Goal: Contribute content: Contribute content

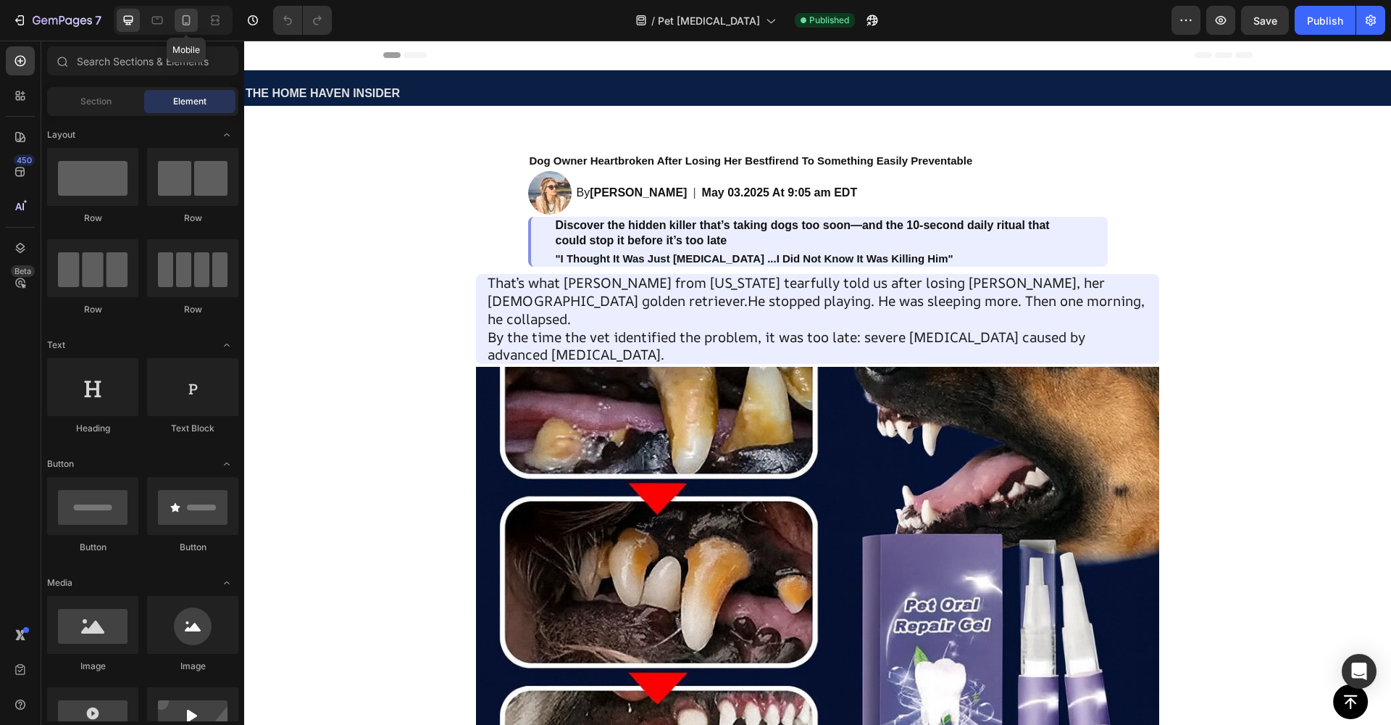
click at [190, 24] on icon at bounding box center [187, 20] width 8 height 10
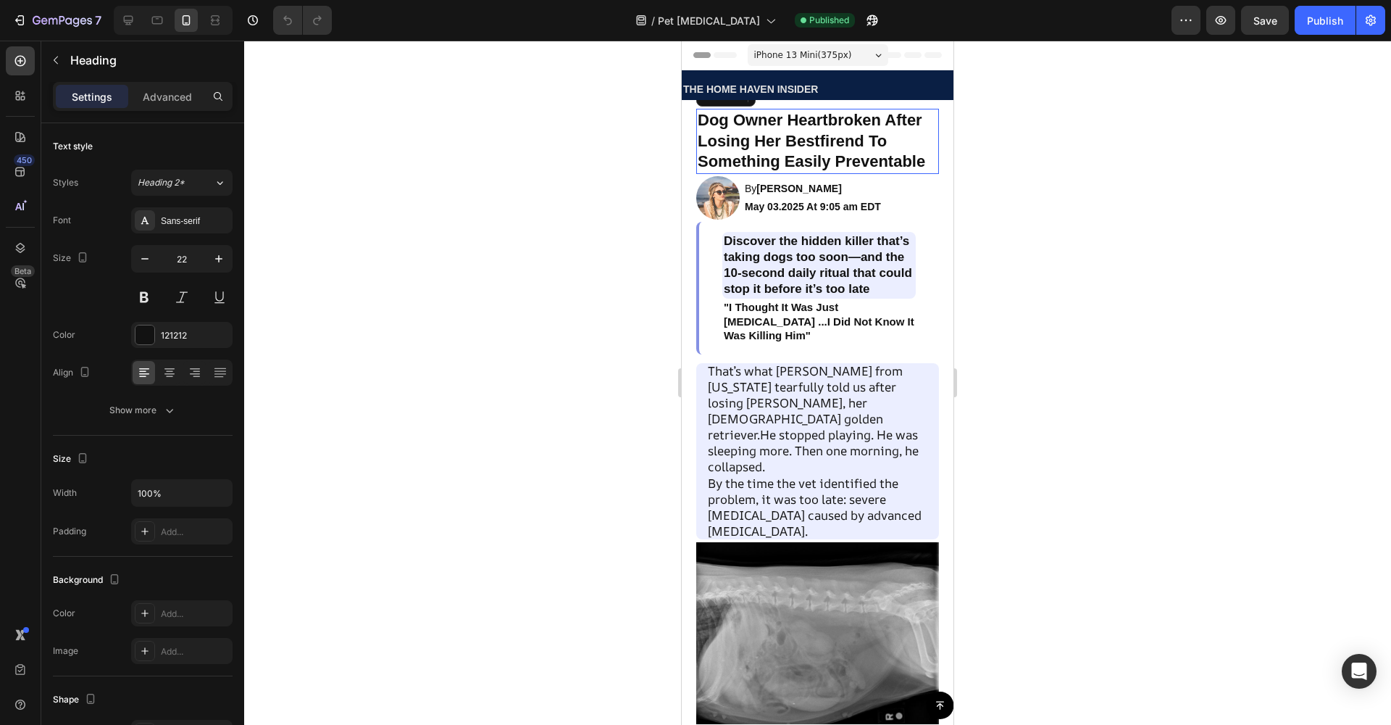
click at [737, 143] on h2 "Dog Owner Heartbroken After Losing Her Bestfirend To Something Easily Preventab…" at bounding box center [817, 141] width 243 height 65
click at [811, 177] on div "Dog Owner Heartbroken After Losing Her Bestfirend To Something Easily Preventab…" at bounding box center [817, 232] width 243 height 246
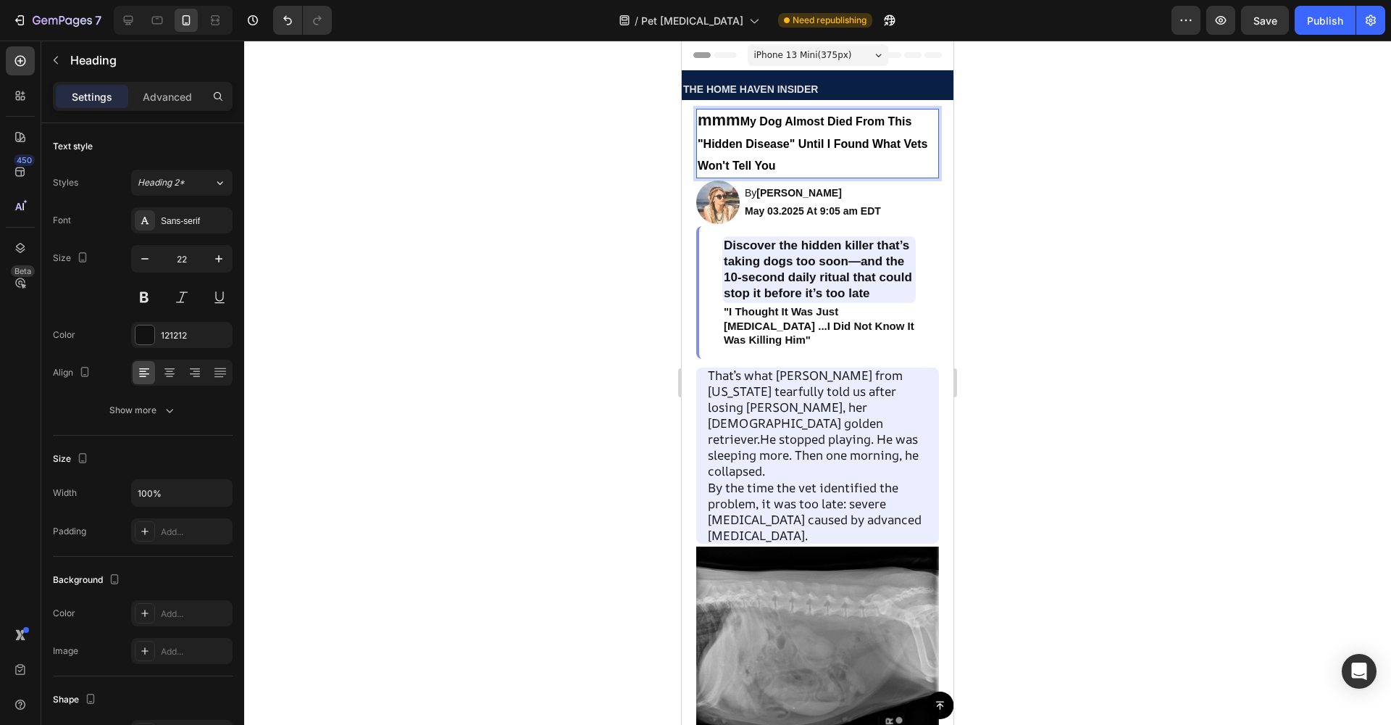
click at [741, 123] on span "My Dog Almost Died From This "Hidden Disease" Until I Found What Vets Won't Tel…" at bounding box center [813, 143] width 230 height 57
drag, startPoint x: 741, startPoint y: 123, endPoint x: 677, endPoint y: 125, distance: 63.8
click at [701, 120] on span "My Dog Almost Died From This "Hidden Disease" Until I Found What Vets Won't Tel…" at bounding box center [817, 143] width 239 height 57
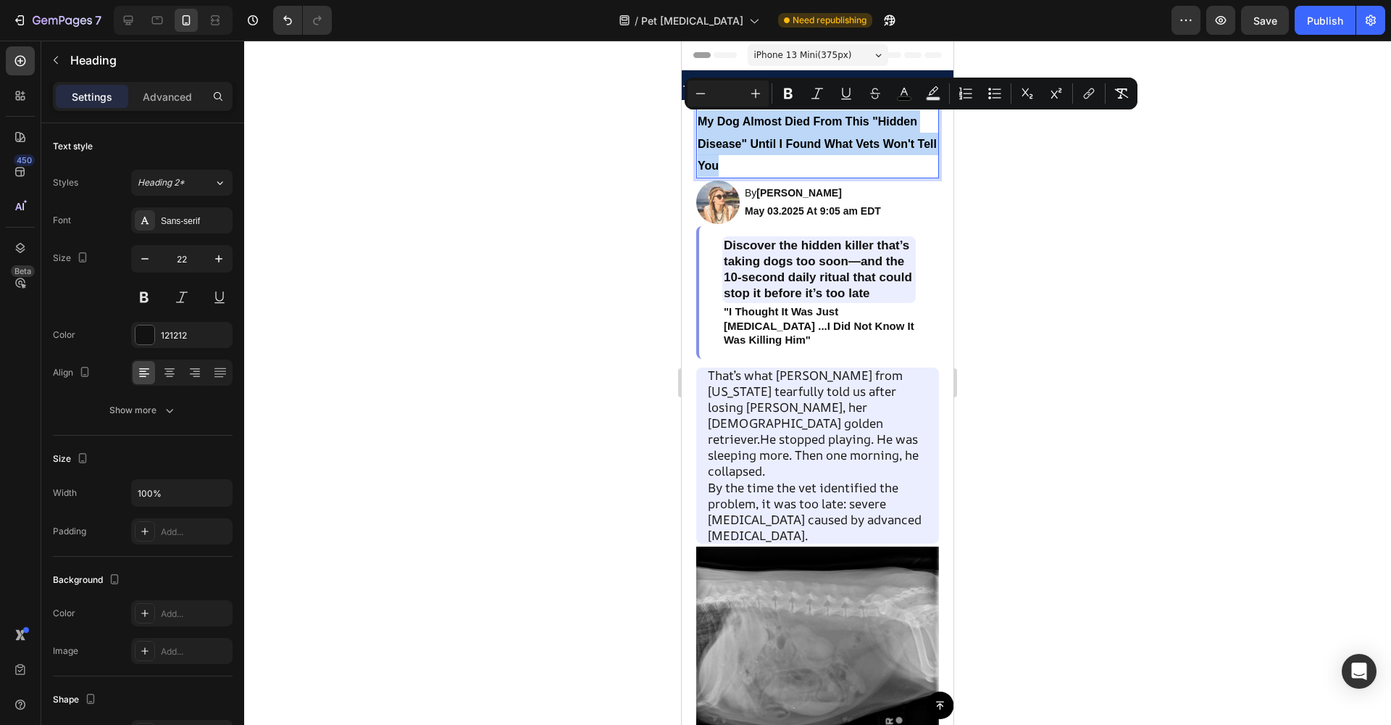
drag, startPoint x: 700, startPoint y: 122, endPoint x: 753, endPoint y: 155, distance: 62.5
click at [753, 155] on p "My Dog Almost Died From This "Hidden Disease" Until I Found What Vets Won't Tel…" at bounding box center [818, 143] width 240 height 67
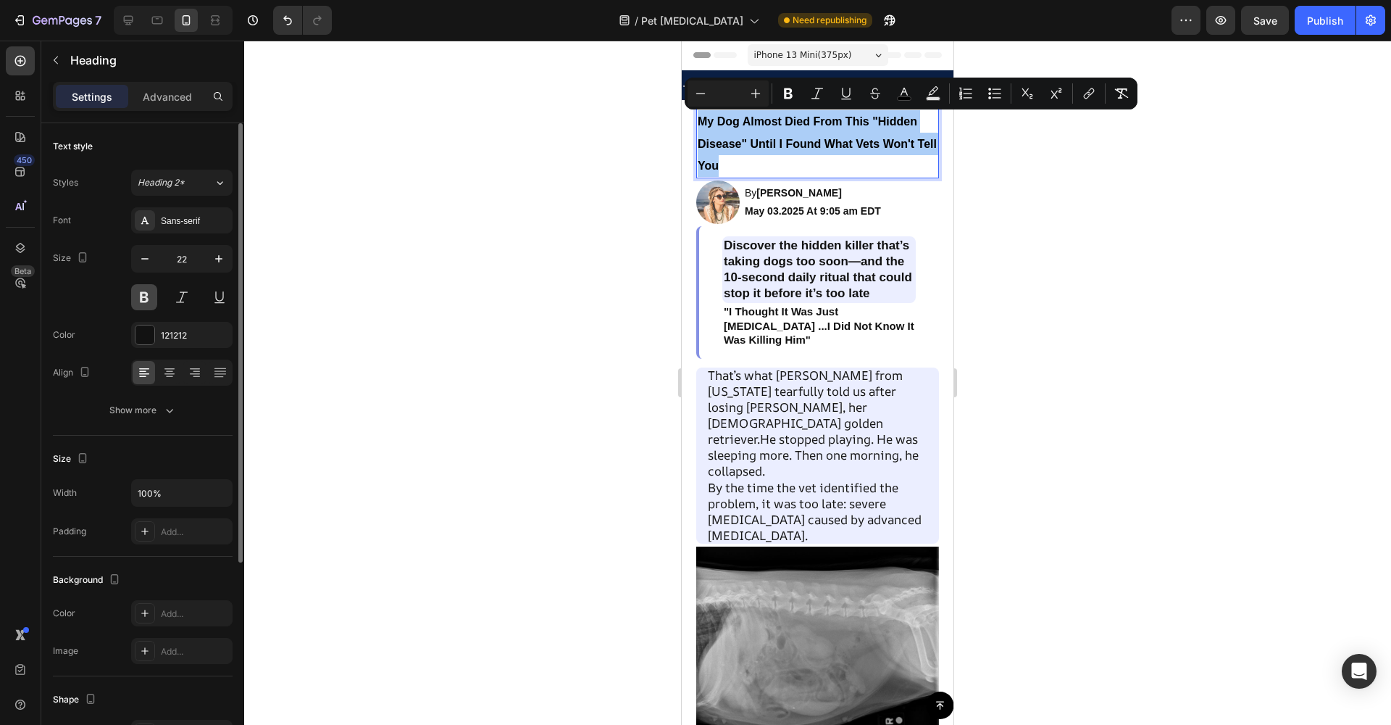
click at [154, 302] on button at bounding box center [144, 297] width 26 height 26
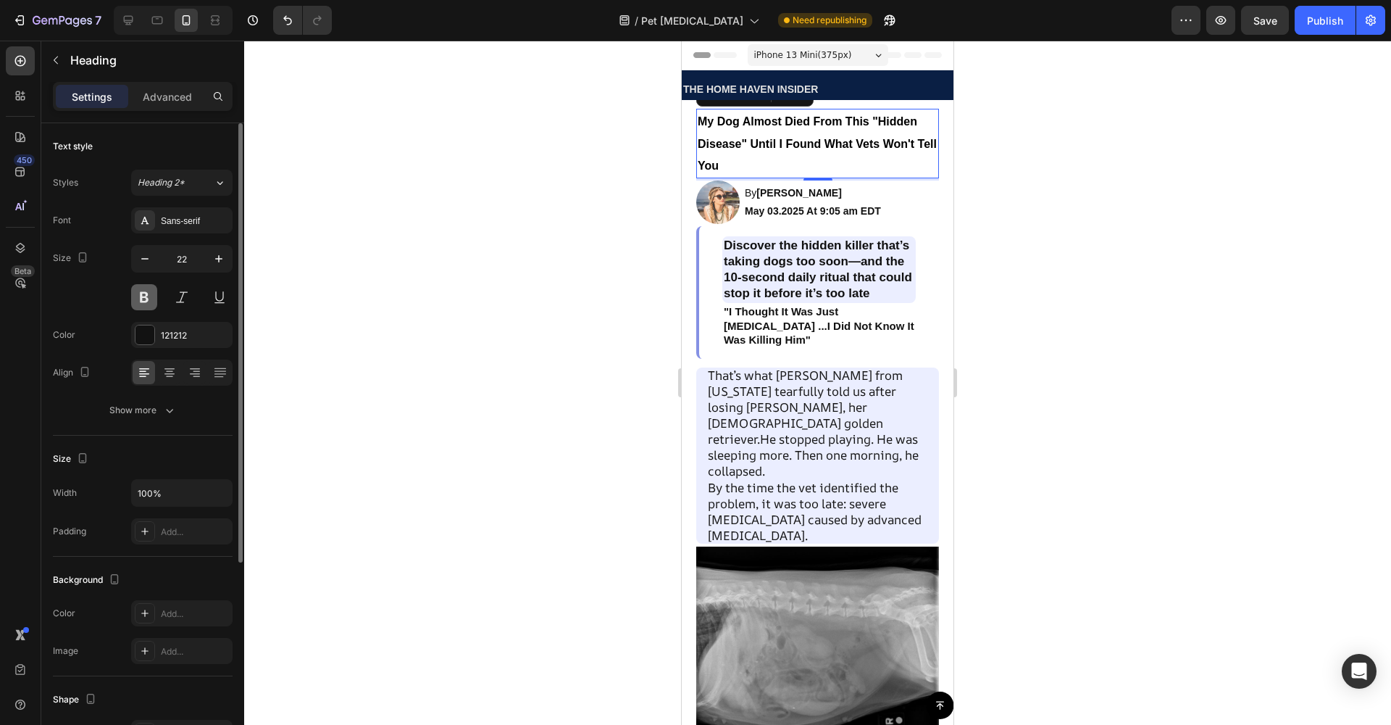
click at [154, 302] on button at bounding box center [144, 297] width 26 height 26
click at [147, 304] on button at bounding box center [144, 297] width 26 height 26
click at [146, 298] on button at bounding box center [144, 297] width 26 height 26
click at [423, 264] on div at bounding box center [817, 383] width 1147 height 684
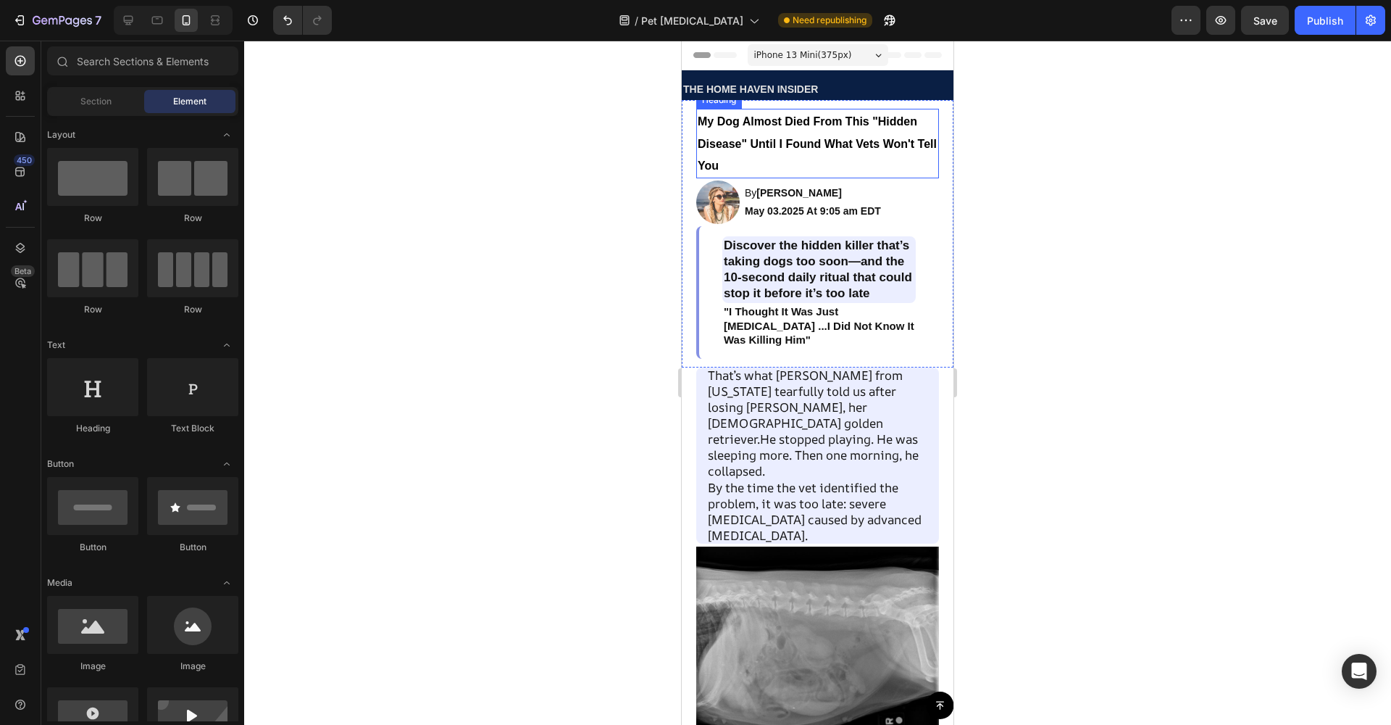
click at [738, 133] on p "⁠⁠⁠⁠⁠⁠⁠ My Dog Almost Died From This "Hidden Disease" Until I Found What Vets W…" at bounding box center [818, 143] width 240 height 67
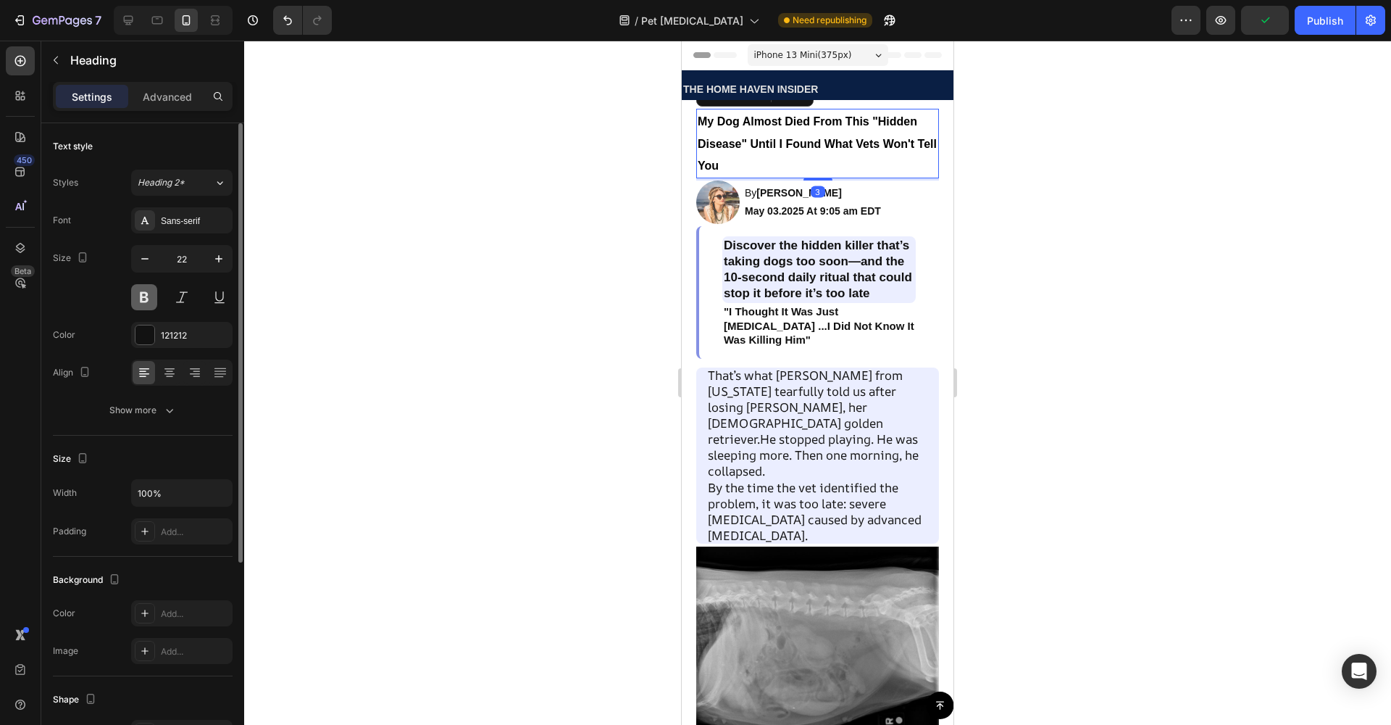
click at [138, 301] on button at bounding box center [144, 297] width 26 height 26
click at [154, 301] on button at bounding box center [144, 297] width 26 height 26
click at [228, 259] on button "button" at bounding box center [219, 259] width 26 height 26
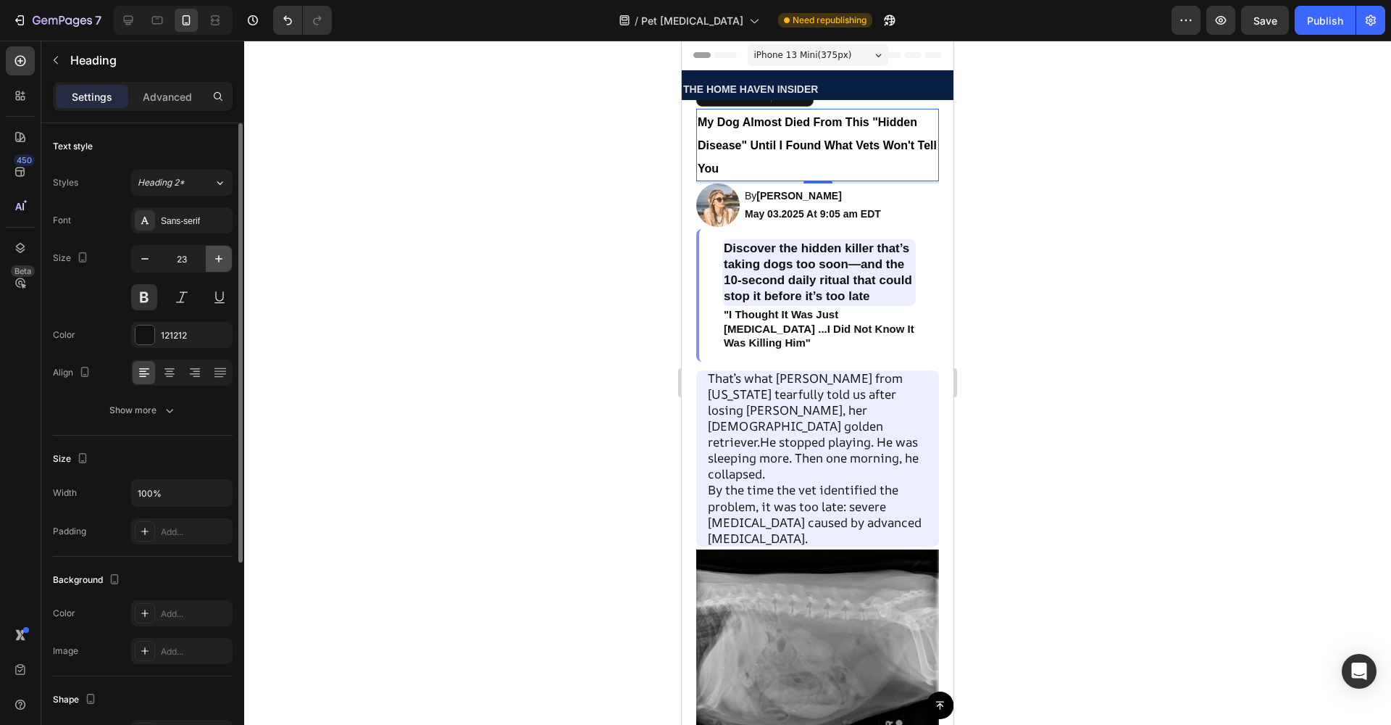
click at [225, 262] on icon "button" at bounding box center [219, 258] width 14 height 14
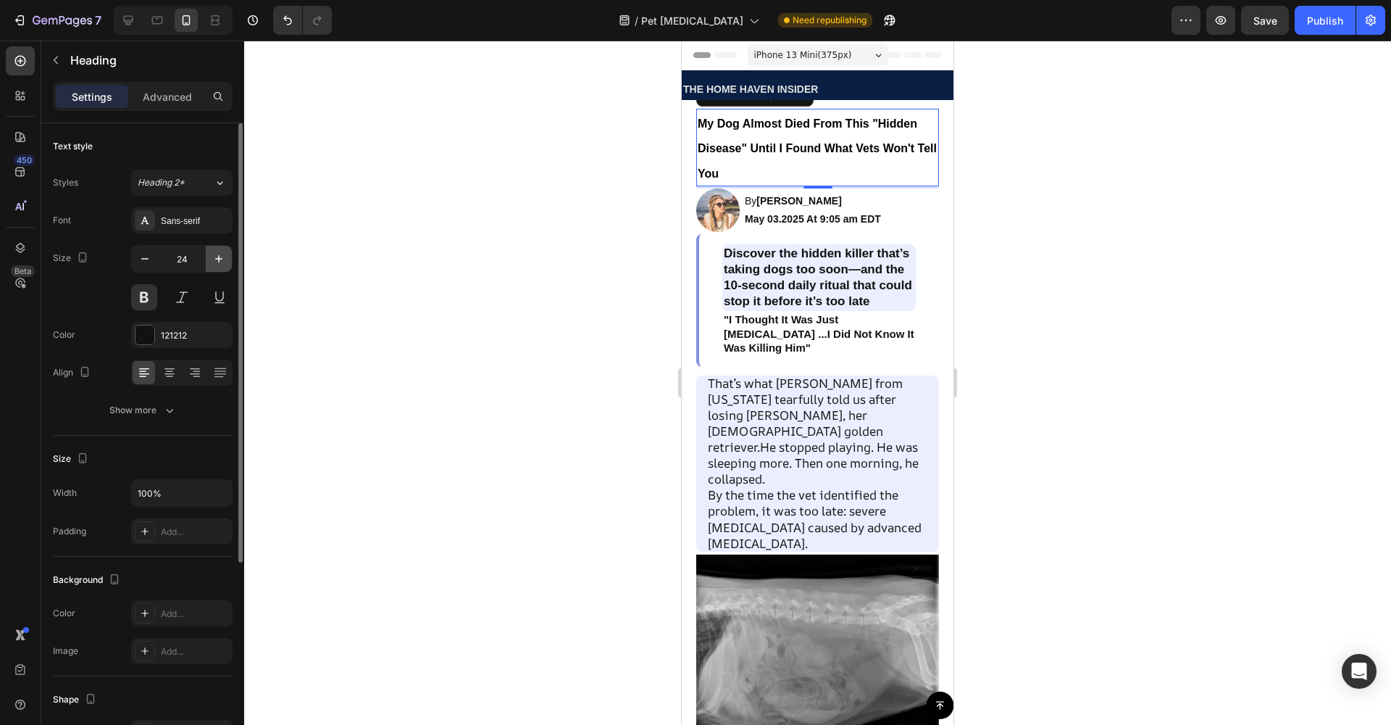
click at [225, 262] on icon "button" at bounding box center [219, 258] width 14 height 14
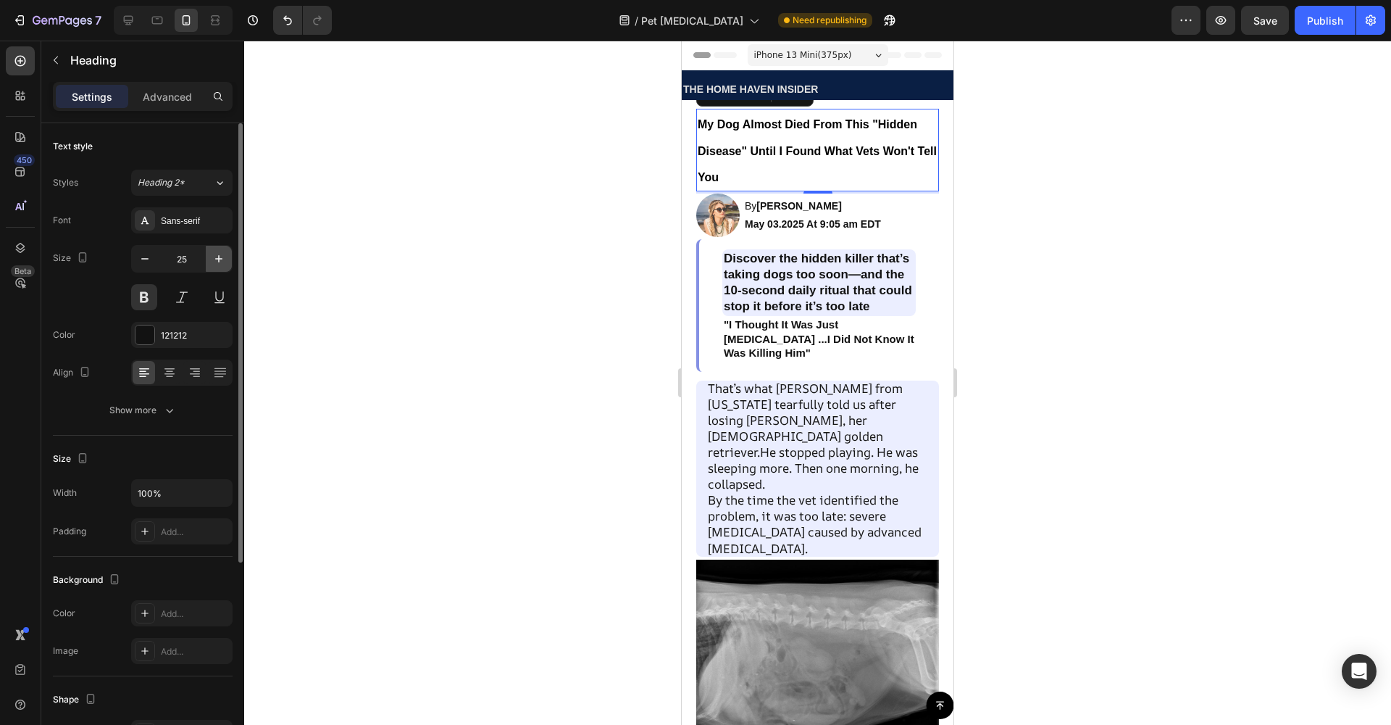
click at [225, 262] on icon "button" at bounding box center [219, 258] width 14 height 14
click at [144, 264] on icon "button" at bounding box center [145, 258] width 14 height 14
click at [143, 264] on icon "button" at bounding box center [145, 258] width 14 height 14
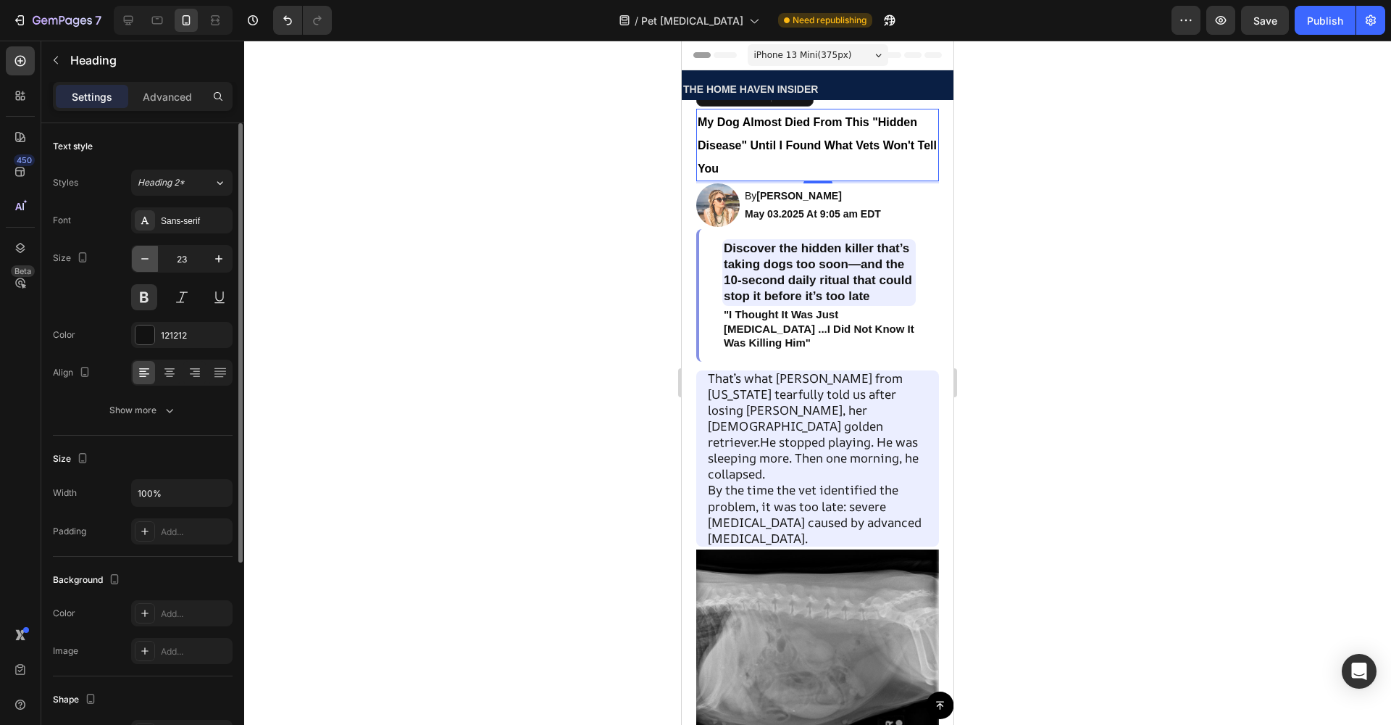
click at [147, 261] on icon "button" at bounding box center [145, 258] width 14 height 14
type input "22"
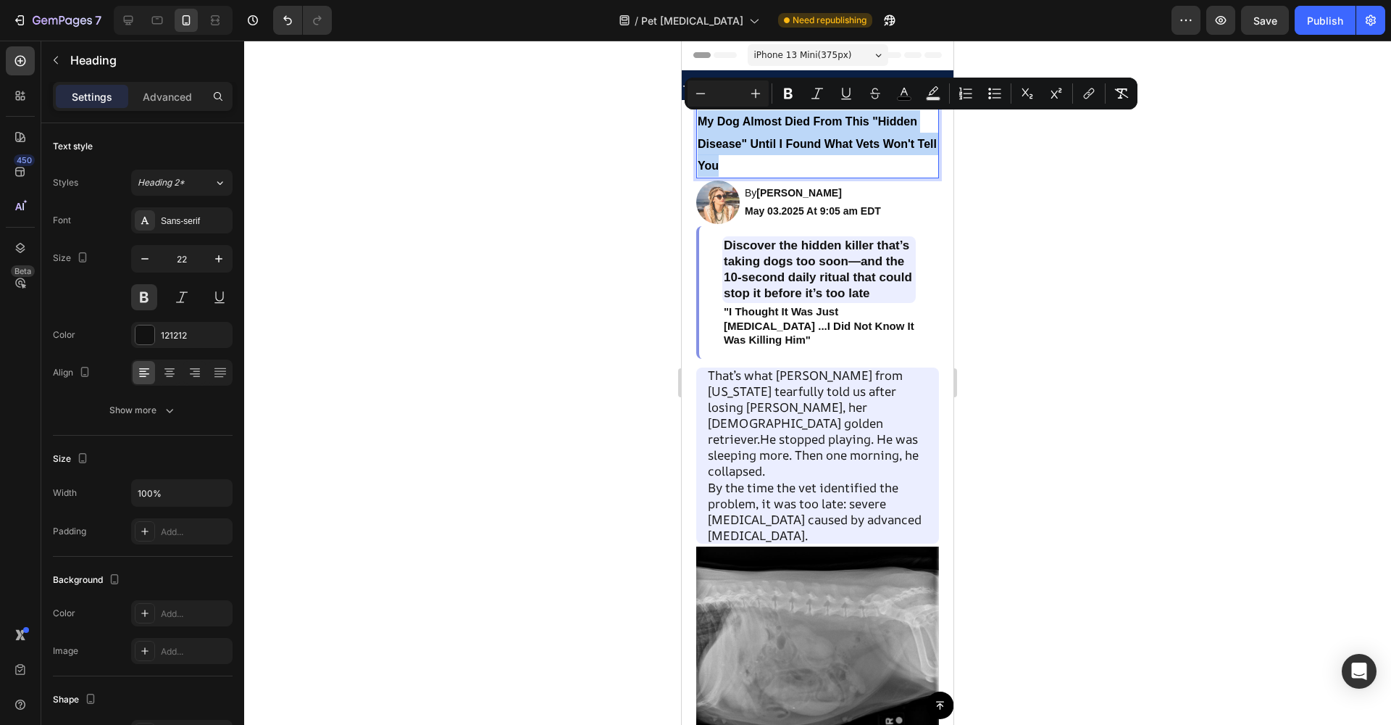
drag, startPoint x: 762, startPoint y: 154, endPoint x: 699, endPoint y: 120, distance: 71.4
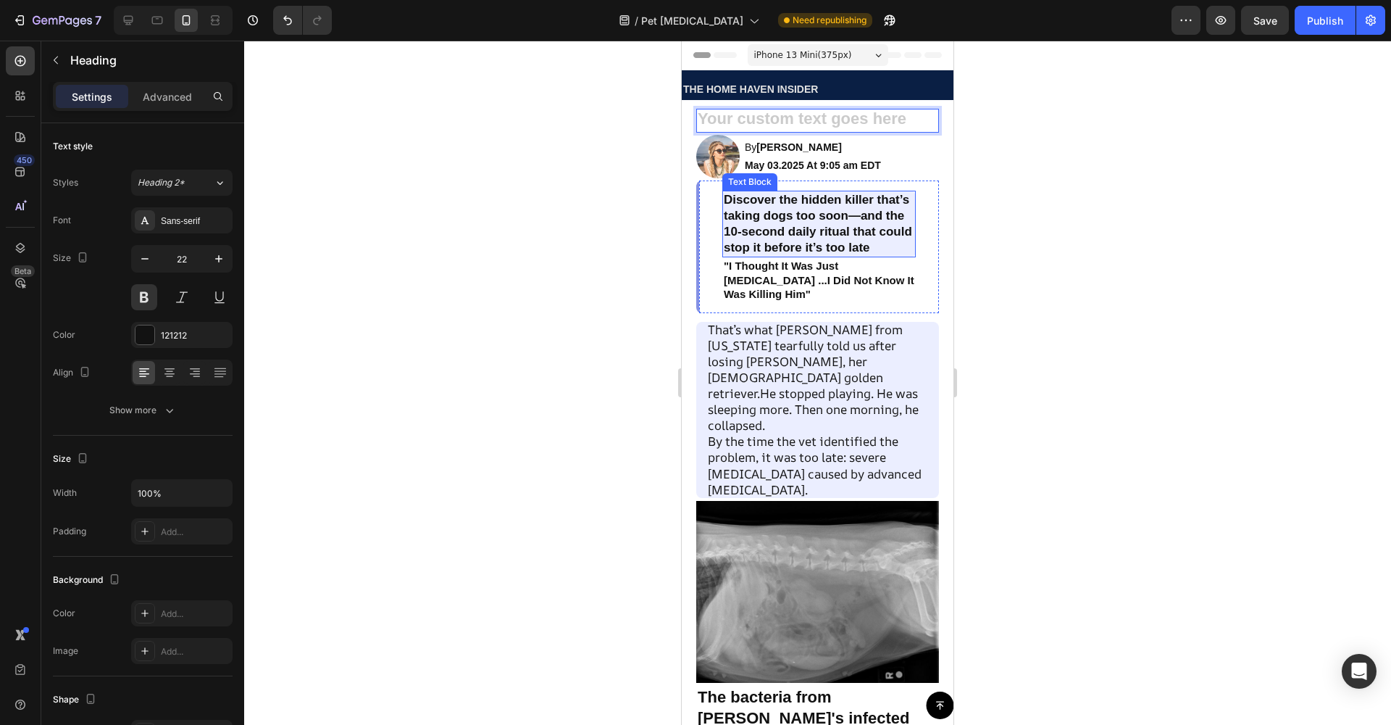
click at [756, 224] on p "Discover the hidden killer that’s taking dogs too soon—and the 10-second daily …" at bounding box center [819, 224] width 191 height 64
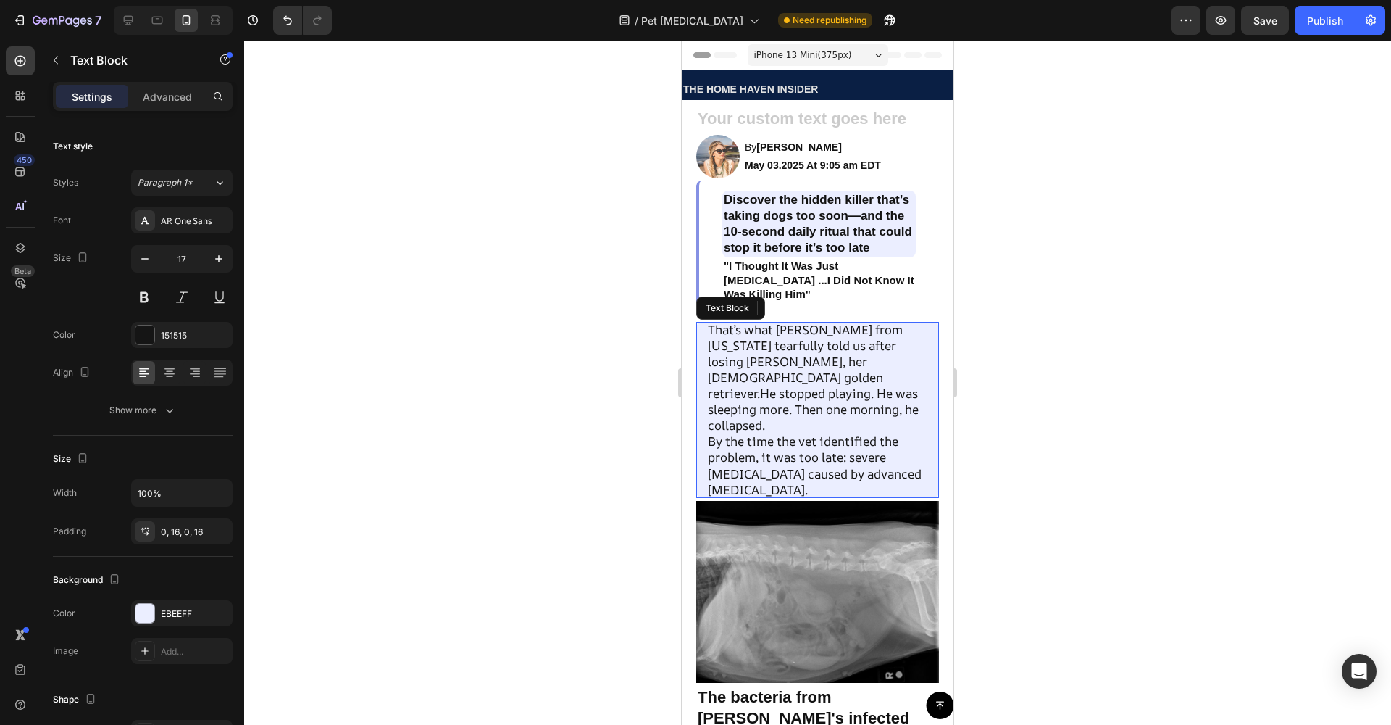
click at [759, 364] on p "That’s what [PERSON_NAME] from [US_STATE] tearfully told us after losing [PERSO…" at bounding box center [818, 378] width 220 height 112
click at [764, 705] on div "Button" at bounding box center [818, 705] width 272 height 28
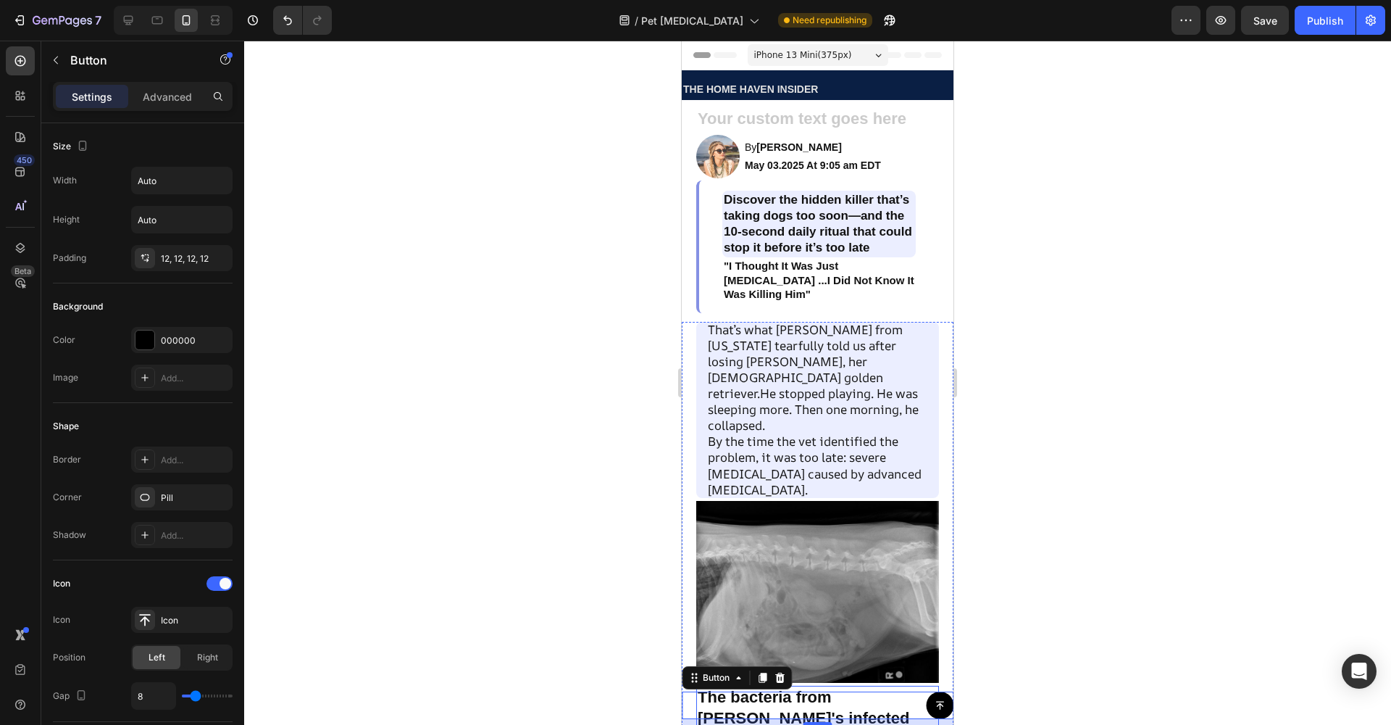
click at [828, 685] on h2 "The bacteria from [PERSON_NAME]'s infected gums had spread silently into his bl…" at bounding box center [817, 738] width 243 height 107
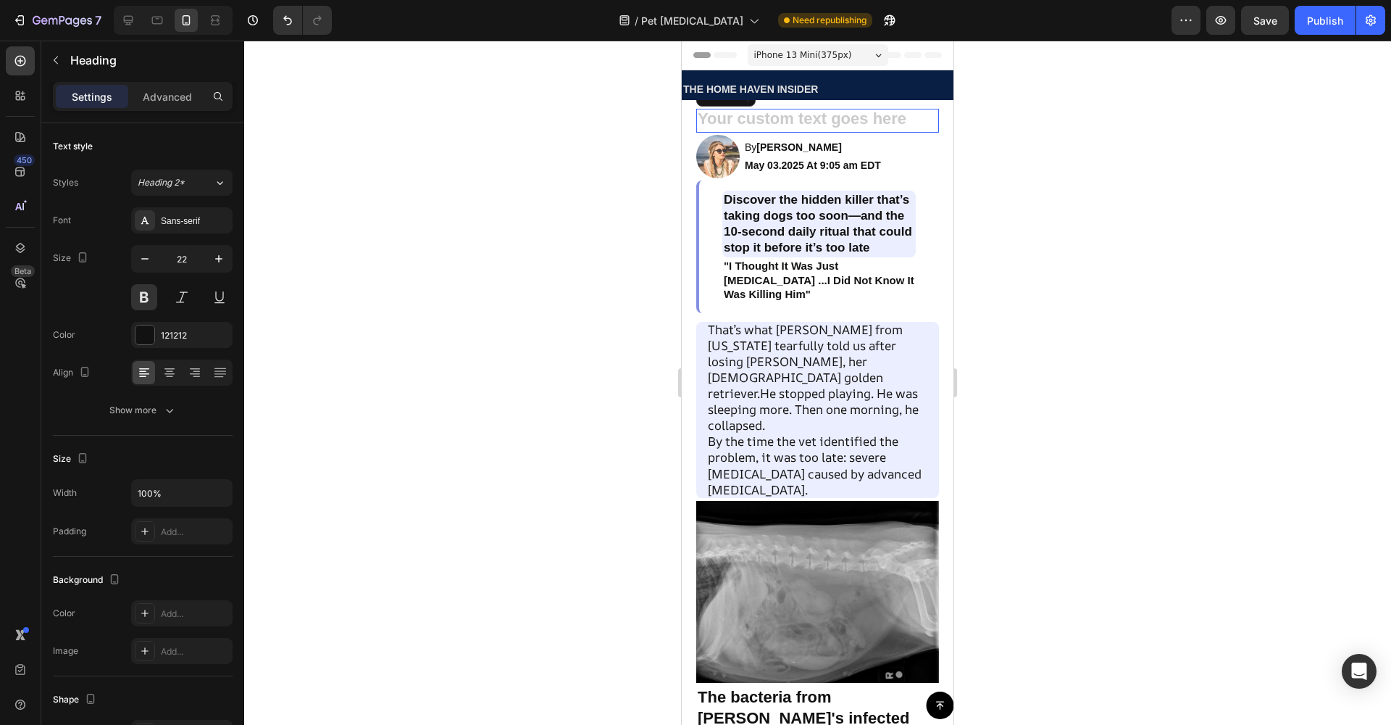
click at [750, 115] on h2 "Rich Text Editor. Editing area: main" at bounding box center [817, 121] width 243 height 24
click at [749, 117] on h2 "Rich Text Editor. Editing area: main" at bounding box center [817, 121] width 243 height 24
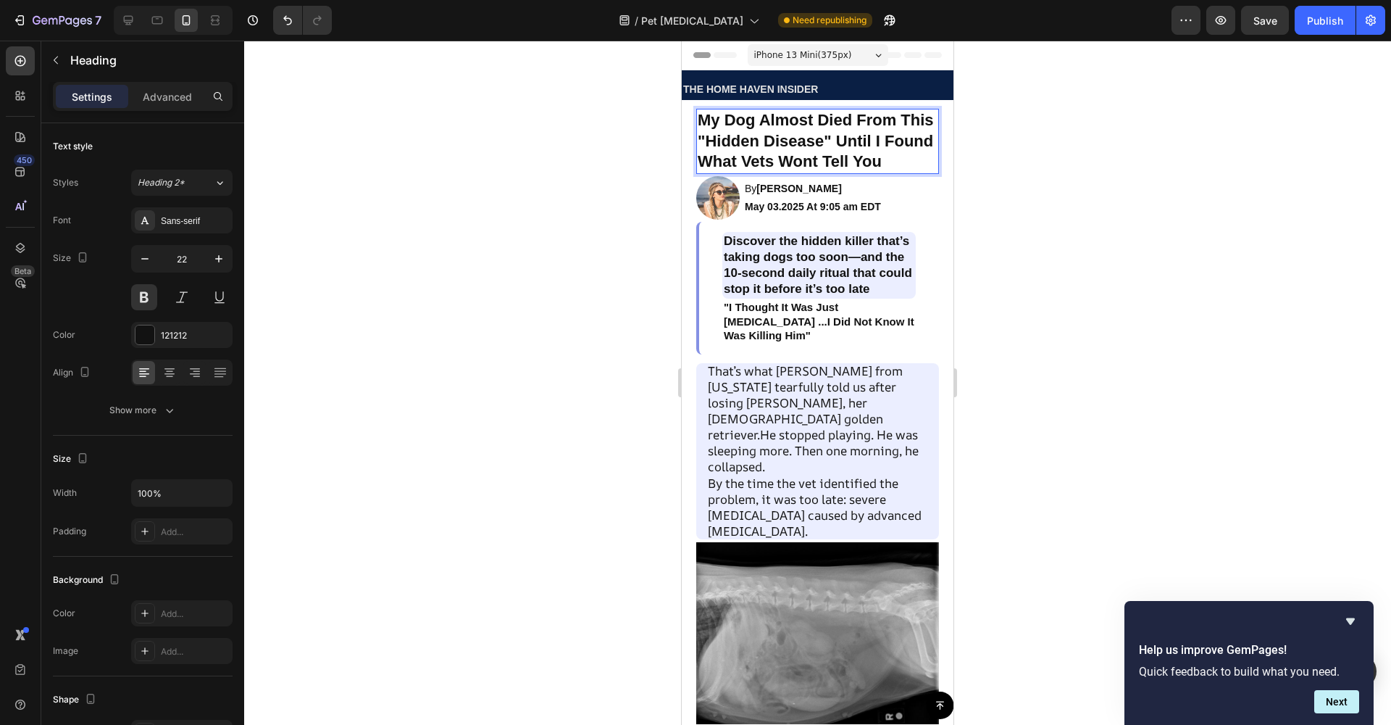
click at [1054, 193] on div at bounding box center [817, 383] width 1147 height 684
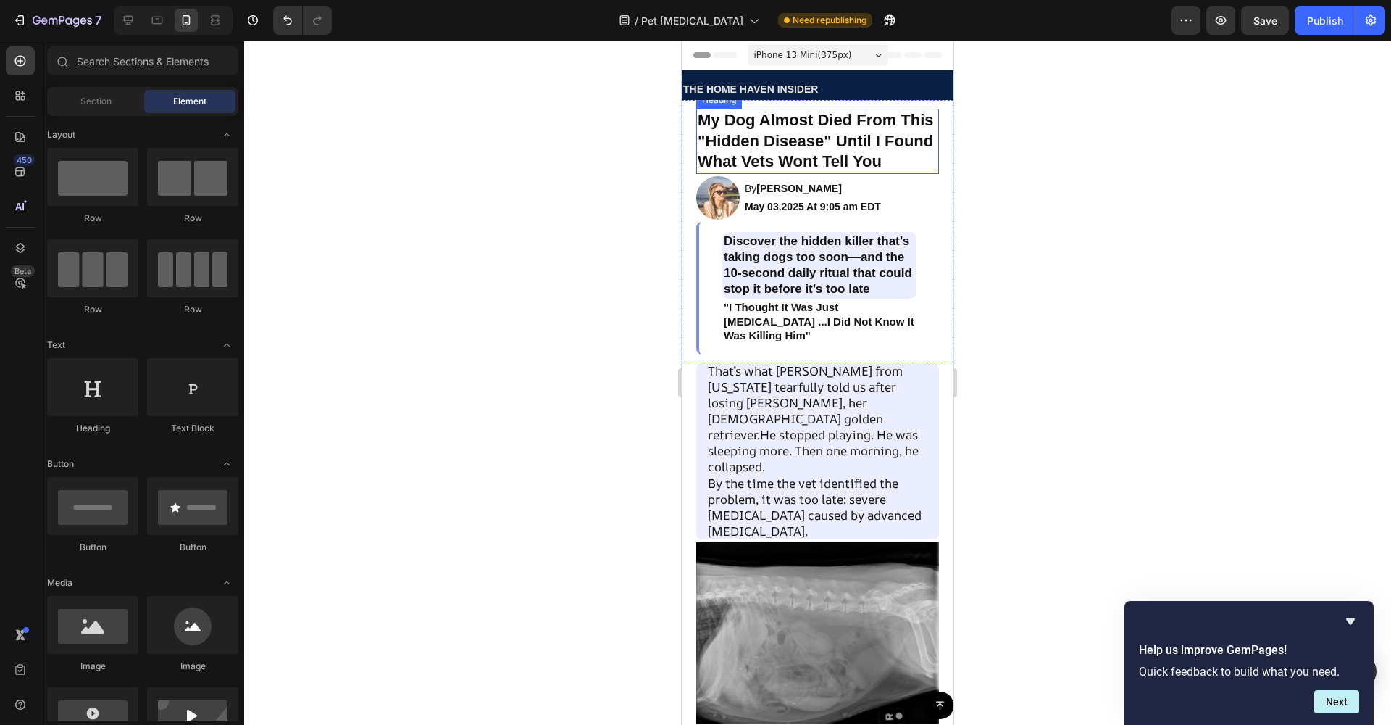
click at [880, 160] on p "My Dog Almost Died From This "Hidden Disease" Until I Found What Vets Wont Tell…" at bounding box center [818, 141] width 240 height 62
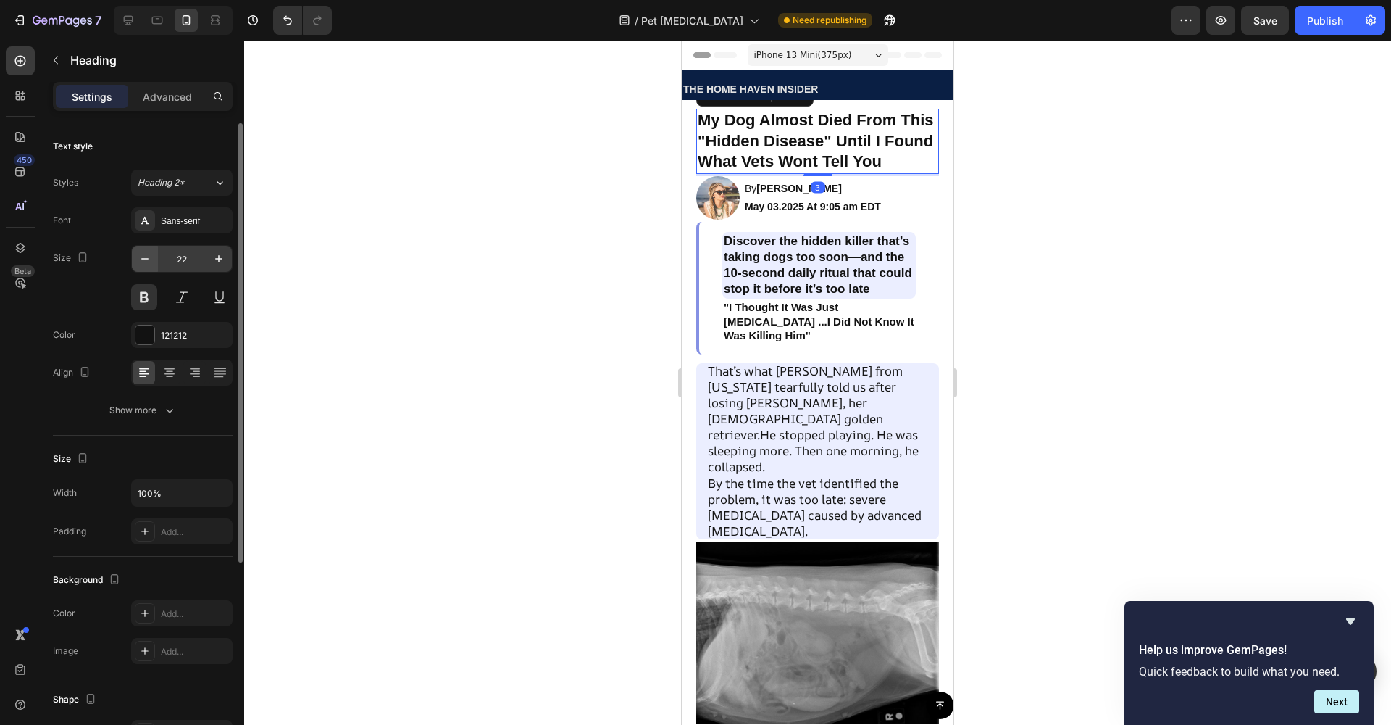
click at [156, 262] on button "button" at bounding box center [145, 259] width 26 height 26
type input "21"
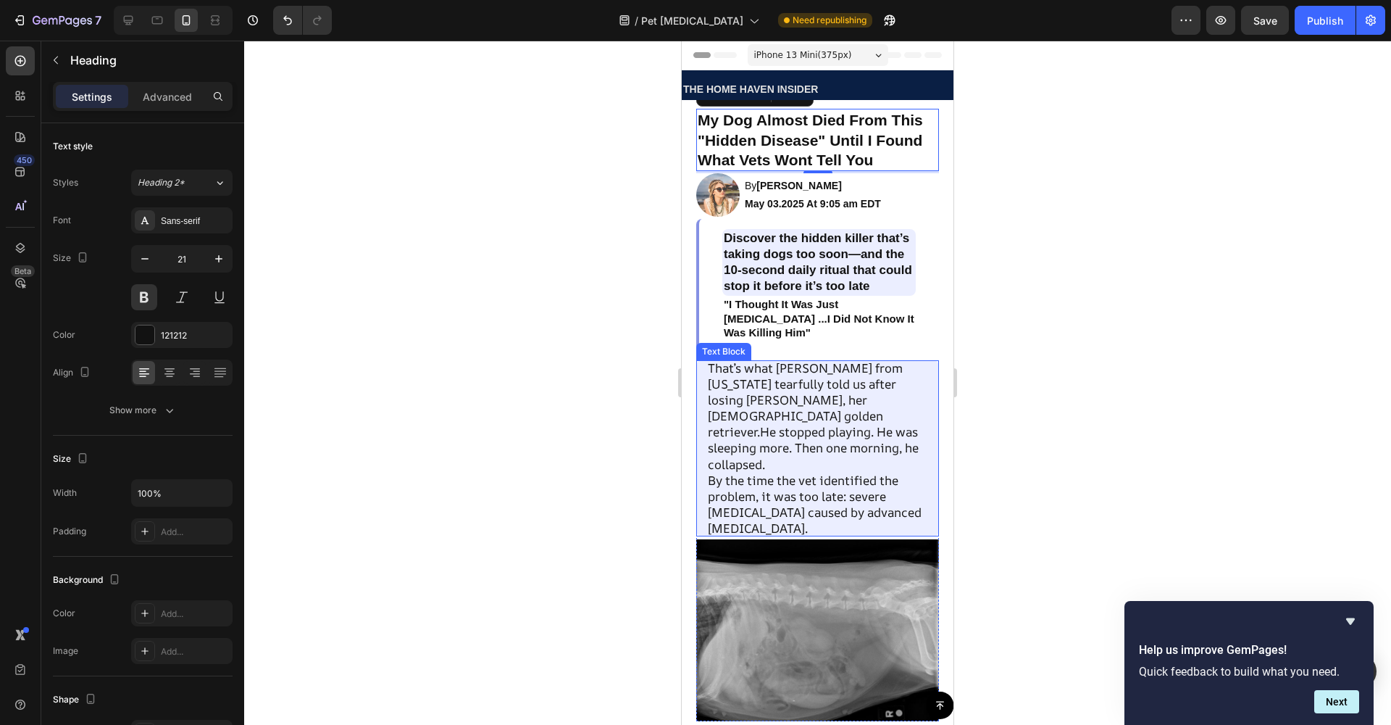
click at [794, 401] on p "That’s what [PERSON_NAME] from [US_STATE] tearfully told us after losing [PERSO…" at bounding box center [818, 416] width 220 height 112
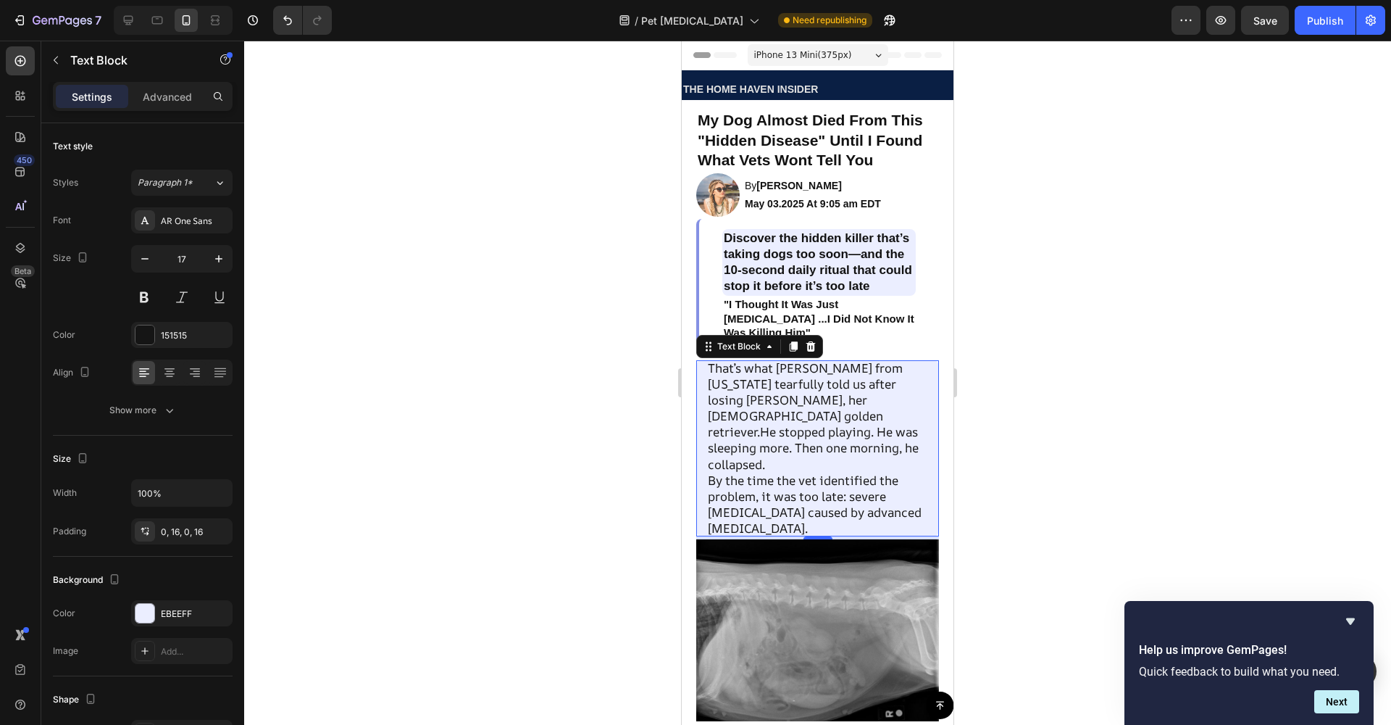
click at [786, 401] on p "That’s what [PERSON_NAME] from [US_STATE] tearfully told us after losing [PERSO…" at bounding box center [818, 416] width 220 height 112
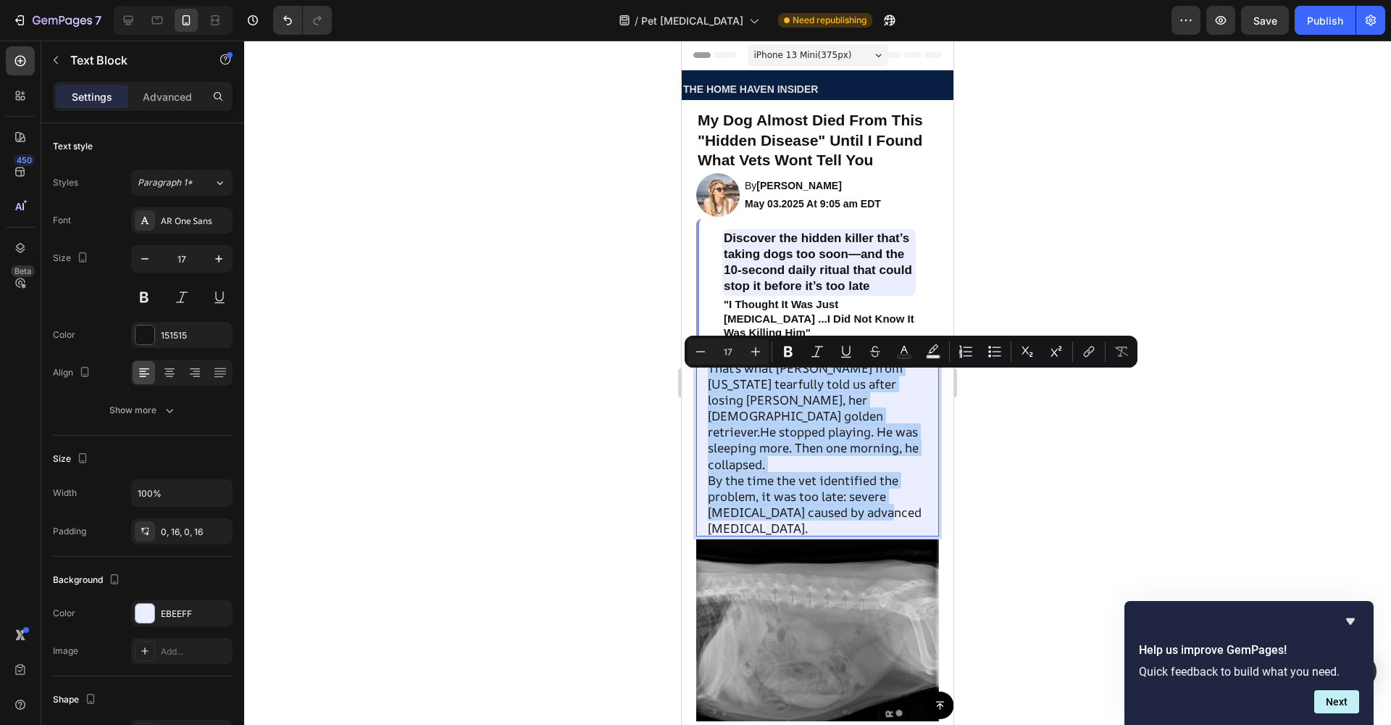
drag, startPoint x: 711, startPoint y: 383, endPoint x: 891, endPoint y: 512, distance: 221.8
click at [892, 512] on div "That’s what [PERSON_NAME] from [US_STATE] tearfully told us after losing [PERSO…" at bounding box center [817, 448] width 243 height 176
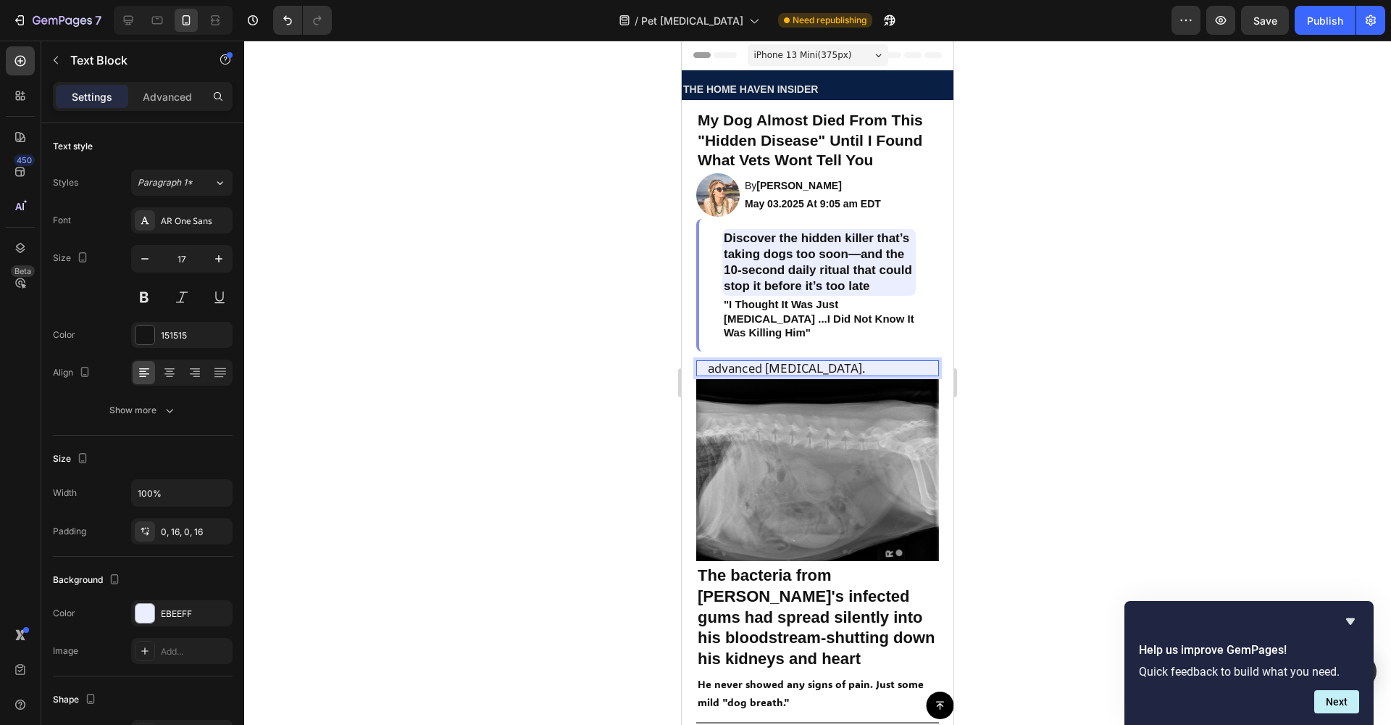
drag, startPoint x: 880, startPoint y: 380, endPoint x: 686, endPoint y: 381, distance: 194.2
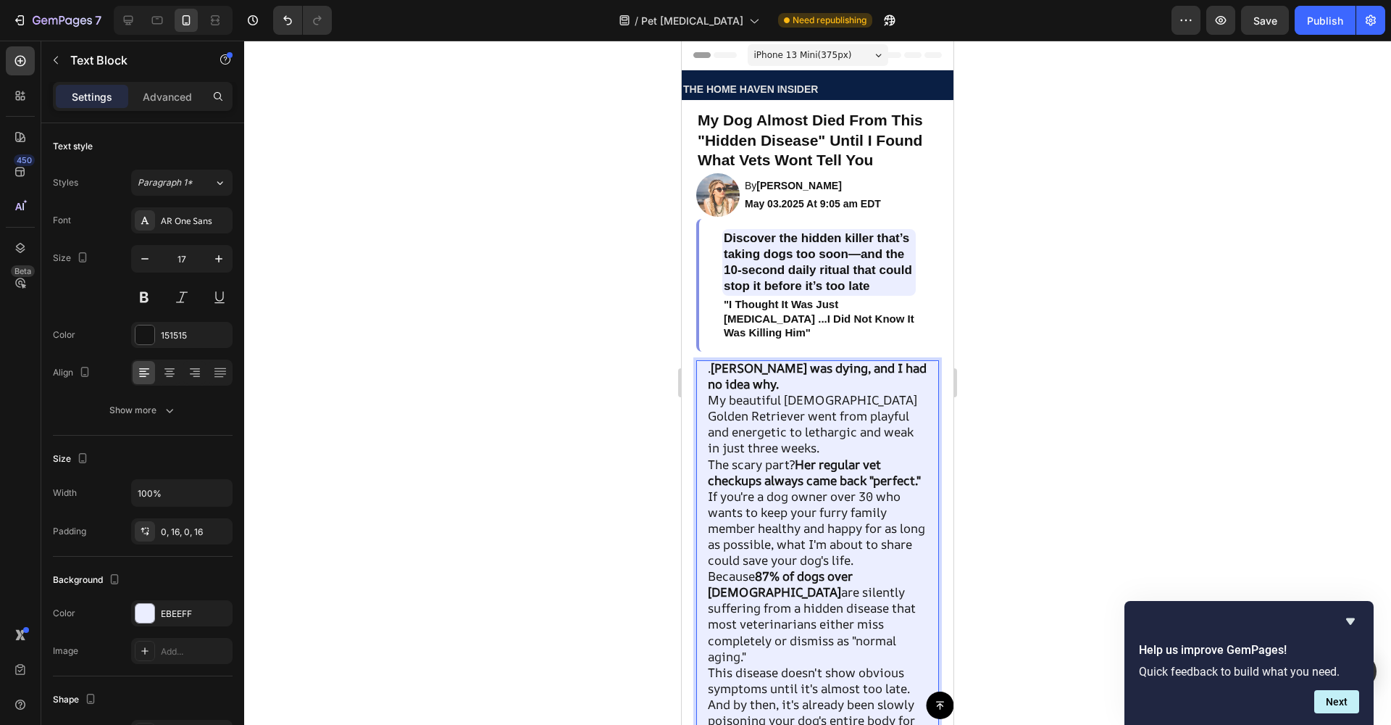
scroll to position [62, 0]
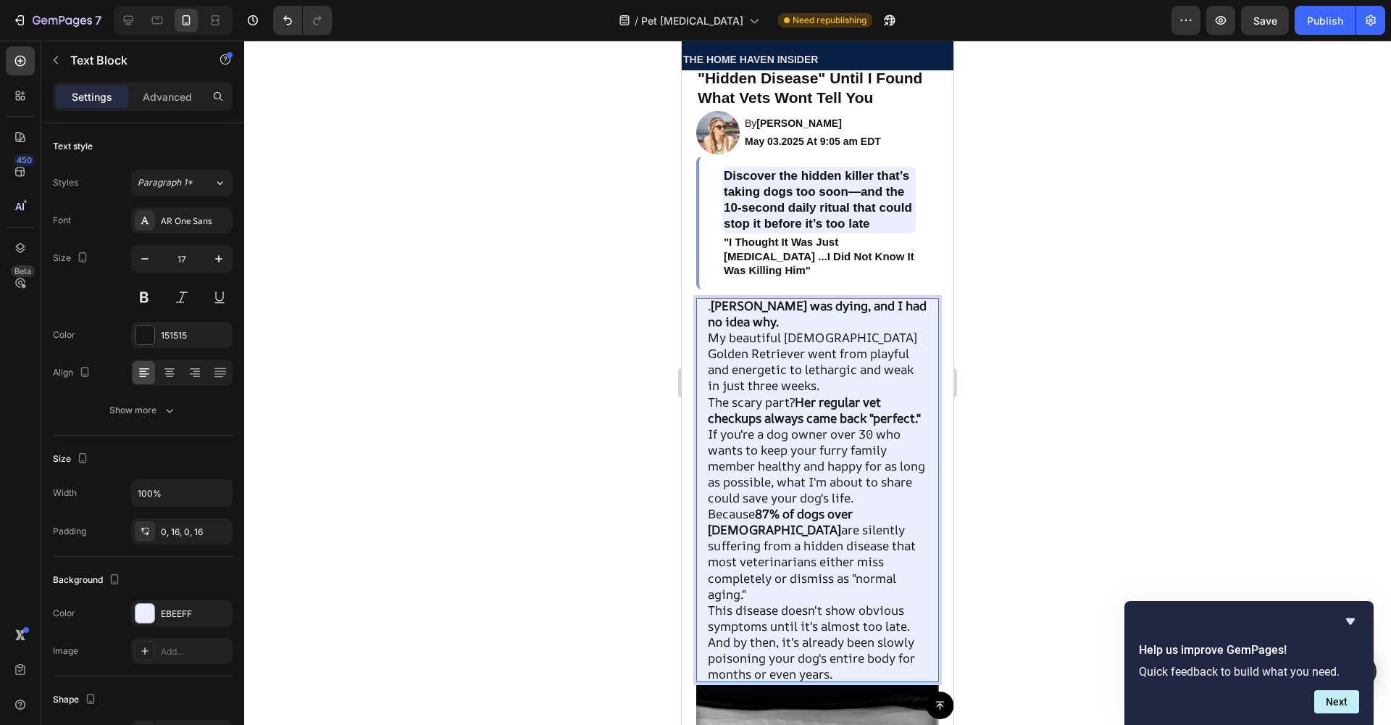
click at [709, 321] on p ". [PERSON_NAME] was dying, and I had no idea why." at bounding box center [818, 314] width 220 height 32
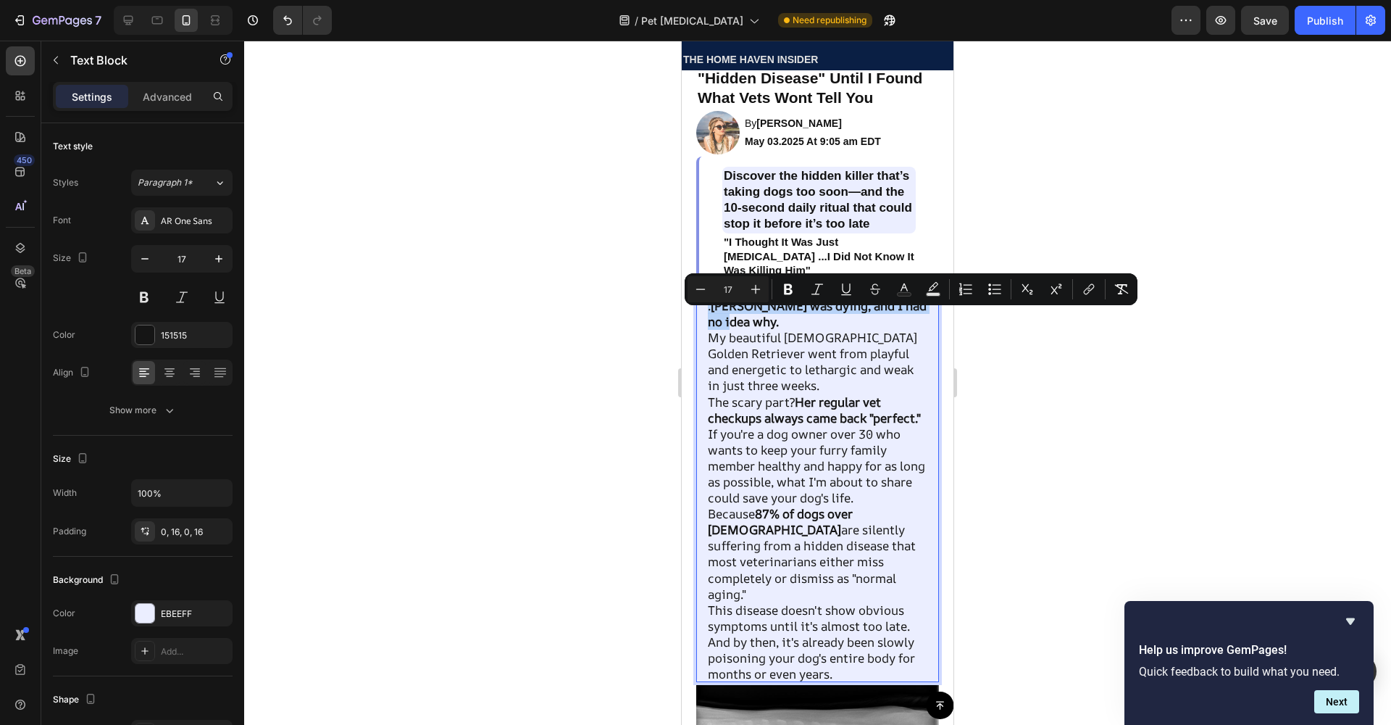
drag, startPoint x: 706, startPoint y: 317, endPoint x: 794, endPoint y: 337, distance: 90.0
click at [794, 337] on div ". [PERSON_NAME] was dying, and I had no idea why. My beautiful [DEMOGRAPHIC_DAT…" at bounding box center [817, 490] width 243 height 384
click at [136, 293] on button at bounding box center [144, 297] width 26 height 26
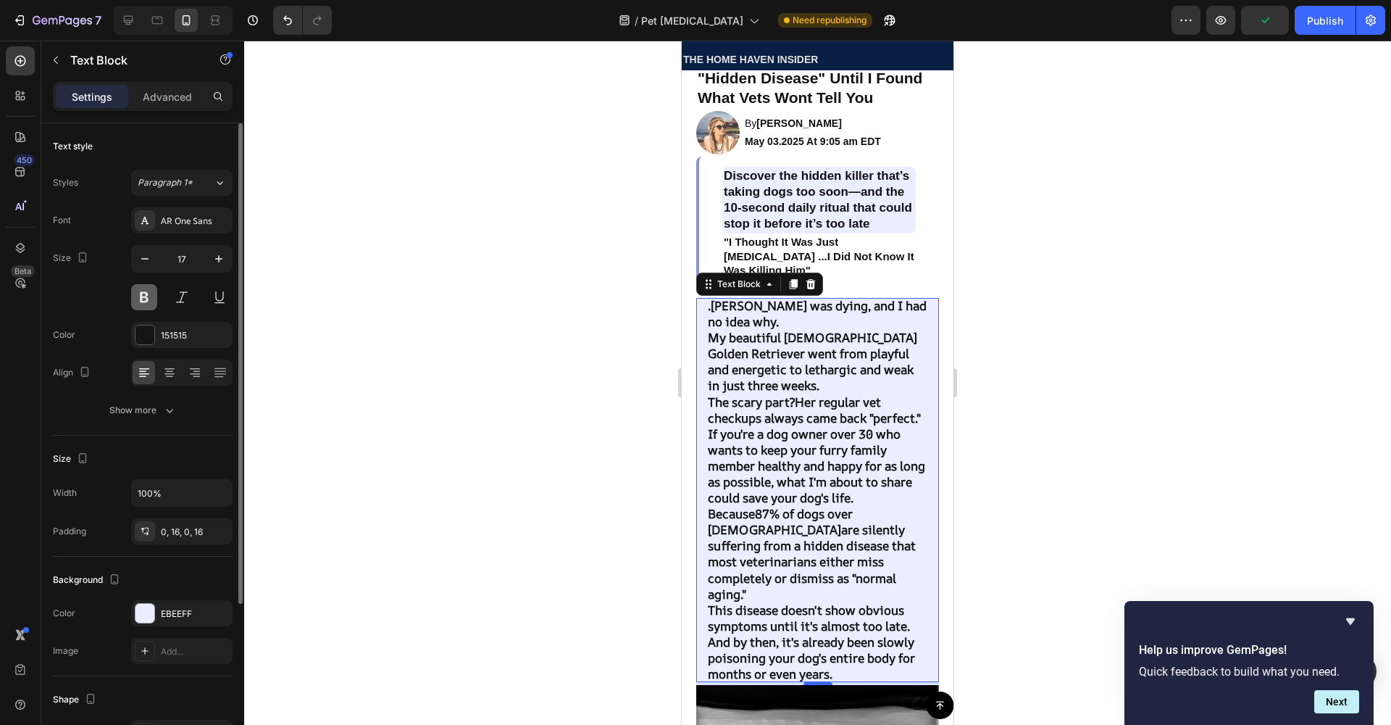
click at [137, 293] on button at bounding box center [144, 297] width 26 height 26
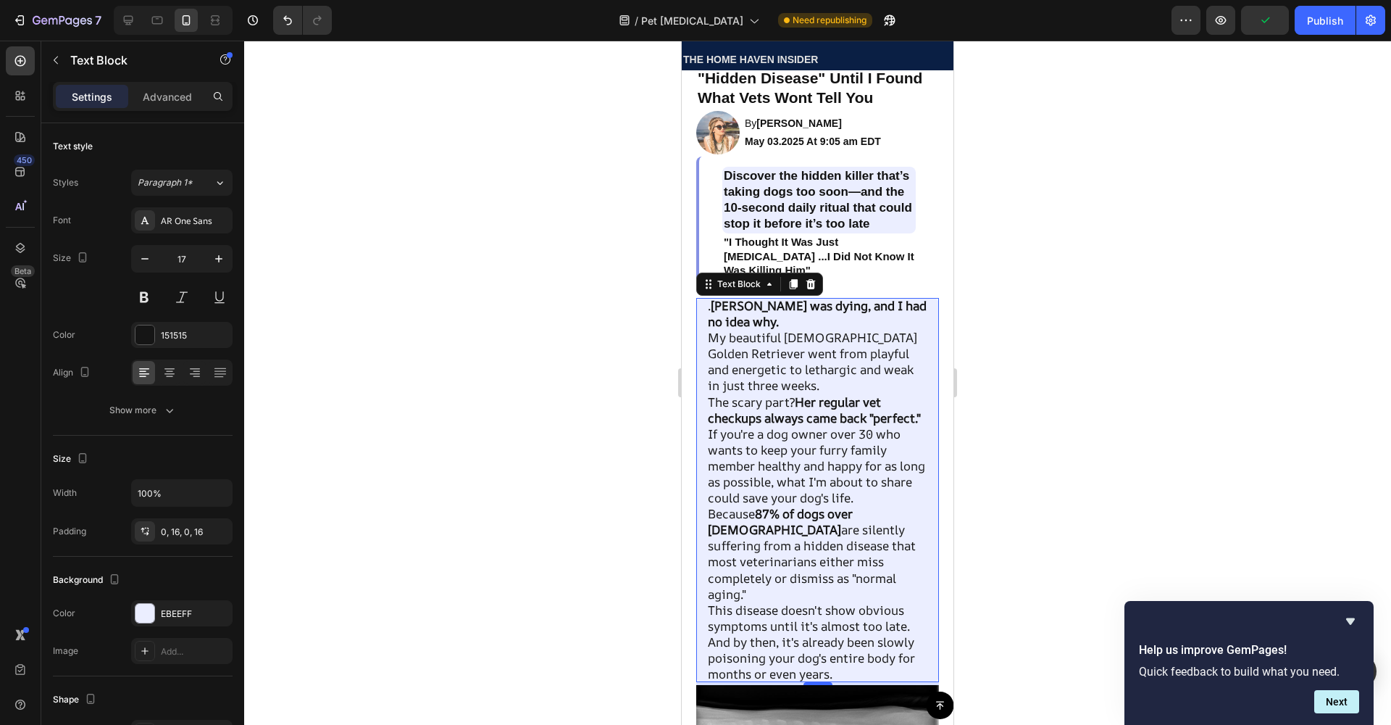
click at [827, 421] on strong "Her regular vet checkups always came back "perfect."" at bounding box center [814, 409] width 213 height 33
click at [717, 342] on div ". [PERSON_NAME] was dying, and I had no idea why. My beautiful [DEMOGRAPHIC_DAT…" at bounding box center [817, 490] width 243 height 384
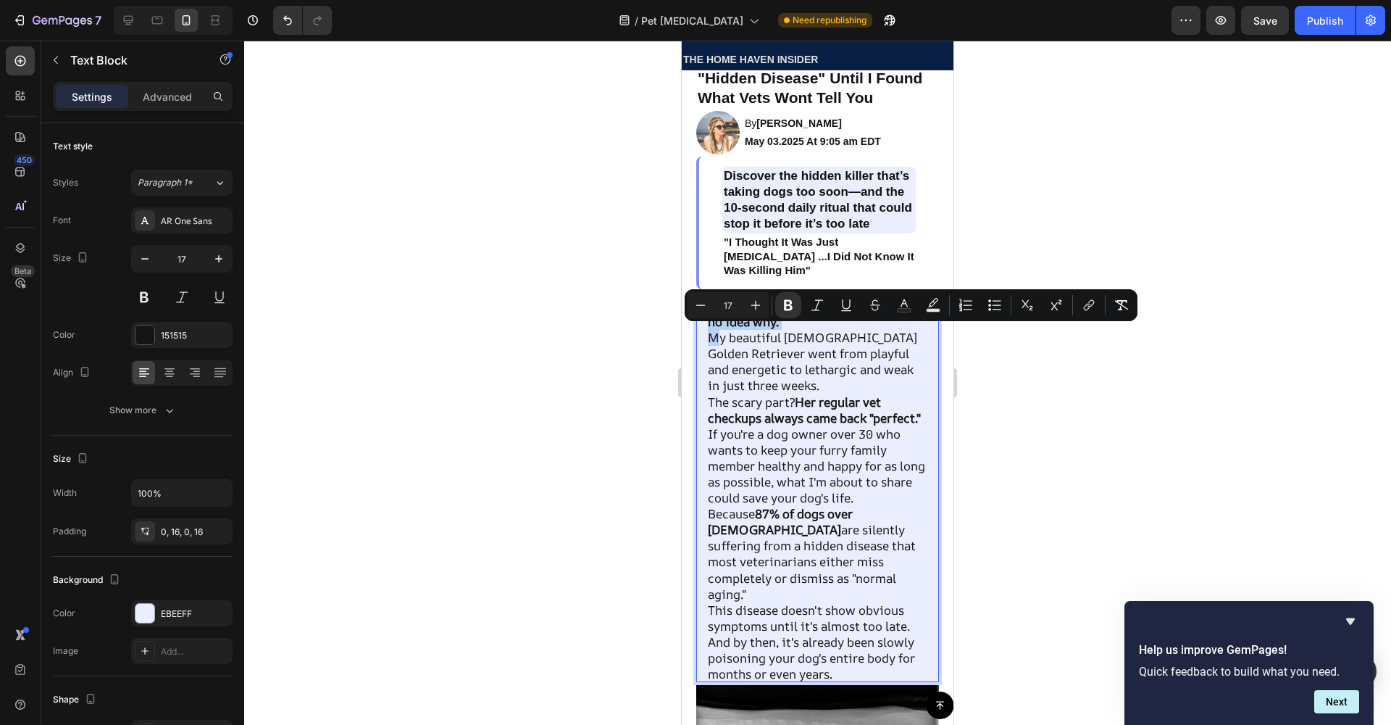
click at [719, 330] on strong "[PERSON_NAME] was dying, and I had no idea why." at bounding box center [817, 313] width 219 height 33
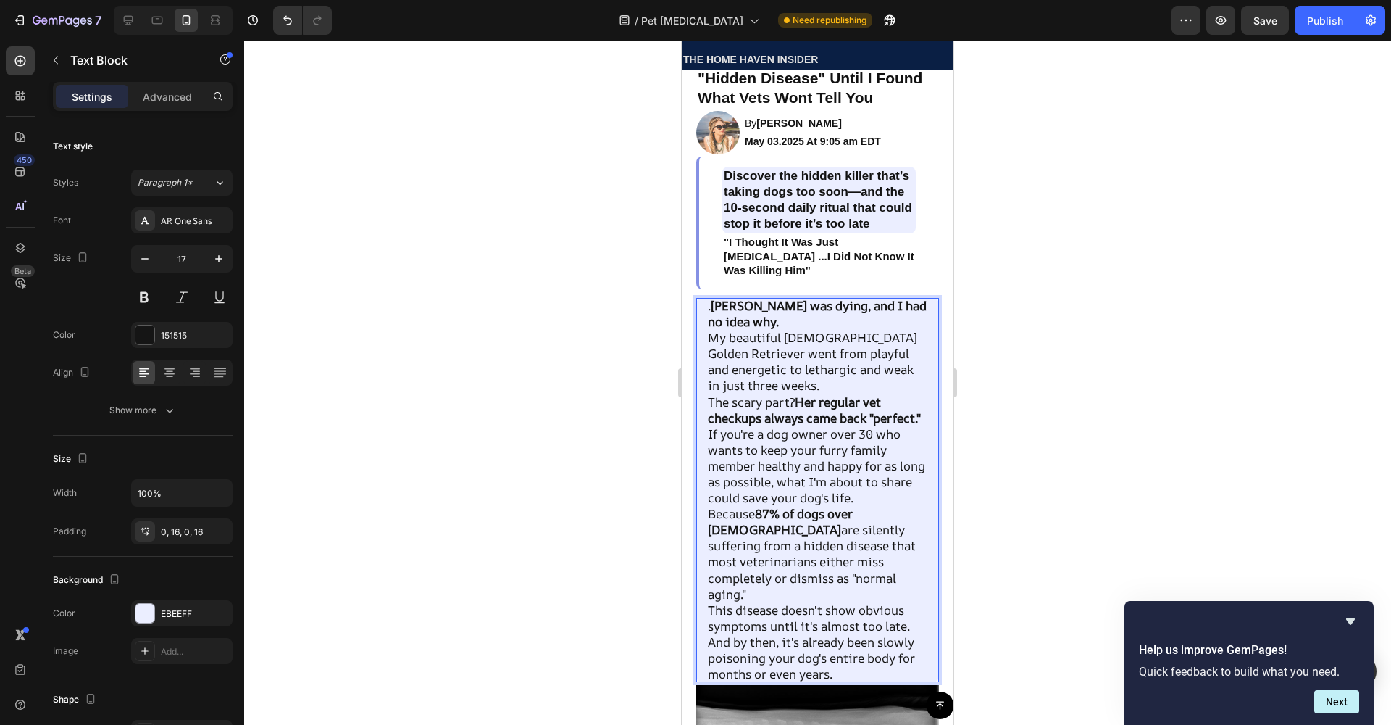
click at [732, 393] on p "My beautiful [DEMOGRAPHIC_DATA] Golden Retriever went from playful and energeti…" at bounding box center [818, 362] width 220 height 64
click at [743, 422] on strong "Her regular vet checkups always came back "perfect."" at bounding box center [814, 409] width 213 height 33
click at [739, 377] on p "My beautiful [DEMOGRAPHIC_DATA] Golden Retriever went from playful and energeti…" at bounding box center [818, 362] width 220 height 64
drag, startPoint x: 743, startPoint y: 404, endPoint x: 744, endPoint y: 413, distance: 9.5
click at [743, 393] on p "My beautiful [DEMOGRAPHIC_DATA] Golden Retriever went from playful and energeti…" at bounding box center [818, 362] width 220 height 64
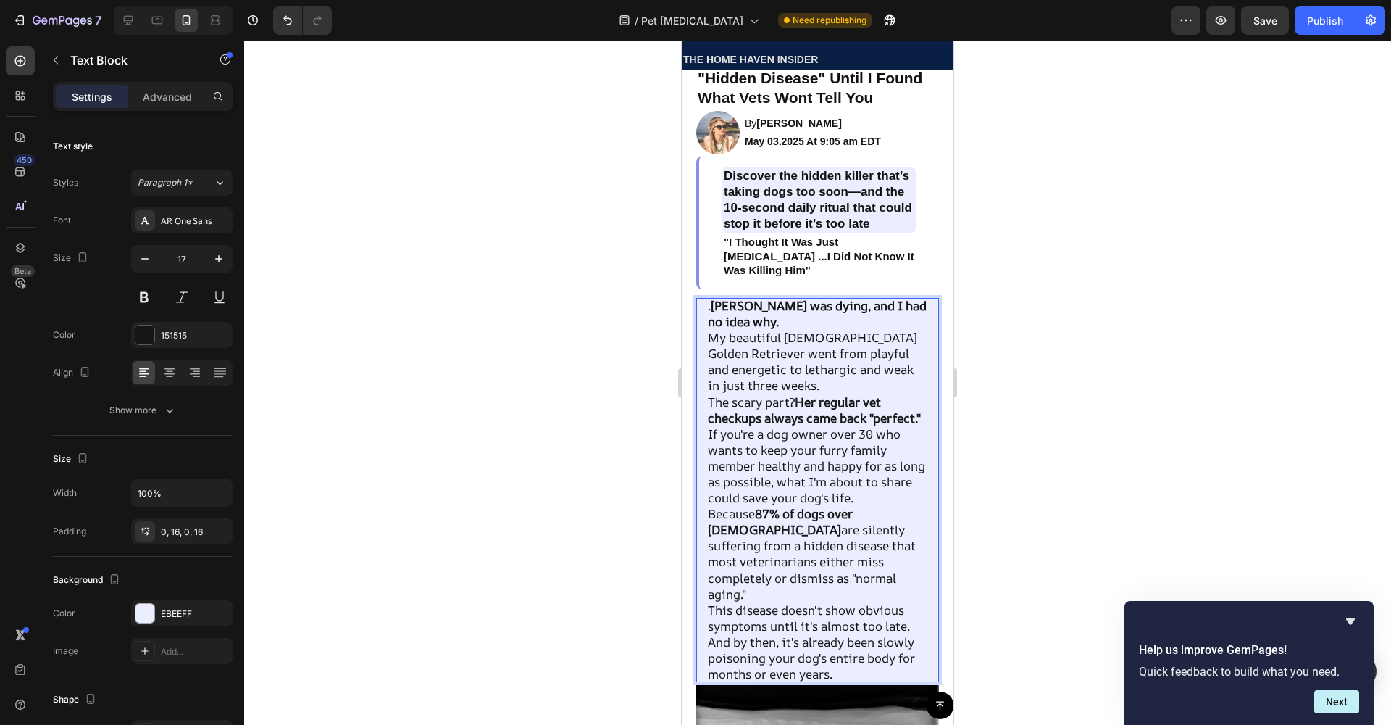
click at [750, 426] on strong "Her regular vet checkups always came back "perfect."" at bounding box center [814, 409] width 213 height 33
click at [801, 410] on strong "Her regular vet checkups always came back "perfect."" at bounding box center [814, 409] width 213 height 33
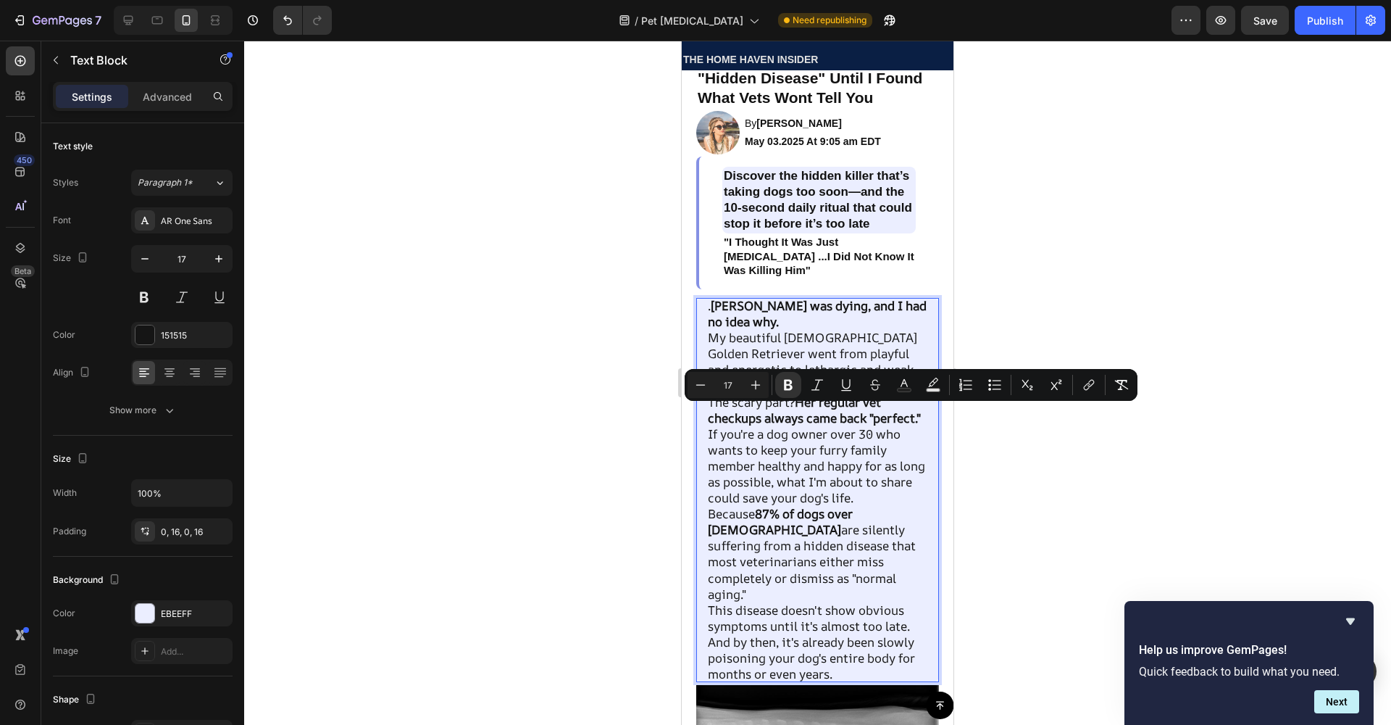
drag, startPoint x: 801, startPoint y: 409, endPoint x: 875, endPoint y: 443, distance: 81.7
click at [875, 426] on p "The scary part? Her regular vet checkups always came back "perfect."" at bounding box center [818, 410] width 220 height 32
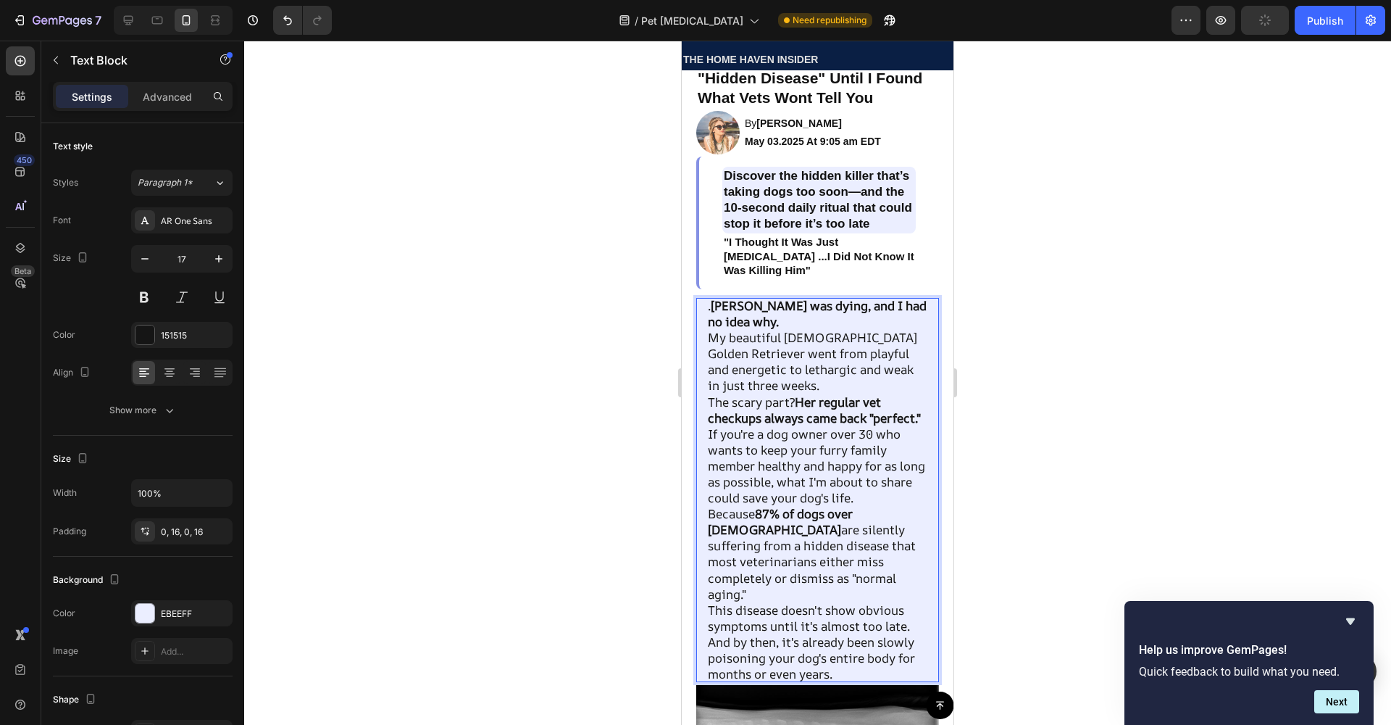
click at [822, 478] on p "If you're a dog owner over 30 who wants to keep your furry family member health…" at bounding box center [818, 466] width 220 height 80
click at [752, 375] on p "My beautiful [DEMOGRAPHIC_DATA] Golden Retriever went from playful and energeti…" at bounding box center [818, 362] width 220 height 64
click at [735, 330] on strong "[PERSON_NAME] was dying, and I had no idea why." at bounding box center [817, 313] width 219 height 33
click at [719, 328] on strong "[PERSON_NAME] was dying, and I had no idea why." at bounding box center [817, 313] width 219 height 33
click at [773, 330] on p ". [PERSON_NAME] was dying, and I had no idea why." at bounding box center [818, 314] width 220 height 32
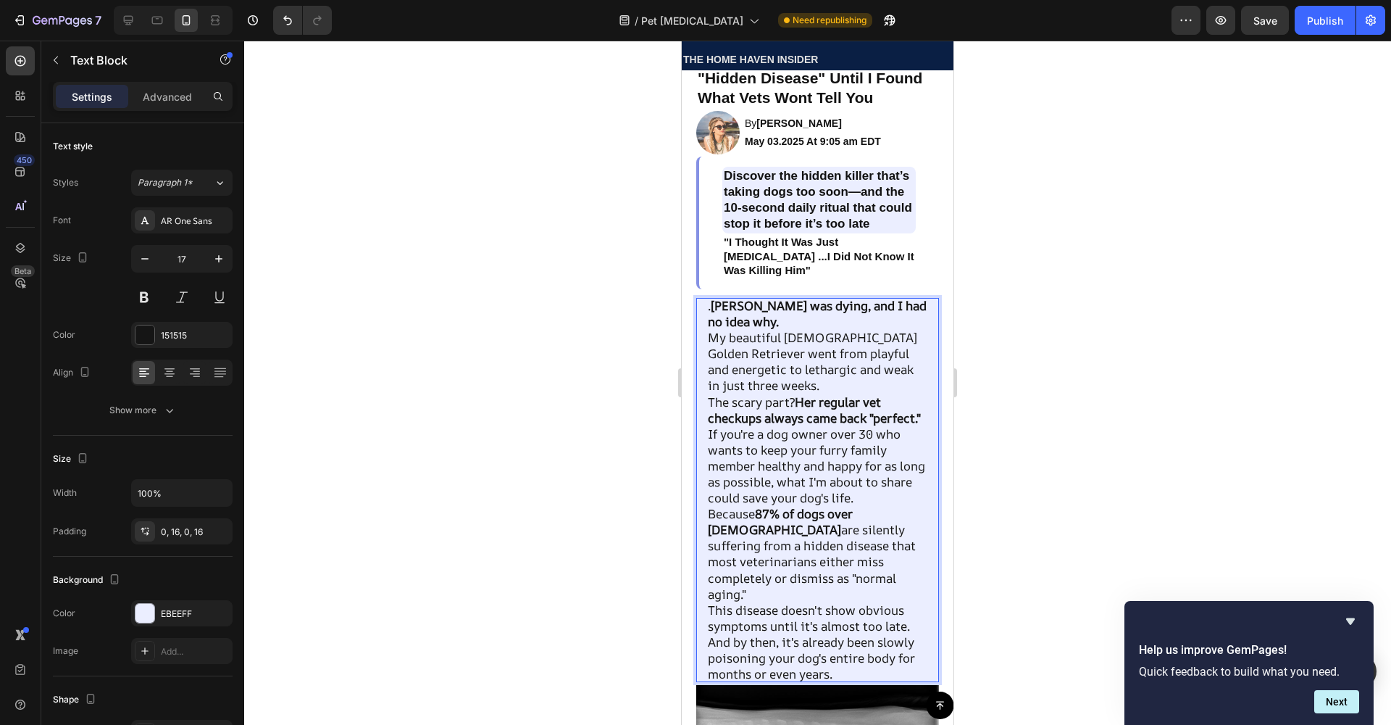
click at [800, 414] on strong "Her regular vet checkups always came back "perfect."" at bounding box center [814, 409] width 213 height 33
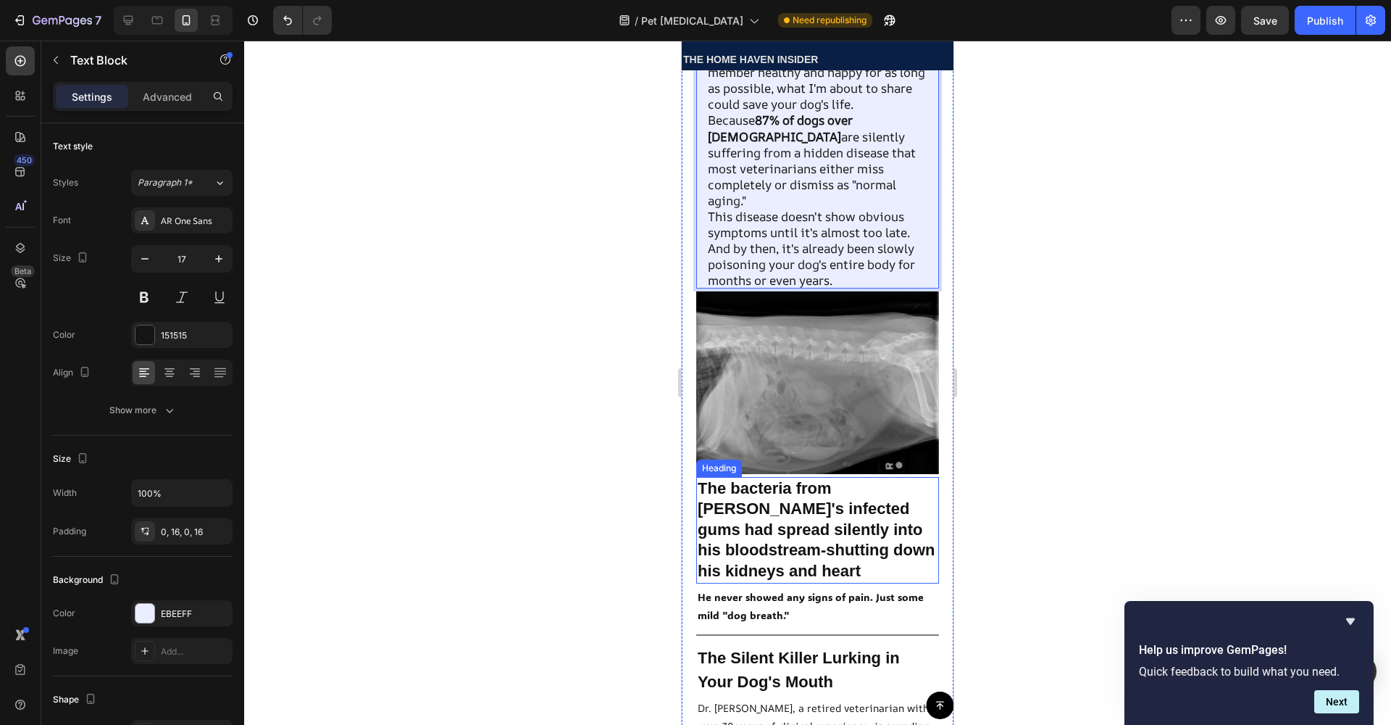
scroll to position [475, 0]
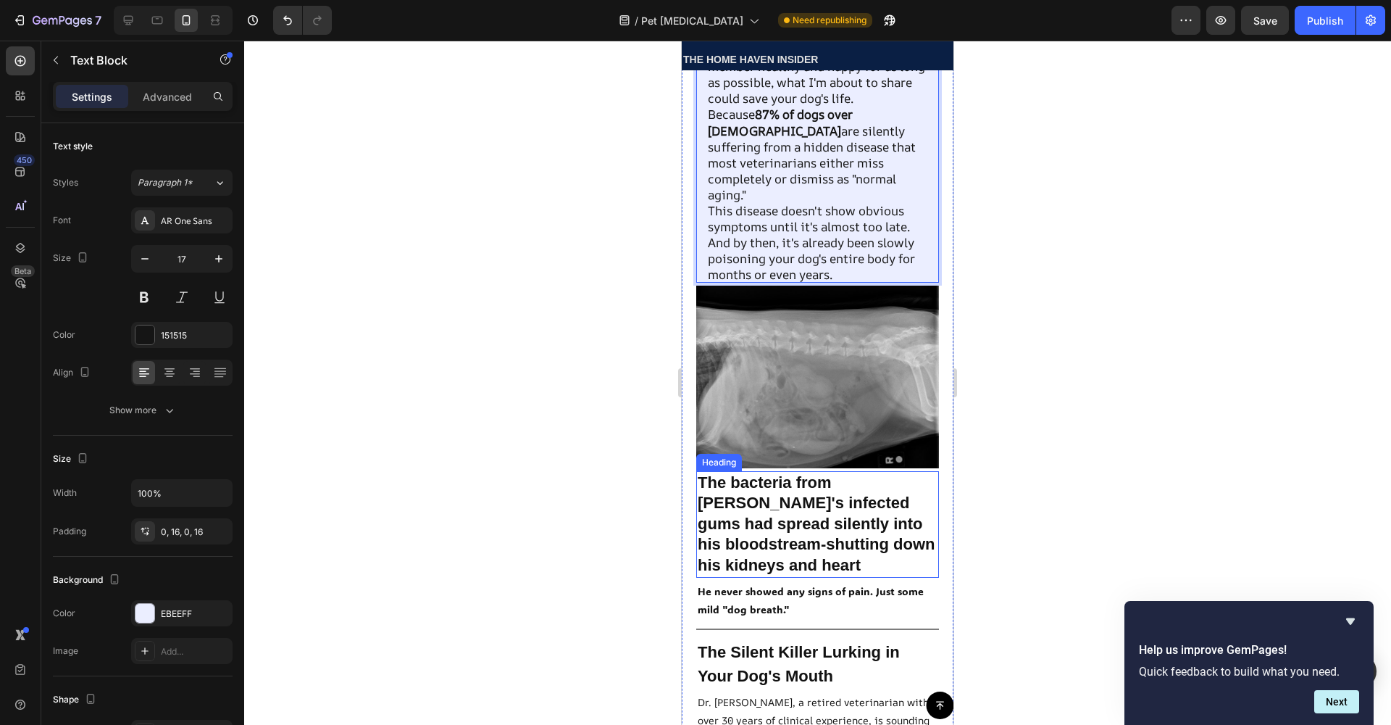
click at [847, 512] on h2 "The bacteria from [PERSON_NAME]'s infected gums had spread silently into his bl…" at bounding box center [817, 524] width 243 height 107
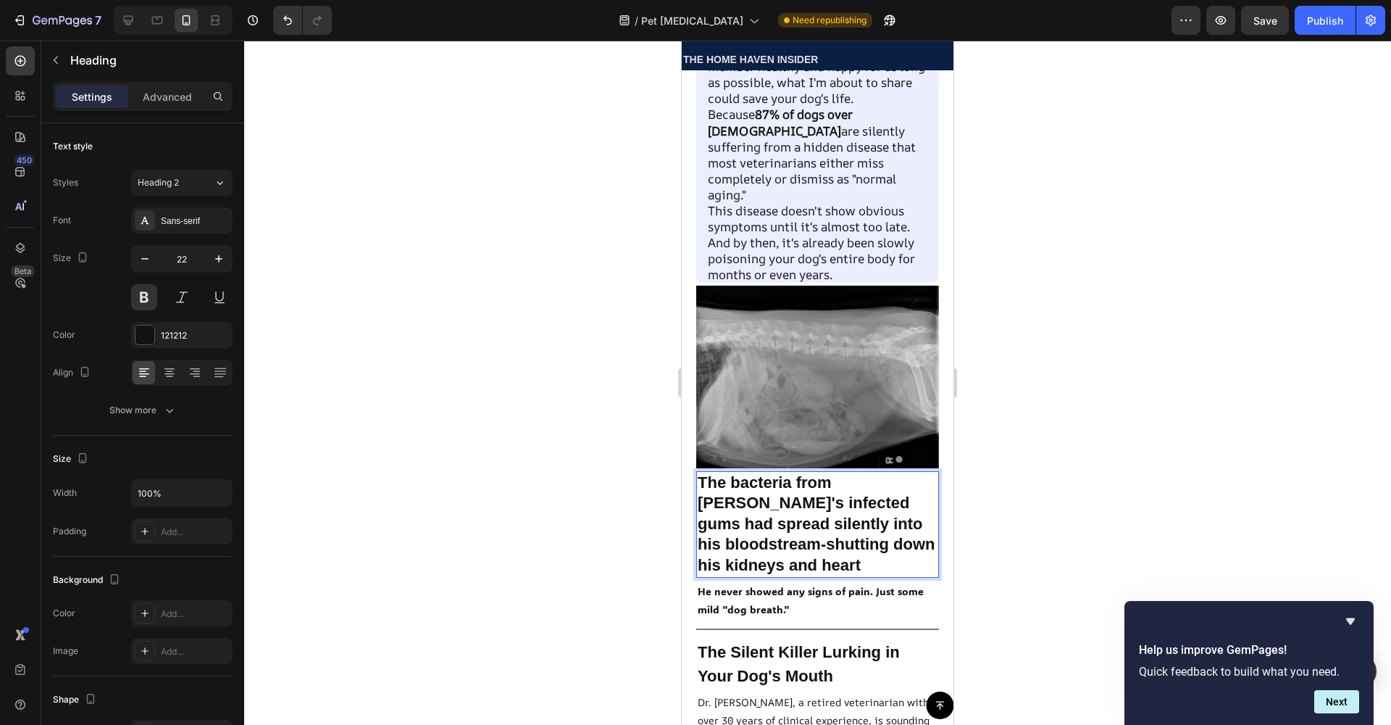
click at [806, 568] on h2 "The bacteria from [PERSON_NAME]'s infected gums had spread silently into his bl…" at bounding box center [817, 524] width 243 height 107
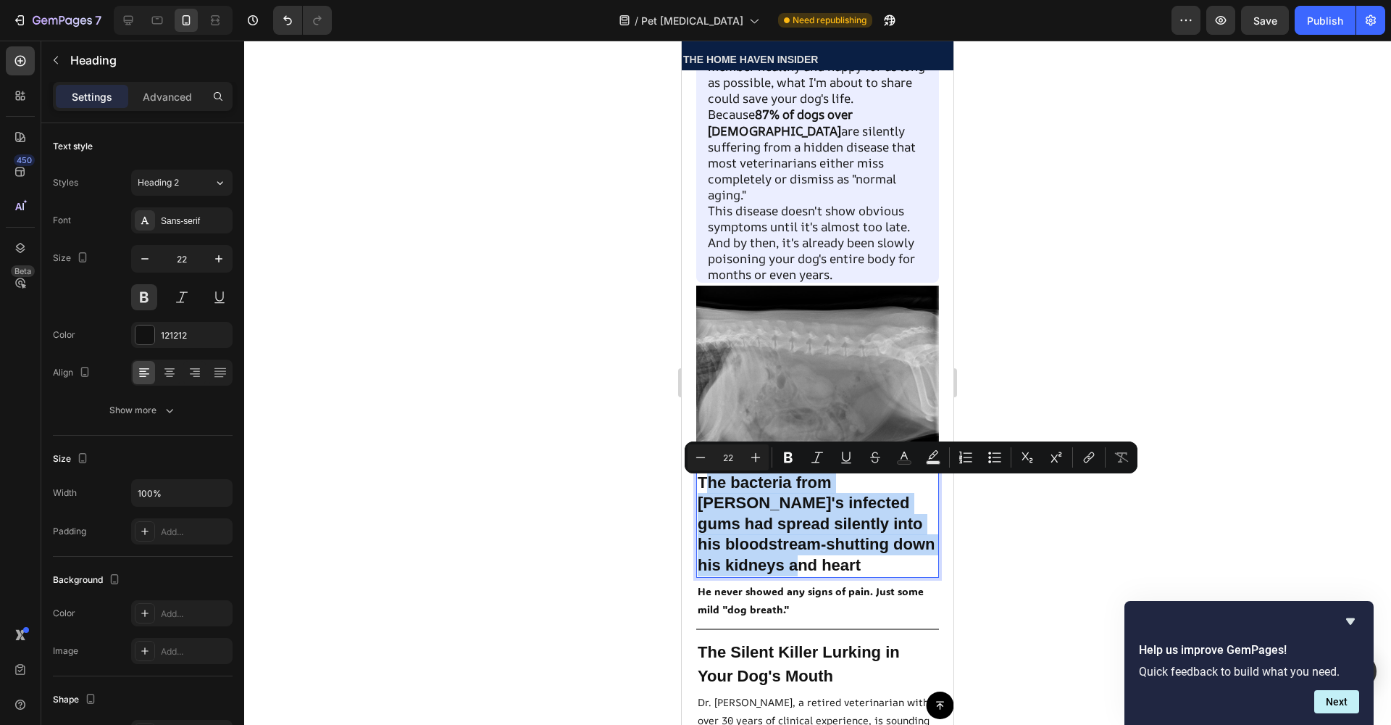
drag, startPoint x: 802, startPoint y: 567, endPoint x: 704, endPoint y: 491, distance: 124.1
click at [704, 491] on p "The bacteria from [PERSON_NAME]'s infected gums had spread silently into his bl…" at bounding box center [818, 524] width 240 height 104
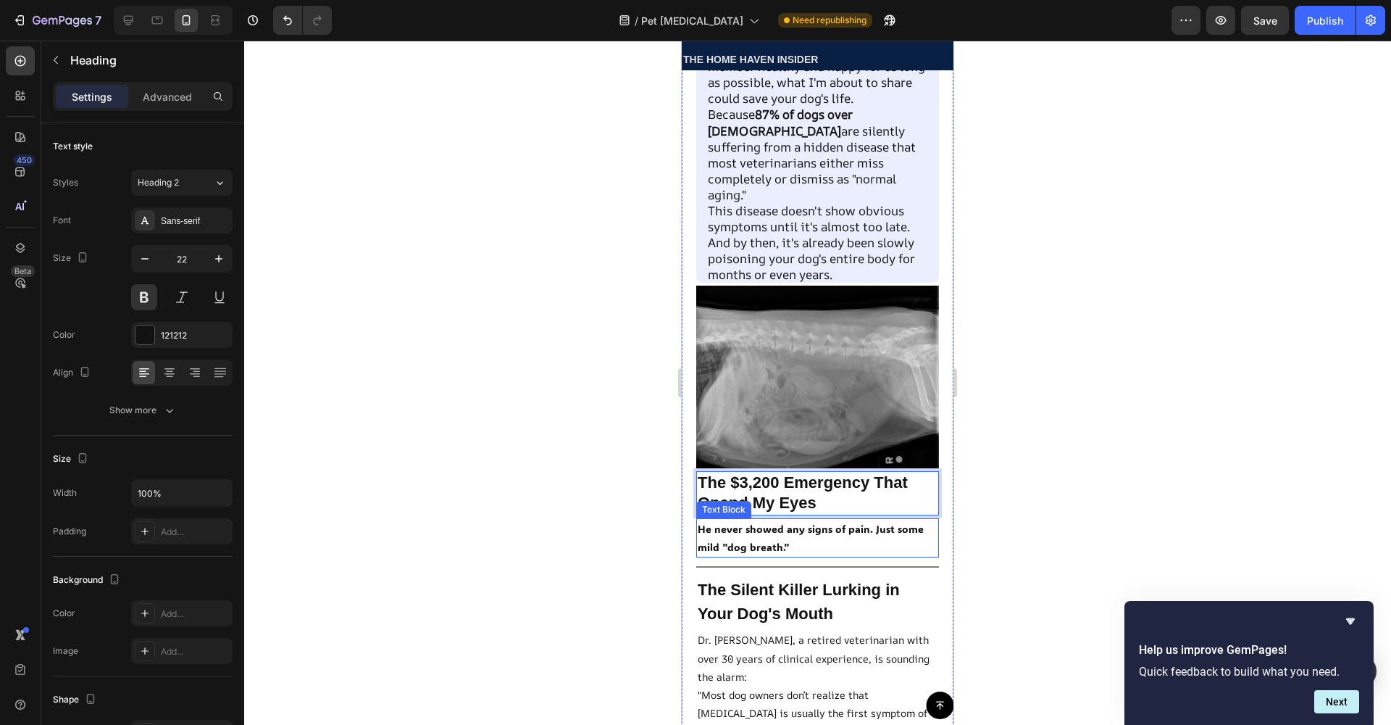
click at [846, 550] on p "He never showed any signs of pain. Just some mild "dog breath."" at bounding box center [818, 538] width 240 height 36
click at [825, 540] on p "He never showed any signs of pain. Just some mild "dog breath."" at bounding box center [818, 538] width 240 height 36
click at [792, 541] on p "He never showed any signs of pain. Just some mild "dog breath."" at bounding box center [818, 538] width 240 height 36
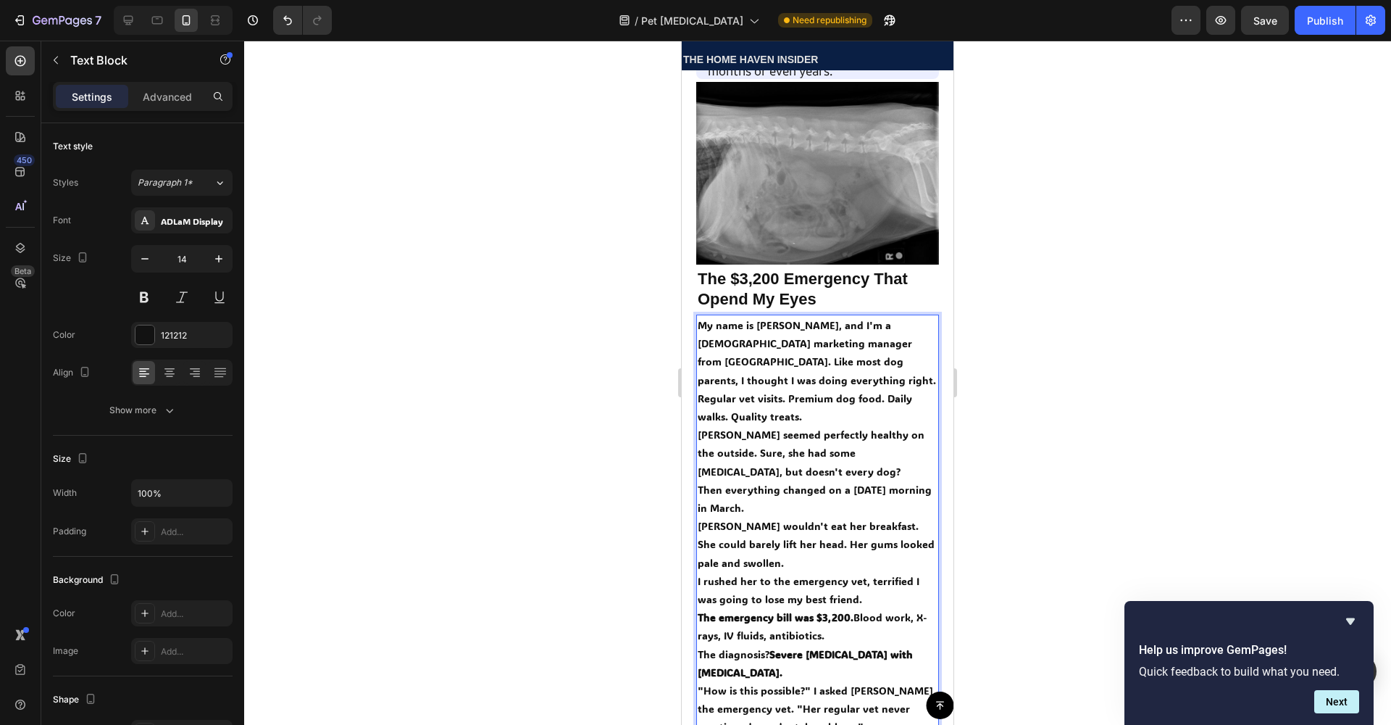
scroll to position [722, 0]
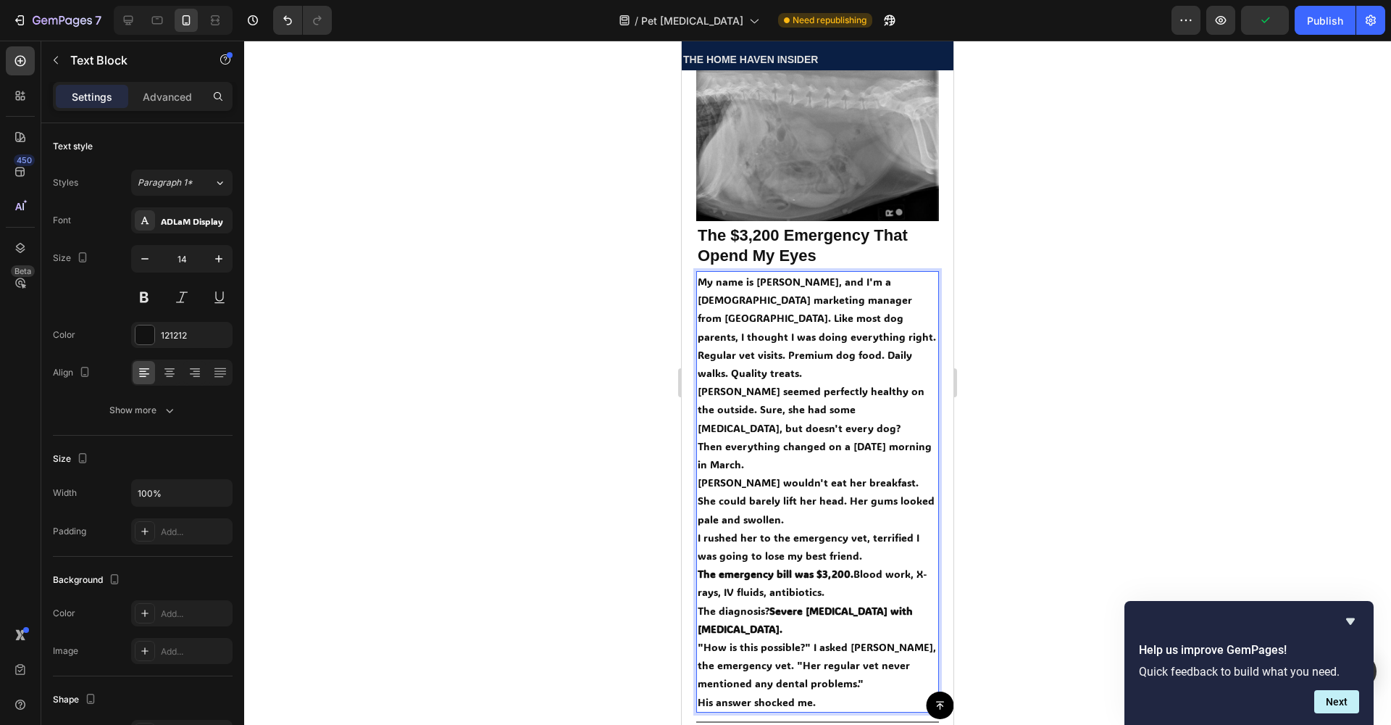
click at [748, 311] on p "My name is [PERSON_NAME], and I'm a [DEMOGRAPHIC_DATA] marketing manager from […" at bounding box center [818, 308] width 240 height 73
click at [748, 370] on p "Regular vet visits. Premium dog food. Daily walks. Quality treats." at bounding box center [818, 364] width 240 height 36
click at [215, 259] on icon "button" at bounding box center [219, 258] width 14 height 14
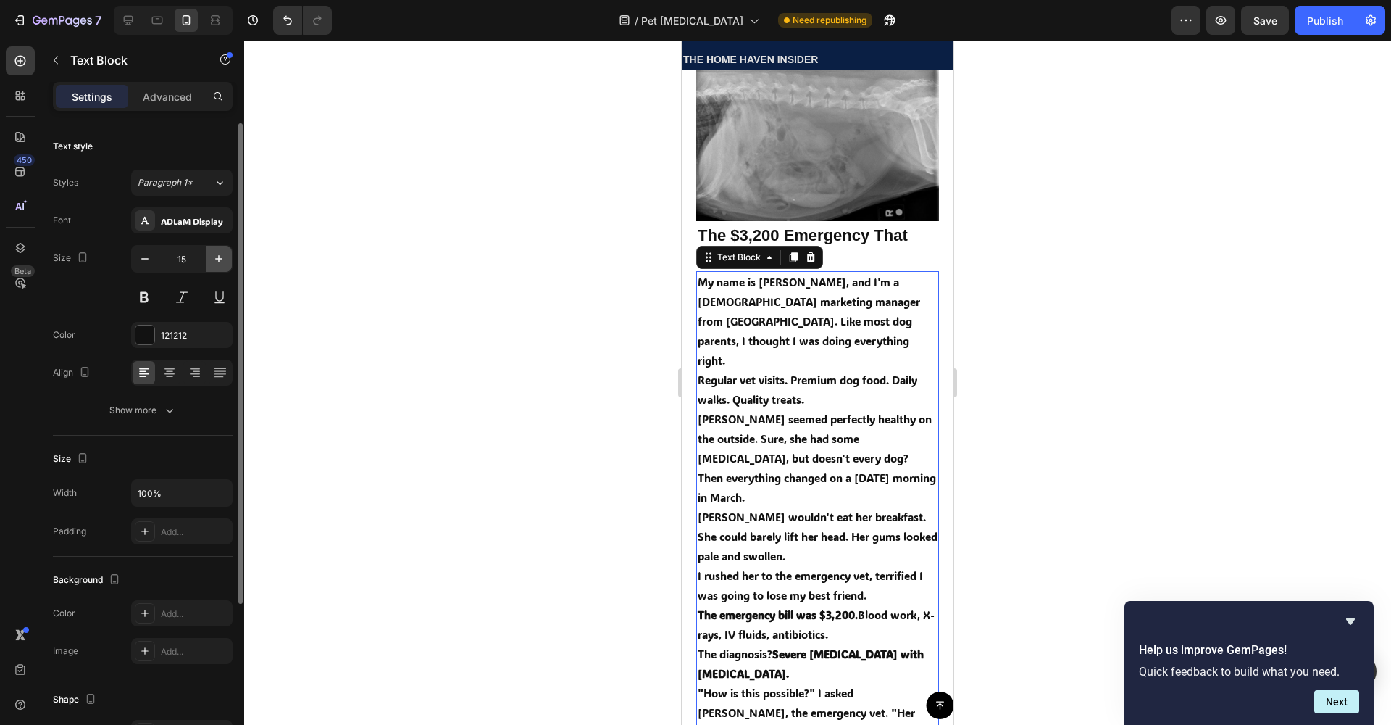
click at [215, 259] on icon "button" at bounding box center [219, 258] width 14 height 14
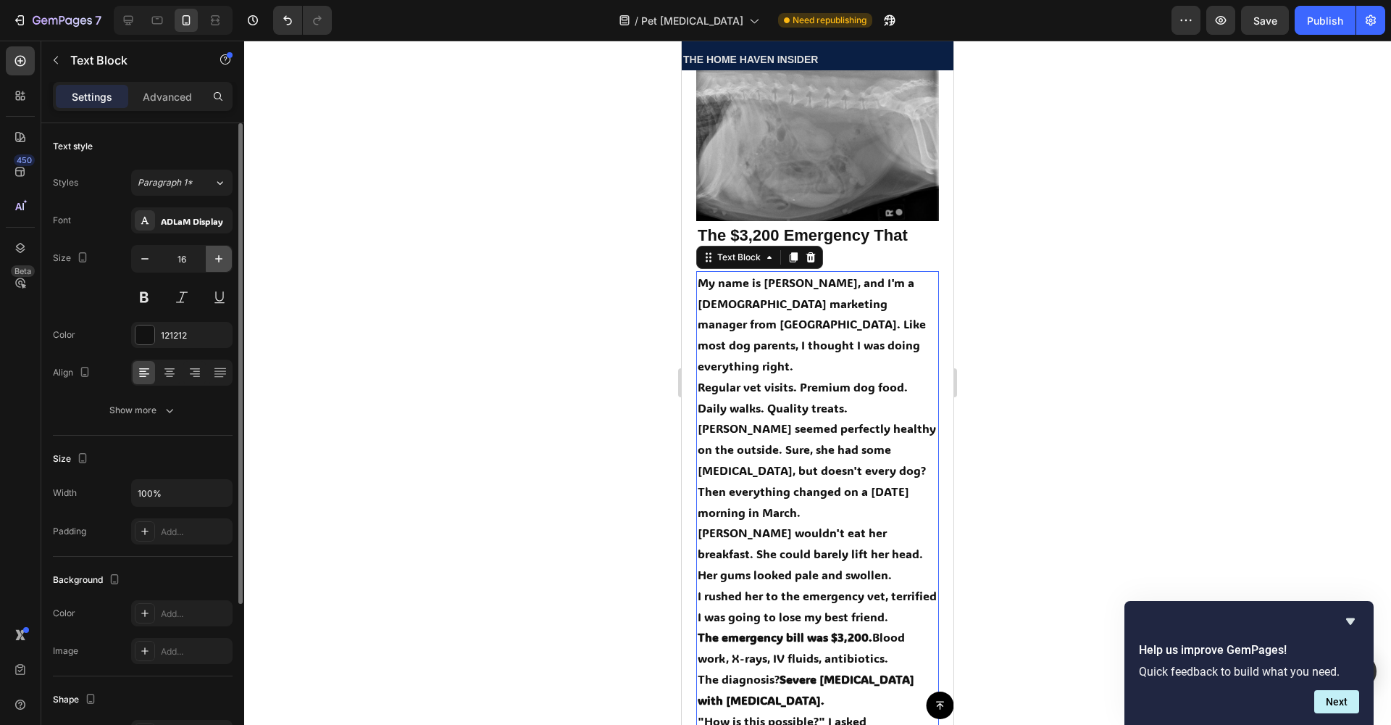
click at [216, 259] on icon "button" at bounding box center [219, 258] width 14 height 14
type input "17"
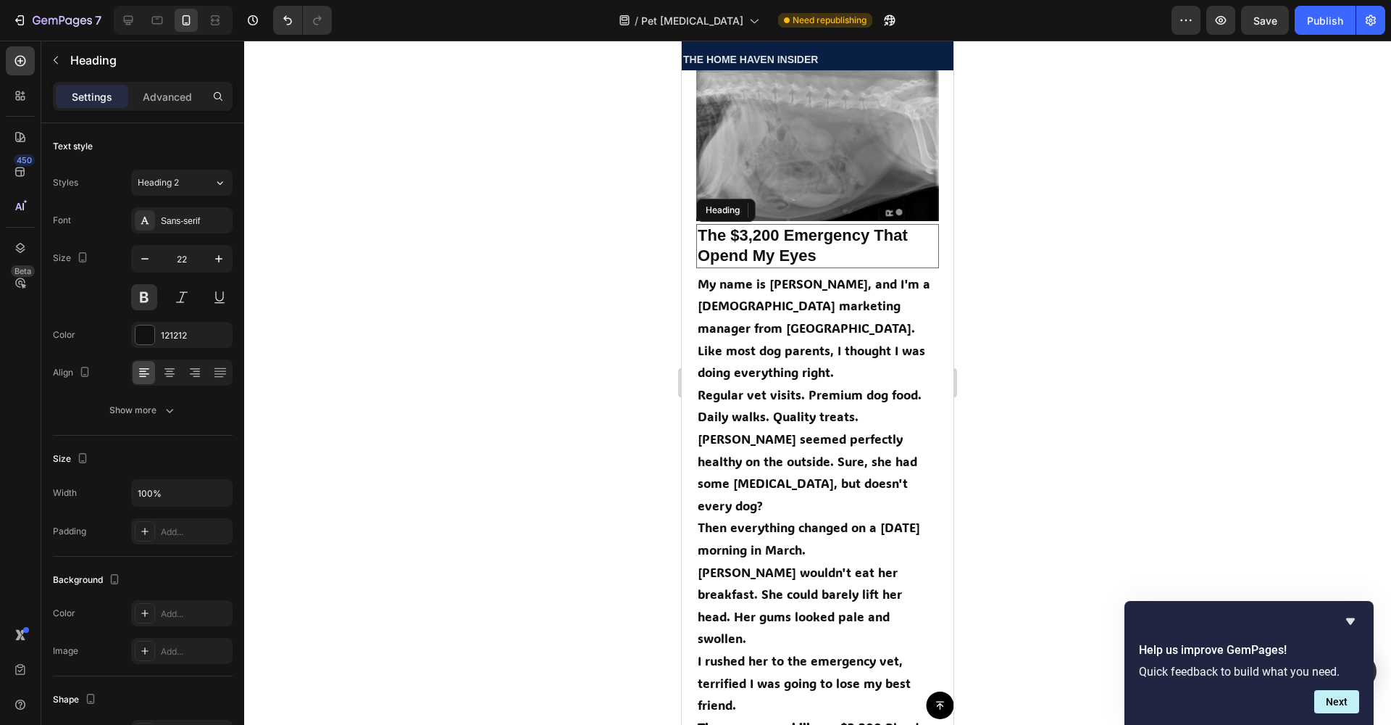
click at [804, 241] on p "The $3,200 Emergency That Opend My Eyes" at bounding box center [818, 245] width 240 height 41
click at [835, 427] on p "[PERSON_NAME] seemed perfectly healthy on the outside. Sure, she had some [MEDI…" at bounding box center [818, 471] width 240 height 88
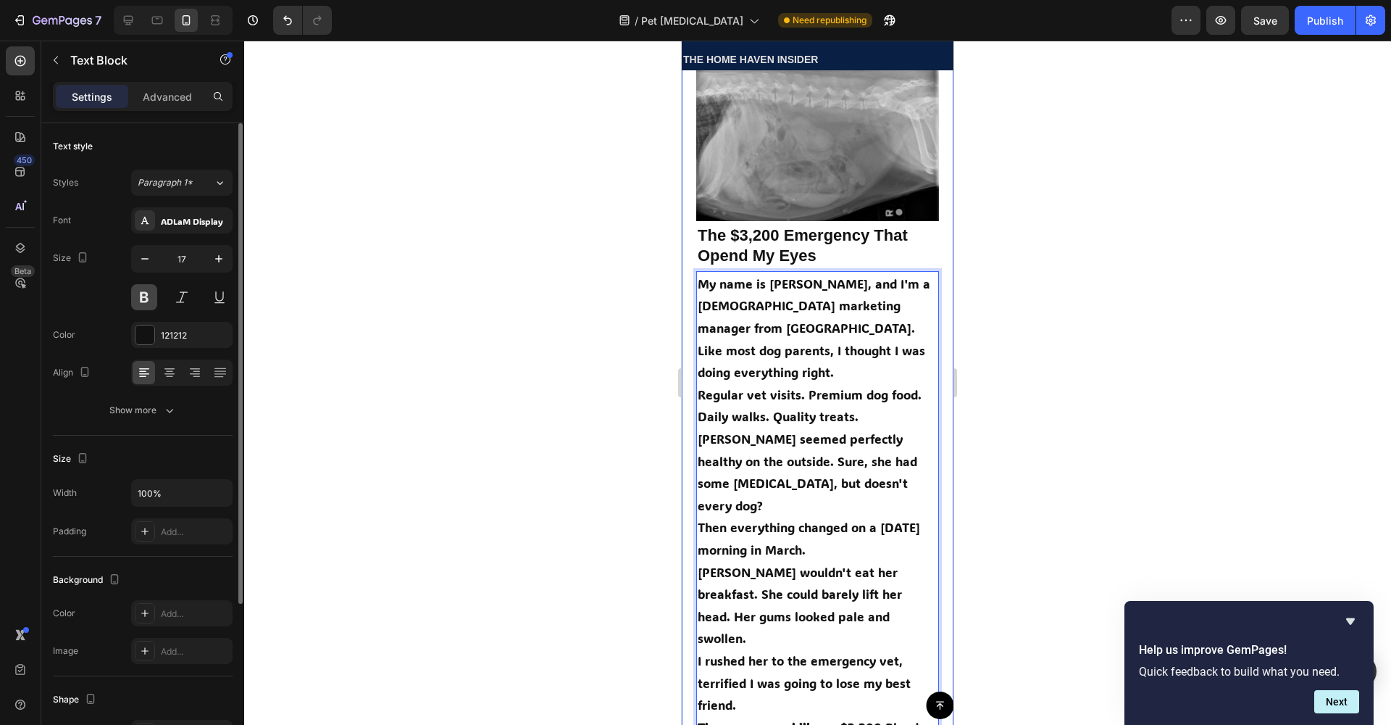
click at [150, 299] on button at bounding box center [144, 297] width 26 height 26
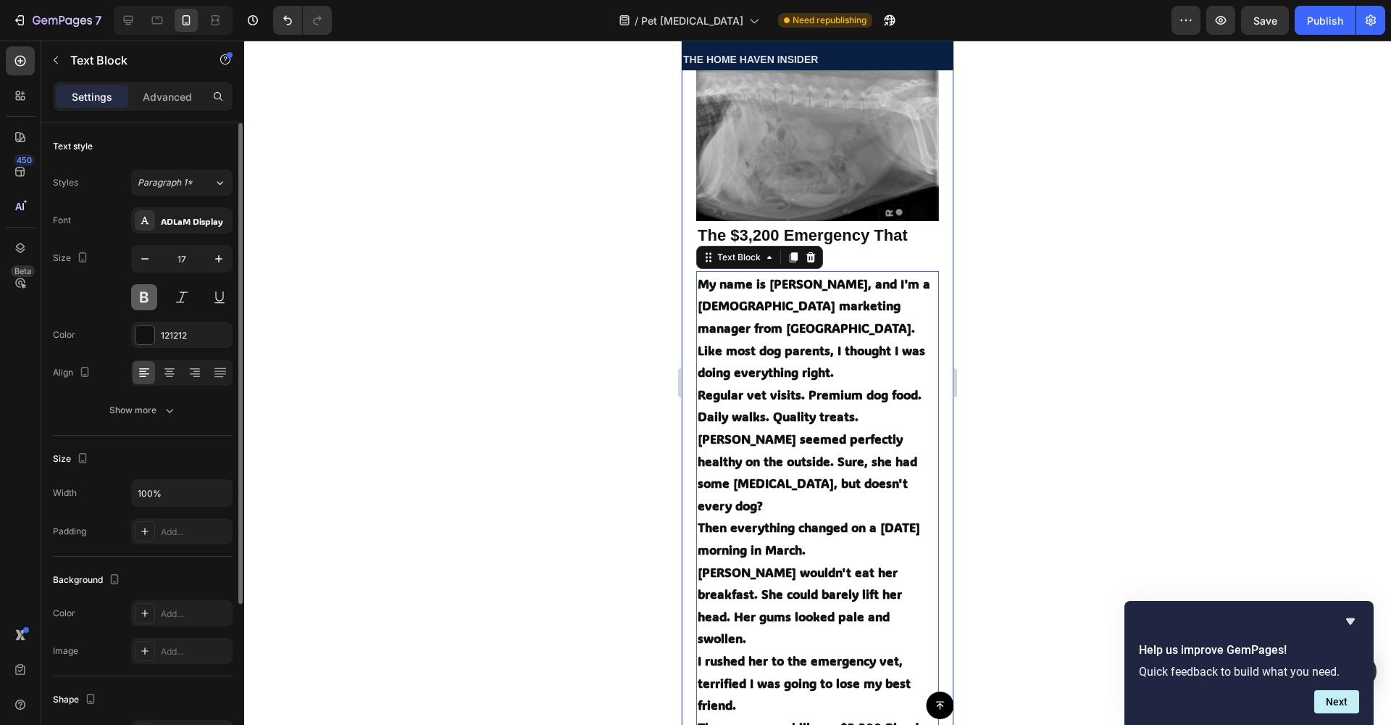
click at [150, 299] on button at bounding box center [144, 297] width 26 height 26
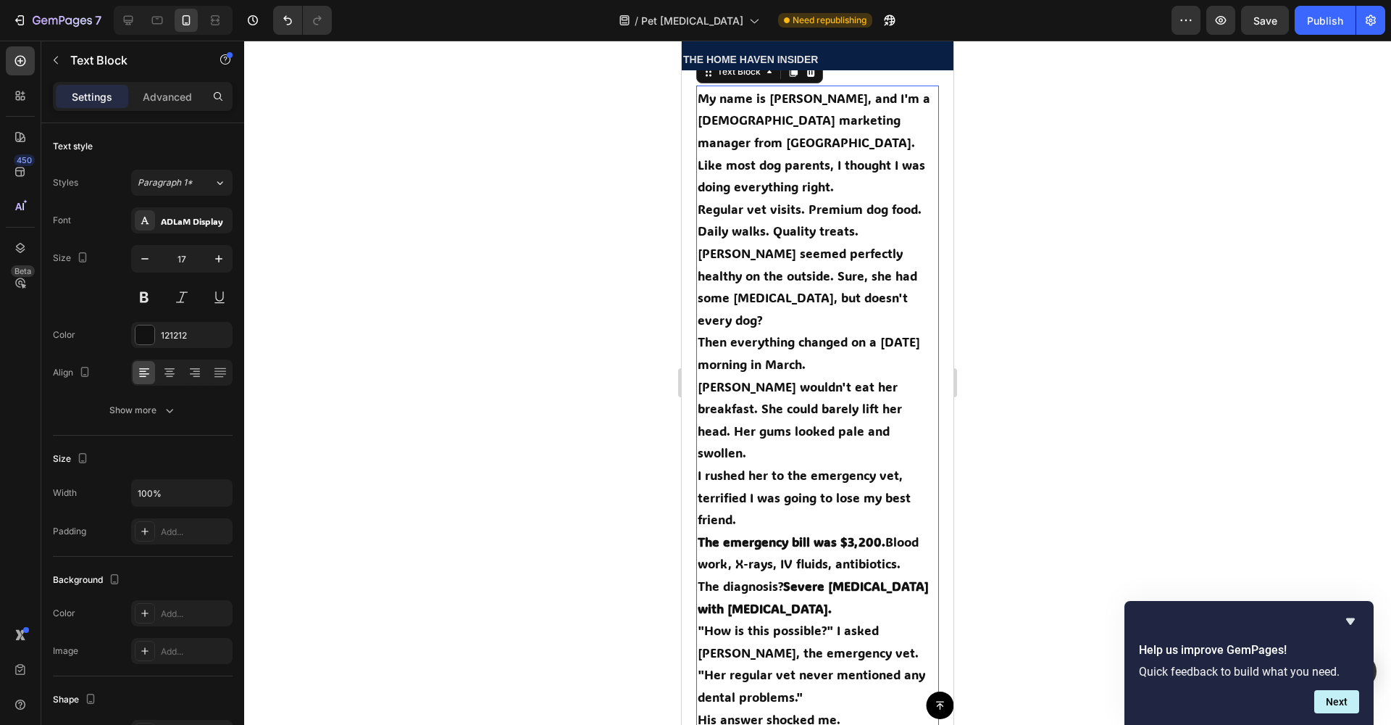
scroll to position [910, 0]
click at [717, 531] on strong "The emergency bill was $3,200." at bounding box center [792, 539] width 188 height 16
click at [777, 462] on p "I rushed her to the emergency vet, terrified I was going to lose my best friend." at bounding box center [818, 495] width 240 height 67
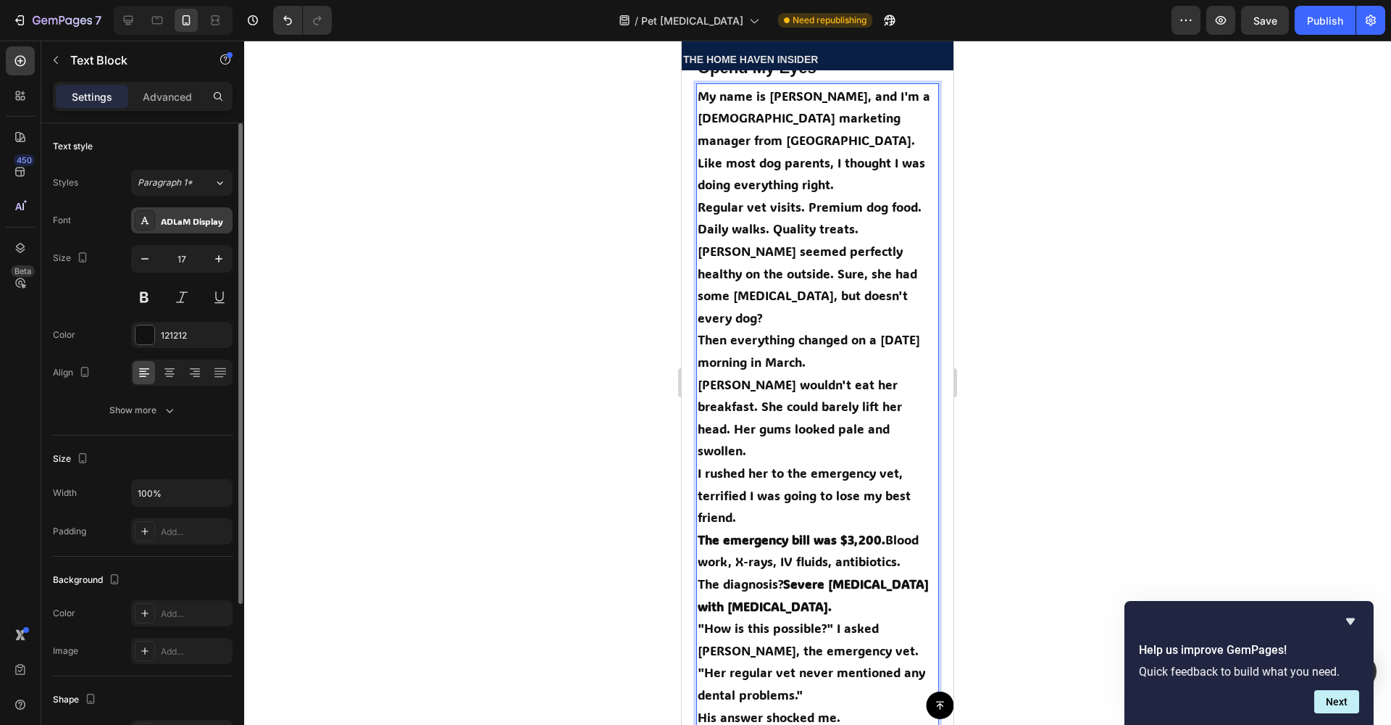
click at [211, 225] on div "ADLaM Display" at bounding box center [195, 220] width 68 height 13
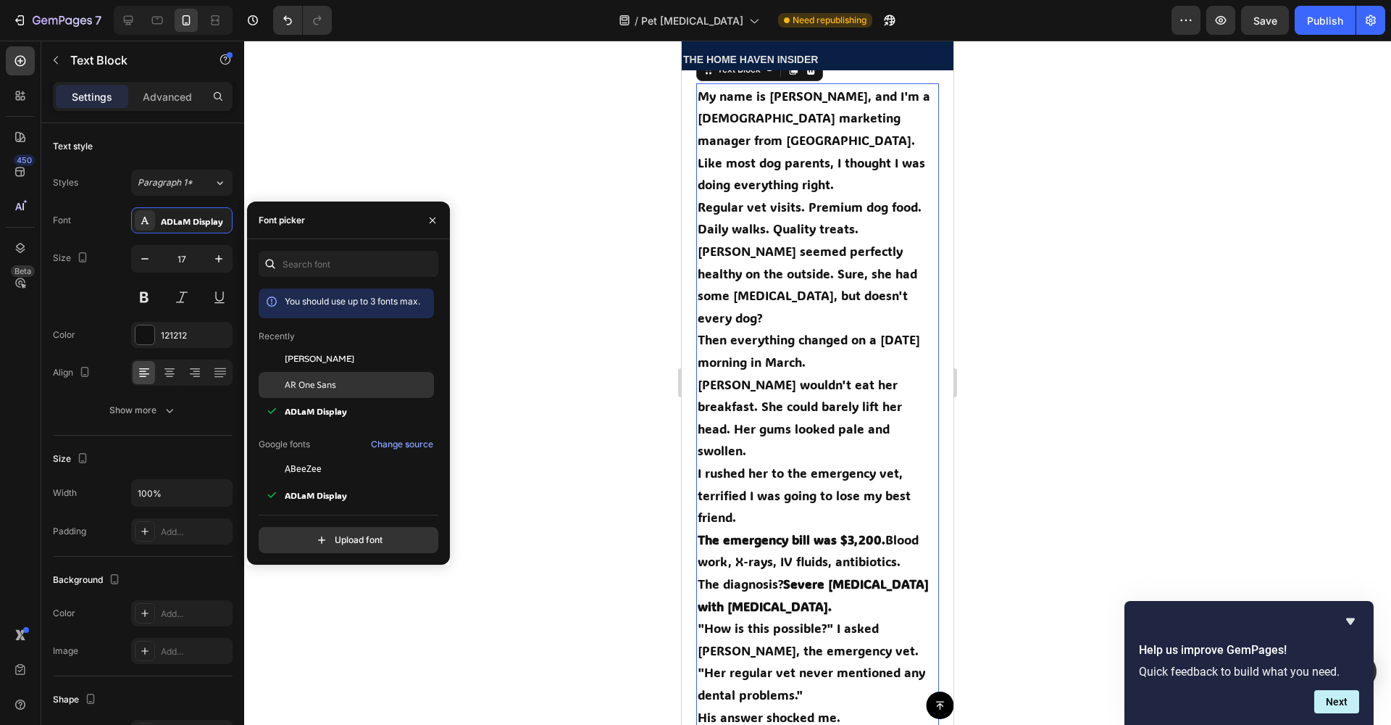
click at [358, 382] on div "AR One Sans" at bounding box center [358, 384] width 146 height 13
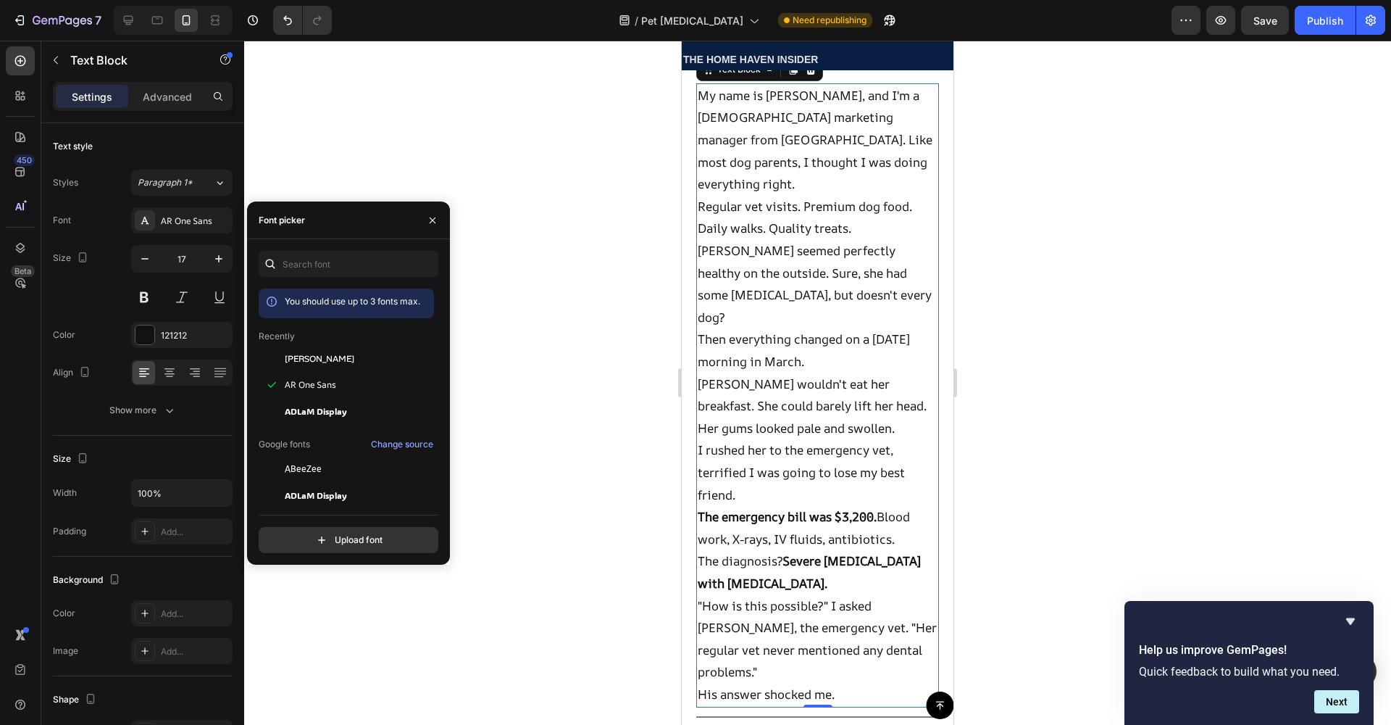
click at [563, 374] on div at bounding box center [817, 383] width 1147 height 684
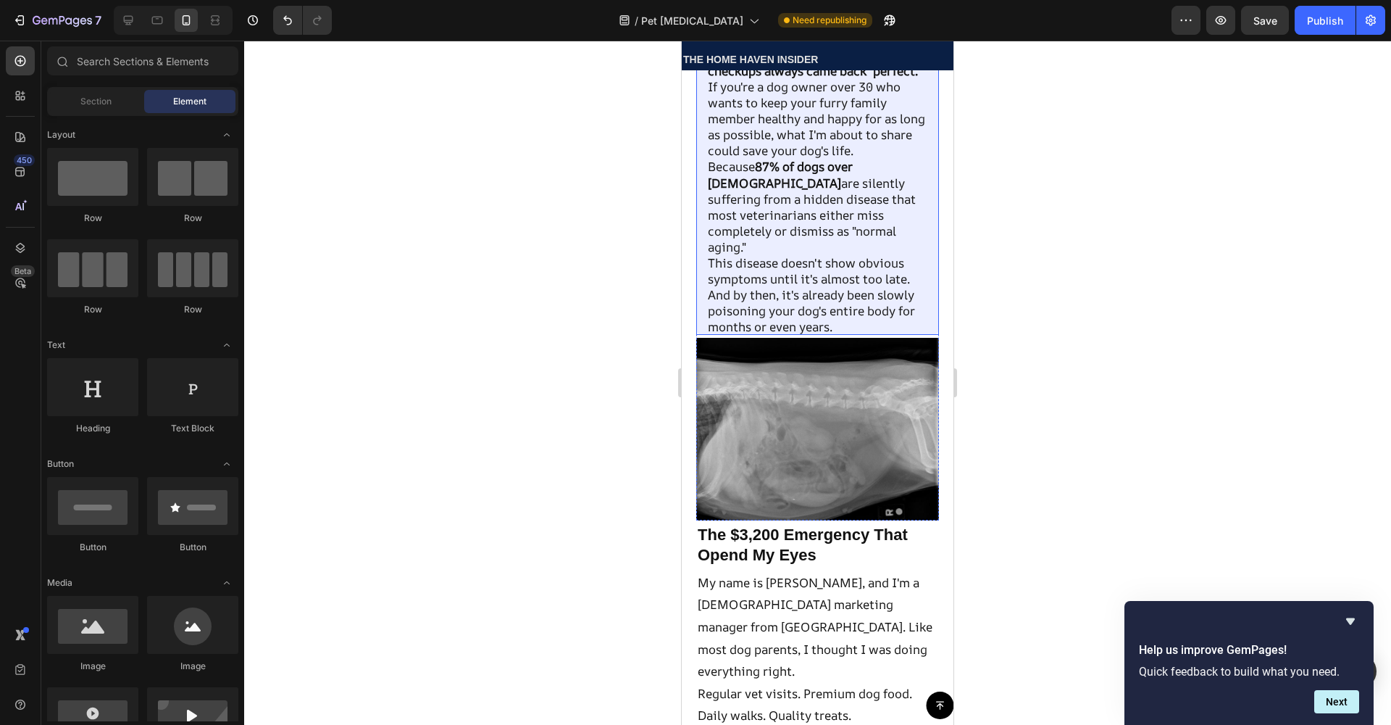
scroll to position [398, 0]
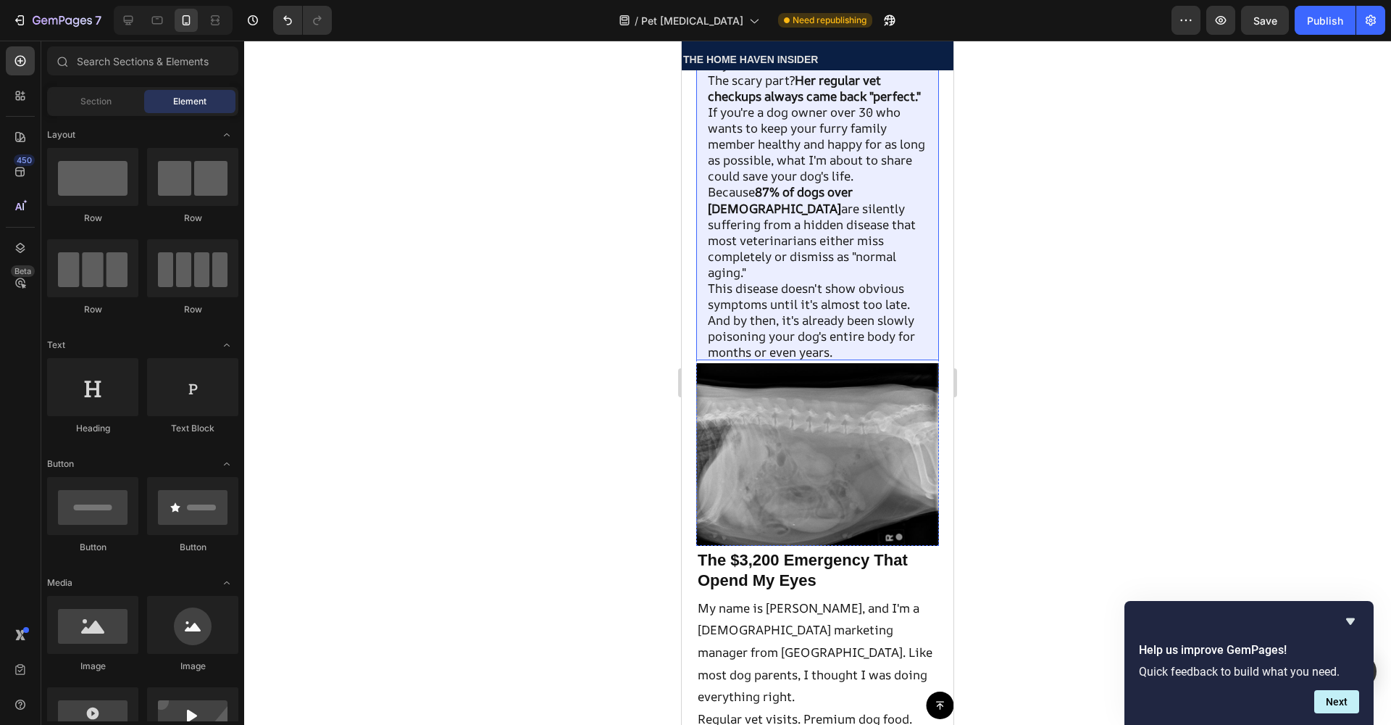
click at [771, 300] on p "This disease doesn't show obvious symptoms until it's almost too late. And by t…" at bounding box center [818, 320] width 220 height 80
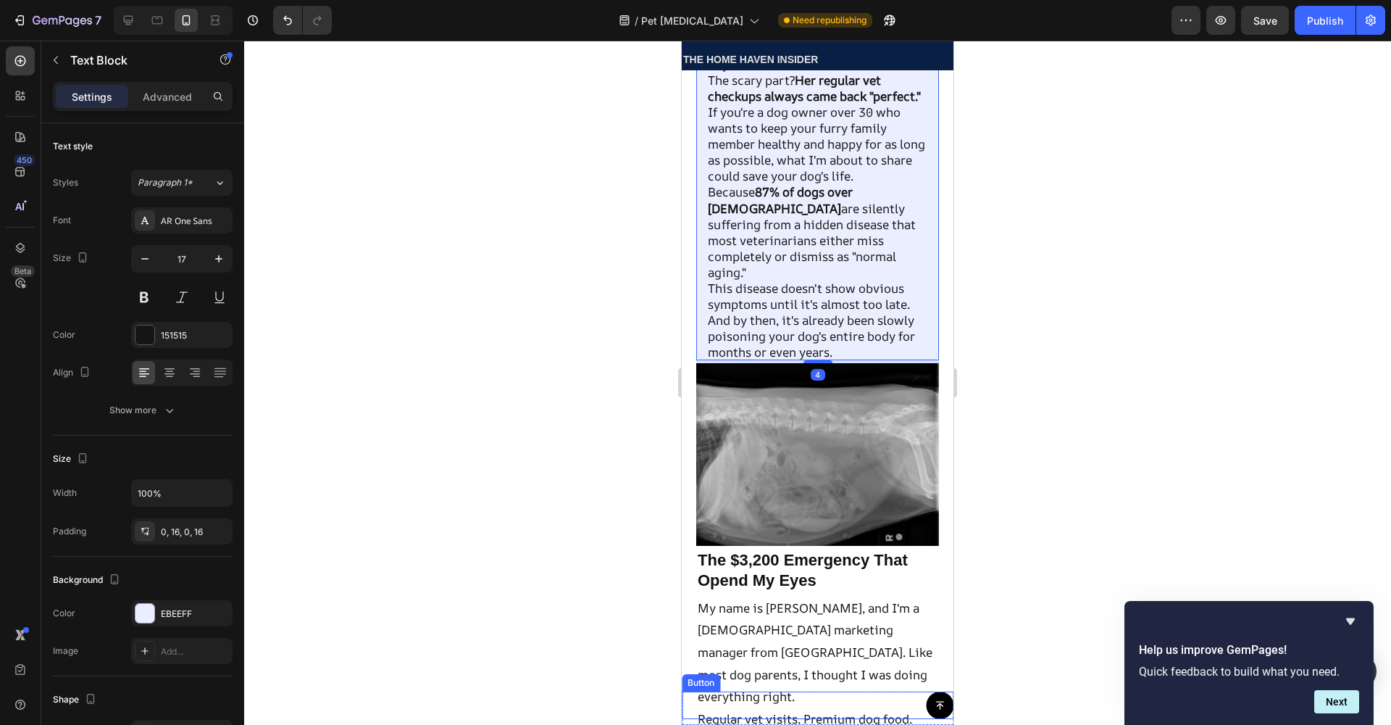
click at [780, 699] on div "Button" at bounding box center [818, 705] width 272 height 28
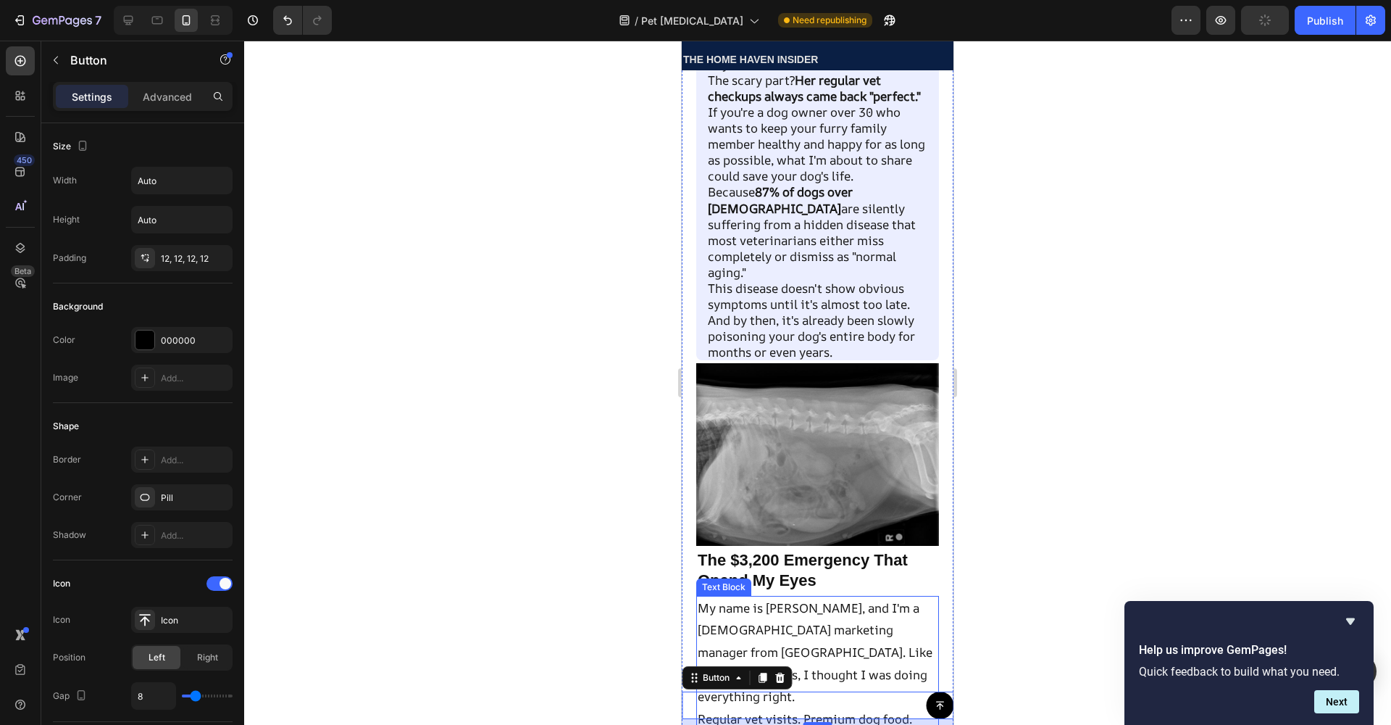
click at [785, 643] on p "My name is [PERSON_NAME], and I'm a [DEMOGRAPHIC_DATA] marketing manager from […" at bounding box center [818, 652] width 240 height 111
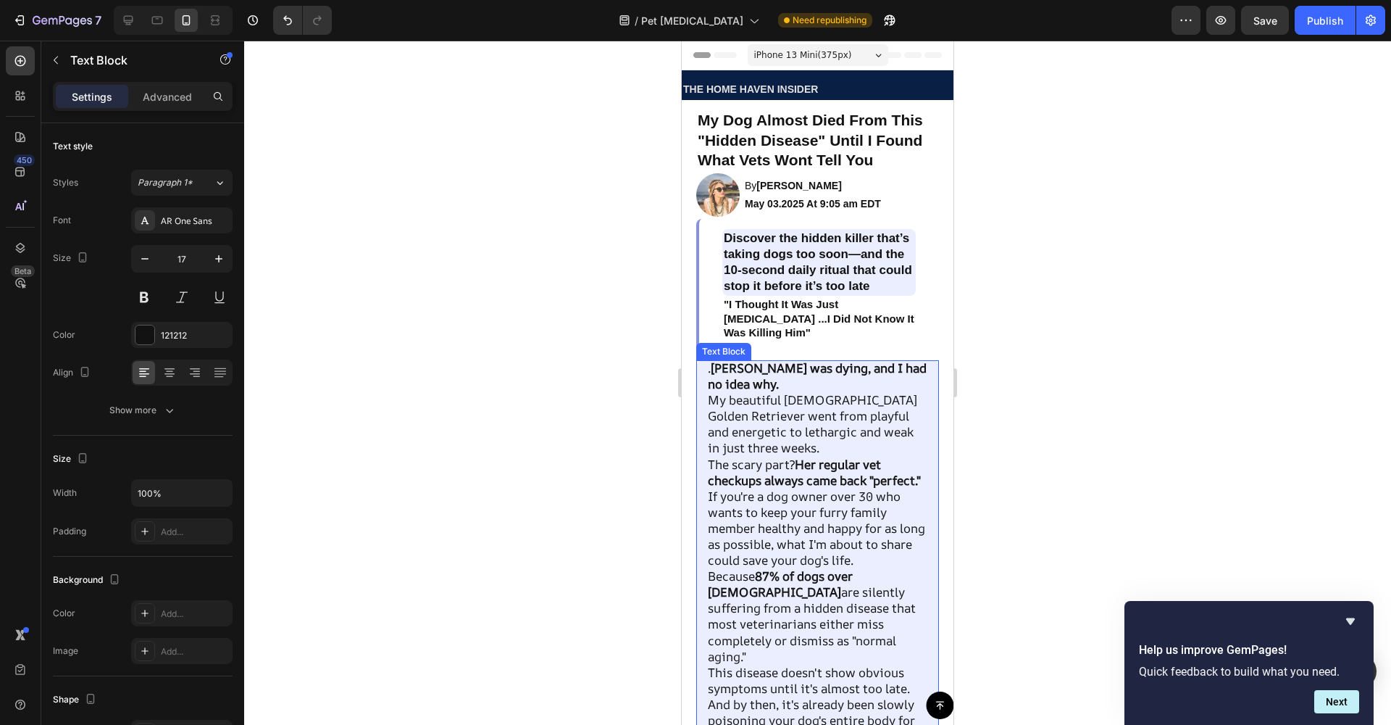
scroll to position [0, 0]
click at [730, 388] on strong "[PERSON_NAME] was dying, and I had no idea why." at bounding box center [817, 375] width 219 height 33
click at [709, 382] on p ". [PERSON_NAME] was dying, and I had no idea why." at bounding box center [818, 376] width 220 height 32
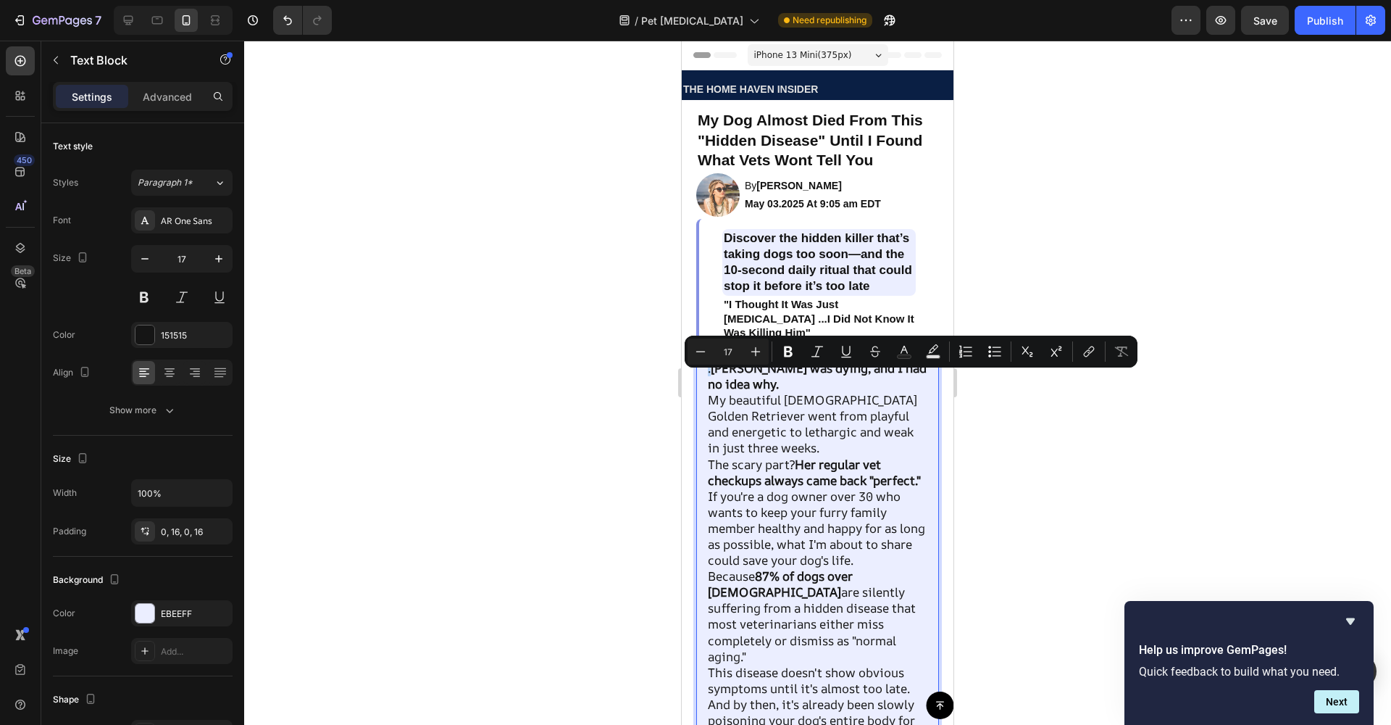
click at [713, 384] on strong "[PERSON_NAME] was dying, and I had no idea why." at bounding box center [817, 375] width 219 height 33
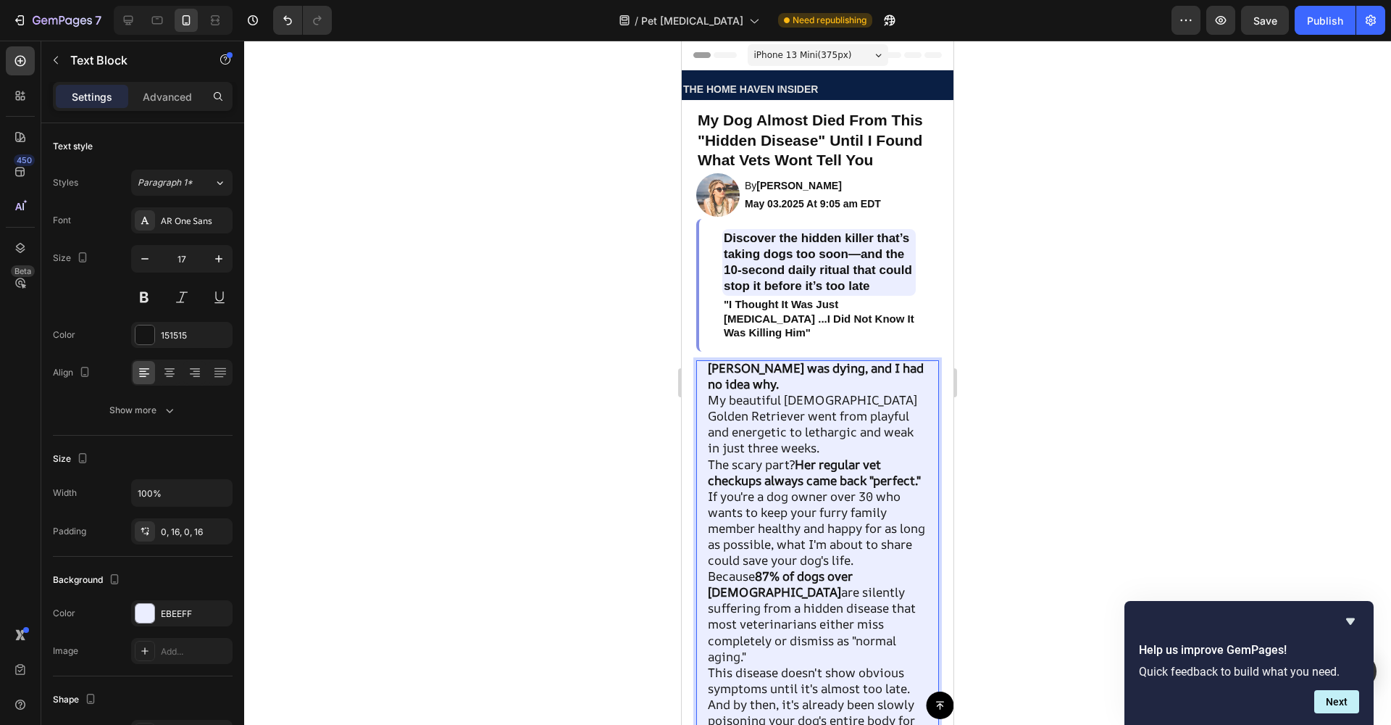
click at [1126, 306] on div at bounding box center [817, 383] width 1147 height 684
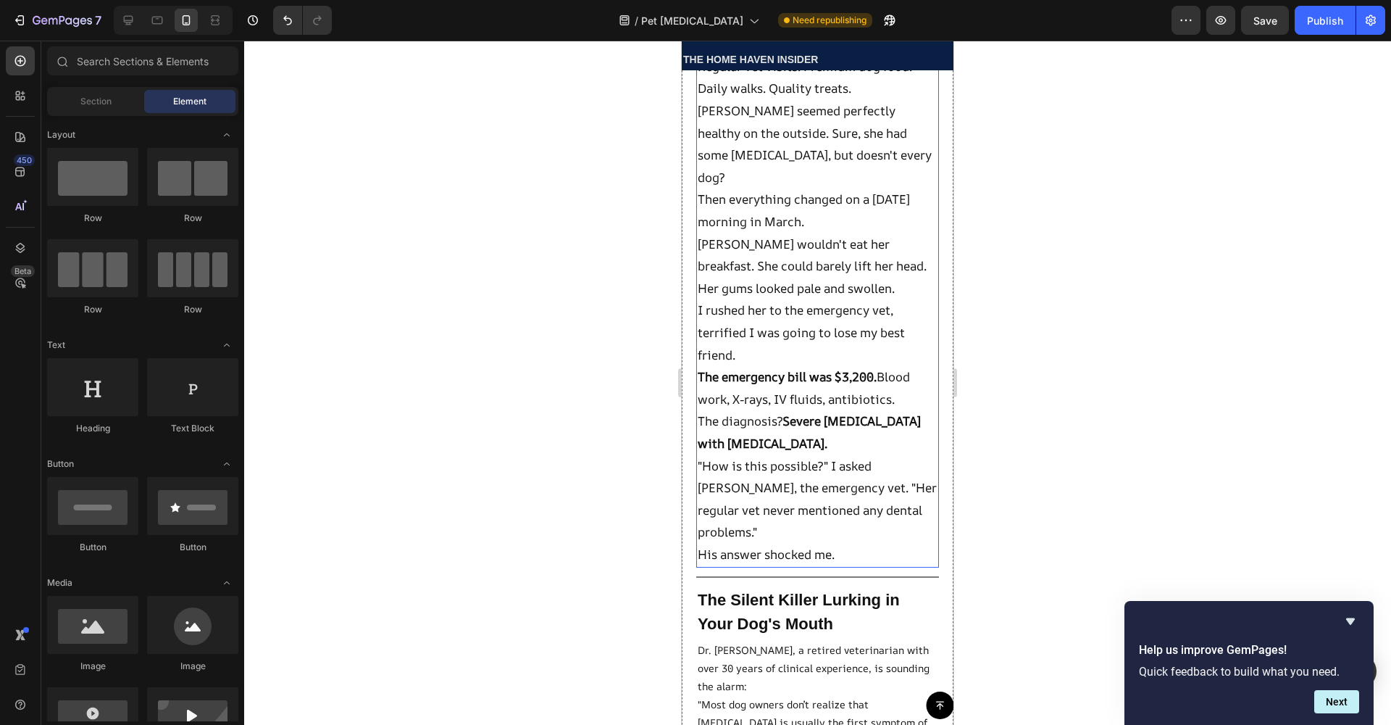
scroll to position [1075, 0]
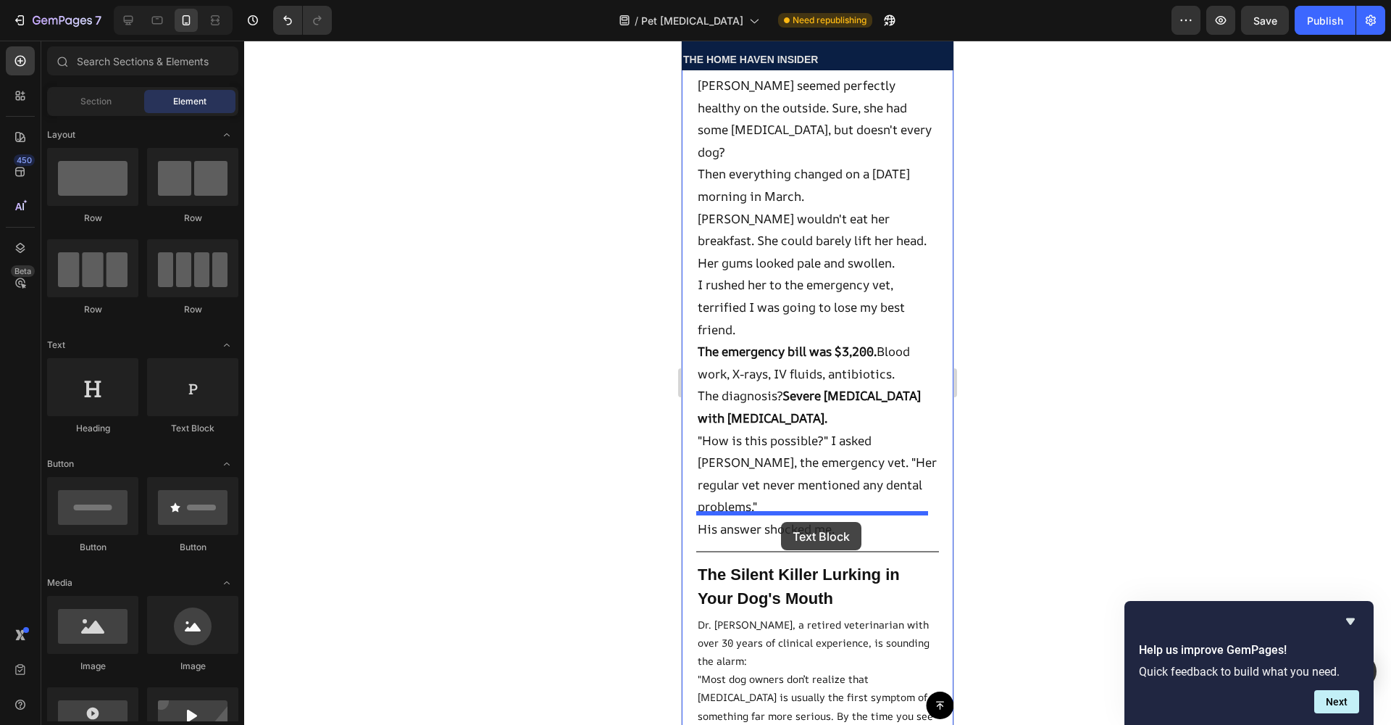
drag, startPoint x: 872, startPoint y: 438, endPoint x: 782, endPoint y: 522, distance: 122.5
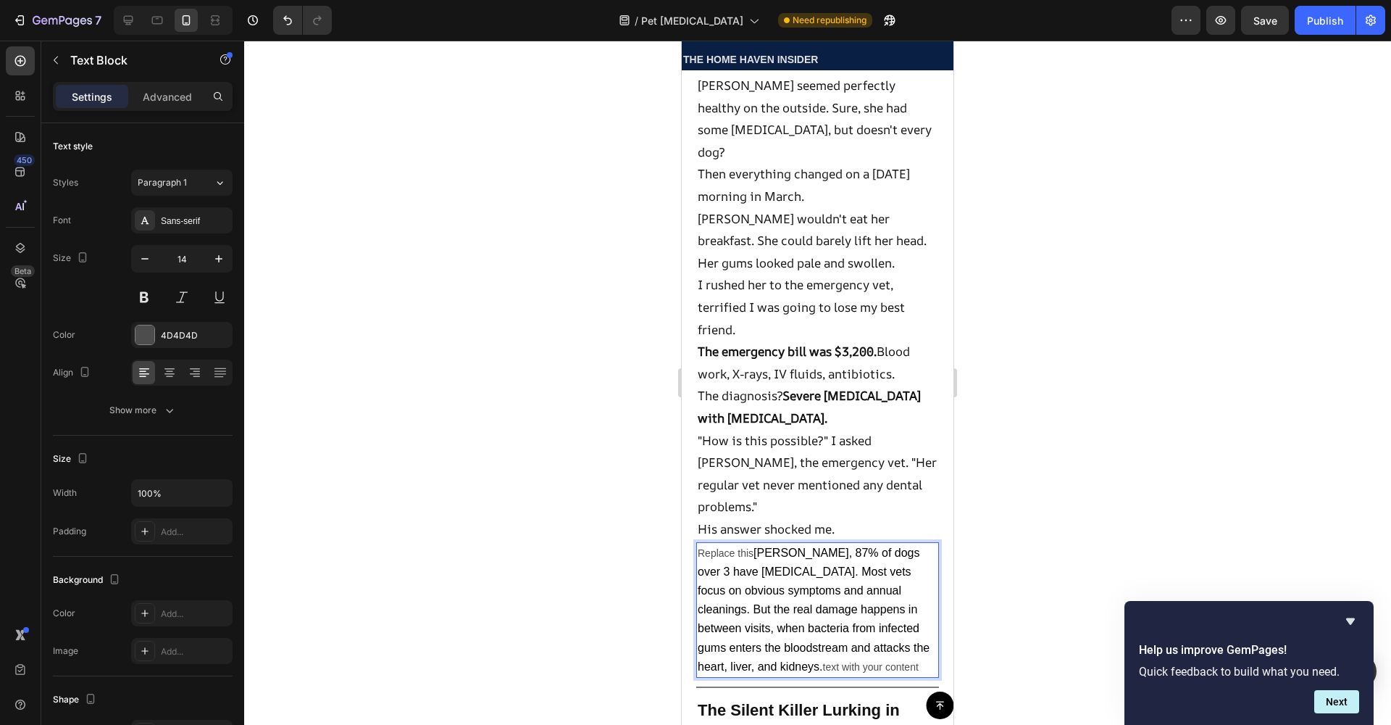
click at [751, 543] on p "Replace this [PERSON_NAME], 87% of dogs over 3 have [MEDICAL_DATA]. Most vets f…" at bounding box center [818, 609] width 240 height 133
click at [752, 543] on p "Replace this [PERSON_NAME], 87% of dogs over 3 have [MEDICAL_DATA]. Most vets f…" at bounding box center [818, 609] width 240 height 133
click at [844, 627] on p "[PERSON_NAME], 87% of dogs over 3 have [MEDICAL_DATA]. Most vets focus on obvio…" at bounding box center [818, 609] width 240 height 133
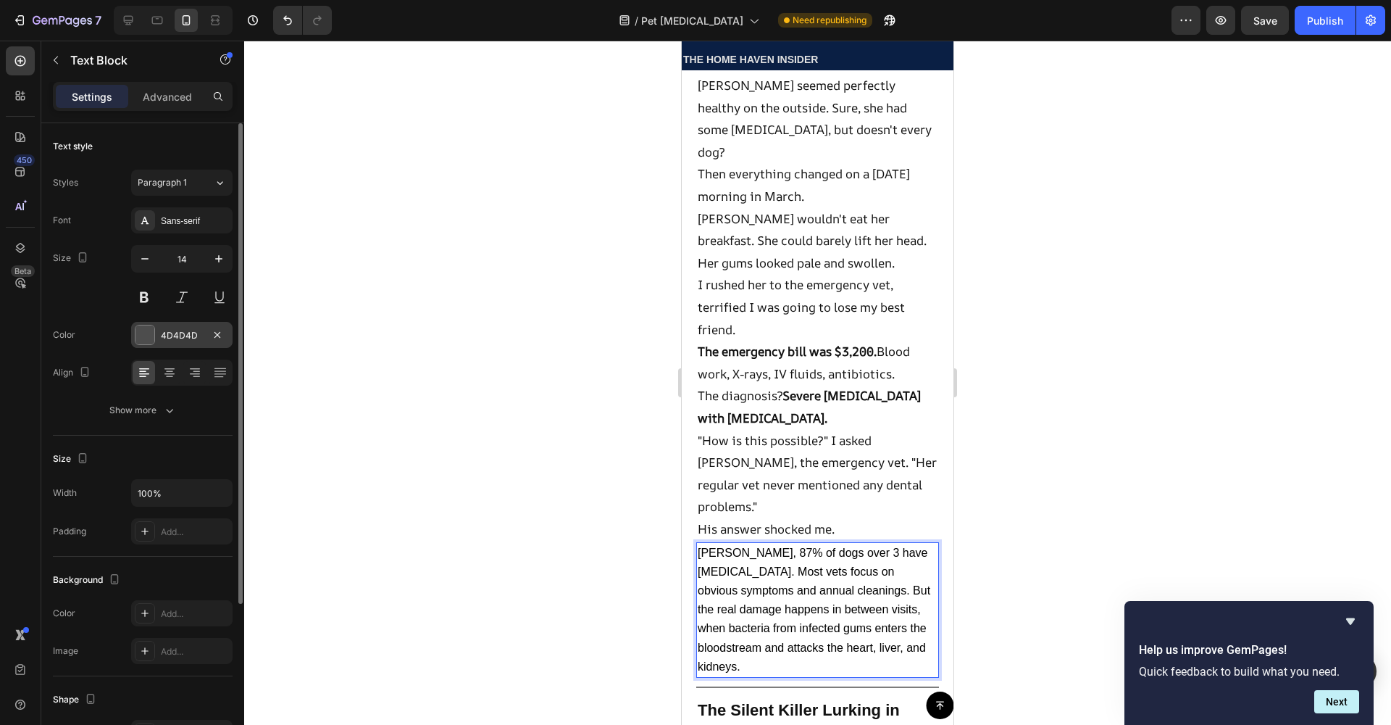
click at [170, 341] on div "4D4D4D" at bounding box center [182, 335] width 42 height 13
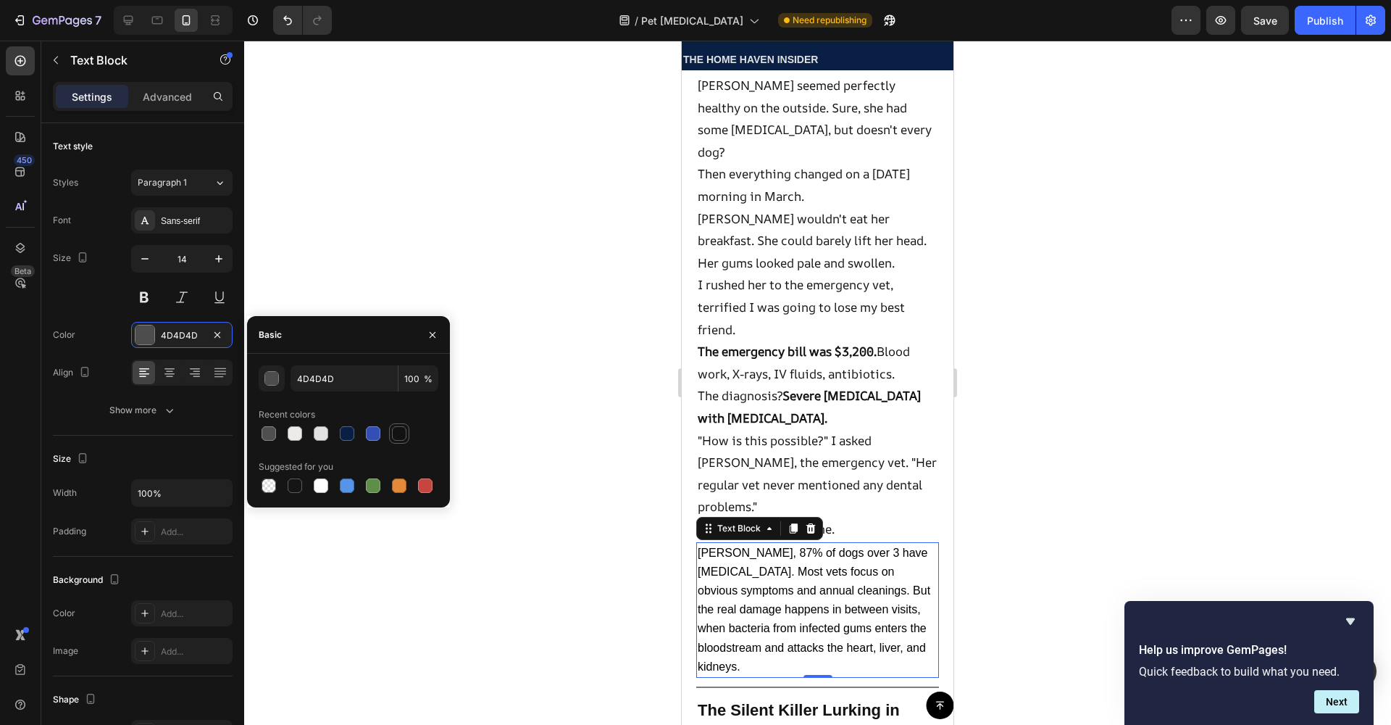
click at [403, 435] on div at bounding box center [399, 433] width 14 height 14
type input "121212"
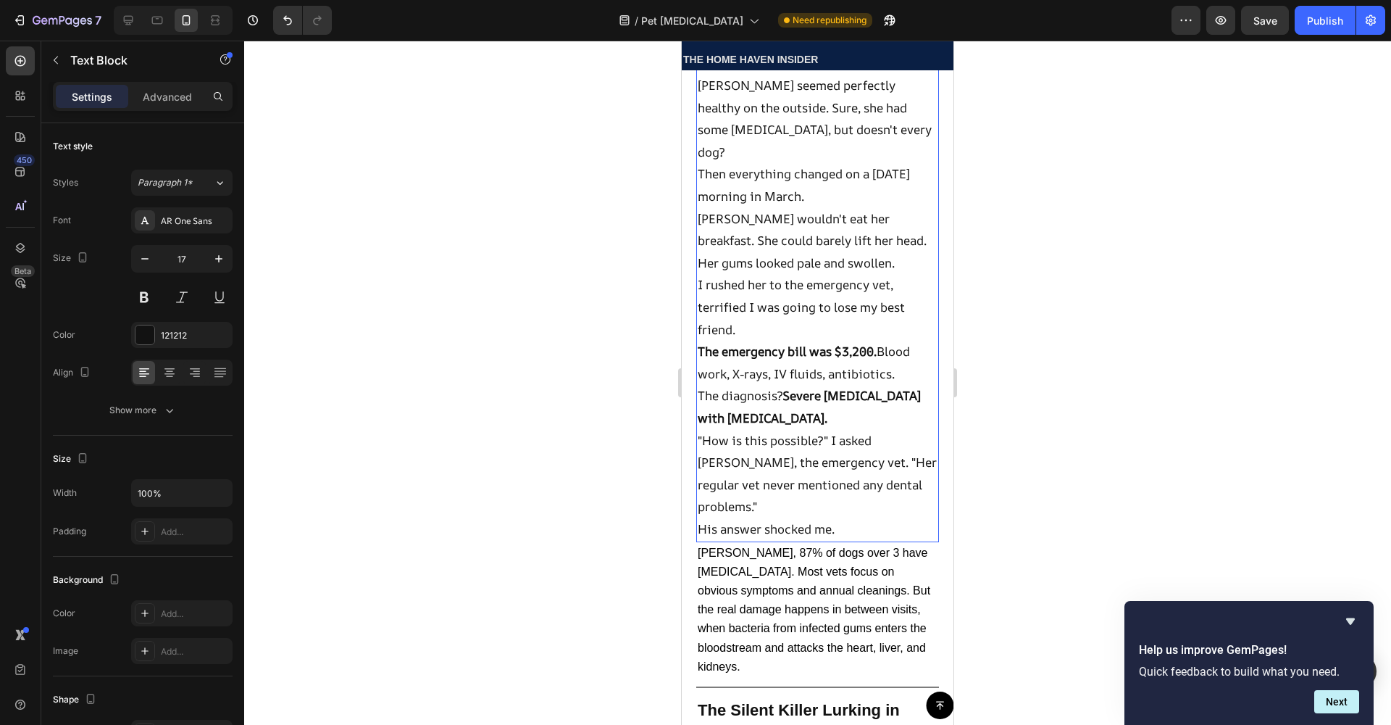
click at [725, 459] on p ""How is this possible?" I asked [PERSON_NAME], the emergency vet. "Her regular …" at bounding box center [818, 474] width 240 height 88
click at [754, 589] on span "[PERSON_NAME], 87% of dogs over 3 have [MEDICAL_DATA]. Most vets focus on obvio…" at bounding box center [814, 609] width 233 height 126
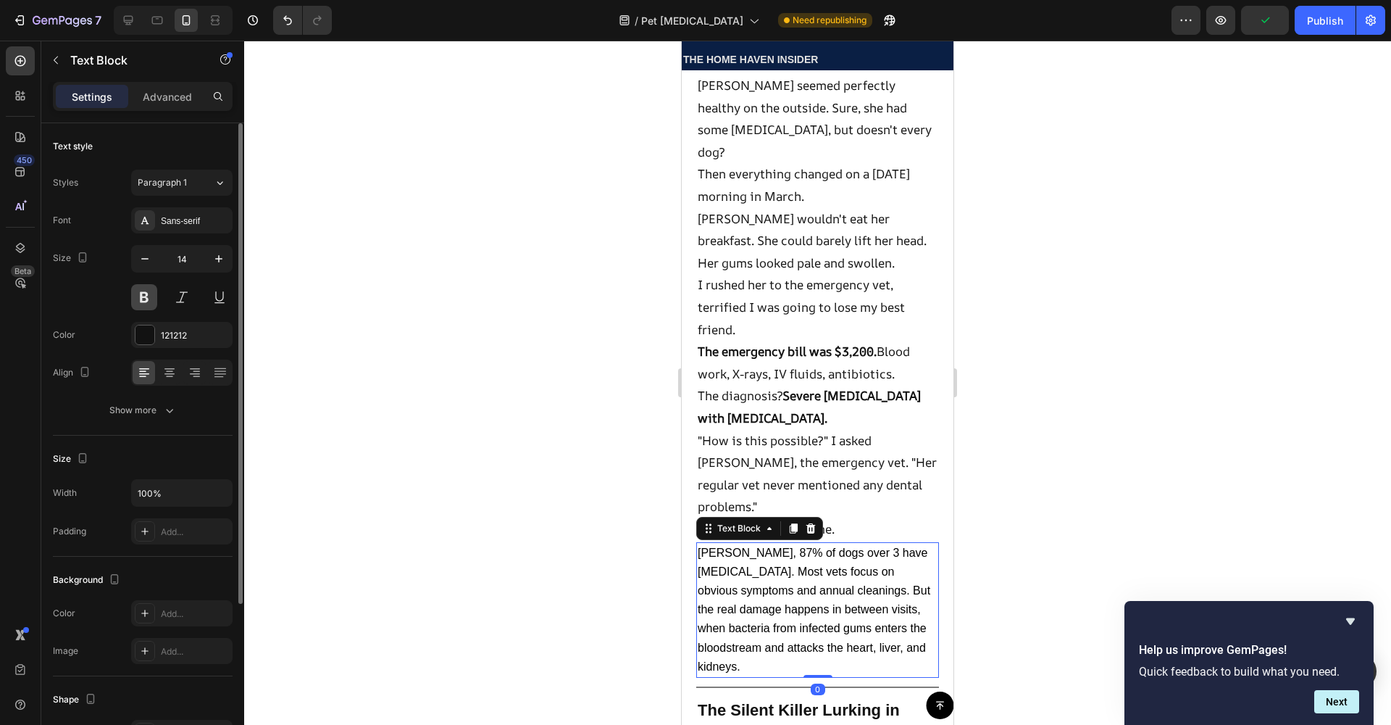
click at [152, 301] on button at bounding box center [144, 297] width 26 height 26
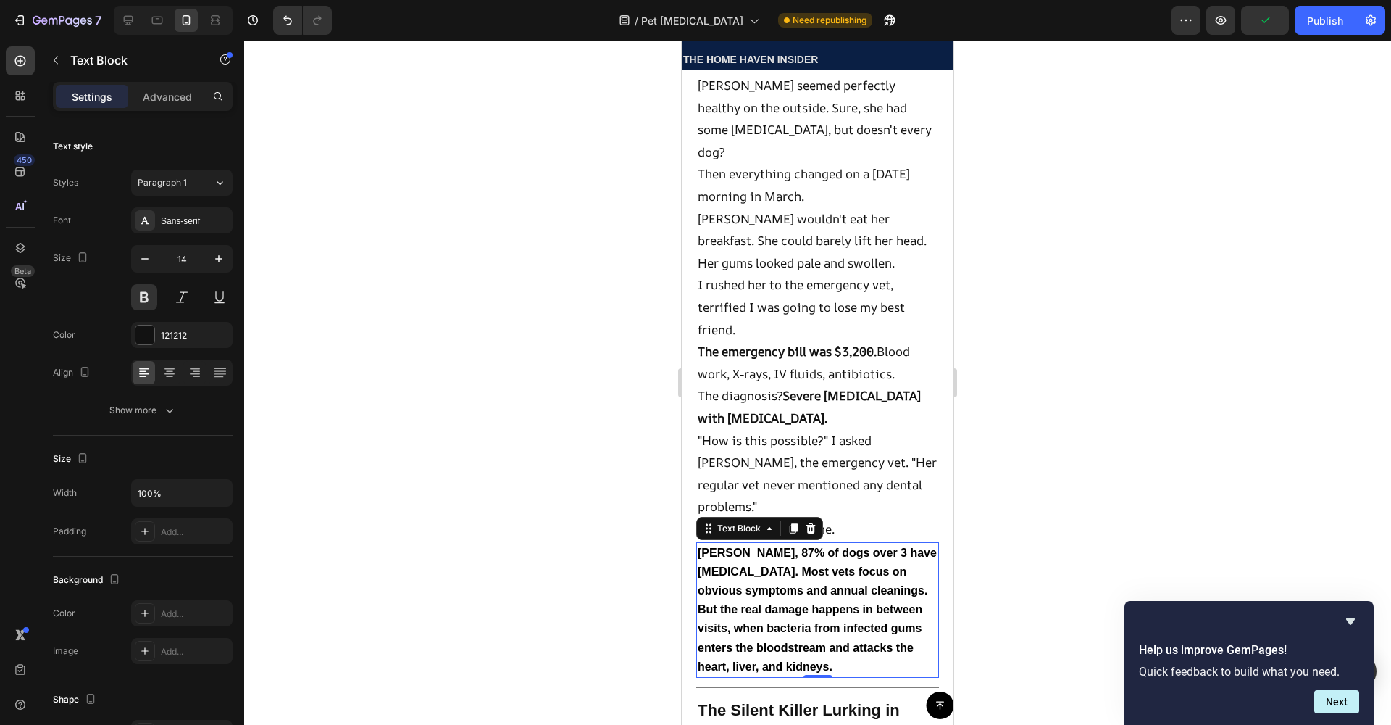
click at [350, 455] on div at bounding box center [817, 383] width 1147 height 684
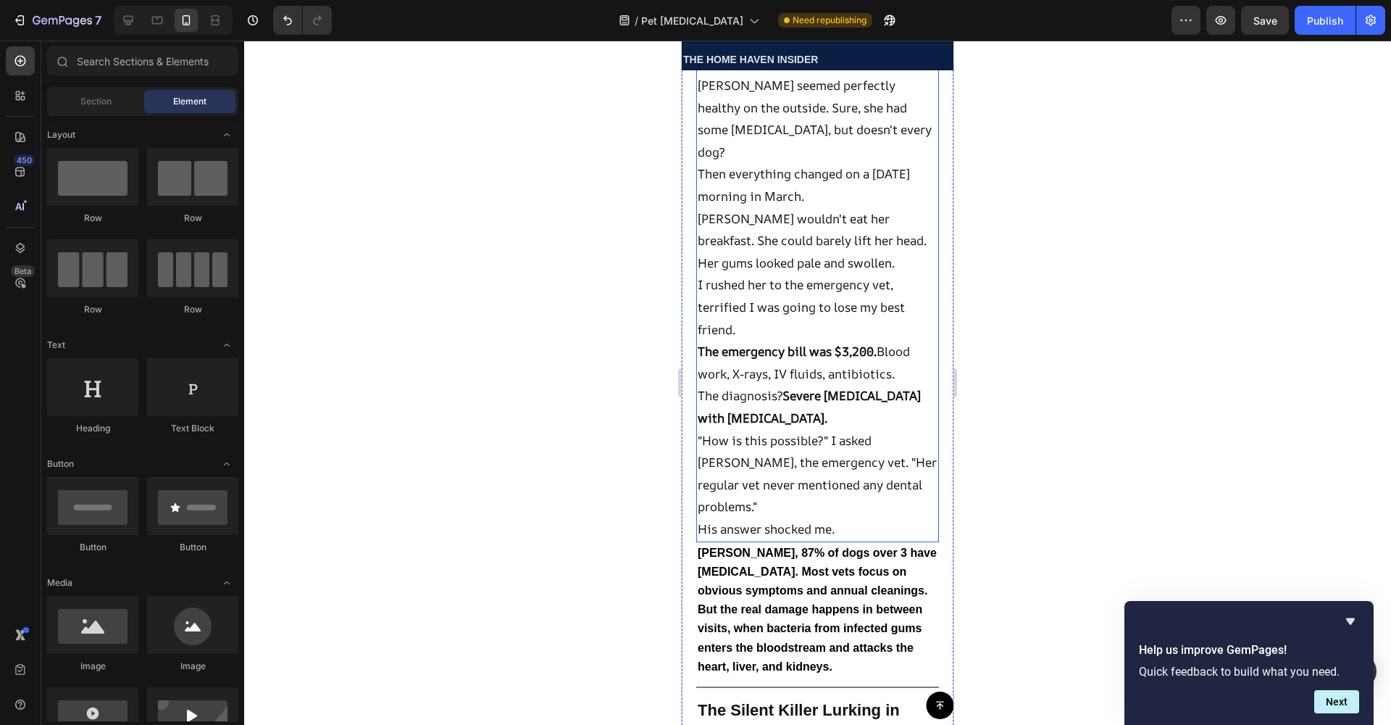
click at [775, 274] on p "I rushed her to the emergency vet, terrified I was going to lose my best friend." at bounding box center [818, 307] width 240 height 67
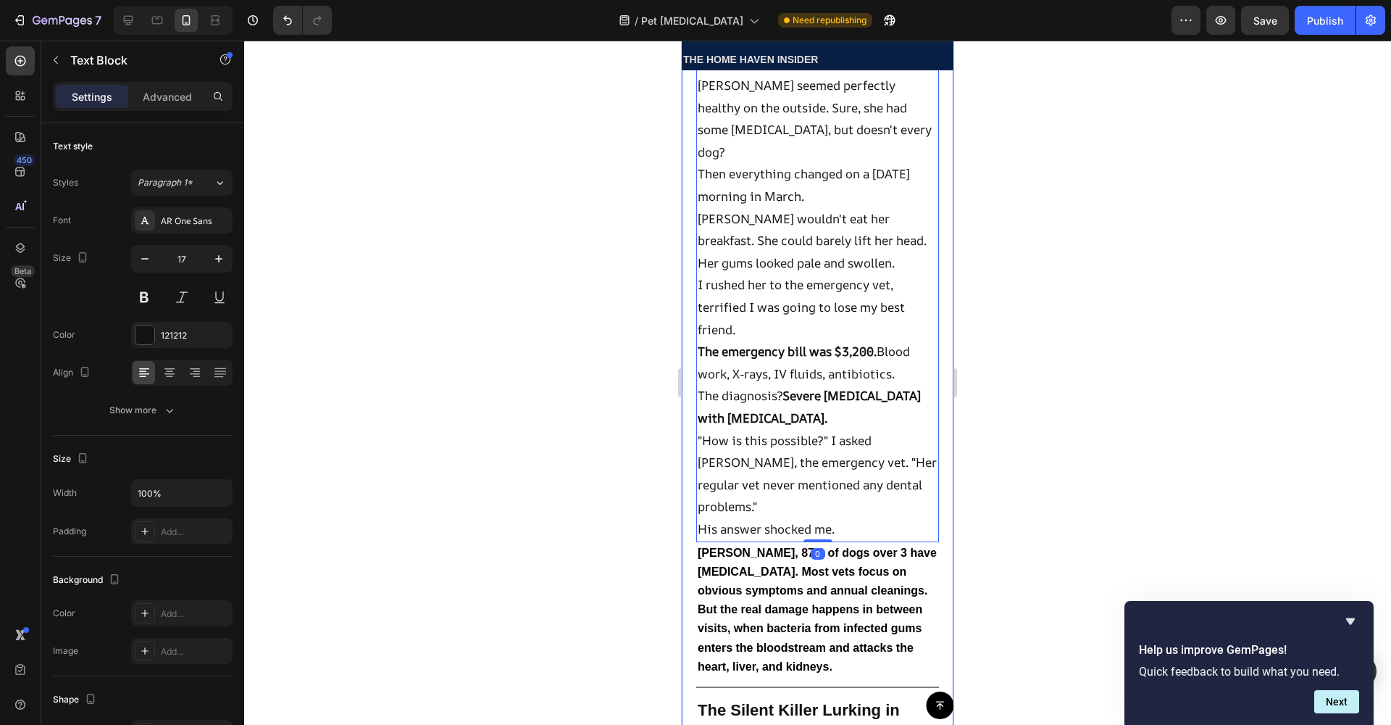
click at [1048, 502] on div at bounding box center [817, 383] width 1147 height 684
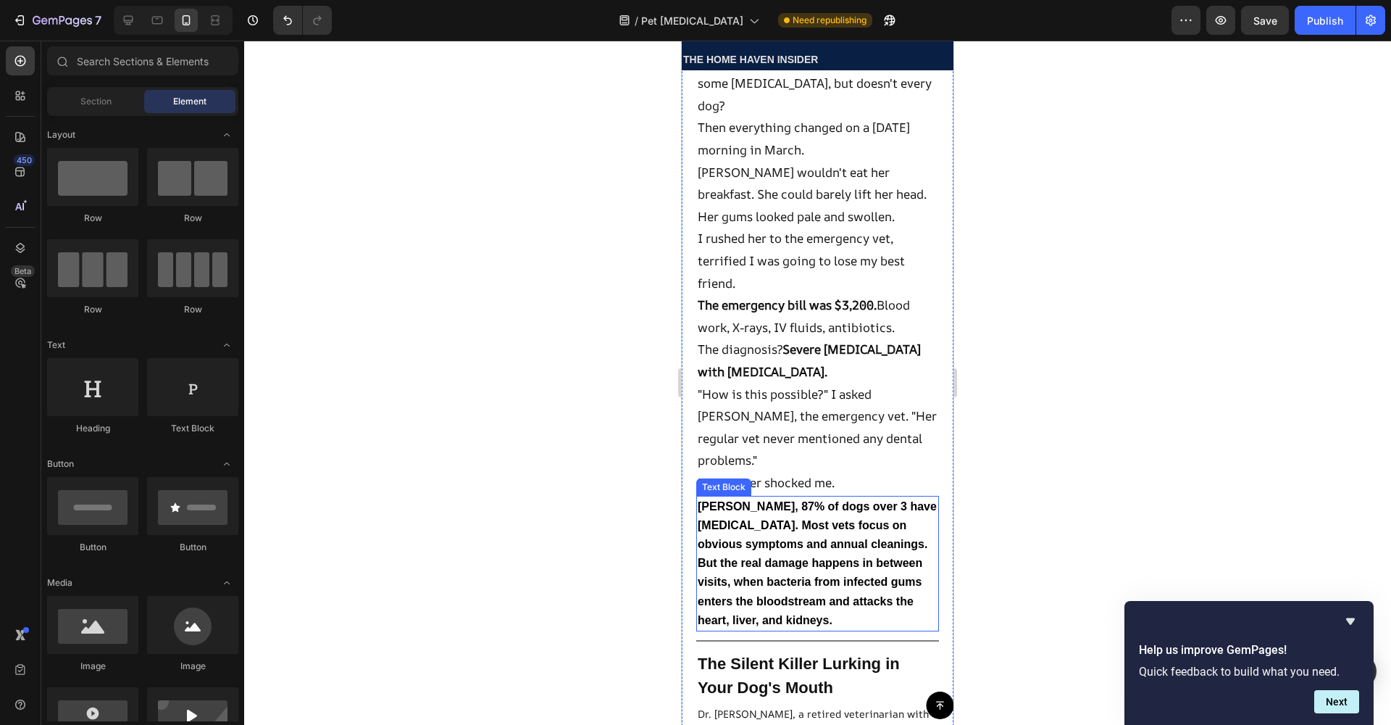
scroll to position [1124, 0]
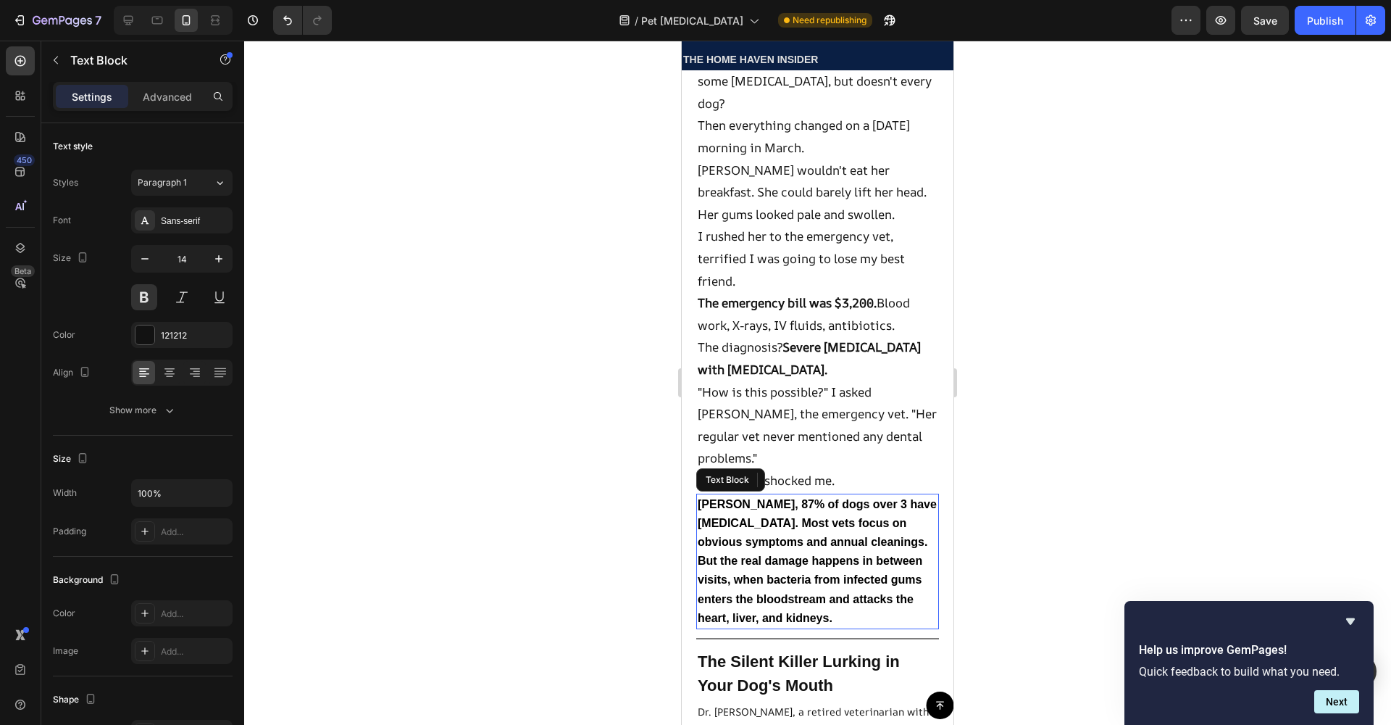
click at [845, 546] on span "[PERSON_NAME], 87% of dogs over 3 have [MEDICAL_DATA]. Most vets focus on obvio…" at bounding box center [817, 561] width 239 height 126
click at [914, 581] on span "[PERSON_NAME], 87% of dogs over 3 have [MEDICAL_DATA]. Most vets focus on obvio…" at bounding box center [817, 561] width 239 height 126
click at [924, 583] on p "[PERSON_NAME], 87% of dogs over 3 have [MEDICAL_DATA]. Most vets focus on obvio…" at bounding box center [818, 561] width 240 height 133
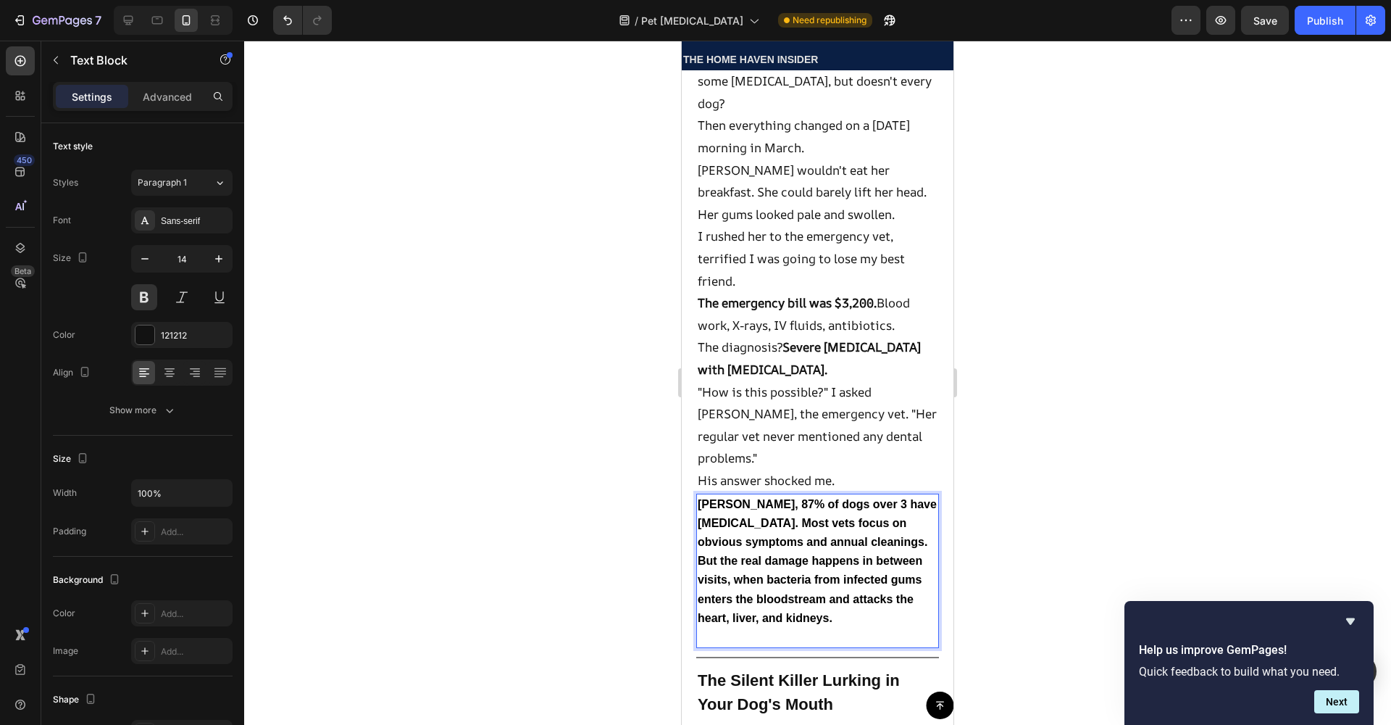
click at [786, 627] on p "Rich Text Editor. Editing area: main" at bounding box center [818, 636] width 240 height 19
drag, startPoint x: 698, startPoint y: 597, endPoint x: 923, endPoint y: 597, distance: 224.6
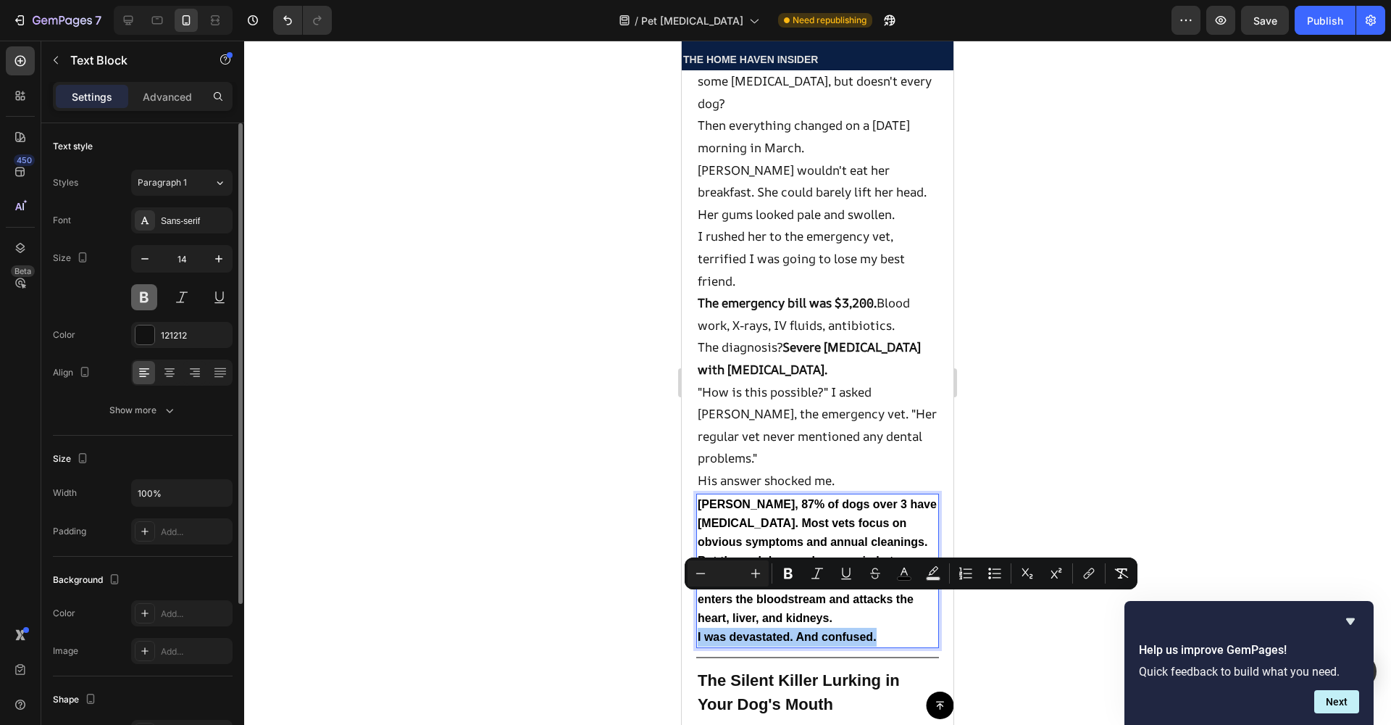
click at [138, 305] on button at bounding box center [144, 297] width 26 height 26
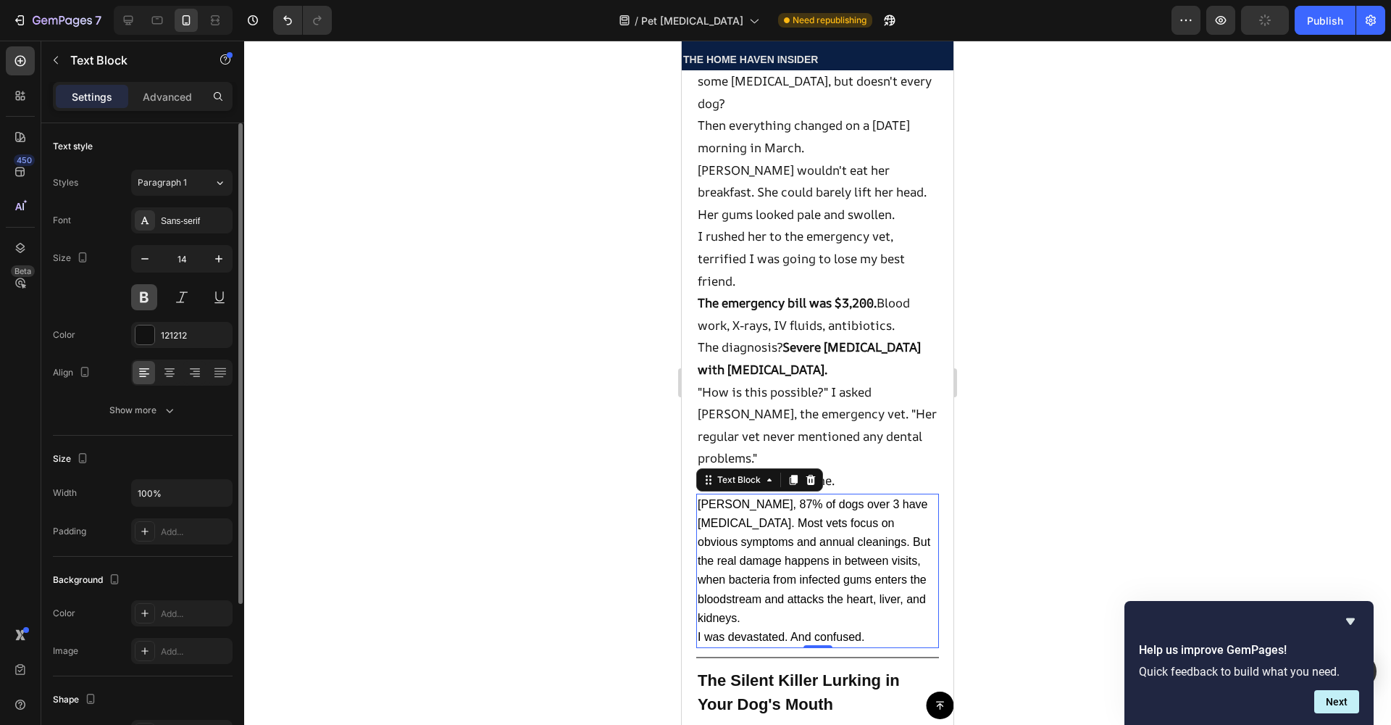
click at [138, 305] on button at bounding box center [144, 297] width 26 height 26
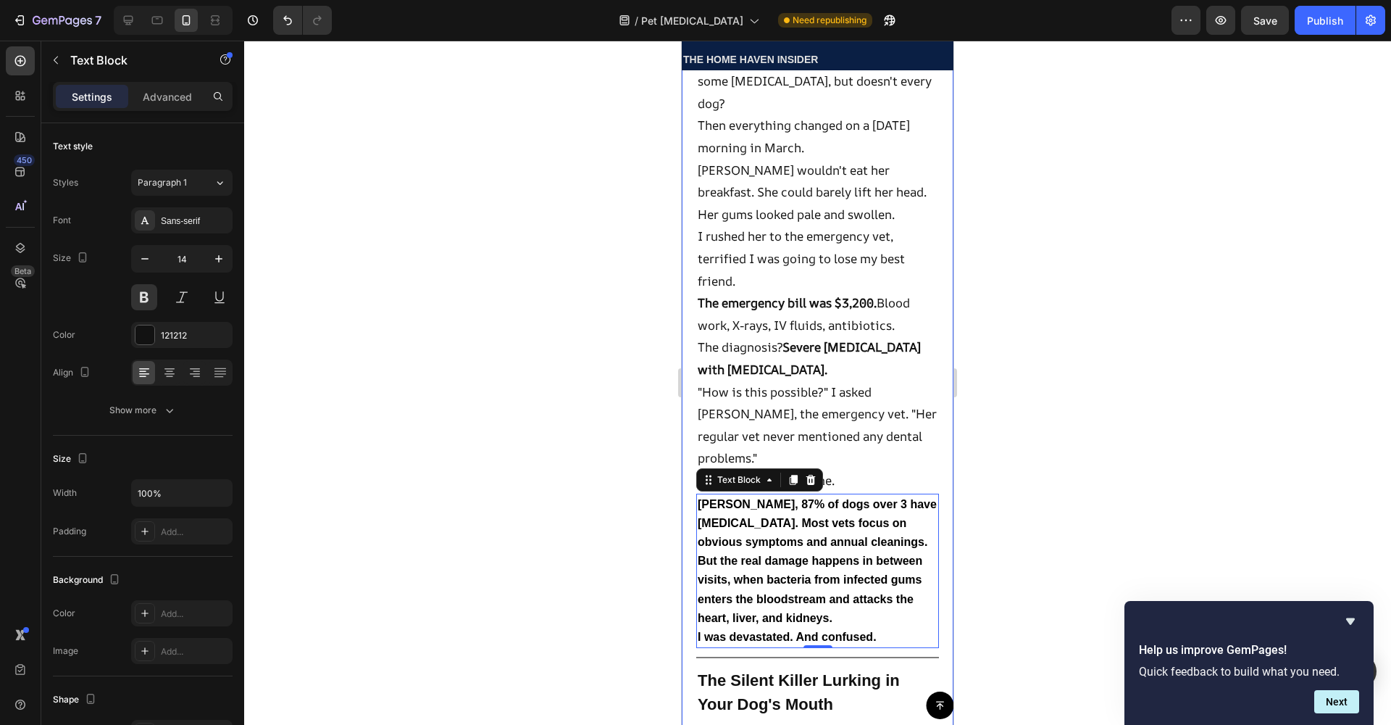
click at [607, 586] on div at bounding box center [817, 383] width 1147 height 684
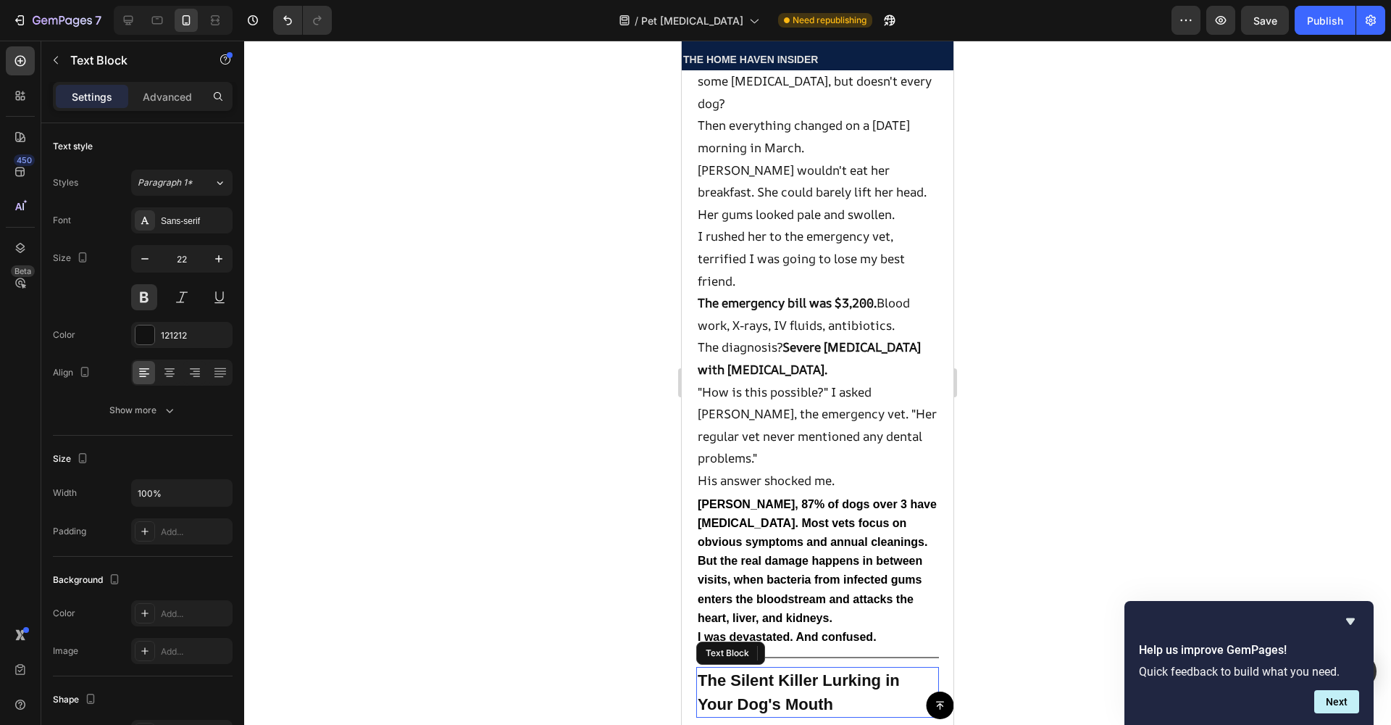
click at [841, 668] on p "The Silent Killer Lurking in Your Dog's Mouth" at bounding box center [818, 692] width 240 height 48
click at [842, 668] on p "The Silent Killer Lurking in Your Dog's Mouth" at bounding box center [818, 692] width 240 height 48
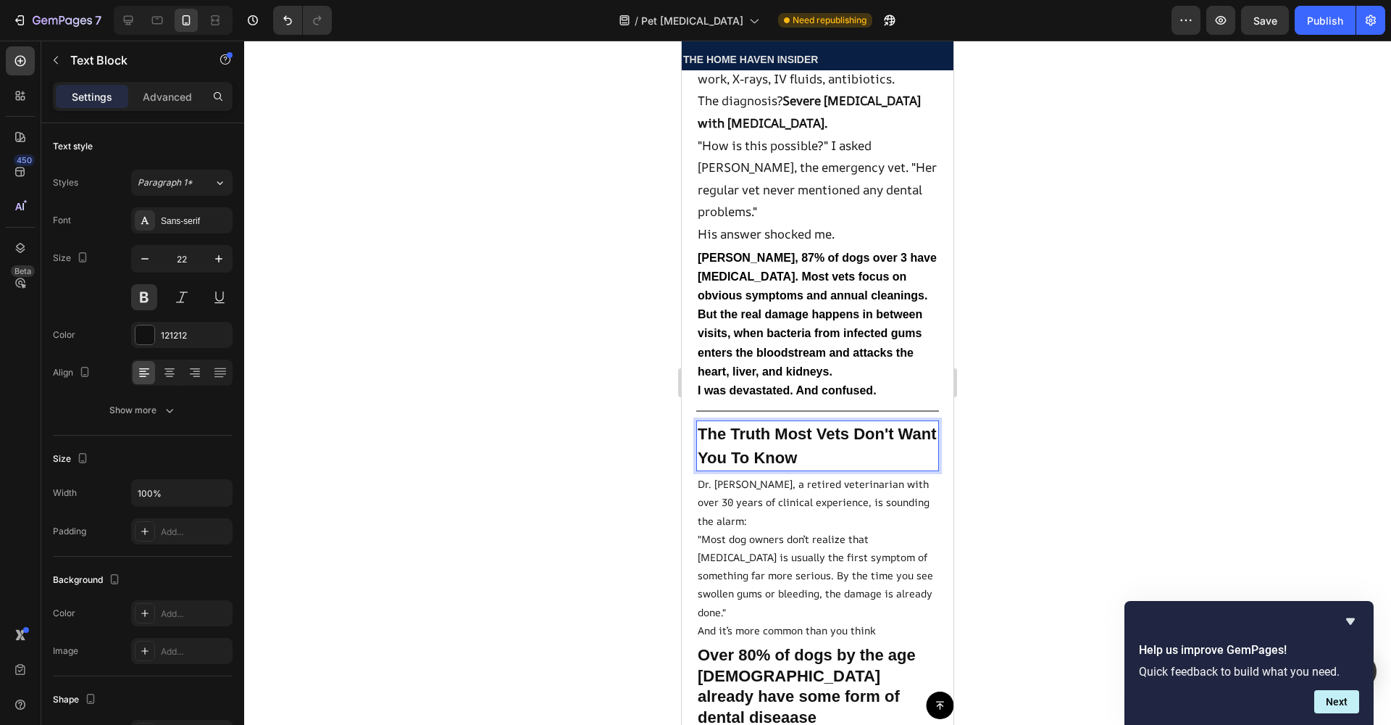
scroll to position [1380, 0]
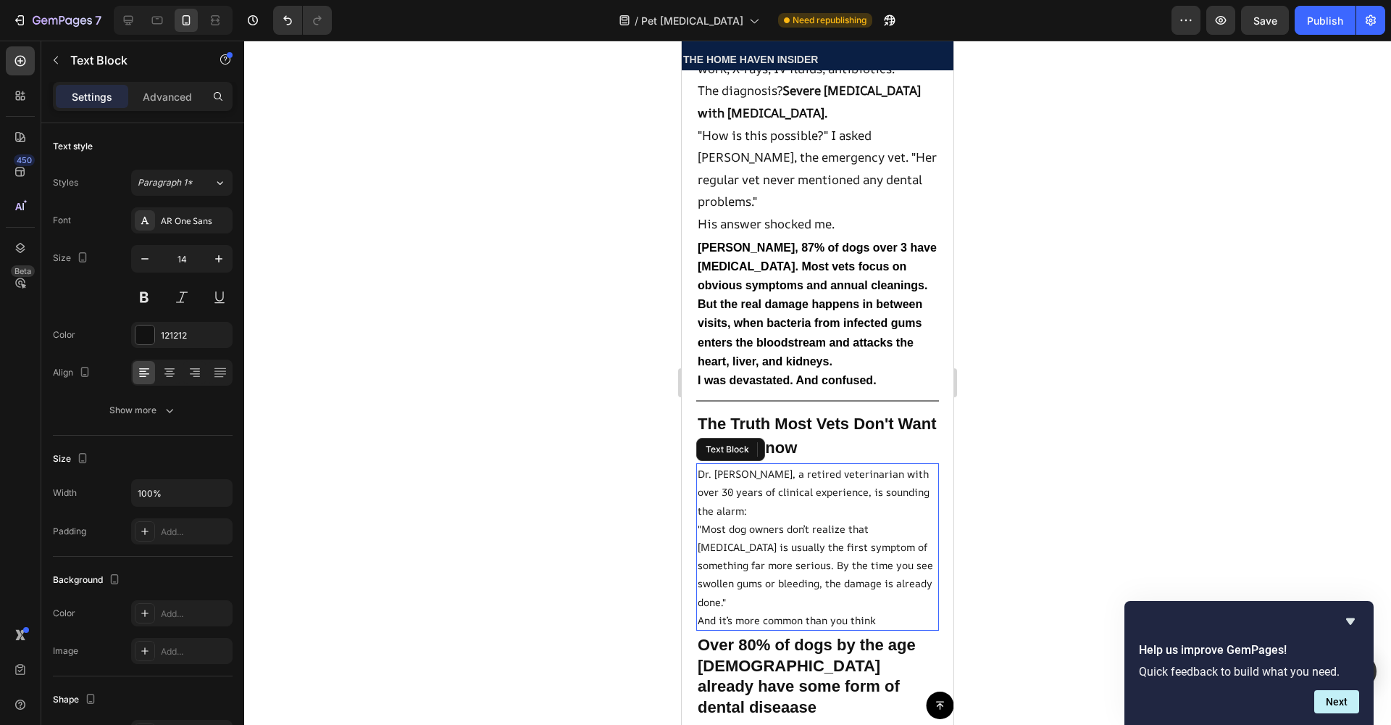
click at [794, 464] on p "Dr. [PERSON_NAME], a retired veterinarian with over 30 years of clinical experi…" at bounding box center [818, 491] width 240 height 55
click at [796, 464] on p "Dr. [PERSON_NAME], a retired veterinarian with over 30 years of clinical experi…" at bounding box center [818, 491] width 240 height 55
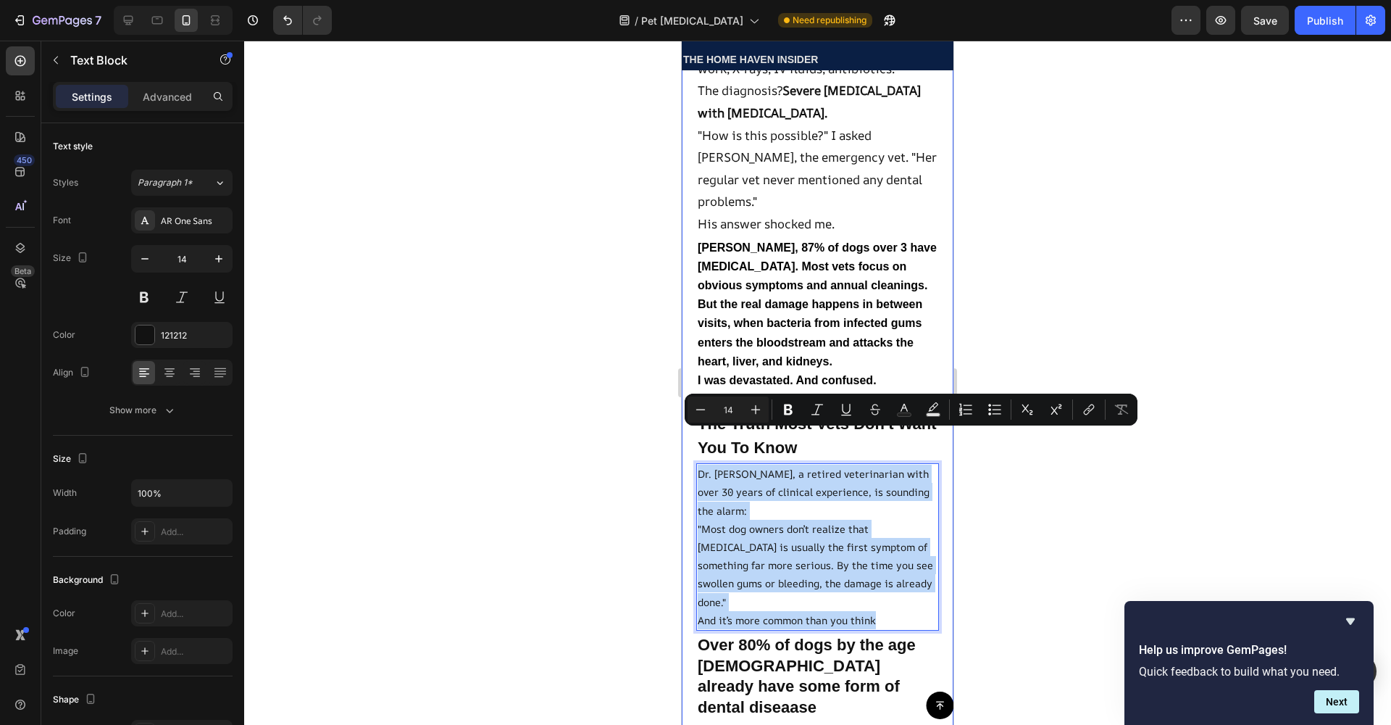
drag, startPoint x: 895, startPoint y: 557, endPoint x: 694, endPoint y: 441, distance: 232.1
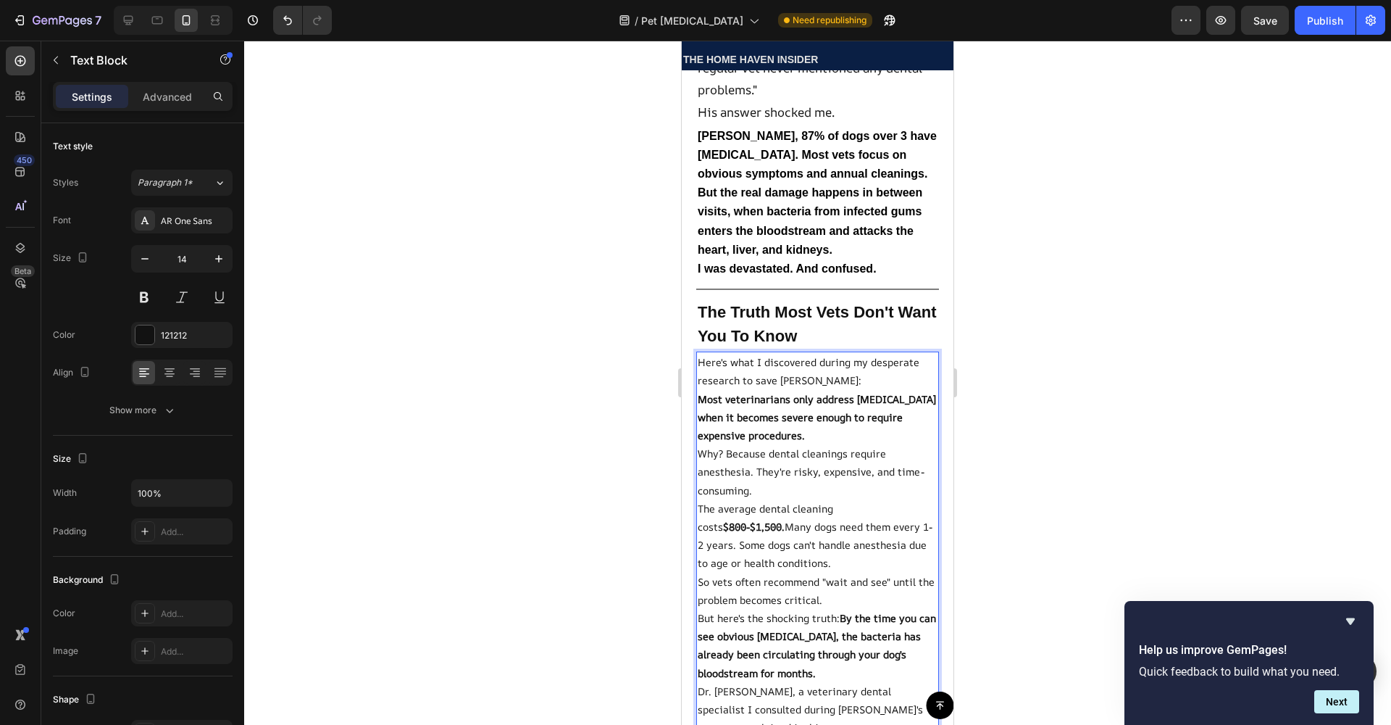
scroll to position [1495, 0]
click at [731, 395] on strong "Most veterinarians only address [MEDICAL_DATA] when it becomes severe enough to…" at bounding box center [817, 413] width 238 height 50
click at [724, 496] on p "The average dental cleaning costs $800-$1,500. Many dogs need them every 1-2 ye…" at bounding box center [818, 532] width 240 height 73
click at [733, 448] on p "Why? Because dental cleanings require anesthesia. They're risky, expensive, and…" at bounding box center [818, 468] width 240 height 55
drag, startPoint x: 727, startPoint y: 396, endPoint x: 727, endPoint y: 384, distance: 12.3
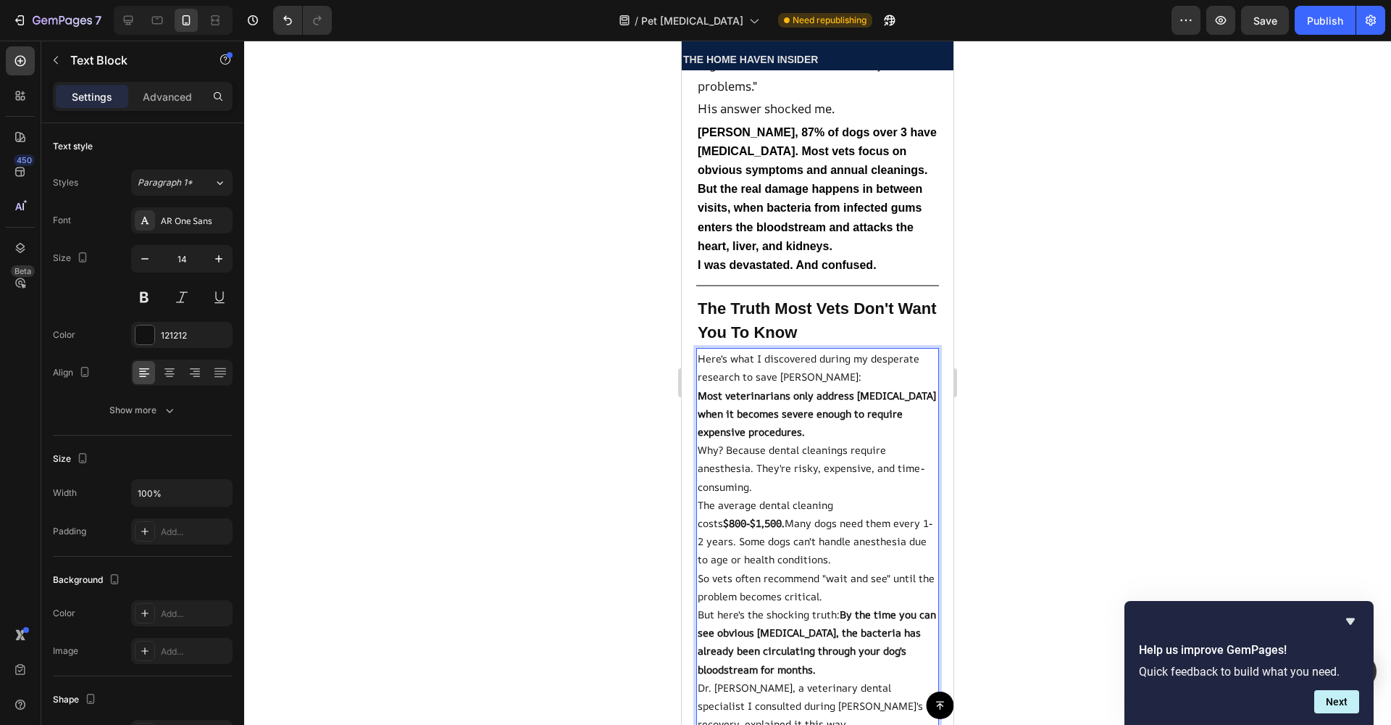
click at [728, 396] on strong "Most veterinarians only address [MEDICAL_DATA] when it becomes severe enough to…" at bounding box center [817, 413] width 238 height 50
click at [727, 386] on p "Most veterinarians only address [MEDICAL_DATA] when it becomes severe enough to…" at bounding box center [818, 413] width 240 height 55
click at [724, 388] on strong "Most veterinarians only address [MEDICAL_DATA] when it becomes severe enough to…" at bounding box center [817, 413] width 238 height 50
click at [750, 454] on p "Why? Because dental cleanings require anesthesia. They're risky, expensive, and…" at bounding box center [818, 468] width 240 height 55
click at [747, 386] on p "Most veterinarians only address [MEDICAL_DATA] when it becomes severe enough to…" at bounding box center [818, 413] width 240 height 55
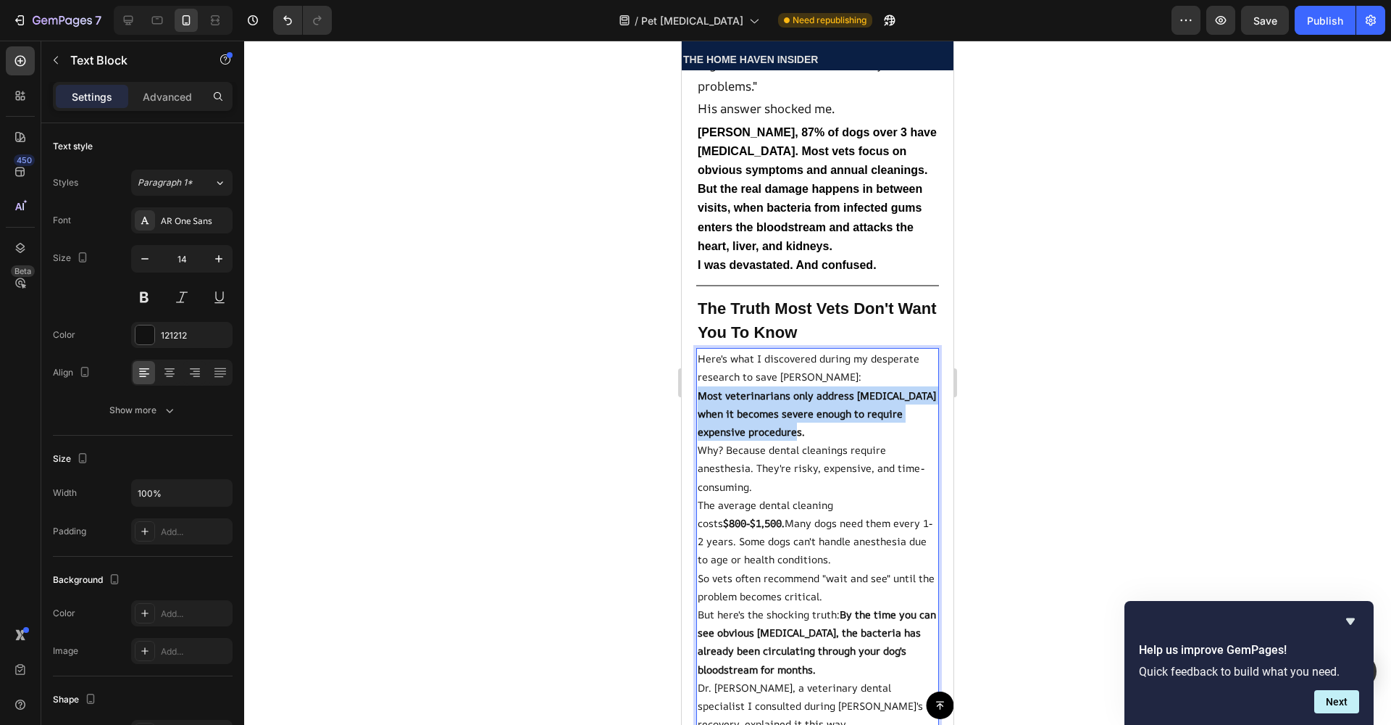
drag, startPoint x: 698, startPoint y: 356, endPoint x: 869, endPoint y: 394, distance: 174.4
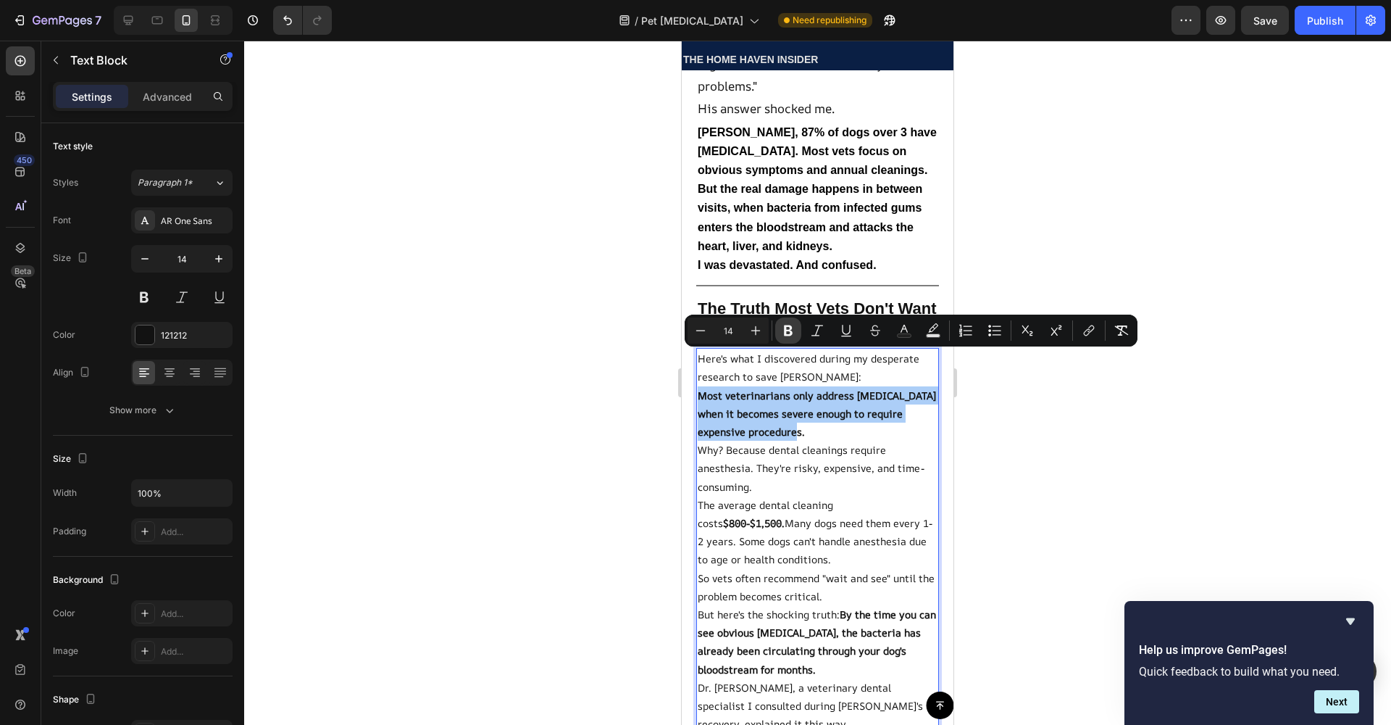
click at [786, 331] on icon "Editor contextual toolbar" at bounding box center [788, 330] width 9 height 11
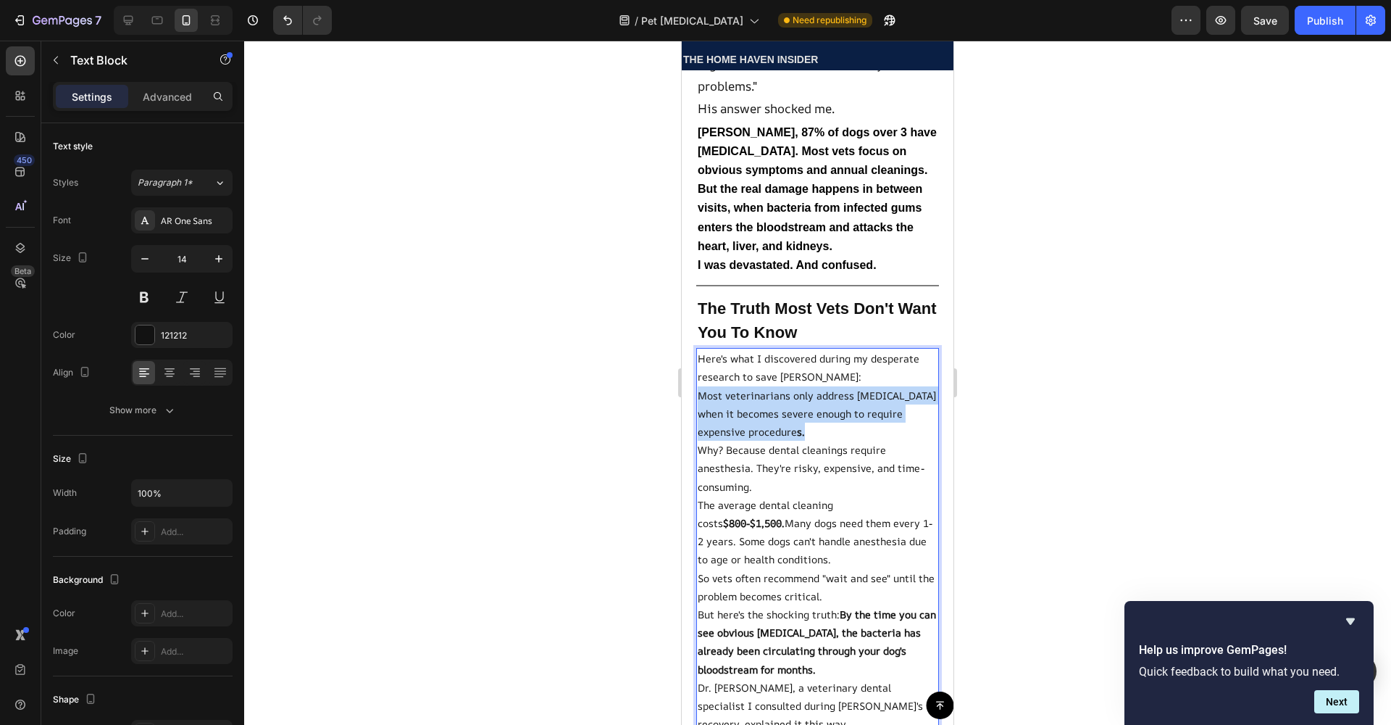
drag, startPoint x: 699, startPoint y: 361, endPoint x: 838, endPoint y: 391, distance: 141.7
click at [838, 391] on p "Most veterinarians only address [MEDICAL_DATA] when it becomes severe enough to…" at bounding box center [818, 413] width 240 height 55
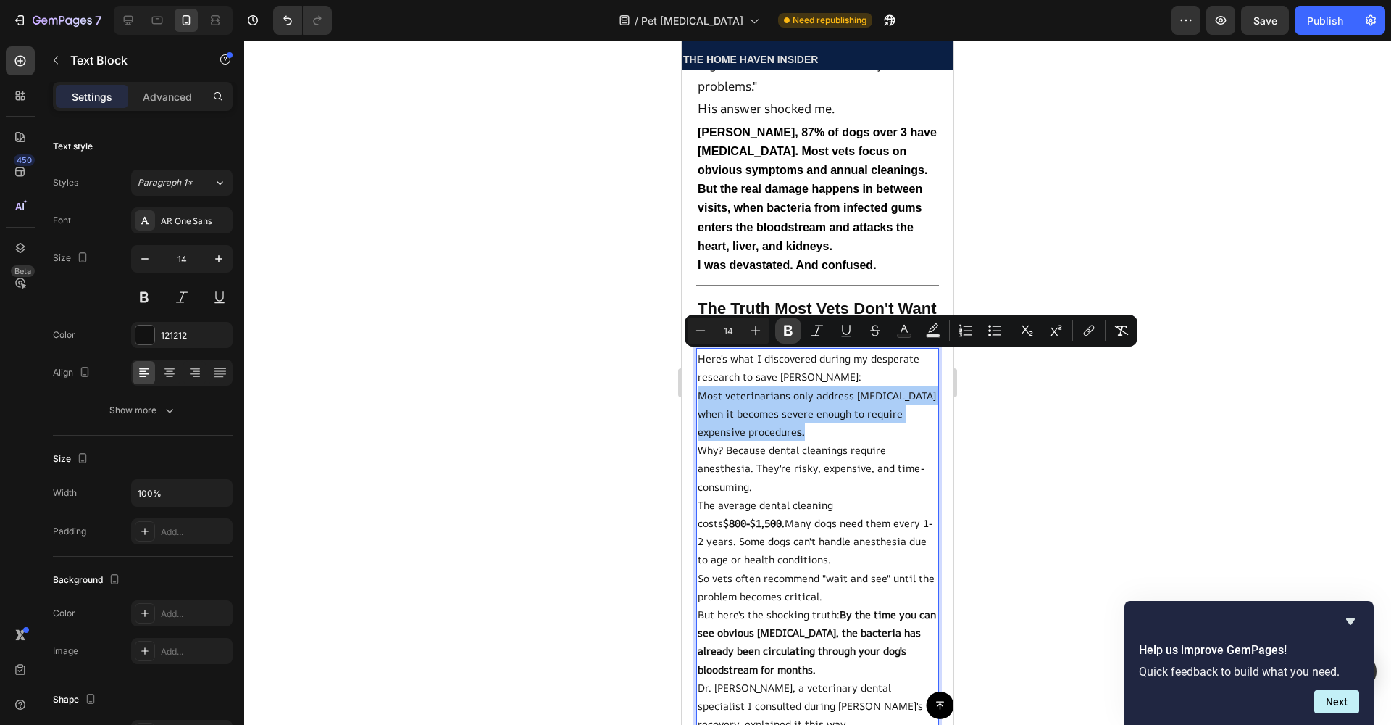
click at [780, 335] on button "Bold" at bounding box center [788, 330] width 26 height 26
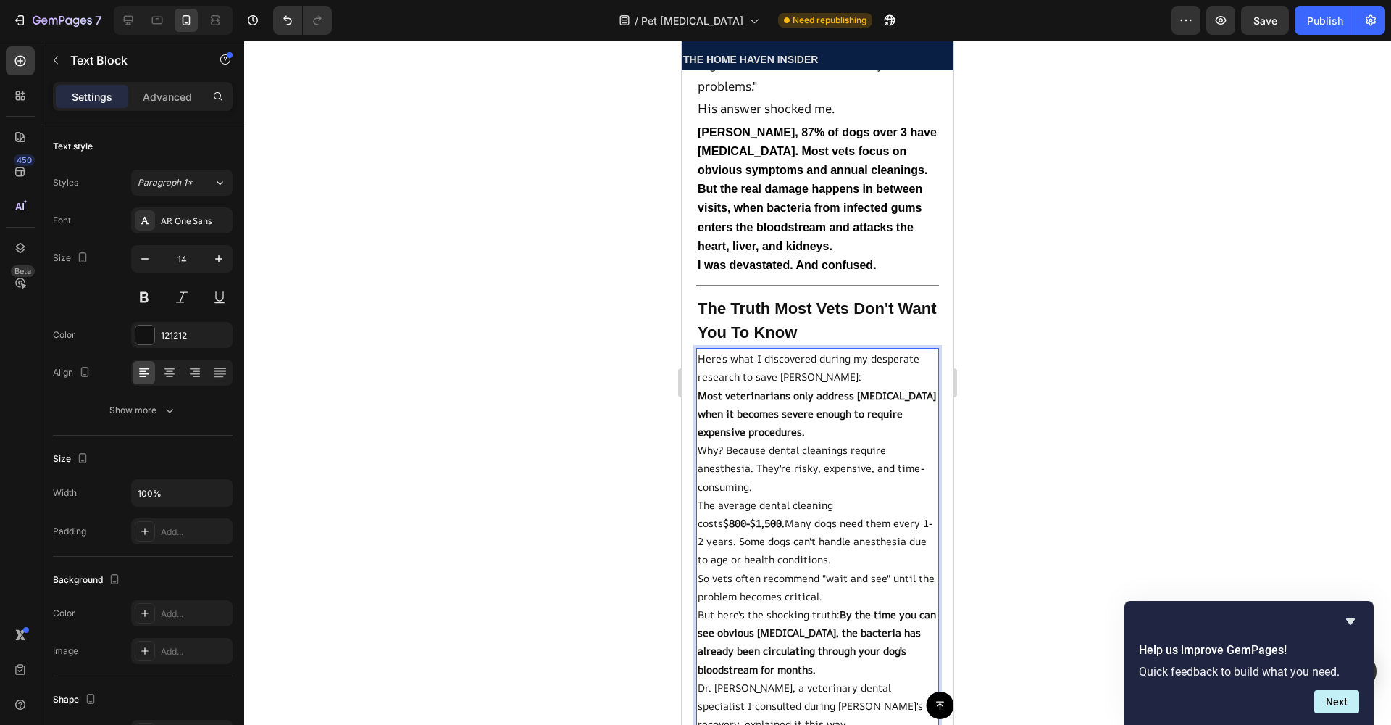
click at [787, 441] on p "Why? Because dental cleanings require anesthesia. They're risky, expensive, and…" at bounding box center [818, 468] width 240 height 55
click at [798, 349] on p "Here's what I discovered during my desperate research to save [PERSON_NAME]:" at bounding box center [818, 367] width 240 height 36
click at [779, 388] on strong "Most veterinarians only address [MEDICAL_DATA] when it becomes severe enough to…" at bounding box center [817, 413] width 238 height 50
click at [771, 441] on p "Why? Because dental cleanings require anesthesia. They're risky, expensive, and…" at bounding box center [818, 468] width 240 height 55
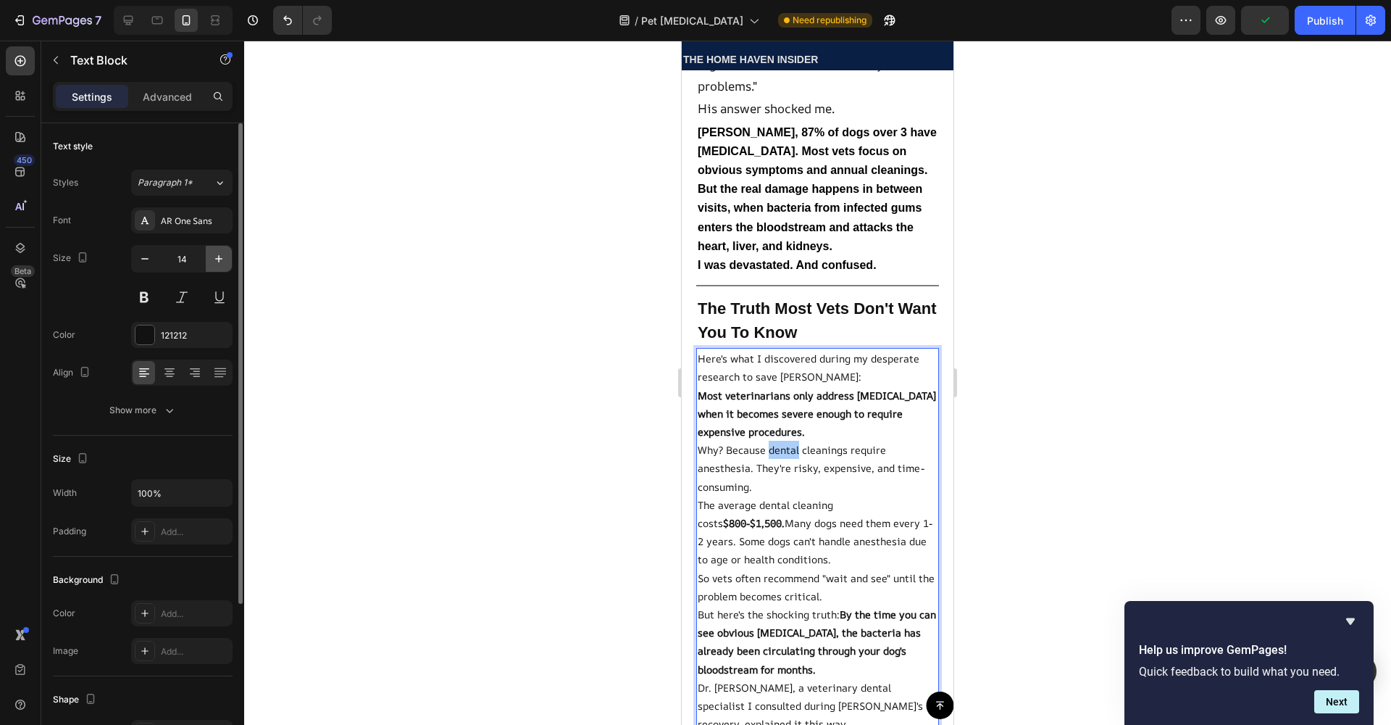
click at [217, 265] on icon "button" at bounding box center [219, 258] width 14 height 14
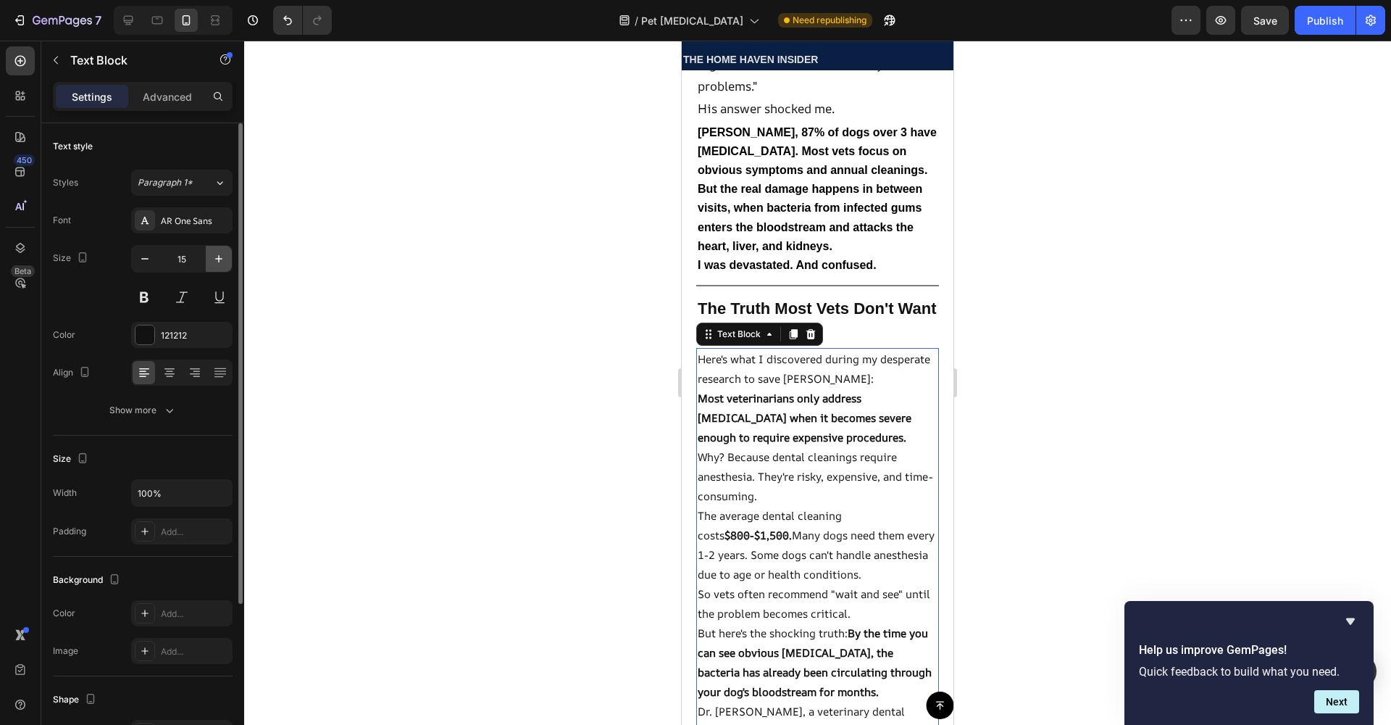
click at [217, 265] on icon "button" at bounding box center [219, 258] width 14 height 14
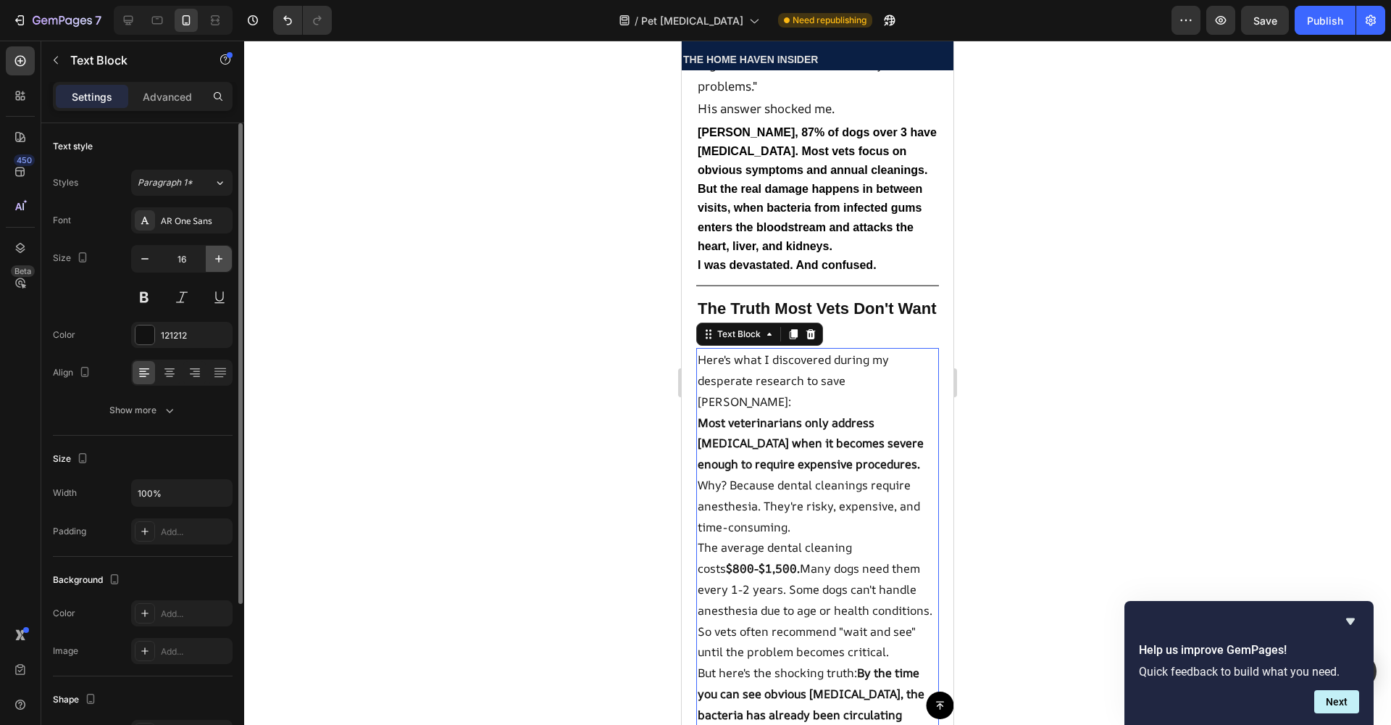
click at [217, 265] on icon "button" at bounding box center [219, 258] width 14 height 14
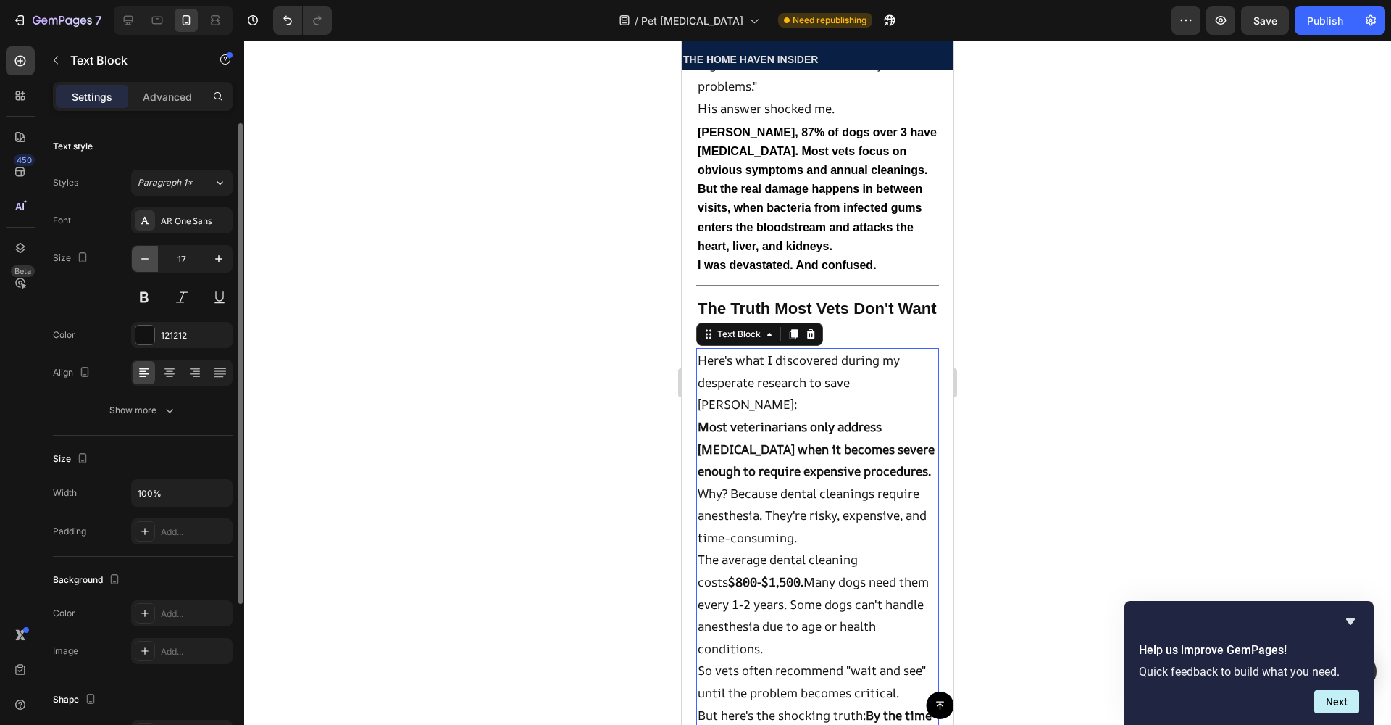
click at [151, 270] on button "button" at bounding box center [145, 259] width 26 height 26
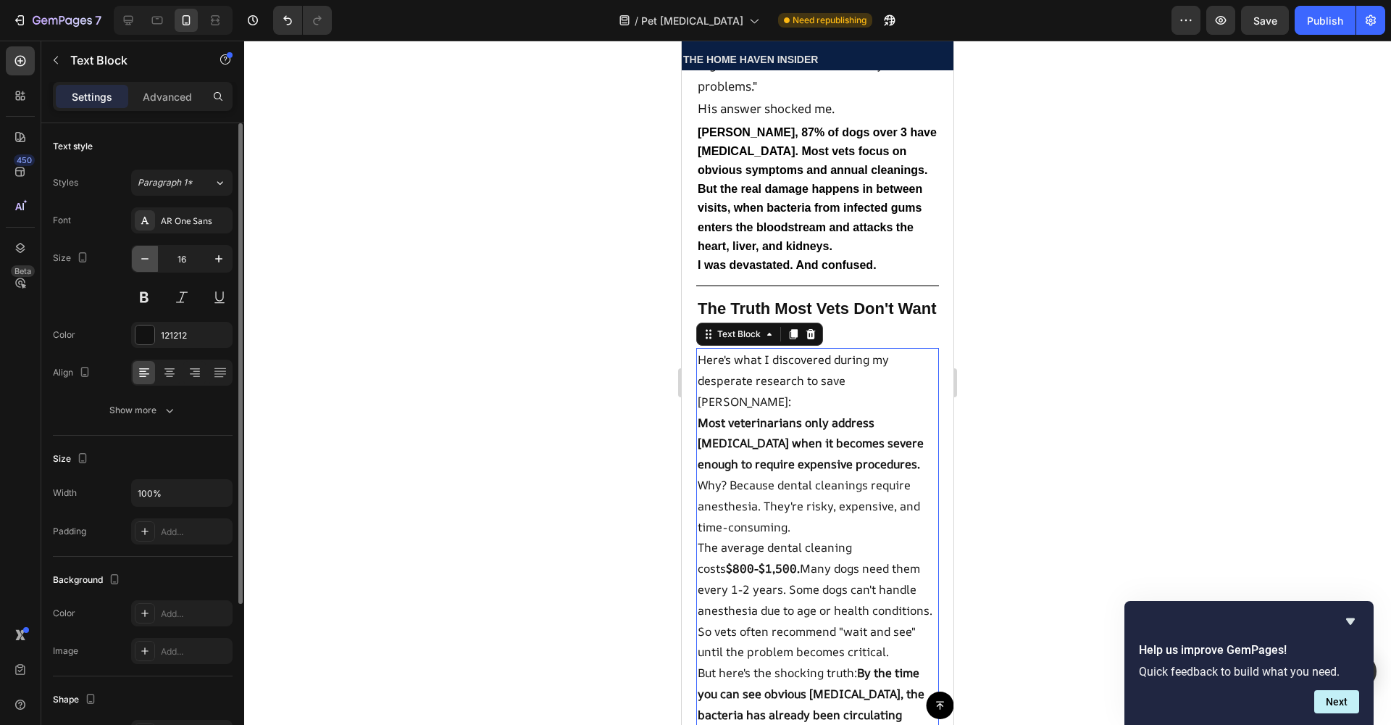
click at [151, 270] on button "button" at bounding box center [145, 259] width 26 height 26
type input "15"
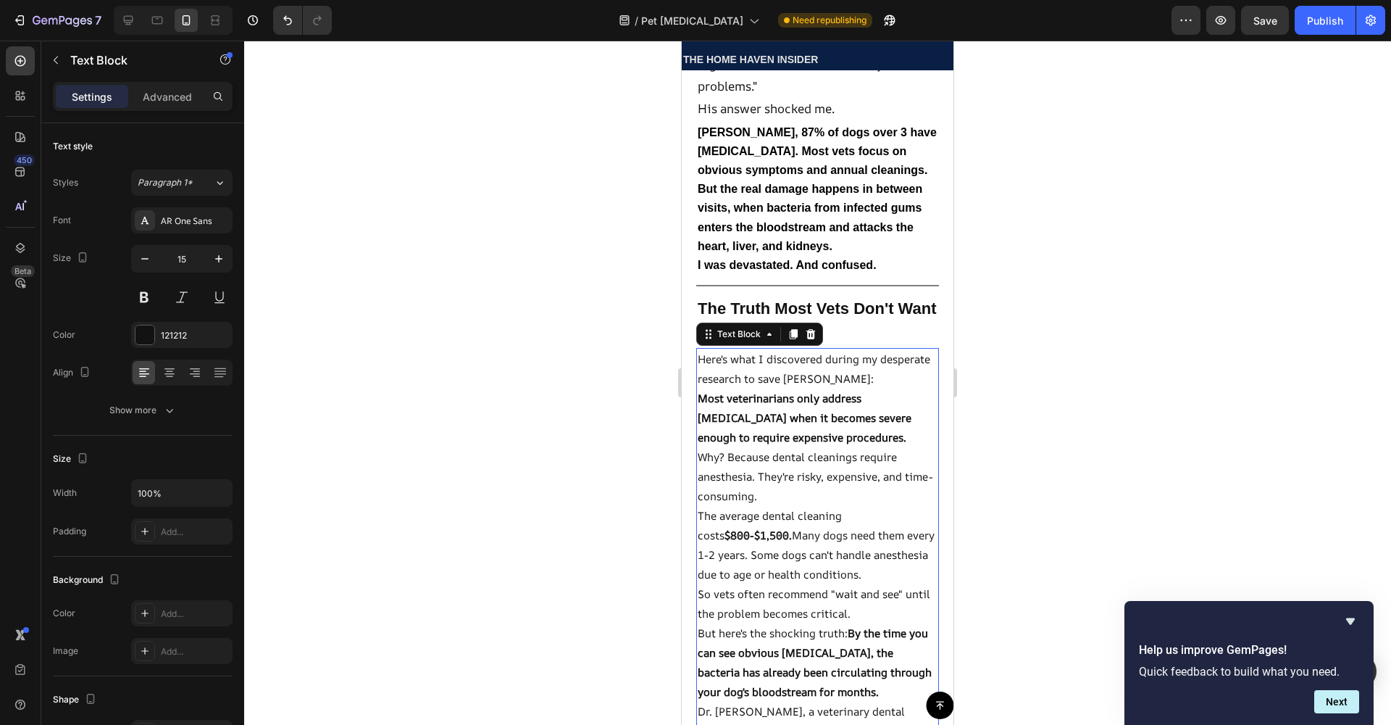
click at [453, 439] on div at bounding box center [817, 383] width 1147 height 684
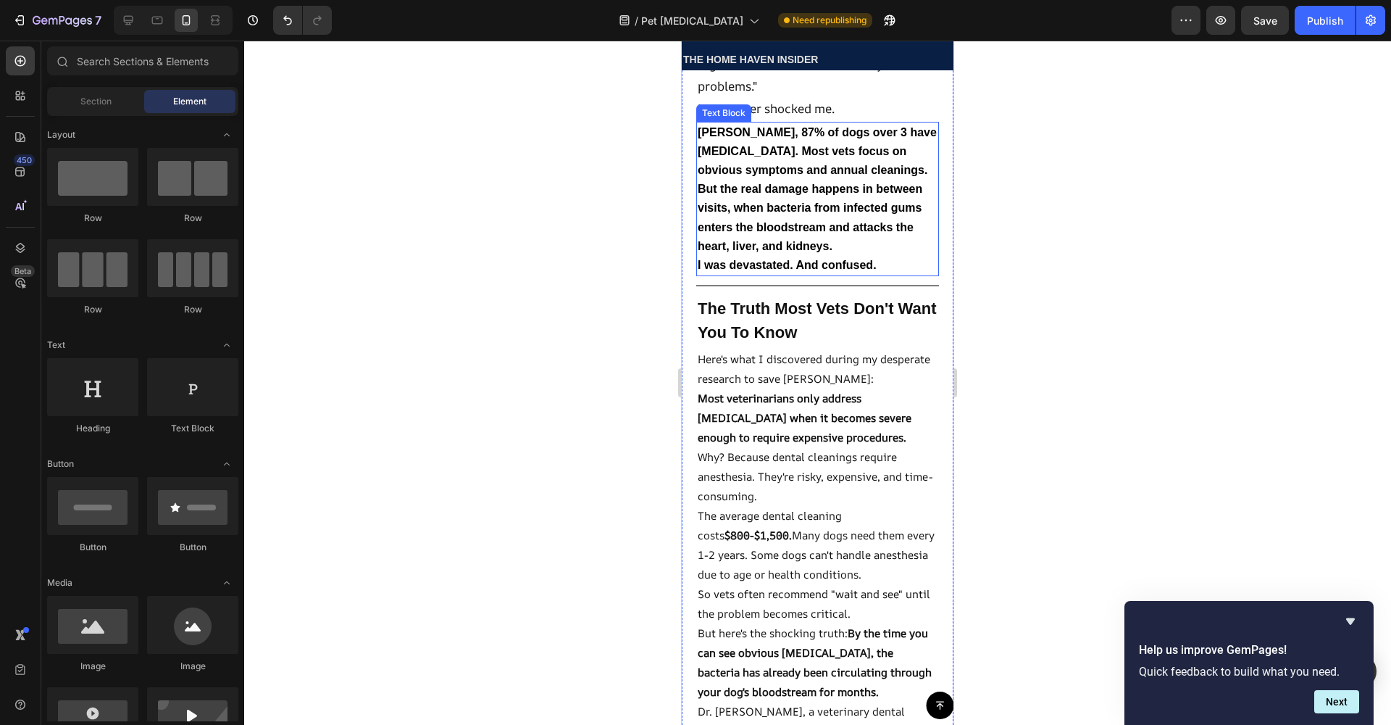
click at [773, 207] on span "[PERSON_NAME], 87% of dogs over 3 have [MEDICAL_DATA]. Most vets focus on obvio…" at bounding box center [817, 189] width 239 height 126
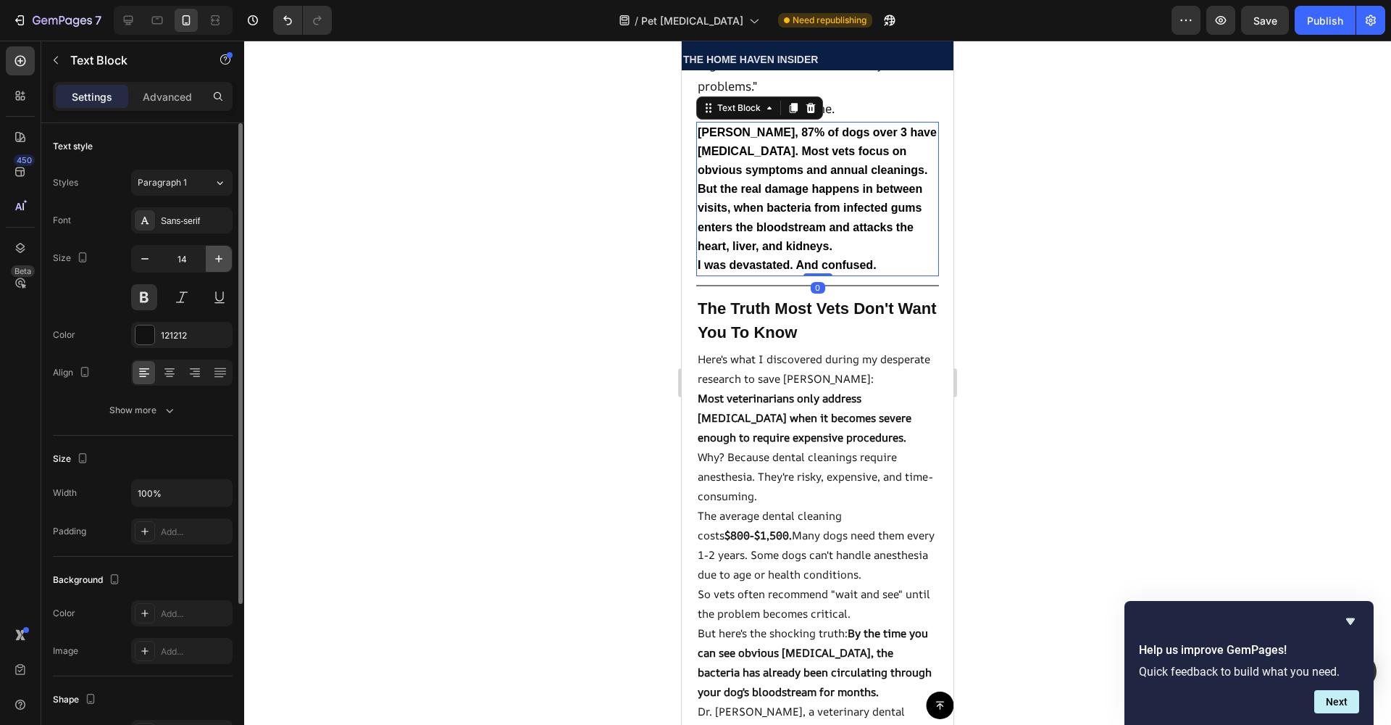
click at [223, 260] on icon "button" at bounding box center [219, 258] width 14 height 14
type input "15"
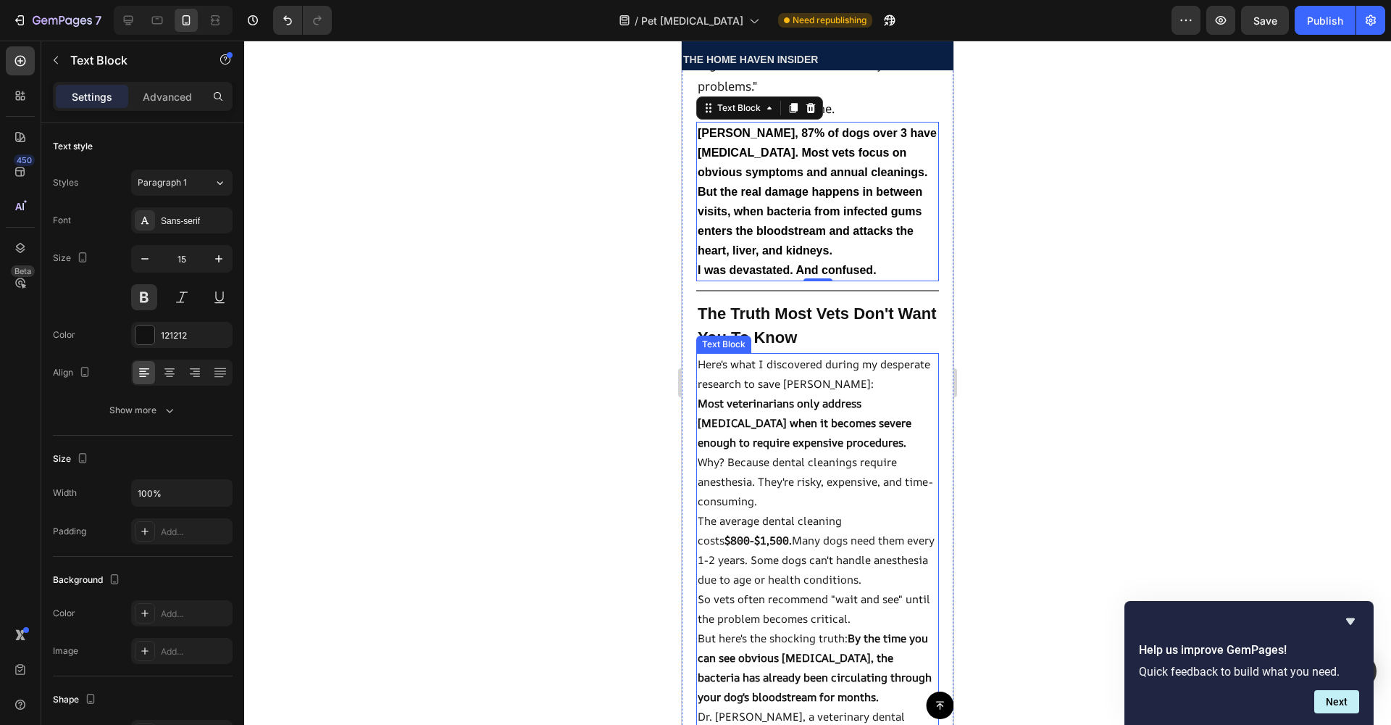
click at [786, 456] on p "Why? Because dental cleanings require anesthesia. They're risky, expensive, and…" at bounding box center [818, 481] width 240 height 59
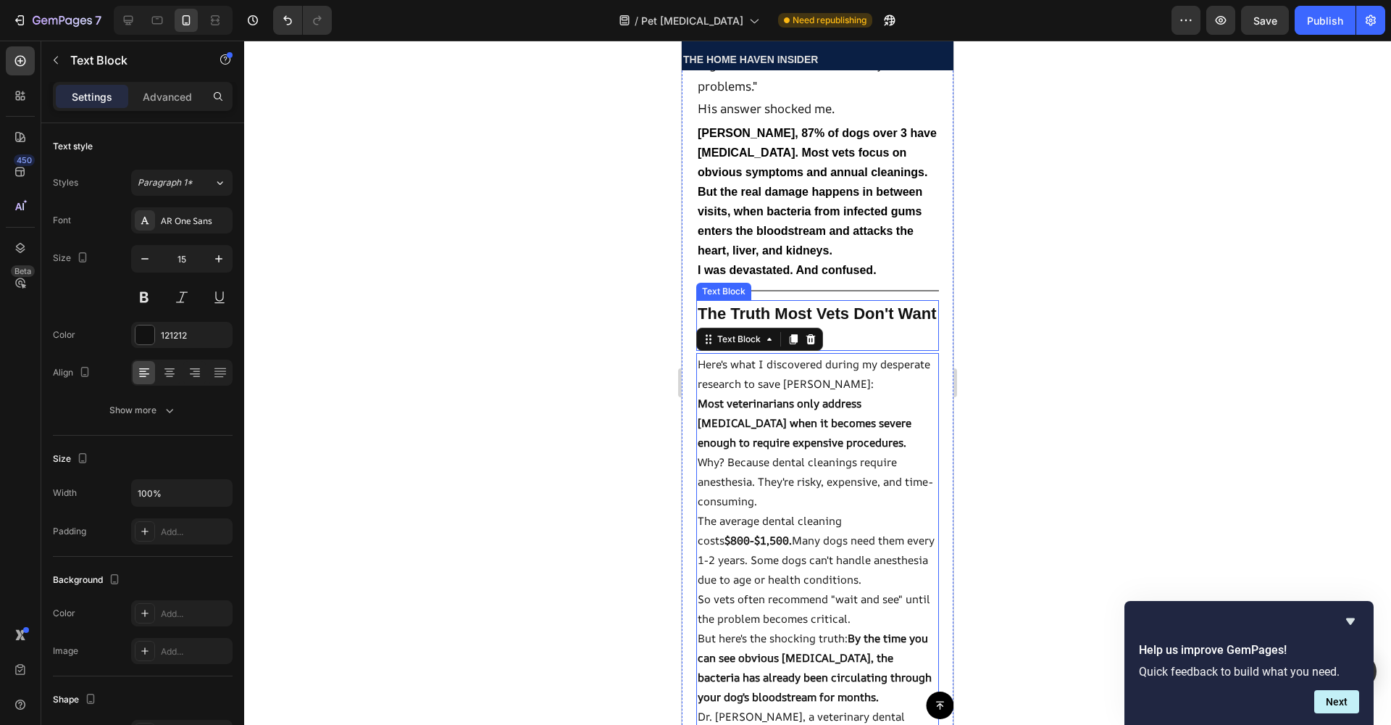
click at [746, 301] on p "The Truth Most Vets Don't Want You To Know" at bounding box center [818, 325] width 240 height 48
click at [798, 483] on p "Why? Because dental cleanings require anesthesia. They're risky, expensive, and…" at bounding box center [818, 481] width 240 height 59
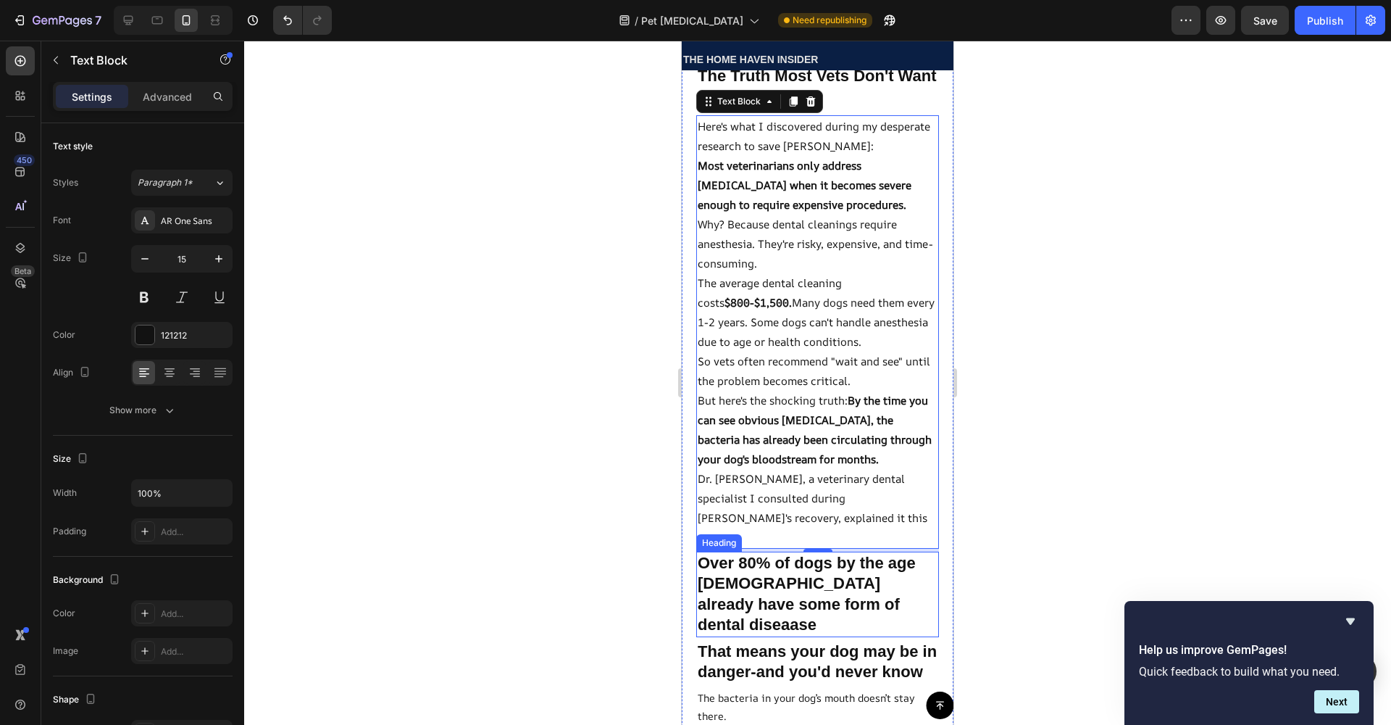
scroll to position [1735, 0]
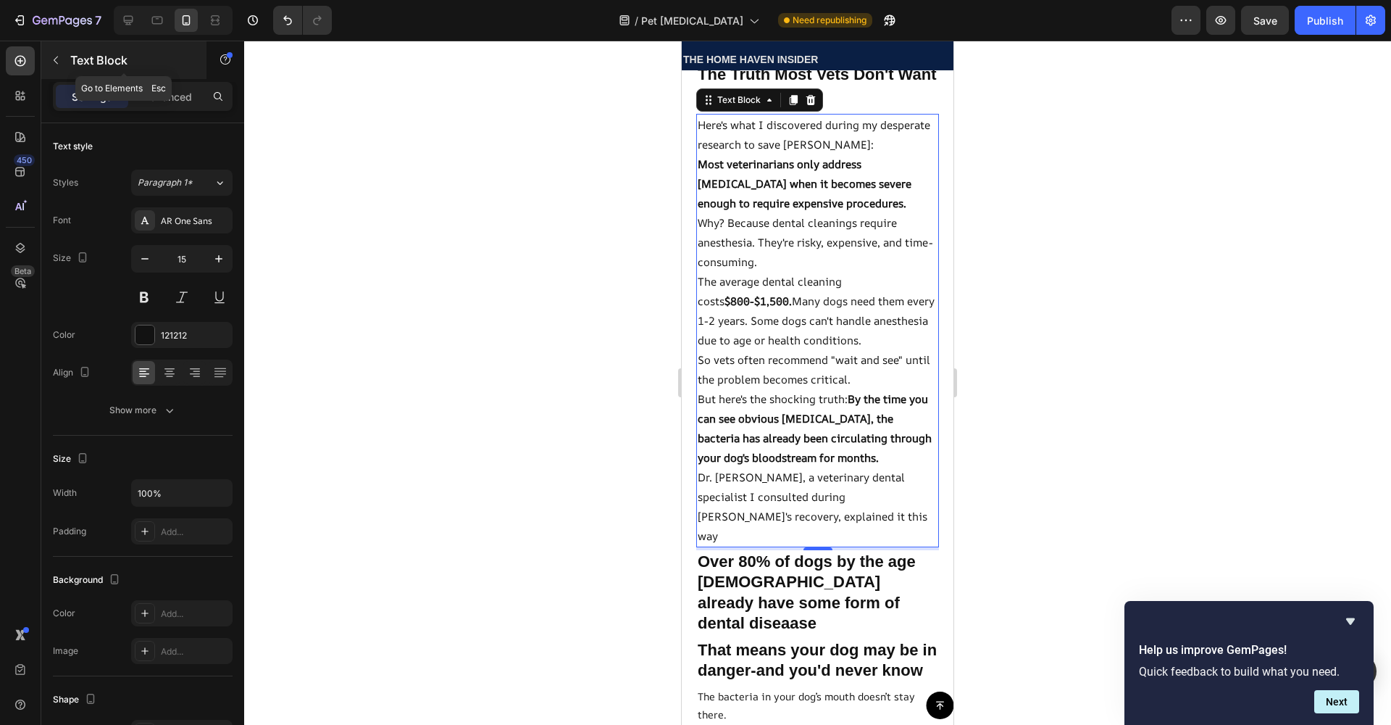
click at [60, 64] on icon "button" at bounding box center [56, 60] width 12 height 12
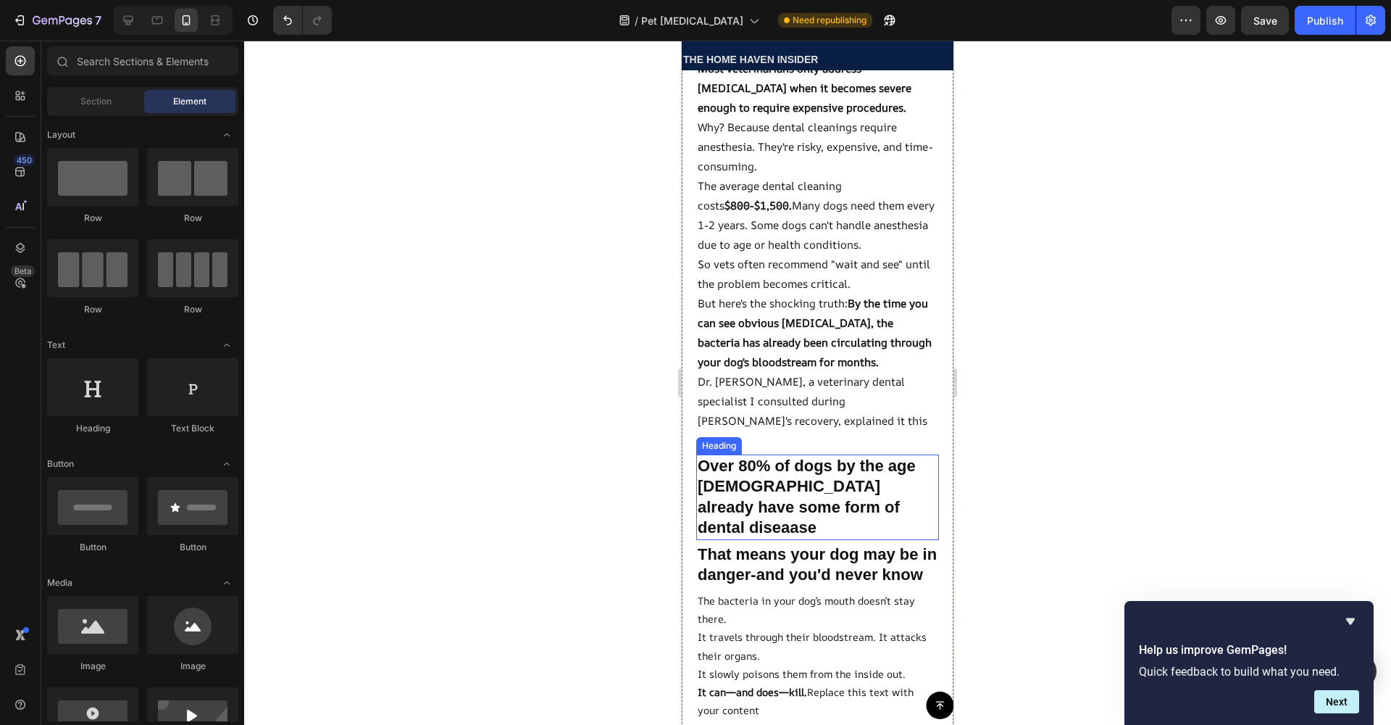
scroll to position [1833, 0]
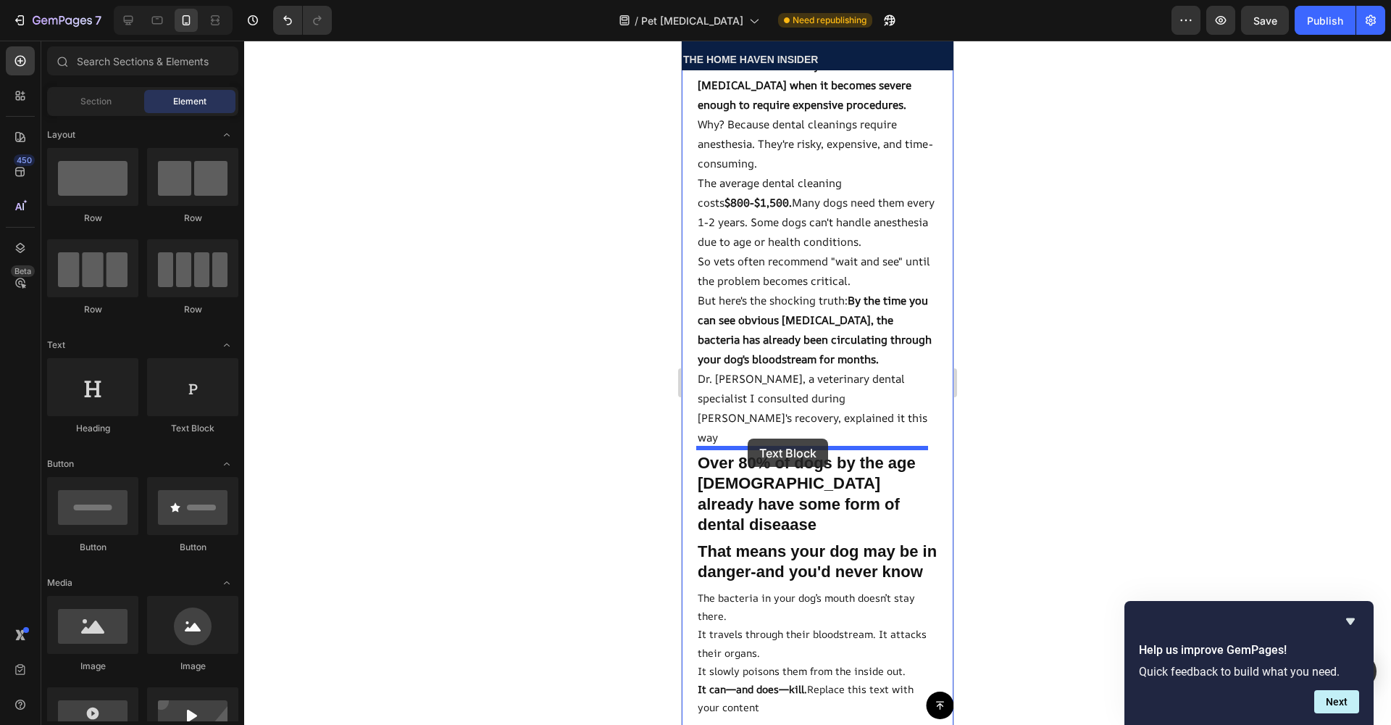
drag, startPoint x: 854, startPoint y: 406, endPoint x: 748, endPoint y: 438, distance: 110.5
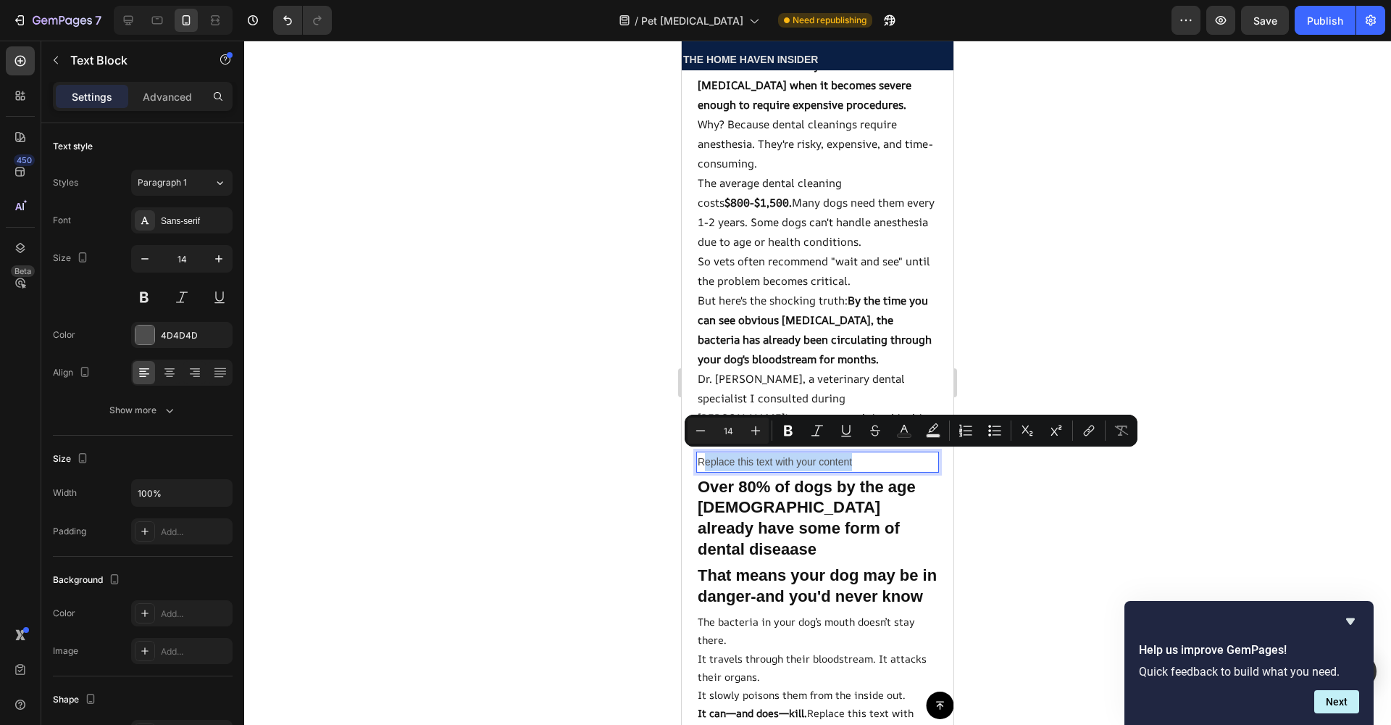
drag, startPoint x: 841, startPoint y: 459, endPoint x: 704, endPoint y: 459, distance: 137.7
click at [704, 459] on p "Replace this text with your content" at bounding box center [818, 462] width 240 height 18
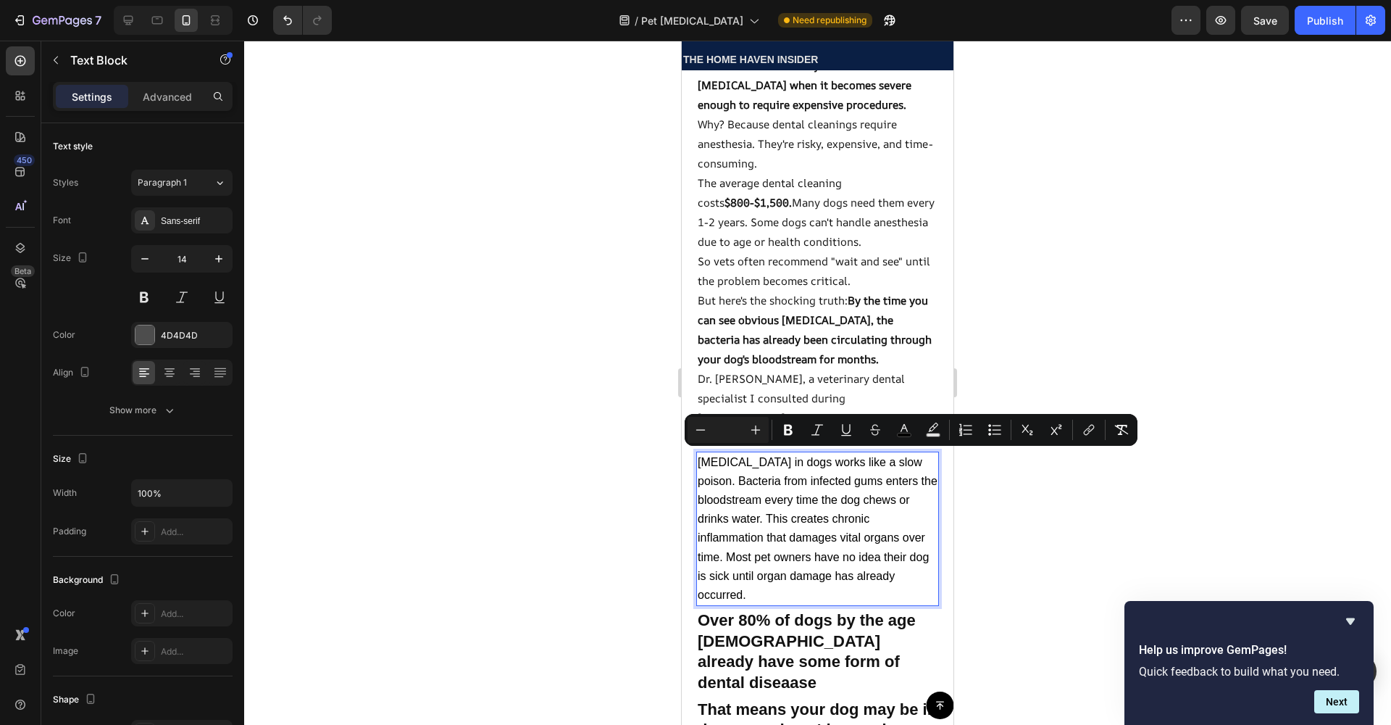
drag, startPoint x: 698, startPoint y: 457, endPoint x: 795, endPoint y: 572, distance: 149.6
click at [796, 573] on p "[MEDICAL_DATA] in dogs works like a slow poison. Bacteria from infected gums en…" at bounding box center [818, 529] width 240 height 152
click at [783, 428] on icon "Editor contextual toolbar" at bounding box center [788, 429] width 14 height 14
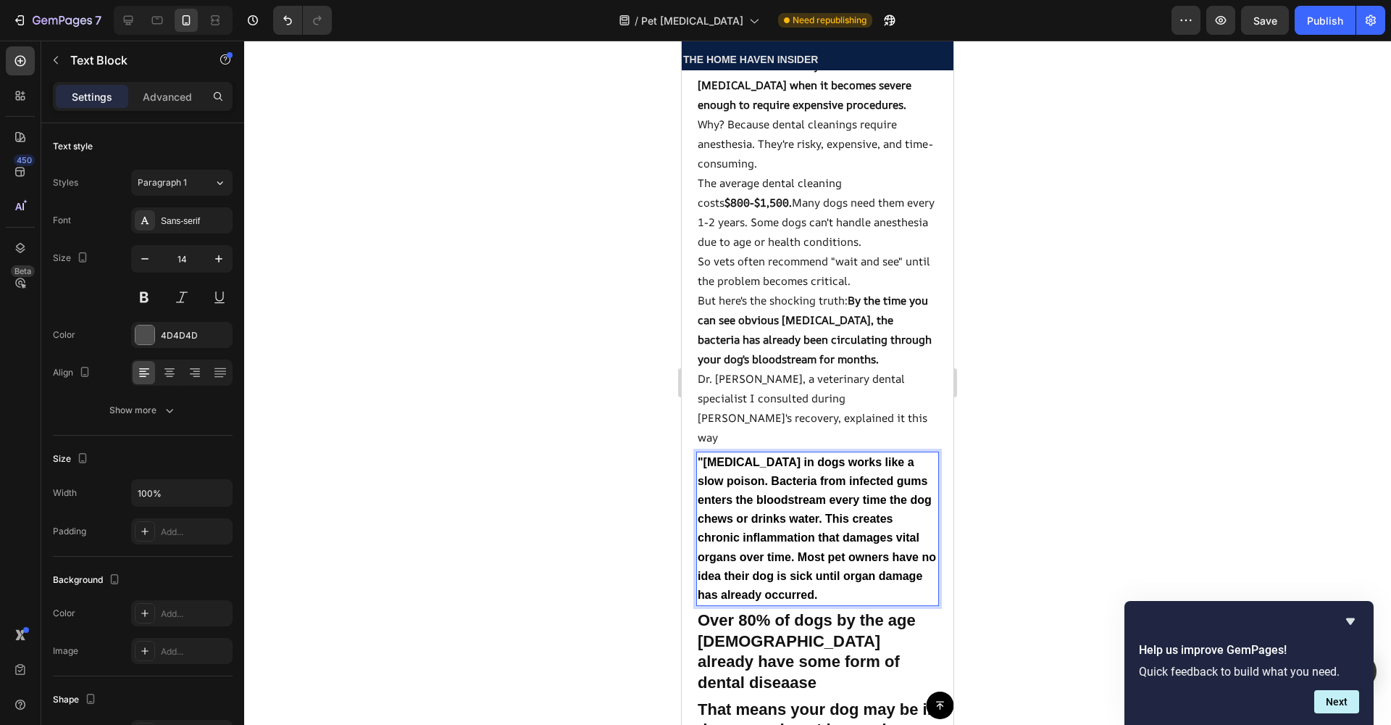
click at [756, 604] on p ""[MEDICAL_DATA] in dogs works like a slow poison. Bacteria from infected gums e…" at bounding box center [818, 529] width 240 height 152
click at [704, 456] on strong """[MEDICAL_DATA] in dogs works like a slow poison. Bacteria from infected gums …" at bounding box center [817, 528] width 238 height 145
click at [923, 585] on strong ""[MEDICAL_DATA] in dogs works like a slow poison. Bacteria from infected gums e…" at bounding box center [817, 528] width 238 height 145
click at [477, 141] on div at bounding box center [817, 383] width 1147 height 684
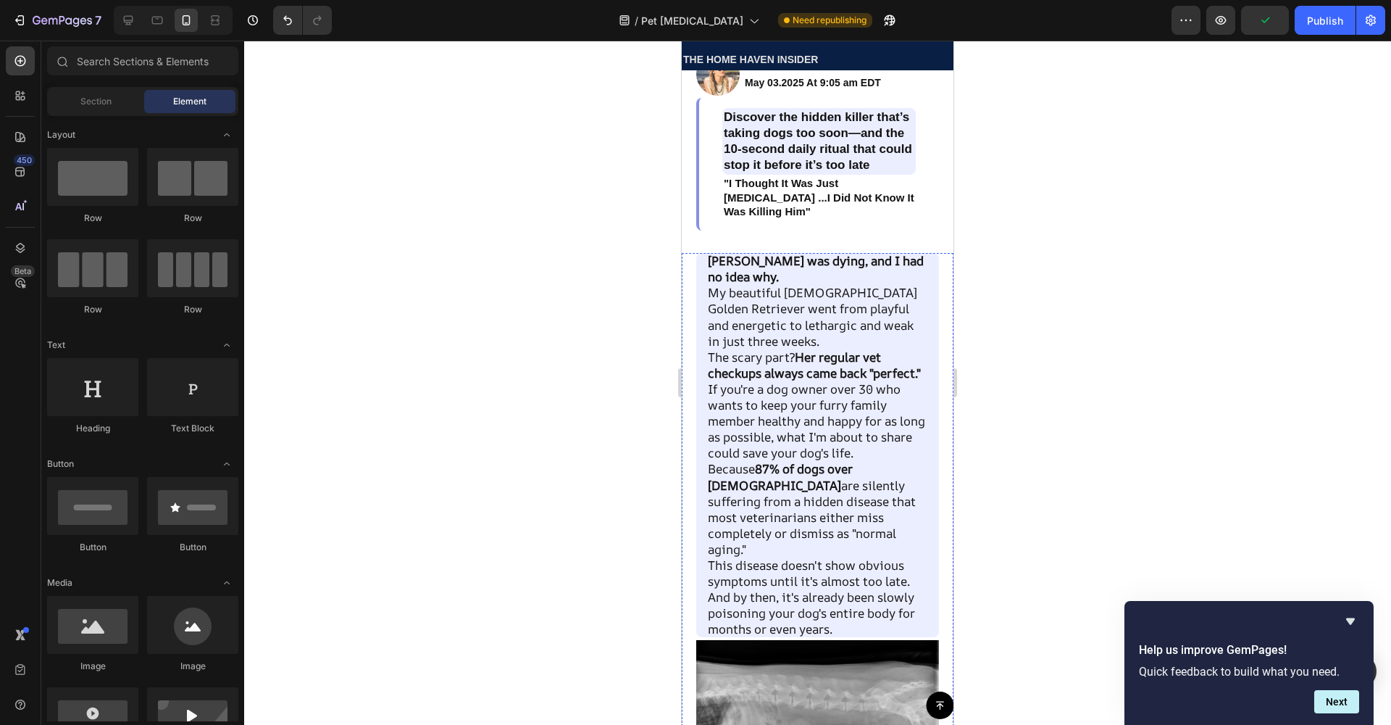
scroll to position [118, 0]
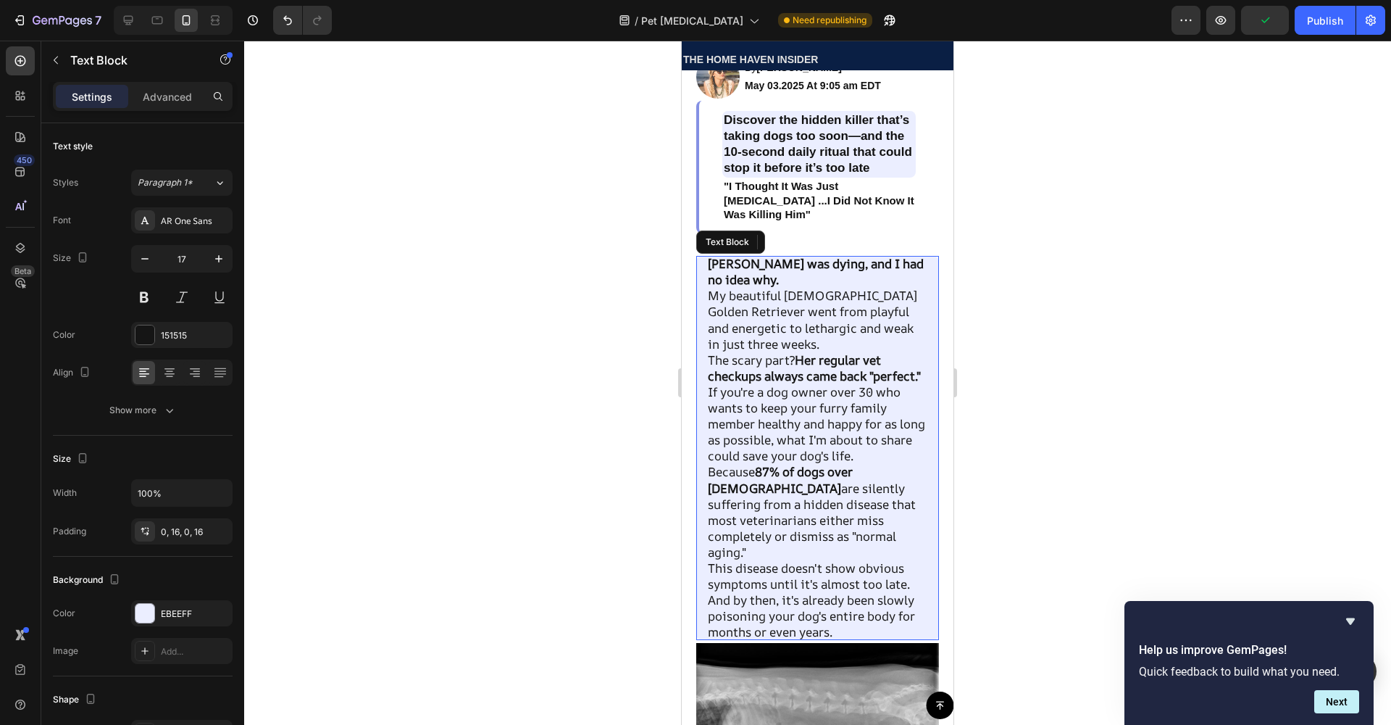
click at [803, 313] on p "My beautiful [DEMOGRAPHIC_DATA] Golden Retriever went from playful and energeti…" at bounding box center [818, 320] width 220 height 64
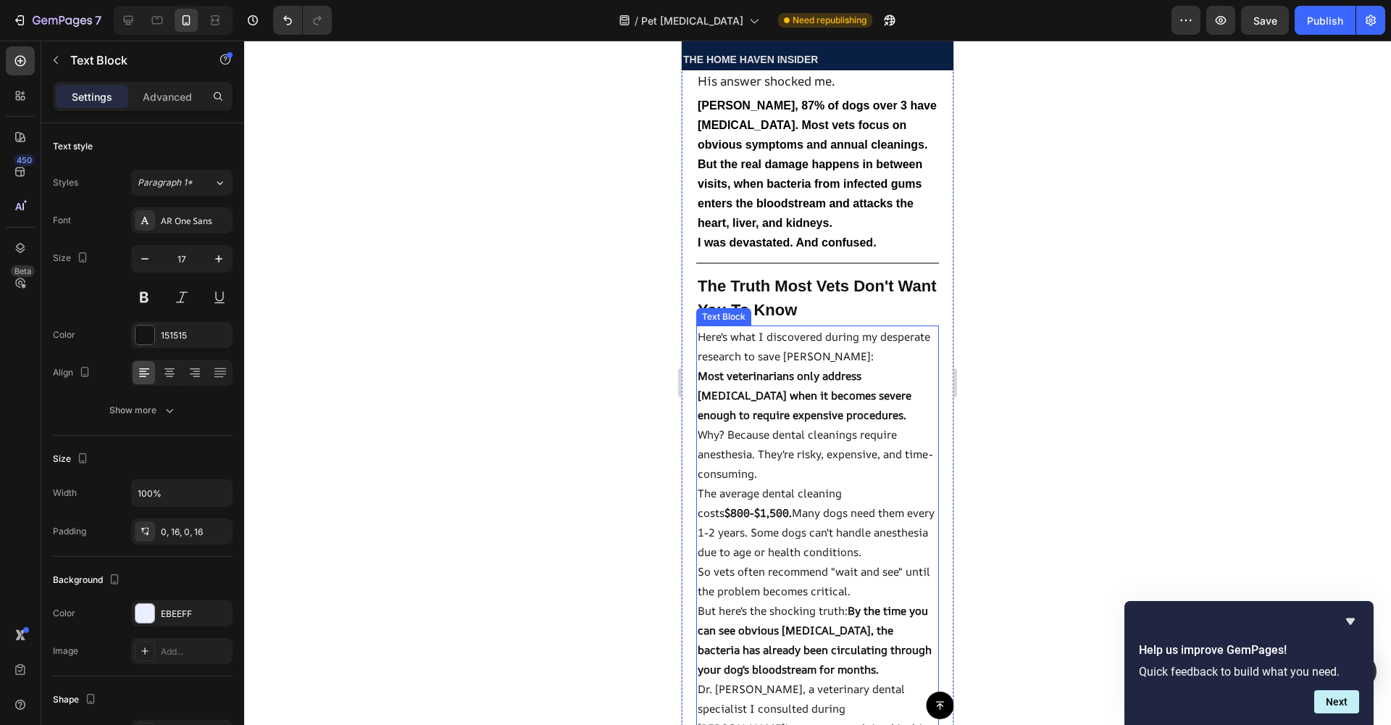
scroll to position [1524, 0]
click at [774, 365] on p "Most veterinarians only address [MEDICAL_DATA] when it becomes severe enough to…" at bounding box center [818, 394] width 240 height 59
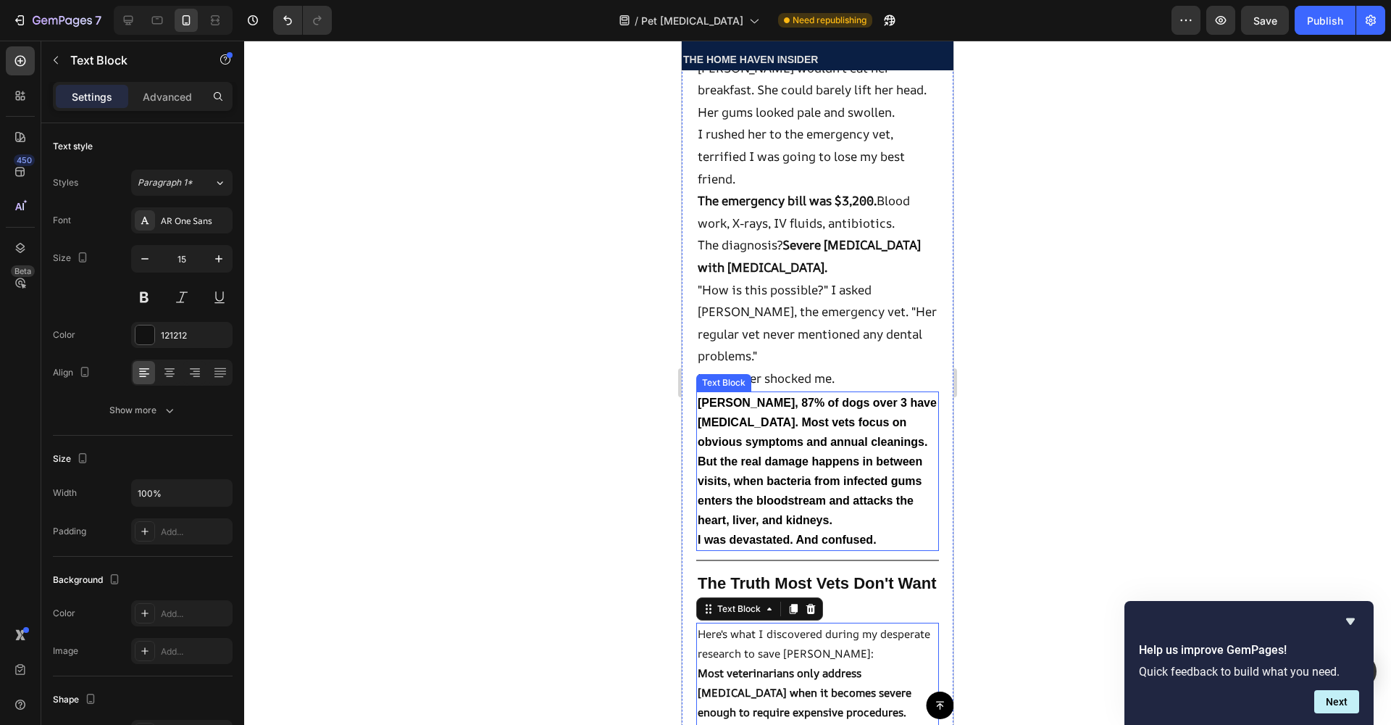
scroll to position [1225, 0]
click at [767, 235] on p "The diagnosis? Severe [MEDICAL_DATA] with [MEDICAL_DATA]." at bounding box center [818, 257] width 240 height 44
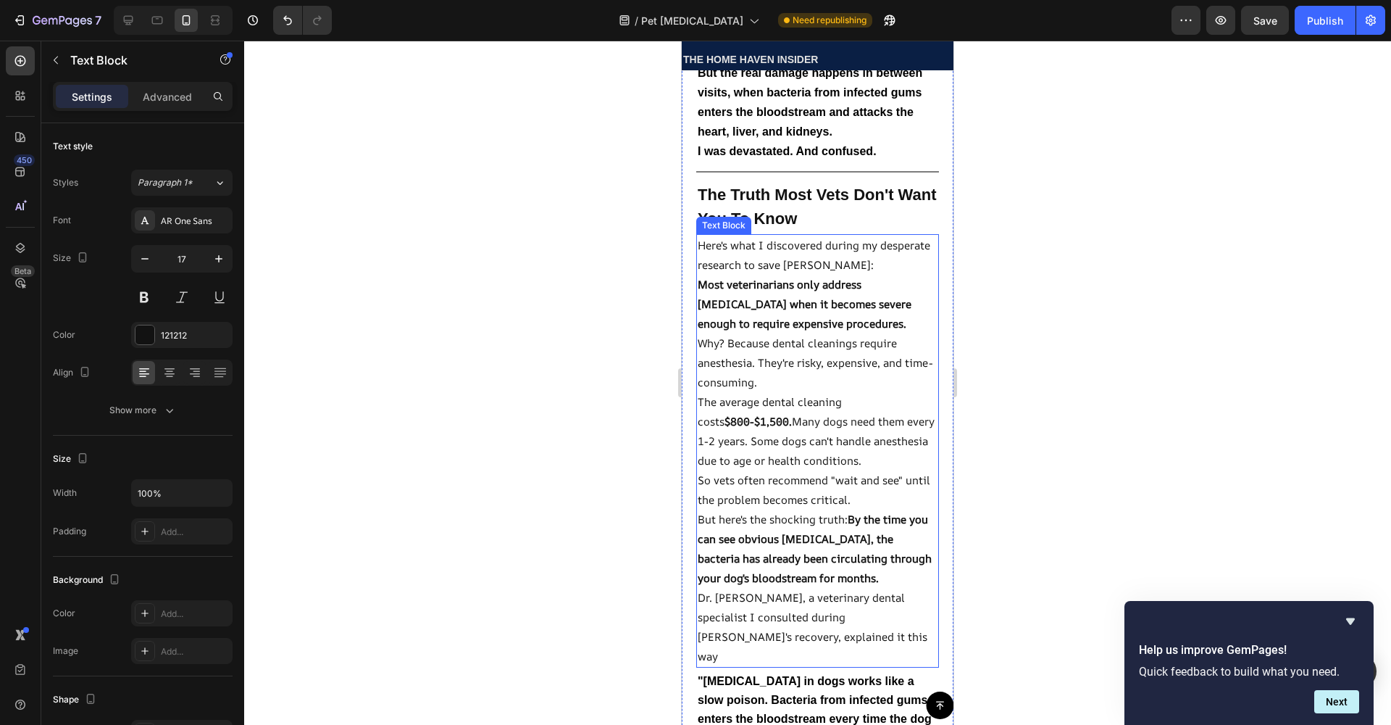
click at [780, 350] on p "Why? Because dental cleanings require anesthesia. They're risky, expensive, and…" at bounding box center [818, 362] width 240 height 59
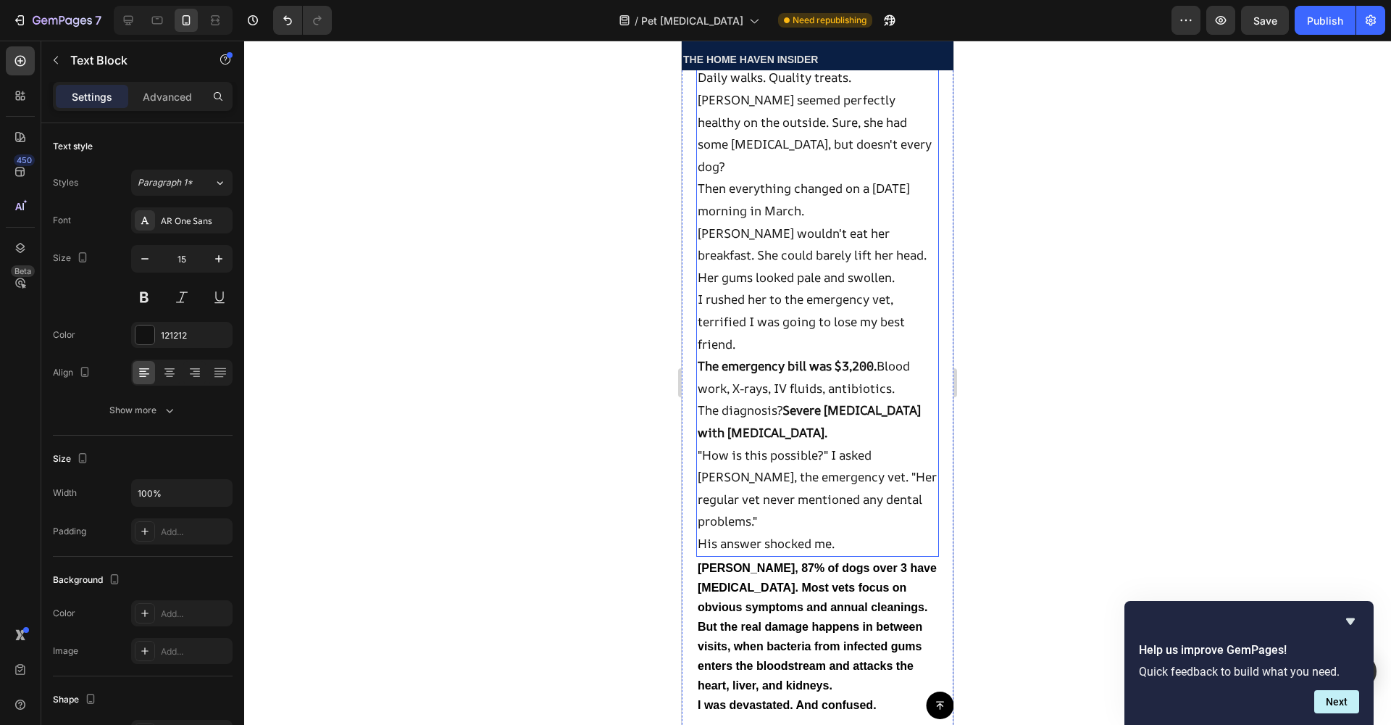
click at [788, 297] on div "My name is [PERSON_NAME], and I'm a [DEMOGRAPHIC_DATA] marketing manager from […" at bounding box center [817, 245] width 243 height 624
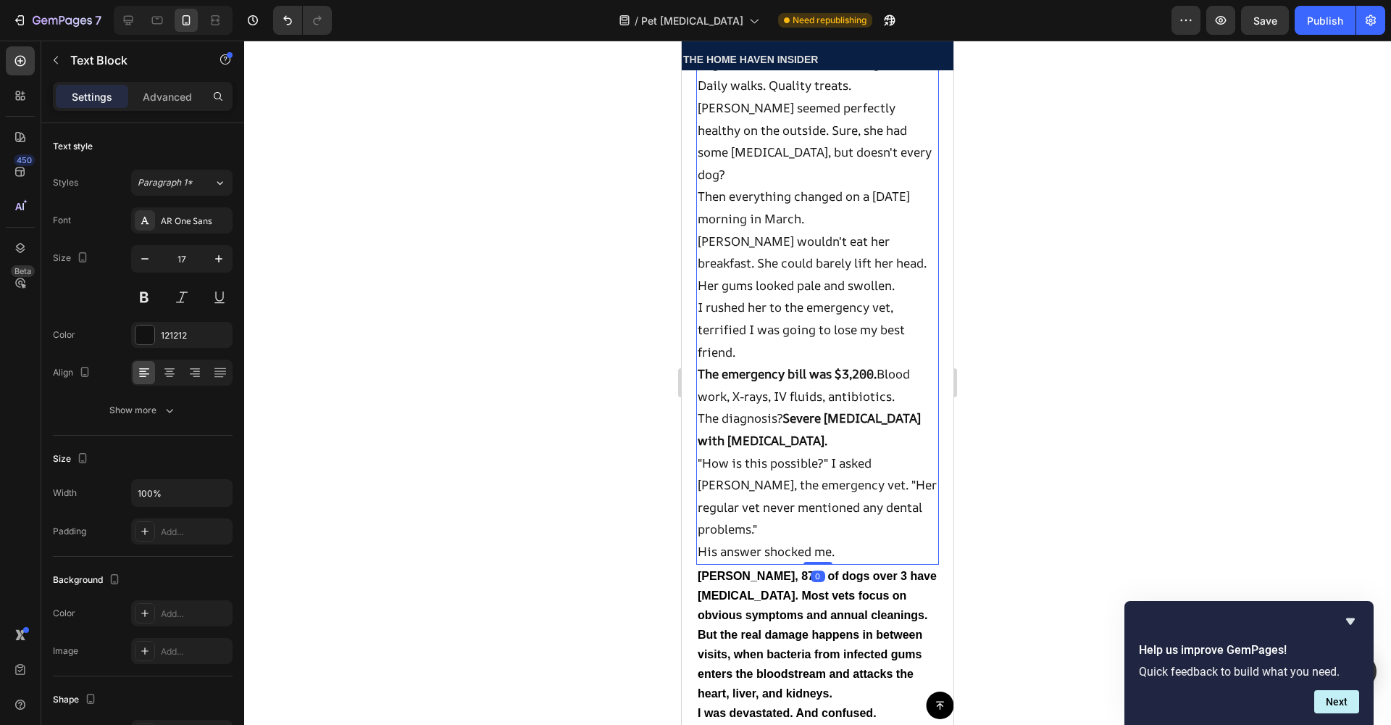
scroll to position [1049, 0]
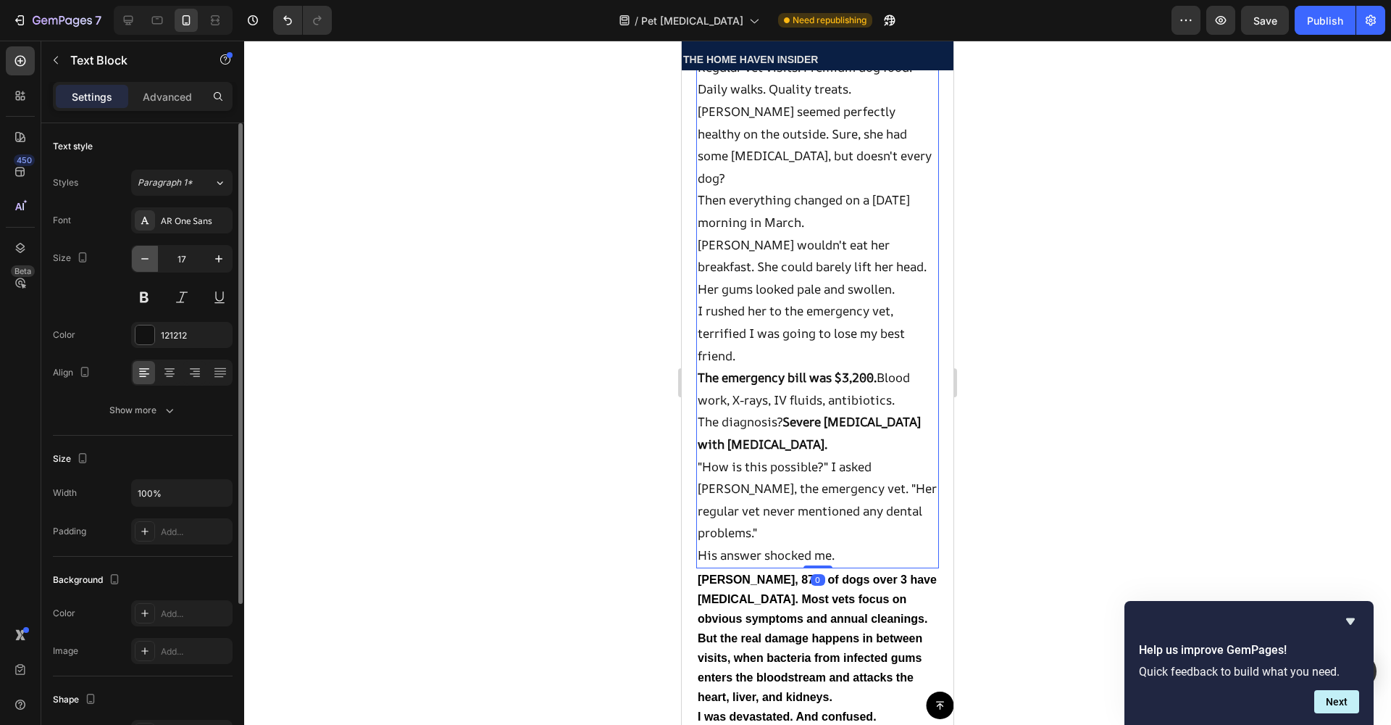
click at [154, 260] on button "button" at bounding box center [145, 259] width 26 height 26
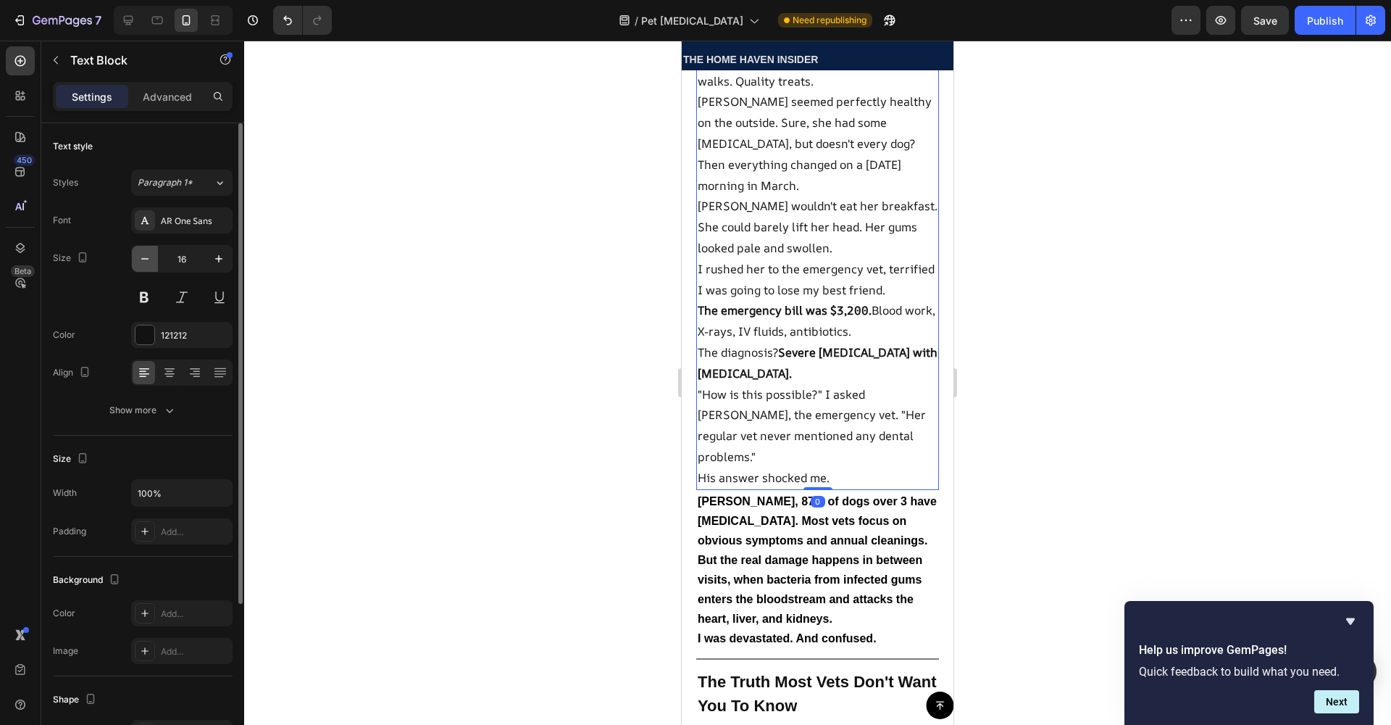
click at [154, 260] on button "button" at bounding box center [145, 259] width 26 height 26
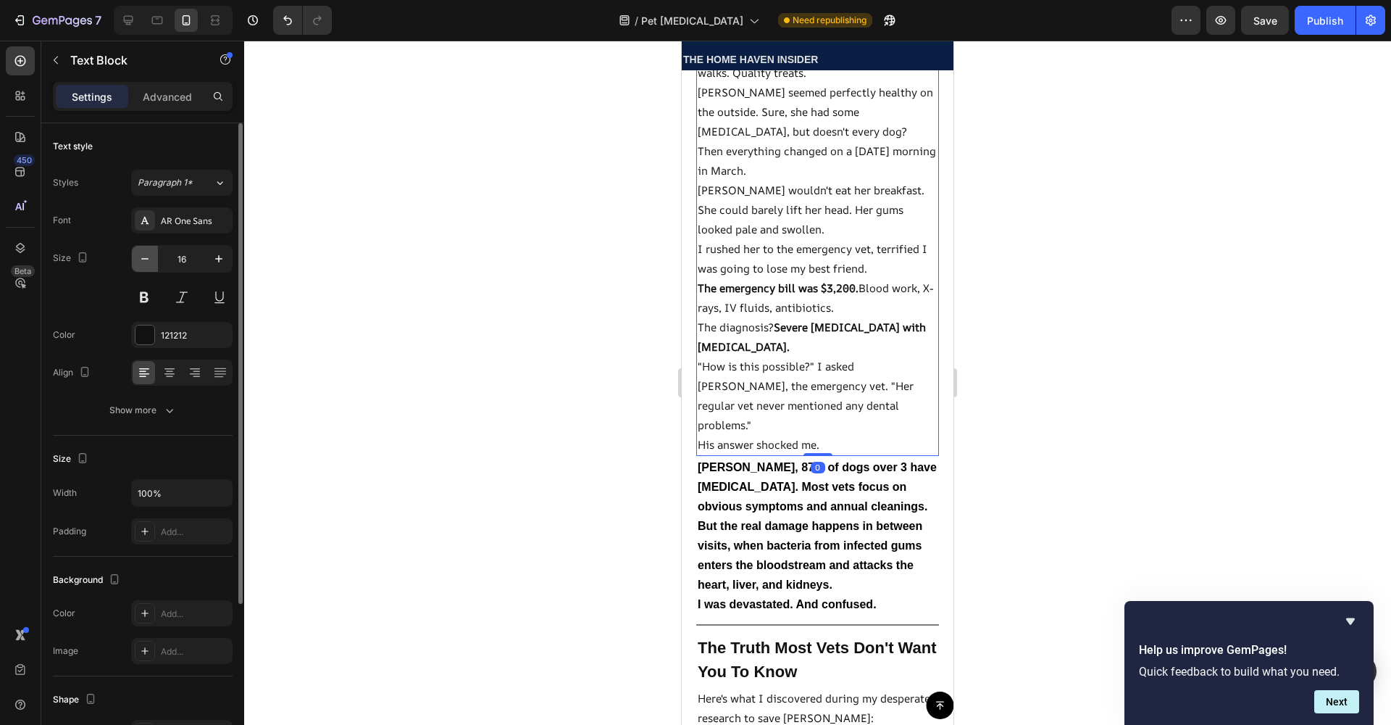
type input "15"
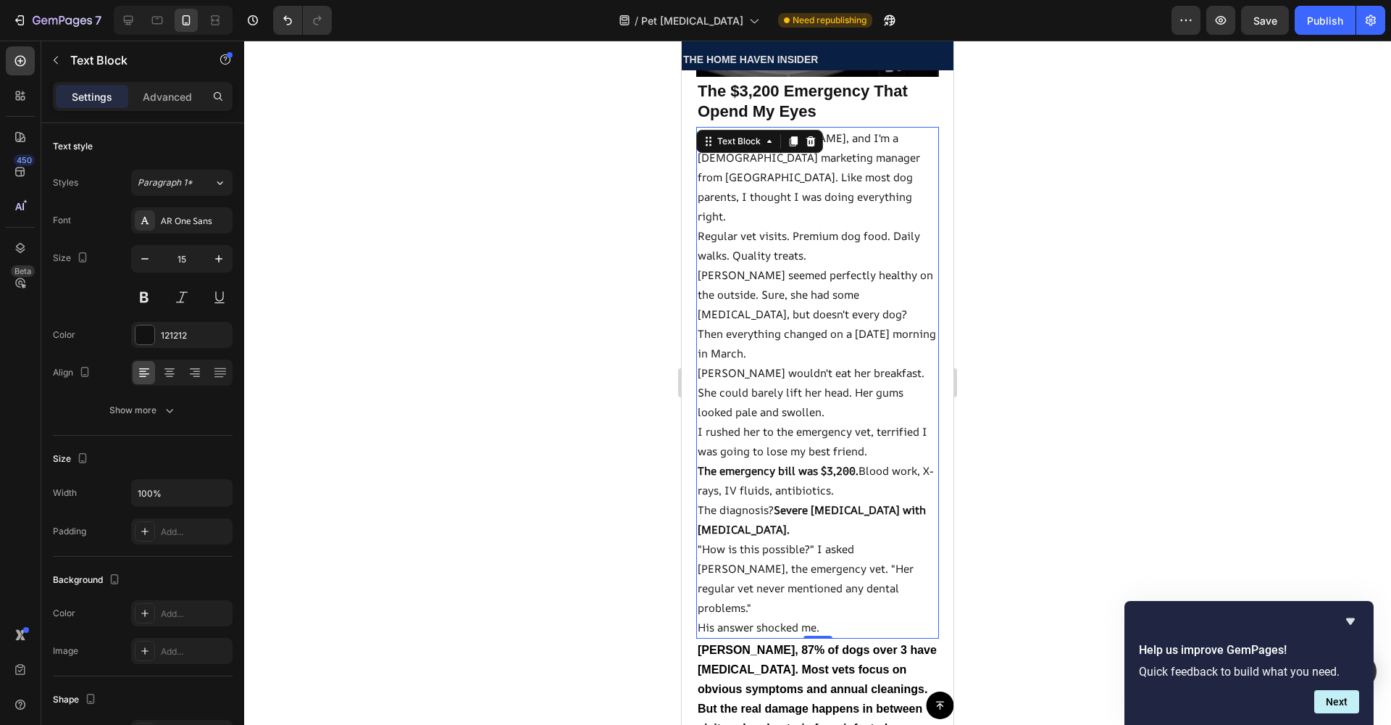
scroll to position [862, 0]
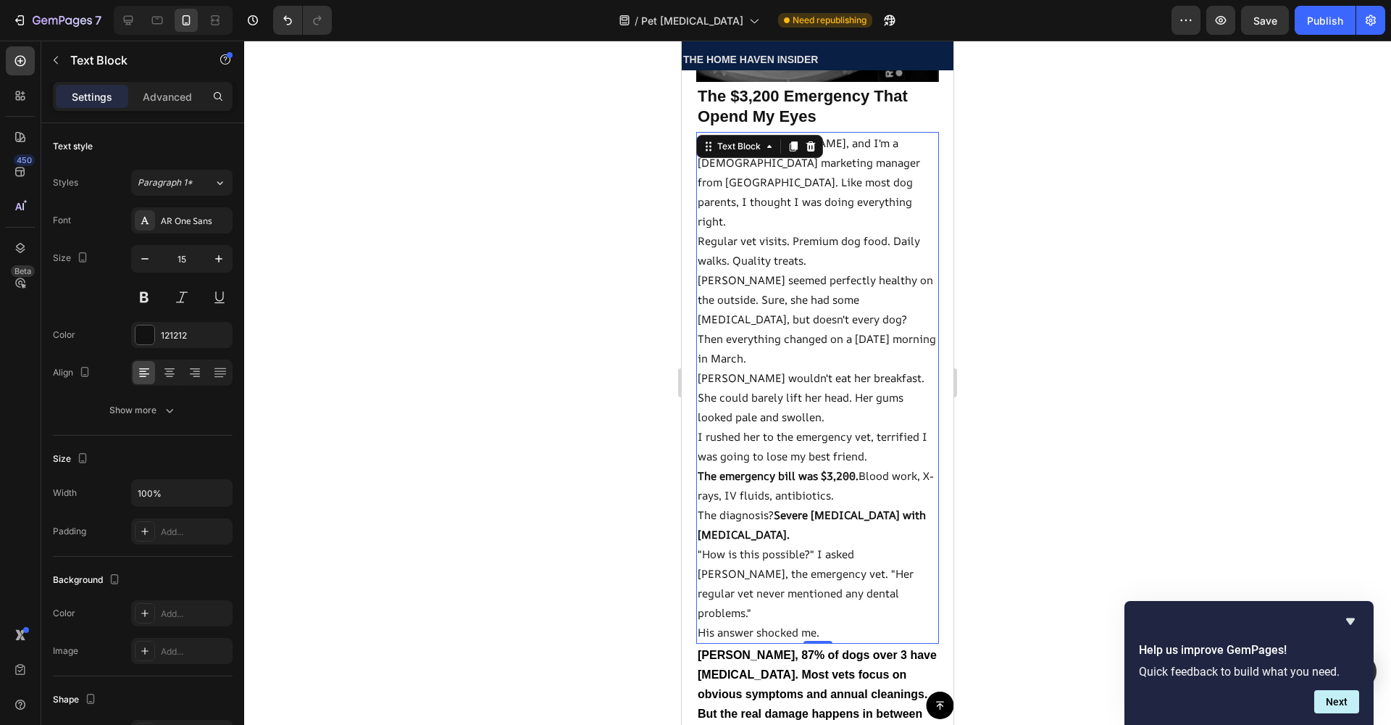
click at [587, 280] on div at bounding box center [817, 383] width 1147 height 684
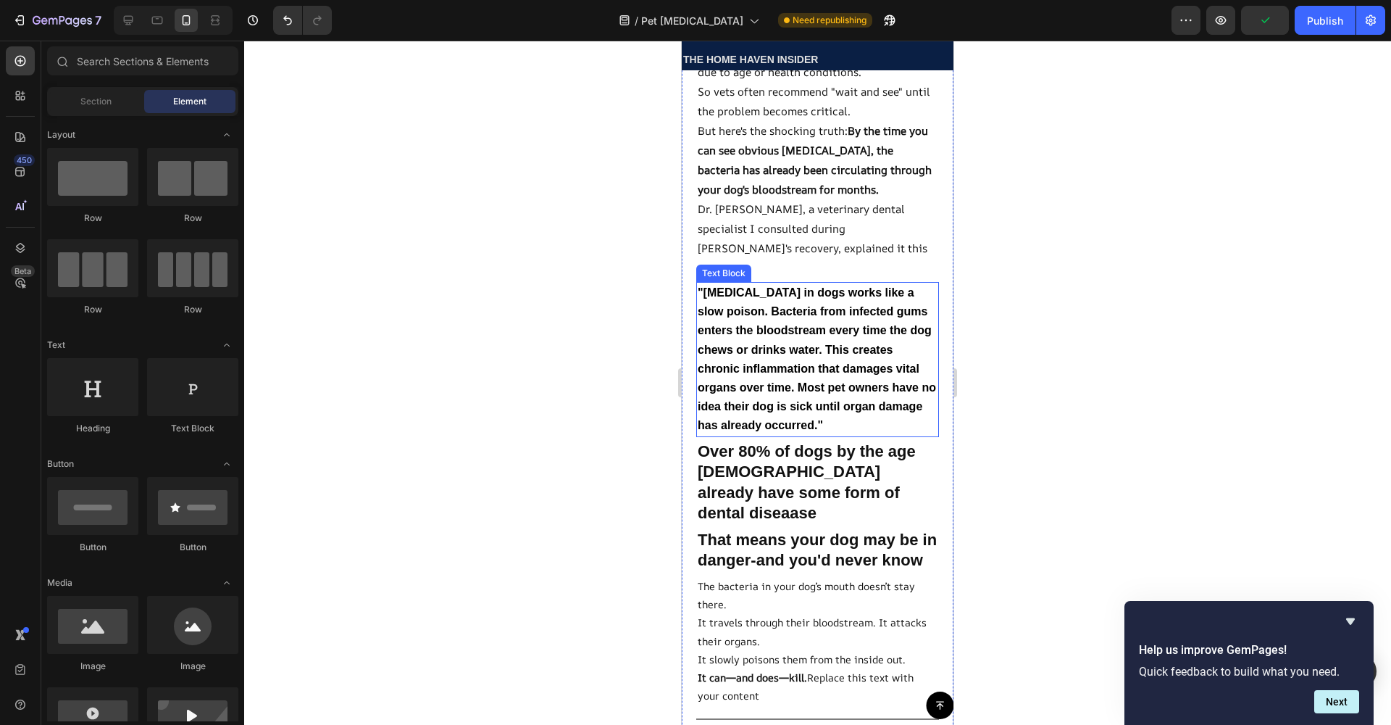
scroll to position [1891, 0]
click at [798, 416] on p ""[MEDICAL_DATA] in dogs works like a slow poison. Bacteria from infected gums e…" at bounding box center [818, 359] width 240 height 152
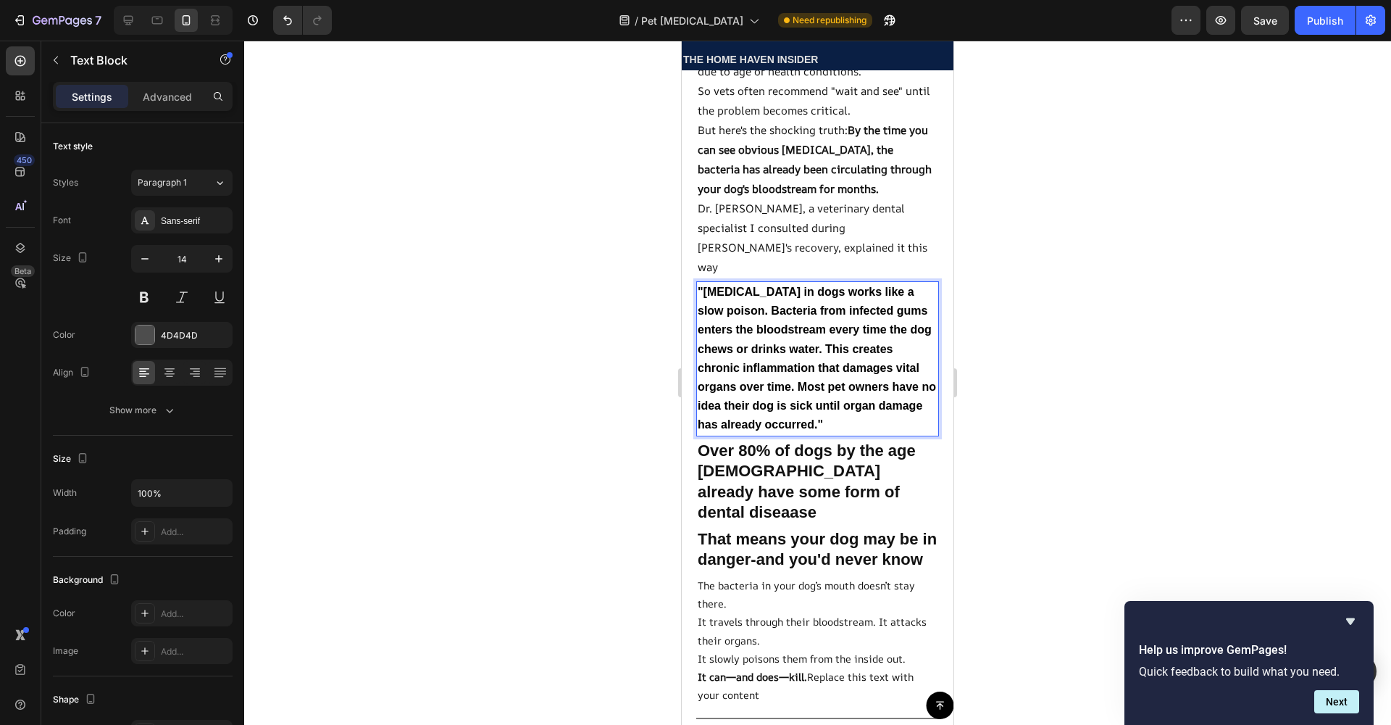
click at [767, 425] on p ""[MEDICAL_DATA] in dogs works like a slow poison. Bacteria from infected gums e…" at bounding box center [818, 359] width 240 height 152
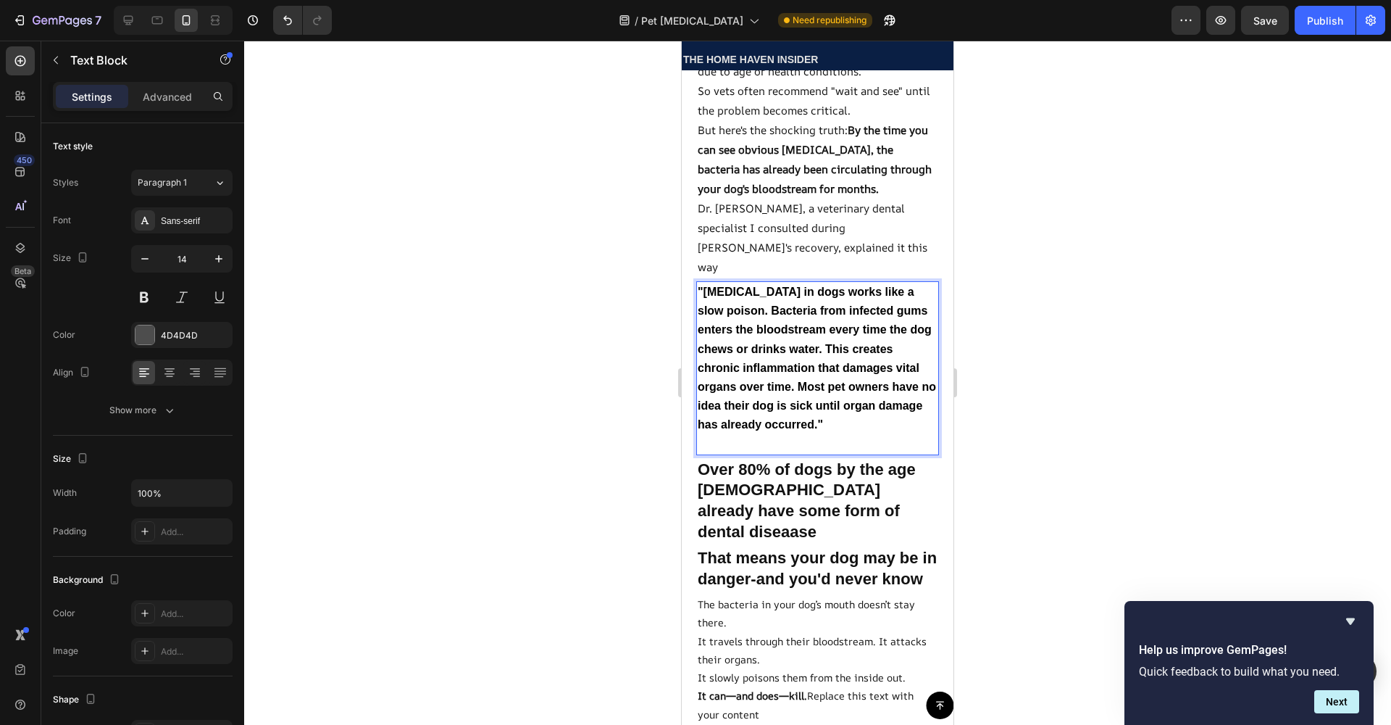
click at [769, 437] on p "Rich Text Editor. Editing area: main" at bounding box center [818, 444] width 240 height 19
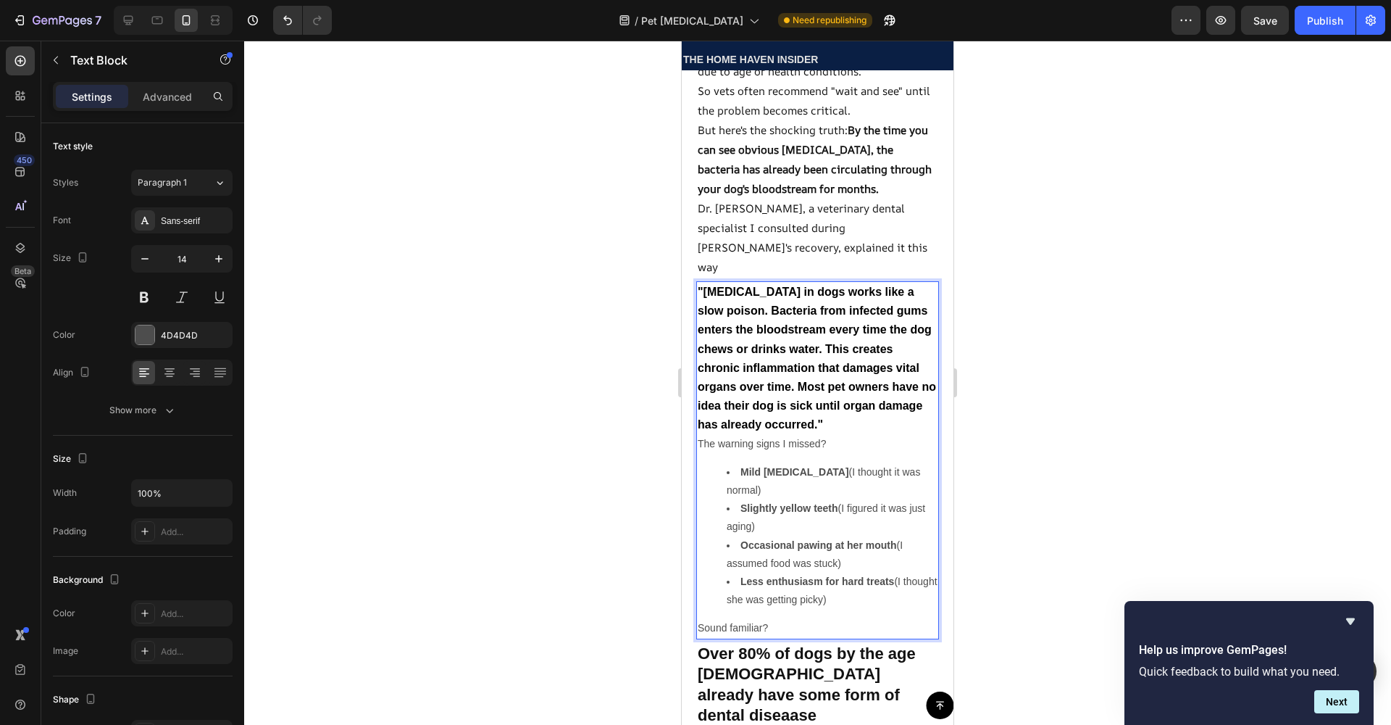
click at [730, 450] on p "The warning signs I missed?" at bounding box center [818, 444] width 240 height 18
click at [193, 338] on div "4D4D4D" at bounding box center [182, 335] width 42 height 13
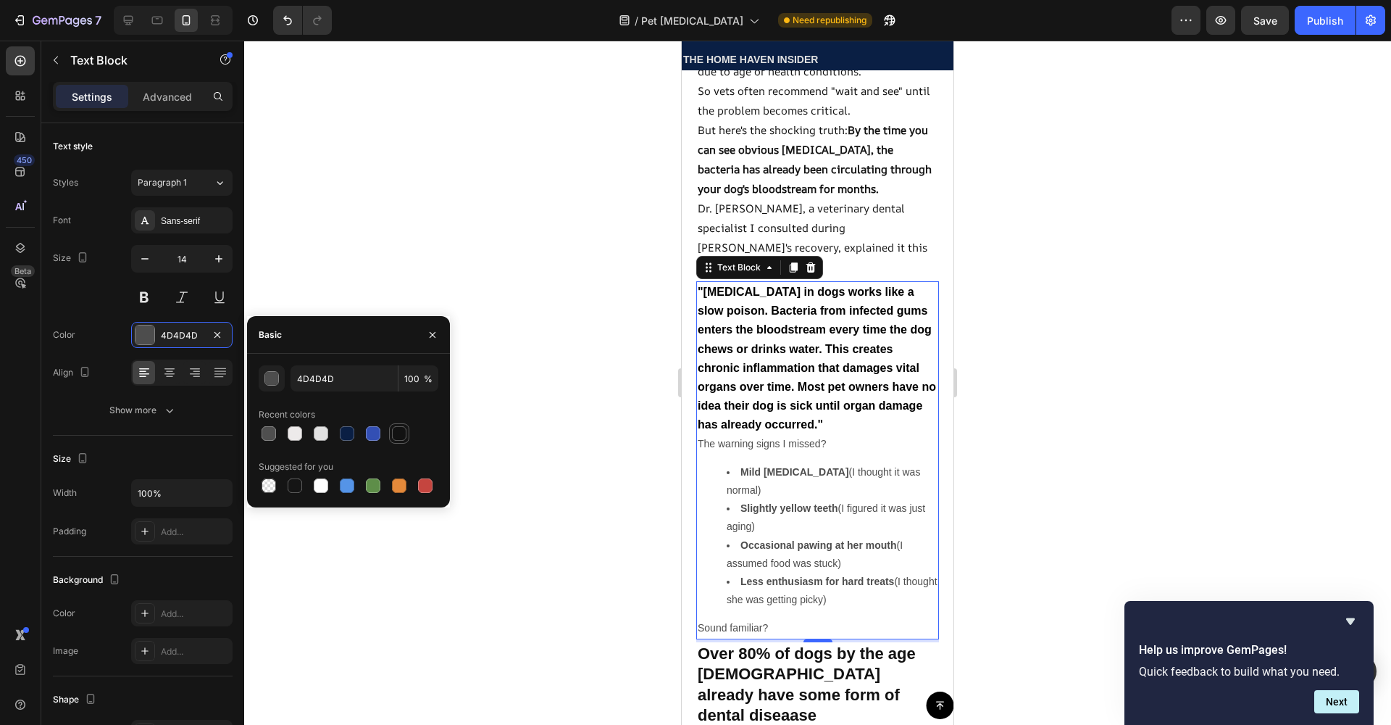
click at [397, 434] on div at bounding box center [399, 433] width 14 height 14
type input "121212"
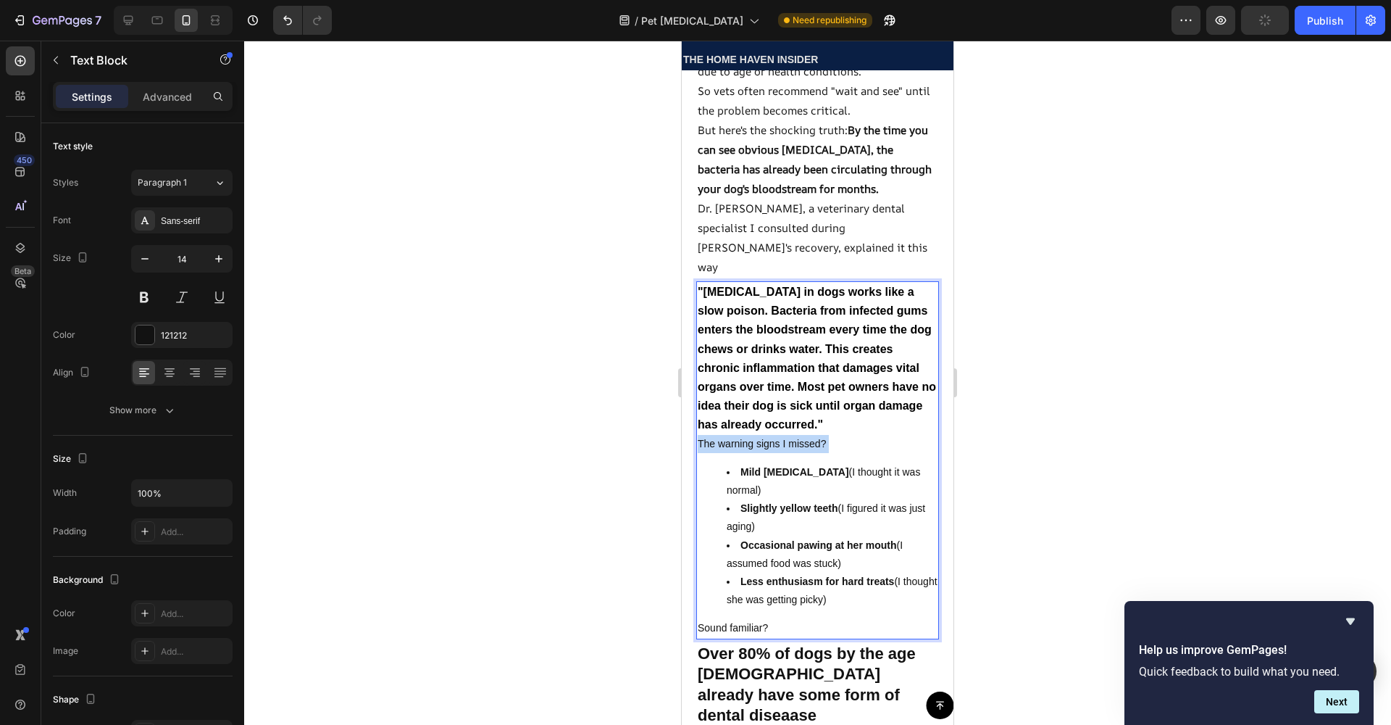
drag, startPoint x: 696, startPoint y: 443, endPoint x: 874, endPoint y: 462, distance: 178.4
click at [875, 463] on div ""[MEDICAL_DATA] in dogs works like a slow poison. Bacteria from infected gums e…" at bounding box center [817, 460] width 243 height 358
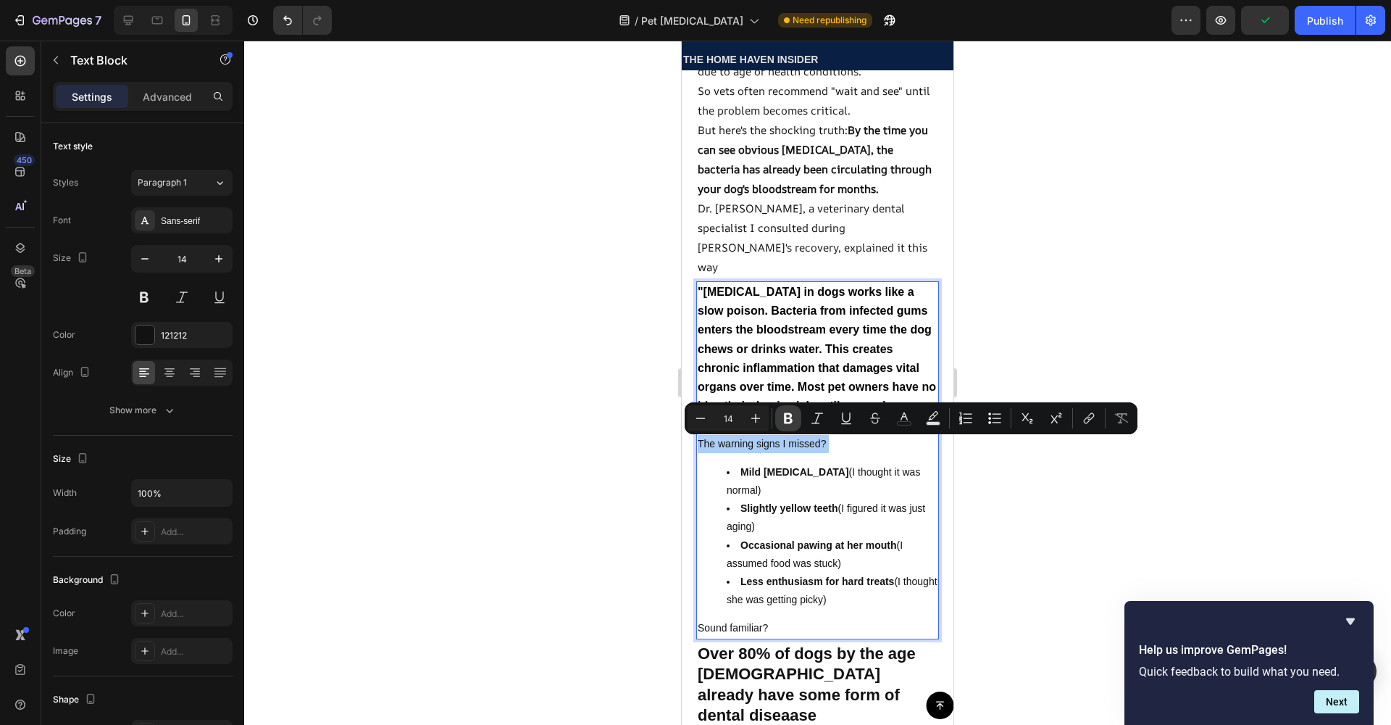
click at [784, 427] on button "Bold" at bounding box center [788, 418] width 26 height 26
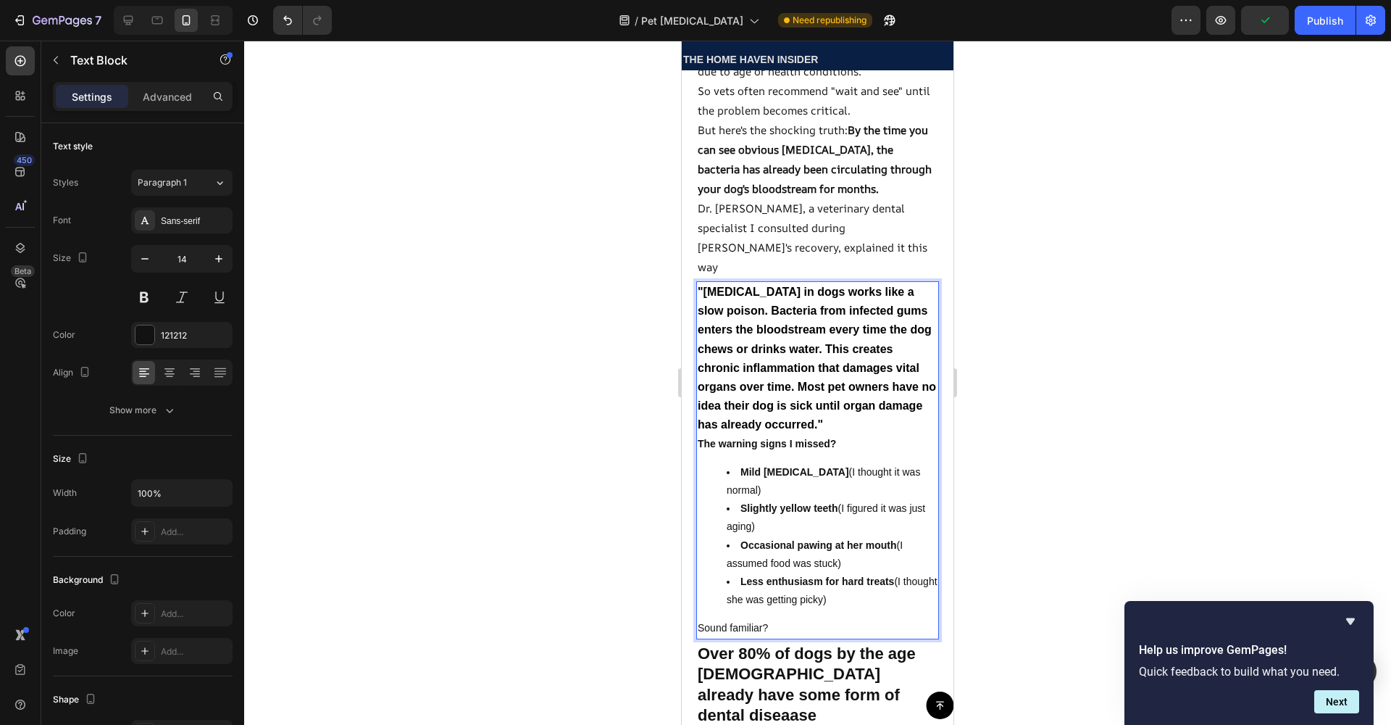
click at [830, 502] on strong "Slightly yellow teeth" at bounding box center [790, 508] width 98 height 12
click at [722, 481] on ul "Mild [MEDICAL_DATA] (I thought it was normal) Slightly yellow teeth (I figured …" at bounding box center [818, 536] width 240 height 146
click at [725, 474] on ul "Mild [MEDICAL_DATA] (I thought it was normal) Slightly yellow teeth (I figured …" at bounding box center [818, 536] width 240 height 146
click at [720, 473] on ul "Mild [MEDICAL_DATA] (I thought it was normal) Slightly yellow teeth (I figured …" at bounding box center [818, 536] width 240 height 146
click at [725, 472] on ul "Mild [MEDICAL_DATA] (I thought it was normal) Slightly yellow teeth (I figured …" at bounding box center [818, 536] width 240 height 146
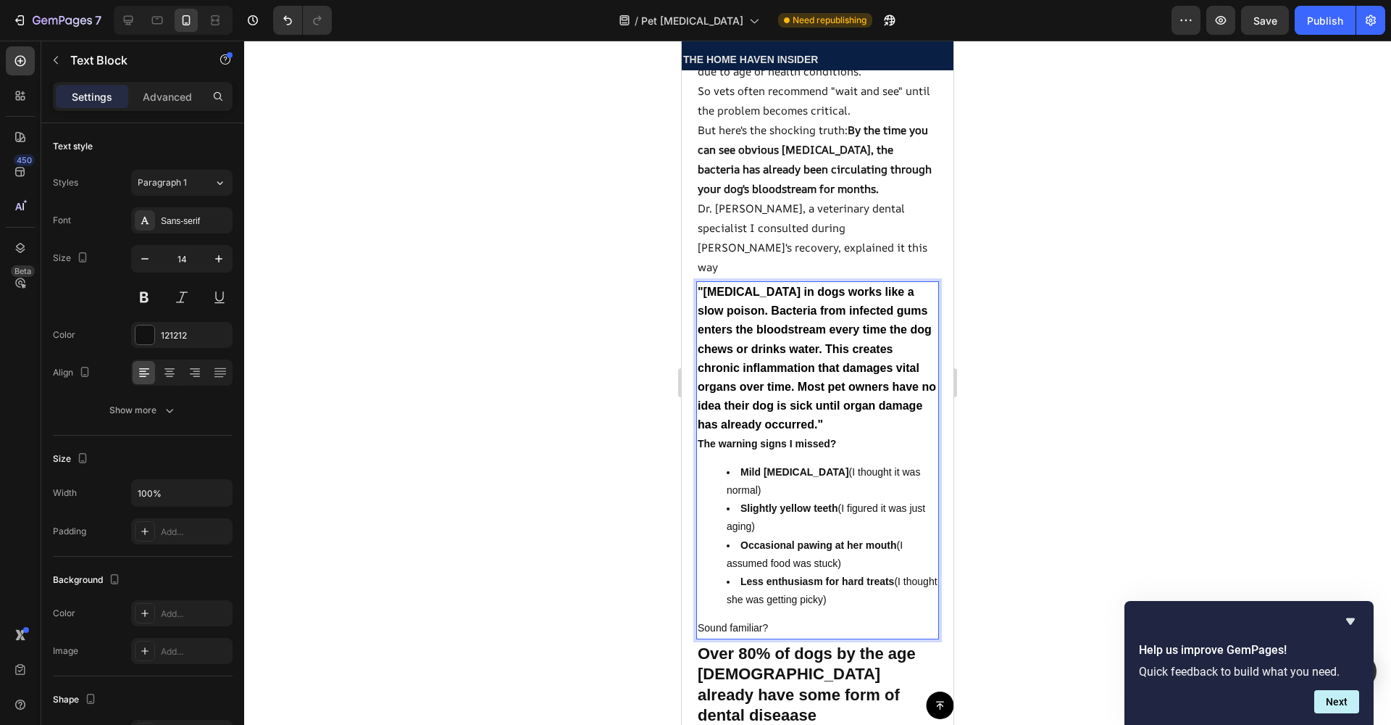
click at [721, 472] on ul "Mild [MEDICAL_DATA] (I thought it was normal) Slightly yellow teeth (I figured …" at bounding box center [818, 536] width 240 height 146
click at [838, 453] on p "The warning signs I missed?" at bounding box center [818, 444] width 240 height 18
click at [703, 551] on ul "Mild [MEDICAL_DATA] (I thought it was normal) Slightly yellow teeth (I figured …" at bounding box center [818, 536] width 240 height 146
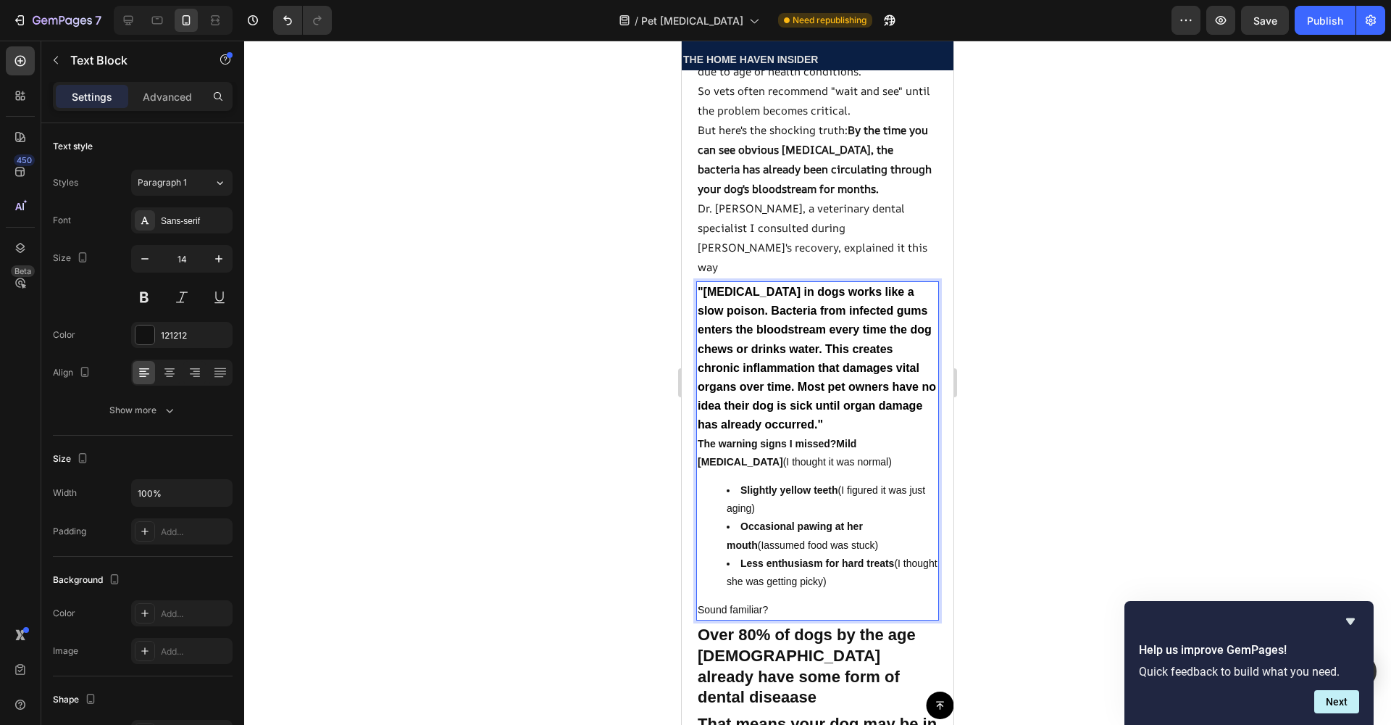
click at [721, 488] on ul "Slightly yellow teeth (I figured it was just aging) Occasional pawing at her mo…" at bounding box center [818, 535] width 240 height 109
click at [722, 491] on ul "Slightly yellow teeth (I figured it was just aging) Occasional pawing at her mo…" at bounding box center [818, 535] width 240 height 109
click at [833, 447] on strong "The warning signs I missed?Mild [MEDICAL_DATA]" at bounding box center [777, 453] width 159 height 30
click at [835, 446] on strong "The warning signs I missed?Mild [MEDICAL_DATA]" at bounding box center [777, 453] width 159 height 30
click at [725, 490] on ul "Slightly yellow teeth (I figured it was just aging) Occasional pawing at her mo…" at bounding box center [818, 535] width 240 height 109
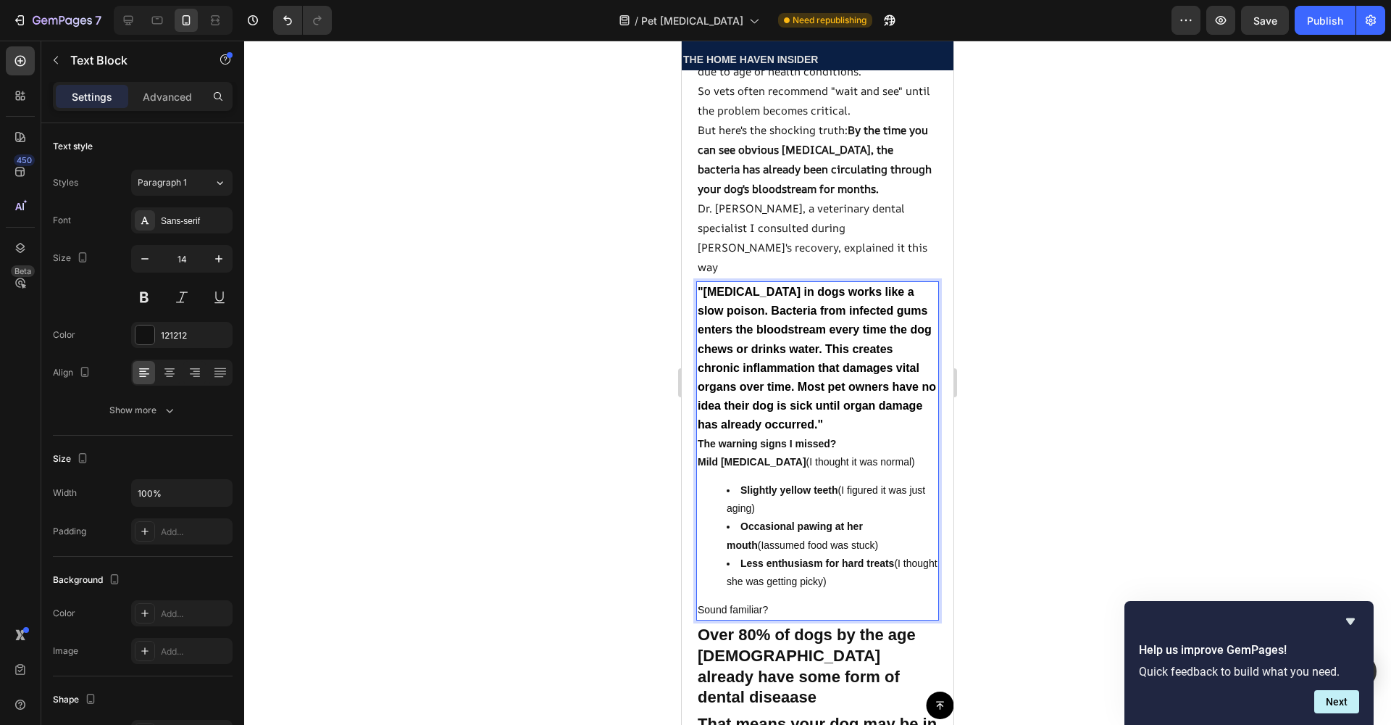
click at [725, 491] on ul "Slightly yellow teeth (I figured it was just aging) Occasional pawing at her mo…" at bounding box center [818, 535] width 240 height 109
click at [717, 490] on ul "Slightly yellow teeth (I figured it was just aging) Occasional pawing at her mo…" at bounding box center [818, 535] width 240 height 109
click at [880, 469] on p "Mild [MEDICAL_DATA] (I thought it was normal)" at bounding box center [818, 462] width 240 height 18
click at [886, 469] on p "Mild [MEDICAL_DATA] (I thought it was normal)" at bounding box center [818, 462] width 240 height 18
click at [887, 468] on p "Mild [MEDICAL_DATA] (I thought it was normal" at bounding box center [818, 462] width 240 height 18
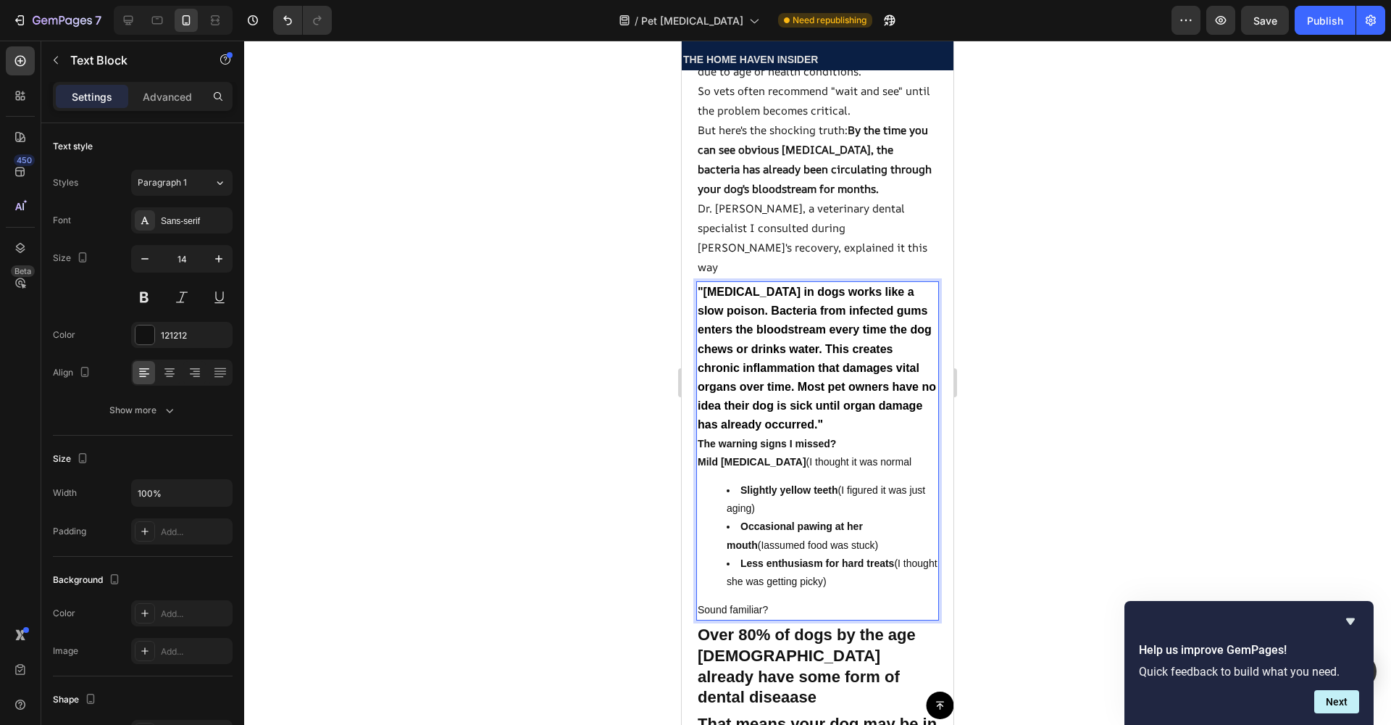
click at [718, 501] on ul "Slightly yellow teeth (I figured it was just aging) Occasional pawing at her mo…" at bounding box center [818, 535] width 240 height 109
click at [724, 489] on ul "Slightly yellow teeth (I figured it was justaging) Occasional pawing at her mou…" at bounding box center [818, 535] width 240 height 109
click at [721, 491] on ul "Slightly yellow teeth (I figured it was justaging) Occasional pawing at her mou…" at bounding box center [818, 535] width 240 height 109
click at [721, 497] on ul "Slightly yellow teeth (I figured it was justaging) Occasional pawing at her mou…" at bounding box center [818, 535] width 240 height 109
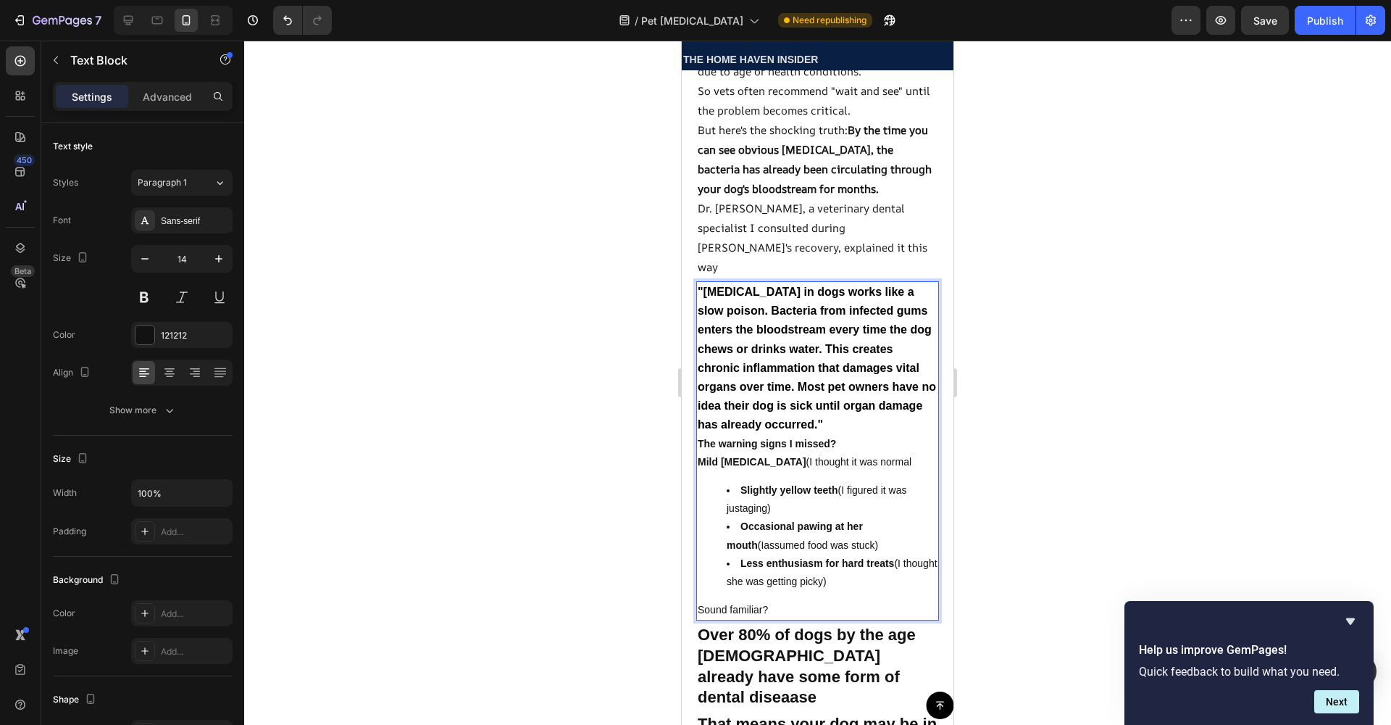
click at [714, 524] on ul "Slightly yellow teeth (I figured it was justaging) Occasional pawing at her mou…" at bounding box center [818, 535] width 240 height 109
click at [714, 533] on ul "Slightly yellow teeth (I figured it was justaging) Occasional pawing at her mou…" at bounding box center [818, 535] width 240 height 109
click at [730, 600] on div ""[MEDICAL_DATA] in dogs works like a slow poison. Bacteria from infected gums e…" at bounding box center [817, 450] width 243 height 339
click at [716, 577] on ul "Slightly yellow teeth (I figured it was justaging) Occasional pawing at her mou…" at bounding box center [818, 535] width 240 height 109
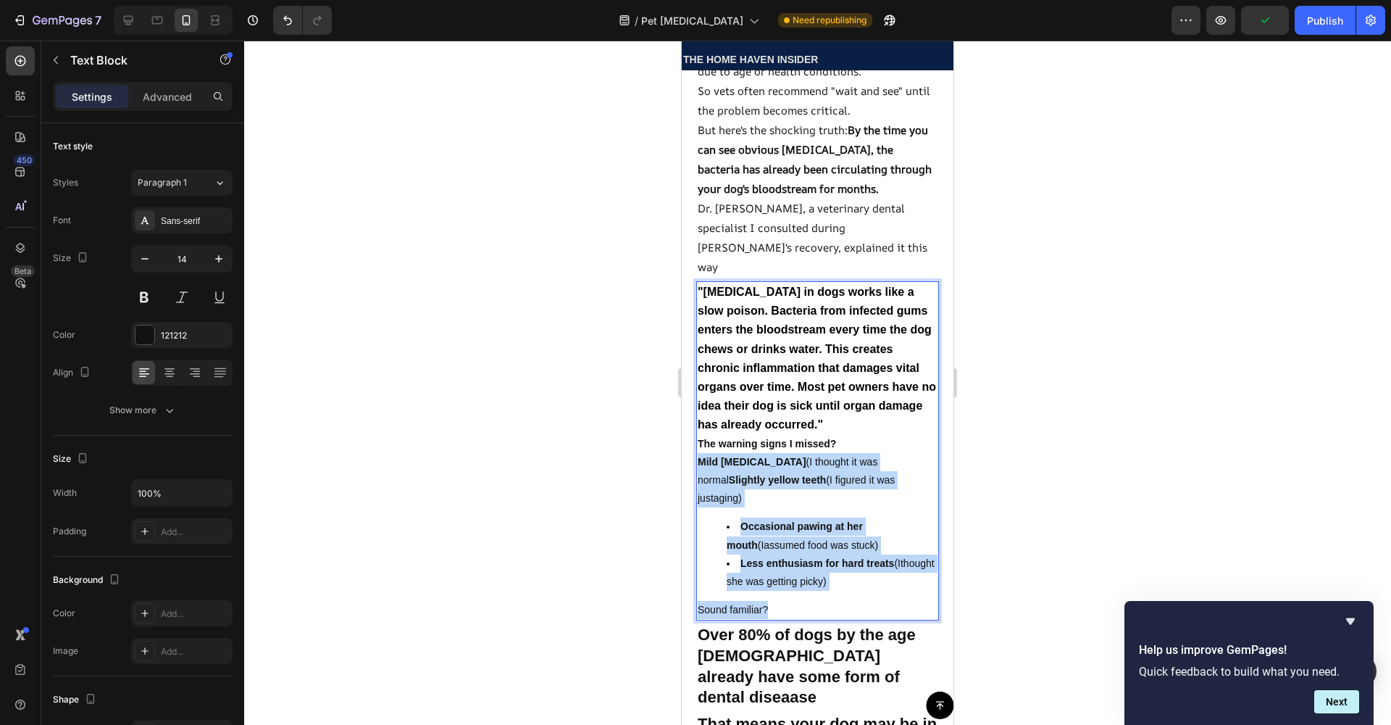
drag, startPoint x: 700, startPoint y: 462, endPoint x: 861, endPoint y: 588, distance: 204.8
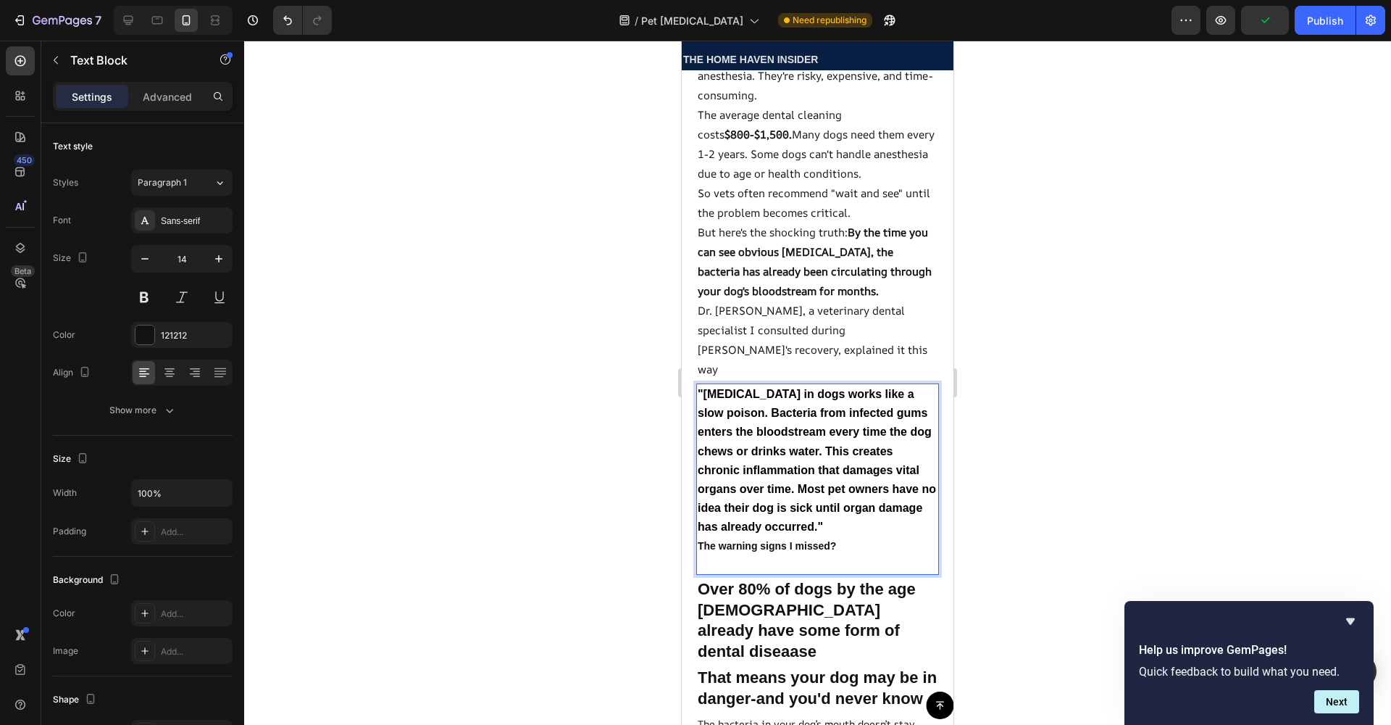
scroll to position [1790, 0]
click at [831, 559] on p "Rich Text Editor. Editing area: main" at bounding box center [818, 563] width 240 height 18
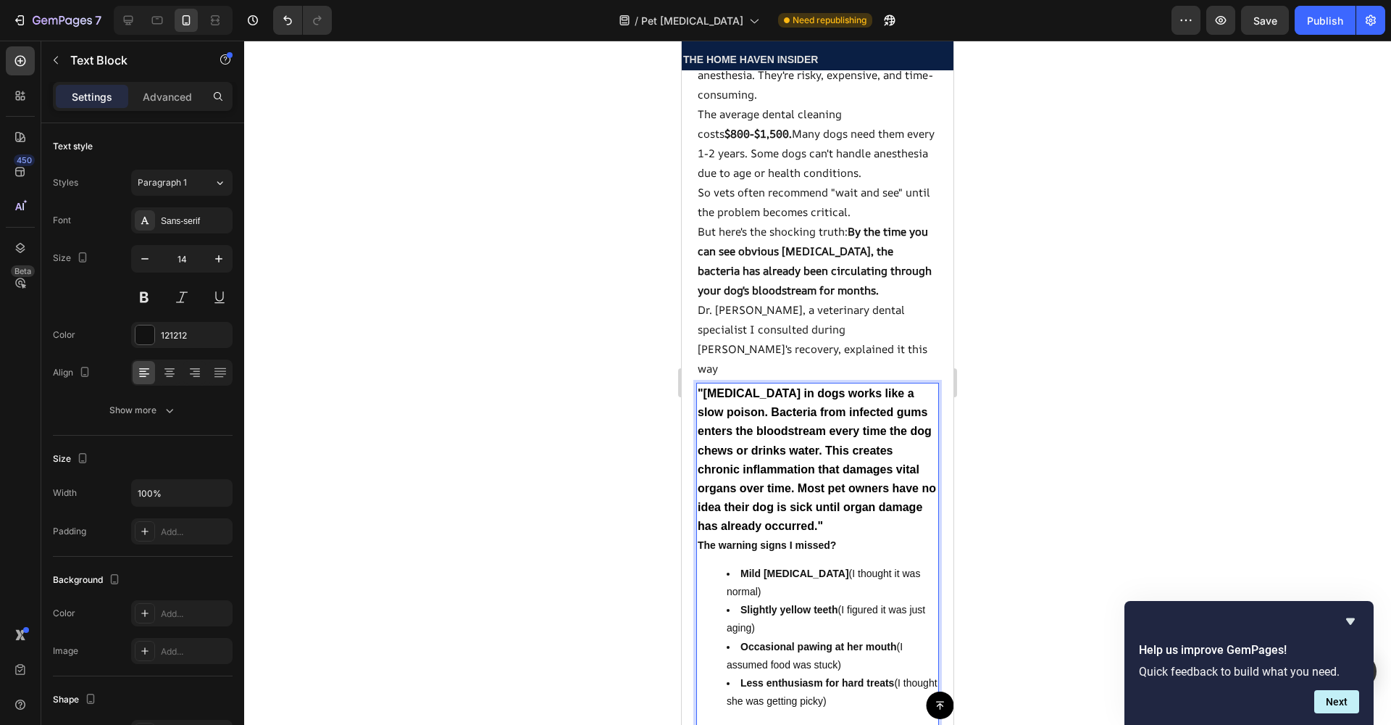
scroll to position [1798, 0]
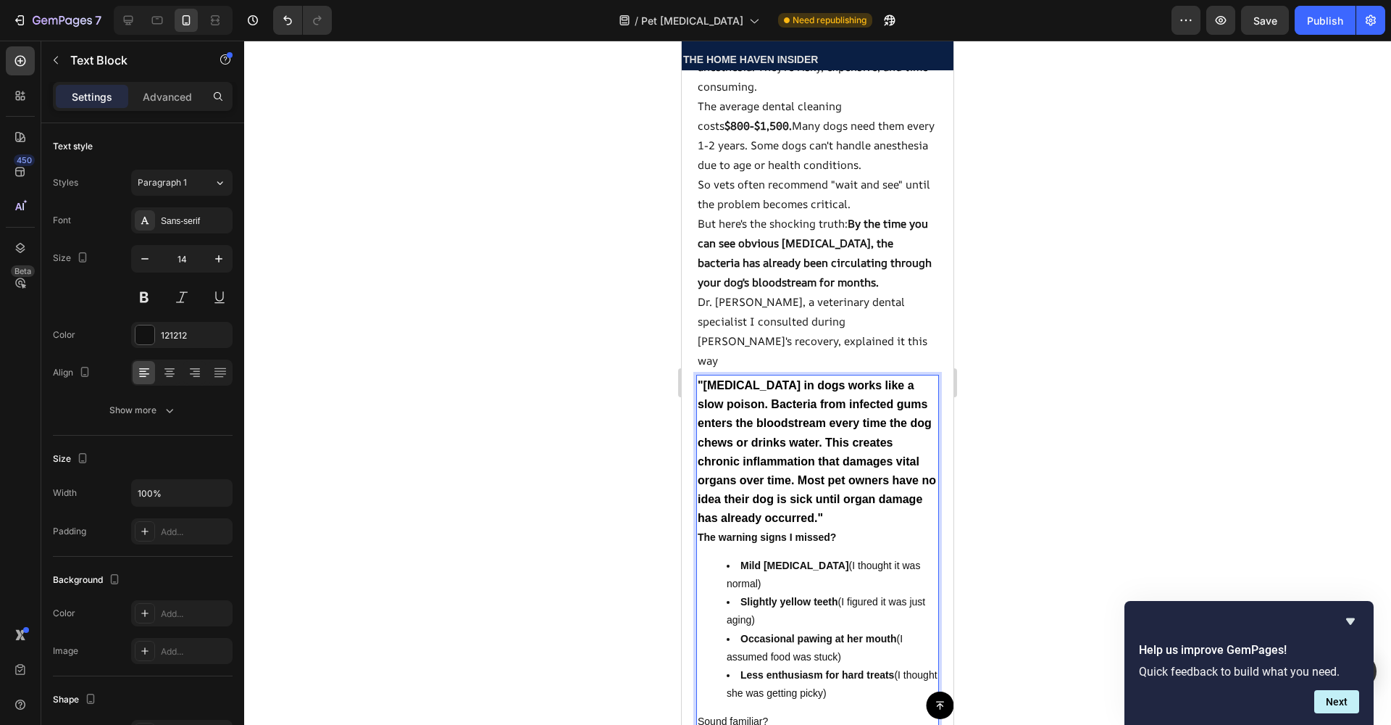
click at [758, 567] on strong "Mild [MEDICAL_DATA]" at bounding box center [795, 565] width 109 height 12
click at [728, 563] on li "Mild [MEDICAL_DATA] (I thought it was normal)" at bounding box center [832, 574] width 211 height 36
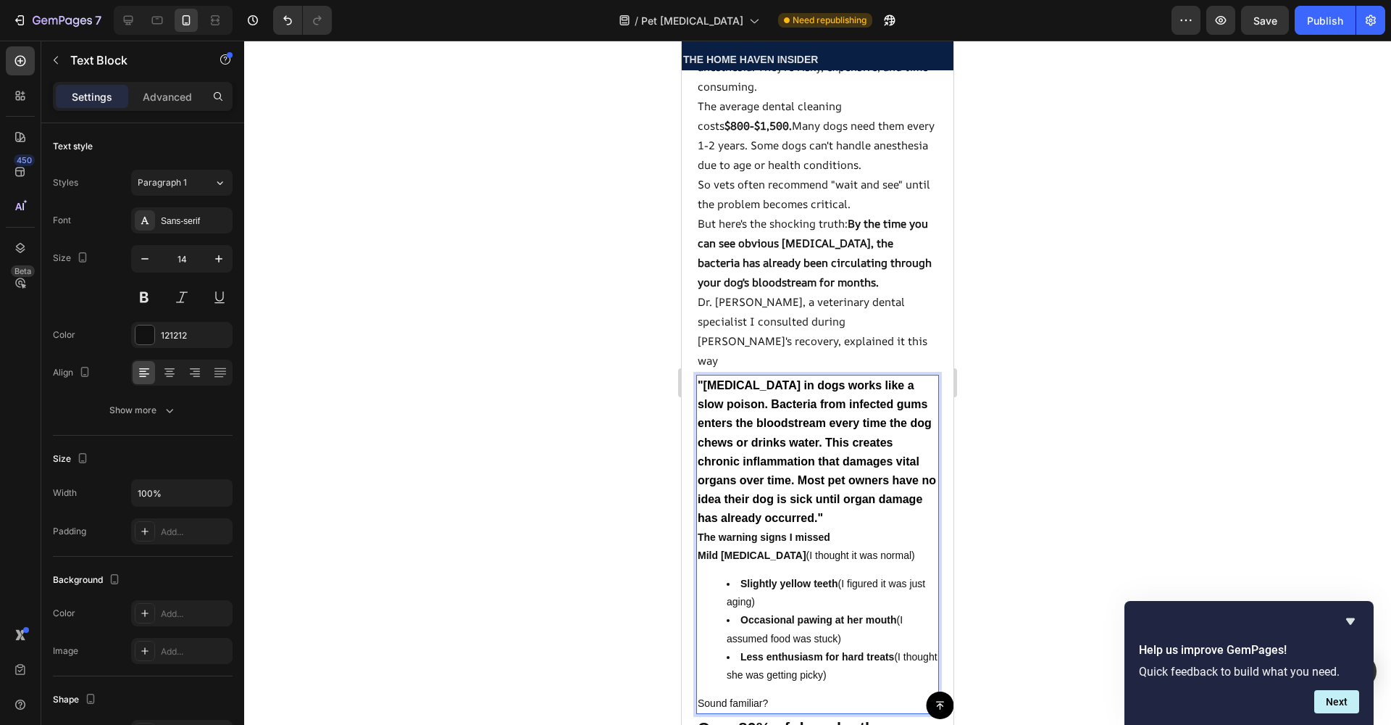
click at [732, 587] on li "Slightly yellow teeth (I figured it was just aging)" at bounding box center [832, 593] width 211 height 36
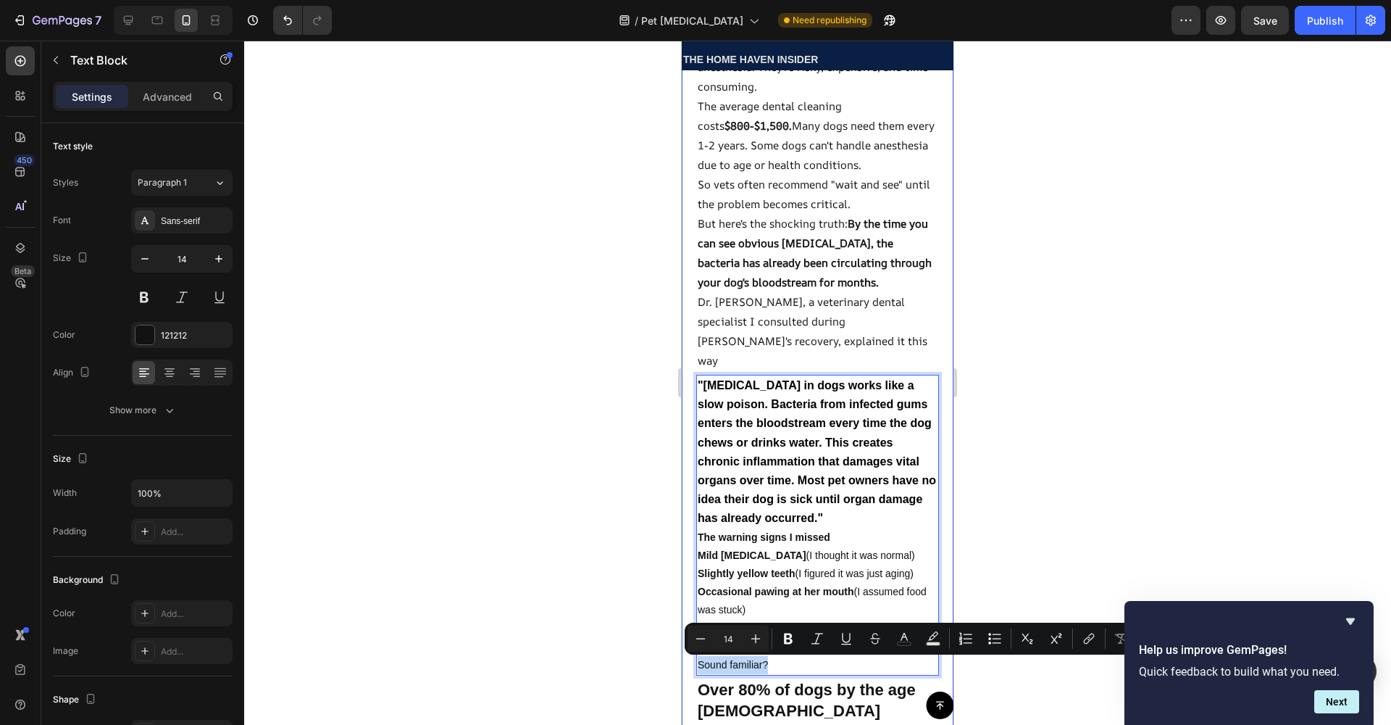
drag, startPoint x: 770, startPoint y: 662, endPoint x: 693, endPoint y: 663, distance: 76.8
click at [780, 638] on button "Bold" at bounding box center [788, 638] width 26 height 26
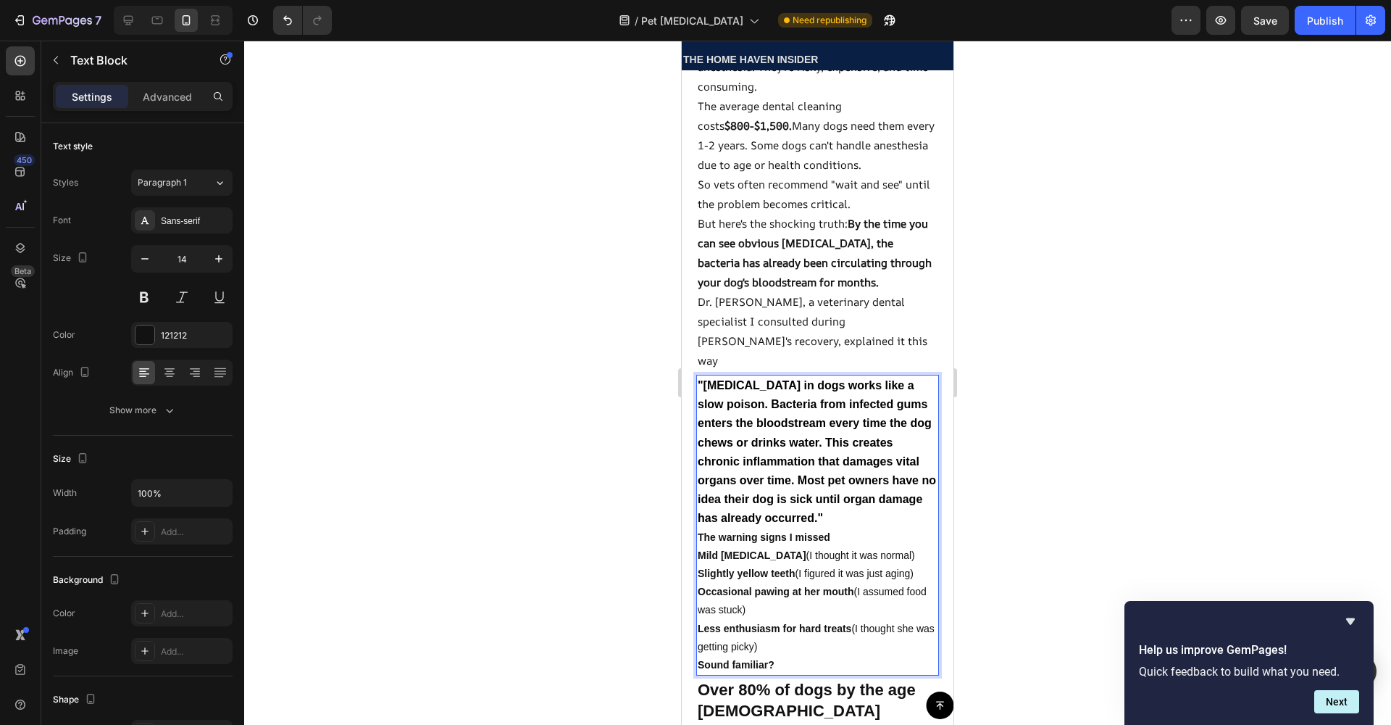
click at [772, 583] on p "Slightly yellow teeth (I figured it was just aging)" at bounding box center [818, 573] width 240 height 18
click at [224, 254] on icon "button" at bounding box center [219, 258] width 14 height 14
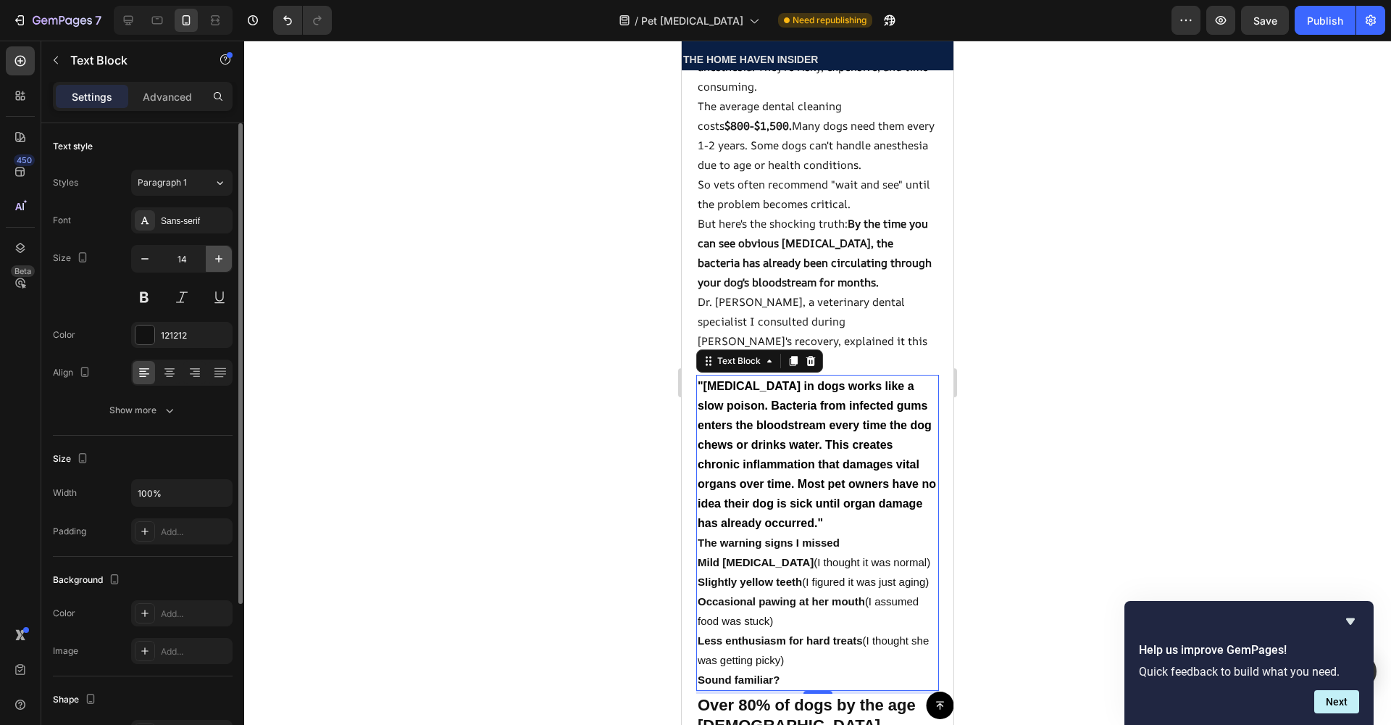
type input "15"
click at [514, 484] on div at bounding box center [817, 383] width 1147 height 684
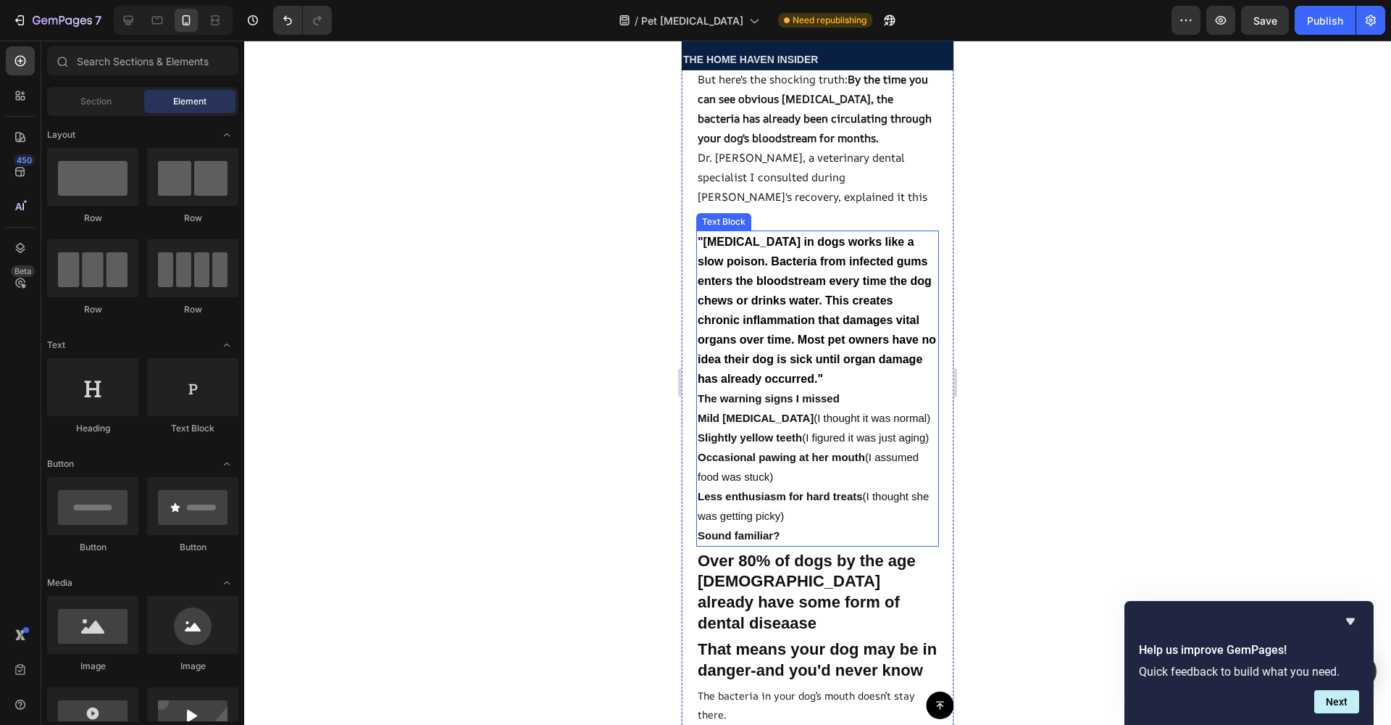
scroll to position [1952, 0]
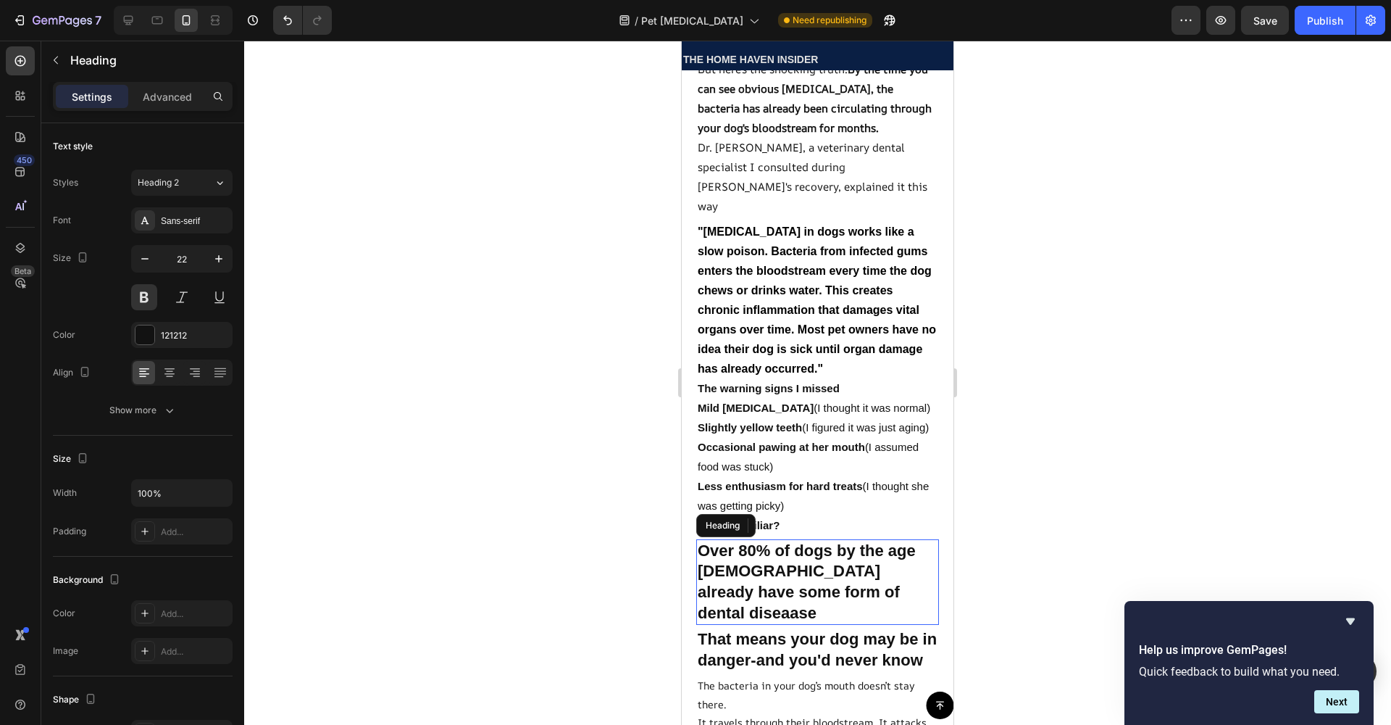
click at [821, 600] on h2 "Over 80% of dogs by the age [DEMOGRAPHIC_DATA] already have some form of dental…" at bounding box center [817, 581] width 243 height 85
click at [822, 598] on h2 "Over 80% of dogs by the age [DEMOGRAPHIC_DATA] already have some form of dental…" at bounding box center [817, 581] width 243 height 85
click at [823, 619] on p "Over 80% of dogs by the age [DEMOGRAPHIC_DATA] already have some form of dental…" at bounding box center [818, 582] width 240 height 83
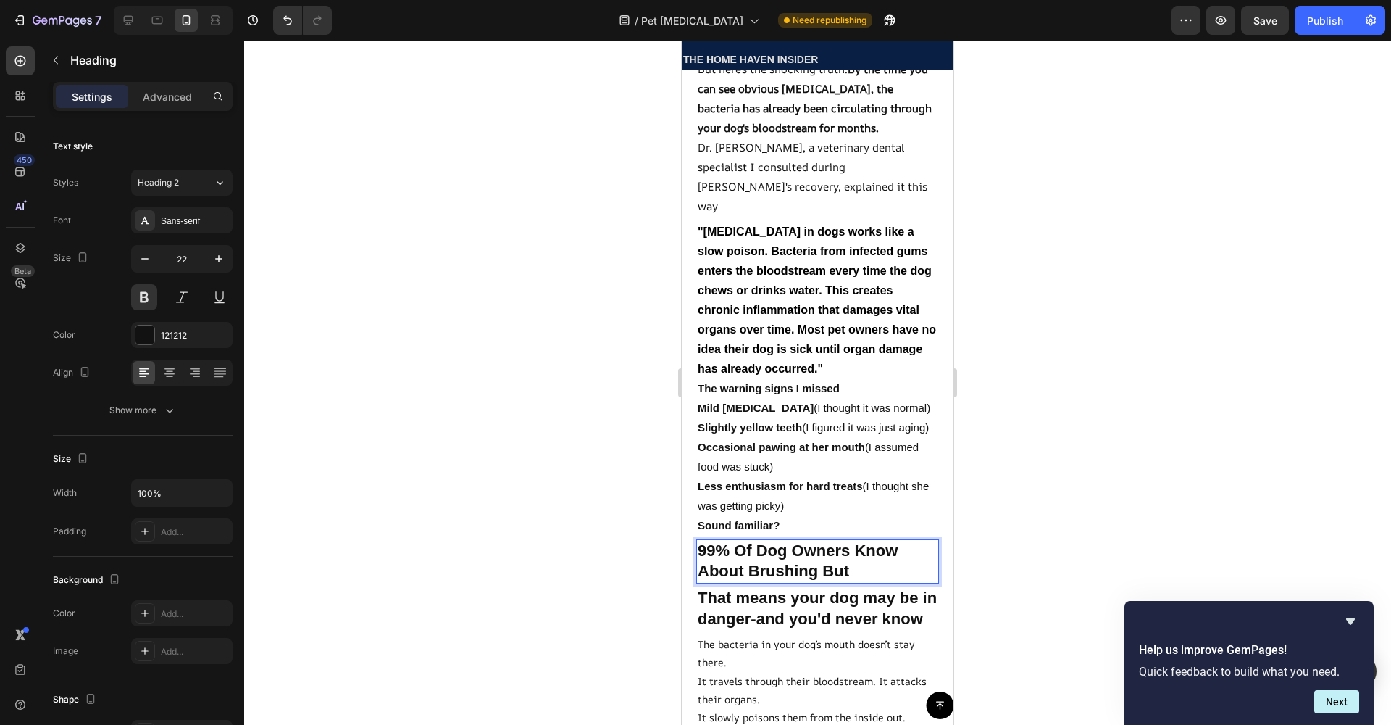
click at [816, 582] on p "99% Of Dog Owners Know About Brushing But" at bounding box center [818, 561] width 240 height 41
click at [830, 582] on p "99% Of Dog Owners Know About Brushing, But" at bounding box center [818, 561] width 240 height 41
drag, startPoint x: 844, startPoint y: 606, endPoint x: 857, endPoint y: 610, distance: 13.7
click at [844, 582] on p "99% Of Dog Owners Know About Brushing,But" at bounding box center [818, 561] width 240 height 41
click at [864, 582] on p "99% Of Dog Owners Know About Brushing,But" at bounding box center [818, 561] width 240 height 41
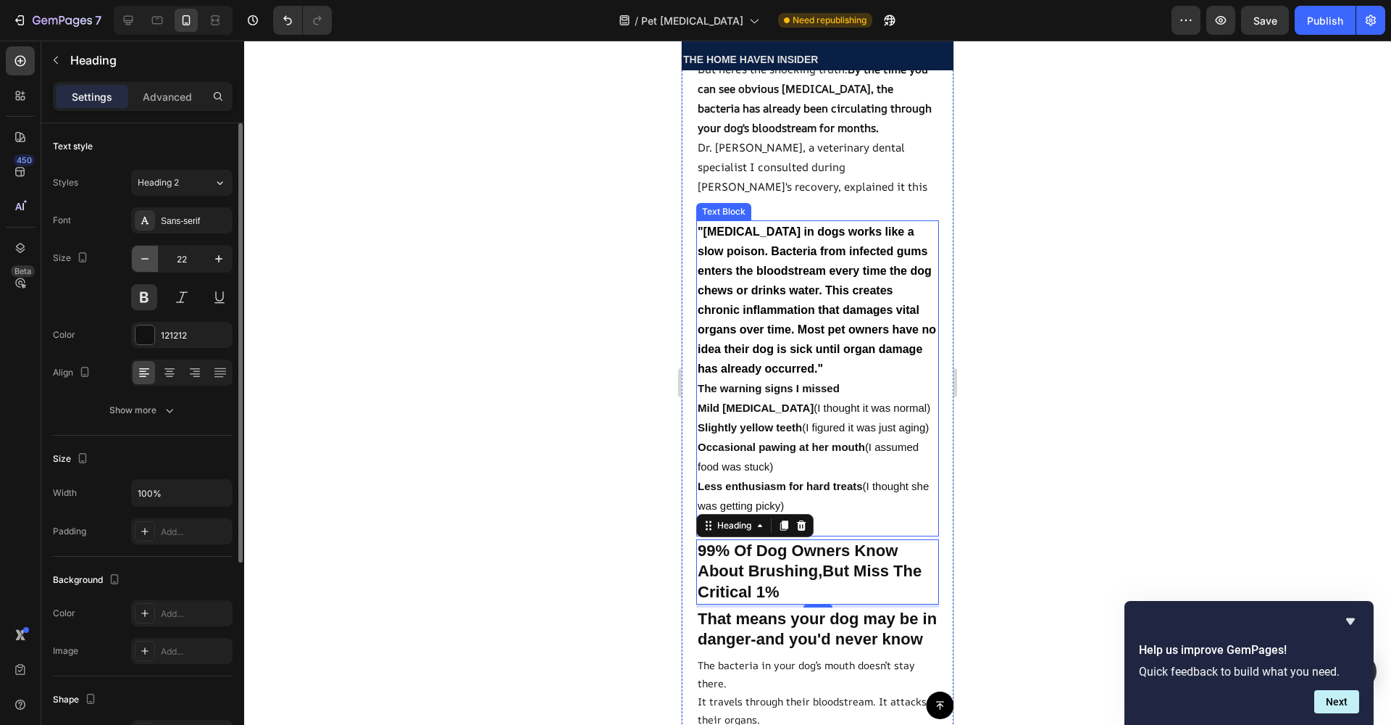
click at [154, 265] on button "button" at bounding box center [145, 259] width 26 height 26
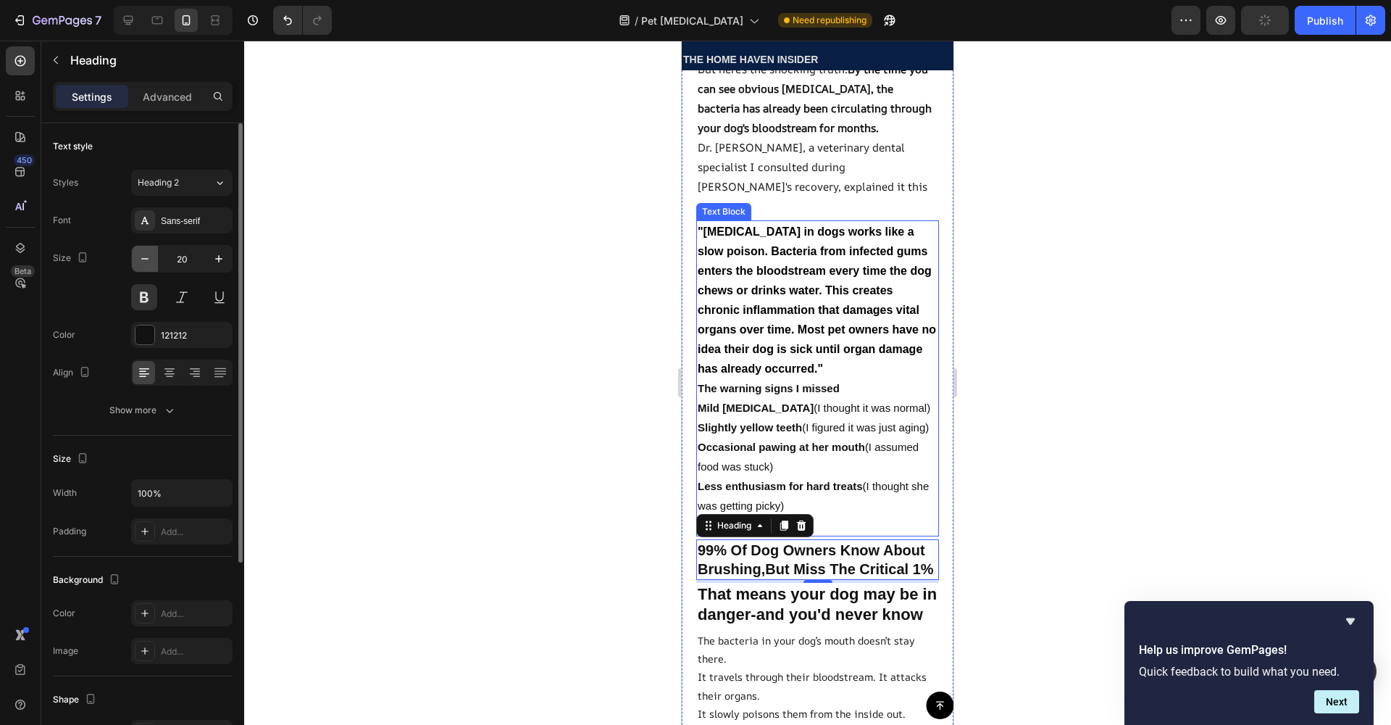
click at [154, 262] on button "button" at bounding box center [145, 259] width 26 height 26
type input "19"
click at [317, 346] on div at bounding box center [817, 383] width 1147 height 684
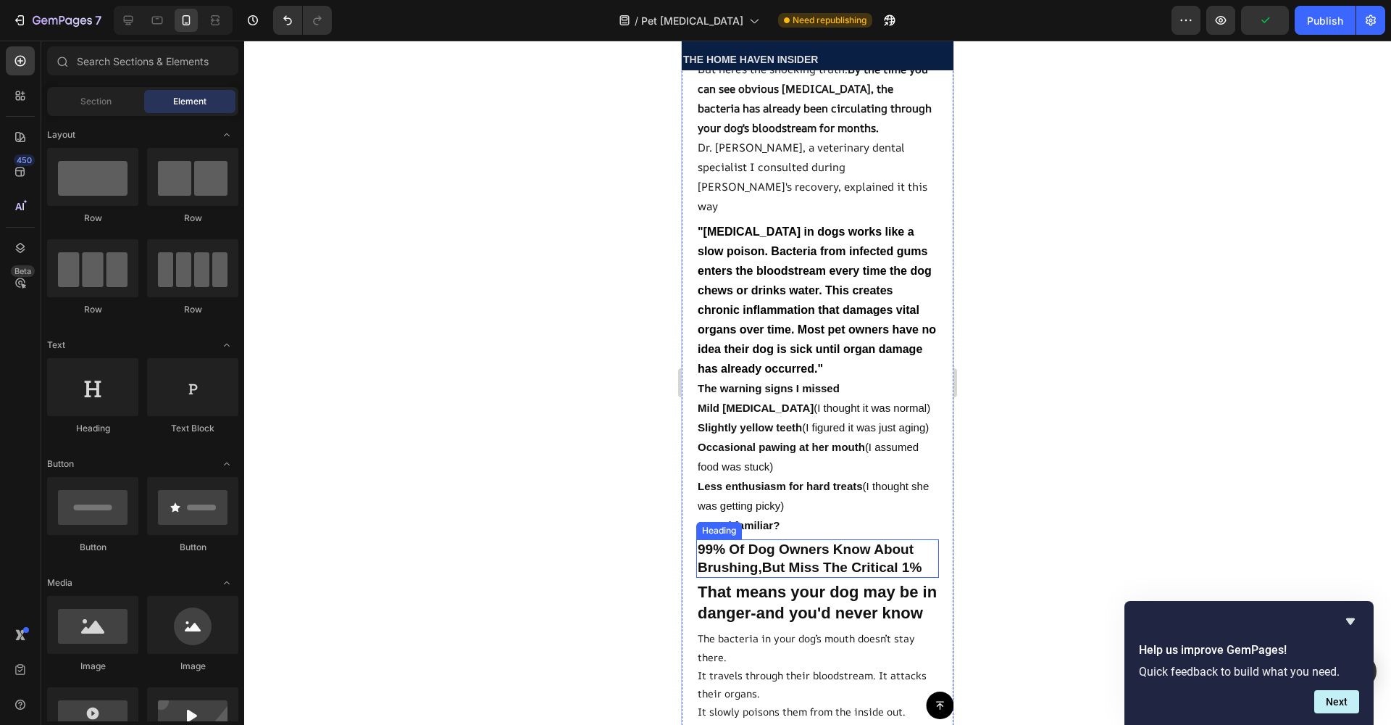
click at [819, 576] on p "99% Of Dog Owners Know About Brushing,But Miss The Critical 1%" at bounding box center [818, 559] width 240 height 36
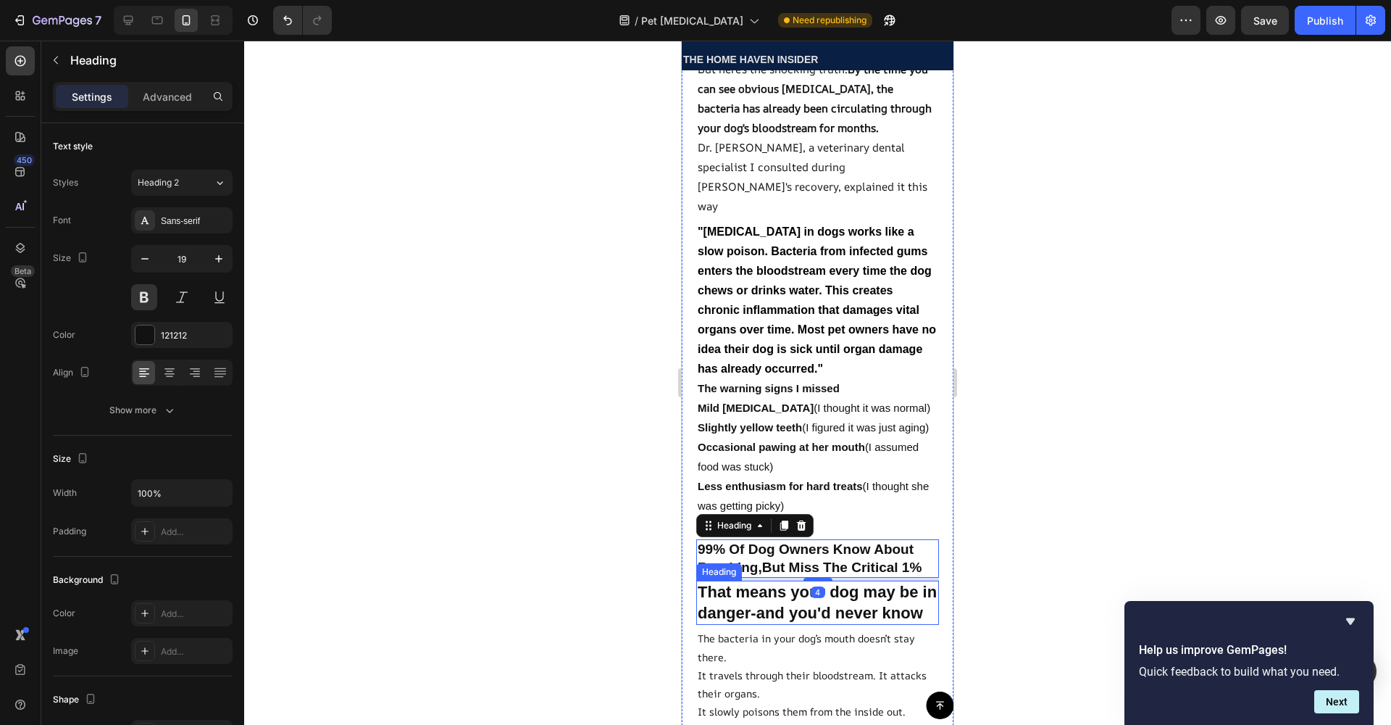
click at [741, 625] on h2 "That means your dog may be in danger-and you'd never know" at bounding box center [817, 602] width 243 height 44
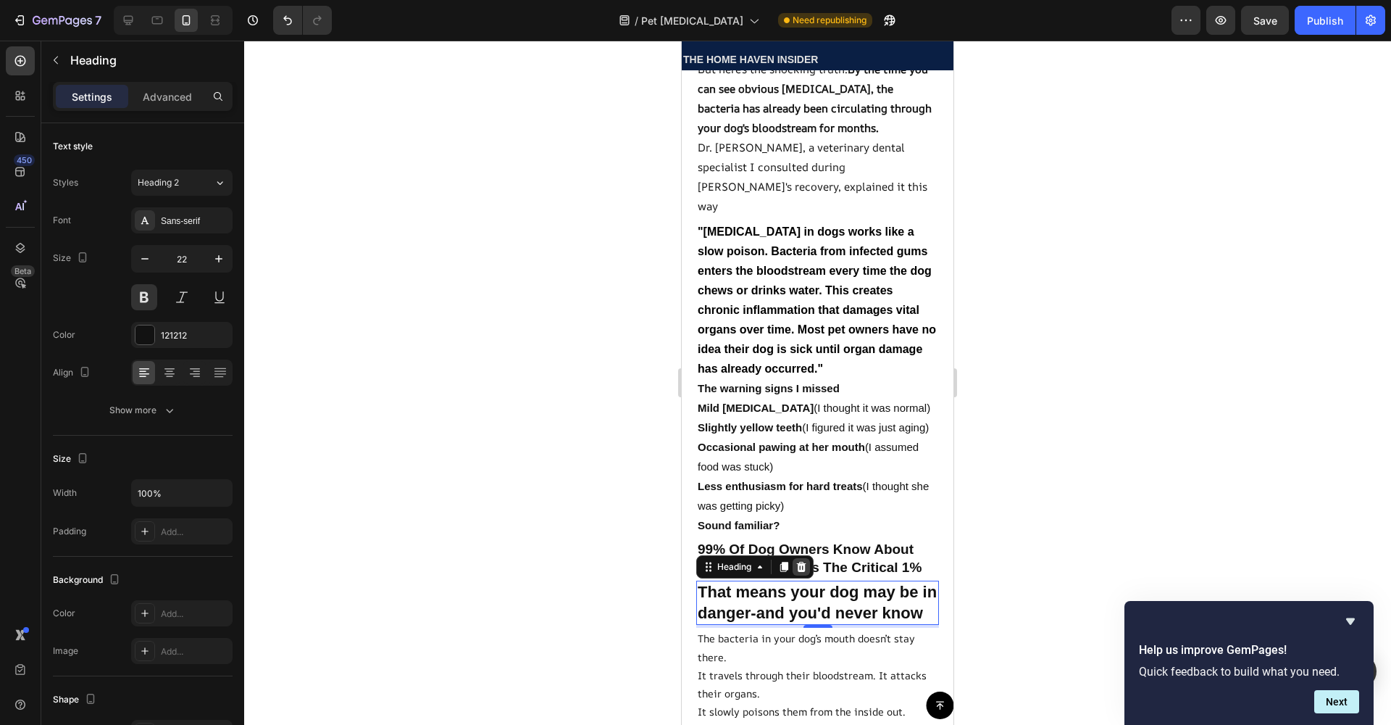
click at [798, 572] on icon at bounding box center [802, 567] width 12 height 12
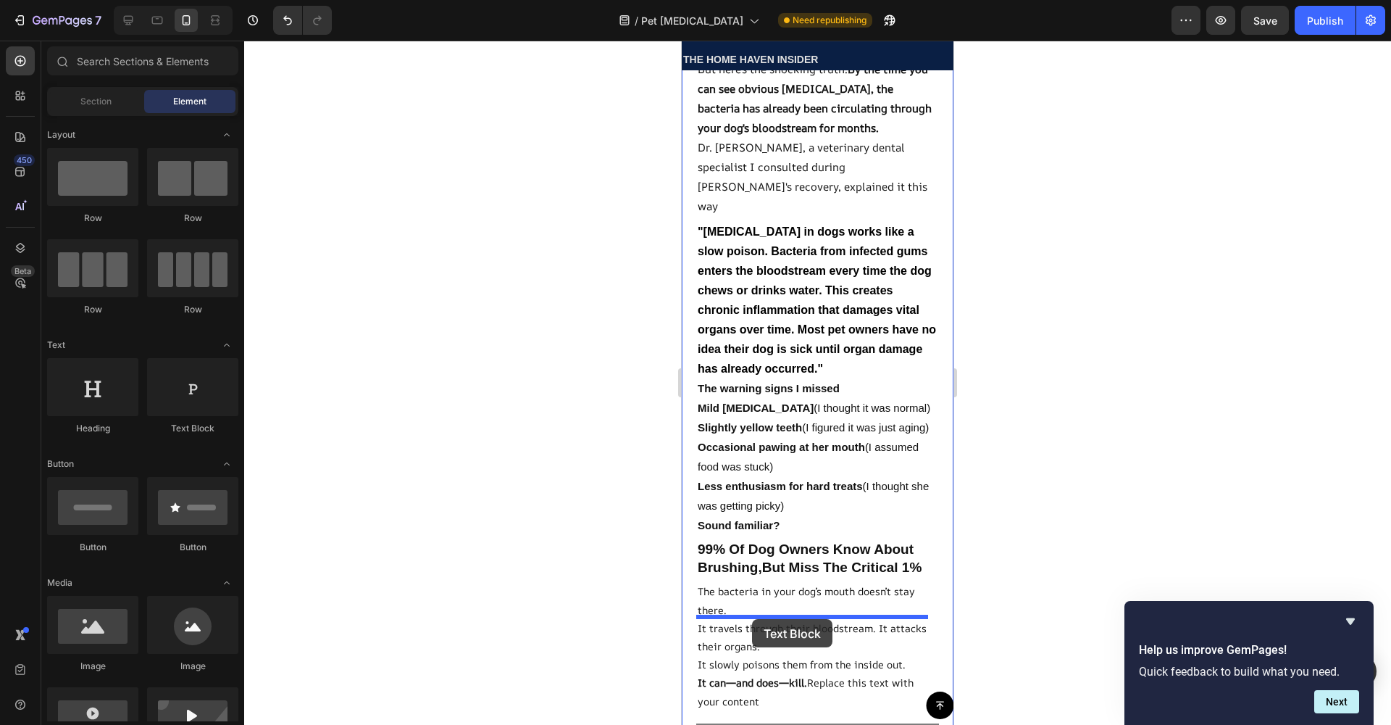
drag, startPoint x: 868, startPoint y: 435, endPoint x: 752, endPoint y: 619, distance: 217.5
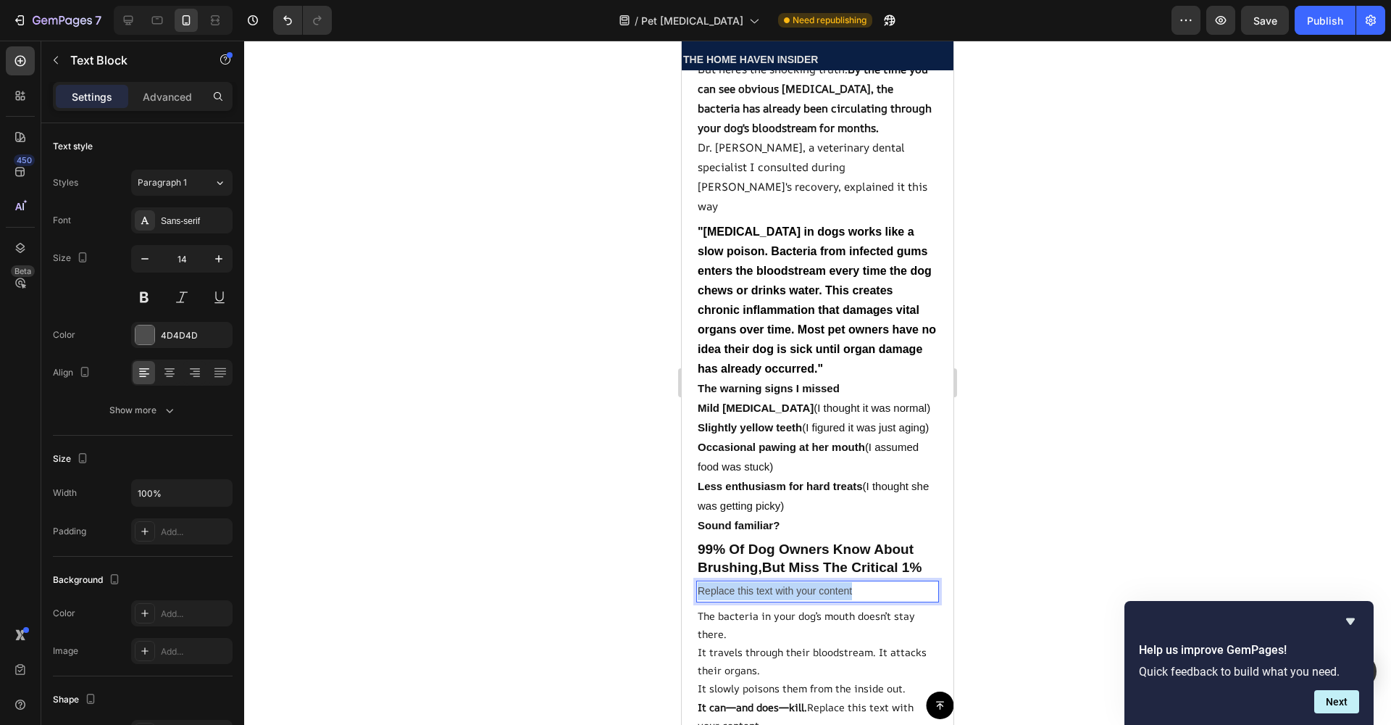
drag, startPoint x: 857, startPoint y: 631, endPoint x: 665, endPoint y: 621, distance: 192.3
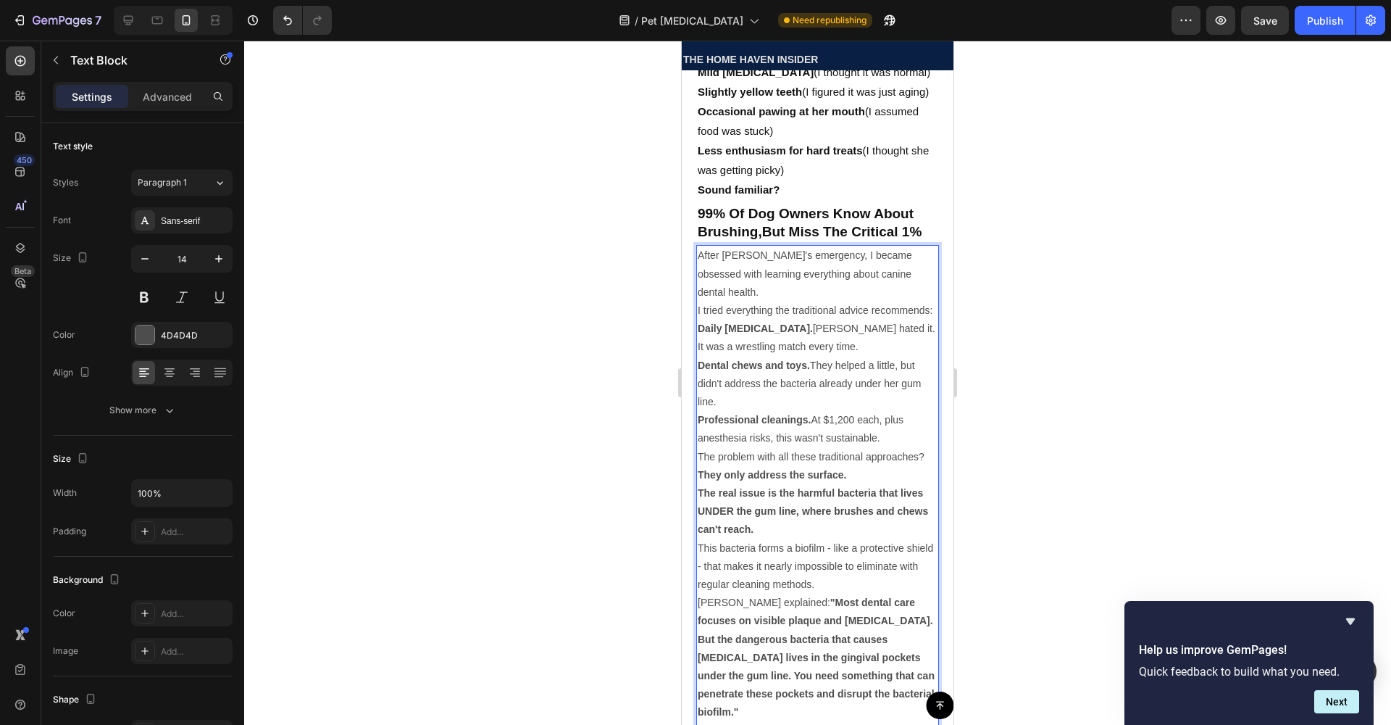
scroll to position [2327, 0]
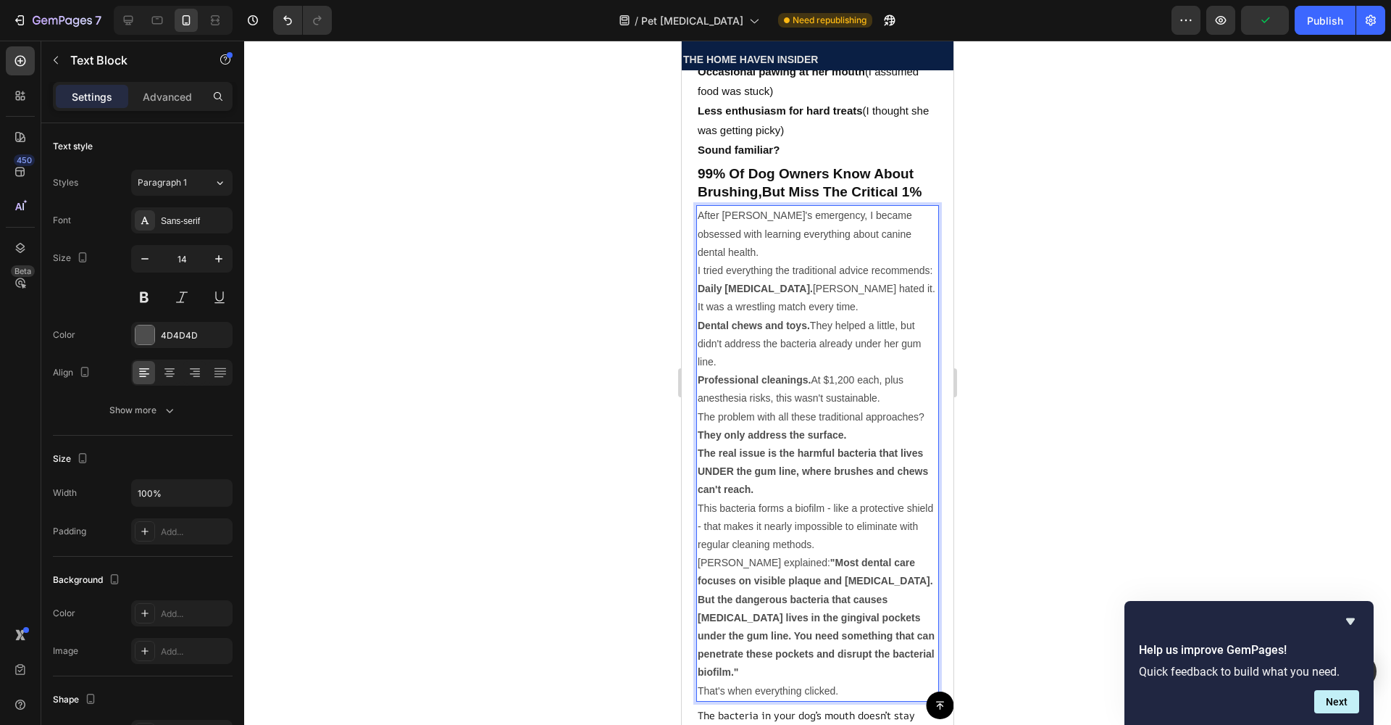
click at [716, 316] on p "Daily [MEDICAL_DATA]. [PERSON_NAME] hated it. It was a wrestling match every ti…" at bounding box center [818, 298] width 240 height 36
click at [730, 280] on p "I tried everything the traditional advice recommends:" at bounding box center [818, 271] width 240 height 18
click at [155, 343] on div "4D4D4D" at bounding box center [181, 335] width 101 height 26
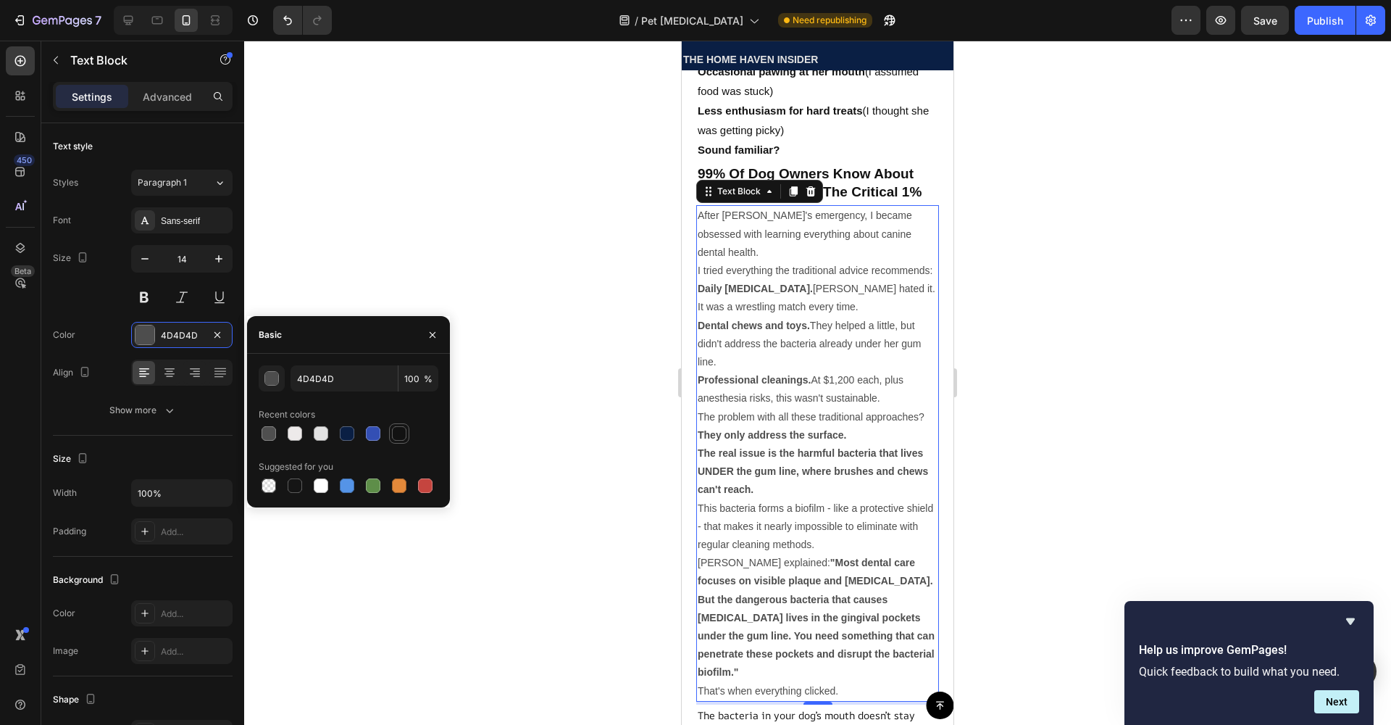
click at [391, 434] on div at bounding box center [399, 433] width 17 height 17
type input "121212"
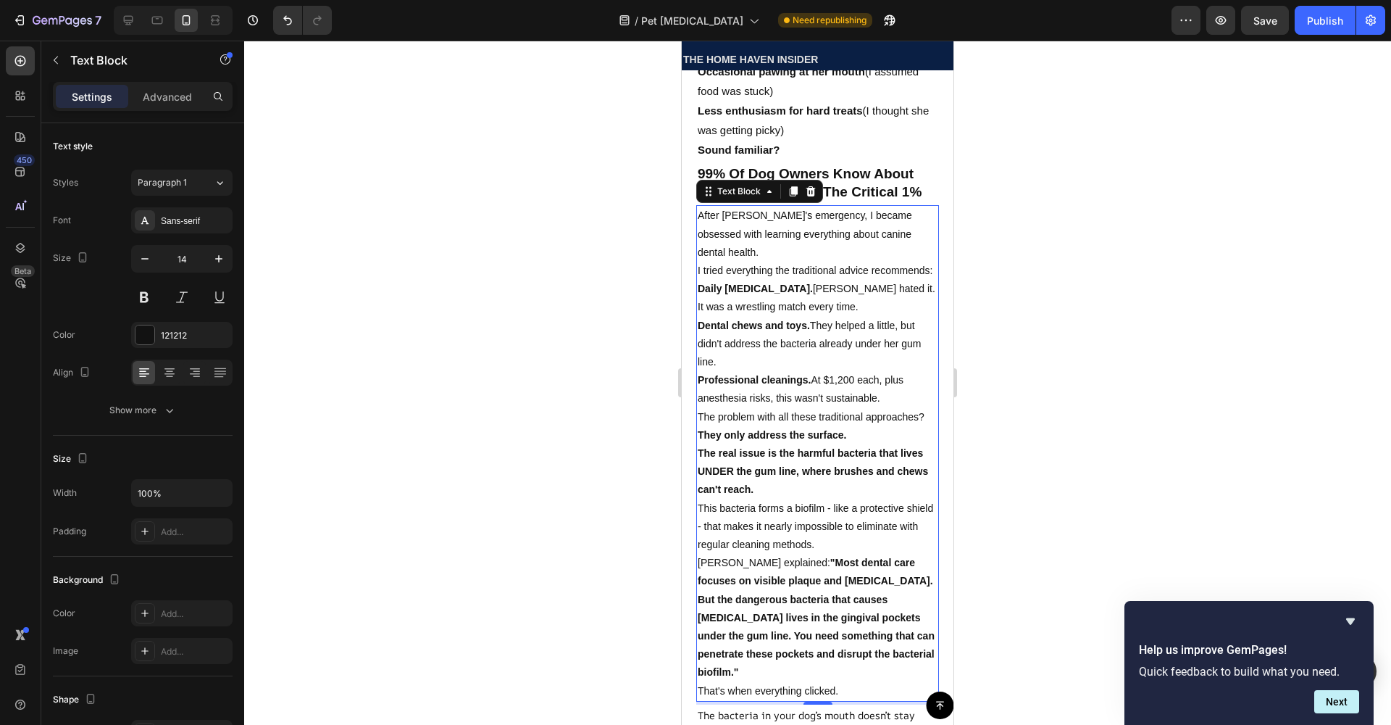
click at [475, 331] on div at bounding box center [817, 383] width 1147 height 684
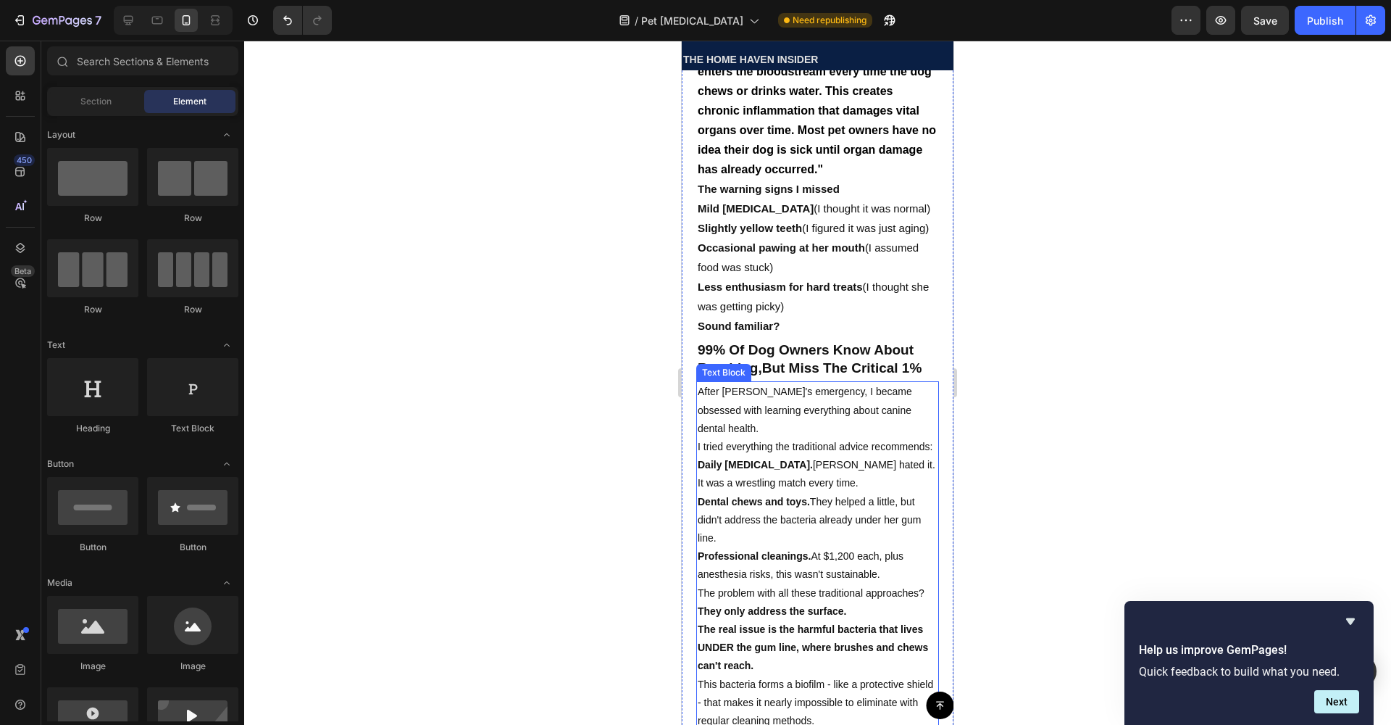
scroll to position [2157, 0]
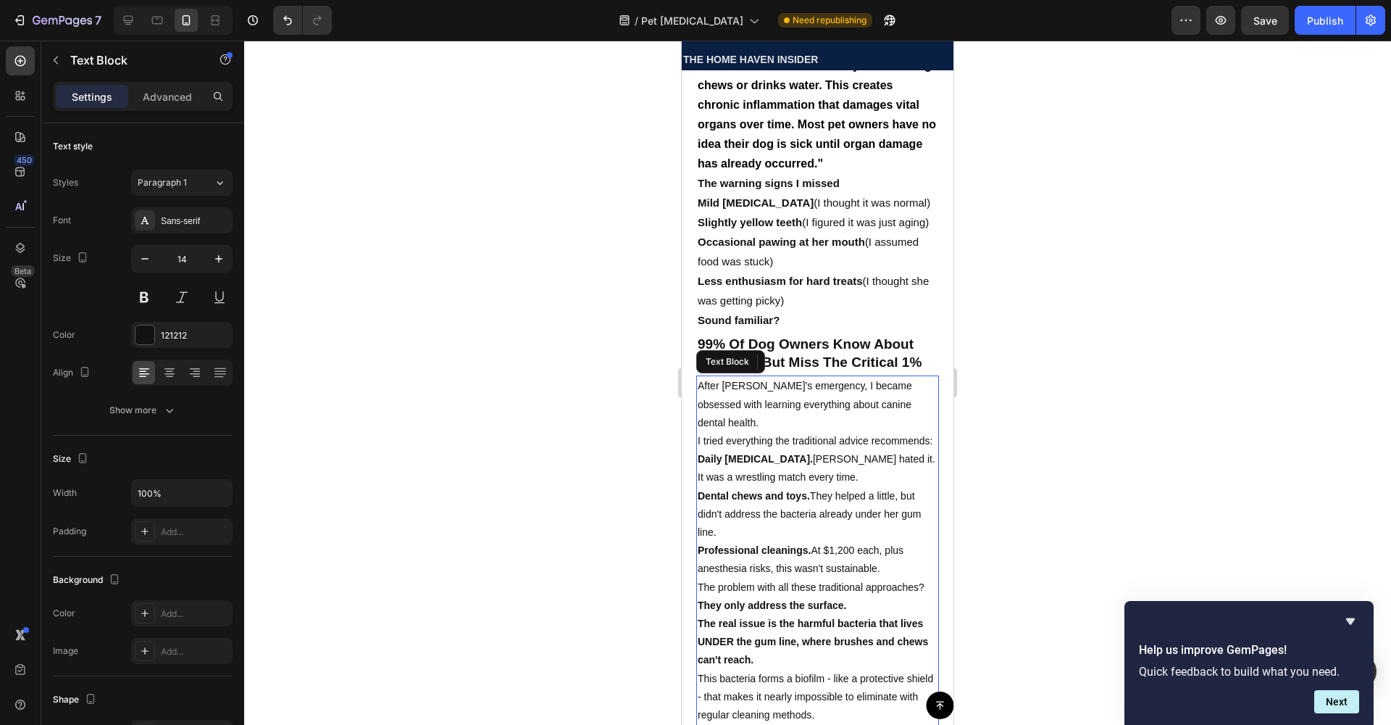
click at [799, 542] on p "Dental chews and toys. They helped a little, but didn't address the bacteria al…" at bounding box center [818, 514] width 240 height 55
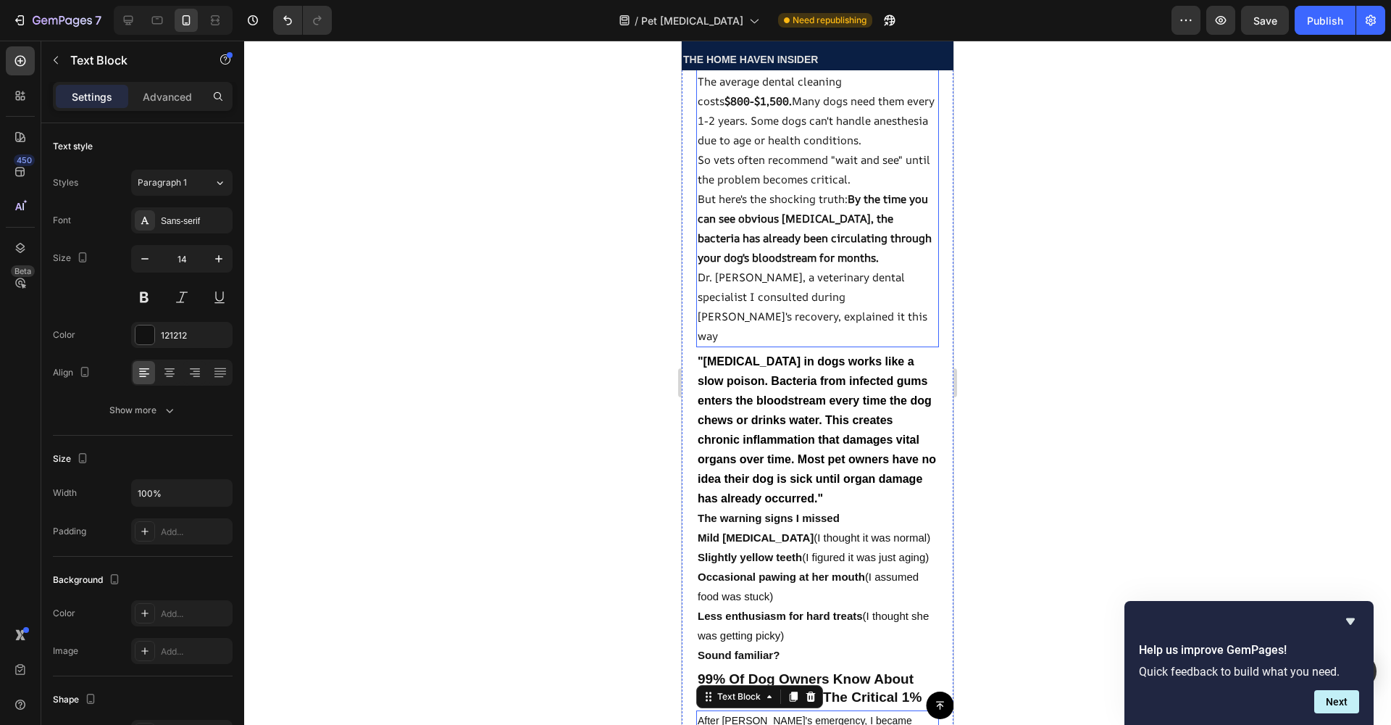
scroll to position [1822, 0]
click at [771, 266] on strong "By the time you can see obvious [MEDICAL_DATA], the bacteria has already been c…" at bounding box center [815, 229] width 234 height 74
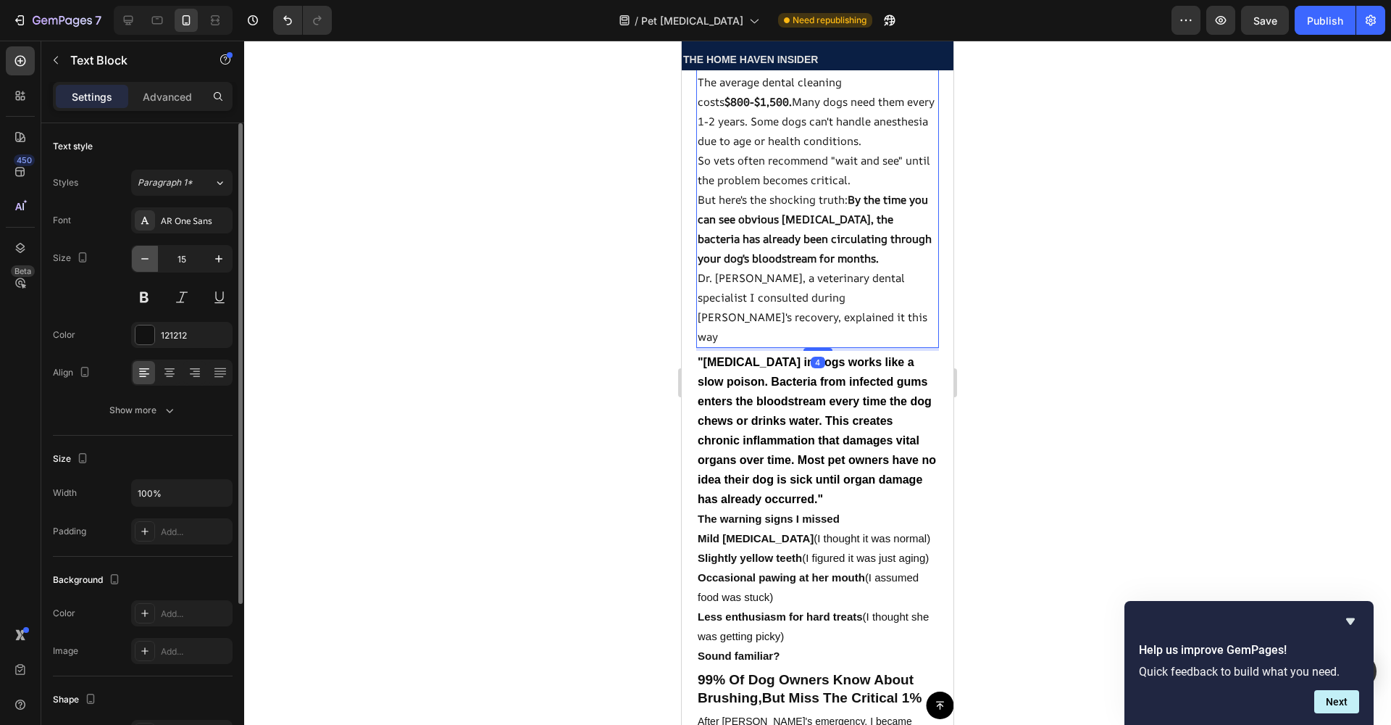
click at [151, 267] on button "button" at bounding box center [145, 259] width 26 height 26
type input "14"
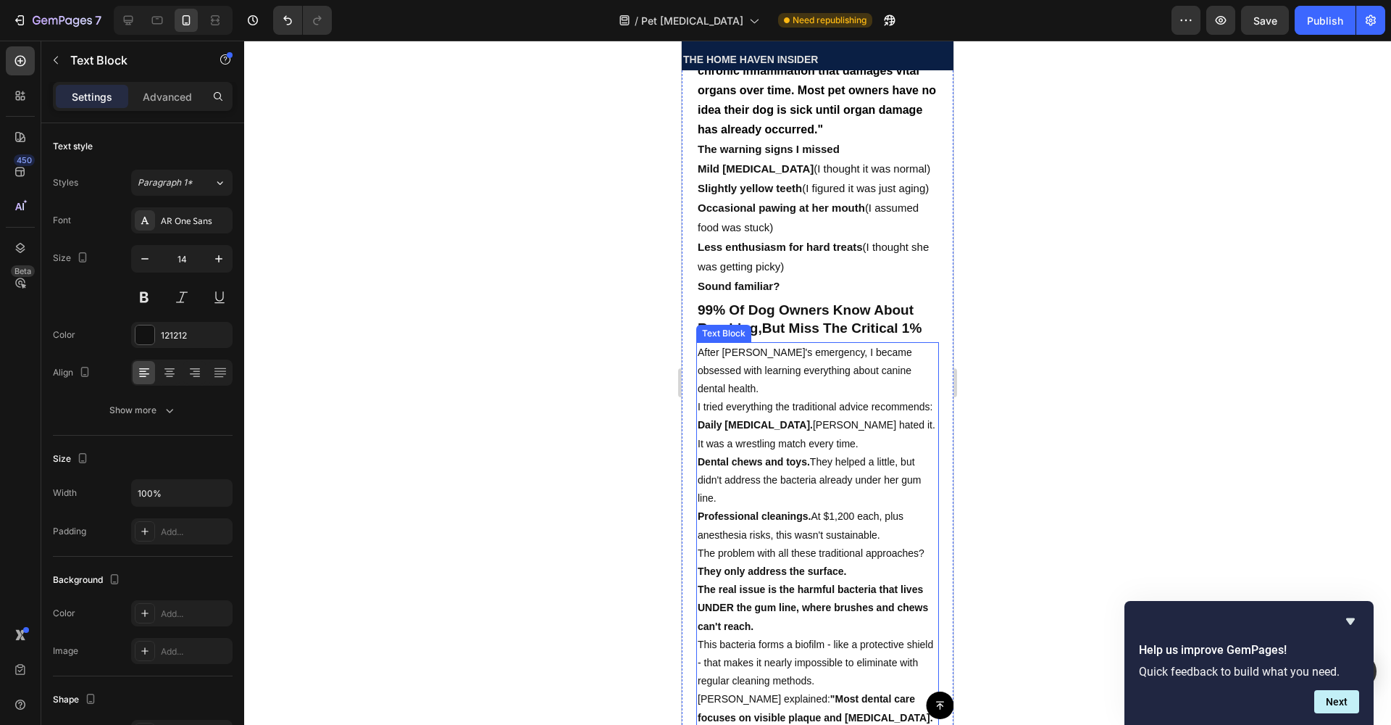
scroll to position [2147, 0]
click at [813, 505] on p "Dental chews and toys. They helped a little, but didn't address the bacteria al…" at bounding box center [818, 477] width 240 height 55
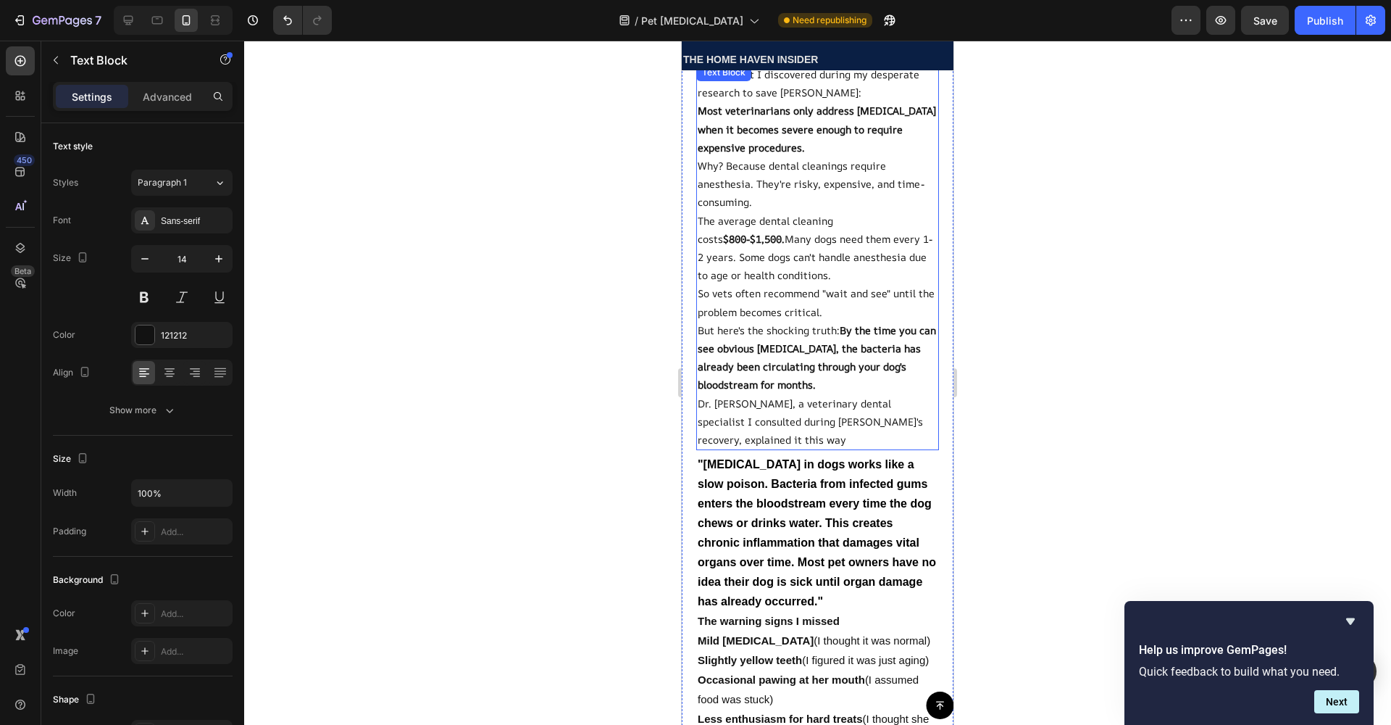
scroll to position [1672, 0]
click at [768, 324] on strong "By the time you can see obvious [MEDICAL_DATA], the bacteria has already been c…" at bounding box center [817, 358] width 238 height 69
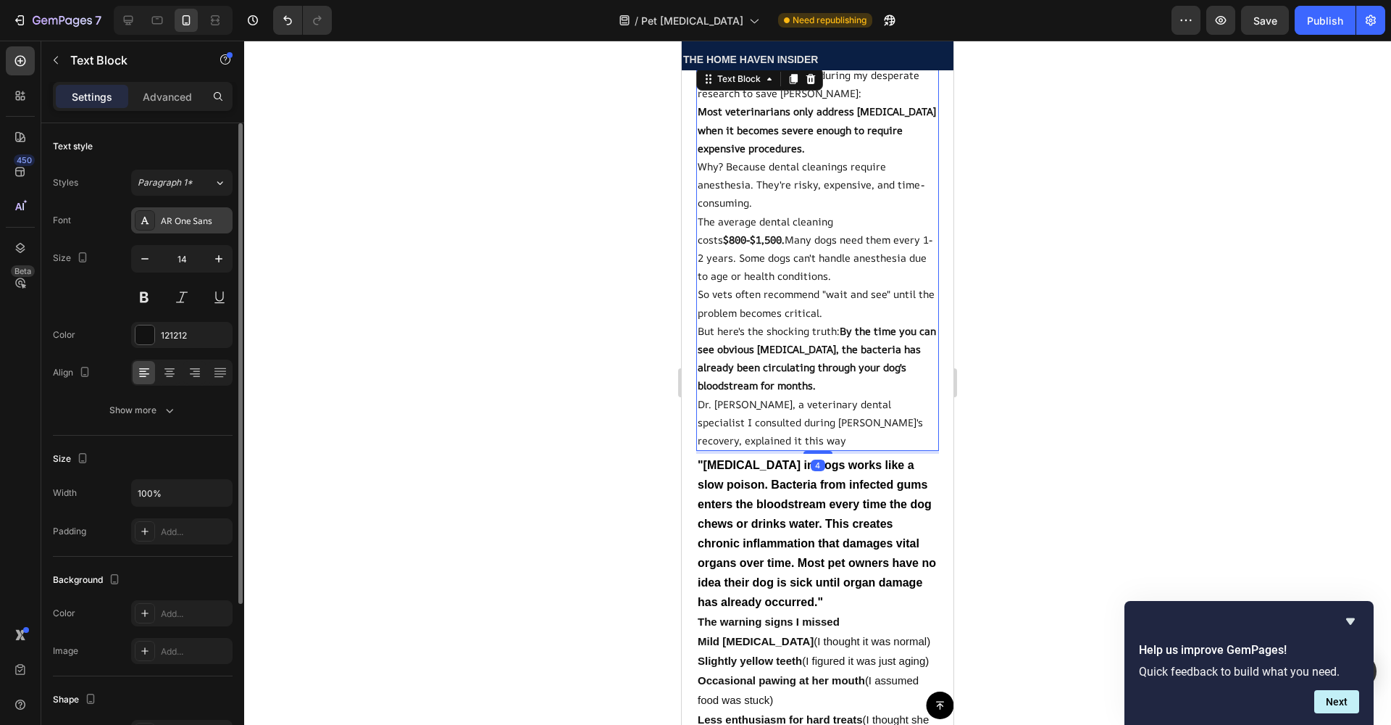
click at [172, 227] on div "AR One Sans" at bounding box center [195, 220] width 68 height 13
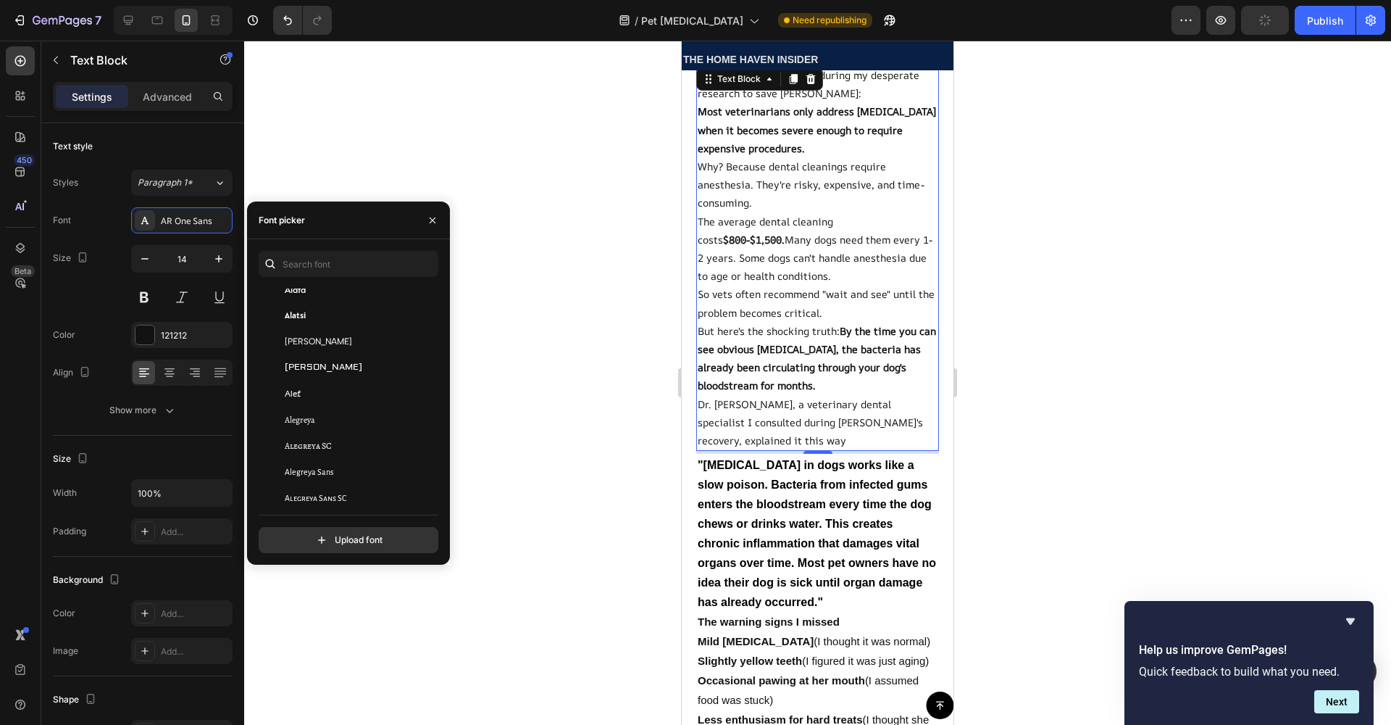
scroll to position [696, 0]
click at [1009, 492] on div at bounding box center [817, 383] width 1147 height 684
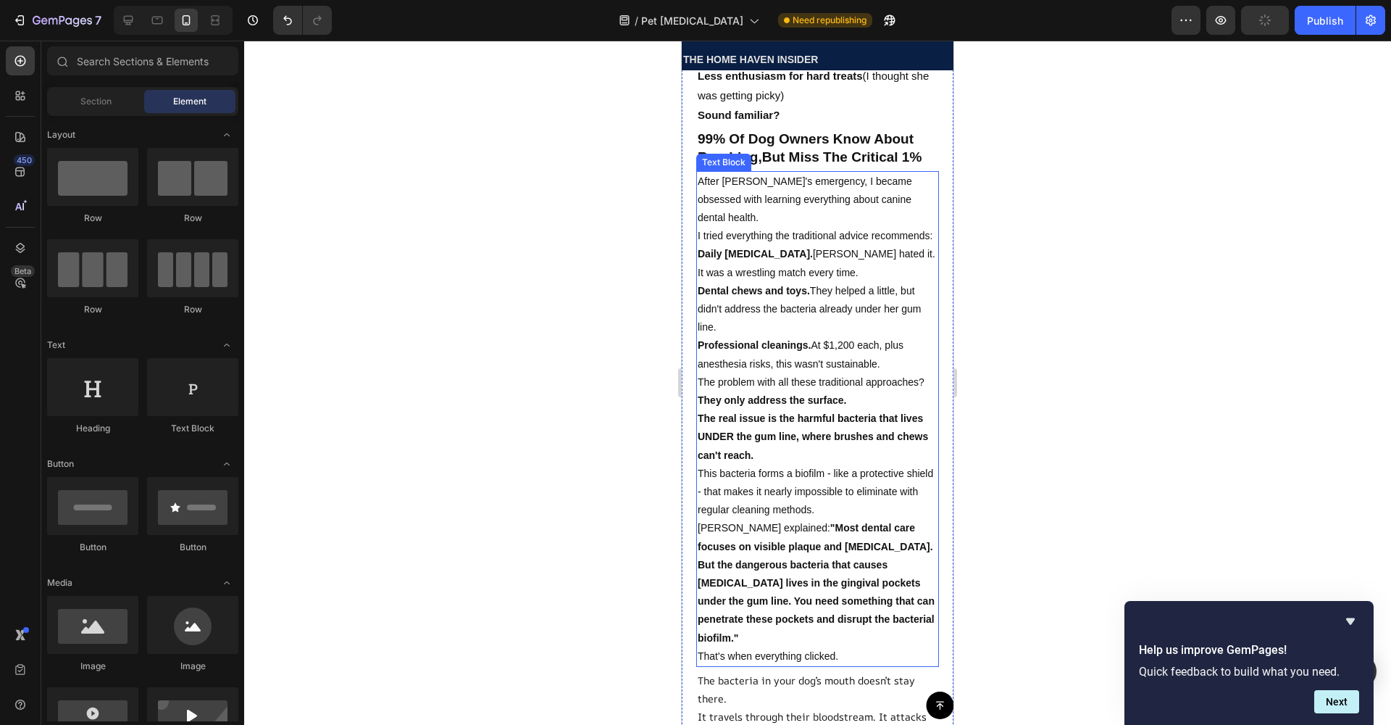
scroll to position [2316, 0]
click at [764, 459] on strong "The real issue is the harmful bacteria that lives UNDER the gum line, where bru…" at bounding box center [813, 436] width 230 height 48
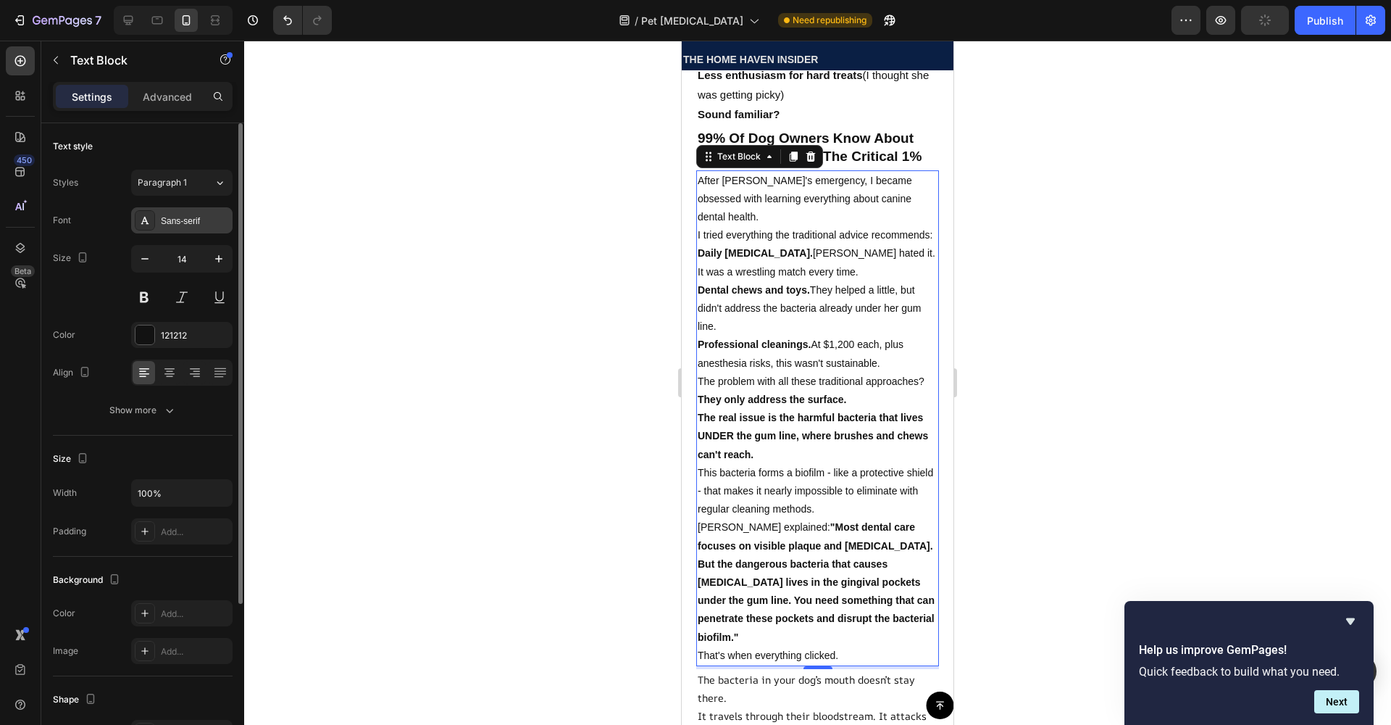
click at [154, 228] on div at bounding box center [145, 220] width 20 height 20
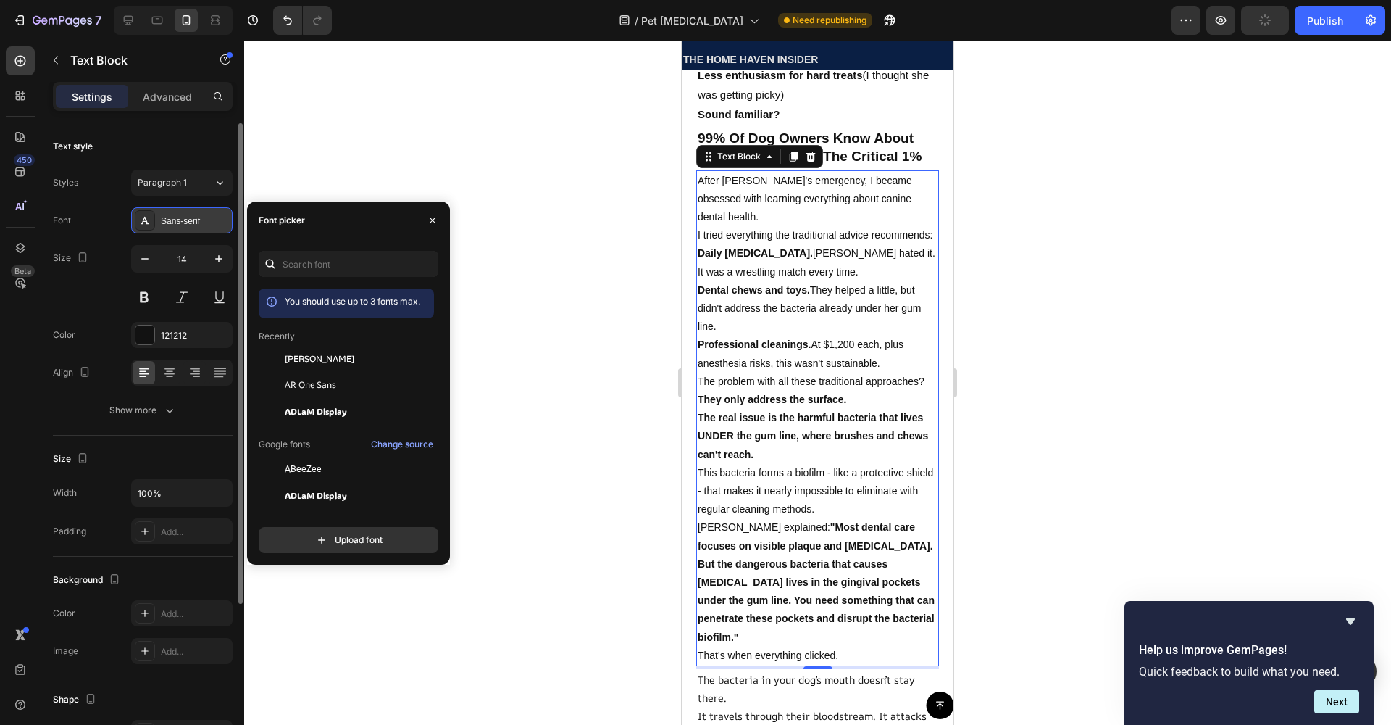
click at [164, 226] on div "Sans-serif" at bounding box center [195, 220] width 68 height 13
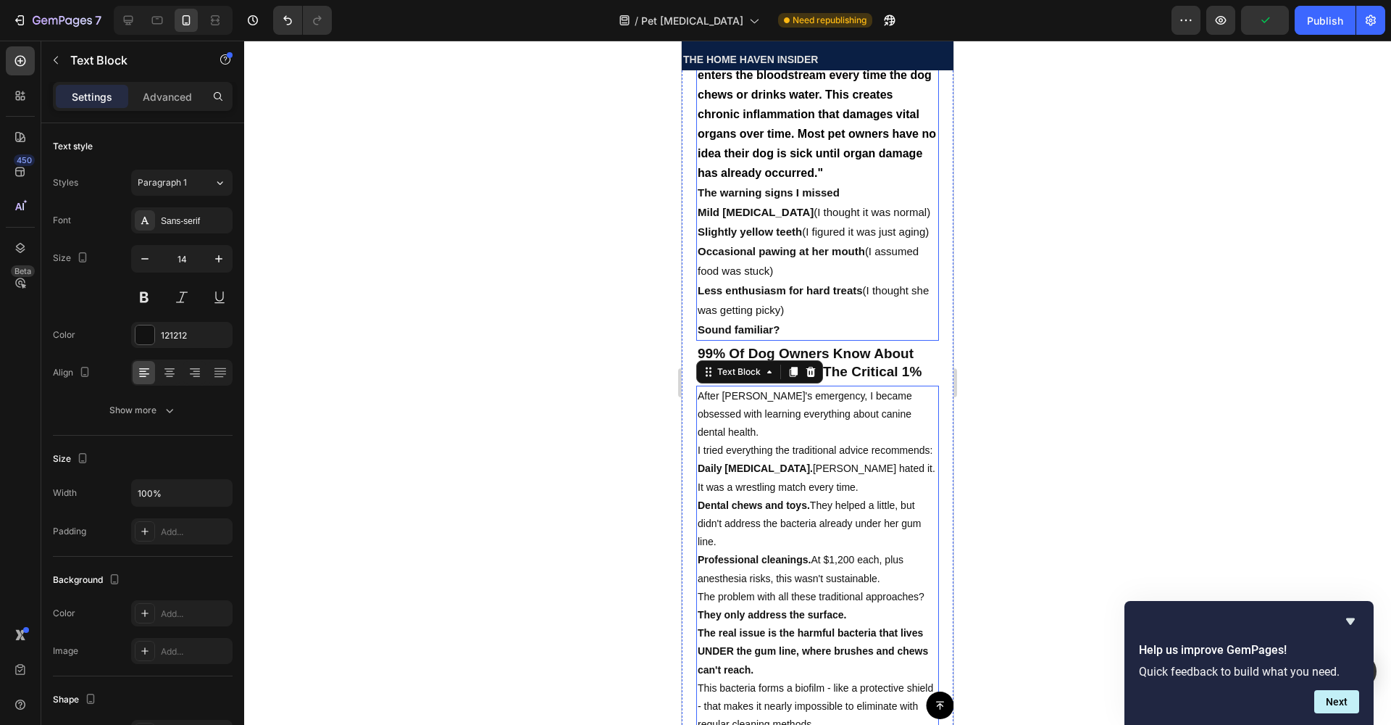
click at [759, 218] on strong "Mild [MEDICAL_DATA]" at bounding box center [756, 212] width 116 height 12
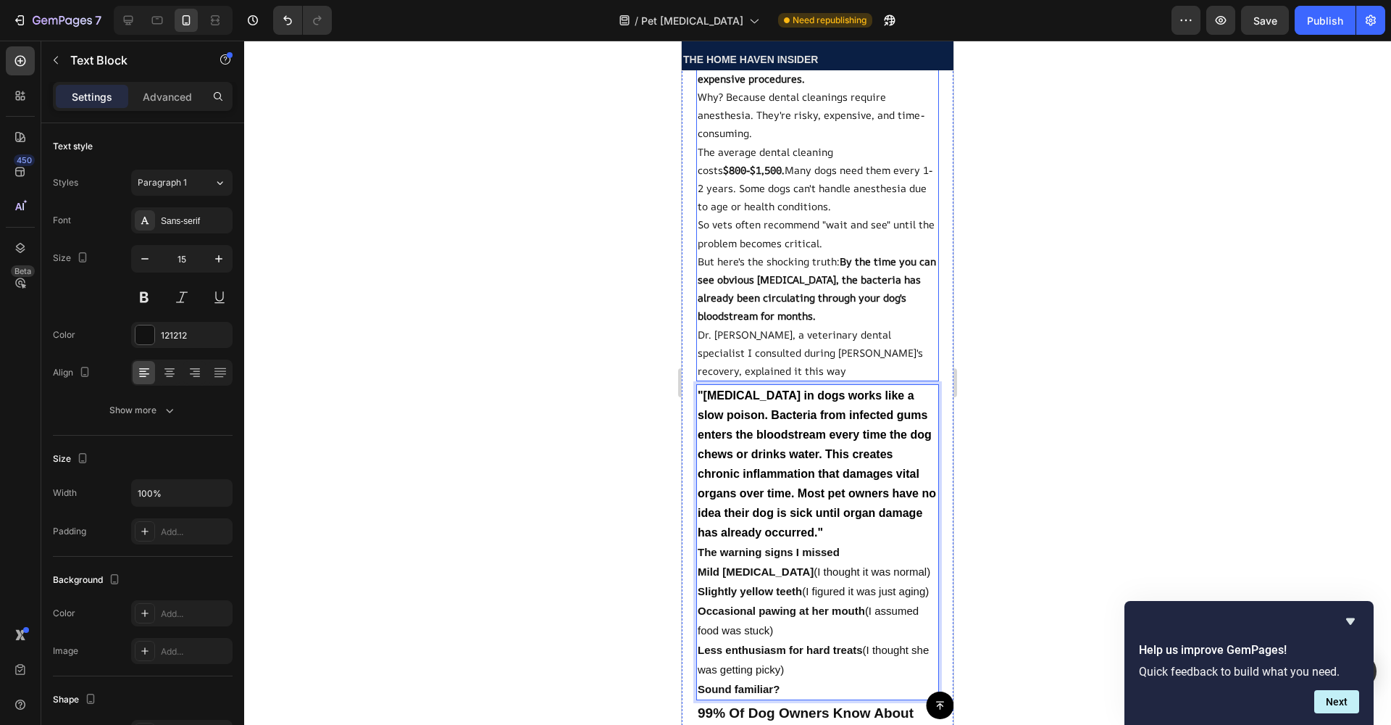
click at [745, 254] on strong "By the time you can see obvious [MEDICAL_DATA], the bacteria has already been c…" at bounding box center [817, 288] width 238 height 69
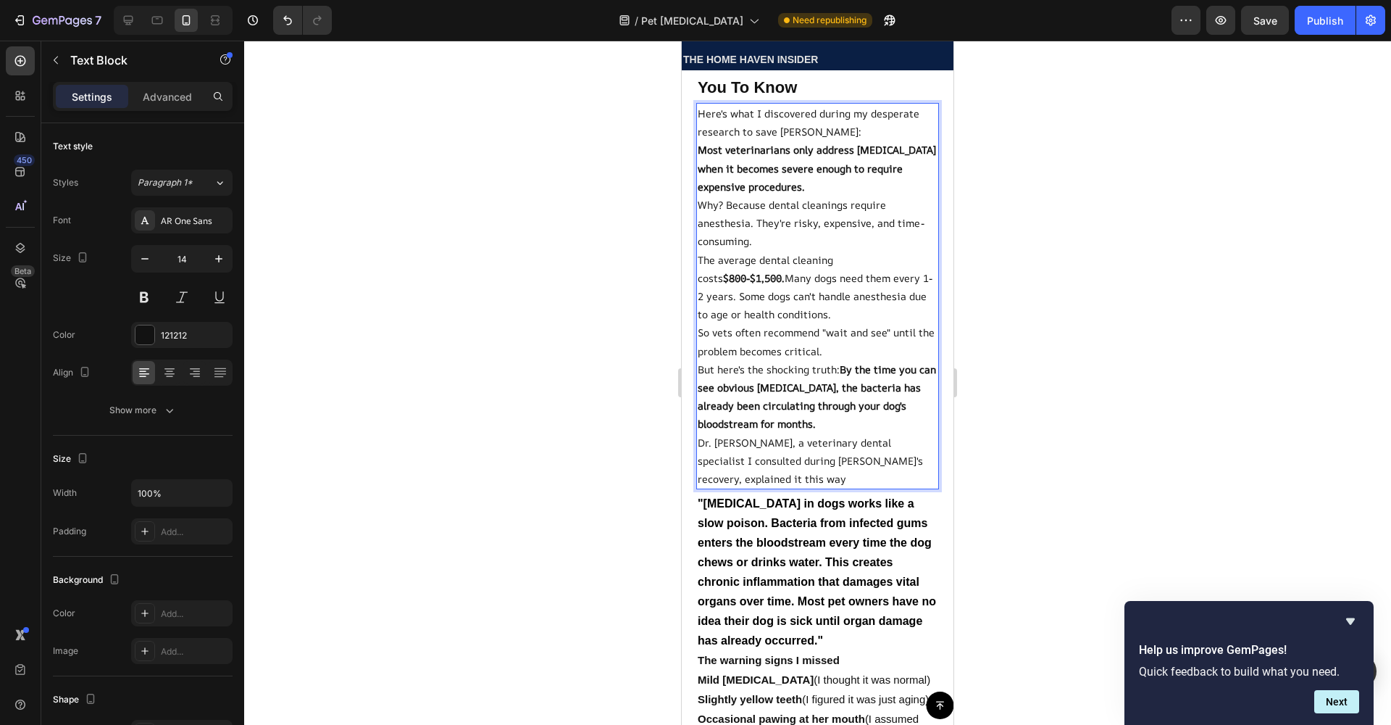
scroll to position [1635, 0]
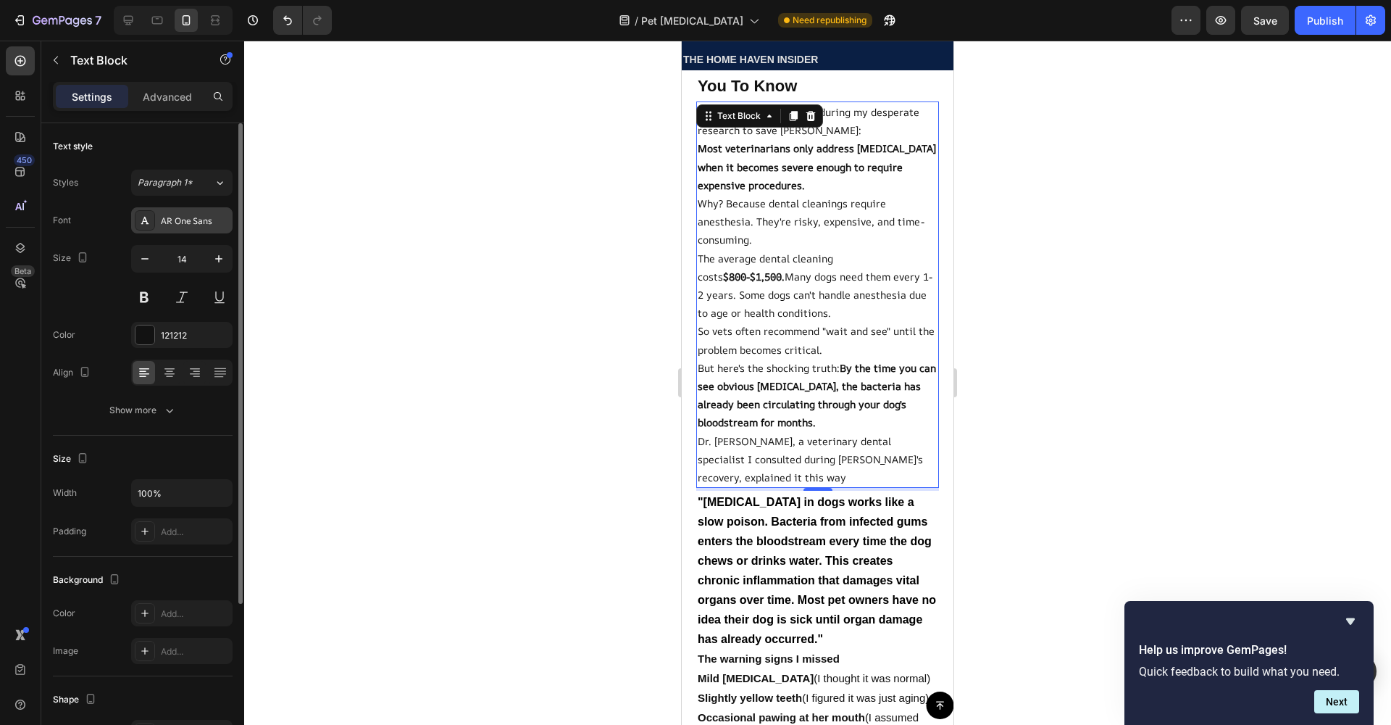
click at [146, 214] on div at bounding box center [145, 220] width 20 height 20
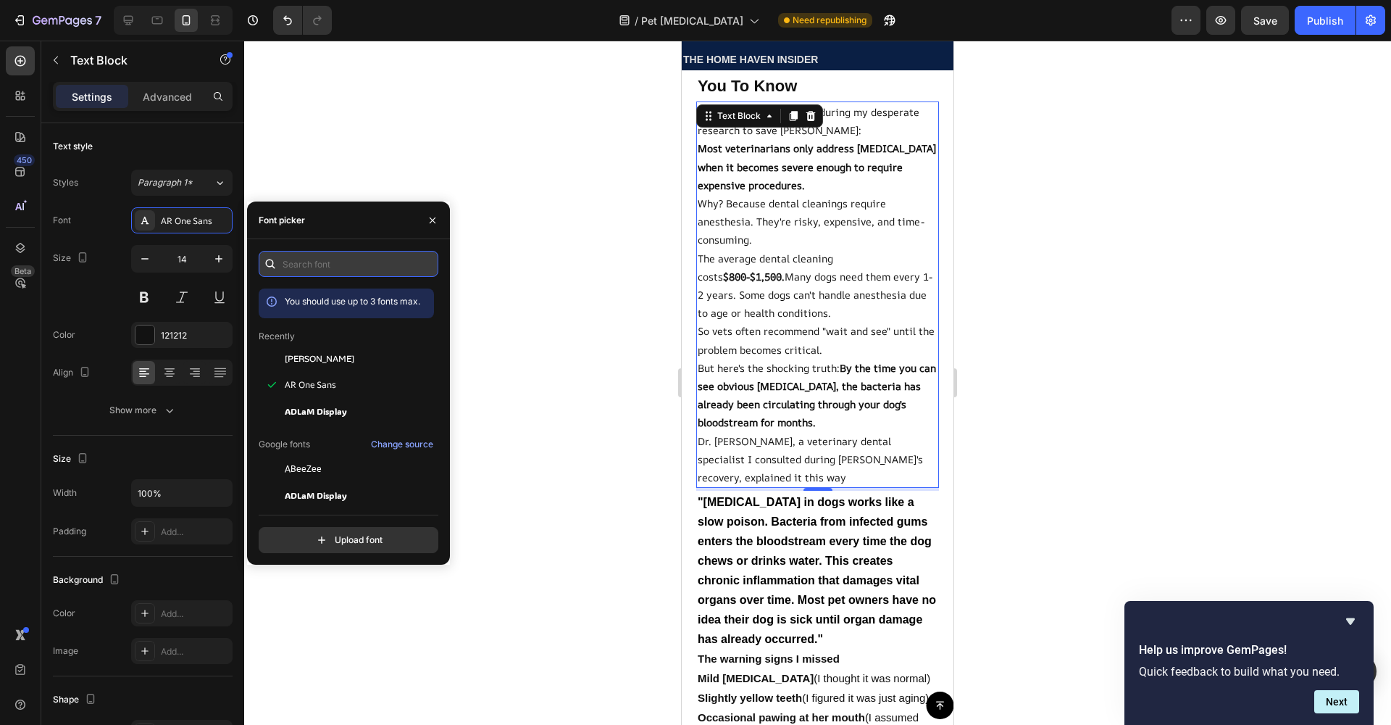
click at [341, 254] on input "text" at bounding box center [349, 264] width 180 height 26
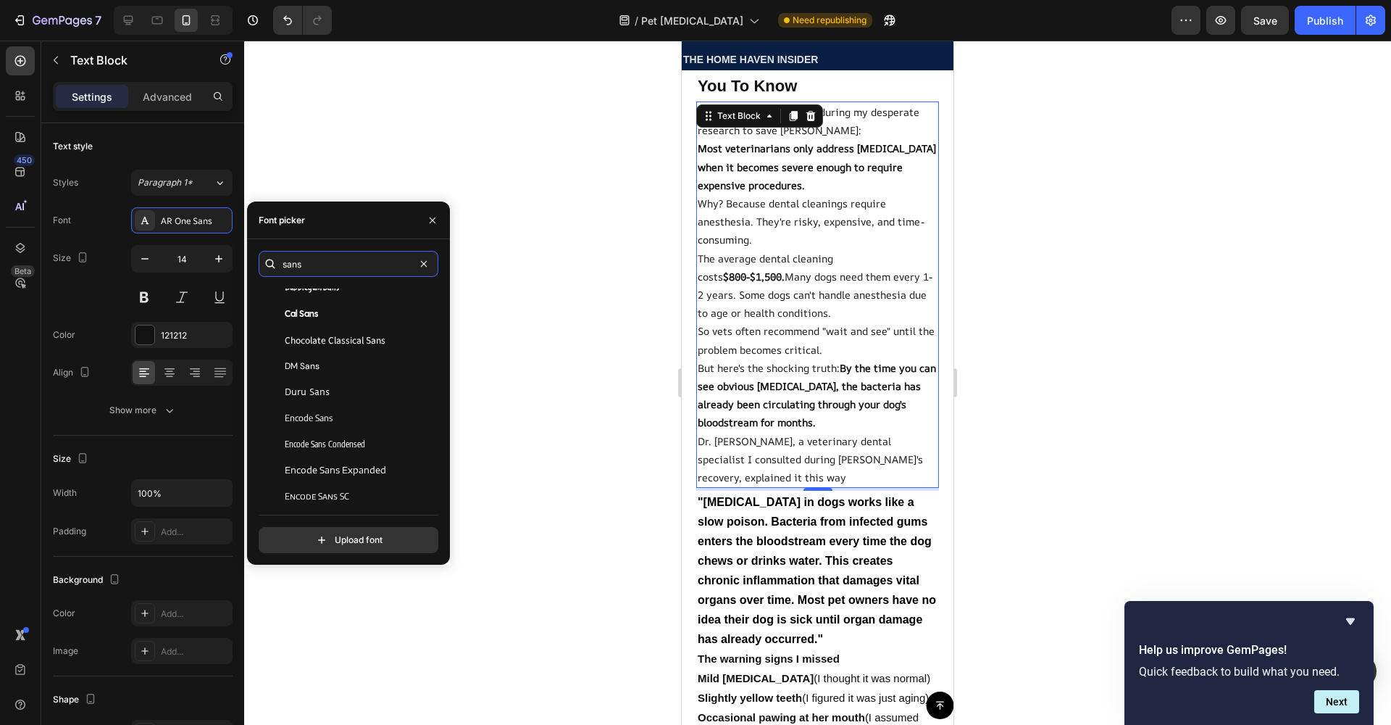
scroll to position [0, 0]
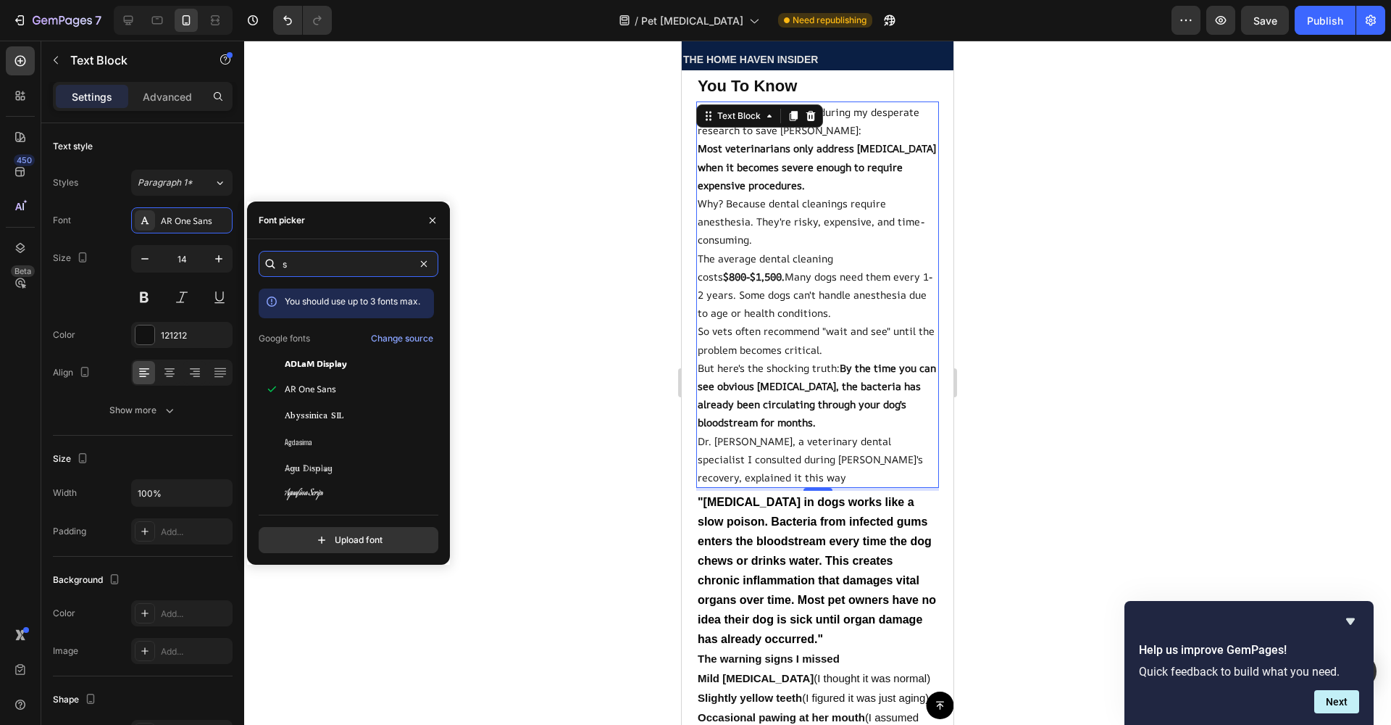
type input "s"
click at [575, 330] on div at bounding box center [817, 383] width 1147 height 684
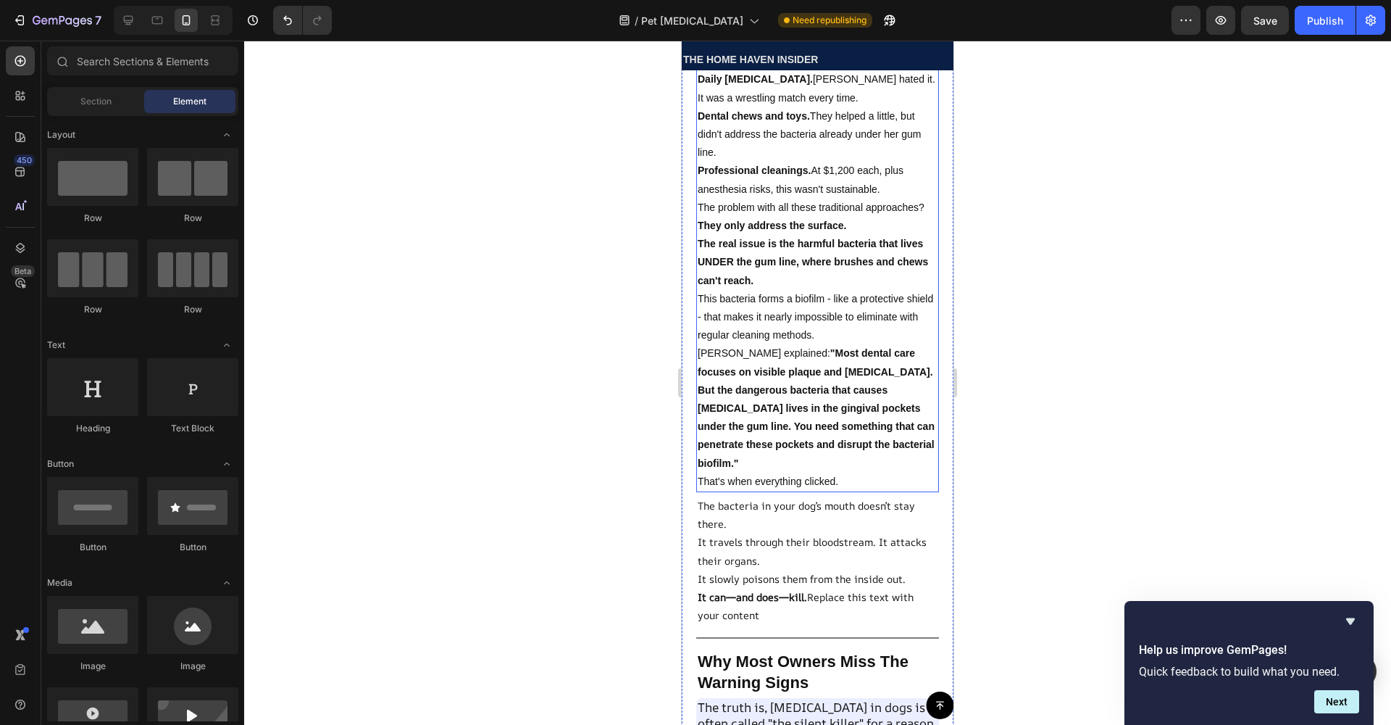
scroll to position [2490, 0]
click at [809, 532] on p "The bacteria in your dog’s mouth doesn’t stay there." at bounding box center [818, 514] width 240 height 36
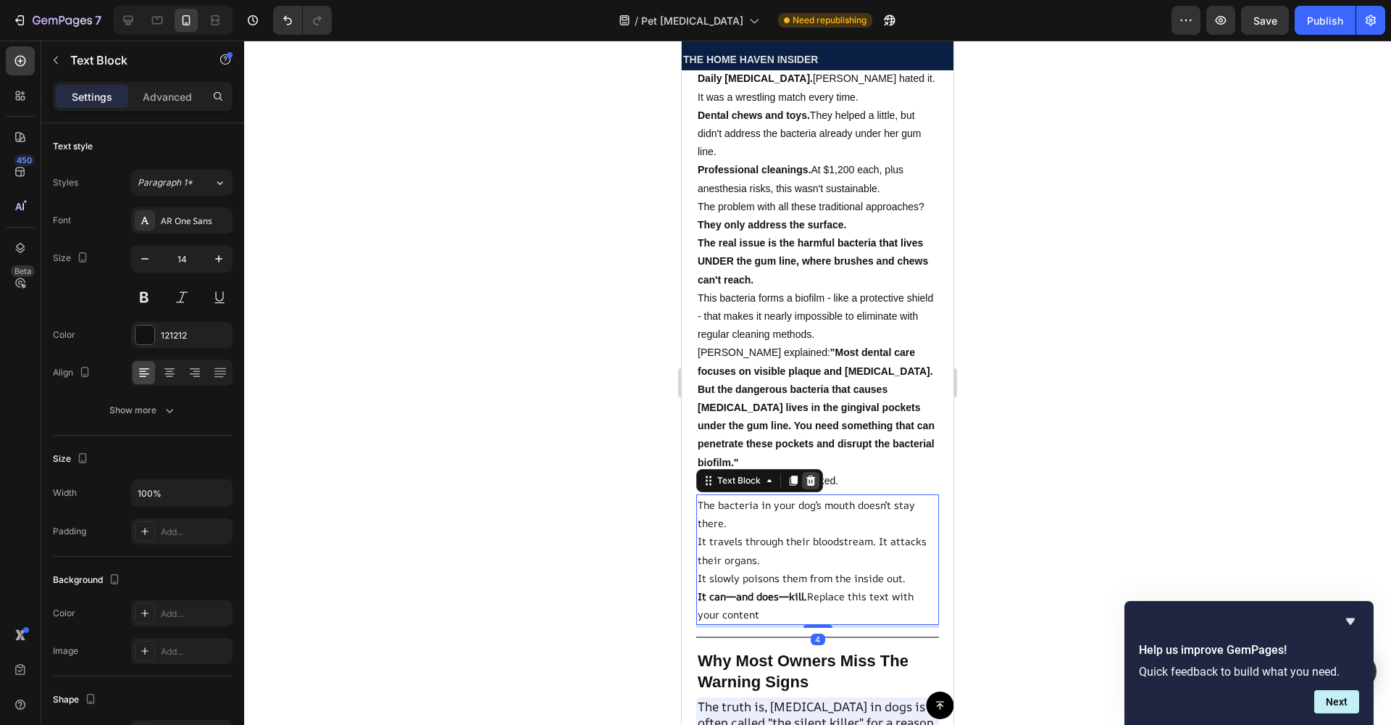
click at [812, 486] on icon at bounding box center [811, 481] width 12 height 12
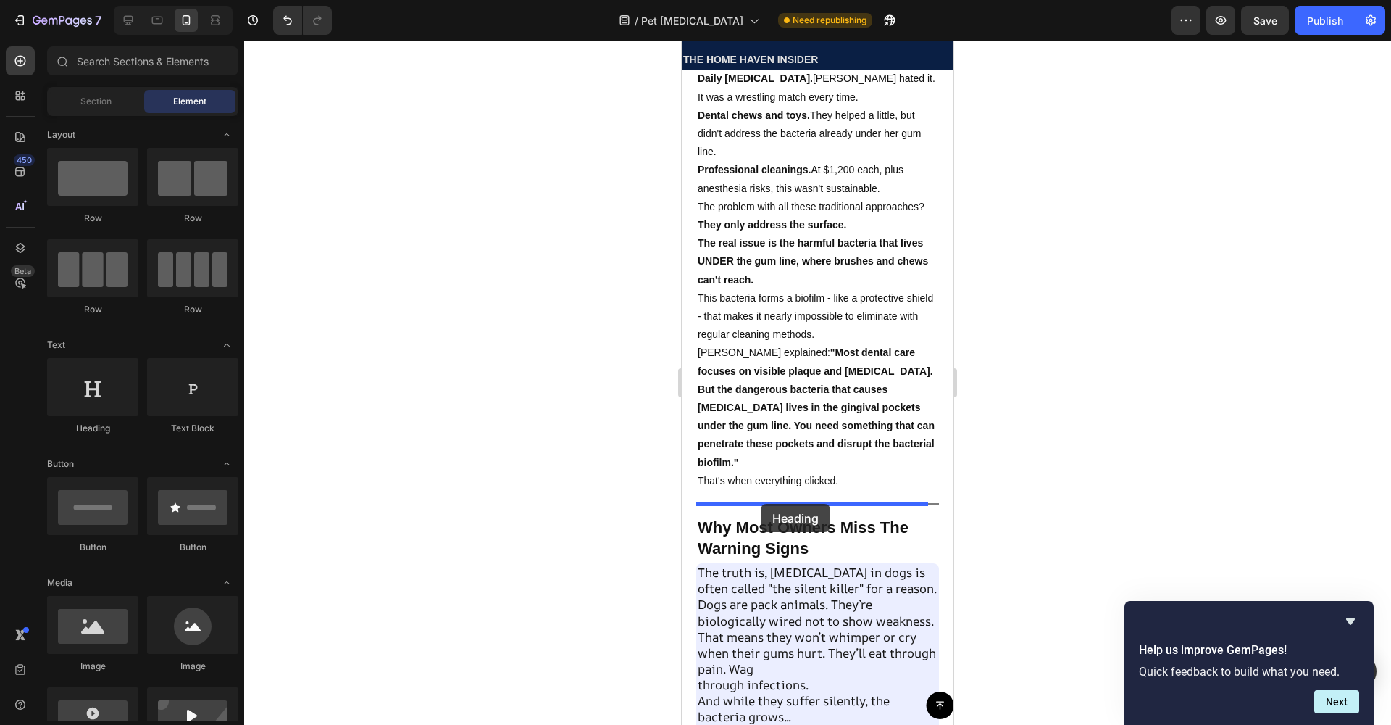
drag, startPoint x: 860, startPoint y: 463, endPoint x: 761, endPoint y: 504, distance: 107.2
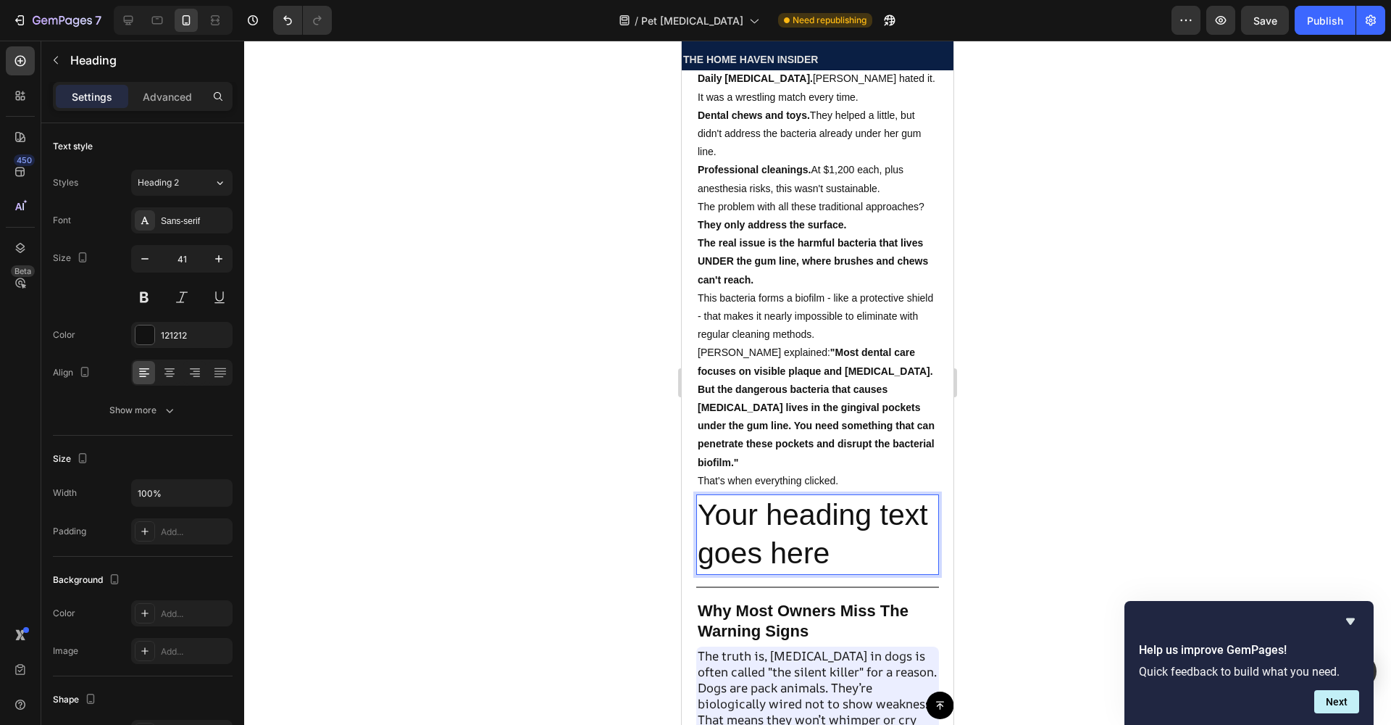
click at [857, 562] on p "Your heading text goes here" at bounding box center [818, 535] width 240 height 78
click at [154, 263] on button "button" at bounding box center [145, 259] width 26 height 26
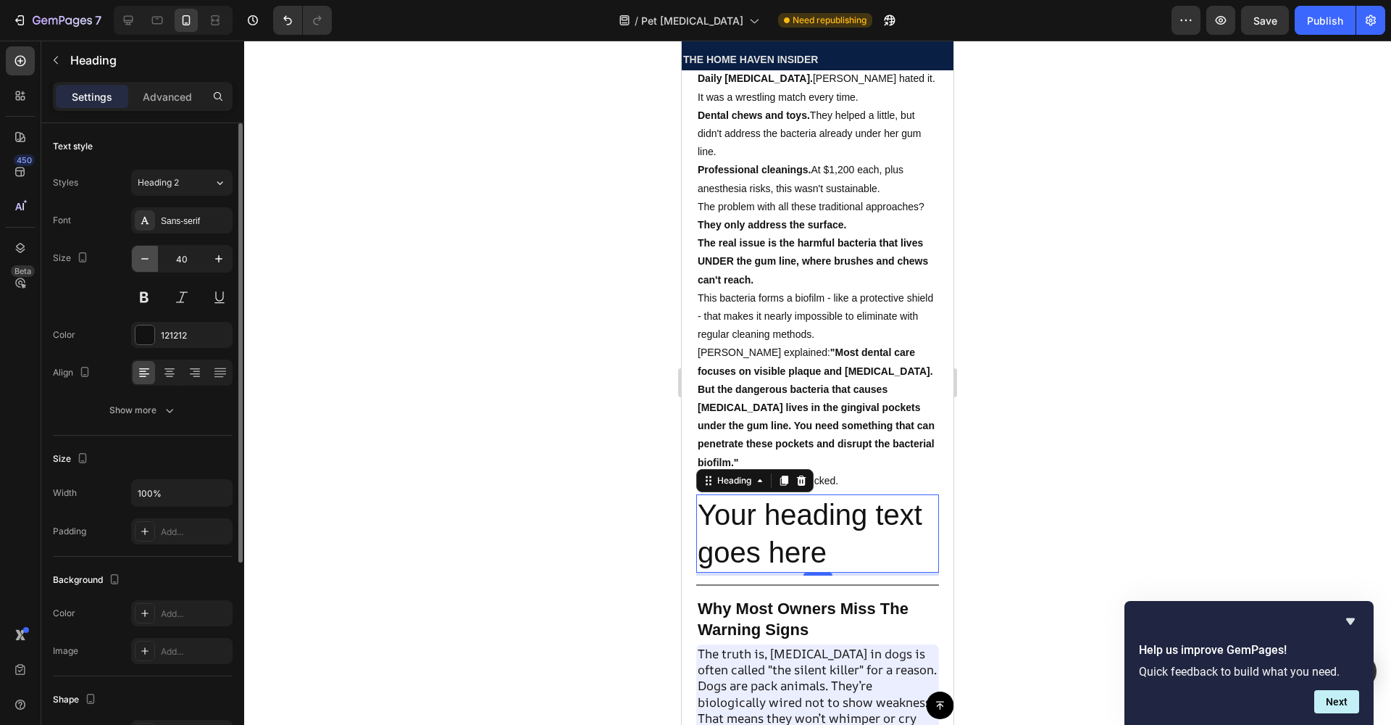
click at [154, 263] on button "button" at bounding box center [145, 259] width 26 height 26
click at [154, 262] on button "button" at bounding box center [145, 259] width 26 height 26
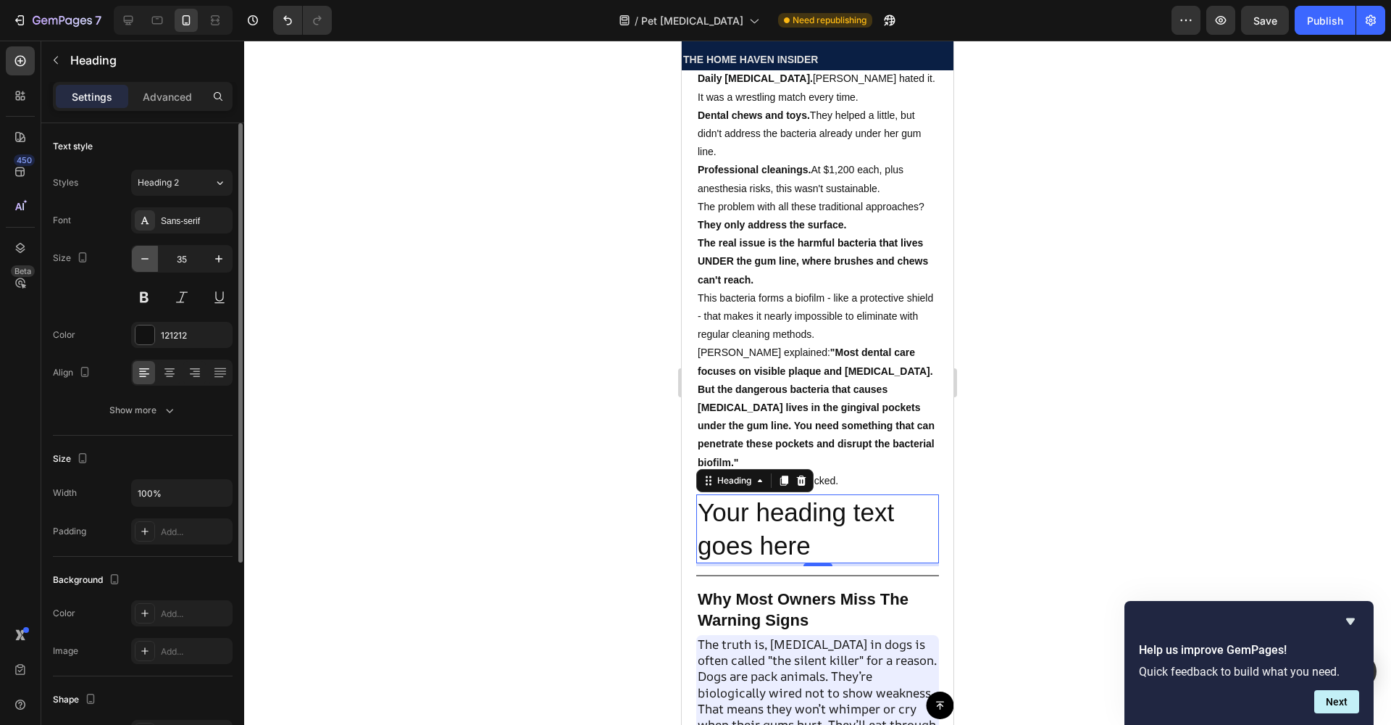
click at [154, 262] on button "button" at bounding box center [145, 259] width 26 height 26
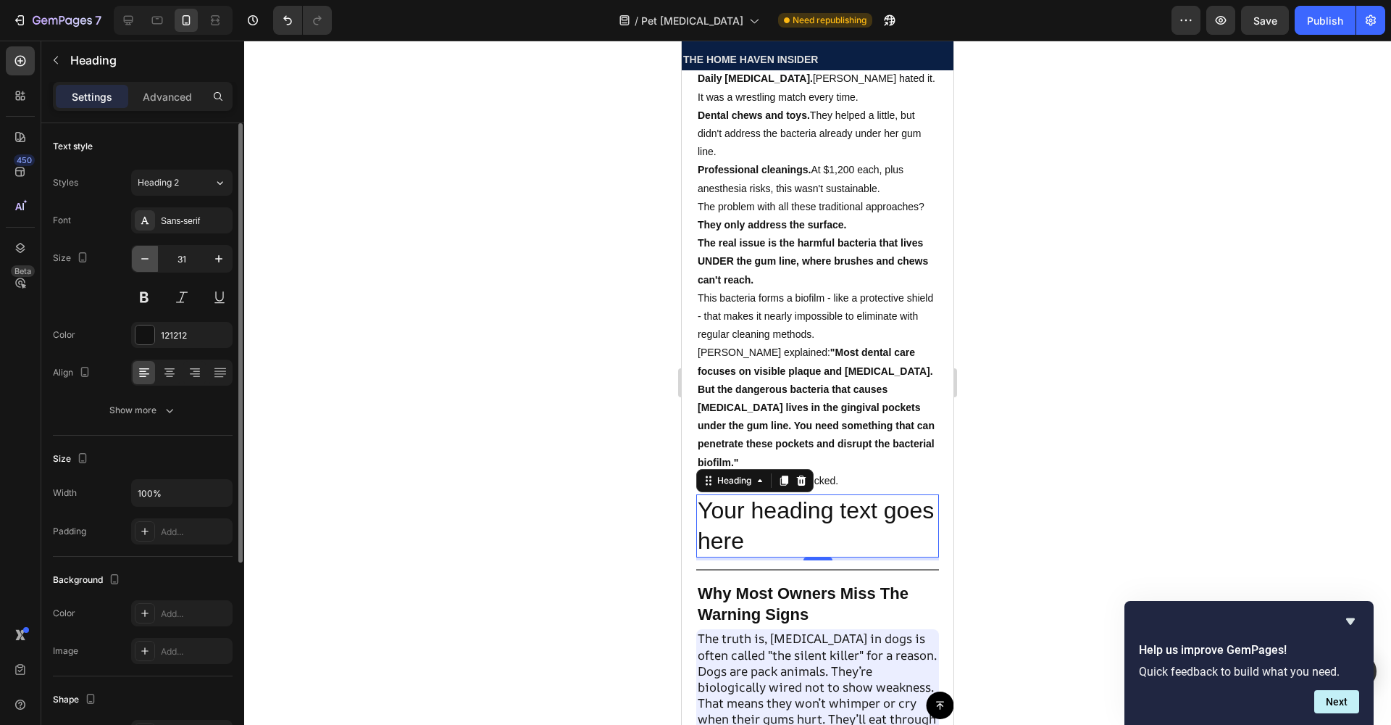
click at [154, 262] on button "button" at bounding box center [145, 259] width 26 height 26
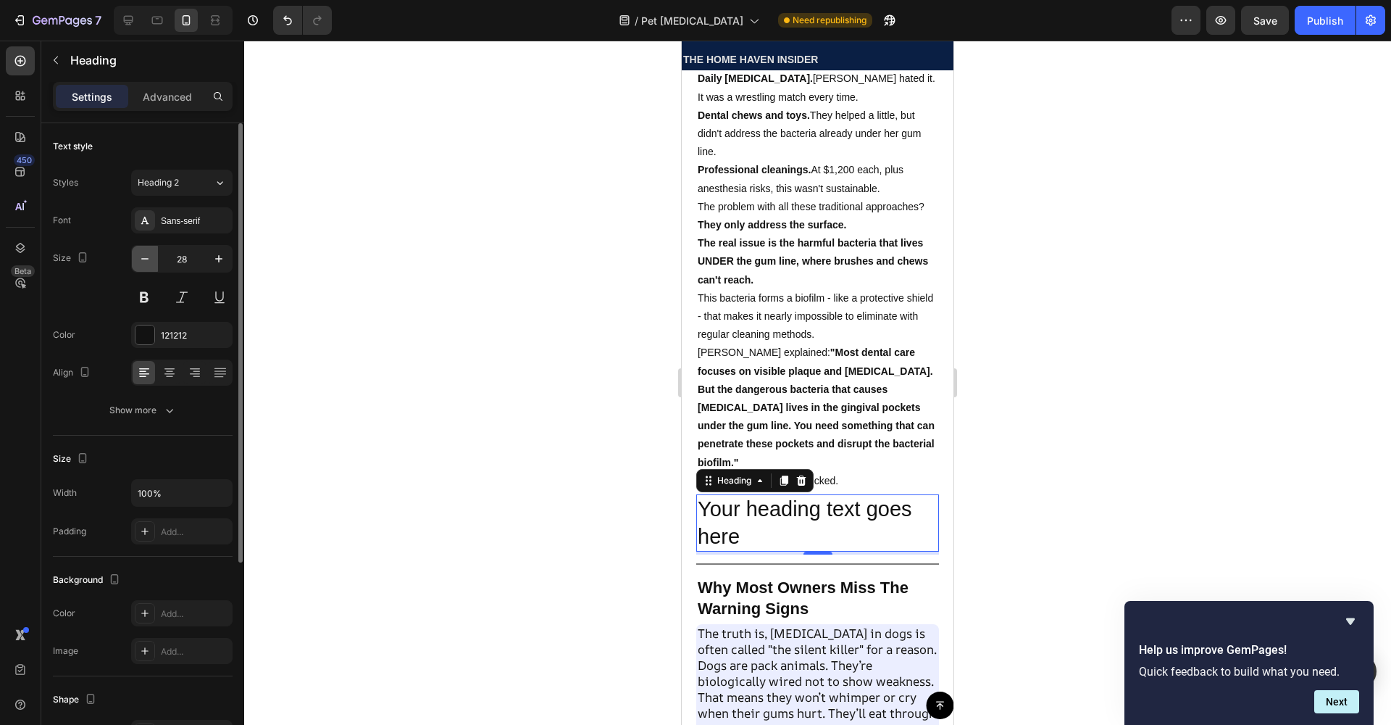
click at [154, 262] on button "button" at bounding box center [145, 259] width 26 height 26
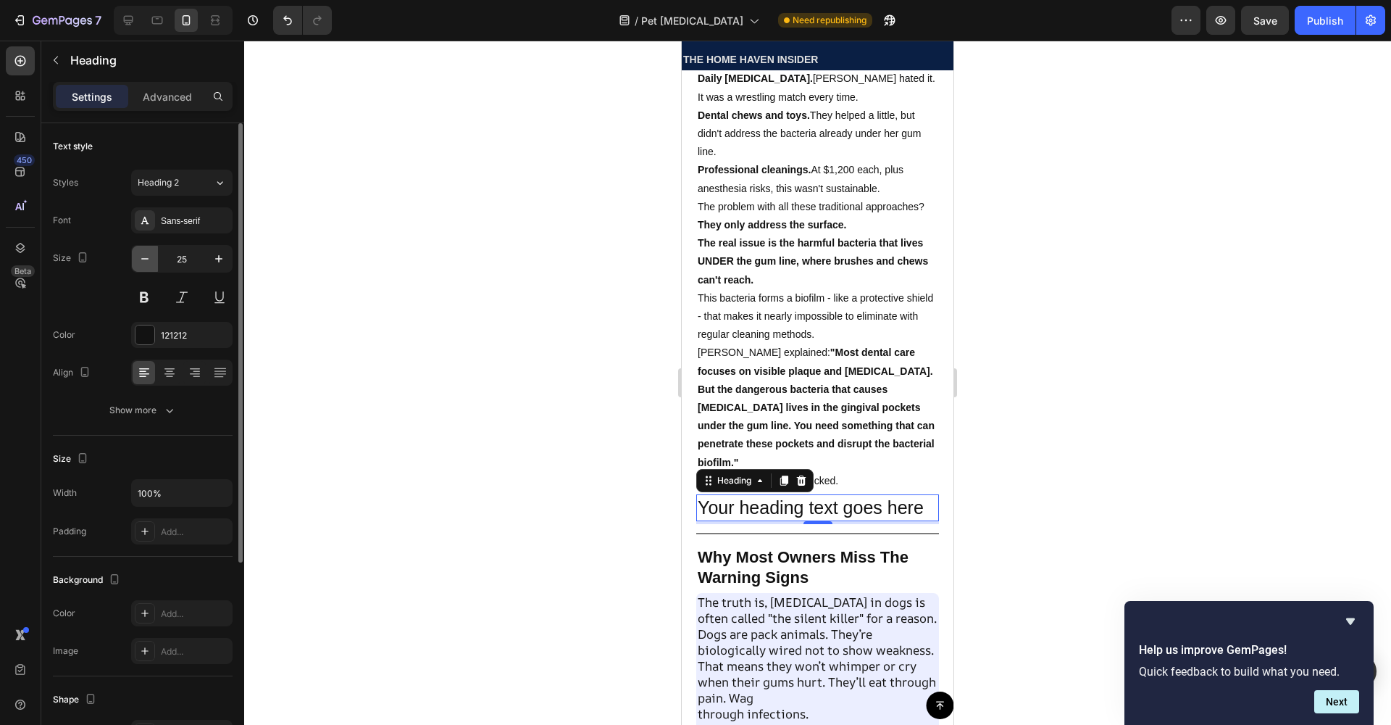
click at [154, 262] on button "button" at bounding box center [145, 259] width 26 height 26
click at [151, 262] on icon "button" at bounding box center [145, 258] width 14 height 14
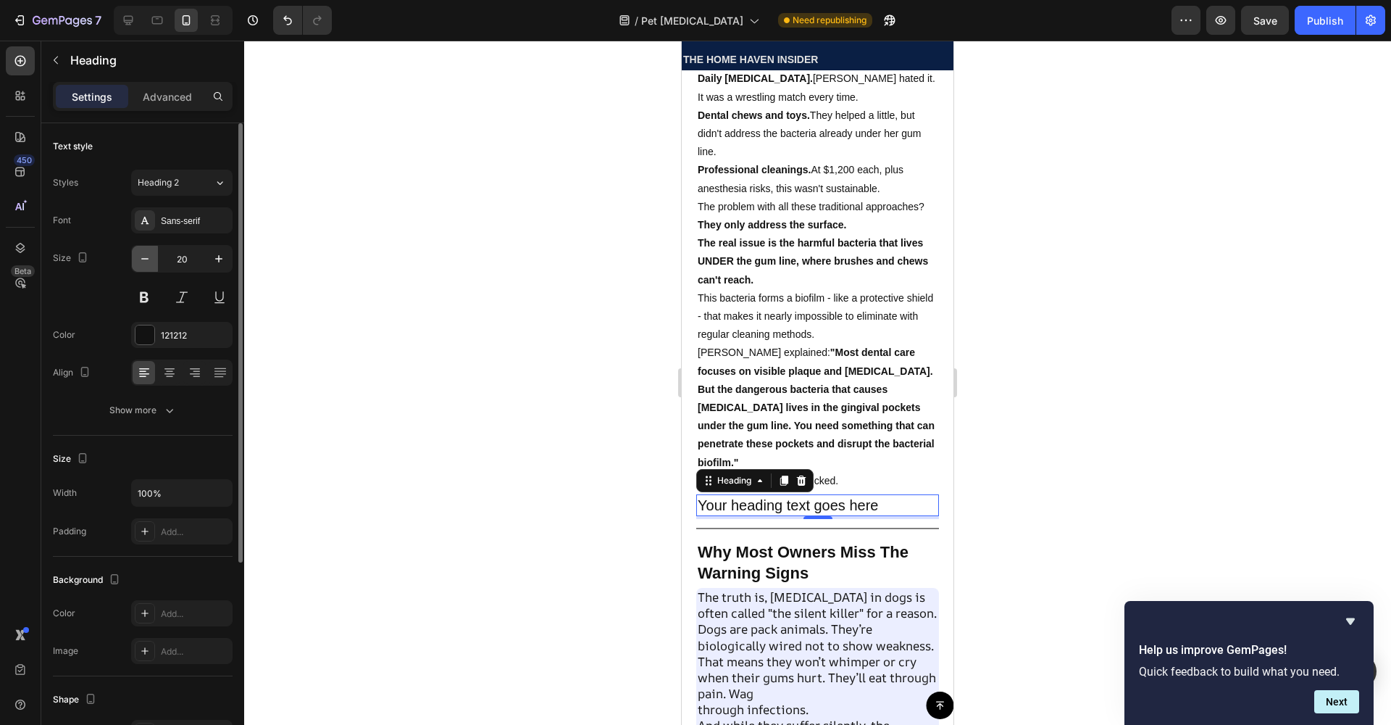
click at [151, 262] on icon "button" at bounding box center [145, 258] width 14 height 14
click at [210, 261] on button "button" at bounding box center [219, 259] width 26 height 26
click at [210, 262] on button "button" at bounding box center [219, 259] width 26 height 26
type input "22"
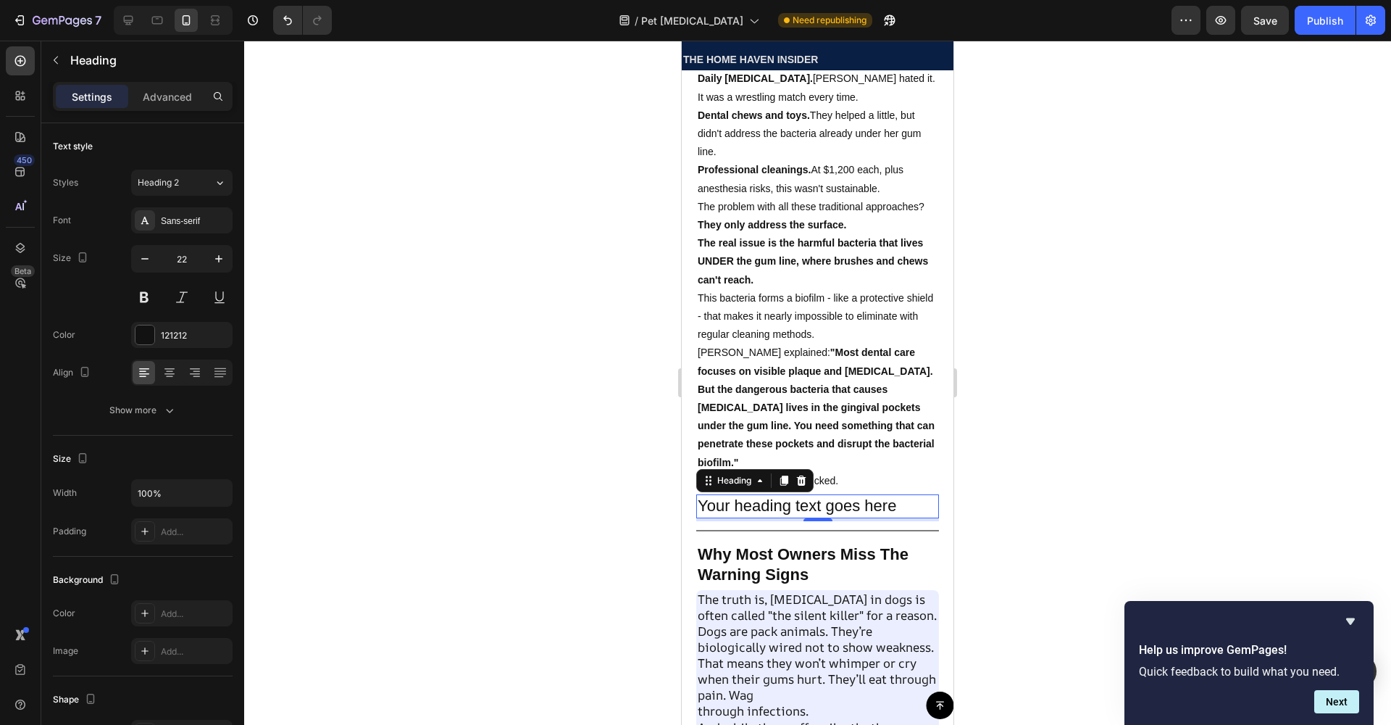
drag, startPoint x: 827, startPoint y: 517, endPoint x: 861, endPoint y: 514, distance: 33.4
click at [828, 516] on p "Your heading text goes here" at bounding box center [818, 506] width 240 height 21
drag, startPoint x: 909, startPoint y: 517, endPoint x: 695, endPoint y: 517, distance: 213.7
click at [695, 517] on div "[PERSON_NAME] was dying, and I had no idea why. My beautiful [DEMOGRAPHIC_DATA]…" at bounding box center [818, 441] width 272 height 5115
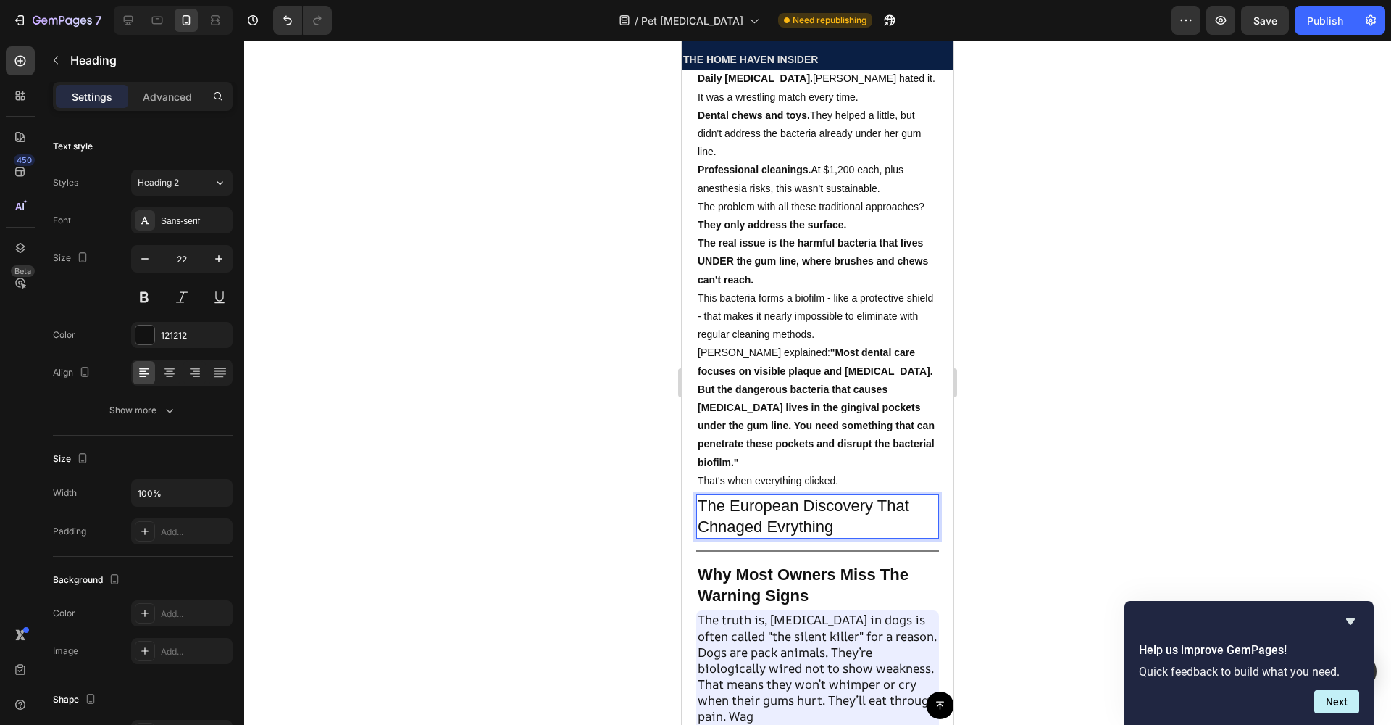
click at [748, 529] on p "The European Discovery That Chnaged Evrything" at bounding box center [818, 516] width 240 height 41
click at [154, 300] on button at bounding box center [144, 297] width 26 height 26
click at [410, 417] on div at bounding box center [817, 383] width 1147 height 684
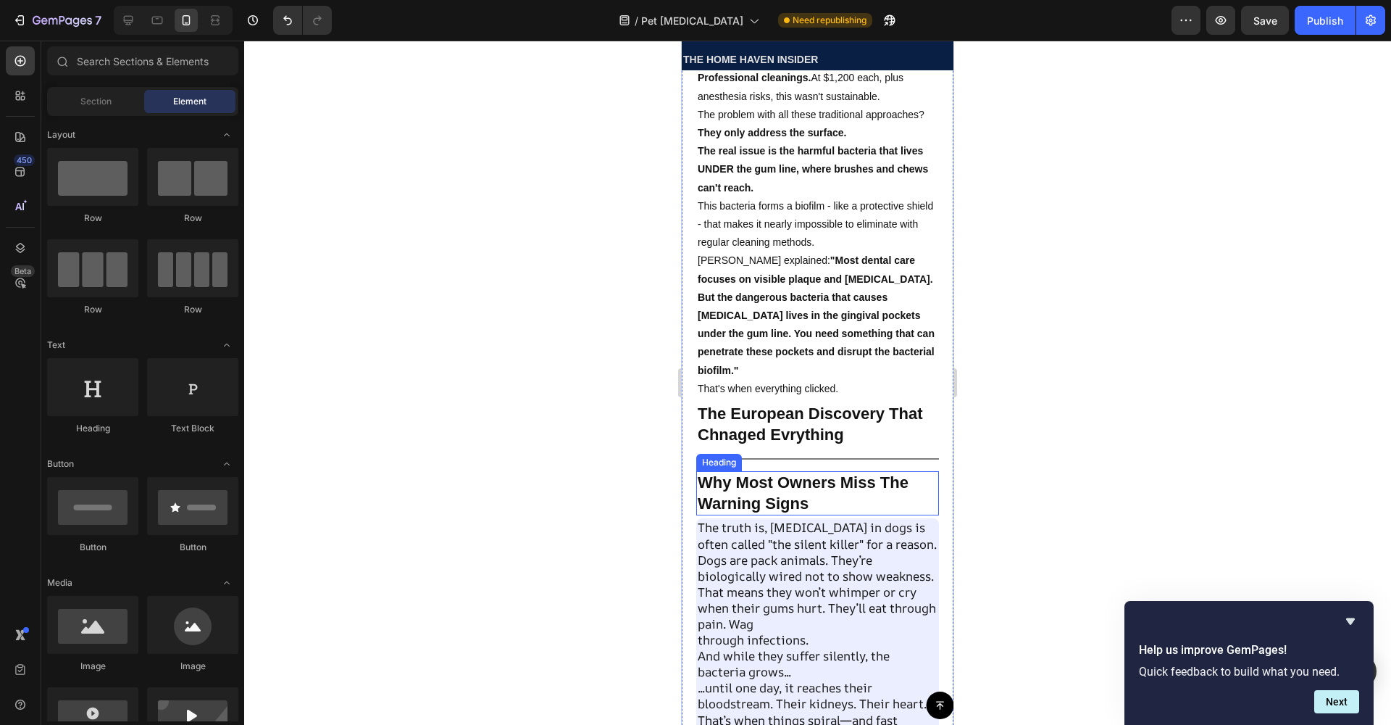
scroll to position [2591, 0]
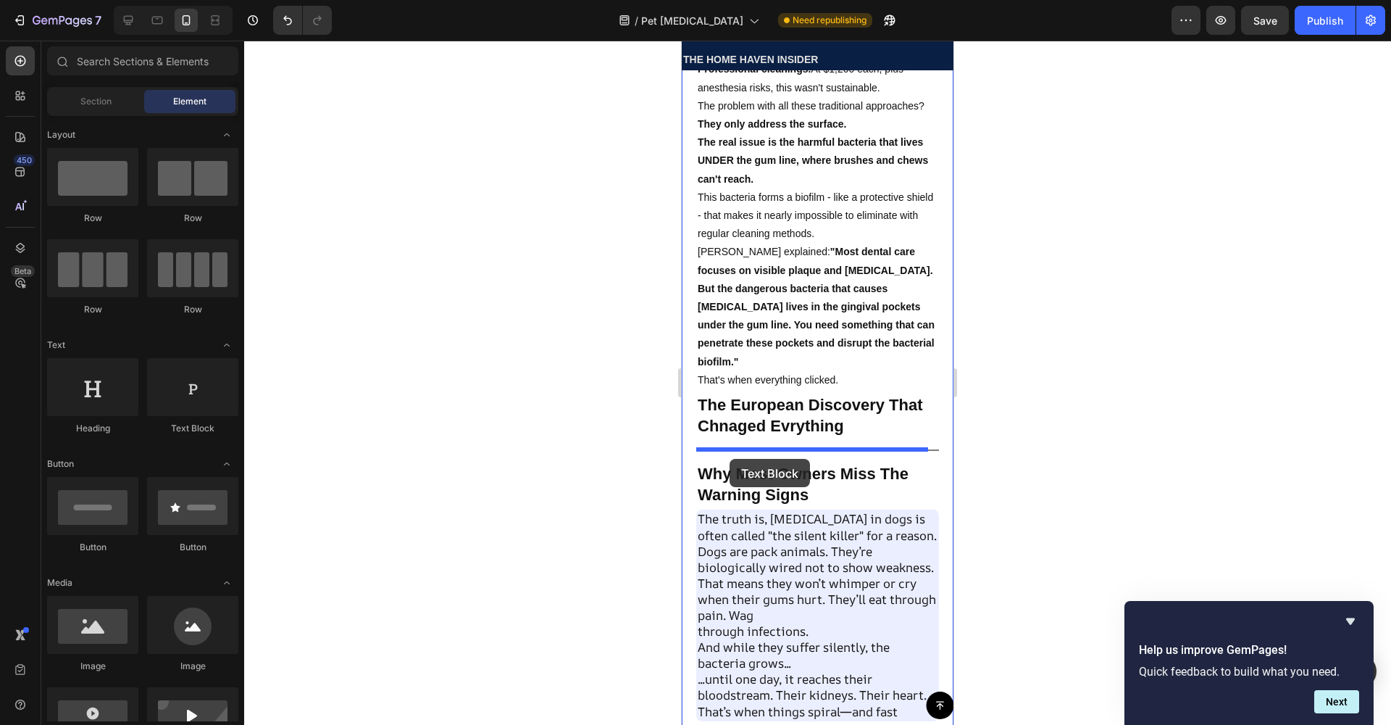
drag, startPoint x: 863, startPoint y: 427, endPoint x: 730, endPoint y: 459, distance: 136.9
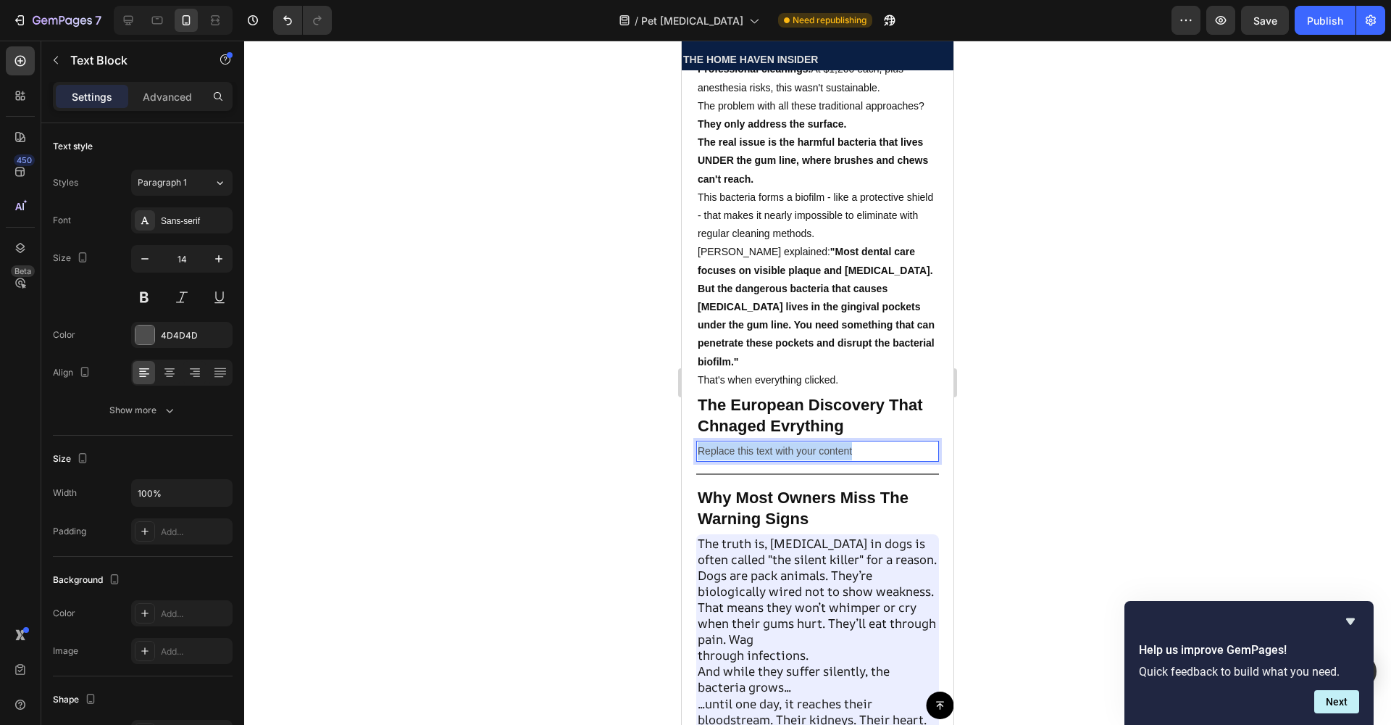
drag, startPoint x: 861, startPoint y: 464, endPoint x: 625, endPoint y: 456, distance: 236.4
click at [682, 456] on html "iPhone 13 Mini ( 375 px) iPhone 13 Mini iPhone 13 Pro iPhone 11 Pro Max iPhone …" at bounding box center [818, 453] width 272 height 6007
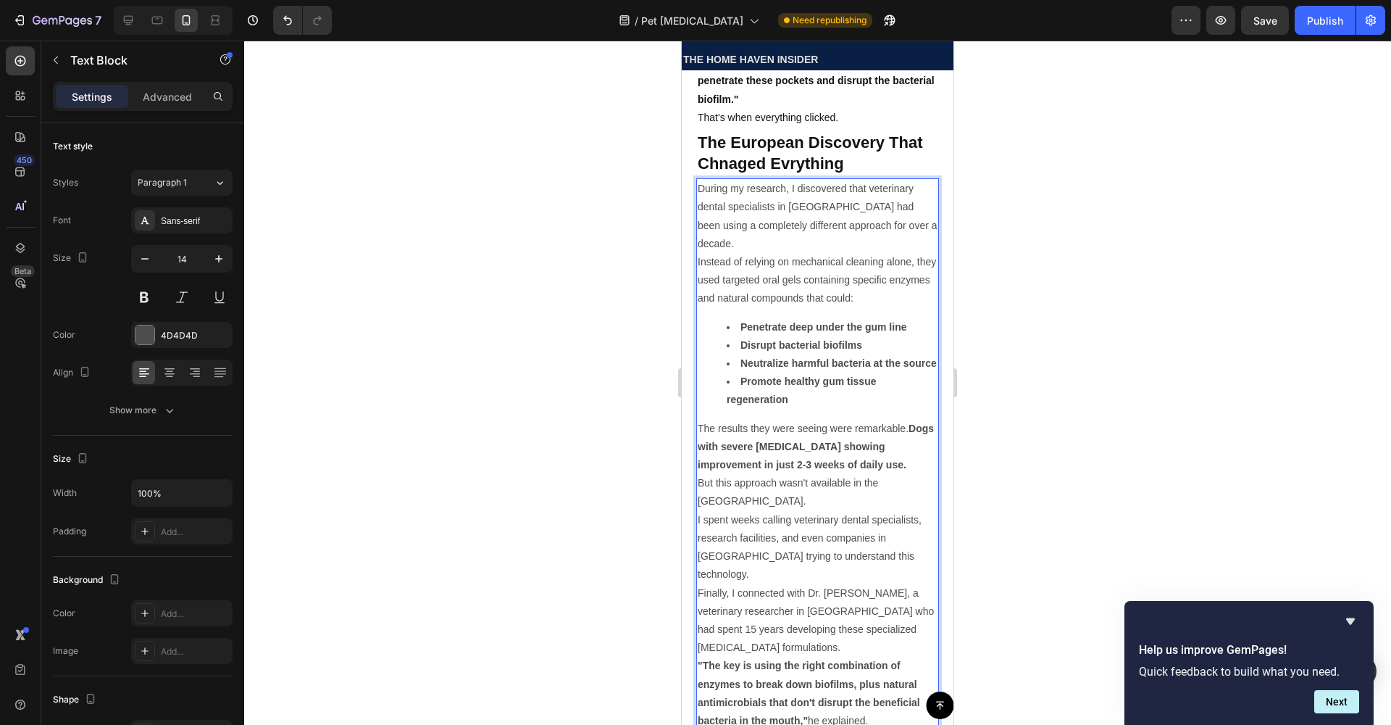
scroll to position [2855, 0]
click at [173, 329] on div "4D4D4D" at bounding box center [195, 335] width 68 height 13
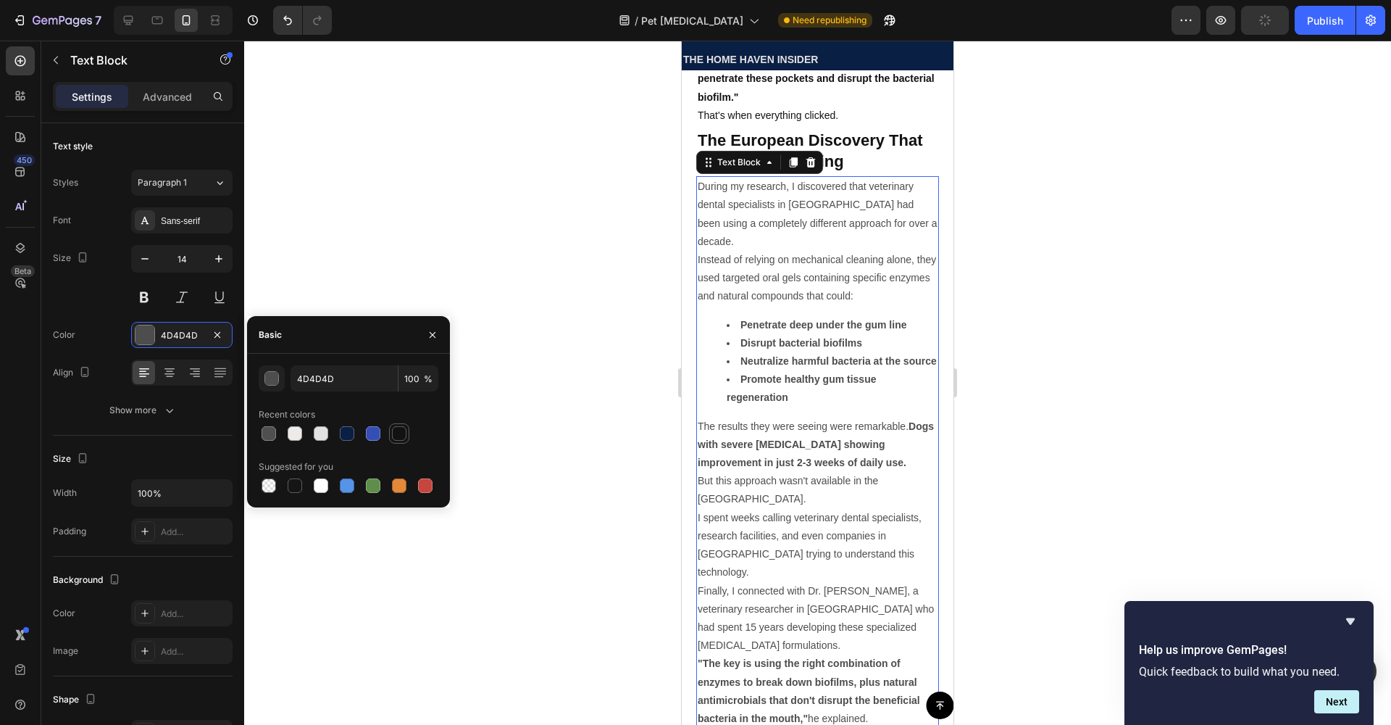
click at [396, 438] on div at bounding box center [399, 433] width 14 height 14
type input "121212"
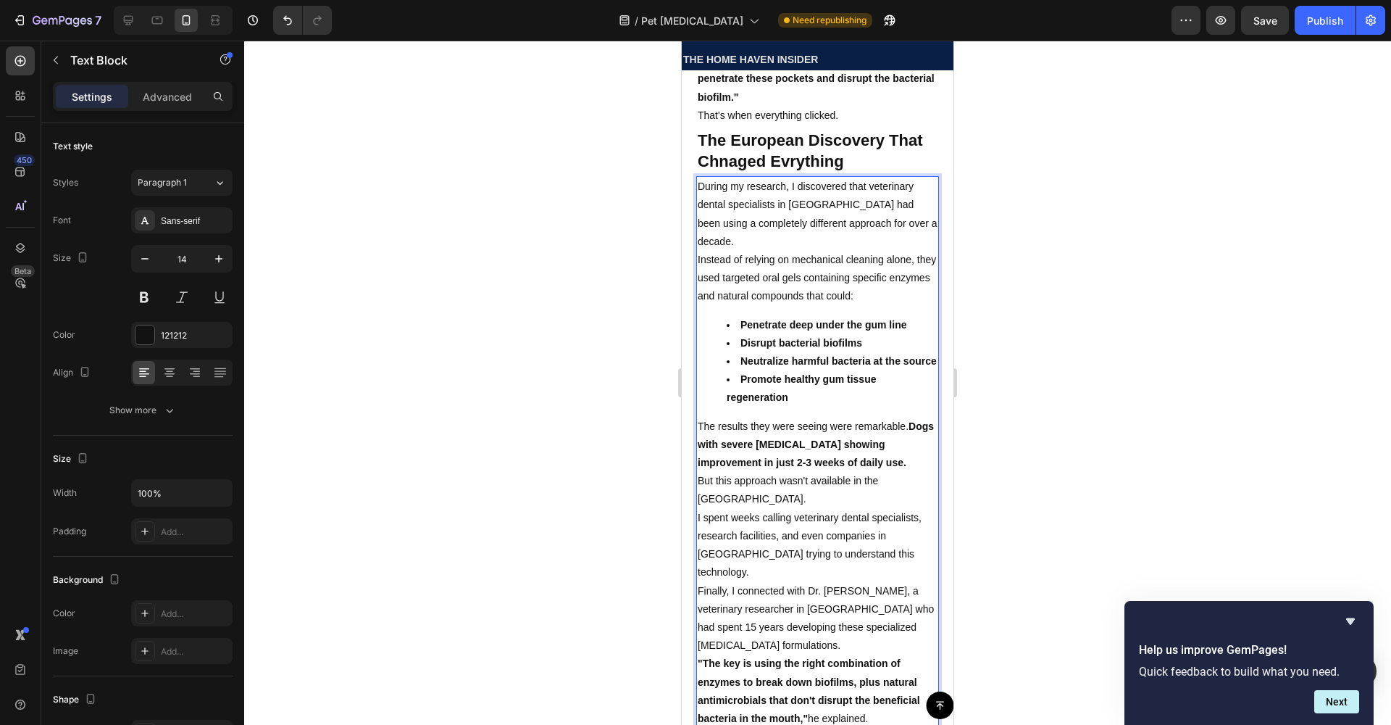
click at [716, 316] on ul "Penetrate deep under the gum line Disrupt bacterial biofilms Neutralize harmful…" at bounding box center [818, 361] width 240 height 91
click at [720, 317] on ul "Penetrate deep under the gum line Disrupt bacterial biofilms Neutralize harmful…" at bounding box center [818, 361] width 240 height 91
click at [719, 316] on ul "Penetrate deep under the gum line Disrupt bacterial biofilms Neutralize harmful…" at bounding box center [818, 361] width 240 height 91
click at [708, 391] on ul "Penetrate deep under the gum line Disrupt bacterial biofilms Neutralize harmful…" at bounding box center [818, 361] width 240 height 91
click at [709, 393] on ul "Penetrate deep under the gum line Disrupt bacterial biofilms Neutralize harmful…" at bounding box center [818, 361] width 240 height 91
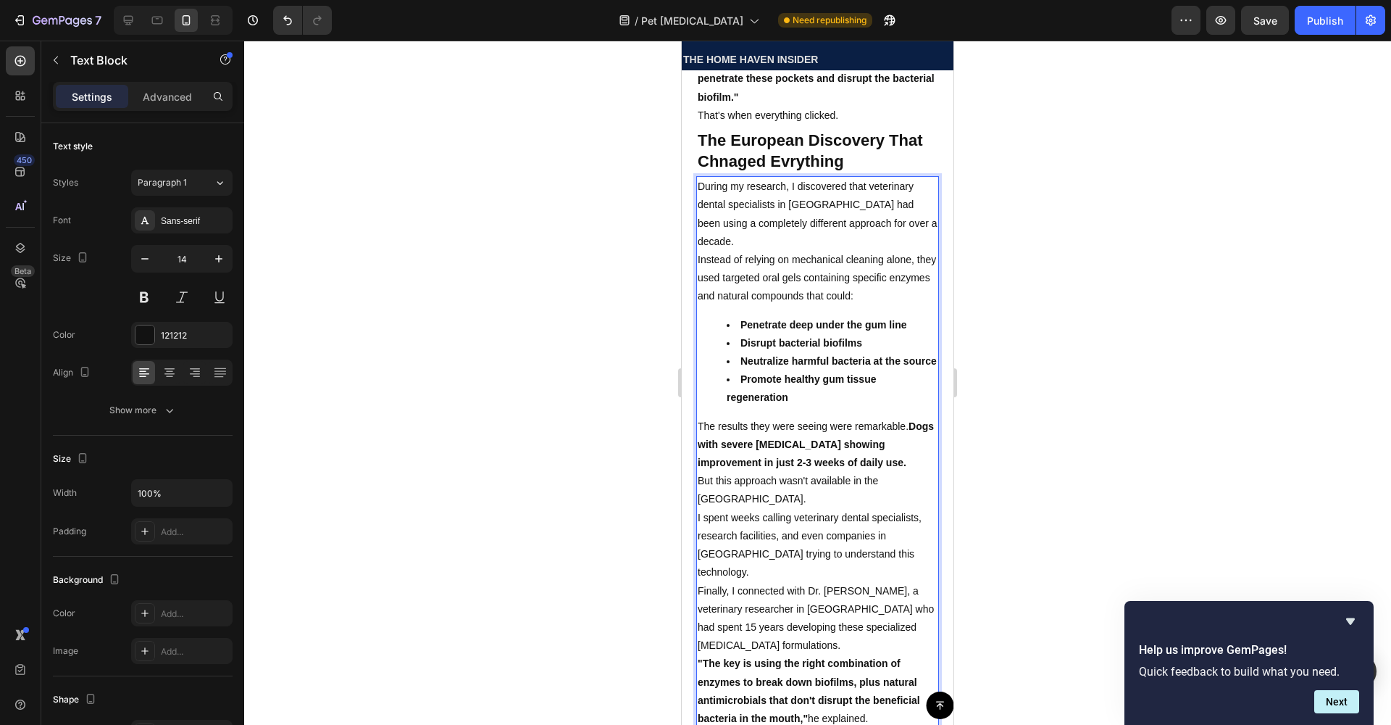
click at [714, 388] on ul "Penetrate deep under the gum line Disrupt bacterial biofilms Neutralize harmful…" at bounding box center [818, 361] width 240 height 91
click at [720, 384] on ul "Penetrate deep under the gum line Disrupt bacterial biofilms Neutralize harmful…" at bounding box center [818, 361] width 240 height 91
click at [725, 384] on ul "Penetrate deep under the gum line Disrupt bacterial biofilms Neutralize harmful…" at bounding box center [818, 361] width 240 height 91
click at [725, 385] on ul "Penetrate deep under the gum line Disrupt bacterial biofilms Neutralize harmful…" at bounding box center [818, 361] width 240 height 91
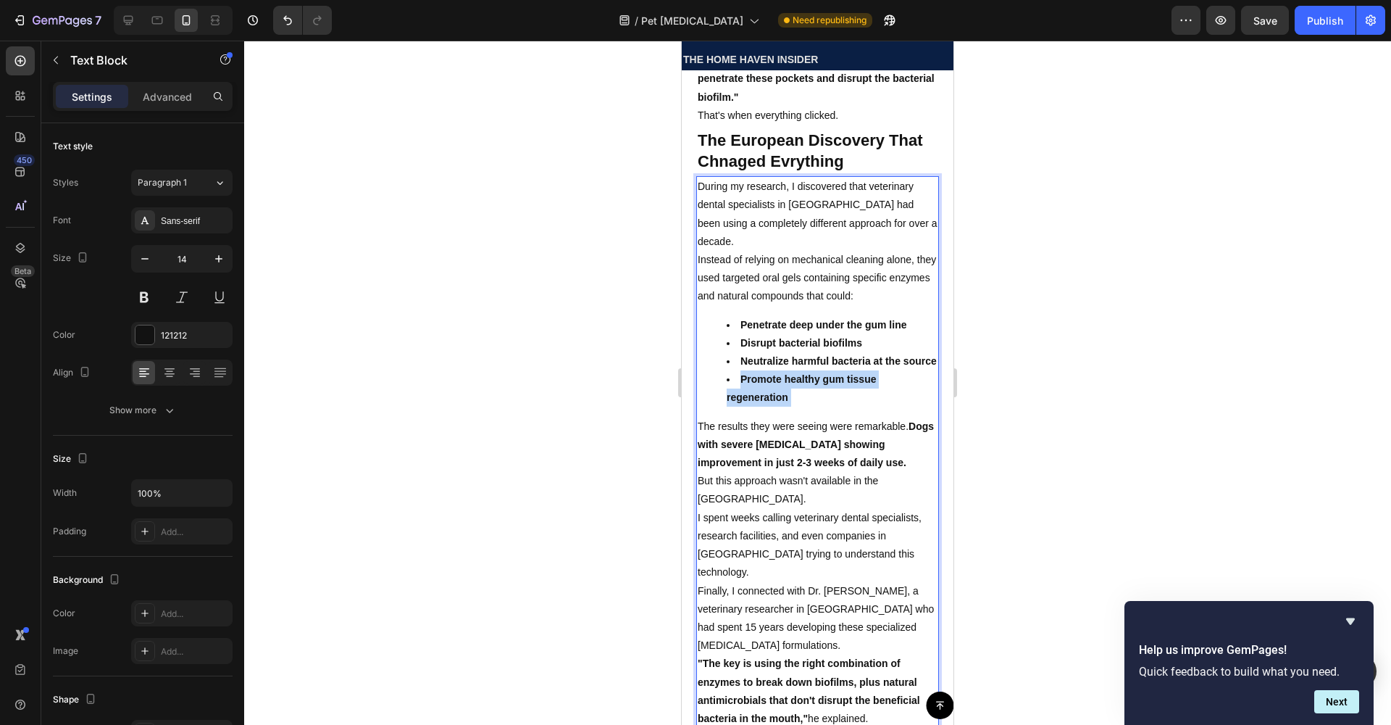
click at [725, 385] on ul "Penetrate deep under the gum line Disrupt bacterial biofilms Neutralize harmful…" at bounding box center [818, 361] width 240 height 91
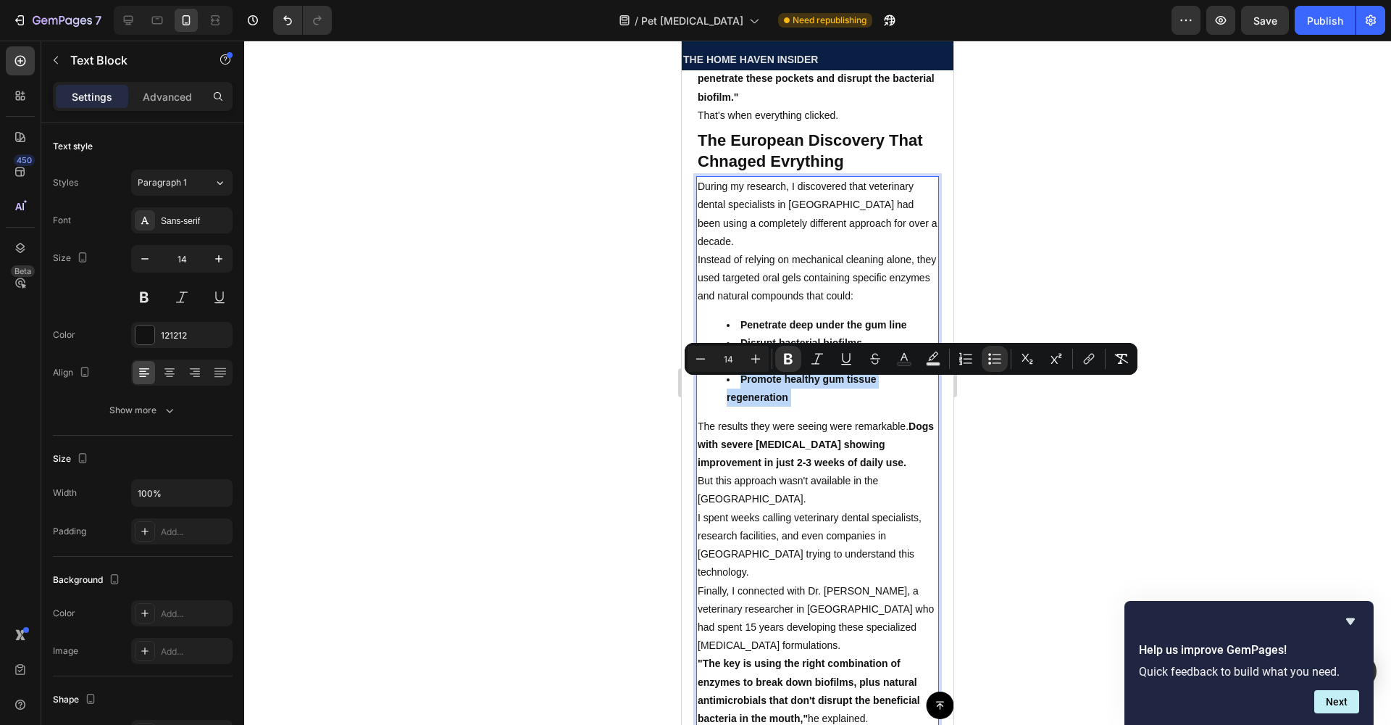
click at [725, 385] on ul "Penetrate deep under the gum line Disrupt bacterial biofilms Neutralize harmful…" at bounding box center [818, 361] width 240 height 91
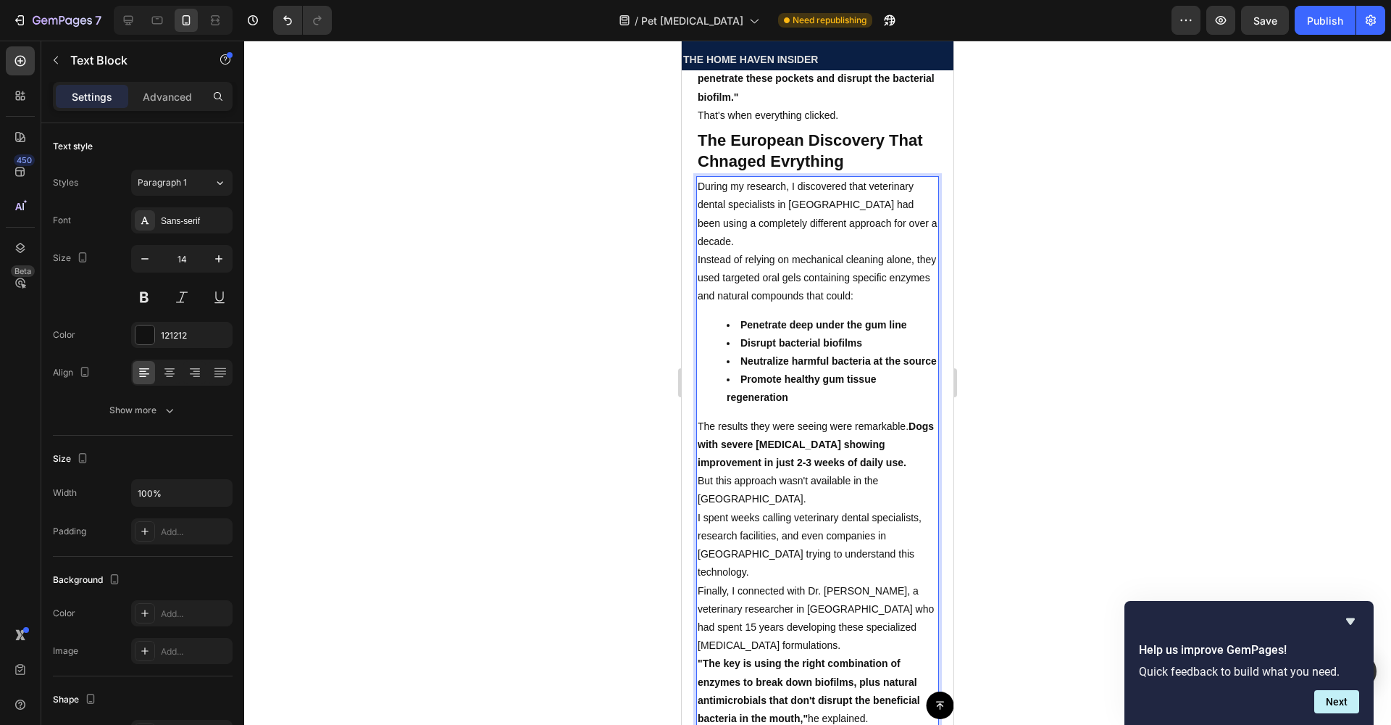
click at [719, 383] on ul "Penetrate deep under the gum line Disrupt bacterial biofilms Neutralize harmful…" at bounding box center [818, 361] width 240 height 91
click at [718, 388] on ul "Penetrate deep under the gum line Disrupt bacterial biofilms Neutralize harmful…" at bounding box center [818, 361] width 240 height 91
click at [720, 304] on div "During my research, I discovered that veterinary dental specialists in [GEOGRAP…" at bounding box center [817, 452] width 243 height 553
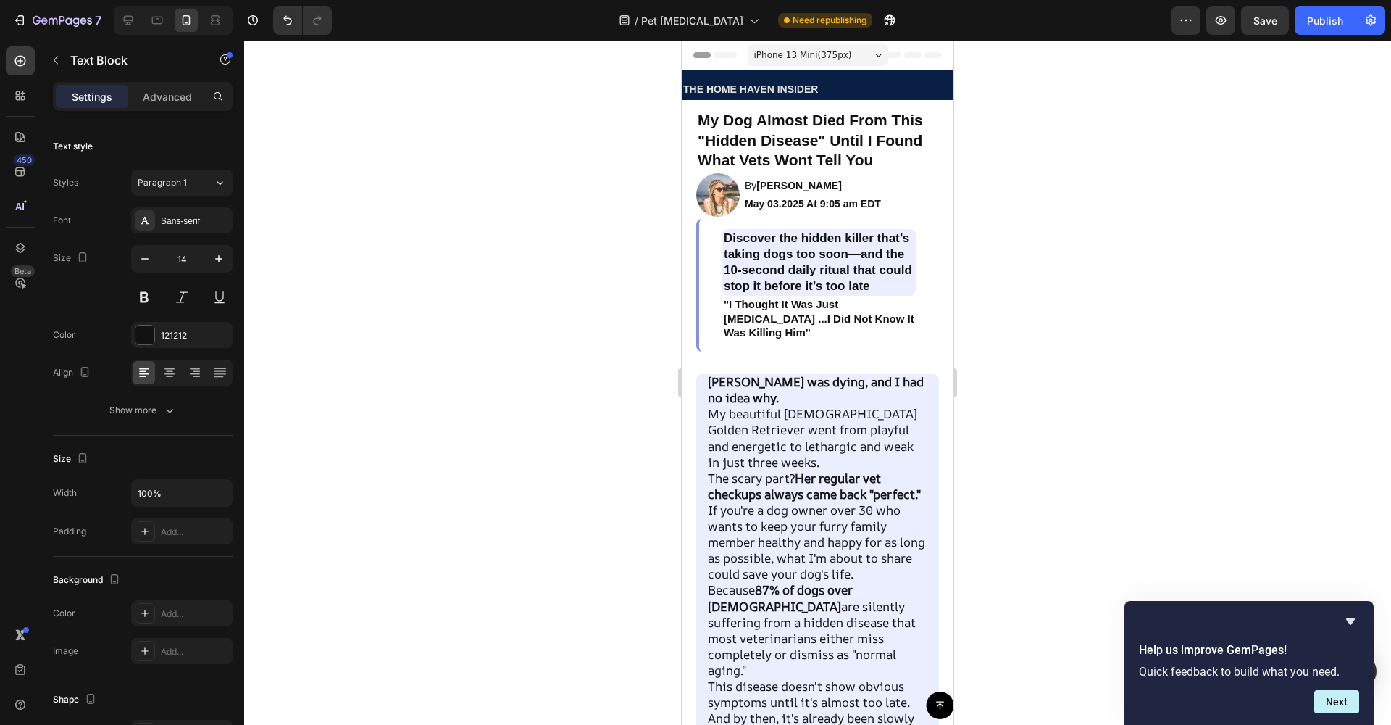
scroll to position [0, 0]
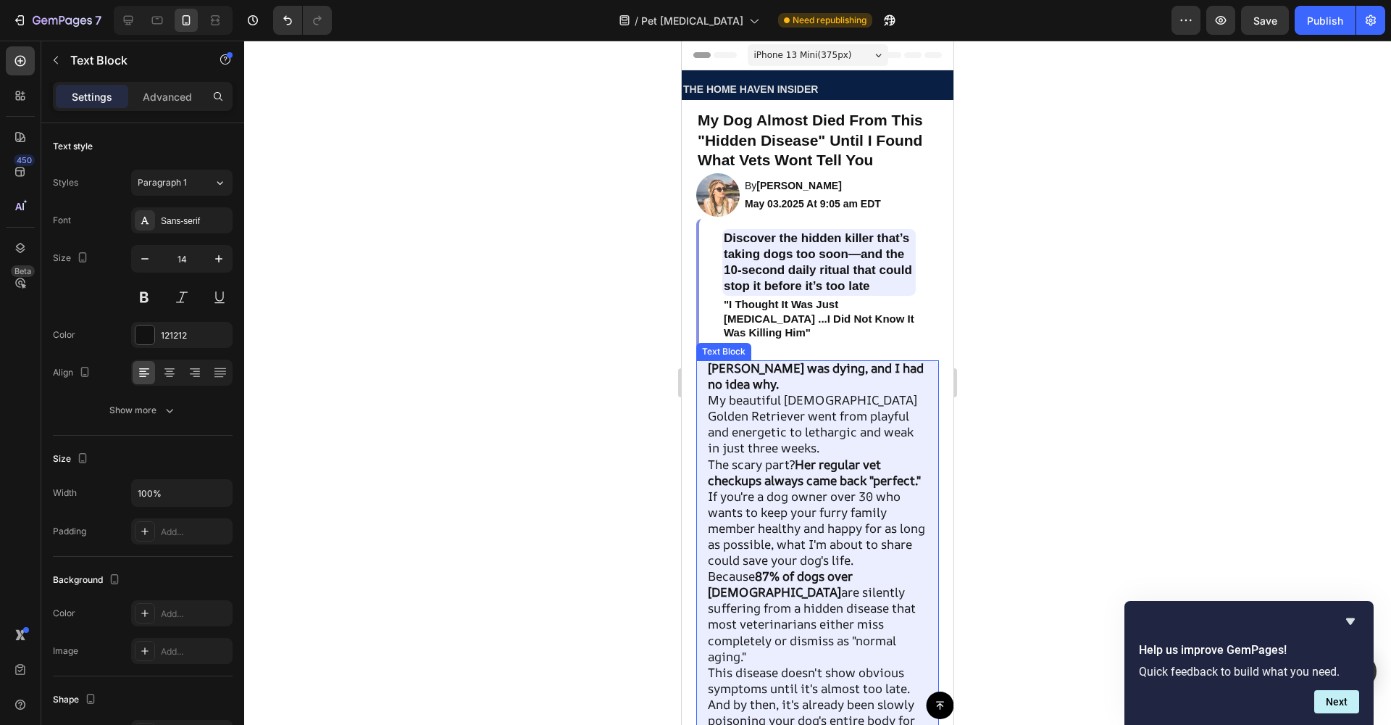
click at [801, 476] on strong "Her regular vet checkups always came back "perfect."" at bounding box center [814, 472] width 213 height 33
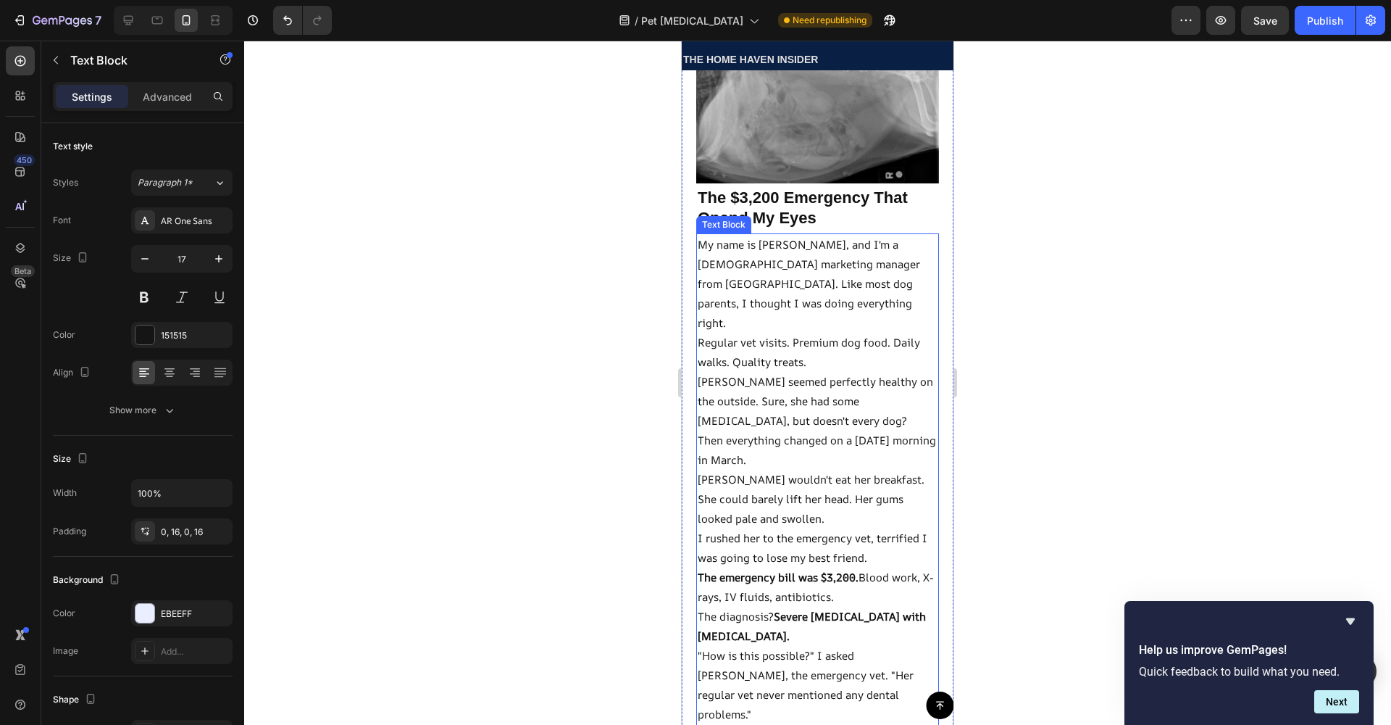
scroll to position [769, 0]
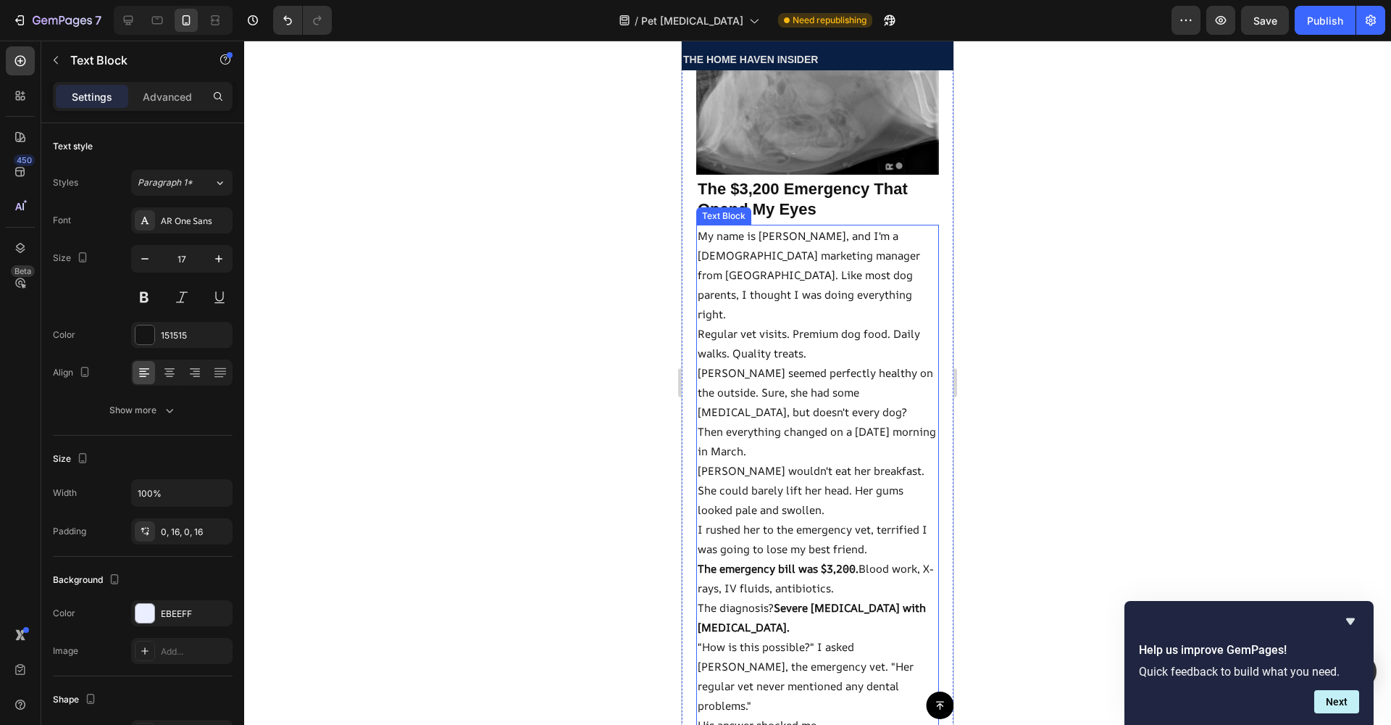
click at [788, 431] on p "Then everything changed on a [DATE] morning in March." at bounding box center [818, 441] width 240 height 39
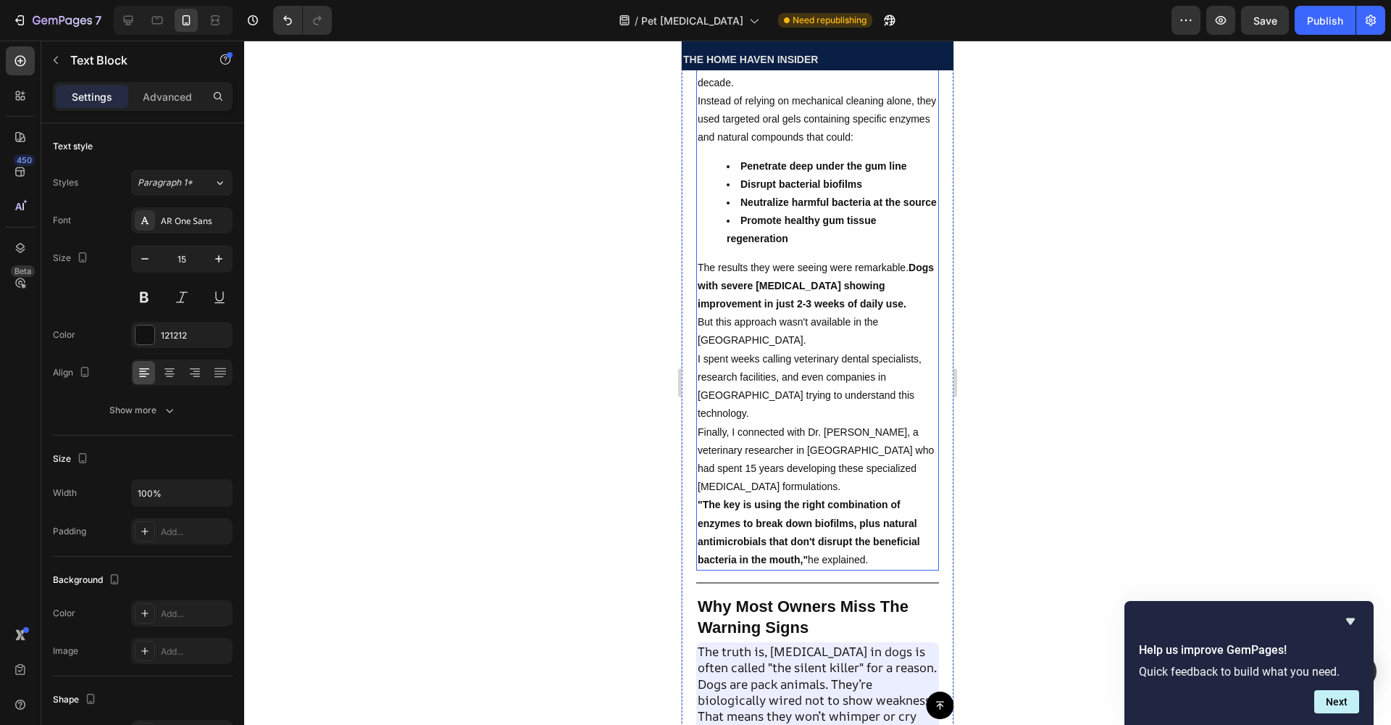
scroll to position [3000, 0]
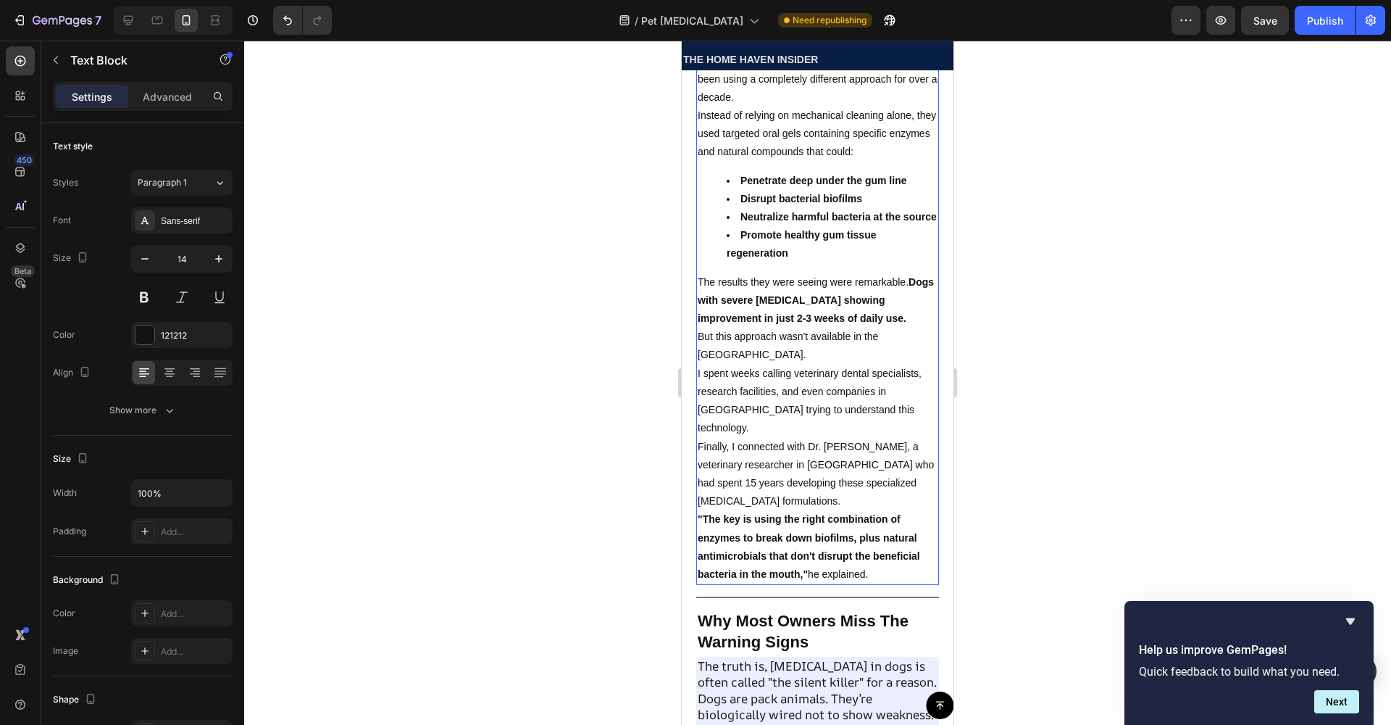
click at [873, 555] on p ""The key is using the right combination of enzymes to break down biofilms, plus…" at bounding box center [818, 546] width 240 height 73
click at [878, 553] on p ""The key is using the right combination of enzymes to break down biofilms, plus…" at bounding box center [818, 546] width 240 height 73
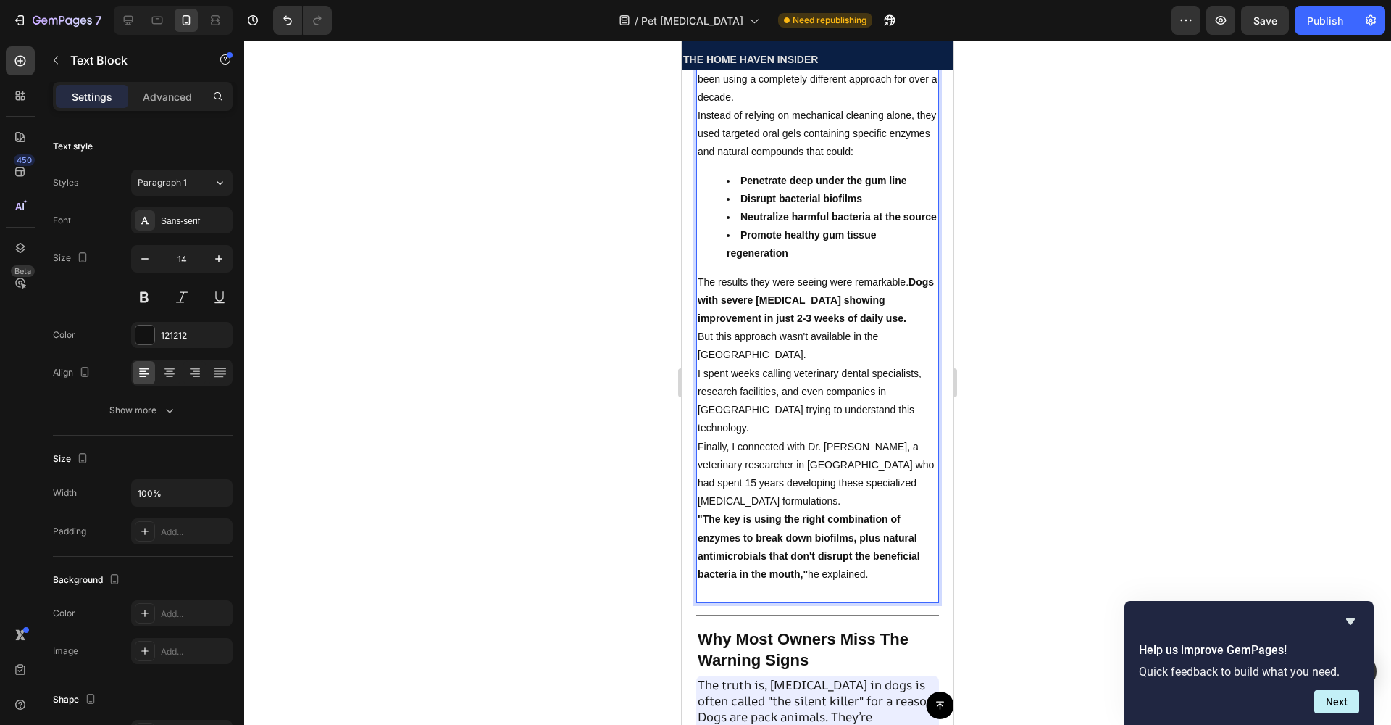
click at [819, 585] on p "Rich Text Editor. Editing area: main" at bounding box center [818, 592] width 240 height 18
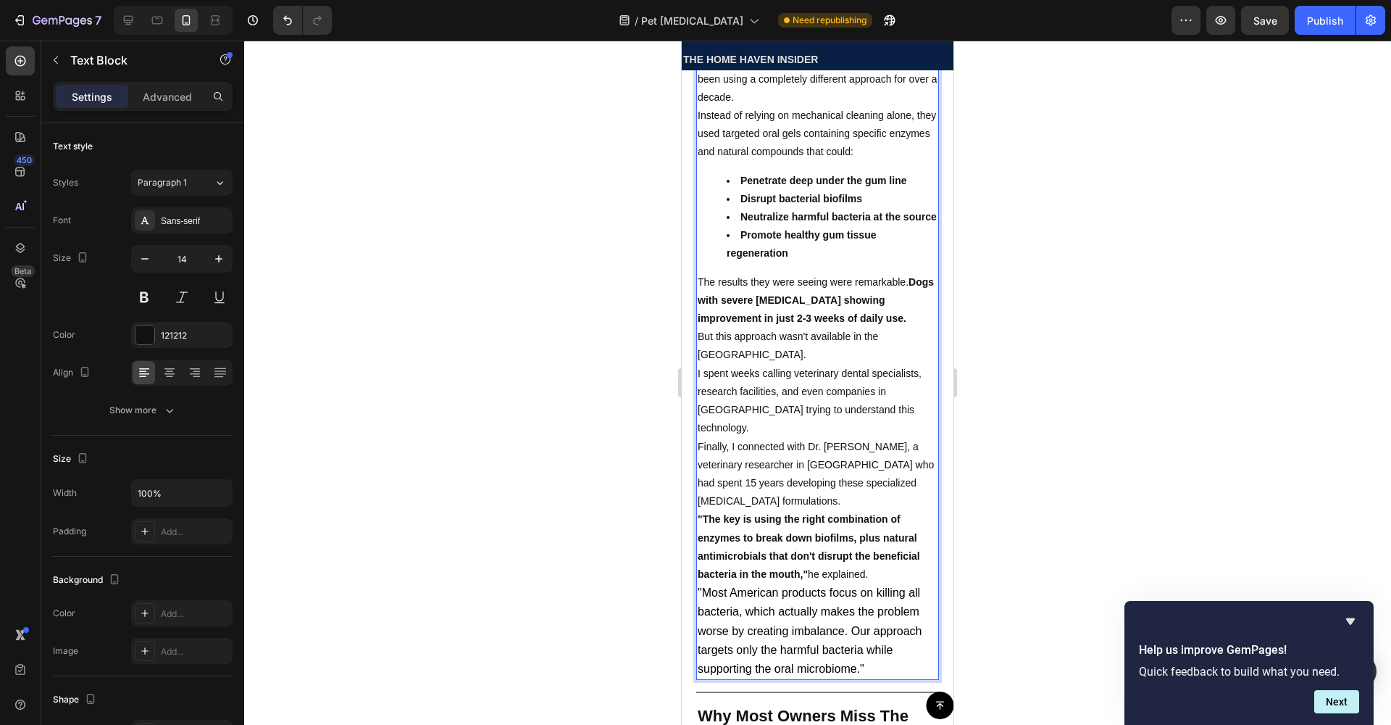
click at [745, 591] on span ""Most American products focus on killing all bacteria, which actually makes the…" at bounding box center [810, 630] width 225 height 88
click at [718, 586] on span ""Most American products focus on killing all bacteria, which actually makes the…" at bounding box center [810, 630] width 225 height 88
click at [707, 586] on span ""Most American products focus on killing all bacteria, which actually makes the…" at bounding box center [810, 630] width 225 height 88
click at [701, 586] on span ""Most American products focus on killing all bacteria, which actually makes the…" at bounding box center [810, 630] width 225 height 88
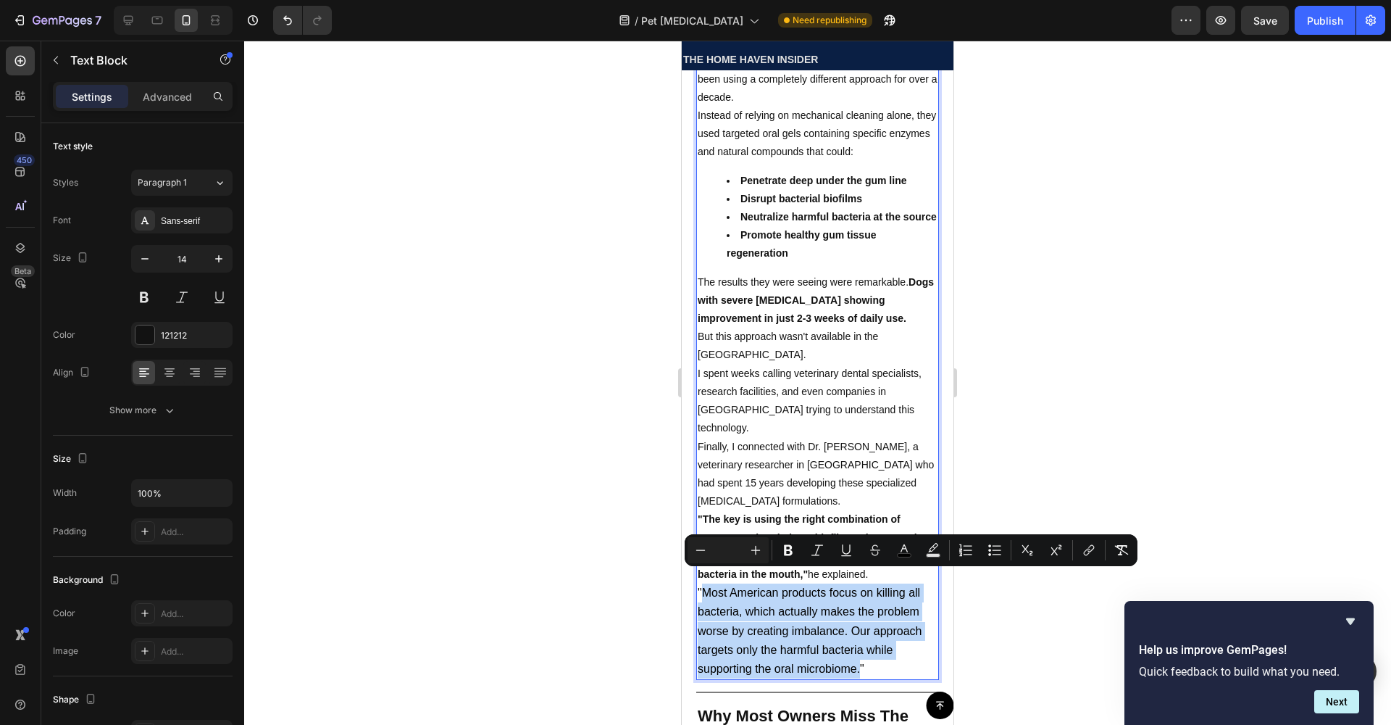
drag, startPoint x: 701, startPoint y: 577, endPoint x: 859, endPoint y: 648, distance: 173.2
click at [859, 648] on span ""Most American products focus on killing all bacteria, which actually makes the…" at bounding box center [810, 630] width 225 height 88
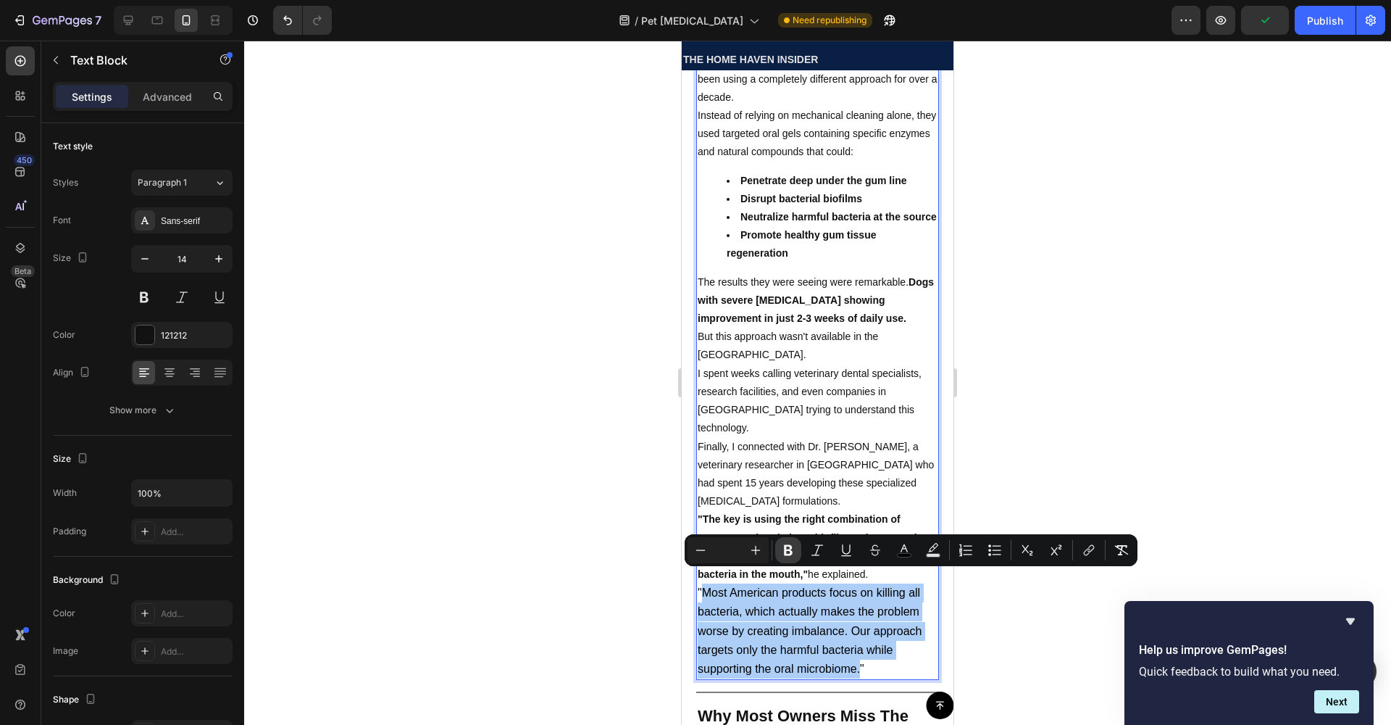
click at [783, 551] on icon "Editor contextual toolbar" at bounding box center [788, 550] width 14 height 14
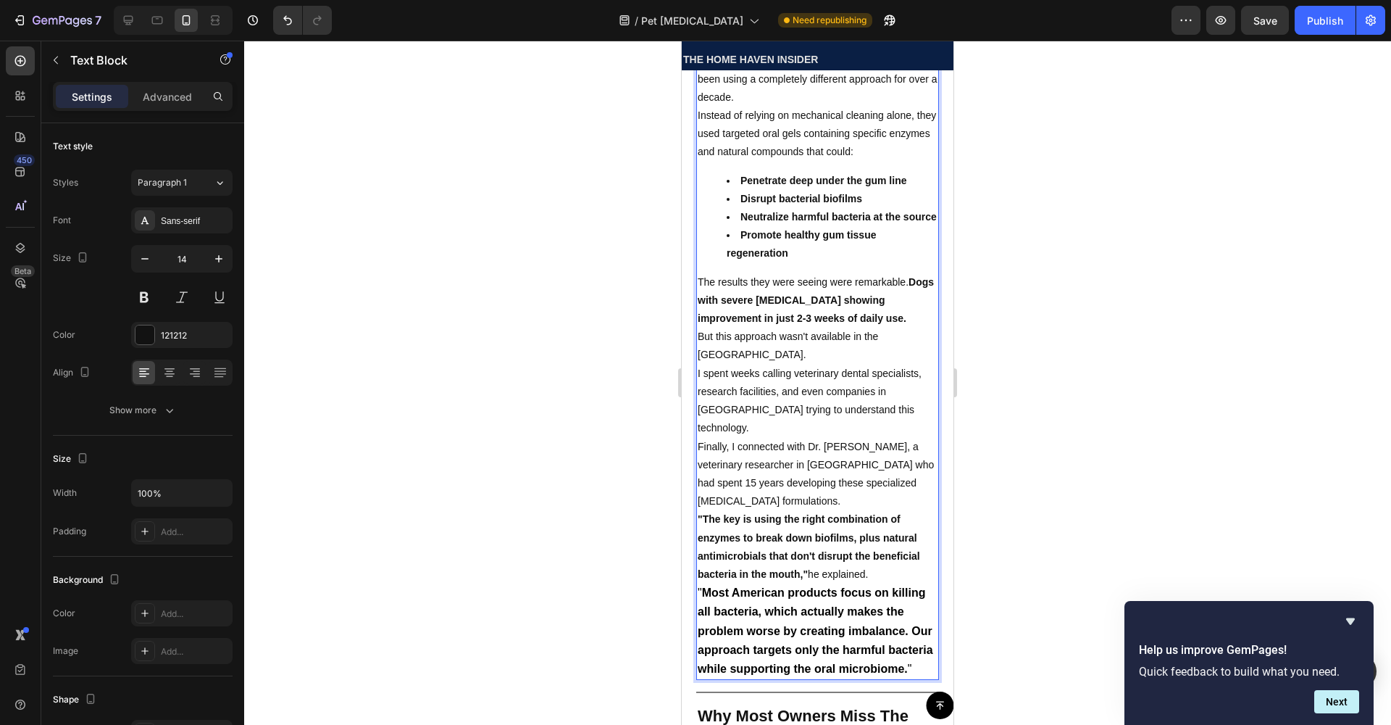
click at [730, 530] on p ""The key is using the right combination of enzymes to break down biofilms, plus…" at bounding box center [818, 546] width 240 height 73
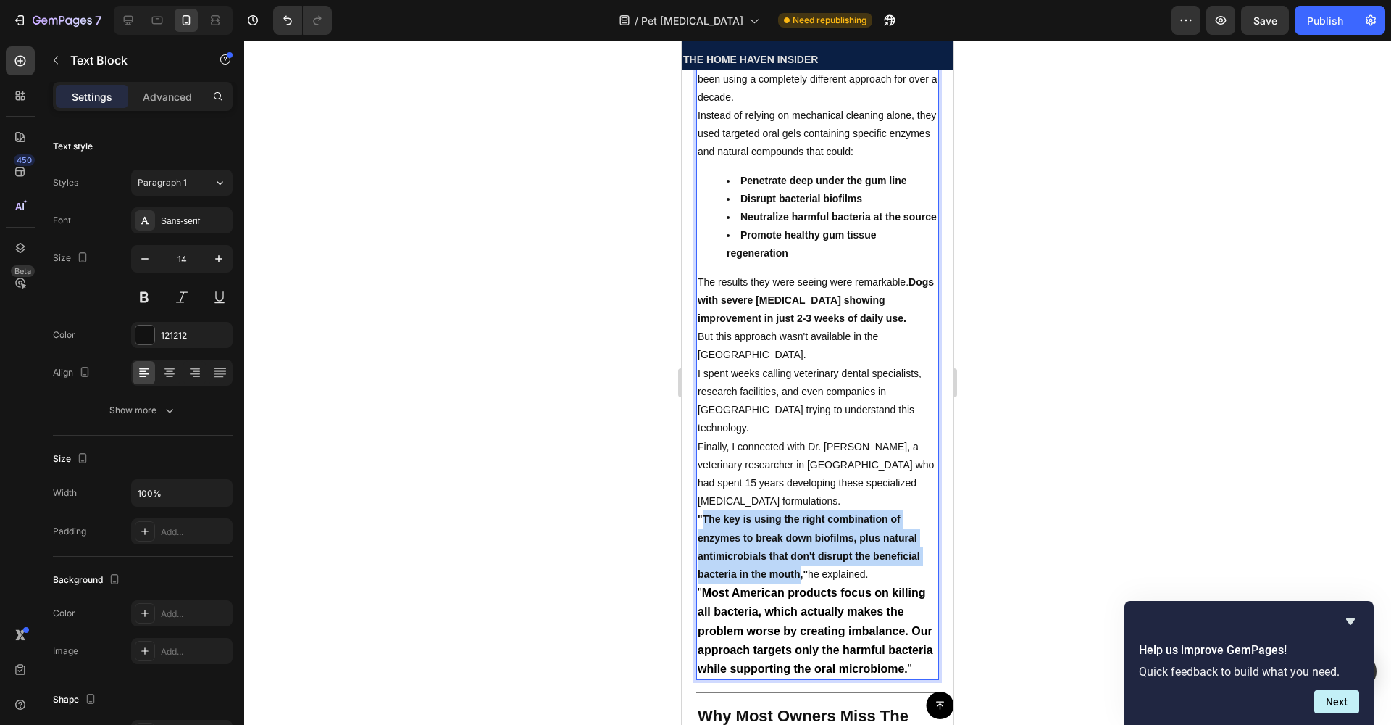
drag, startPoint x: 705, startPoint y: 501, endPoint x: 799, endPoint y: 551, distance: 106.6
click at [801, 554] on p ""The key is using the right combination of enzymes to break down biofilms, plus…" at bounding box center [818, 546] width 240 height 73
click at [779, 512] on p ""The key is using the right combination of enzymes to break down biofilms, plus…" at bounding box center [818, 546] width 240 height 73
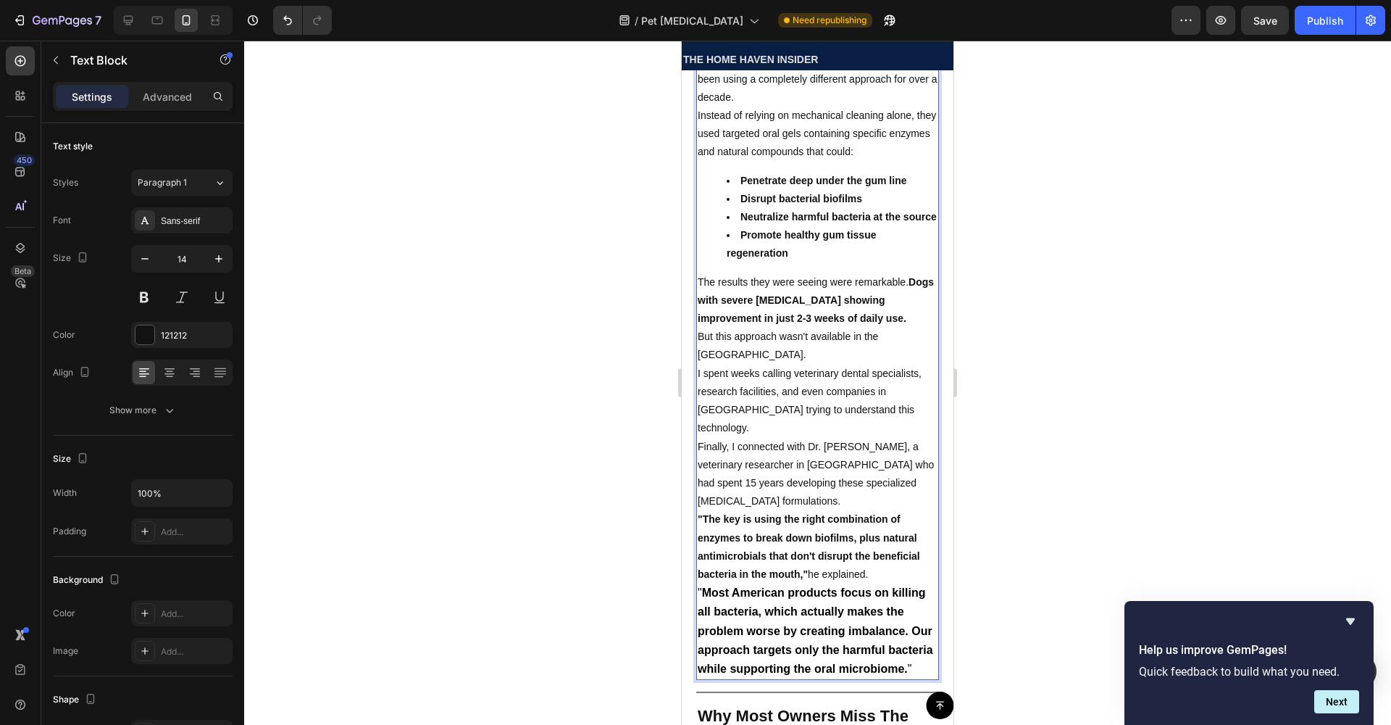
click at [728, 514] on p ""The key is using the right combination of enzymes to break down biofilms, plus…" at bounding box center [818, 546] width 240 height 73
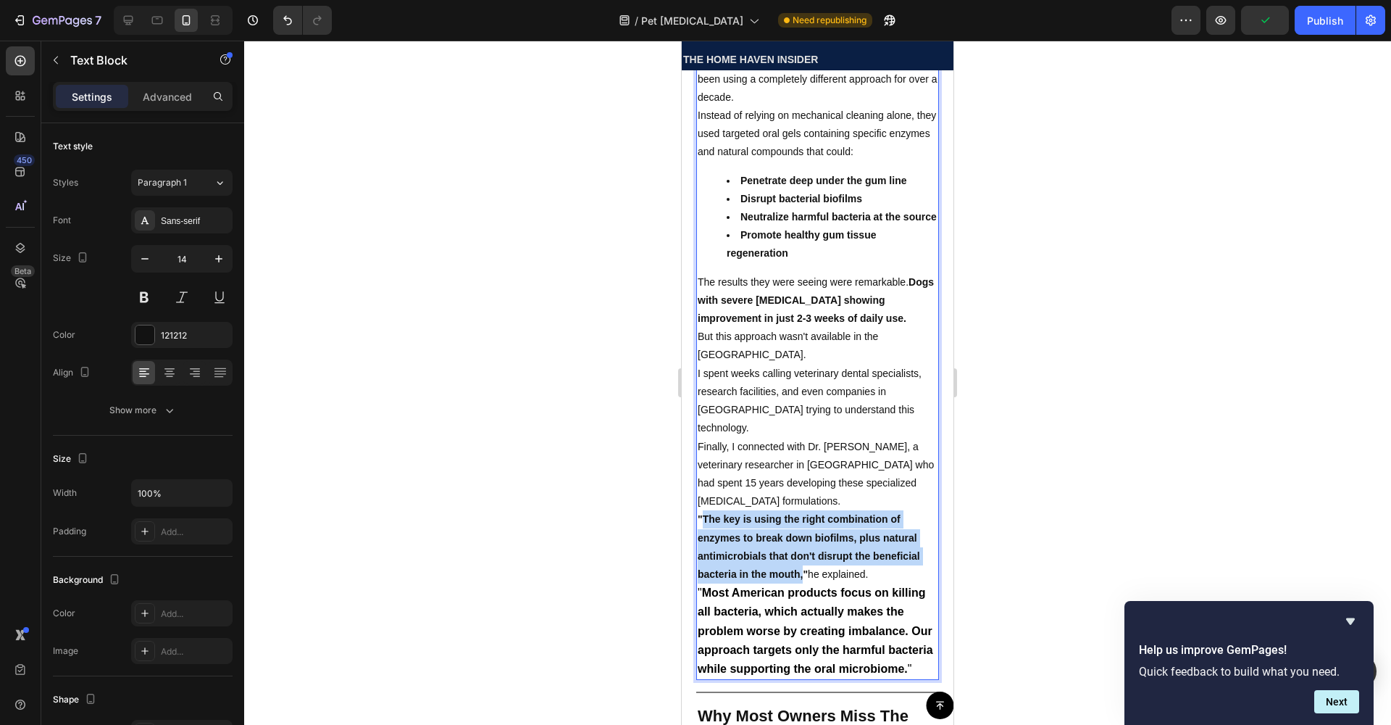
drag, startPoint x: 703, startPoint y: 504, endPoint x: 799, endPoint y: 553, distance: 107.9
click at [803, 556] on strong ""The key is using the right combination of enzymes to break down biofilms, plus…" at bounding box center [809, 546] width 222 height 67
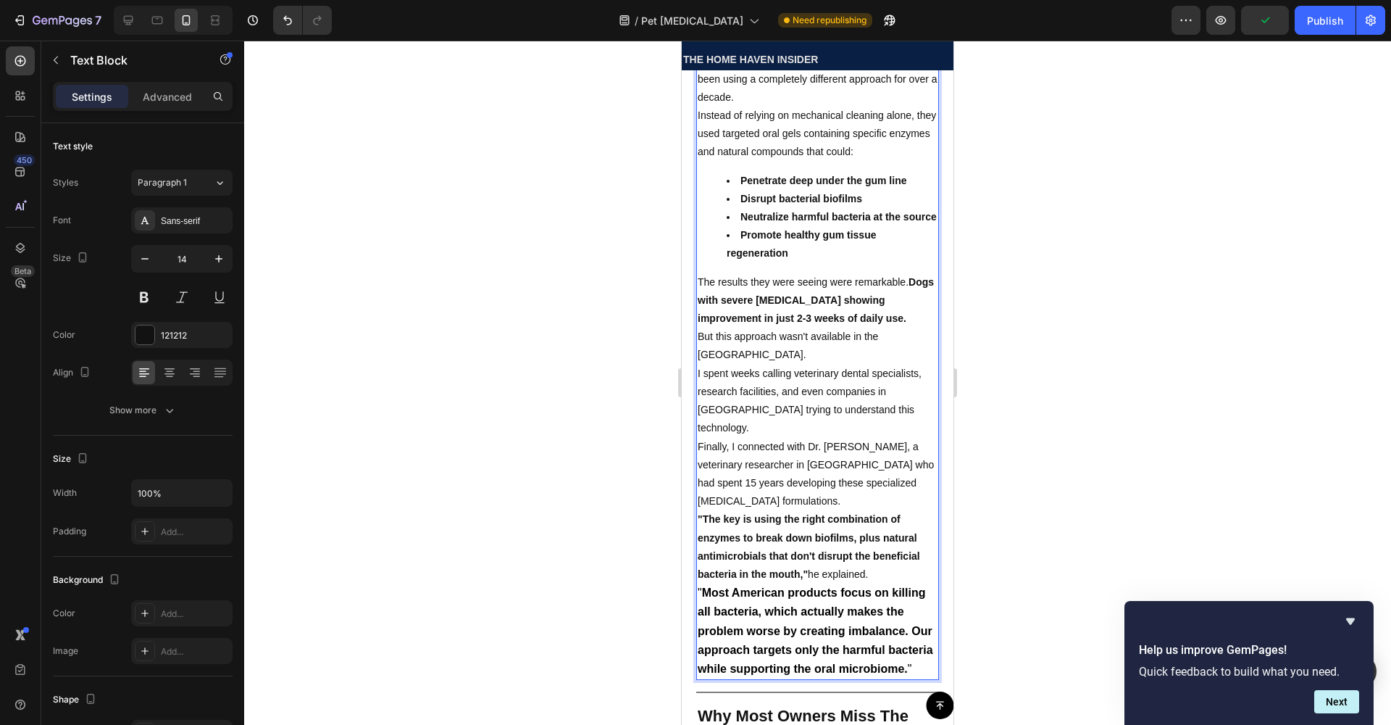
click at [794, 586] on span "" Most American products focus on killing all bacteria, which actually makes th…" at bounding box center [815, 630] width 235 height 88
click at [852, 609] on strong "Most American products focus on killing all bacteria, which actually makes the …" at bounding box center [815, 630] width 235 height 88
click at [800, 561] on strong ""The key is using the right combination of enzymes to break down biofilms, plus…" at bounding box center [809, 546] width 222 height 67
click at [768, 525] on strong ""The key is using the right combination of enzymes to break down biofilms, plus…" at bounding box center [809, 546] width 222 height 67
click at [788, 640] on p "" Most American products focus on killing all bacteria, which actually makes th…" at bounding box center [818, 630] width 240 height 95
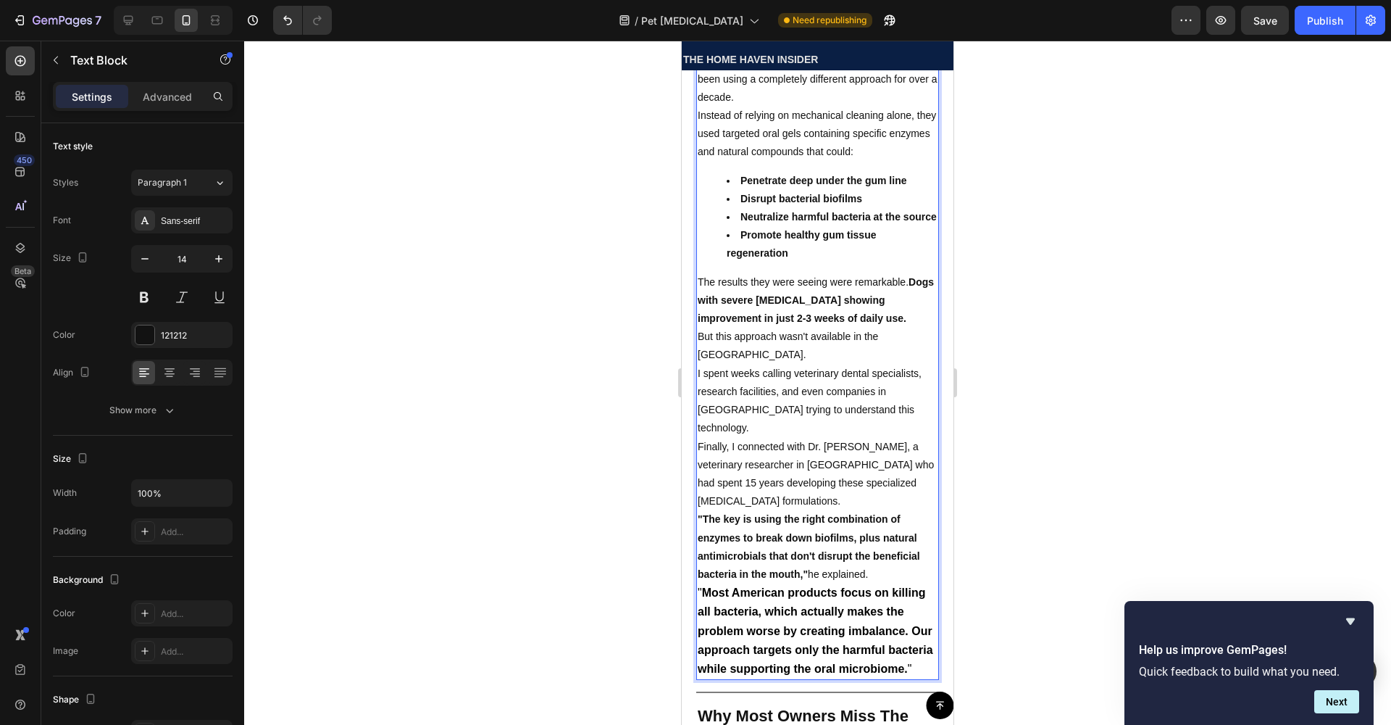
click at [762, 520] on strong ""The key is using the right combination of enzymes to break down biofilms, plus…" at bounding box center [809, 546] width 222 height 67
click at [751, 601] on strong "Most American products focus on killing all bacteria, which actually makes the …" at bounding box center [815, 630] width 235 height 88
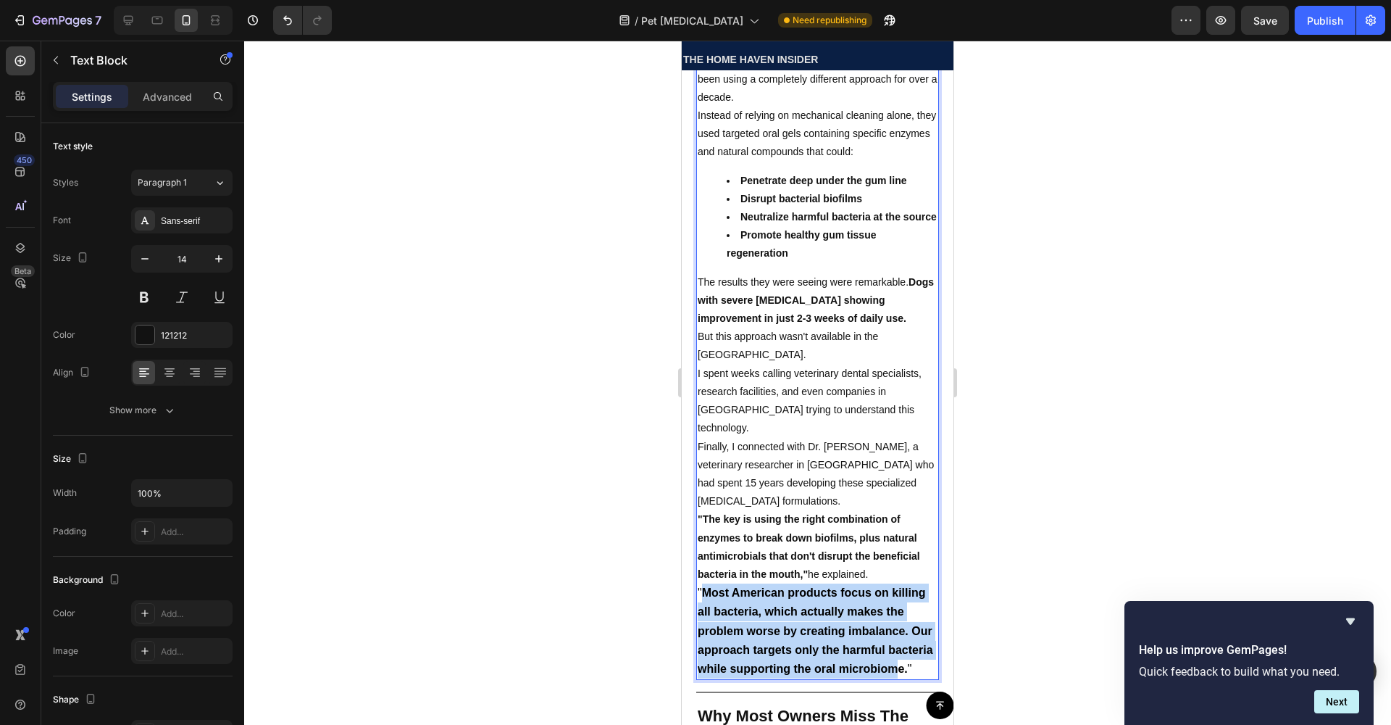
drag, startPoint x: 701, startPoint y: 576, endPoint x: 760, endPoint y: 664, distance: 106.1
click at [760, 664] on strong "Most American products focus on killing all bacteria, which actually makes the …" at bounding box center [815, 630] width 235 height 88
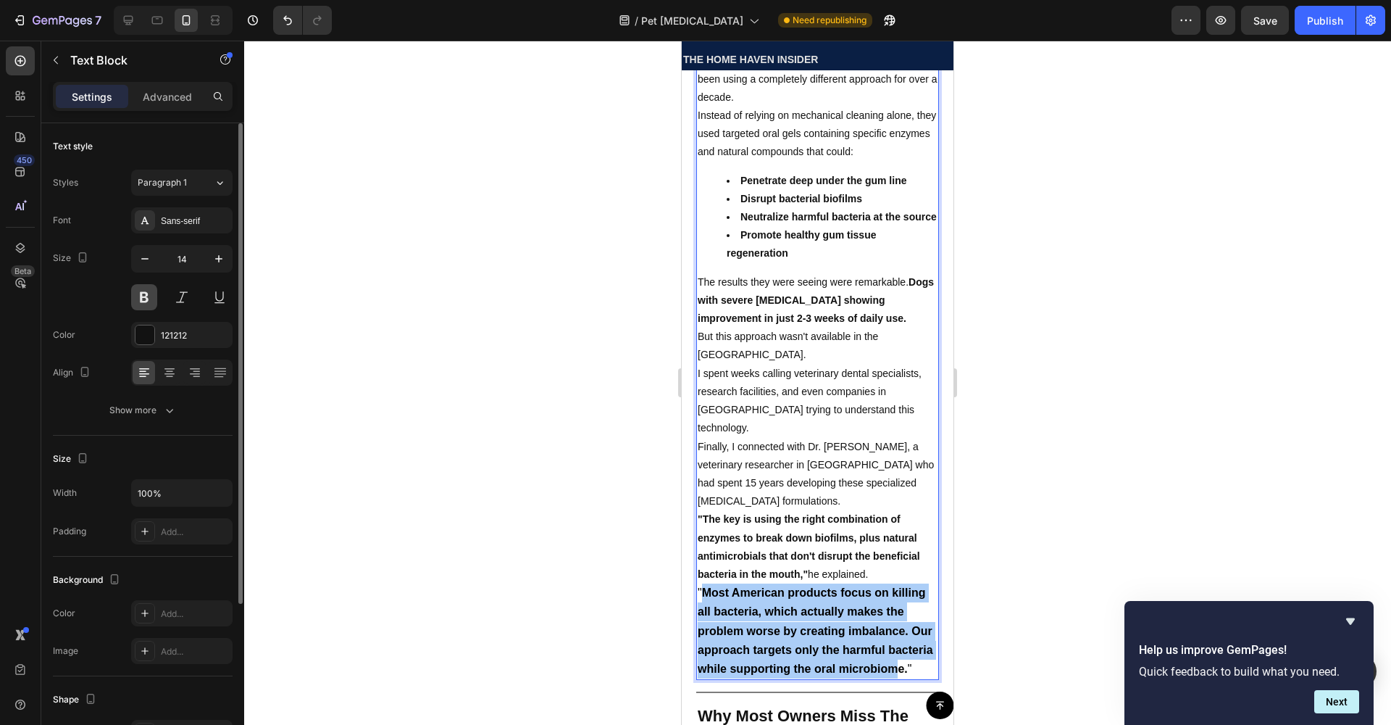
click at [148, 304] on button at bounding box center [144, 297] width 26 height 26
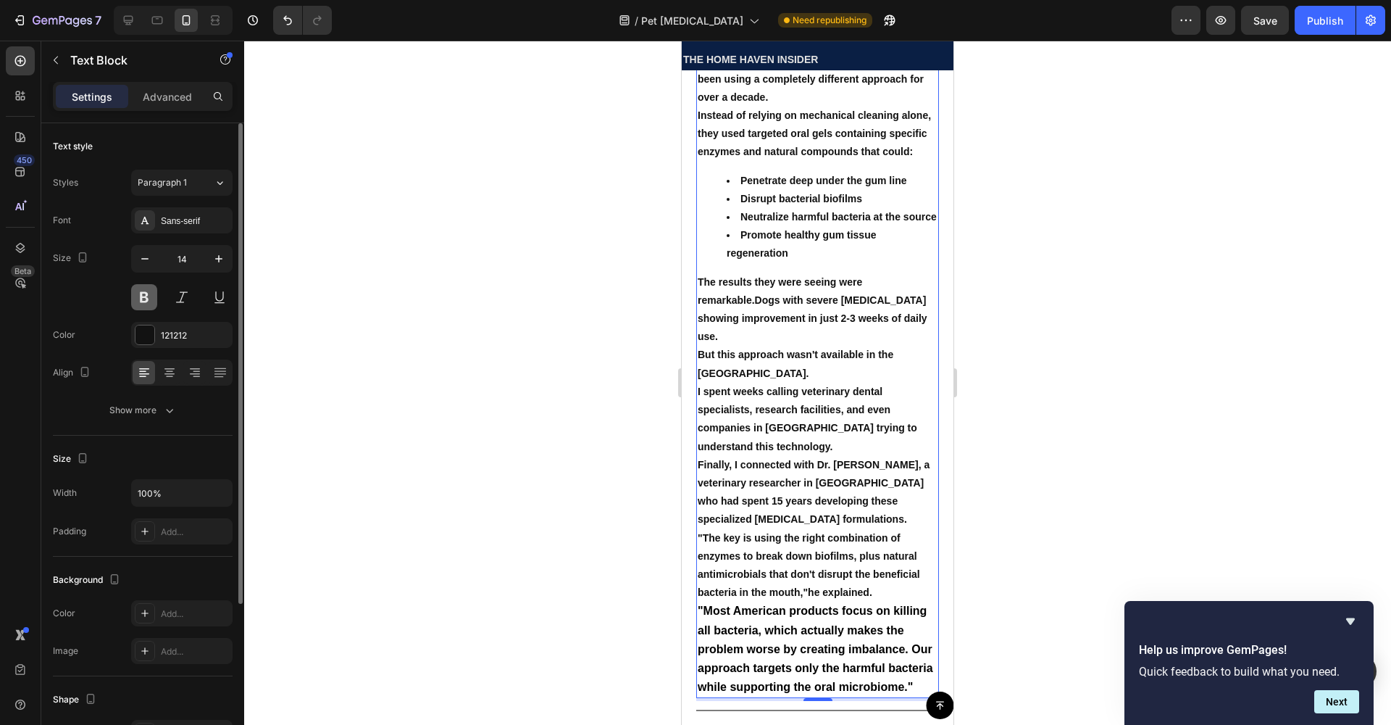
click at [148, 304] on button at bounding box center [144, 297] width 26 height 26
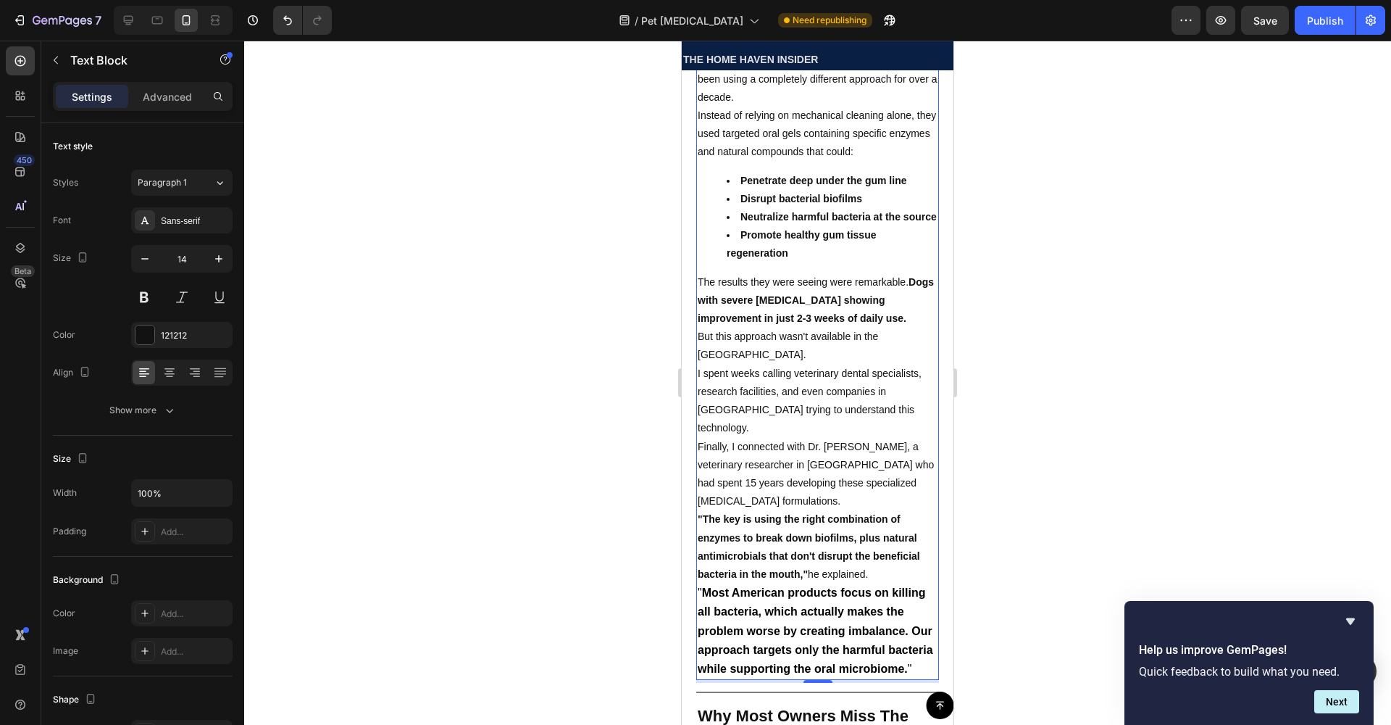
click at [755, 495] on p "Finally, I connected with Dr. [PERSON_NAME], a veterinary researcher in [GEOGRA…" at bounding box center [818, 474] width 240 height 73
drag, startPoint x: 783, startPoint y: 573, endPoint x: 720, endPoint y: 561, distance: 63.5
click at [782, 586] on strong "Most American products focus on killing all bacteria, which actually makes the …" at bounding box center [815, 630] width 235 height 88
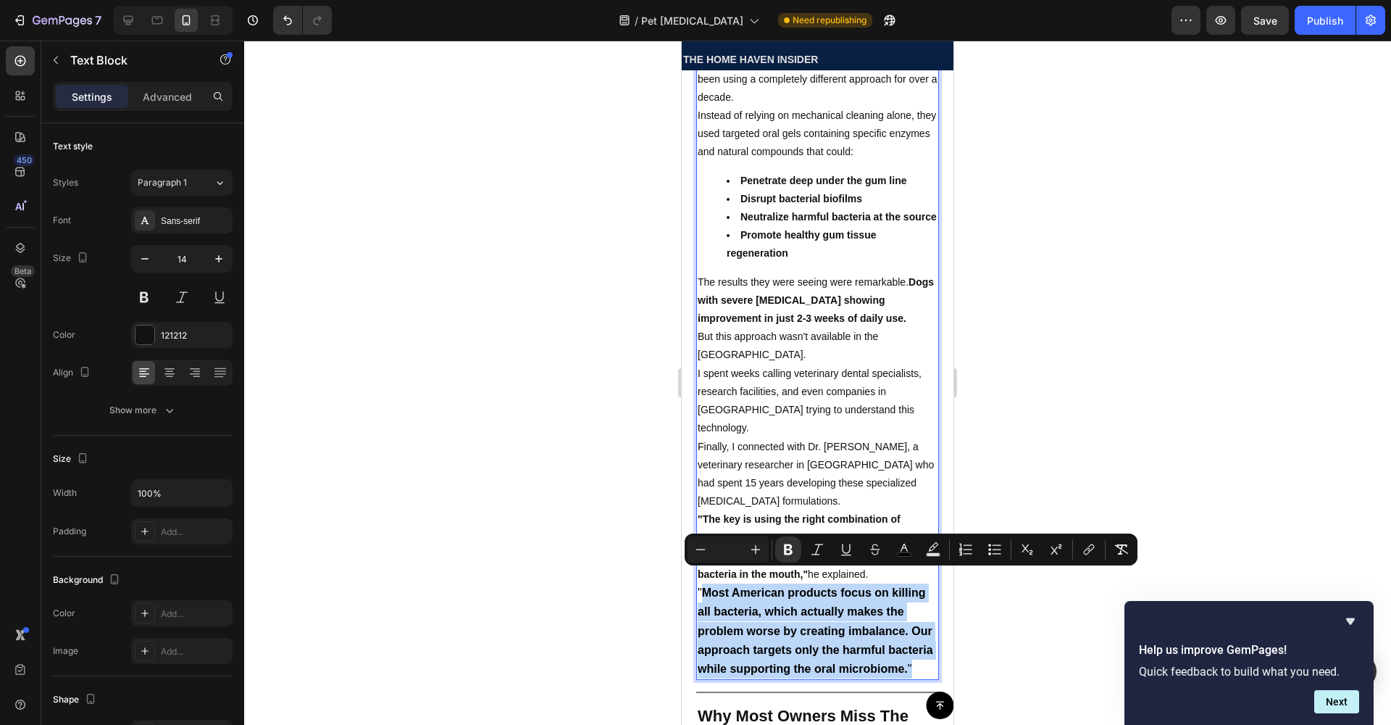
drag, startPoint x: 700, startPoint y: 574, endPoint x: 803, endPoint y: 662, distance: 135.2
click at [803, 662] on p "" Most American products focus on killing all bacteria, which actually makes th…" at bounding box center [818, 630] width 240 height 95
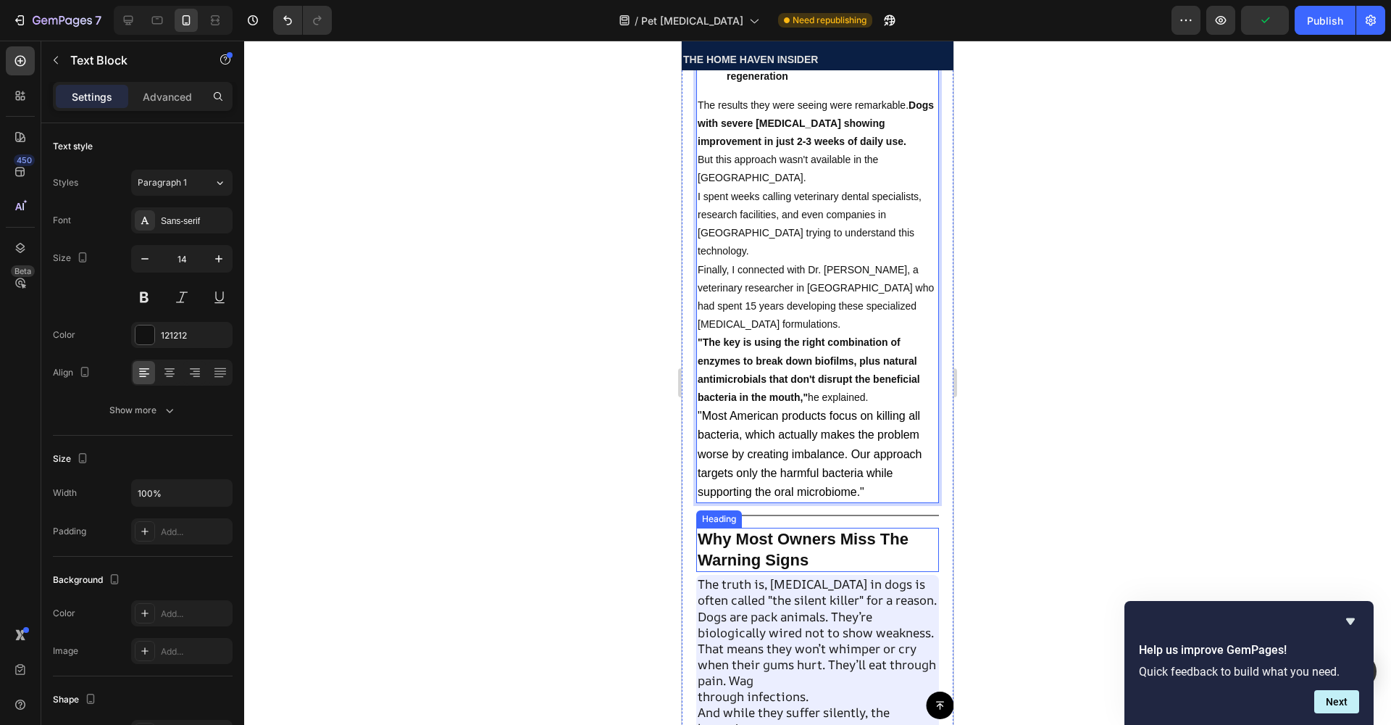
scroll to position [3179, 0]
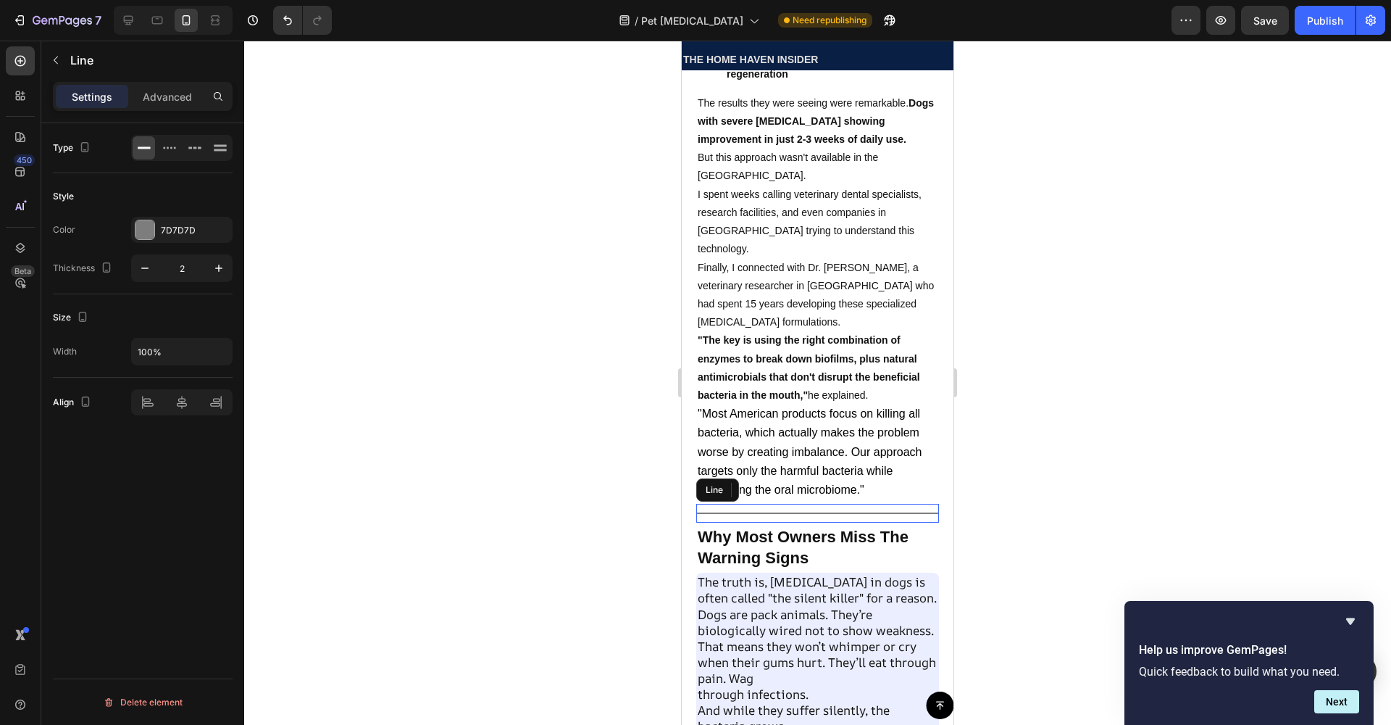
click at [779, 504] on div "Title Line" at bounding box center [817, 513] width 243 height 19
drag, startPoint x: 812, startPoint y: 506, endPoint x: 812, endPoint y: 498, distance: 8.0
click at [812, 504] on div "Title Line 0" at bounding box center [817, 513] width 243 height 19
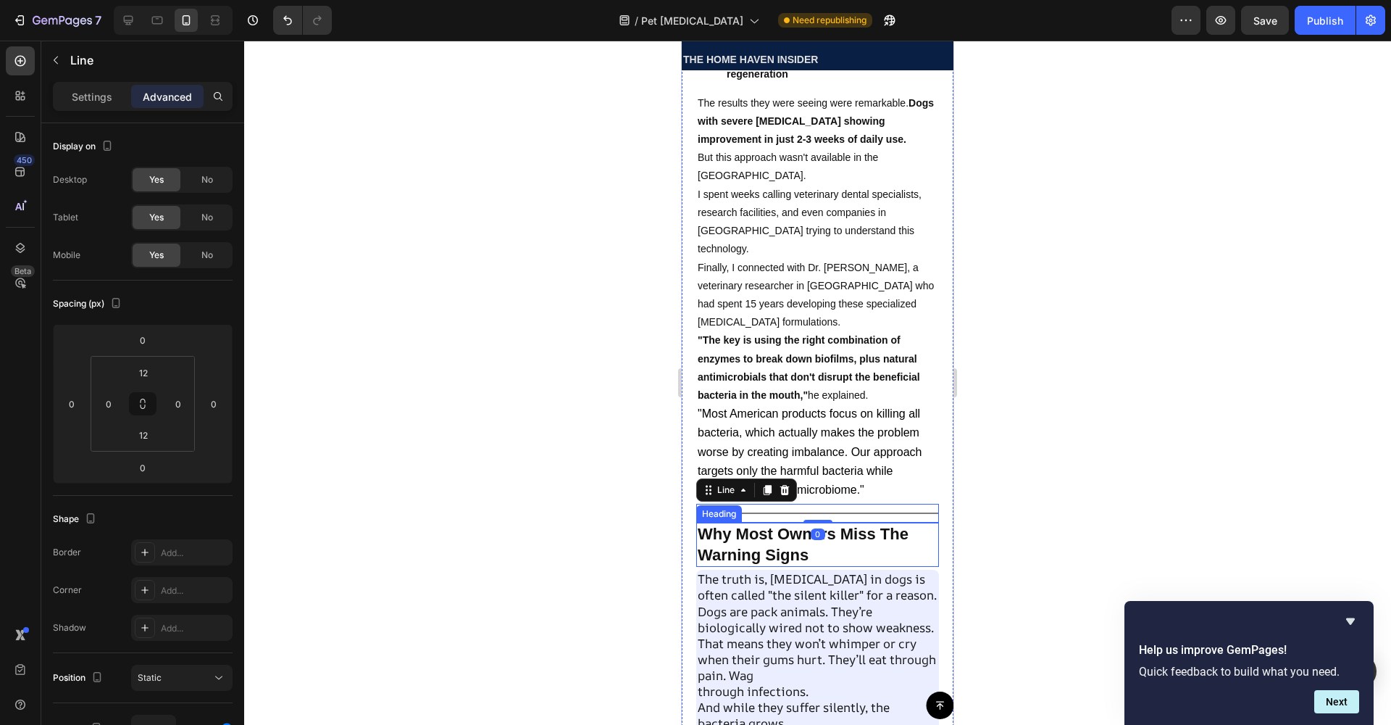
click at [775, 535] on h2 "Why Most Owners Miss The Warning Signs" at bounding box center [817, 544] width 243 height 44
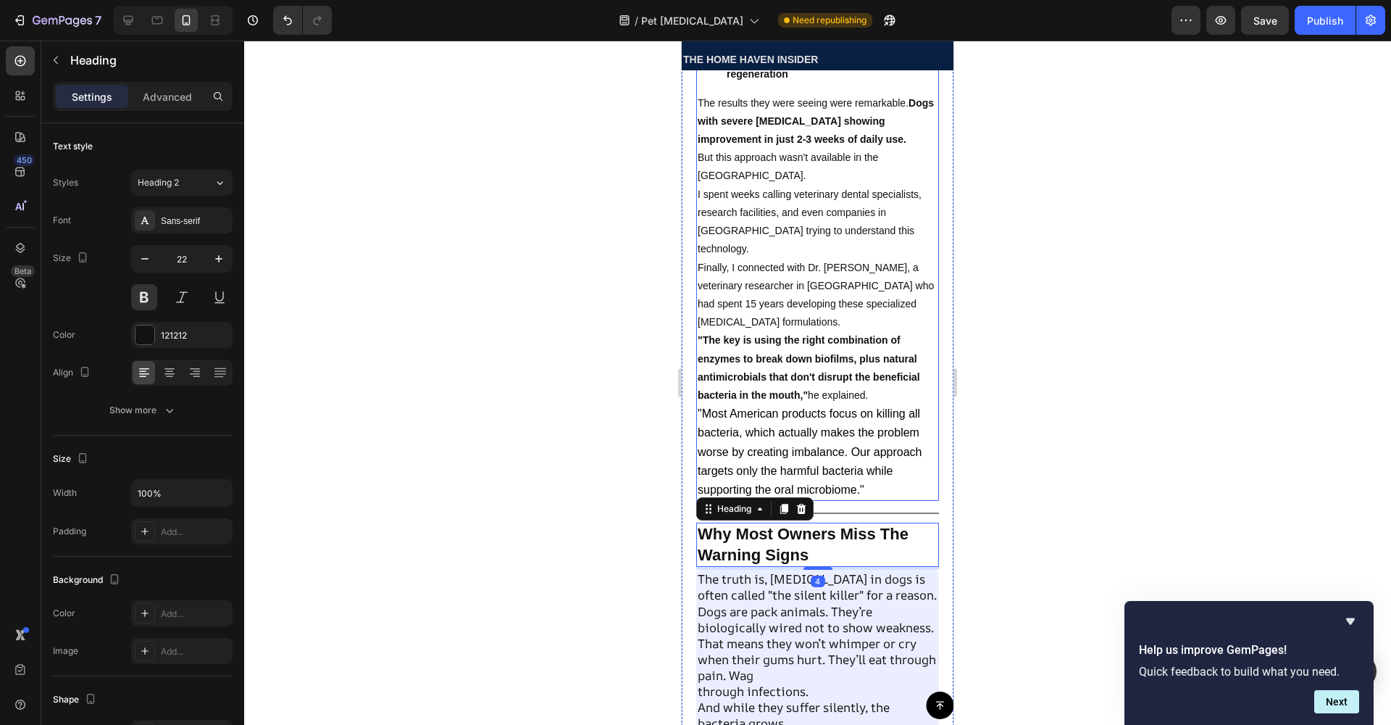
click at [800, 453] on span ""Most American products focus on killing all bacteria, which actually makes the…" at bounding box center [810, 451] width 225 height 88
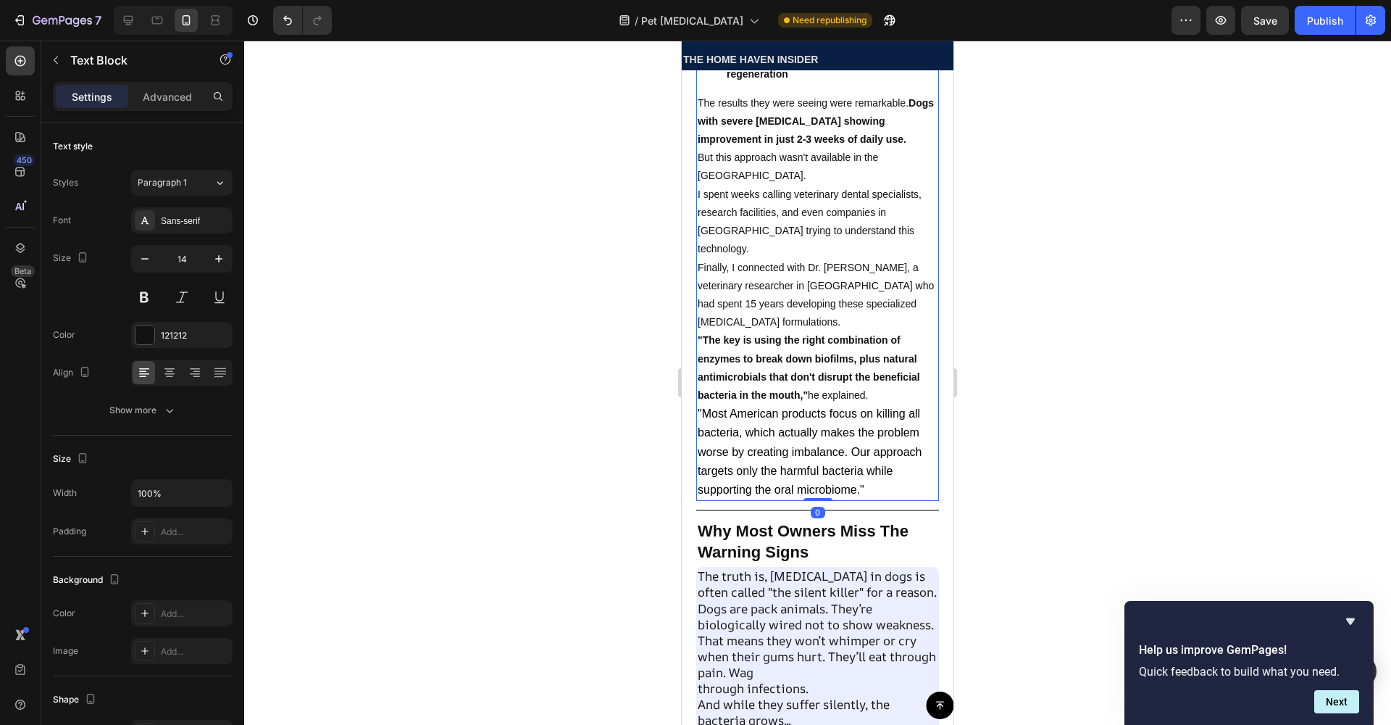
drag, startPoint x: 817, startPoint y: 483, endPoint x: 818, endPoint y: 467, distance: 16.0
click at [818, 467] on div "During my research, I discovered that veterinary dental specialists in [GEOGRAP…" at bounding box center [817, 177] width 243 height 648
click at [734, 541] on h2 "Why Most Owners Miss The Warning Signs" at bounding box center [817, 542] width 243 height 44
click at [811, 529] on p "Why Most Owners Miss The Warning Signs" at bounding box center [818, 541] width 240 height 41
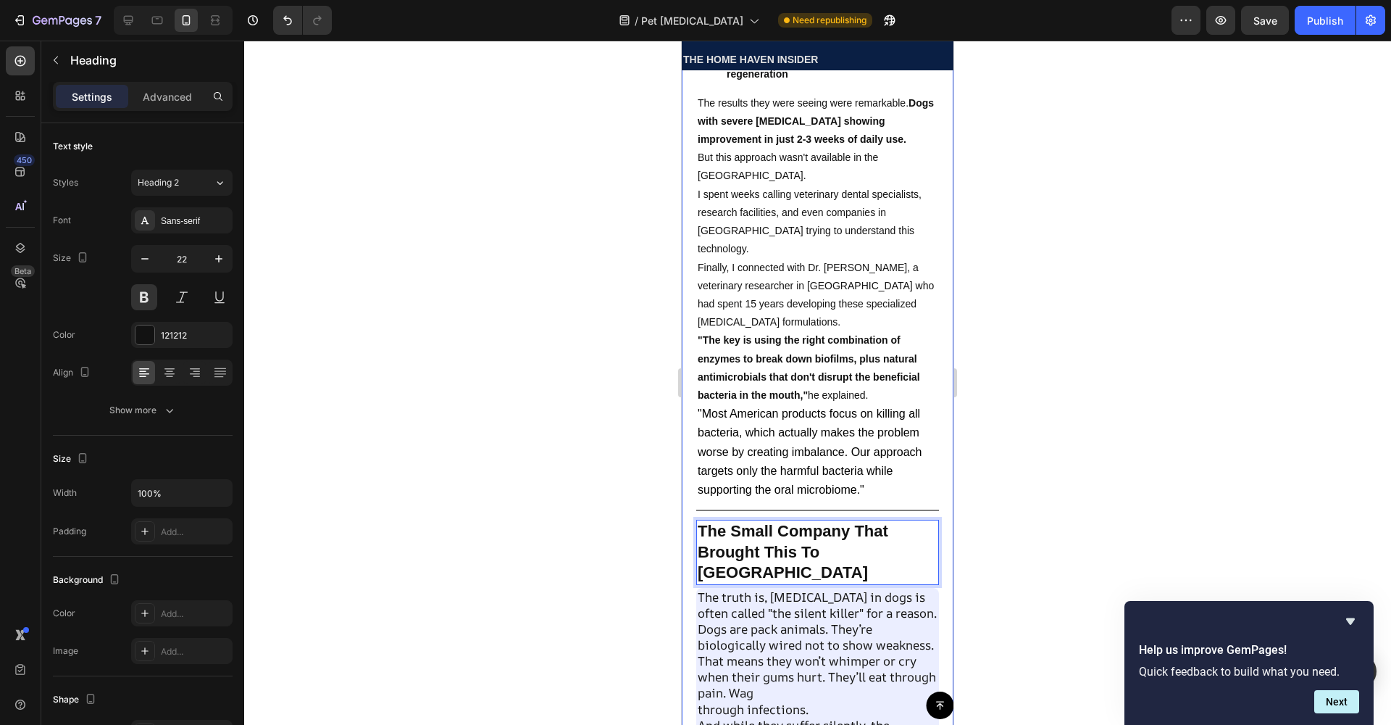
click at [996, 475] on div at bounding box center [817, 383] width 1147 height 684
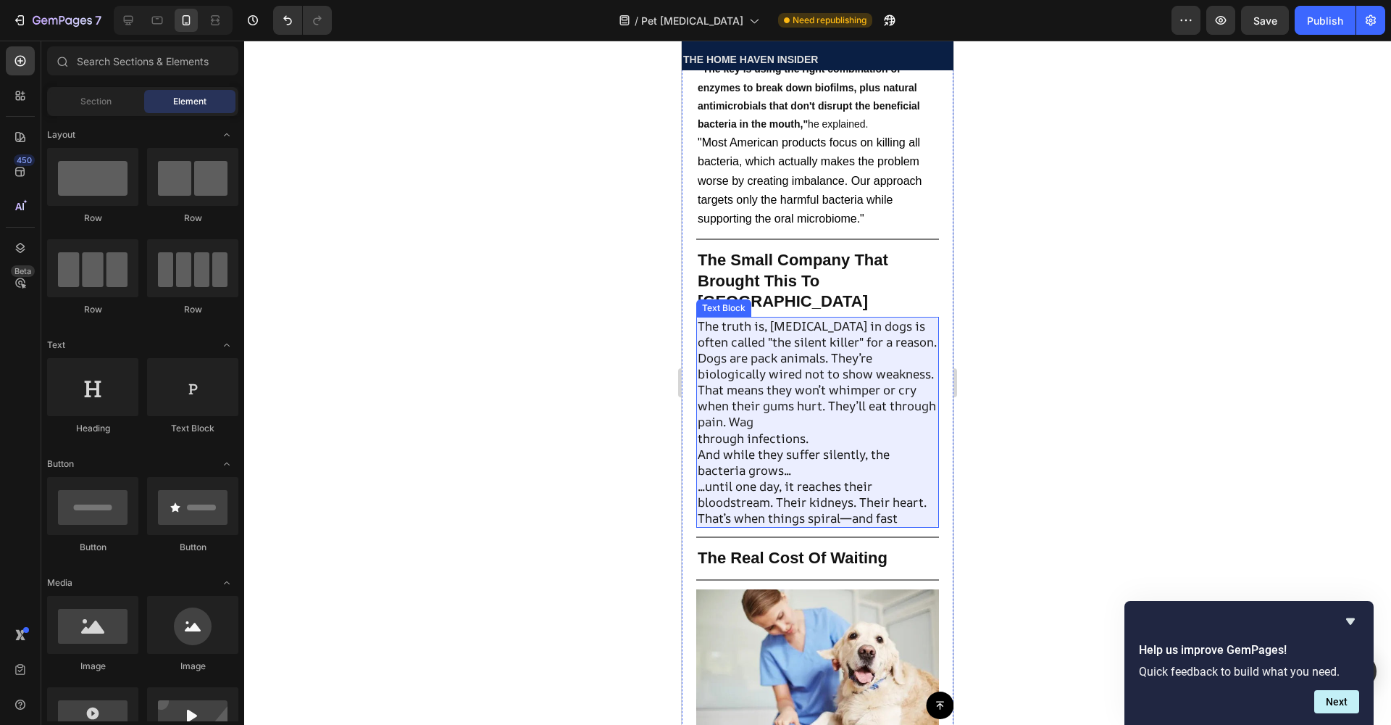
scroll to position [3480, 0]
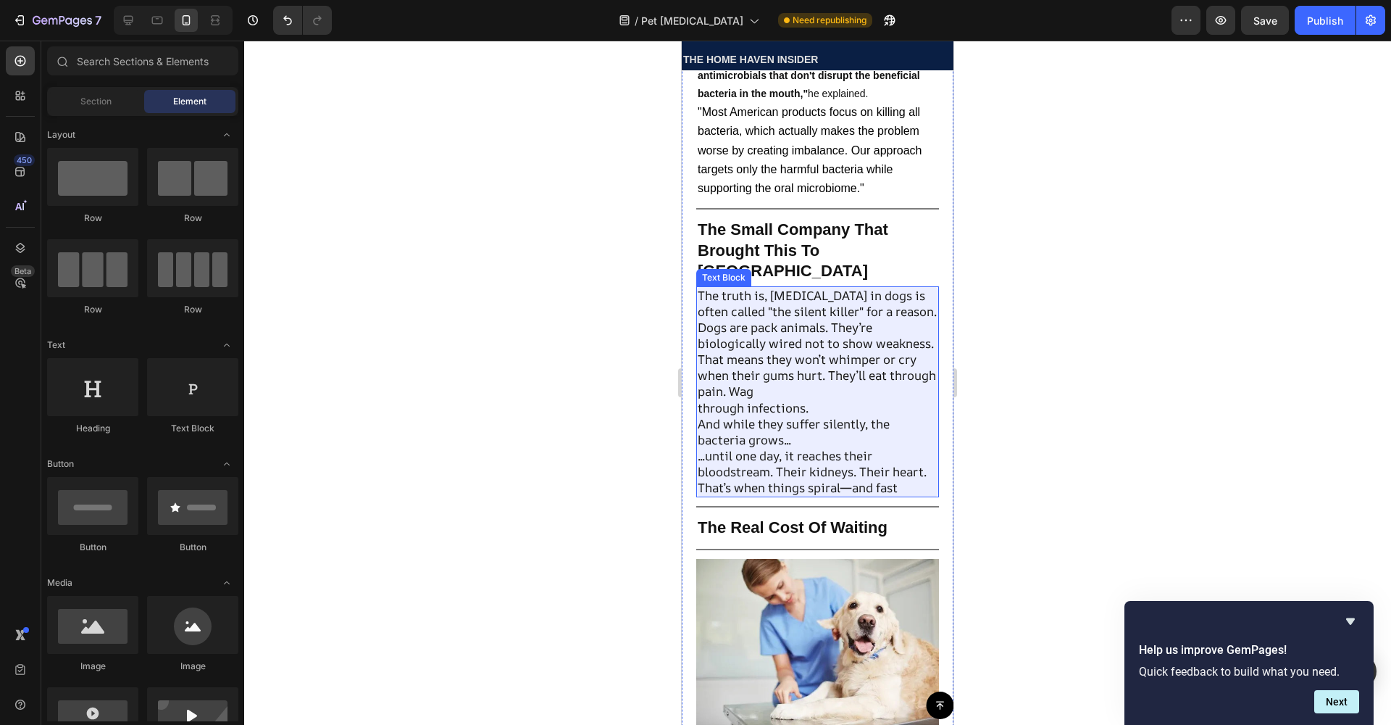
click at [773, 418] on p "And while they suffer silently, the bacteria grows..." at bounding box center [818, 432] width 240 height 32
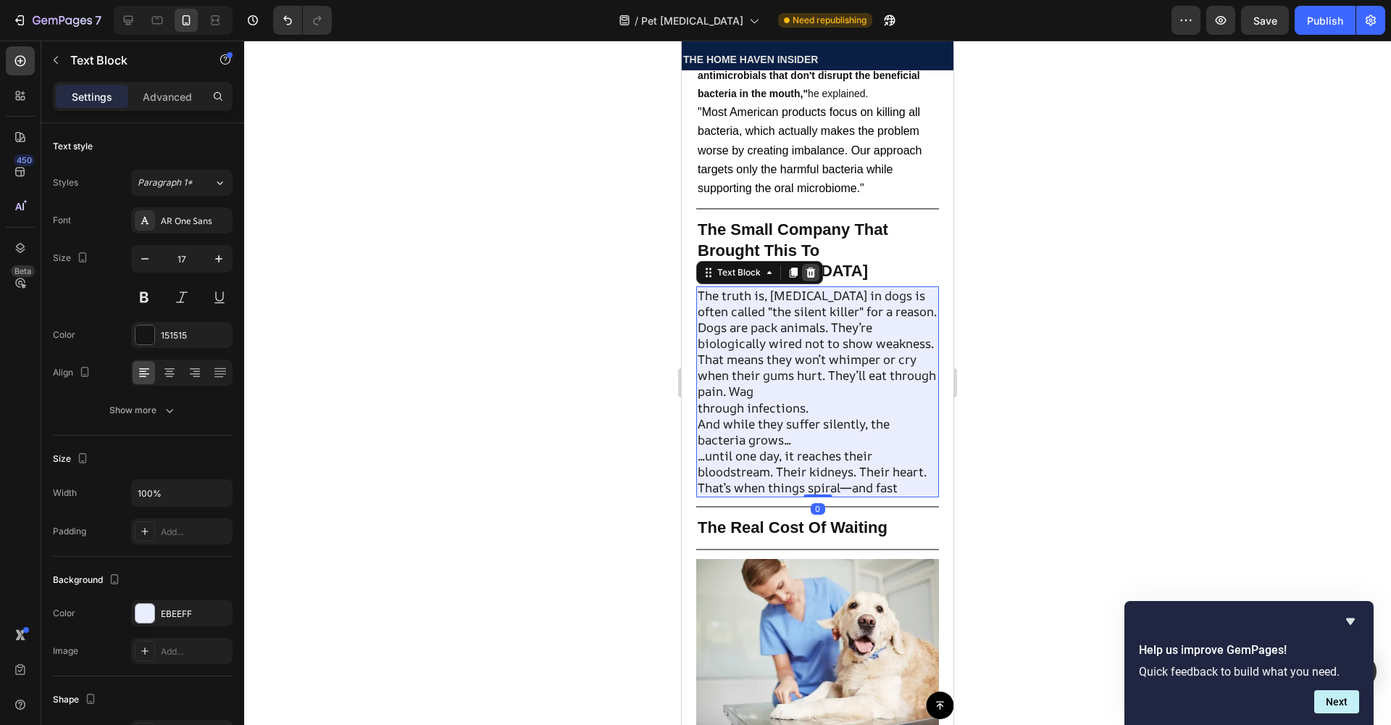
click at [812, 267] on icon at bounding box center [810, 272] width 9 height 10
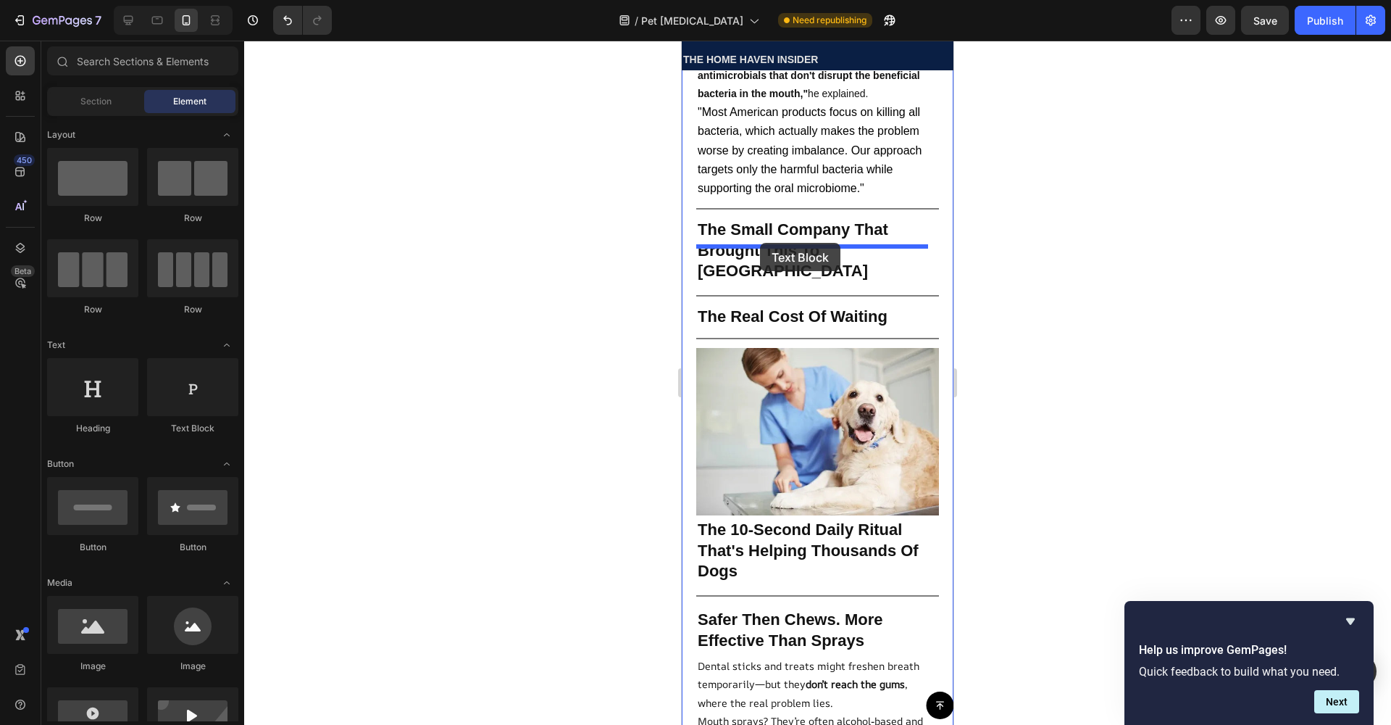
drag, startPoint x: 856, startPoint y: 423, endPoint x: 760, endPoint y: 243, distance: 204.2
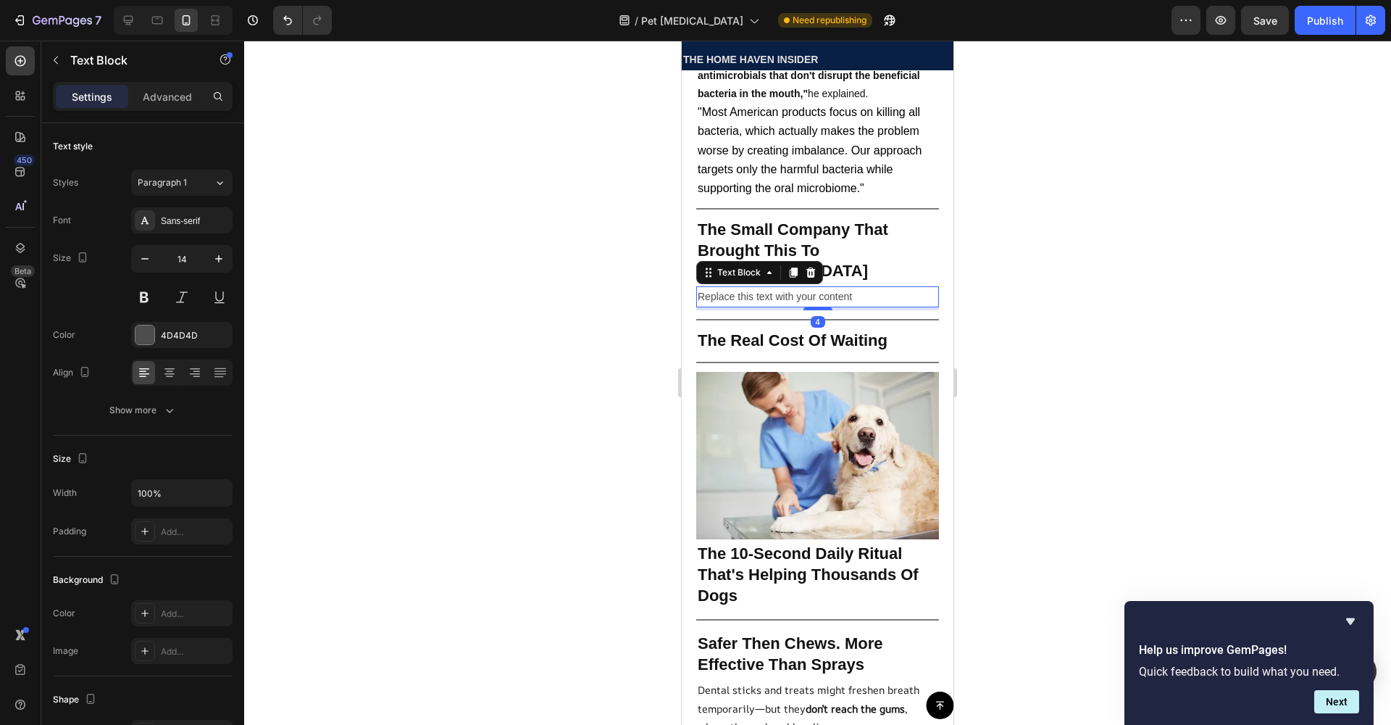
click at [759, 286] on div "Replace this text with your content" at bounding box center [817, 296] width 243 height 21
drag, startPoint x: 851, startPoint y: 254, endPoint x: 655, endPoint y: 260, distance: 196.5
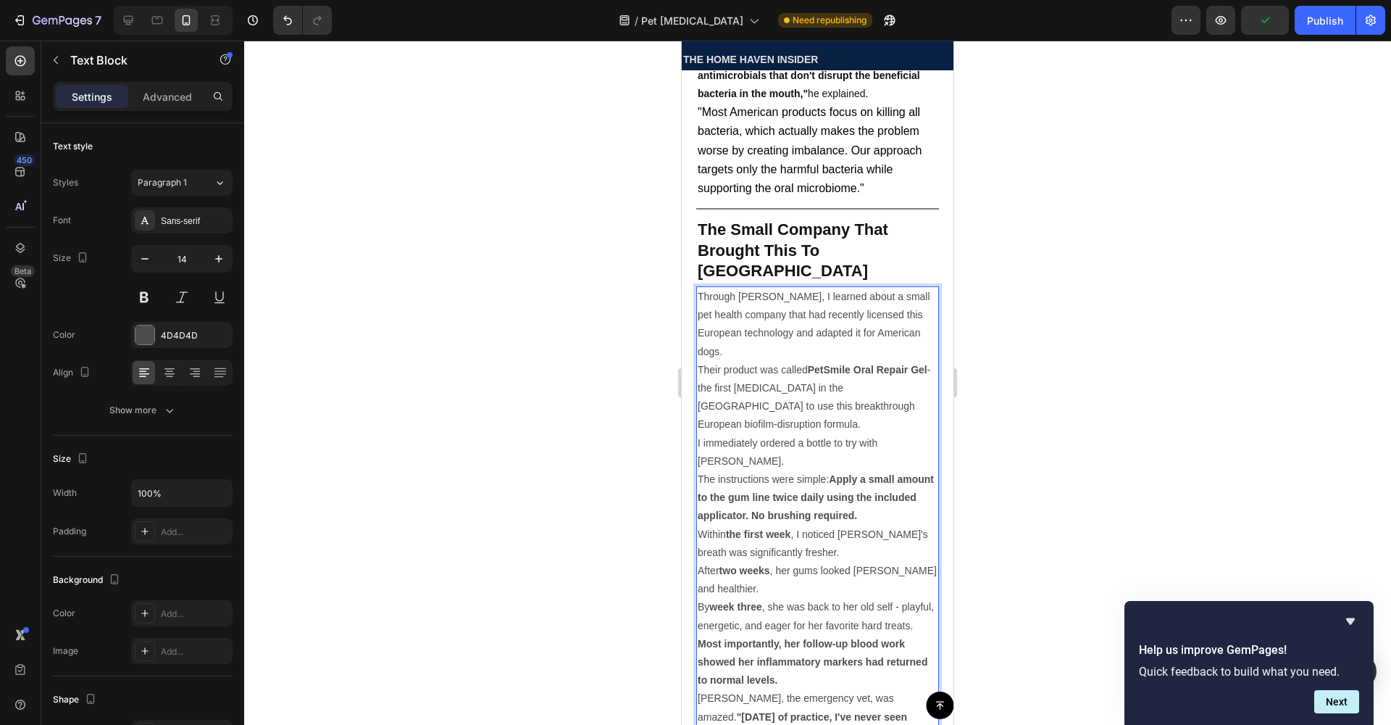
click at [732, 290] on p "Through [PERSON_NAME], I learned about a small pet health company that had rece…" at bounding box center [818, 324] width 240 height 73
drag, startPoint x: 163, startPoint y: 324, endPoint x: 210, endPoint y: 343, distance: 51.0
click at [167, 327] on div "4D4D4D" at bounding box center [181, 335] width 101 height 26
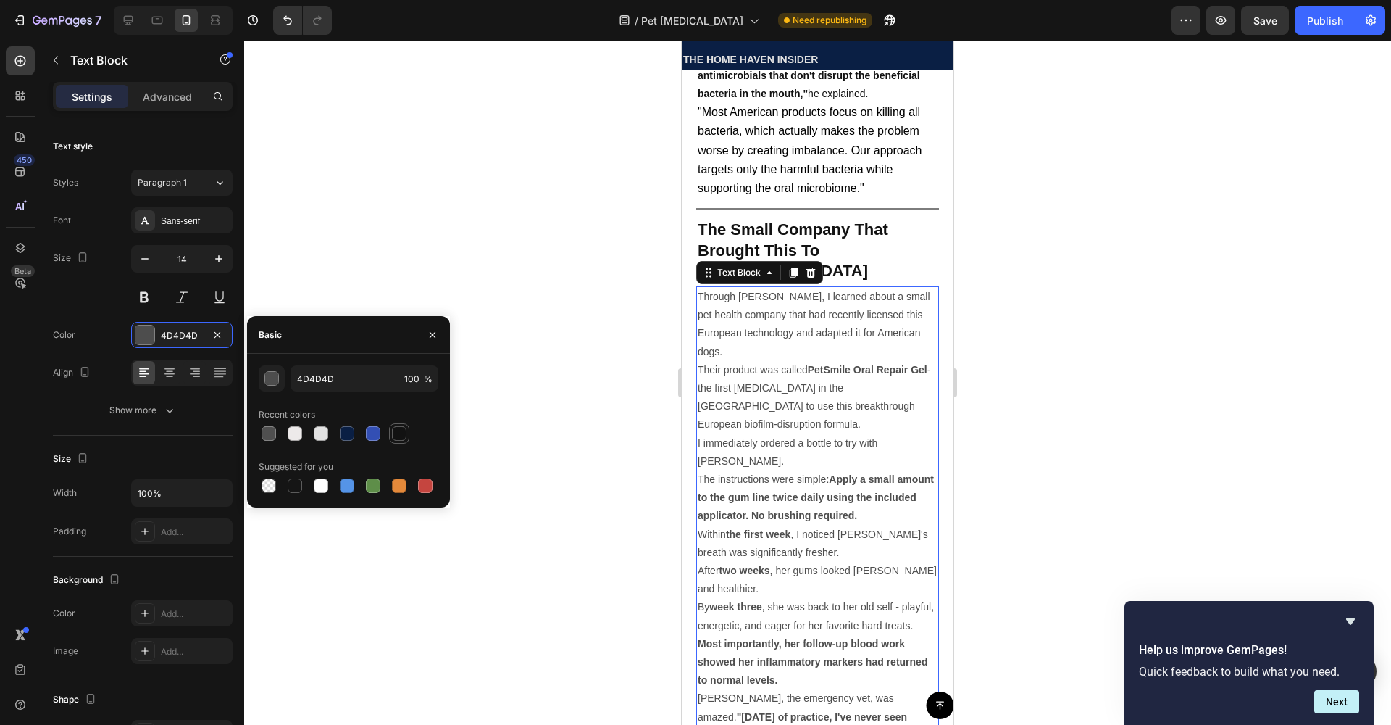
click at [399, 433] on div at bounding box center [399, 433] width 14 height 14
type input "121212"
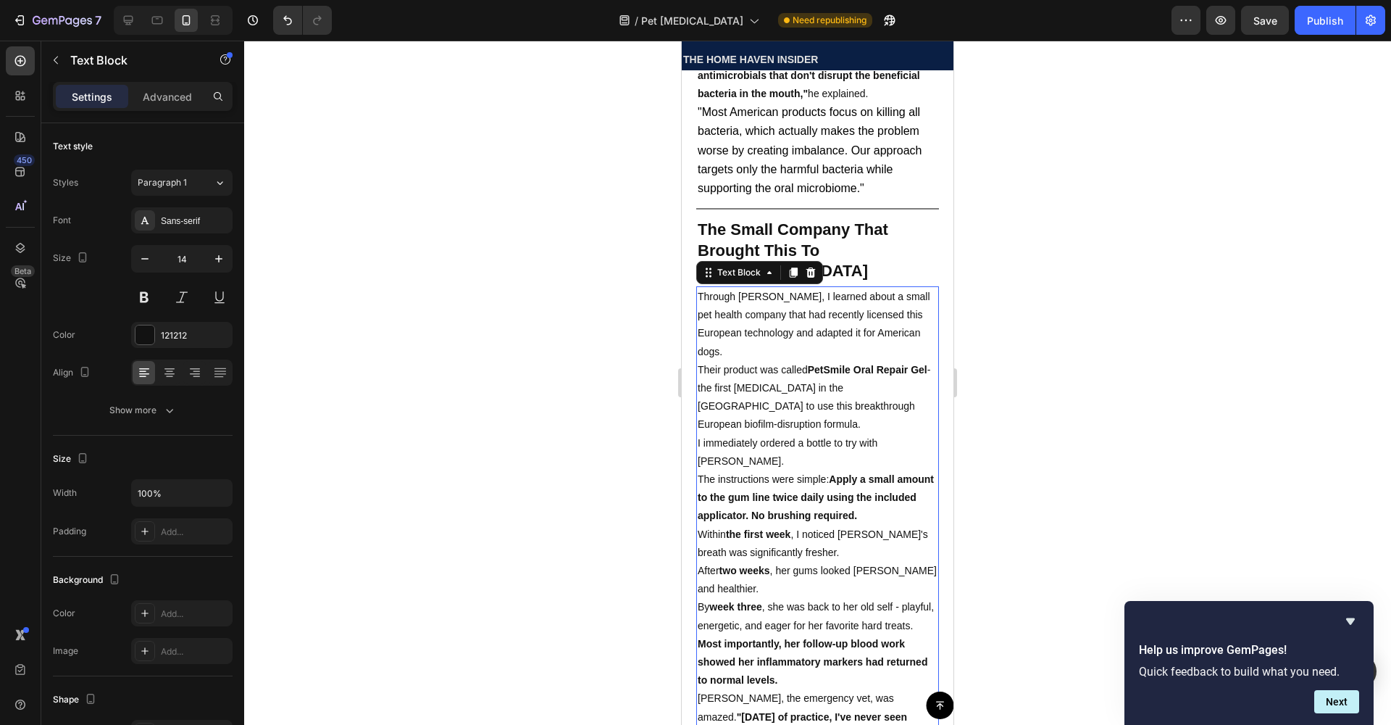
click at [535, 399] on div at bounding box center [817, 383] width 1147 height 684
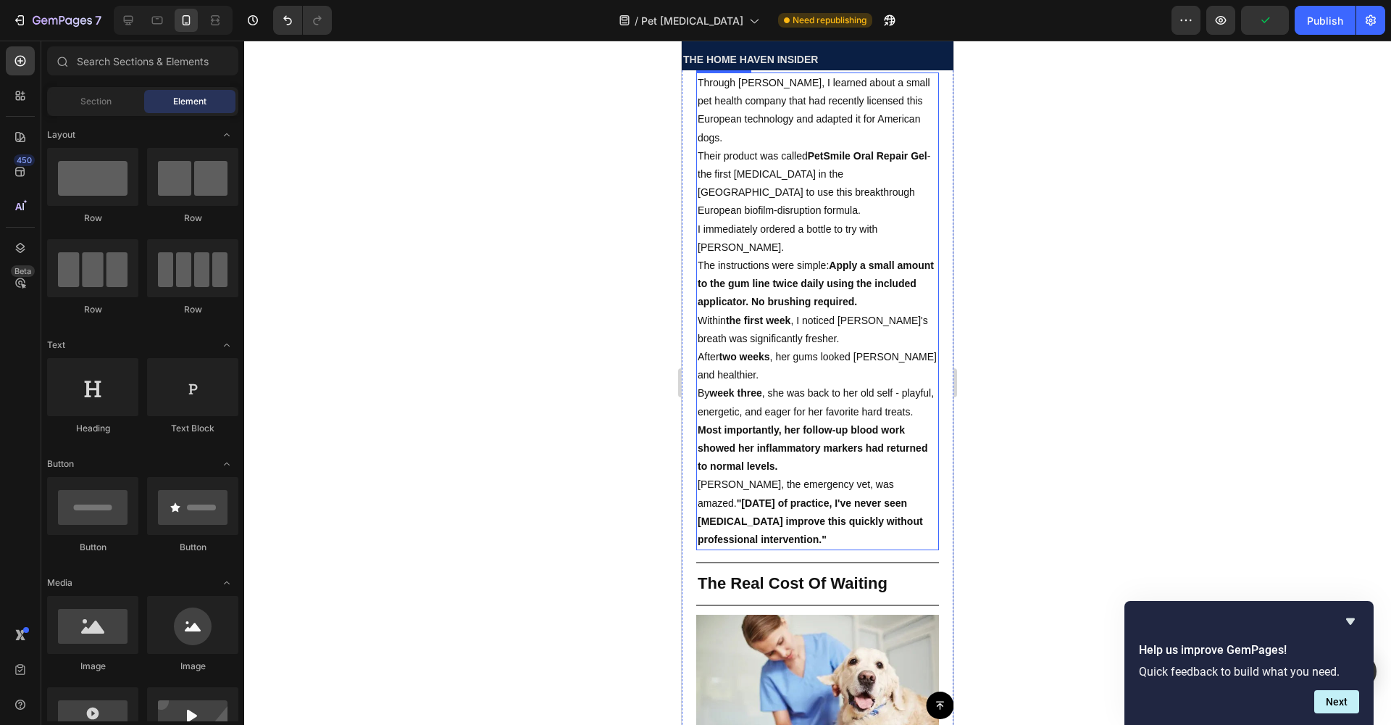
scroll to position [3701, 0]
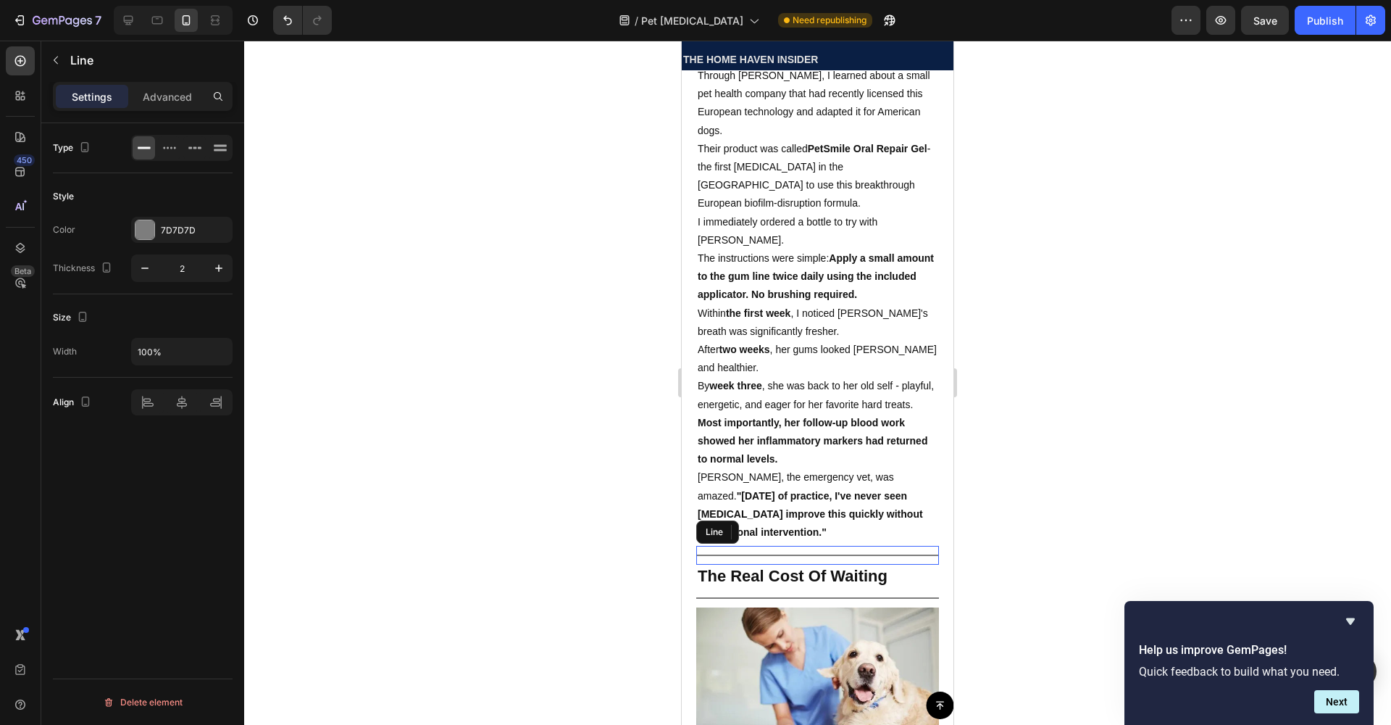
click at [778, 546] on div "Title Line" at bounding box center [817, 555] width 243 height 19
drag, startPoint x: 800, startPoint y: 499, endPoint x: 811, endPoint y: 457, distance: 43.4
click at [812, 490] on strong ""[DATE] of practice, I've never seen [MEDICAL_DATA] improve this quickly withou…" at bounding box center [810, 514] width 225 height 48
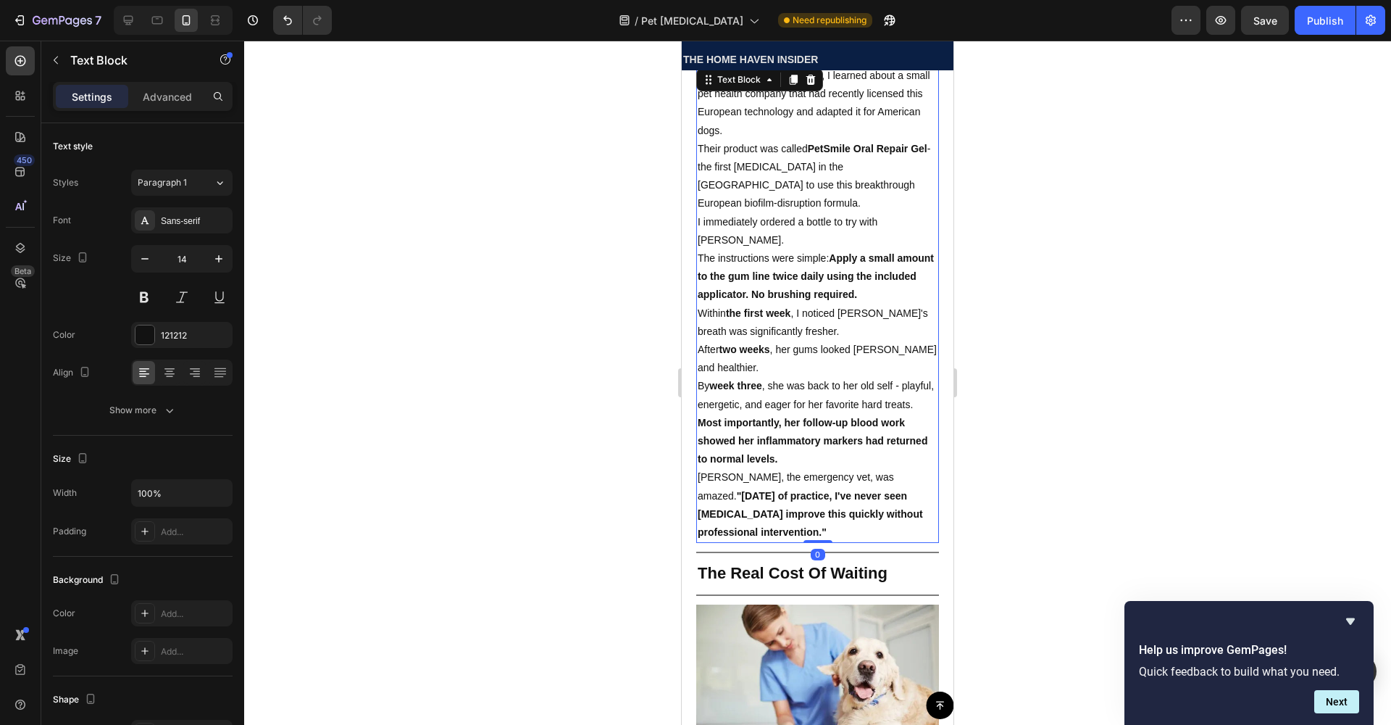
drag, startPoint x: 814, startPoint y: 481, endPoint x: 796, endPoint y: 463, distance: 25.6
click at [812, 456] on div "Through [PERSON_NAME], I learned about a small pet health company that had rece…" at bounding box center [817, 303] width 243 height 477
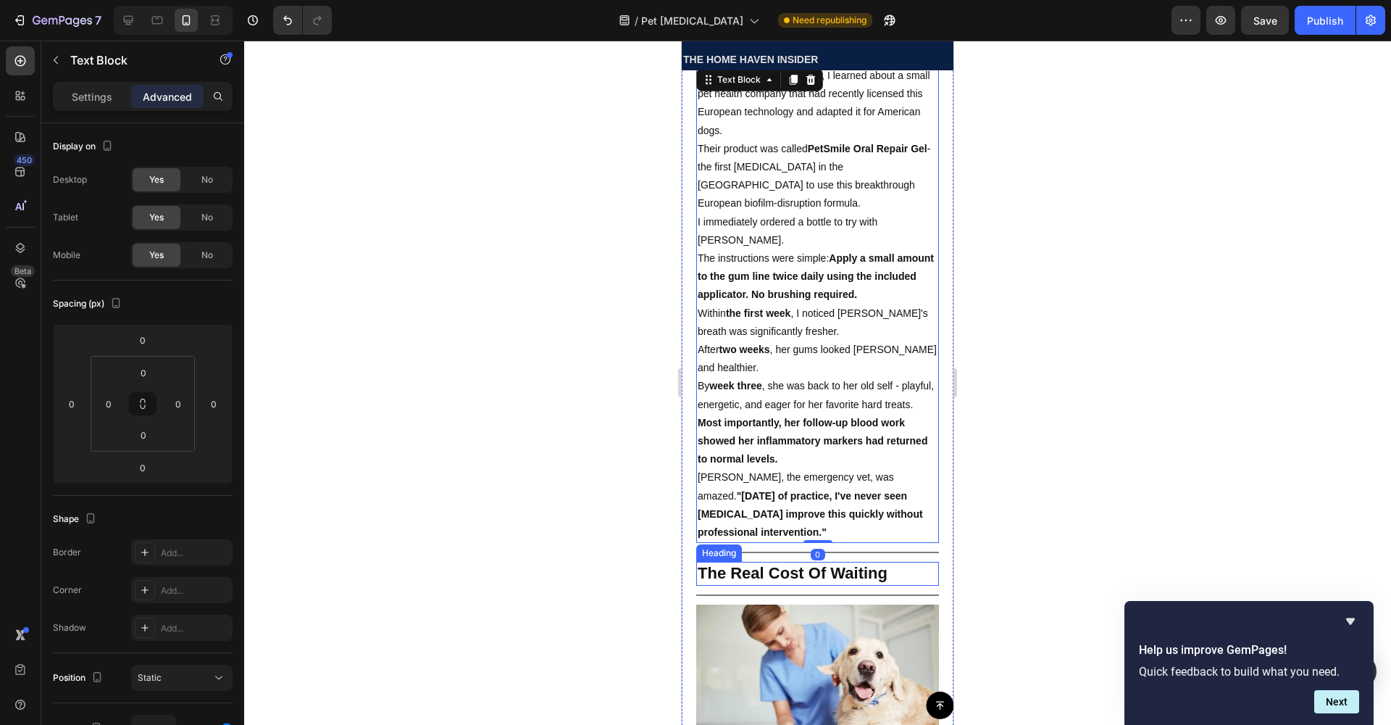
click at [752, 562] on h2 "The Real Cost Of Waiting" at bounding box center [817, 574] width 243 height 24
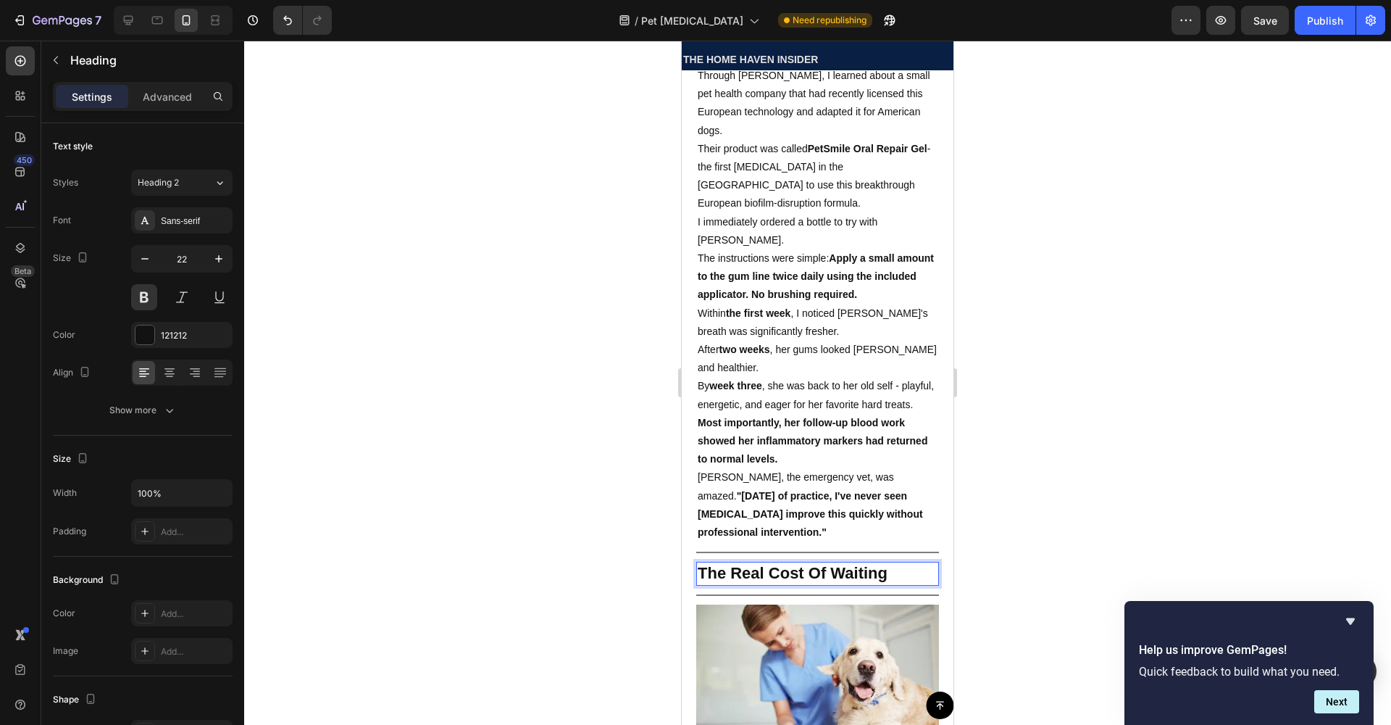
click at [902, 563] on p "The Real Cost Of Waiting" at bounding box center [818, 573] width 240 height 21
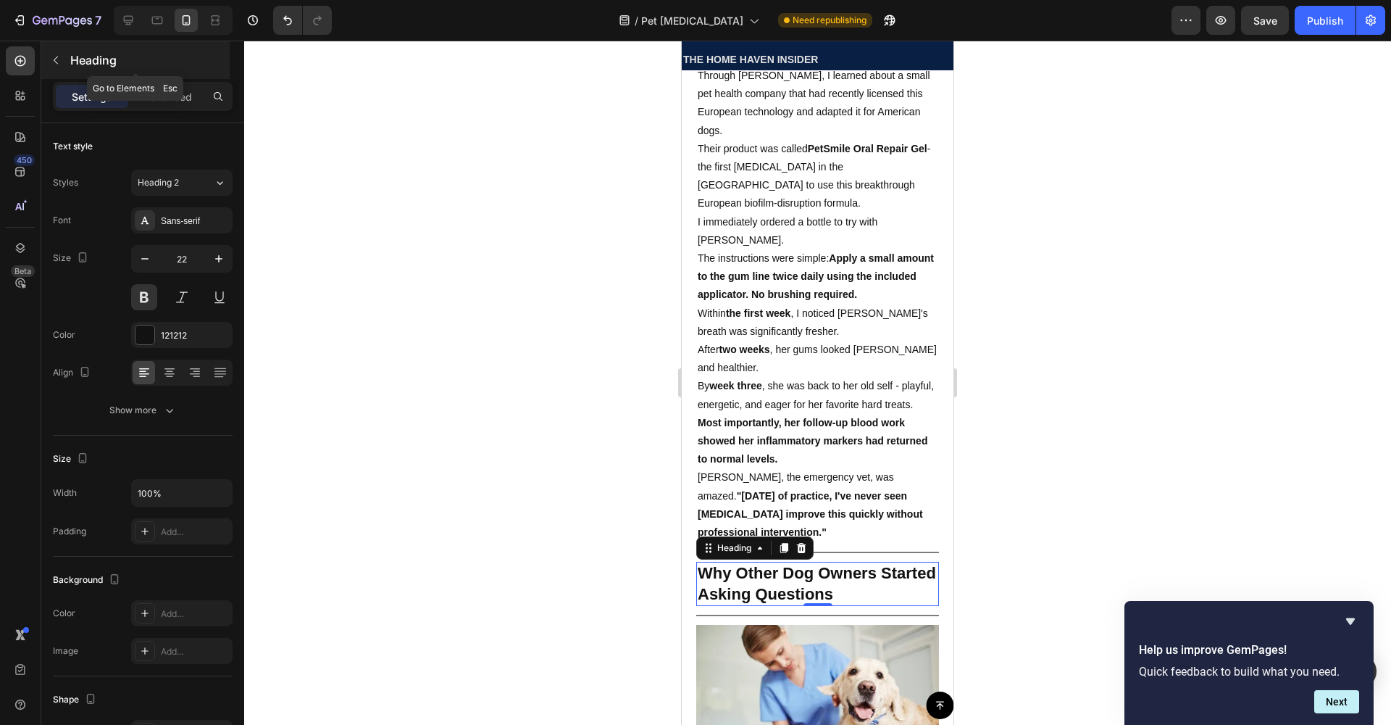
click at [57, 59] on icon "button" at bounding box center [56, 60] width 12 height 12
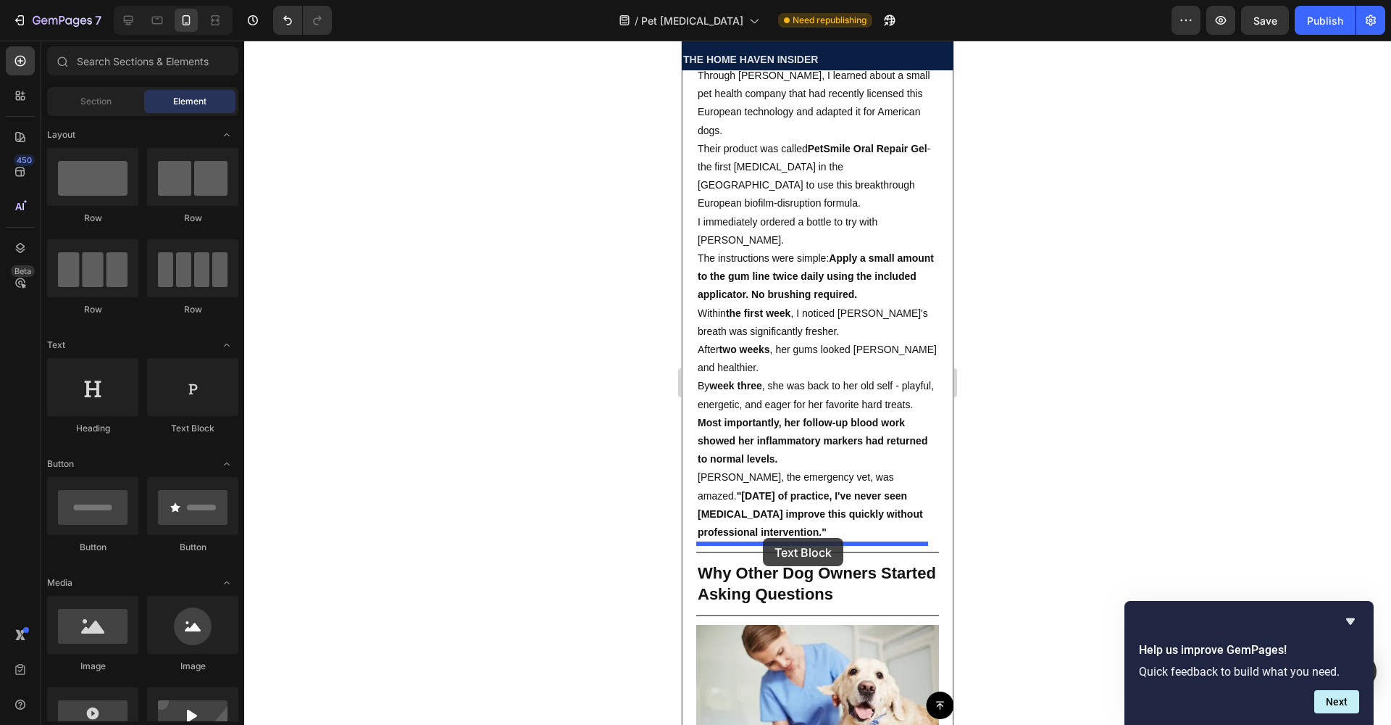
drag, startPoint x: 888, startPoint y: 431, endPoint x: 763, endPoint y: 537, distance: 163.5
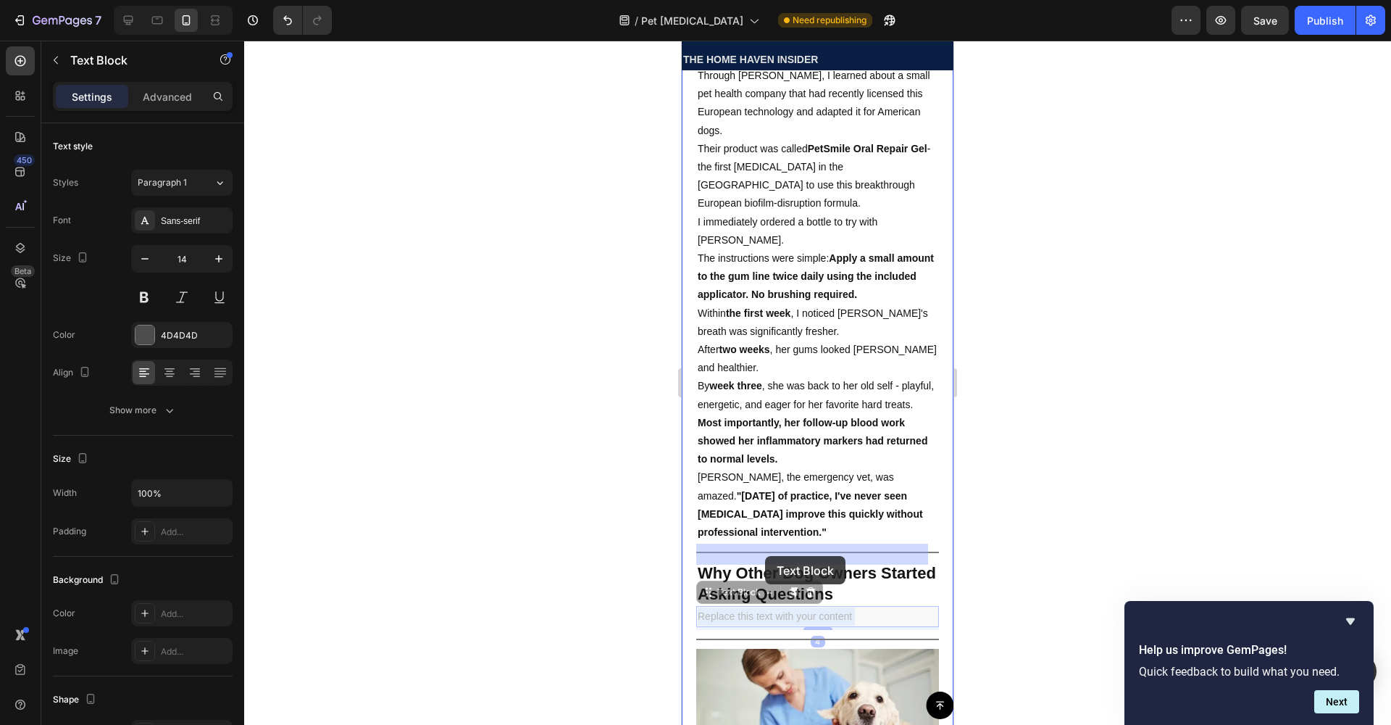
drag, startPoint x: 865, startPoint y: 556, endPoint x: 767, endPoint y: 556, distance: 97.8
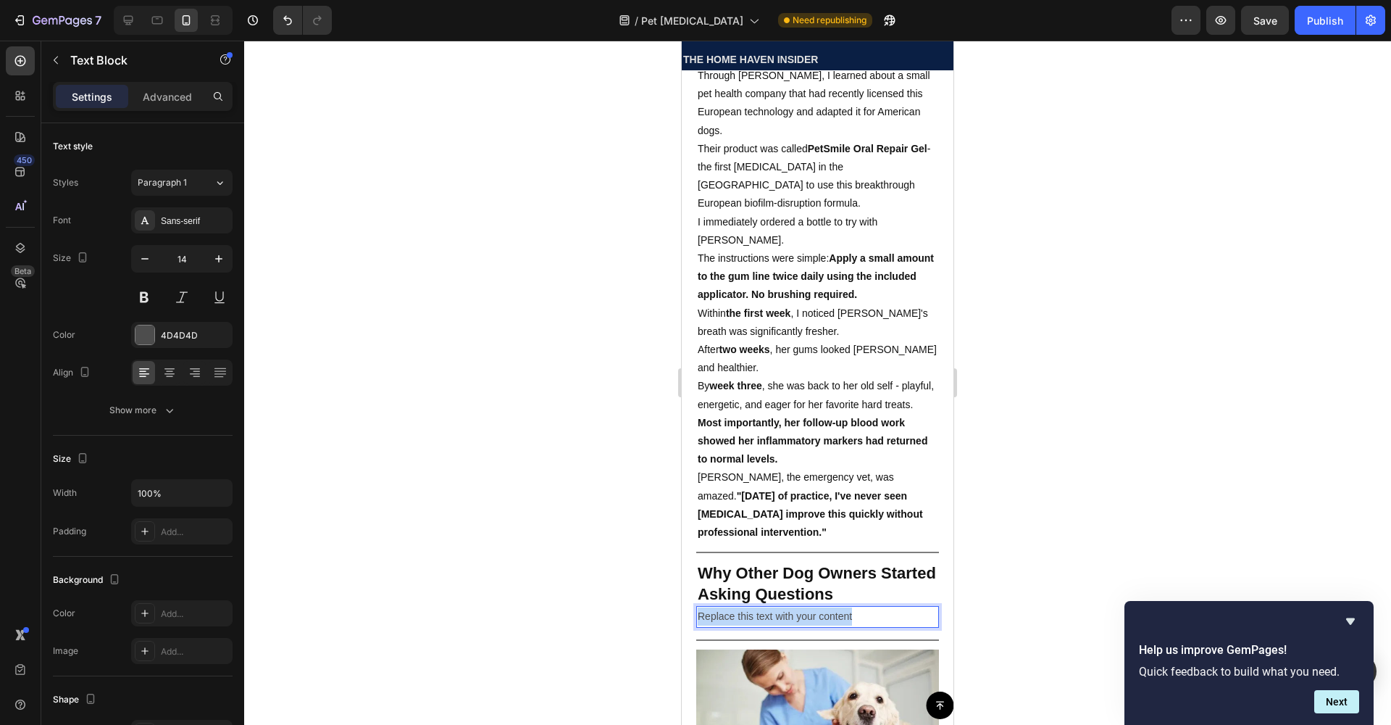
drag, startPoint x: 853, startPoint y: 551, endPoint x: 698, endPoint y: 555, distance: 155.1
click at [698, 607] on p "Replace this text with your content" at bounding box center [818, 616] width 240 height 18
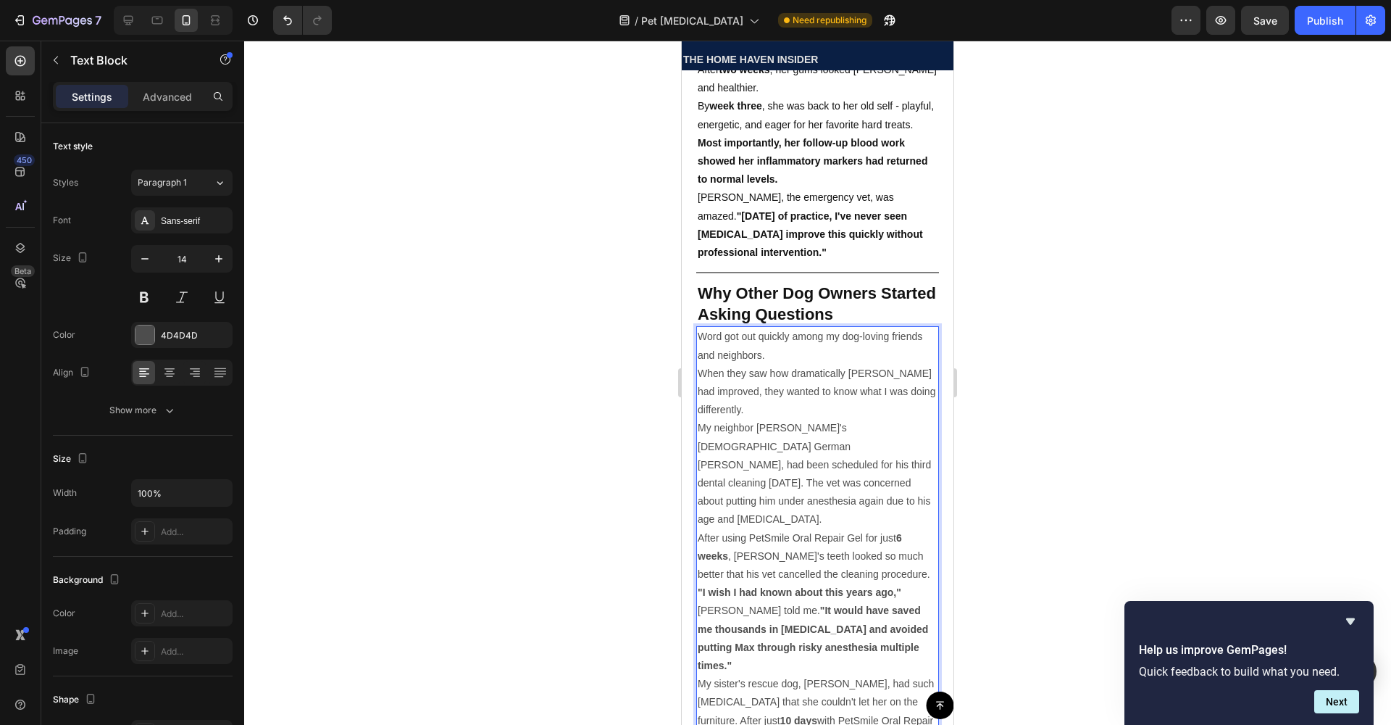
scroll to position [4039, 0]
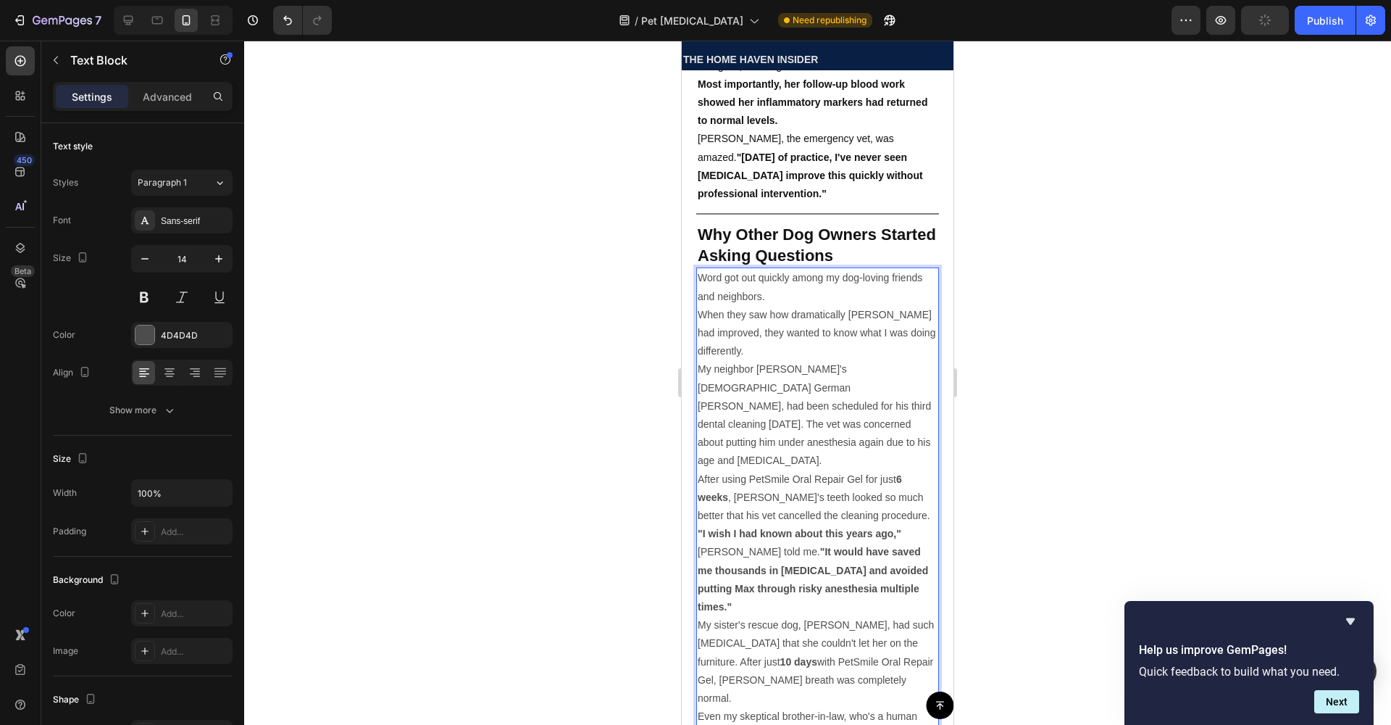
click at [737, 360] on p "My neighbor [PERSON_NAME]'s [DEMOGRAPHIC_DATA] German [PERSON_NAME], had been s…" at bounding box center [818, 414] width 240 height 109
click at [170, 317] on div "Font Sans-serif Size 14 Color 4D4D4D Align Show more" at bounding box center [143, 315] width 180 height 216
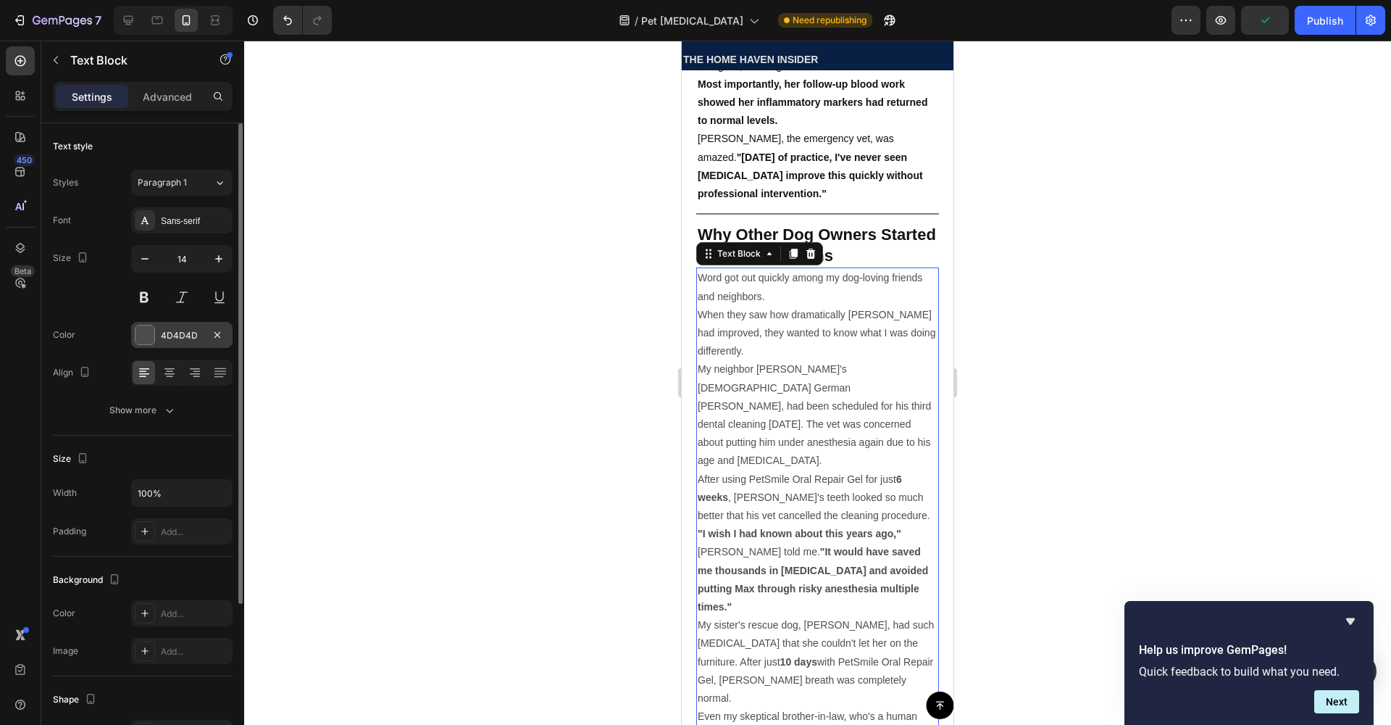
click at [171, 338] on div "4D4D4D" at bounding box center [182, 335] width 42 height 13
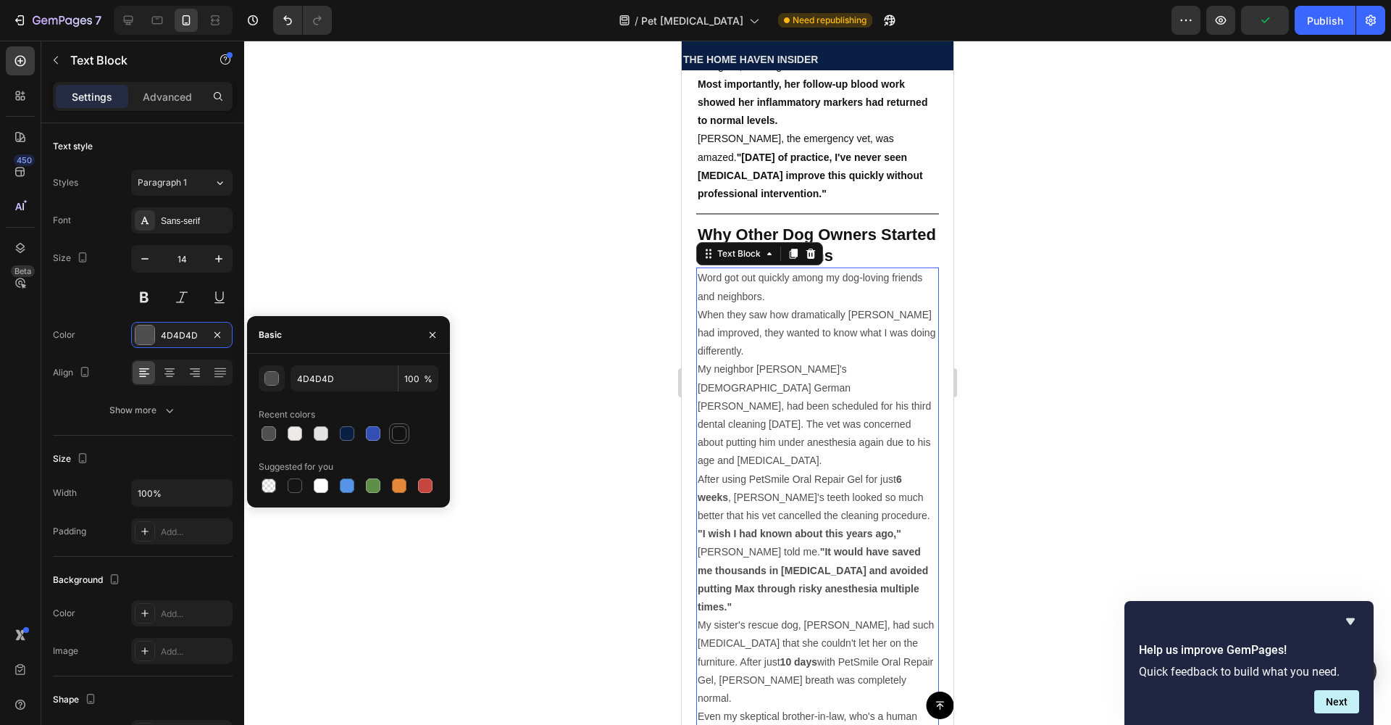
click at [391, 427] on div at bounding box center [399, 433] width 17 height 17
type input "121212"
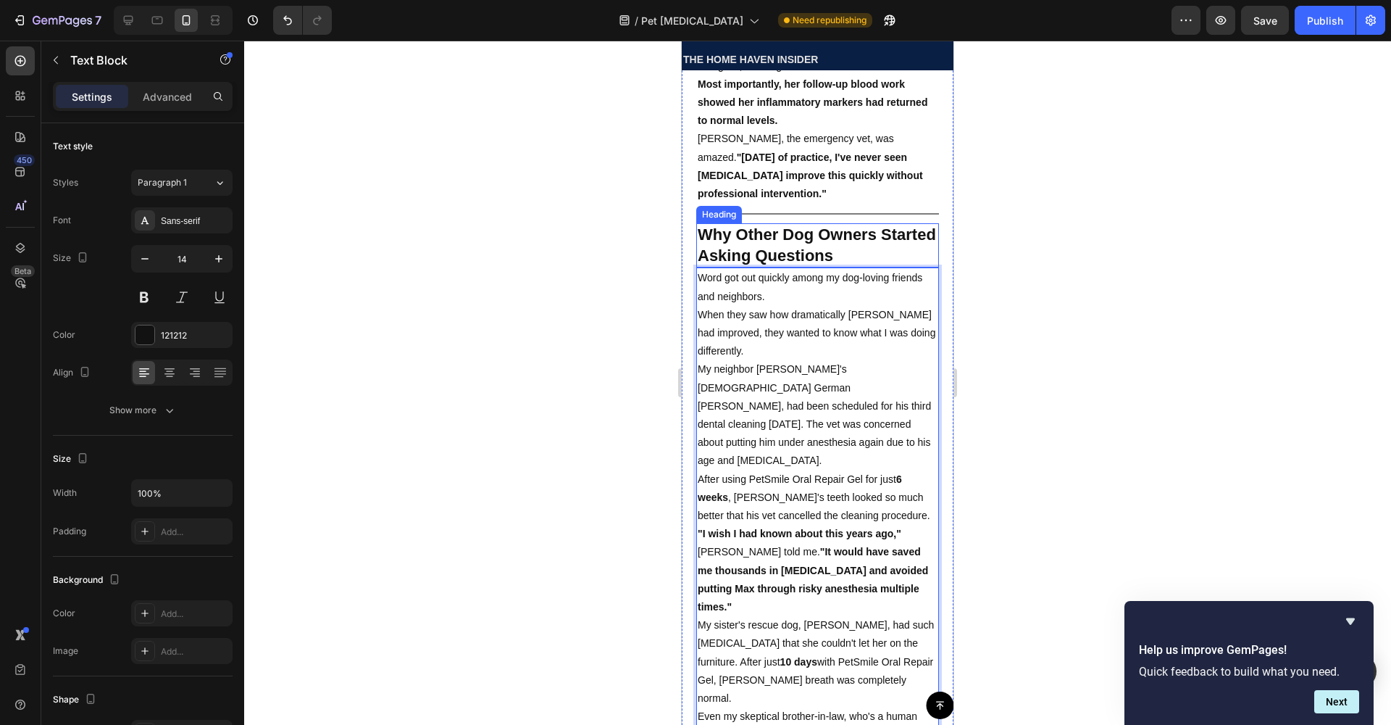
click at [769, 225] on p "Why Other Dog Owners Started Asking Questions" at bounding box center [818, 245] width 240 height 41
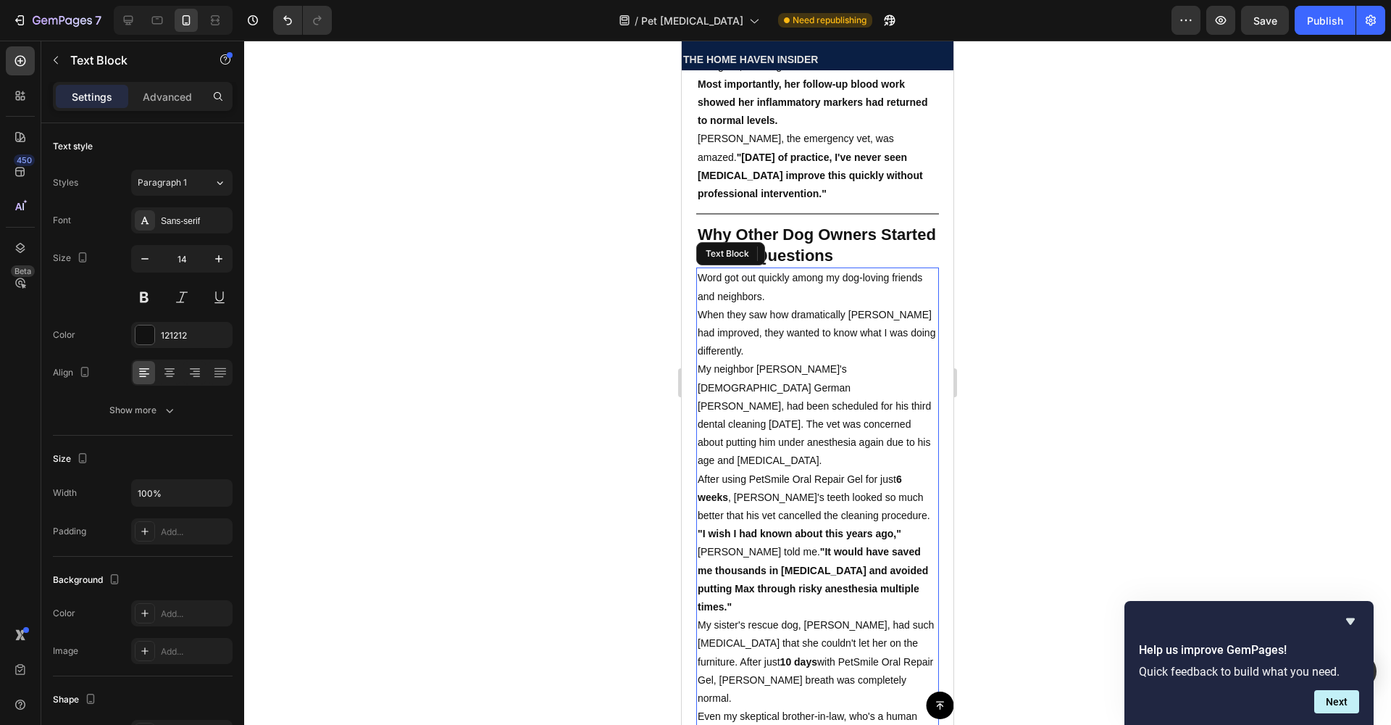
click at [763, 306] on p "When they saw how dramatically [PERSON_NAME] had improved, they wanted to know …" at bounding box center [818, 333] width 240 height 55
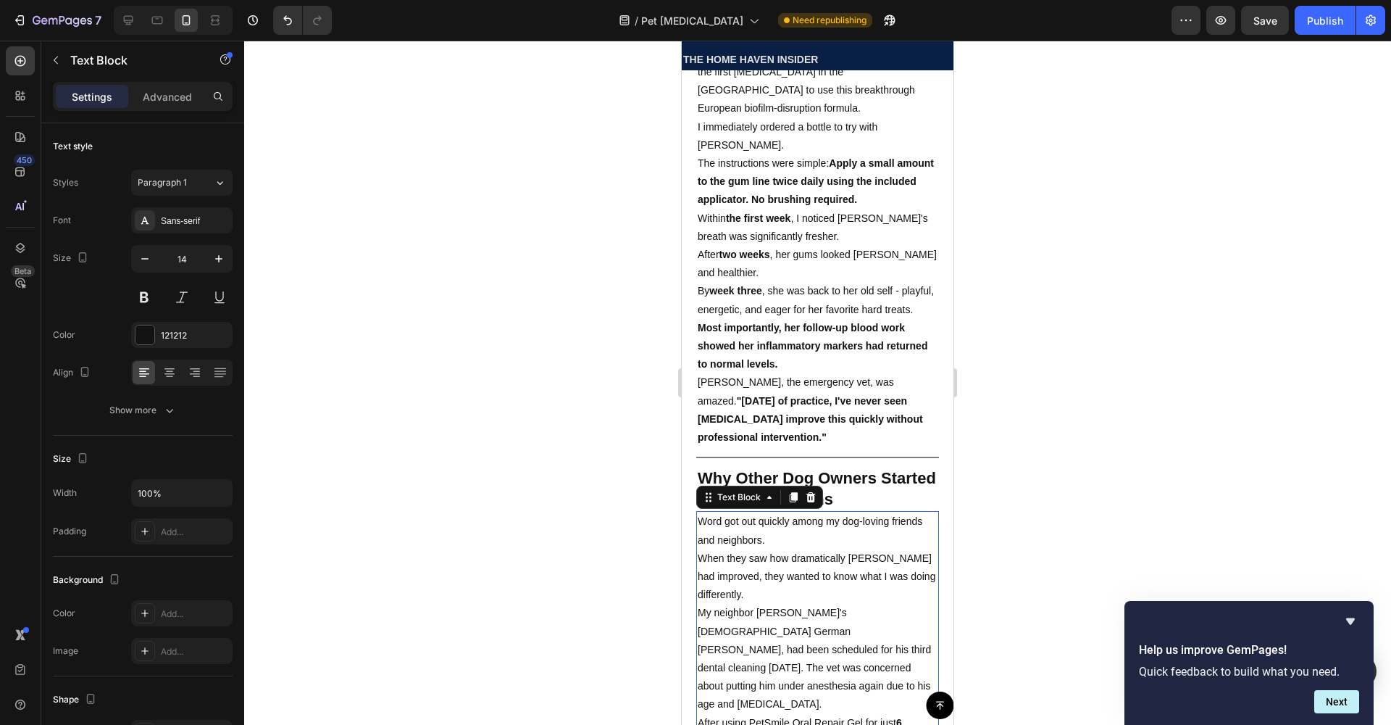
scroll to position [3800, 0]
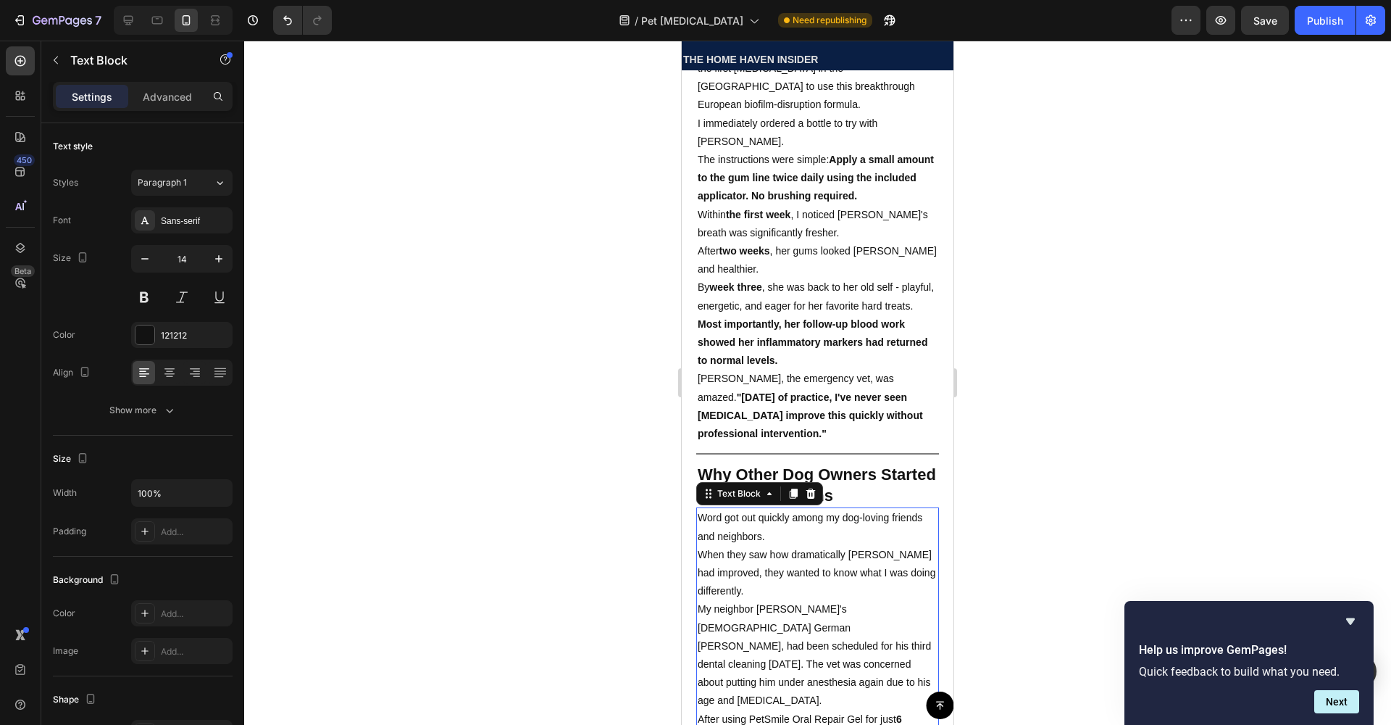
click at [1089, 364] on div at bounding box center [817, 383] width 1147 height 684
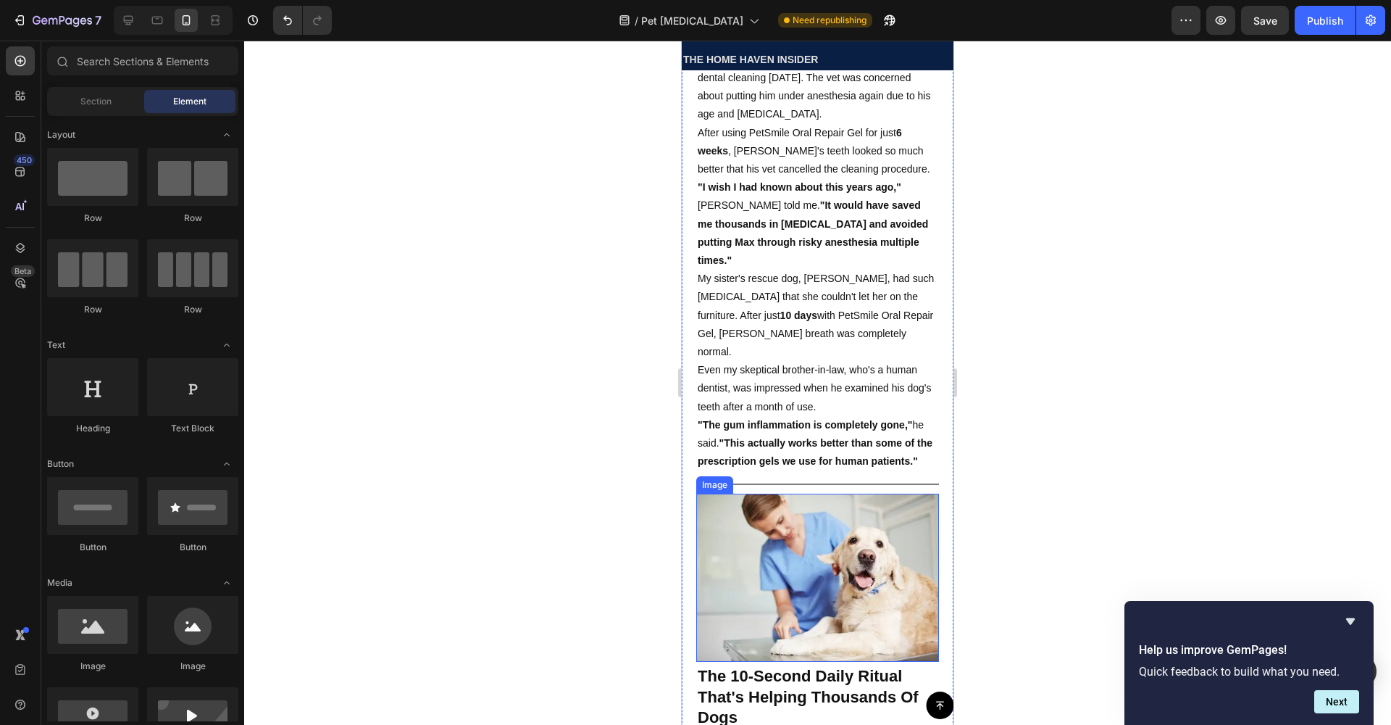
scroll to position [4389, 0]
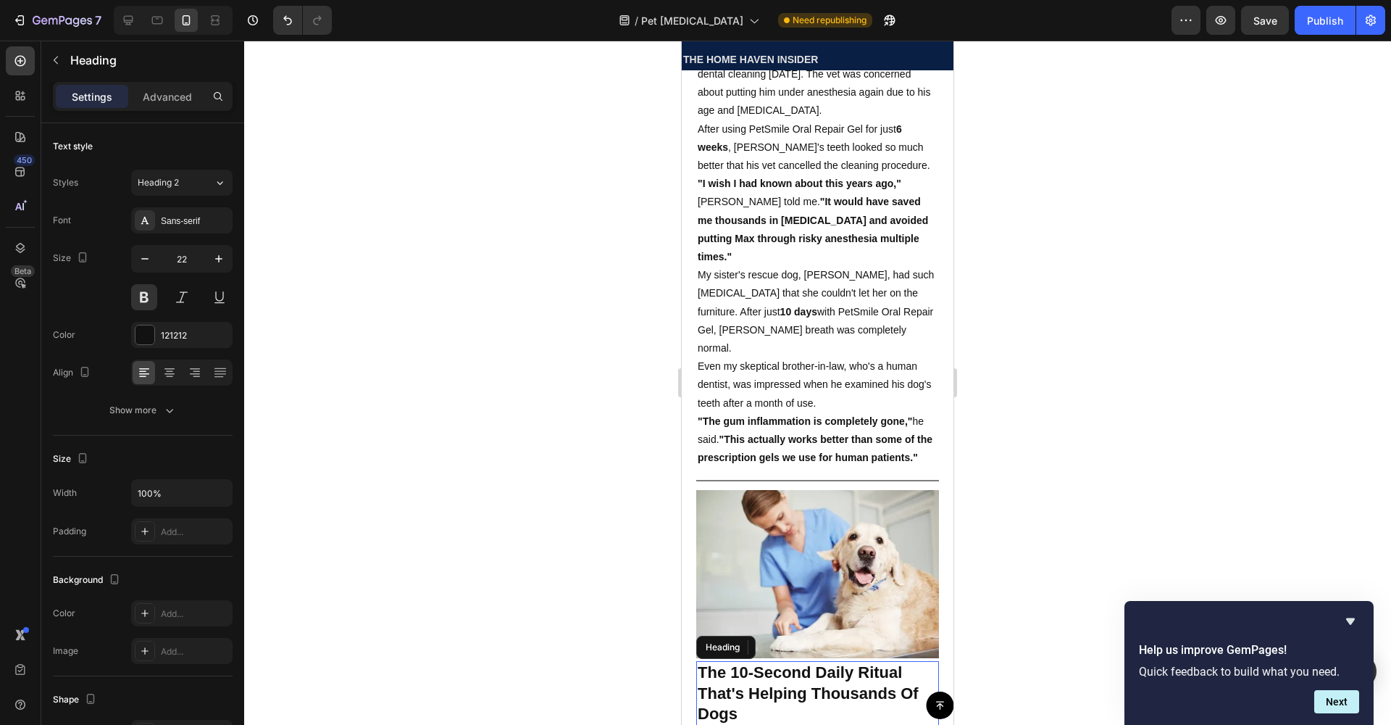
click at [829, 661] on h2 "The 10-Second Daily Ritual That's Helping Thousands Of Dogs" at bounding box center [817, 693] width 243 height 65
click at [857, 662] on p "The 10-Second Daily Ritual That's Helping Thousands Of Dogs" at bounding box center [818, 693] width 240 height 62
click at [852, 662] on p "The 10-Second Daily Ritual That's Helping Thousands Of Dogs" at bounding box center [818, 693] width 240 height 62
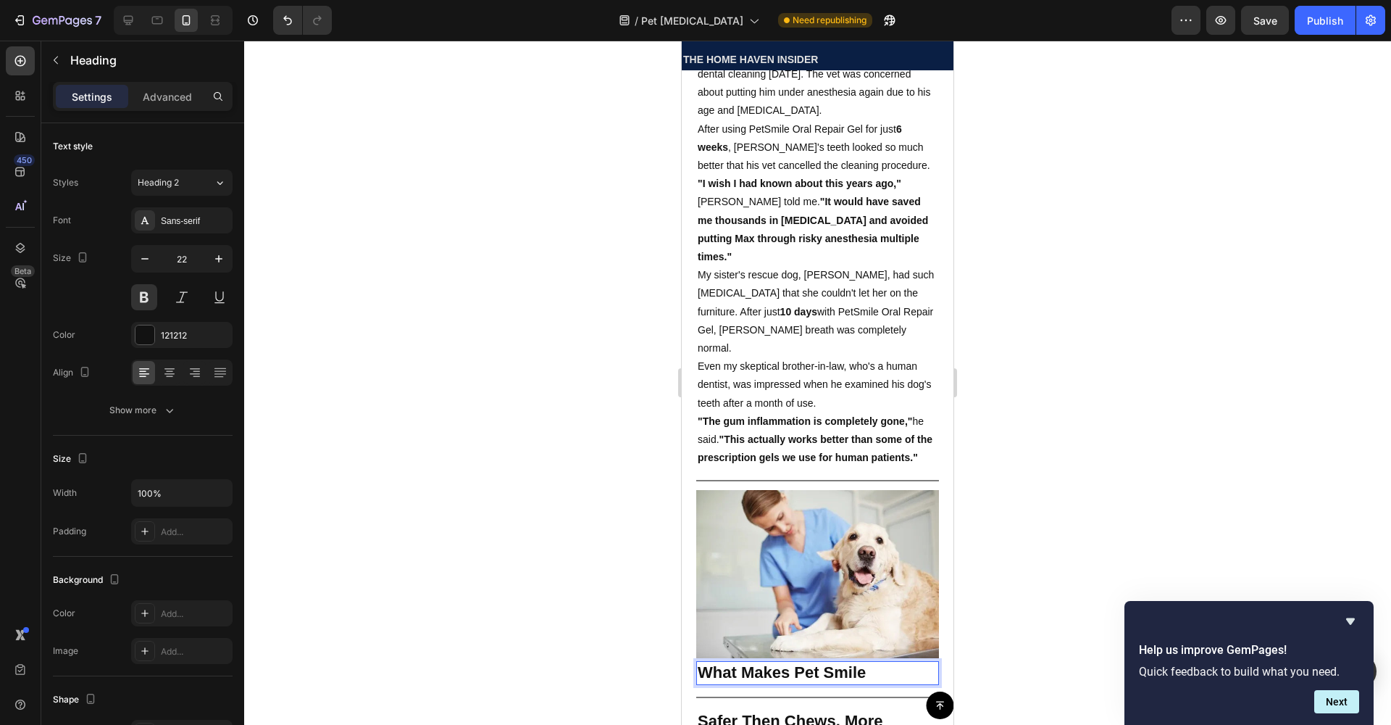
click at [822, 662] on p "What Makes Pet Smile" at bounding box center [818, 672] width 240 height 21
click at [871, 662] on p "What Makes PetSmile" at bounding box center [818, 672] width 240 height 21
click at [872, 662] on p "What Makes PetSmile" at bounding box center [818, 672] width 240 height 21
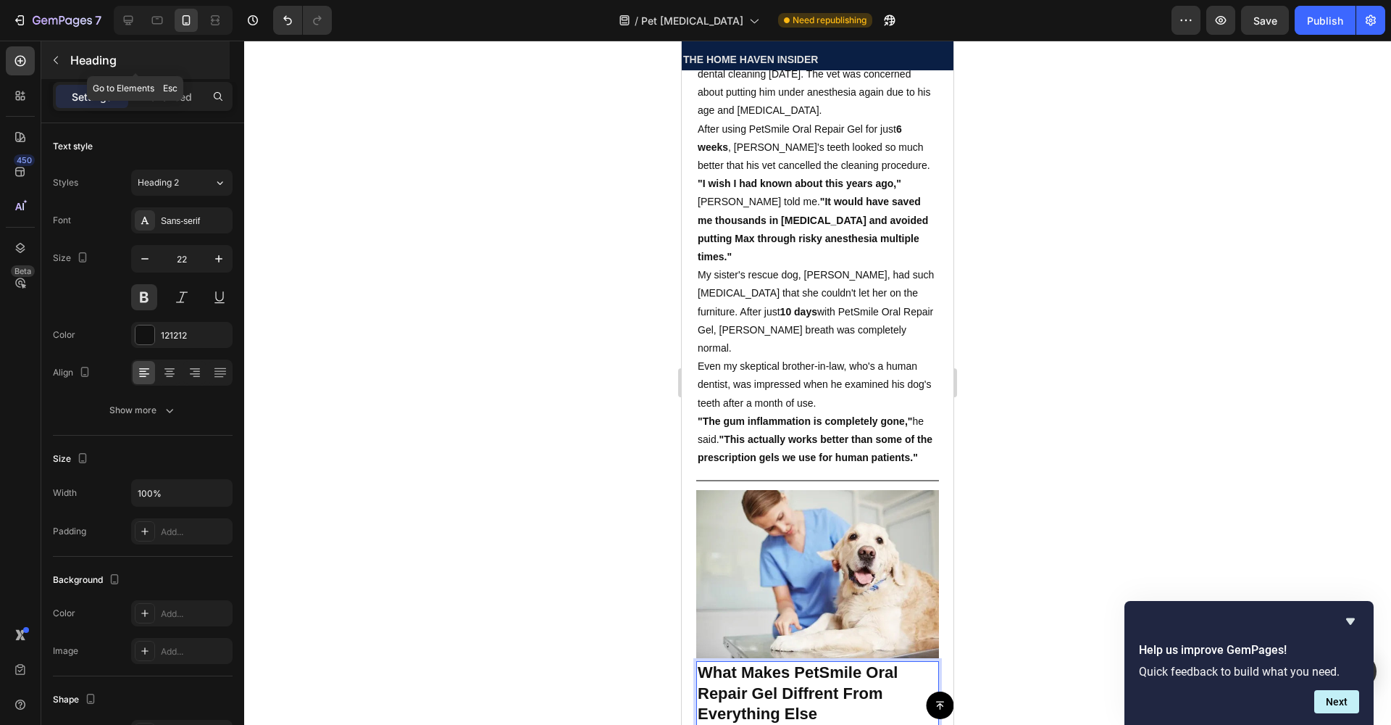
click at [61, 61] on icon "button" at bounding box center [56, 60] width 12 height 12
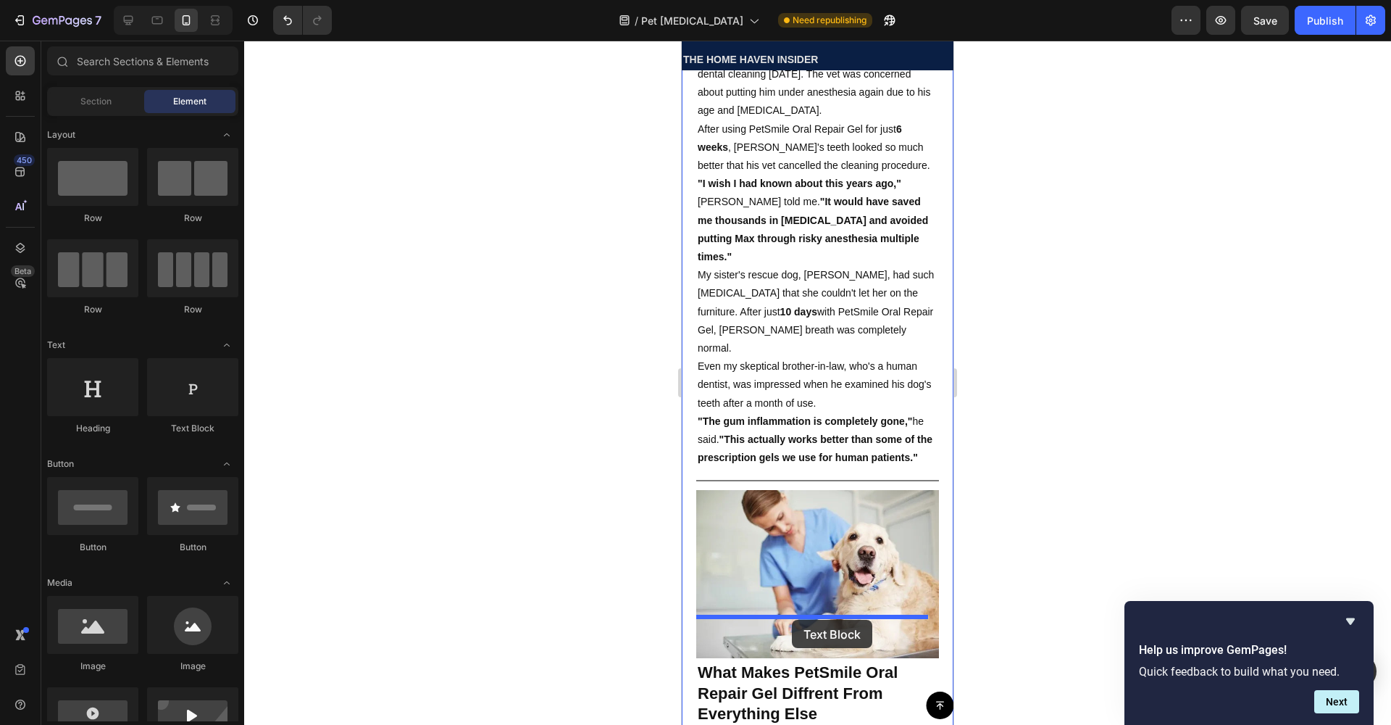
drag, startPoint x: 899, startPoint y: 434, endPoint x: 792, endPoint y: 619, distance: 213.6
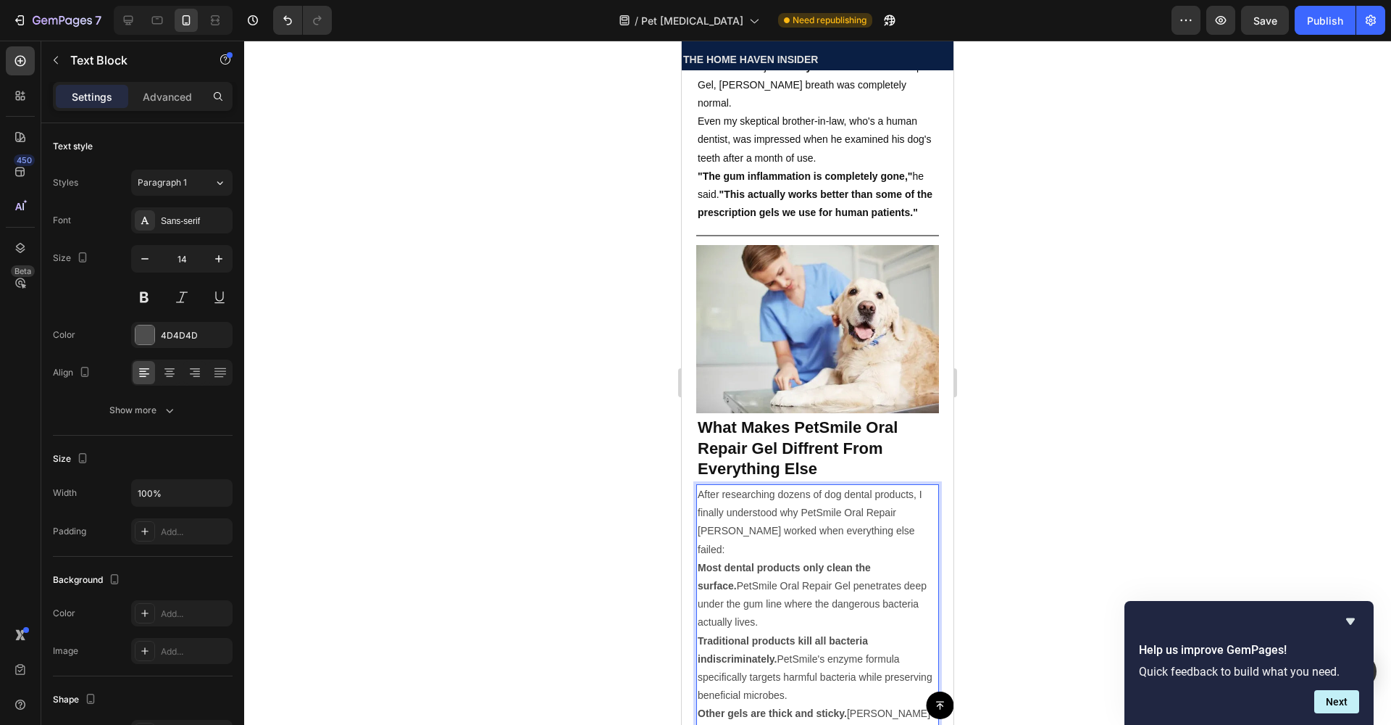
scroll to position [4775, 0]
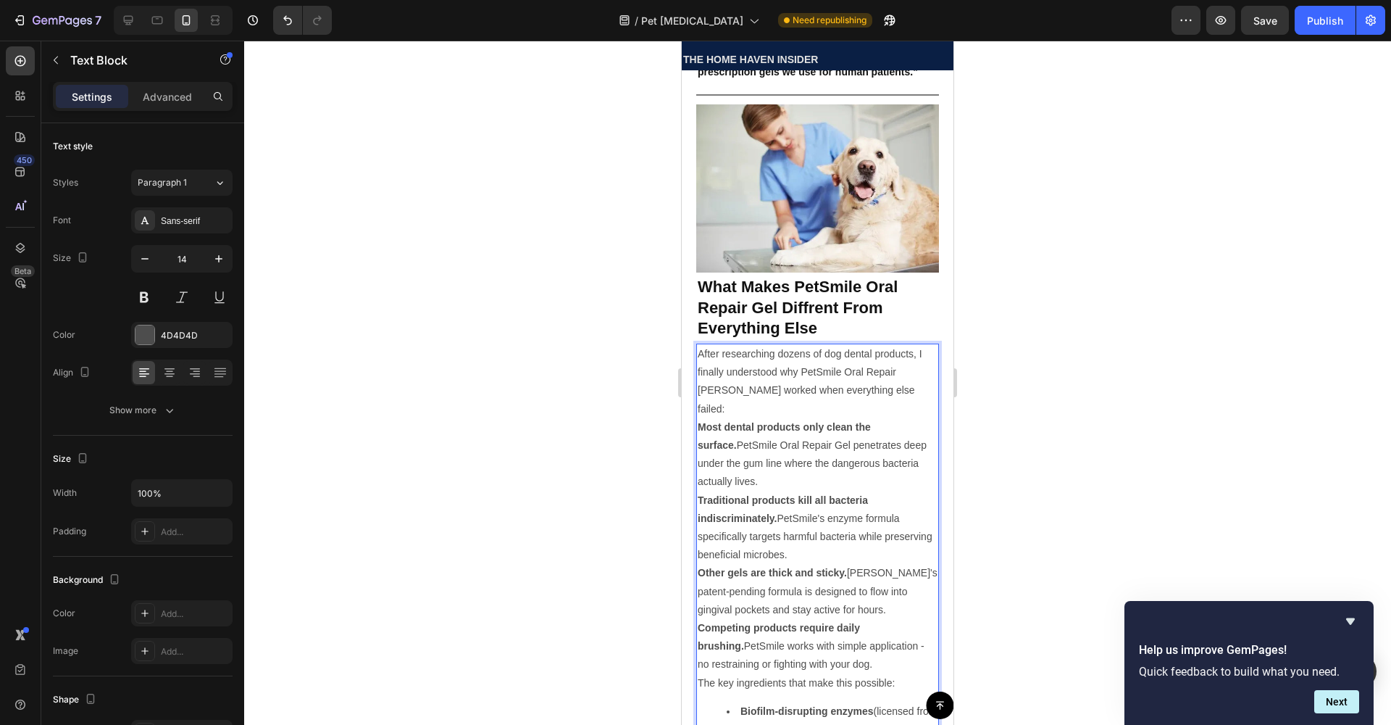
drag, startPoint x: 725, startPoint y: 404, endPoint x: 1342, endPoint y: 477, distance: 620.9
click at [725, 491] on p "Traditional products kill all bacteria indiscriminately. PetSmile's enzyme form…" at bounding box center [818, 527] width 240 height 73
click at [165, 350] on div "Font Sans-serif Size 14 Color 4D4D4D Align Show more" at bounding box center [143, 315] width 180 height 216
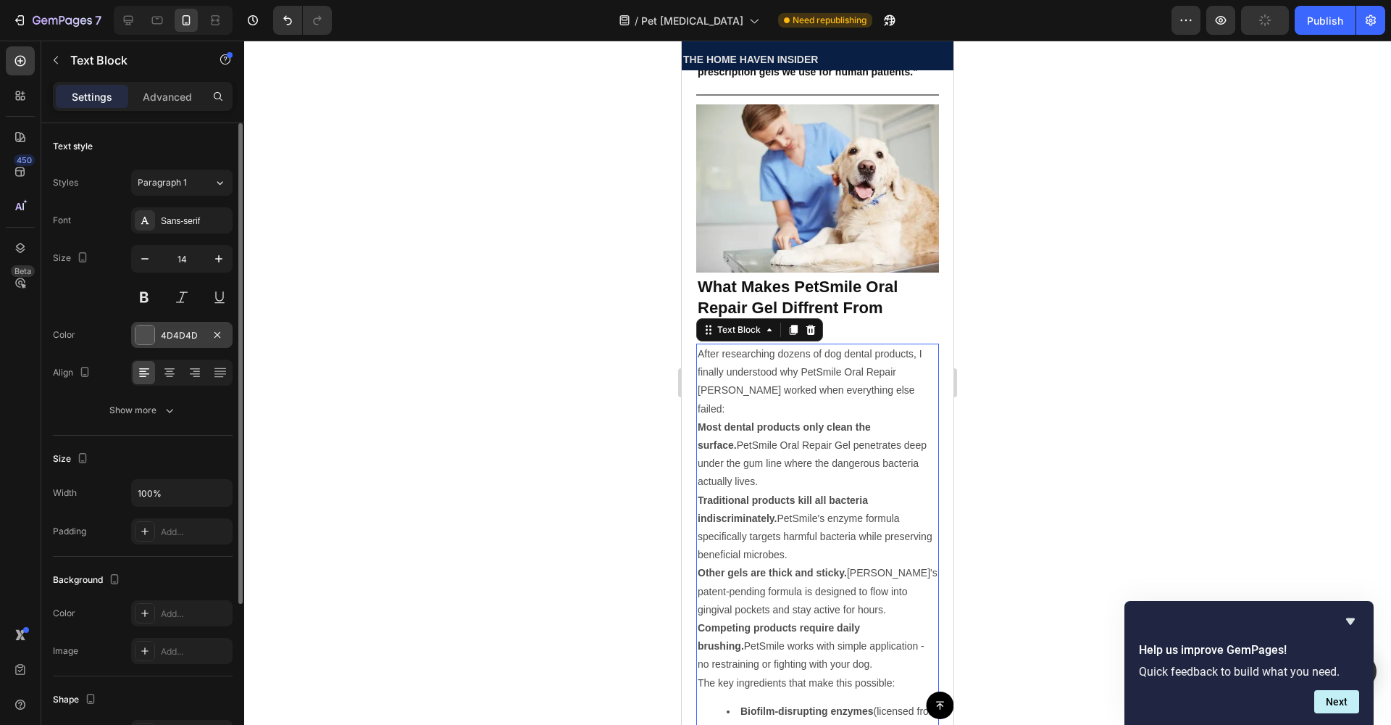
click at [165, 330] on div "4D4D4D" at bounding box center [182, 335] width 42 height 13
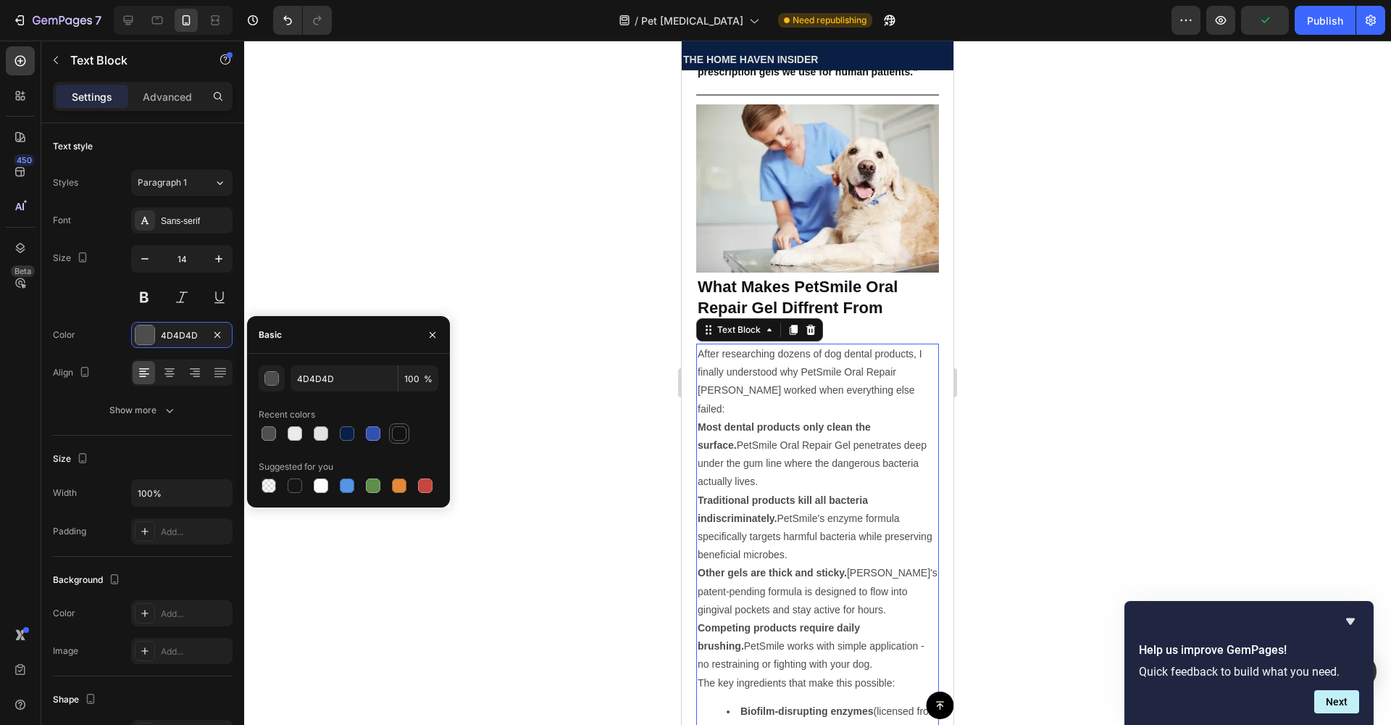
click at [399, 443] on div at bounding box center [399, 433] width 20 height 20
type input "121212"
click at [591, 451] on div at bounding box center [817, 383] width 1147 height 684
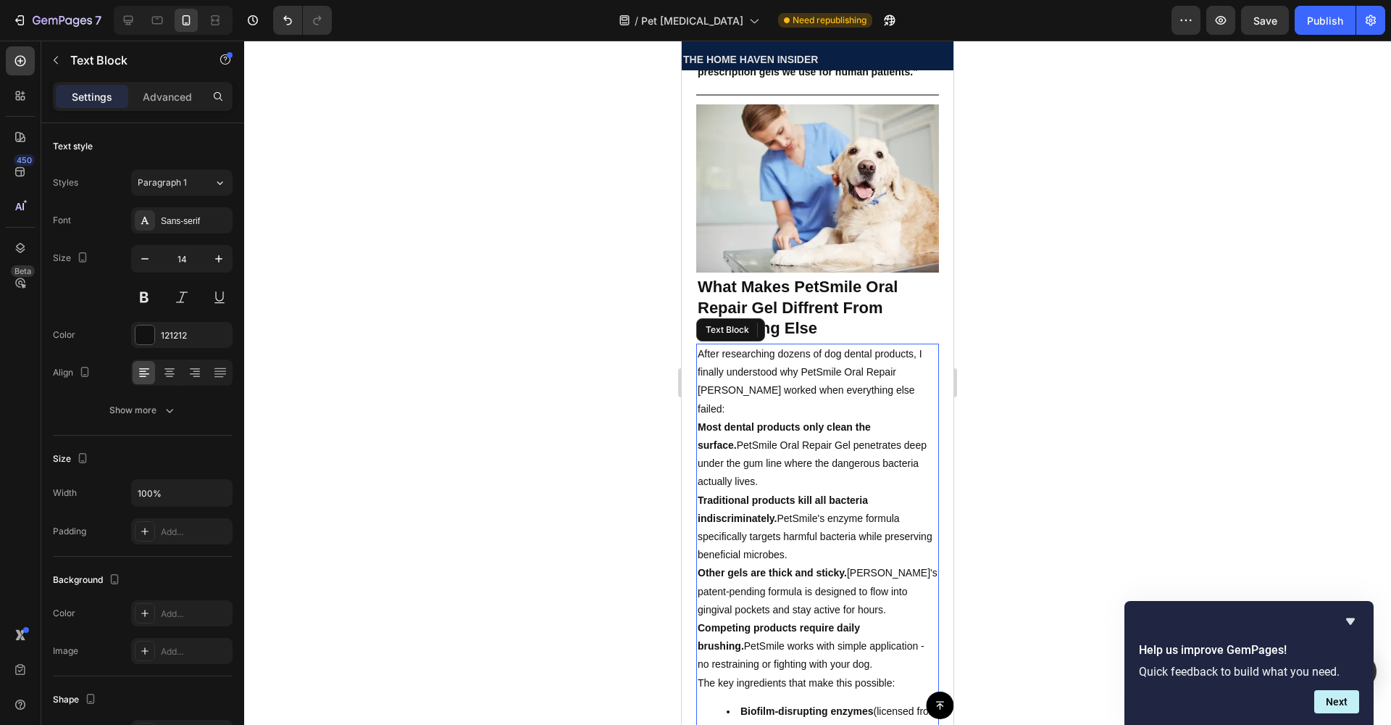
click at [761, 494] on strong "Traditional products kill all bacteria indiscriminately." at bounding box center [783, 509] width 170 height 30
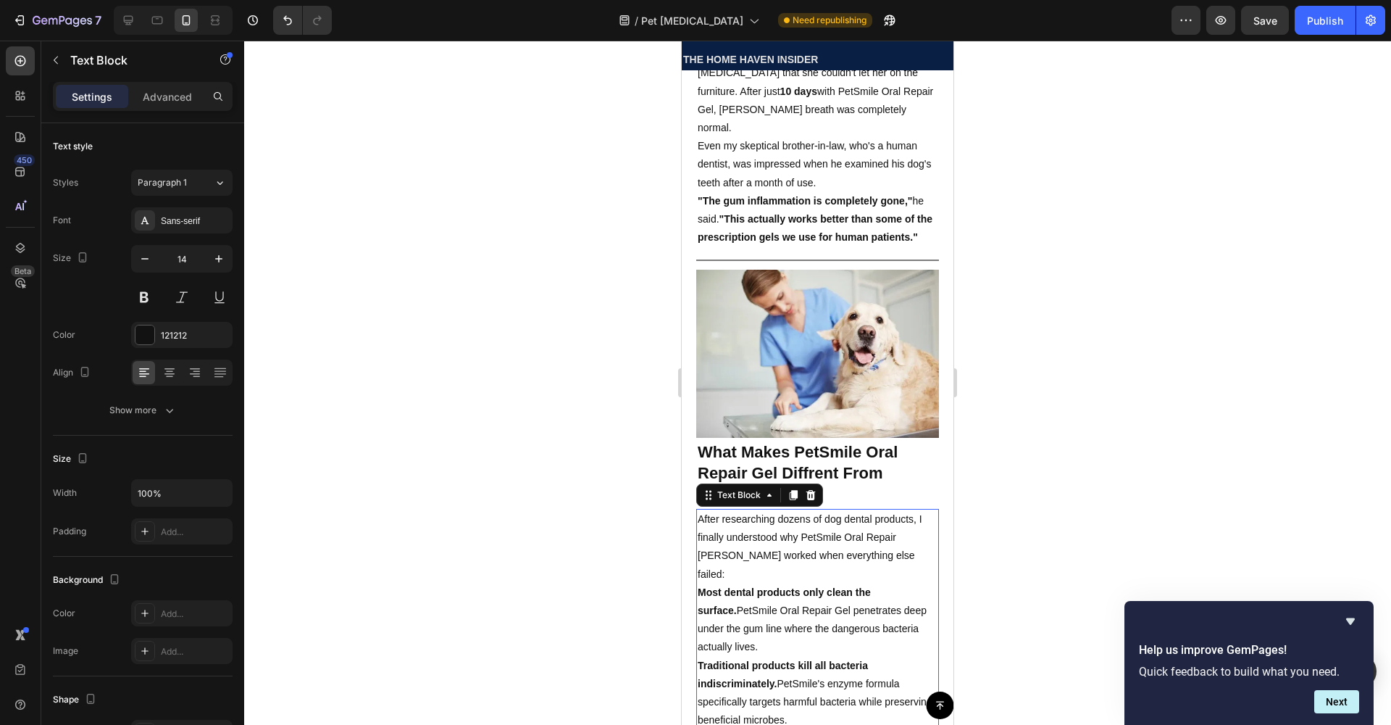
scroll to position [4606, 0]
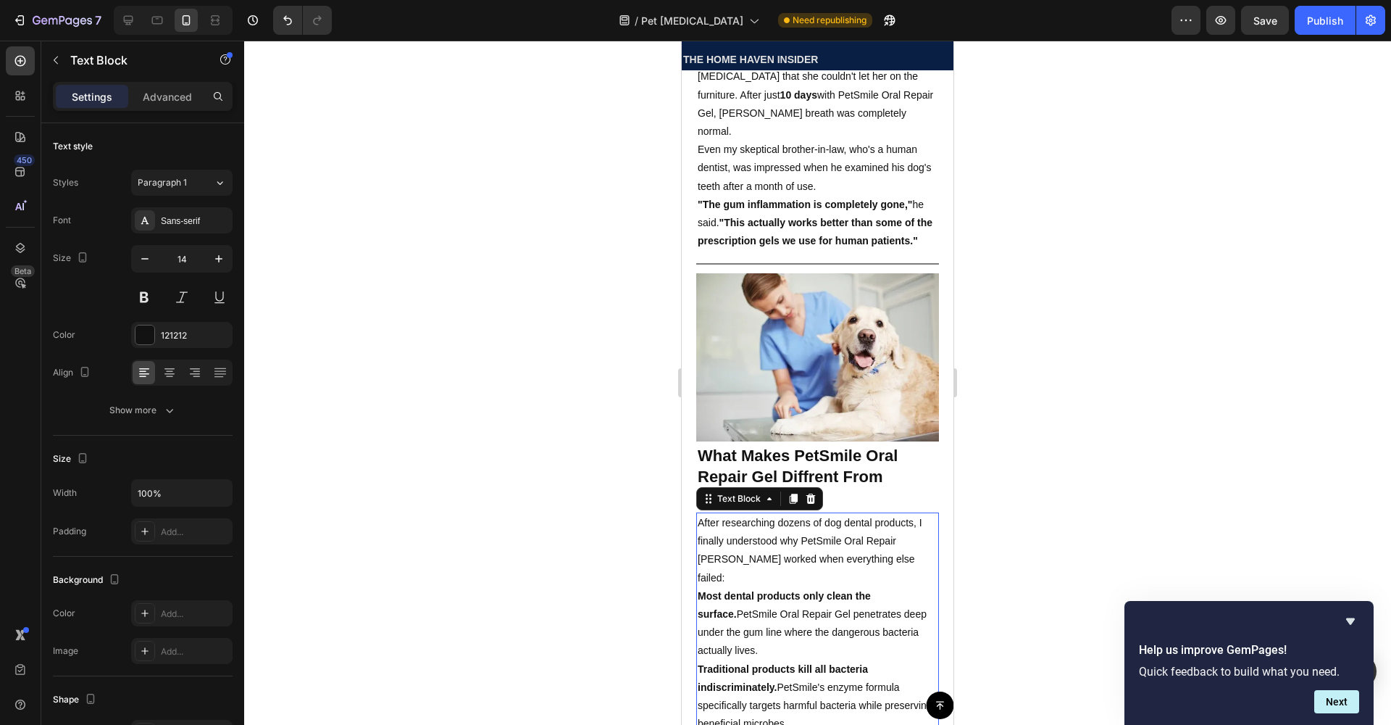
click at [1043, 471] on div at bounding box center [817, 383] width 1147 height 684
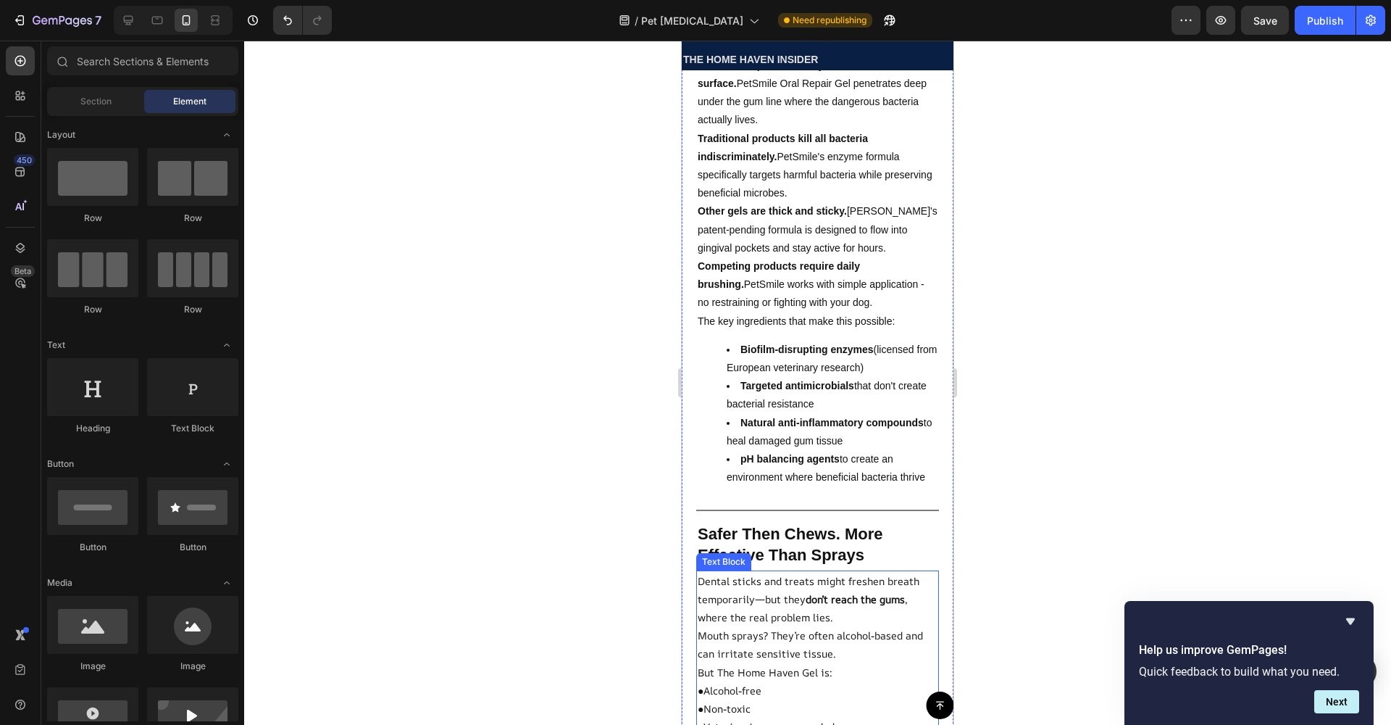
scroll to position [5126, 0]
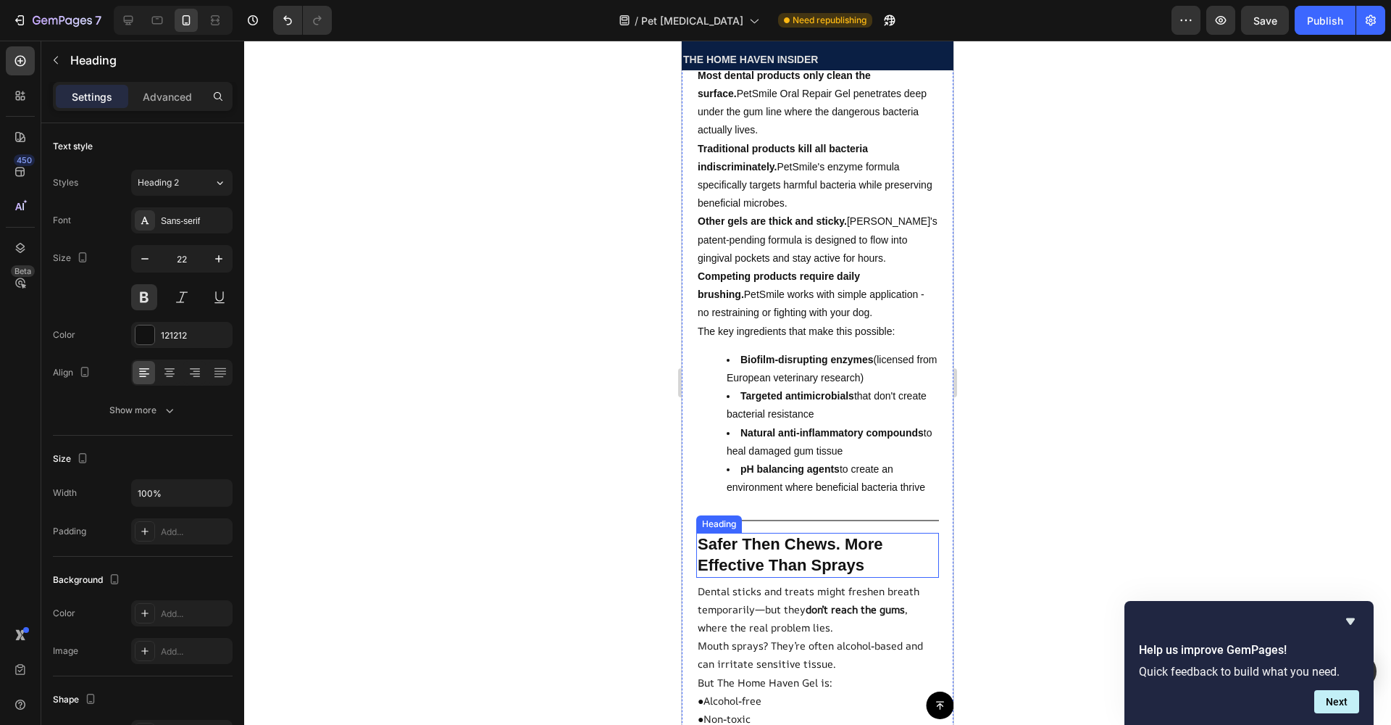
click at [796, 533] on h2 "Safer Then Chews. More Effective Than Sprays" at bounding box center [817, 555] width 243 height 44
click at [797, 513] on icon at bounding box center [802, 519] width 12 height 12
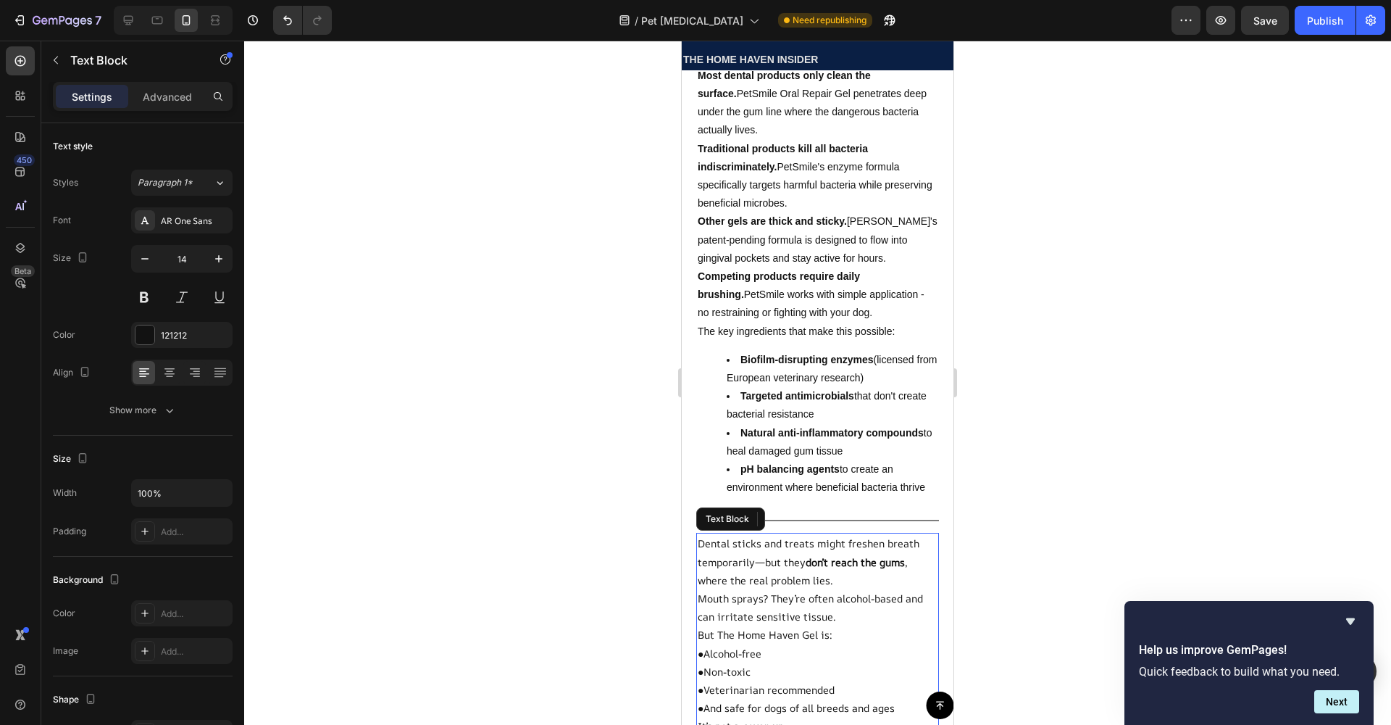
click at [798, 589] on p "Mouth sprays? They’re often alcohol-based and can irritate sensitive tissue." at bounding box center [818, 607] width 240 height 36
click at [805, 513] on icon at bounding box center [811, 519] width 12 height 12
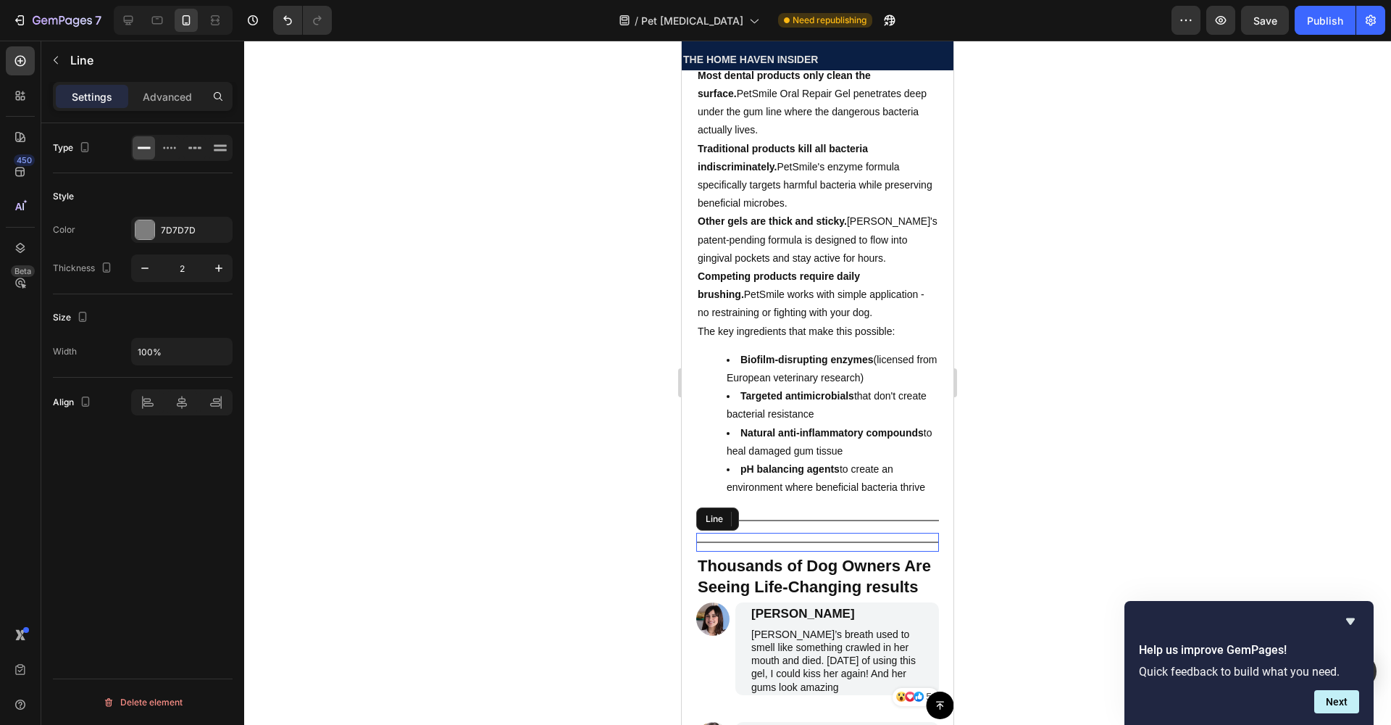
click at [783, 533] on div "Title Line" at bounding box center [817, 542] width 243 height 19
click at [785, 514] on icon at bounding box center [784, 519] width 9 height 10
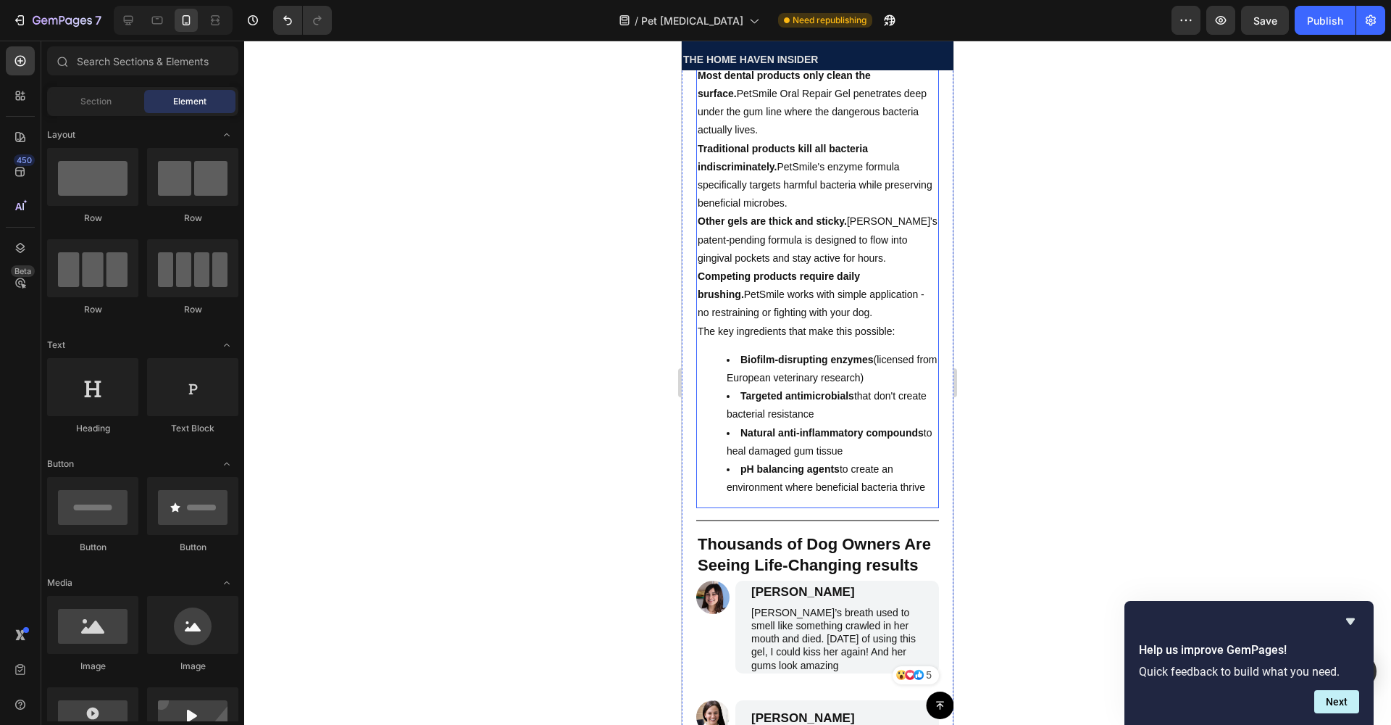
click at [775, 370] on div "After researching dozens of dog dental products, I finally understood why PetSm…" at bounding box center [817, 250] width 243 height 516
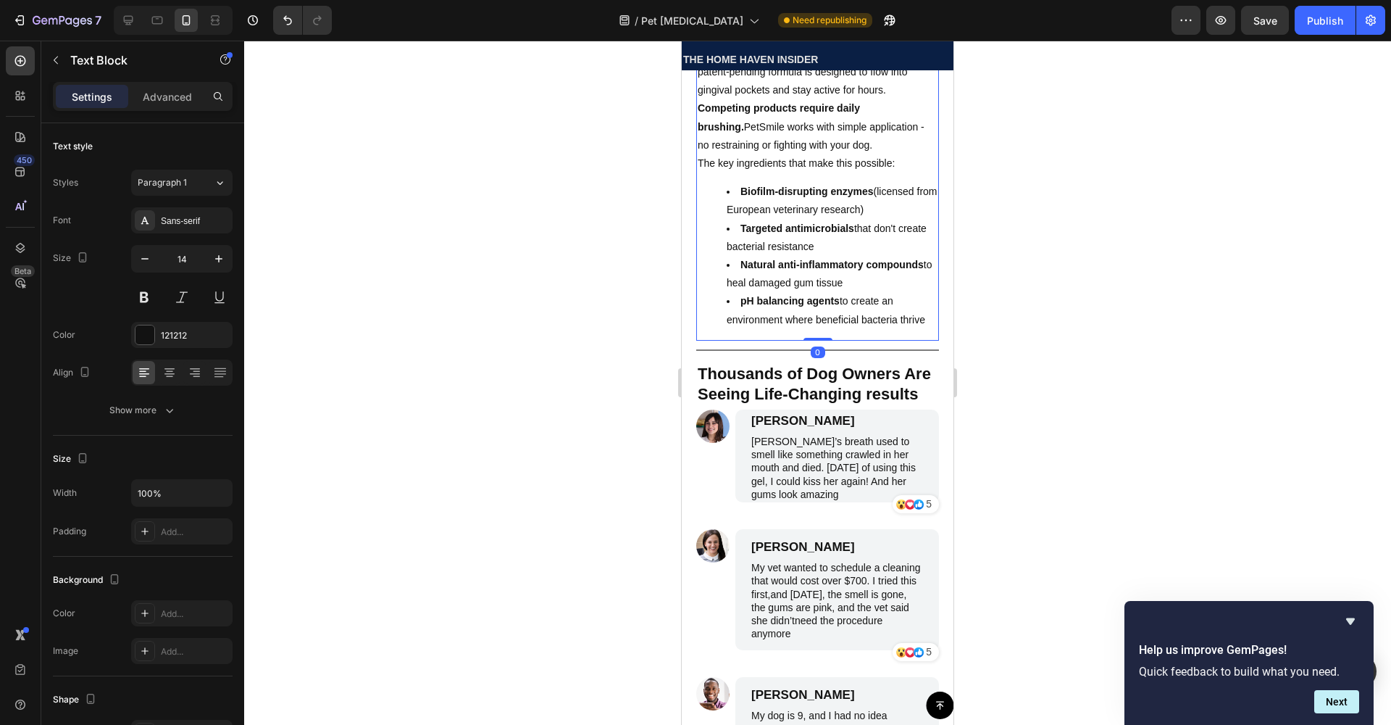
drag, startPoint x: 811, startPoint y: 375, endPoint x: 818, endPoint y: 362, distance: 14.9
click at [818, 340] on div "After researching dozens of dog dental products, I finally understood why PetSm…" at bounding box center [817, 82] width 243 height 516
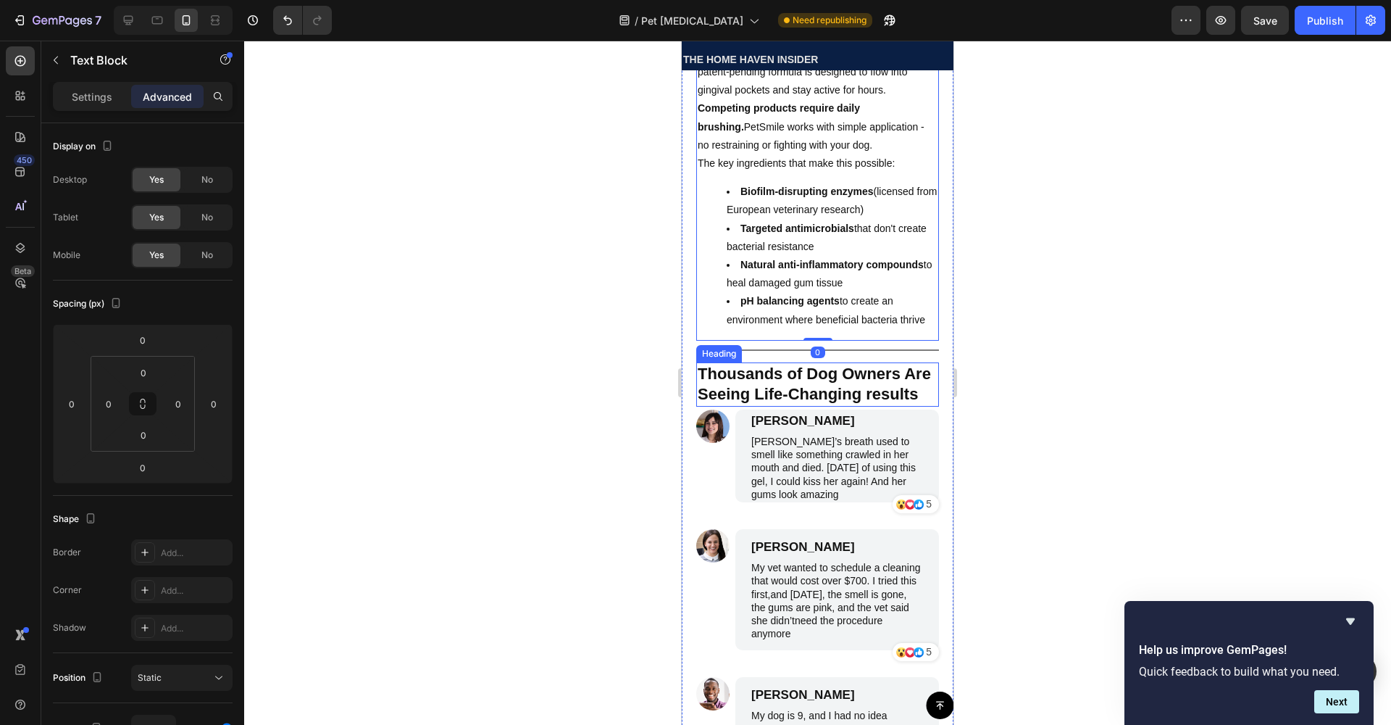
click at [811, 397] on h2 "Thousands of Dog Owners Are Seeing Life-Changing results" at bounding box center [817, 384] width 243 height 44
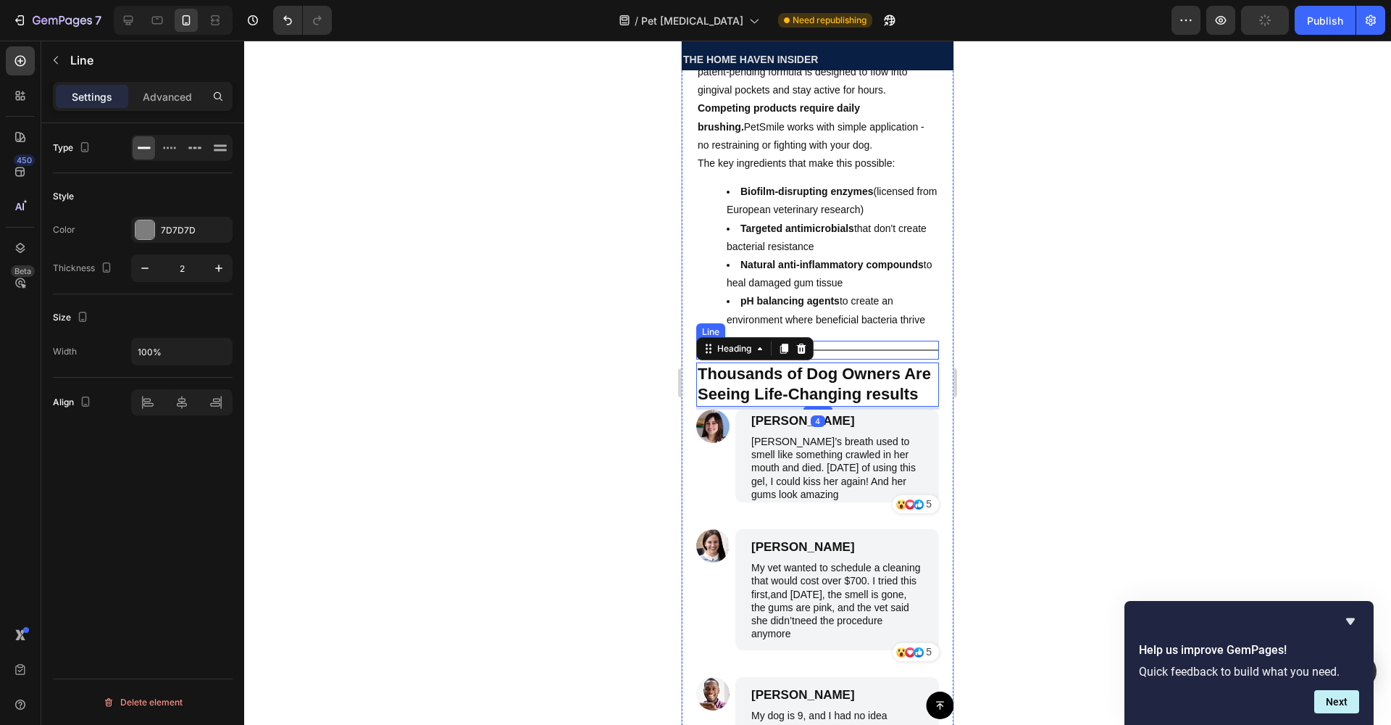
click at [824, 359] on div "Title Line" at bounding box center [817, 350] width 243 height 19
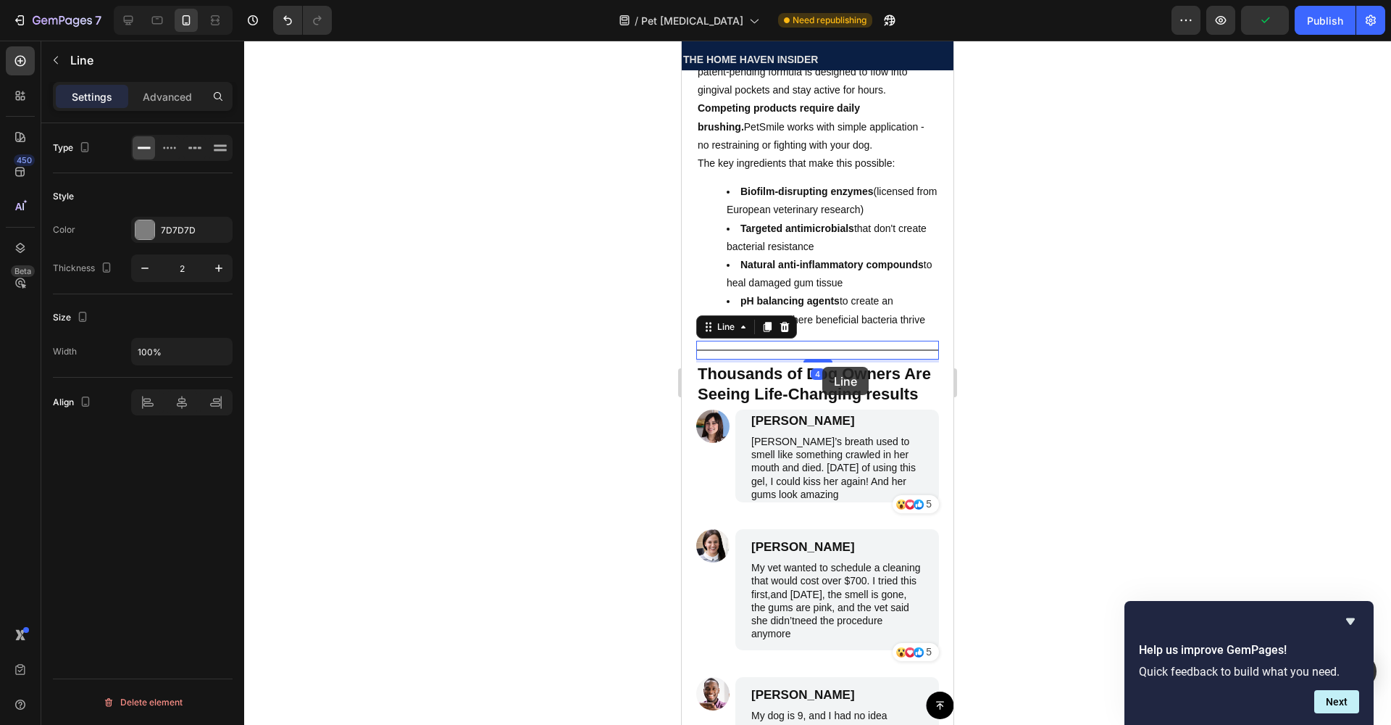
drag, startPoint x: 817, startPoint y: 391, endPoint x: 822, endPoint y: 367, distance: 25.2
drag, startPoint x: 809, startPoint y: 394, endPoint x: 810, endPoint y: 379, distance: 15.2
click at [810, 359] on div "Title Line 0" at bounding box center [817, 350] width 243 height 19
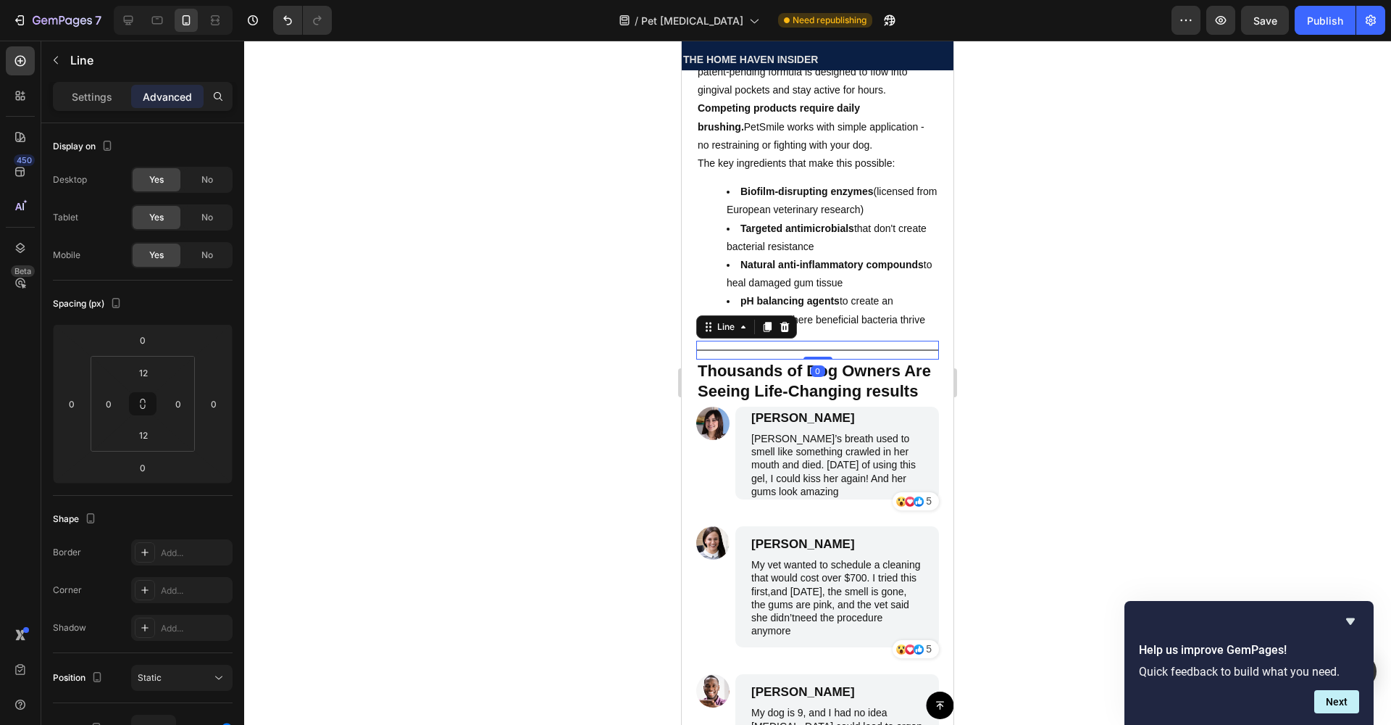
click at [1173, 489] on div at bounding box center [817, 383] width 1147 height 684
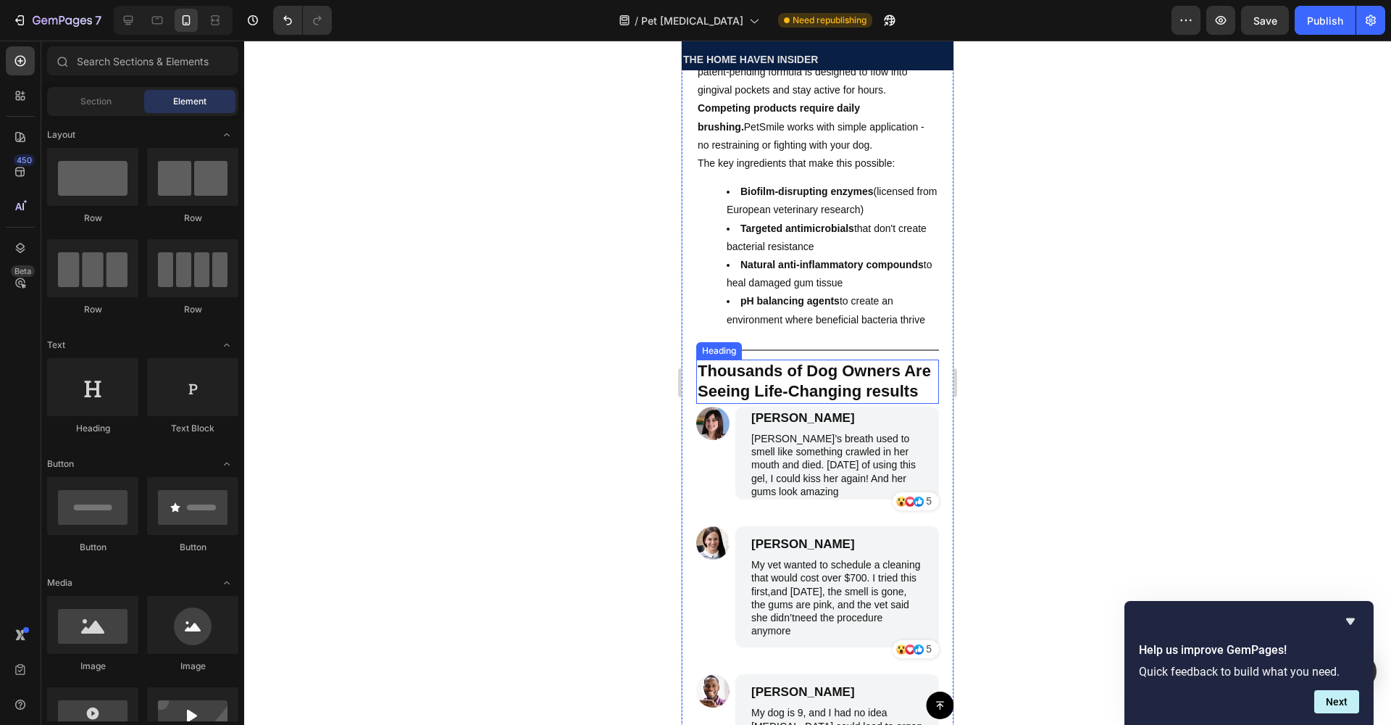
click at [812, 404] on h2 "Thousands of Dog Owners Are Seeing Life-Changing results" at bounding box center [817, 381] width 243 height 44
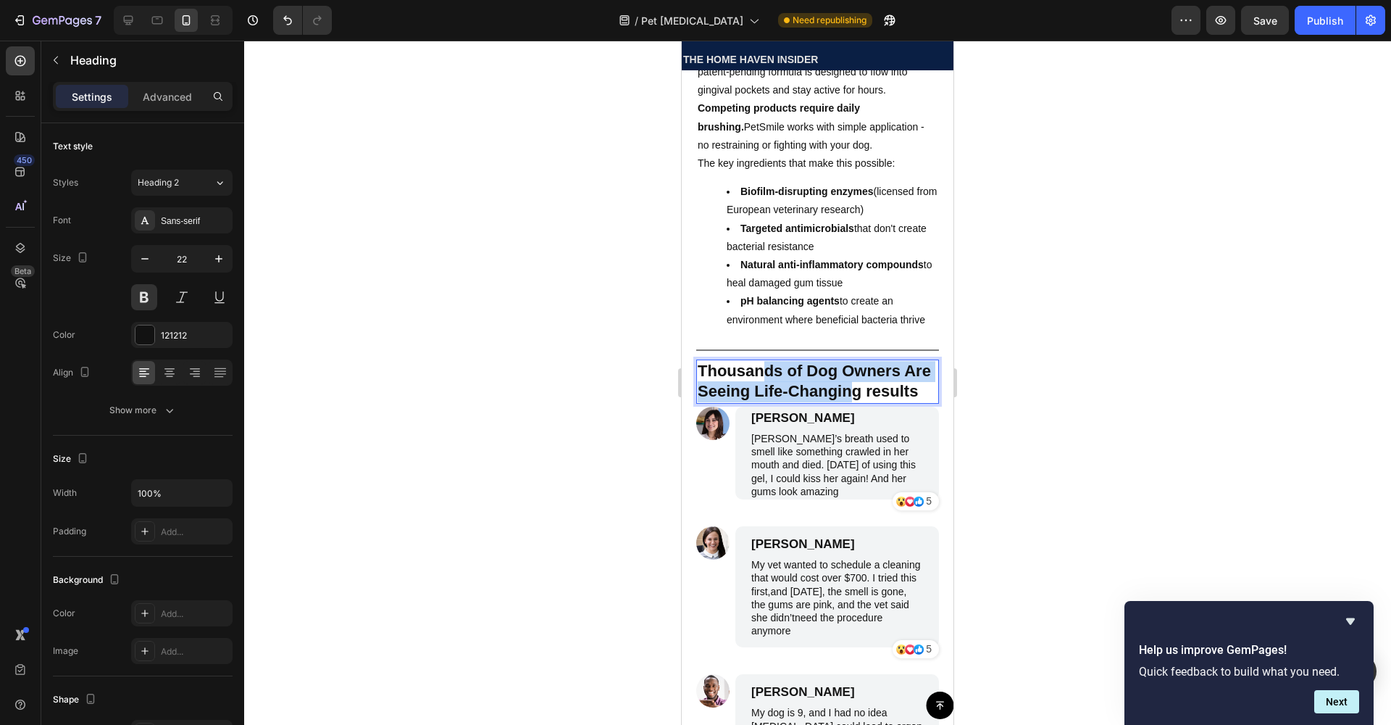
drag, startPoint x: 851, startPoint y: 428, endPoint x: 768, endPoint y: 414, distance: 84.6
click at [751, 402] on p "Thousands of Dog Owners Are Seeing Life-Changing results" at bounding box center [818, 381] width 240 height 41
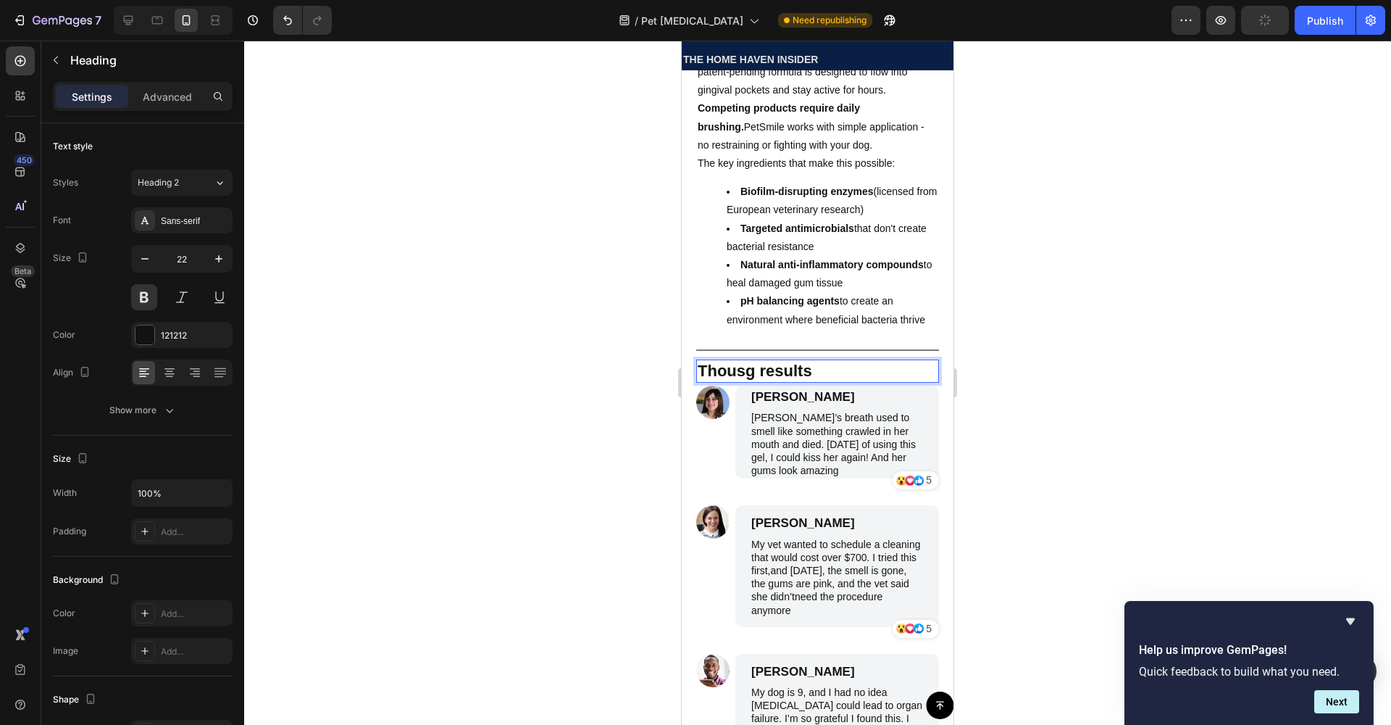
drag, startPoint x: 841, startPoint y: 406, endPoint x: 727, endPoint y: 425, distance: 115.3
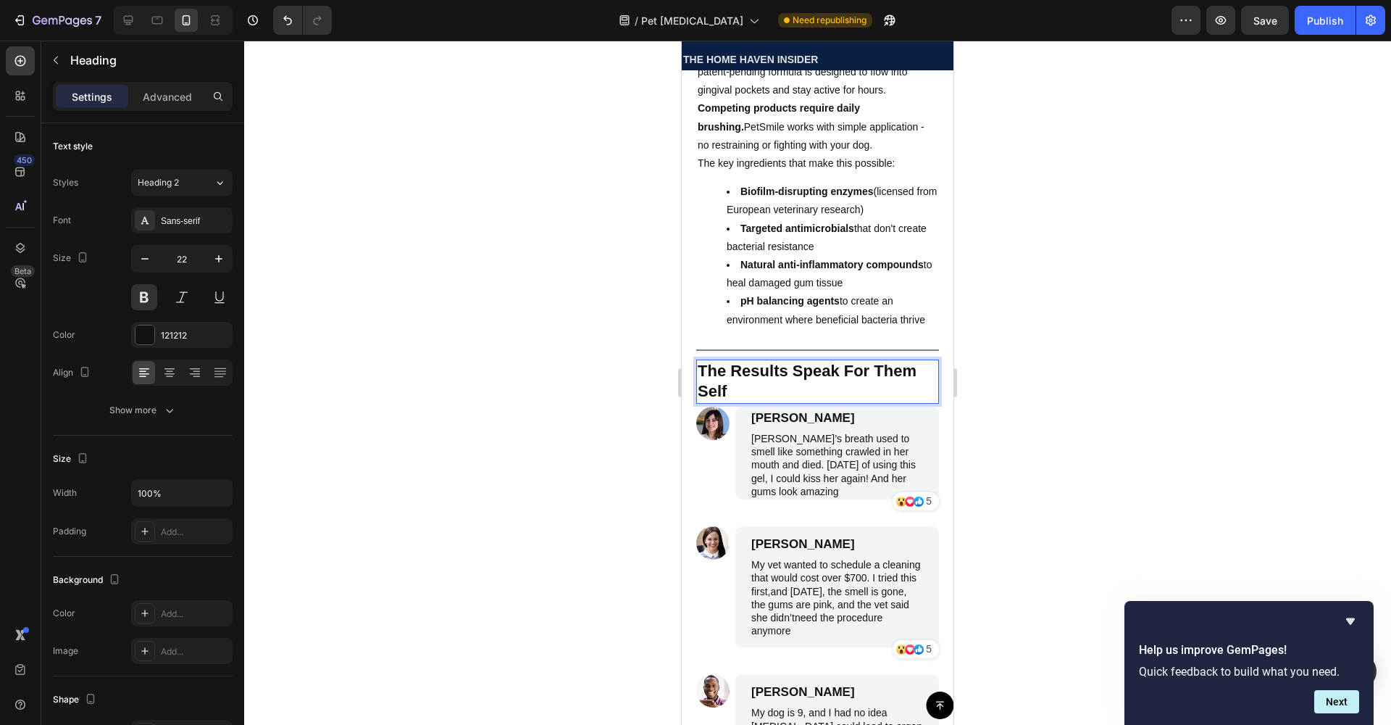
click at [697, 404] on h2 "The Results Speak For Them Self" at bounding box center [817, 381] width 243 height 44
click at [798, 402] on p "The Results Speak For ThemSelf" at bounding box center [818, 381] width 240 height 41
click at [896, 402] on p "The Results Speak For ThemSelf" at bounding box center [818, 381] width 240 height 41
click at [351, 169] on div at bounding box center [817, 383] width 1147 height 684
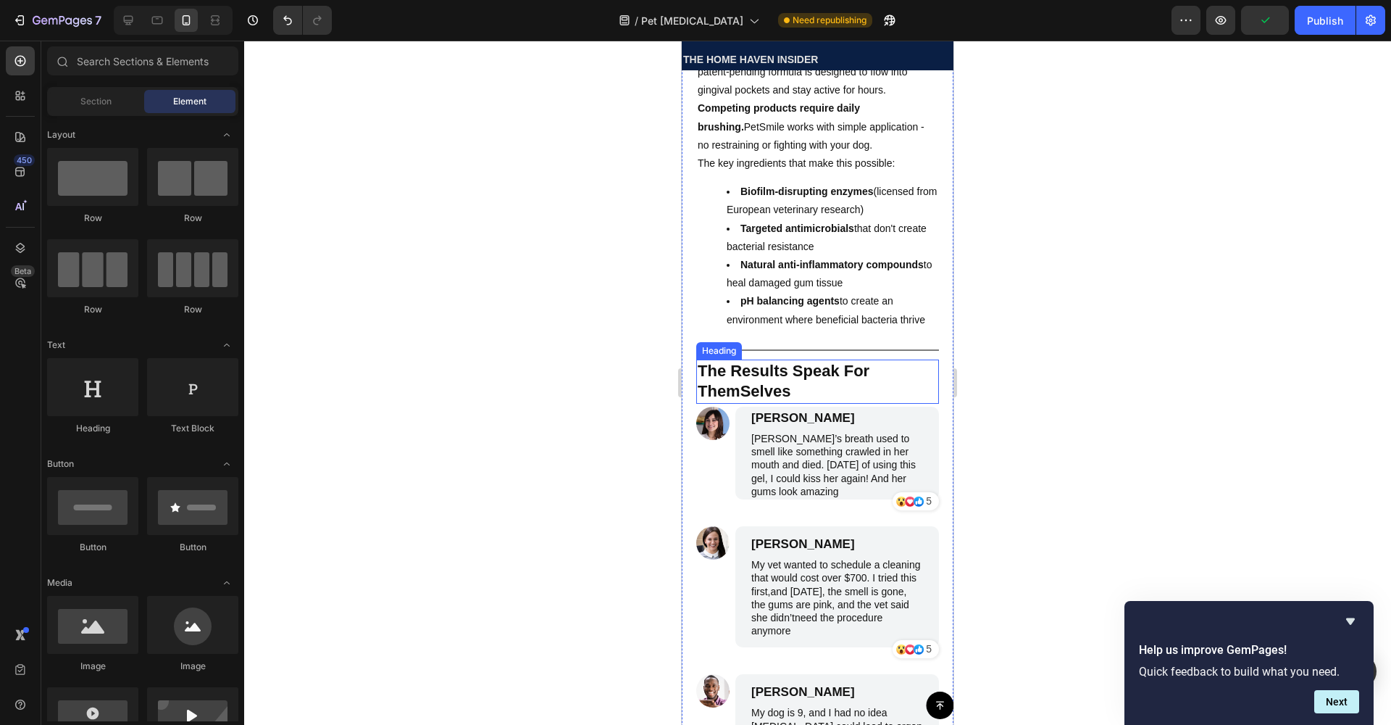
click at [725, 402] on p "The Results Speak For ThemSelves" at bounding box center [818, 381] width 240 height 41
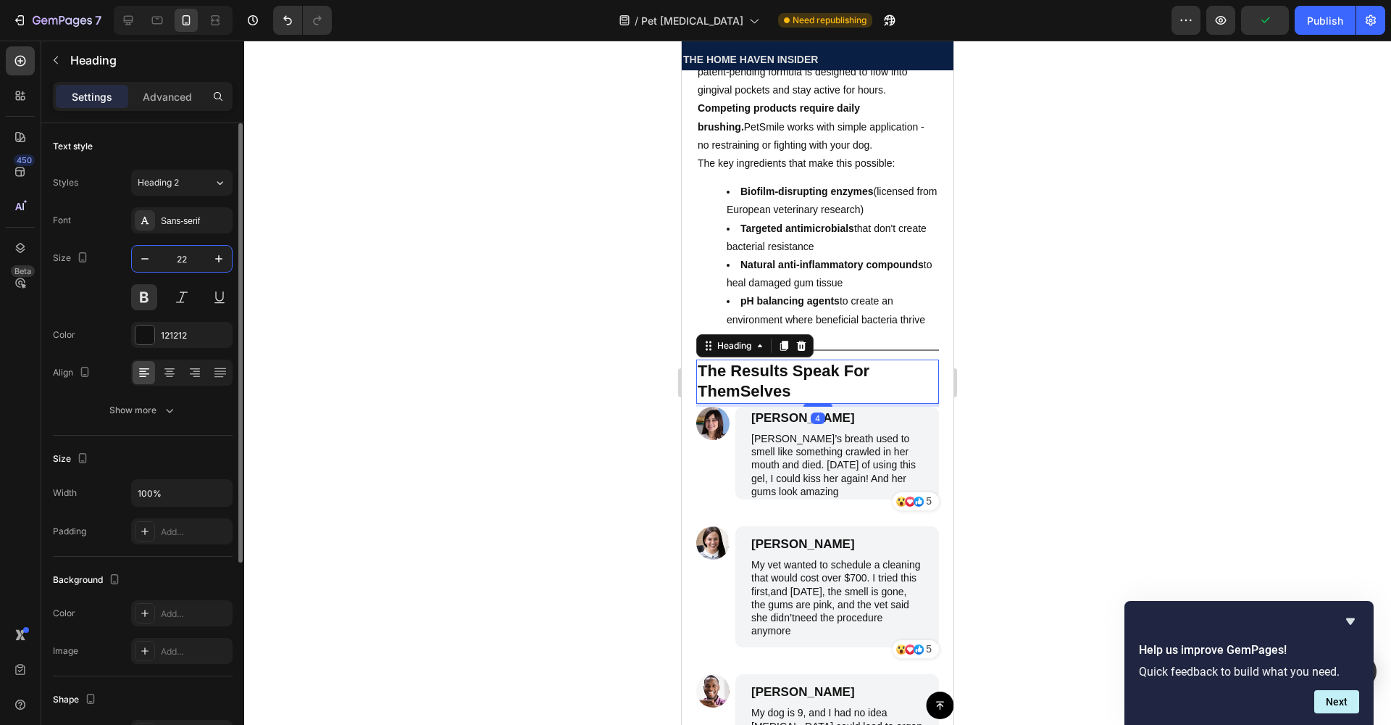
click at [164, 252] on input "22" at bounding box center [182, 259] width 48 height 26
click at [159, 256] on input "22" at bounding box center [182, 259] width 48 height 26
click at [154, 258] on button "button" at bounding box center [145, 259] width 26 height 26
click at [154, 259] on button "button" at bounding box center [145, 259] width 26 height 26
click at [141, 254] on icon "button" at bounding box center [145, 258] width 14 height 14
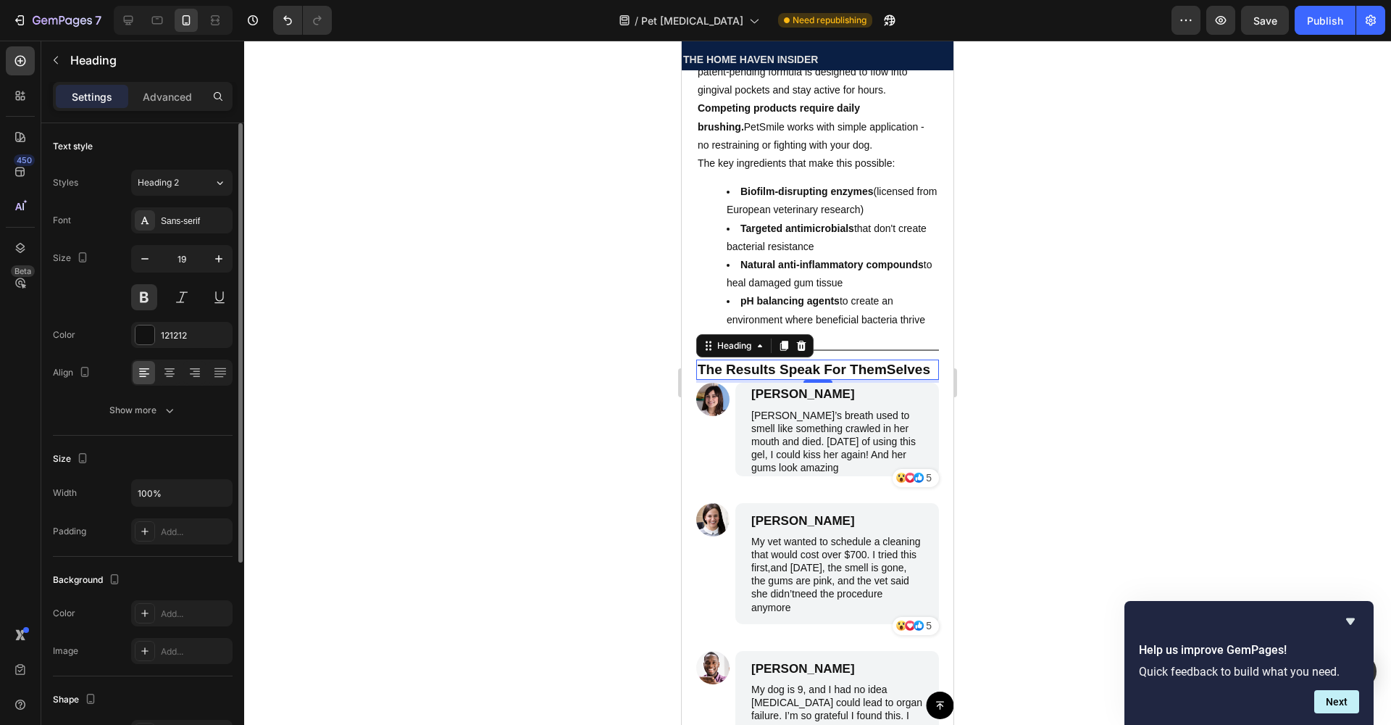
click at [158, 257] on div "19" at bounding box center [182, 259] width 100 height 26
click at [150, 256] on icon "button" at bounding box center [145, 258] width 14 height 14
type input "18"
drag, startPoint x: 366, startPoint y: 266, endPoint x: 376, endPoint y: 269, distance: 10.5
click at [366, 266] on div at bounding box center [817, 383] width 1147 height 684
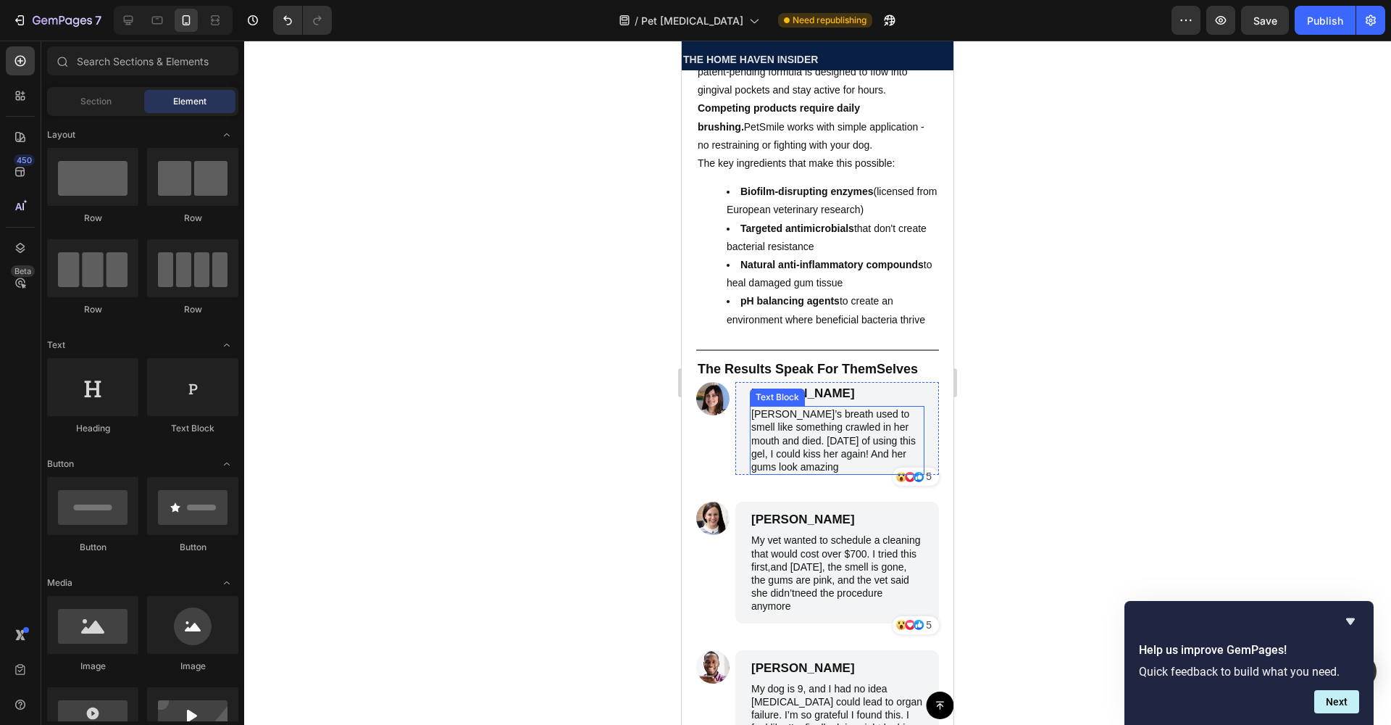
click at [844, 463] on p "[PERSON_NAME]’s breath used to smell like something crawled in her mouth and di…" at bounding box center [837, 440] width 172 height 66
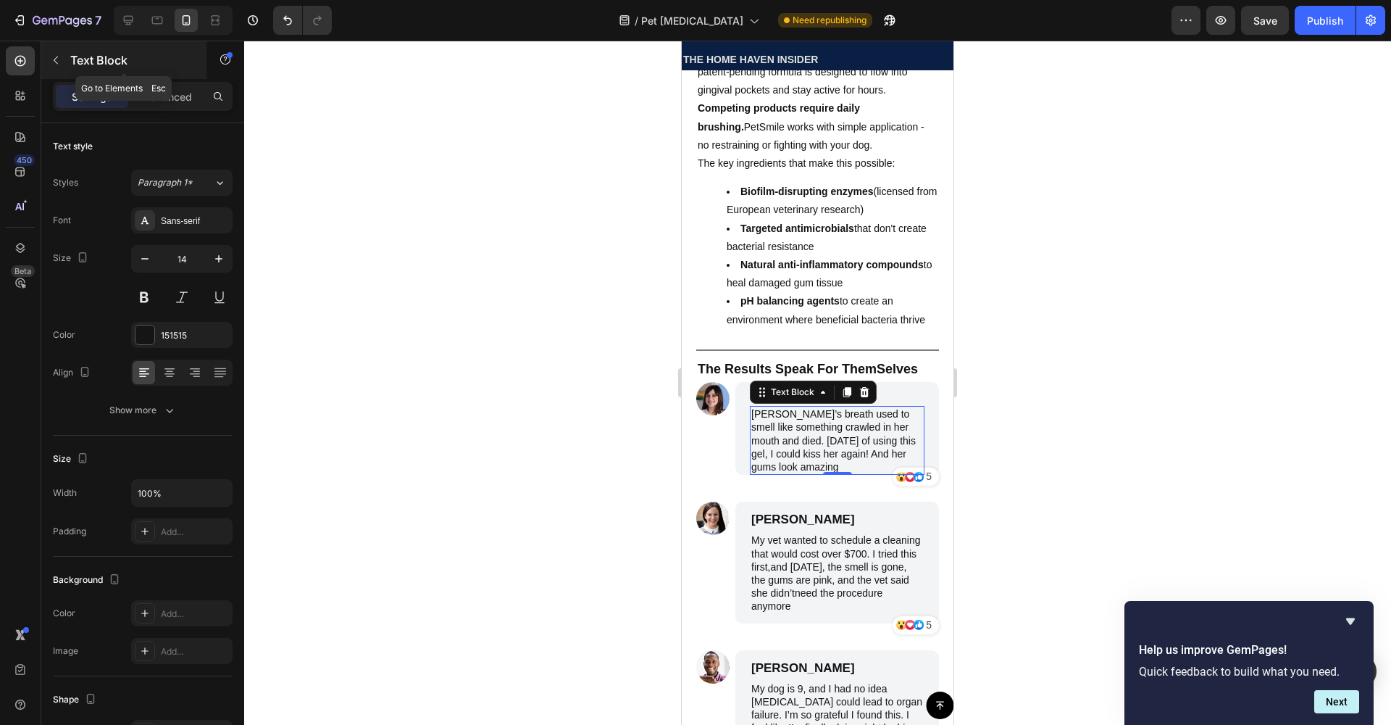
click at [57, 56] on icon "button" at bounding box center [56, 60] width 12 height 12
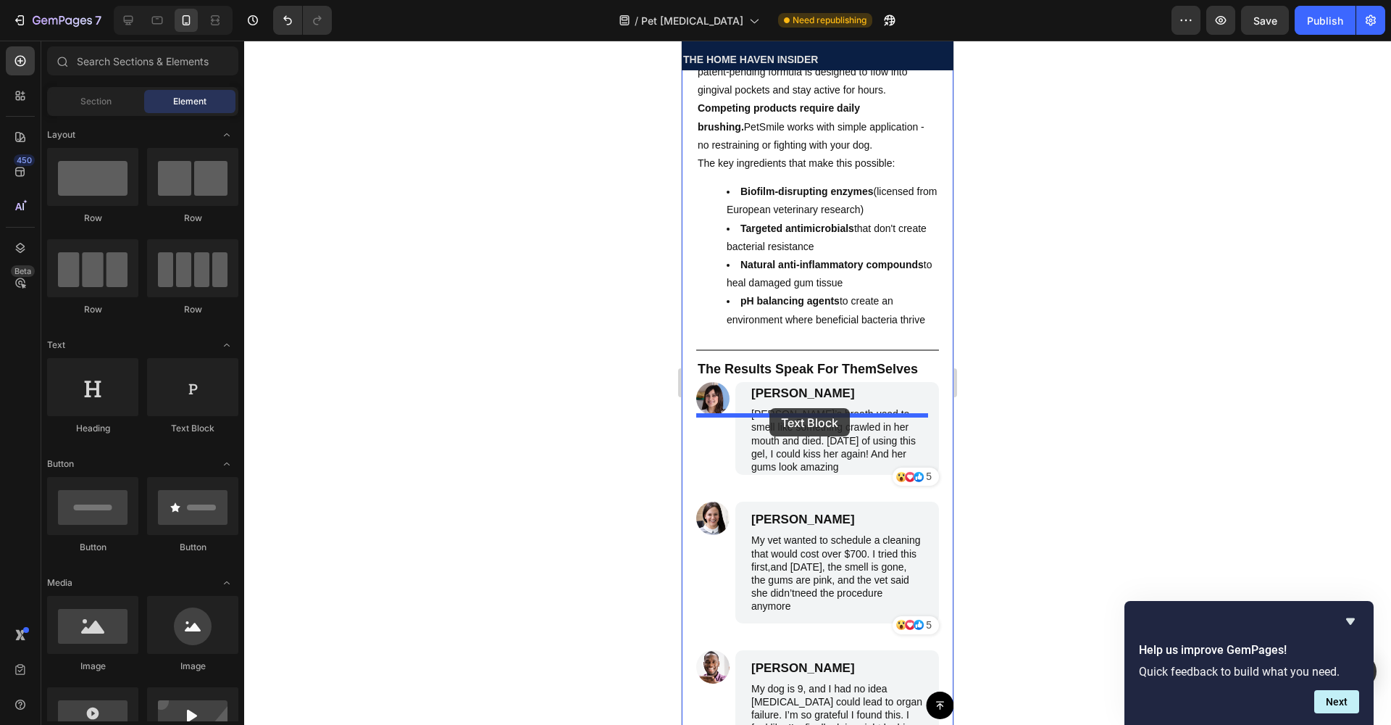
drag, startPoint x: 862, startPoint y: 417, endPoint x: 769, endPoint y: 408, distance: 93.2
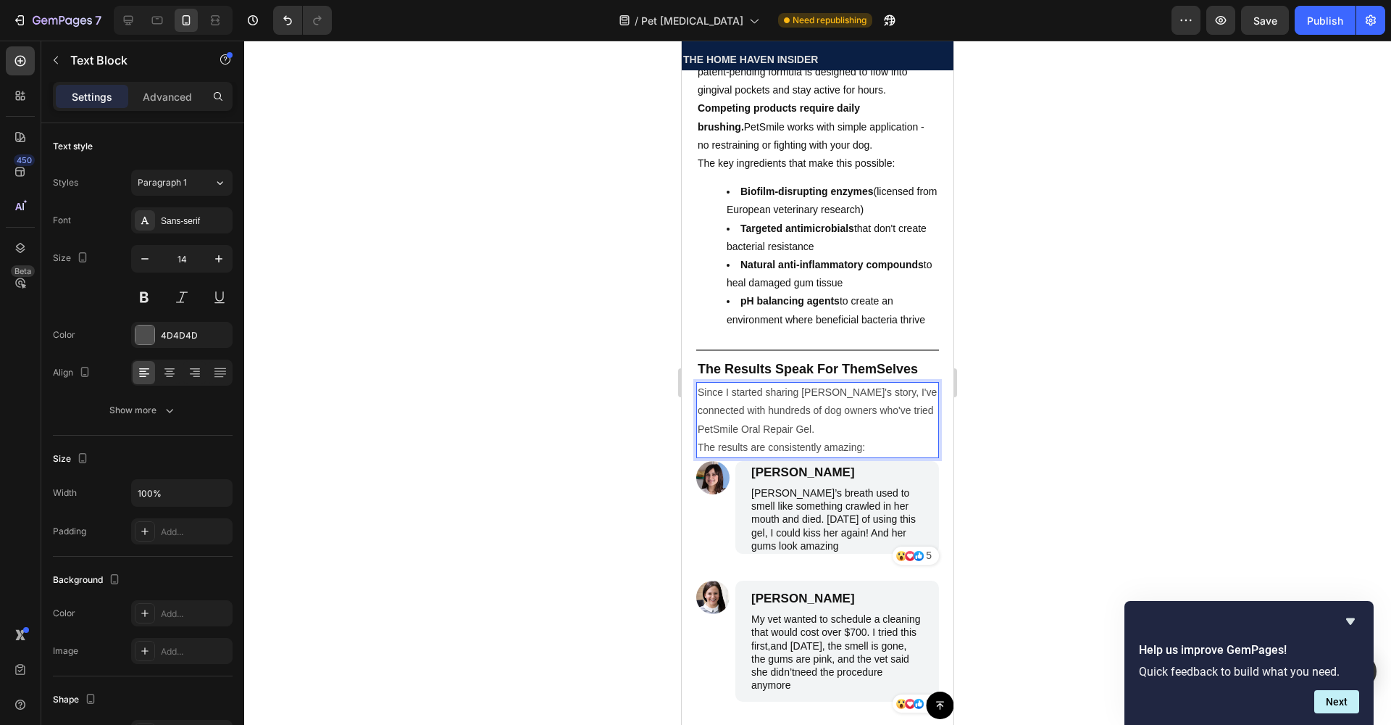
click at [733, 433] on p "Since I started sharing Bella's story, I've connected with hundreds of dog owne…" at bounding box center [818, 410] width 240 height 55
click at [157, 335] on div "4D4D4D" at bounding box center [181, 335] width 101 height 26
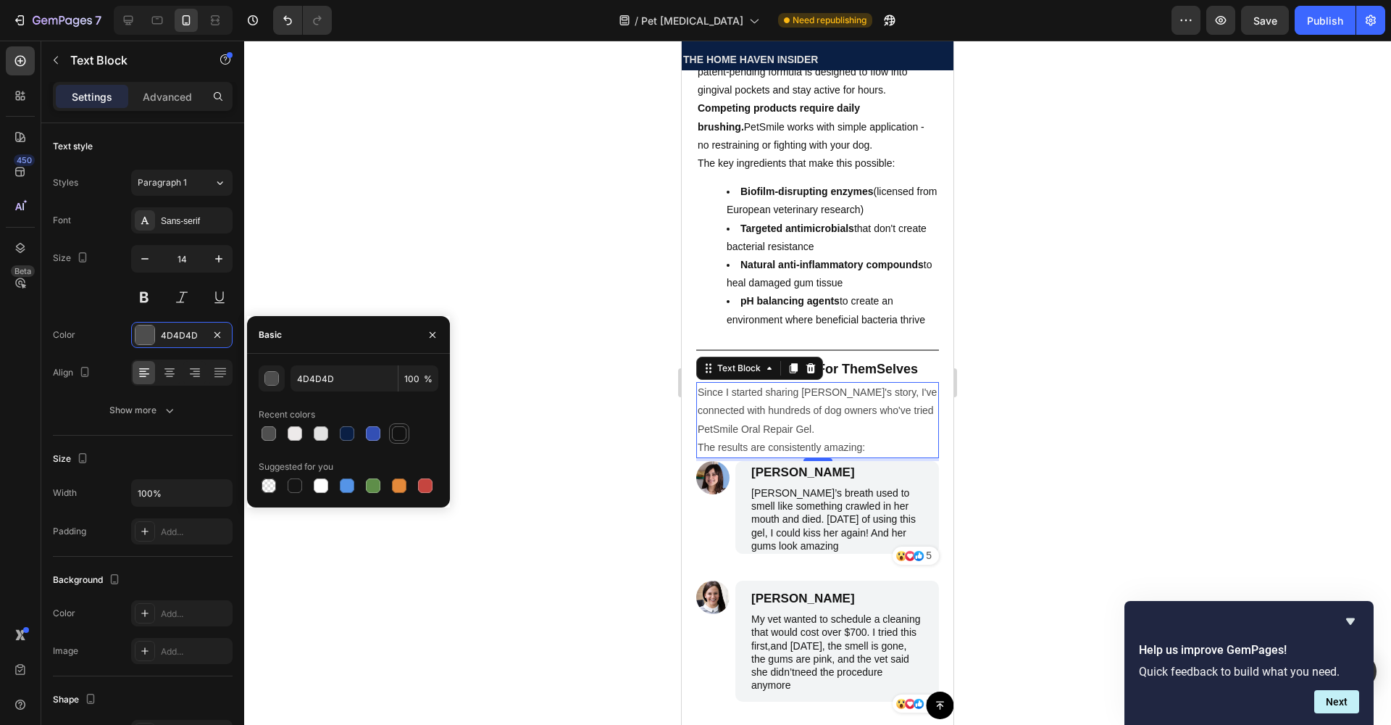
click at [398, 438] on div at bounding box center [399, 433] width 14 height 14
type input "121212"
click at [556, 422] on div at bounding box center [817, 383] width 1147 height 684
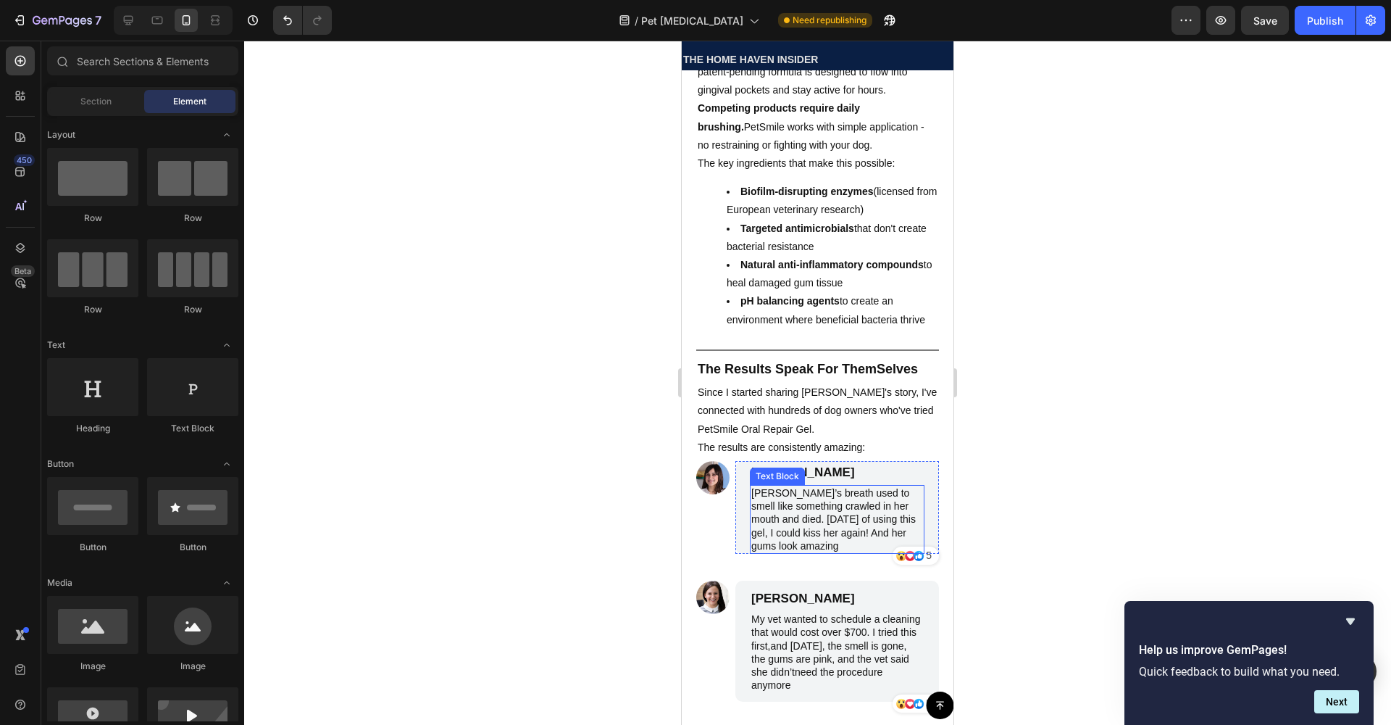
click at [788, 527] on p "[PERSON_NAME]’s breath used to smell like something crawled in her mouth and di…" at bounding box center [837, 519] width 172 height 66
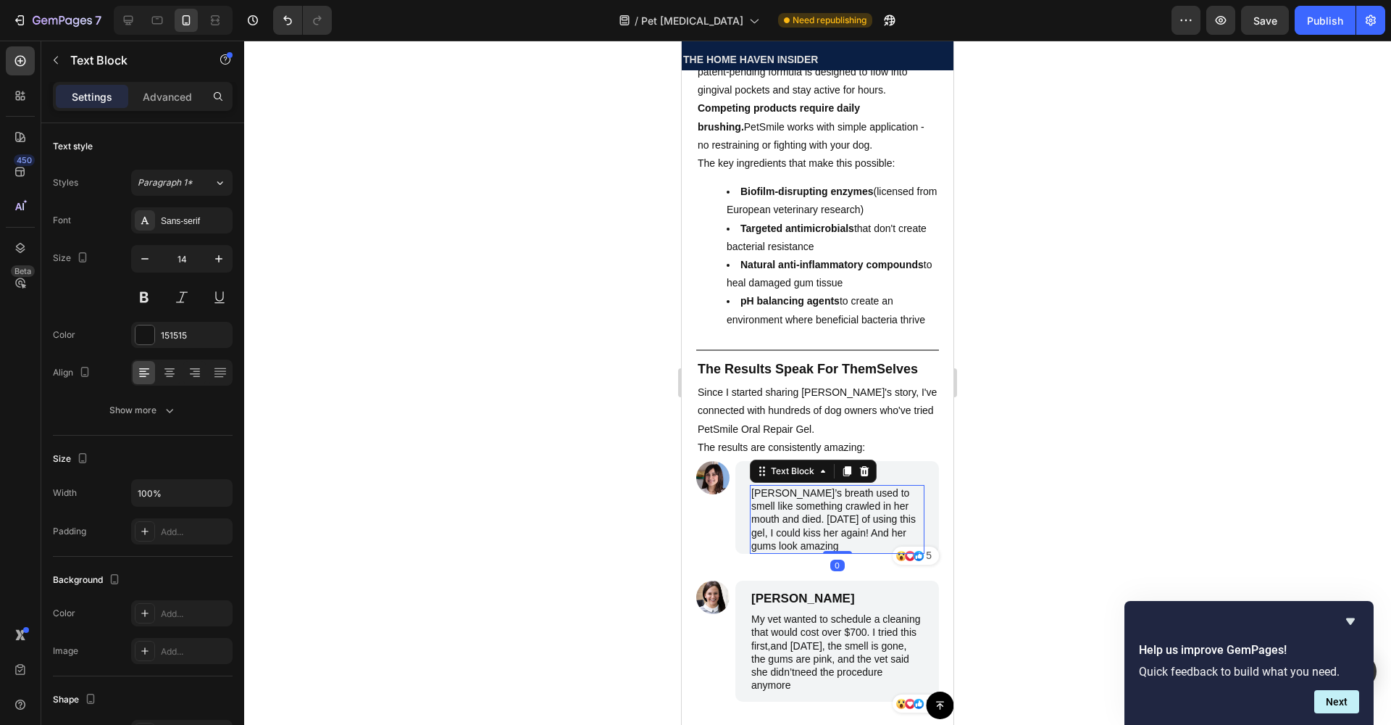
click at [779, 525] on p "[PERSON_NAME]’s breath used to smell like something crawled in her mouth and di…" at bounding box center [837, 519] width 172 height 66
click at [793, 552] on p "Max's breath used to smell like something crawled in her mouth and died. Within…" at bounding box center [837, 519] width 172 height 66
click at [473, 441] on div at bounding box center [817, 383] width 1147 height 684
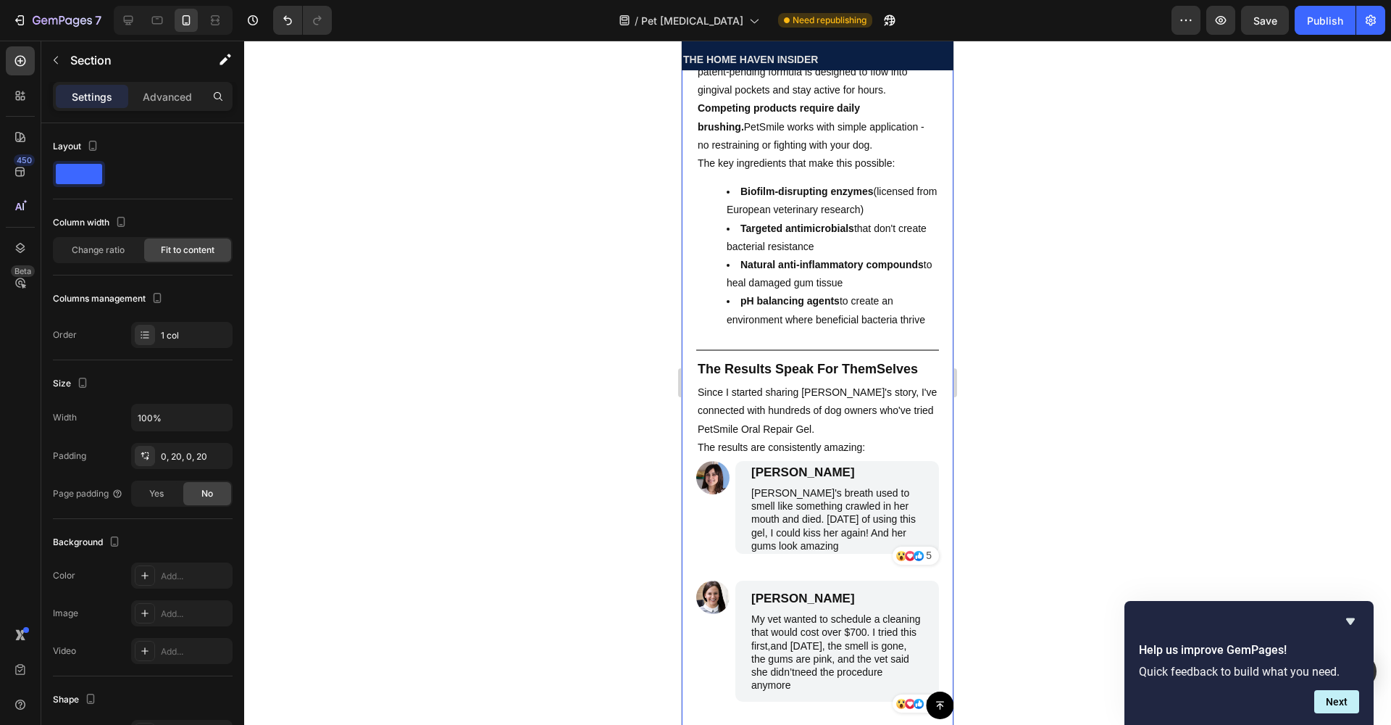
click at [806, 566] on div "Icon Icon Icon 5 Text Block Row Row" at bounding box center [837, 555] width 204 height 21
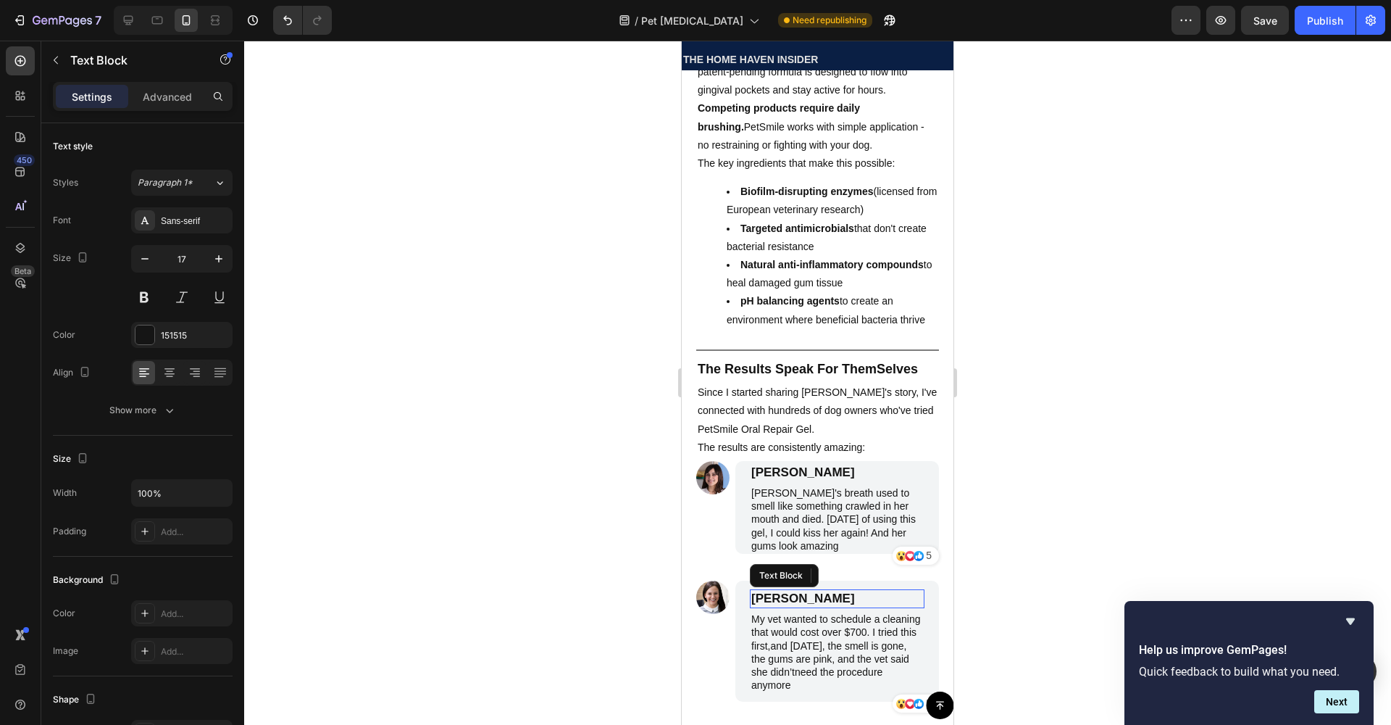
click at [827, 606] on p "[PERSON_NAME]" at bounding box center [837, 599] width 172 height 16
click at [834, 606] on p "[PERSON_NAME]" at bounding box center [837, 599] width 172 height 16
click at [835, 647] on p "My vet wanted to schedule a cleaning that would cost over $700. I tried this fi…" at bounding box center [837, 651] width 172 height 79
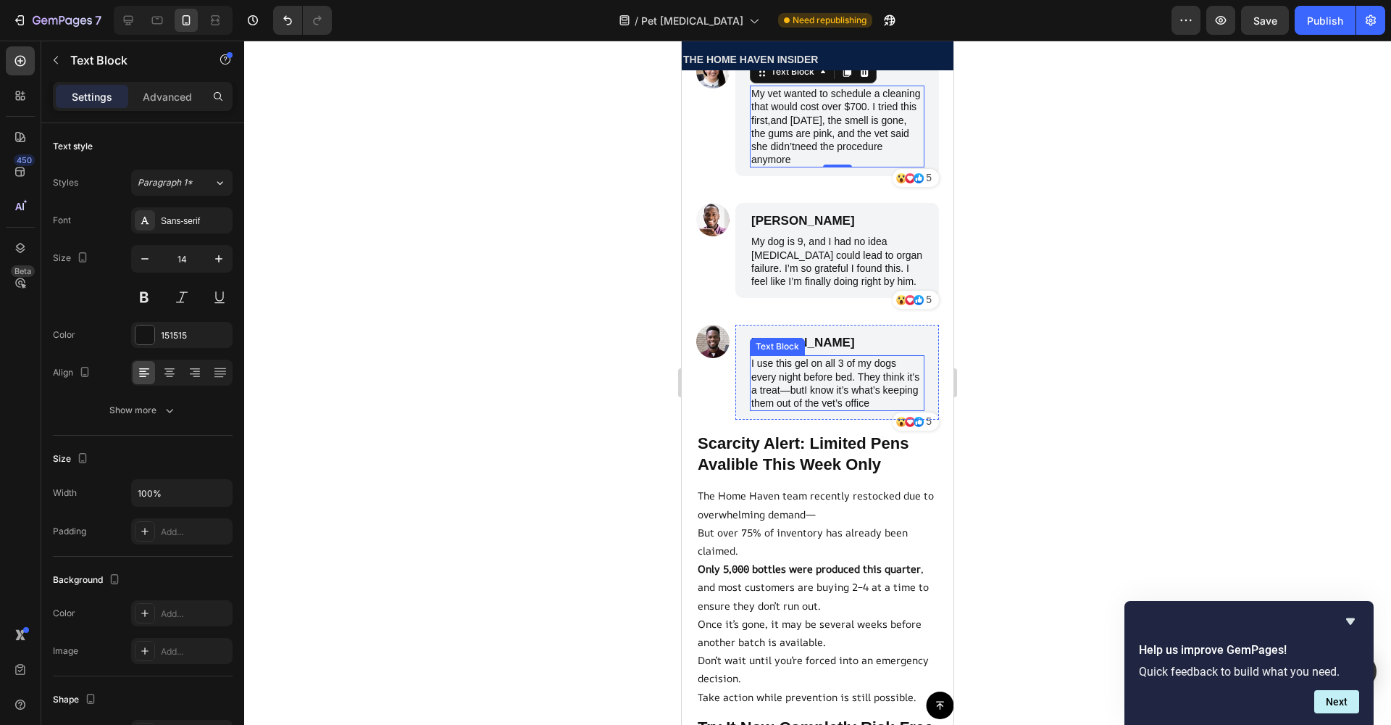
scroll to position [5653, 0]
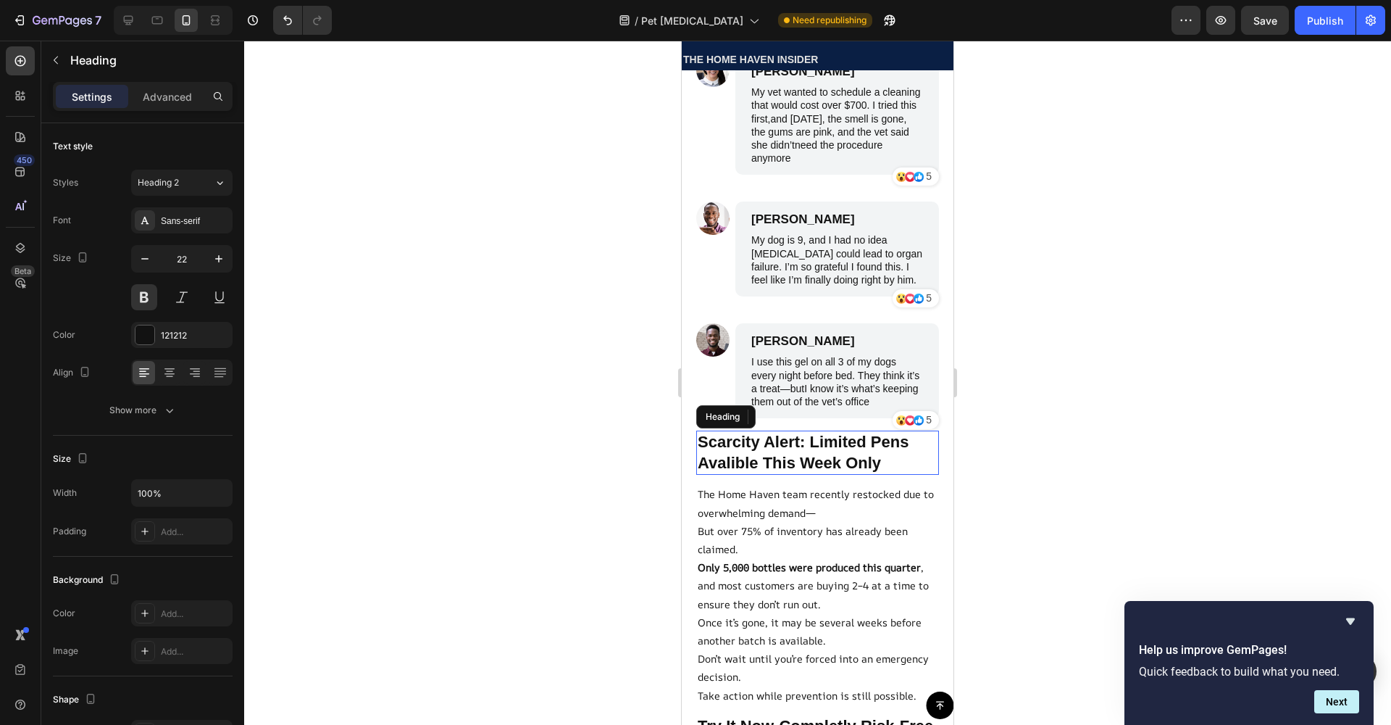
click at [861, 475] on h2 "Scarcity Alert: Limited Pens Avalible This Week Only" at bounding box center [817, 452] width 243 height 44
click at [806, 422] on icon at bounding box center [802, 417] width 12 height 12
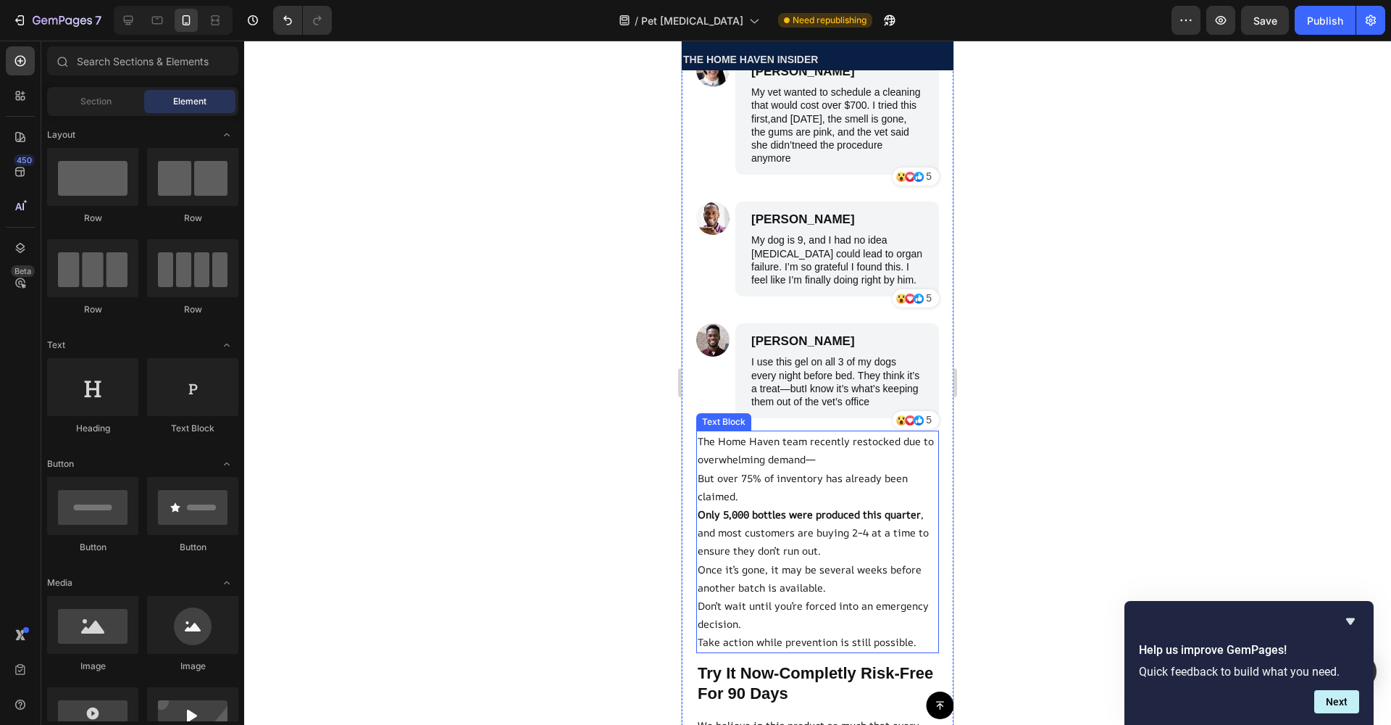
click at [806, 468] on p "The Home Haven team recently restocked due to overwhelming demand—" at bounding box center [818, 450] width 240 height 36
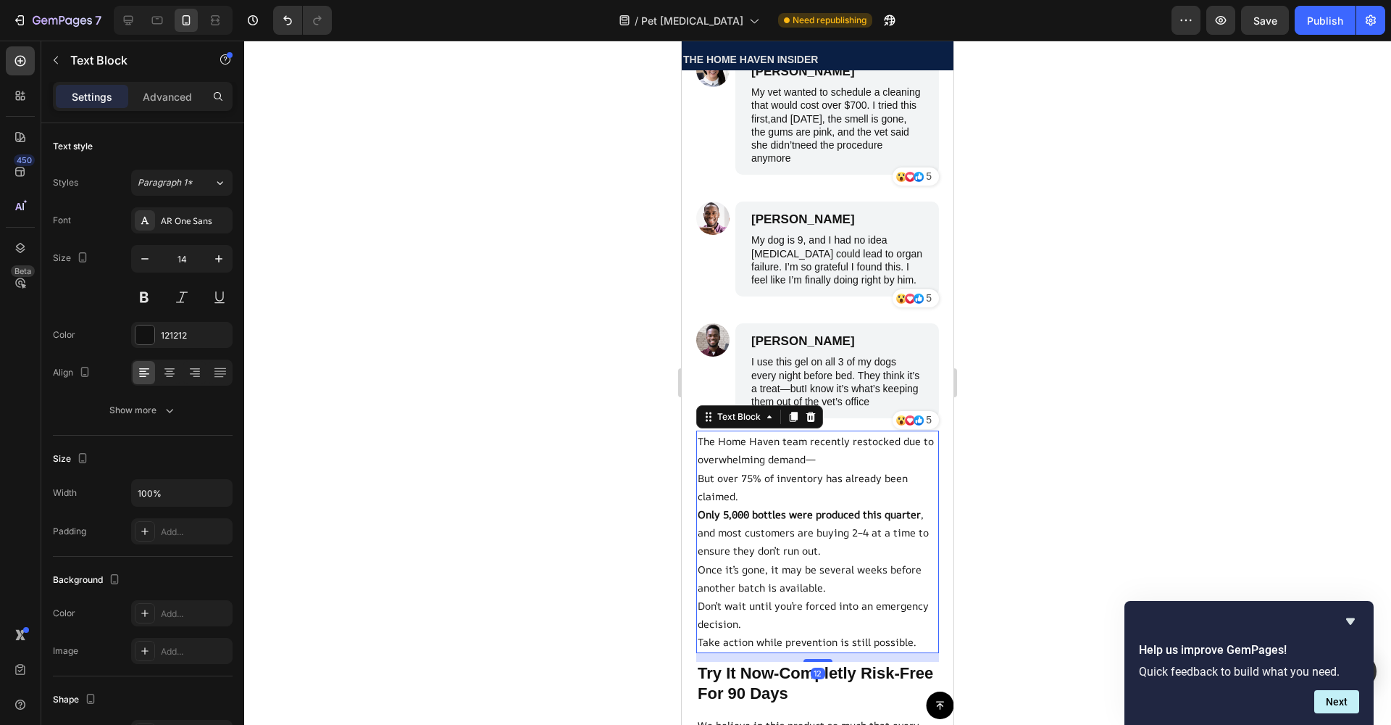
click at [806, 428] on div "Text Block" at bounding box center [759, 416] width 127 height 23
click at [809, 422] on icon at bounding box center [810, 417] width 9 height 10
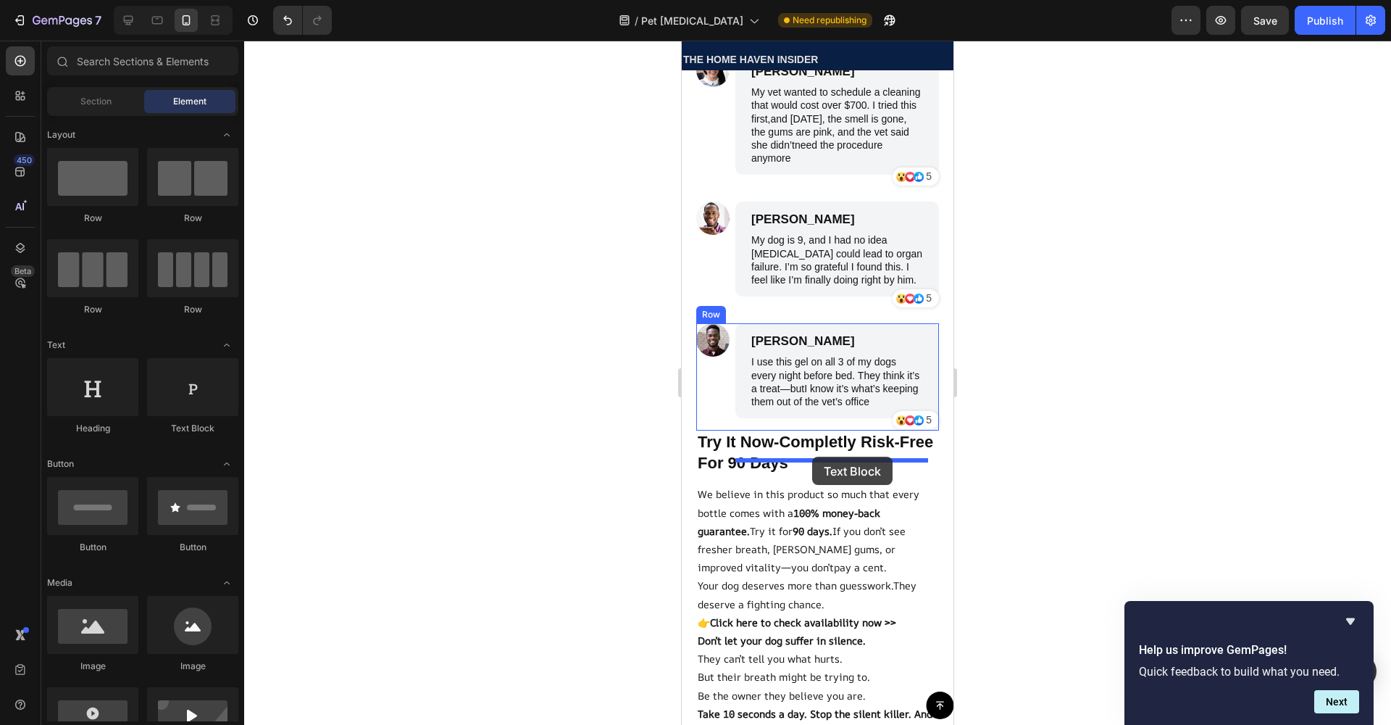
drag, startPoint x: 896, startPoint y: 409, endPoint x: 812, endPoint y: 457, distance: 97.7
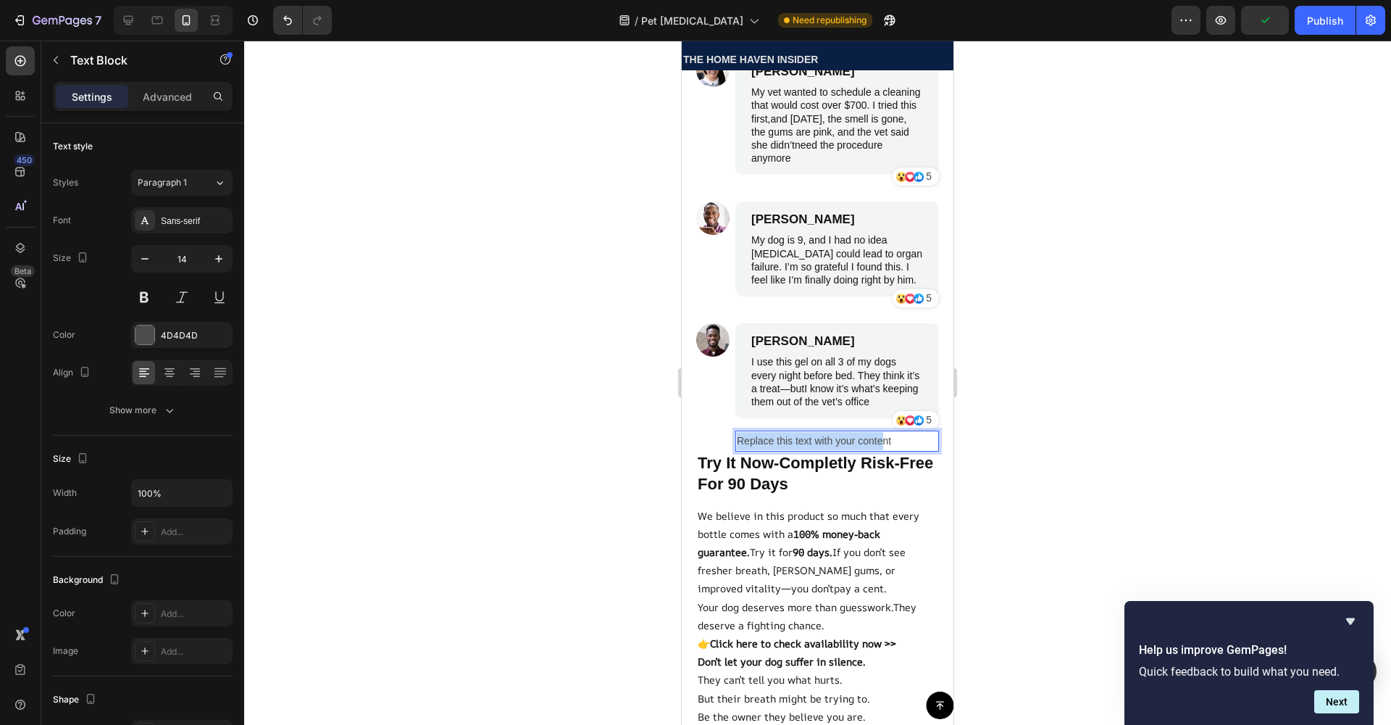
drag, startPoint x: 884, startPoint y: 469, endPoint x: 740, endPoint y: 476, distance: 144.4
click at [740, 450] on p "Replace this text with your content" at bounding box center [837, 441] width 201 height 18
click at [864, 450] on p "nt" at bounding box center [837, 441] width 201 height 18
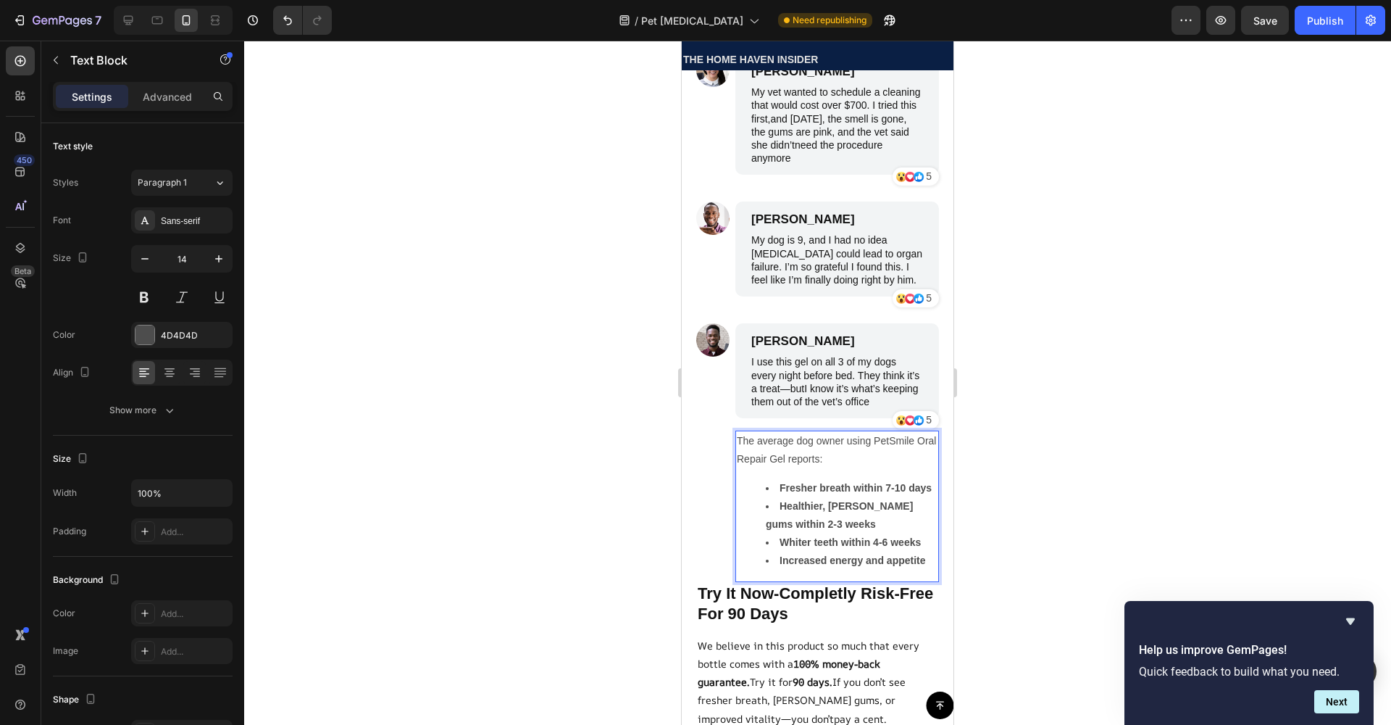
click at [770, 468] on p "The average dog owner using PetSmile Oral Repair Gel reports:" at bounding box center [837, 450] width 201 height 36
click at [755, 468] on p "The average dog owner using PetSmile Oral Repair Gel reports:" at bounding box center [837, 450] width 201 height 36
drag, startPoint x: 188, startPoint y: 338, endPoint x: 235, endPoint y: 354, distance: 49.7
click at [189, 338] on div "4D4D4D" at bounding box center [195, 335] width 68 height 13
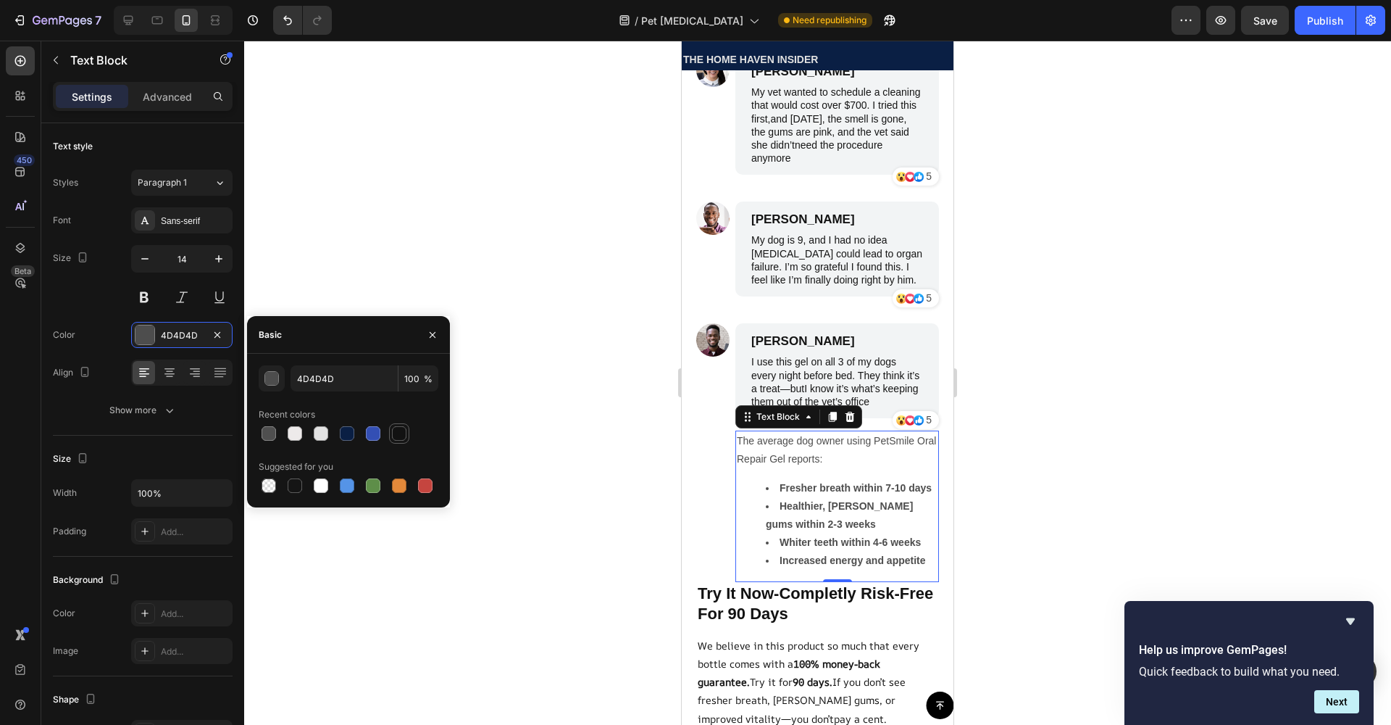
click at [391, 428] on div at bounding box center [399, 433] width 17 height 17
type input "121212"
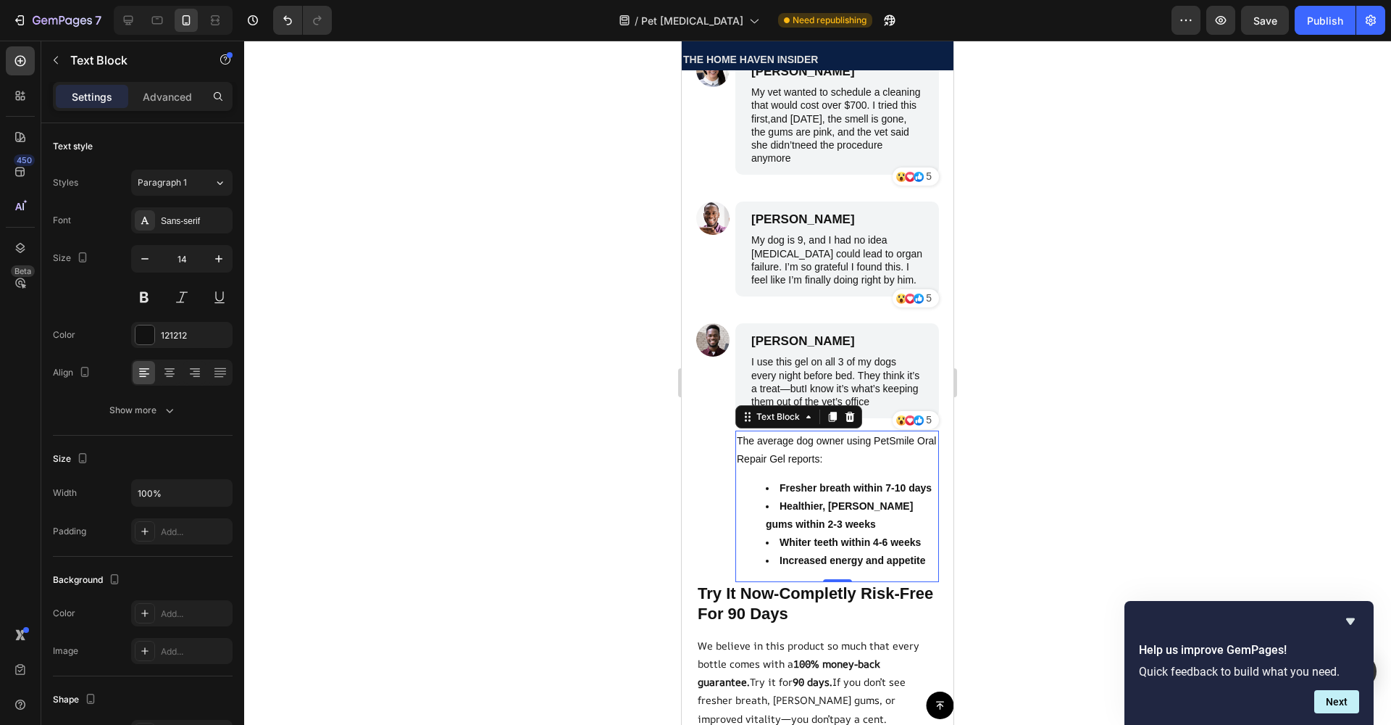
click at [548, 418] on div at bounding box center [817, 383] width 1147 height 684
click at [784, 468] on p "The average dog owner using PetSmile Oral Repair Gel reports:" at bounding box center [837, 450] width 201 height 36
click at [207, 262] on button "button" at bounding box center [219, 259] width 26 height 26
type input "15"
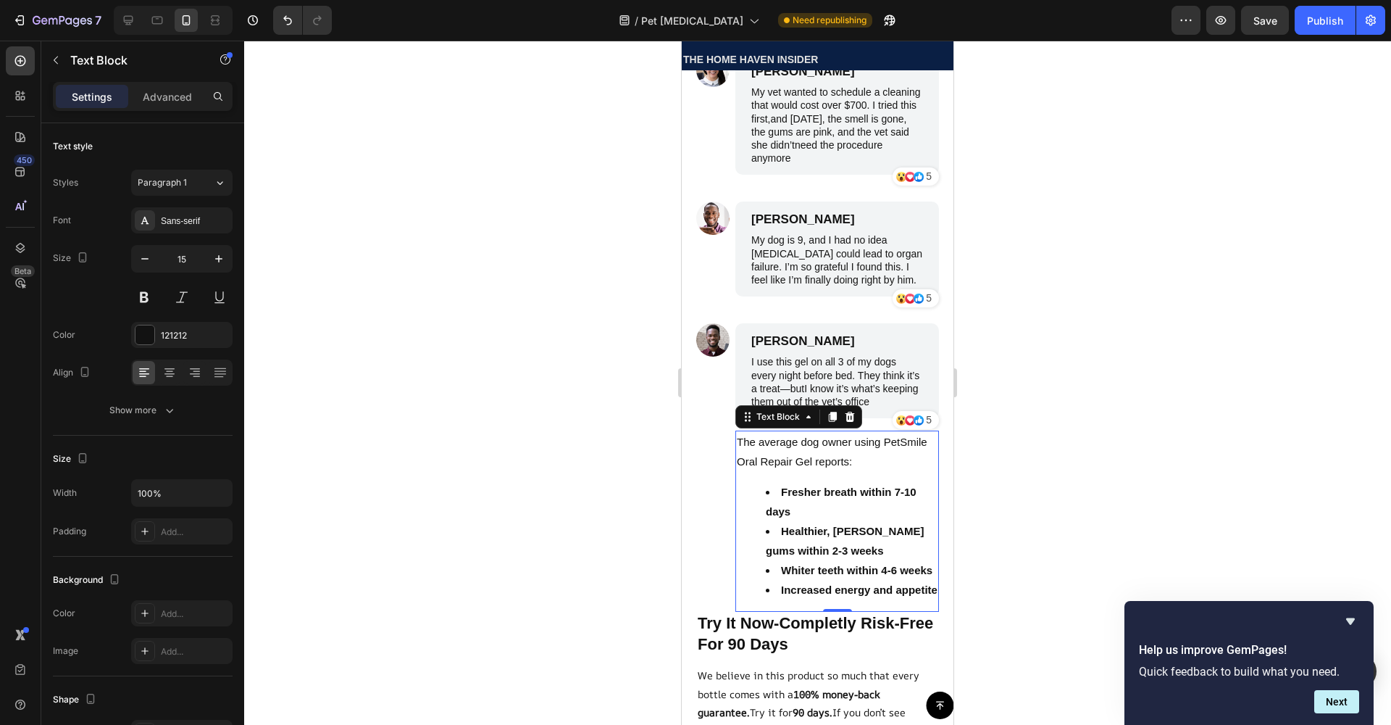
drag, startPoint x: 325, startPoint y: 346, endPoint x: 436, endPoint y: 367, distance: 113.0
click at [326, 346] on div at bounding box center [817, 383] width 1147 height 684
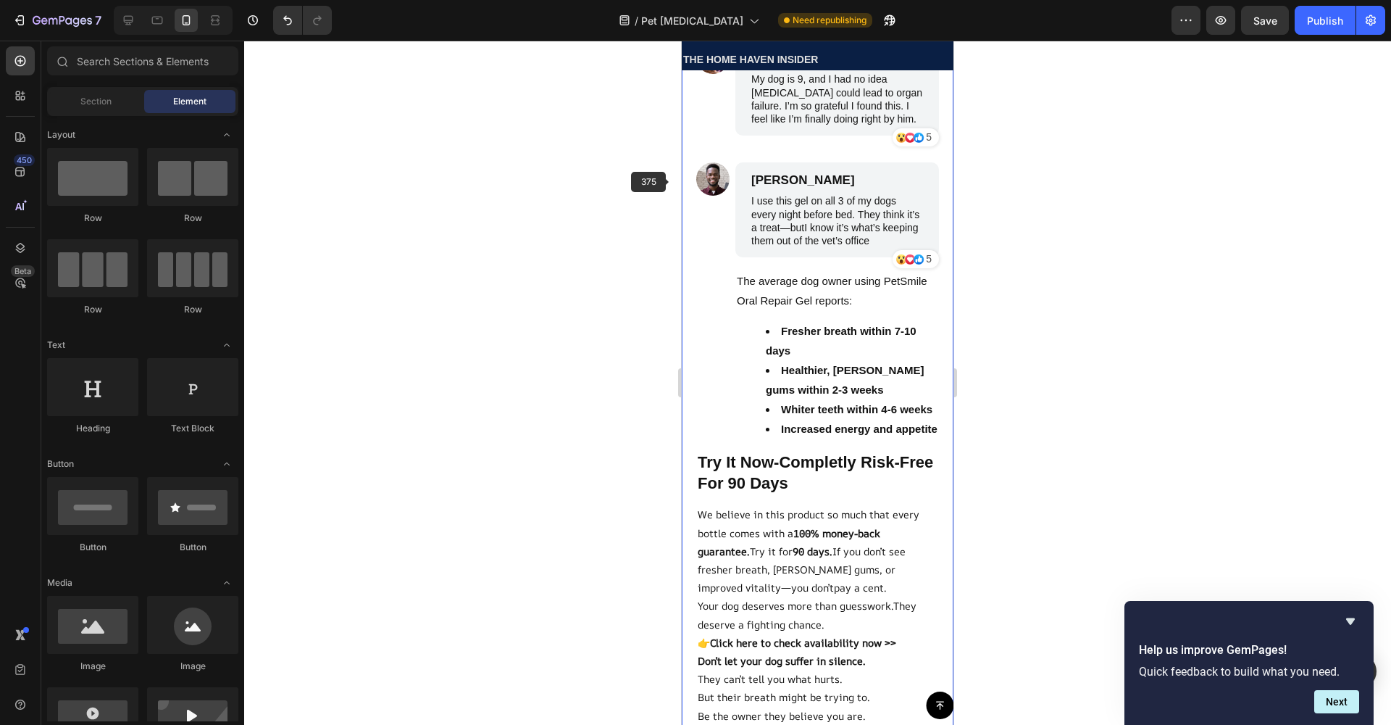
scroll to position [5810, 0]
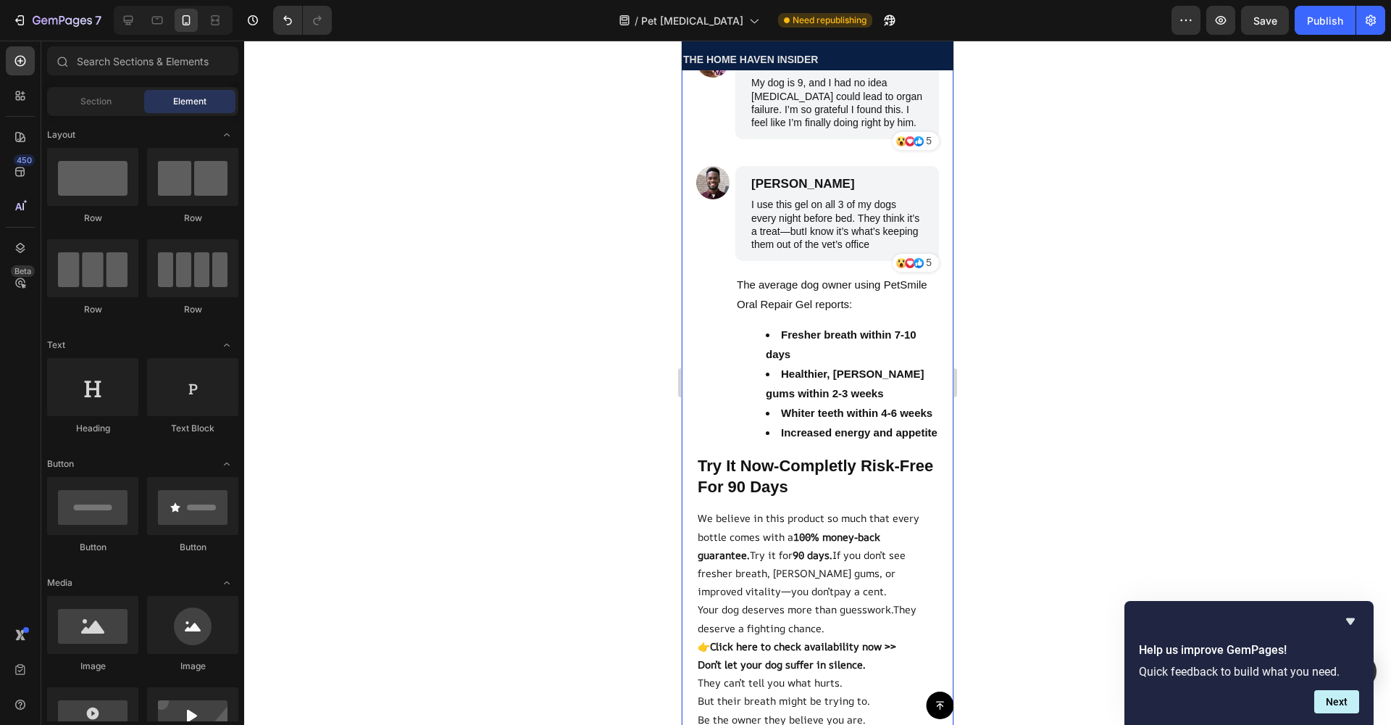
click at [412, 1] on div "7 / Pet Oral Gel Need republishing Preview Save Publish" at bounding box center [695, 20] width 1391 height 41
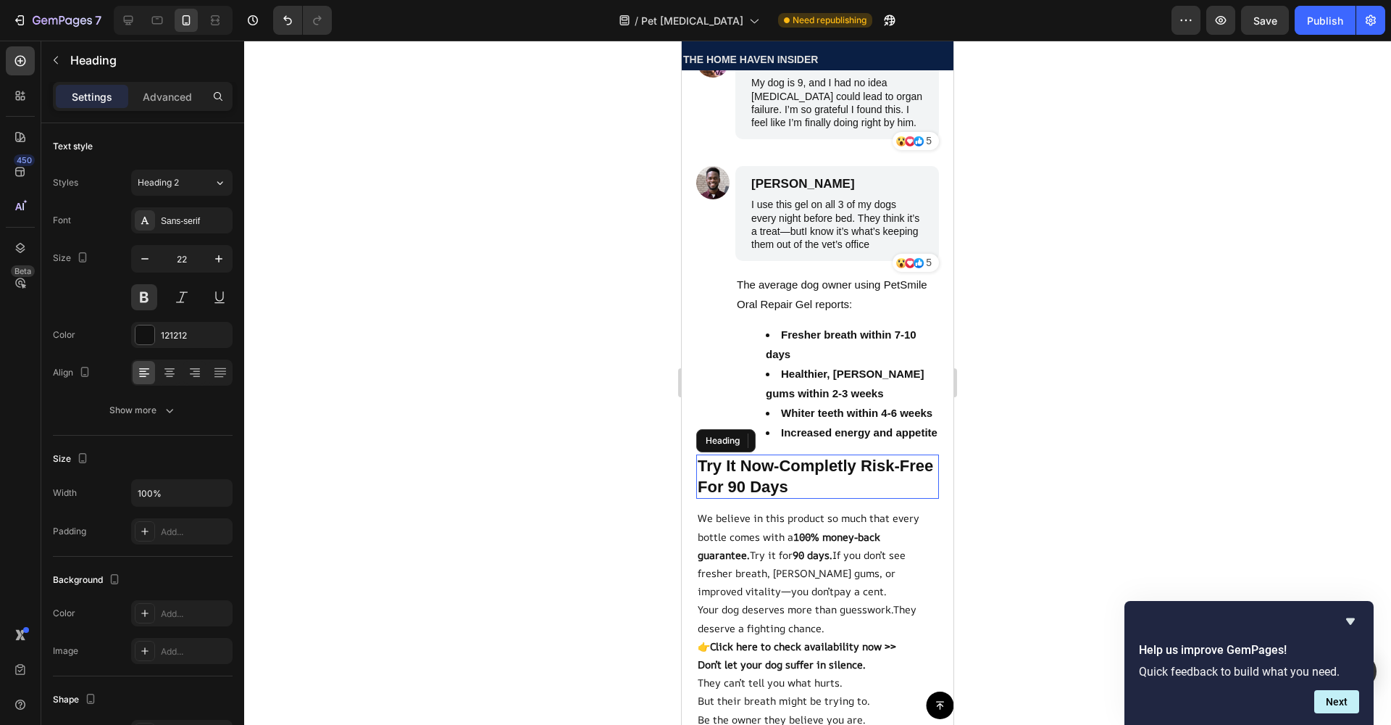
click at [753, 498] on h2 "Try It Now-Completly Risk-Free For 90 Days" at bounding box center [817, 476] width 243 height 44
click at [840, 498] on h2 "Try It Now-Completly Risk-Free For 90 Days" at bounding box center [817, 476] width 243 height 44
click at [859, 497] on p "Try It Now-Completly Risk-Free For 90 Days" at bounding box center [818, 476] width 240 height 41
click at [58, 59] on icon "button" at bounding box center [56, 60] width 12 height 12
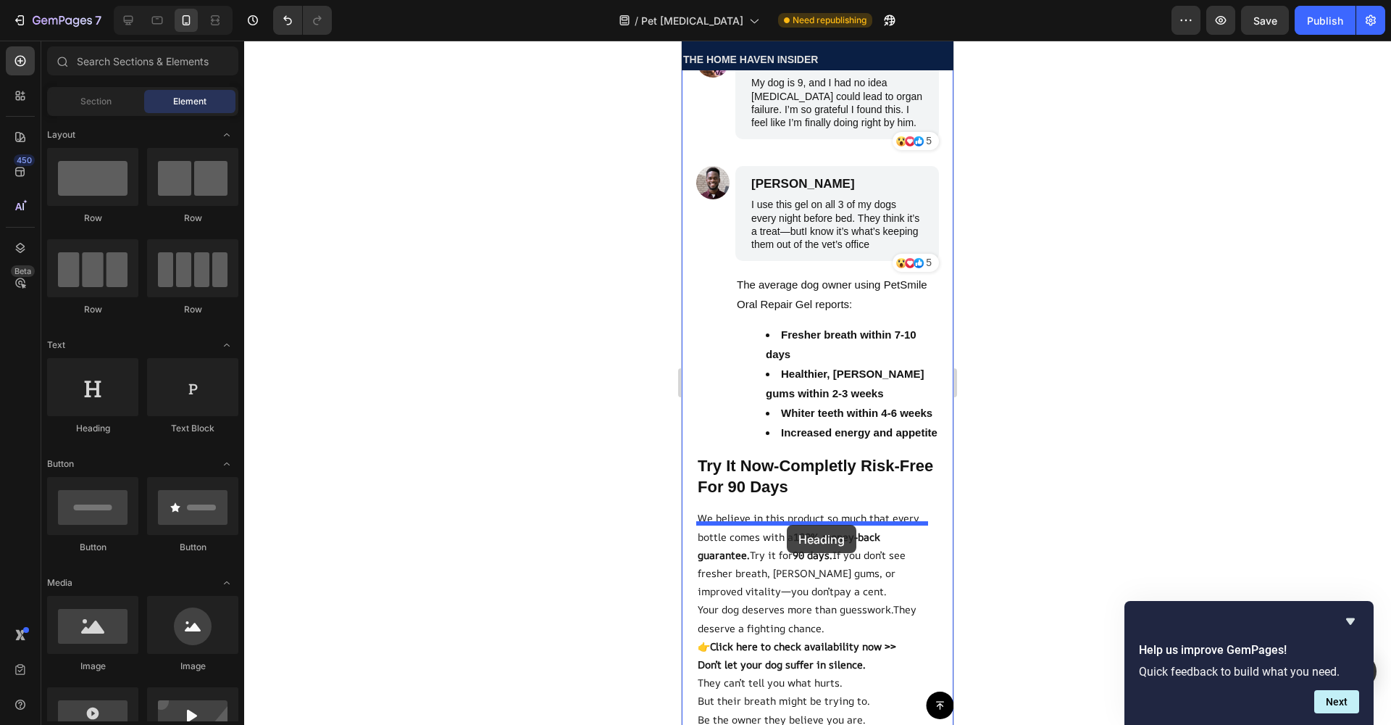
drag, startPoint x: 797, startPoint y: 433, endPoint x: 787, endPoint y: 525, distance: 91.9
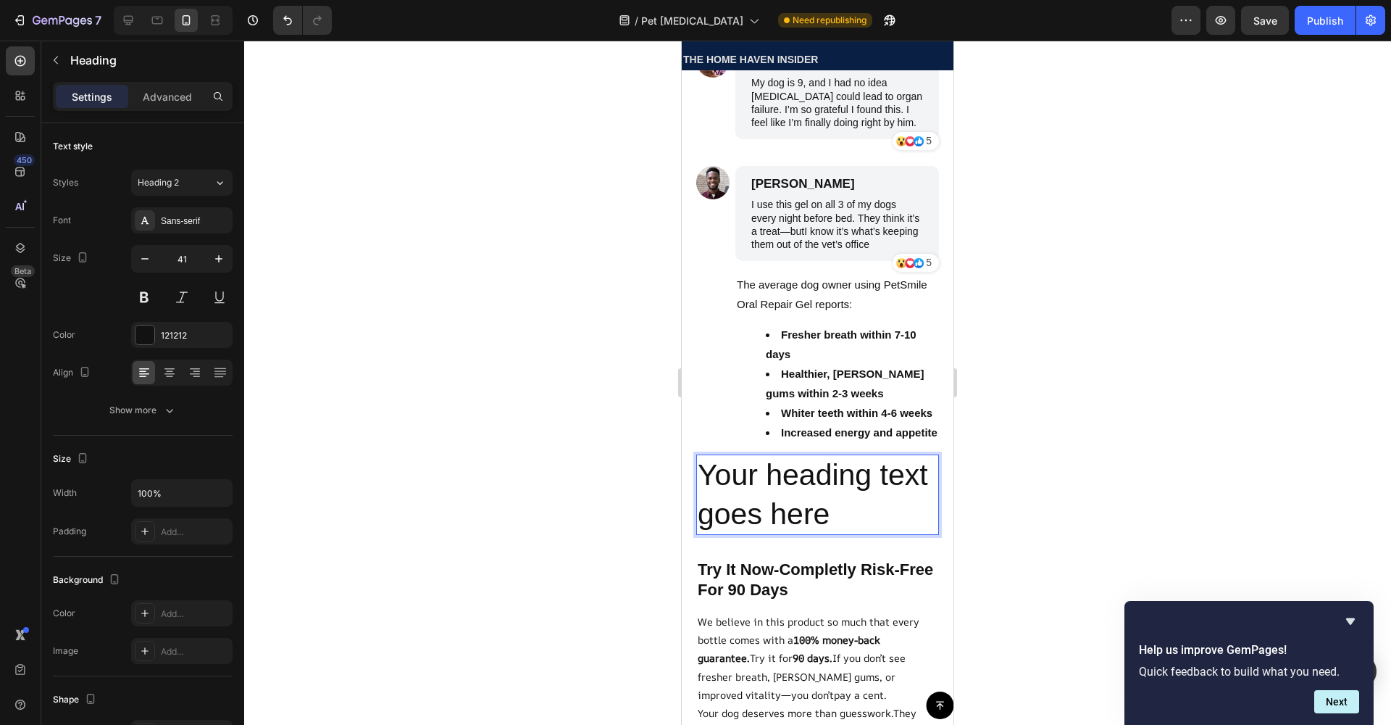
click at [846, 533] on p "Your heading text goes here" at bounding box center [818, 495] width 240 height 78
click at [184, 265] on input "41" at bounding box center [182, 259] width 48 height 26
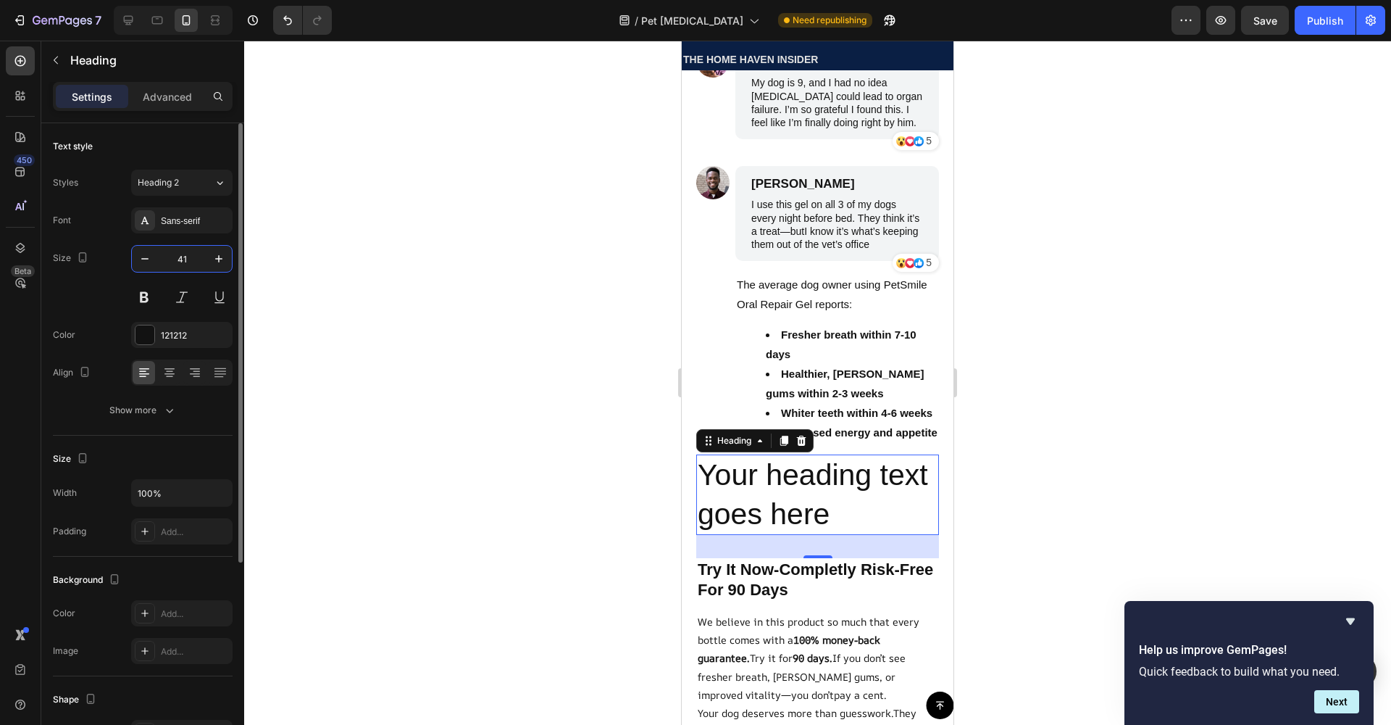
type input "4"
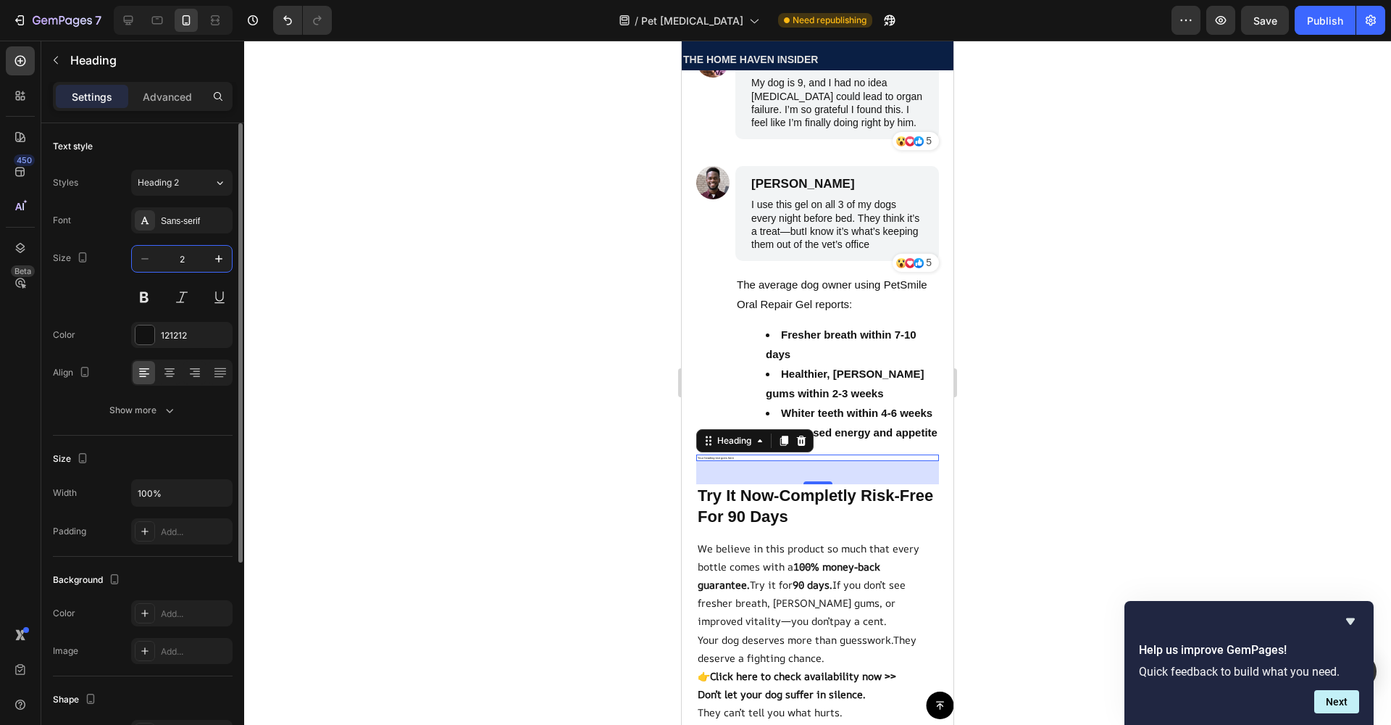
type input "20"
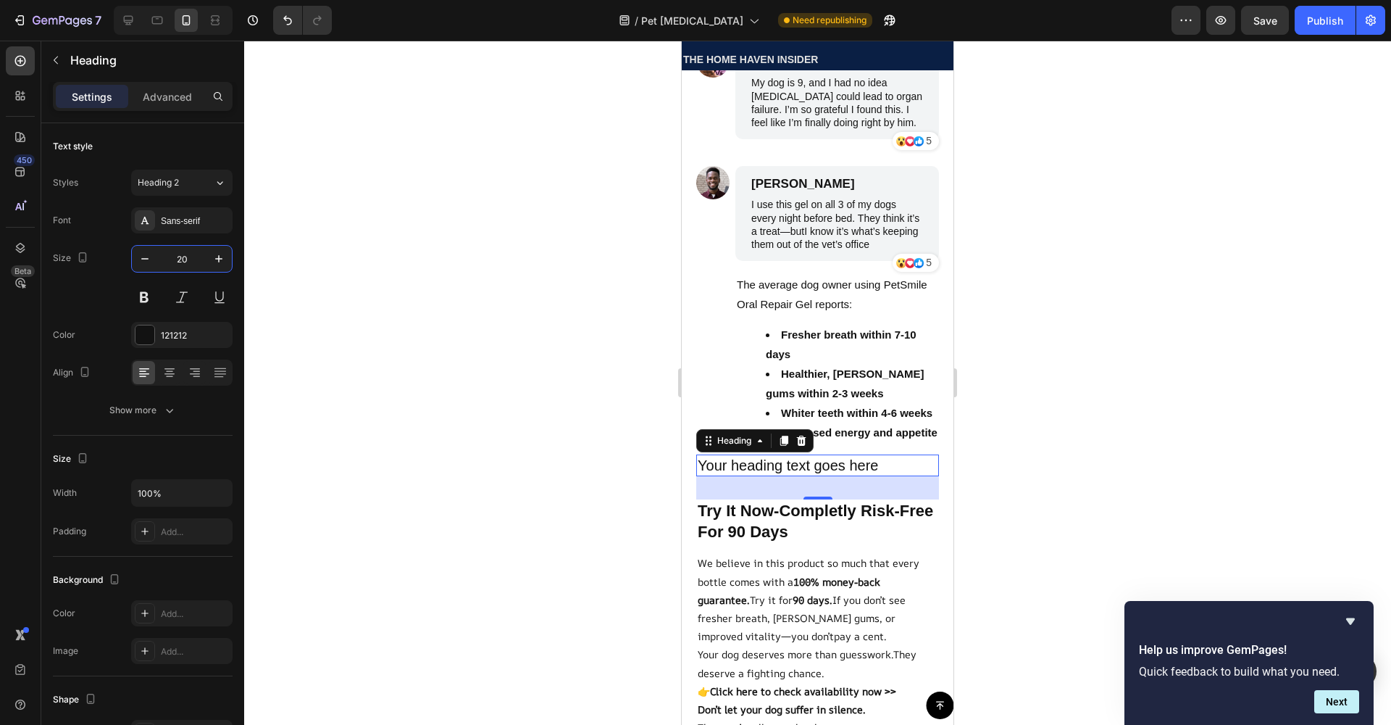
click at [322, 396] on div at bounding box center [817, 383] width 1147 height 684
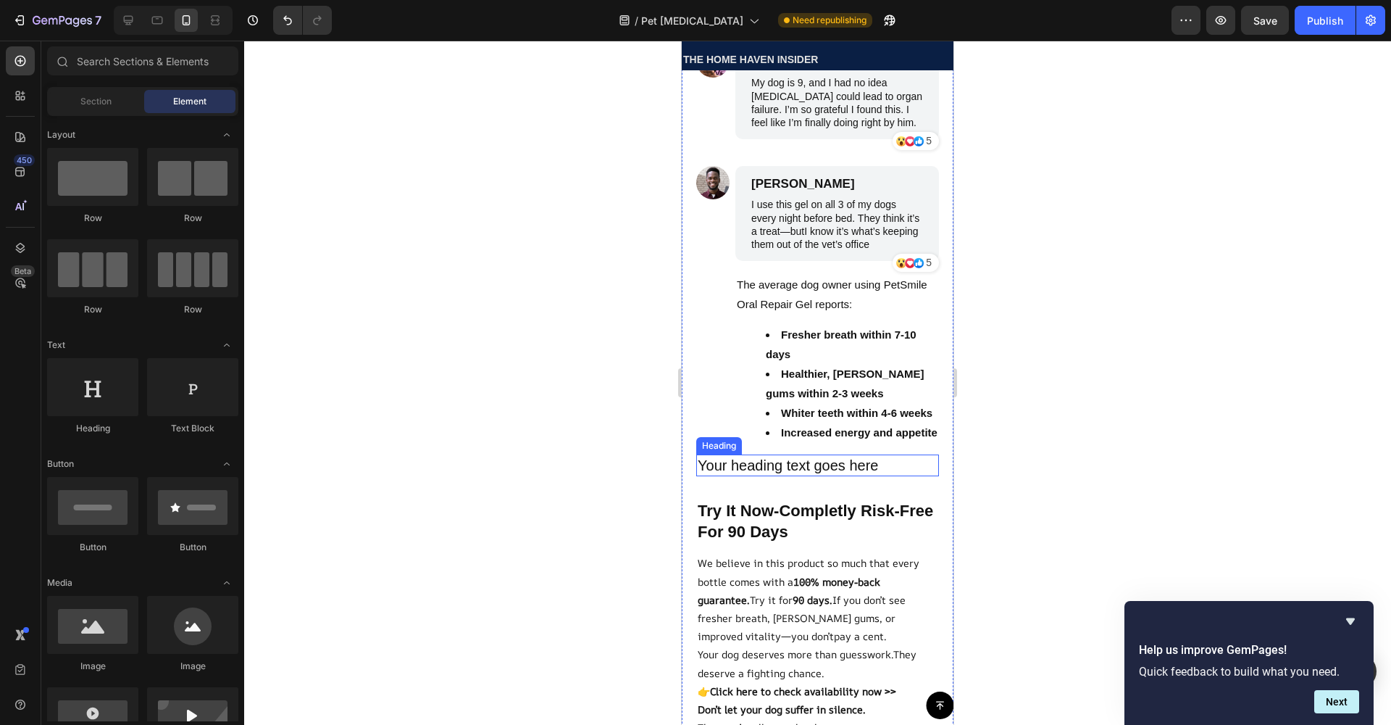
click at [839, 475] on p "Your heading text goes here" at bounding box center [818, 465] width 240 height 19
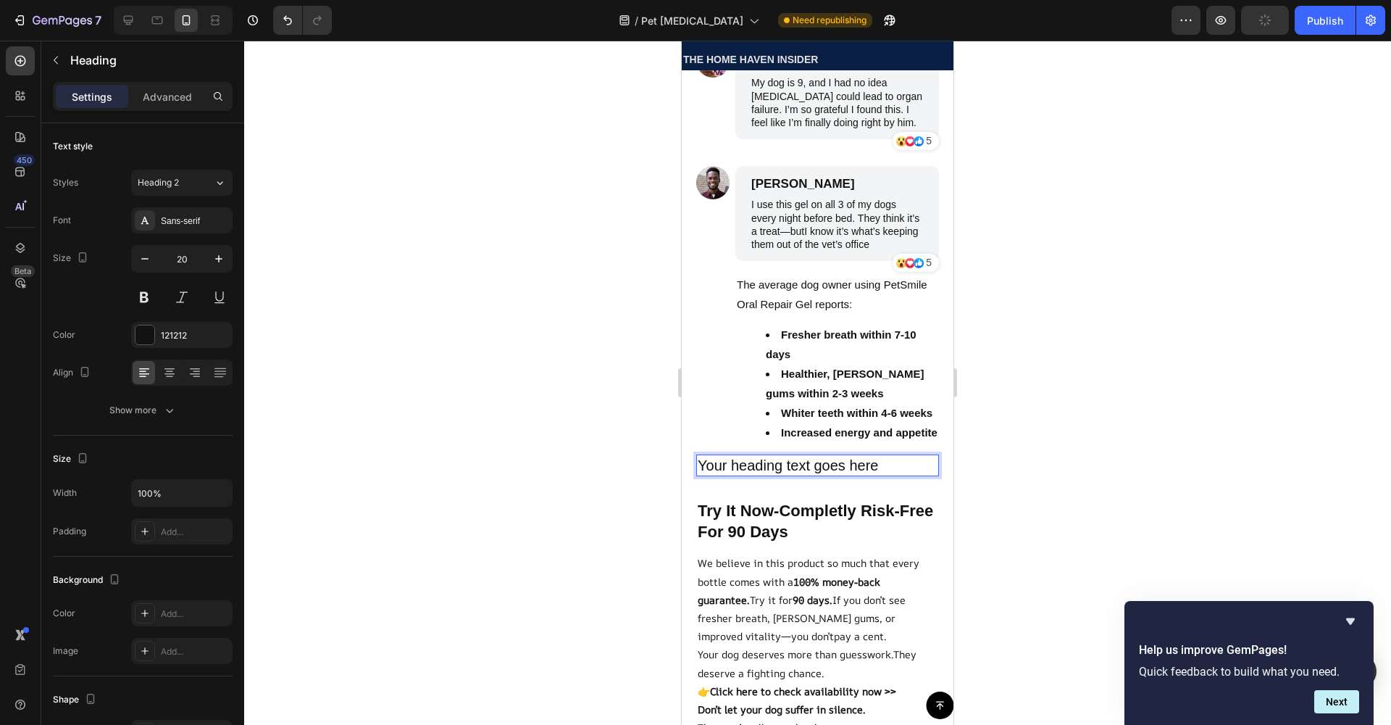
click at [867, 475] on p "Your heading text goes here" at bounding box center [818, 465] width 240 height 19
click at [893, 475] on p "Your heading text goes here" at bounding box center [818, 465] width 240 height 19
click at [830, 475] on p "Why Your Dog Need's This Now" at bounding box center [818, 465] width 240 height 19
click at [832, 475] on p "Why Your Dog Need's This Now" at bounding box center [818, 465] width 240 height 19
click at [141, 307] on button at bounding box center [144, 297] width 26 height 26
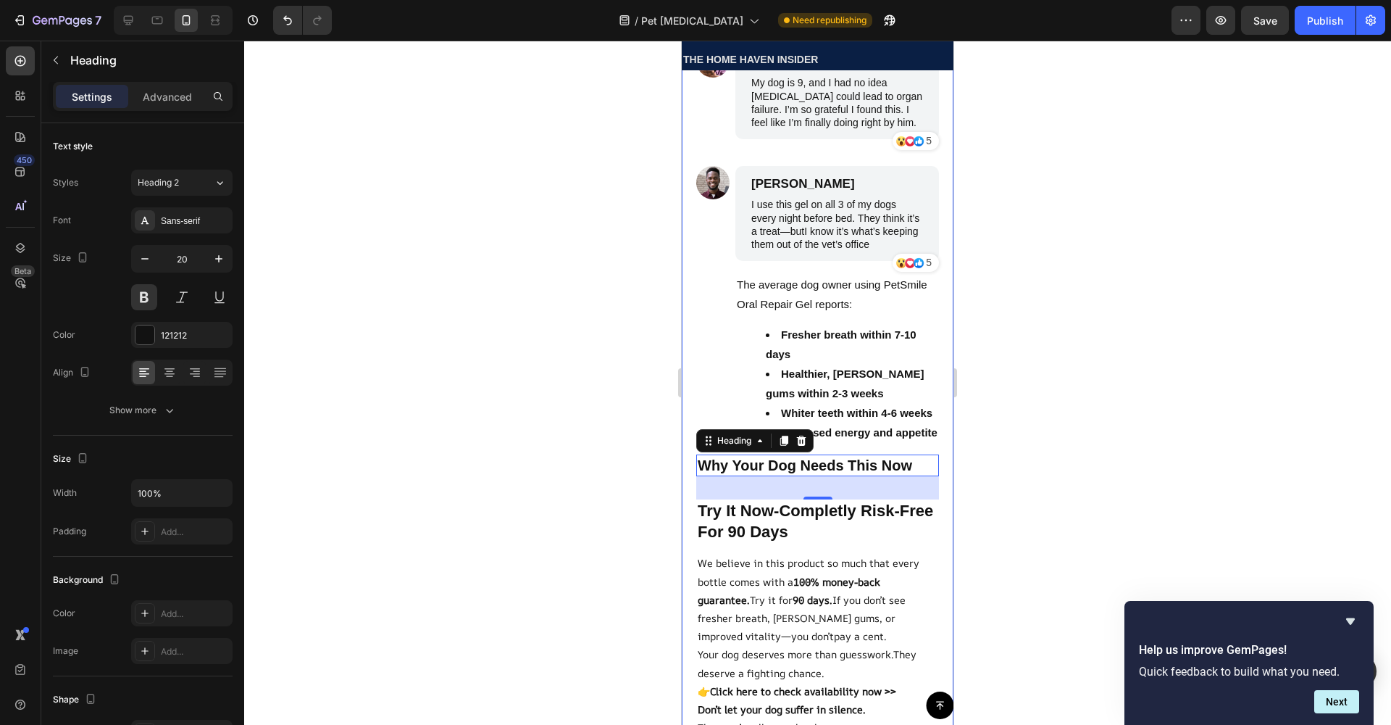
click at [370, 404] on div at bounding box center [817, 383] width 1147 height 684
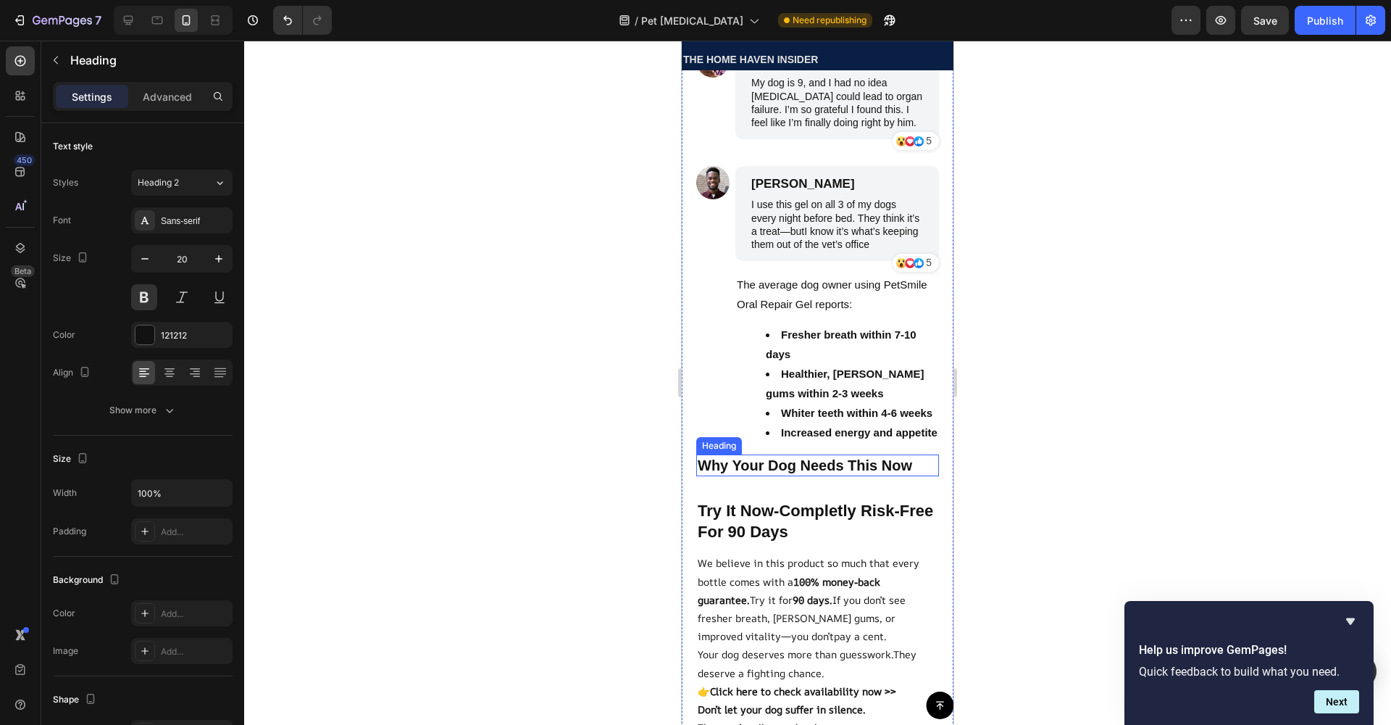
click at [759, 475] on p "Why Your Dog Needs This Now" at bounding box center [818, 465] width 240 height 19
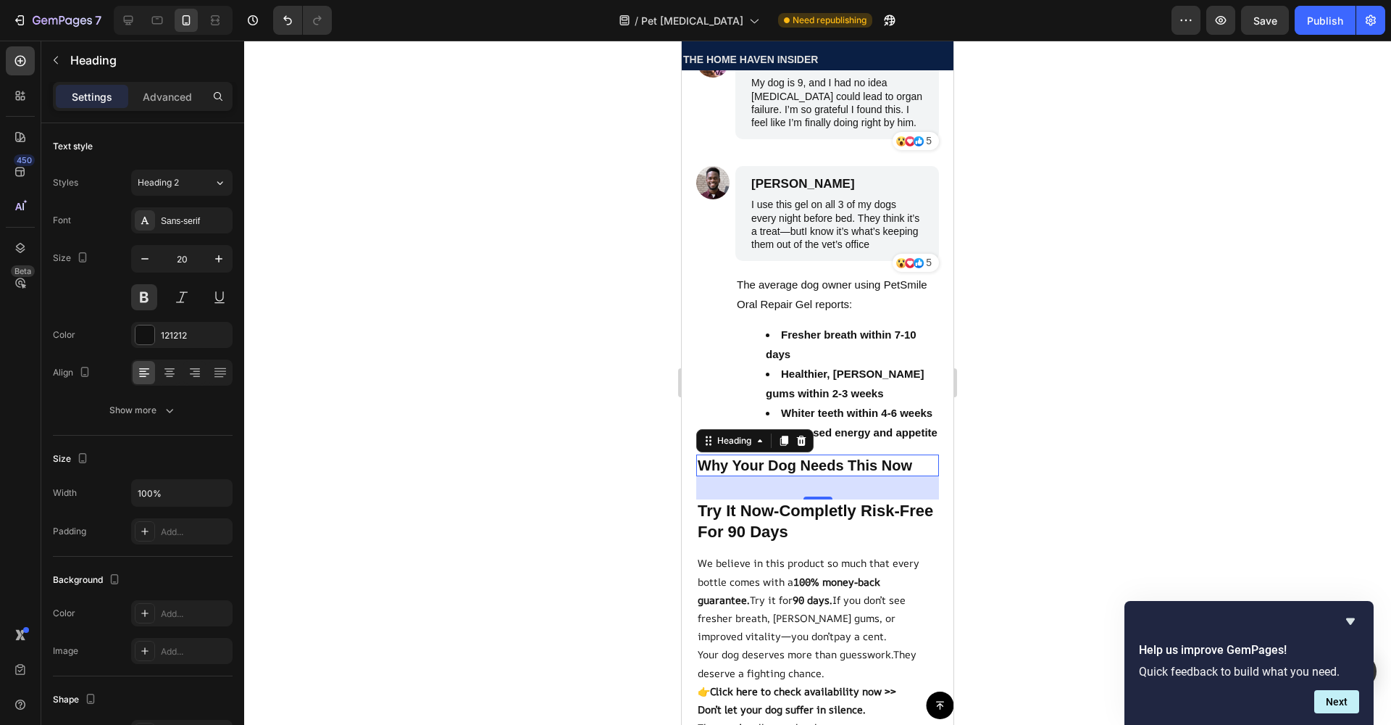
click at [809, 499] on div "32" at bounding box center [817, 487] width 243 height 23
click at [813, 499] on div "32" at bounding box center [817, 487] width 243 height 23
click at [796, 499] on div "32" at bounding box center [817, 487] width 243 height 23
click at [819, 499] on div at bounding box center [818, 497] width 29 height 4
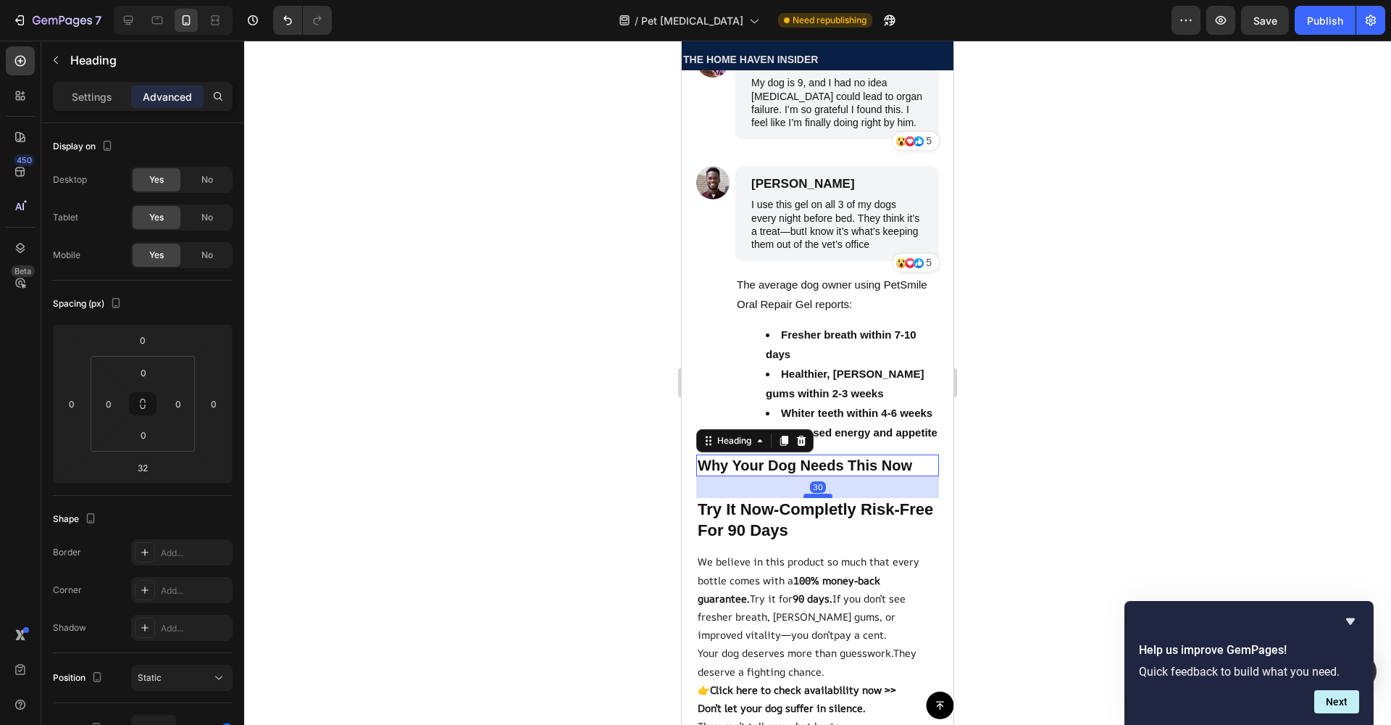
click at [819, 498] on div at bounding box center [818, 495] width 29 height 4
type input "30"
click at [62, 51] on button "button" at bounding box center [55, 60] width 23 height 23
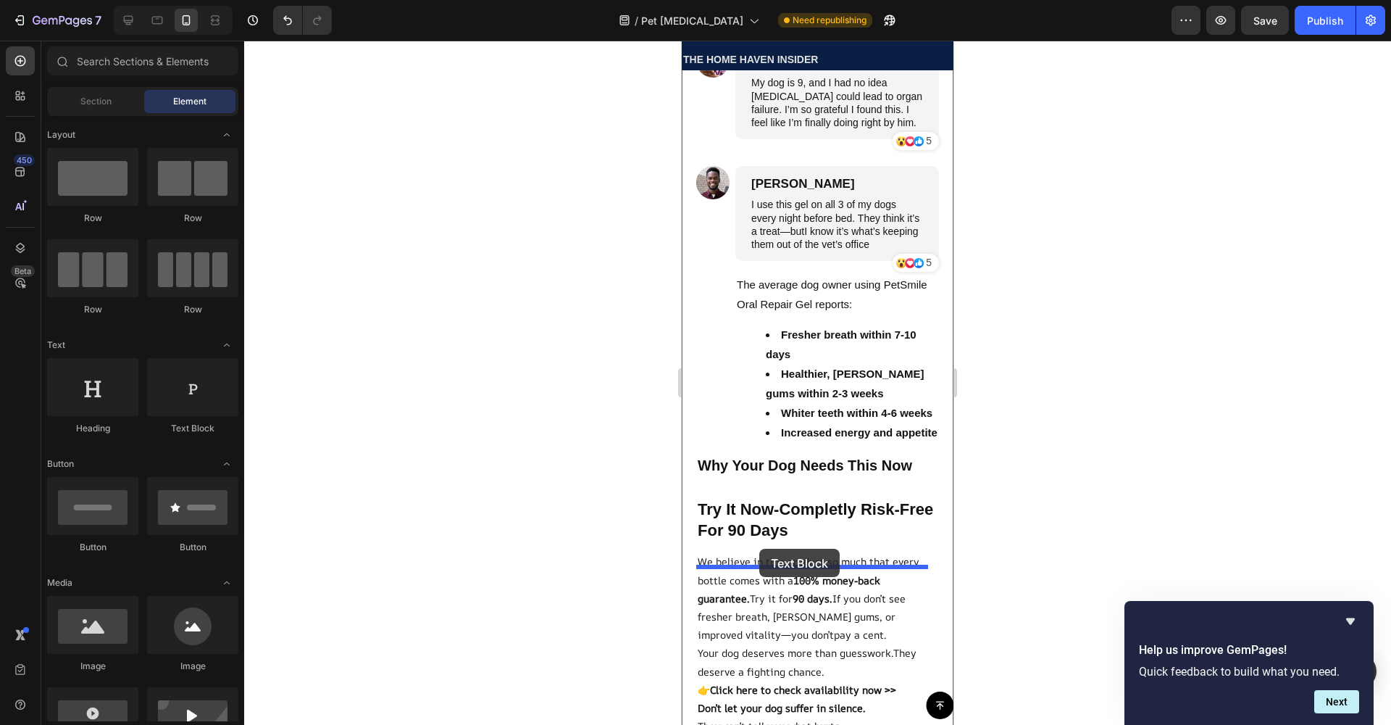
drag, startPoint x: 859, startPoint y: 444, endPoint x: 759, endPoint y: 548, distance: 144.5
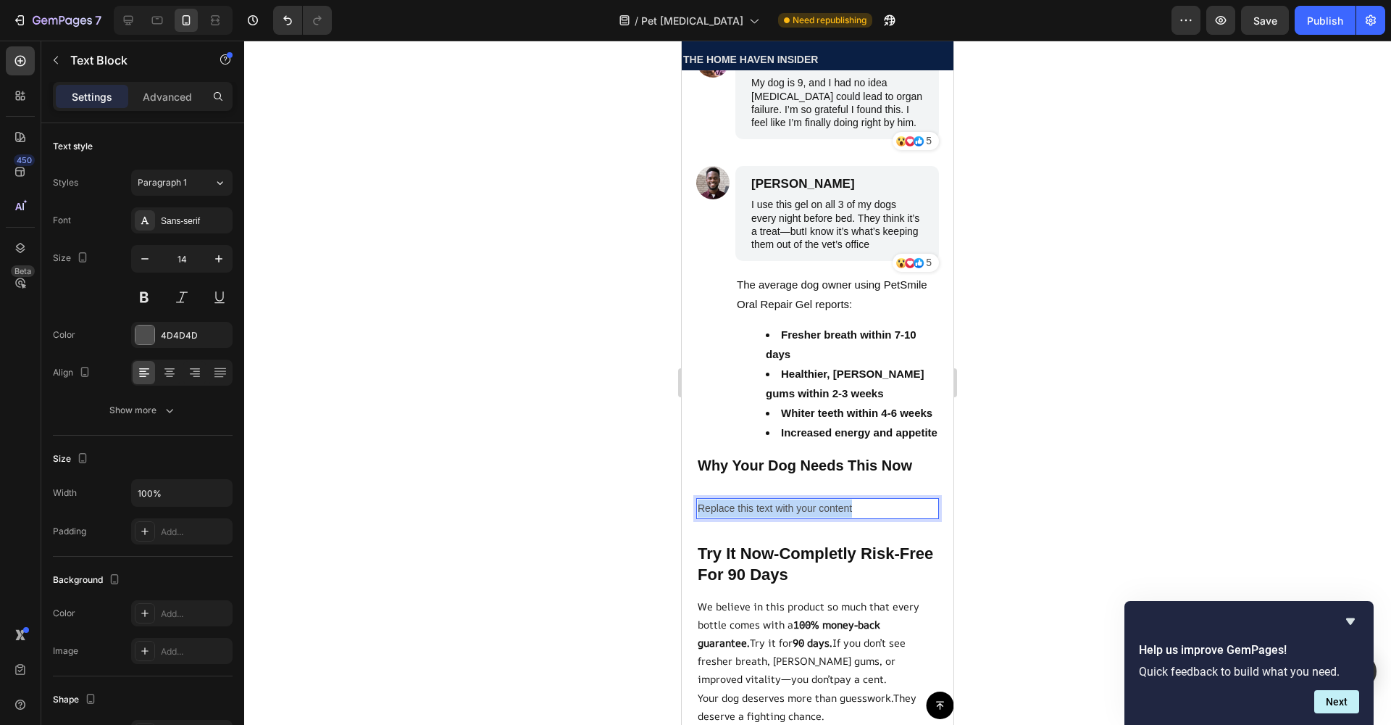
drag, startPoint x: 840, startPoint y: 575, endPoint x: 669, endPoint y: 564, distance: 171.4
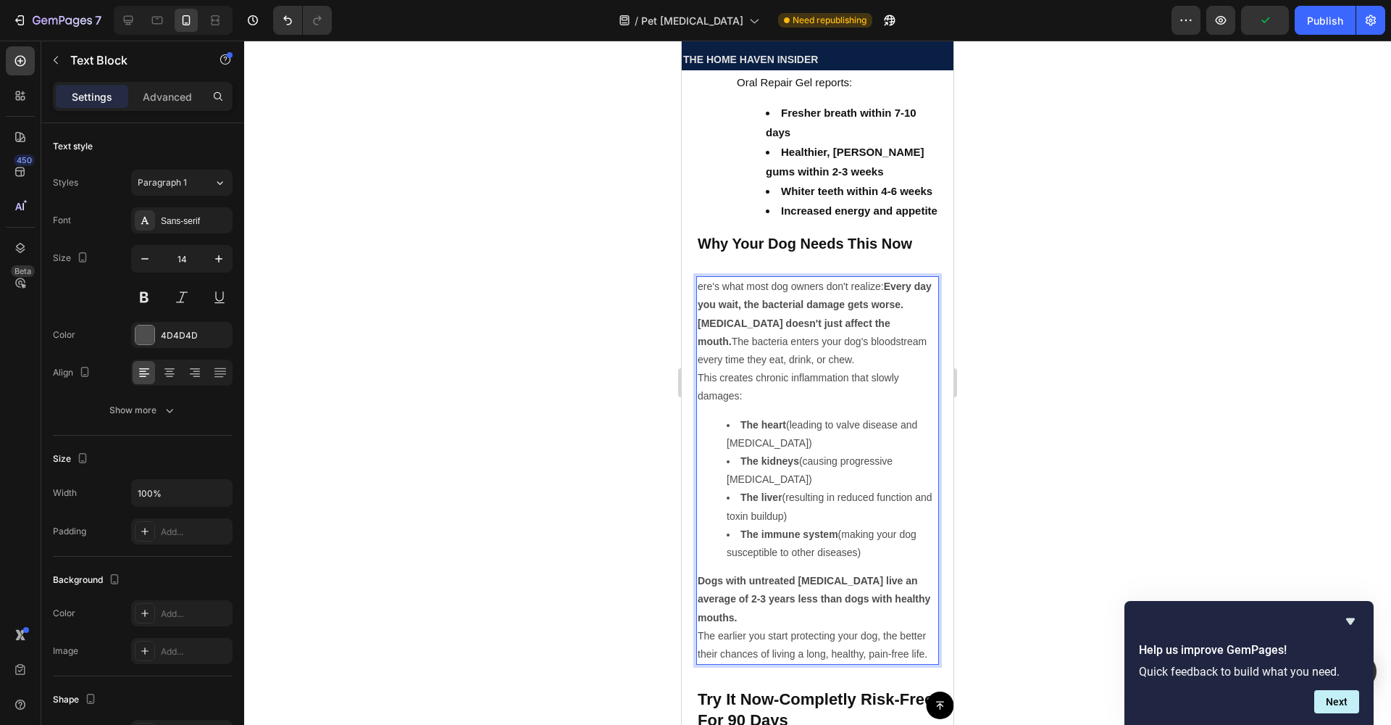
scroll to position [6065, 0]
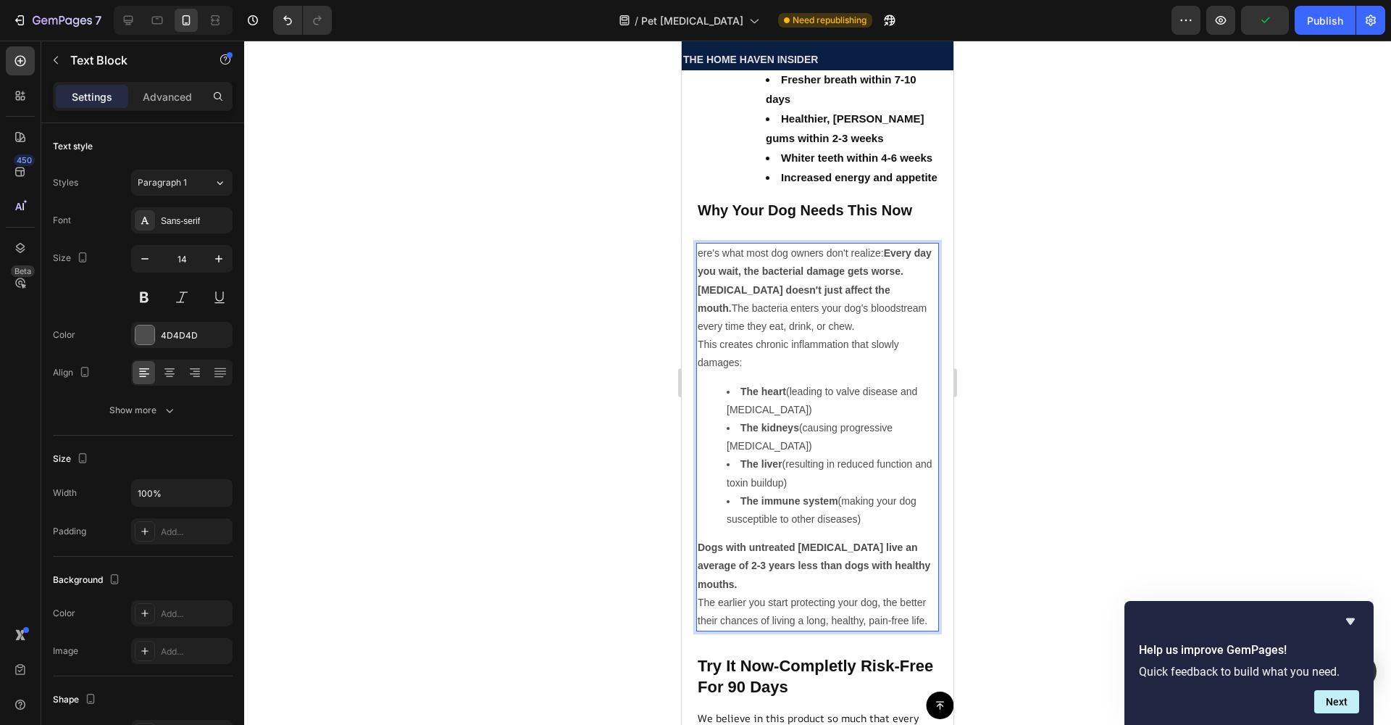
click at [768, 419] on li "The heart (leading to valve disease and heart failure)" at bounding box center [832, 401] width 211 height 36
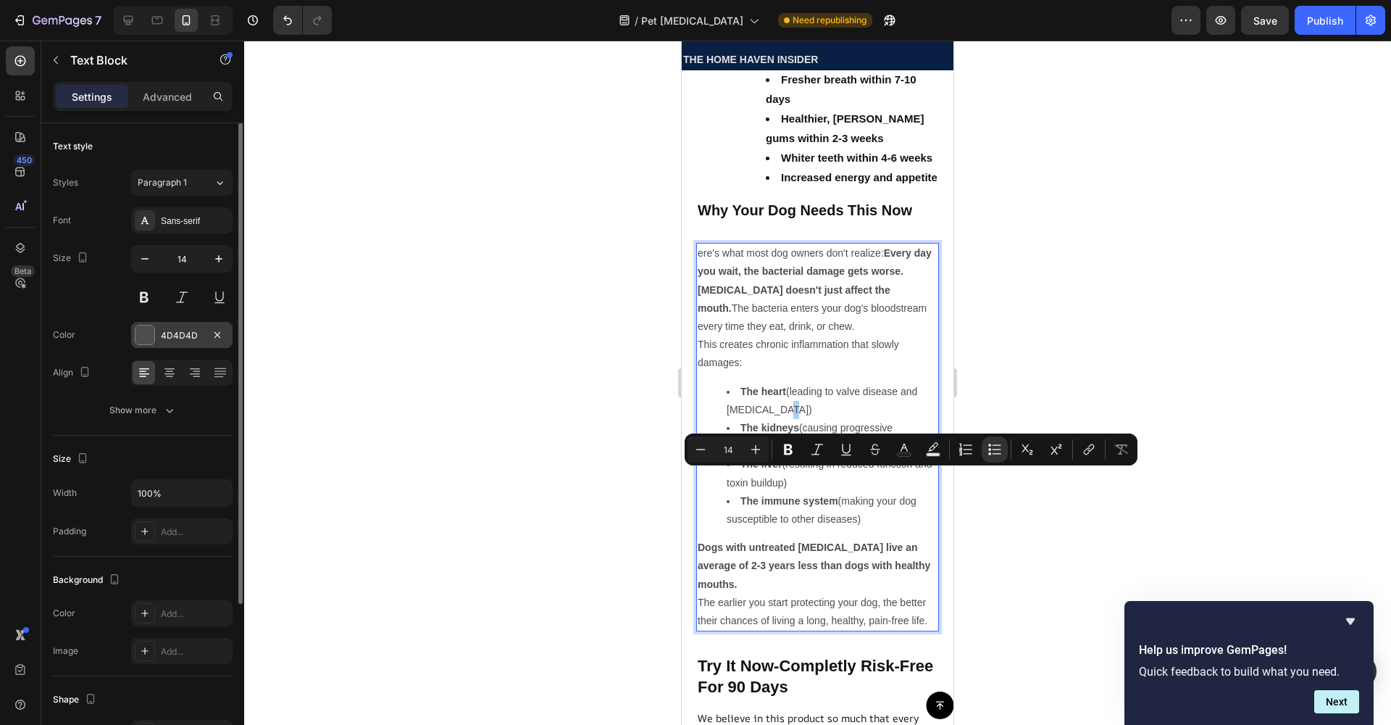
click at [183, 346] on div "4D4D4D" at bounding box center [181, 335] width 101 height 26
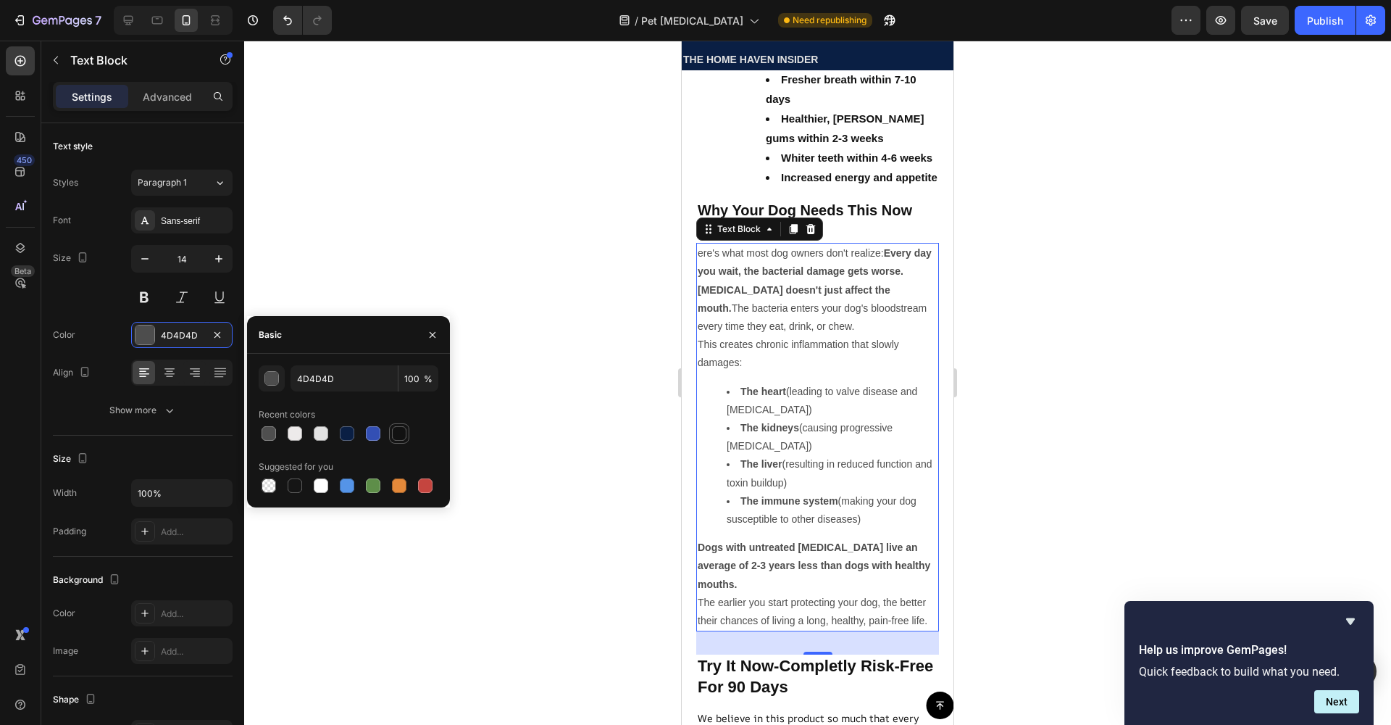
click at [397, 438] on div at bounding box center [399, 433] width 14 height 14
type input "121212"
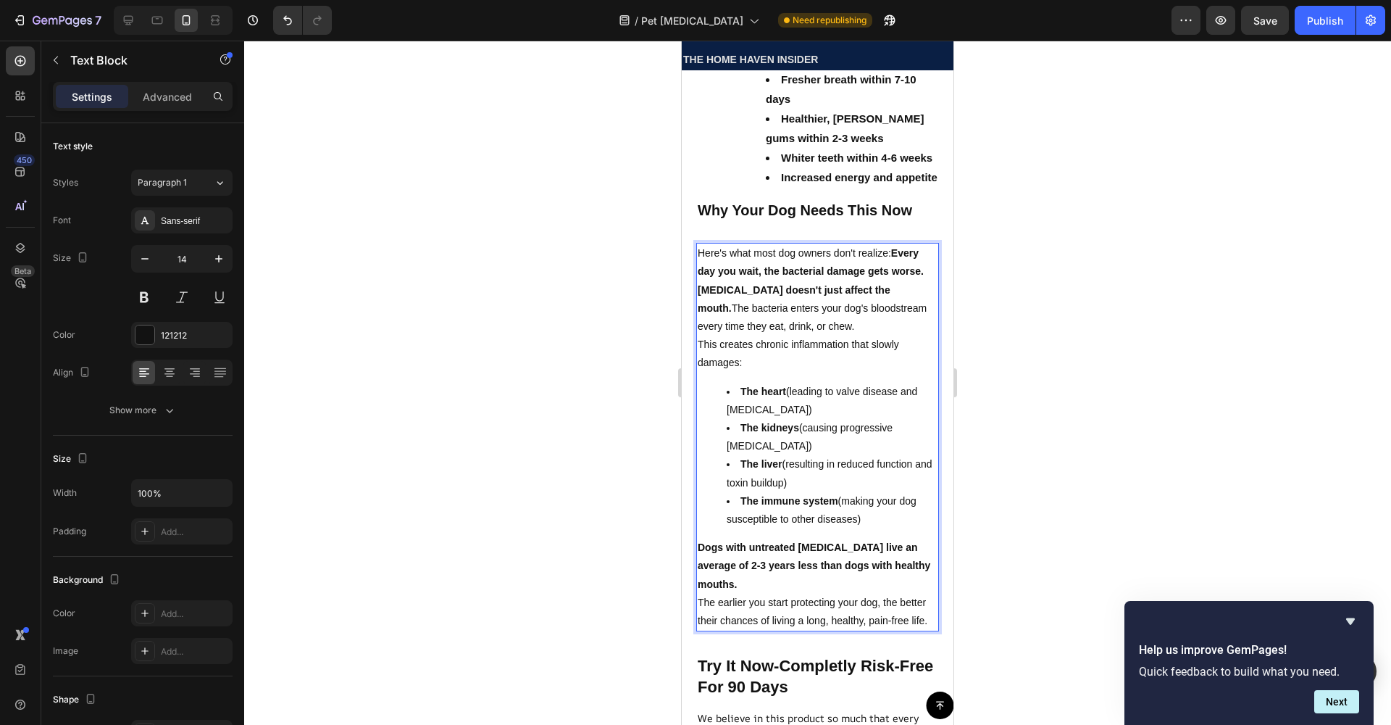
click at [817, 336] on p "Periodontal disease doesn't just affect the mouth. The bacteria enters your dog…" at bounding box center [818, 308] width 240 height 55
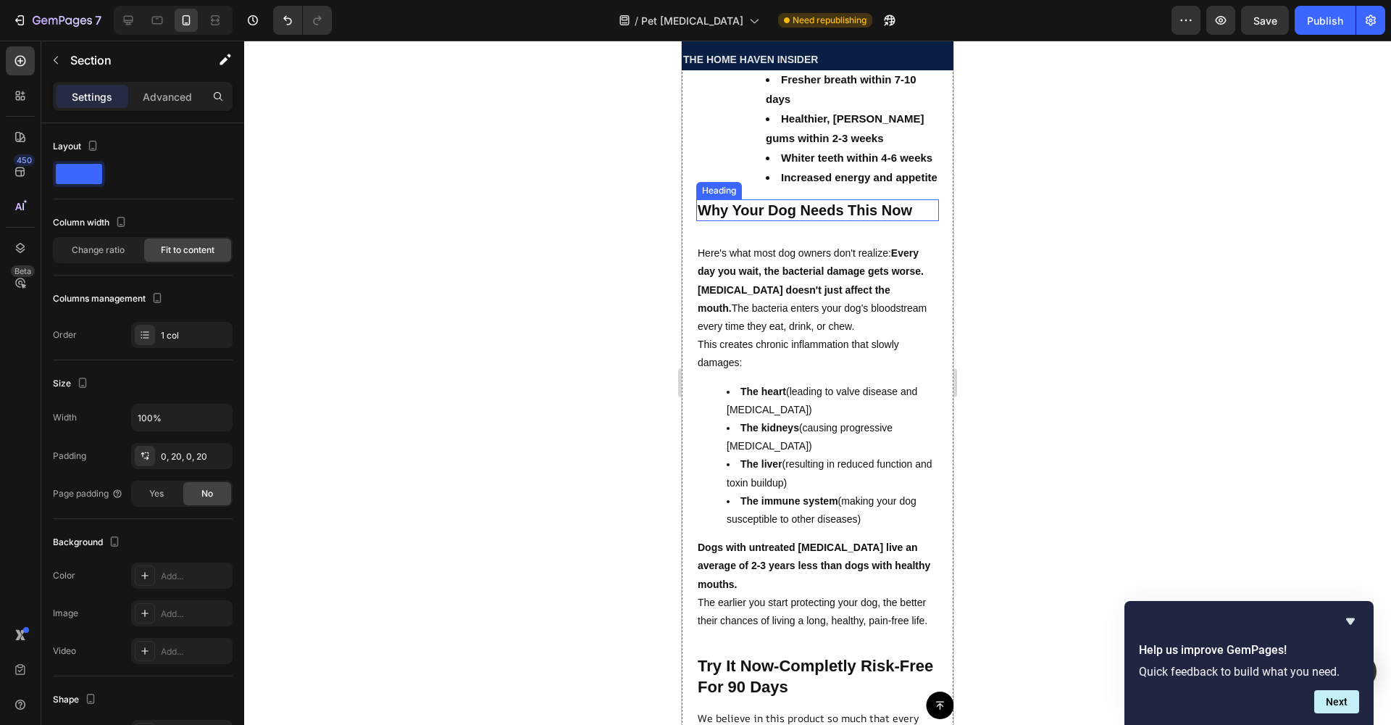
click at [802, 220] on p "Why Your Dog Needs This Now" at bounding box center [818, 210] width 240 height 19
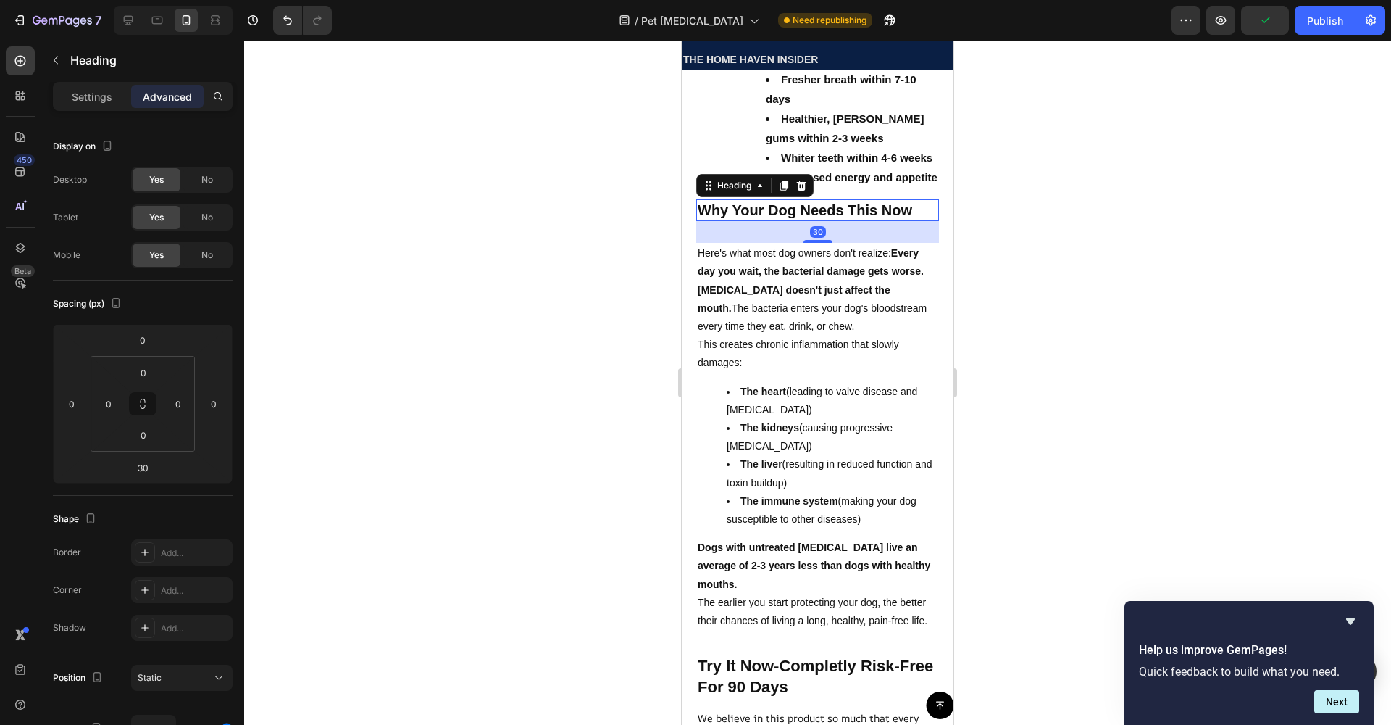
click at [814, 238] on div "30" at bounding box center [818, 232] width 16 height 12
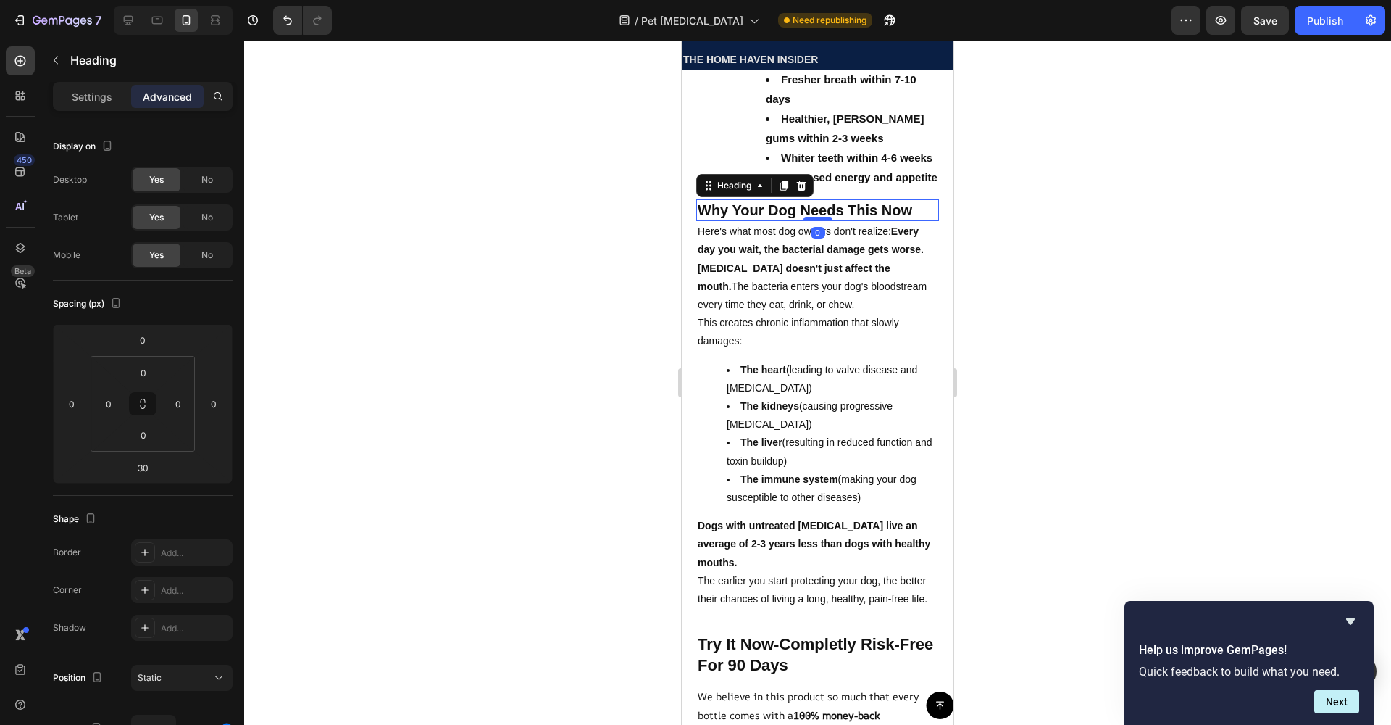
drag, startPoint x: 812, startPoint y: 310, endPoint x: 809, endPoint y: 288, distance: 22.8
click at [810, 221] on div at bounding box center [818, 219] width 29 height 4
type input "0"
click at [550, 288] on div at bounding box center [817, 383] width 1147 height 684
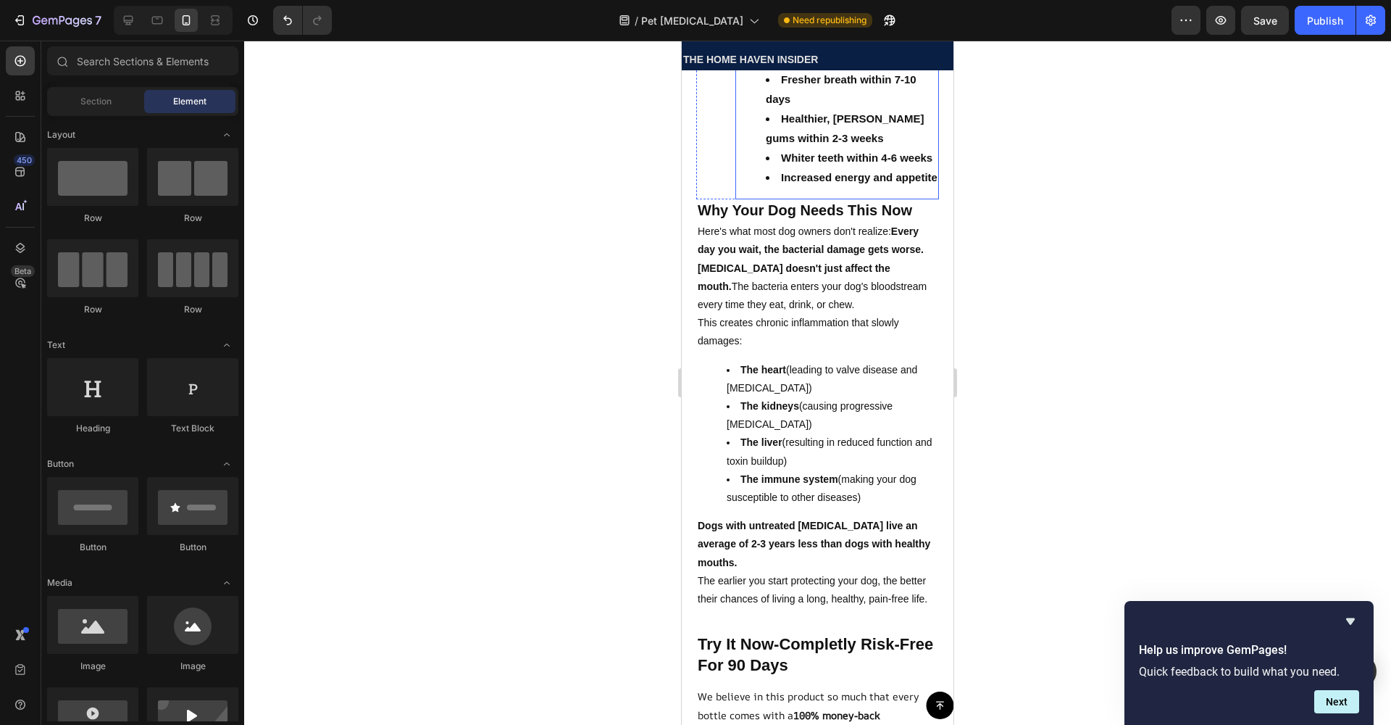
click at [806, 183] on strong "Increased energy and appetite" at bounding box center [859, 177] width 157 height 12
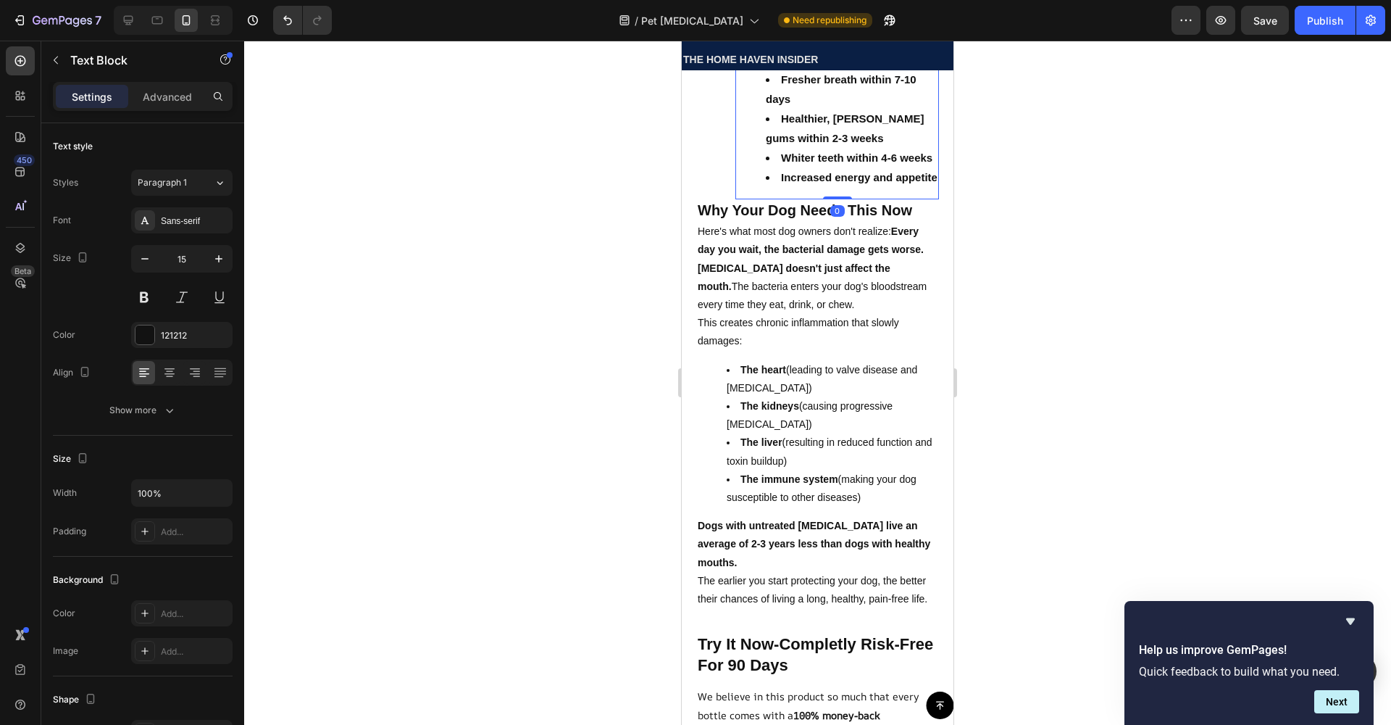
click at [468, 254] on div at bounding box center [817, 383] width 1147 height 684
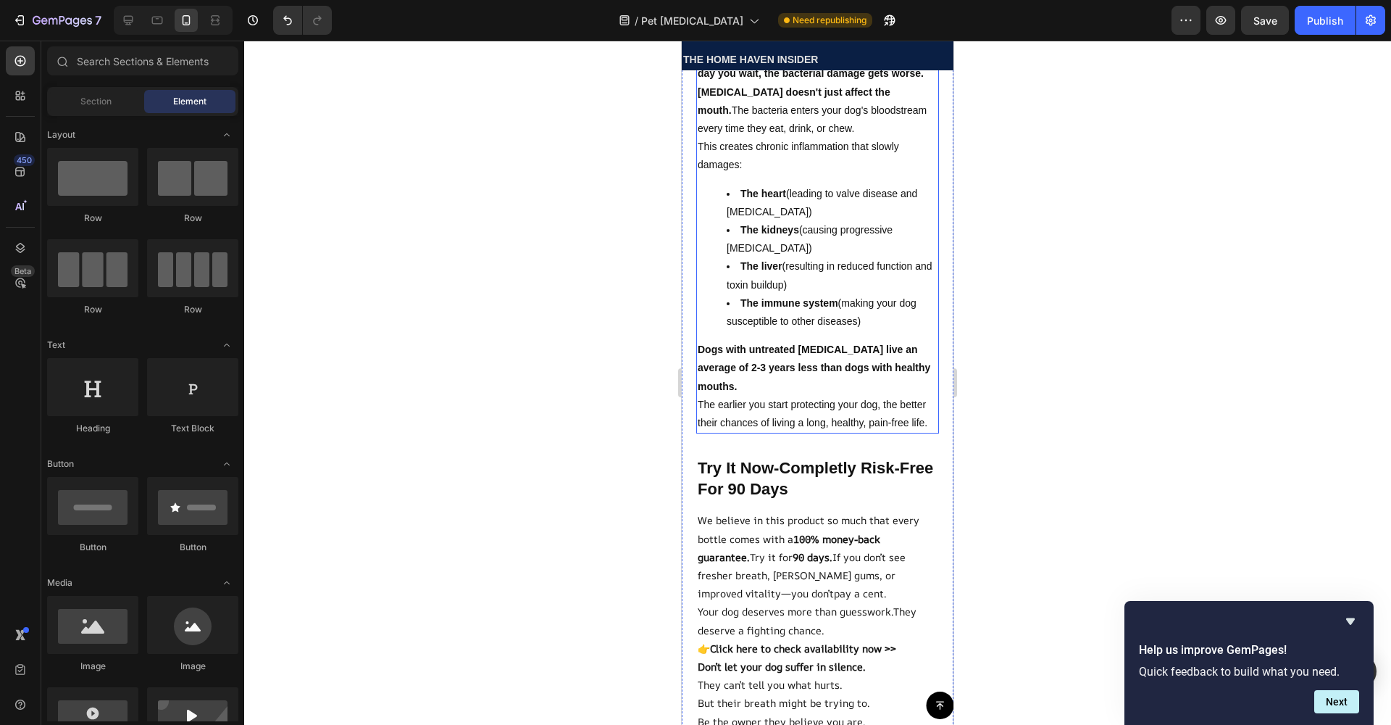
scroll to position [6257, 0]
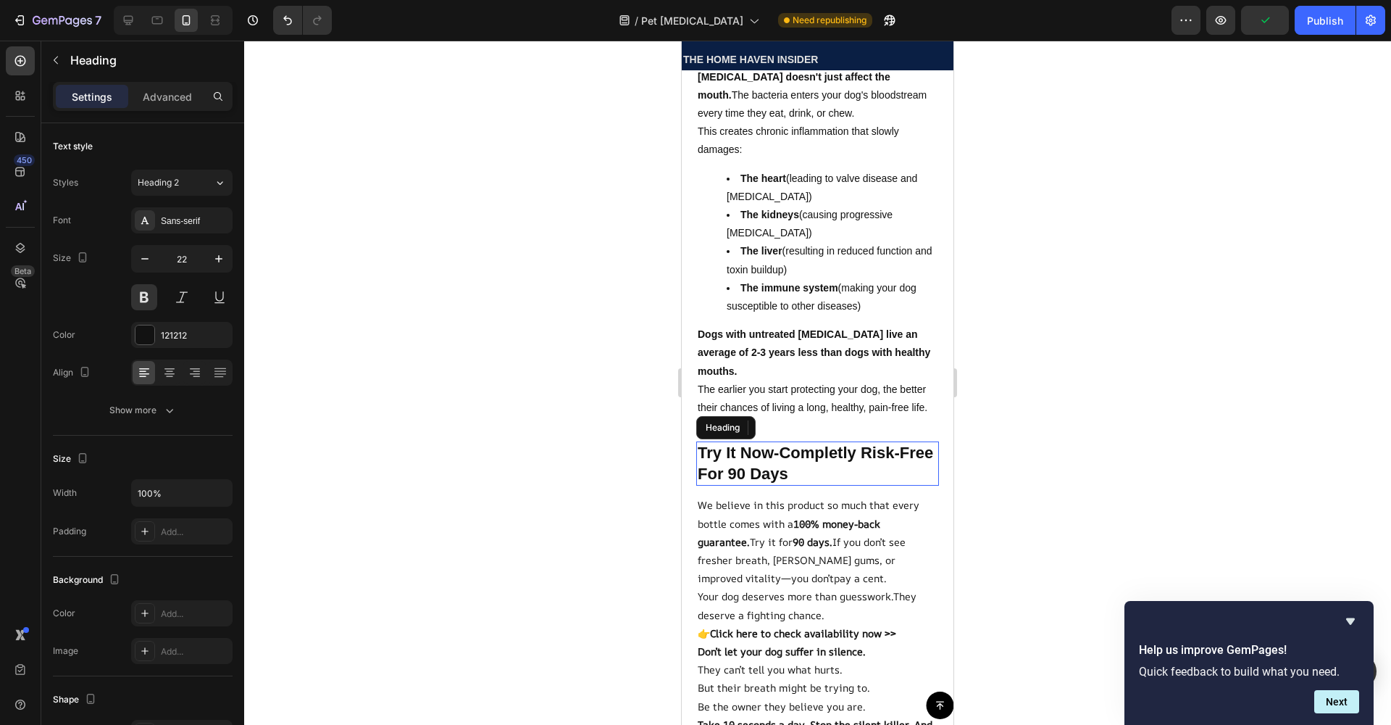
click at [827, 484] on p "Try It Now-Completly Risk-Free For 90 Days" at bounding box center [818, 463] width 240 height 41
click at [809, 417] on p "The earlier you start protecting your dog, the better their chances of living a…" at bounding box center [818, 398] width 240 height 36
click at [811, 484] on p "Try It Now-Completly Risk-Free For 90 Days" at bounding box center [818, 463] width 240 height 41
click at [833, 484] on p "Try It Now-Completly Risk-Free For 90 Days" at bounding box center [818, 463] width 240 height 41
drag, startPoint x: 801, startPoint y: 527, endPoint x: 801, endPoint y: 514, distance: 13.8
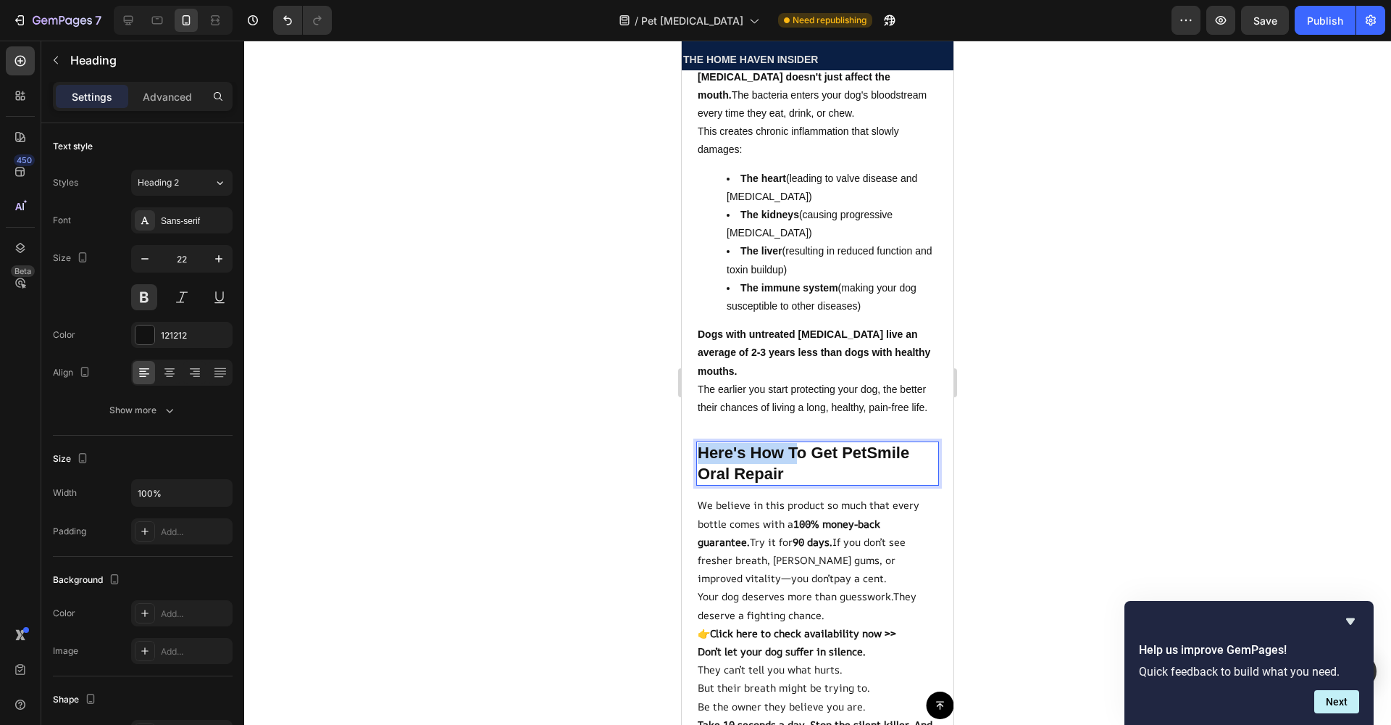
click at [801, 484] on p "Here's How To Get PetSmile Oral Repair" at bounding box center [818, 463] width 240 height 41
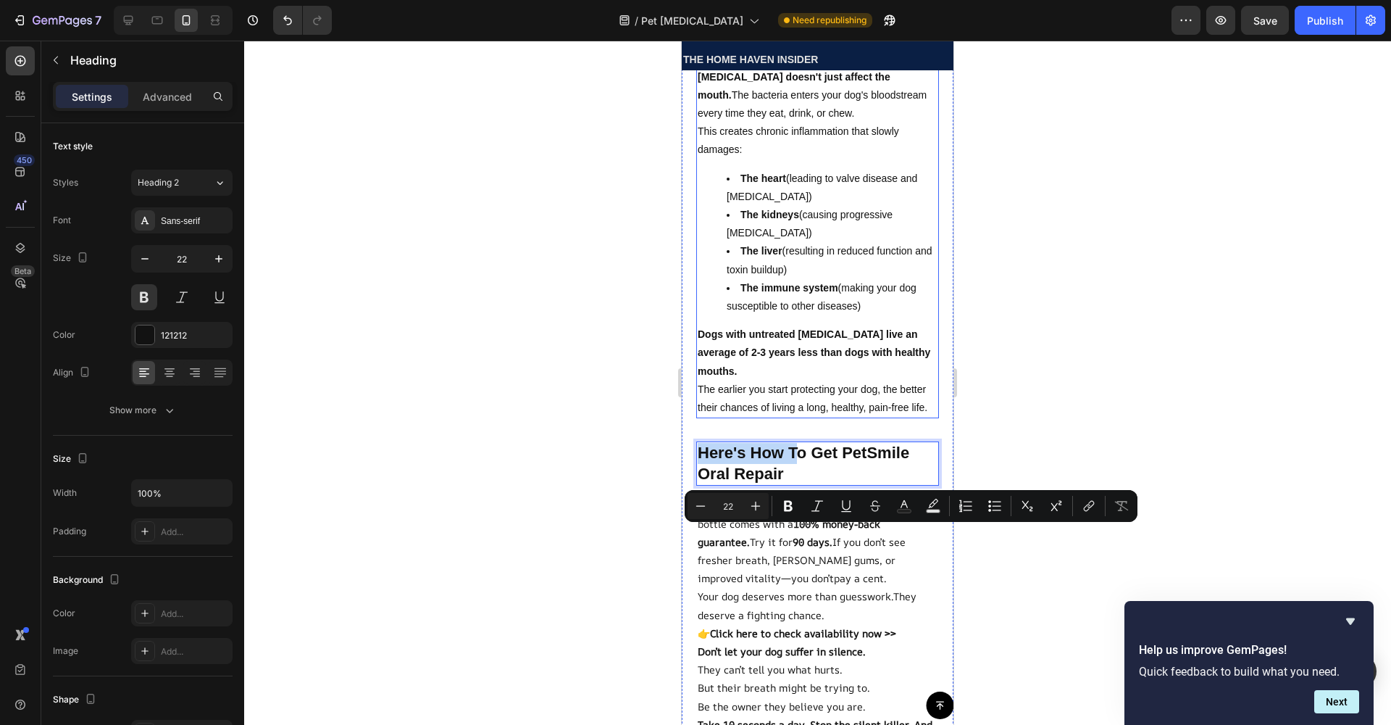
click at [793, 417] on p "The earlier you start protecting your dog, the better their chances of living a…" at bounding box center [818, 398] width 240 height 36
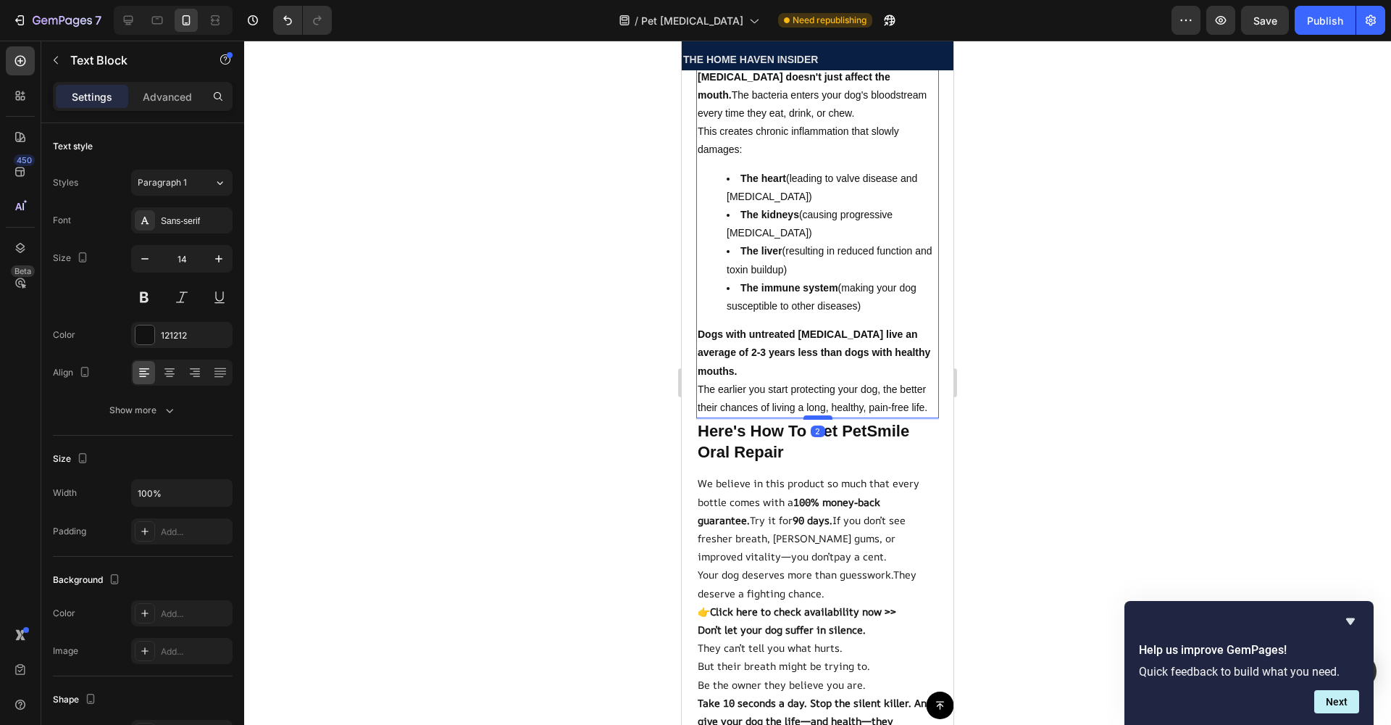
drag, startPoint x: 815, startPoint y: 524, endPoint x: 815, endPoint y: 501, distance: 22.5
click at [815, 420] on div at bounding box center [818, 417] width 29 height 4
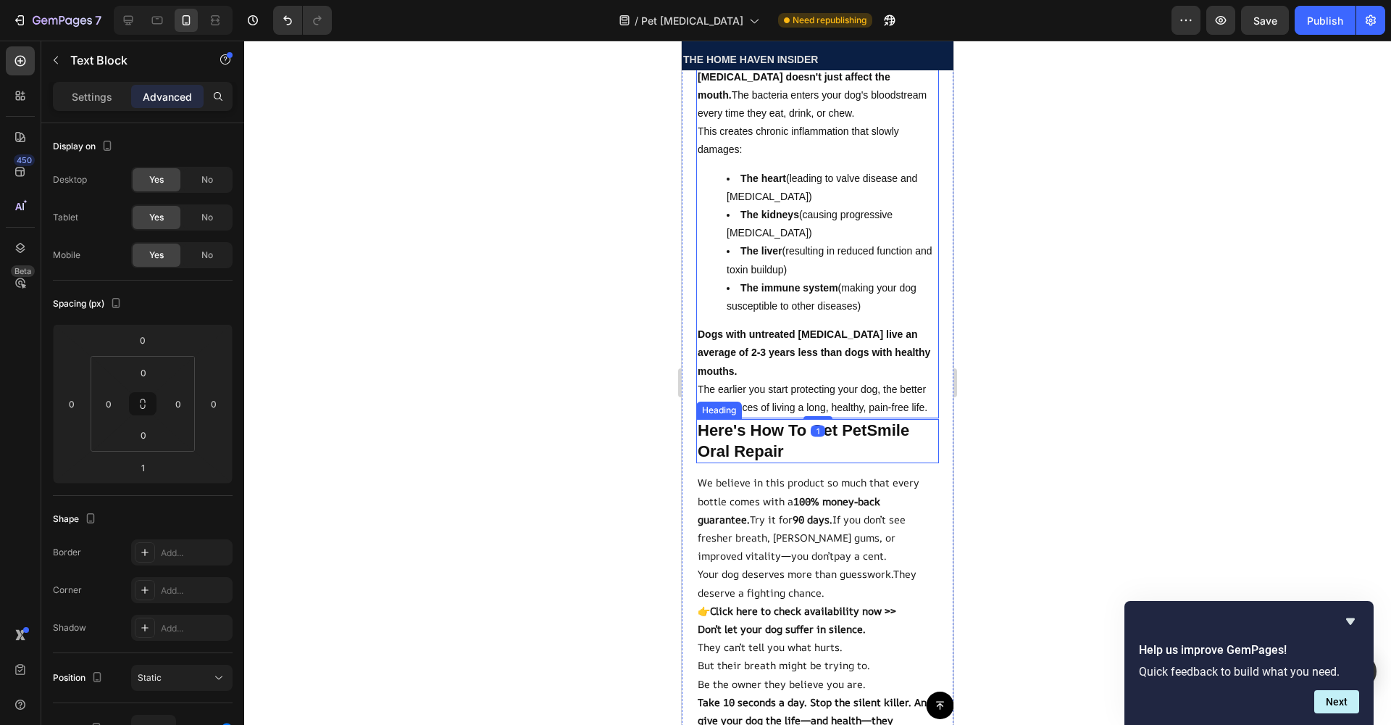
click at [812, 462] on p "Here's How To Get PetSmile Oral Repair" at bounding box center [818, 440] width 240 height 41
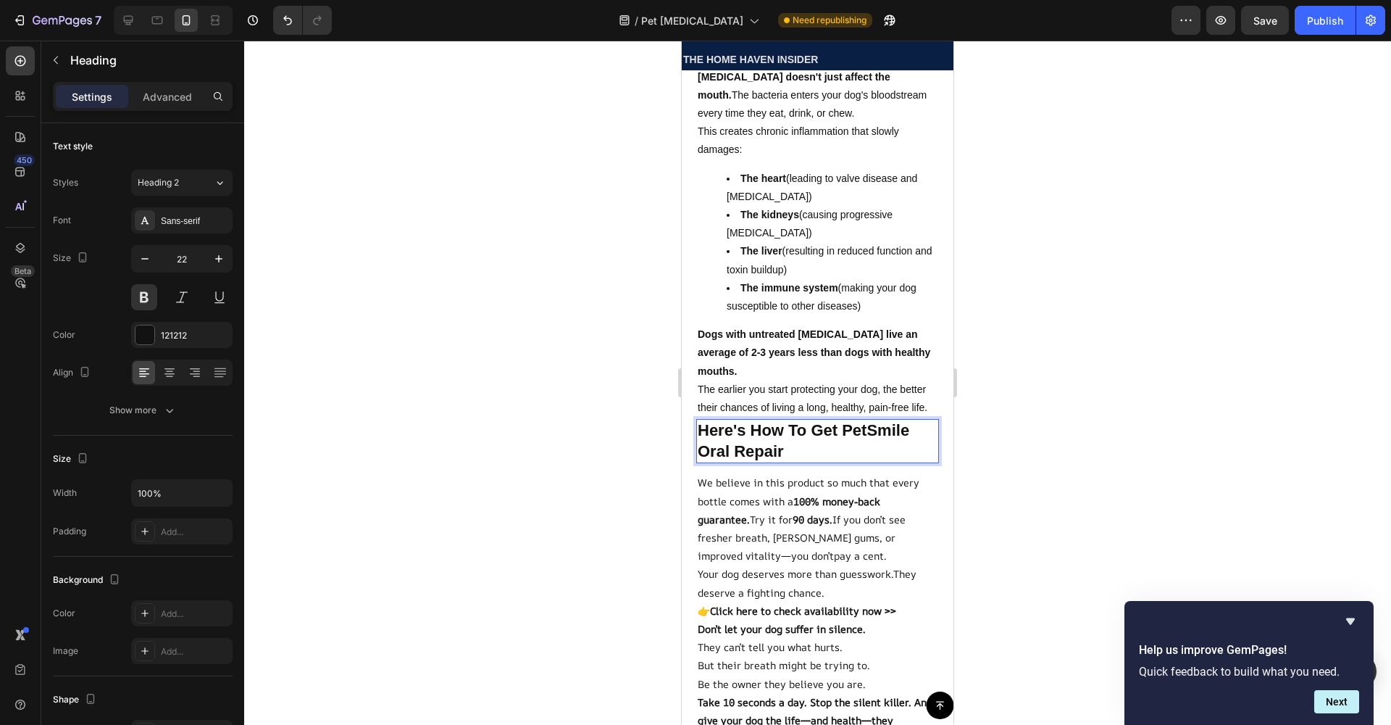
click at [803, 462] on p "Here's How To Get PetSmile Oral Repair" at bounding box center [818, 440] width 240 height 41
click at [348, 409] on div at bounding box center [817, 383] width 1147 height 684
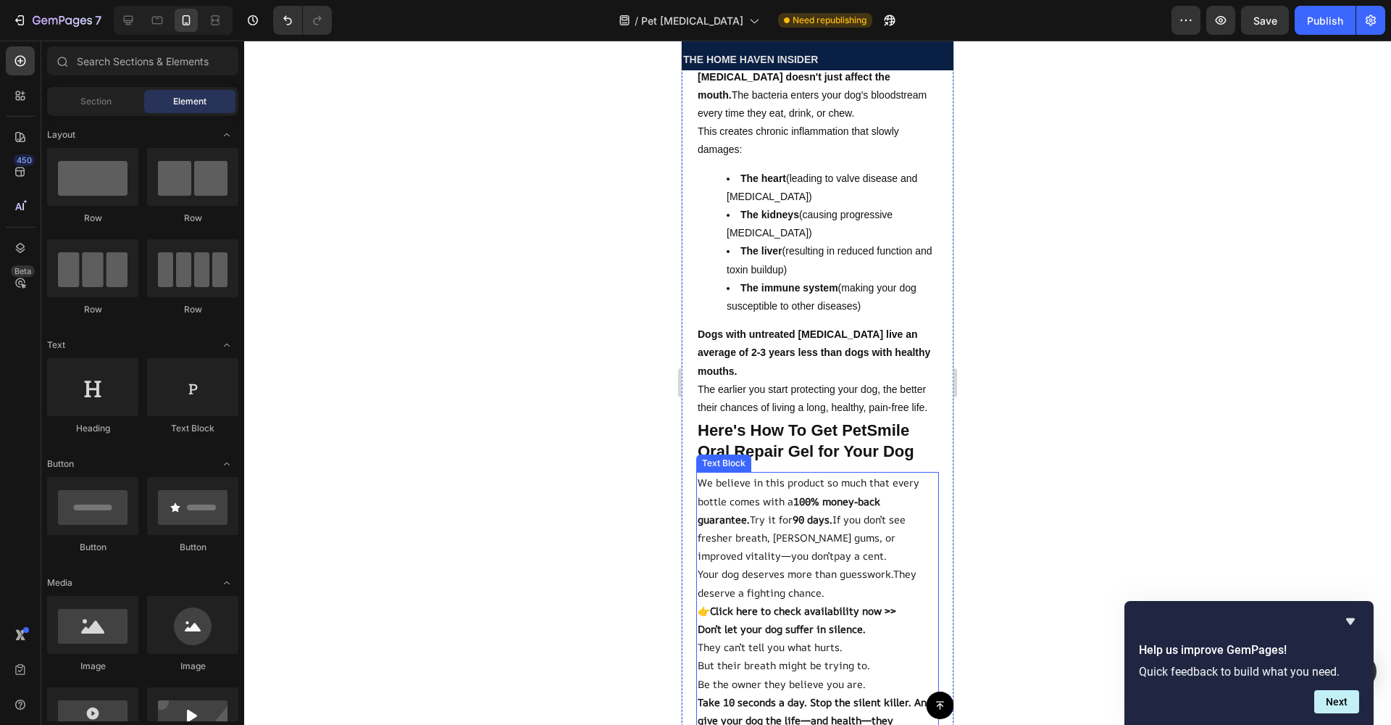
click at [749, 564] on p "We believe in this product so much that every bottle comes with a 100% money-ba…" at bounding box center [818, 518] width 240 height 91
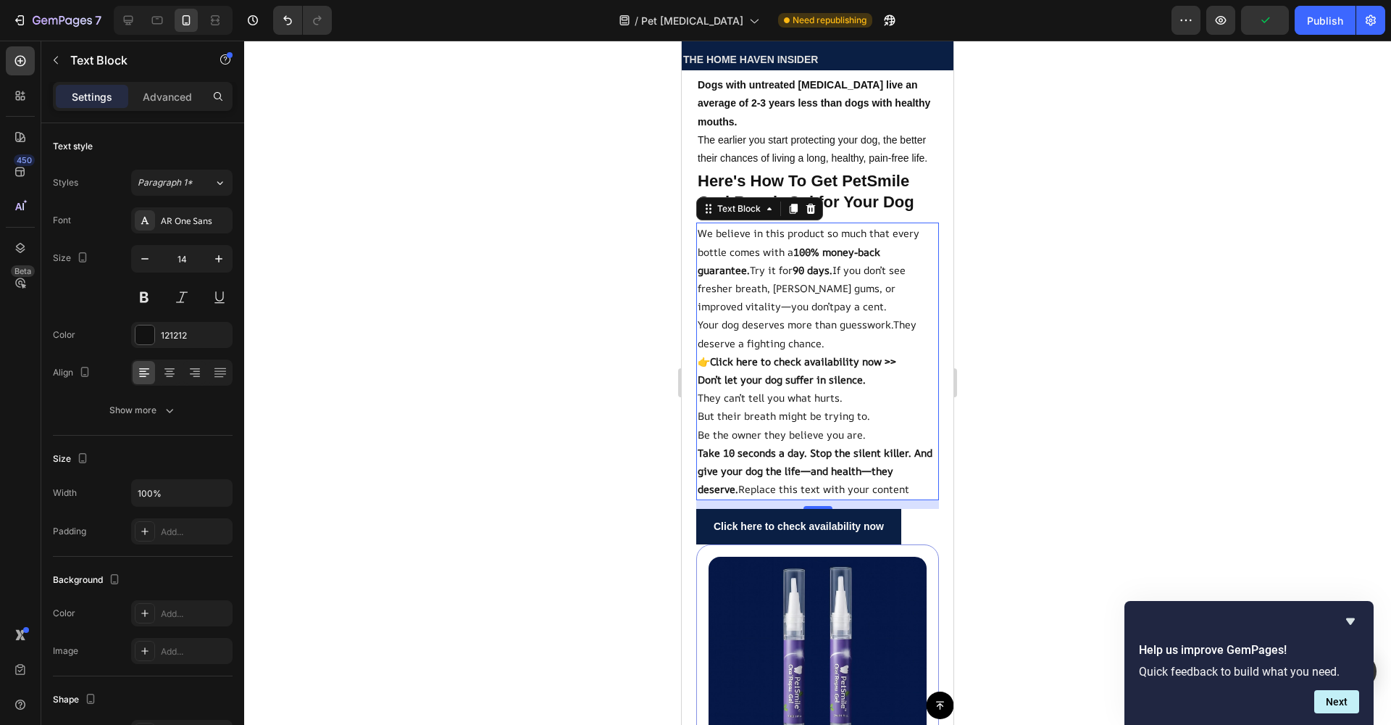
scroll to position [6507, 0]
click at [815, 367] on strong "Click here to check availability now >>" at bounding box center [803, 361] width 186 height 14
click at [812, 385] on strong "Don’t let your dog suffer in silence." at bounding box center [782, 379] width 168 height 14
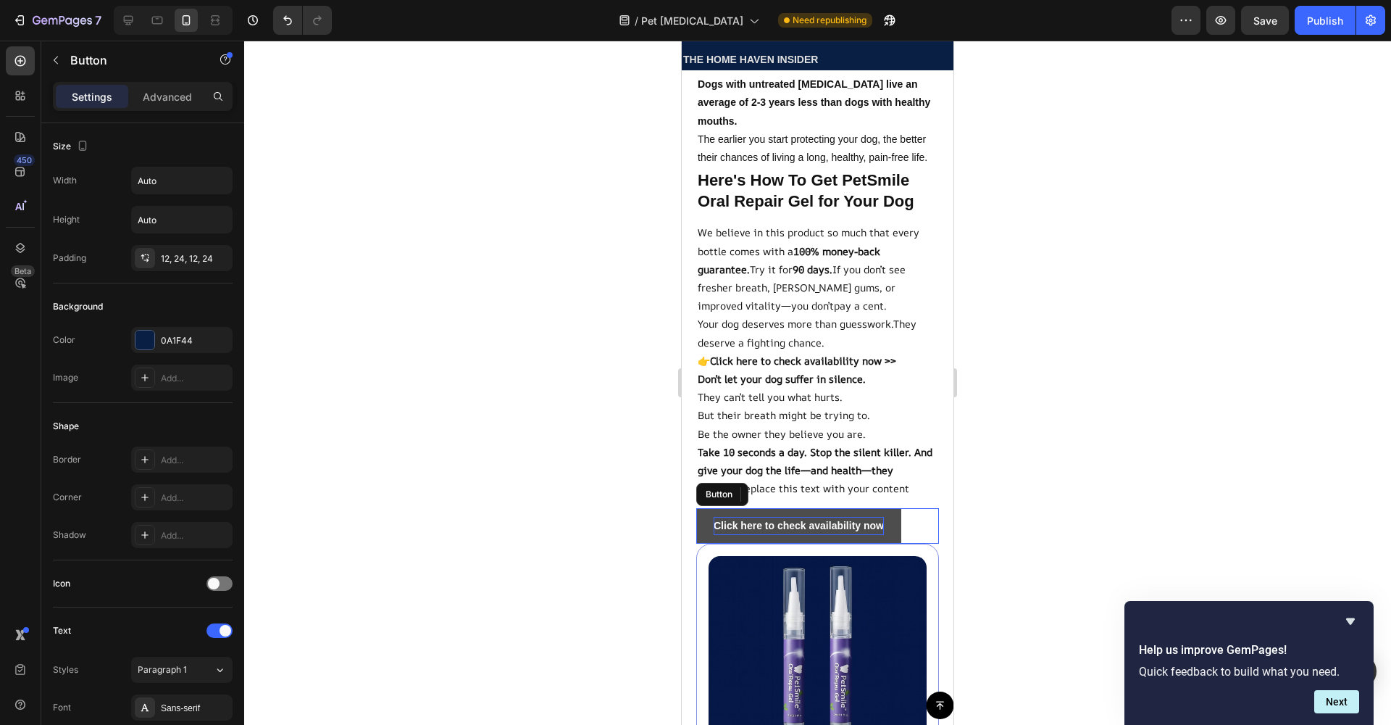
click at [785, 531] on strong "Click here to check availability now" at bounding box center [799, 526] width 170 height 12
click at [809, 531] on strong "Click here to check availability now" at bounding box center [799, 526] width 170 height 12
click at [880, 531] on strong "Click here to check availability now" at bounding box center [799, 526] width 170 height 12
drag, startPoint x: 880, startPoint y: 626, endPoint x: 774, endPoint y: 619, distance: 106.7
click at [774, 531] on strong "Click here to check availability now" at bounding box center [799, 526] width 170 height 12
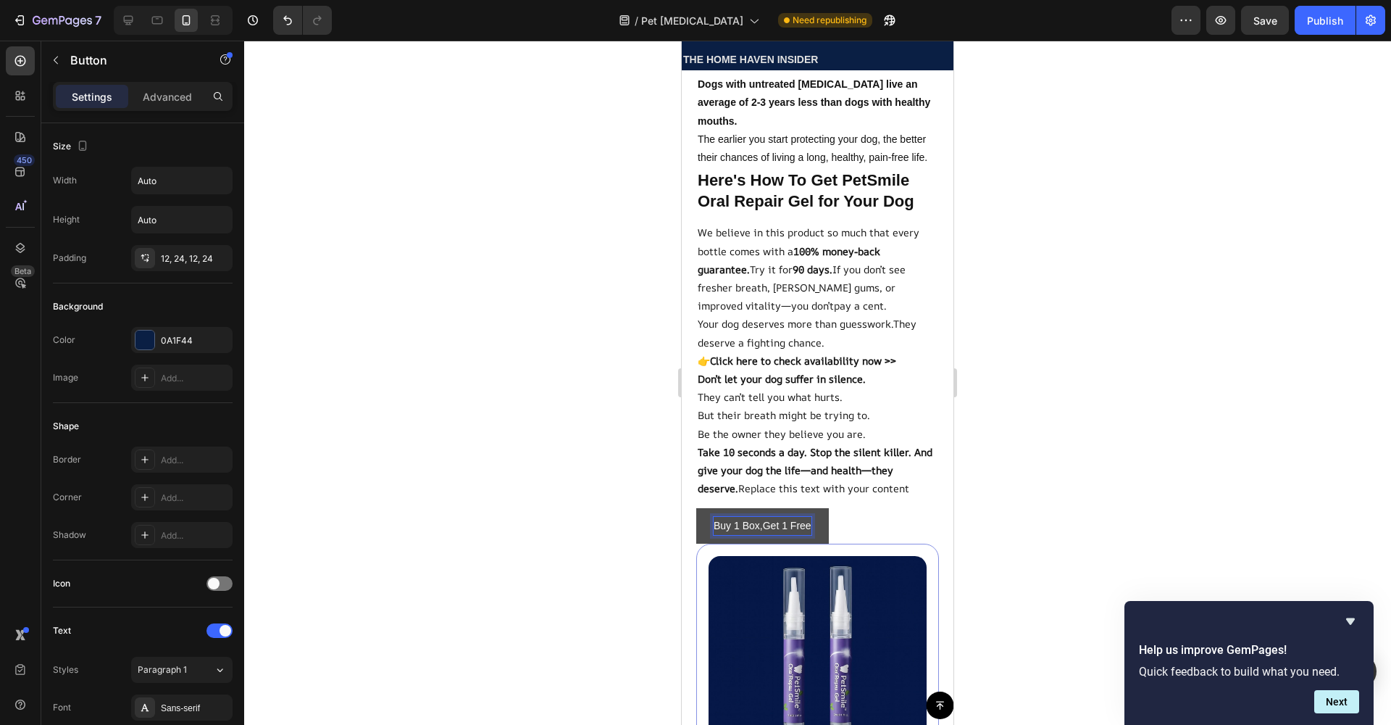
click at [1142, 359] on div at bounding box center [817, 383] width 1147 height 684
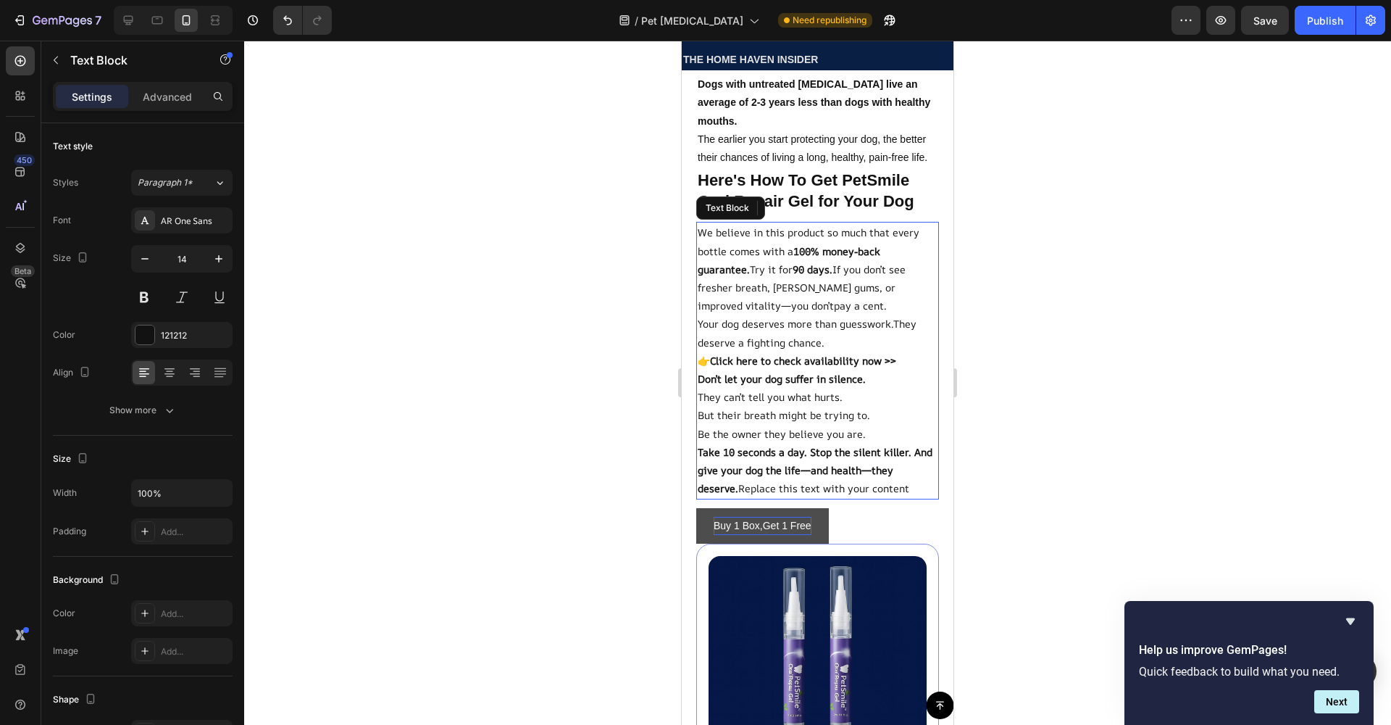
click at [815, 314] on p "We believe in this product so much that every bottle comes with a 100% money-ba…" at bounding box center [818, 268] width 240 height 91
click at [809, 213] on icon at bounding box center [810, 208] width 9 height 10
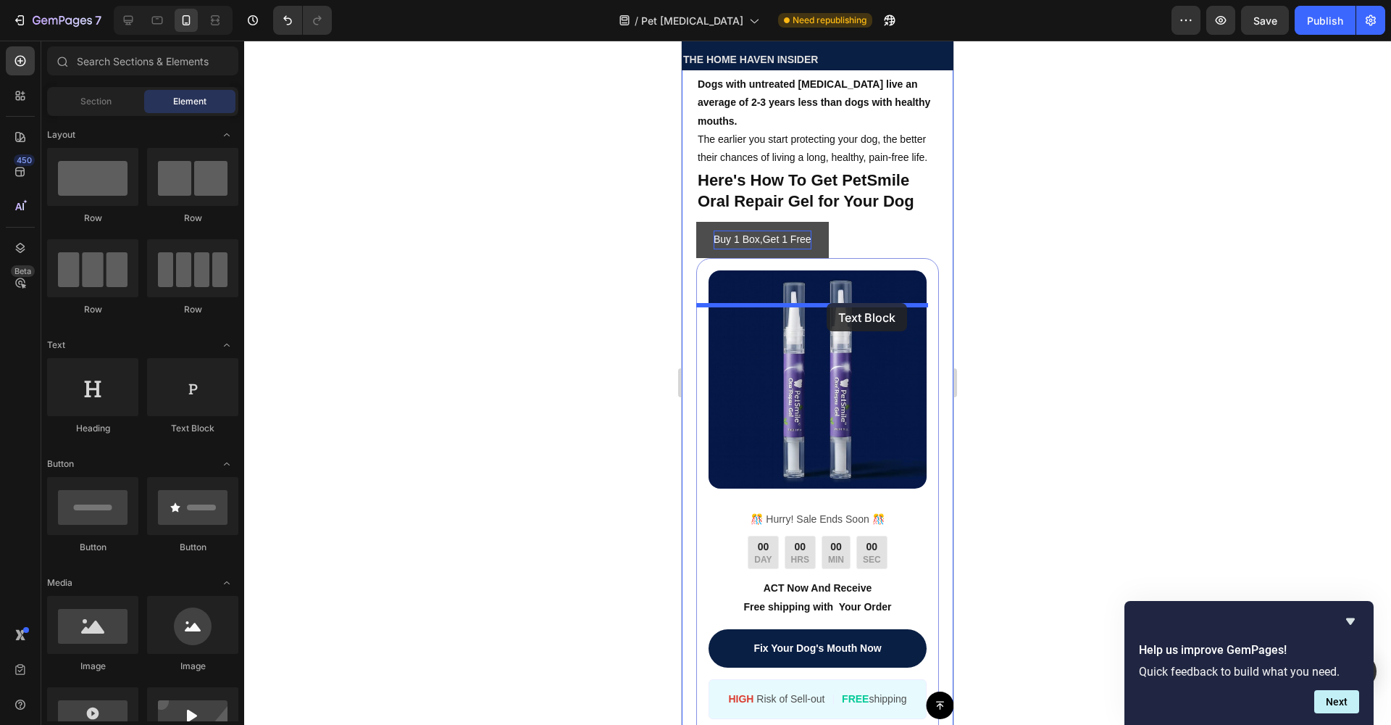
drag, startPoint x: 882, startPoint y: 436, endPoint x: 827, endPoint y: 303, distance: 144.2
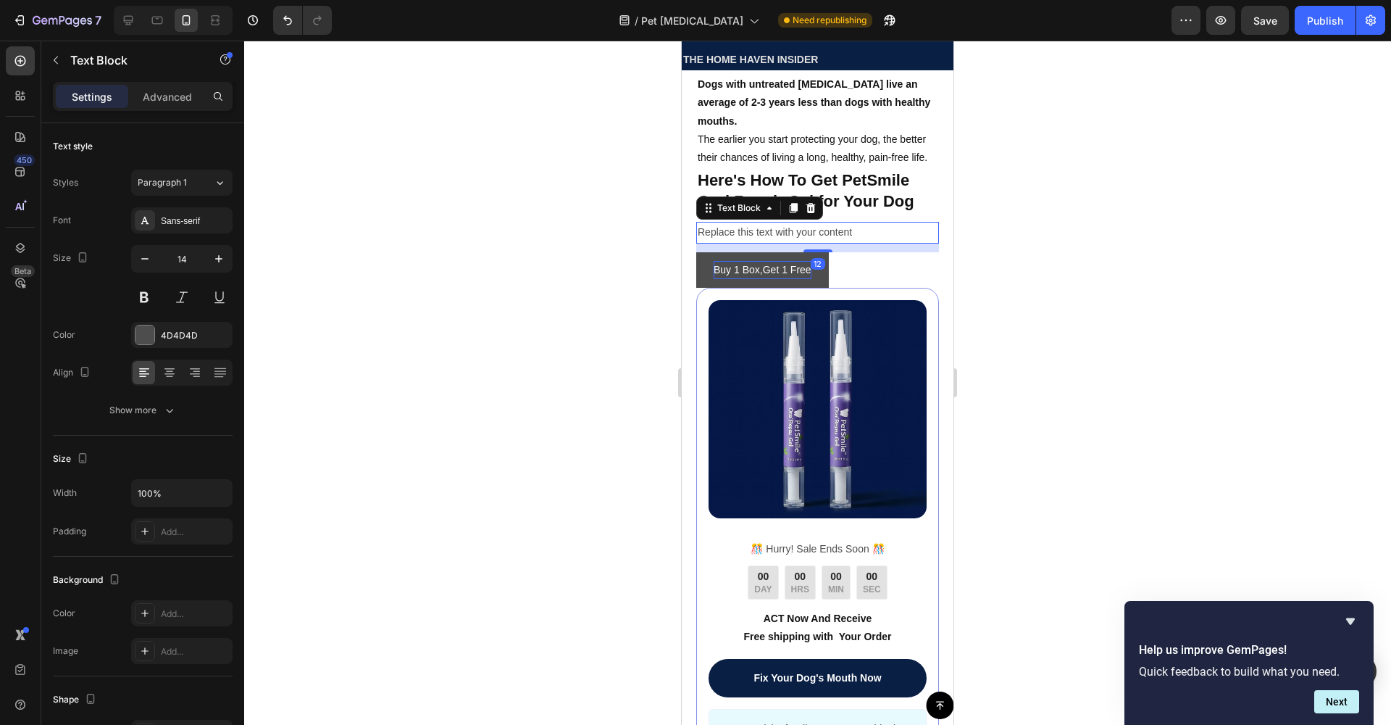
click at [847, 243] on div "Replace this text with your content" at bounding box center [817, 232] width 243 height 21
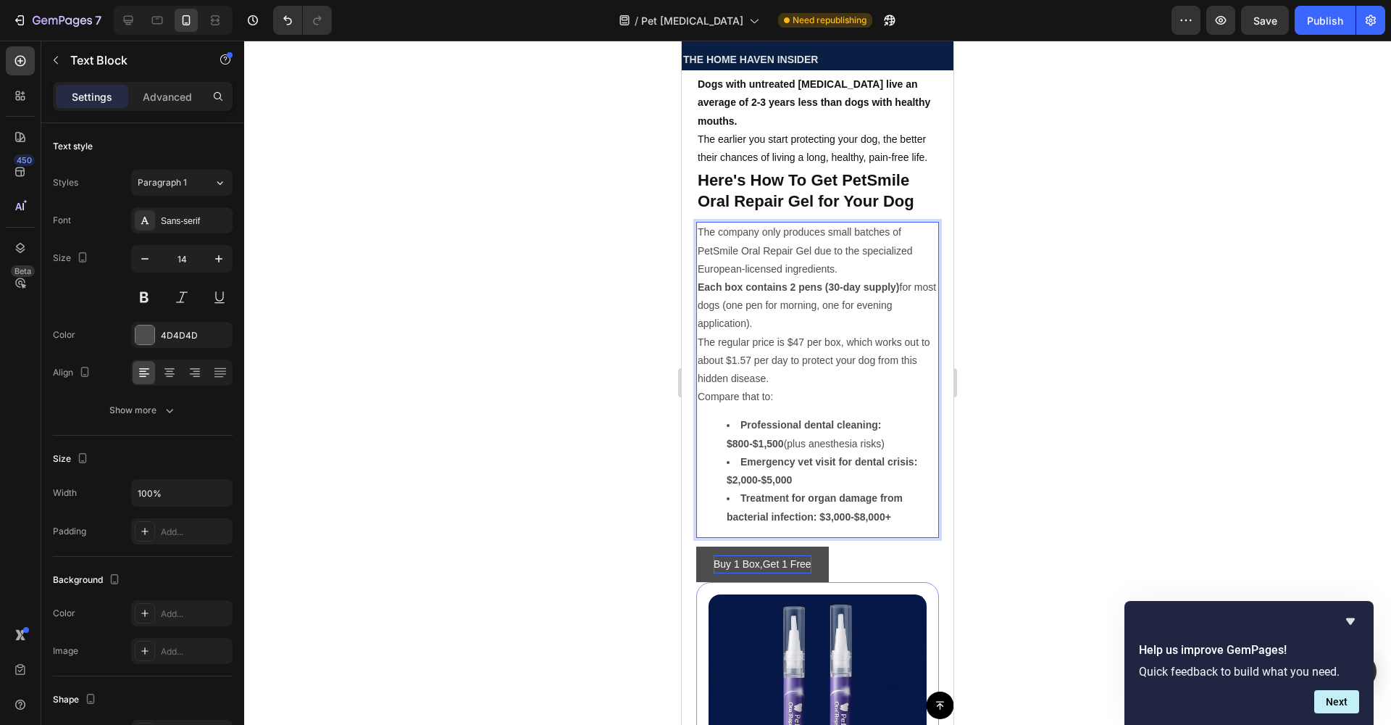
click at [753, 333] on p "Each box contains 2 pens (30-day supply) for most dogs (one pen for morning, on…" at bounding box center [818, 305] width 240 height 55
drag, startPoint x: 173, startPoint y: 338, endPoint x: 230, endPoint y: 361, distance: 61.8
click at [175, 339] on div "4D4D4D" at bounding box center [195, 335] width 68 height 13
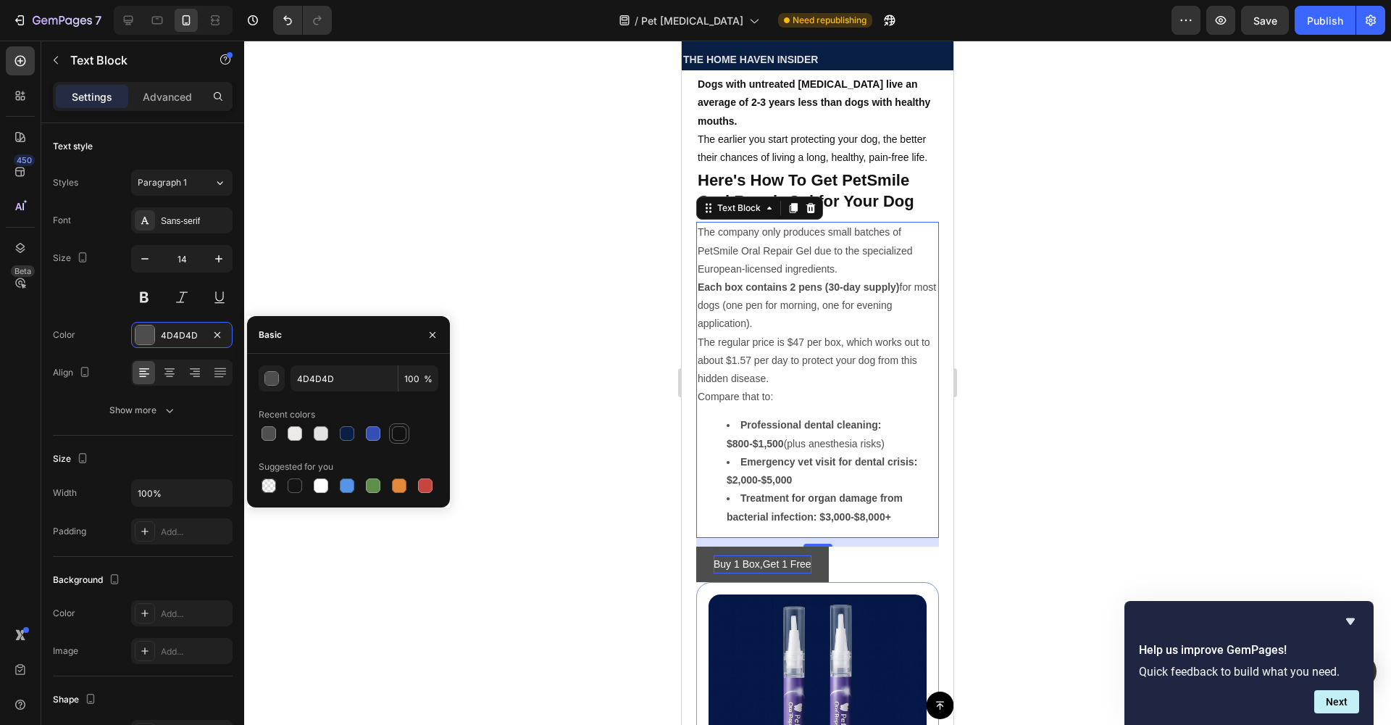
click at [397, 436] on div at bounding box center [399, 433] width 14 height 14
type input "121212"
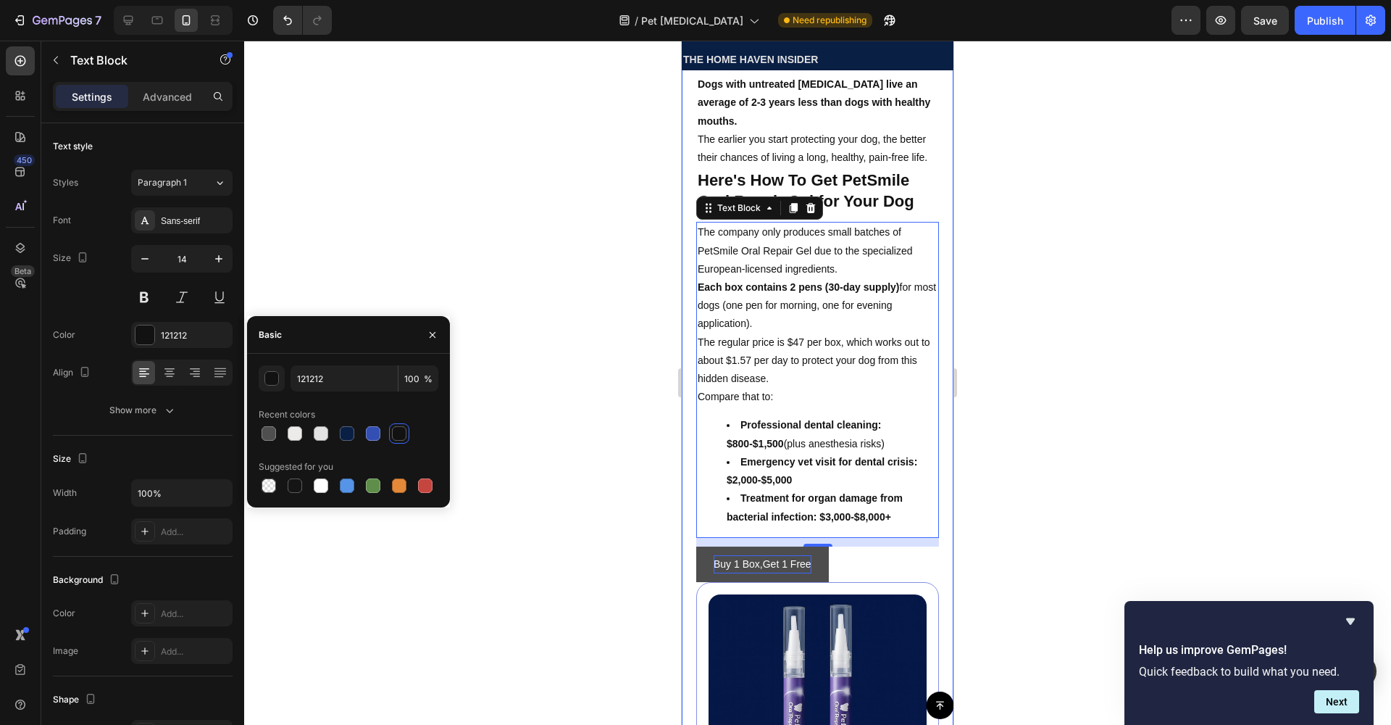
click at [1065, 392] on div at bounding box center [817, 383] width 1147 height 684
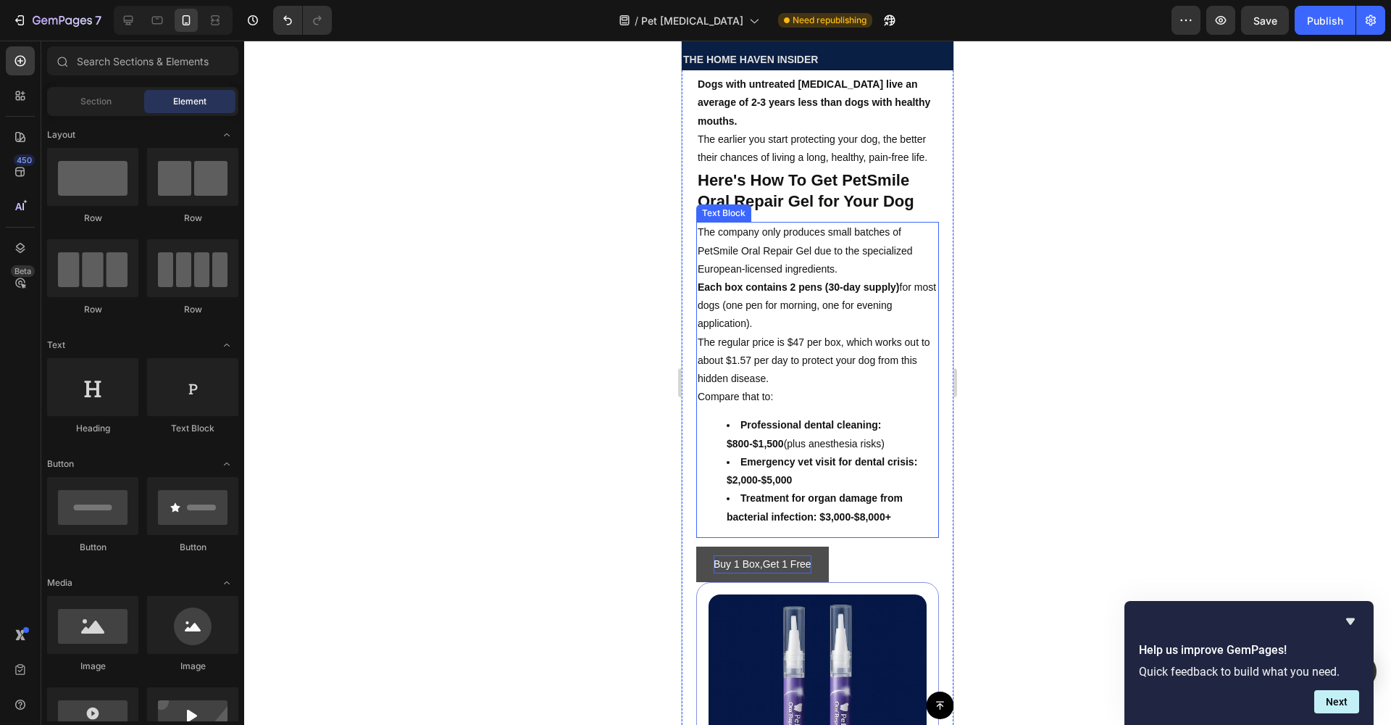
click at [745, 220] on div "Text Block" at bounding box center [723, 212] width 49 height 13
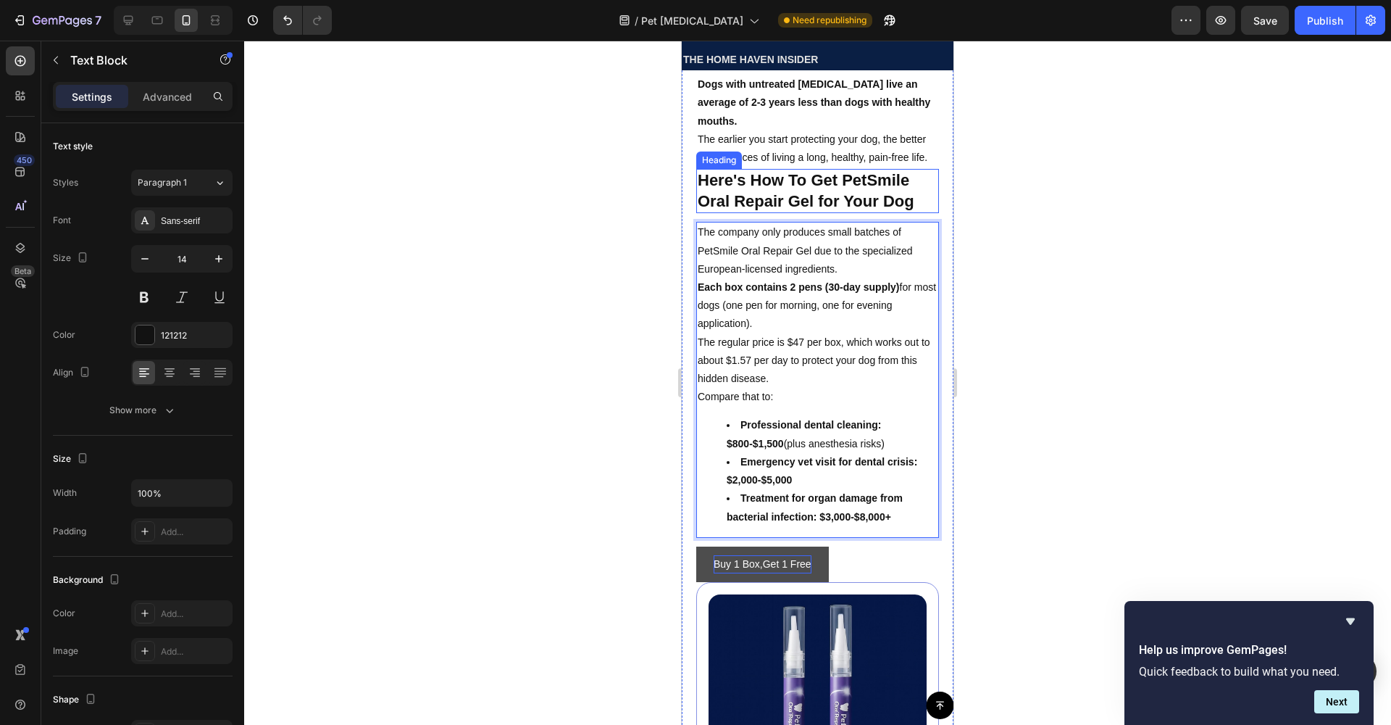
click at [770, 212] on p "Here's How To Get PetSmile Oral Repair Gel for Your Dog" at bounding box center [818, 190] width 240 height 41
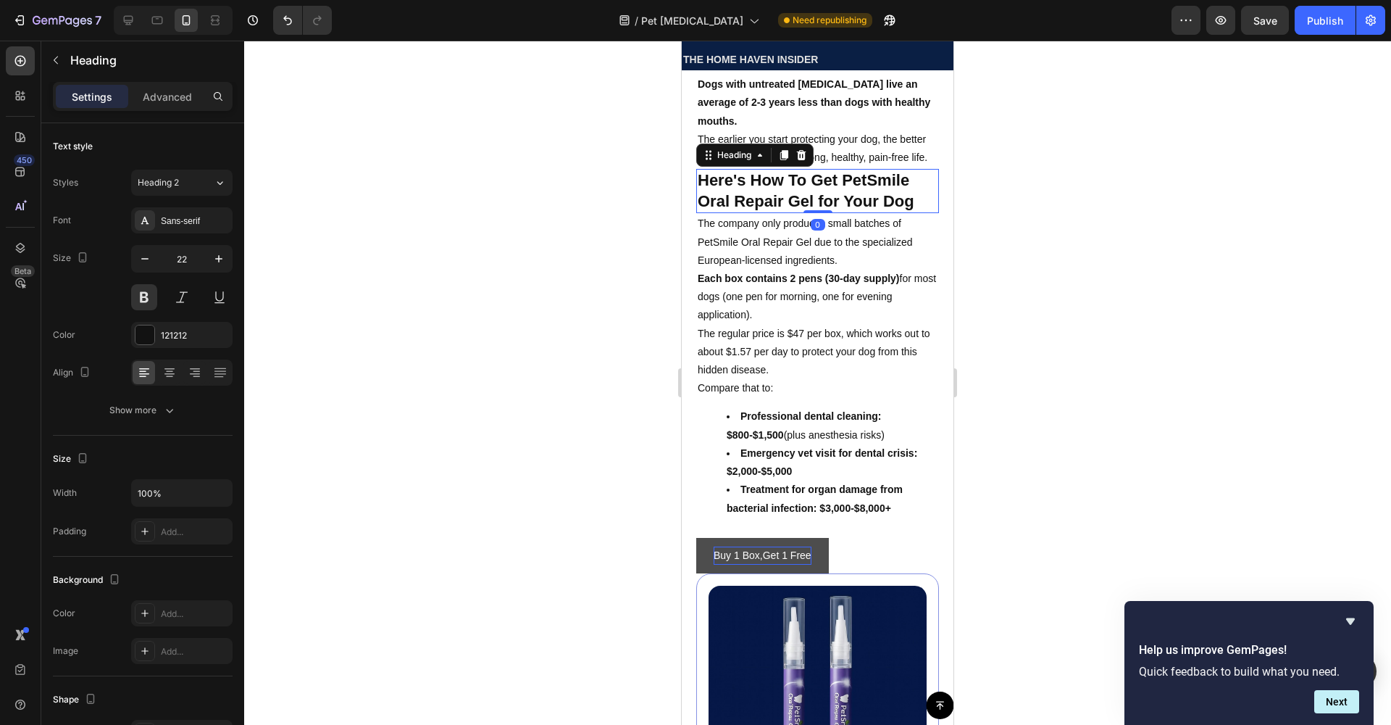
drag, startPoint x: 811, startPoint y: 304, endPoint x: 812, endPoint y: 291, distance: 13.1
click at [812, 213] on div "Here's How To Get PetSmile Oral Repair Gel for Your Dog Heading 0" at bounding box center [817, 191] width 243 height 44
drag, startPoint x: 755, startPoint y: 496, endPoint x: 768, endPoint y: 517, distance: 25.3
click at [755, 440] on strong "Professional dental cleaning: $800-$1,500" at bounding box center [804, 425] width 155 height 30
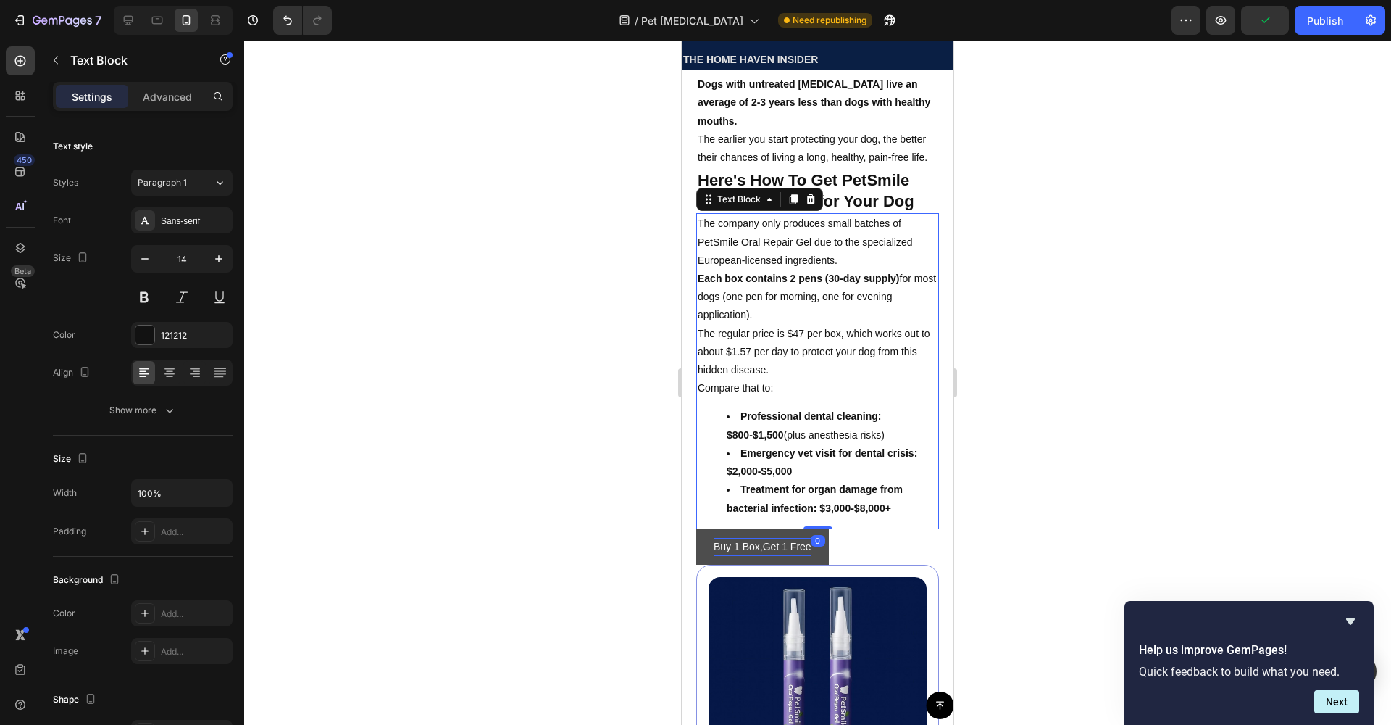
drag, startPoint x: 809, startPoint y: 617, endPoint x: 811, endPoint y: 603, distance: 14.6
click at [811, 528] on div "The company only produces small batches of PetSmile Oral Repair Gel due to the …" at bounding box center [817, 370] width 243 height 315
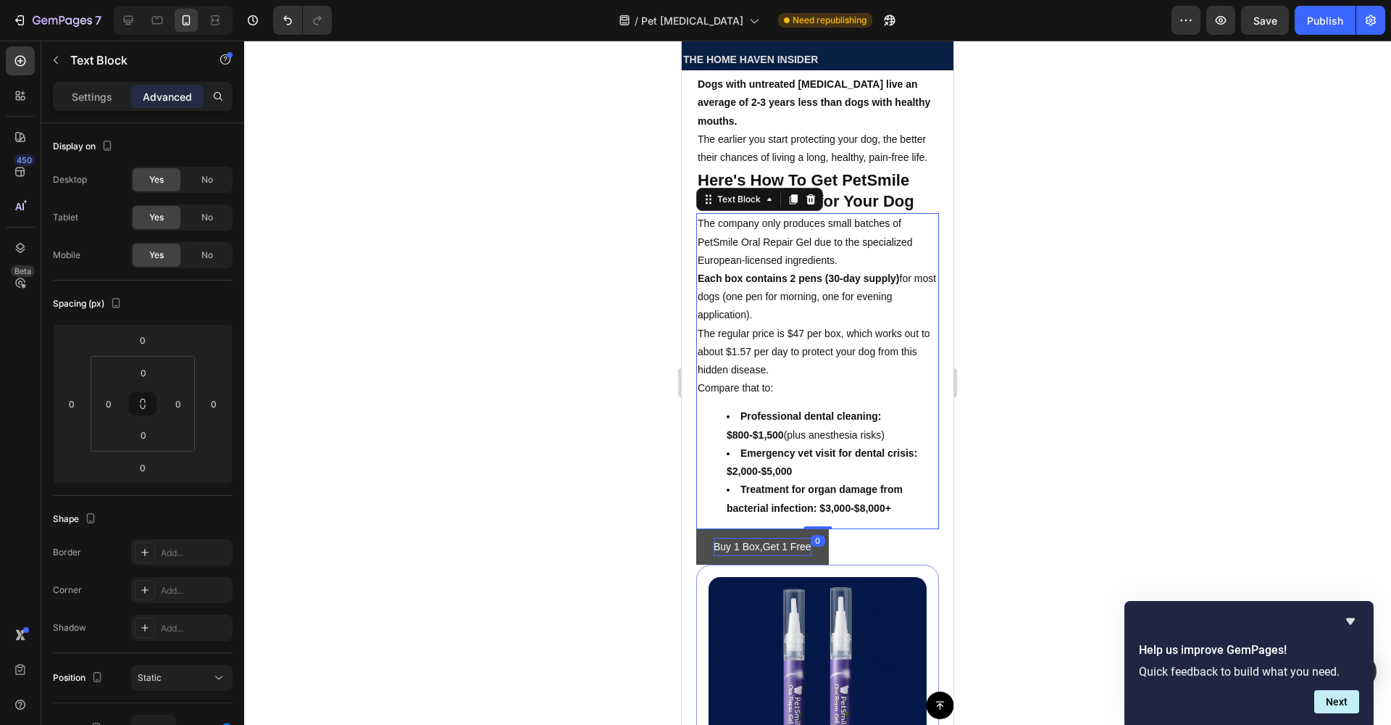
click at [520, 528] on div at bounding box center [817, 383] width 1147 height 684
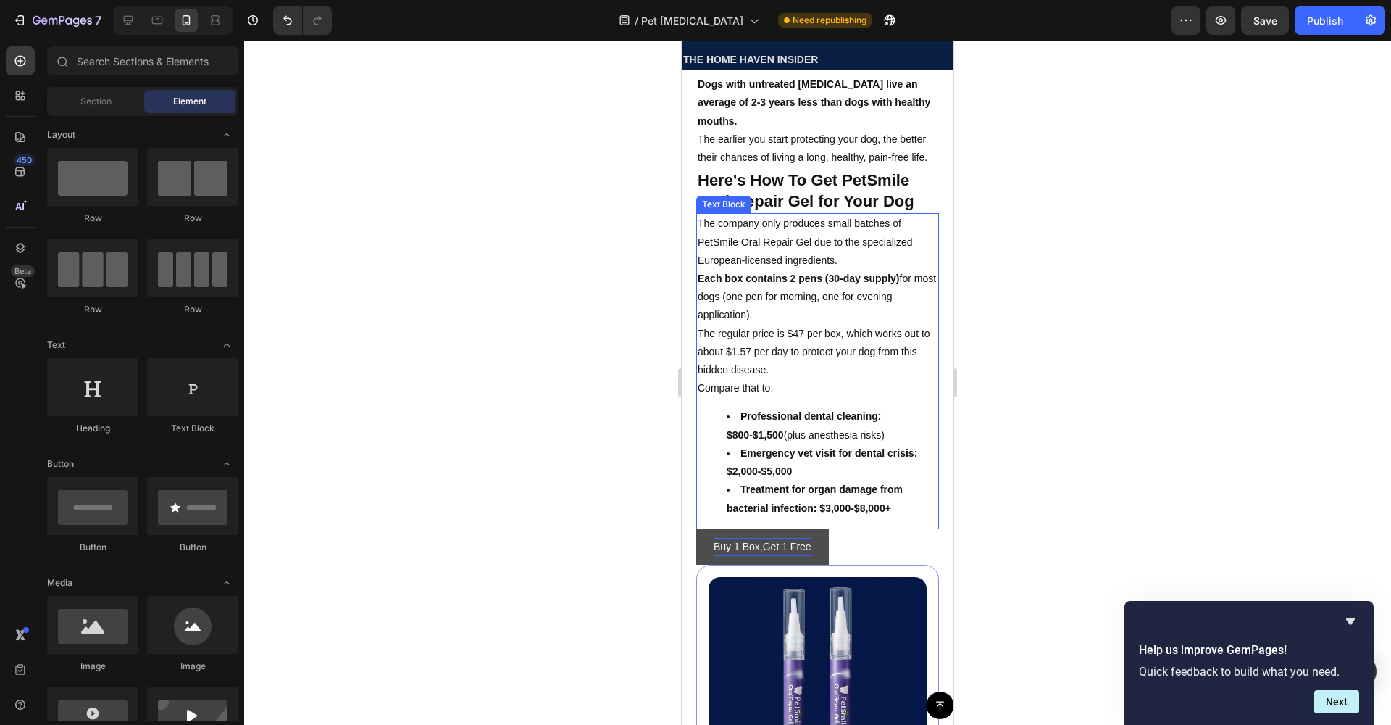
click at [717, 325] on p "Each box contains 2 pens (30-day supply) for most dogs (one pen for morning, on…" at bounding box center [818, 297] width 240 height 55
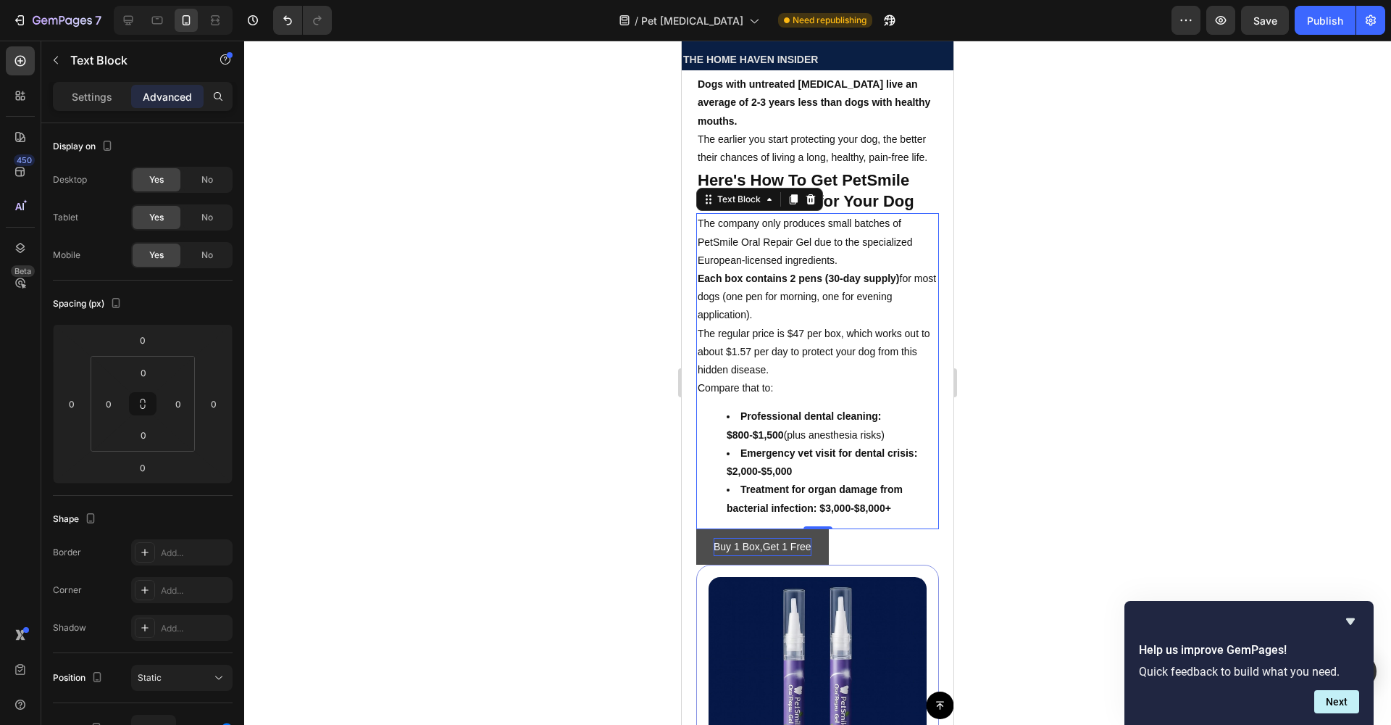
click at [1143, 453] on div at bounding box center [817, 383] width 1147 height 684
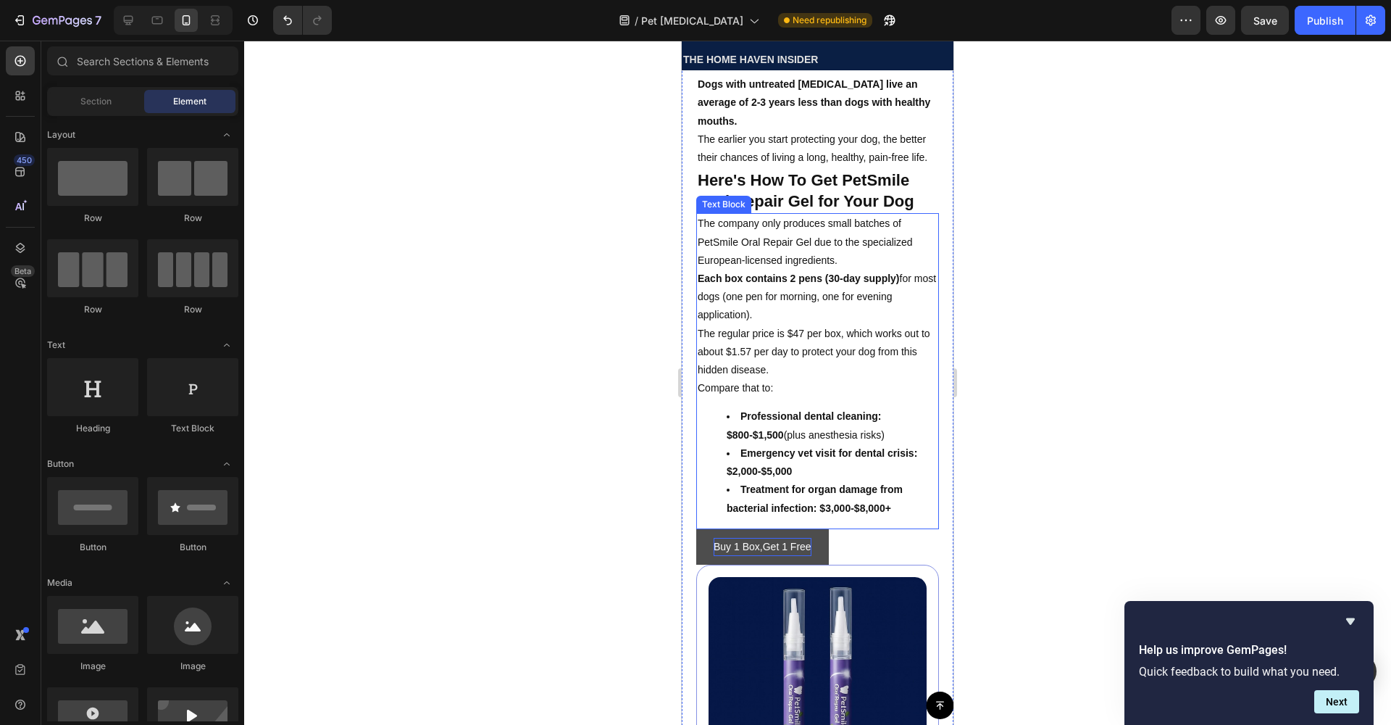
drag, startPoint x: 840, startPoint y: 543, endPoint x: 863, endPoint y: 558, distance: 27.7
click at [840, 480] on li "Emergency vet visit for dental crisis: $2,000-$5,000" at bounding box center [832, 462] width 211 height 36
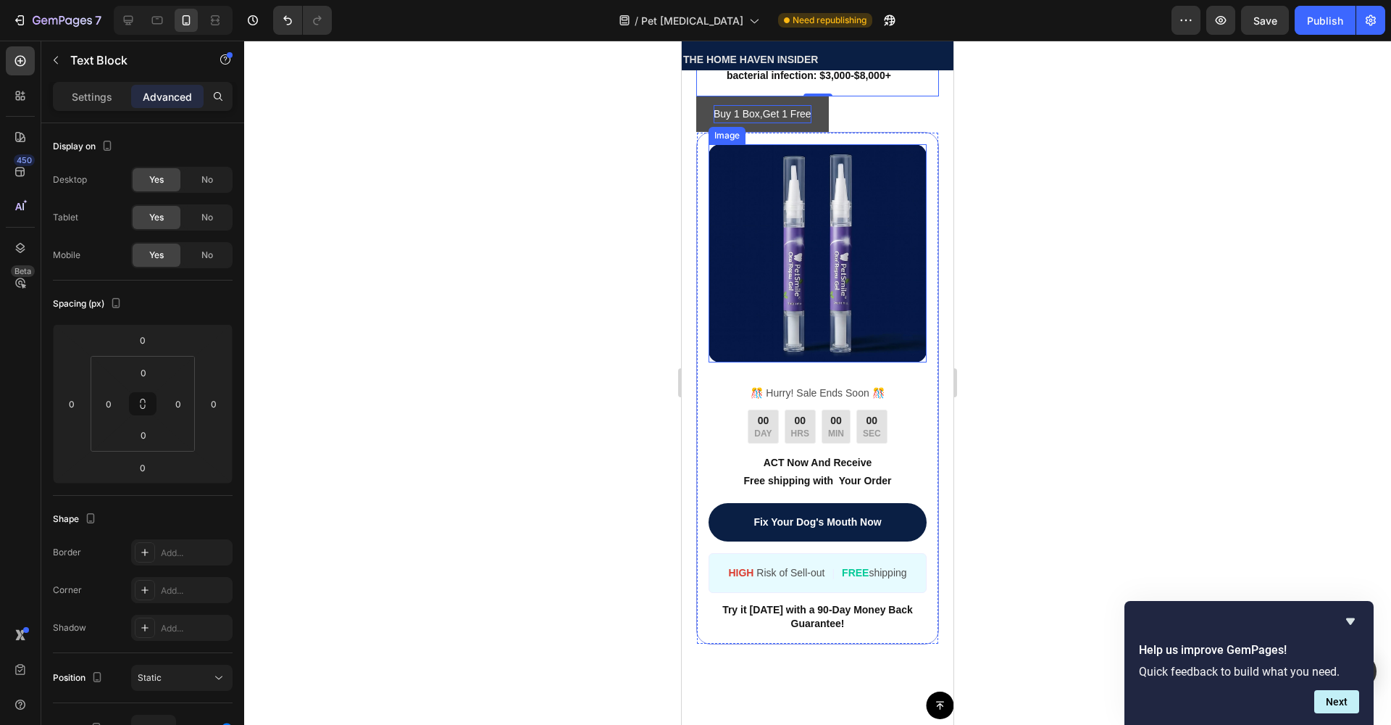
scroll to position [6954, 0]
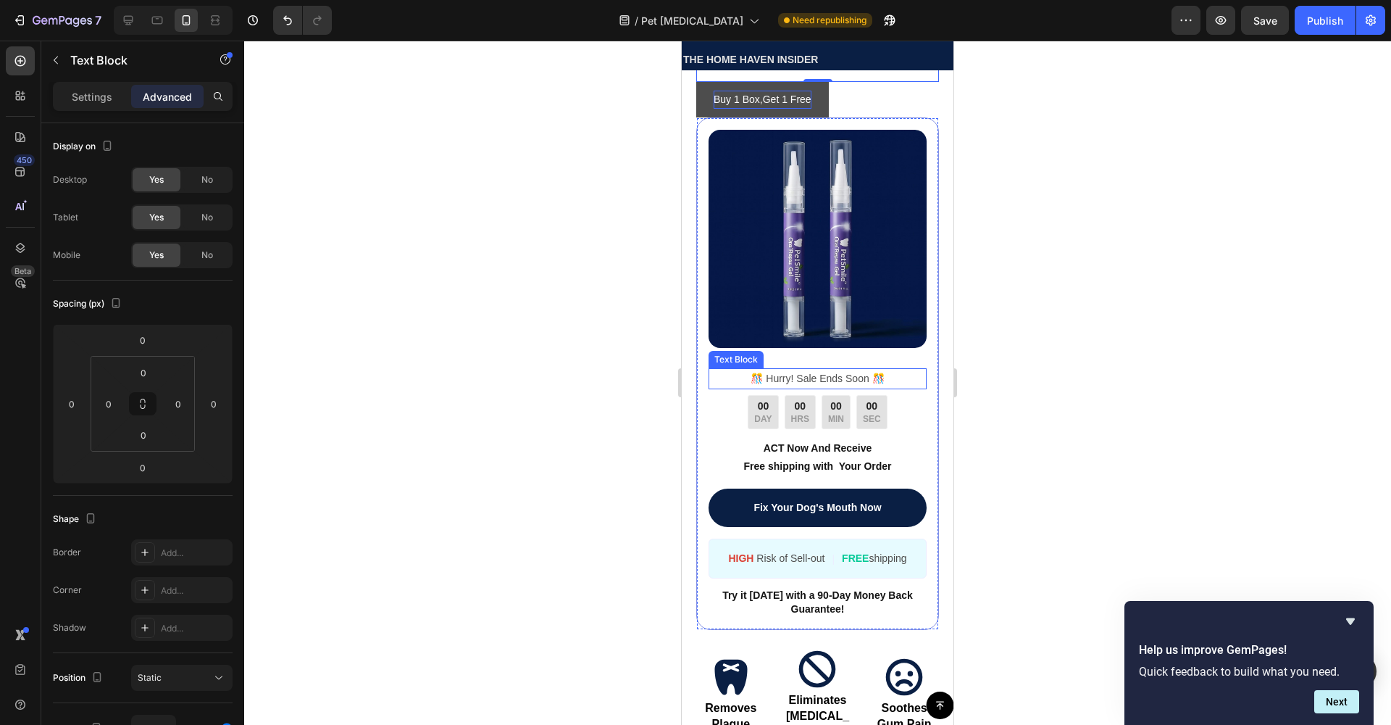
click at [827, 388] on p "️🎊 Hurry! Sale Ends Soon ️🎊" at bounding box center [817, 379] width 215 height 18
click at [862, 388] on p "️🎊 Hurry! Sale Ends Soon ️🎊" at bounding box center [817, 379] width 215 height 18
click at [885, 66] on strong "Treatment for organ damage from bacterial infection: $3,000-$8,000+" at bounding box center [815, 51] width 176 height 30
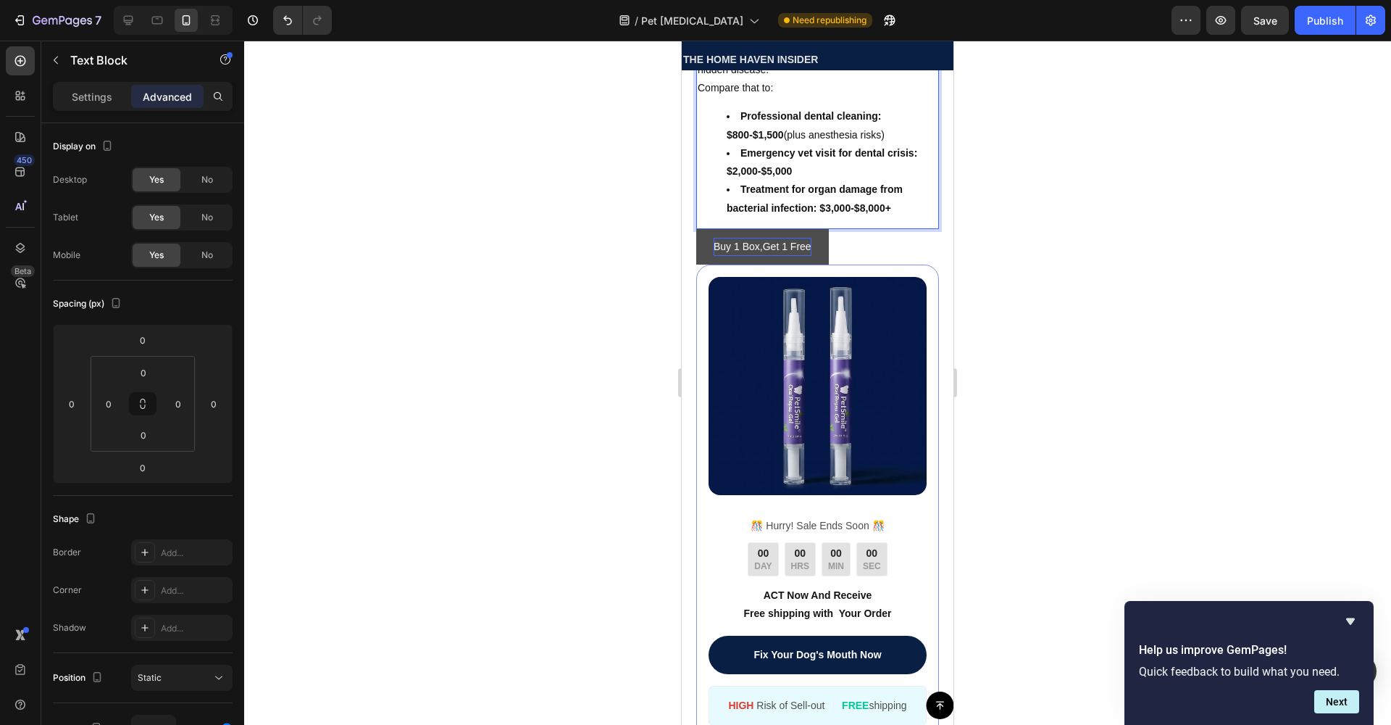
scroll to position [6814, 0]
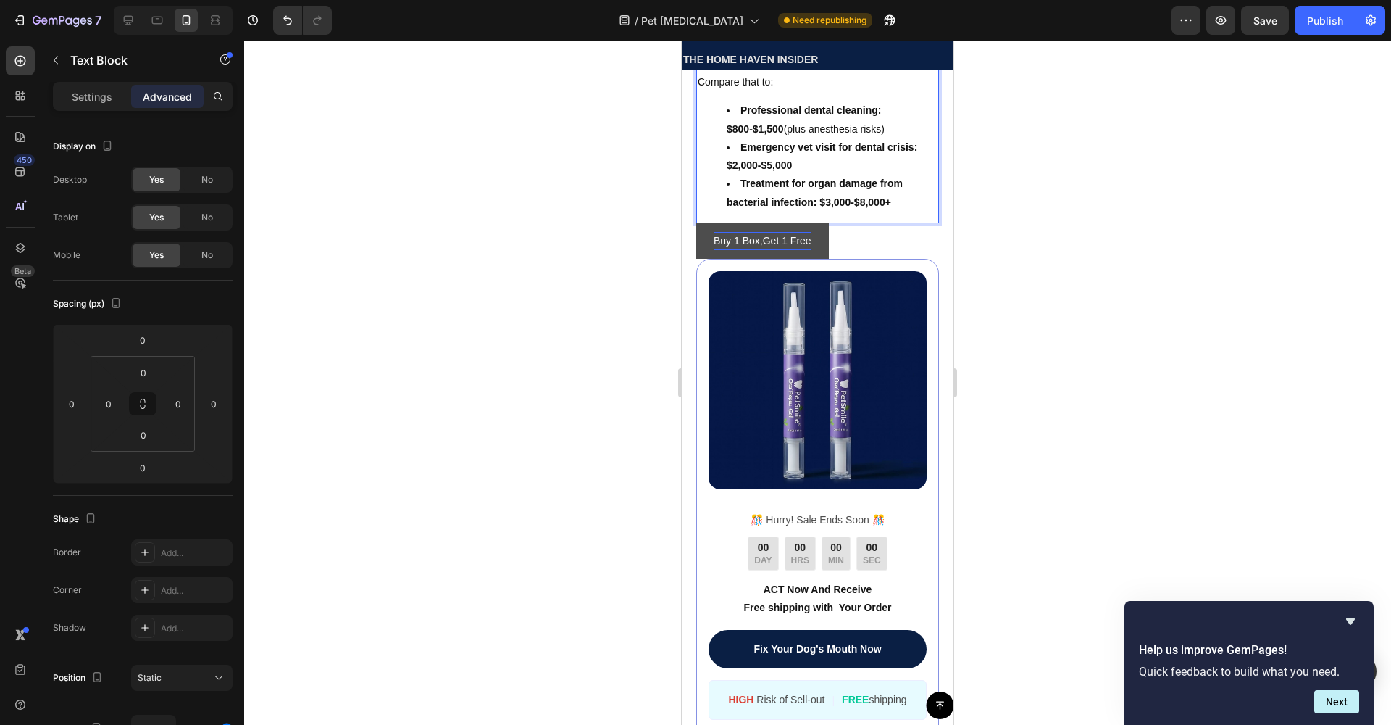
click at [859, 207] on strong "Treatment for organ damage from bacterial infection: $3,000-$8,000+" at bounding box center [815, 193] width 176 height 30
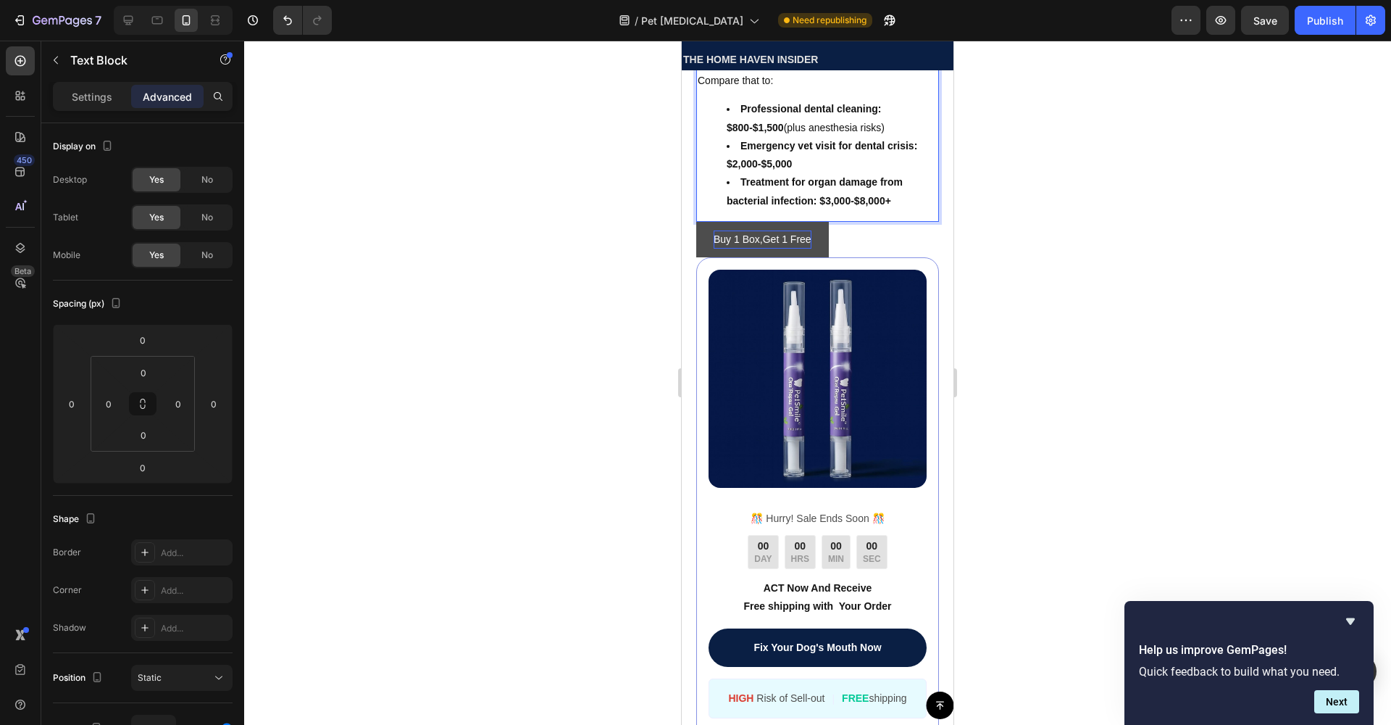
click at [885, 206] on strong "Treatment for organ damage from bacterial infection: $3,000-$8,000+" at bounding box center [815, 191] width 176 height 30
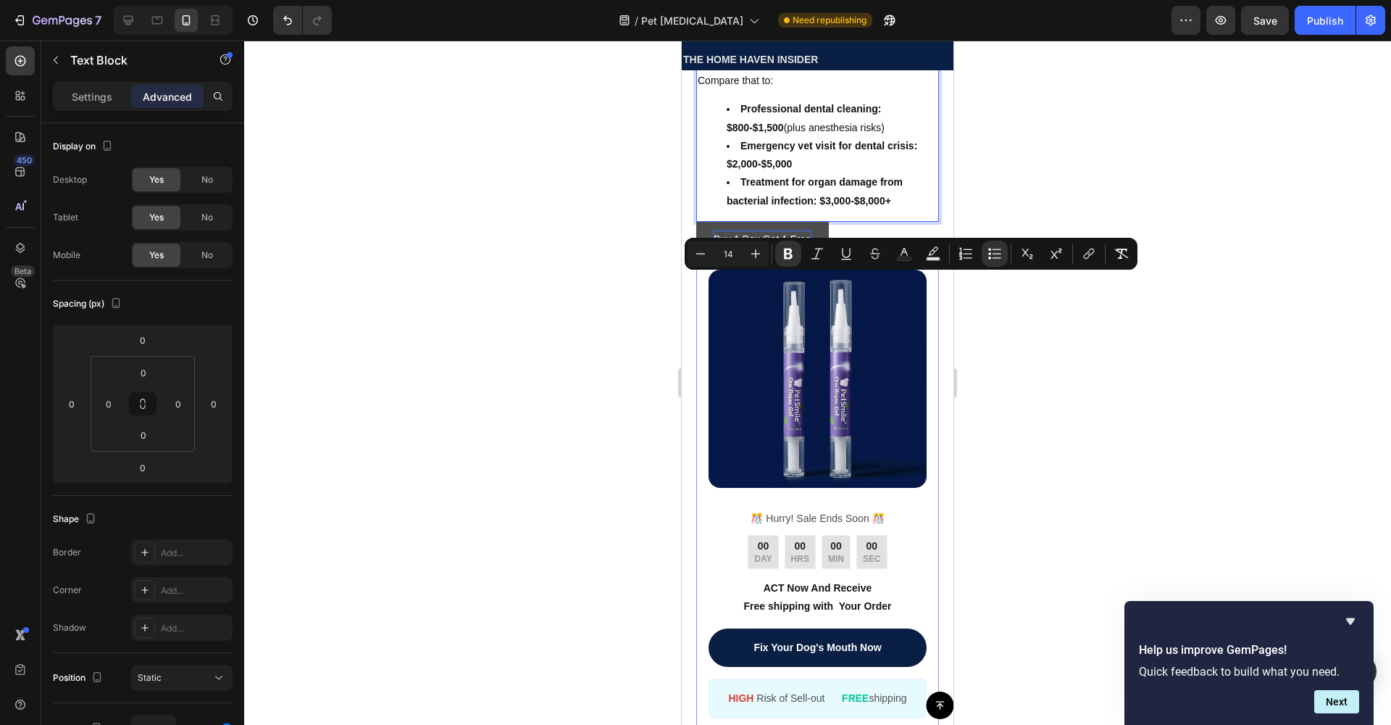
click at [909, 209] on li "Treatment for organ damage from bacterial infection: $3,000-$8,000+" at bounding box center [832, 191] width 211 height 36
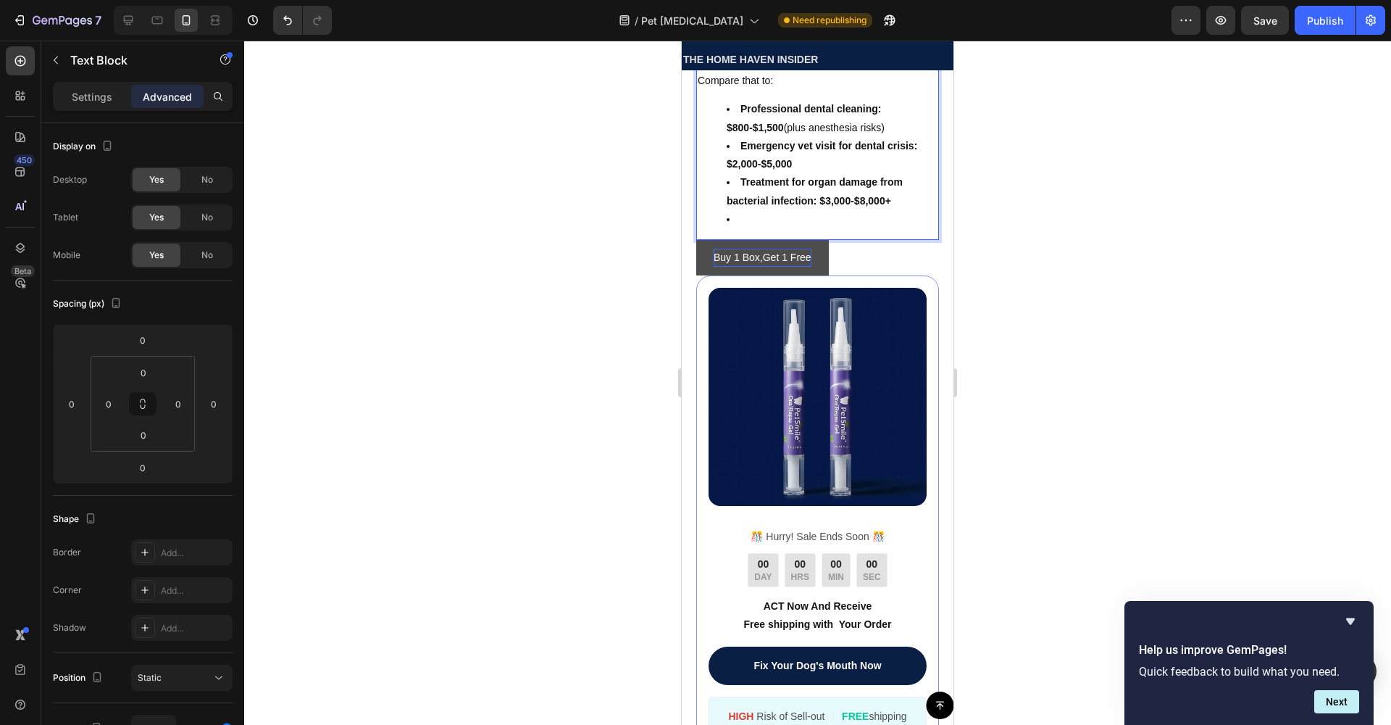
click at [760, 228] on li "Rich Text Editor. Editing area: main" at bounding box center [832, 219] width 211 height 18
click at [738, 228] on li "Rich Text Editor. Editing area: main" at bounding box center [832, 219] width 211 height 18
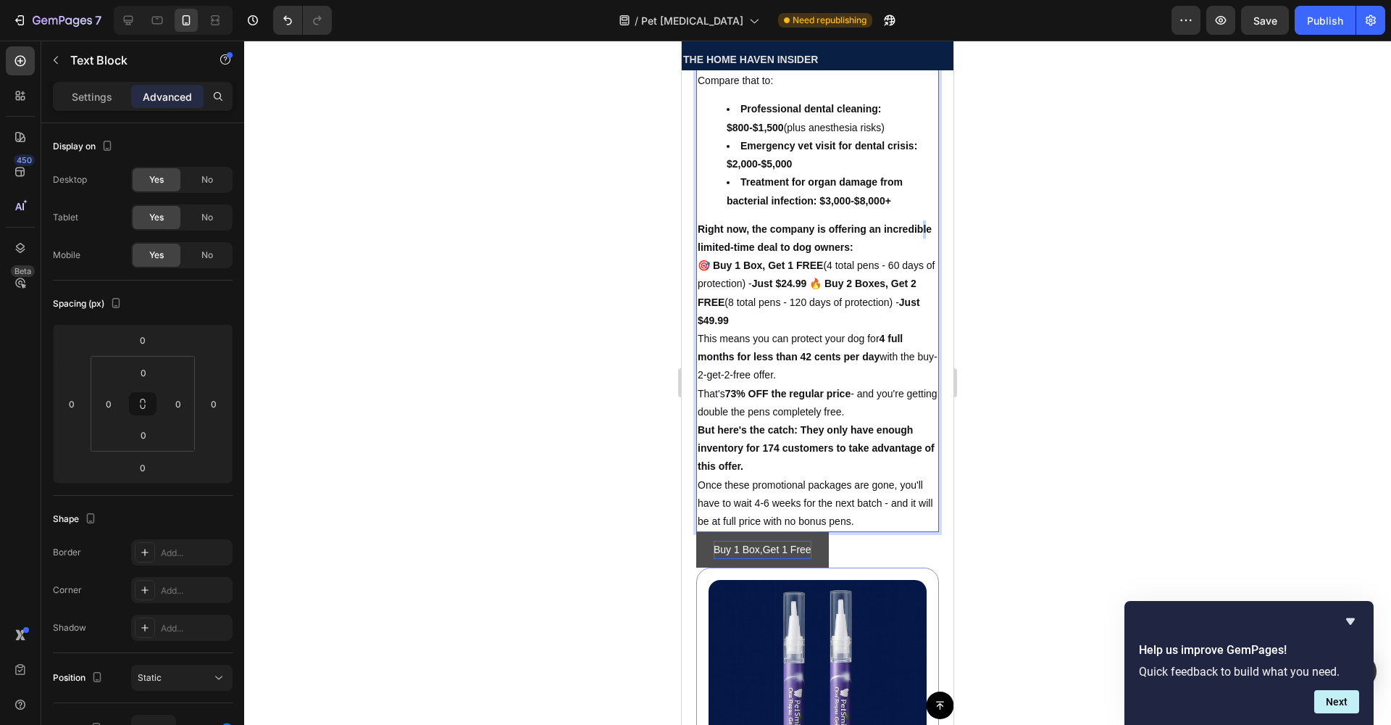
click at [741, 256] on p "Right now, the company is offering an incredible limited-time deal to dog owner…" at bounding box center [818, 238] width 240 height 36
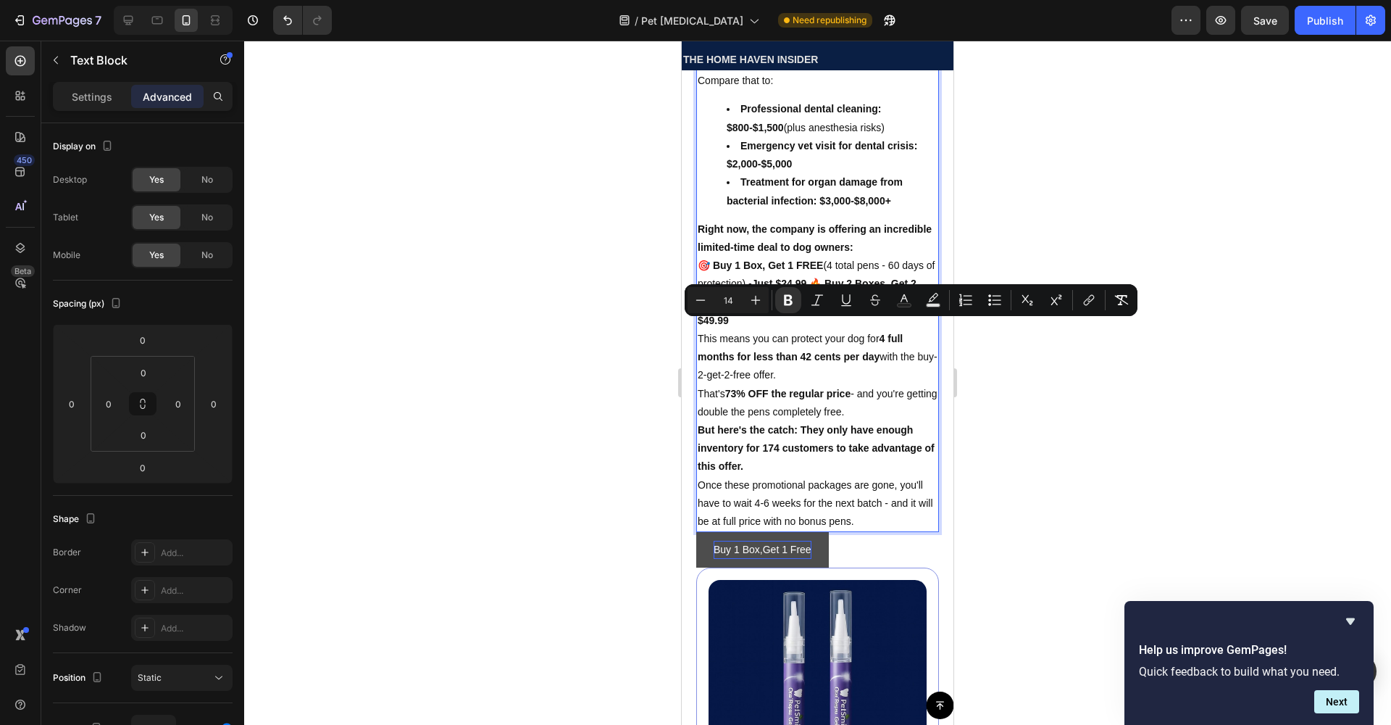
click at [799, 330] on p "🎯 Buy 1 Box, Get 1 FREE (4 total pens - 60 days of protection) - Just $24.99 🔥 …" at bounding box center [818, 292] width 240 height 73
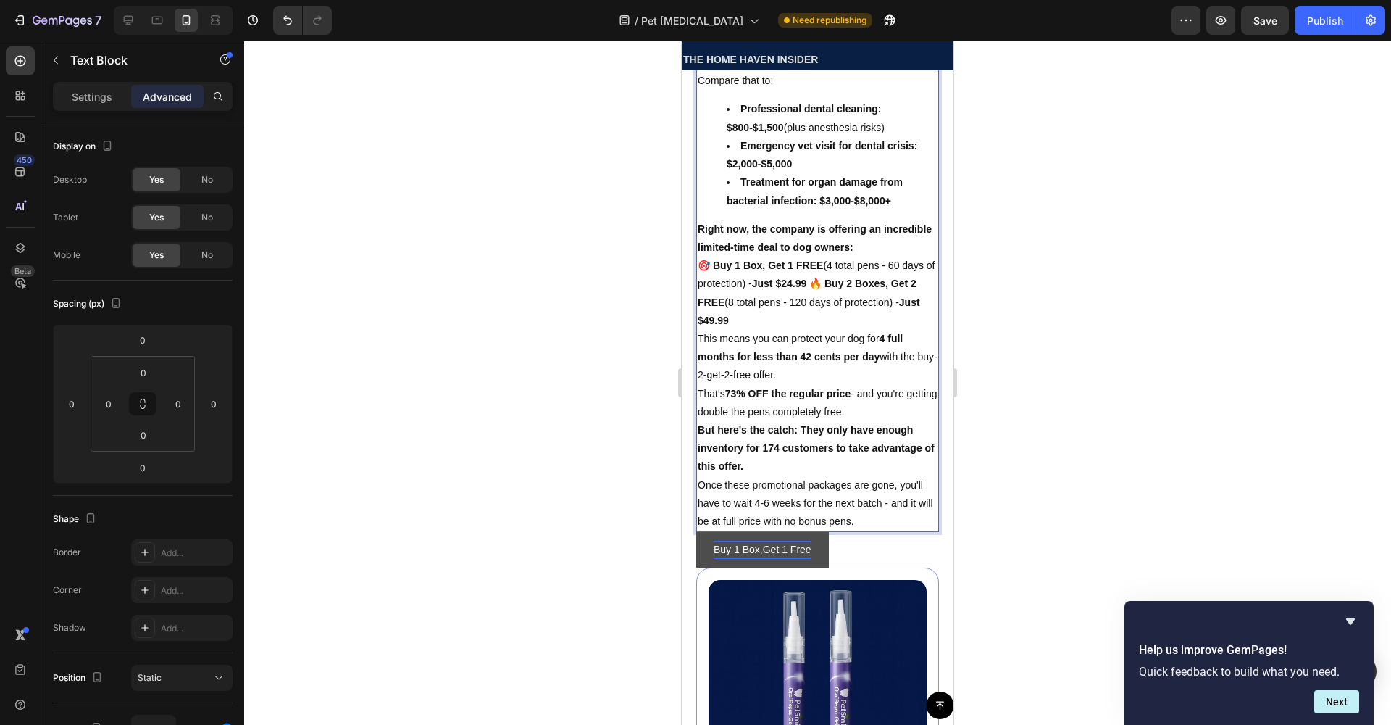
click at [819, 385] on p "This means you can protect your dog for 4 full months for less than 42 cents pe…" at bounding box center [818, 357] width 240 height 55
click at [806, 362] on strong "4 full months for less than 42 cents per day" at bounding box center [800, 348] width 205 height 30
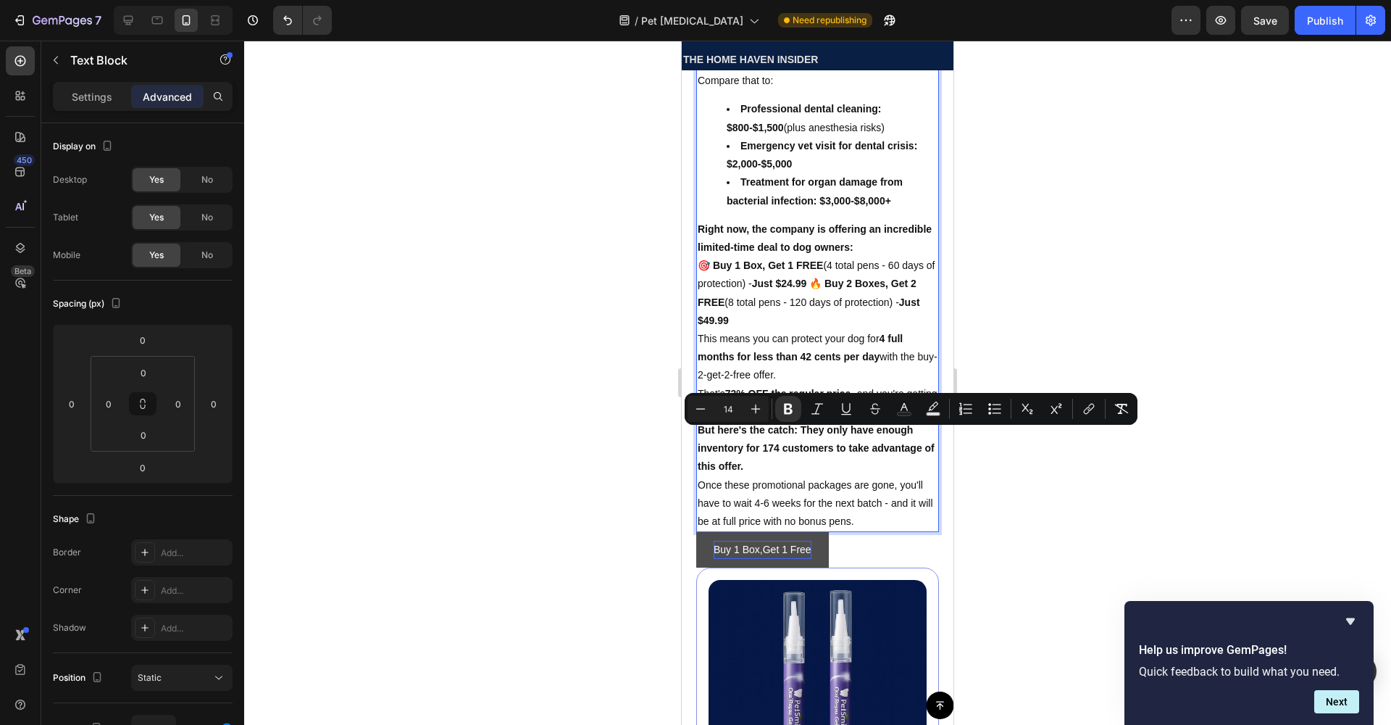
click at [778, 385] on p "This means you can protect your dog for 4 full months for less than 42 cents pe…" at bounding box center [818, 357] width 240 height 55
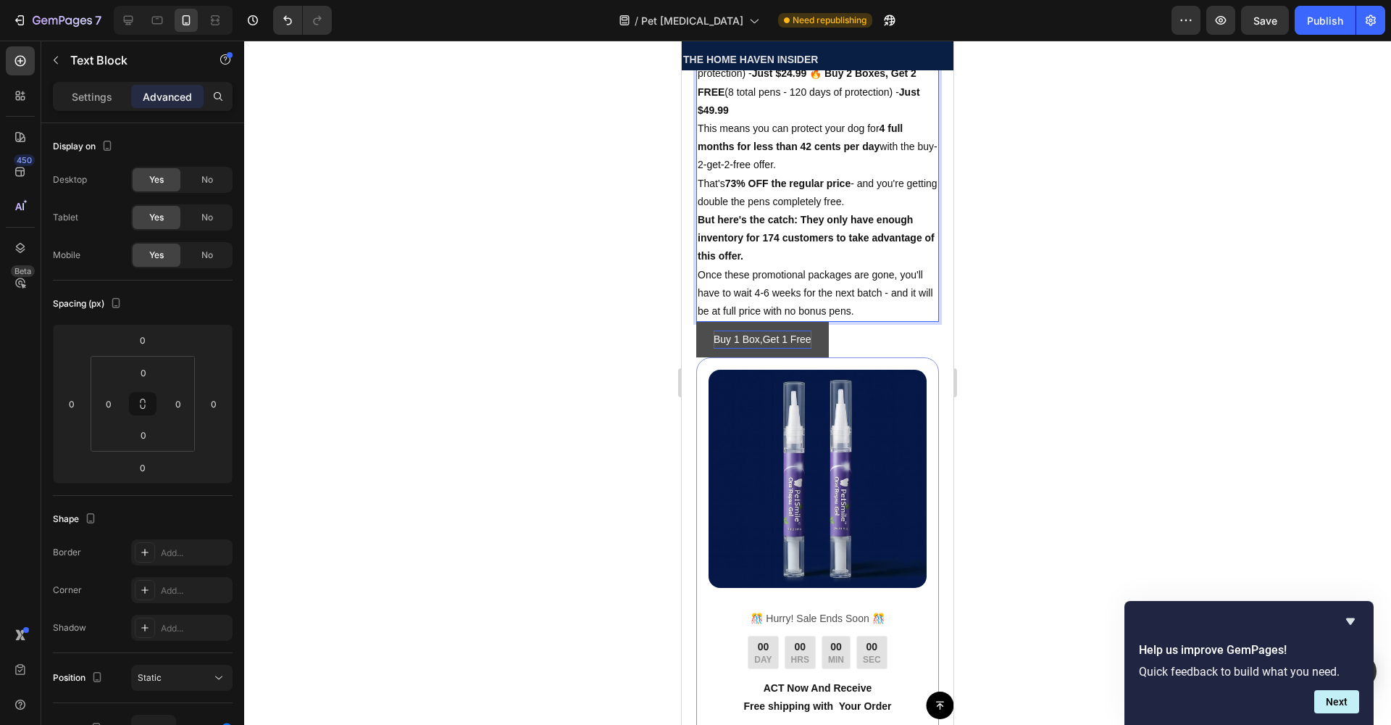
scroll to position [7028, 0]
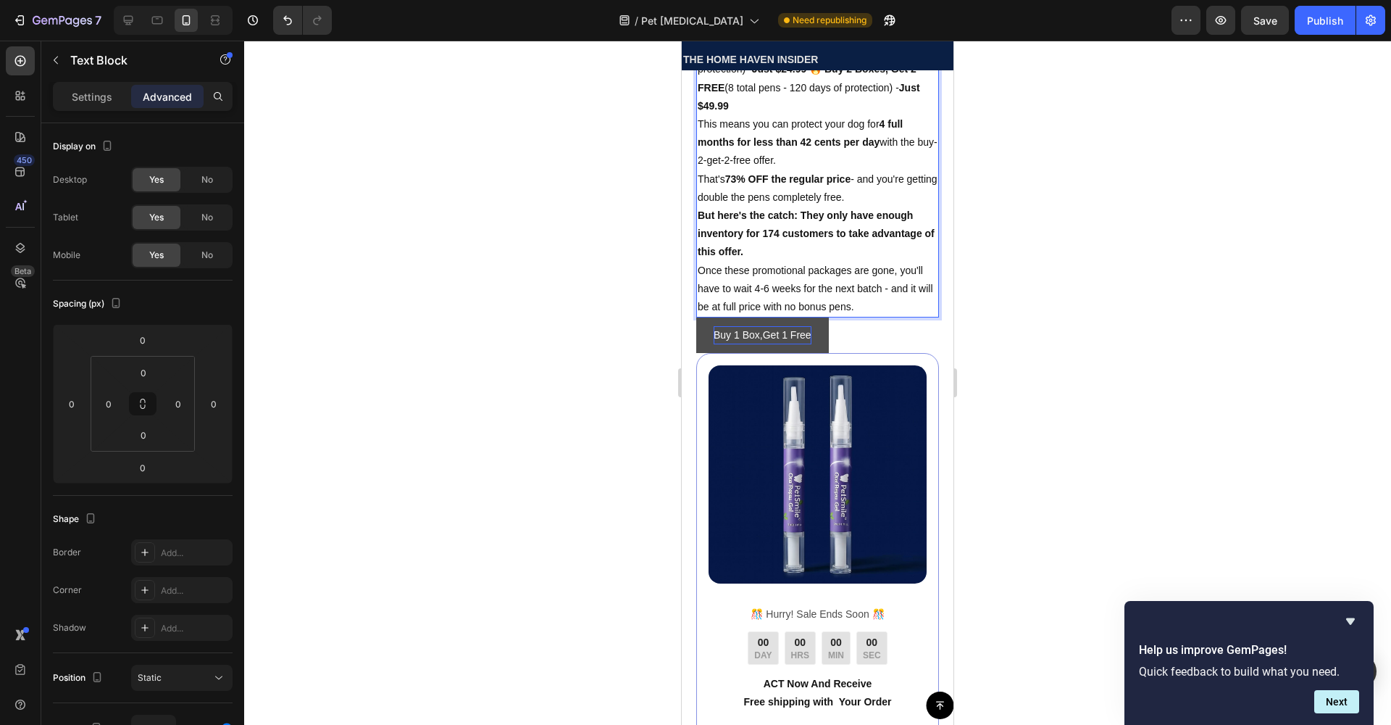
click at [870, 317] on p "Once these promotional packages are gone, you'll have to wait 4-6 weeks for the…" at bounding box center [818, 289] width 240 height 55
click at [43, 56] on div "Text Block" at bounding box center [123, 60] width 165 height 38
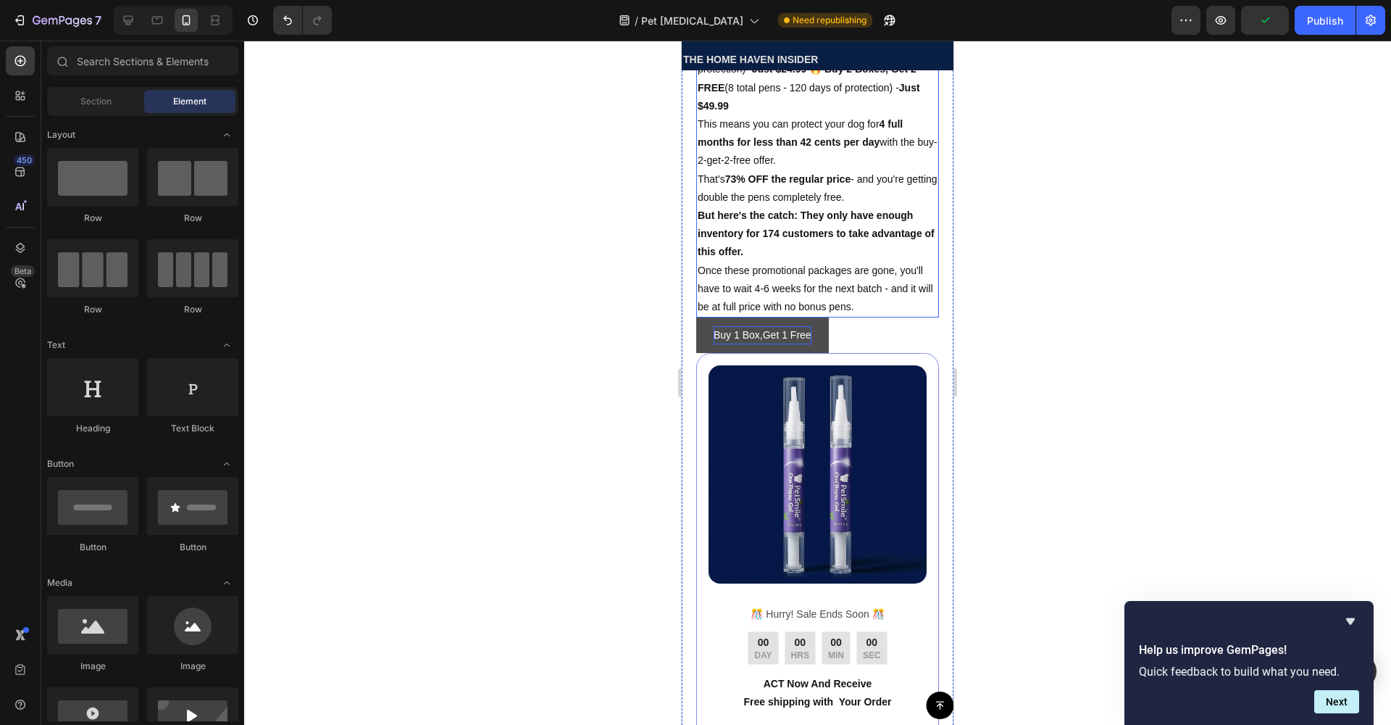
click at [730, 257] on strong "But here's the catch: They only have enough inventory for 174 customers to take…" at bounding box center [816, 233] width 237 height 48
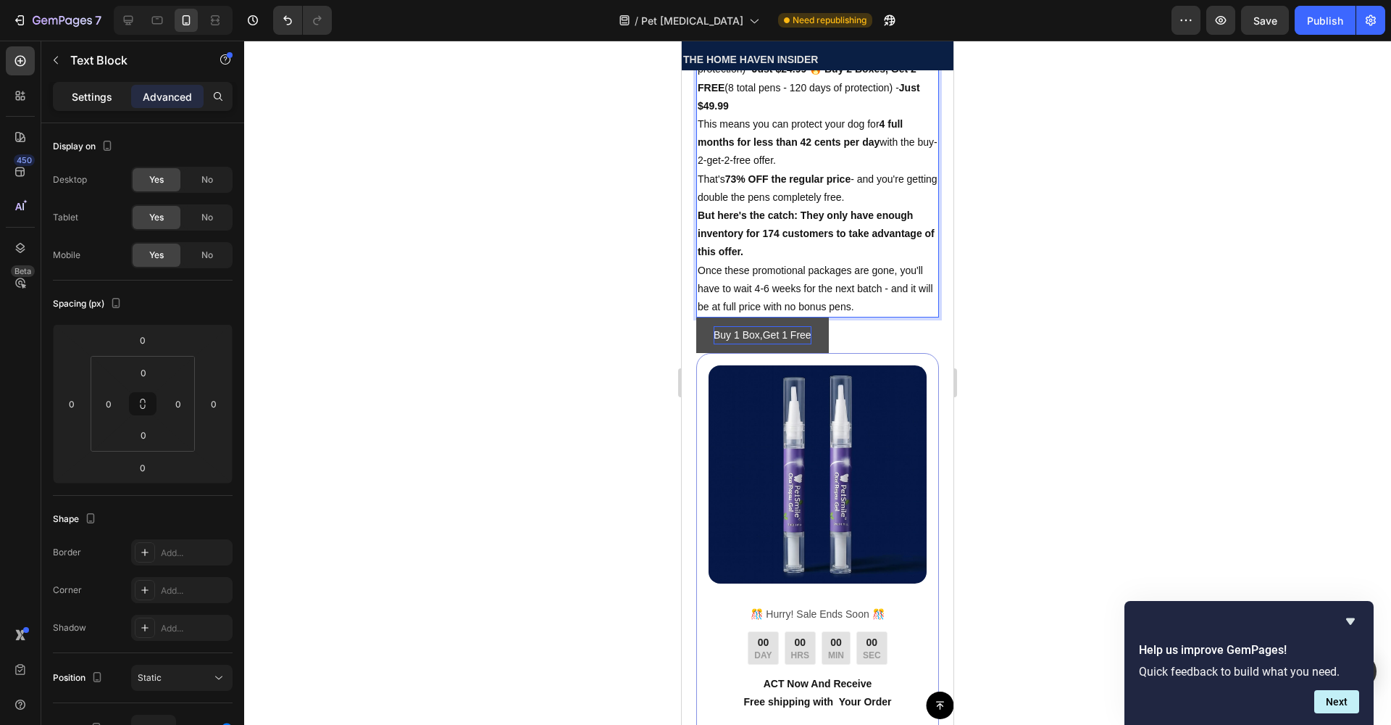
click at [98, 99] on p "Settings" at bounding box center [92, 96] width 41 height 15
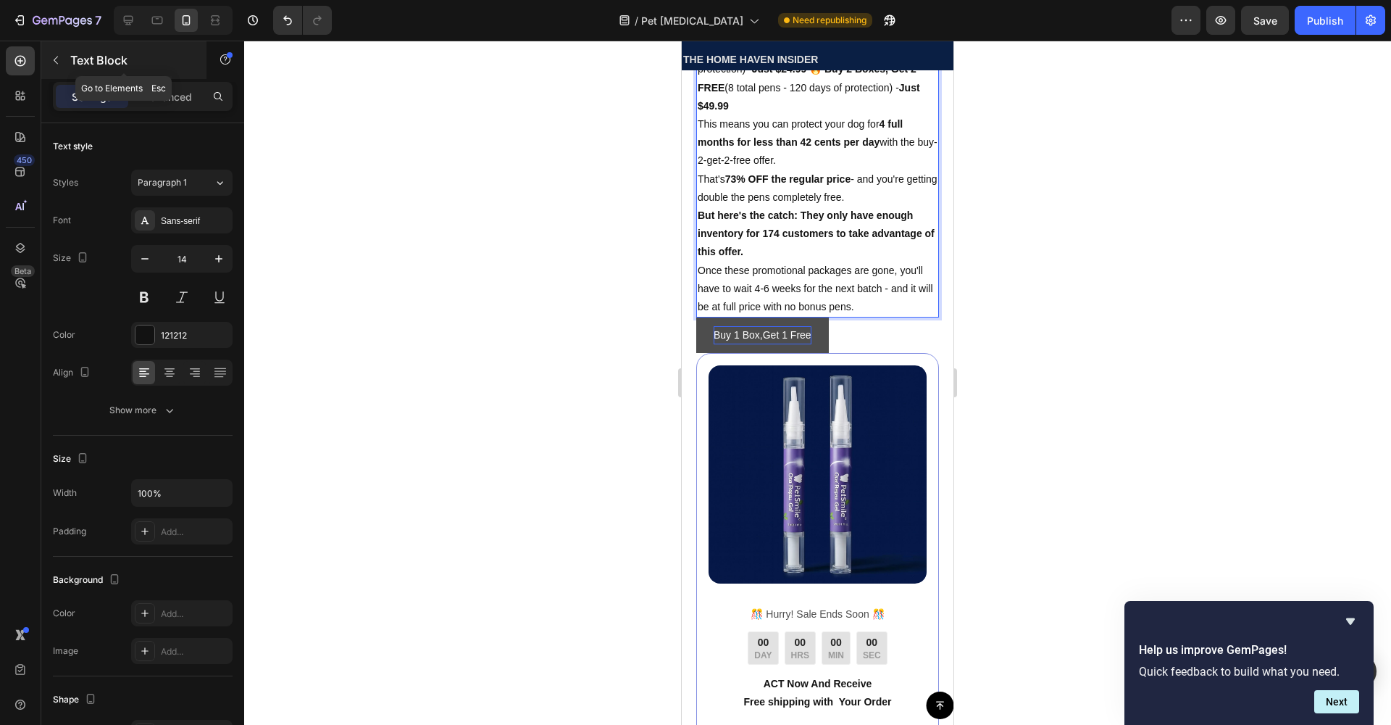
click at [60, 56] on icon "button" at bounding box center [56, 60] width 12 height 12
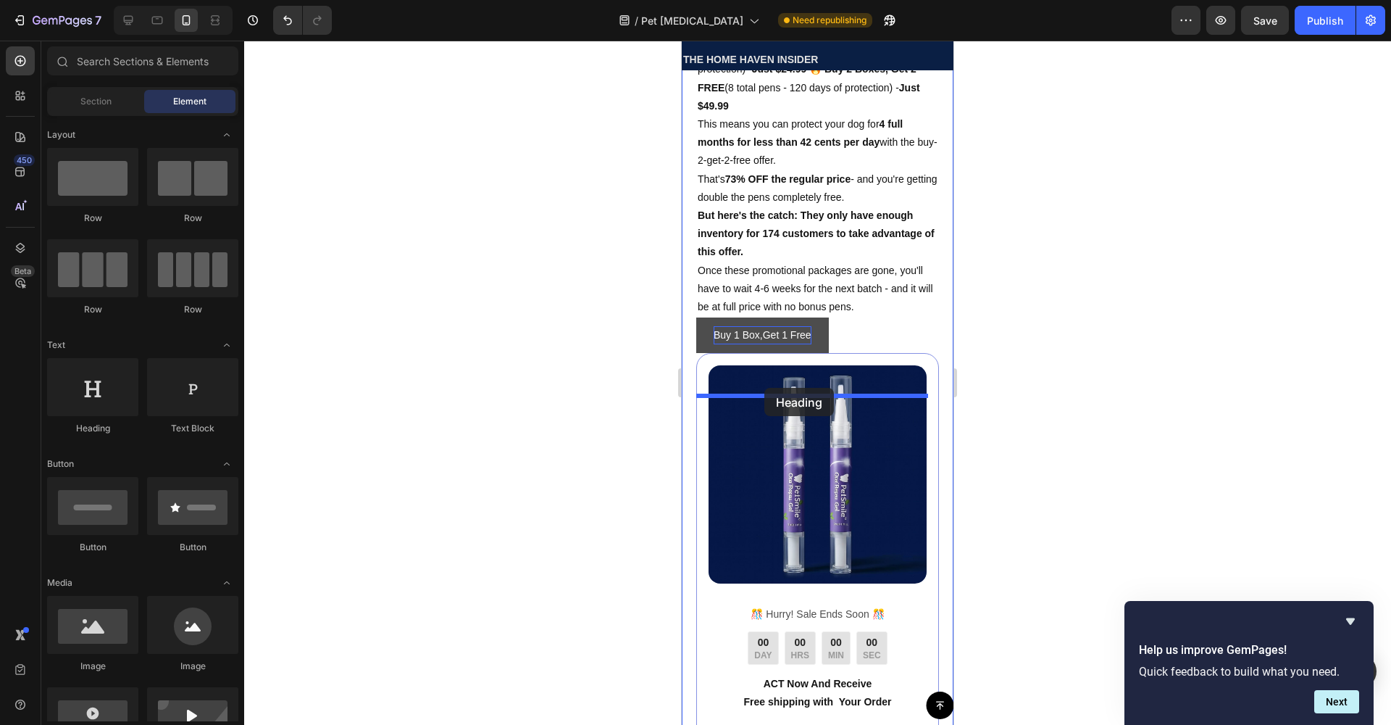
drag, startPoint x: 784, startPoint y: 433, endPoint x: 764, endPoint y: 388, distance: 49.7
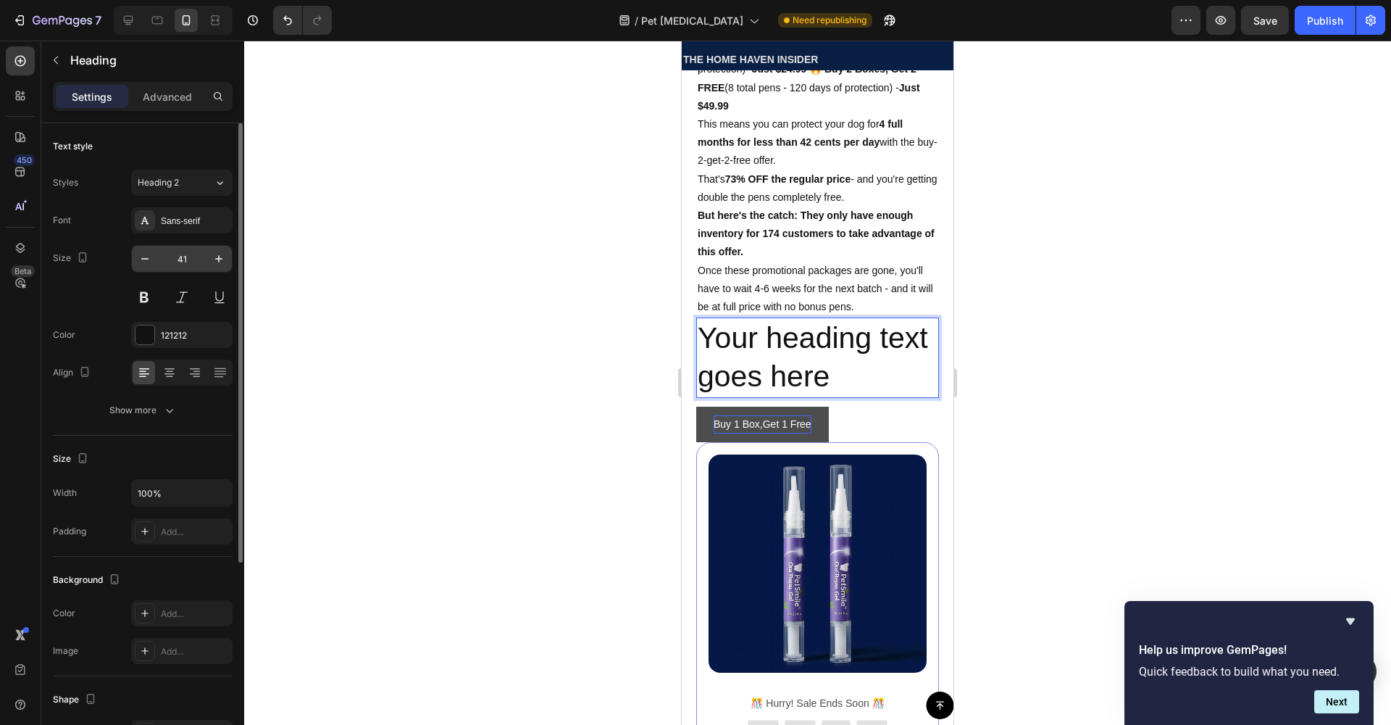
click at [197, 264] on input "41" at bounding box center [182, 259] width 48 height 26
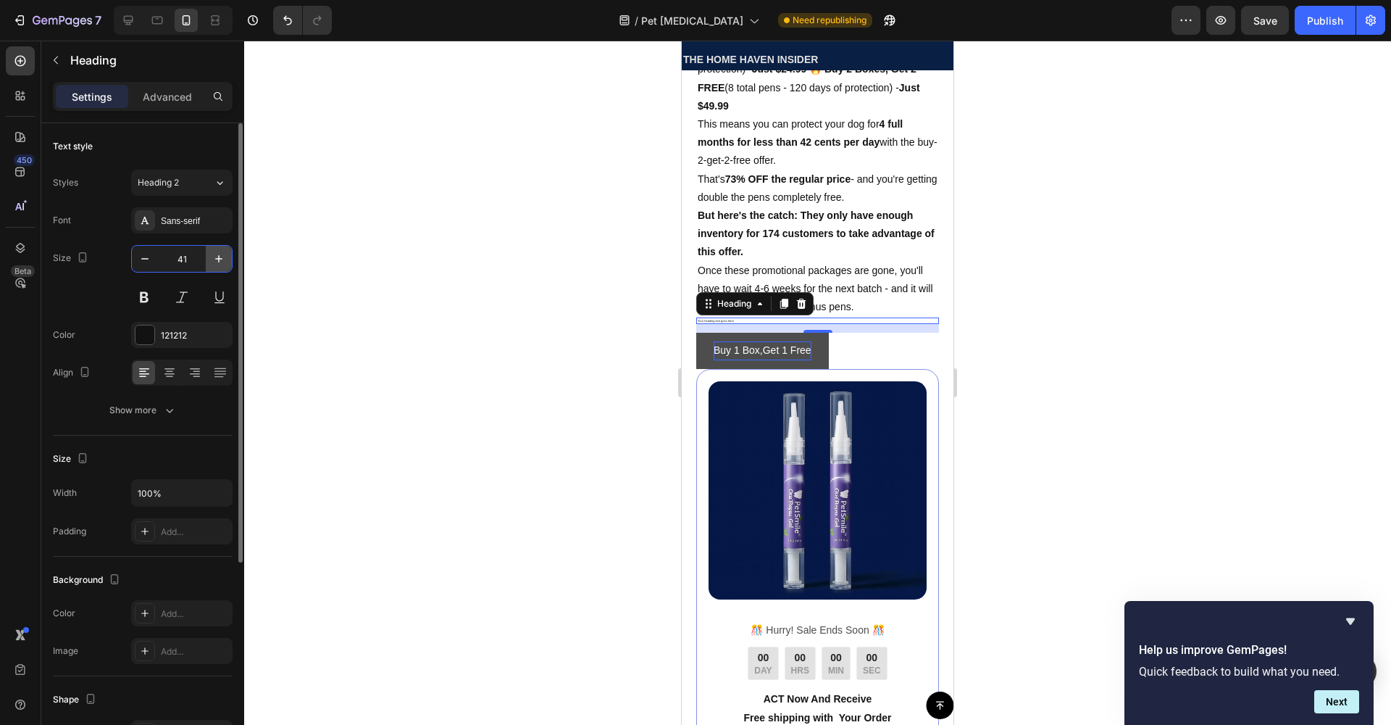
type input "4"
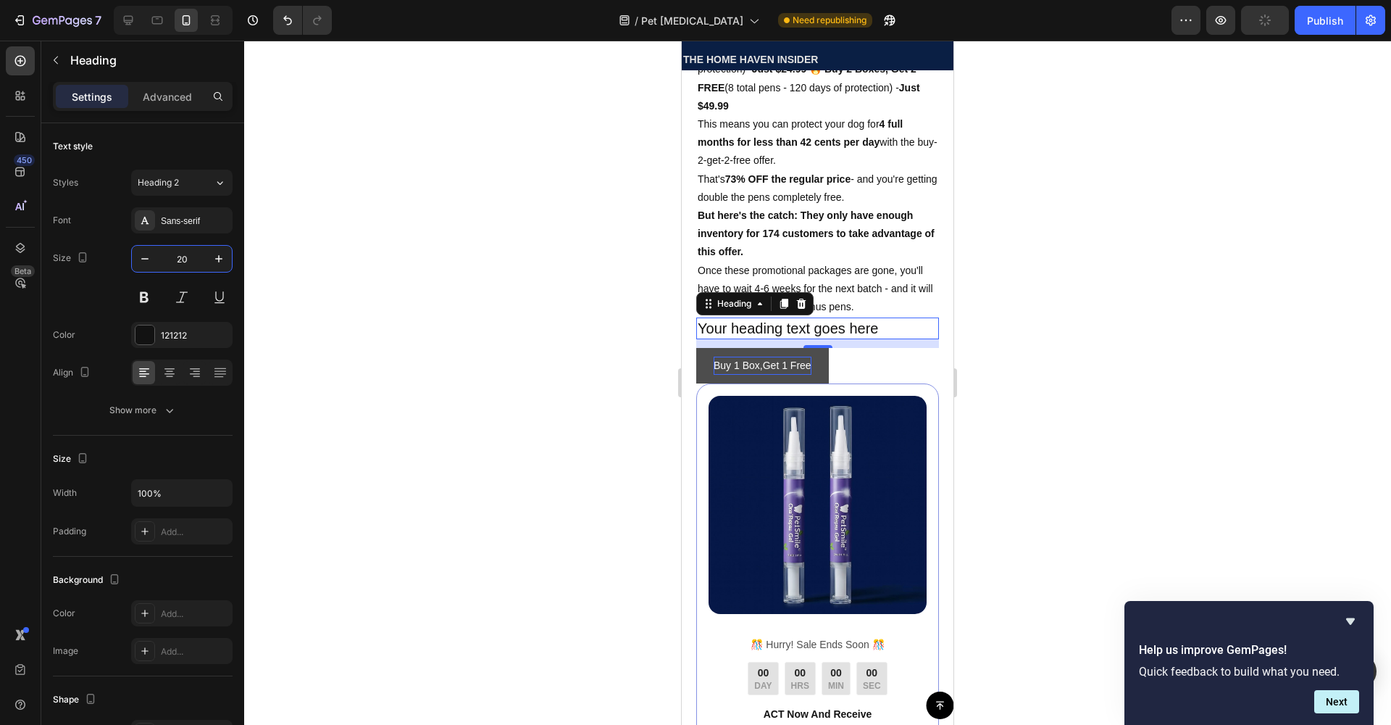
type input "20"
click at [889, 338] on p "Your heading text goes here" at bounding box center [818, 328] width 240 height 19
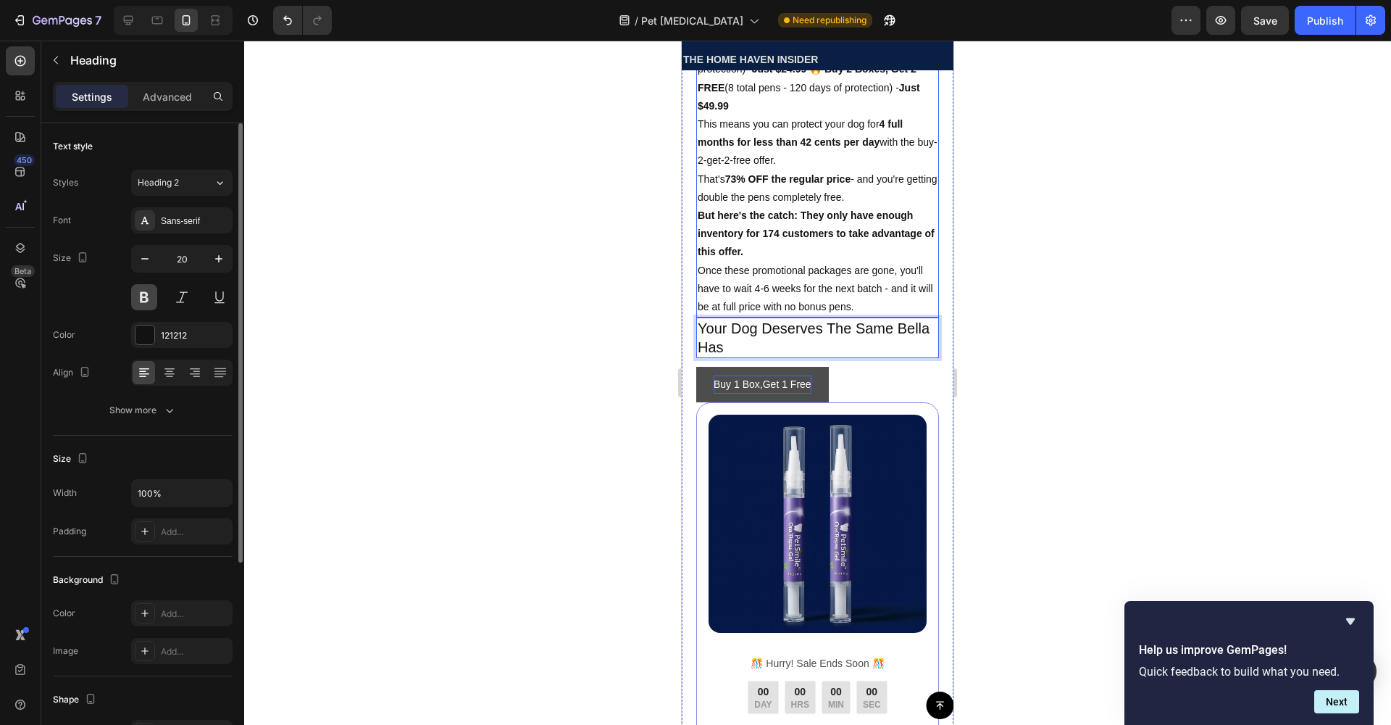
click at [154, 293] on button at bounding box center [144, 297] width 26 height 26
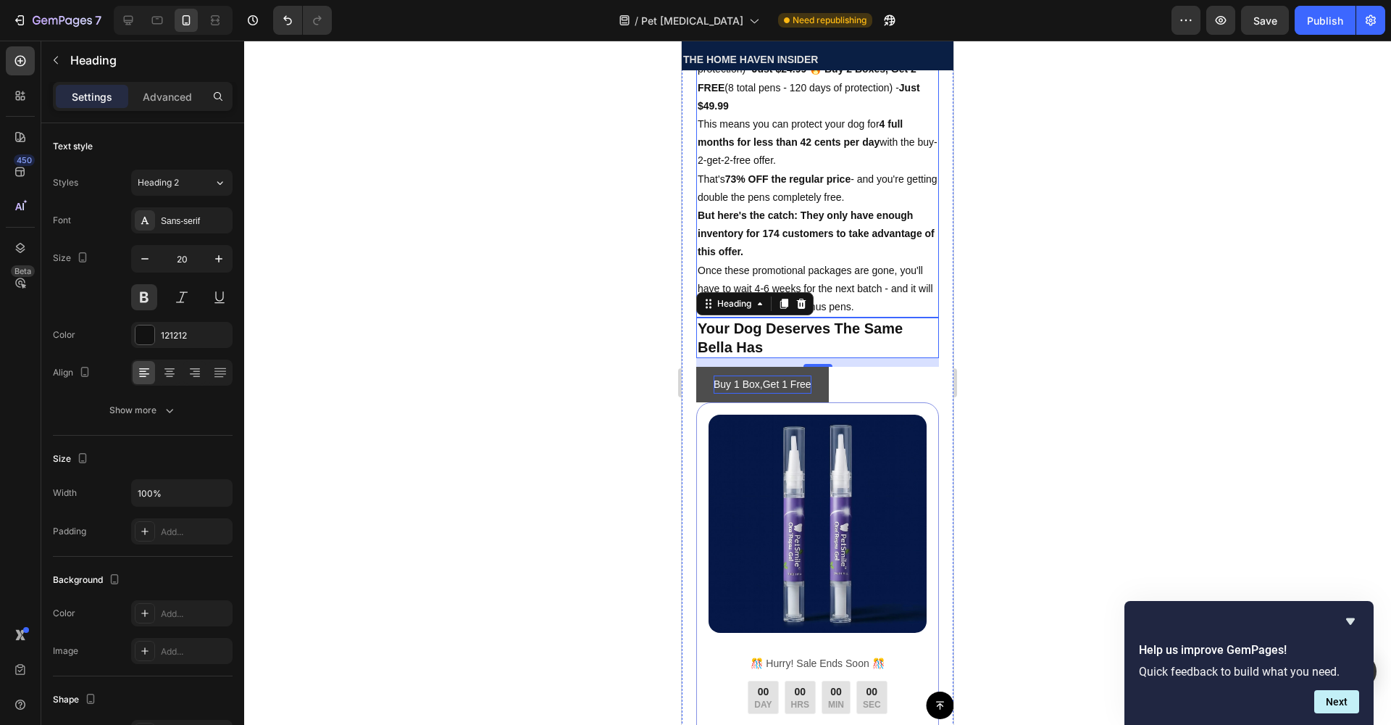
click at [330, 312] on div at bounding box center [817, 383] width 1147 height 684
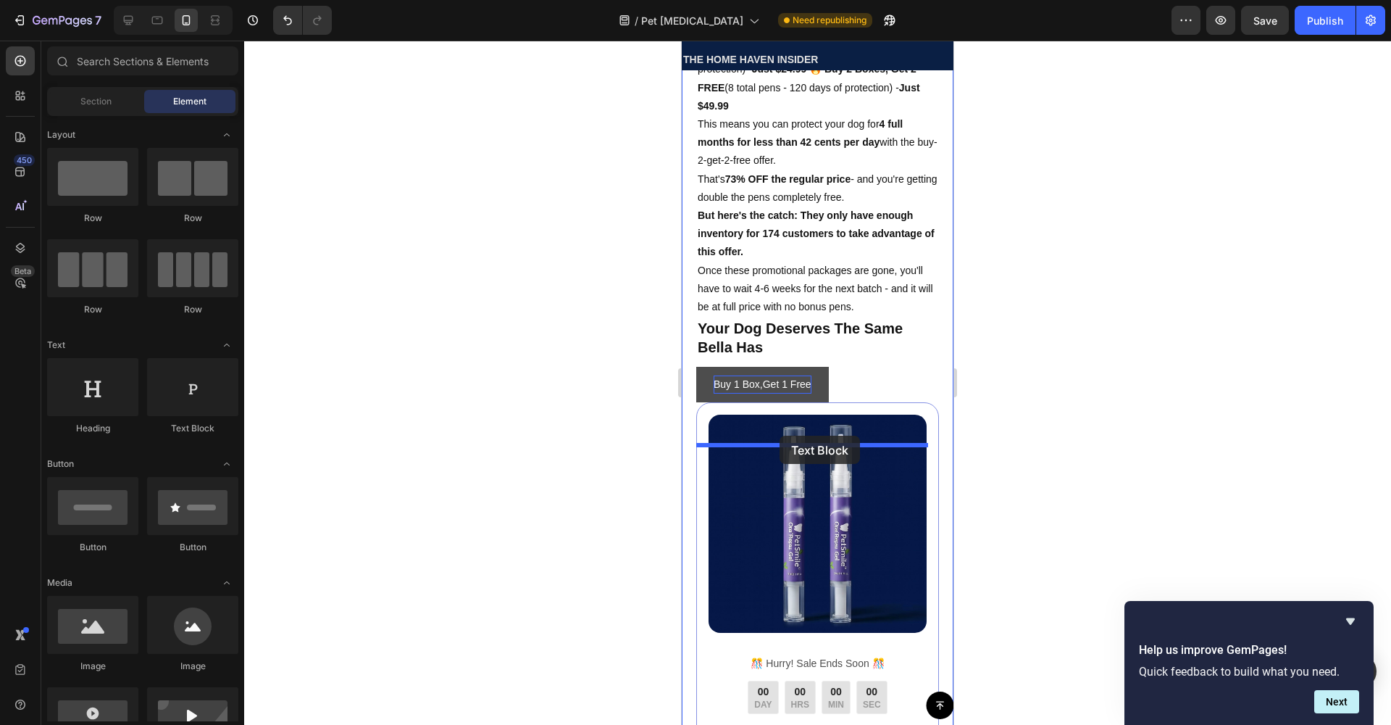
drag, startPoint x: 881, startPoint y: 417, endPoint x: 780, endPoint y: 435, distance: 103.2
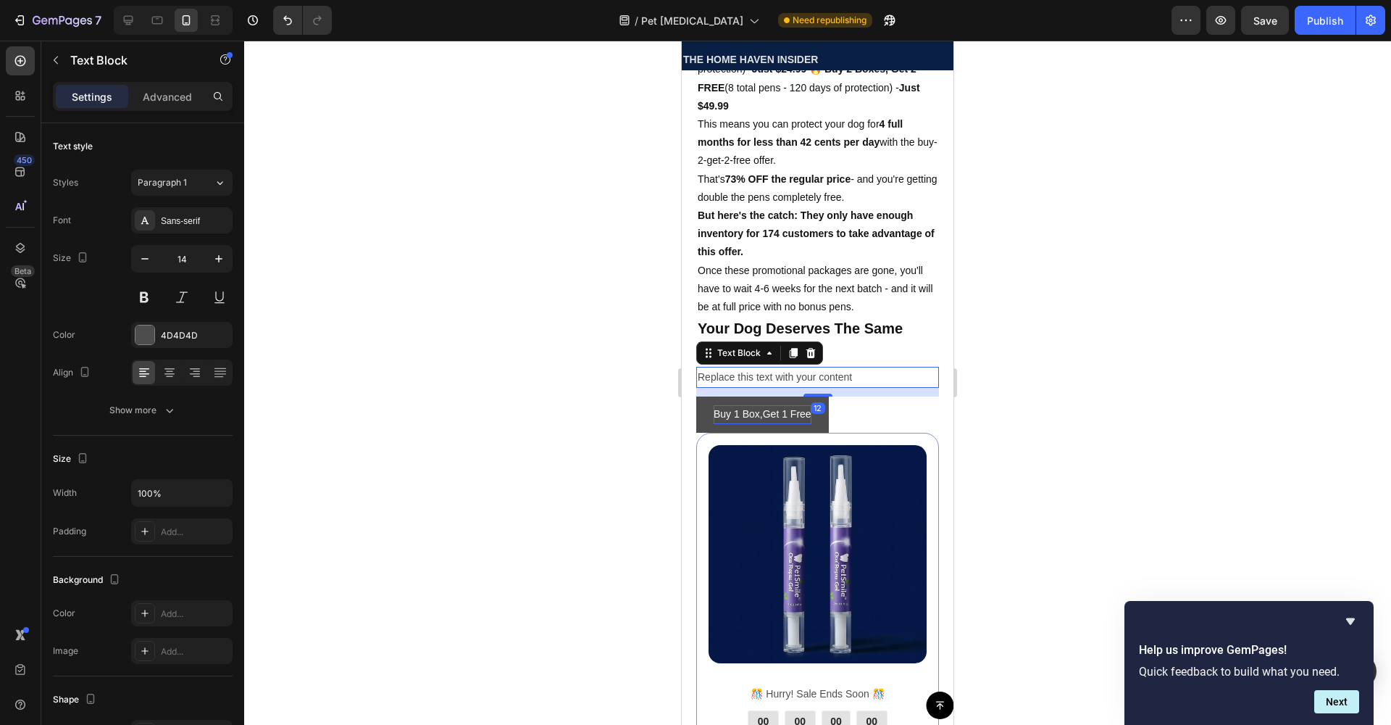
click at [735, 388] on div "Replace this text with your content" at bounding box center [817, 377] width 243 height 21
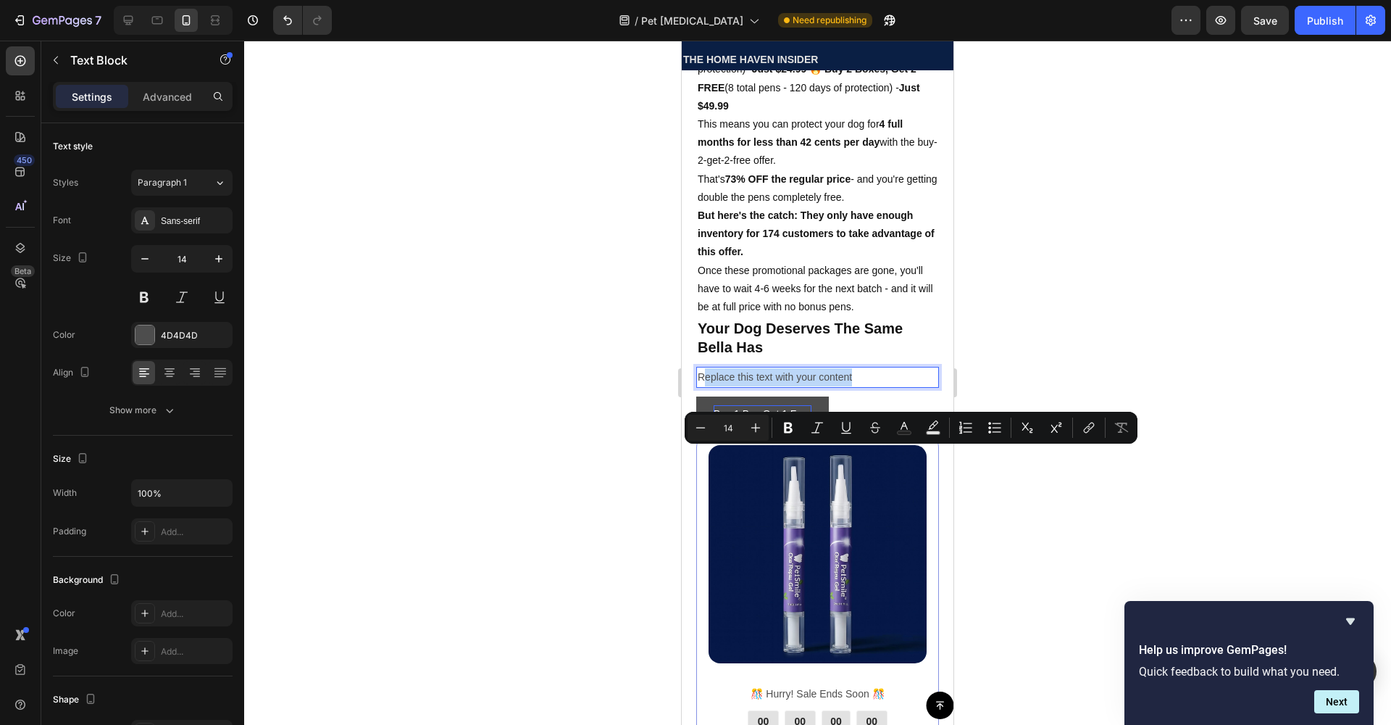
drag, startPoint x: 868, startPoint y: 452, endPoint x: 703, endPoint y: 456, distance: 165.2
click at [703, 386] on p "Replace this text with your content" at bounding box center [818, 377] width 240 height 18
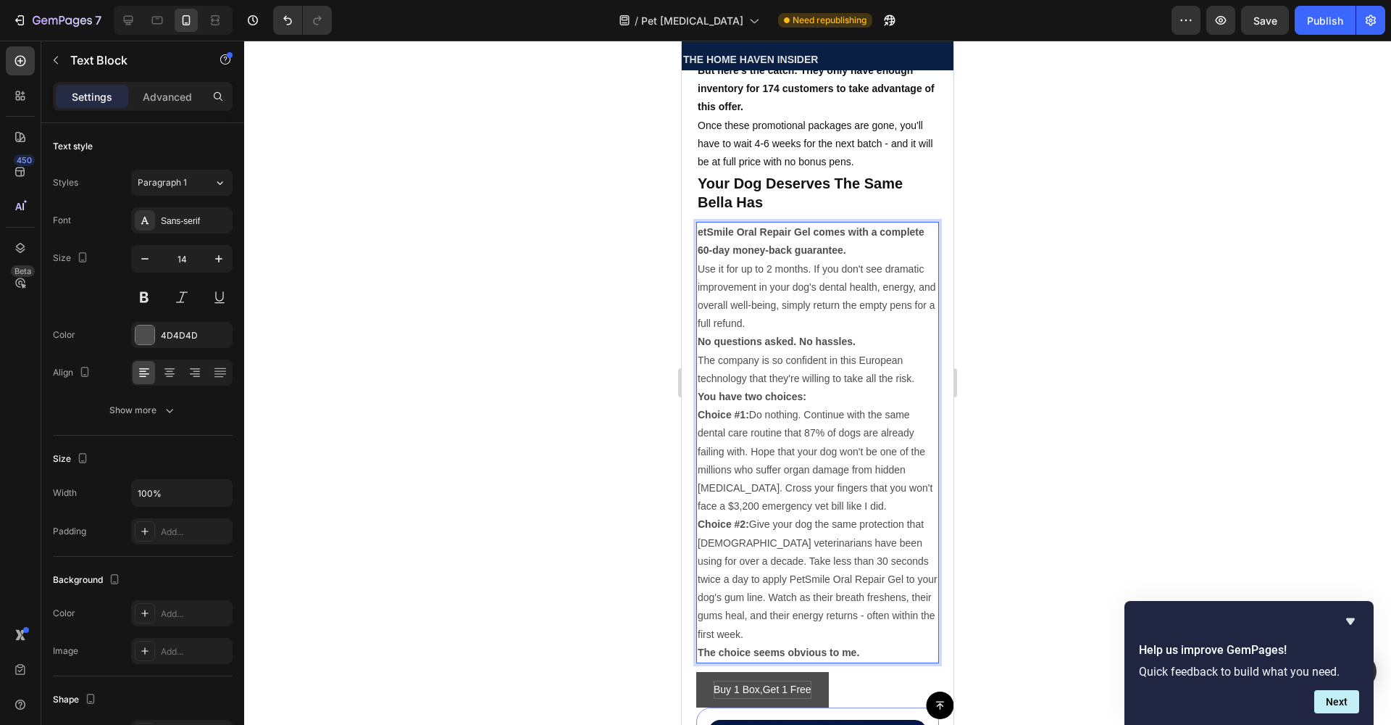
scroll to position [7196, 0]
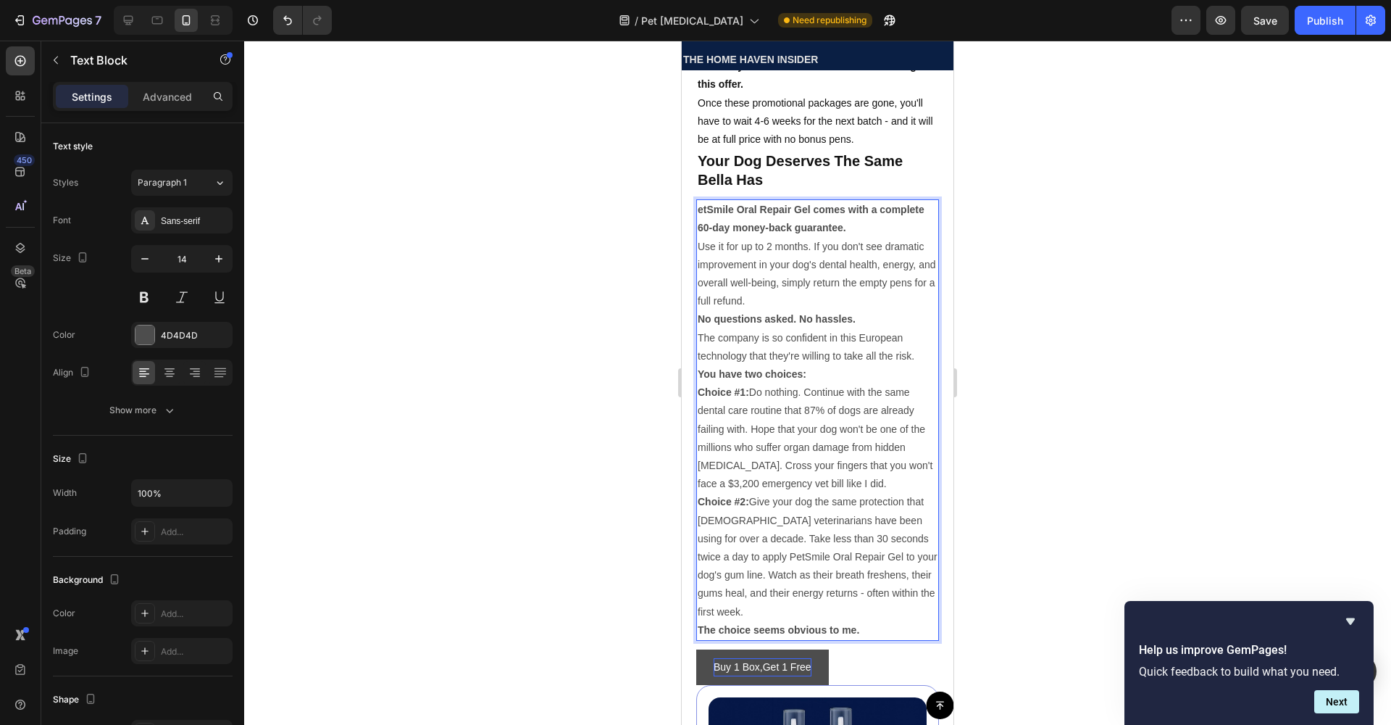
click at [755, 311] on p "Use it for up to 2 months. If you don't see dramatic improvement in your dog's …" at bounding box center [818, 274] width 240 height 73
click at [837, 311] on p "Use it for up to 2 months. If you don't see dramatic improvement in your dog's …" at bounding box center [818, 274] width 240 height 73
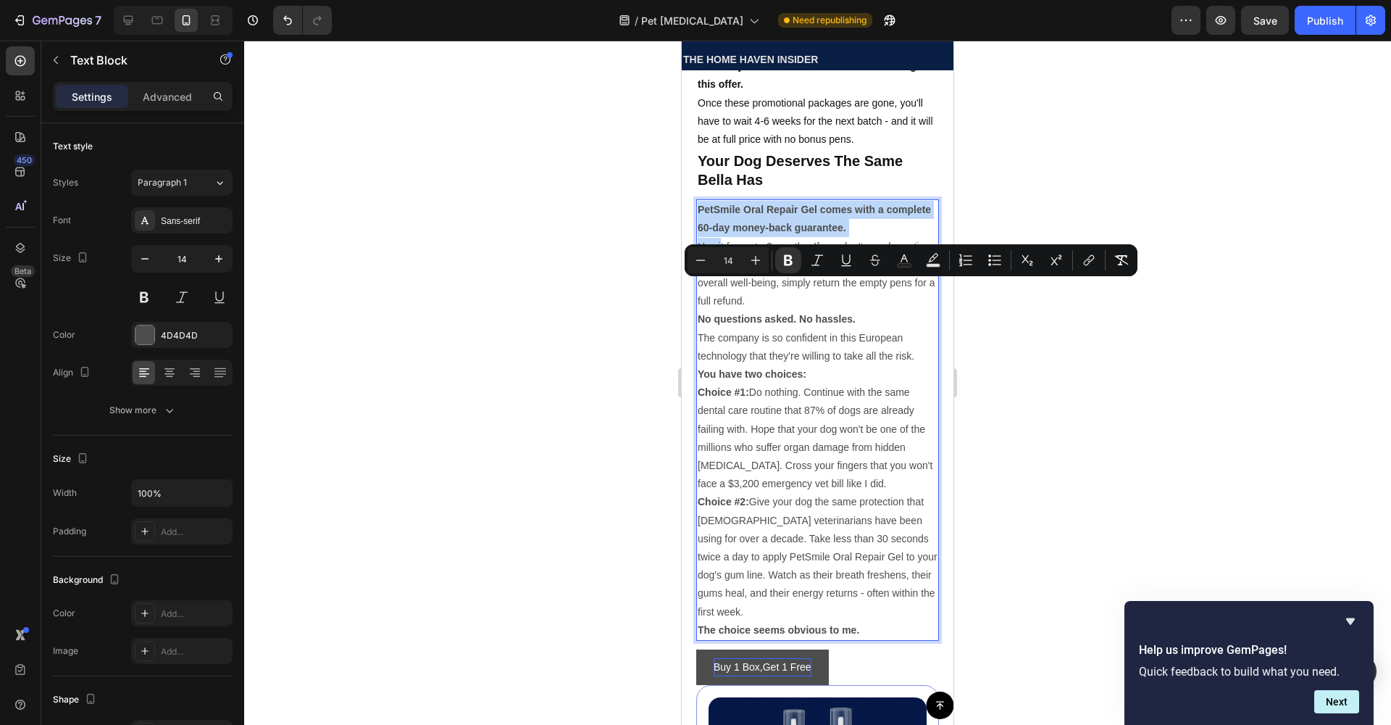
drag, startPoint x: 698, startPoint y: 288, endPoint x: 720, endPoint y: 320, distance: 39.2
click at [760, 311] on p "Use it for up to 2 months. If you don't see dramatic improvement in your dog's …" at bounding box center [818, 274] width 240 height 73
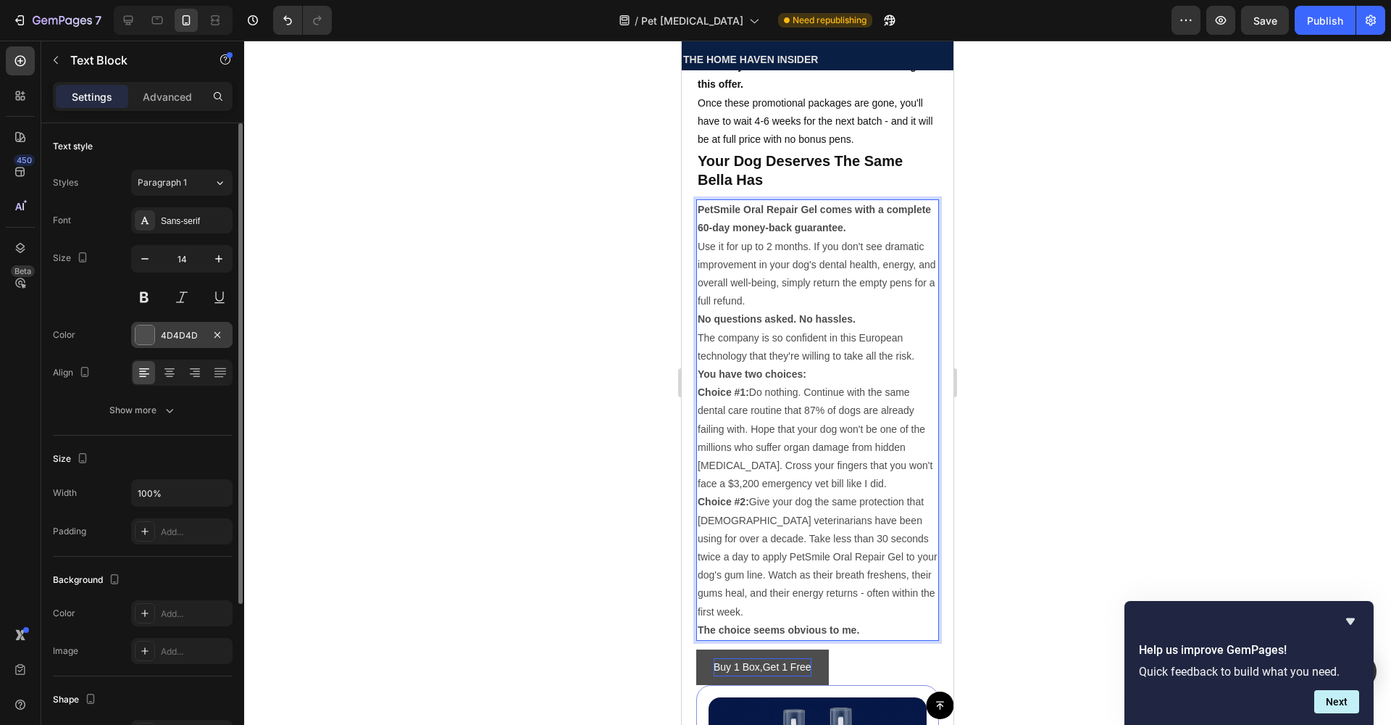
click at [184, 329] on div "4D4D4D" at bounding box center [182, 335] width 42 height 13
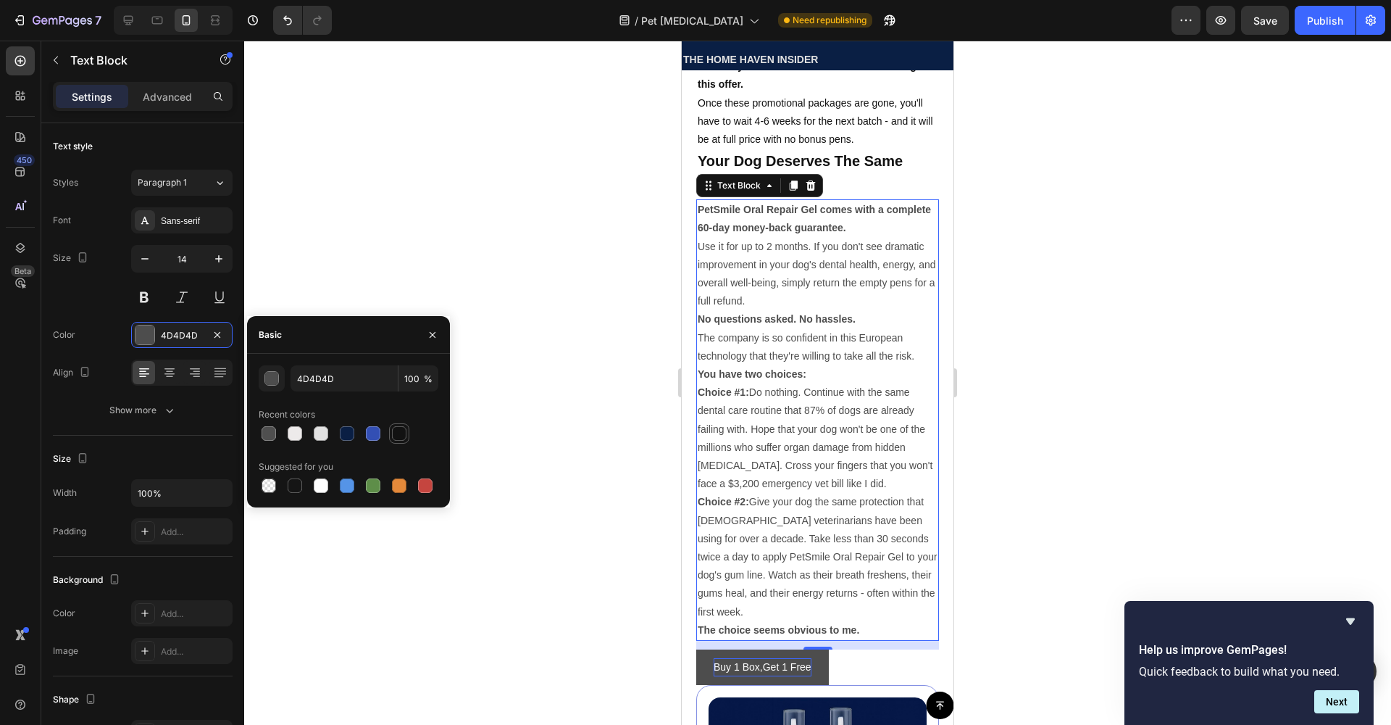
click at [394, 430] on div at bounding box center [399, 433] width 14 height 14
type input "121212"
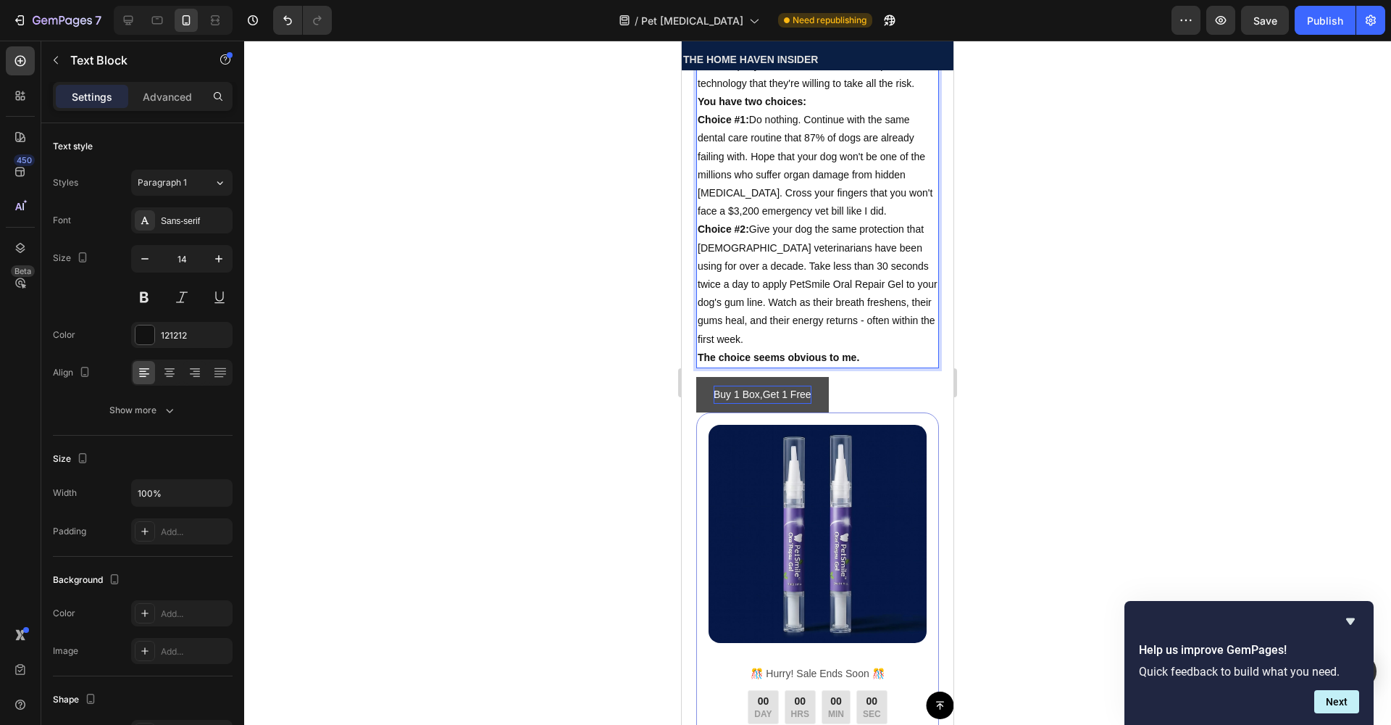
scroll to position [7471, 0]
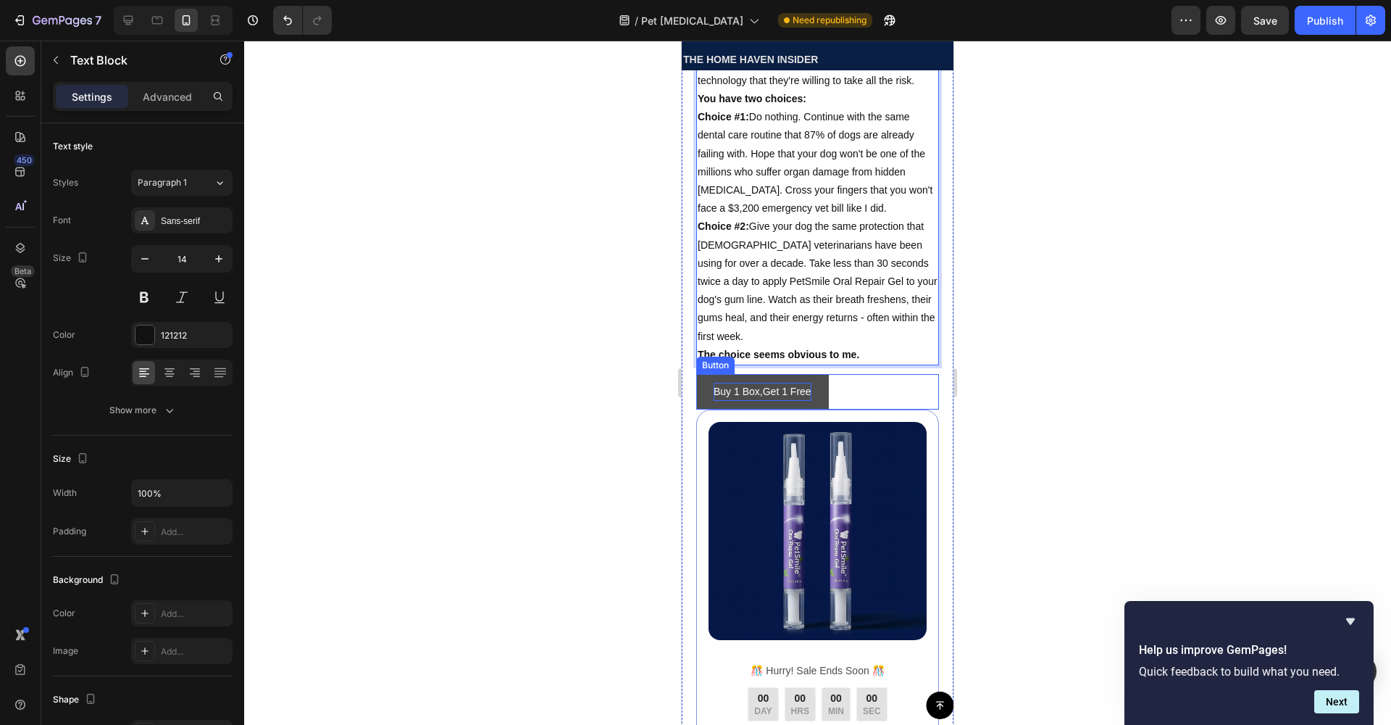
click at [764, 401] on p "Buy 1 Box,Get 1 Free" at bounding box center [763, 392] width 98 height 18
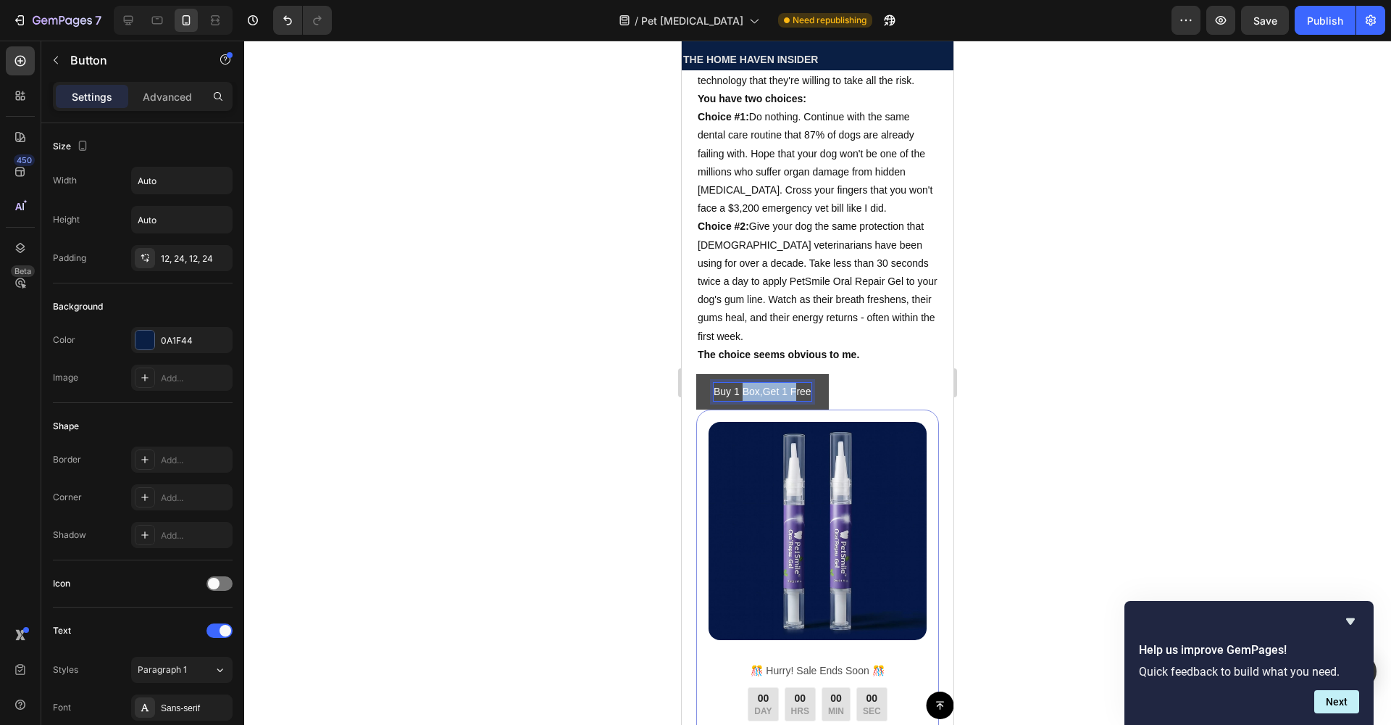
drag, startPoint x: 798, startPoint y: 465, endPoint x: 743, endPoint y: 467, distance: 54.4
click at [743, 401] on p "Buy 1 Box,Get 1 Free" at bounding box center [763, 392] width 98 height 18
click at [755, 401] on p "Buy 1 ree" at bounding box center [735, 392] width 43 height 18
click at [732, 401] on p "[Claim" at bounding box center [728, 392] width 29 height 18
click at [731, 401] on p "[Claim" at bounding box center [728, 392] width 29 height 18
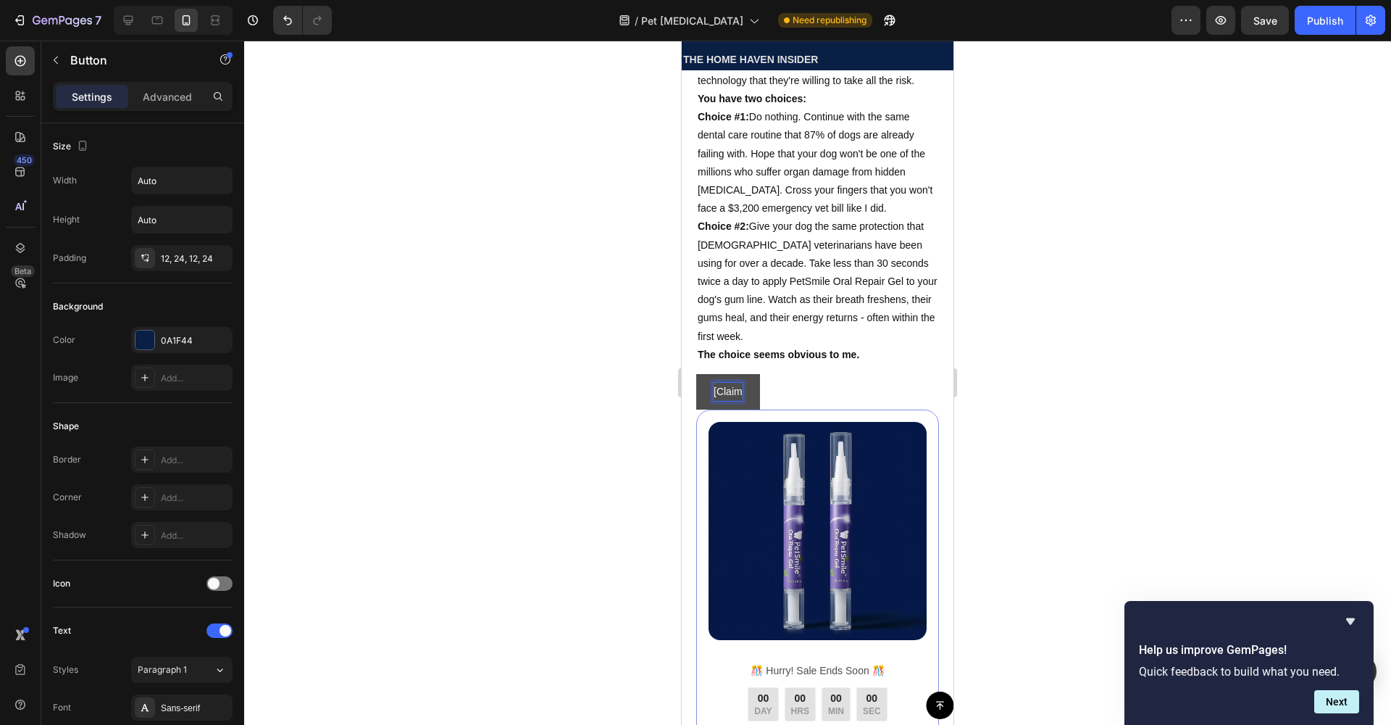
click at [743, 401] on p "[Claim" at bounding box center [728, 392] width 29 height 18
click at [806, 401] on p "[CLAIM YOUR BUY 1" at bounding box center [763, 392] width 98 height 18
click at [814, 401] on p "[CLAIM YOUR BUY -1" at bounding box center [764, 392] width 101 height 18
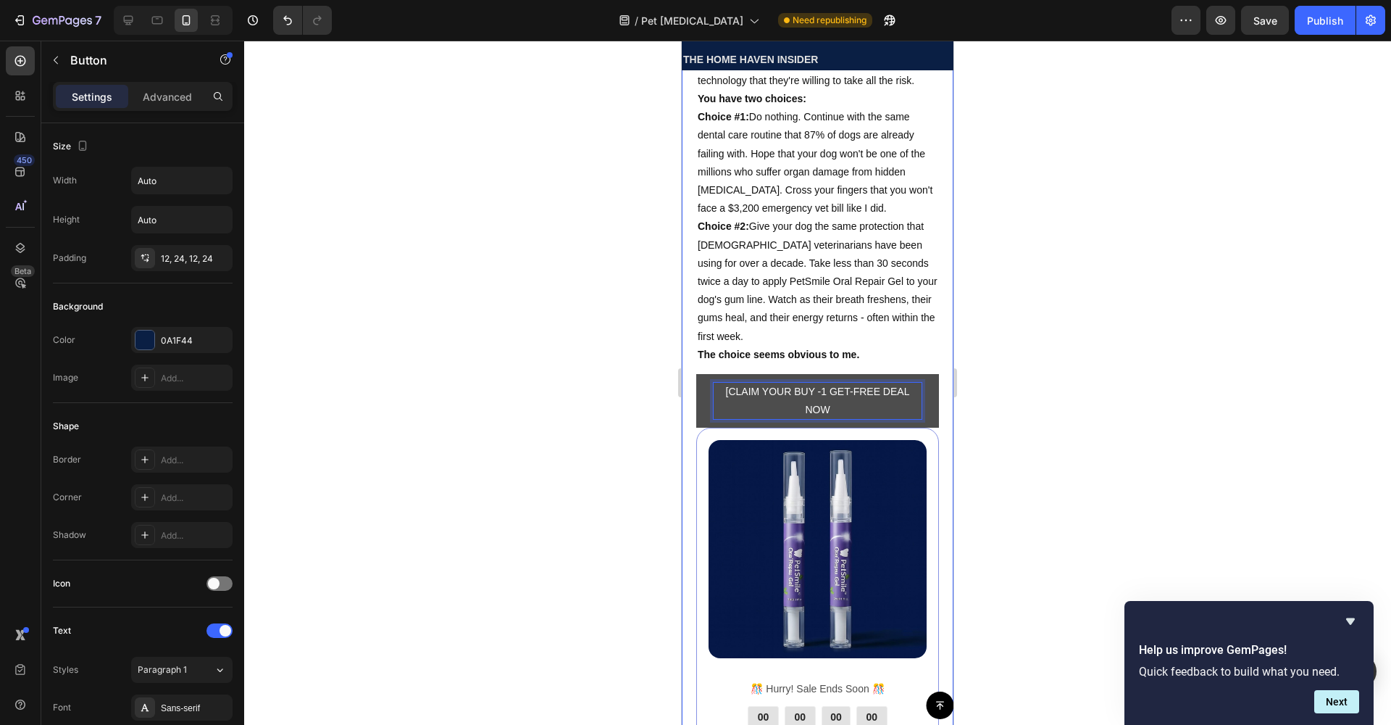
click at [1202, 314] on div at bounding box center [817, 383] width 1147 height 684
click at [795, 419] on p "[CLAIM YOUR BUY -1 GET-FREE DEAL NOW" at bounding box center [818, 401] width 208 height 36
click at [784, 419] on p "[CLAIM YOUR BUY -1 GET-FREE DEAL NOW" at bounding box center [818, 401] width 208 height 36
click at [808, 419] on p "[CLAIM YOUR BUY -1 GET-FREE DEAL NOW" at bounding box center [818, 401] width 208 height 36
click at [841, 419] on p "[CLAIM YOUR BUY -1 GET-FREE DEAL NOW" at bounding box center [818, 401] width 208 height 36
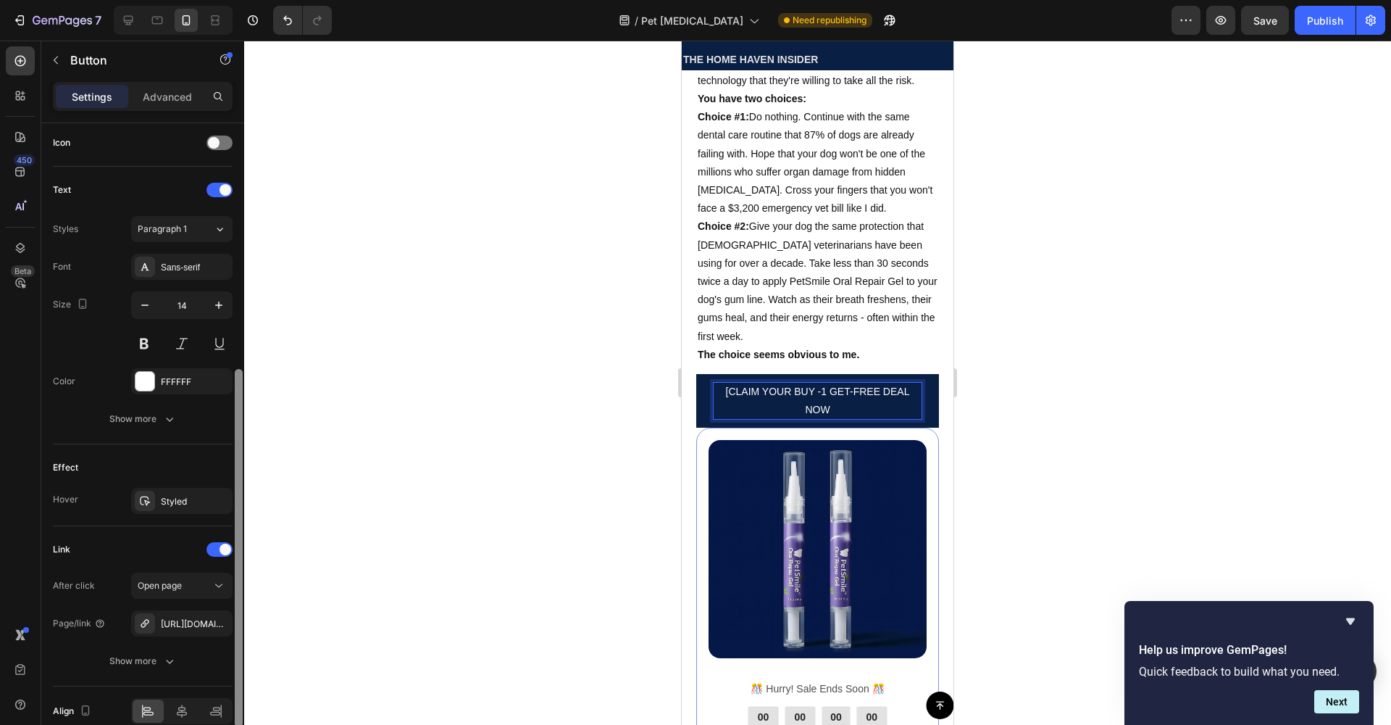
scroll to position [430, 0]
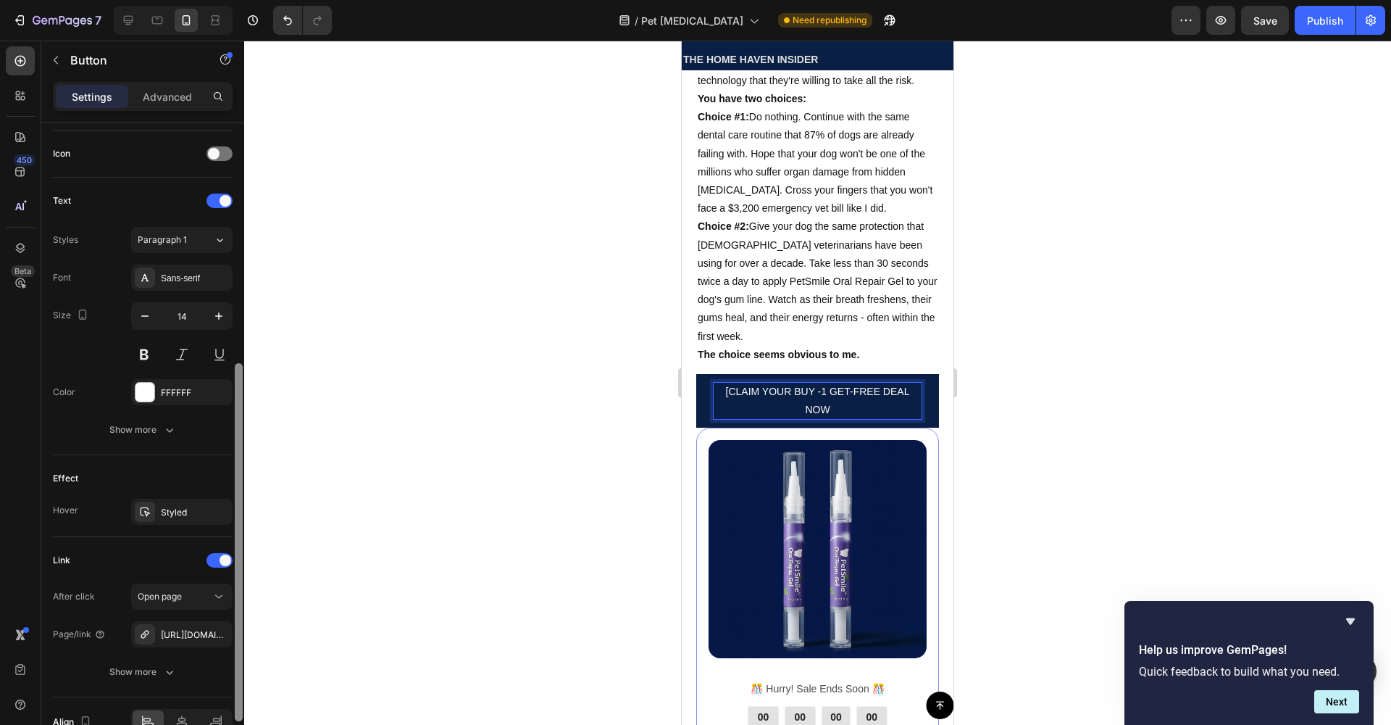
drag, startPoint x: 235, startPoint y: 189, endPoint x: 246, endPoint y: 430, distance: 240.8
click at [246, 0] on div "7 / Pet Oral Gel Need republishing Preview Save Publish 450 Beta Sections(18) E…" at bounding box center [695, 0] width 1391 height 0
click at [143, 359] on button at bounding box center [144, 354] width 26 height 26
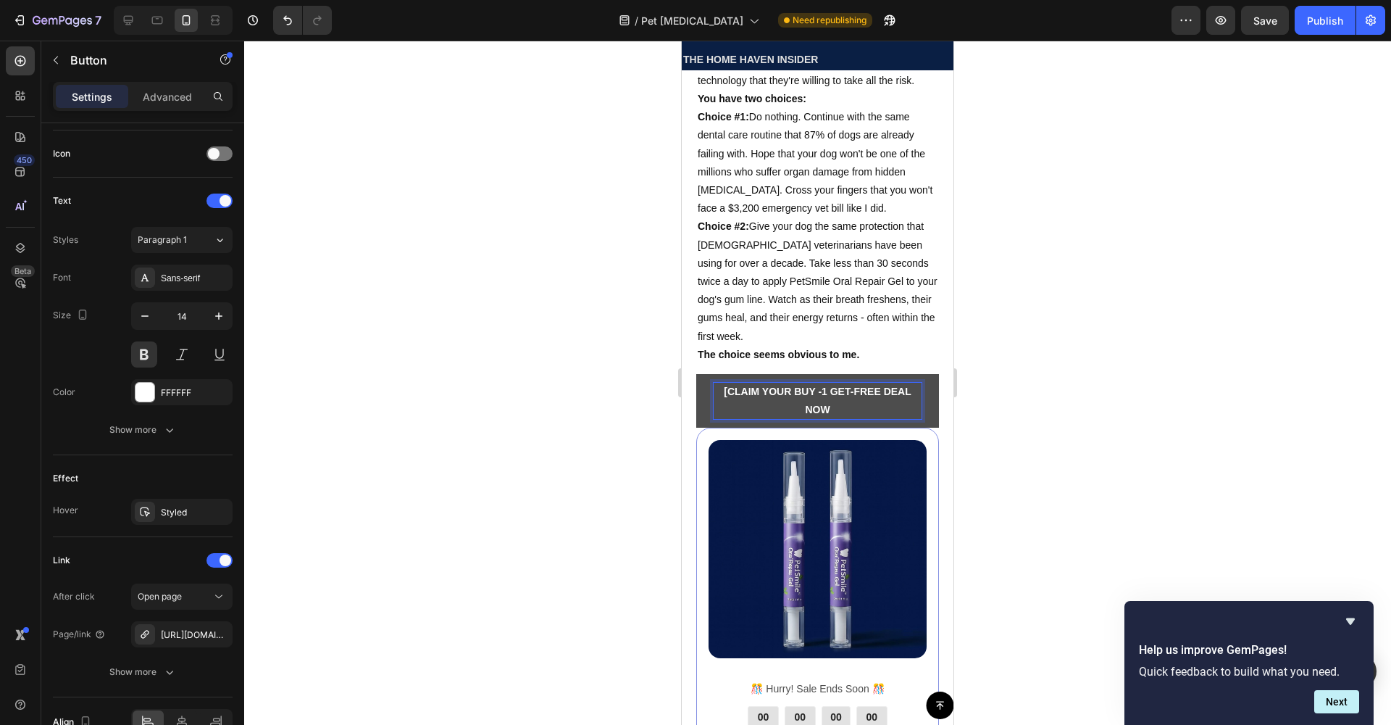
click at [823, 419] on p "[CLAIM YOUR BUY -1 GET-FREE DEAL NOW" at bounding box center [818, 401] width 208 height 36
click at [831, 419] on p "[CLAIM YOUR BUY -1 GET-FREE DEAL NOW" at bounding box center [818, 401] width 208 height 36
click at [826, 419] on p "[CLAIM YOUR BUY -1 GET-FREE DEAL NOW" at bounding box center [818, 401] width 208 height 36
click at [825, 419] on p "[CLAIM YOUR BUY -1 GET-FREE DEAL NOW" at bounding box center [818, 401] width 208 height 36
click at [153, 314] on button "button" at bounding box center [145, 316] width 26 height 26
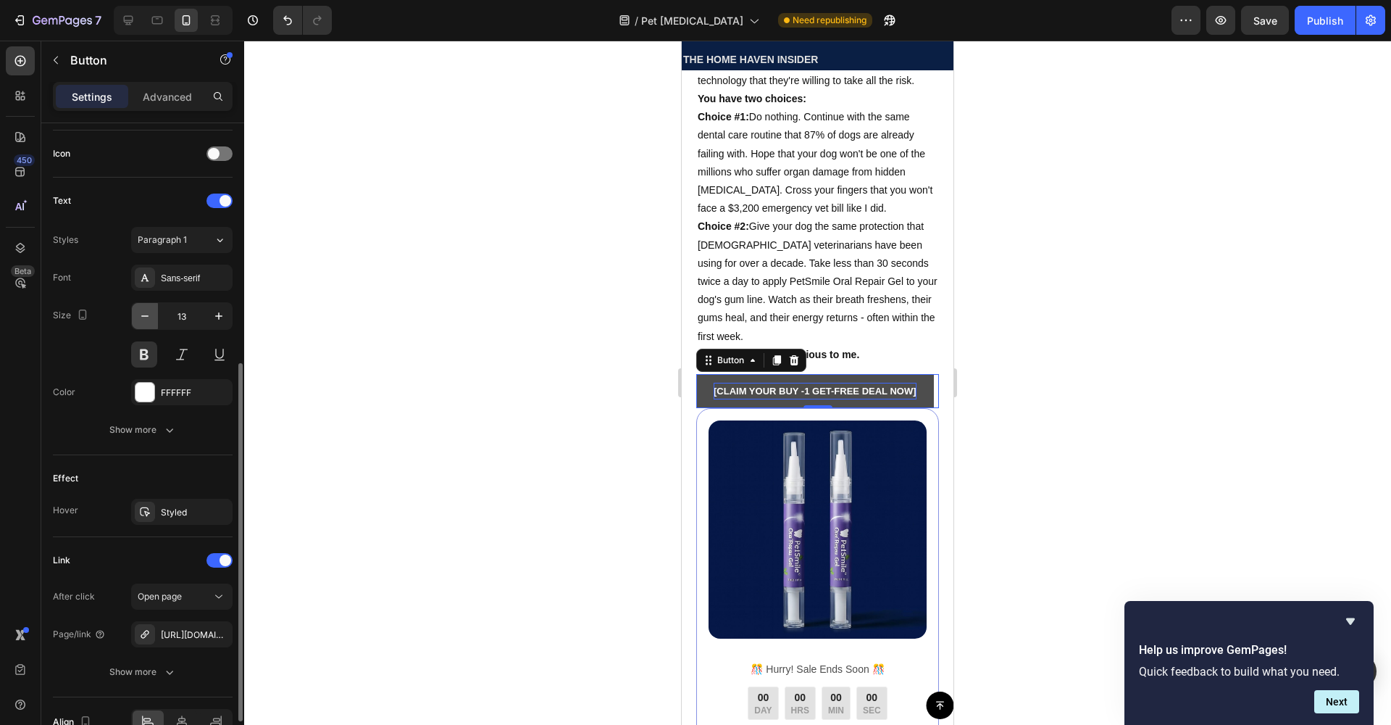
click at [152, 313] on button "button" at bounding box center [145, 316] width 26 height 26
type input "12"
click at [401, 343] on div at bounding box center [817, 383] width 1147 height 684
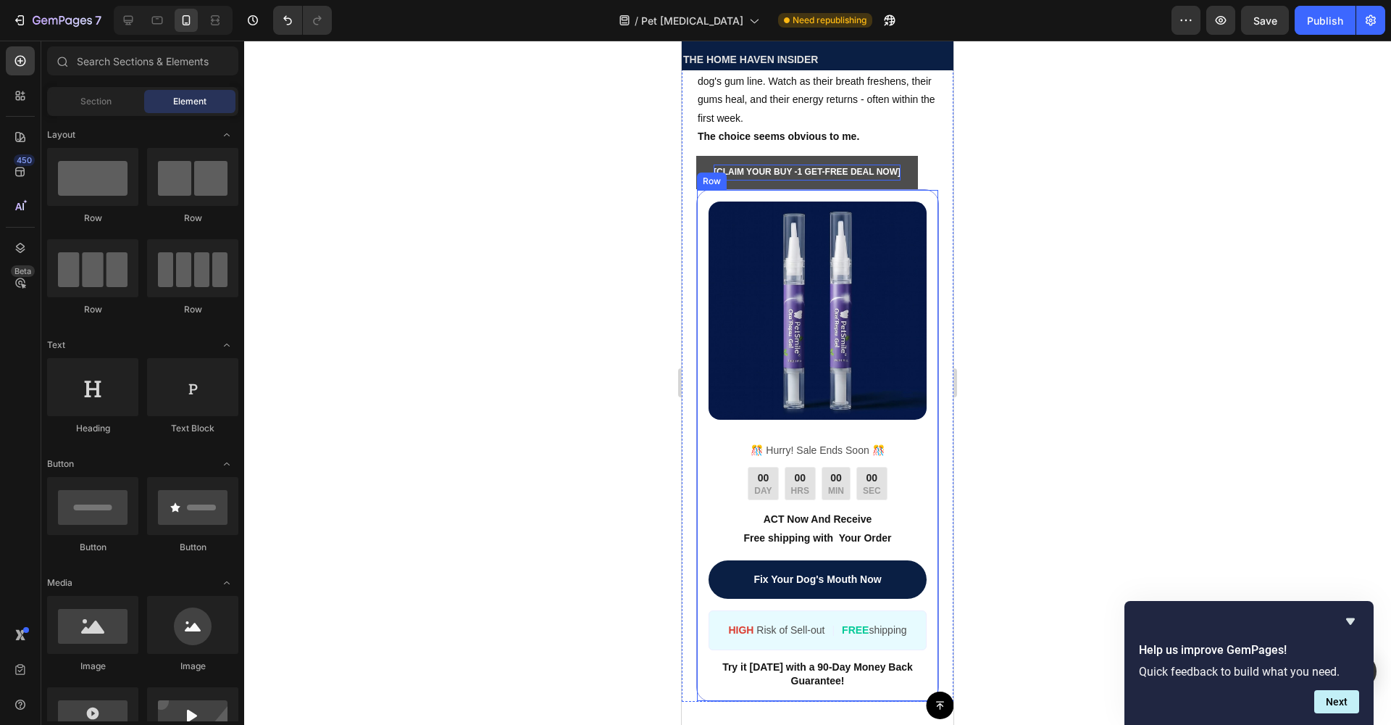
scroll to position [7696, 0]
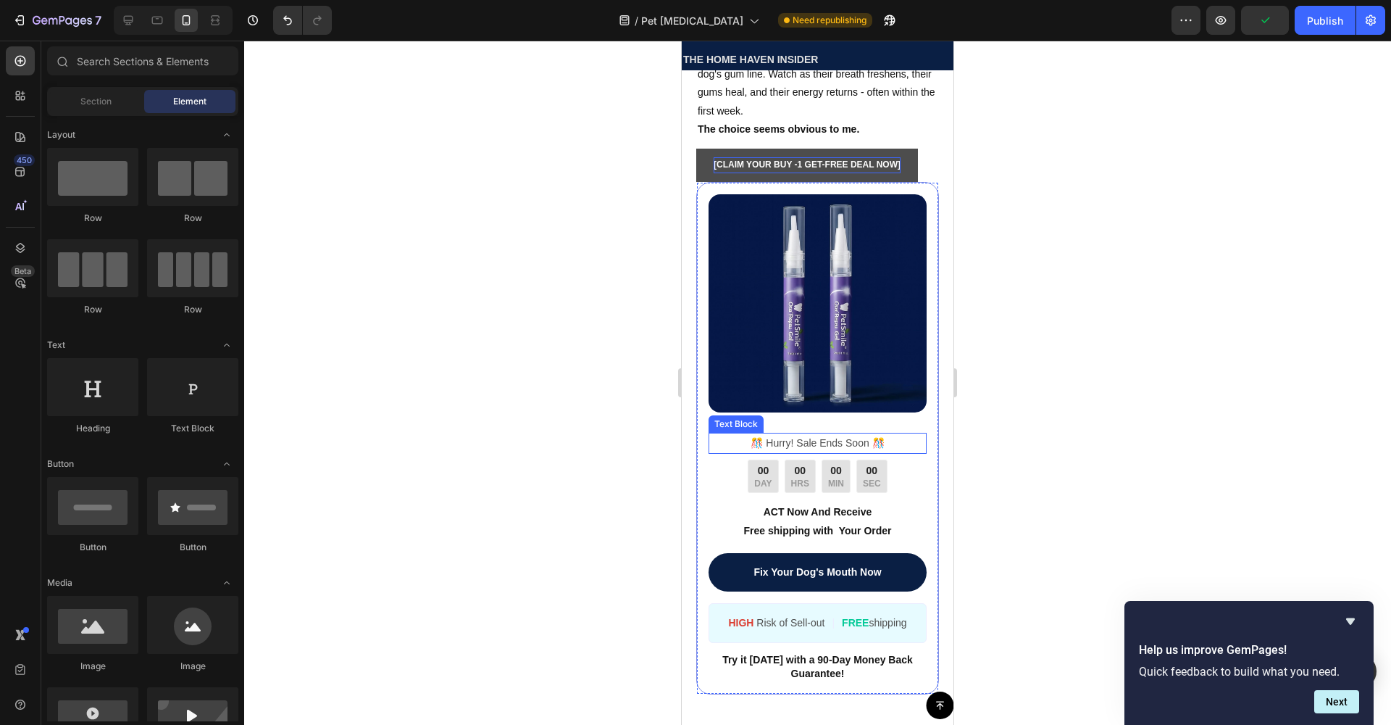
click at [836, 452] on p "️🎊 Hurry! Sale Ends Soon ️🎊" at bounding box center [817, 443] width 215 height 18
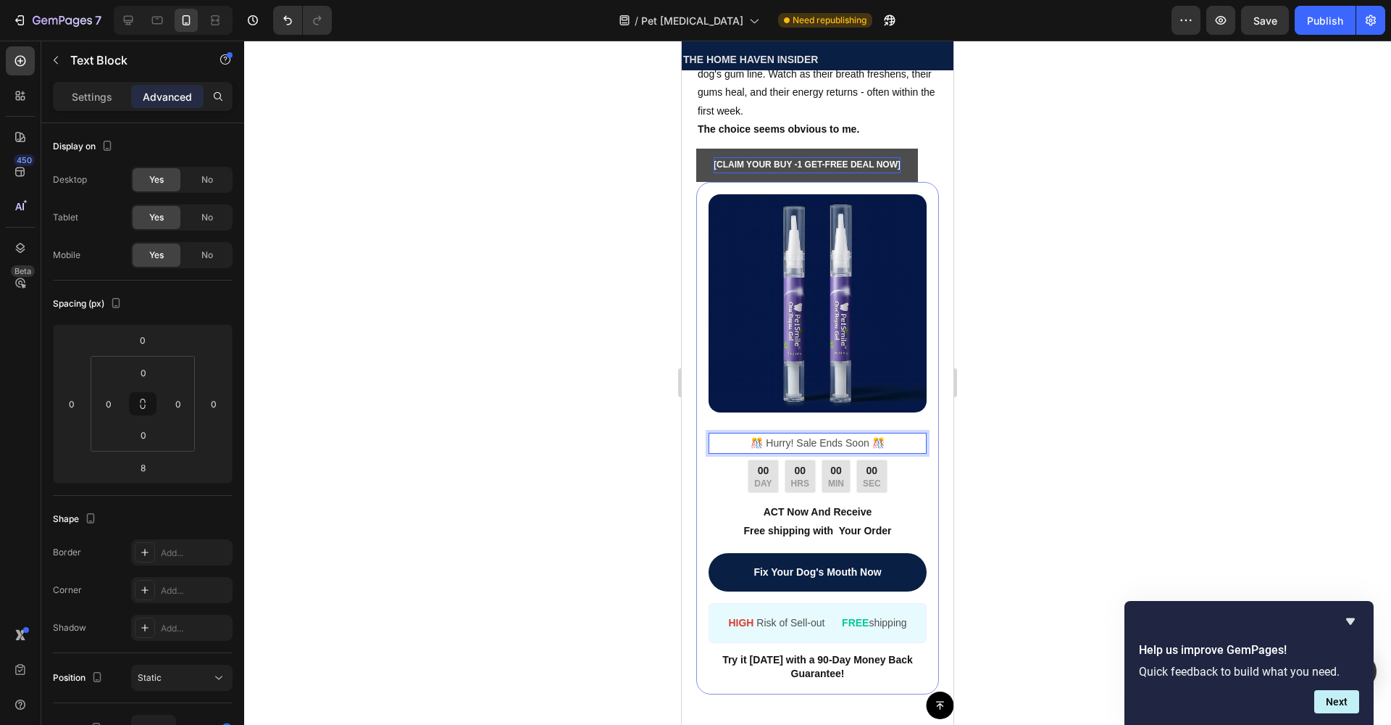
drag, startPoint x: 829, startPoint y: 512, endPoint x: 858, endPoint y: 512, distance: 29.0
click at [833, 452] on p "️🎊 Hurry! Sale Ends Soon ️🎊" at bounding box center [817, 443] width 215 height 18
click at [886, 452] on p "️🎊 Hurry! Sale Ends Soon ️🎊" at bounding box center [817, 443] width 215 height 18
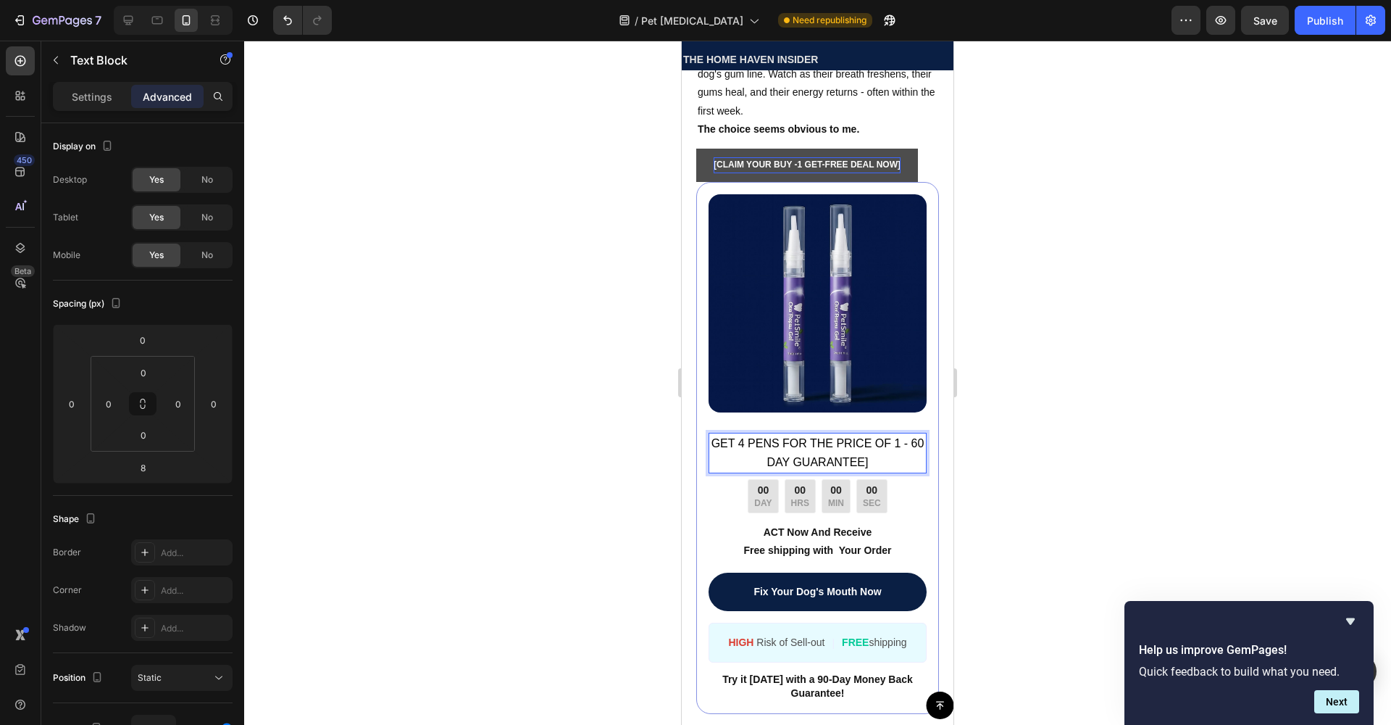
click at [722, 468] on span "GET 4 PENS FOR THE PRICE OF 1 - 60 DAY GUARANTEE]" at bounding box center [818, 452] width 213 height 31
drag, startPoint x: 710, startPoint y: 504, endPoint x: 884, endPoint y: 530, distance: 175.8
click at [884, 472] on p "GET 4 PENS FOR THE PRICE OF 1 - 60 DAY GUARANTEE]" at bounding box center [817, 453] width 215 height 38
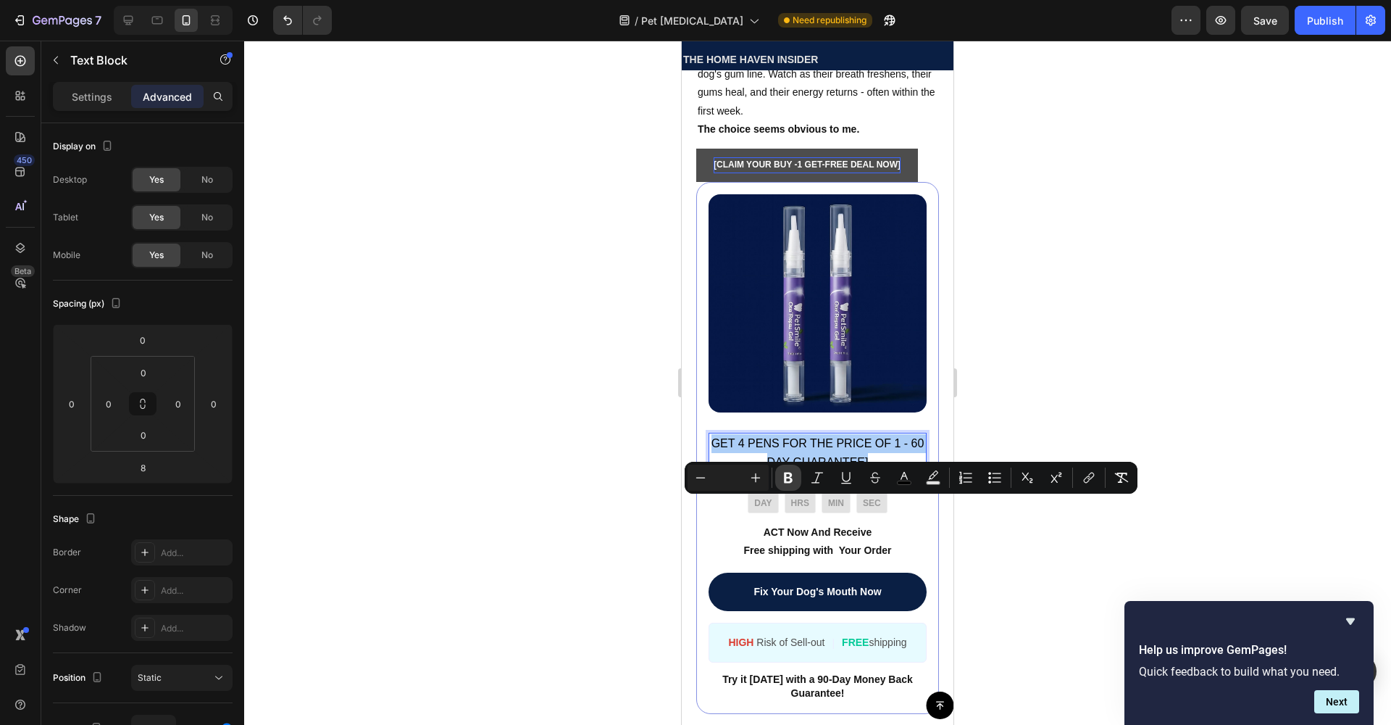
click at [785, 473] on icon "Editor contextual toolbar" at bounding box center [788, 477] width 9 height 11
click at [775, 468] on strong "GET 4 PENS FOR THE PRICE OF 1 - 60 DAY GUARANTEE]" at bounding box center [817, 452] width 213 height 31
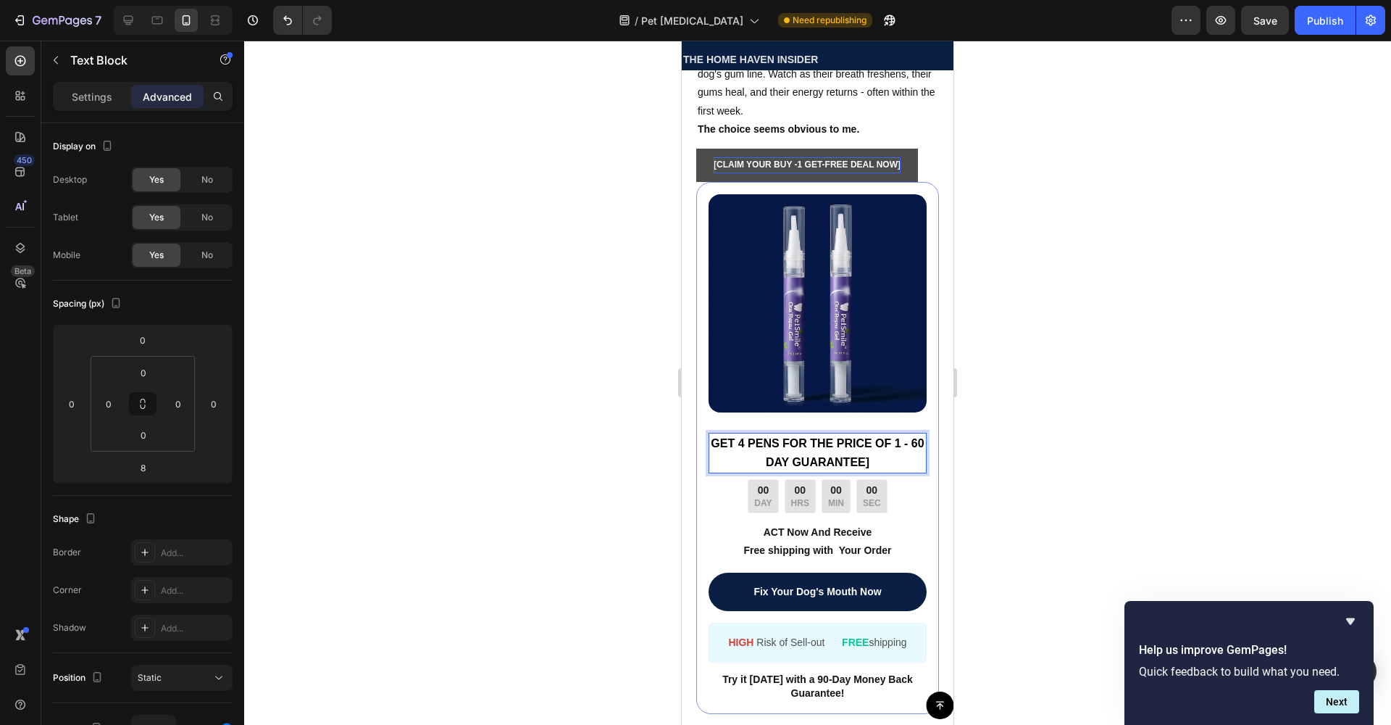
click at [741, 468] on strong "GET 4 PENS FOR THE PRICE OF 1 - 60 DAY GUARANTEE]" at bounding box center [817, 452] width 213 height 31
click at [752, 468] on strong "GET 4 PENS FOR THE PRICE OF 1 - 60 DAY GUARANTEE]" at bounding box center [817, 452] width 213 height 31
drag, startPoint x: 757, startPoint y: 515, endPoint x: 793, endPoint y: 546, distance: 46.8
click at [757, 472] on p "GET 4 PENS FOR THE PRICE OF 1 - 60 DAY GUARANTEE]" at bounding box center [817, 453] width 215 height 38
click at [1025, 451] on div at bounding box center [817, 383] width 1147 height 684
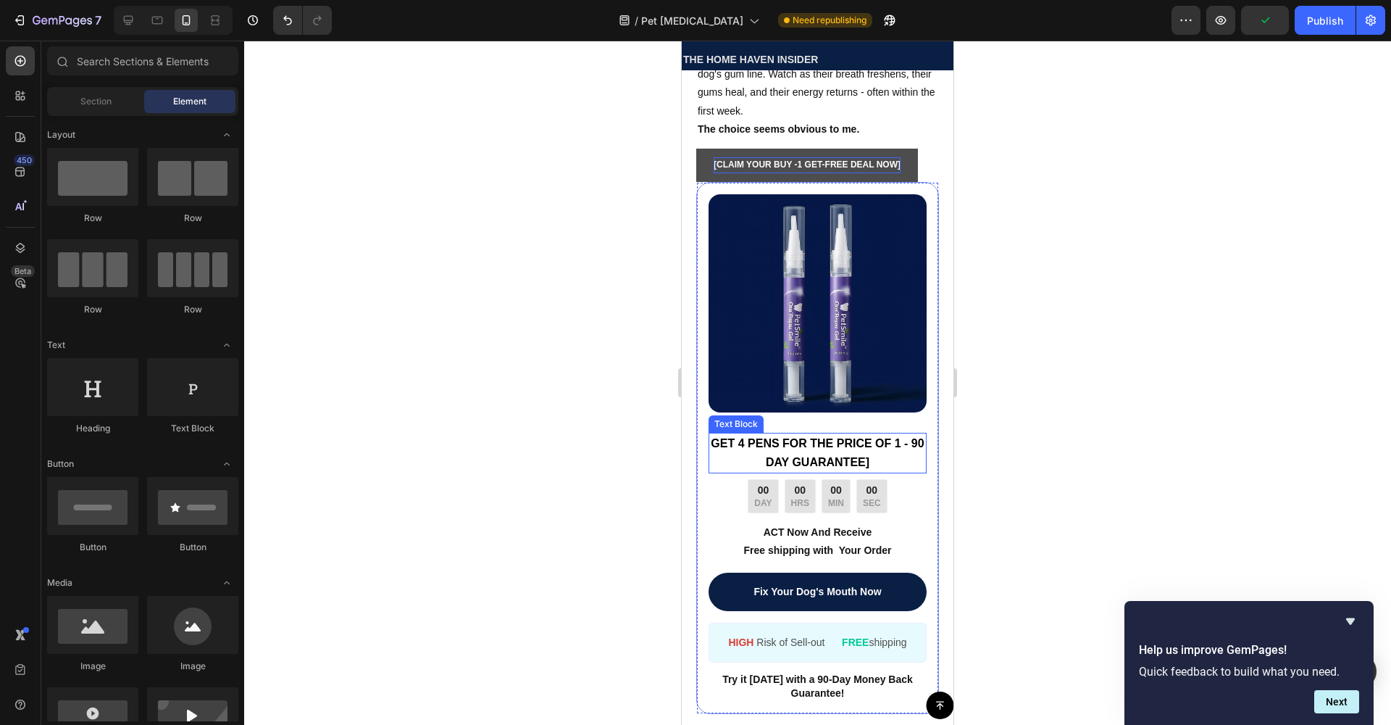
click at [820, 468] on strong "GET 4 PENS FOR THE PRICE OF 1 - 90 DAY GUARANTEE]" at bounding box center [817, 452] width 213 height 31
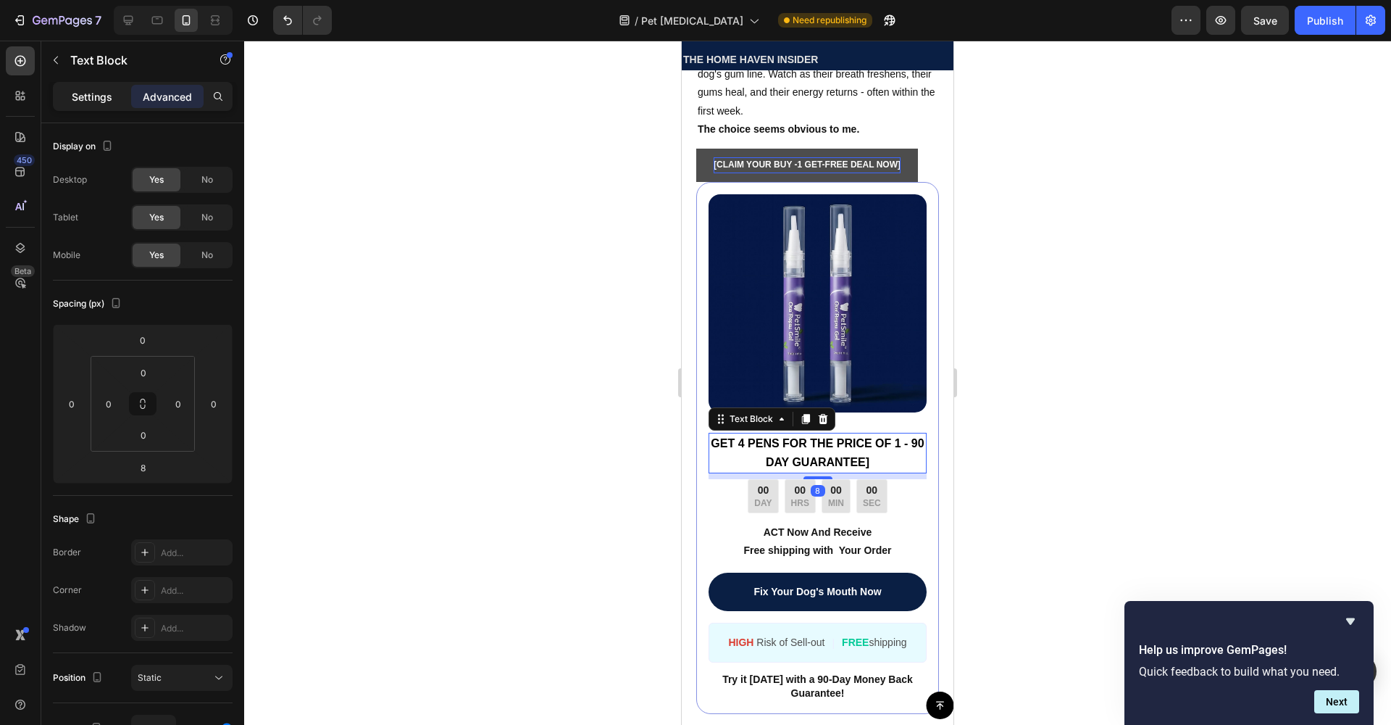
click at [86, 99] on p "Settings" at bounding box center [92, 96] width 41 height 15
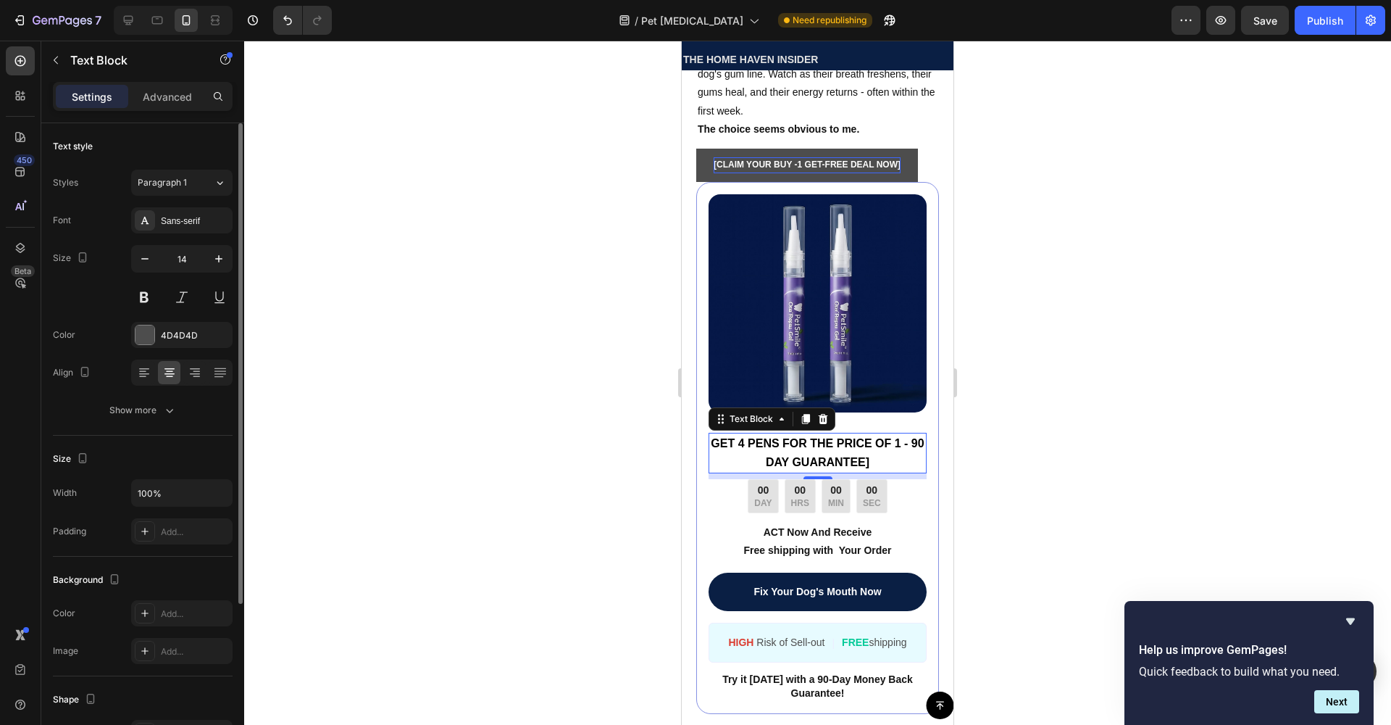
click at [149, 320] on div "Font Sans-serif Size 14 Color 4D4D4D Align Show more" at bounding box center [143, 315] width 180 height 216
click at [156, 328] on div "4D4D4D" at bounding box center [181, 335] width 101 height 26
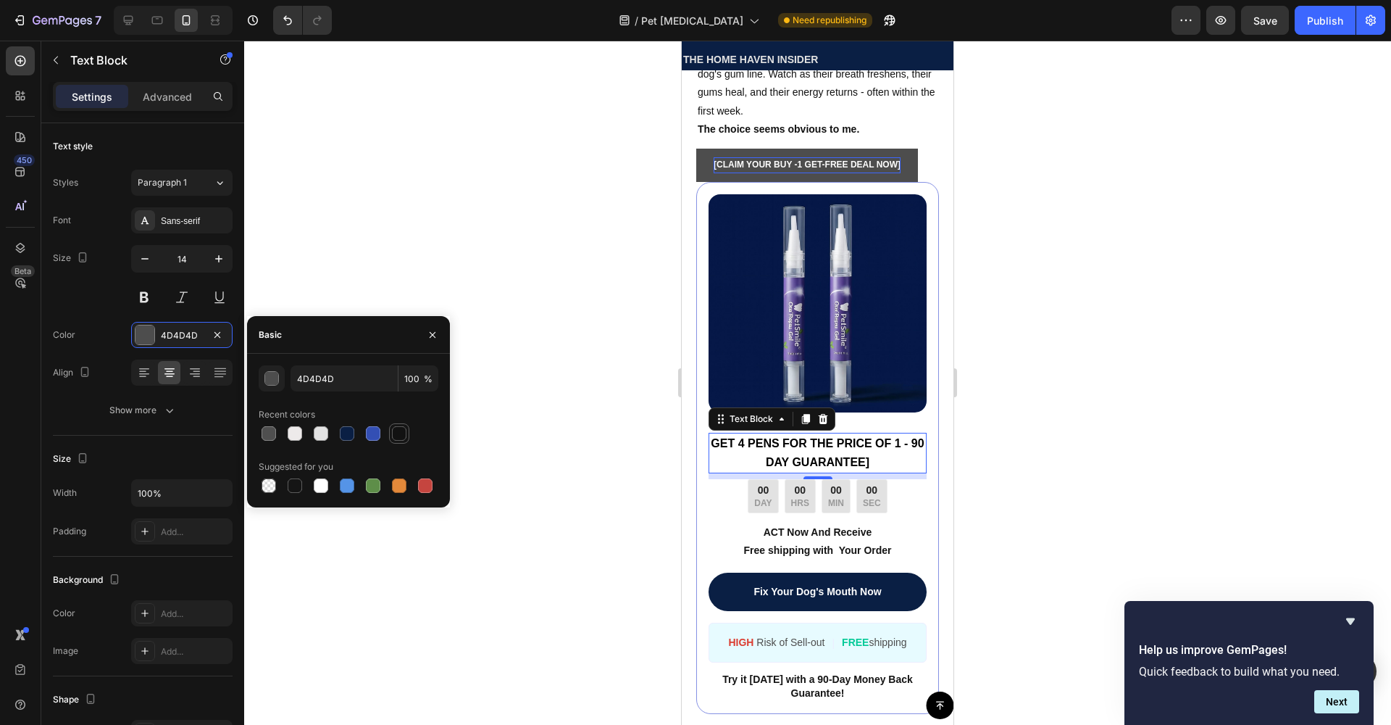
click at [390, 438] on div at bounding box center [399, 433] width 20 height 20
type input "121212"
click at [359, 262] on div at bounding box center [817, 383] width 1147 height 684
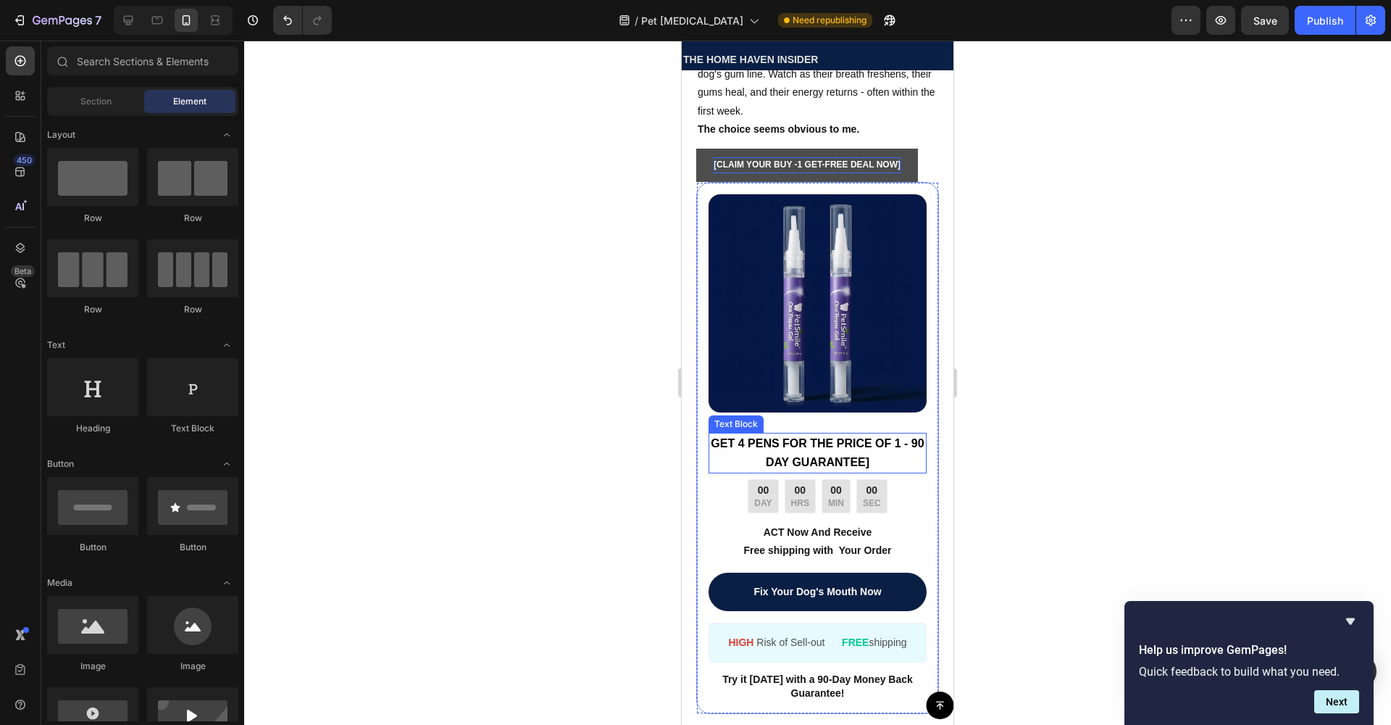
click at [759, 468] on strong "GET 4 PENS FOR THE PRICE OF 1 - 90 DAY GUARANTEE]" at bounding box center [817, 452] width 213 height 31
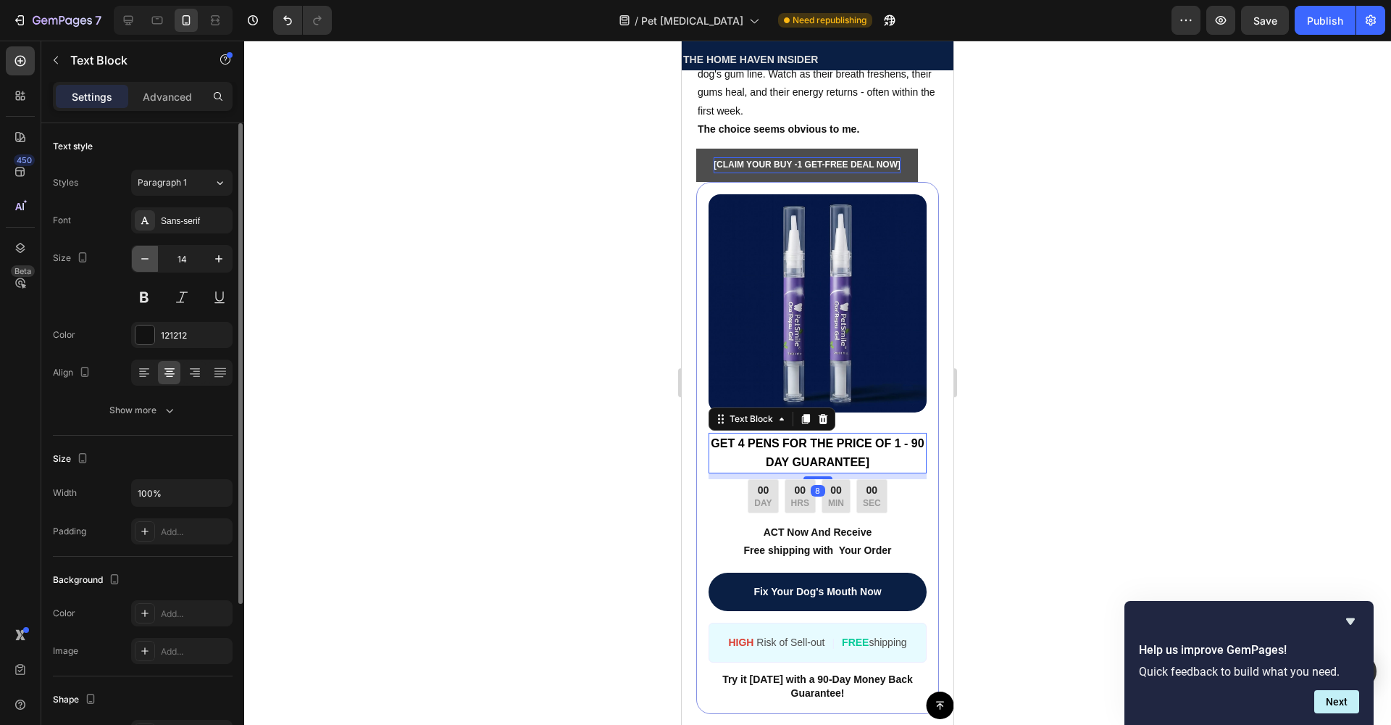
click at [148, 266] on button "button" at bounding box center [145, 259] width 26 height 26
click at [147, 266] on button "button" at bounding box center [145, 259] width 26 height 26
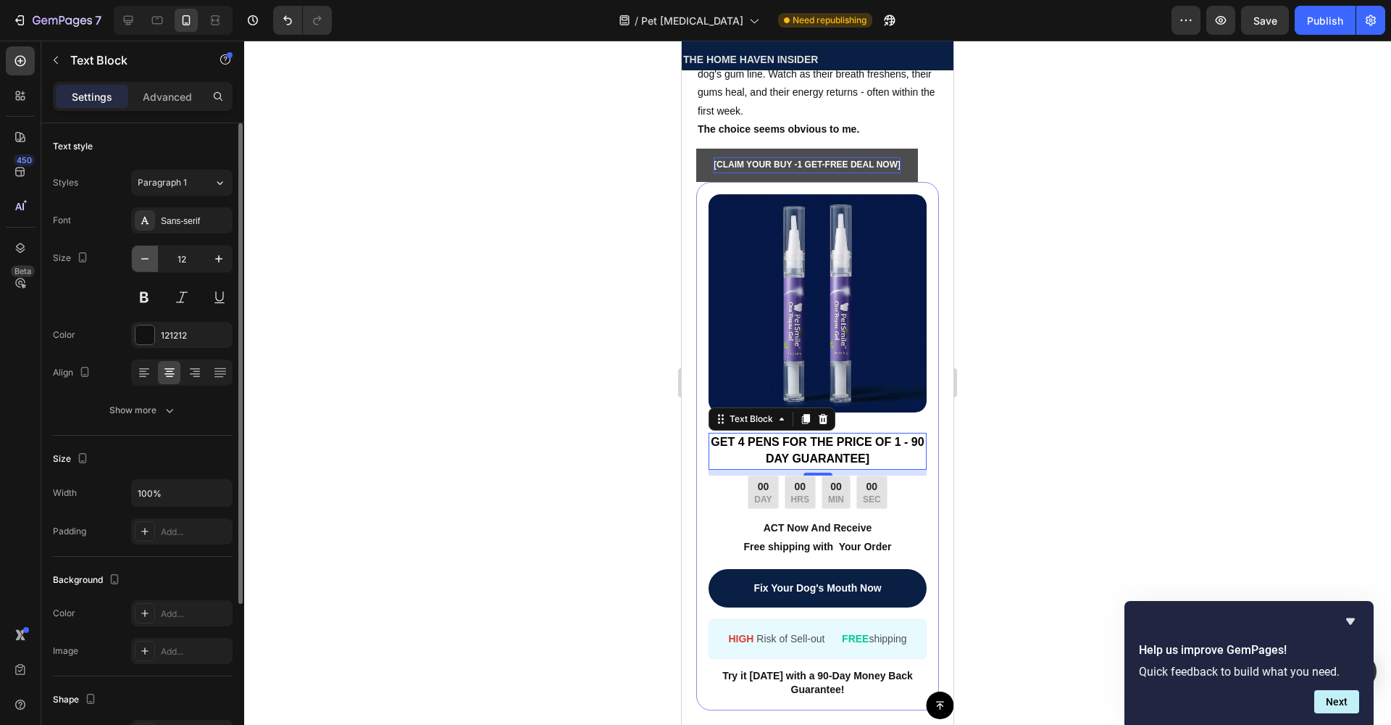
click at [147, 266] on button "button" at bounding box center [145, 259] width 26 height 26
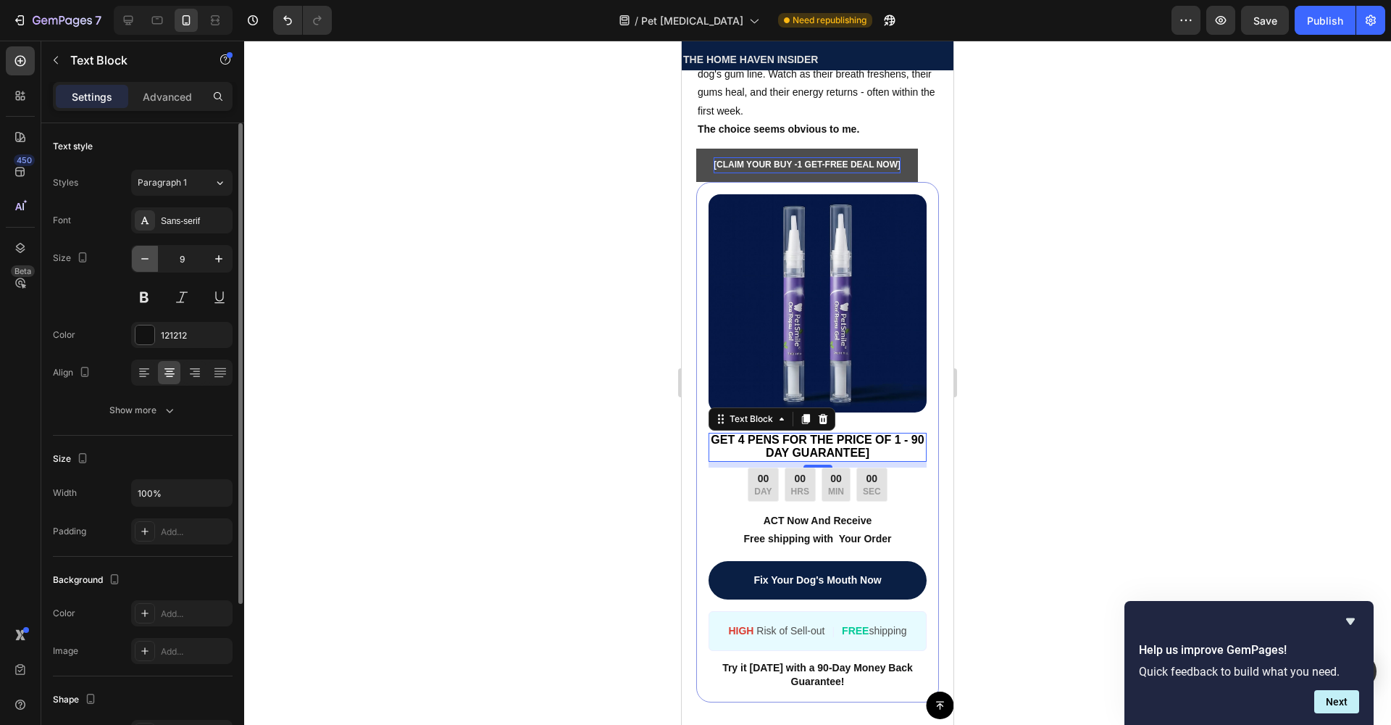
click at [147, 266] on button "button" at bounding box center [145, 259] width 26 height 26
click at [226, 264] on button "button" at bounding box center [219, 259] width 26 height 26
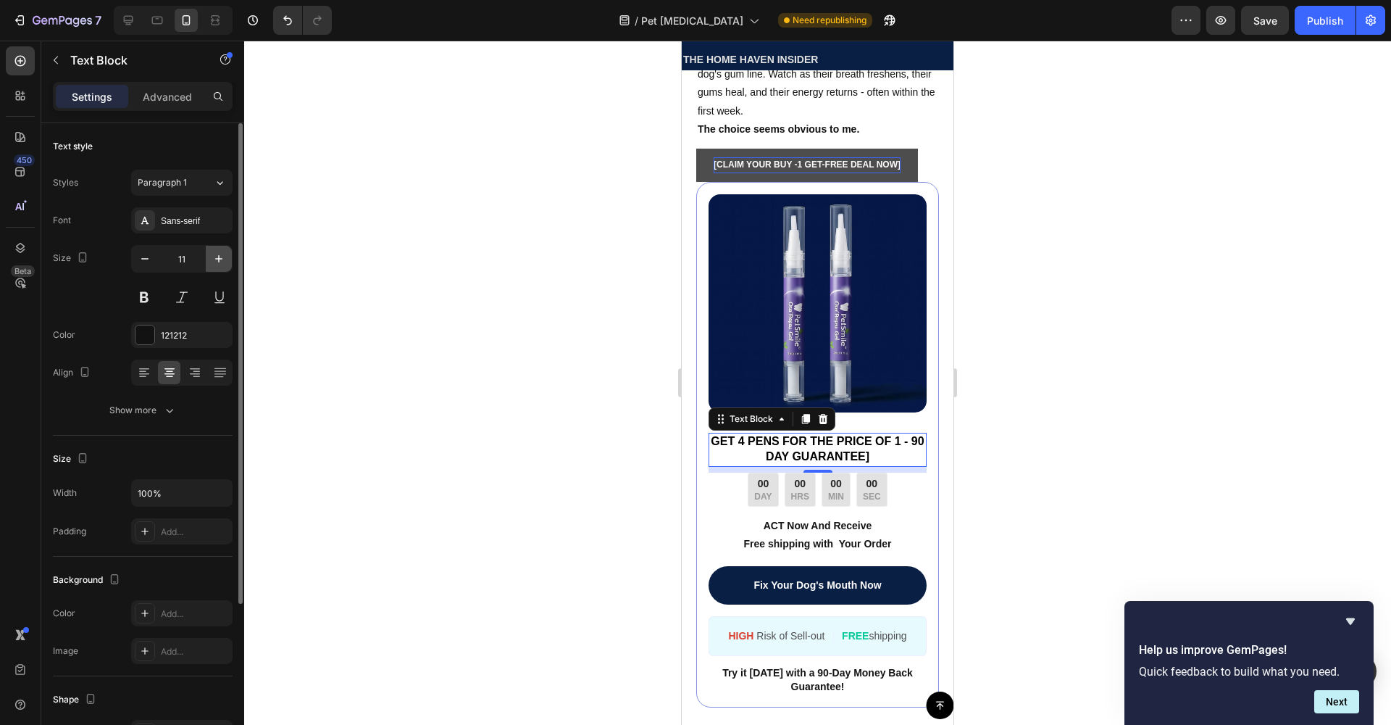
click at [226, 264] on button "button" at bounding box center [219, 259] width 26 height 26
type input "13"
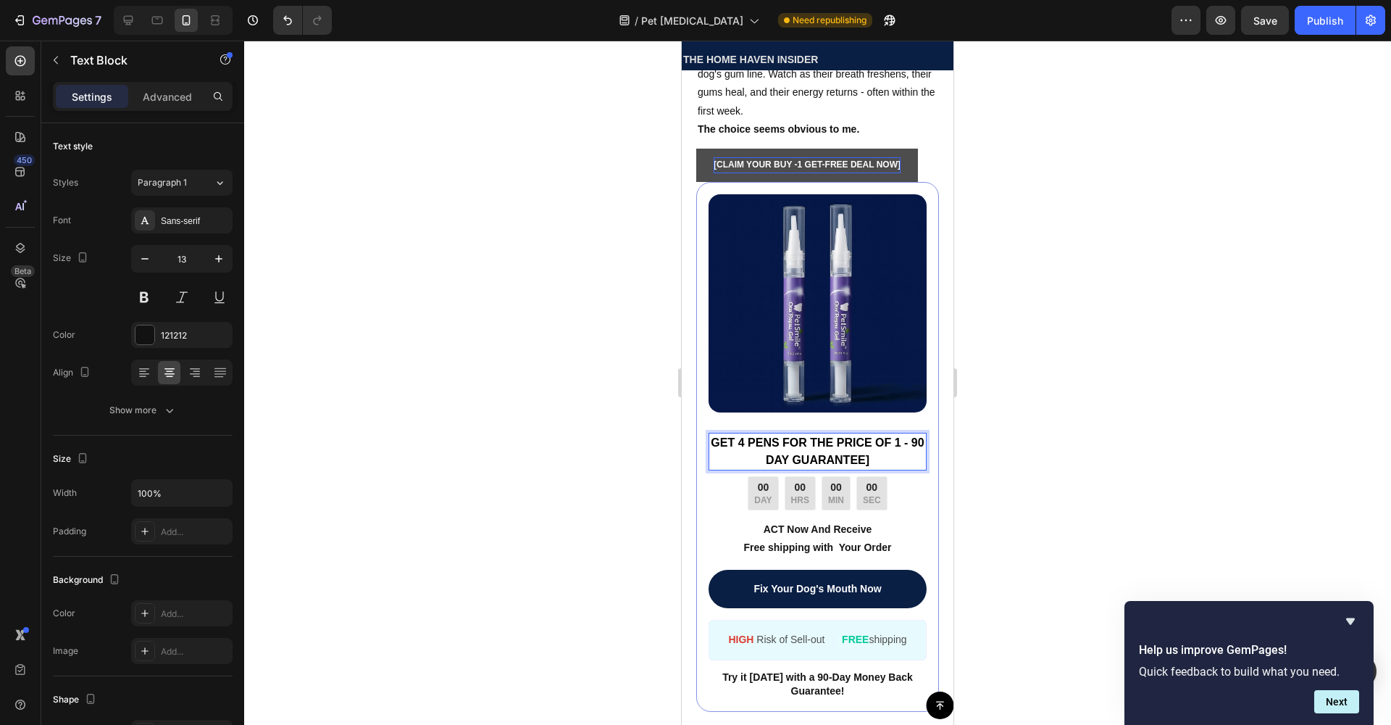
click at [909, 466] on strong "GET 4 PENS FOR THE PRICE OF 1 - 90 DAY GUARANTEE]" at bounding box center [817, 451] width 213 height 30
click at [754, 466] on strong "GET 4 PENS FOR THE PRICE OF 1 90 DAY GUARANTEE]" at bounding box center [817, 451] width 209 height 30
drag, startPoint x: 1123, startPoint y: 475, endPoint x: 1115, endPoint y: 471, distance: 9.1
click at [1124, 476] on div at bounding box center [817, 383] width 1147 height 684
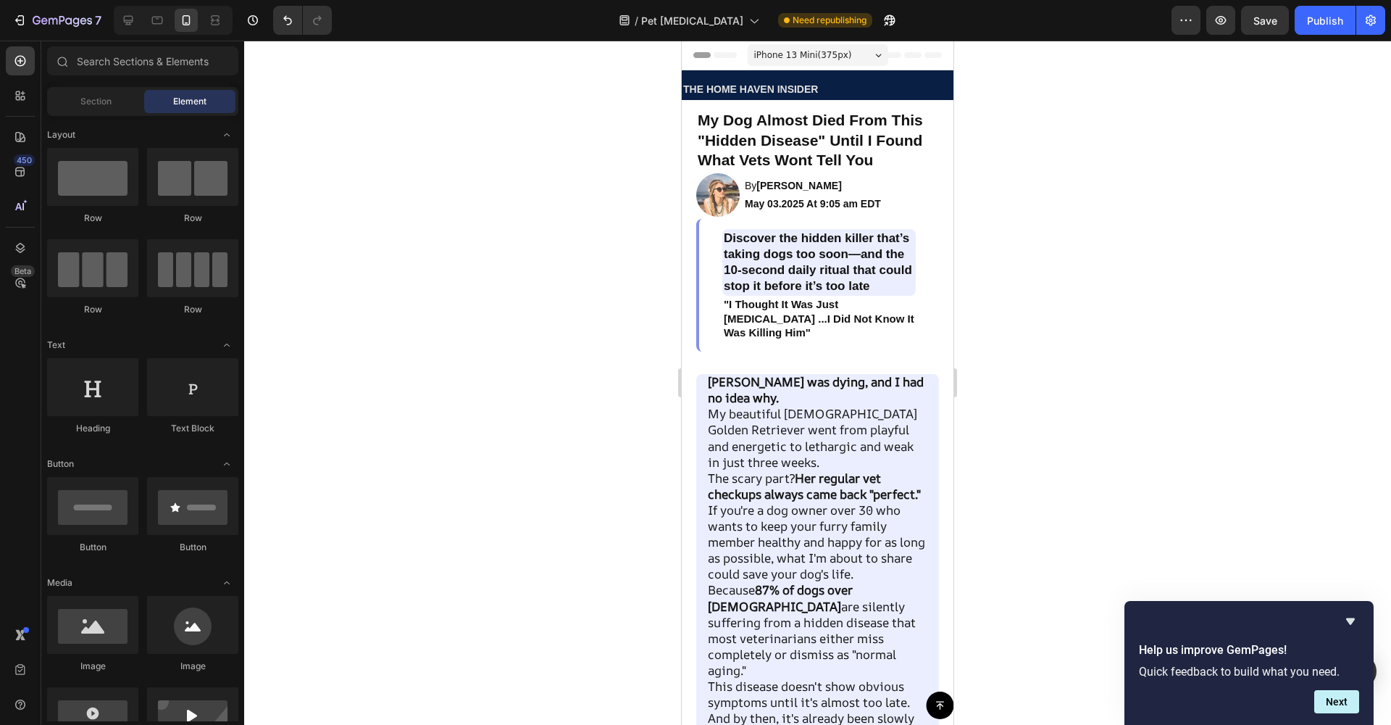
scroll to position [0, 0]
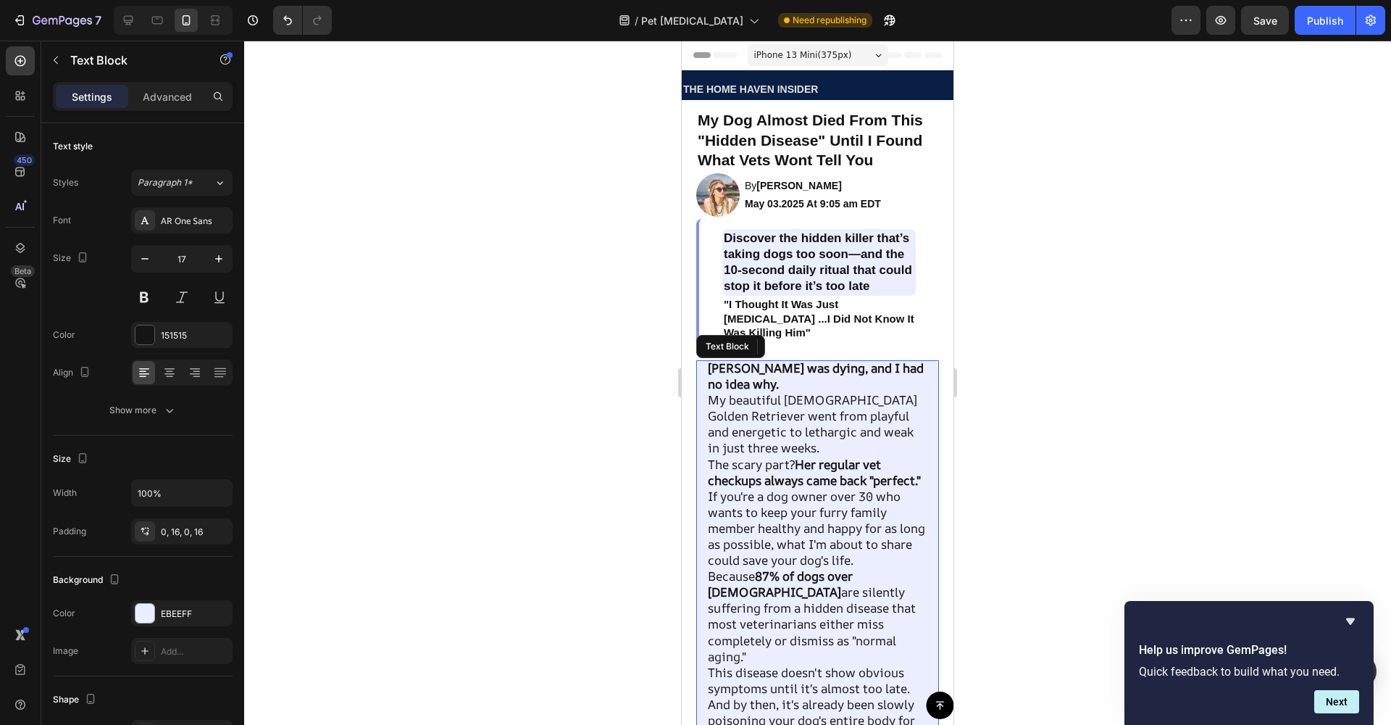
click at [833, 437] on p "My beautiful [DEMOGRAPHIC_DATA] Golden Retriever went from playful and energeti…" at bounding box center [818, 424] width 220 height 64
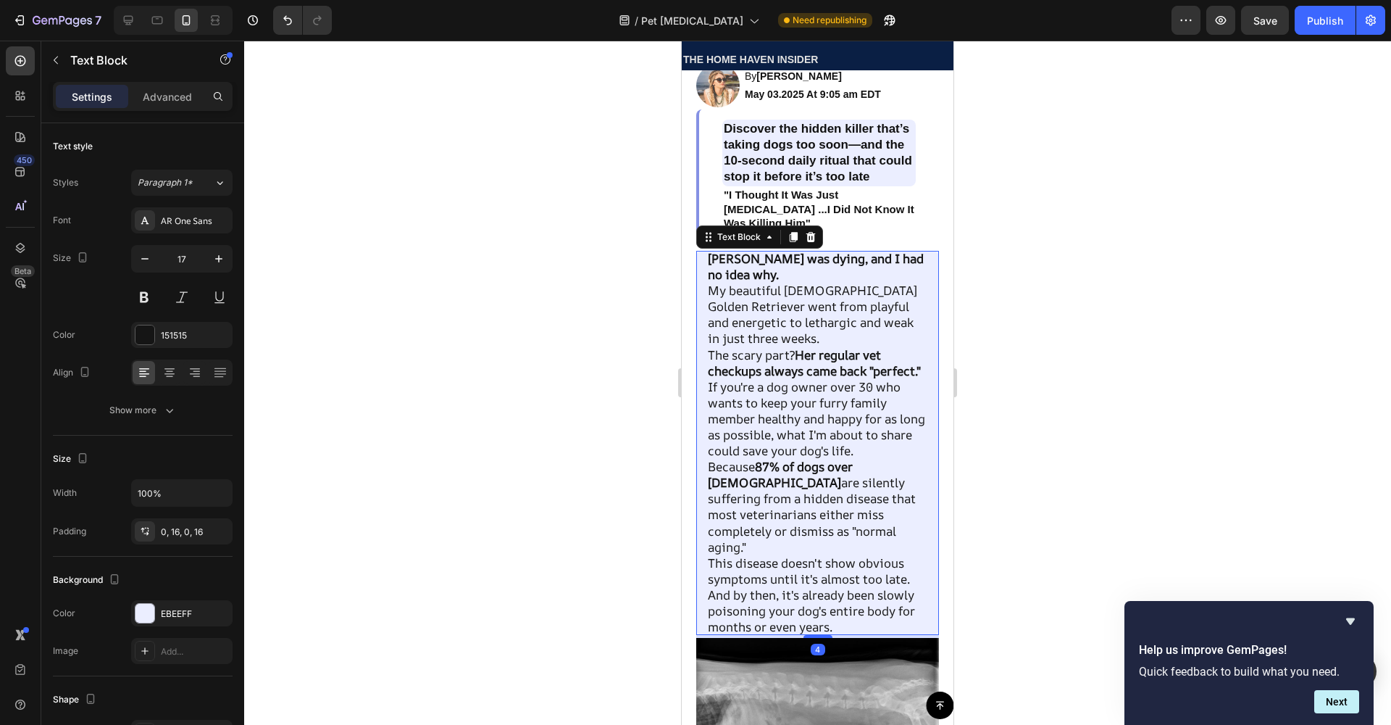
scroll to position [126, 0]
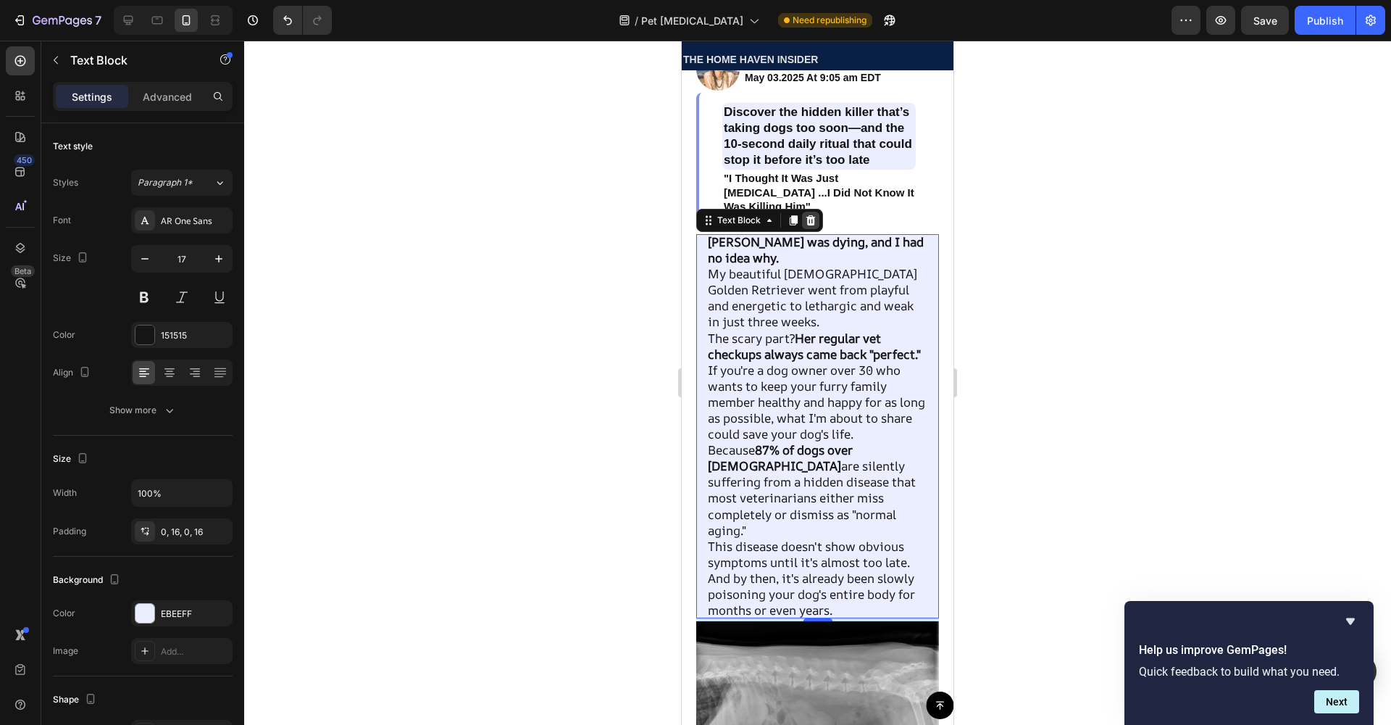
click at [814, 226] on icon at bounding box center [811, 220] width 12 height 12
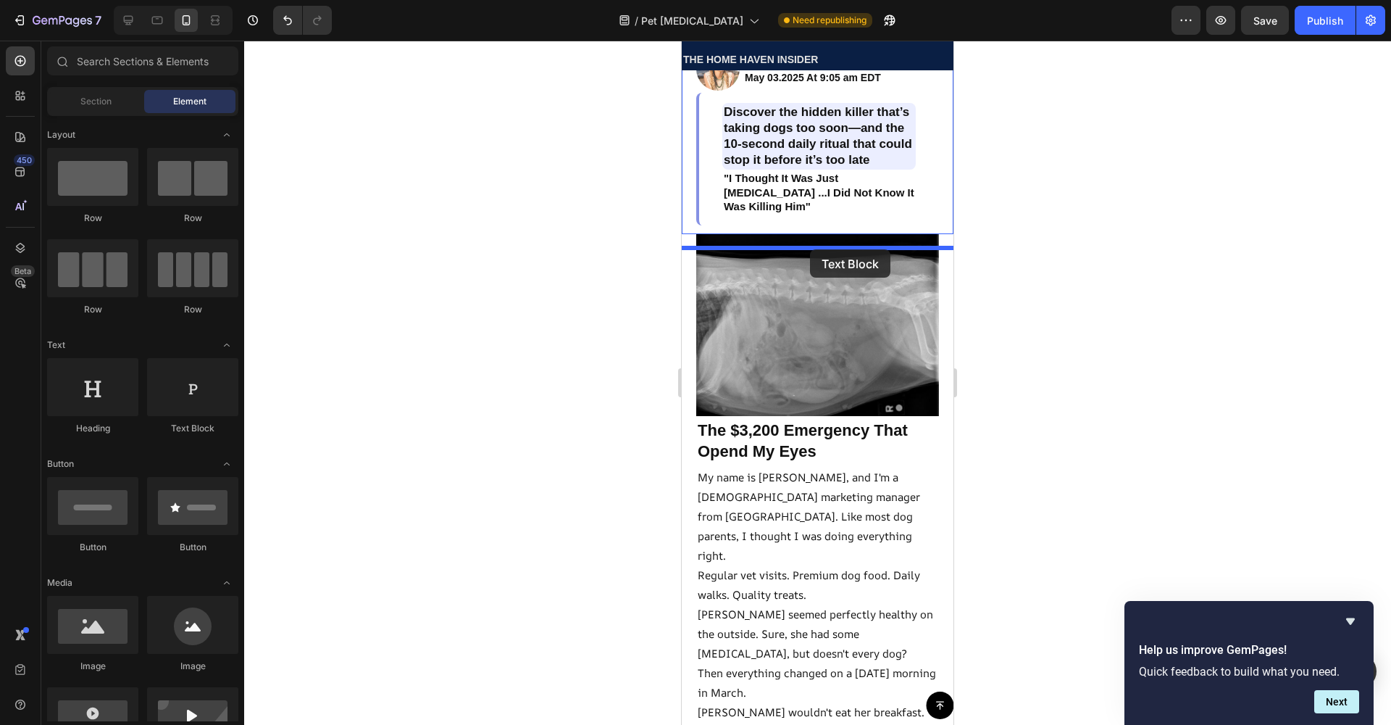
drag, startPoint x: 874, startPoint y: 405, endPoint x: 810, endPoint y: 249, distance: 168.3
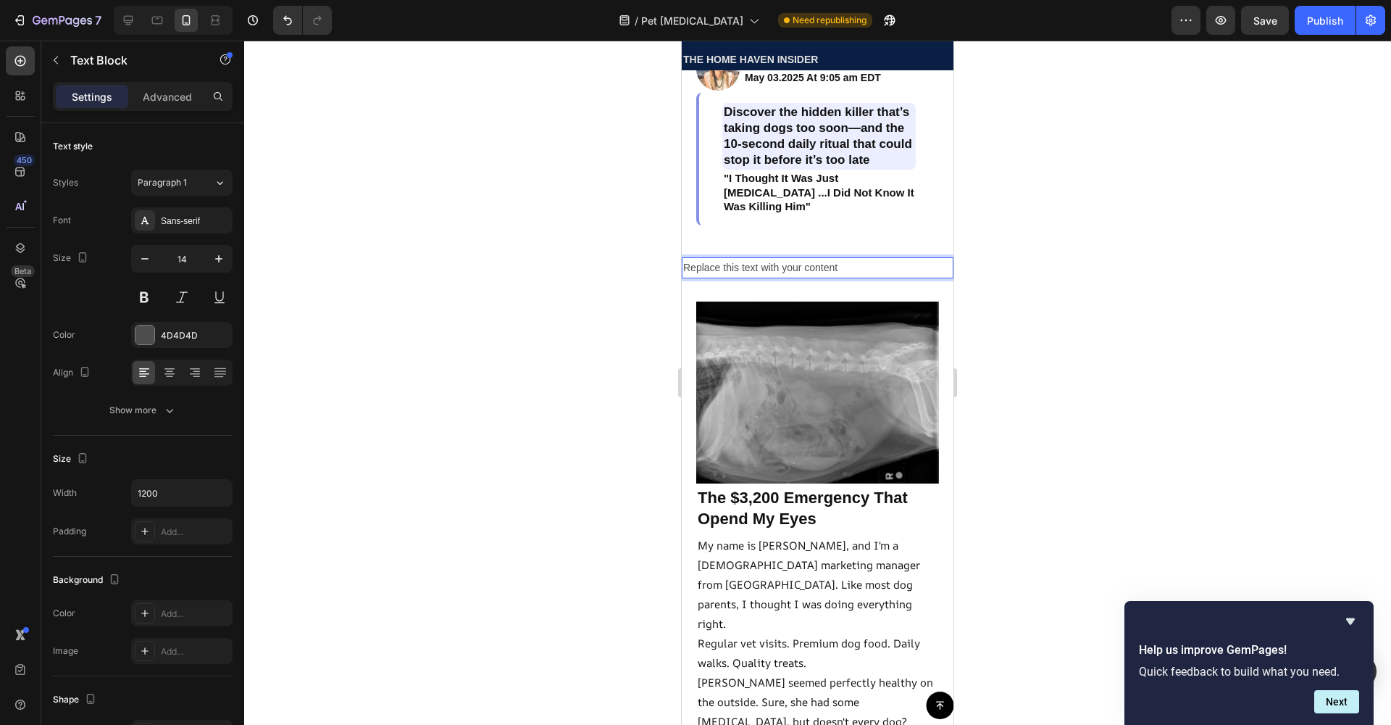
click at [835, 277] on p "Replace this text with your content" at bounding box center [817, 268] width 269 height 18
drag, startPoint x: 839, startPoint y: 280, endPoint x: 547, endPoint y: 280, distance: 292.0
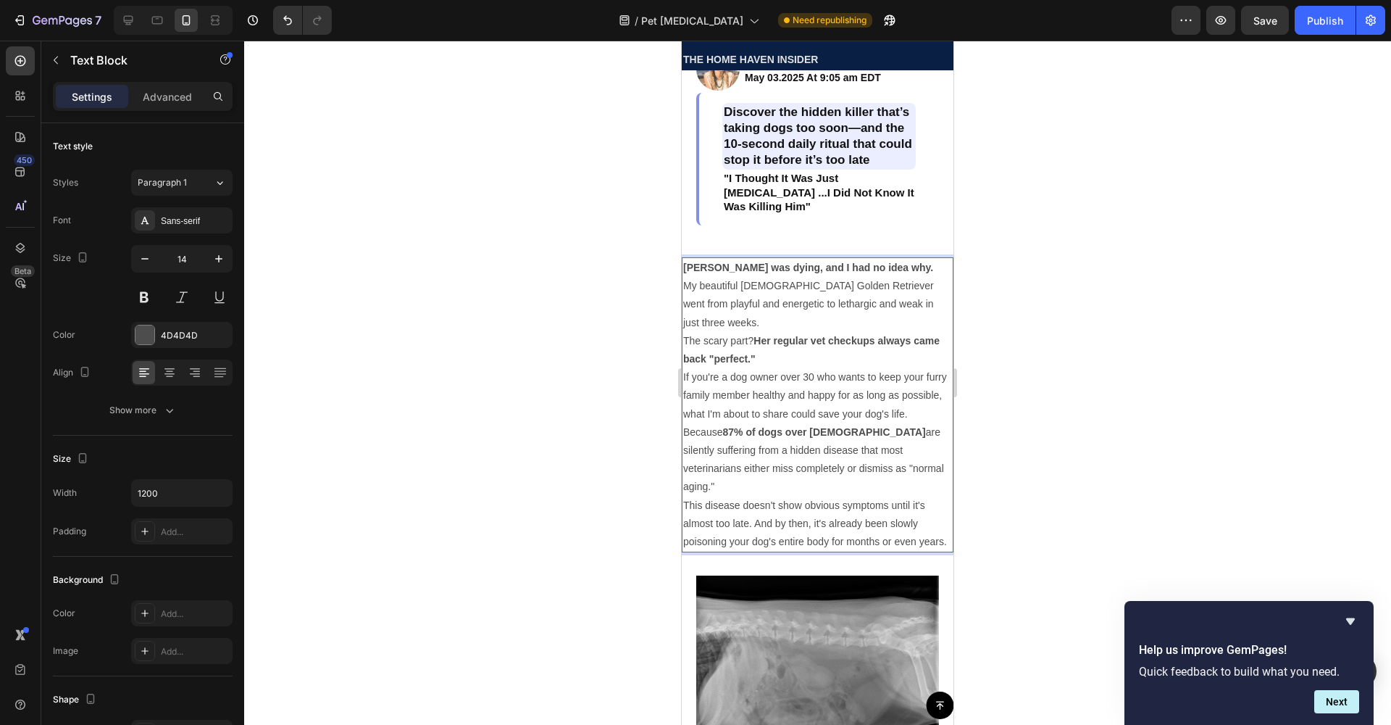
click at [809, 332] on p "My beautiful [DEMOGRAPHIC_DATA] Golden Retriever went from playful and energeti…" at bounding box center [817, 304] width 269 height 55
click at [204, 345] on div "4D4D4D" at bounding box center [181, 335] width 101 height 26
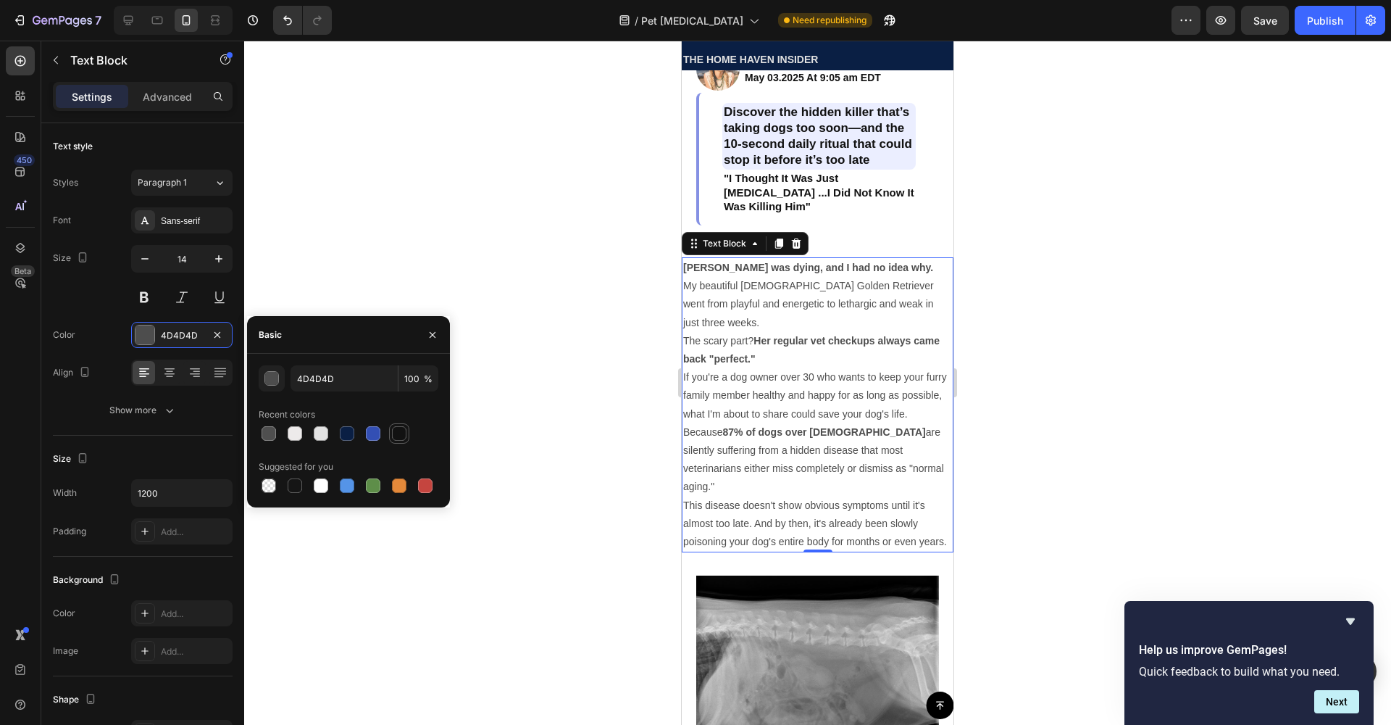
click at [392, 430] on div at bounding box center [399, 433] width 14 height 14
type input "121212"
drag, startPoint x: 564, startPoint y: 380, endPoint x: 566, endPoint y: 347, distance: 33.4
click at [564, 380] on div at bounding box center [817, 383] width 1147 height 684
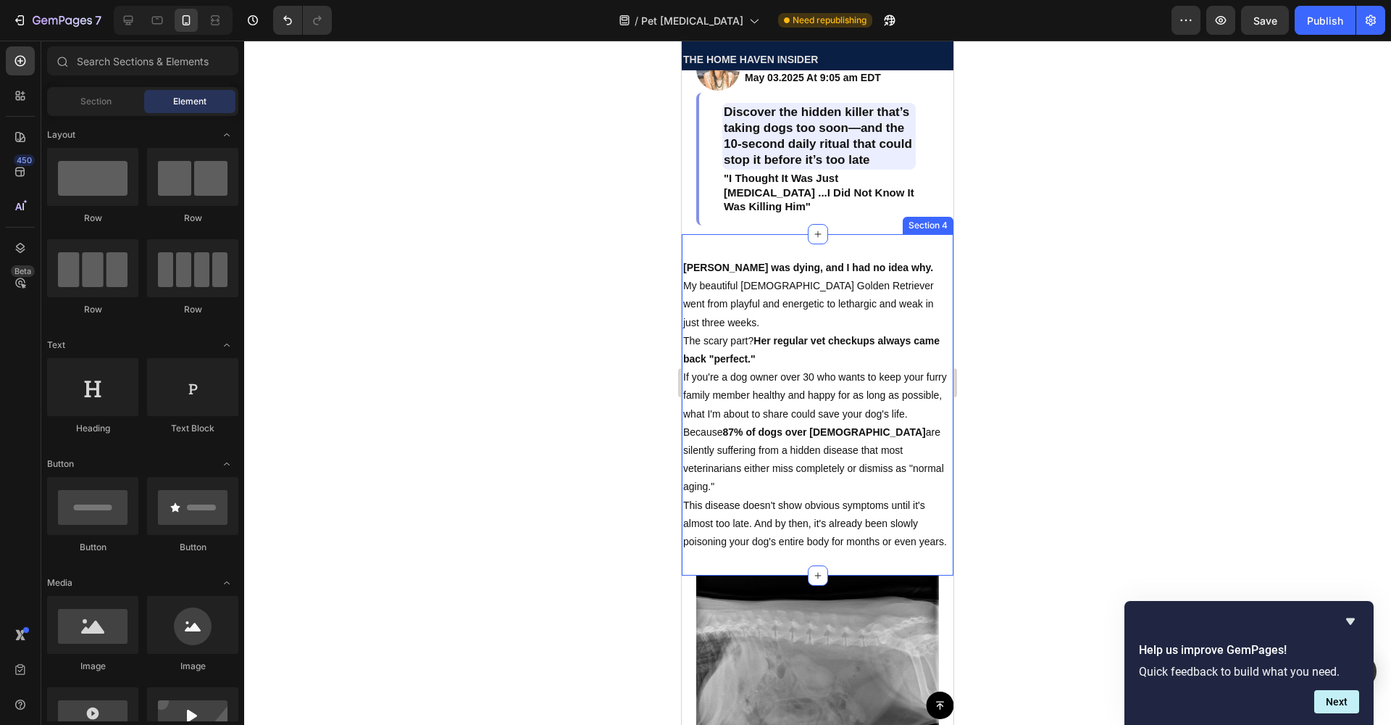
click at [780, 262] on div "Bella was dying, and I had no idea why. My beautiful 8-year-old Golden Retrieve…" at bounding box center [818, 404] width 272 height 341
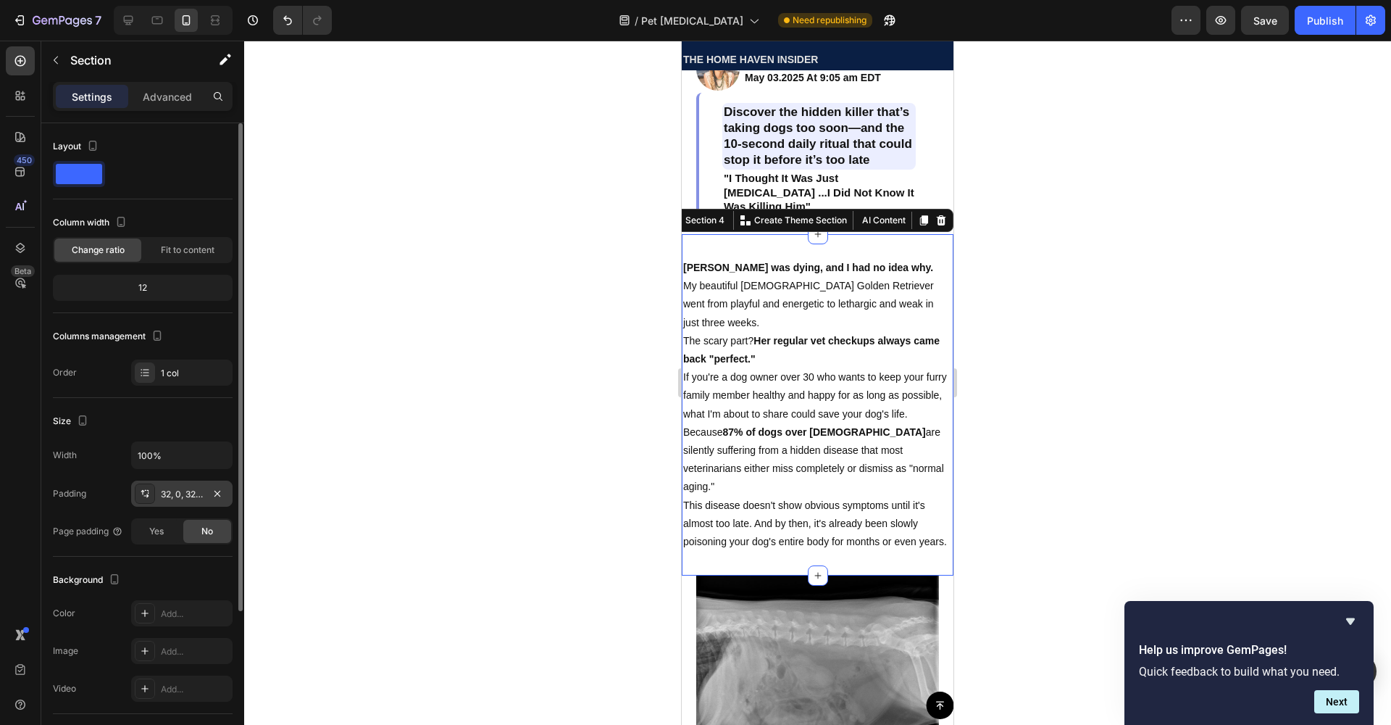
click at [175, 491] on div "32, 0, 32, 0" at bounding box center [182, 494] width 42 height 13
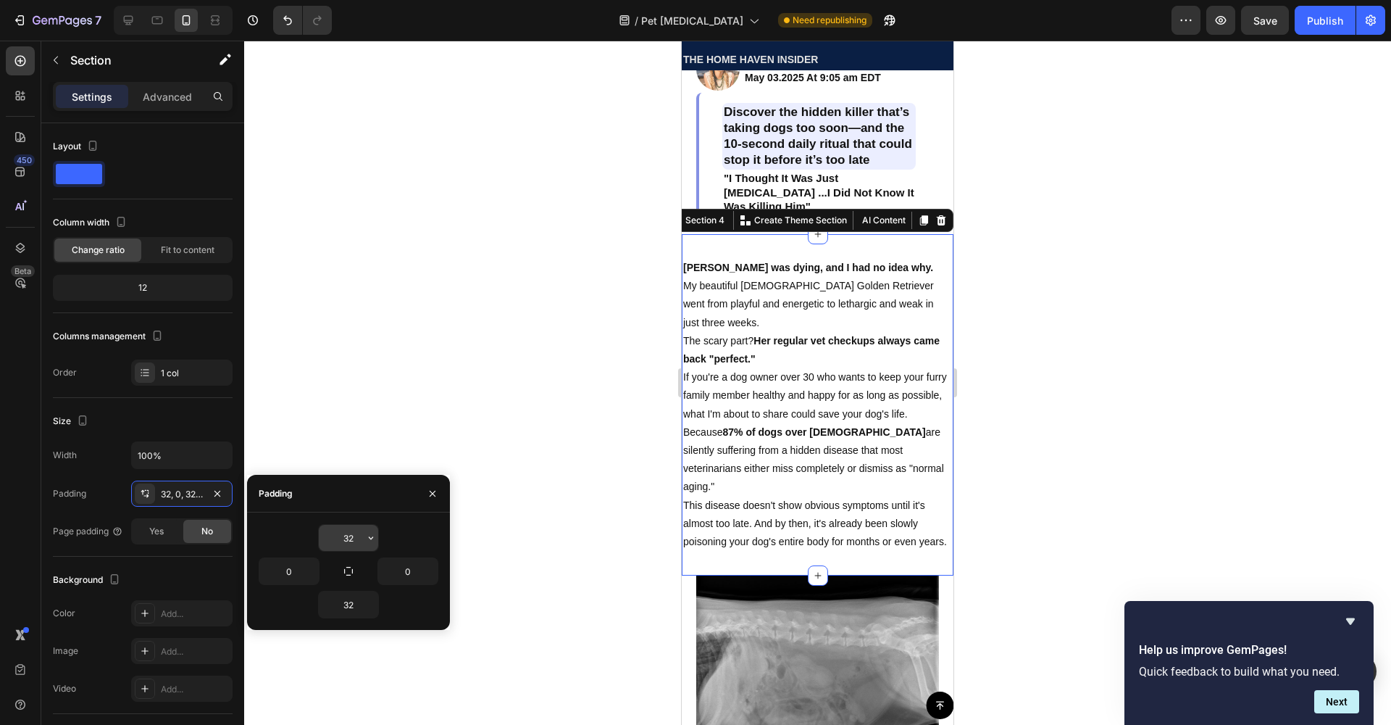
click at [356, 537] on input "32" at bounding box center [348, 538] width 59 height 26
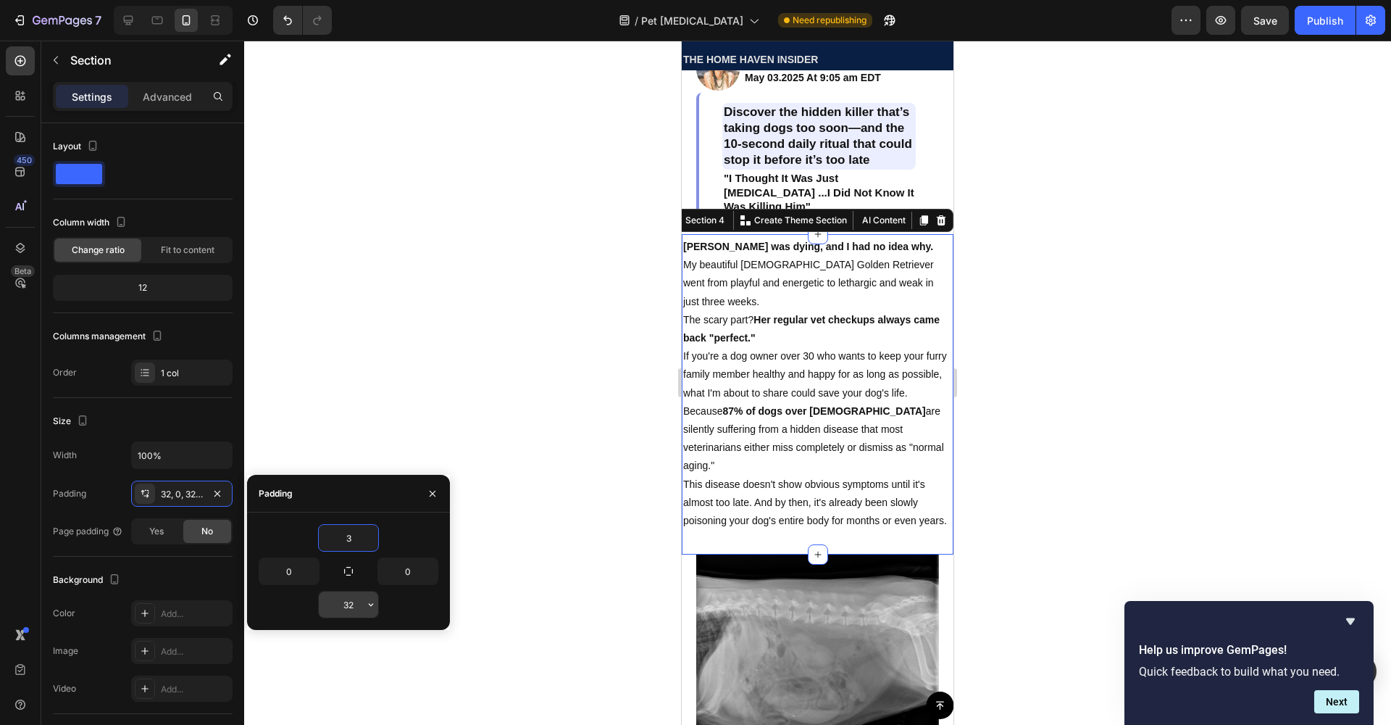
type input "3"
click at [361, 605] on input "32" at bounding box center [348, 604] width 59 height 26
type input "3"
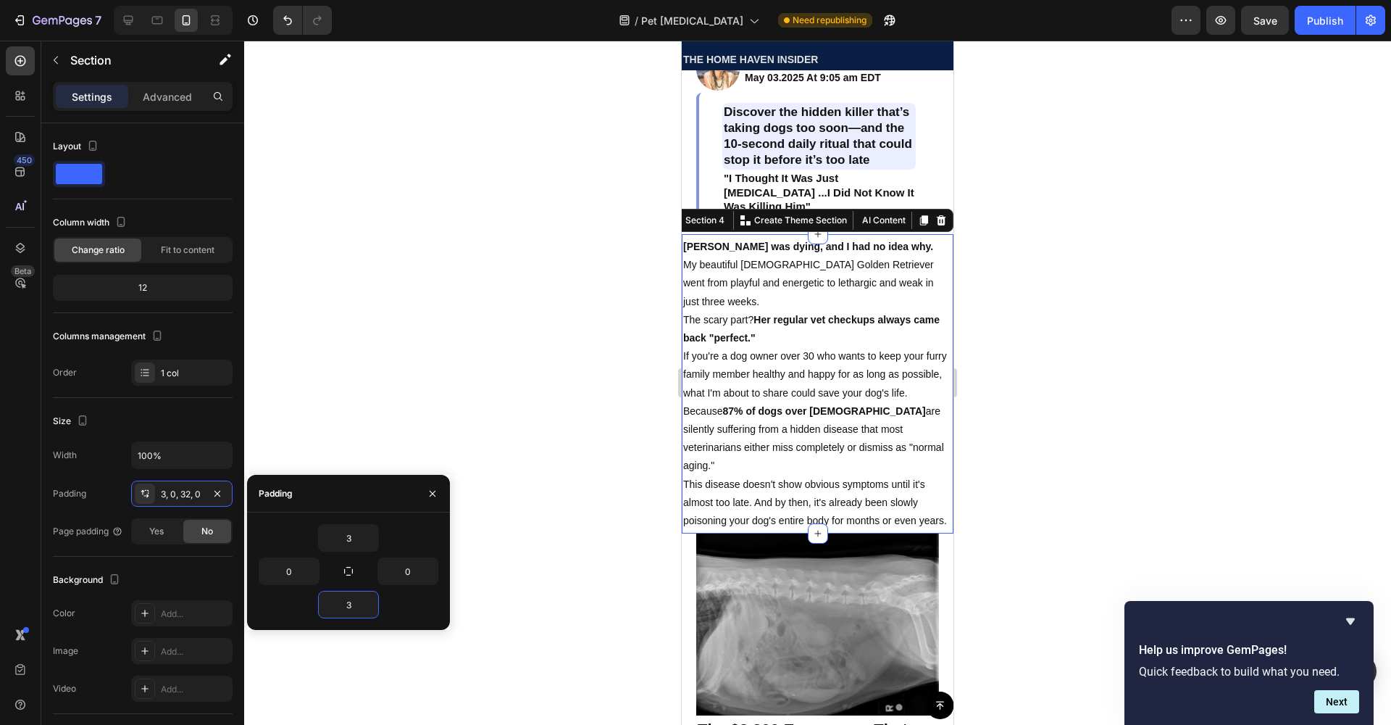
click at [492, 417] on div at bounding box center [817, 383] width 1147 height 684
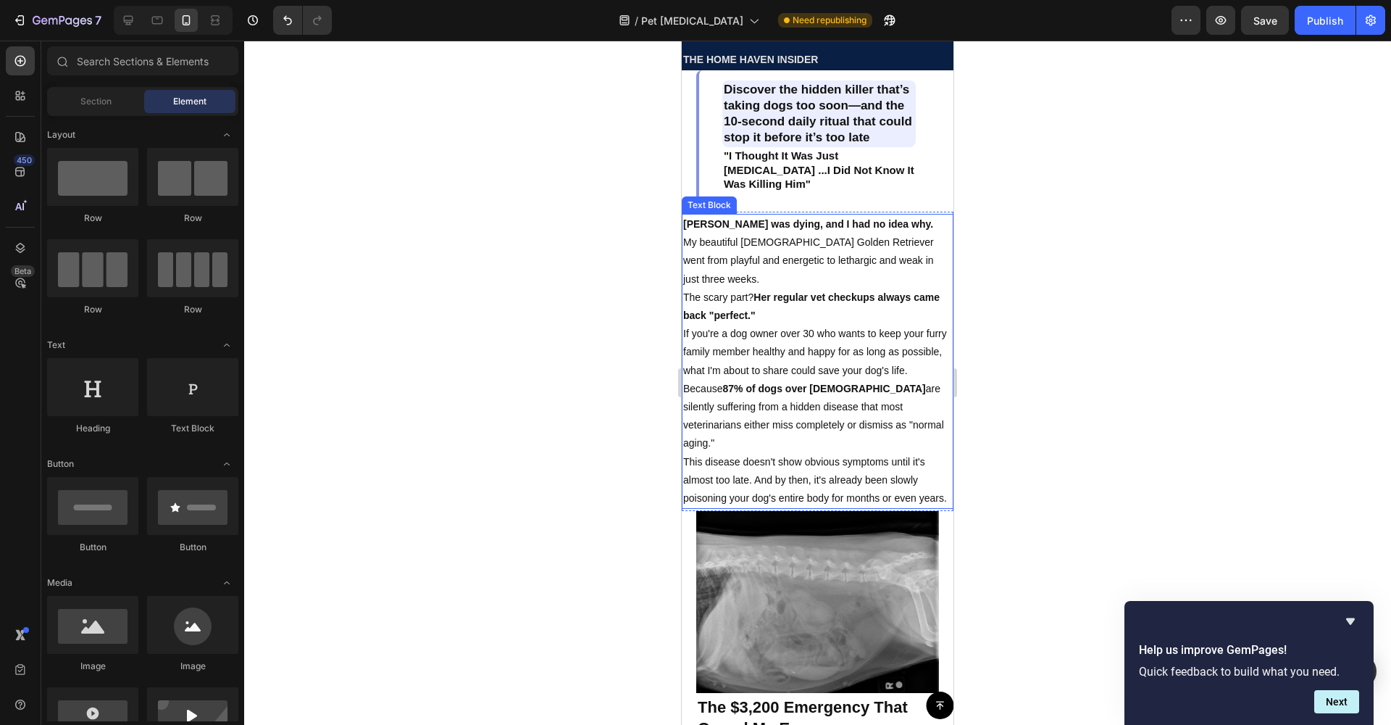
scroll to position [151, 0]
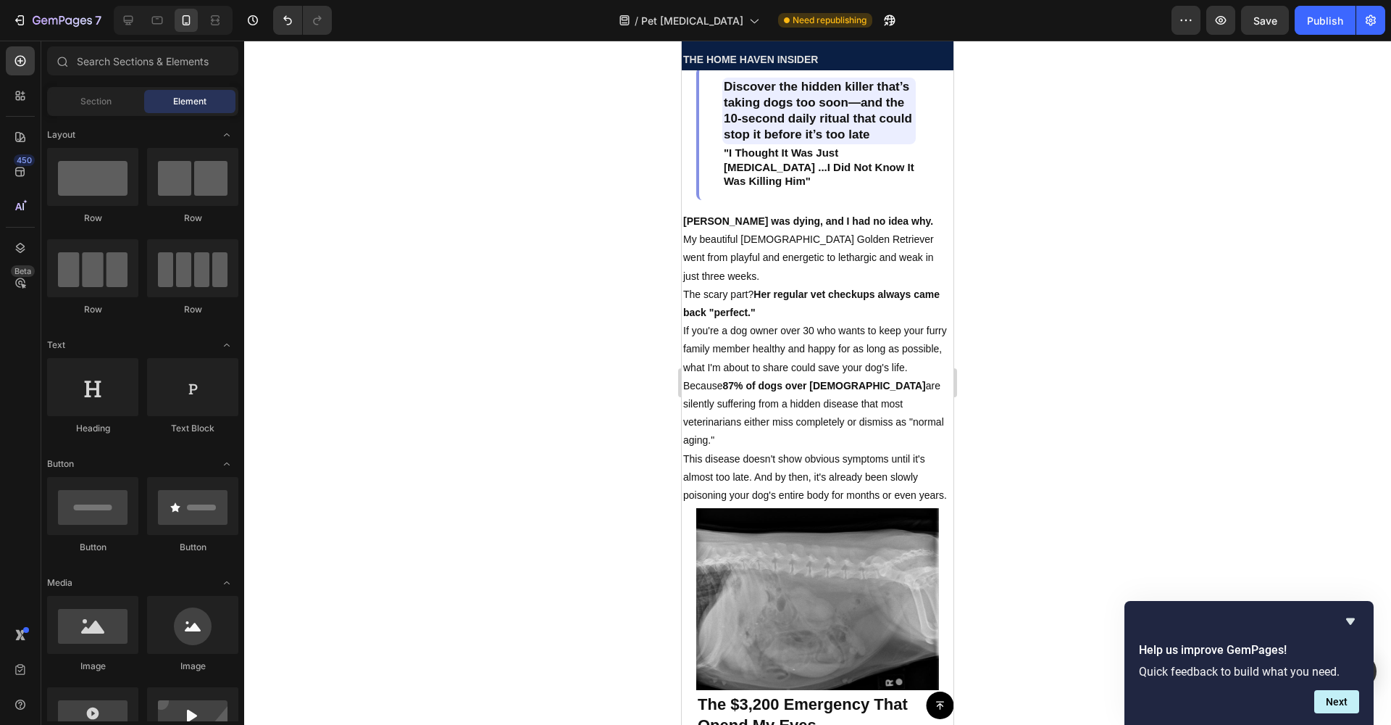
click at [454, 313] on div at bounding box center [817, 383] width 1147 height 684
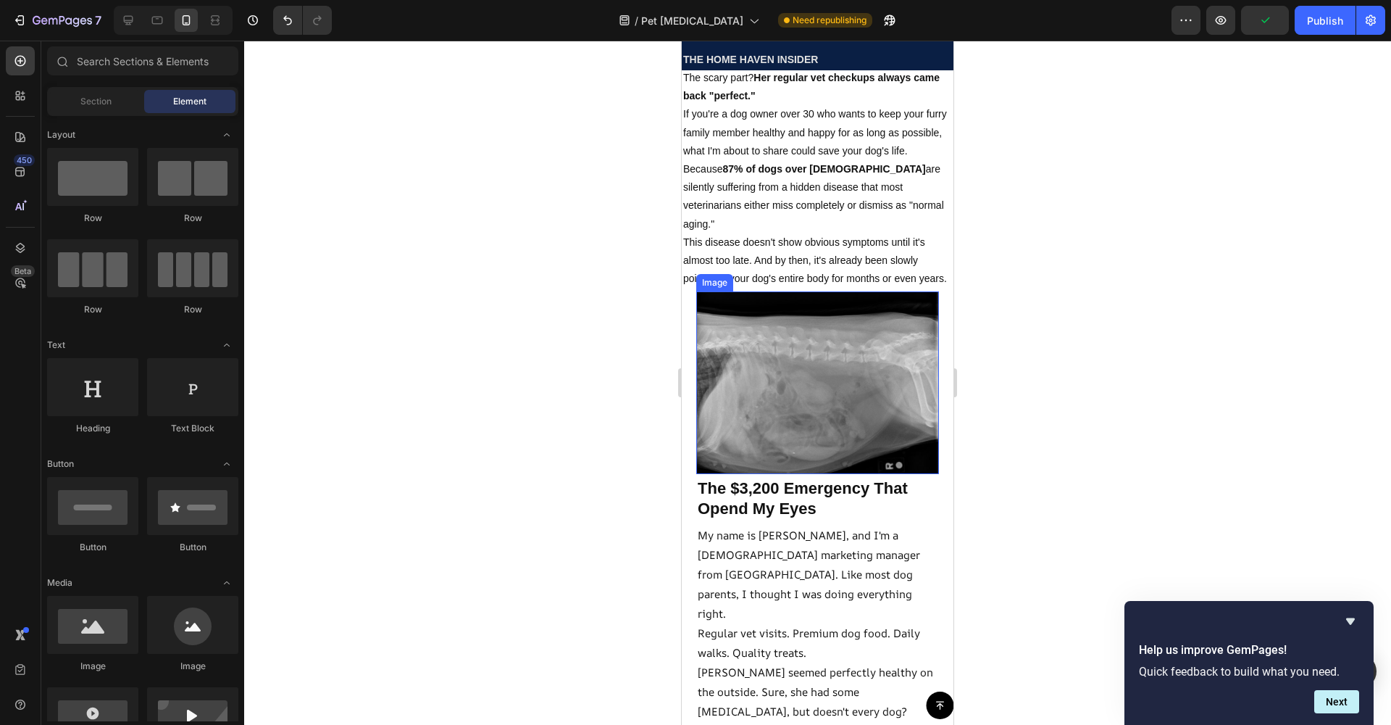
scroll to position [411, 0]
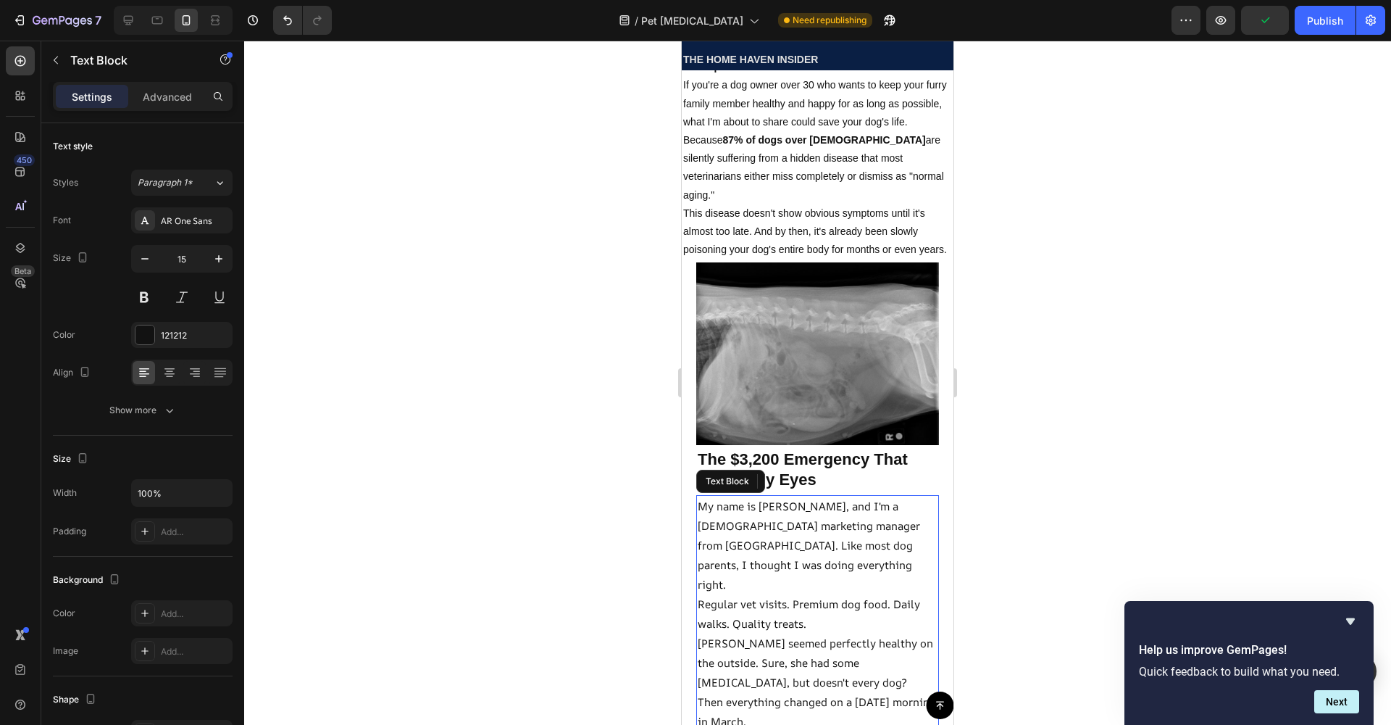
click at [804, 554] on p "My name is [PERSON_NAME], and I'm a [DEMOGRAPHIC_DATA] marketing manager from […" at bounding box center [818, 545] width 240 height 98
click at [554, 320] on div at bounding box center [817, 383] width 1147 height 684
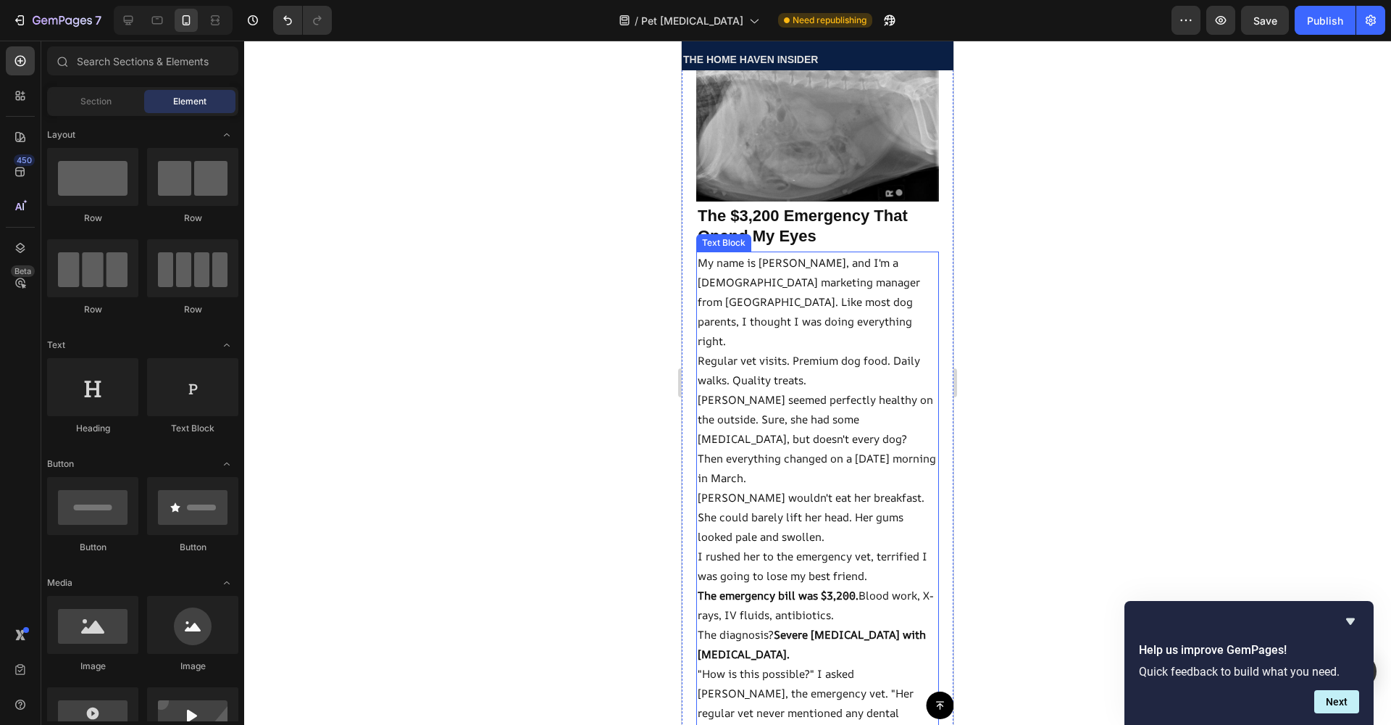
click at [742, 398] on p "[PERSON_NAME] seemed perfectly healthy on the outside. Sure, she had some [MEDI…" at bounding box center [818, 419] width 240 height 59
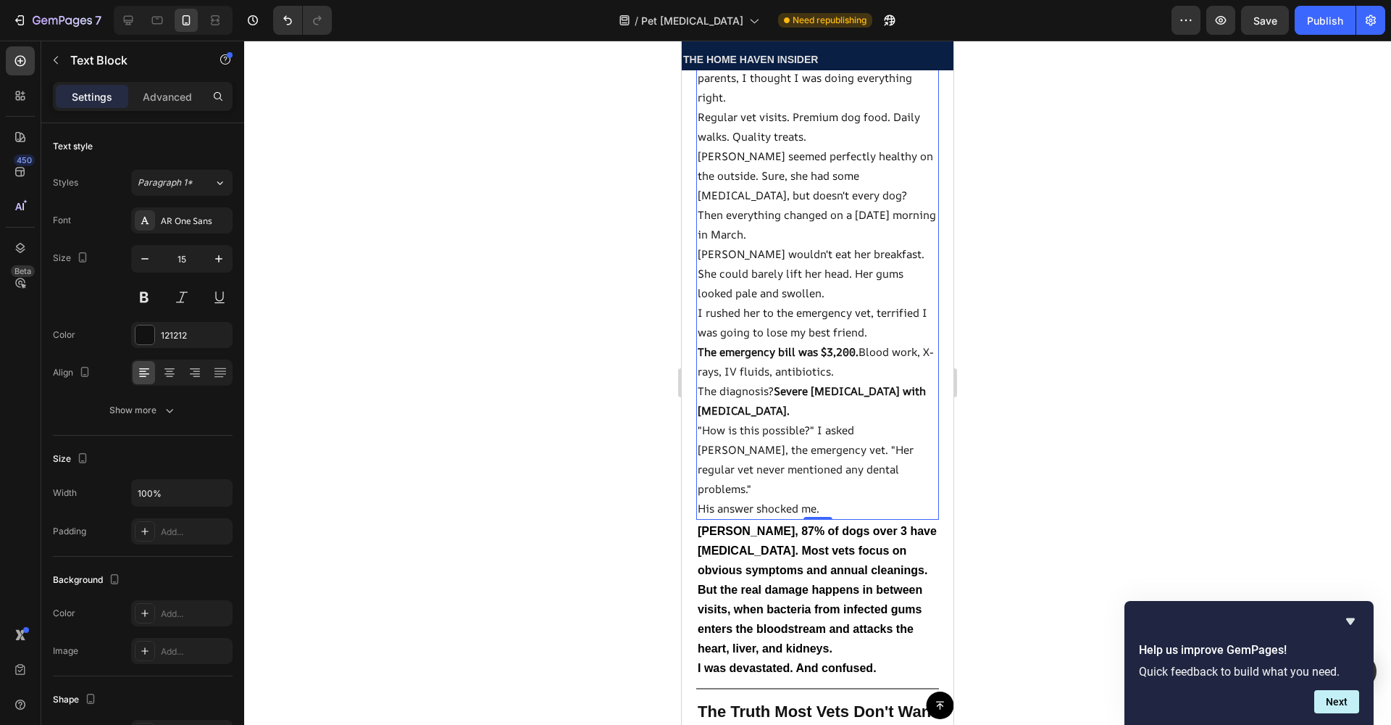
scroll to position [919, 0]
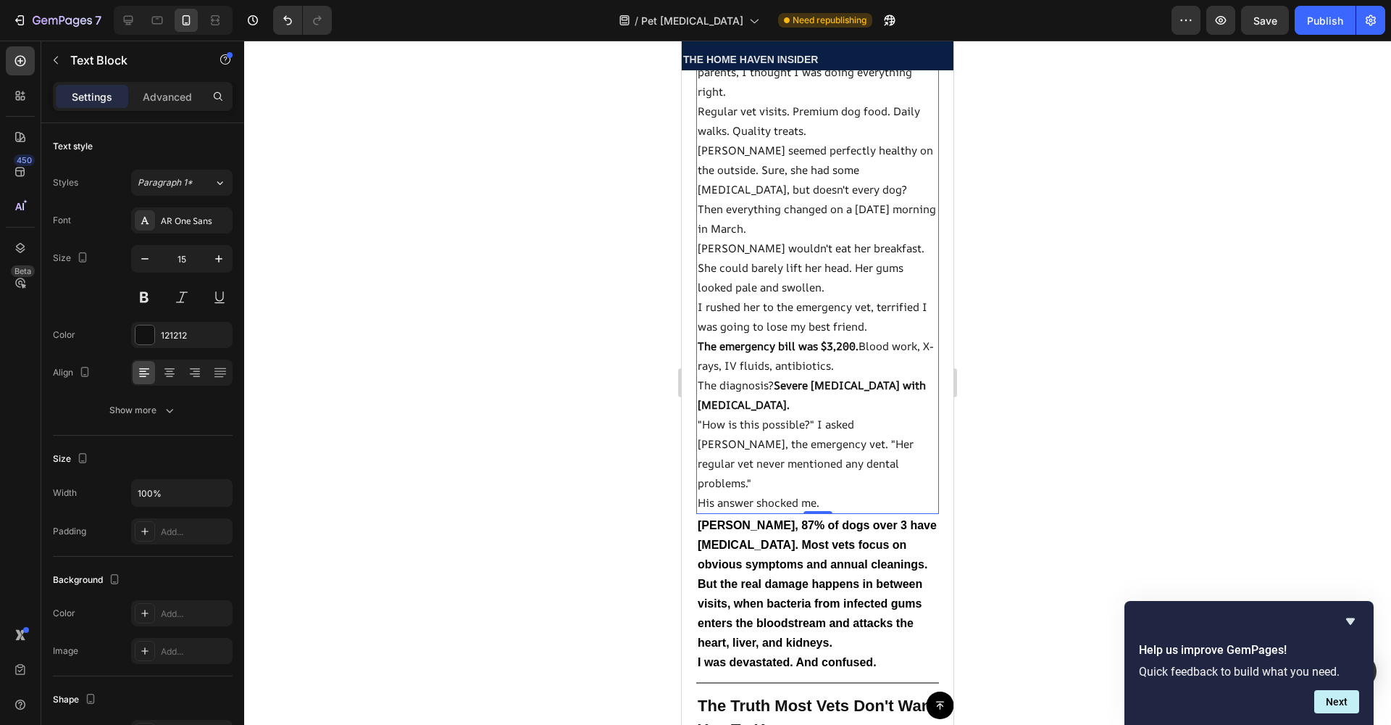
click at [811, 520] on div "0" at bounding box center [818, 526] width 14 height 12
click at [771, 519] on span "[PERSON_NAME], 87% of dogs over 3 have [MEDICAL_DATA]. Most vets focus on obvio…" at bounding box center [817, 584] width 239 height 130
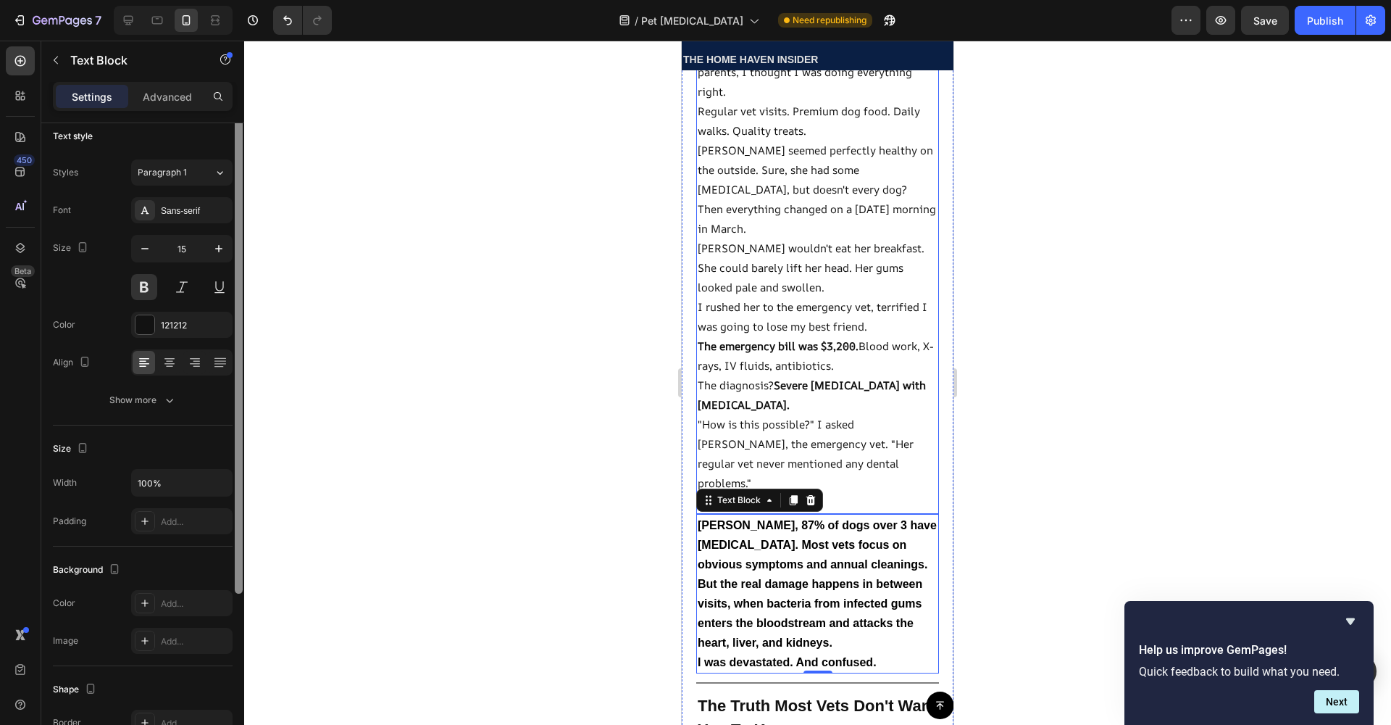
scroll to position [0, 0]
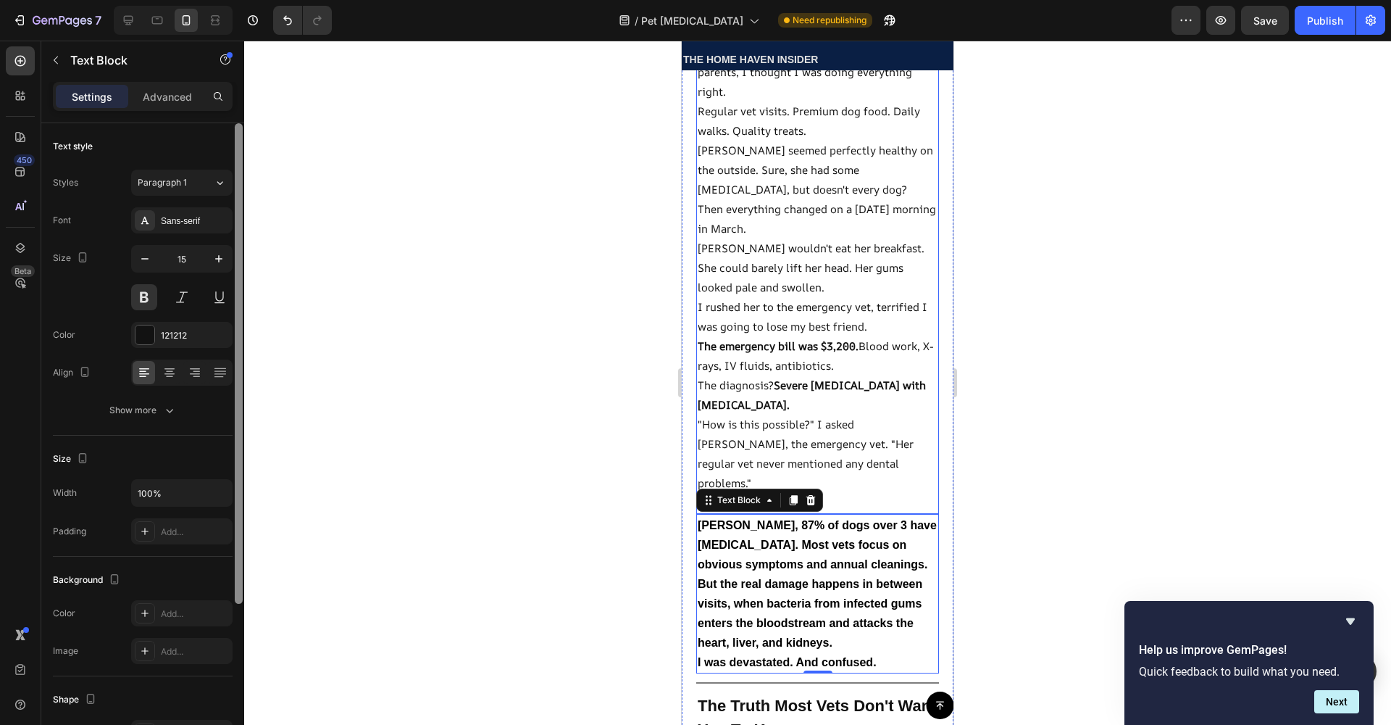
drag, startPoint x: 235, startPoint y: 343, endPoint x: 275, endPoint y: 170, distance: 177.7
click at [275, 0] on div "7 / Pet Oral Gel Need republishing Preview Save Publish 450 Beta Sections(18) E…" at bounding box center [695, 0] width 1391 height 0
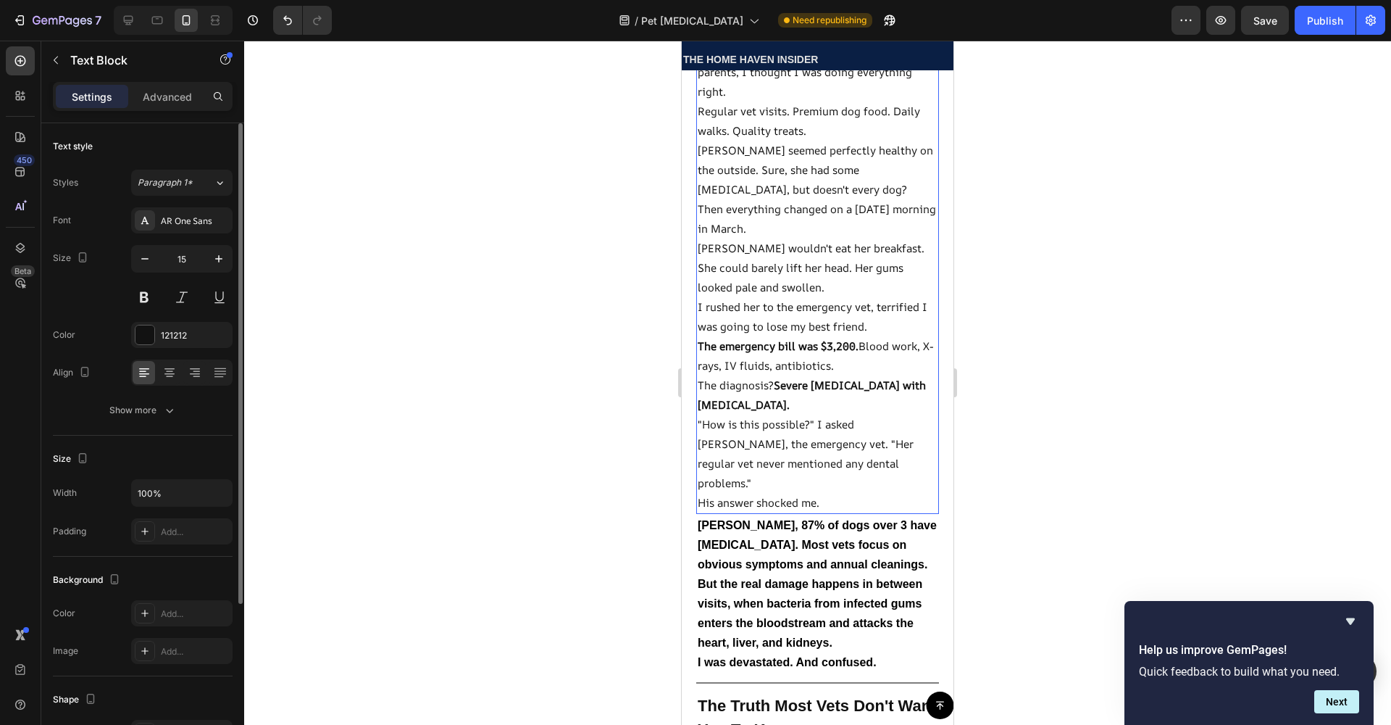
click at [796, 375] on p "The diagnosis? Severe [MEDICAL_DATA] with [MEDICAL_DATA]." at bounding box center [818, 394] width 240 height 39
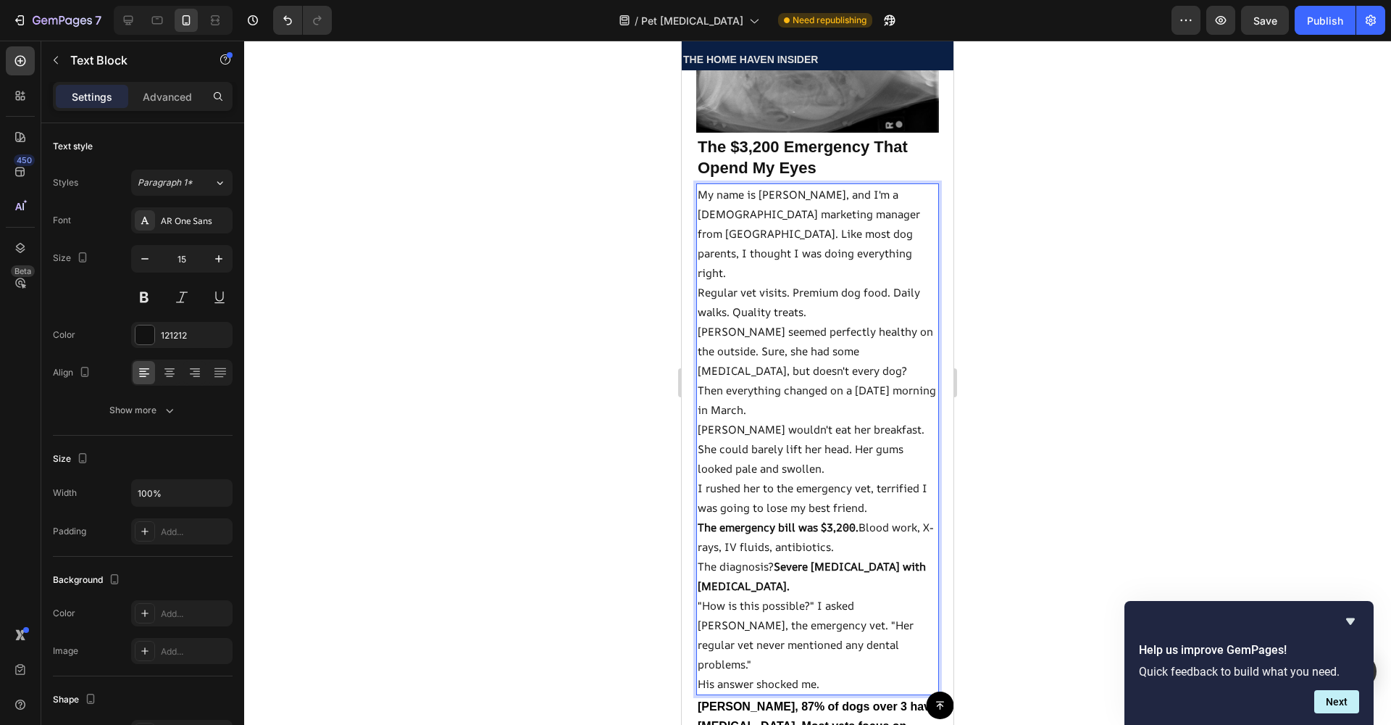
scroll to position [738, 0]
click at [821, 285] on p "Regular vet visits. Premium dog food. Daily walks. Quality treats." at bounding box center [818, 302] width 240 height 39
click at [775, 291] on p "Regular vet visits. Premium dog food. Daily walks. Quality treats." at bounding box center [818, 302] width 240 height 39
click at [732, 283] on p "Regular vet visits. Premium dog food. Daily walks. Quality treats." at bounding box center [818, 302] width 240 height 39
click at [567, 305] on div at bounding box center [817, 383] width 1147 height 684
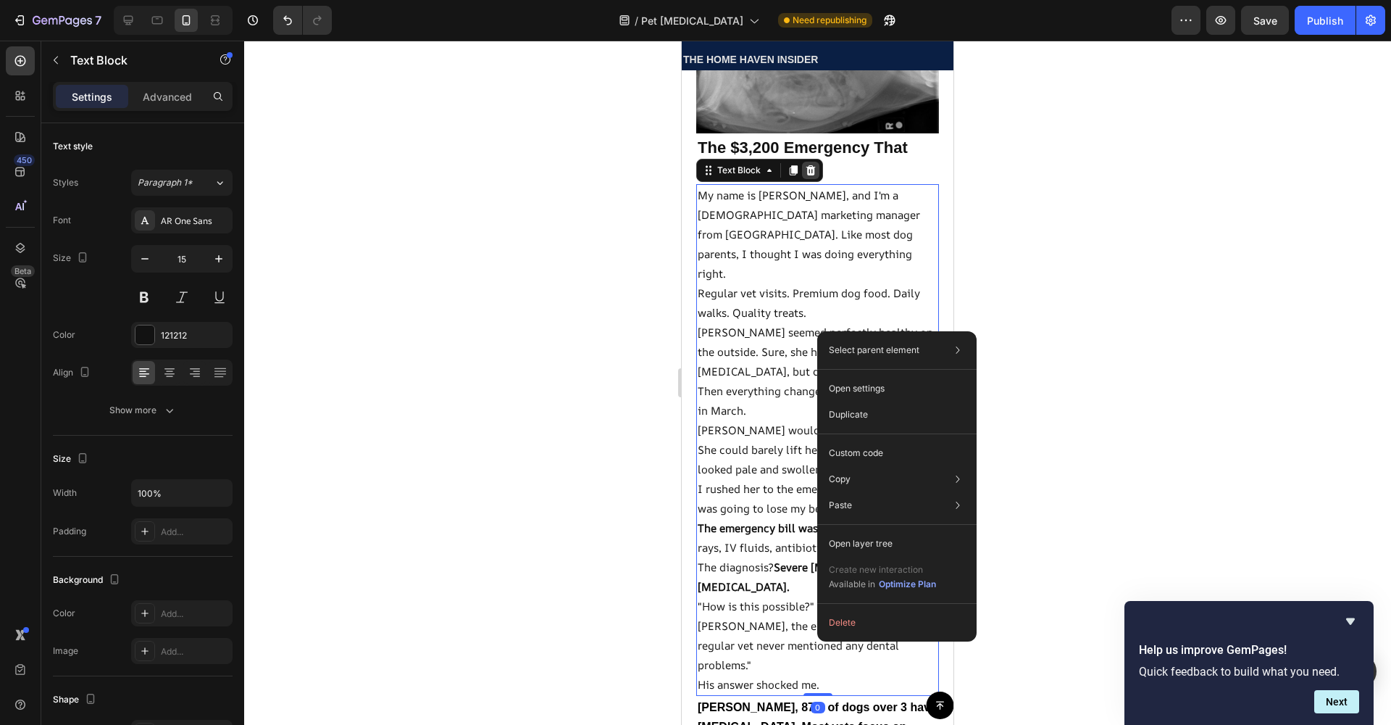
click at [811, 166] on icon at bounding box center [810, 170] width 9 height 10
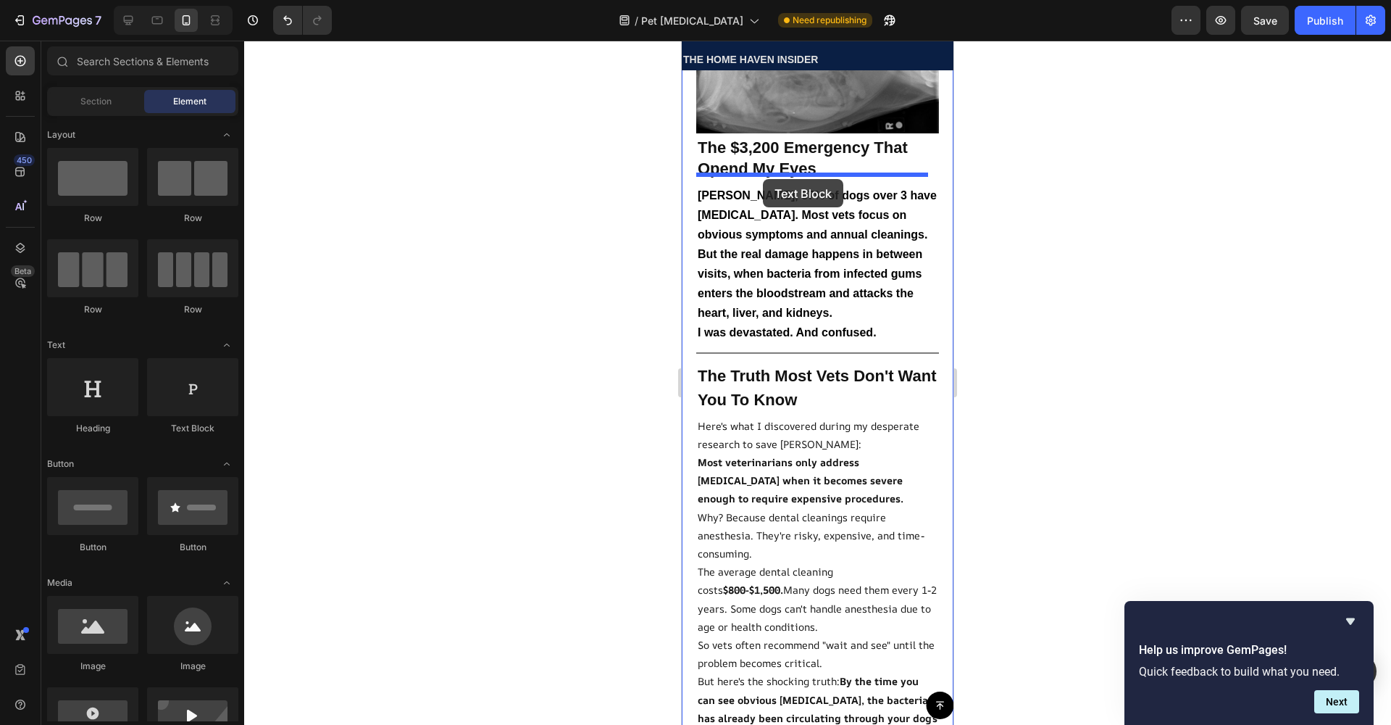
drag, startPoint x: 897, startPoint y: 422, endPoint x: 763, endPoint y: 179, distance: 277.9
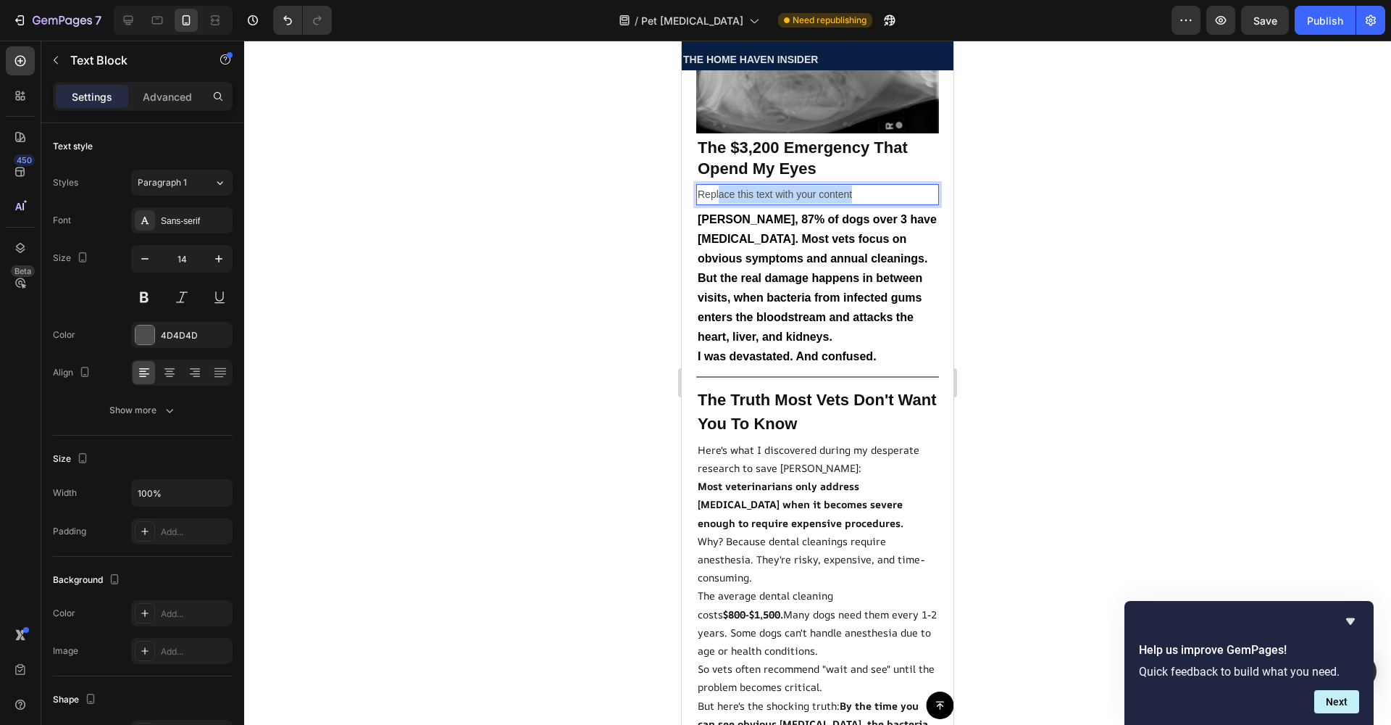
drag, startPoint x: 733, startPoint y: 184, endPoint x: 1356, endPoint y: 251, distance: 627.4
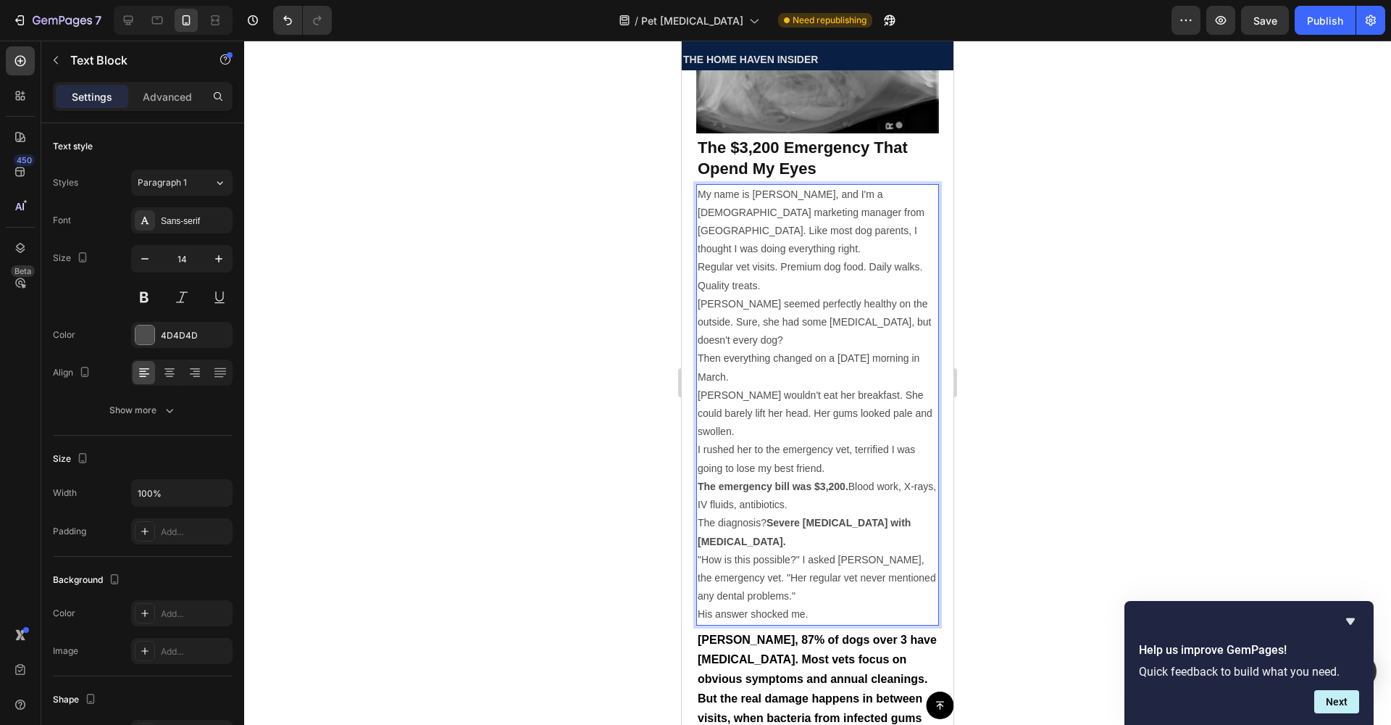
click at [713, 204] on p "My name is [PERSON_NAME], and I'm a [DEMOGRAPHIC_DATA] marketing manager from […" at bounding box center [818, 221] width 240 height 73
click at [183, 340] on div "4D4D4D" at bounding box center [182, 335] width 42 height 13
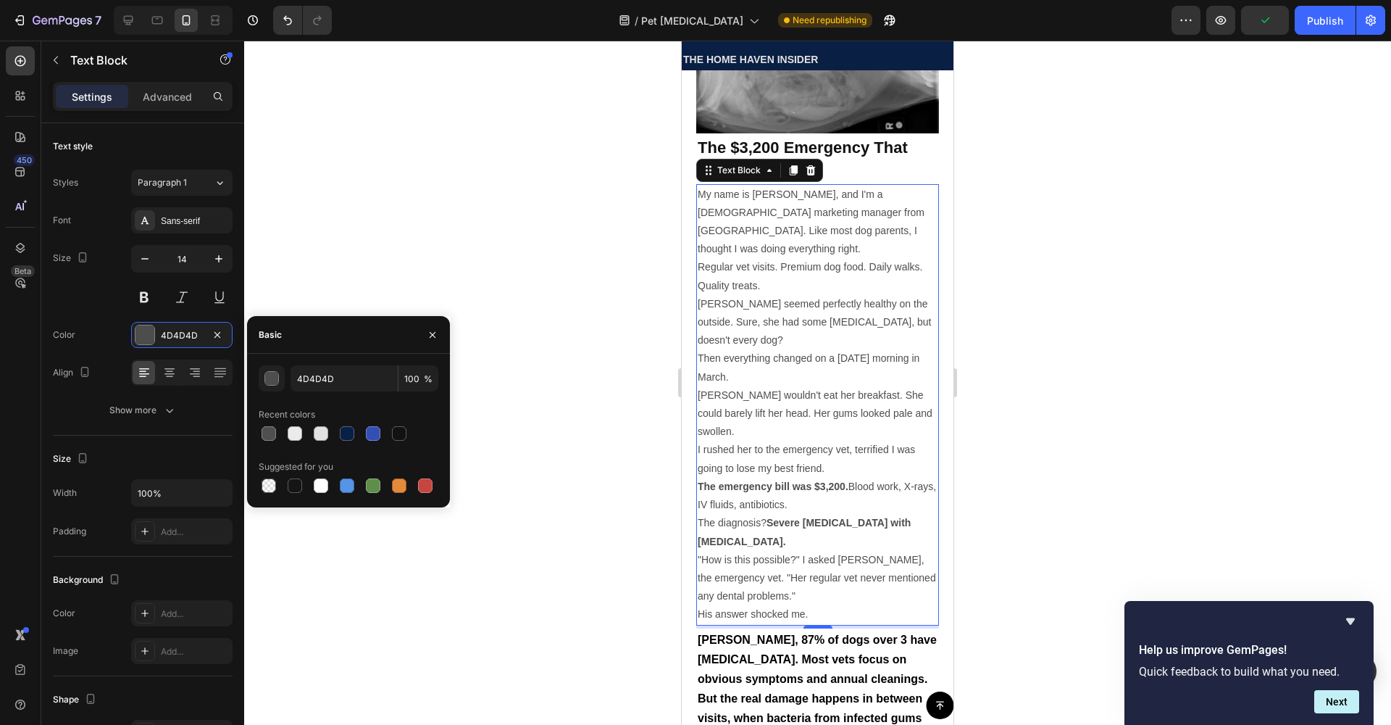
drag, startPoint x: 404, startPoint y: 428, endPoint x: 462, endPoint y: 441, distance: 60.0
click at [403, 429] on div at bounding box center [399, 433] width 14 height 14
type input "121212"
click at [625, 333] on div at bounding box center [817, 383] width 1147 height 684
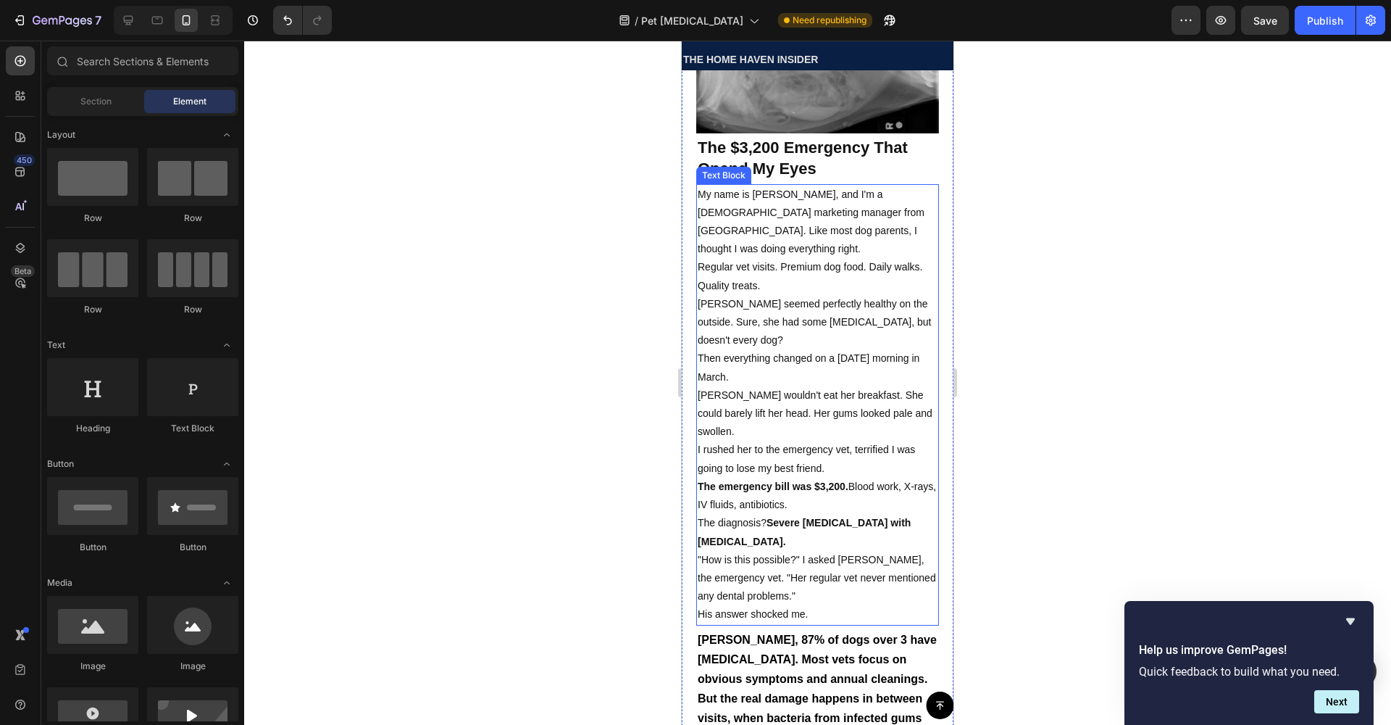
click at [755, 314] on p "[PERSON_NAME] seemed perfectly healthy on the outside. Sure, she had some [MEDI…" at bounding box center [818, 322] width 240 height 55
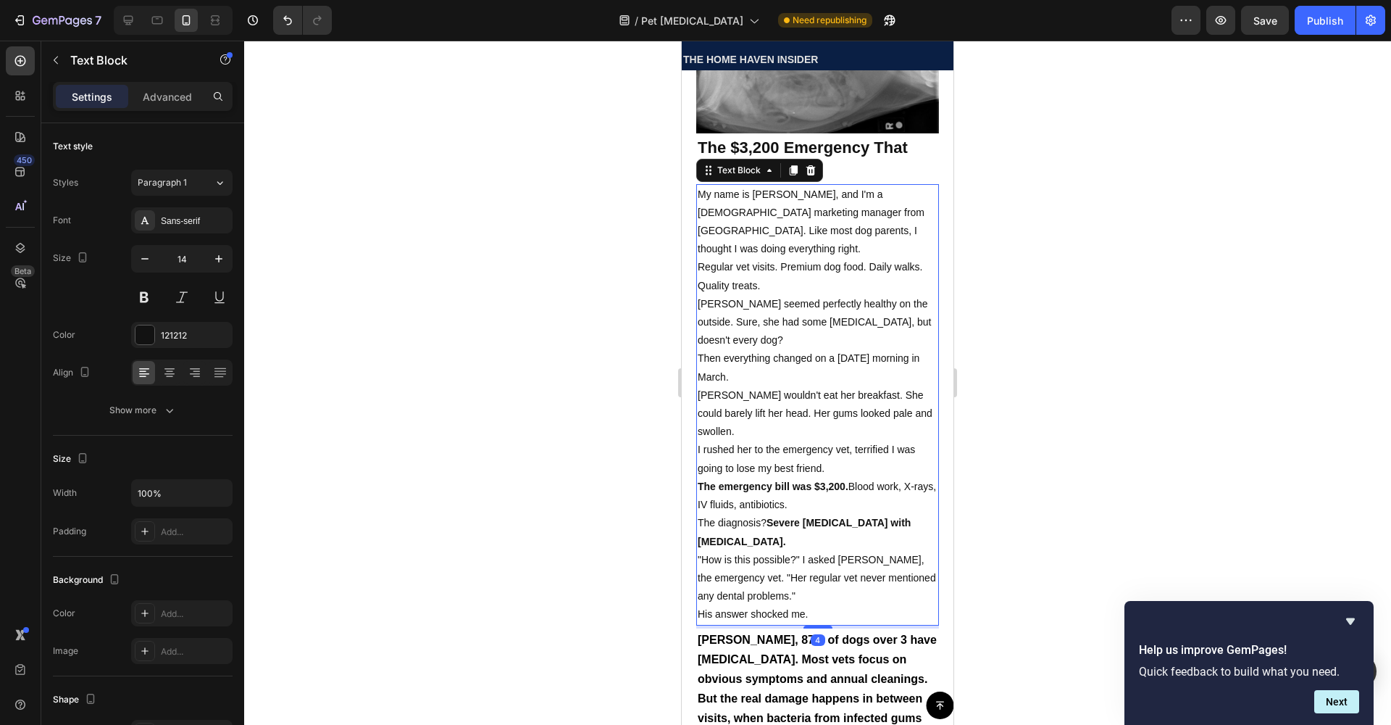
click at [433, 373] on div at bounding box center [817, 383] width 1147 height 684
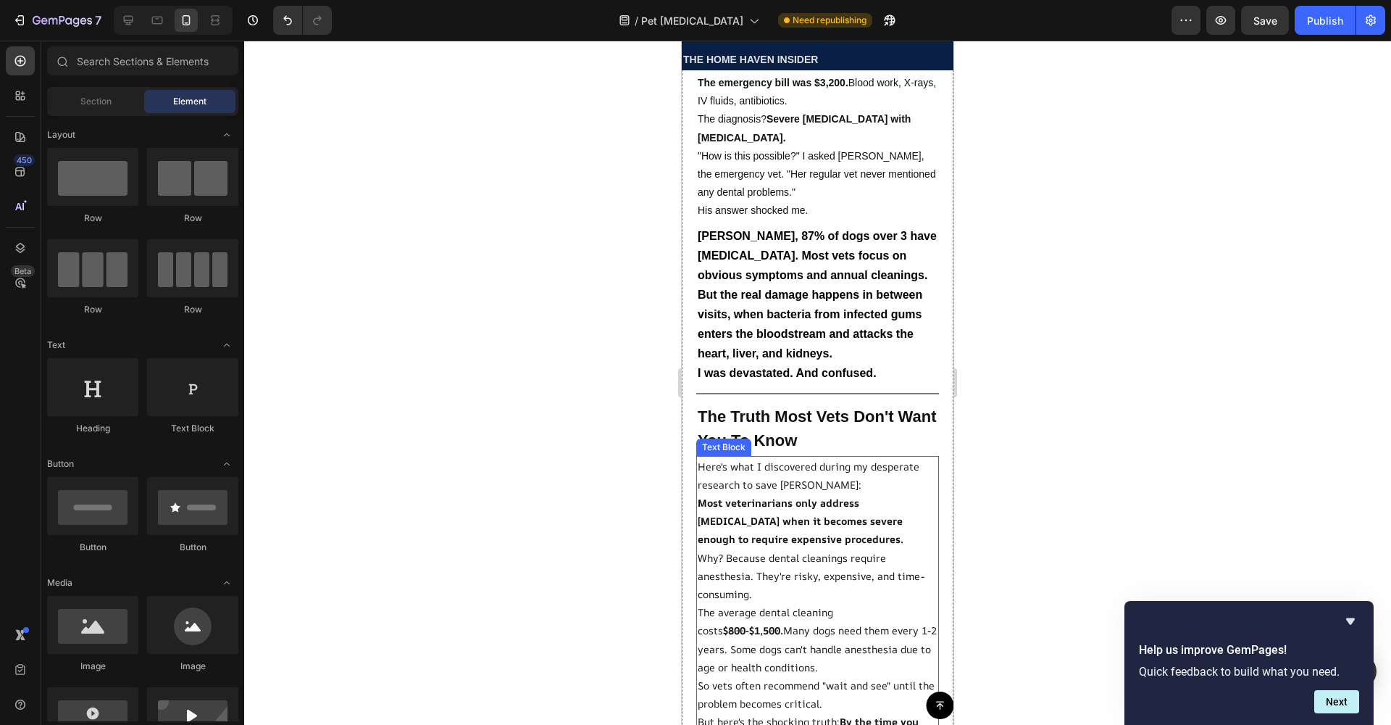
click at [777, 548] on p "Why? Because dental cleanings require anesthesia. They're risky, expensive, and…" at bounding box center [818, 575] width 240 height 55
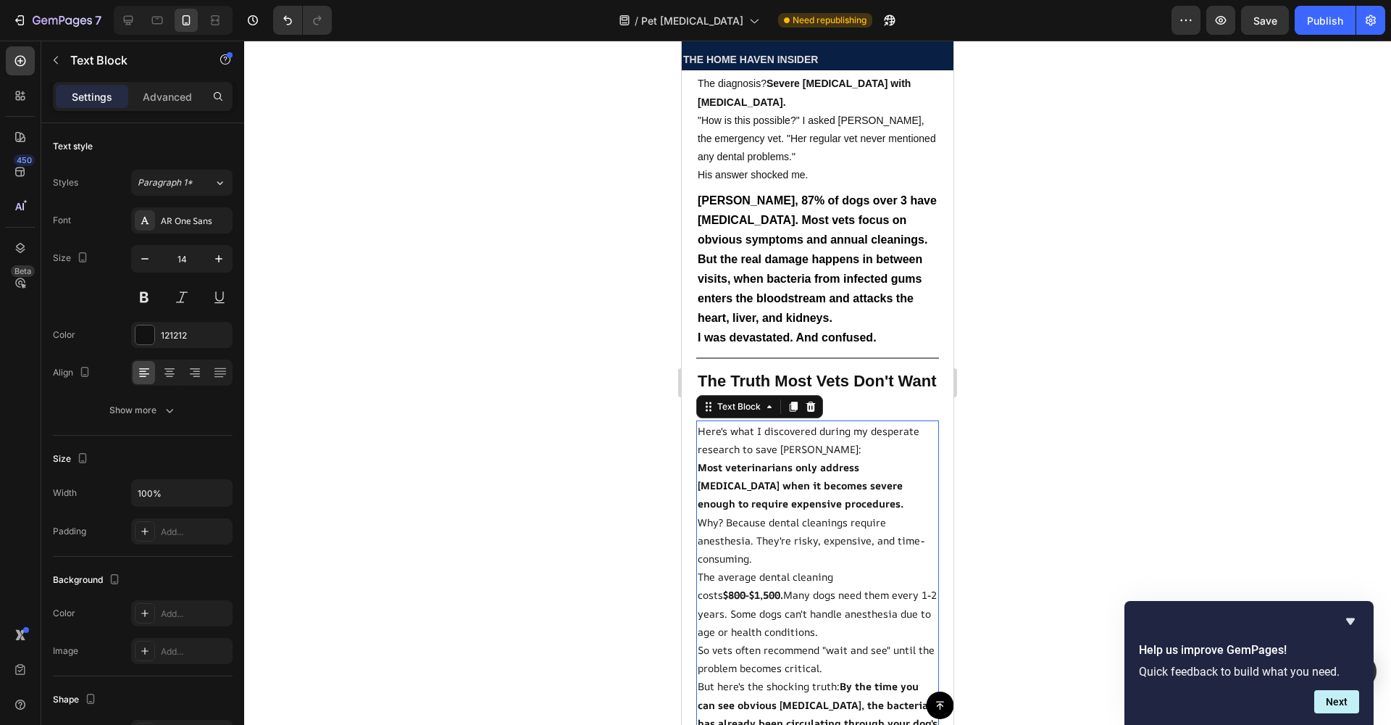
scroll to position [1195, 0]
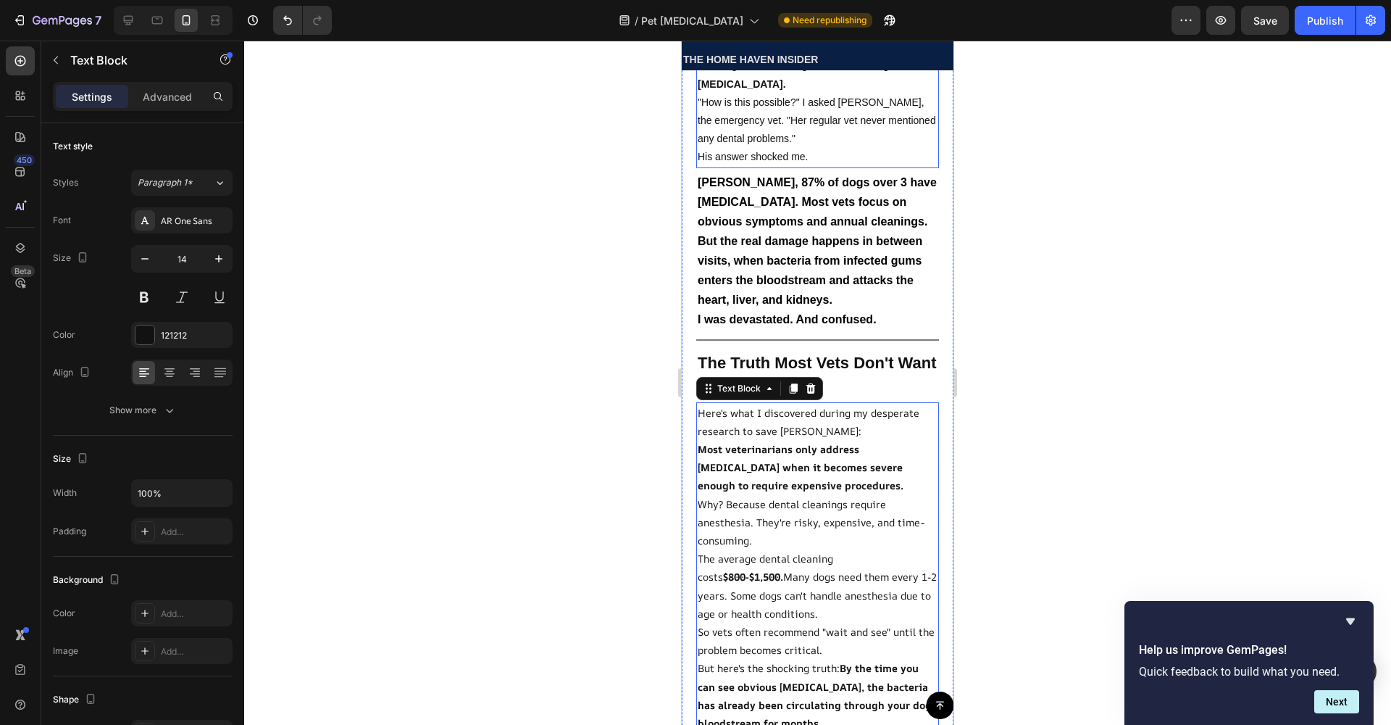
click at [771, 93] on p ""How is this possible?" I asked [PERSON_NAME], the emergency vet. "Her regular …" at bounding box center [818, 120] width 240 height 55
click at [766, 495] on p "Why? Because dental cleanings require anesthesia. They're risky, expensive, and…" at bounding box center [818, 522] width 240 height 55
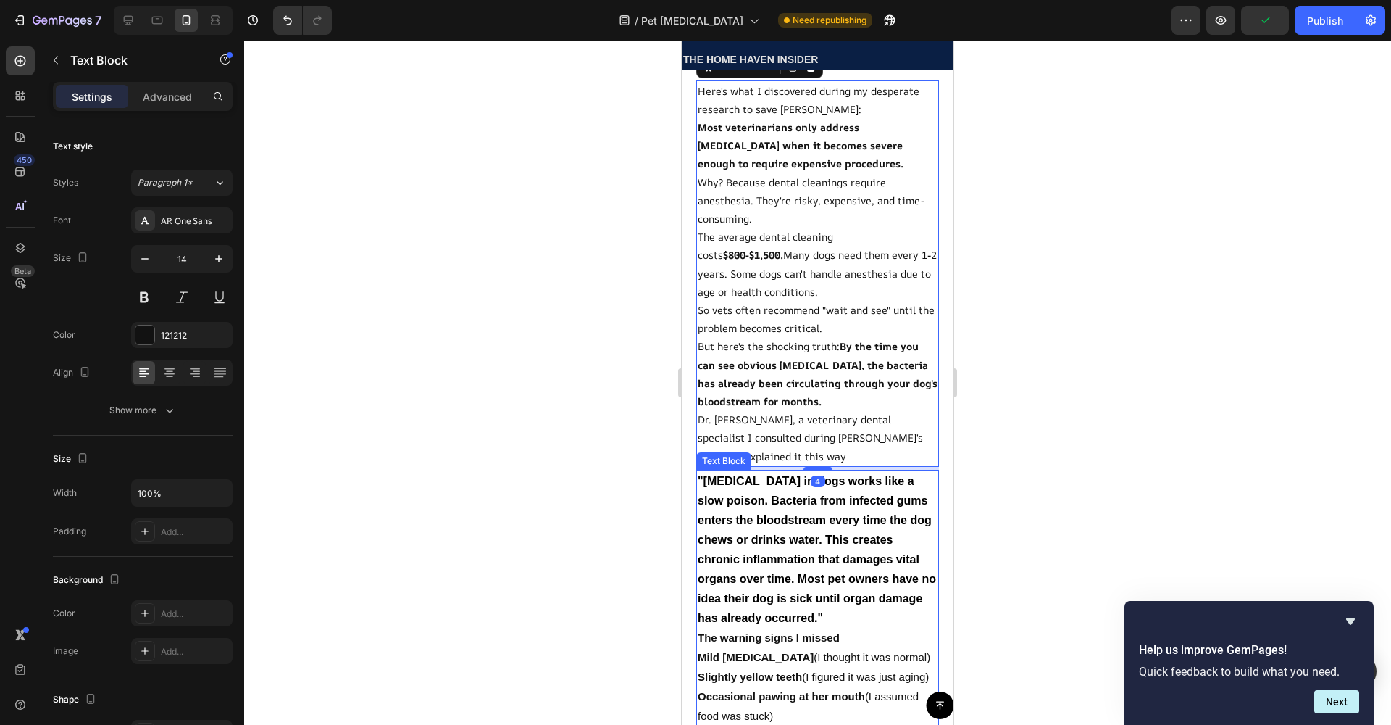
scroll to position [1837, 0]
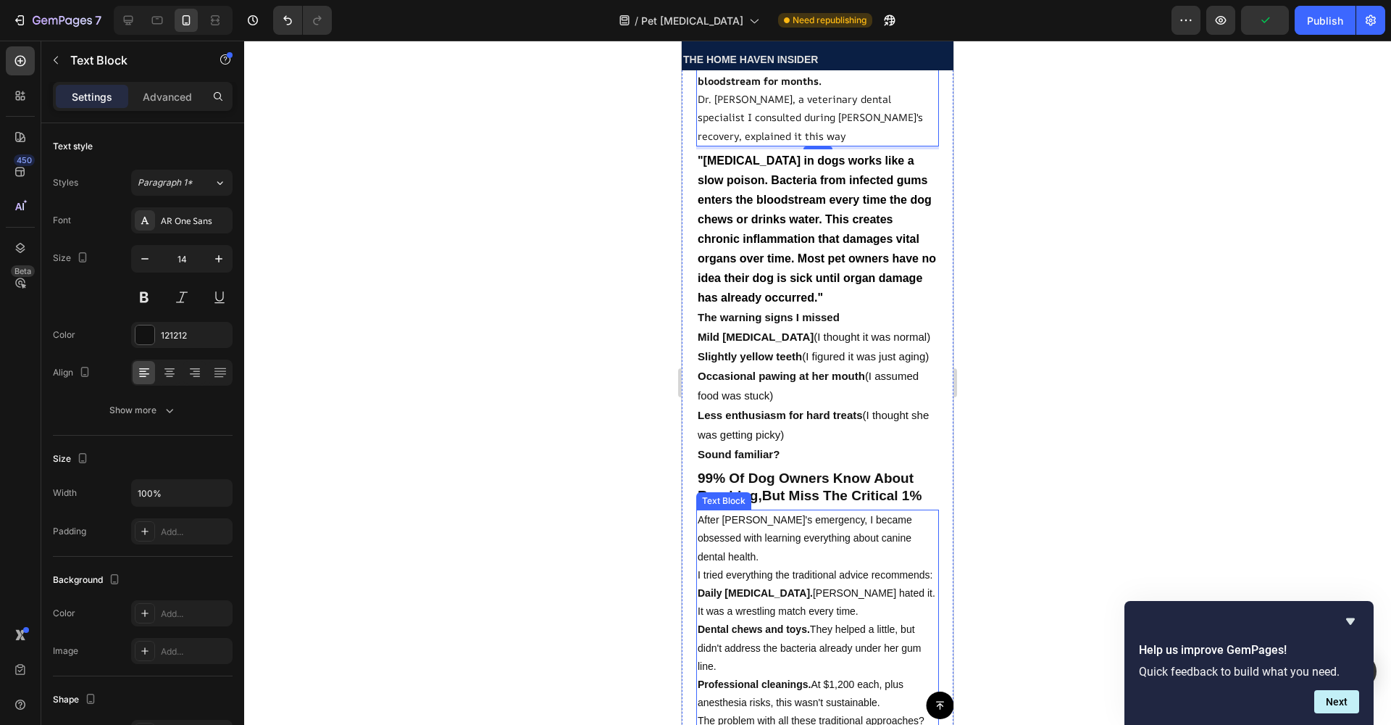
click at [763, 512] on p "After [PERSON_NAME]'s emergency, I became obsessed with learning everything abo…" at bounding box center [818, 538] width 240 height 55
click at [754, 274] on strong ""[MEDICAL_DATA] in dogs works like a slow poison. Bacteria from infected gums e…" at bounding box center [817, 228] width 238 height 149
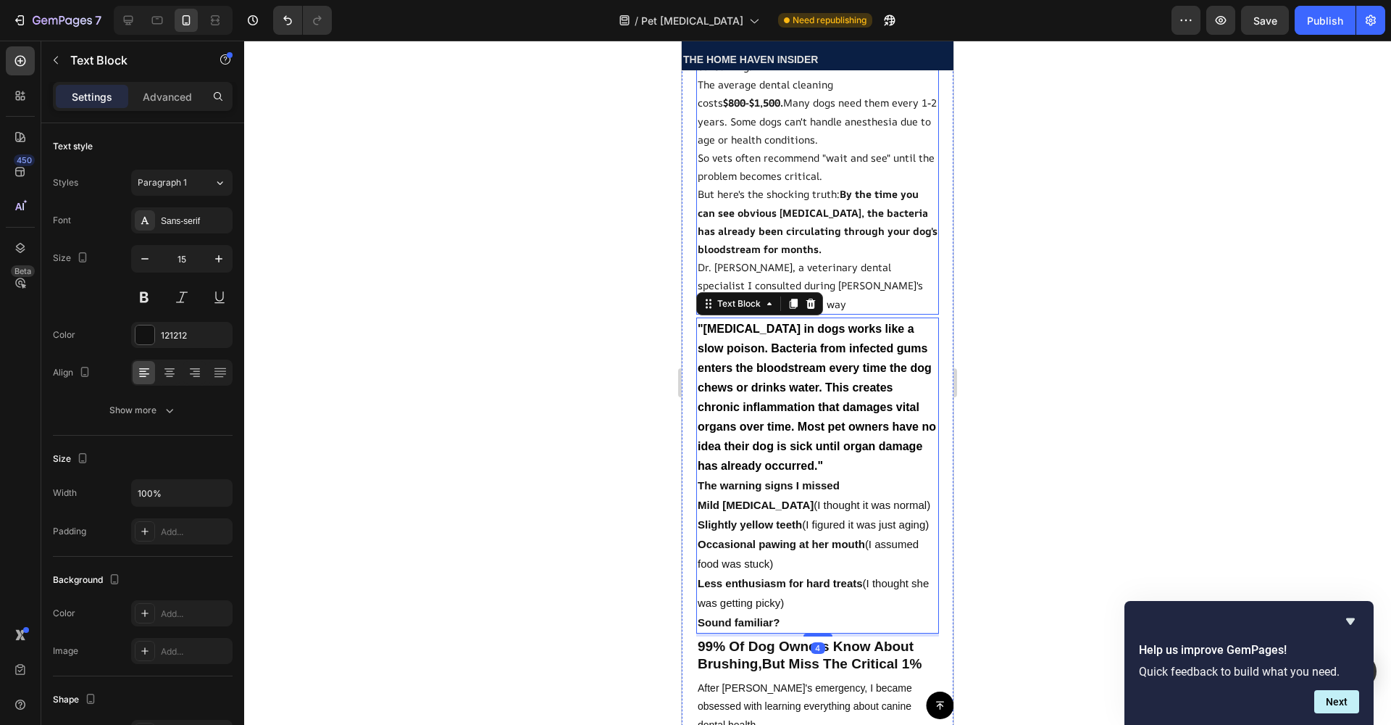
click at [754, 204] on strong "By the time you can see obvious [MEDICAL_DATA], the bacteria has already been c…" at bounding box center [818, 221] width 240 height 69
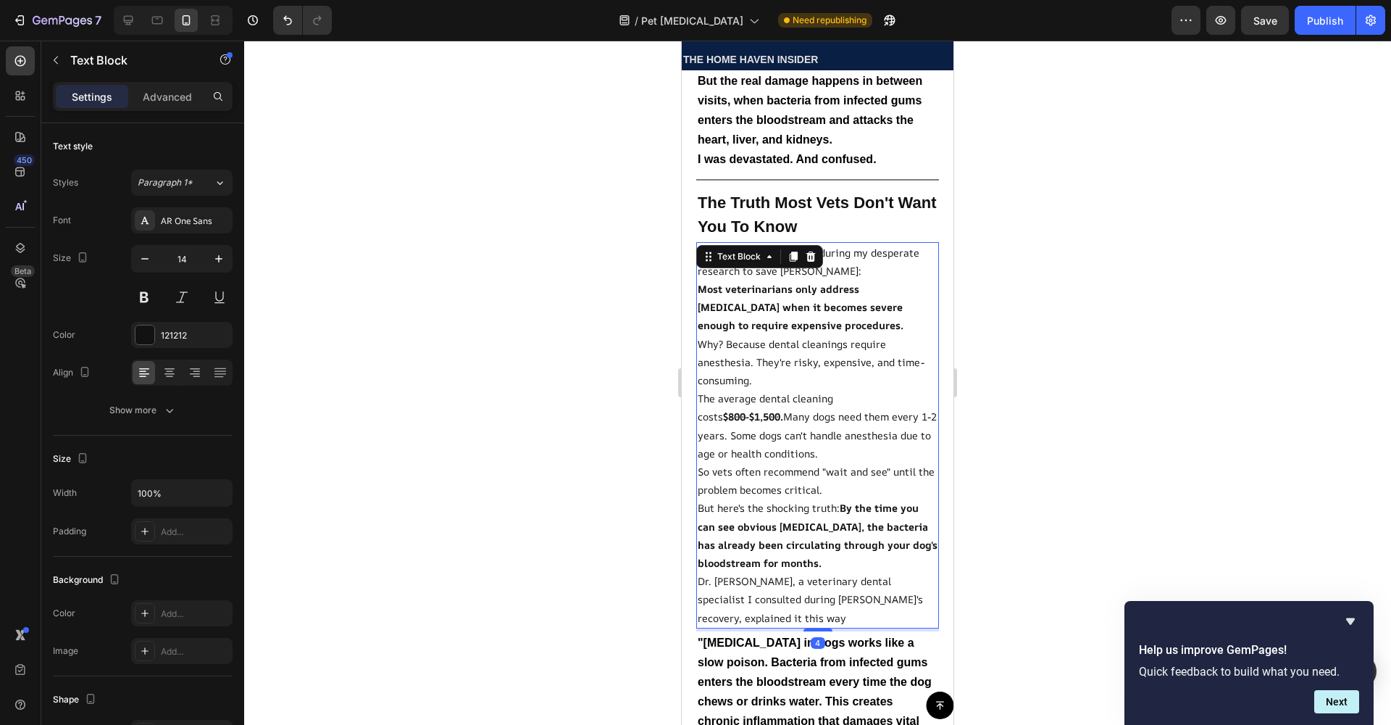
scroll to position [1354, 0]
click at [795, 335] on p "Why? Because dental cleanings require anesthesia. They're risky, expensive, and…" at bounding box center [818, 362] width 240 height 55
click at [747, 244] on p "Here's what I discovered during my desperate research to save [PERSON_NAME]:" at bounding box center [818, 262] width 240 height 36
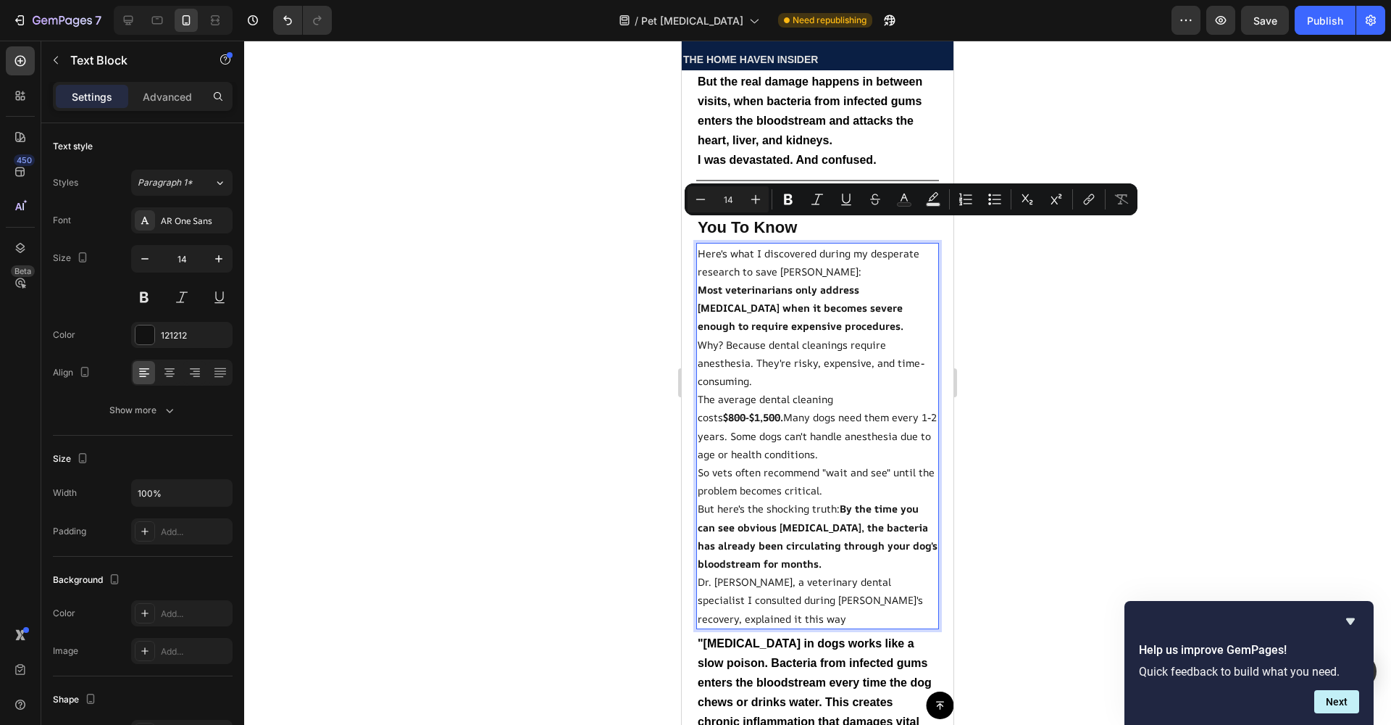
click at [856, 283] on strong "Most veterinarians only address [MEDICAL_DATA] when it becomes severe enough to…" at bounding box center [801, 308] width 206 height 50
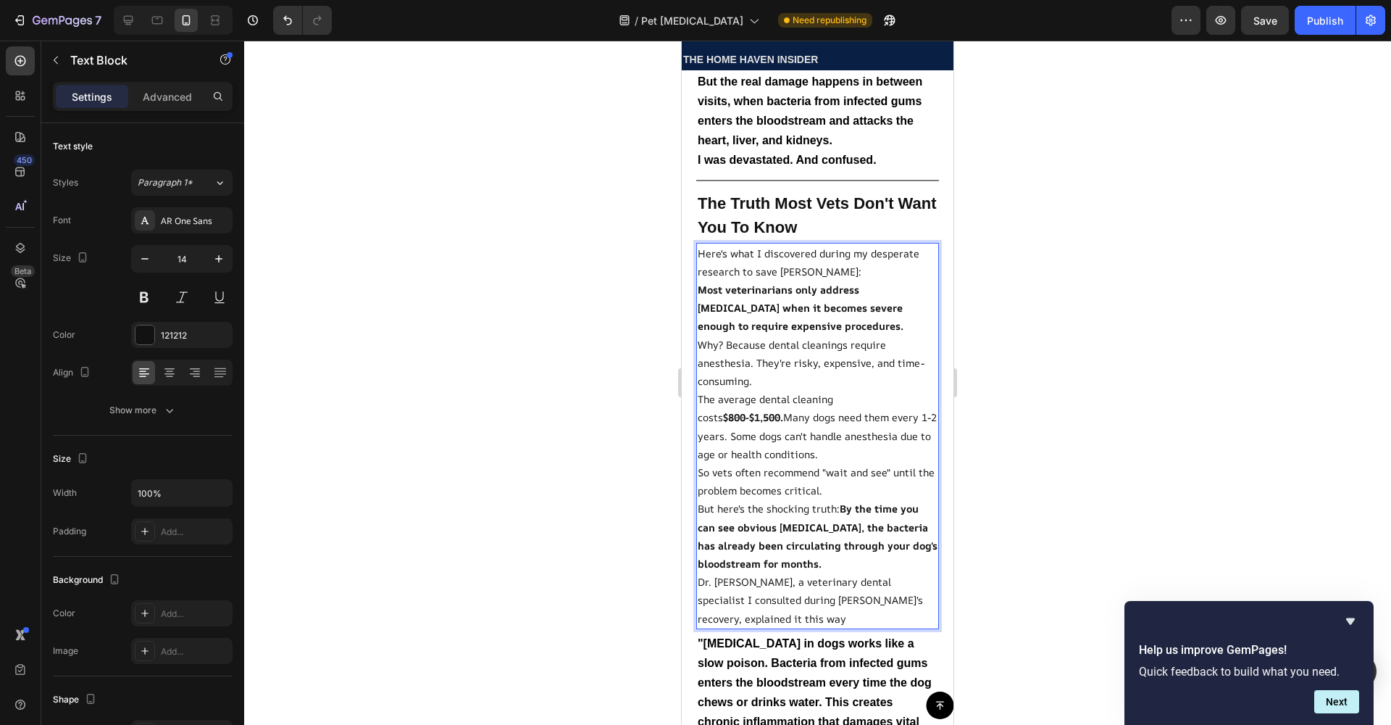
click at [855, 283] on strong "Most veterinarians only address [MEDICAL_DATA] when it becomes severe enough to…" at bounding box center [801, 308] width 206 height 50
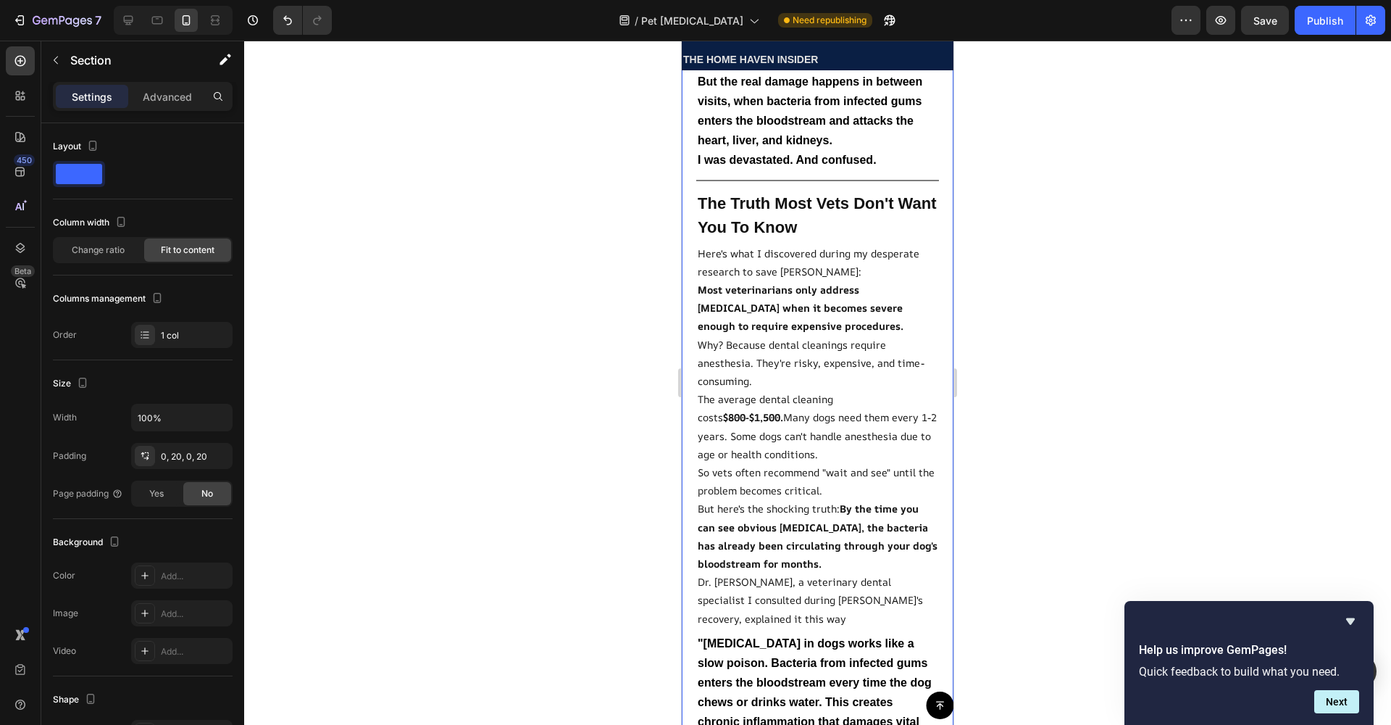
click at [698, 244] on p "Here's what I discovered during my desperate research to save [PERSON_NAME]:" at bounding box center [818, 262] width 240 height 36
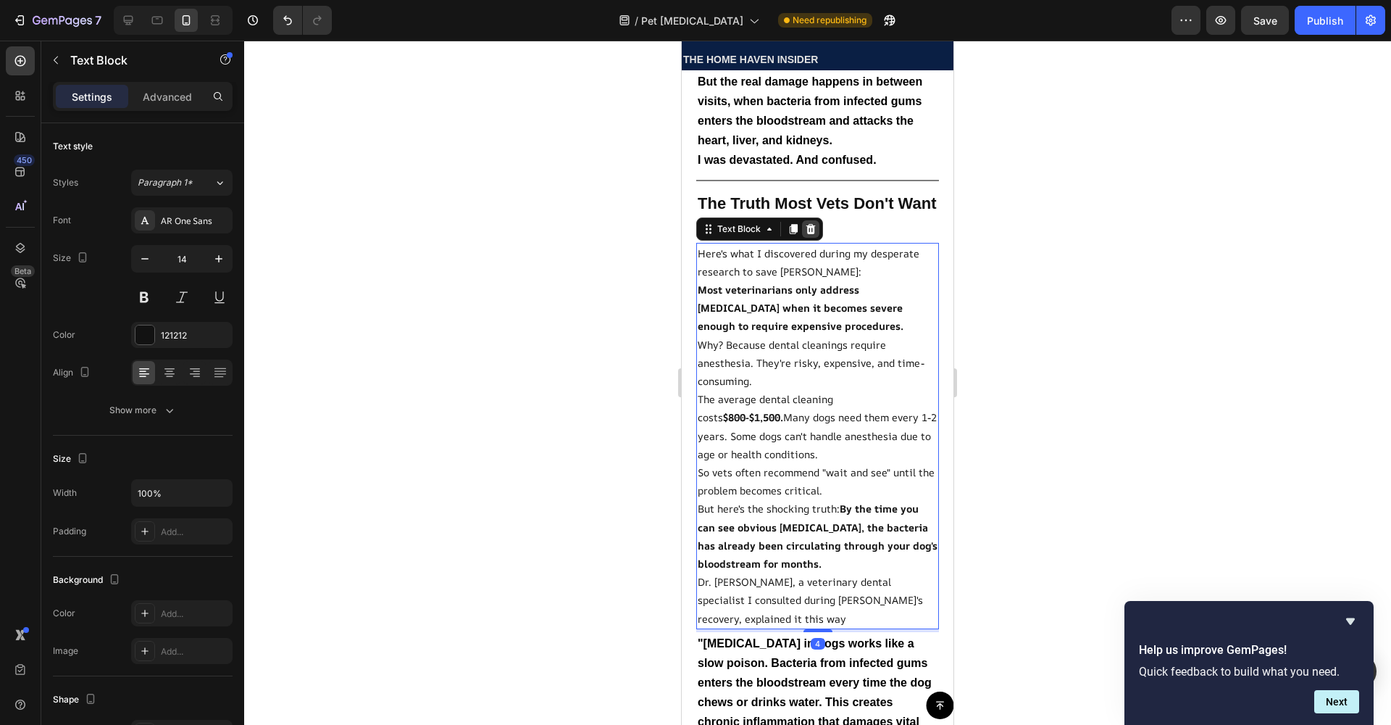
click at [804, 220] on div at bounding box center [810, 228] width 17 height 17
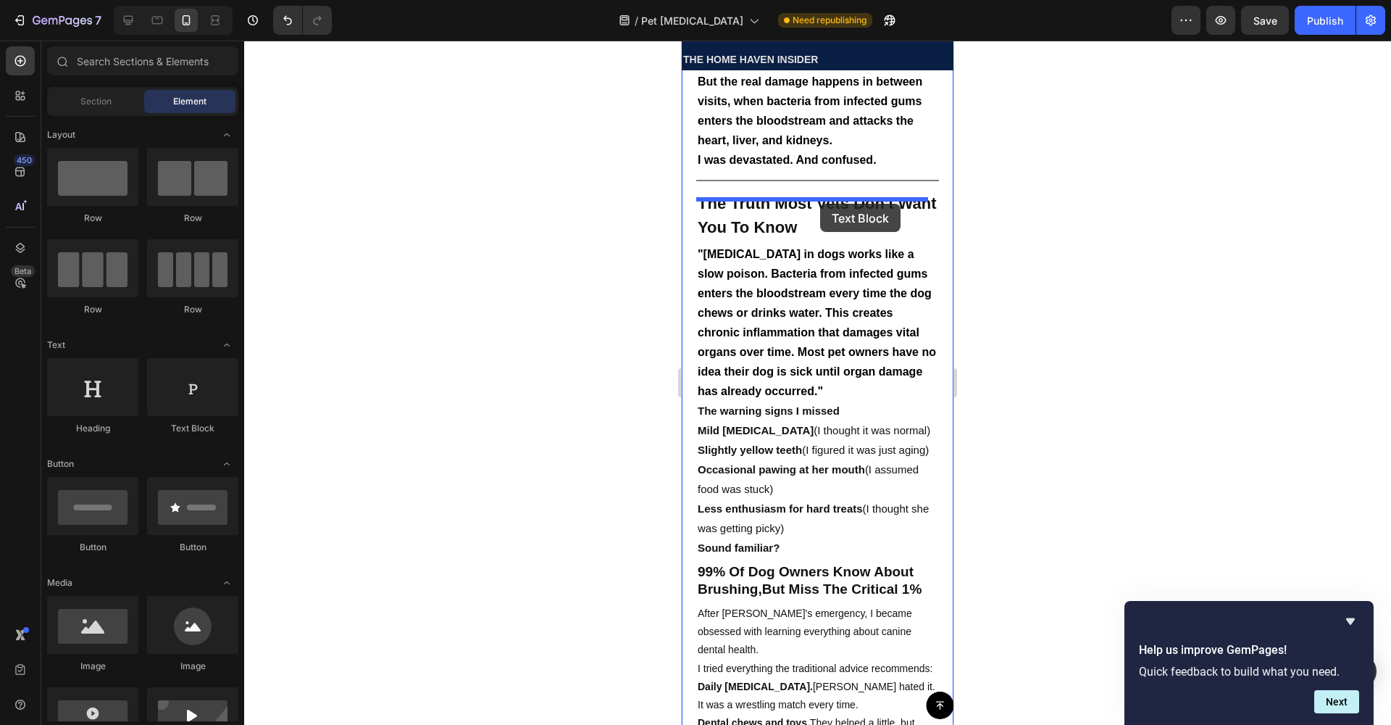
drag, startPoint x: 849, startPoint y: 434, endPoint x: 820, endPoint y: 204, distance: 232.2
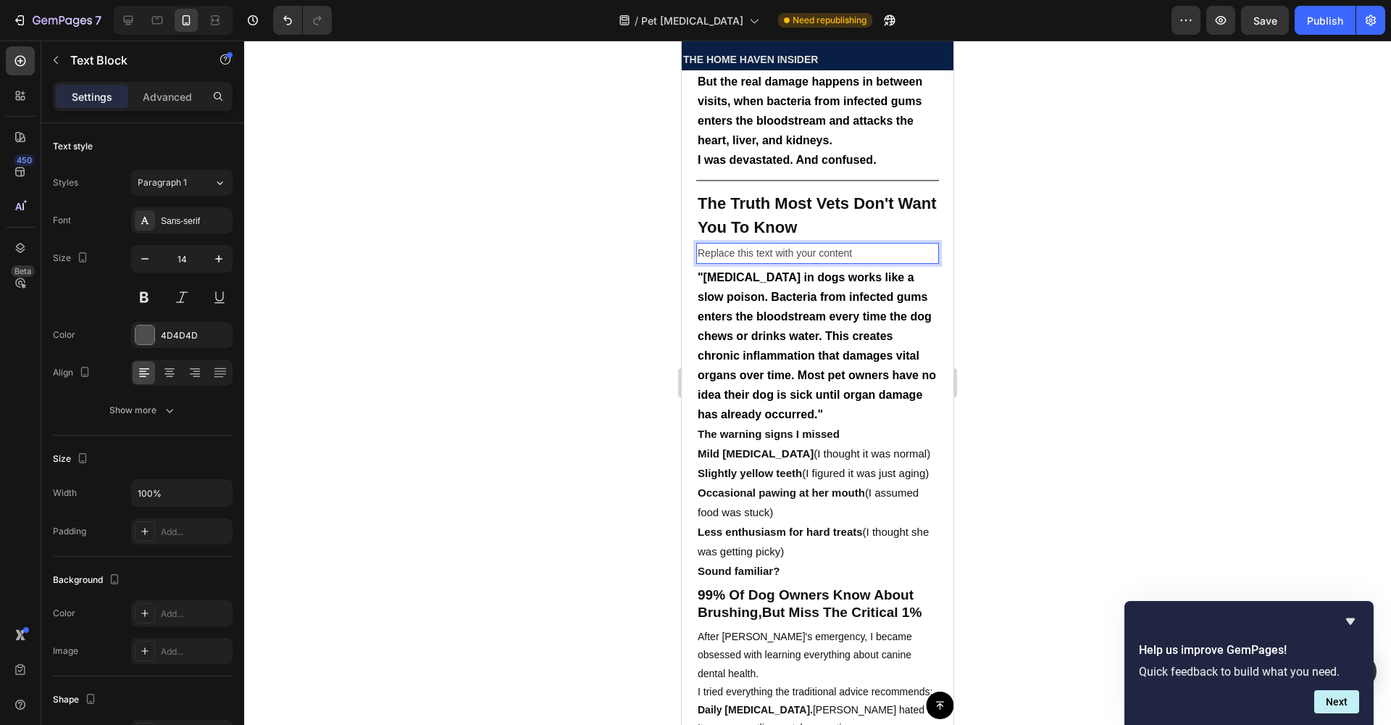
click at [854, 244] on p "Replace this text with your content" at bounding box center [818, 253] width 240 height 18
drag, startPoint x: 725, startPoint y: 209, endPoint x: 571, endPoint y: 189, distance: 154.9
click at [801, 244] on p "ent" at bounding box center [818, 253] width 240 height 18
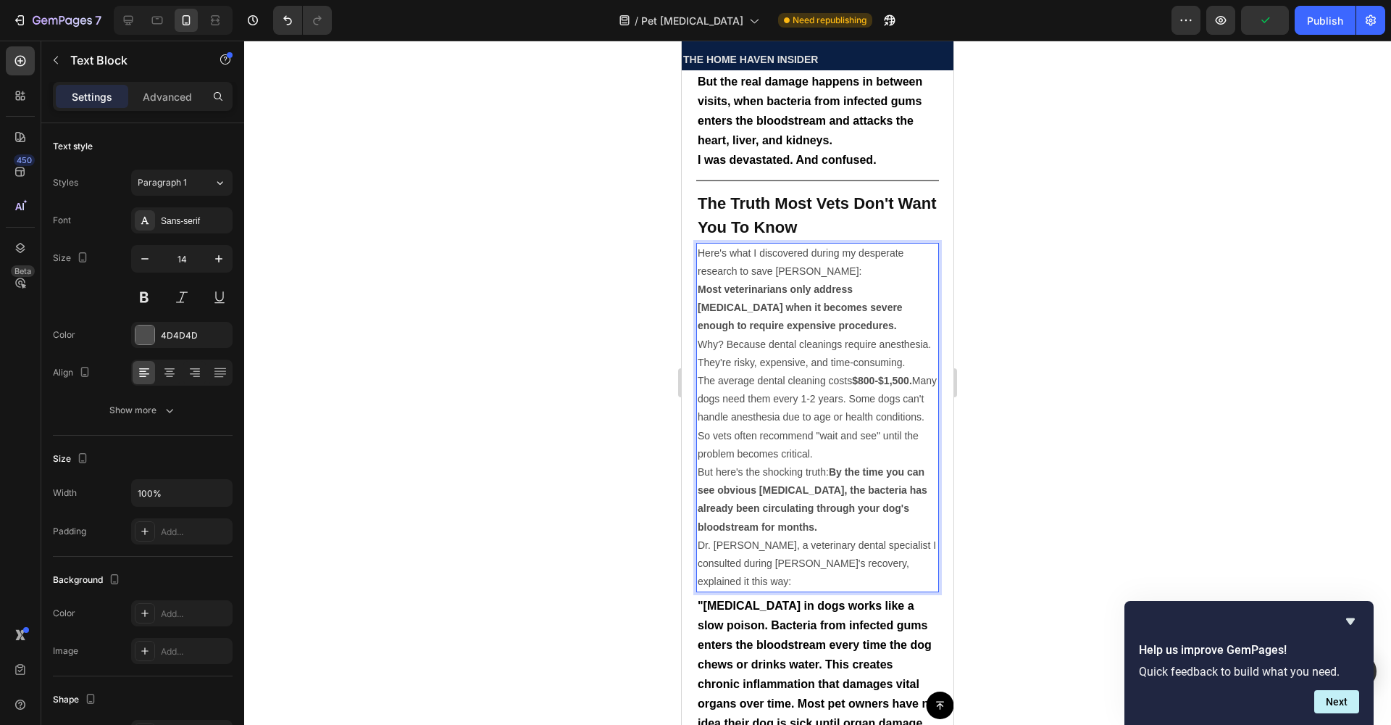
click at [749, 280] on p "Most veterinarians only address [MEDICAL_DATA] when it becomes severe enough to…" at bounding box center [818, 307] width 240 height 55
click at [199, 335] on div "4D4D4D" at bounding box center [182, 335] width 42 height 13
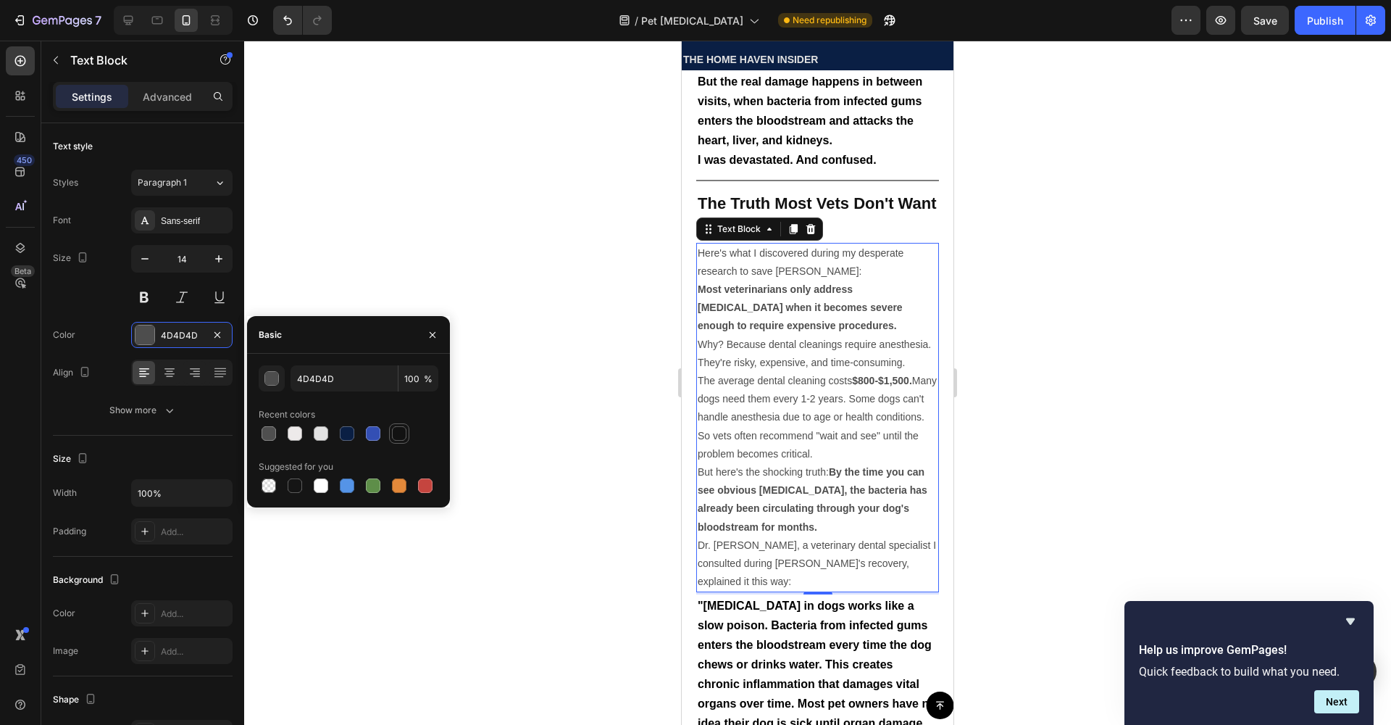
click at [408, 430] on div at bounding box center [399, 433] width 20 height 20
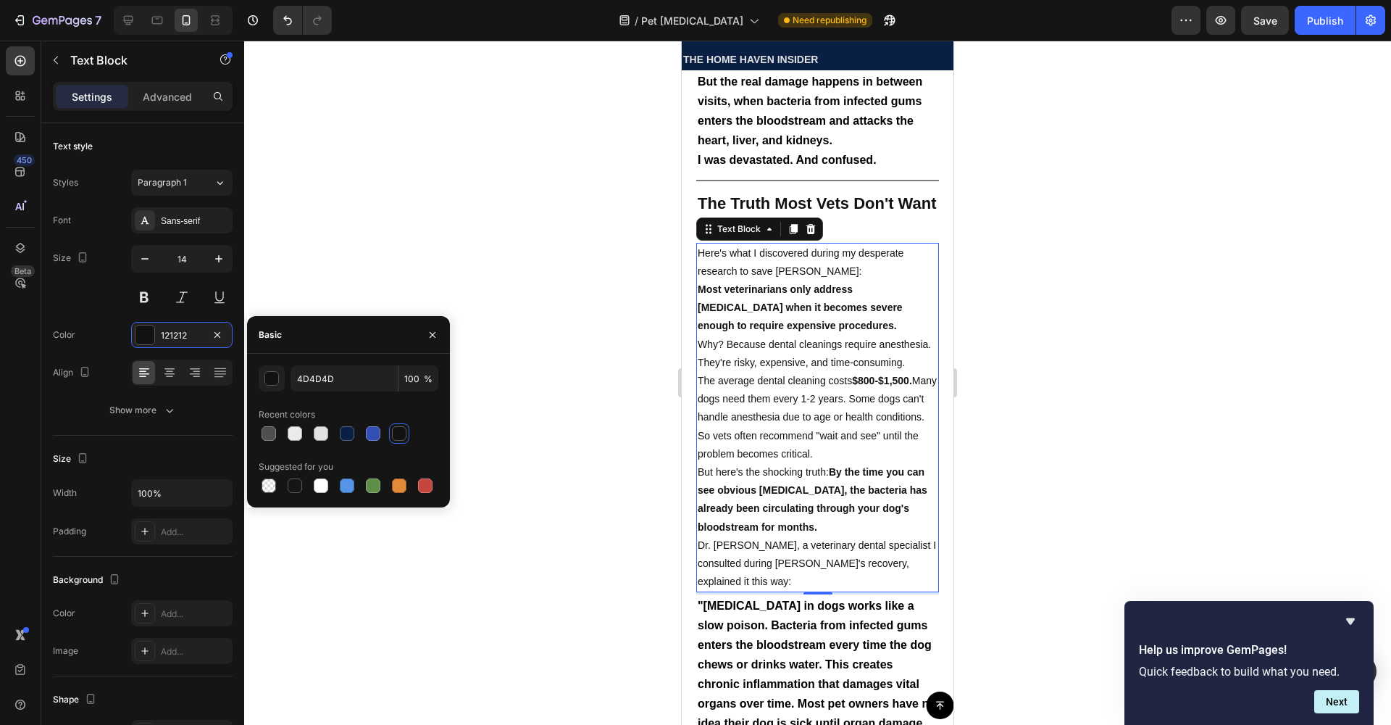
type input "121212"
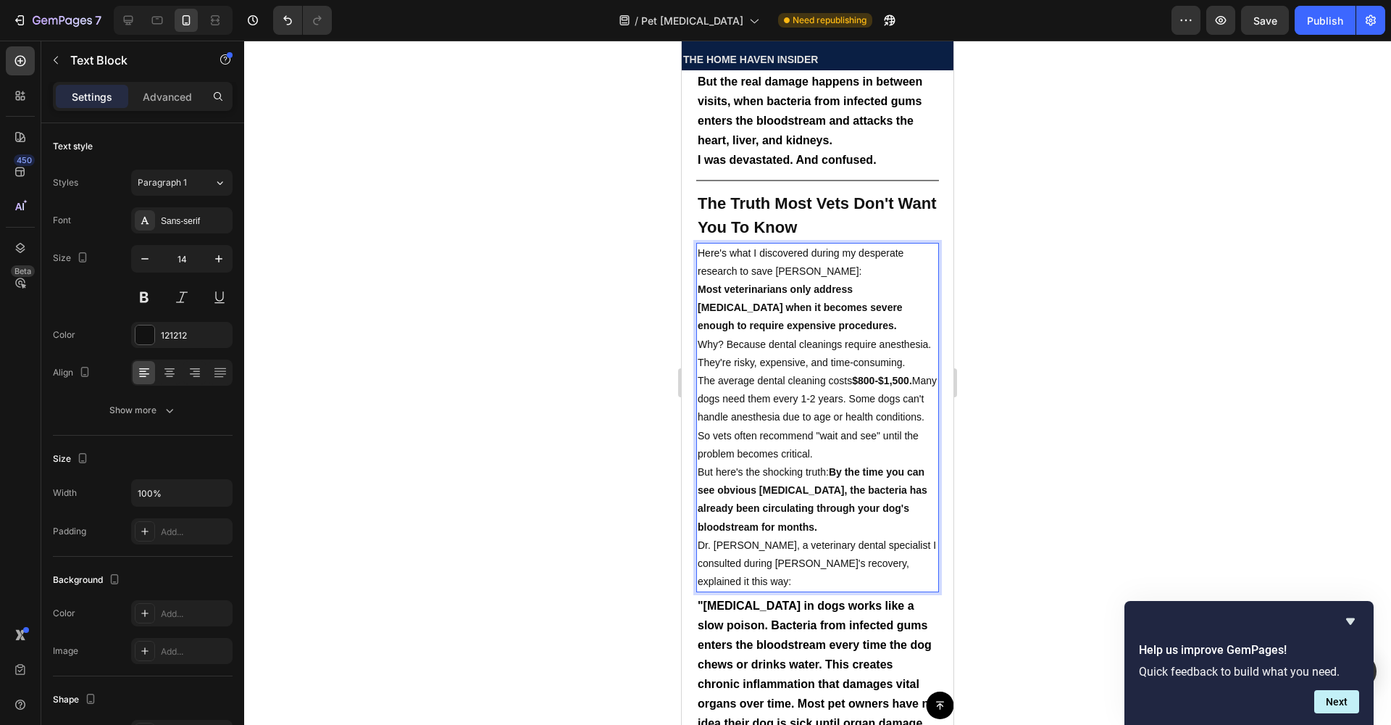
click at [1136, 320] on div at bounding box center [817, 383] width 1147 height 684
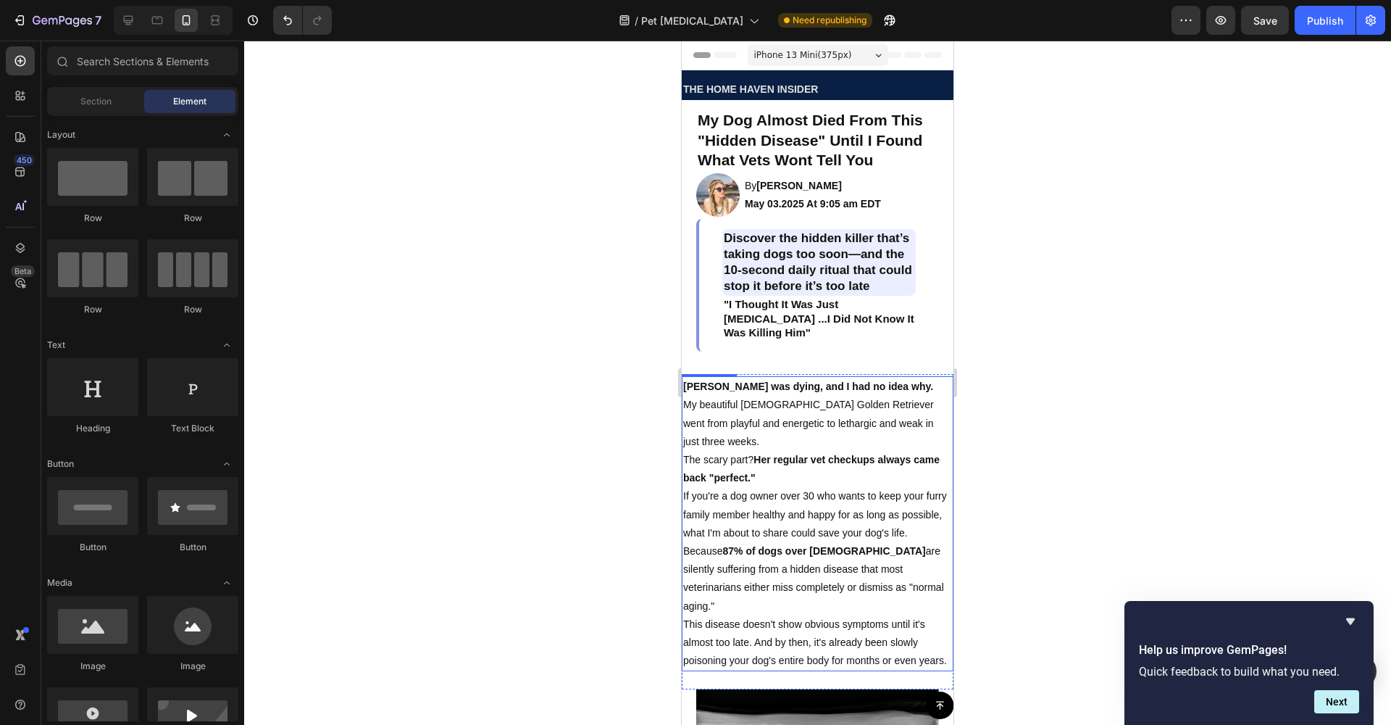
scroll to position [0, 0]
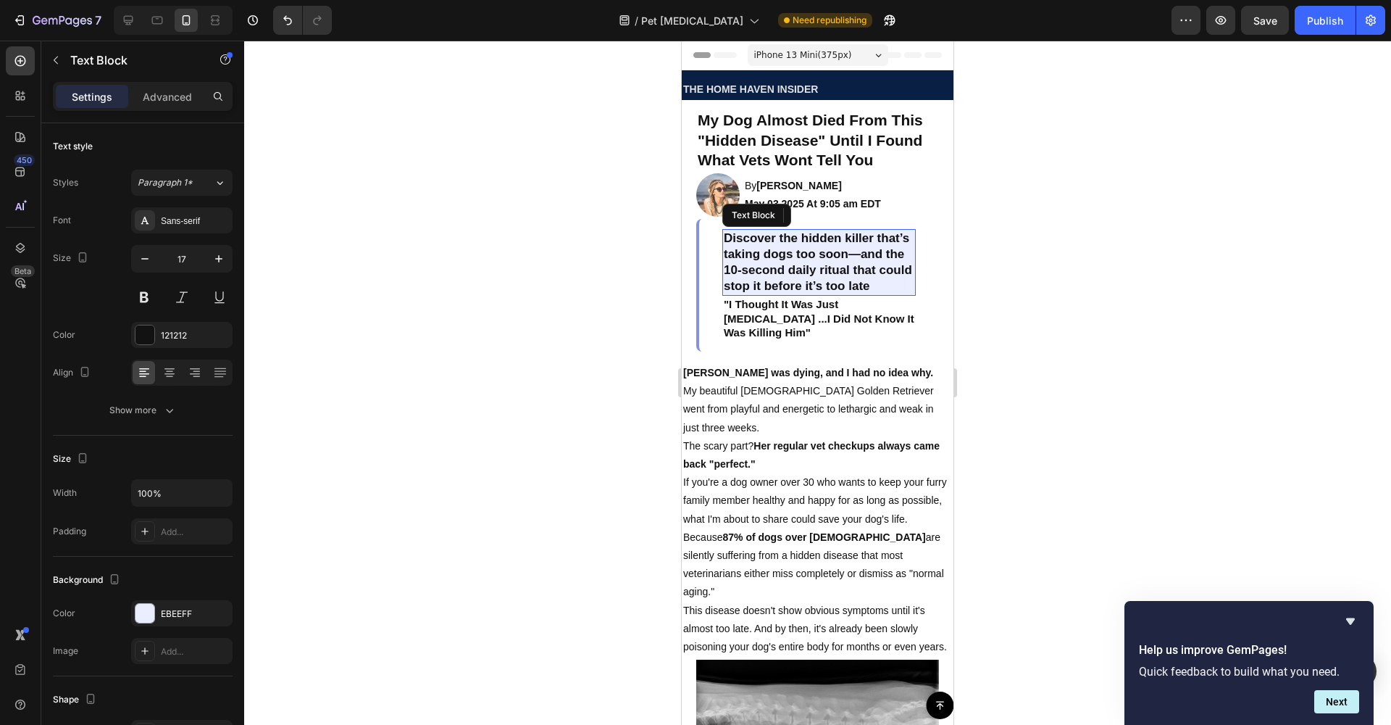
click at [741, 253] on p "Discover the hidden killer that’s taking dogs too soon—and the 10-second daily …" at bounding box center [819, 262] width 191 height 64
click at [781, 262] on p "Discover the hidden killer that’s taking dogs too soon—and the 10-second daily …" at bounding box center [819, 262] width 191 height 64
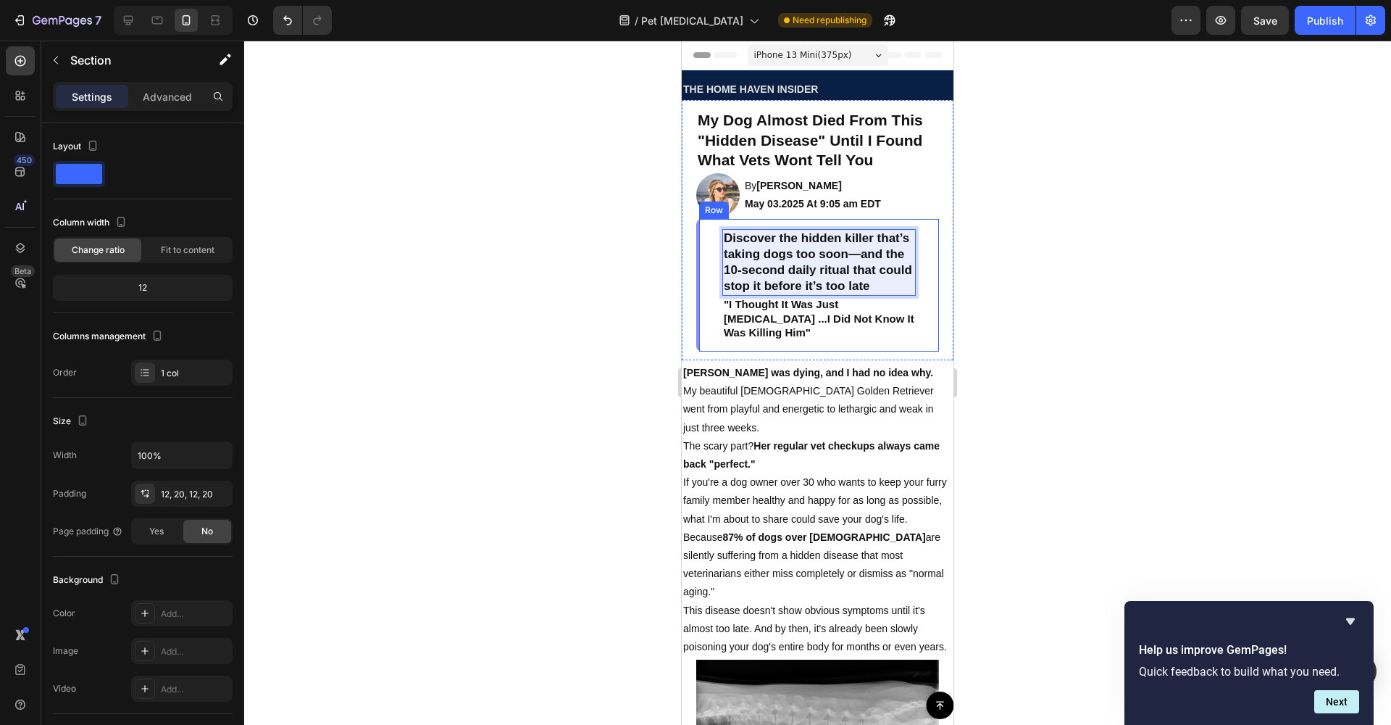
click at [691, 273] on div "My Dog Almost Died From This "Hidden Disease" Until I Found What Vets Wont Tell…" at bounding box center [818, 230] width 272 height 260
click at [704, 262] on div "Discover the hidden killer that’s taking dogs too soon—and the 10-second daily …" at bounding box center [817, 285] width 243 height 133
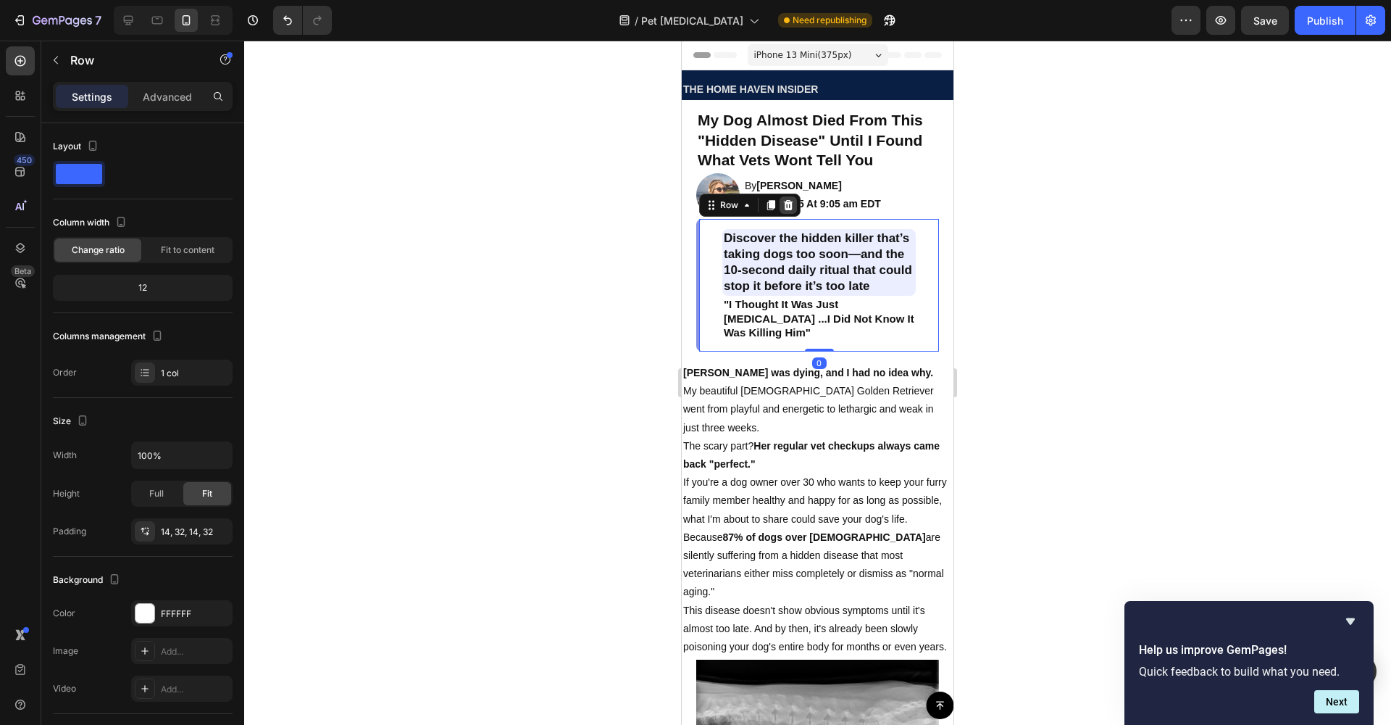
click at [790, 207] on icon at bounding box center [788, 205] width 9 height 10
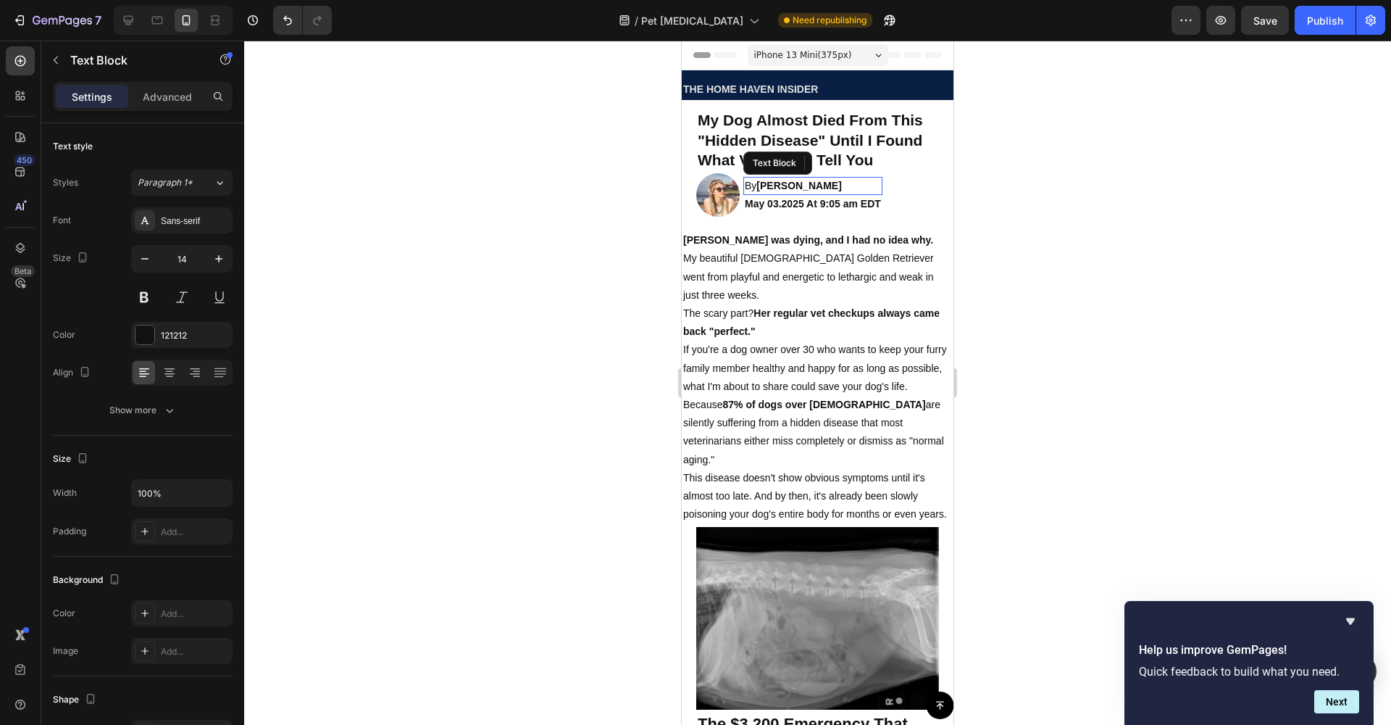
click at [825, 185] on p "By Jessica M." at bounding box center [813, 185] width 136 height 15
click at [817, 183] on p "By Jessica M." at bounding box center [813, 185] width 136 height 15
click at [804, 185] on span "Sarah Martinez" at bounding box center [804, 186] width 96 height 12
click at [149, 293] on button at bounding box center [144, 297] width 26 height 26
click at [407, 282] on div at bounding box center [817, 383] width 1147 height 684
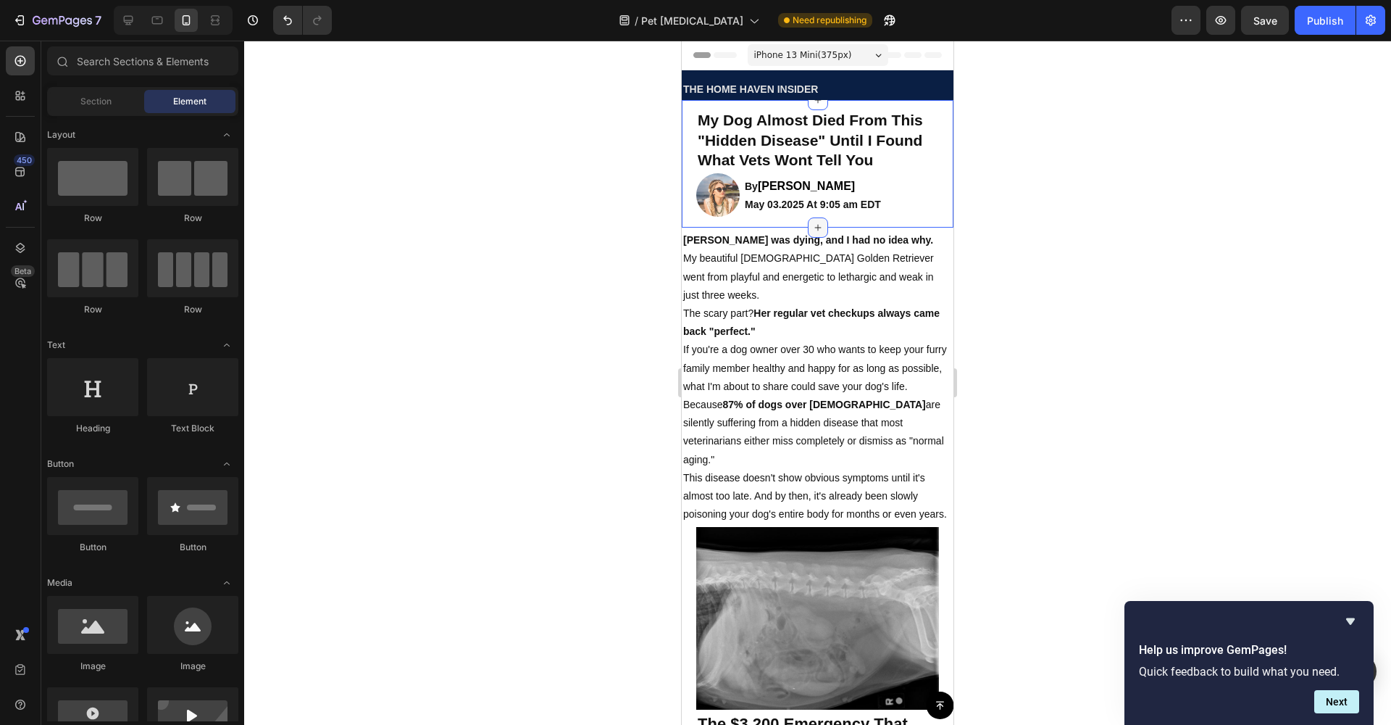
click at [808, 220] on div at bounding box center [818, 227] width 20 height 20
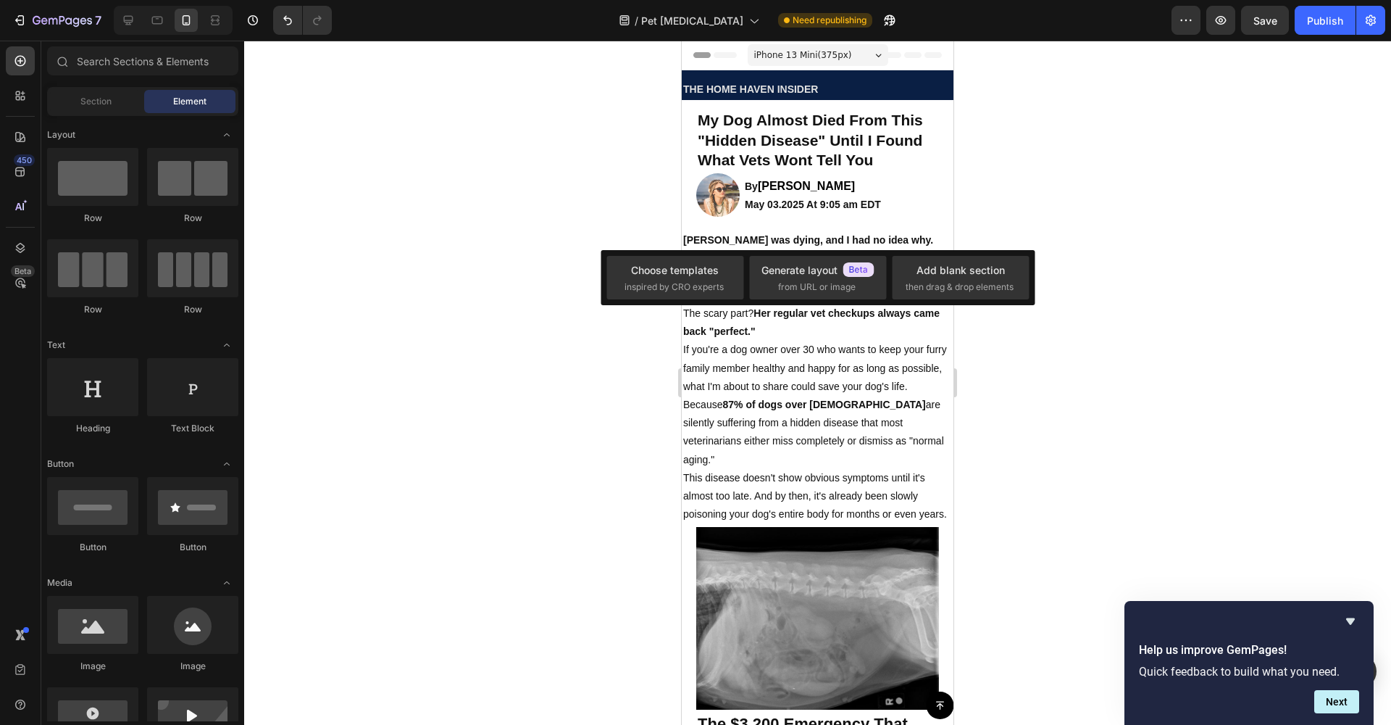
click at [577, 185] on div at bounding box center [817, 383] width 1147 height 684
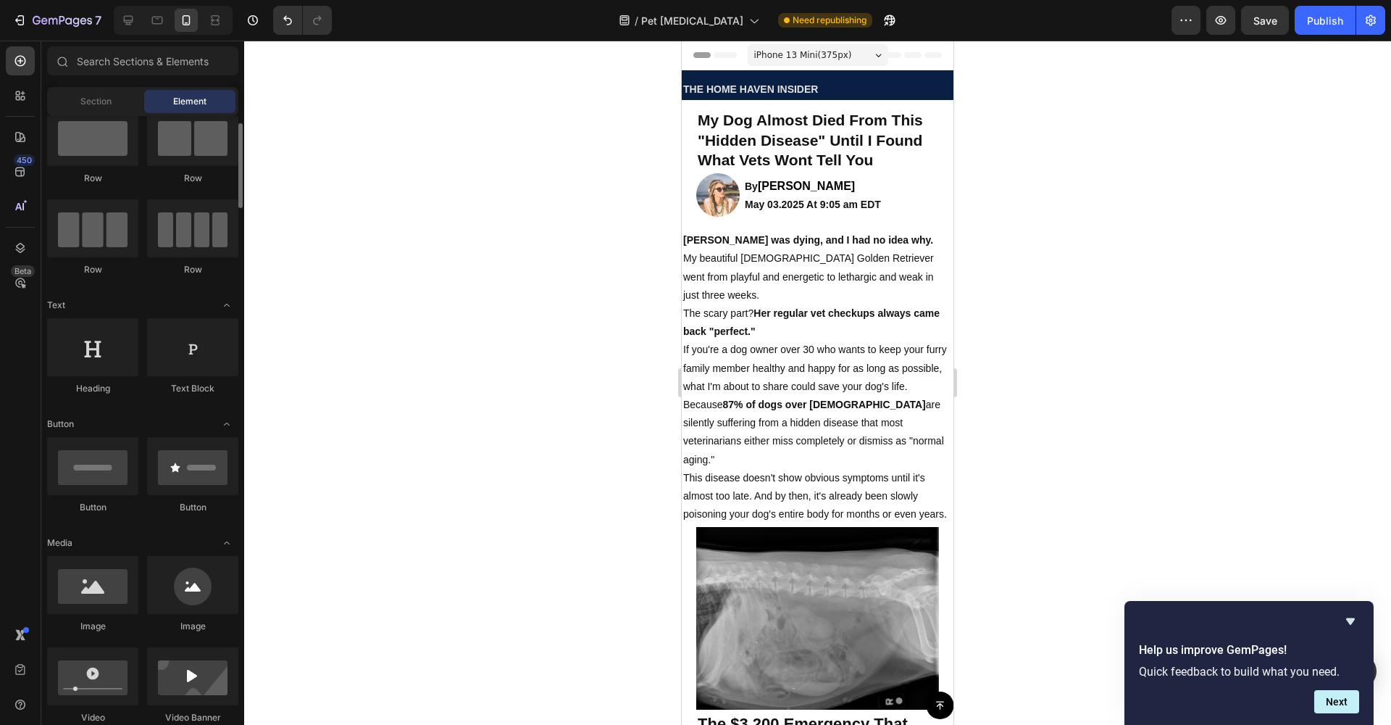
scroll to position [41, 0]
drag, startPoint x: 789, startPoint y: 609, endPoint x: 800, endPoint y: 221, distance: 387.8
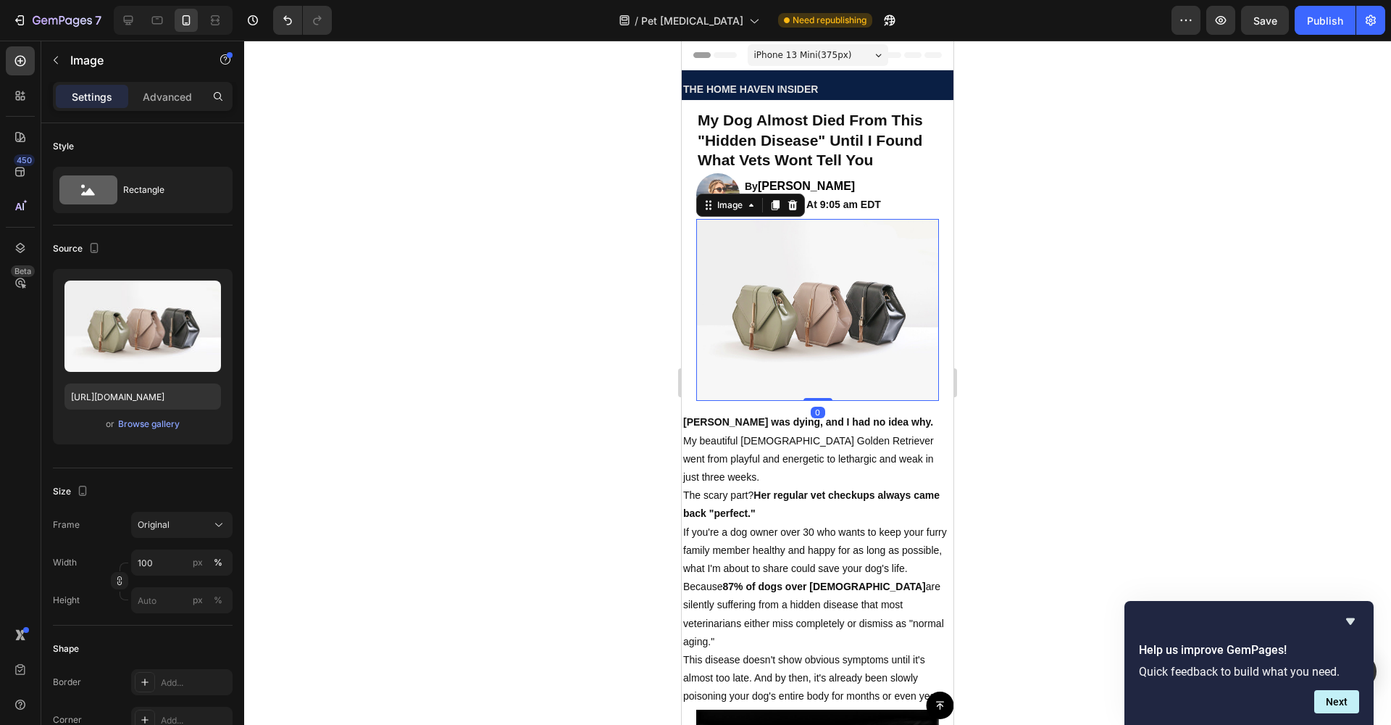
click at [806, 275] on img at bounding box center [817, 310] width 243 height 182
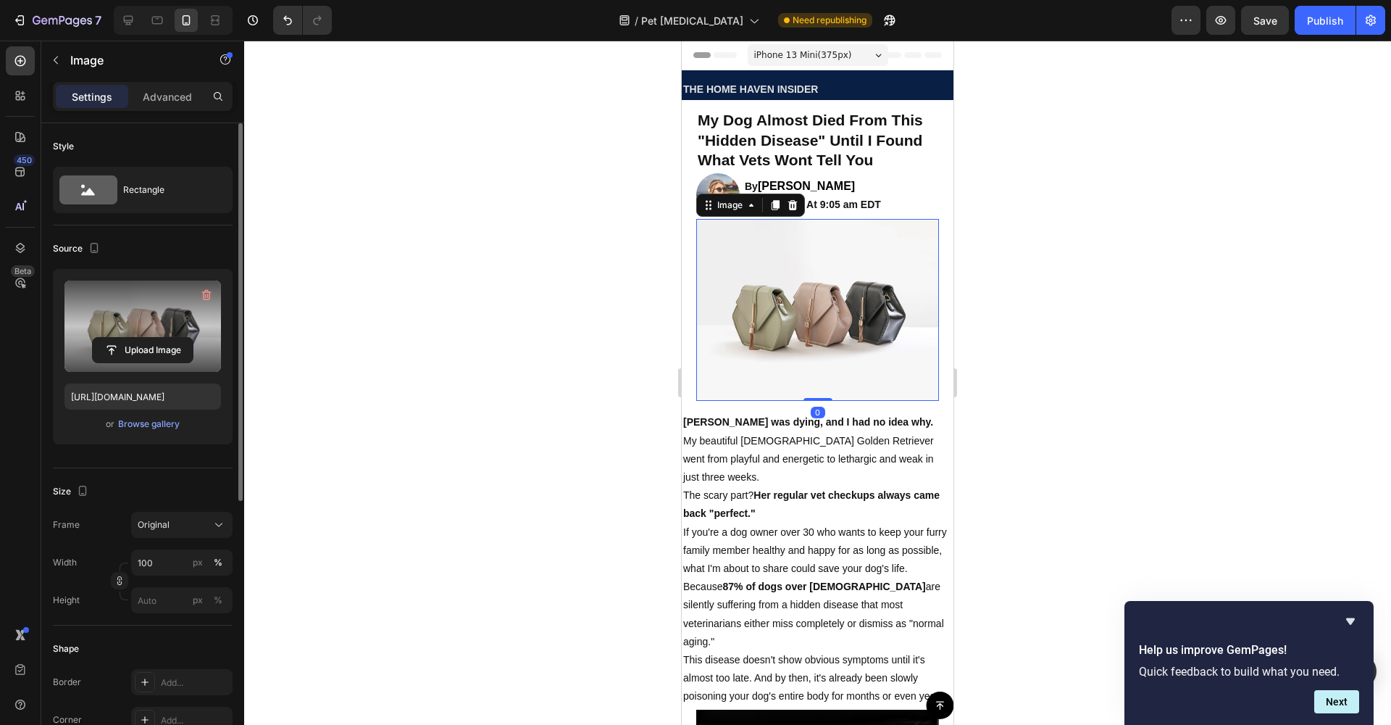
click at [185, 329] on label at bounding box center [142, 325] width 157 height 91
click at [185, 338] on input "file" at bounding box center [143, 350] width 100 height 25
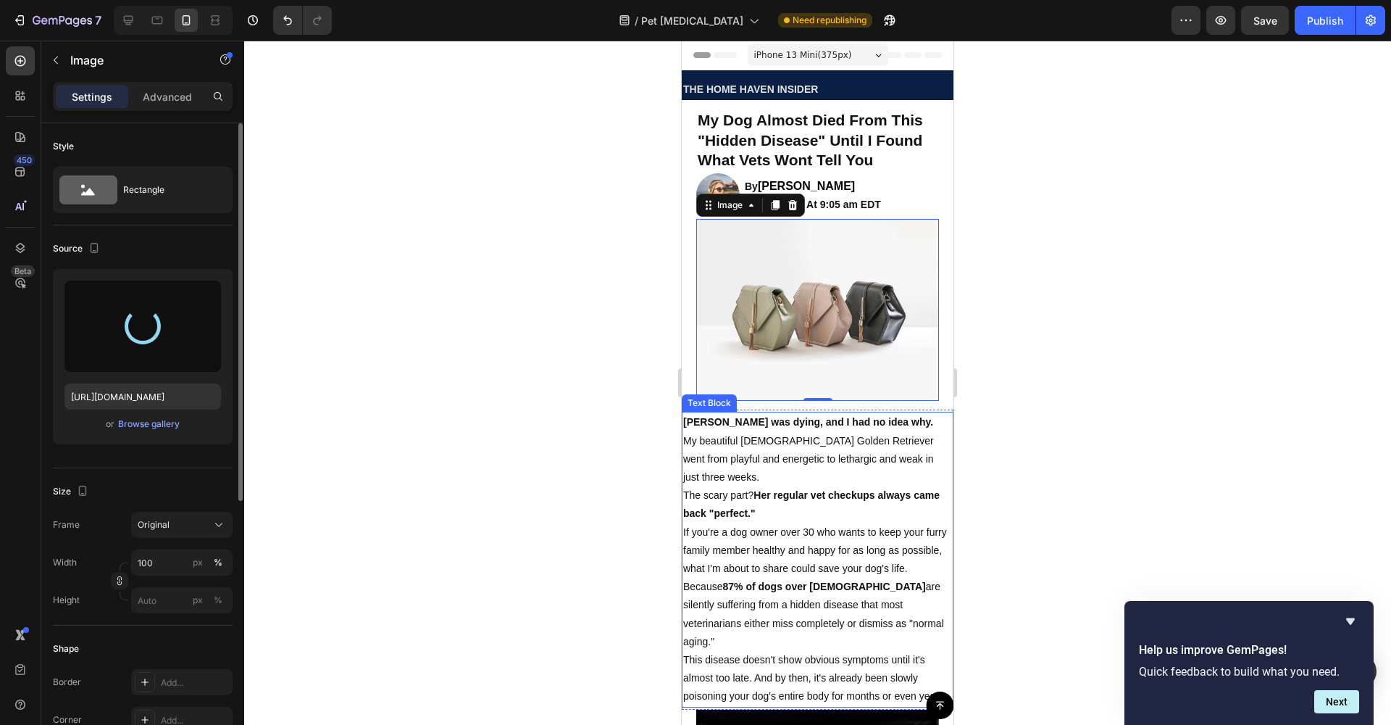
type input "https://cdn.shopify.com/s/files/1/0933/0455/3779/files/gempages_585460382181622…"
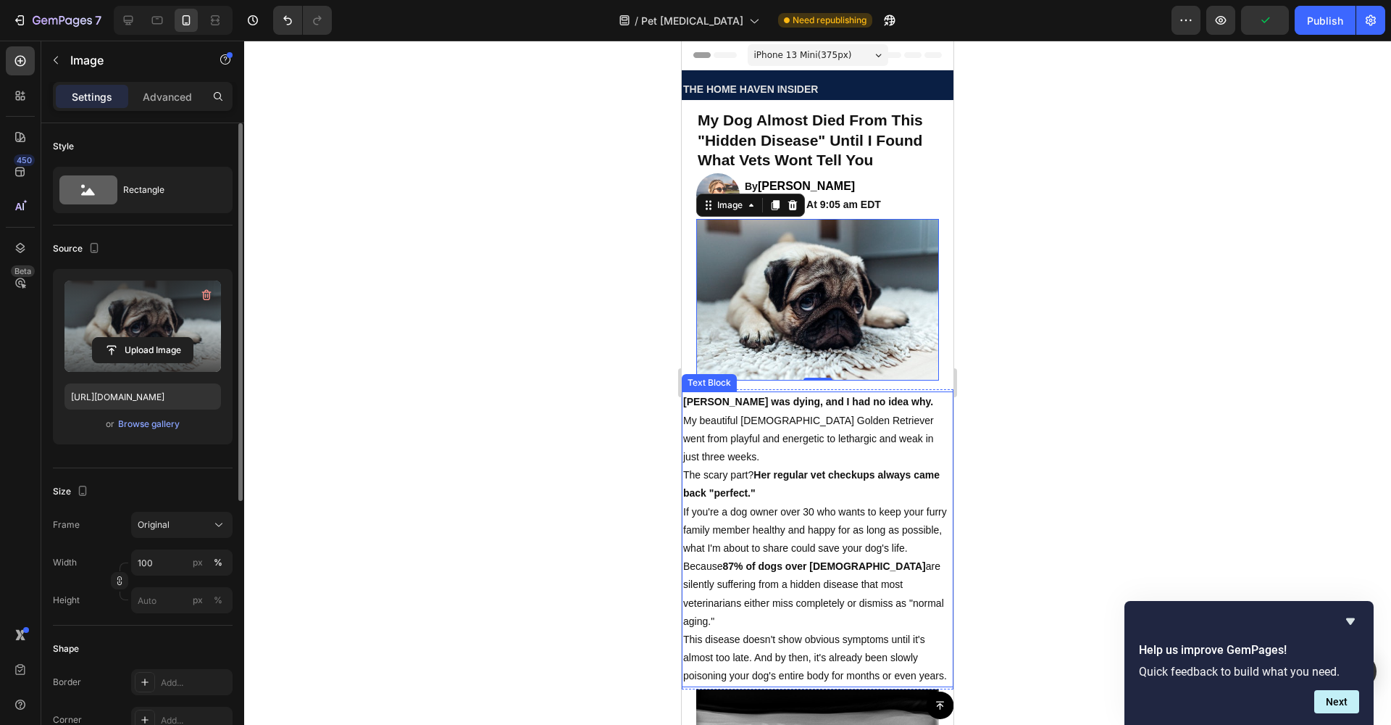
click at [460, 361] on div at bounding box center [817, 383] width 1147 height 684
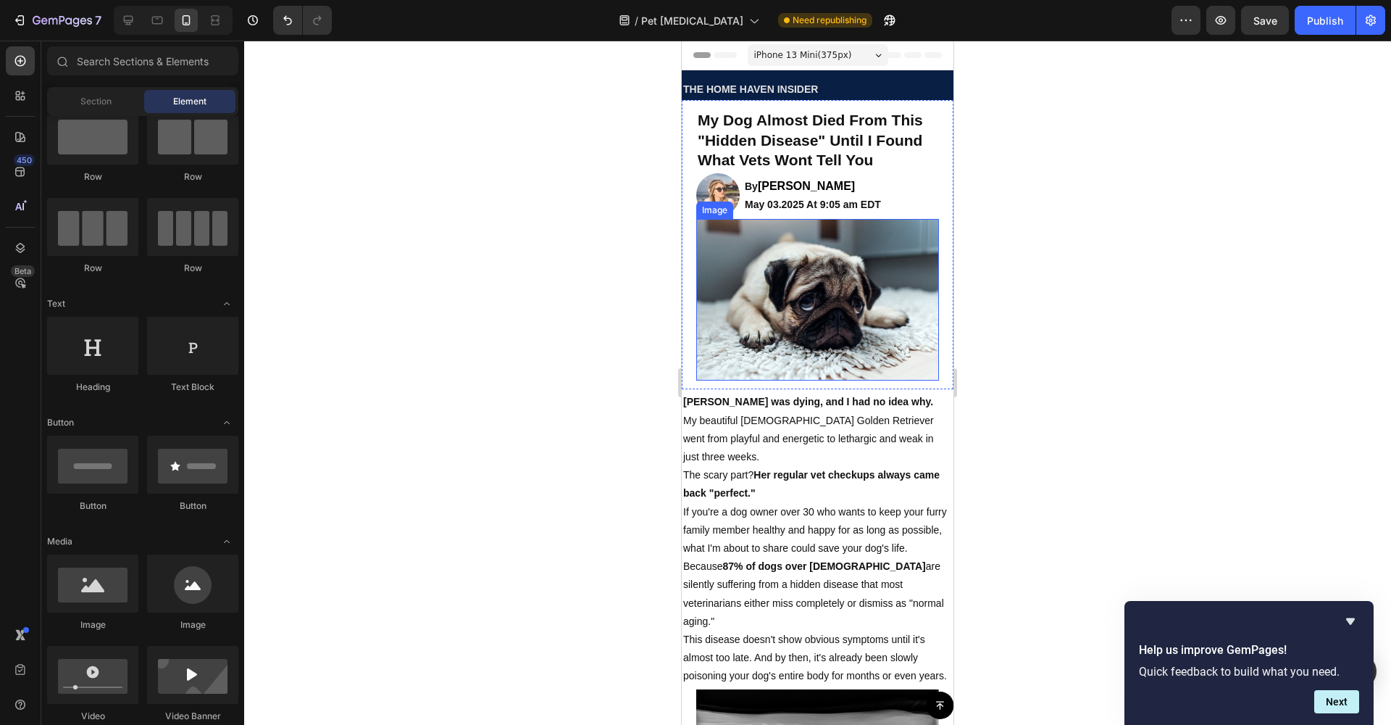
scroll to position [0, 0]
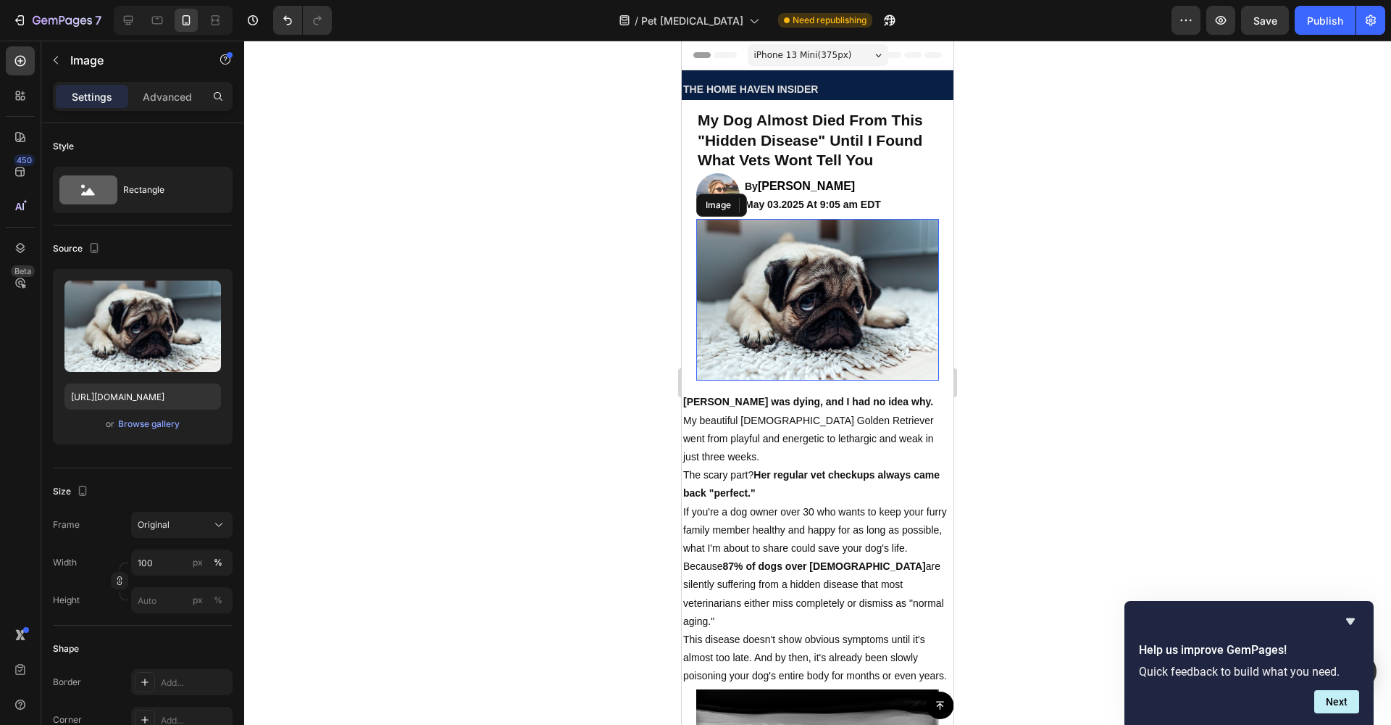
drag, startPoint x: 737, startPoint y: 268, endPoint x: 710, endPoint y: 279, distance: 28.9
click at [736, 269] on img at bounding box center [817, 300] width 243 height 162
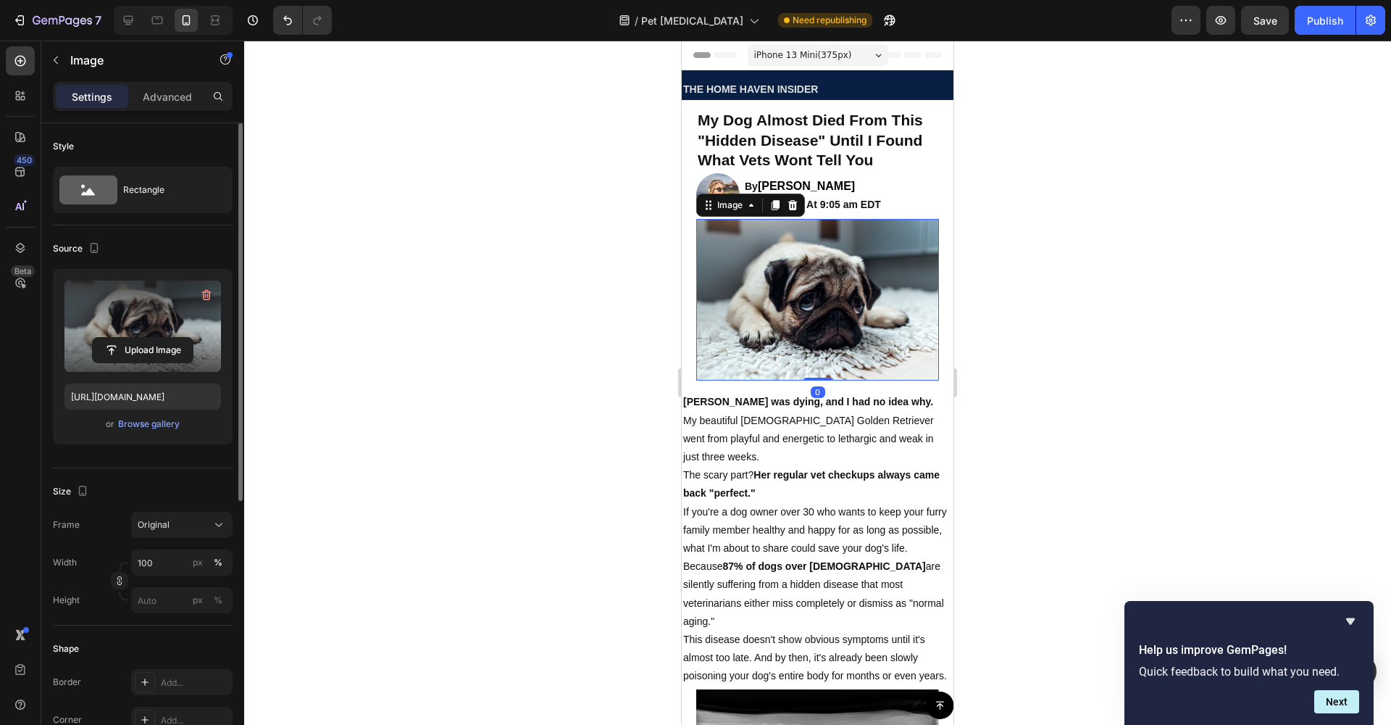
click at [101, 310] on label at bounding box center [142, 325] width 157 height 91
click at [101, 338] on input "file" at bounding box center [143, 350] width 100 height 25
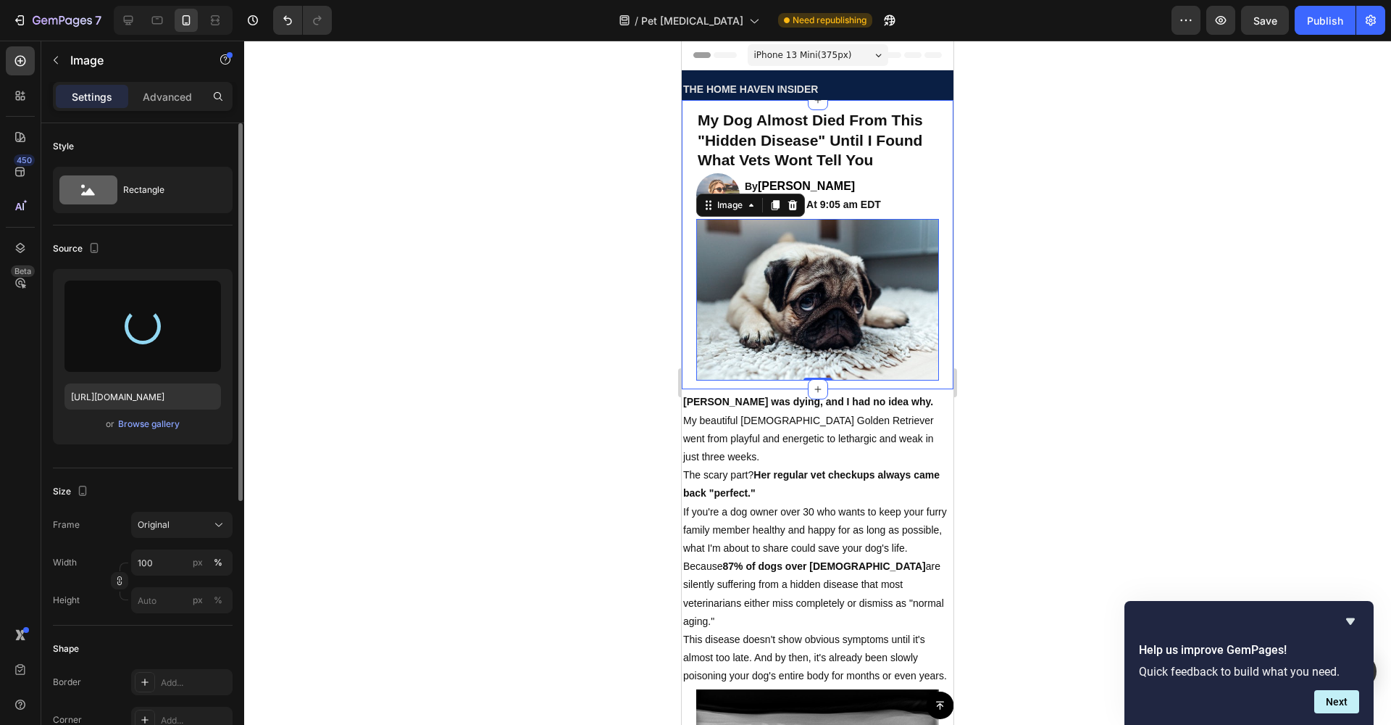
type input "https://cdn.shopify.com/s/files/1/0933/0455/3779/files/gempages_585460382181622…"
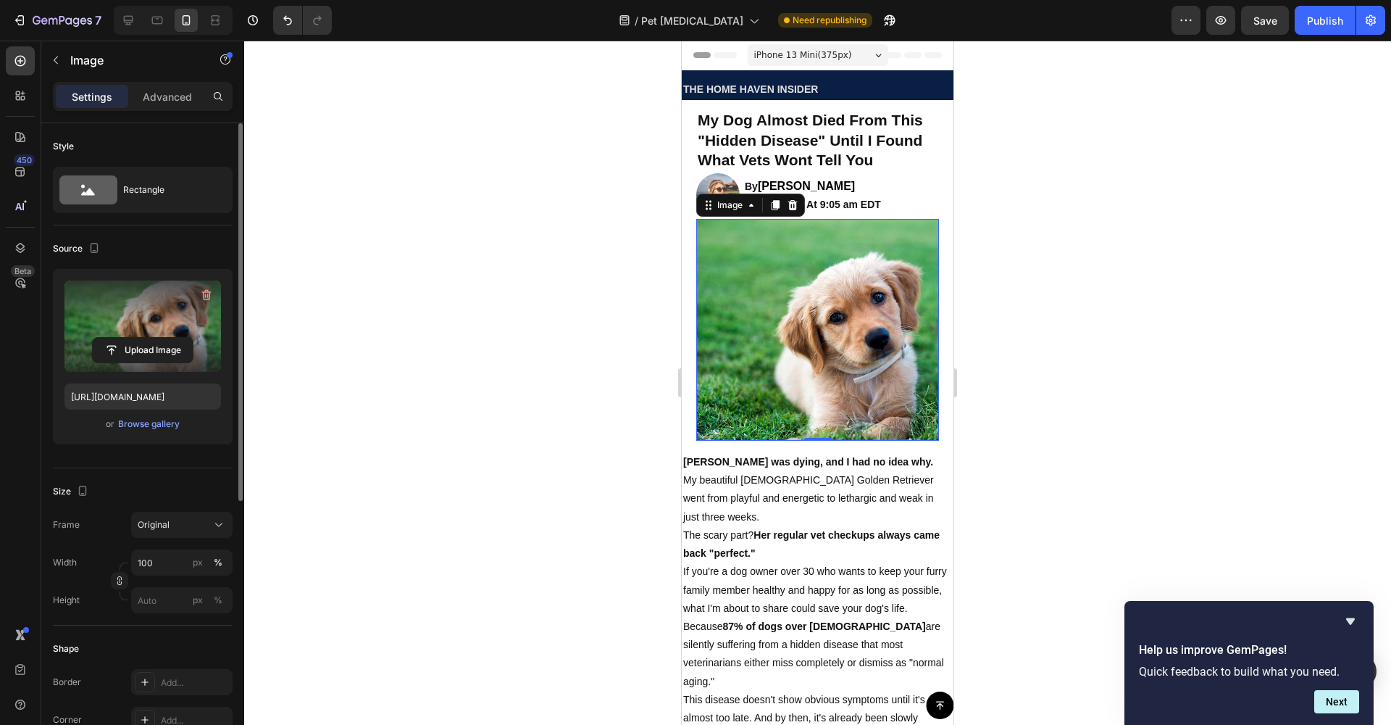
click at [653, 257] on div at bounding box center [817, 383] width 1147 height 684
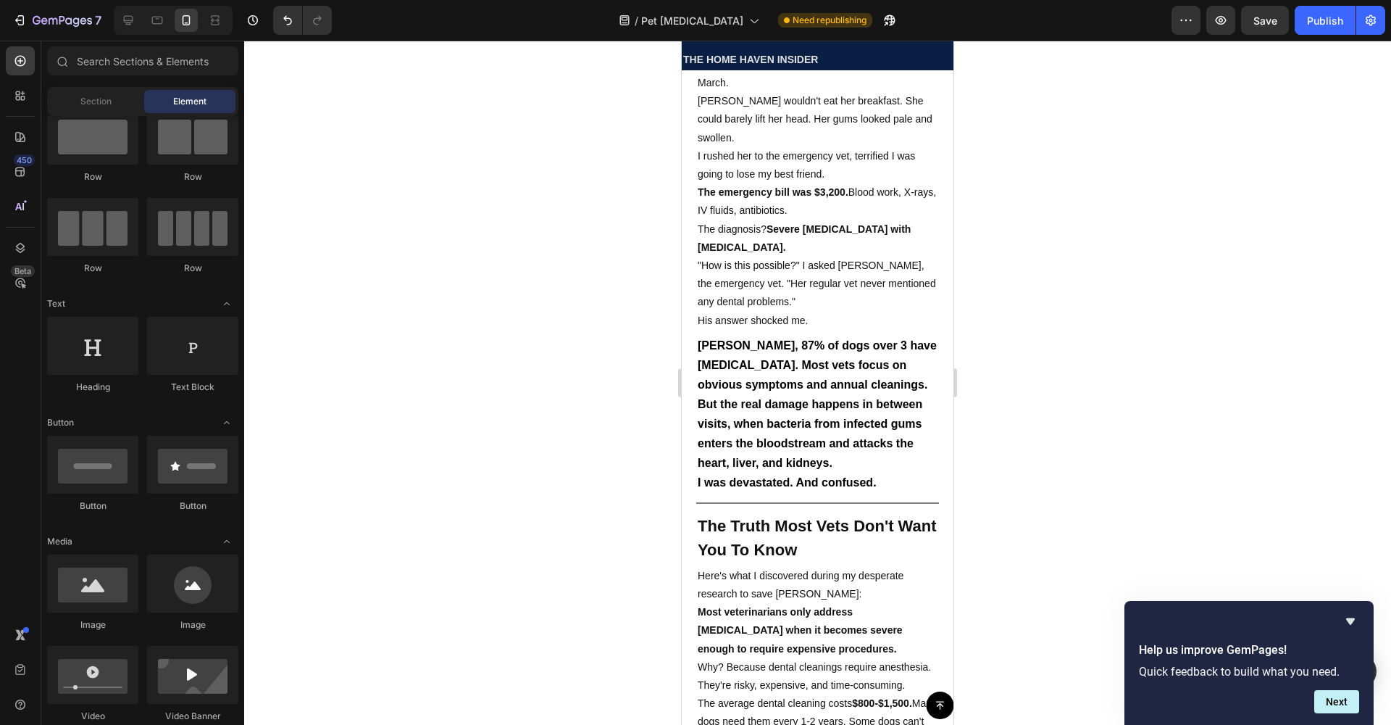
scroll to position [1102, 0]
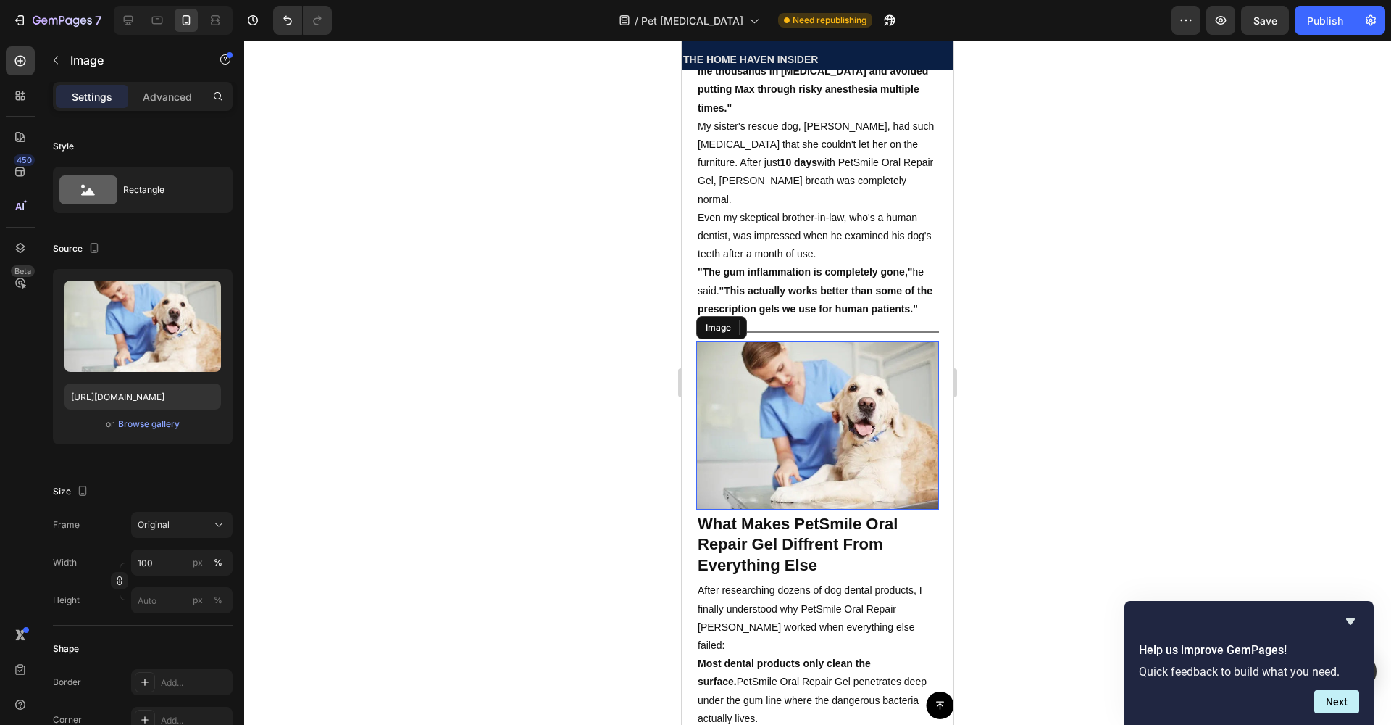
click at [775, 362] on img at bounding box center [817, 425] width 243 height 168
click at [793, 321] on icon at bounding box center [792, 326] width 9 height 10
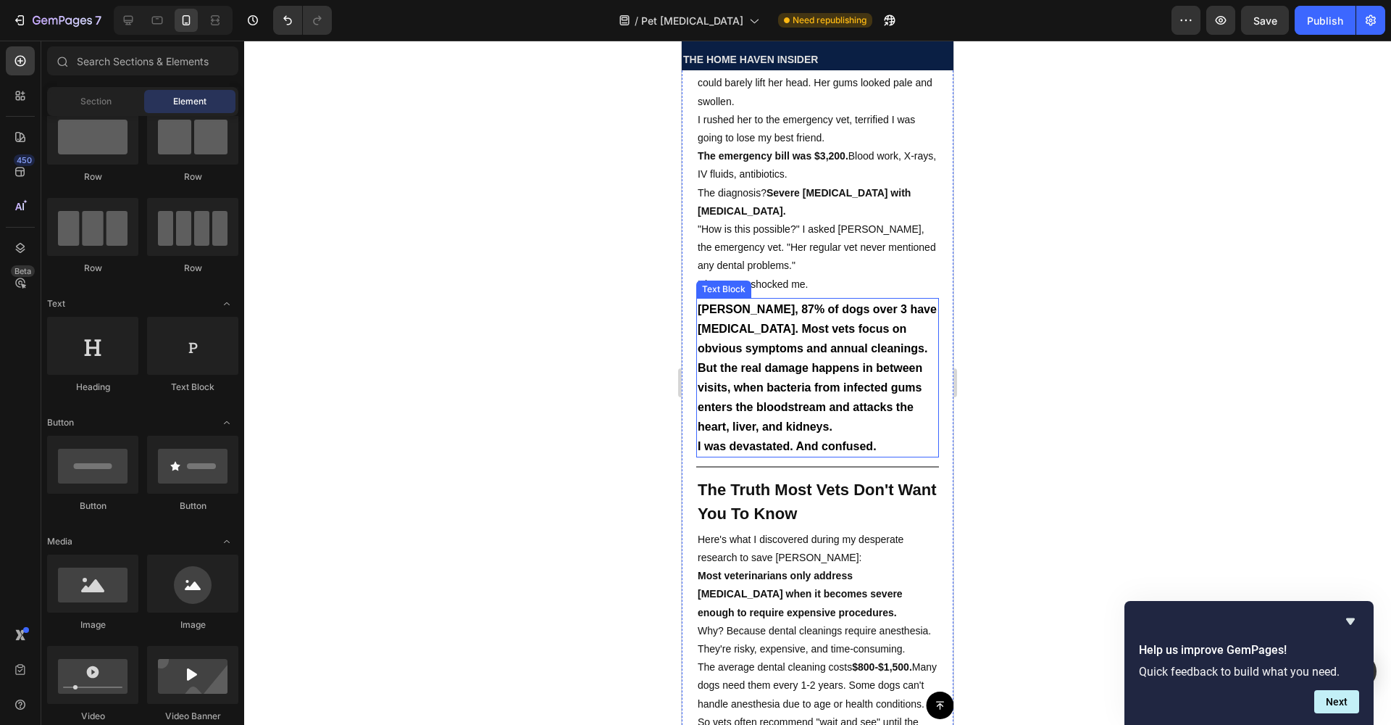
scroll to position [1140, 0]
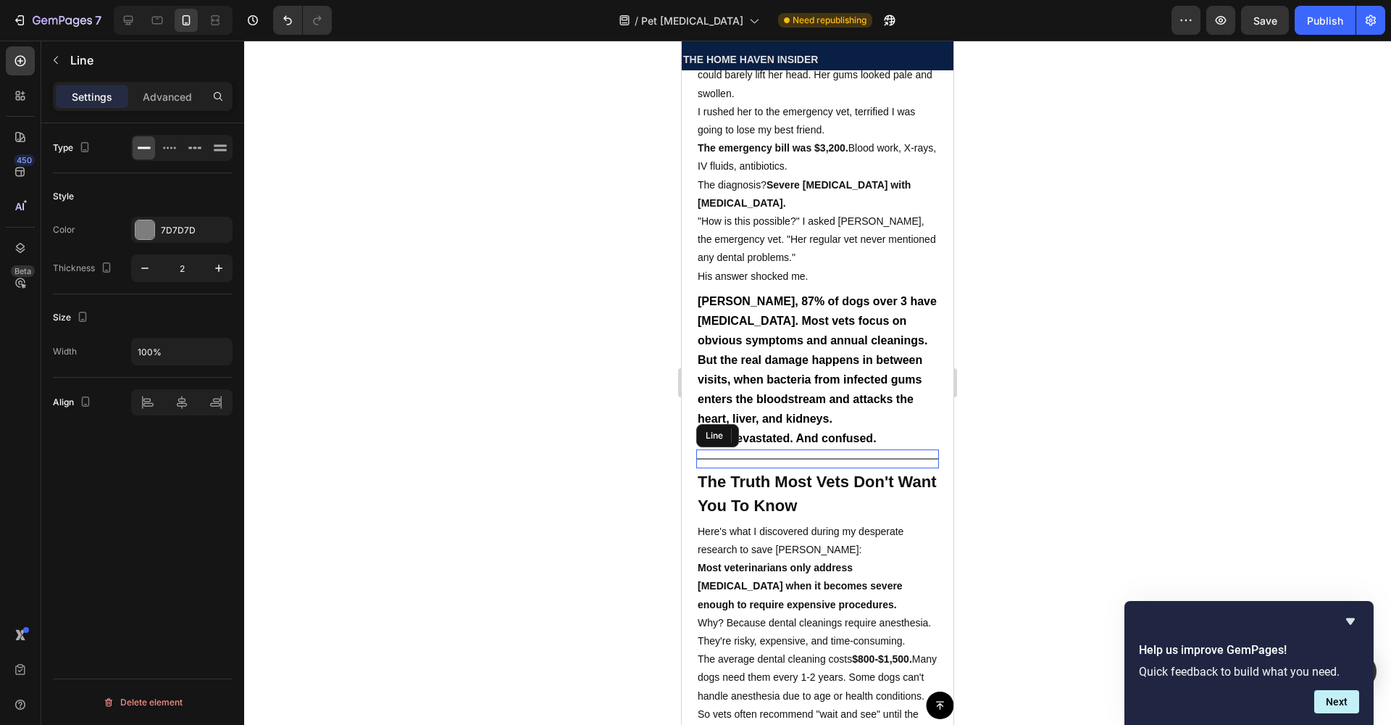
click at [797, 458] on div at bounding box center [817, 458] width 243 height 1
click at [779, 430] on icon at bounding box center [785, 436] width 12 height 12
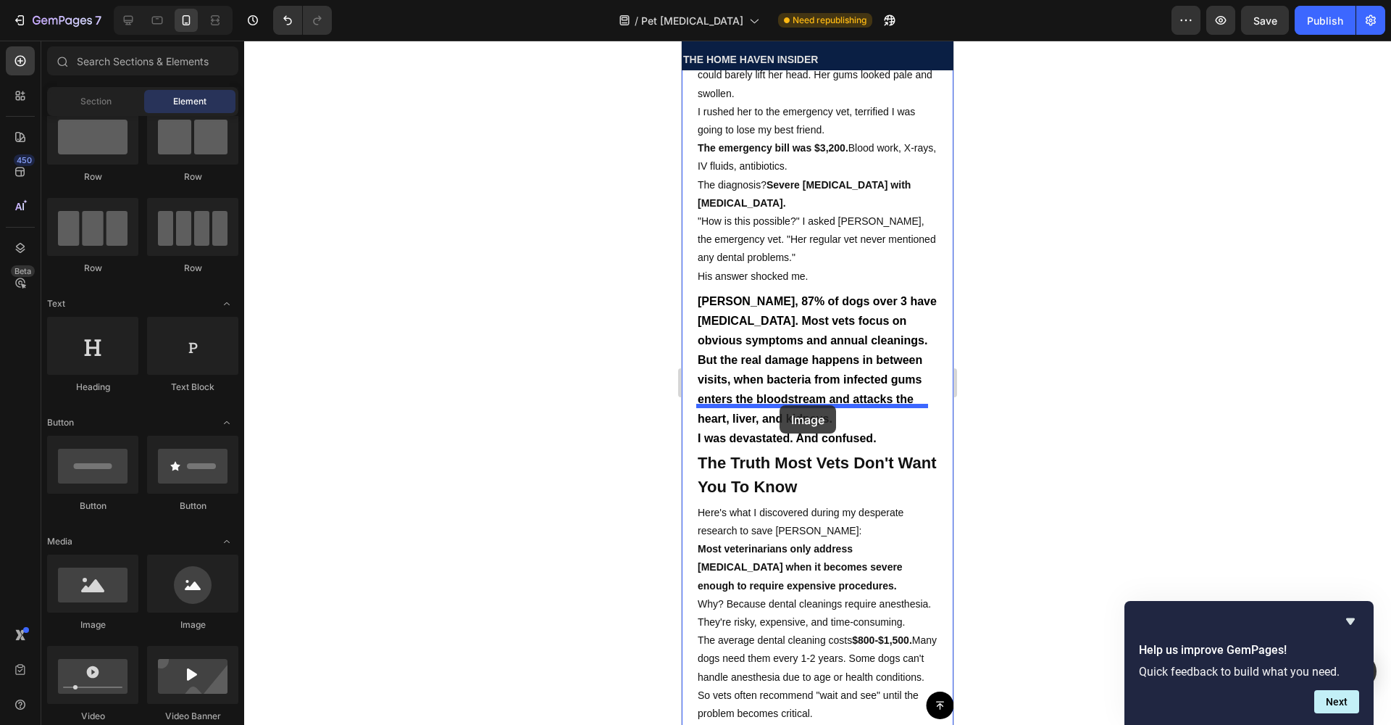
drag, startPoint x: 780, startPoint y: 620, endPoint x: 781, endPoint y: 406, distance: 214.5
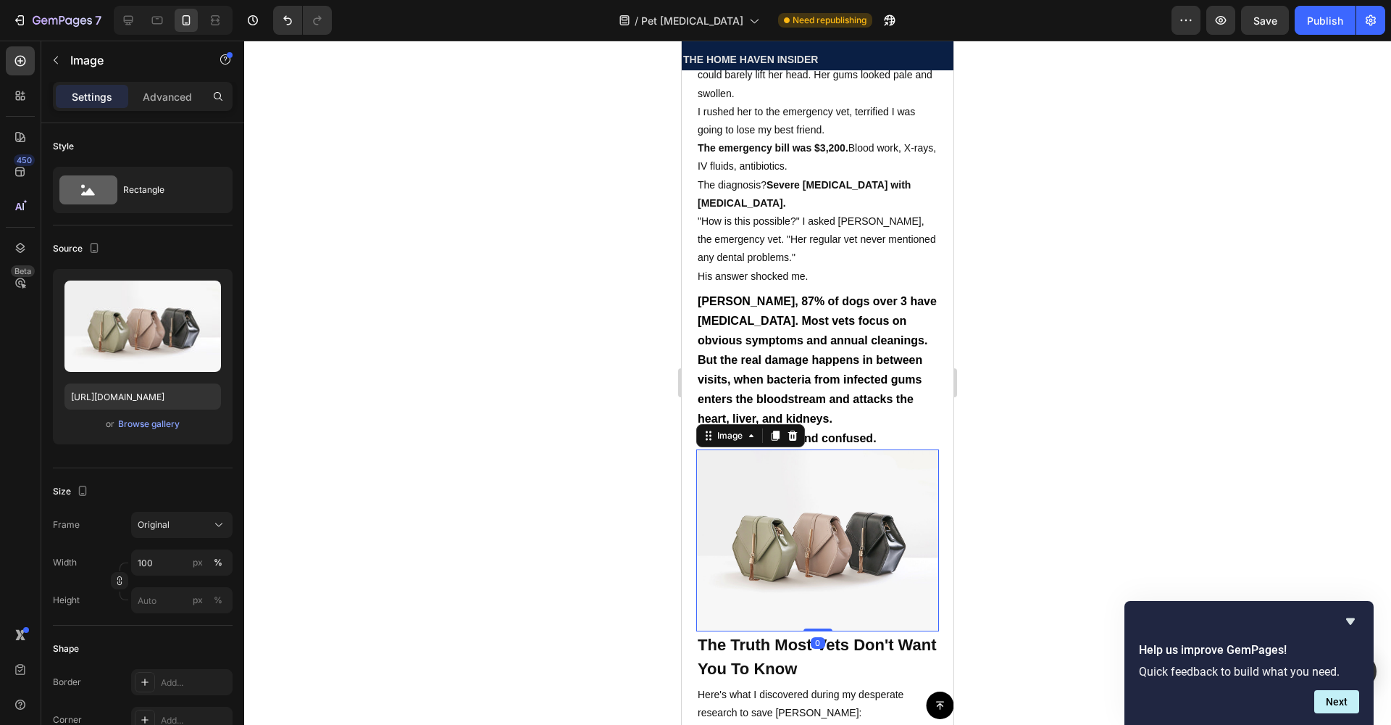
click at [776, 449] on img at bounding box center [817, 540] width 243 height 182
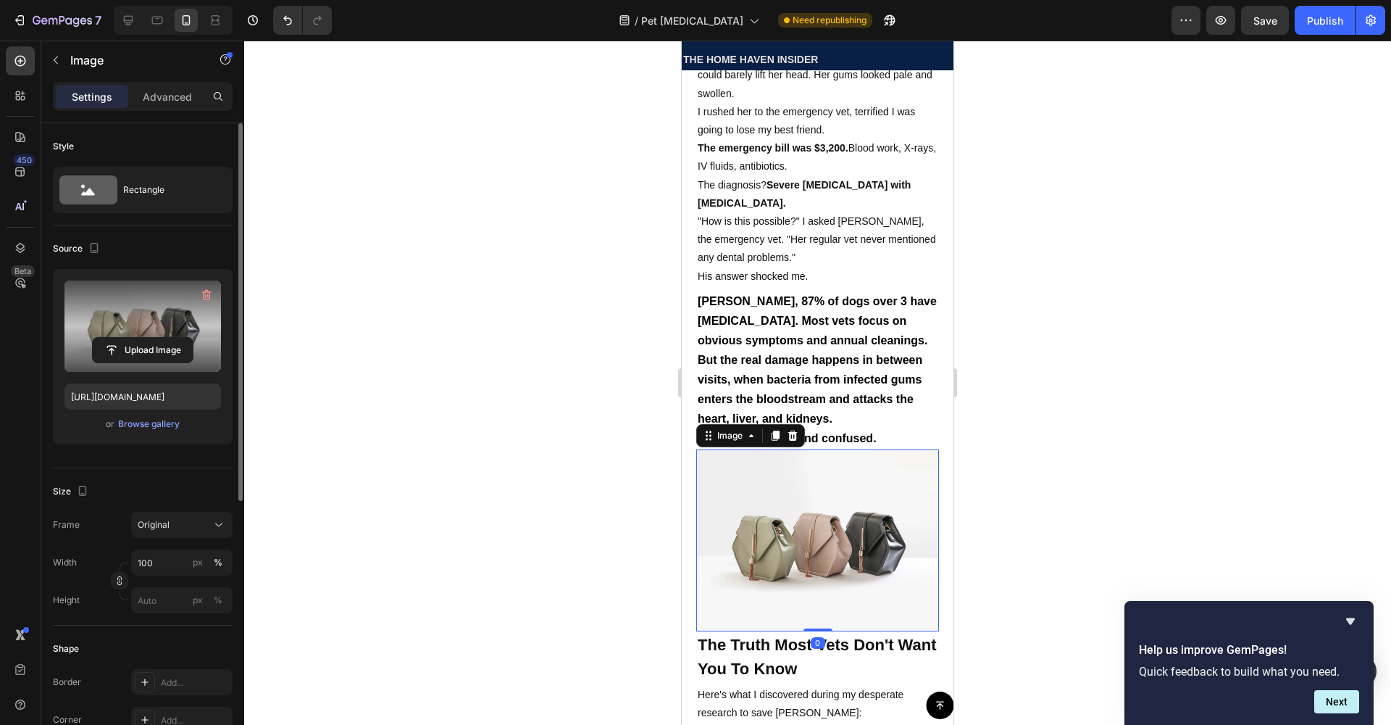
click at [156, 336] on label at bounding box center [142, 325] width 157 height 91
click at [156, 338] on input "file" at bounding box center [143, 350] width 100 height 25
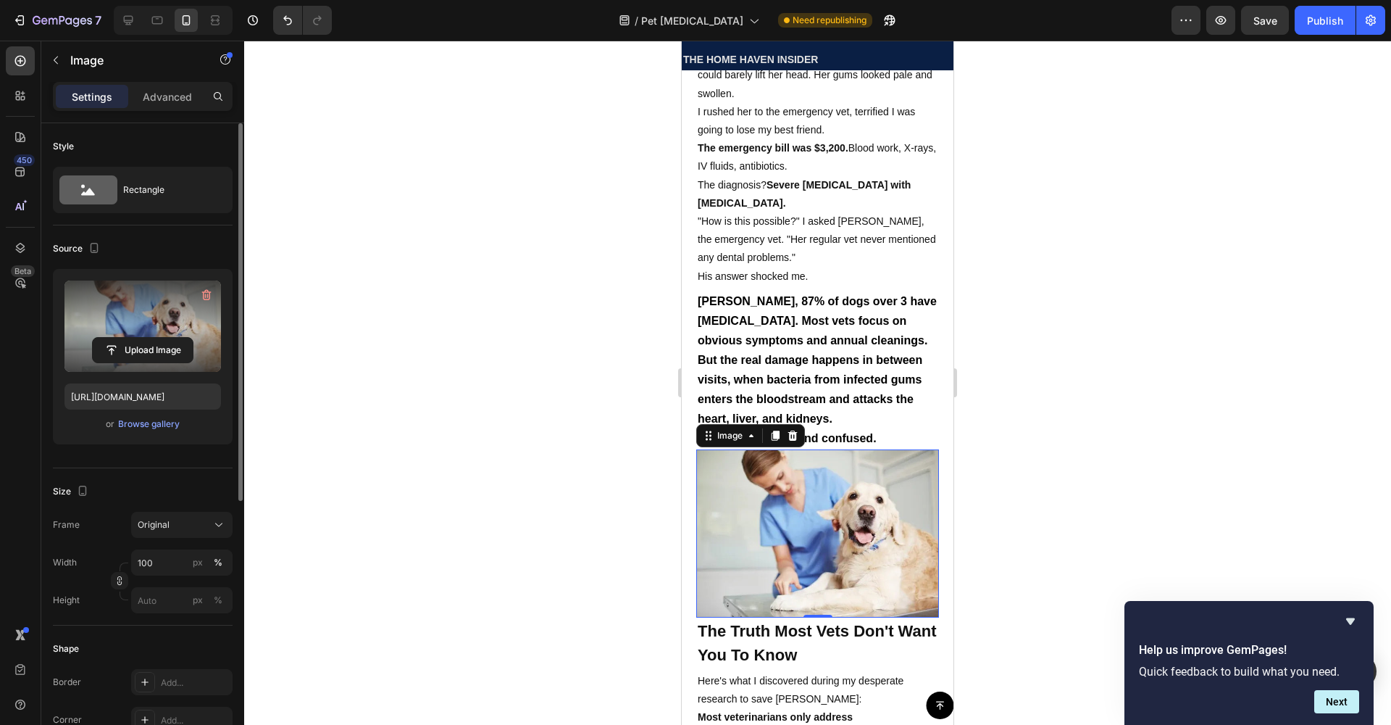
type input "https://cdn.shopify.com/s/files/1/0933/0455/3779/files/gempages_585460382181622…"
click at [506, 352] on div at bounding box center [817, 383] width 1147 height 684
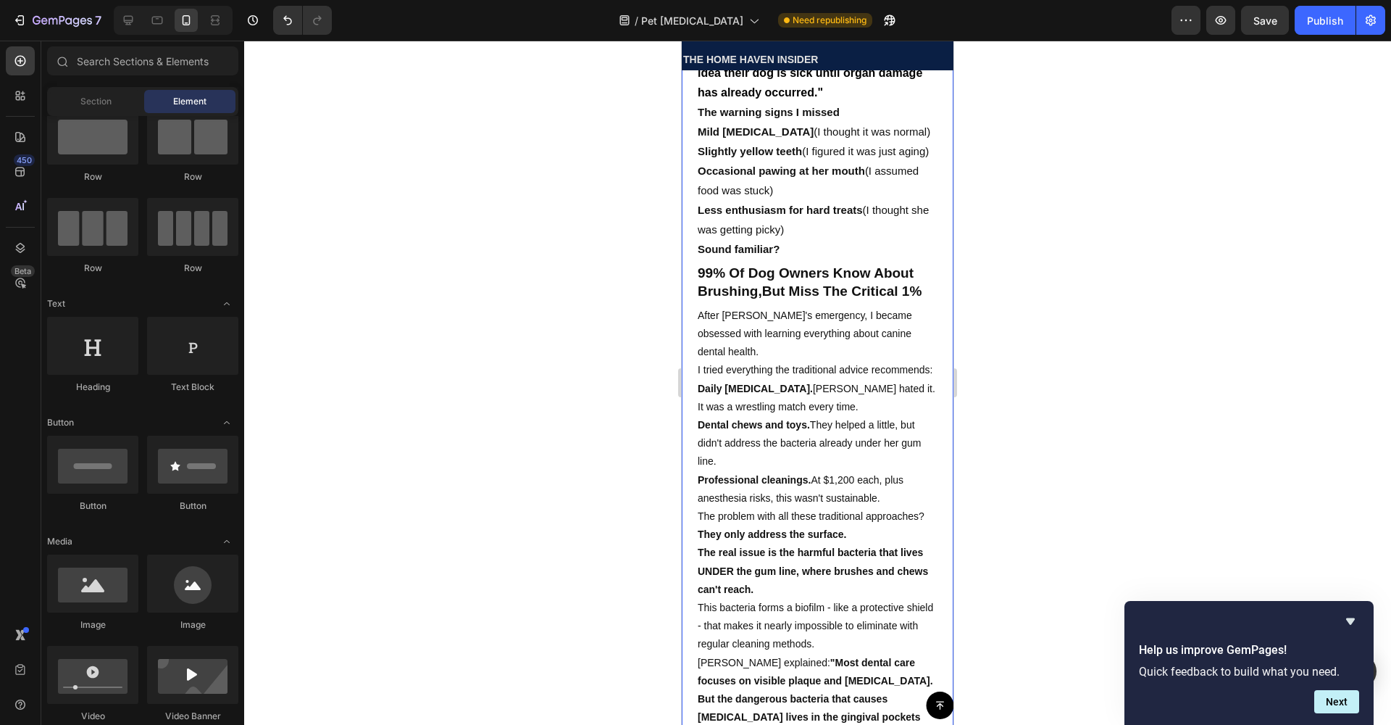
scroll to position [2211, 0]
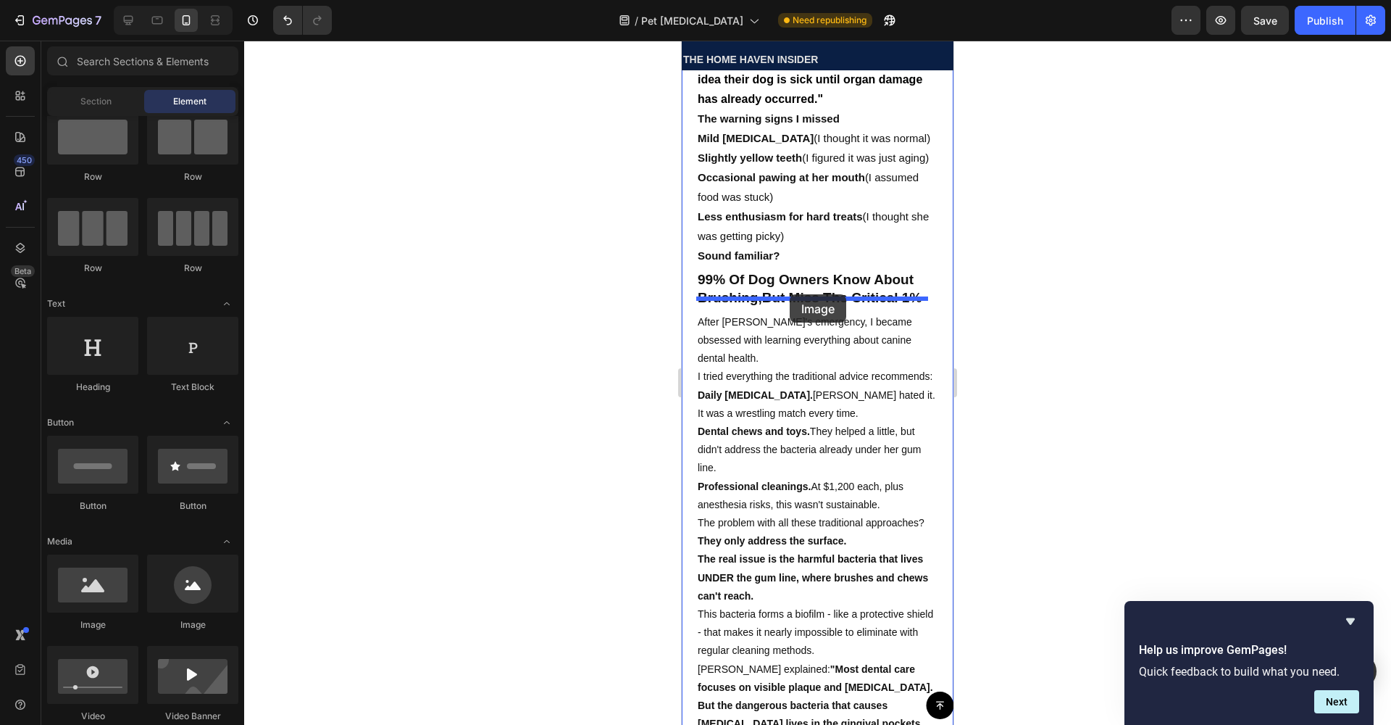
drag, startPoint x: 793, startPoint y: 639, endPoint x: 790, endPoint y: 294, distance: 344.9
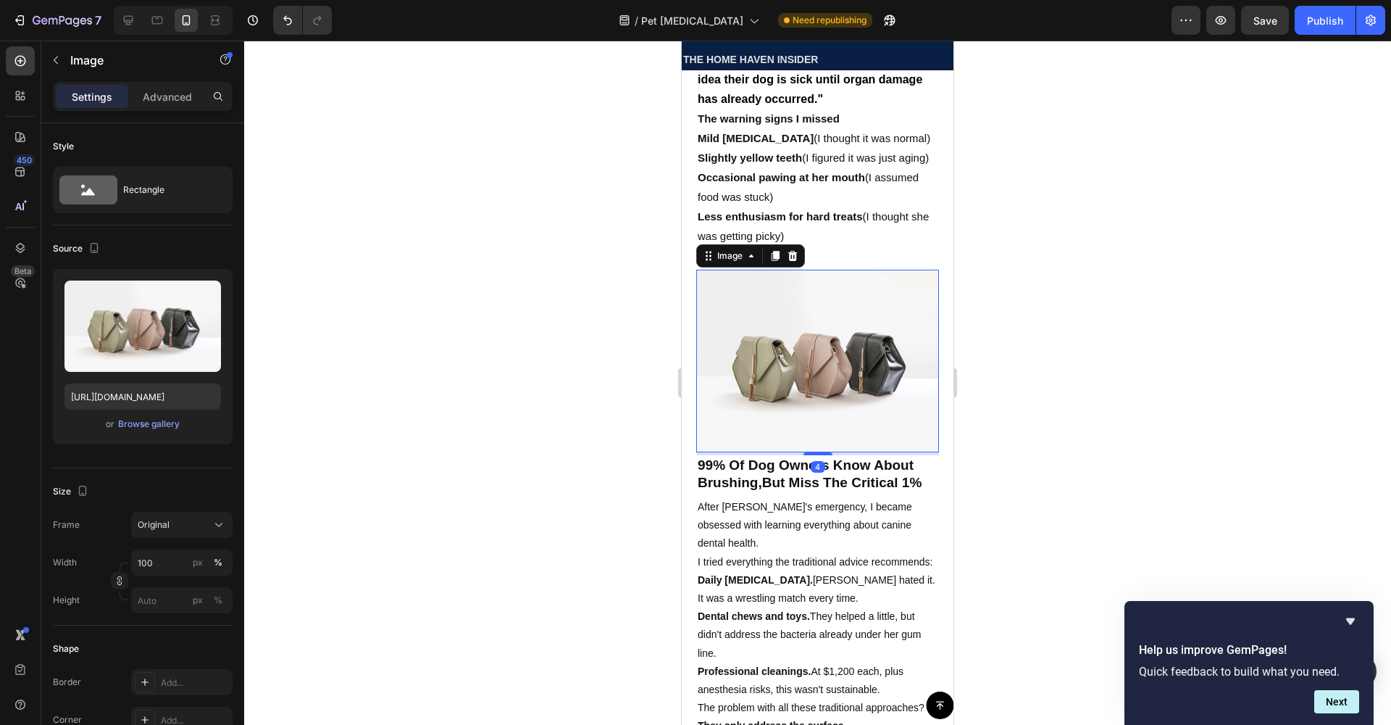
click at [762, 326] on img at bounding box center [817, 361] width 243 height 182
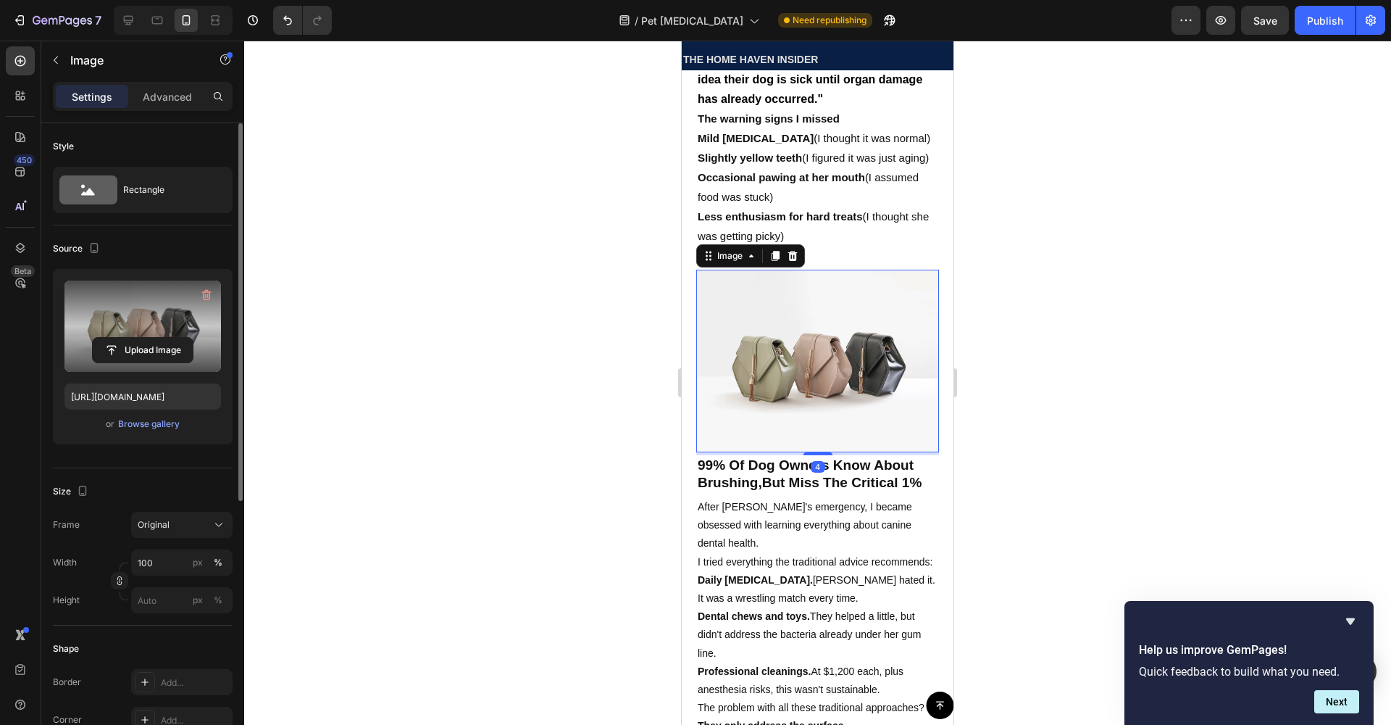
click at [206, 358] on div "Upload Image" at bounding box center [142, 350] width 157 height 26
click at [177, 350] on input "file" at bounding box center [143, 350] width 100 height 25
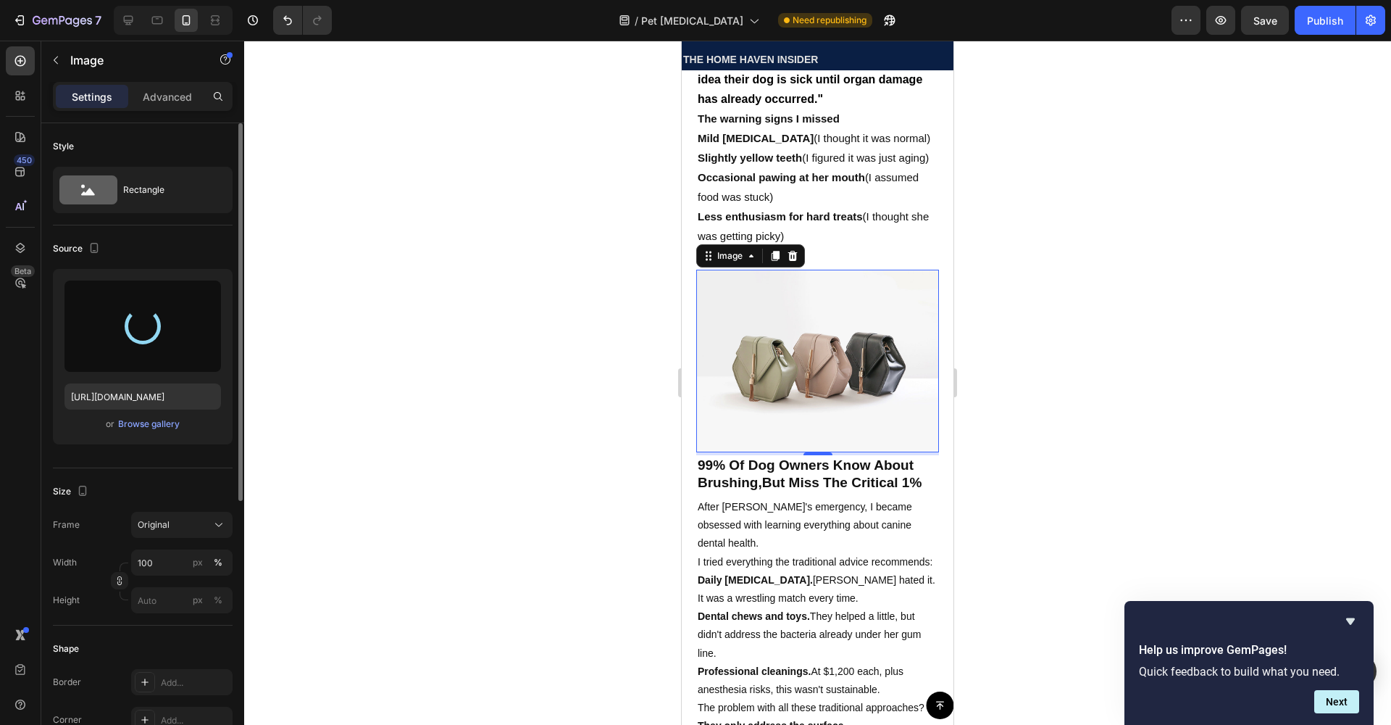
type input "https://cdn.shopify.com/s/files/1/0933/0455/3779/files/gempages_585460382181622…"
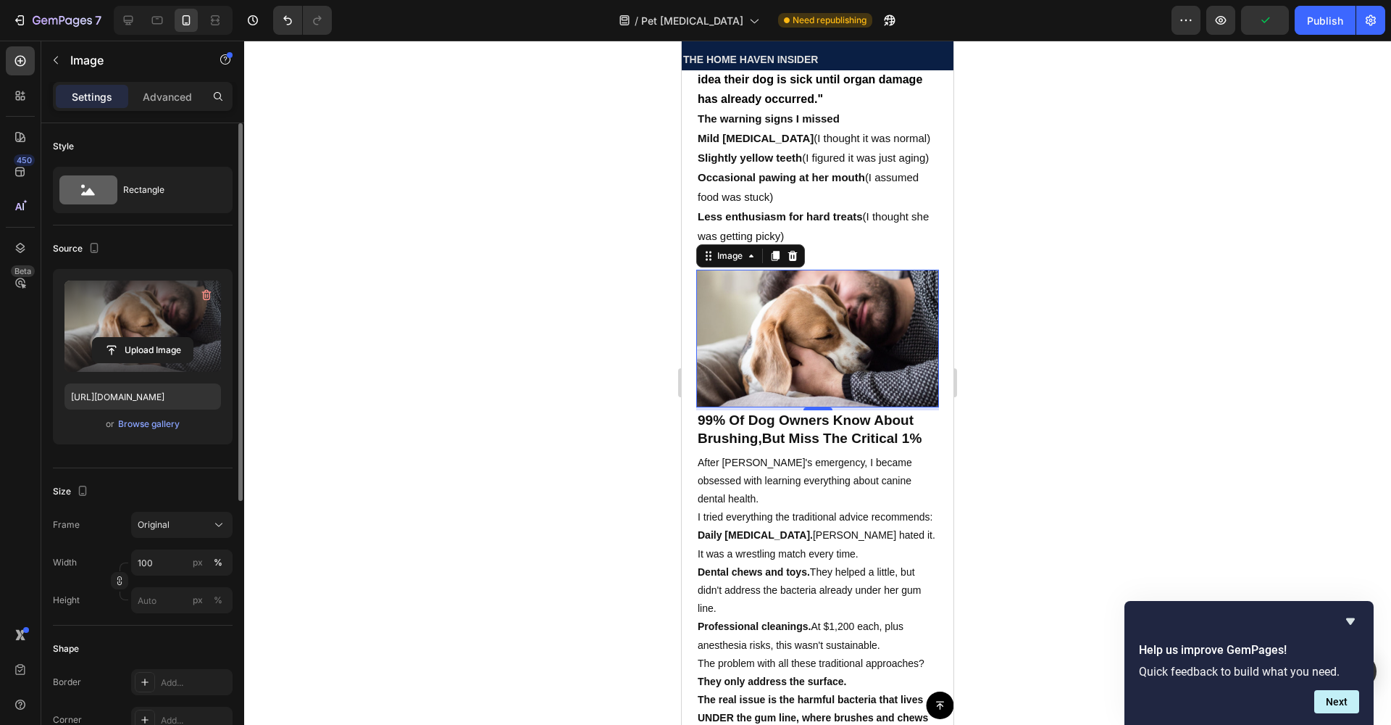
click at [448, 375] on div at bounding box center [817, 383] width 1147 height 684
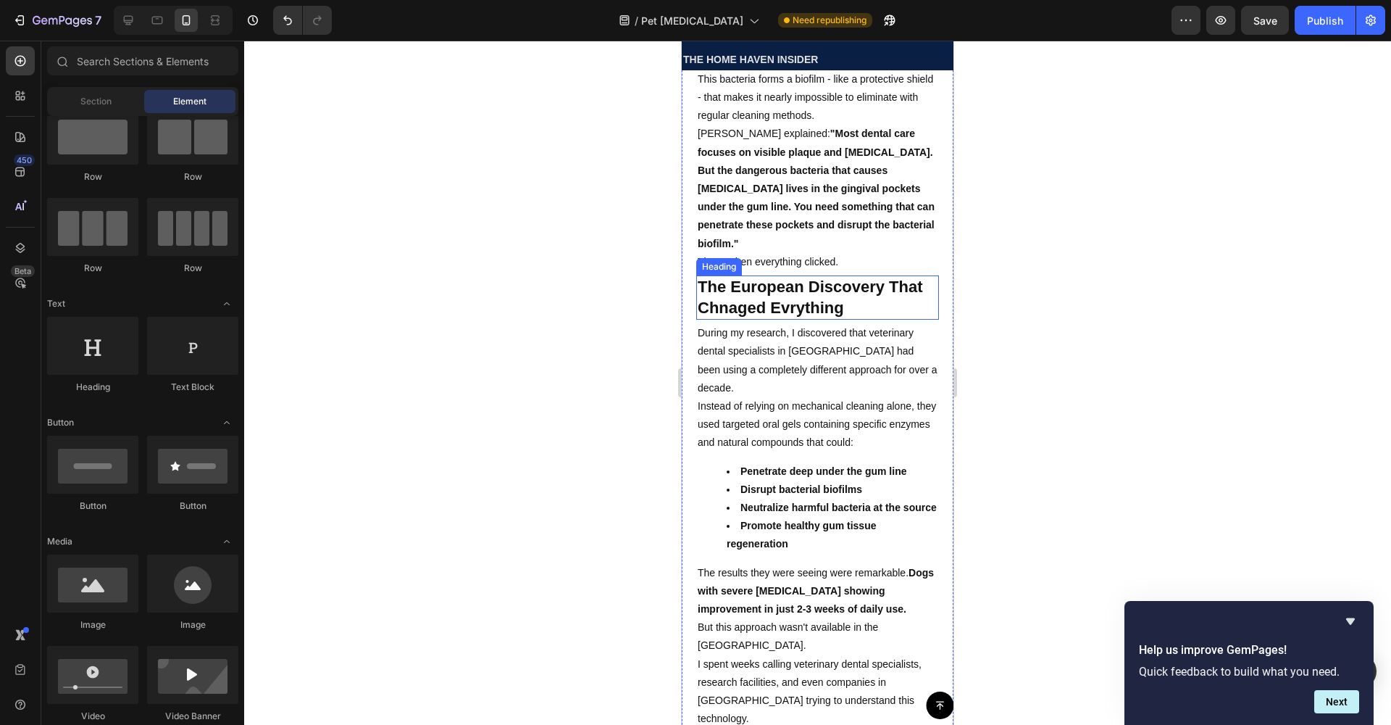
scroll to position [2895, 0]
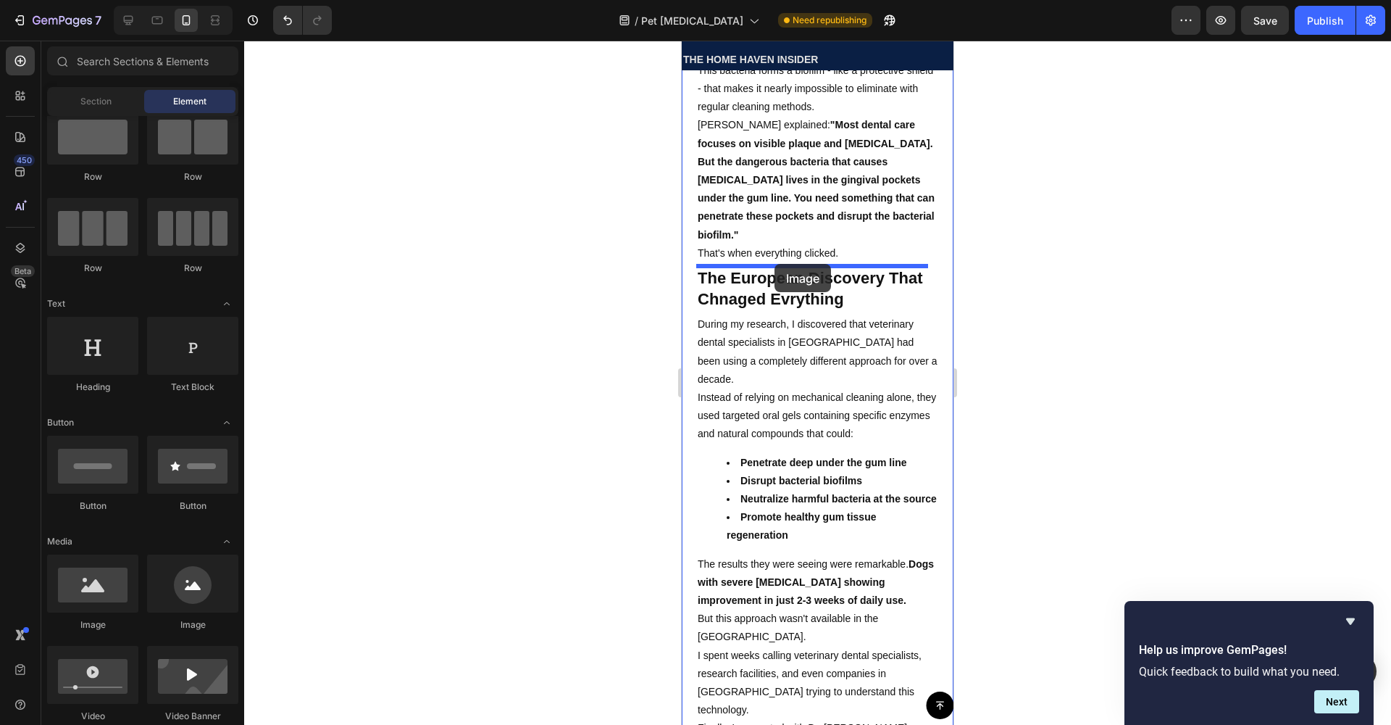
drag, startPoint x: 786, startPoint y: 619, endPoint x: 775, endPoint y: 264, distance: 355.2
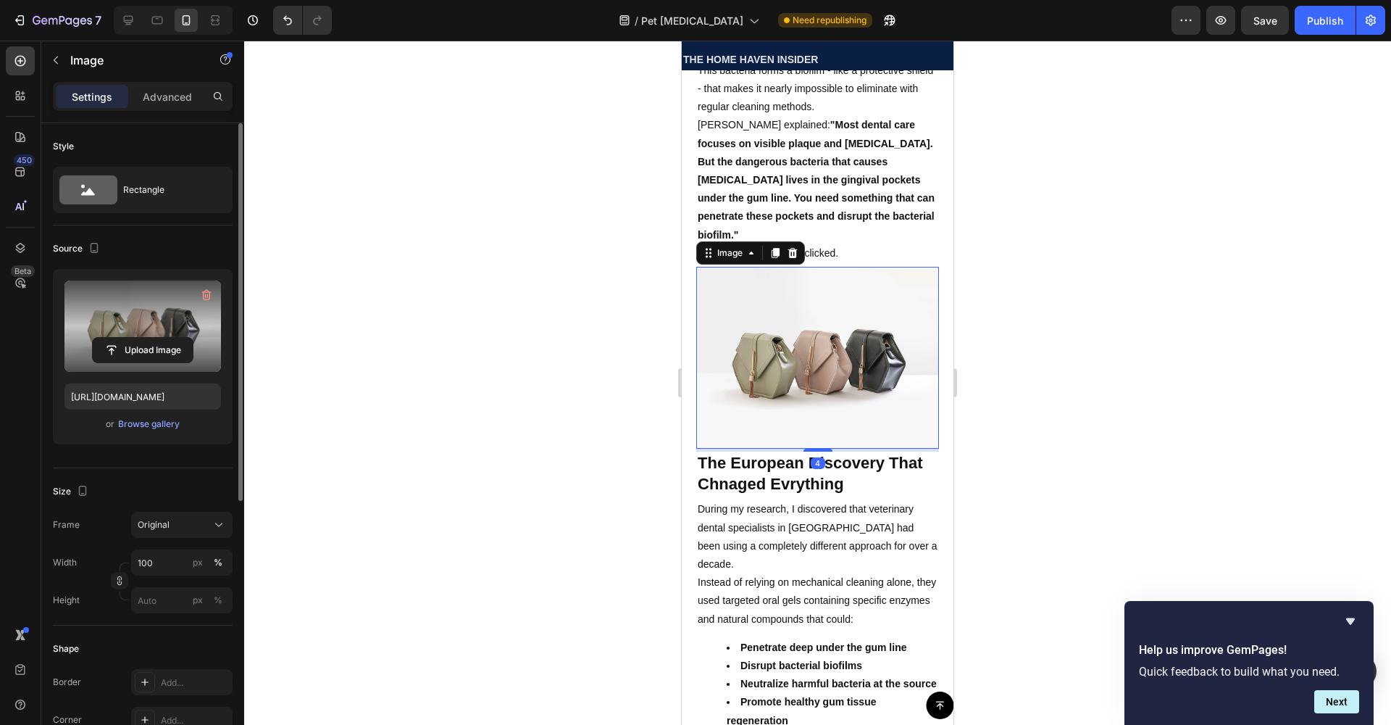
click at [152, 301] on label at bounding box center [142, 325] width 157 height 91
click at [152, 338] on input "file" at bounding box center [143, 350] width 100 height 25
type input "https://cdn.shopify.com/s/files/1/0933/0455/3779/files/gempages_585460382181622…"
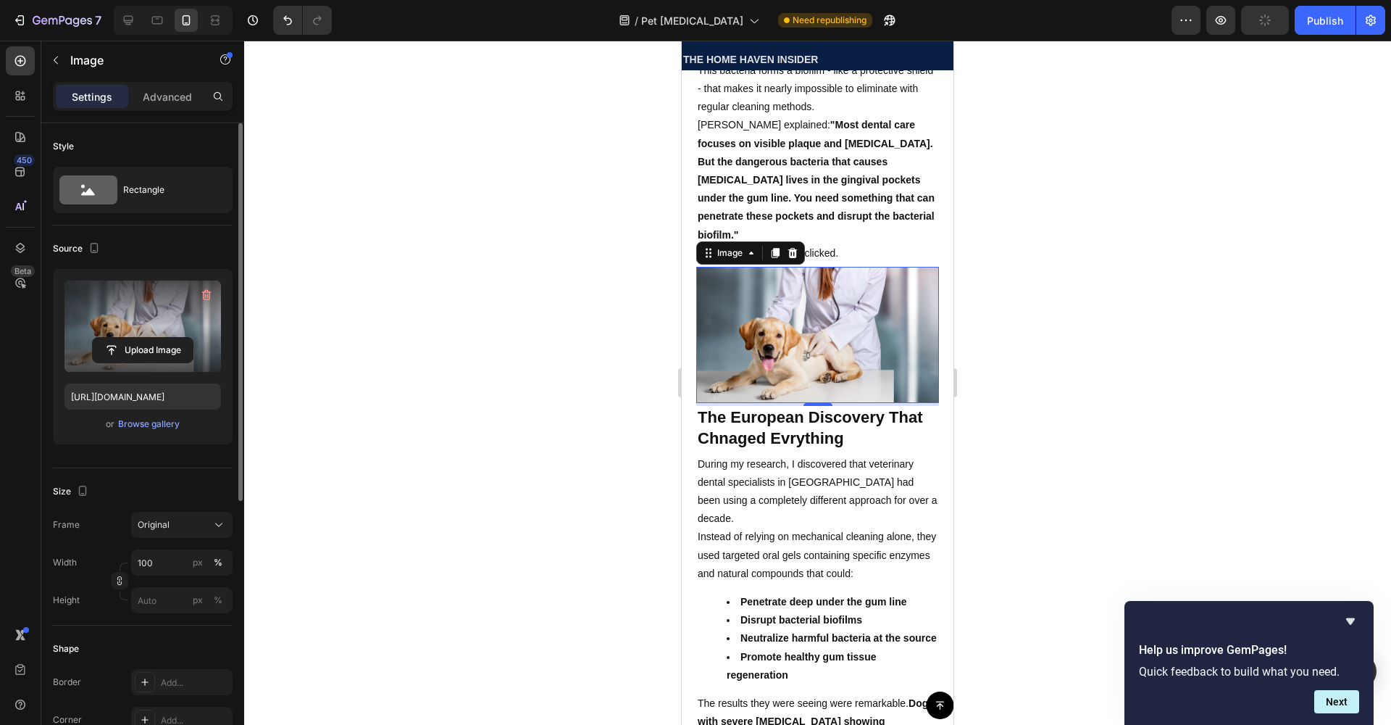
click at [382, 225] on div at bounding box center [817, 383] width 1147 height 684
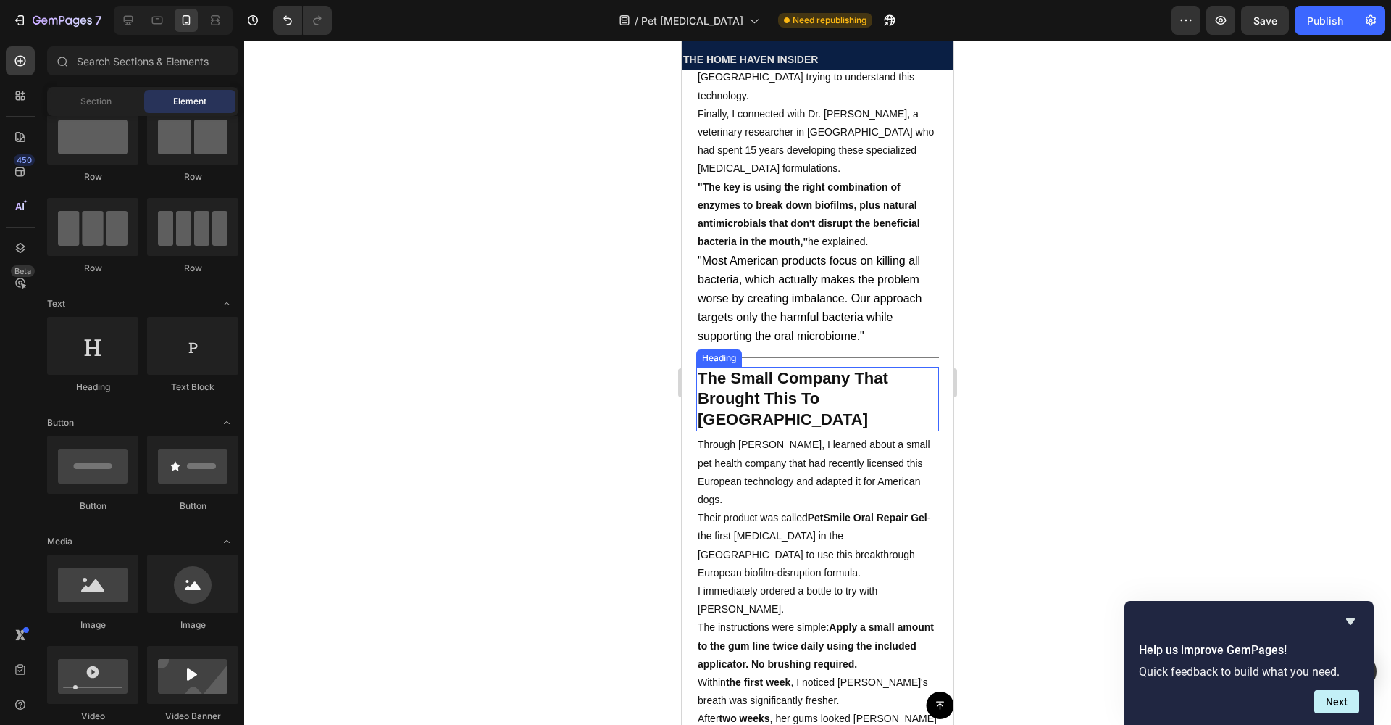
scroll to position [3651, 0]
click at [795, 354] on div at bounding box center [817, 354] width 243 height 1
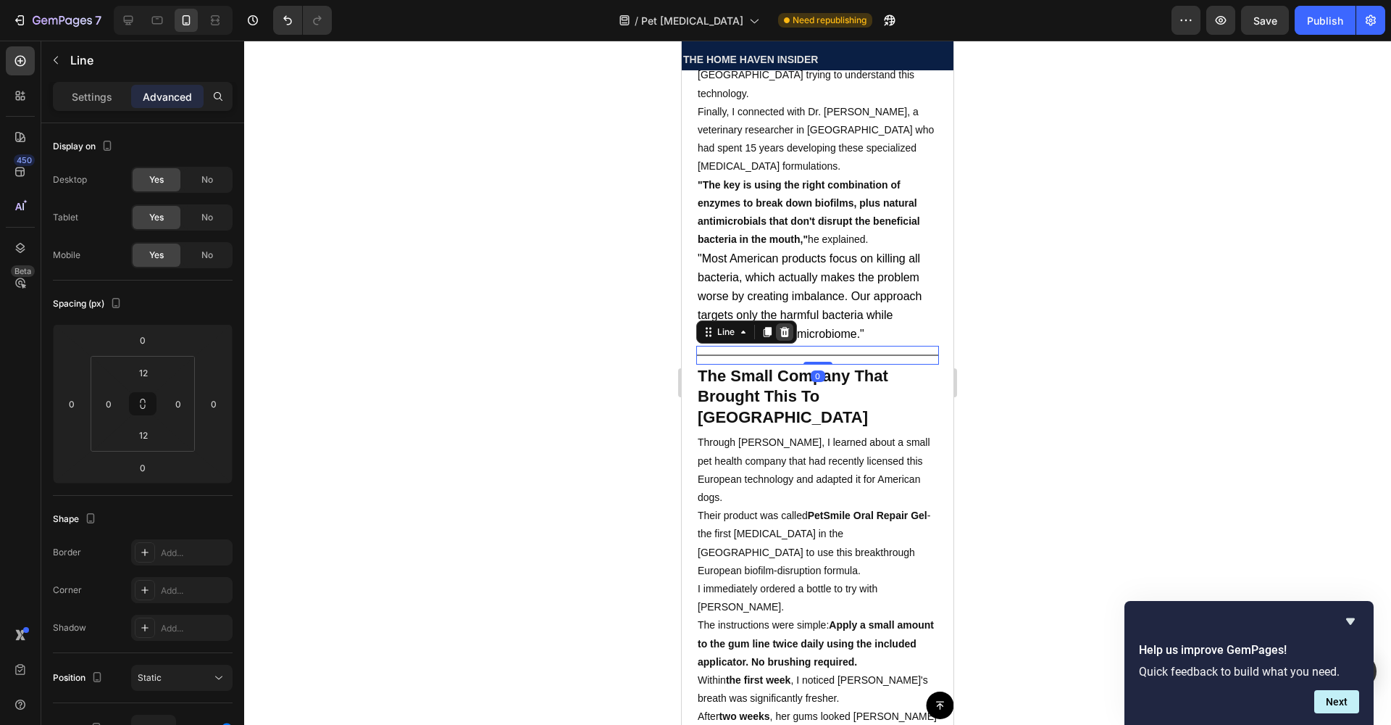
click at [787, 326] on icon at bounding box center [785, 332] width 12 height 12
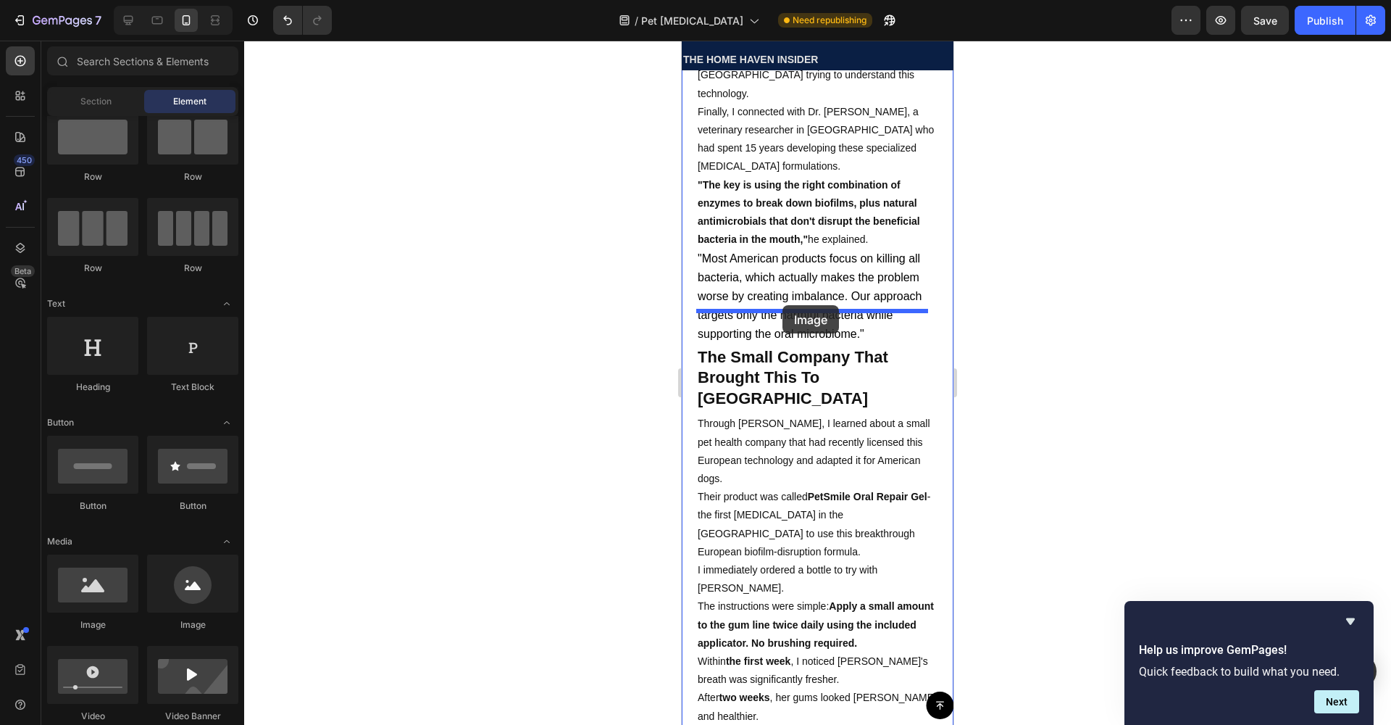
drag, startPoint x: 775, startPoint y: 618, endPoint x: 783, endPoint y: 305, distance: 313.1
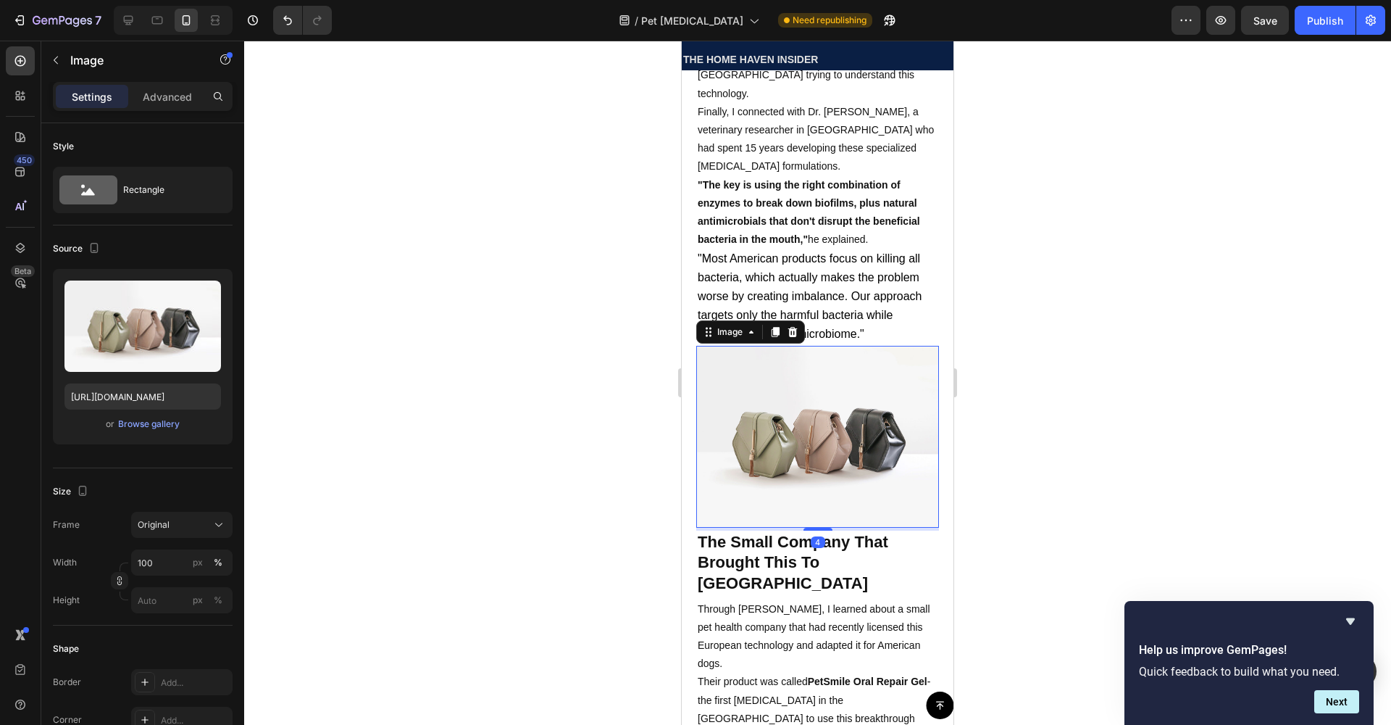
drag, startPoint x: 777, startPoint y: 336, endPoint x: 713, endPoint y: 350, distance: 65.2
click at [777, 346] on img at bounding box center [817, 437] width 243 height 182
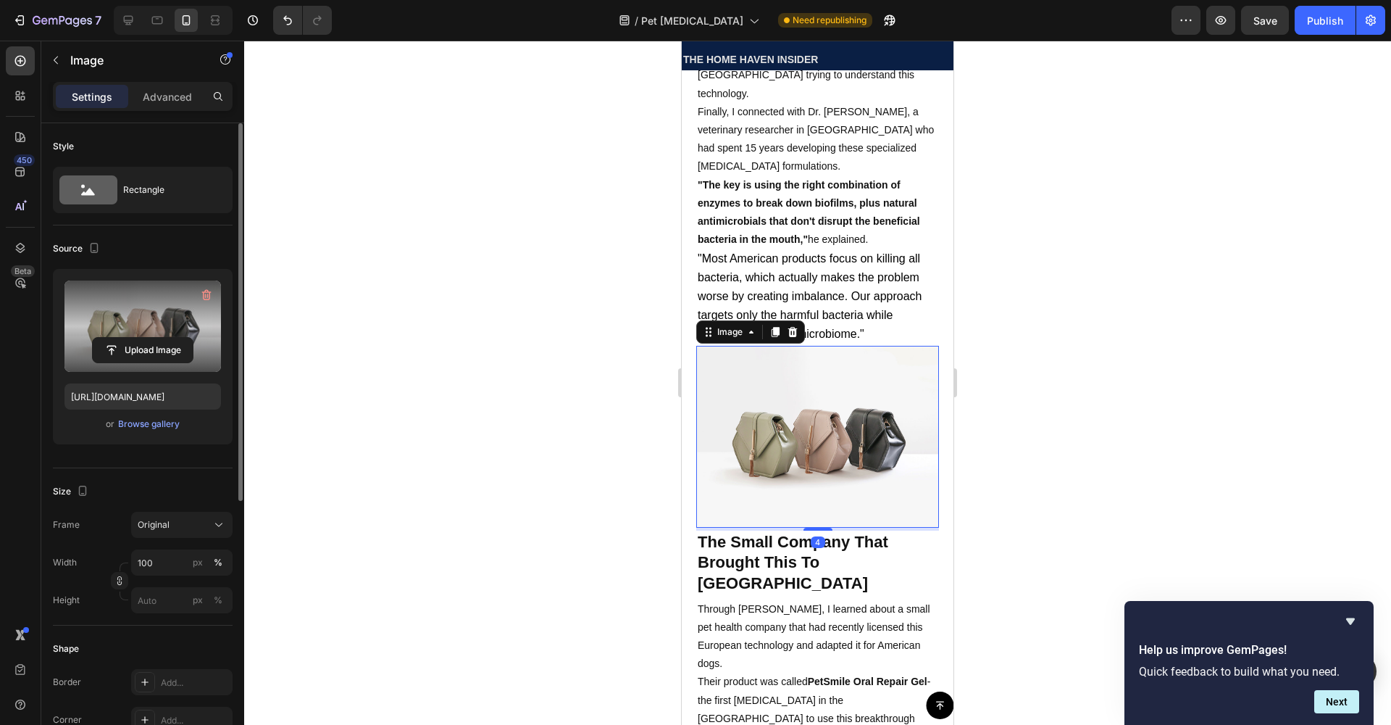
click at [85, 317] on label at bounding box center [142, 325] width 157 height 91
click at [93, 338] on input "file" at bounding box center [143, 350] width 100 height 25
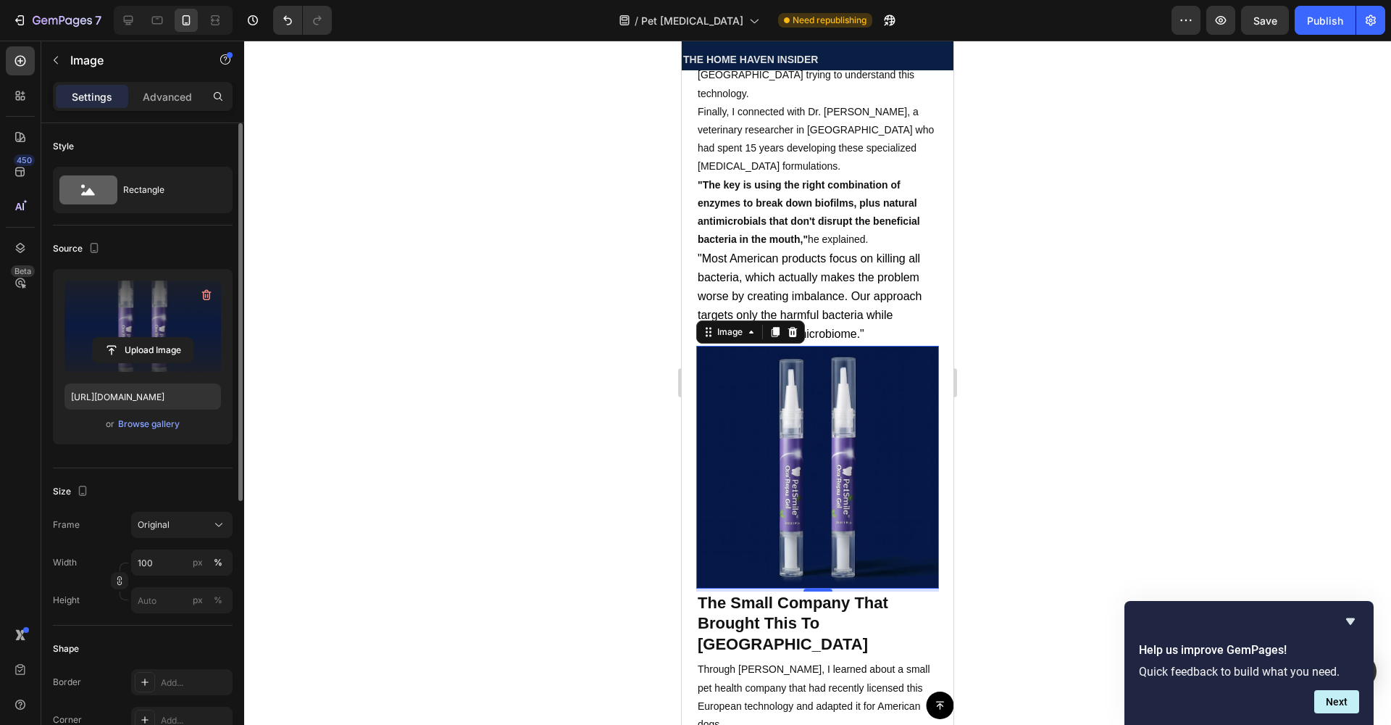
click at [167, 305] on label at bounding box center [142, 325] width 157 height 91
click at [167, 338] on input "file" at bounding box center [143, 350] width 100 height 25
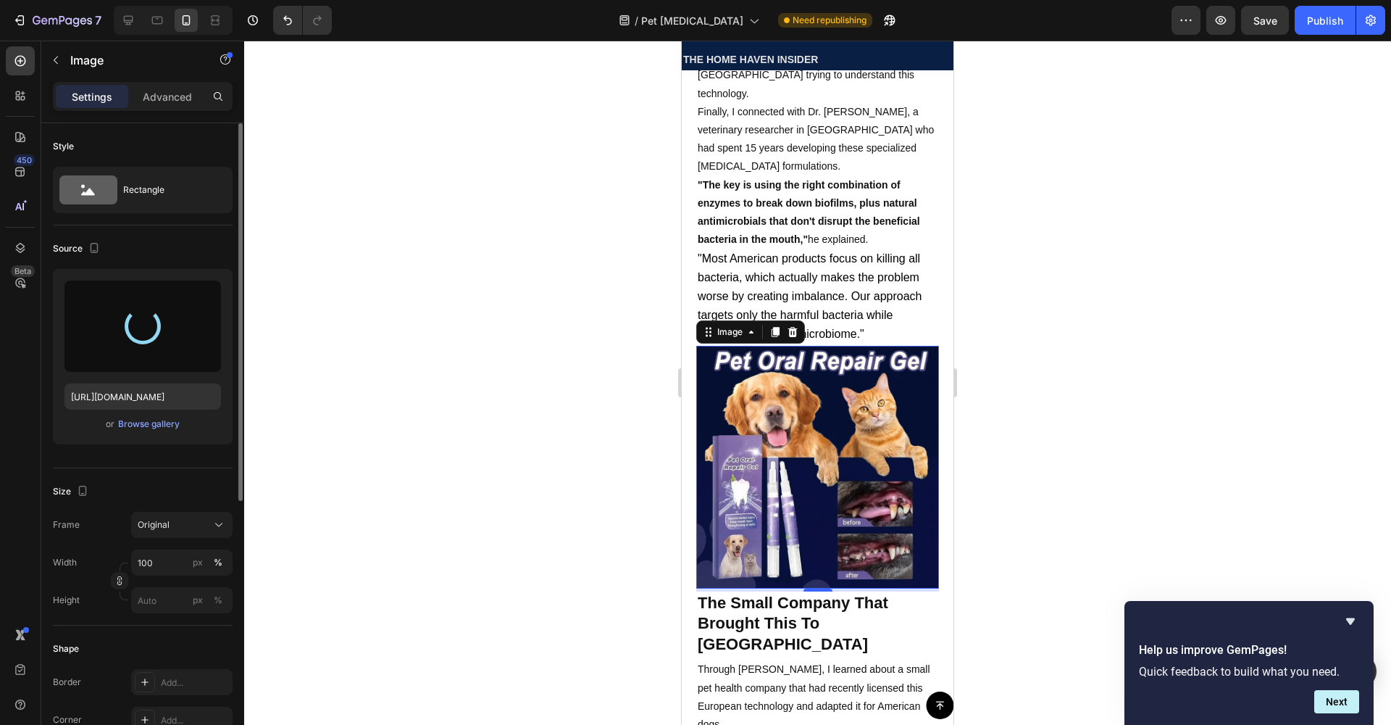
type input "https://cdn.shopify.com/s/files/1/0933/0455/3779/files/gempages_585460382181622…"
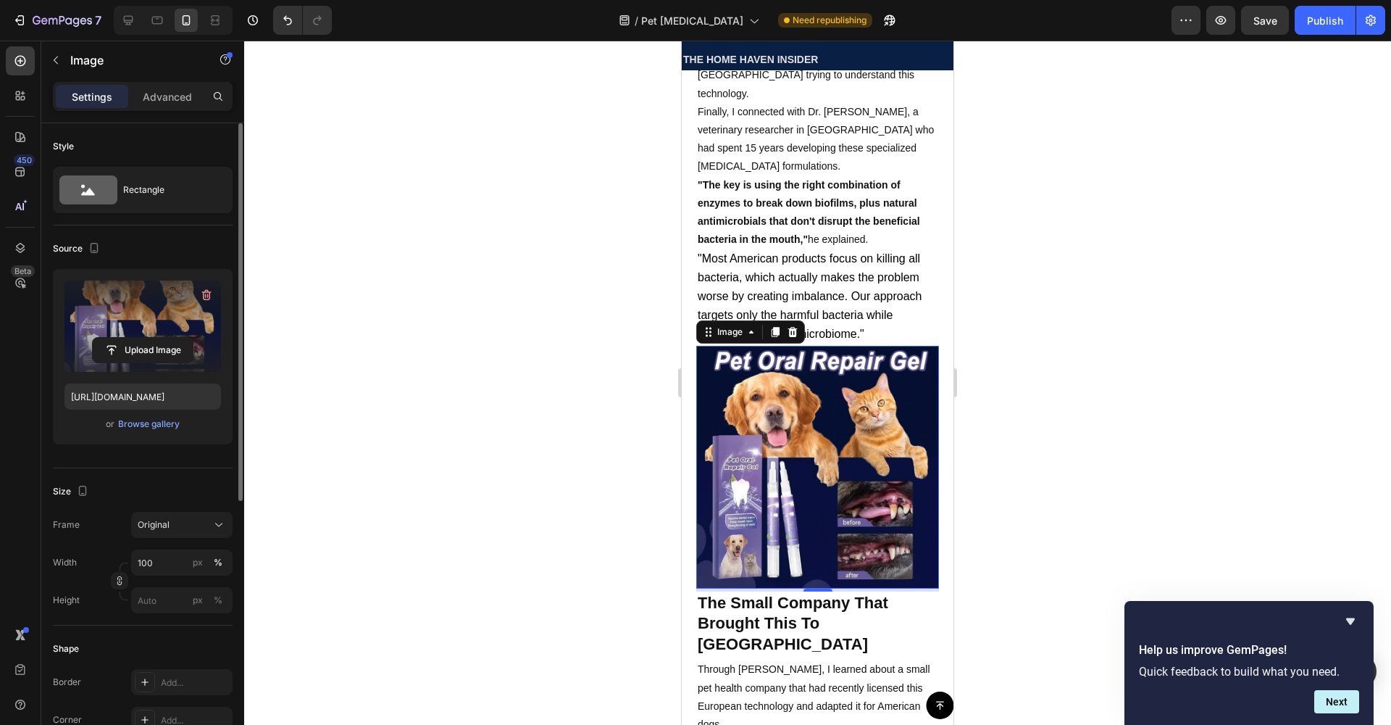
click at [591, 301] on div at bounding box center [817, 383] width 1147 height 684
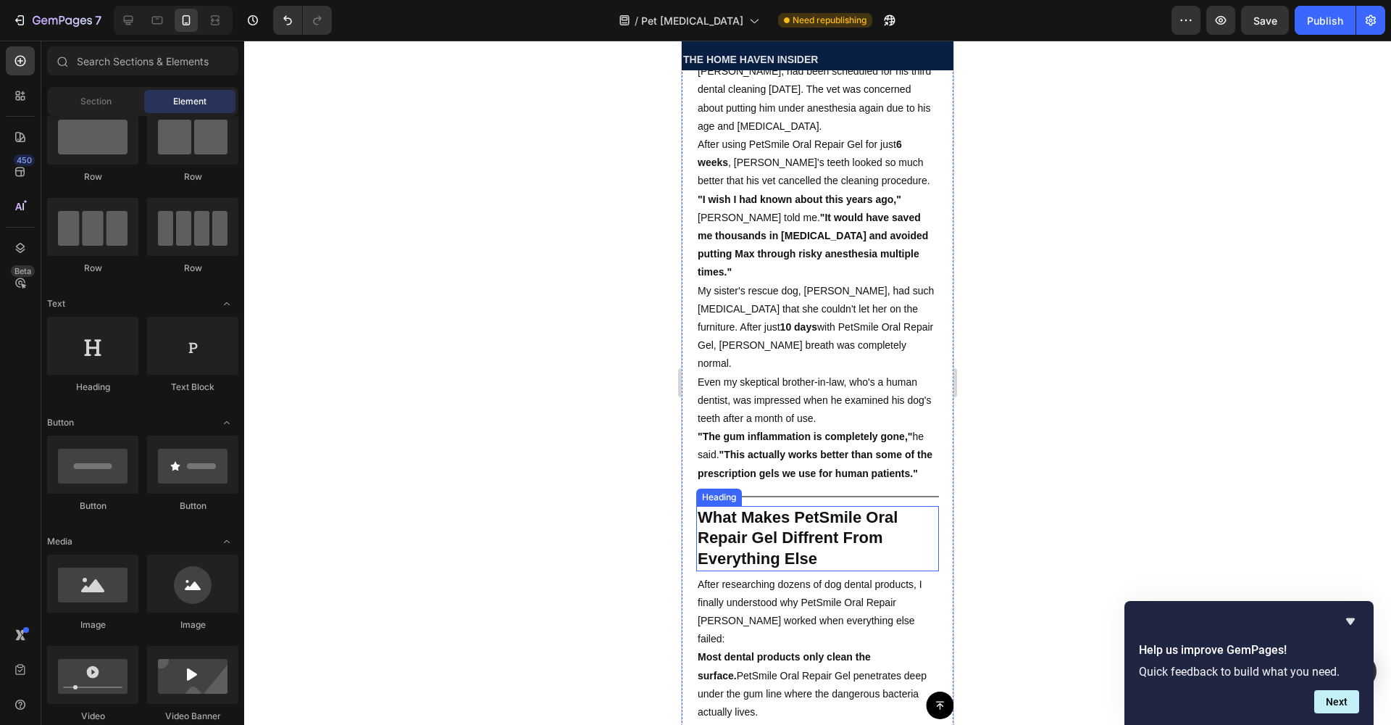
scroll to position [4918, 0]
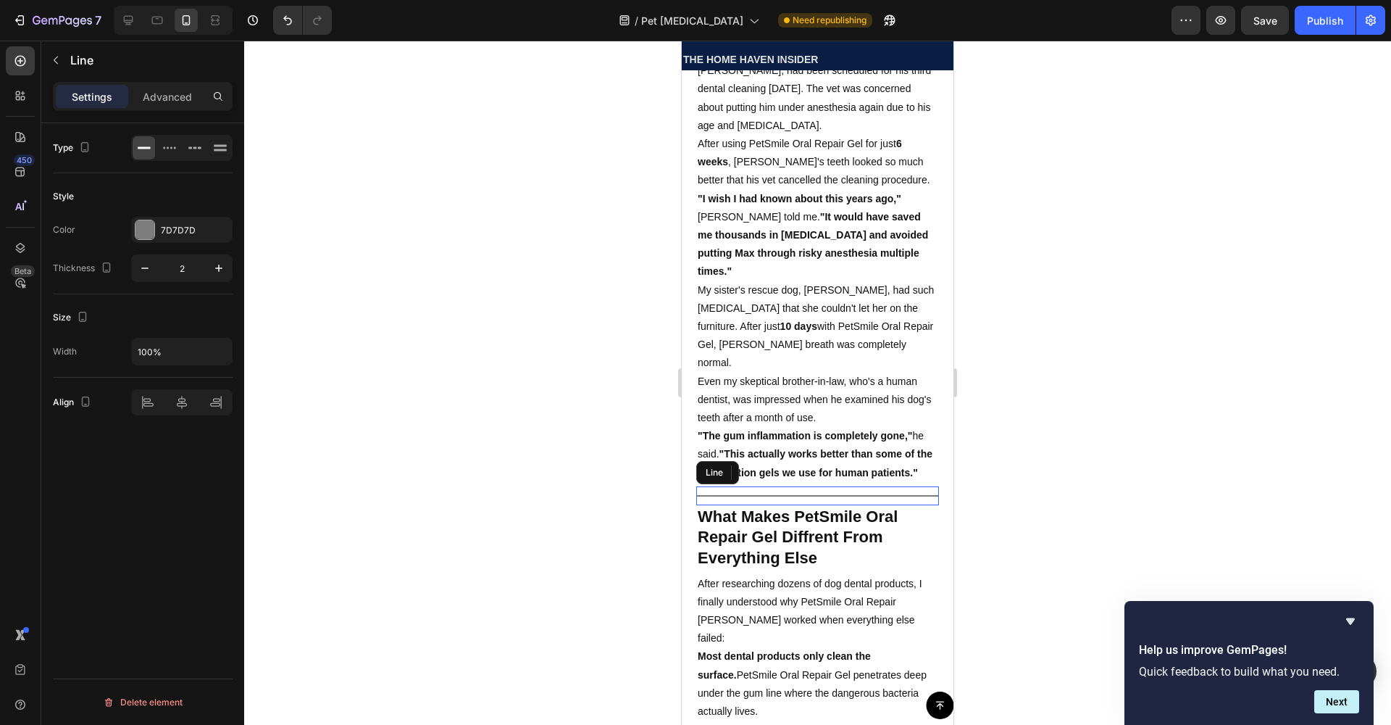
click at [783, 495] on div at bounding box center [817, 495] width 243 height 1
click at [784, 467] on icon at bounding box center [785, 473] width 12 height 12
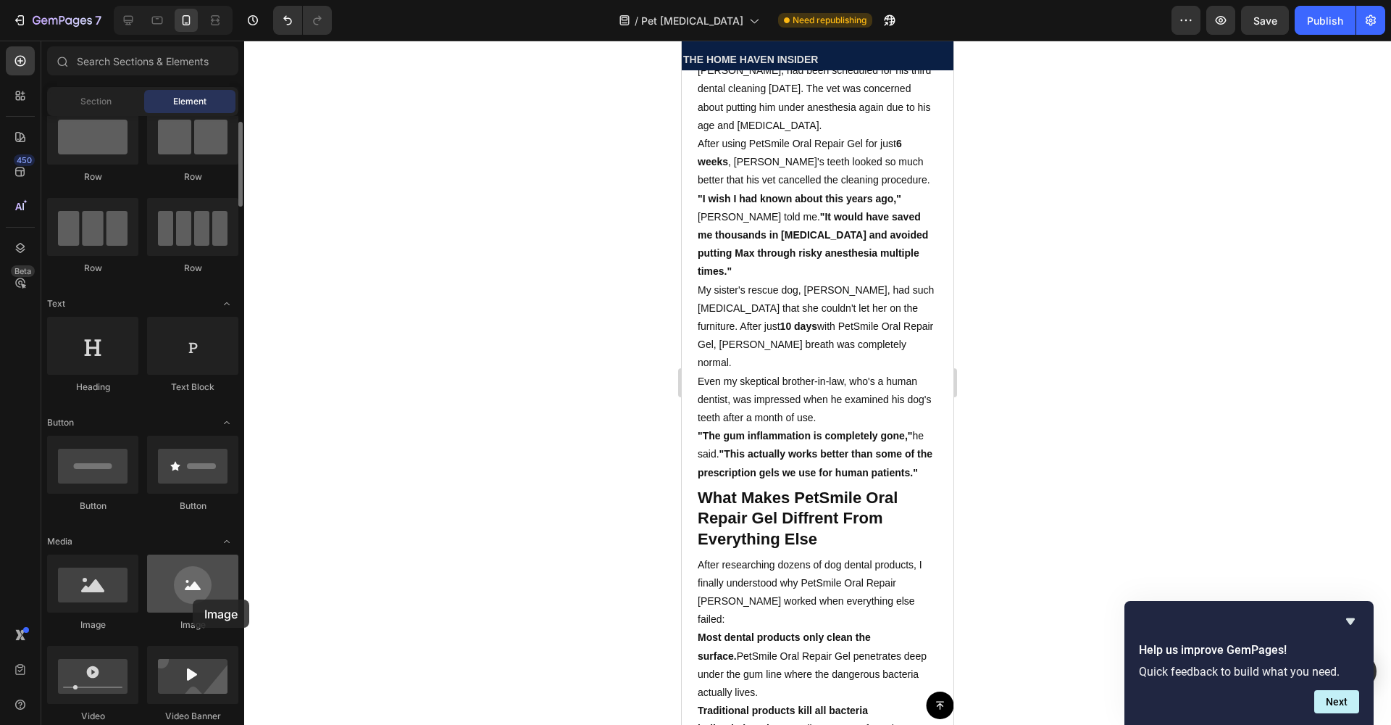
click at [192, 598] on div at bounding box center [192, 583] width 91 height 58
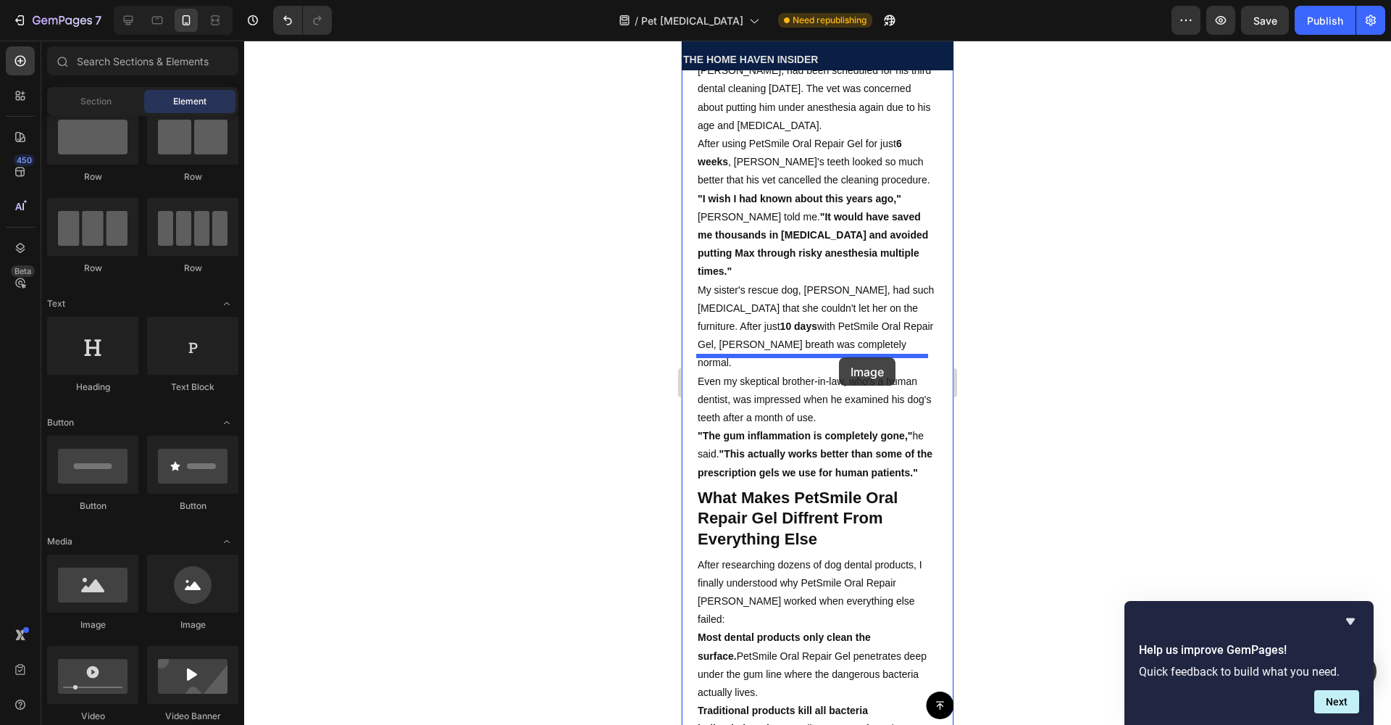
drag, startPoint x: 786, startPoint y: 633, endPoint x: 839, endPoint y: 357, distance: 281.1
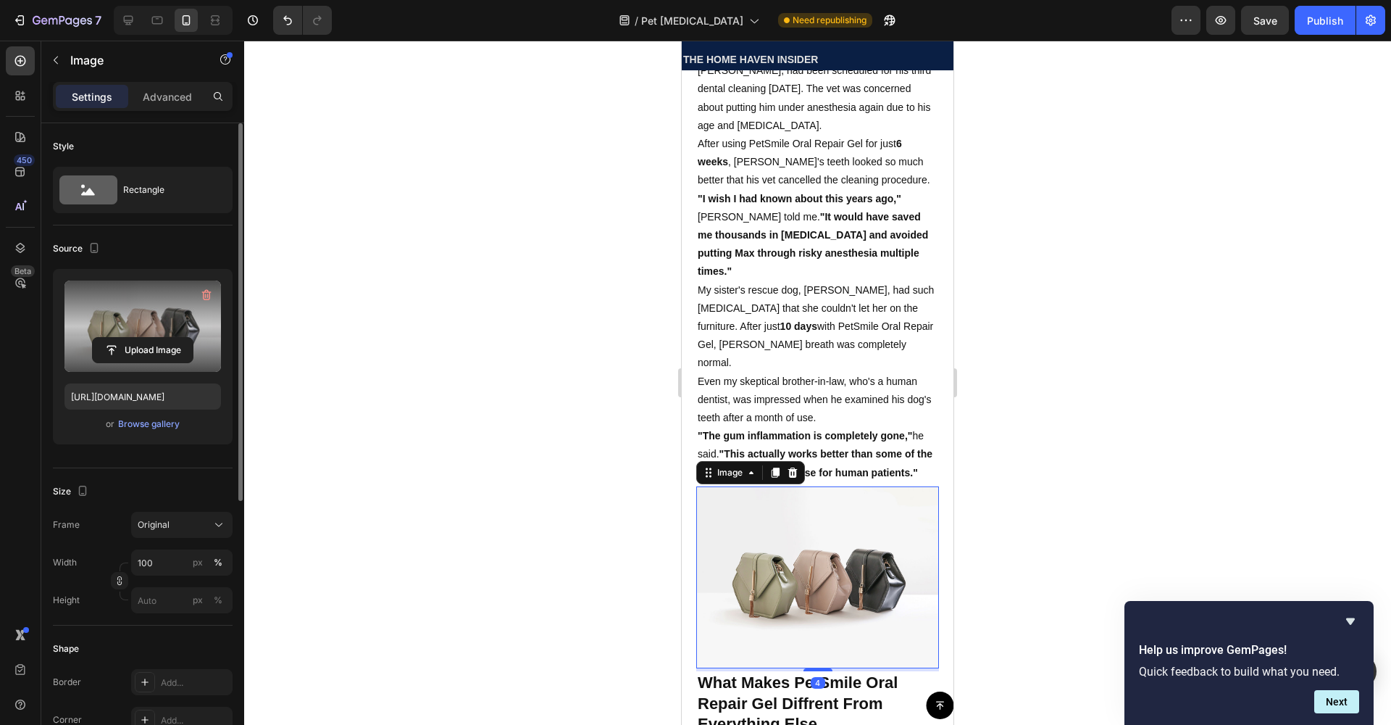
click at [154, 291] on label at bounding box center [142, 325] width 157 height 91
click at [154, 338] on input "file" at bounding box center [143, 350] width 100 height 25
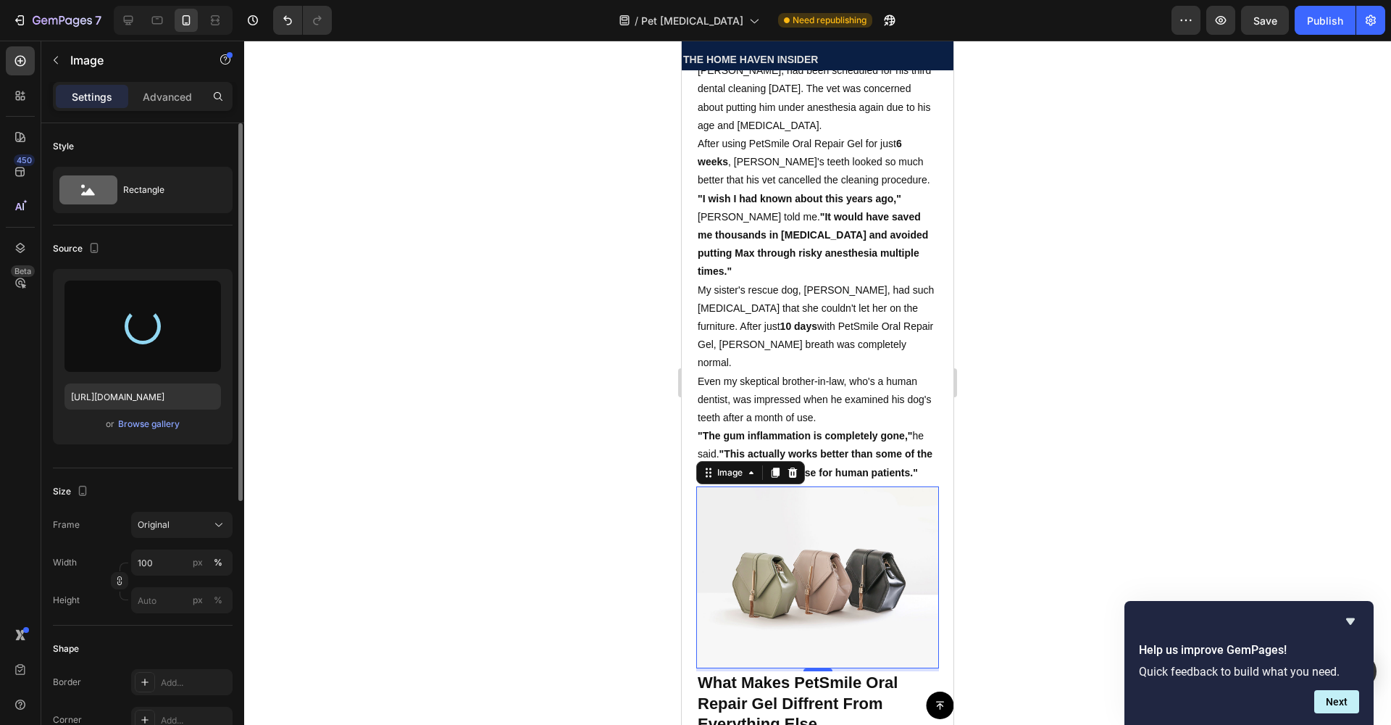
type input "https://cdn.shopify.com/s/files/1/0933/0455/3779/files/gempages_585460382181622…"
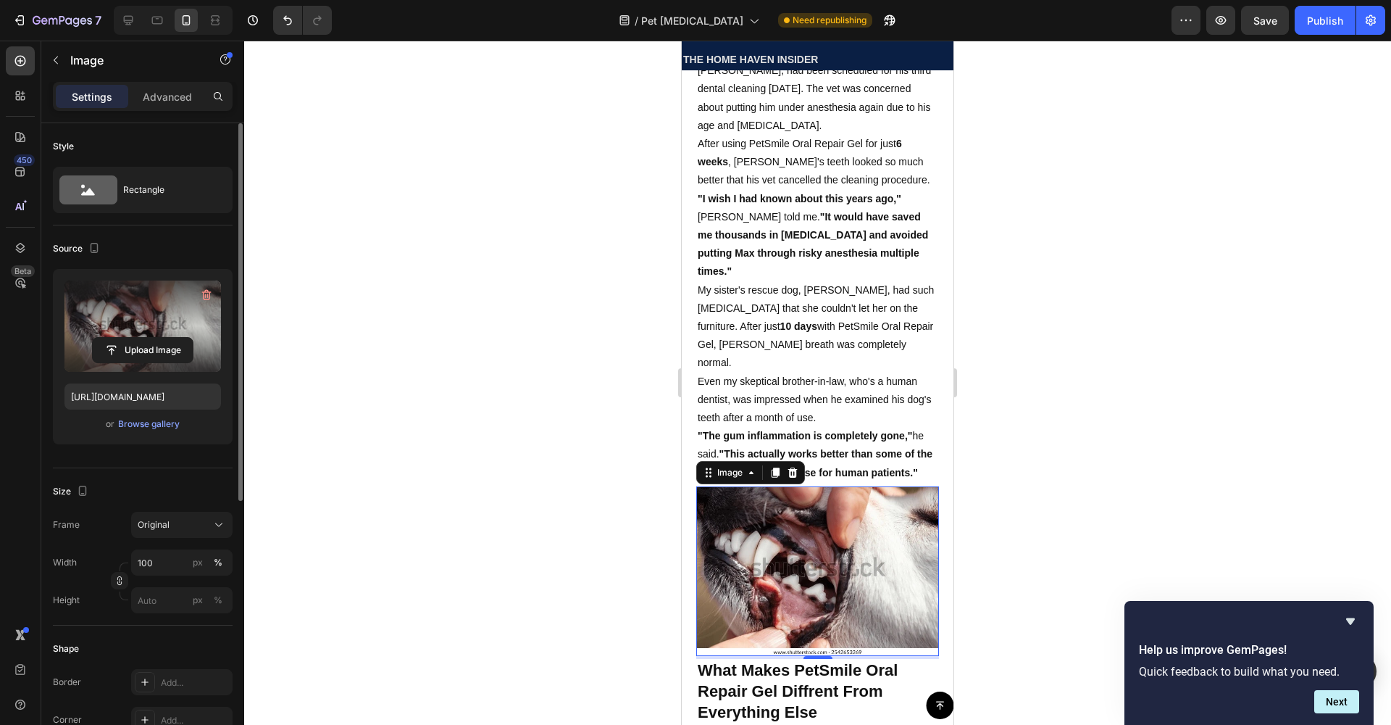
click at [472, 291] on div at bounding box center [817, 383] width 1147 height 684
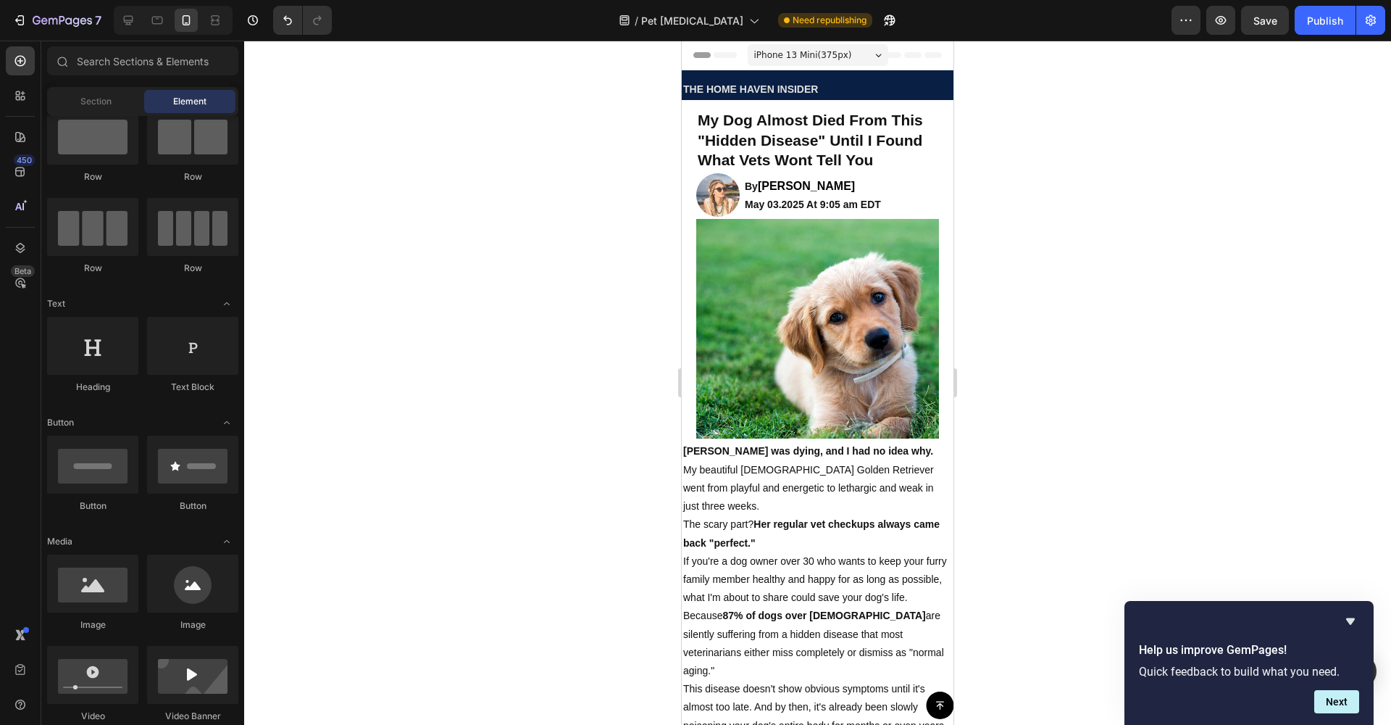
scroll to position [0, 0]
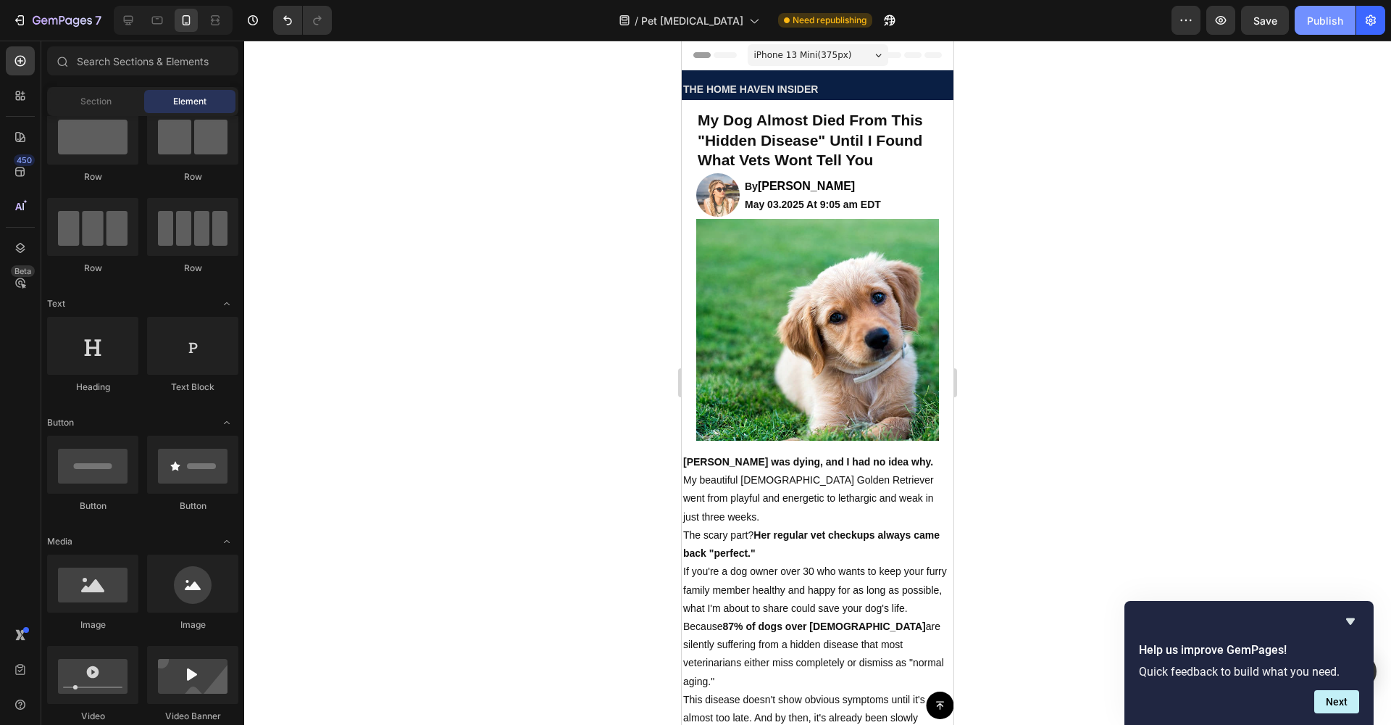
click at [1318, 17] on div "Publish" at bounding box center [1325, 20] width 36 height 15
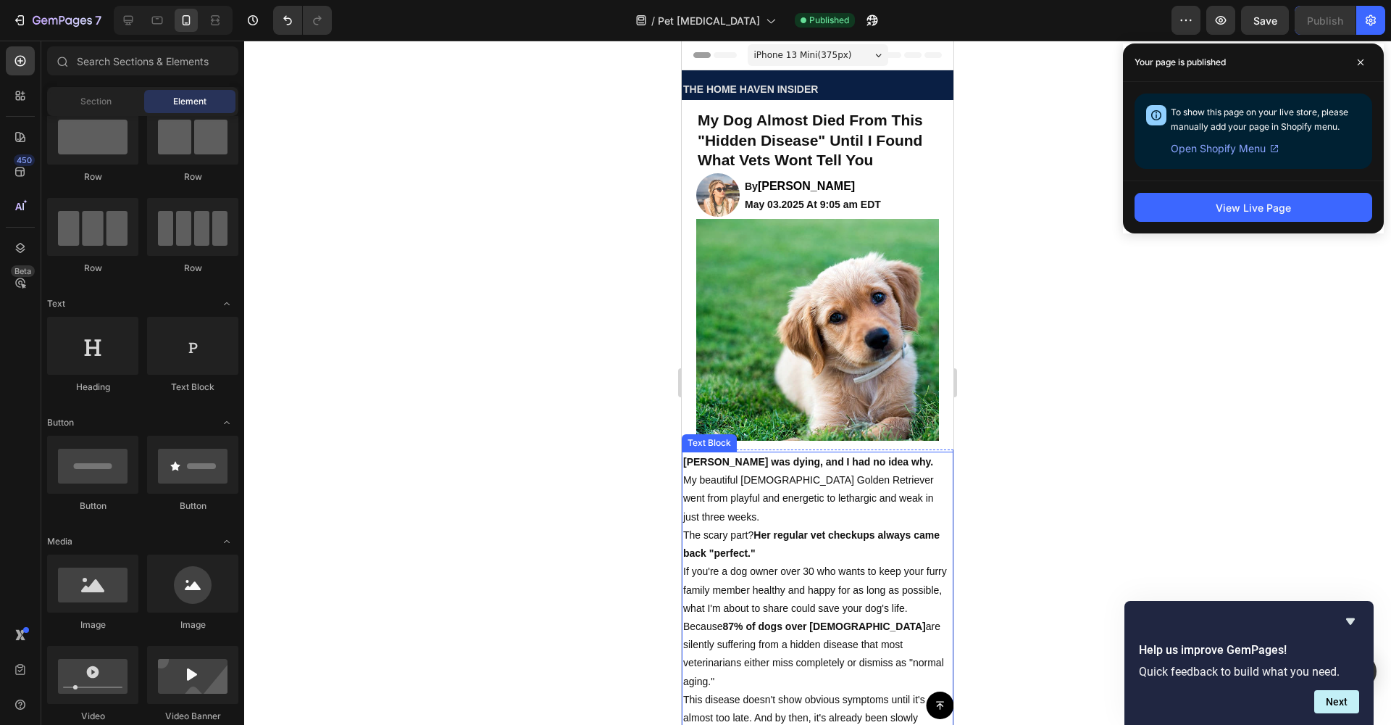
click at [784, 530] on p "The scary part? Her regular vet checkups always came back "perfect."" at bounding box center [817, 544] width 269 height 36
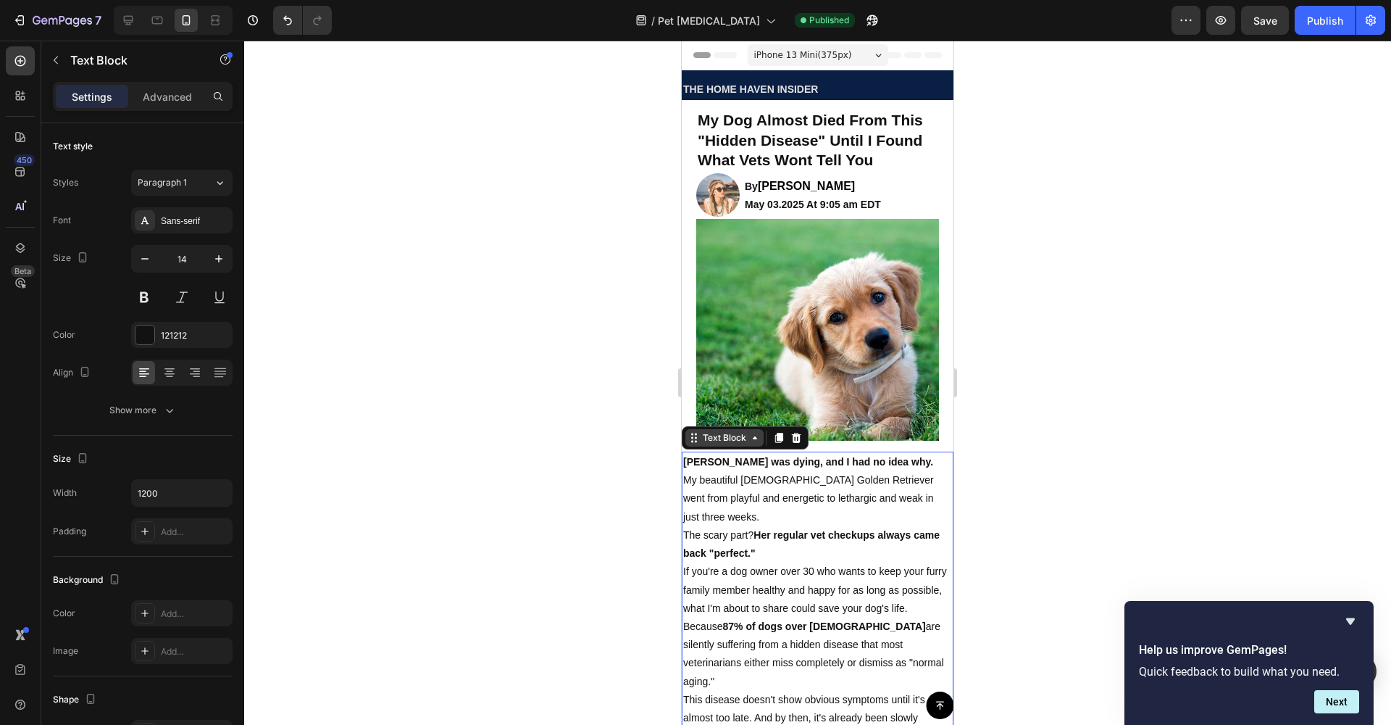
click at [759, 432] on icon at bounding box center [755, 438] width 12 height 12
click at [758, 432] on icon at bounding box center [755, 438] width 12 height 12
drag, startPoint x: 698, startPoint y: 484, endPoint x: 696, endPoint y: 472, distance: 11.9
click at [698, 483] on p "My beautiful [DEMOGRAPHIC_DATA] Golden Retriever went from playful and energeti…" at bounding box center [817, 498] width 269 height 55
click at [687, 456] on strong "[PERSON_NAME] was dying, and I had no idea why." at bounding box center [808, 462] width 250 height 12
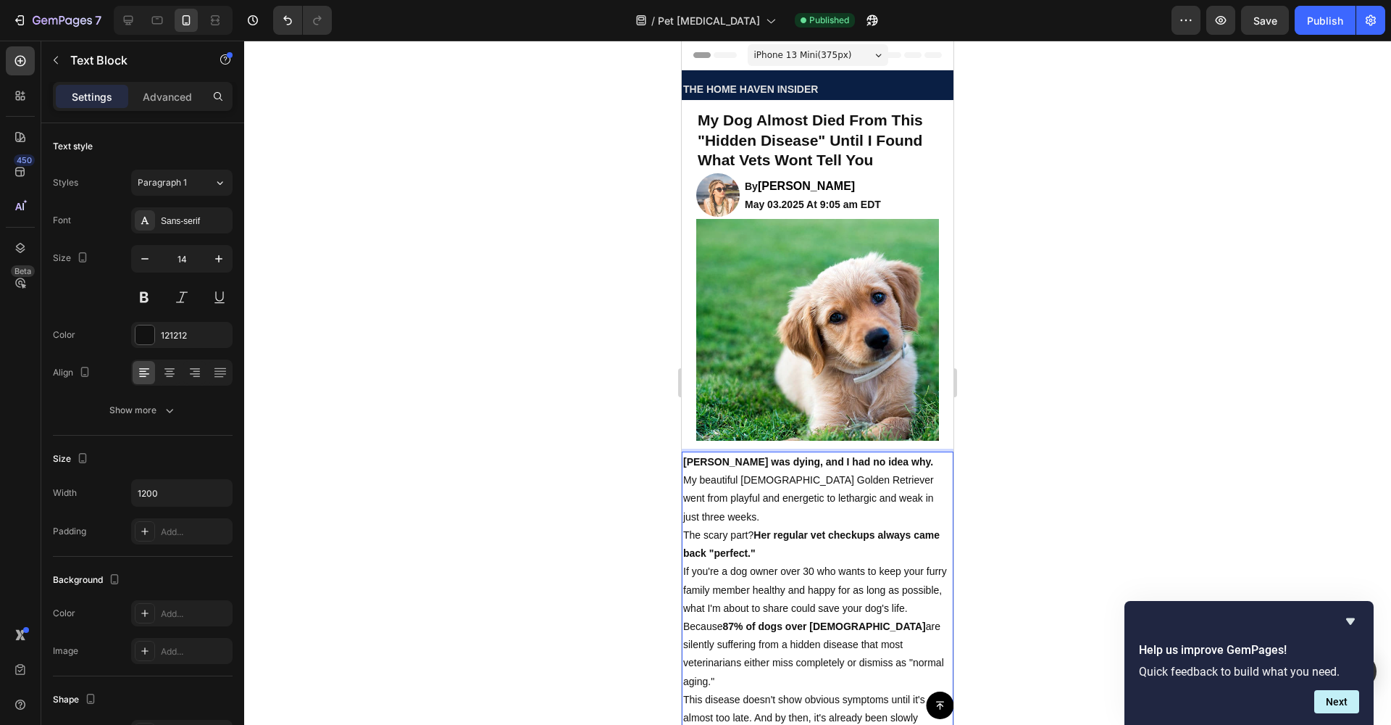
drag, startPoint x: 685, startPoint y: 449, endPoint x: 688, endPoint y: 459, distance: 10.8
click at [685, 456] on strong "[PERSON_NAME] was dying, and I had no idea why." at bounding box center [808, 462] width 250 height 12
click at [685, 472] on p "My beautiful [DEMOGRAPHIC_DATA] Golden Retriever went from playful and energeti…" at bounding box center [817, 498] width 269 height 55
click at [685, 486] on p "My beautiful [DEMOGRAPHIC_DATA] Golden Retriever went from playful and energeti…" at bounding box center [817, 498] width 269 height 55
click at [685, 502] on p "My beautiful 8-year-old Golden Retriever went from playful and energetic to let…" at bounding box center [817, 498] width 269 height 55
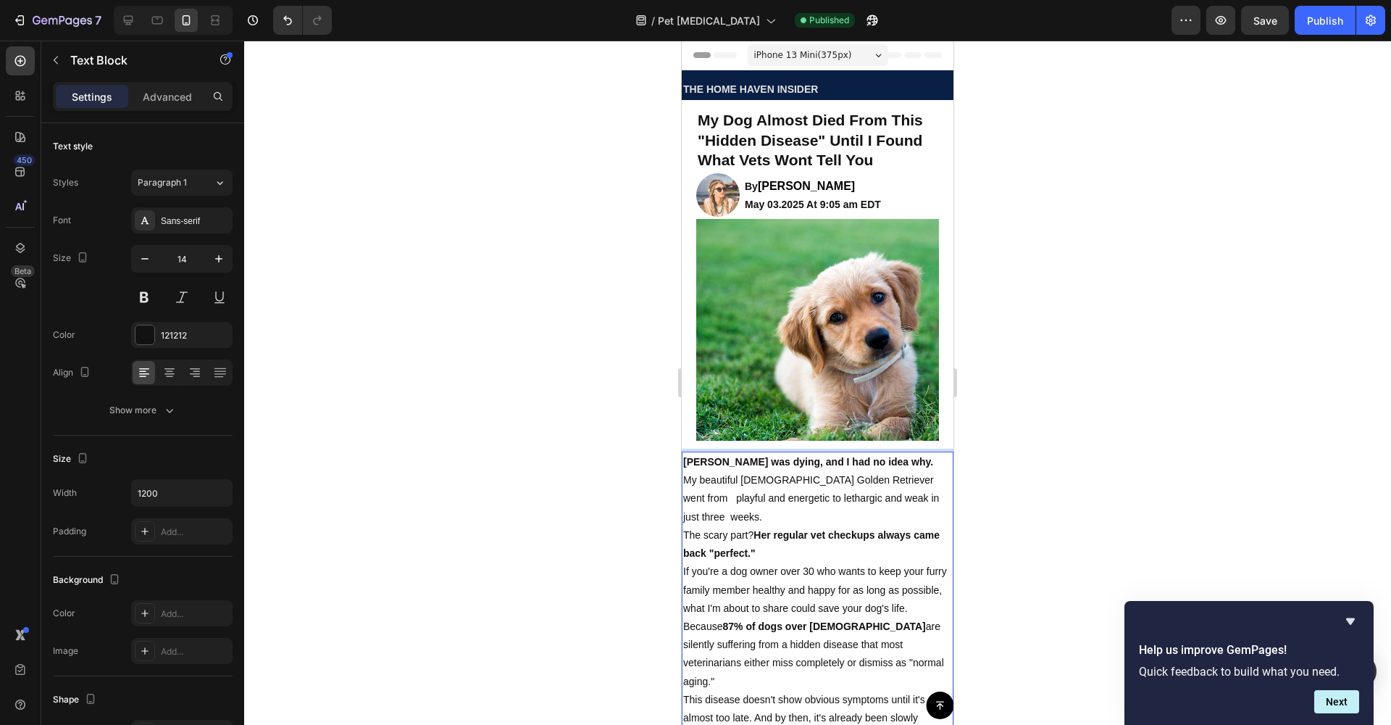
click at [685, 488] on p "My beautiful 8-year-old Golden Retriever went from playful and energetic to let…" at bounding box center [817, 498] width 269 height 55
click at [683, 526] on p "The scary part? Her regular vet checkups always came back "perfect."" at bounding box center [817, 544] width 269 height 36
click at [683, 539] on strong "Her regular vet checkups always came back "perfect."" at bounding box center [811, 544] width 256 height 30
click at [685, 562] on p "If you're a dog owner over 30 who wants to keep your furry family member health…" at bounding box center [817, 589] width 269 height 55
click at [686, 562] on p "If you're a dog owner over 30 who wants to keep your furry family member health…" at bounding box center [817, 589] width 269 height 55
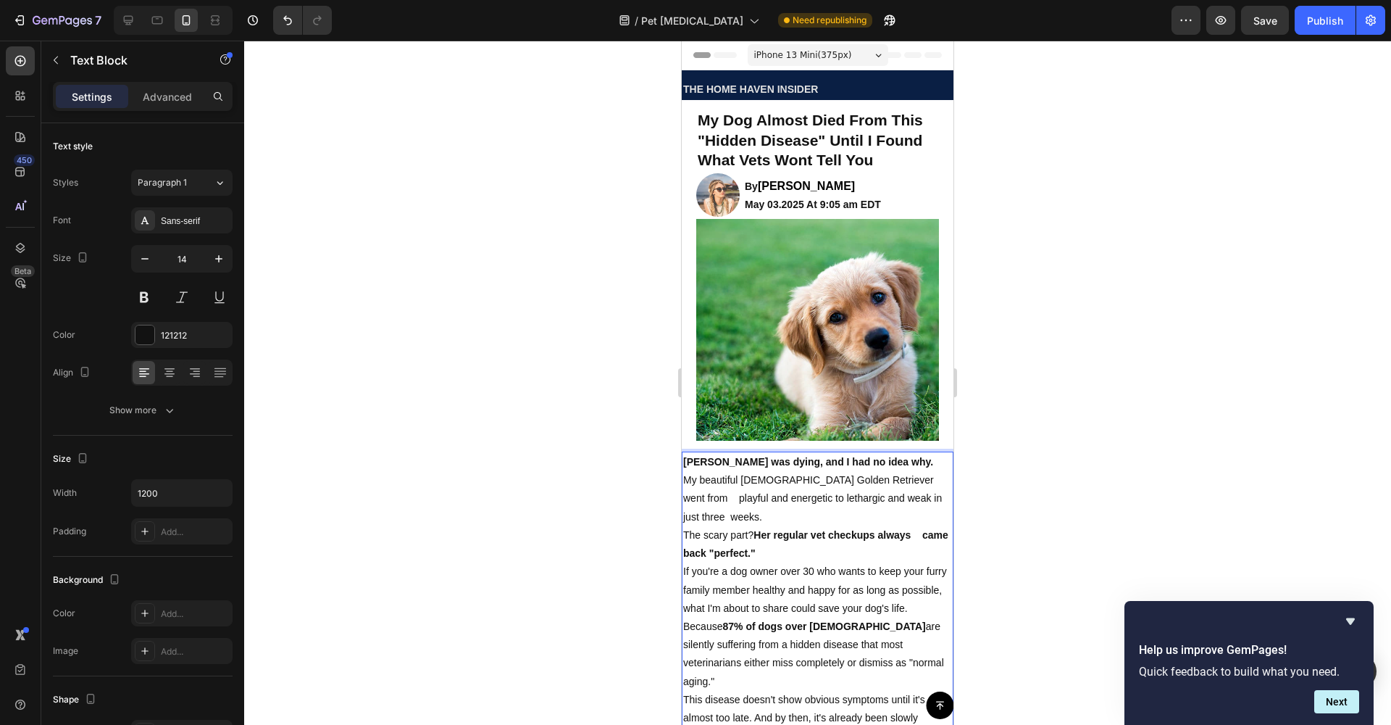
click at [684, 562] on p "If you're a dog owner over 30 who wants to keep your furry family member health…" at bounding box center [817, 589] width 269 height 55
click at [684, 580] on p "If you're a dog owner over 30 who wants to keep your furry family member health…" at bounding box center [817, 589] width 269 height 55
click at [683, 600] on div "Bella was dying, and I had no idea why. My beautiful 8-year-old Golden Retrieve…" at bounding box center [818, 598] width 272 height 295
click at [685, 610] on p "If you're a dog owner over 30 who wants to keep your furry family member health…" at bounding box center [817, 589] width 269 height 55
click at [933, 598] on p "If you're a dog owner over 30 who wants to keep your furry family member health…" at bounding box center [817, 589] width 269 height 55
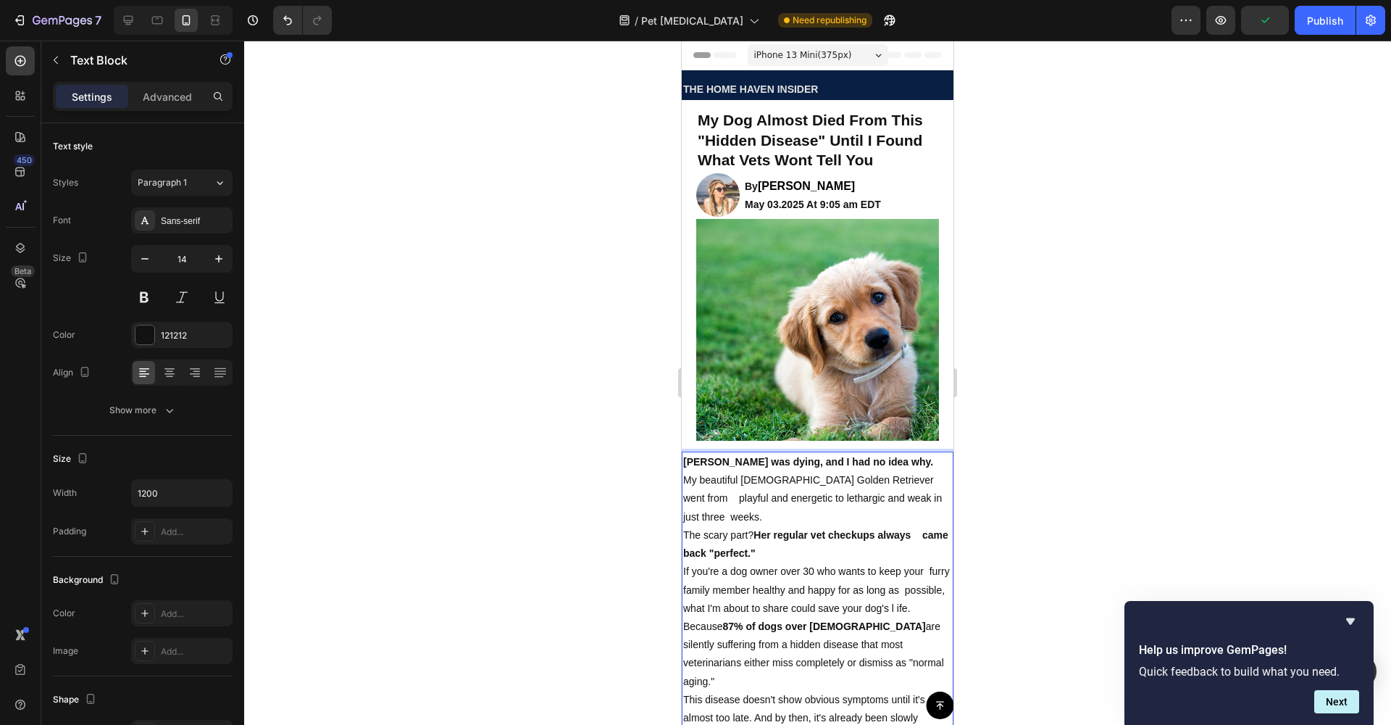
click at [934, 598] on p "If you're a dog owner over 30 who wants to keep your furry family member health…" at bounding box center [817, 589] width 269 height 55
click at [688, 609] on p "If you're a dog owner over 30 who wants to keep your furry family member health…" at bounding box center [817, 589] width 269 height 55
click at [771, 613] on p "If you're a dog owner over 30 who wants to keep your furry family member health…" at bounding box center [817, 589] width 269 height 55
click at [685, 632] on p "Because 87% of dogs over 3 years old are silently suffering from a hidden disea…" at bounding box center [817, 653] width 269 height 73
click at [686, 651] on p "Because 87% of dogs over 3 years old are silently suffering from a hidden disea…" at bounding box center [817, 653] width 269 height 73
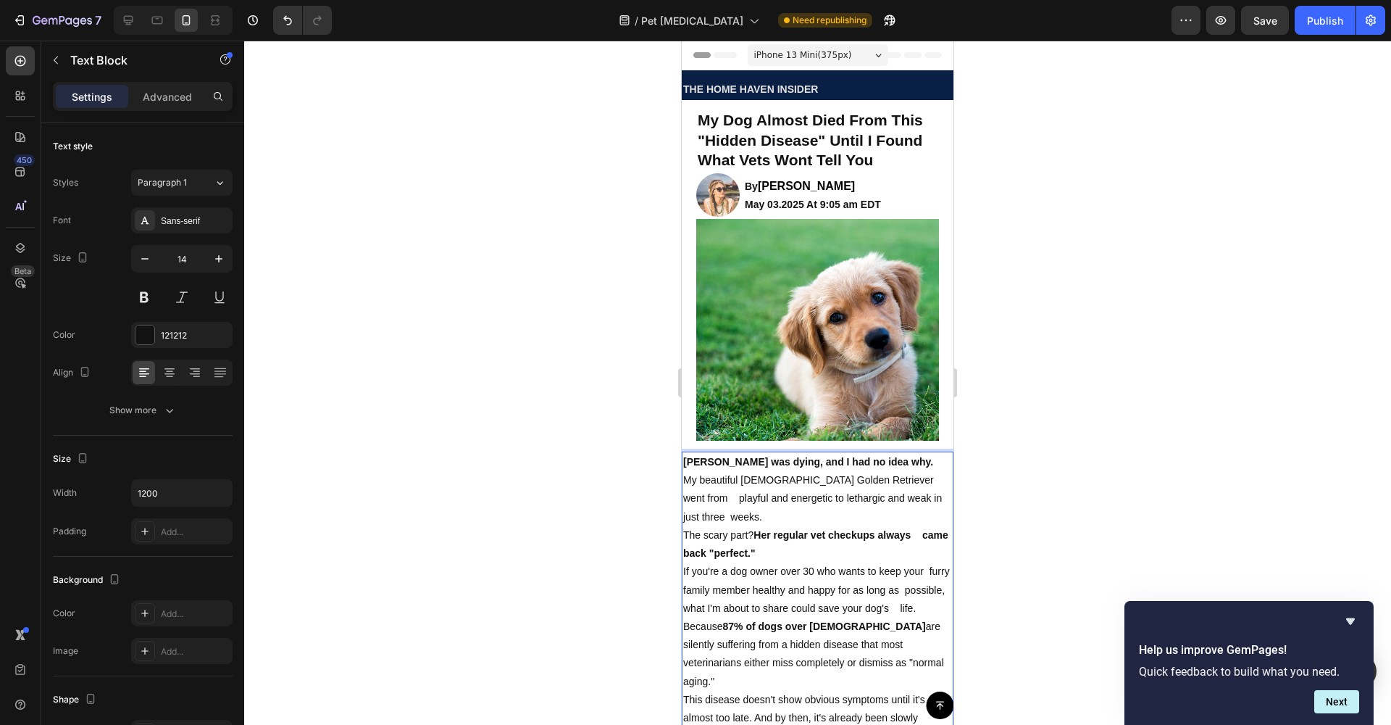
click at [685, 652] on p "Because 87% of dogs over 3 years old are silently suffering from a hidden disea…" at bounding box center [817, 653] width 269 height 73
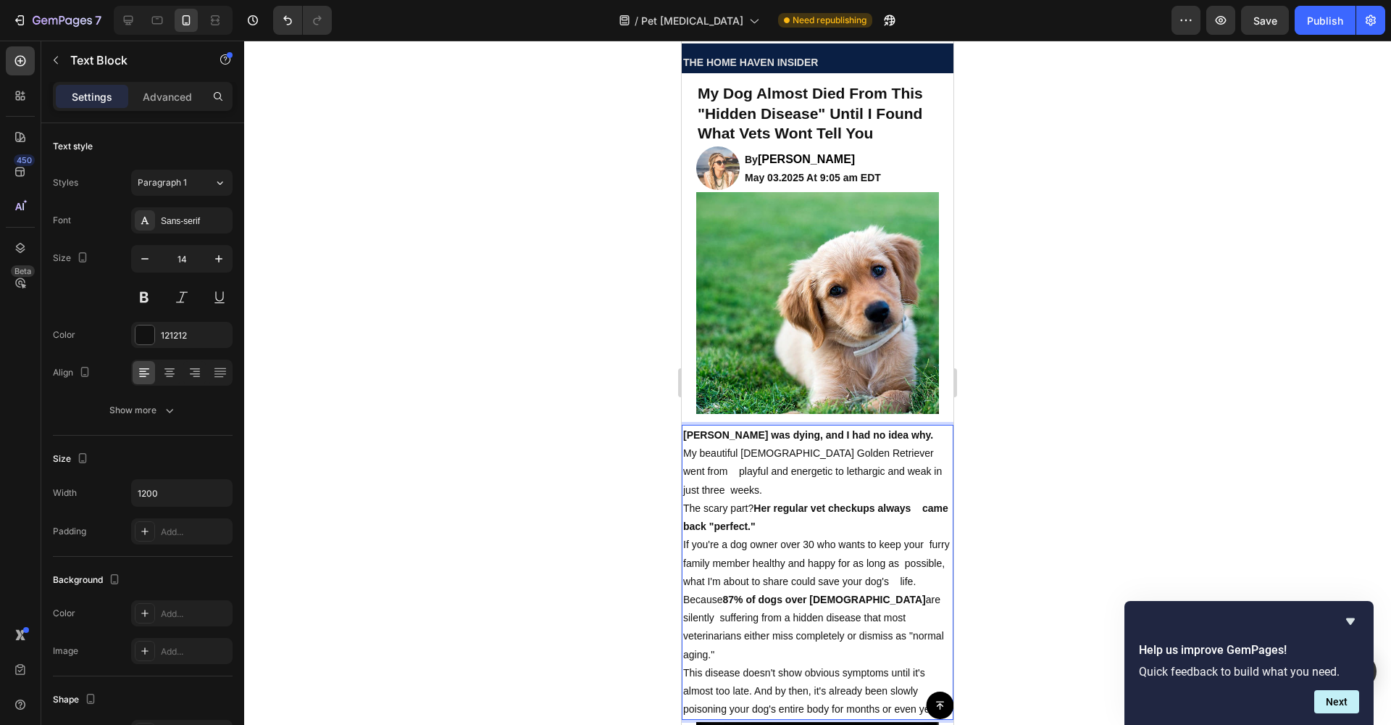
scroll to position [139, 0]
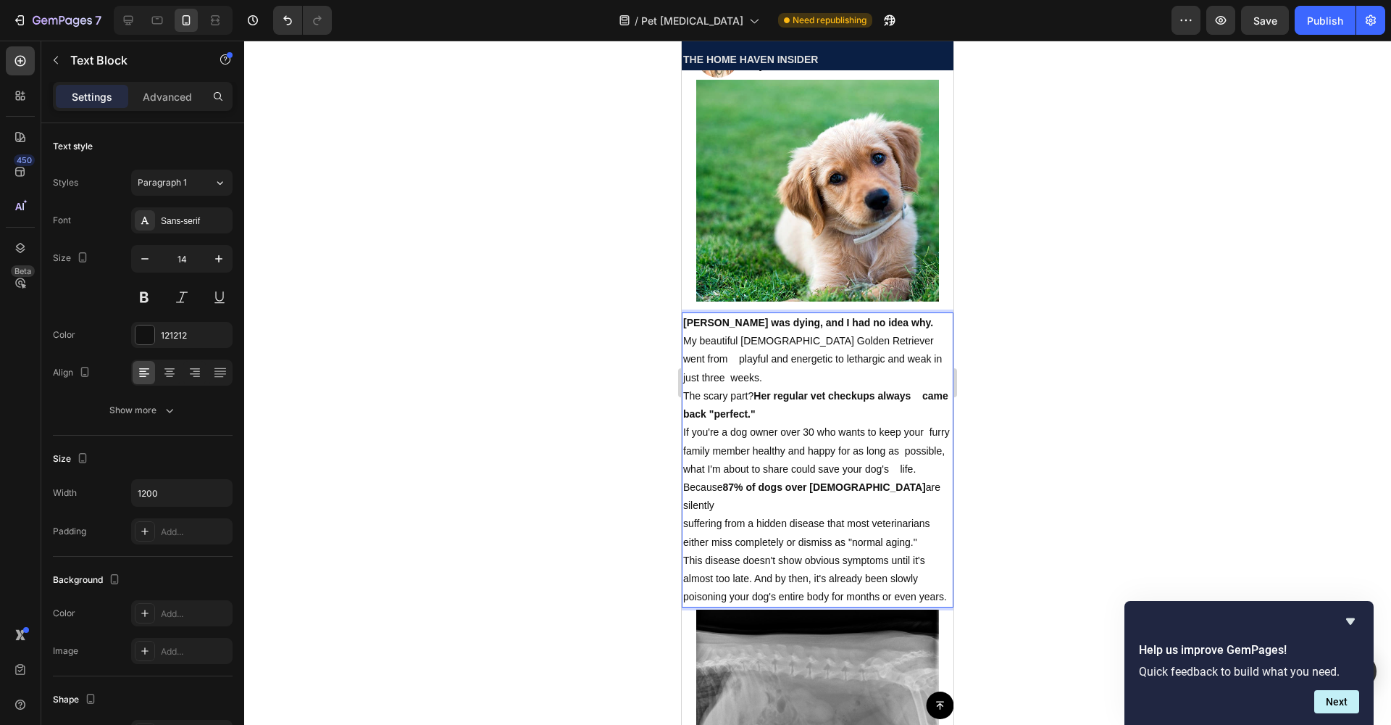
click at [684, 600] on p "This disease doesn't show obvious symptoms until it's almost too late. And by t…" at bounding box center [817, 578] width 269 height 55
click at [685, 585] on p "This disease doesn't show obvious symptoms until it's almost too late. And by t…" at bounding box center [817, 578] width 269 height 55
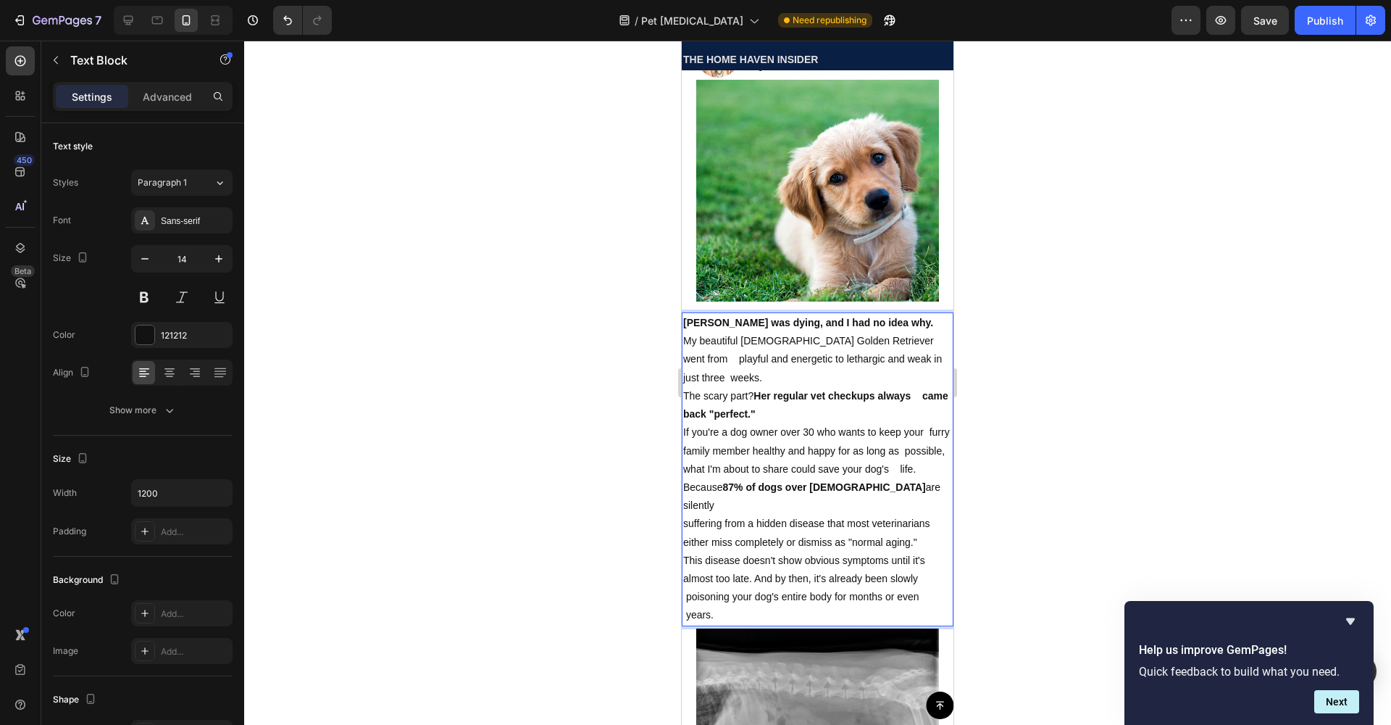
click at [684, 567] on p "This disease doesn't show obvious symptoms until it's almost too late. And by t…" at bounding box center [817, 587] width 269 height 73
click at [685, 514] on p "suffering from a hidden disease that most veterinarians either miss completely …" at bounding box center [817, 532] width 269 height 36
click at [685, 532] on p "suffering from a hidden disease that most veterinarians either miss completely …" at bounding box center [817, 532] width 269 height 36
click at [685, 551] on p "This disease doesn't show obvious symptoms until it's almost too late. And by t…" at bounding box center [817, 587] width 269 height 73
click at [685, 564] on p "This disease doesn't show obvious symptoms until it's almost too late. And by t…" at bounding box center [817, 587] width 269 height 73
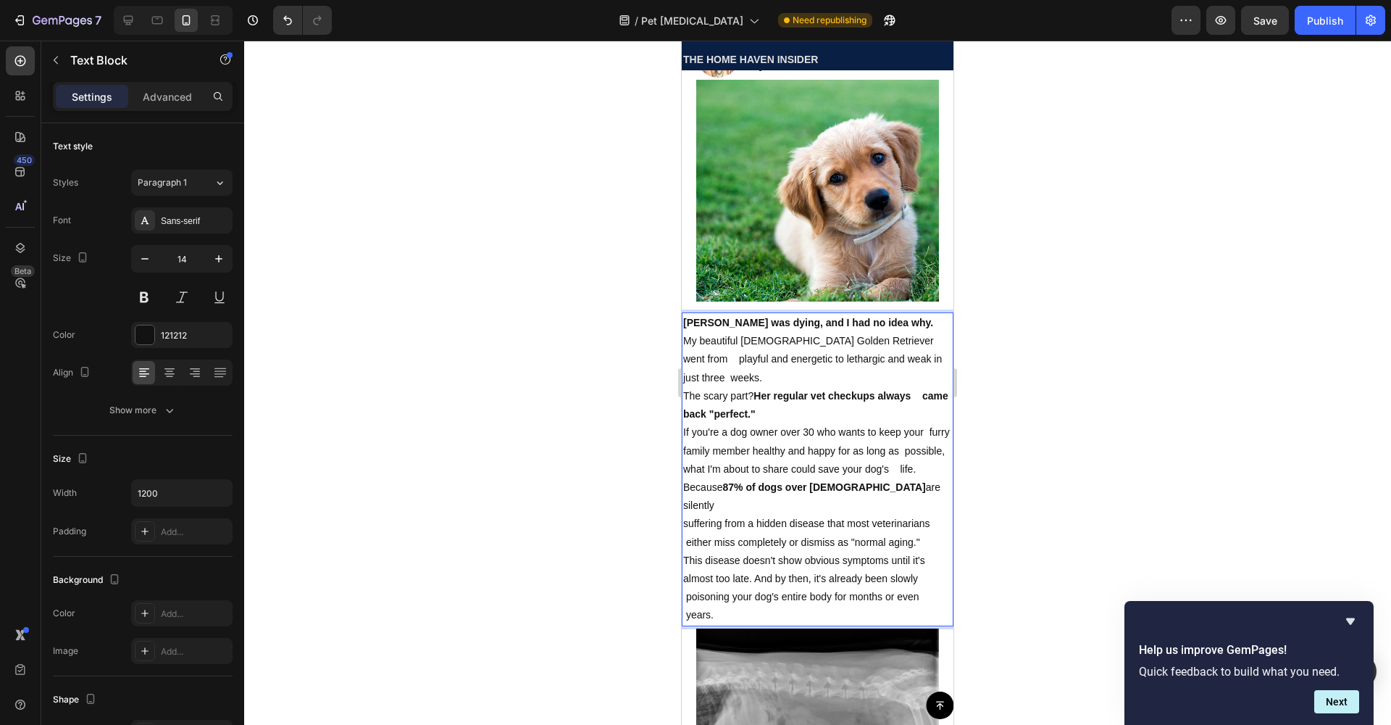
click at [685, 581] on p "This disease doesn't show obvious symptoms until it's almost too late. And by t…" at bounding box center [817, 587] width 269 height 73
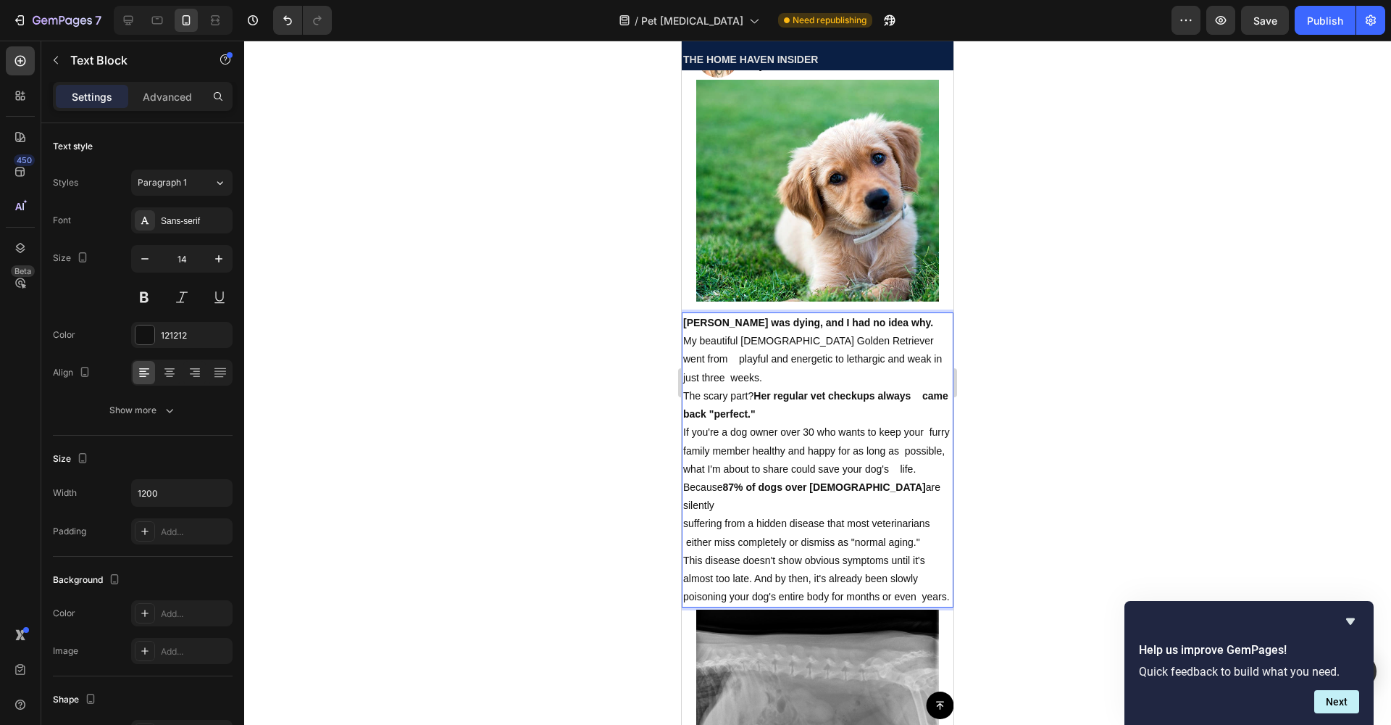
click at [686, 600] on p "This disease doesn't show obvious symptoms until it's almost too late. And by t…" at bounding box center [817, 578] width 269 height 55
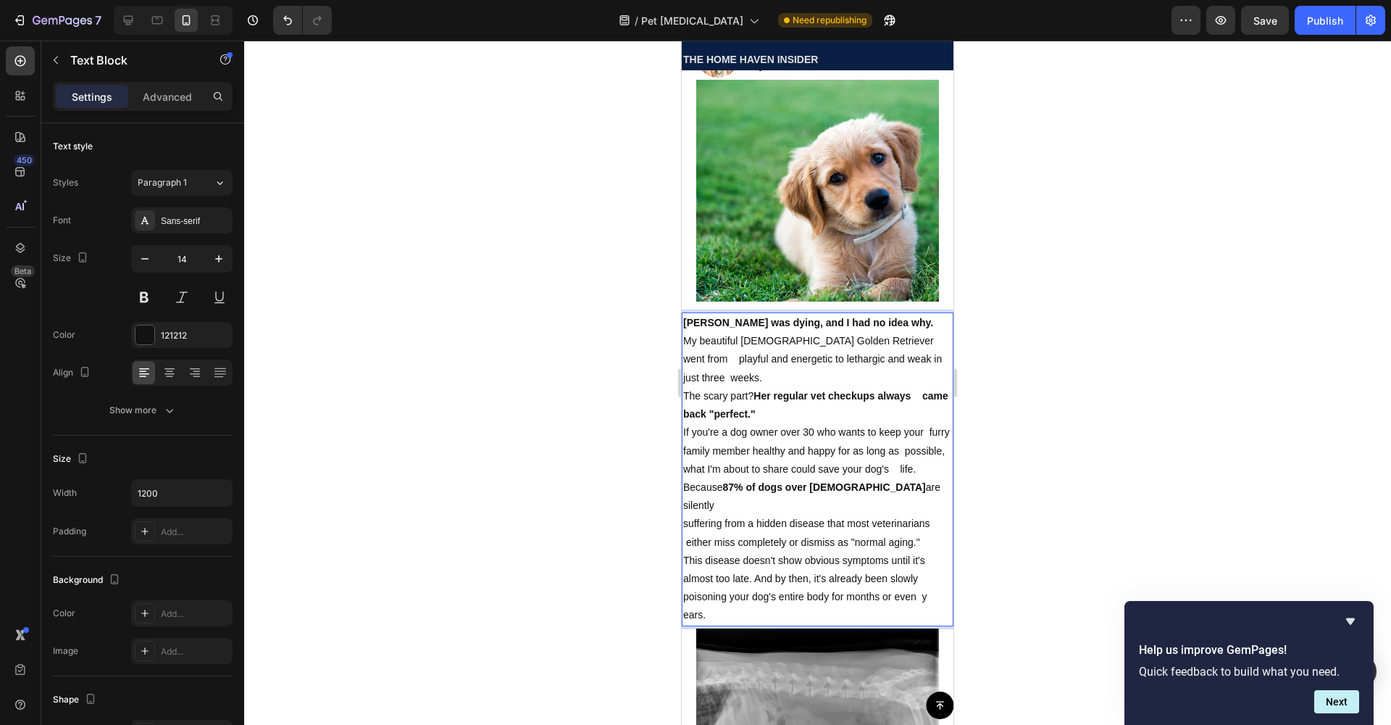
click at [1242, 527] on div at bounding box center [817, 383] width 1147 height 684
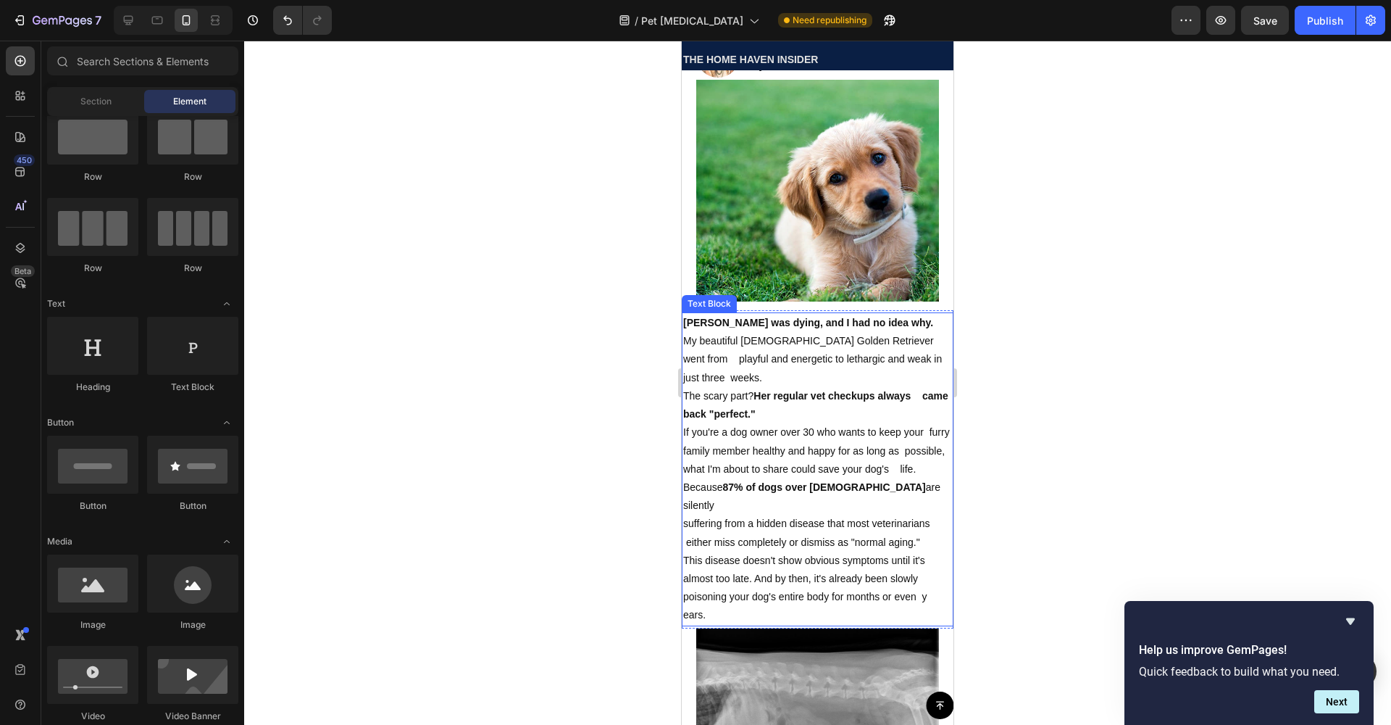
click at [818, 442] on p "If you're a dog owner over 30 who wants to keep your furry family member health…" at bounding box center [817, 450] width 269 height 55
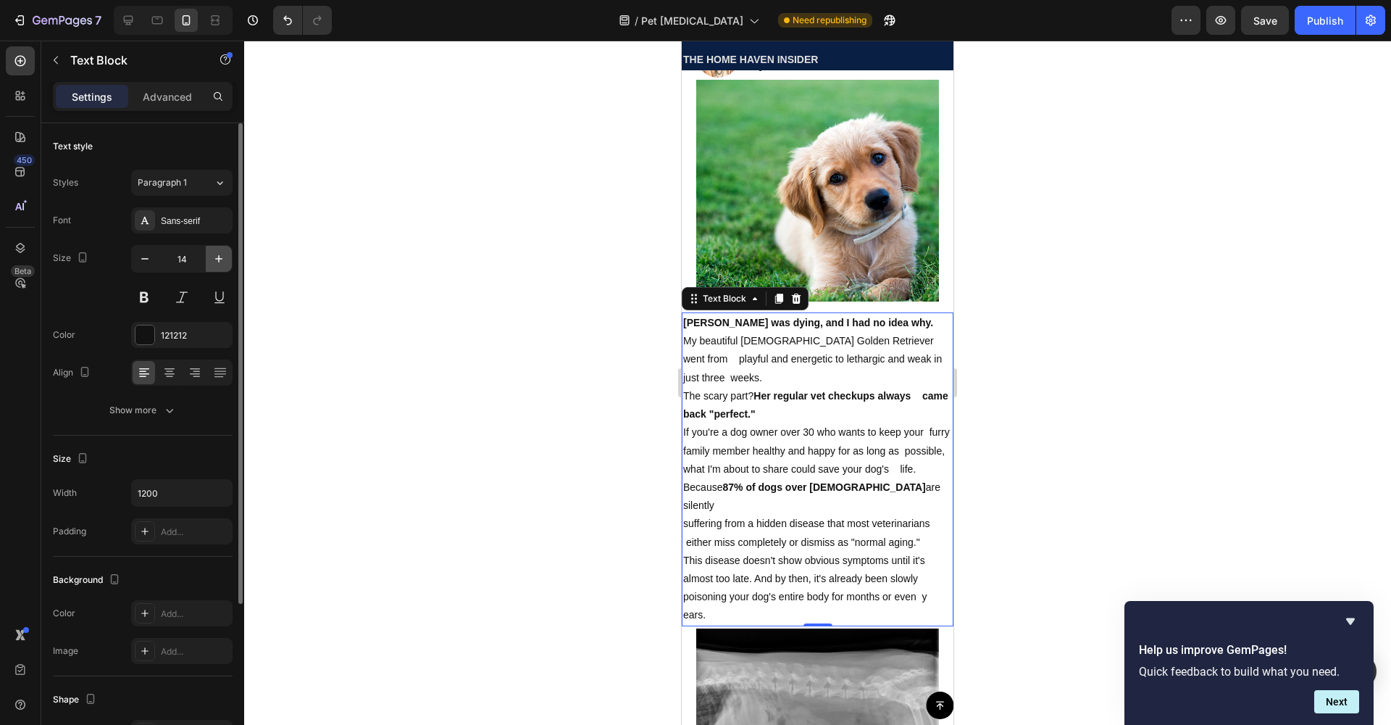
click at [208, 260] on button "button" at bounding box center [219, 259] width 26 height 26
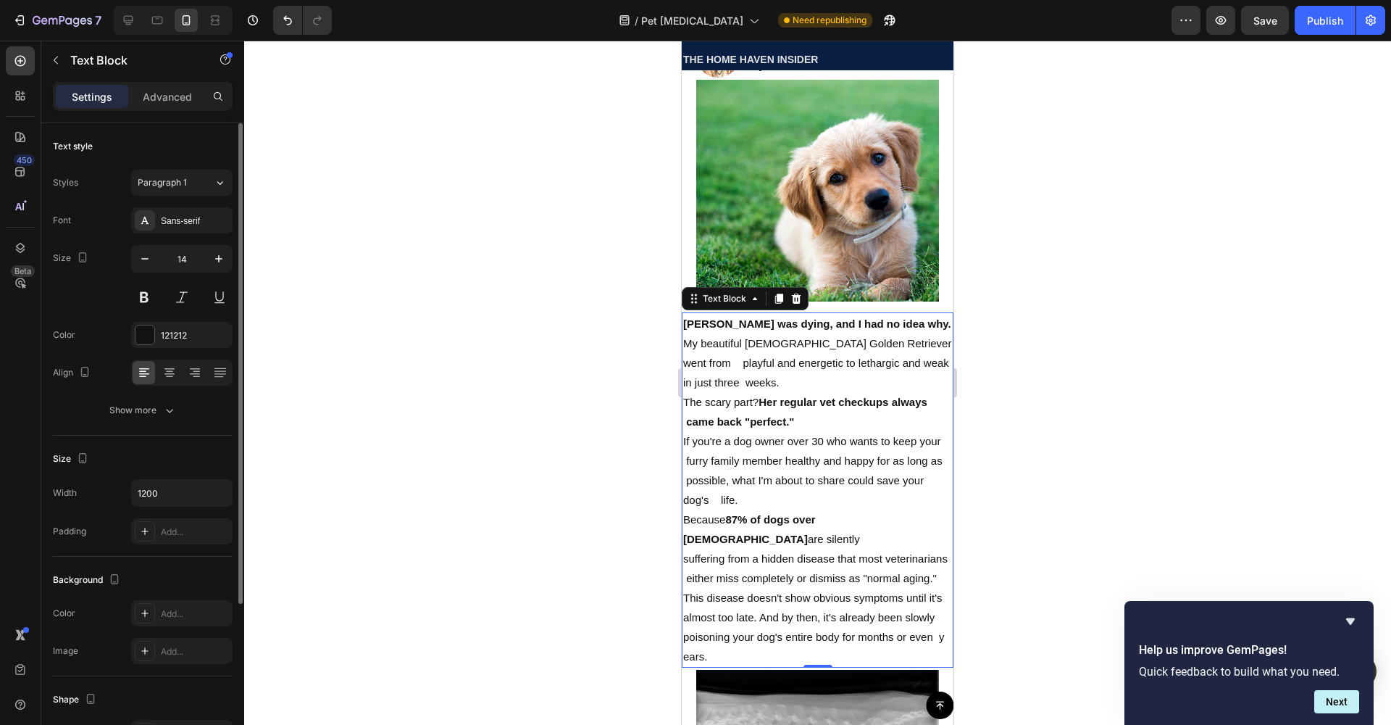
type input "15"
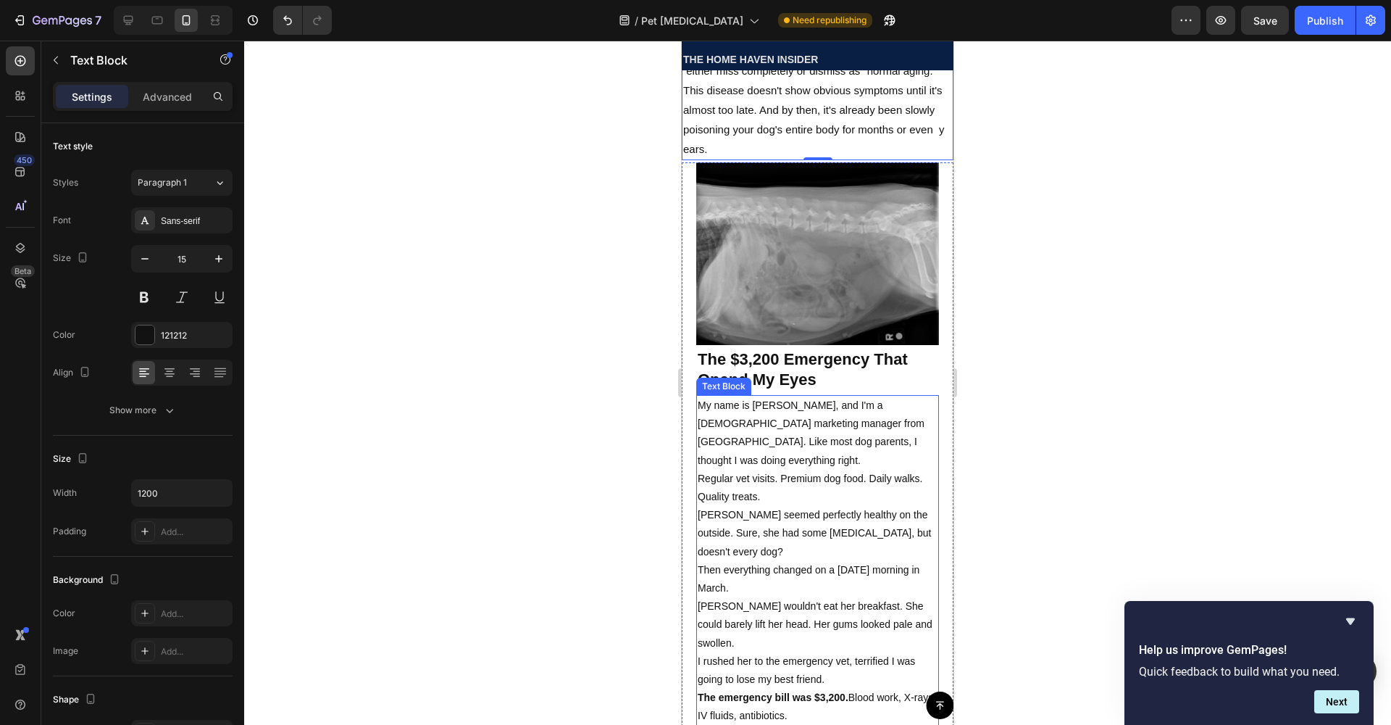
scroll to position [655, 0]
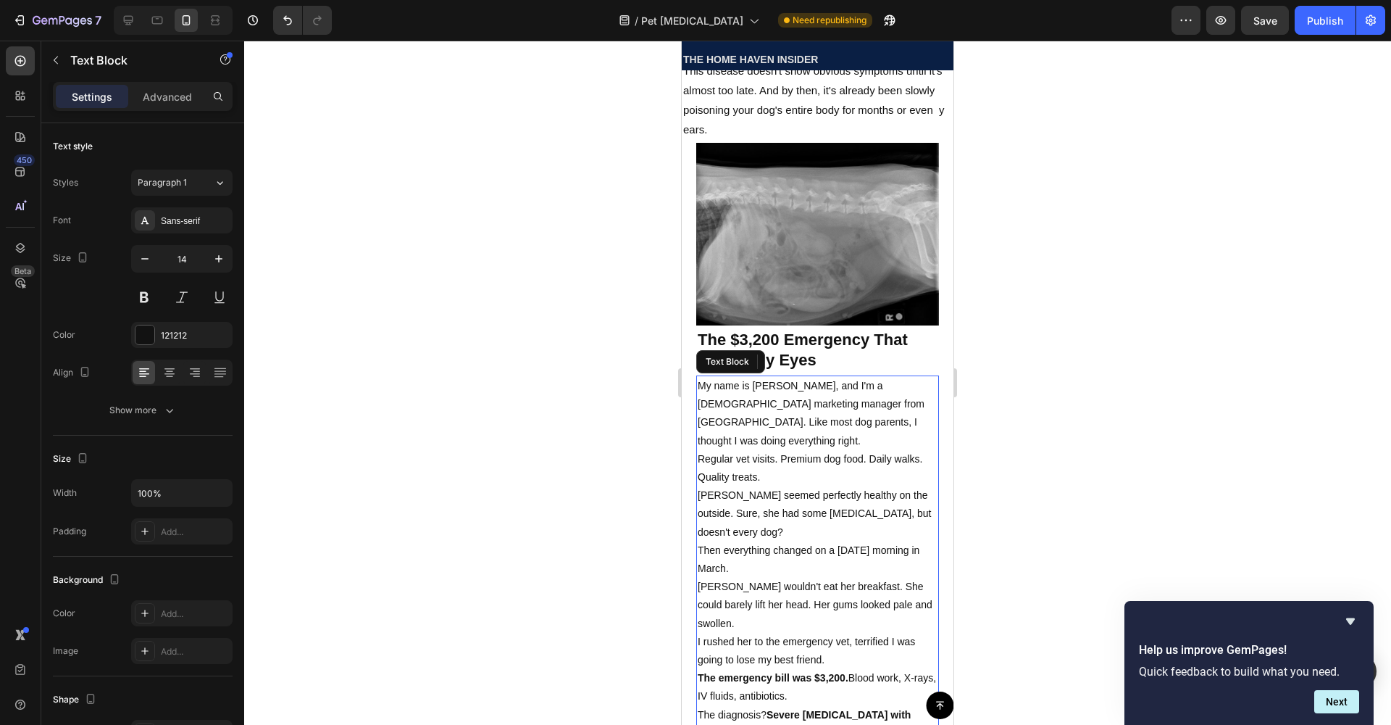
click at [804, 425] on p "My name is [PERSON_NAME], and I'm a [DEMOGRAPHIC_DATA] marketing manager from […" at bounding box center [818, 413] width 240 height 73
click at [221, 256] on icon "button" at bounding box center [219, 258] width 14 height 14
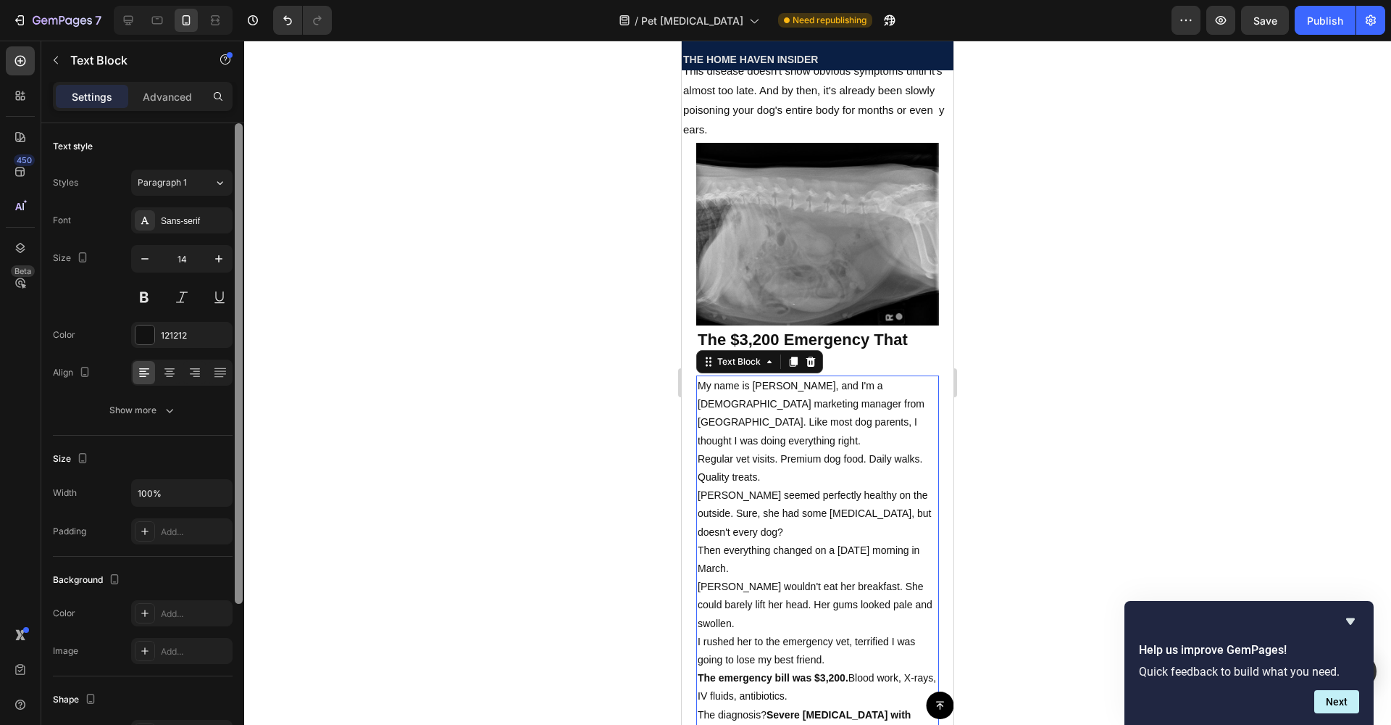
type input "15"
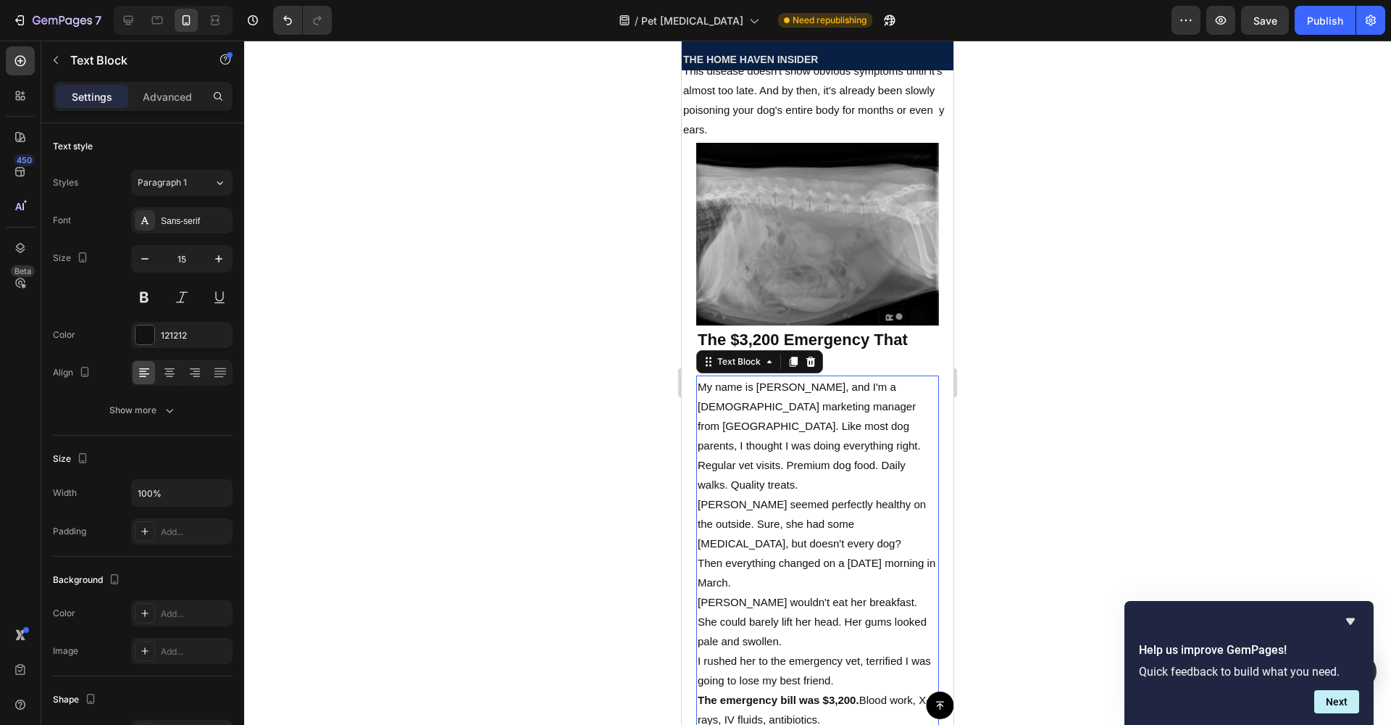
click at [1096, 272] on div at bounding box center [817, 383] width 1147 height 684
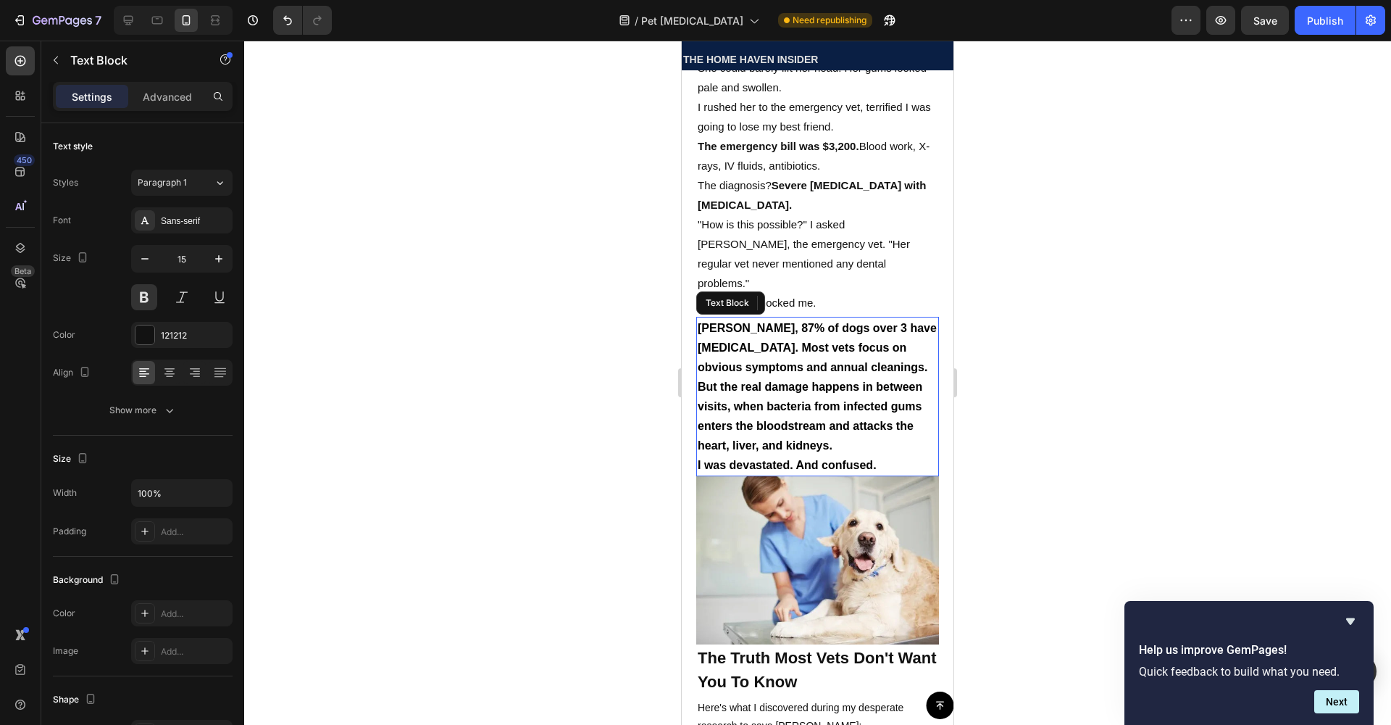
drag, startPoint x: 785, startPoint y: 366, endPoint x: 770, endPoint y: 379, distance: 19.5
click at [784, 366] on span "[PERSON_NAME], 87% of dogs over 3 have [MEDICAL_DATA]. Most vets focus on obvio…" at bounding box center [817, 387] width 239 height 130
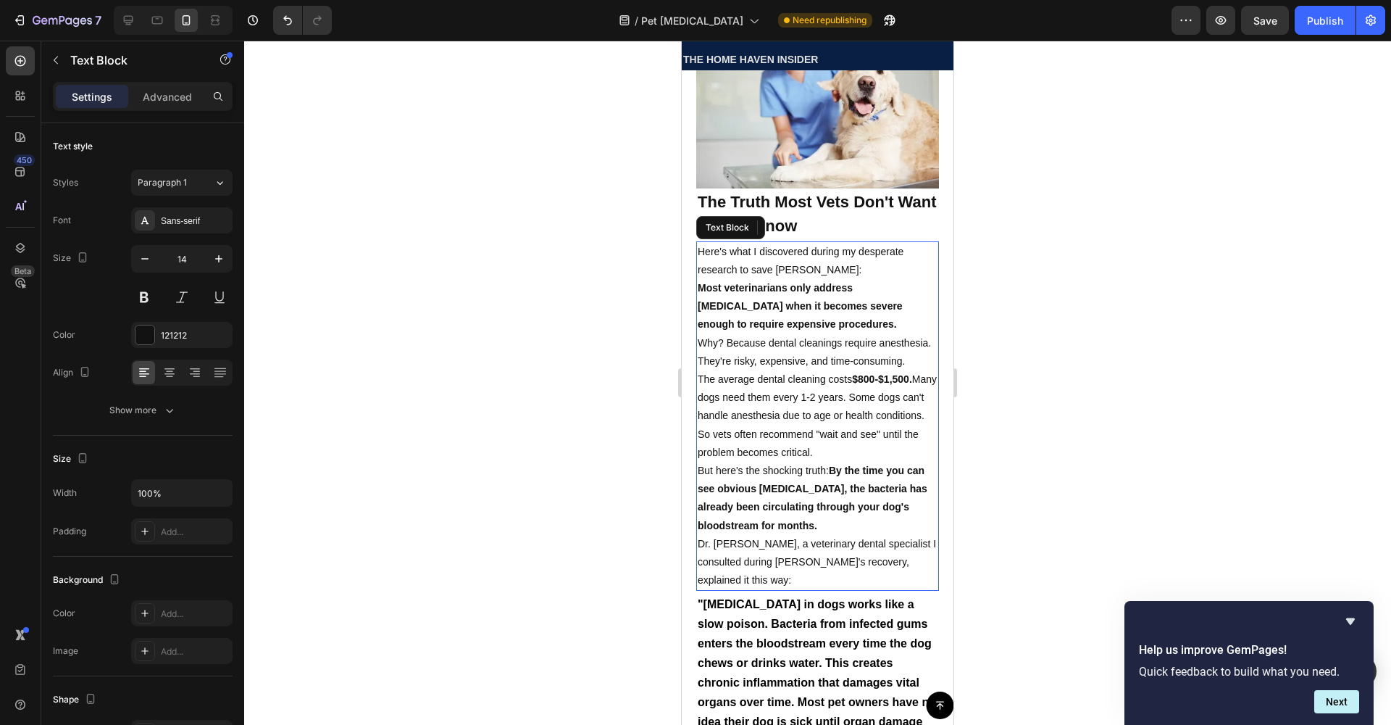
drag, startPoint x: 810, startPoint y: 304, endPoint x: 806, endPoint y: 328, distance: 24.2
click at [810, 334] on p "Why? Because dental cleanings require anesthesia. They're risky, expensive, and…" at bounding box center [818, 352] width 240 height 36
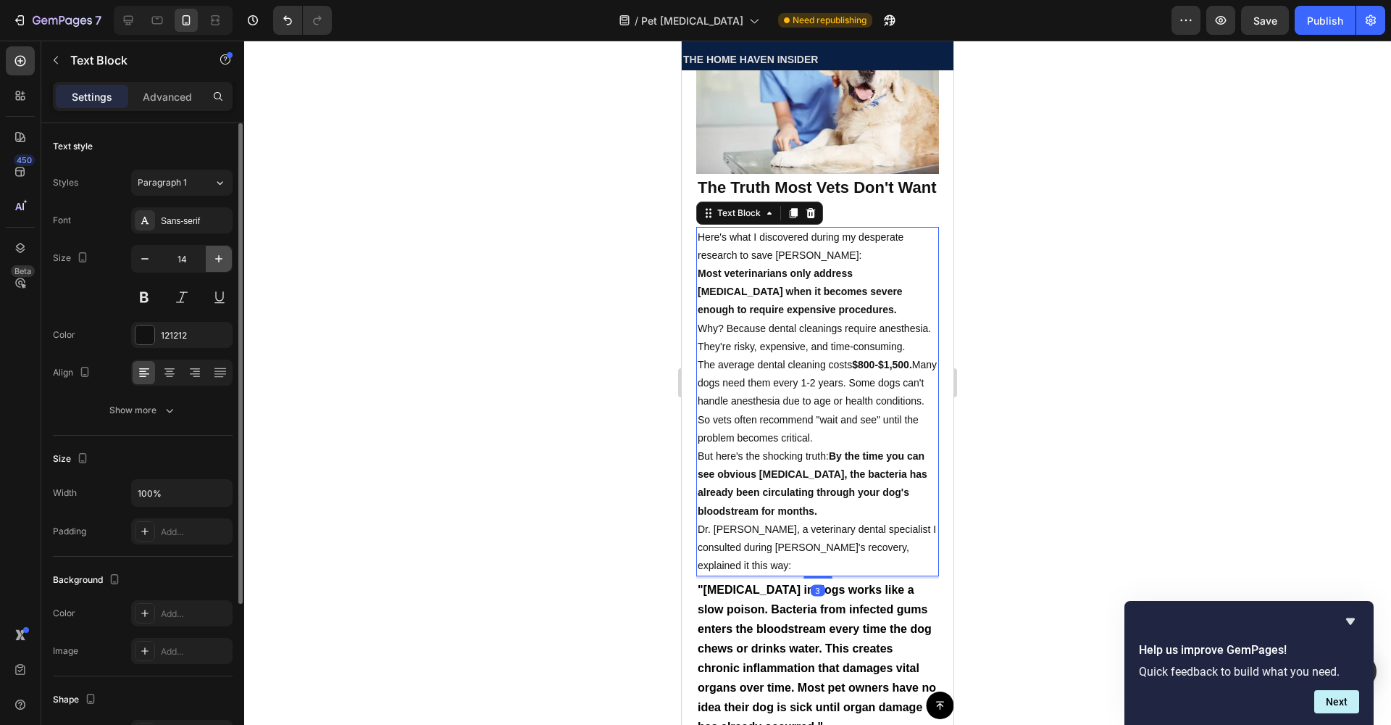
click at [217, 262] on icon "button" at bounding box center [219, 258] width 14 height 14
type input "15"
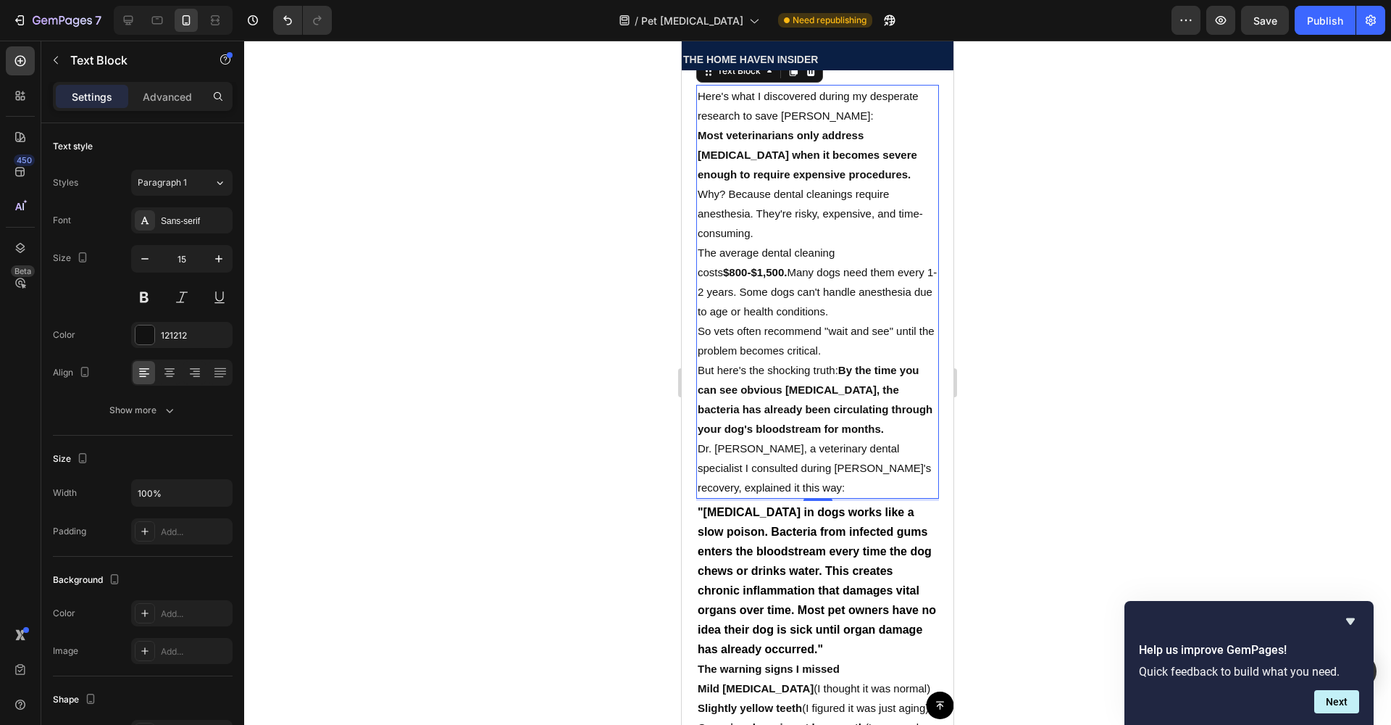
scroll to position [1843, 0]
drag, startPoint x: 798, startPoint y: 525, endPoint x: 696, endPoint y: 493, distance: 107.0
click at [797, 525] on p ""[MEDICAL_DATA] in dogs works like a slow poison. Bacteria from infected gums e…" at bounding box center [818, 578] width 240 height 157
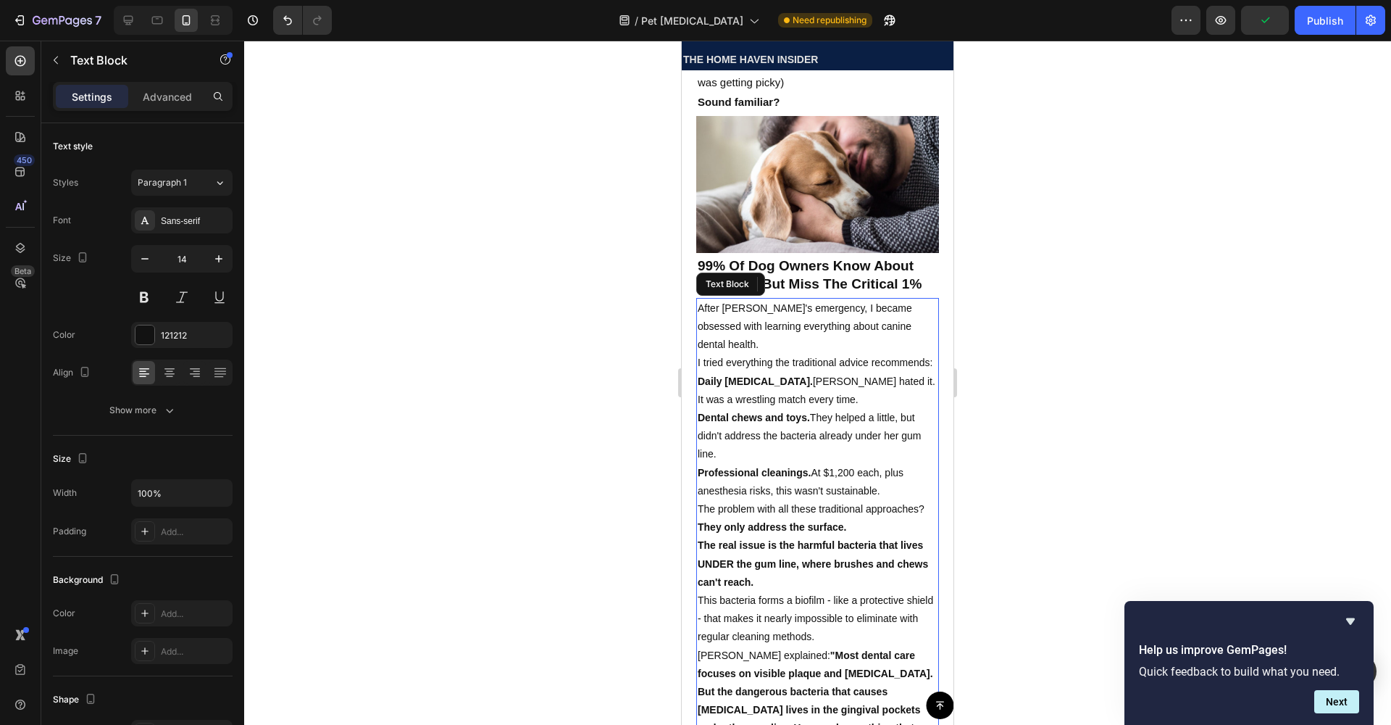
click at [783, 372] on p "I tried everything the traditional advice recommends:" at bounding box center [818, 363] width 240 height 18
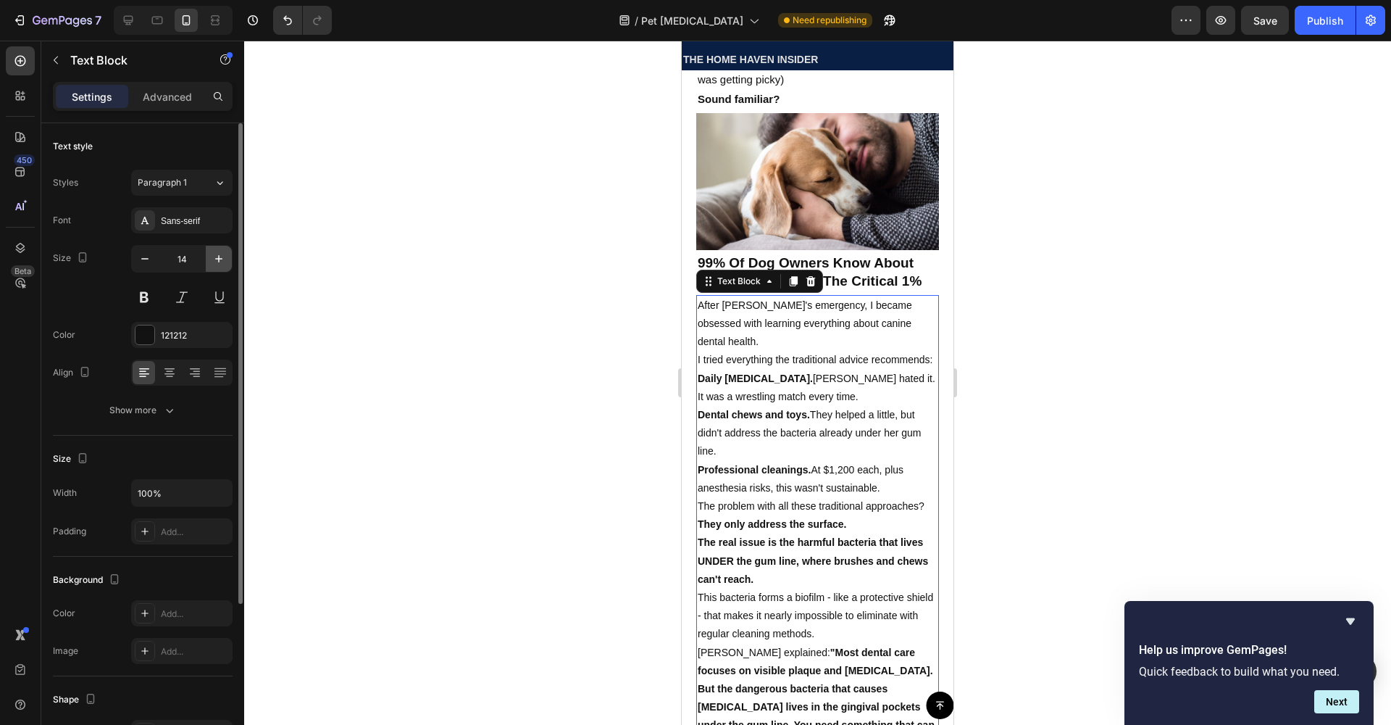
click at [220, 258] on icon "button" at bounding box center [219, 258] width 14 height 14
type input "15"
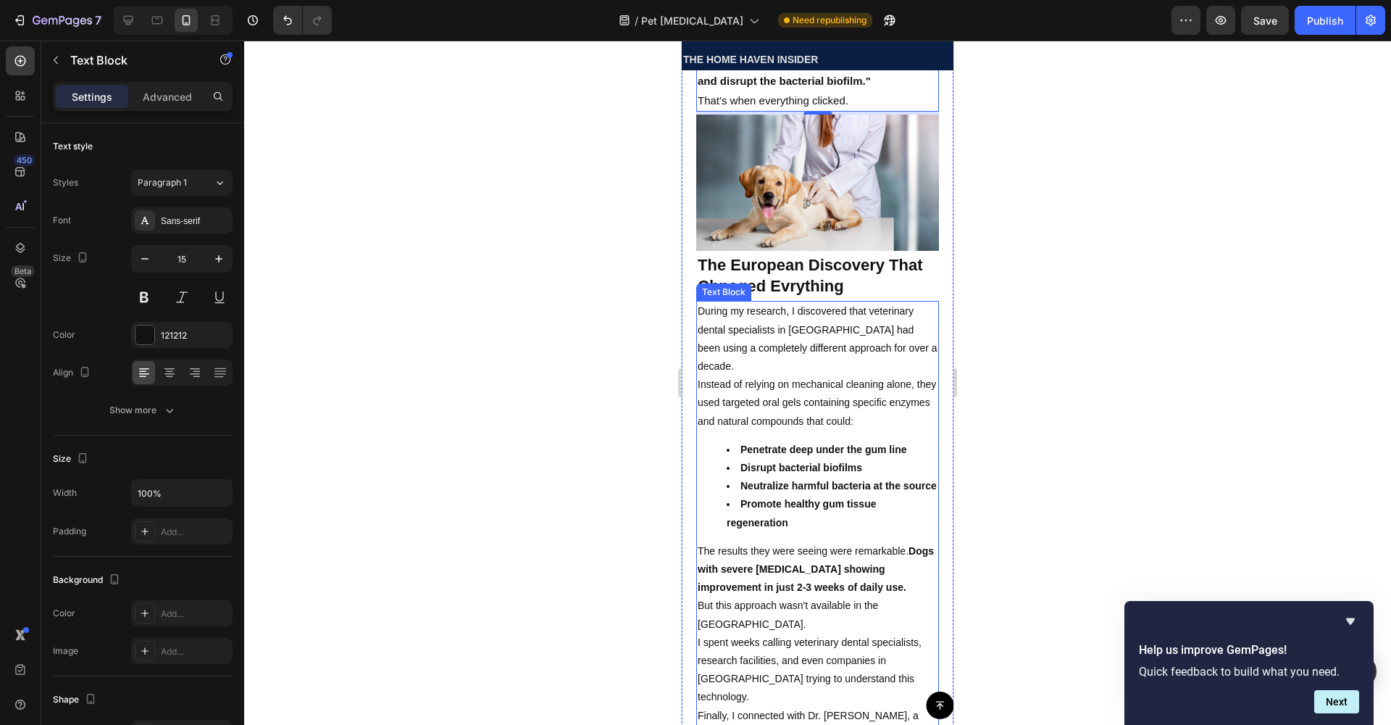
scroll to position [3284, 0]
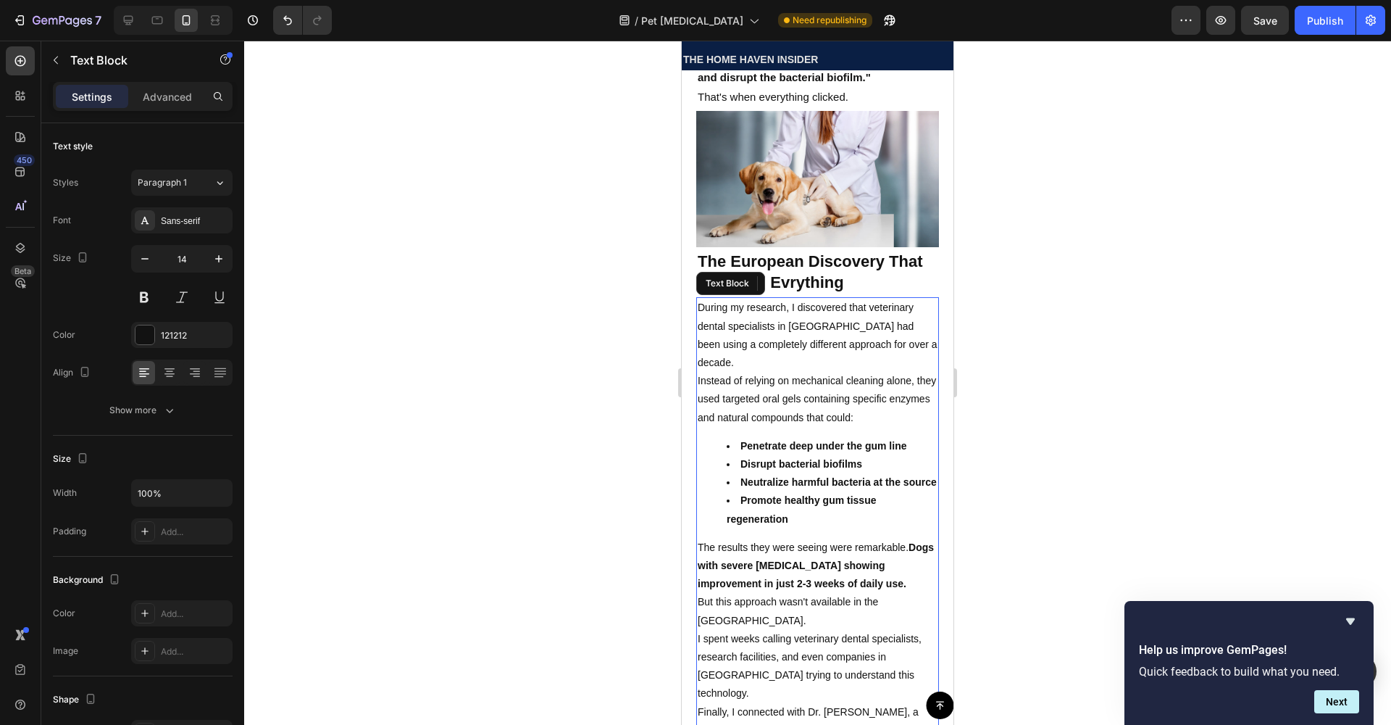
click at [817, 397] on p "Instead of relying on mechanical cleaning alone, they used targeted oral gels c…" at bounding box center [818, 399] width 240 height 55
click at [214, 262] on icon "button" at bounding box center [219, 258] width 14 height 14
type input "15"
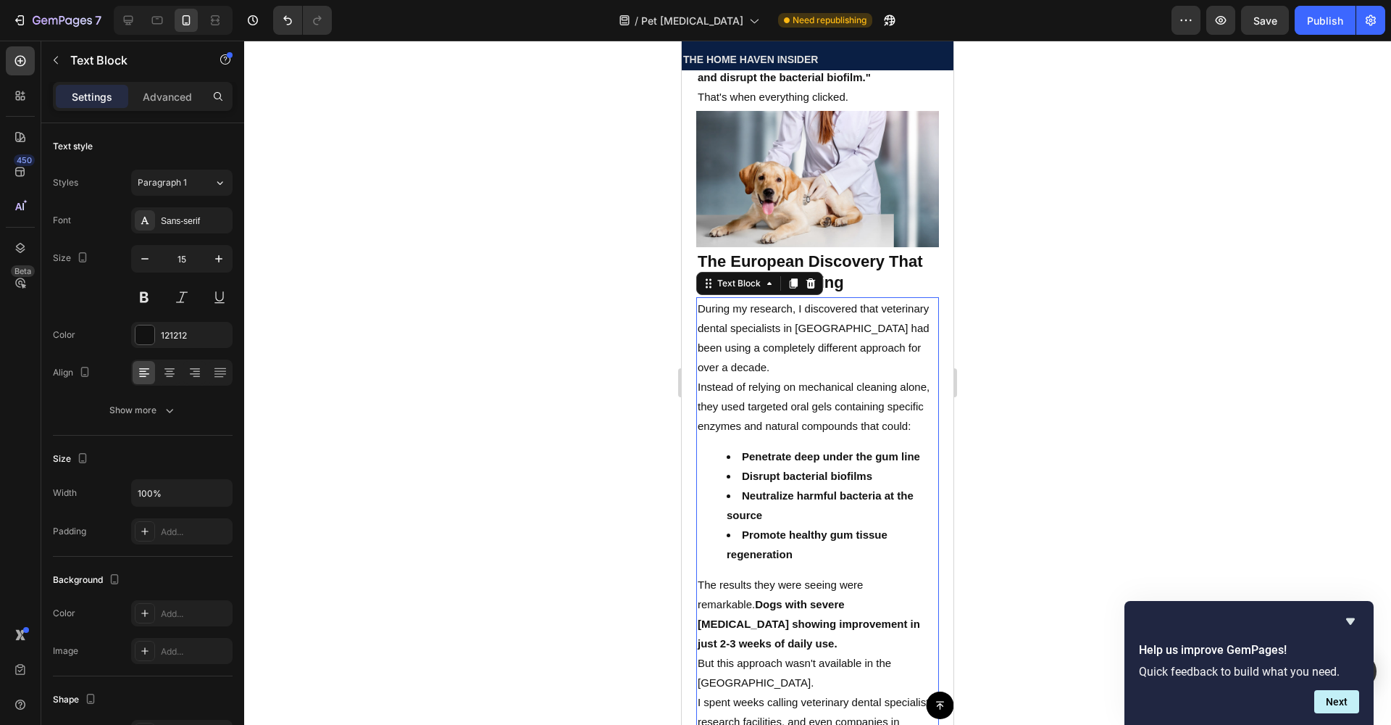
click at [447, 260] on div at bounding box center [817, 383] width 1147 height 684
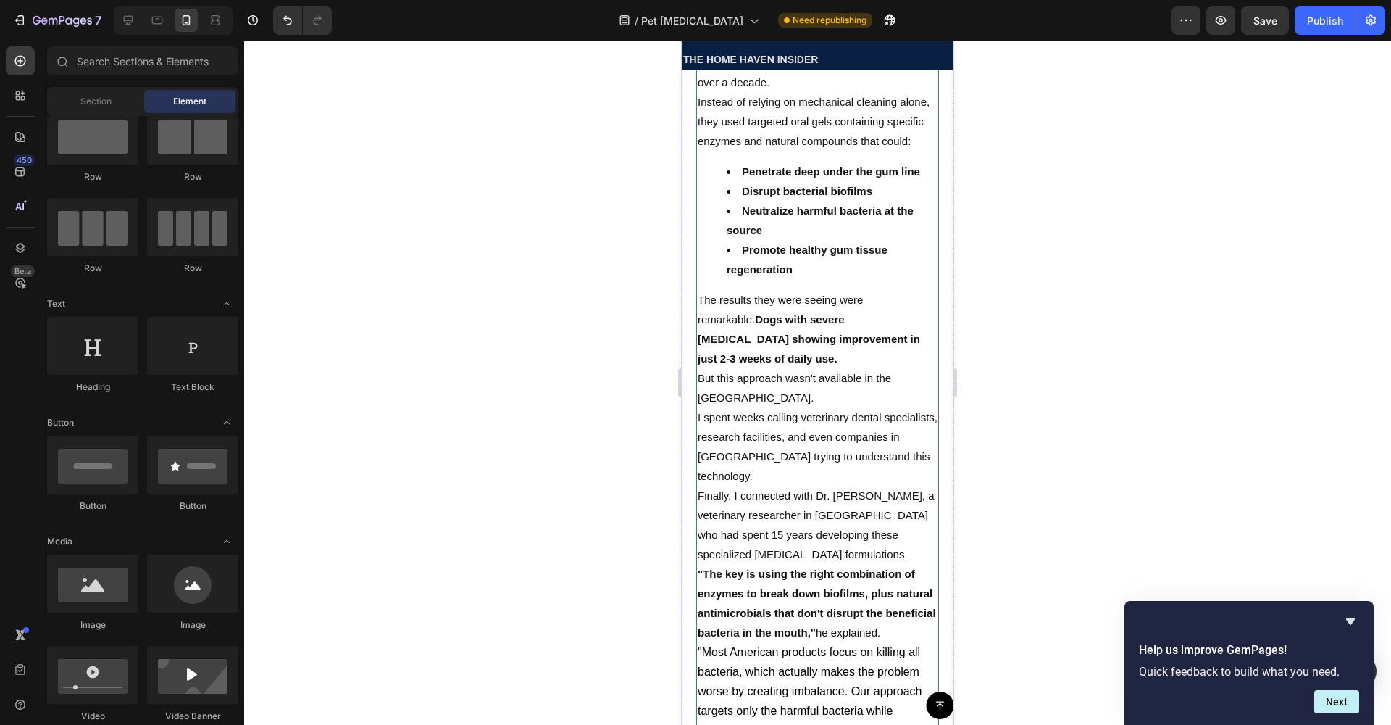
click at [759, 407] on p "But this approach wasn't available in the [GEOGRAPHIC_DATA]." at bounding box center [818, 387] width 240 height 39
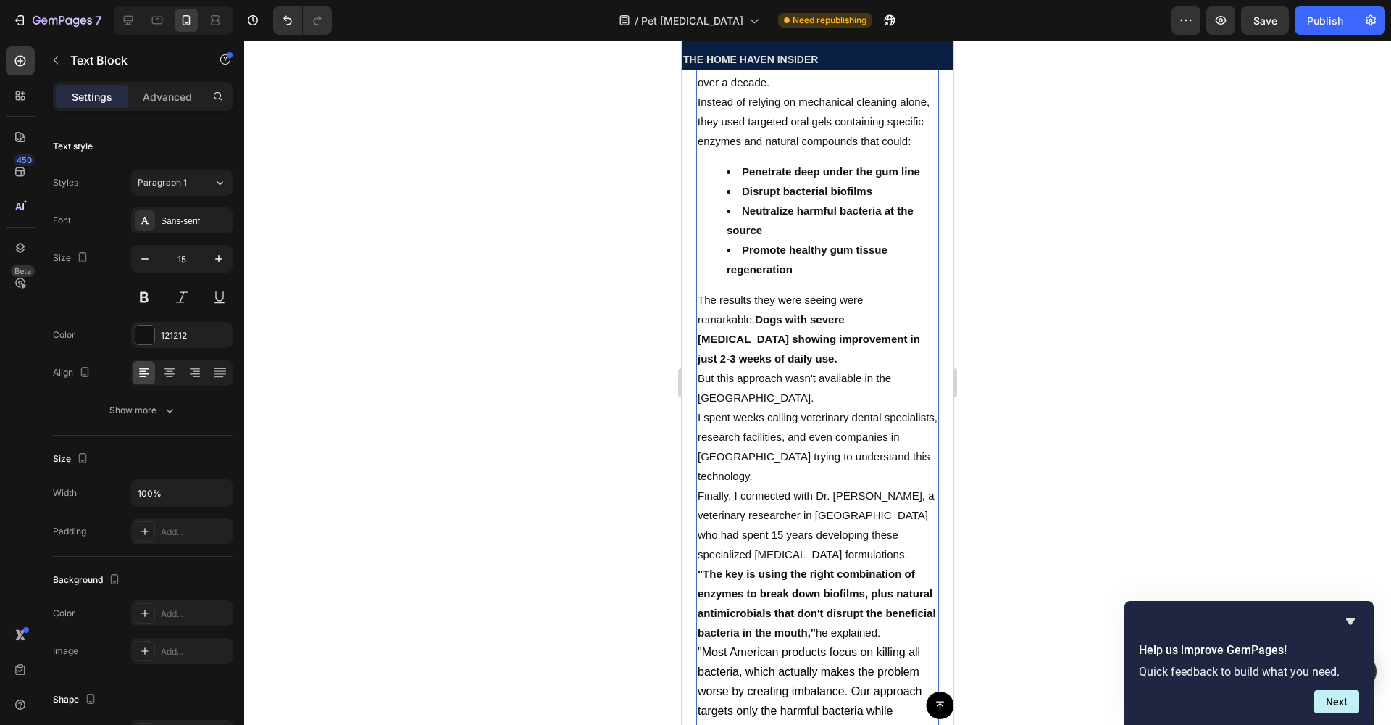
scroll to position [3571, 0]
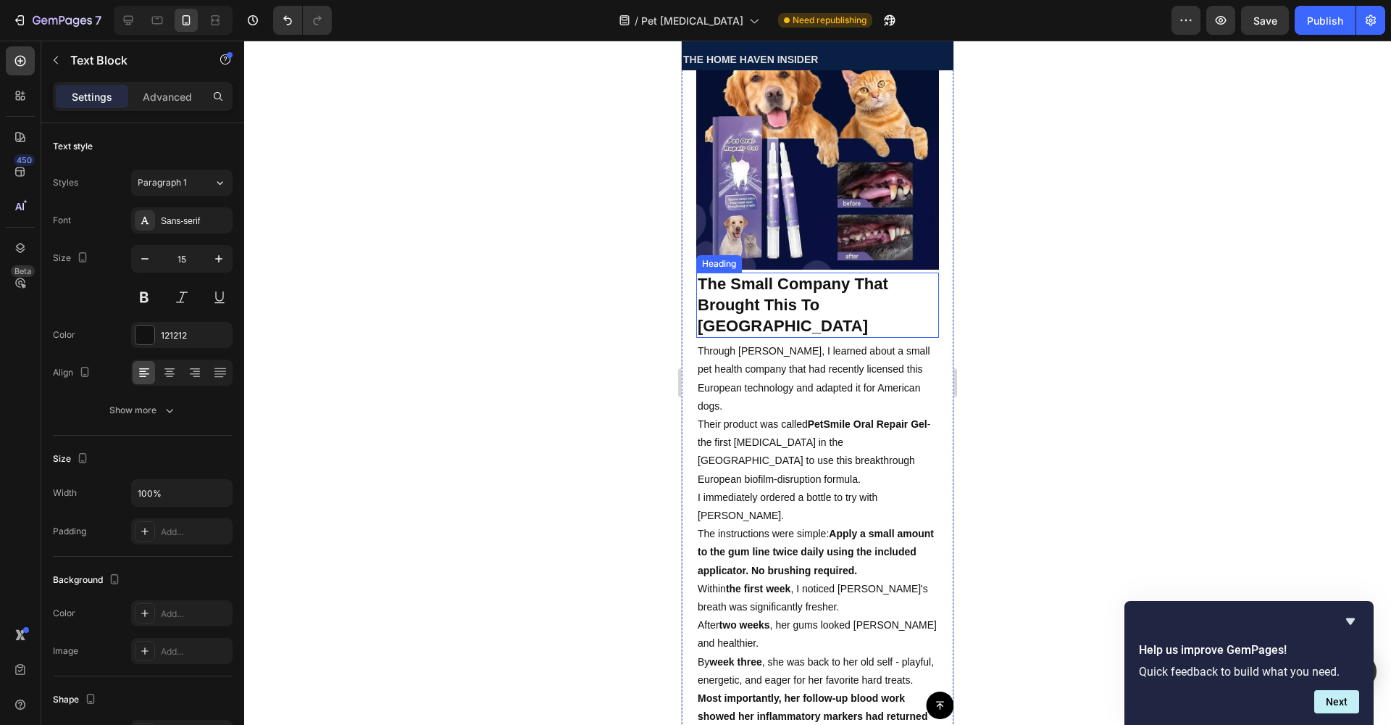
click at [783, 404] on p "Through [PERSON_NAME], I learned about a small pet health company that had rece…" at bounding box center [818, 378] width 240 height 73
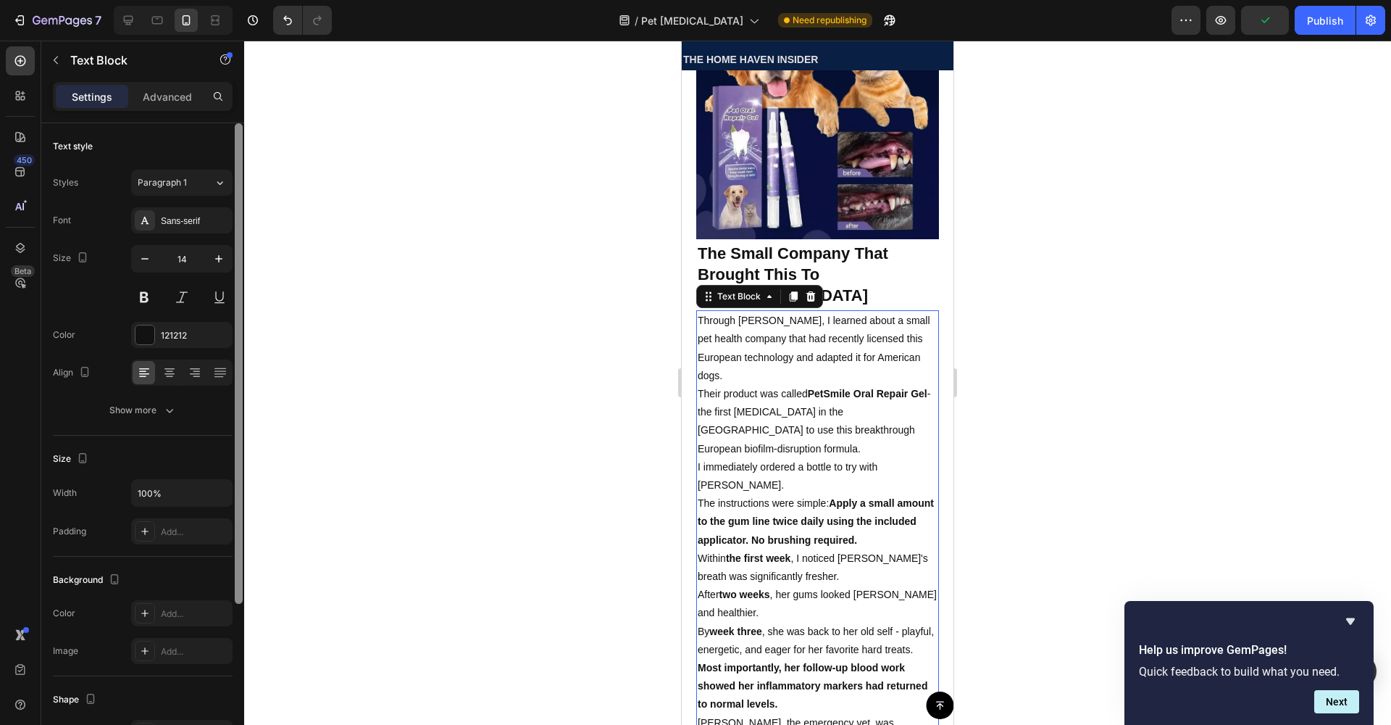
drag, startPoint x: 226, startPoint y: 266, endPoint x: 235, endPoint y: 265, distance: 9.4
click at [226, 265] on button "button" at bounding box center [219, 259] width 26 height 26
type input "15"
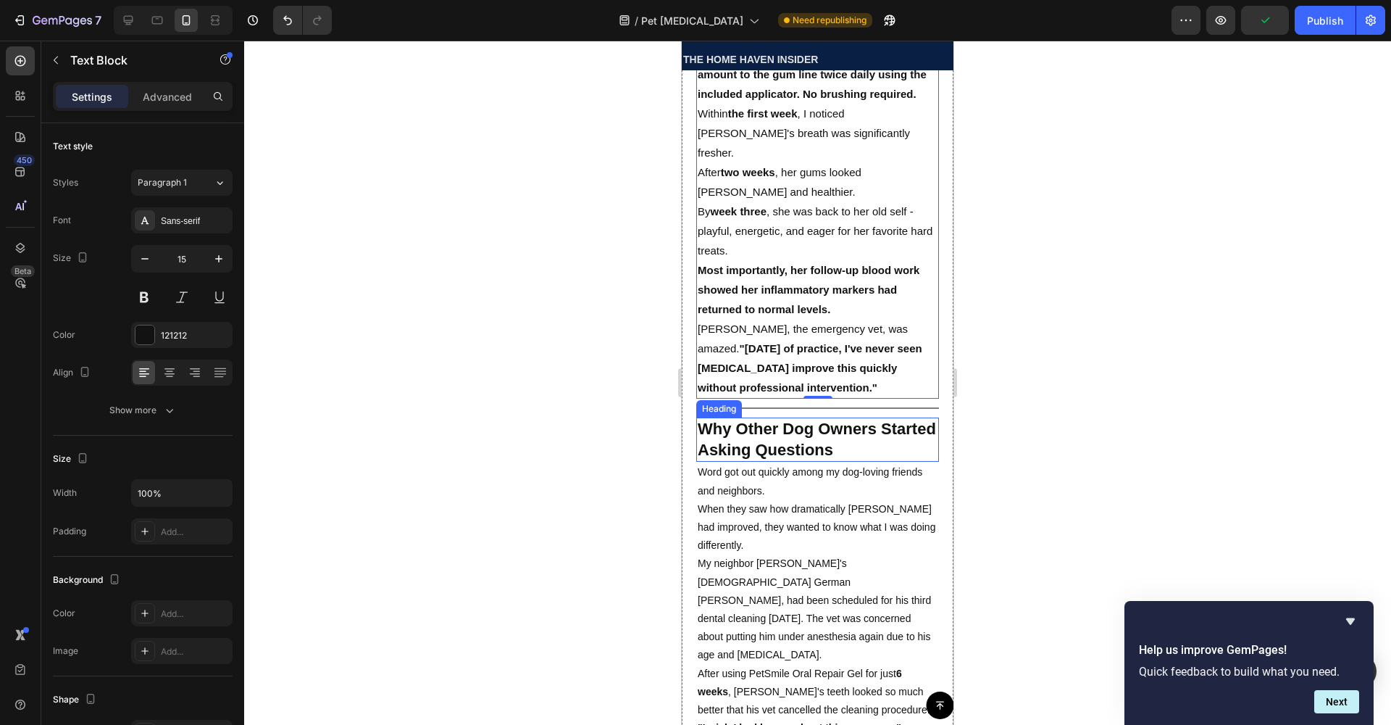
scroll to position [4778, 0]
click at [775, 485] on p "Word got out quickly among my dog-loving friends and neighbors." at bounding box center [818, 479] width 240 height 36
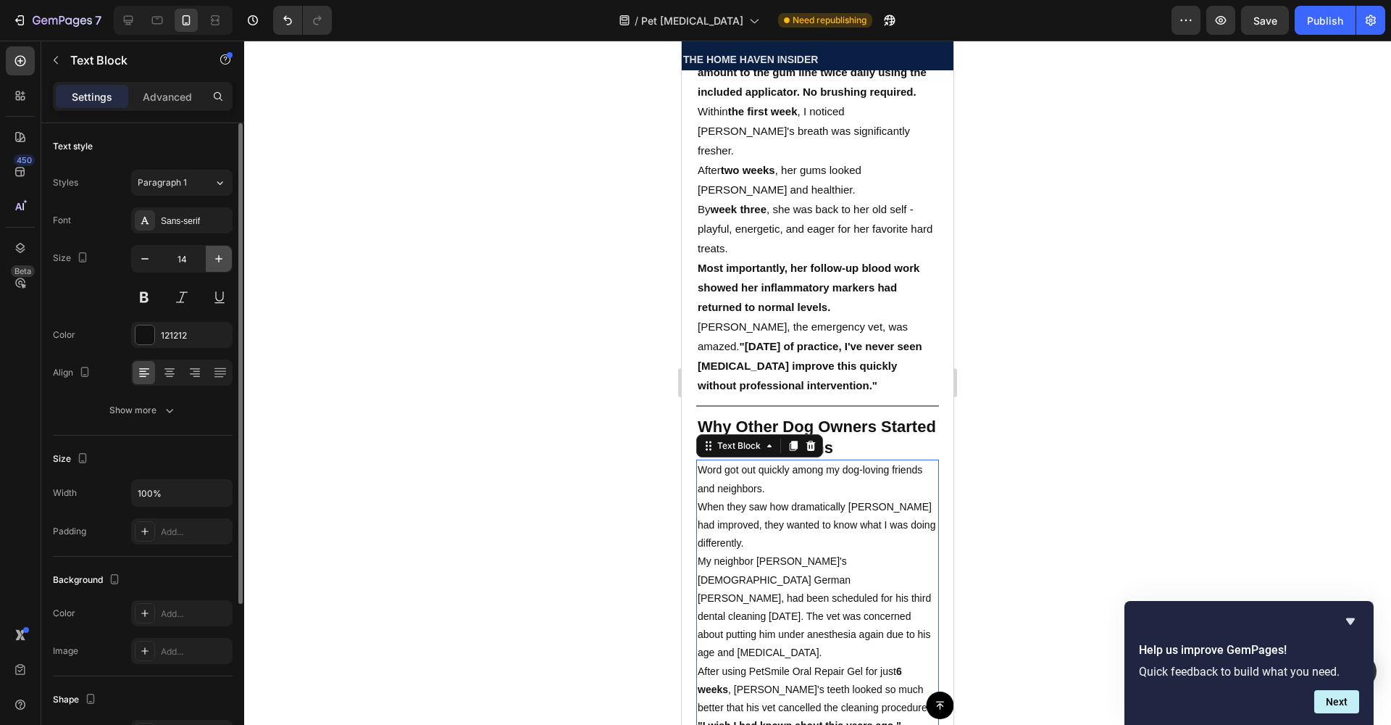
click at [222, 259] on icon "button" at bounding box center [218, 258] width 7 height 7
type input "15"
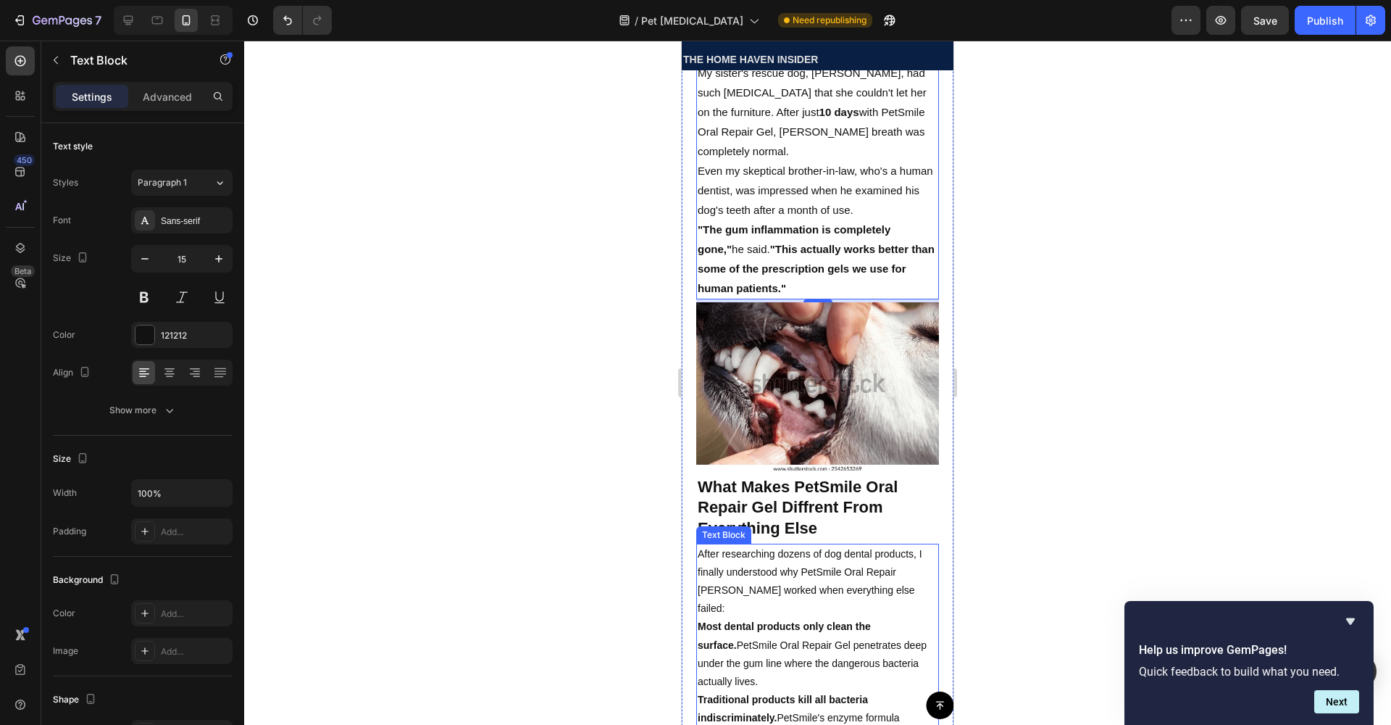
click at [845, 545] on p "After researching dozens of dog dental products, I finally understood why PetSm…" at bounding box center [818, 581] width 240 height 73
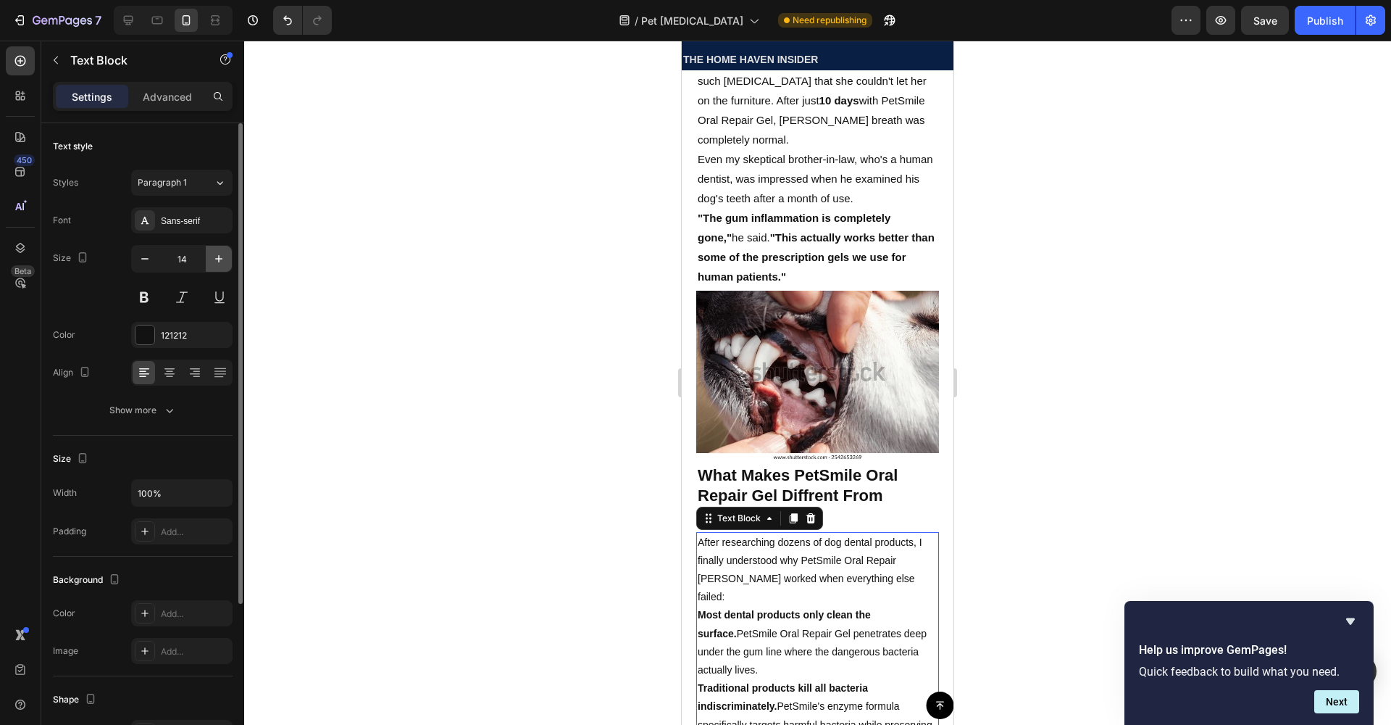
click at [227, 258] on button "button" at bounding box center [219, 259] width 26 height 26
type input "15"
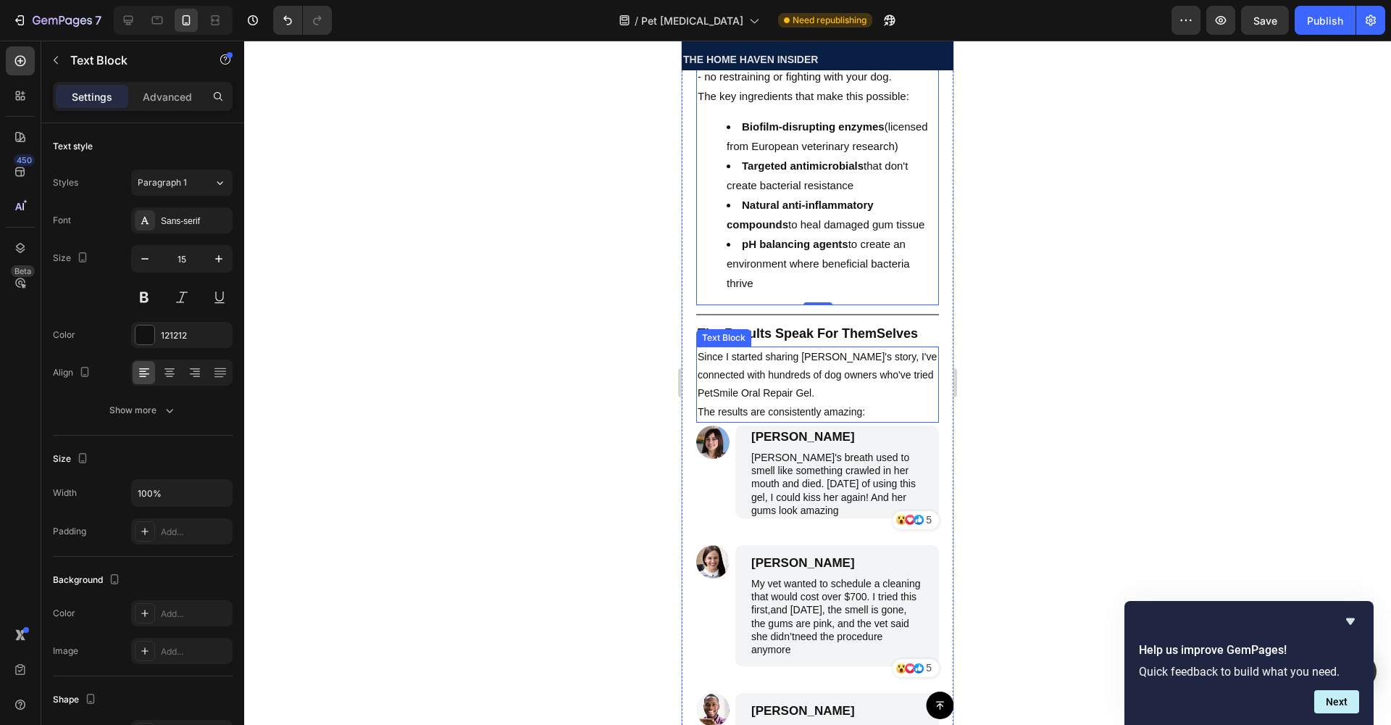
scroll to position [6399, 0]
click at [742, 347] on p "Since I started sharing Bella's story, I've connected with hundreds of dog owne…" at bounding box center [818, 374] width 240 height 55
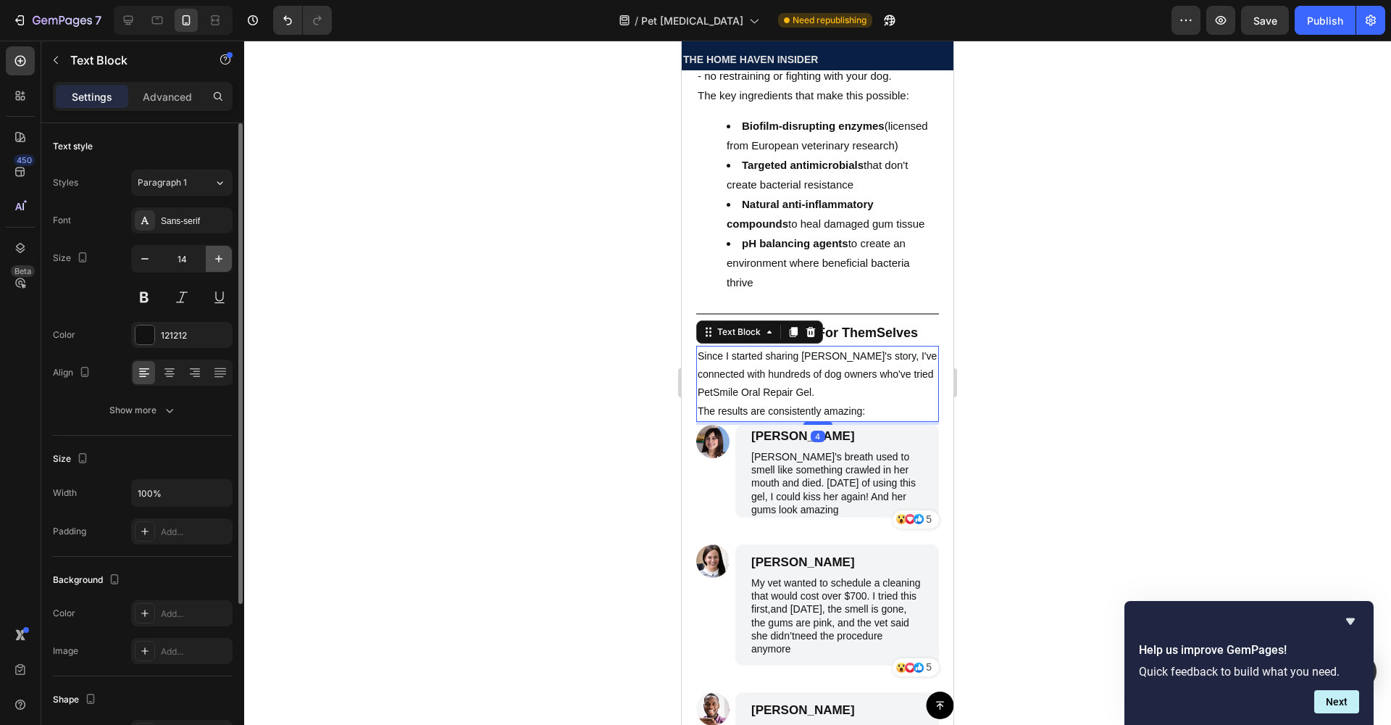
click at [210, 256] on button "button" at bounding box center [219, 259] width 26 height 26
type input "15"
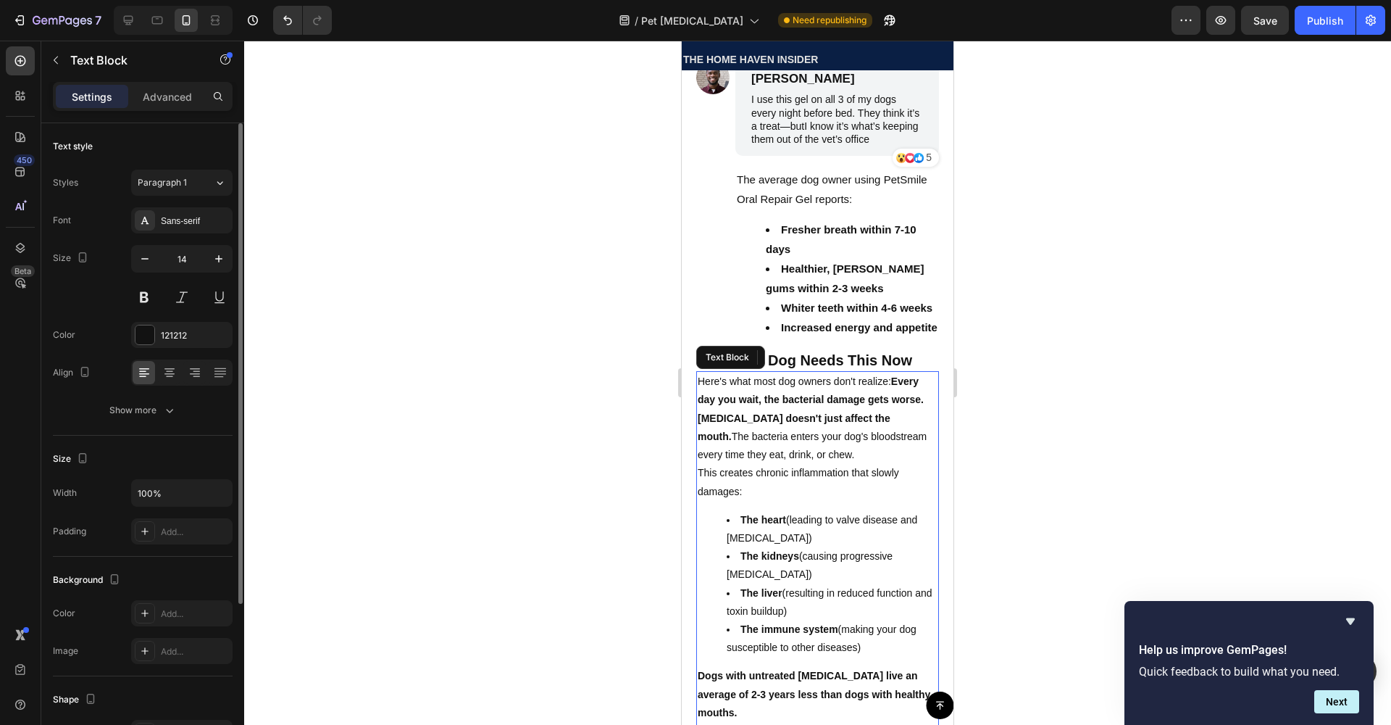
click at [764, 409] on p "Periodontal disease doesn't just affect the mouth. The bacteria enters your dog…" at bounding box center [818, 436] width 240 height 55
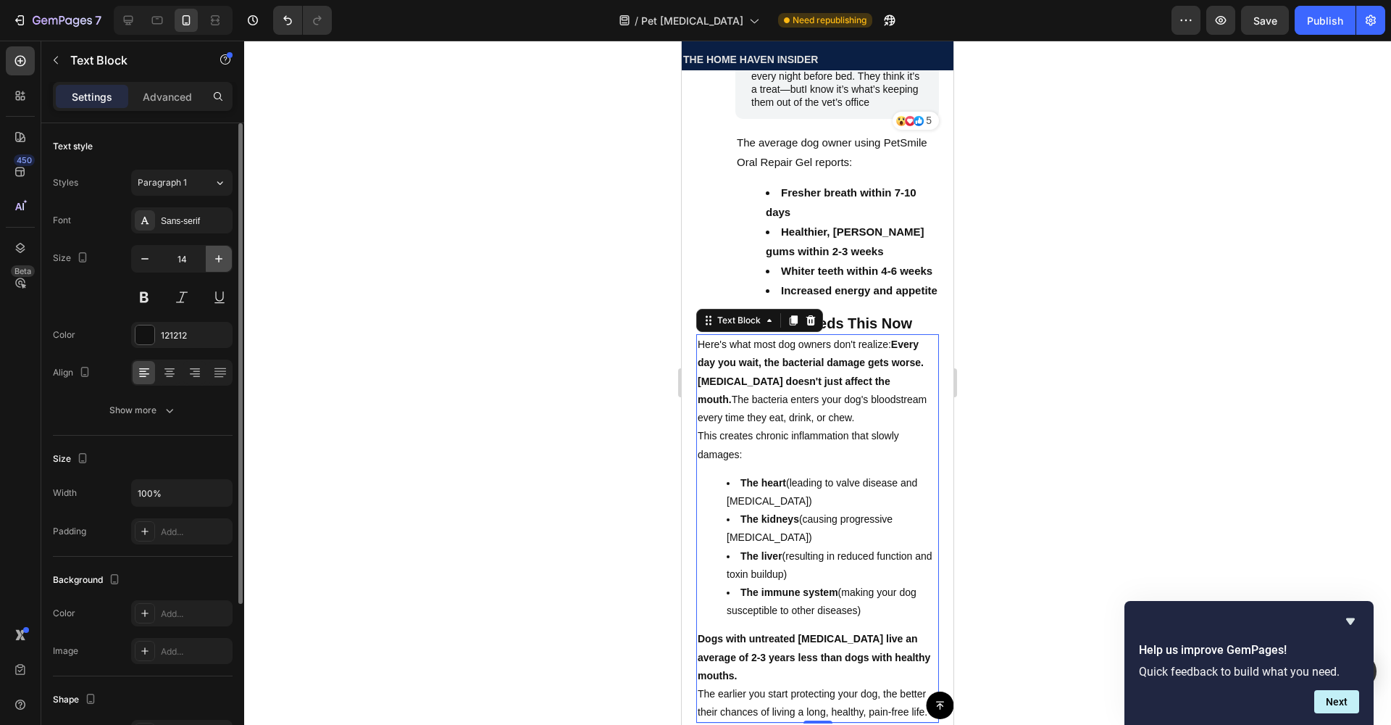
click at [230, 260] on button "button" at bounding box center [219, 259] width 26 height 26
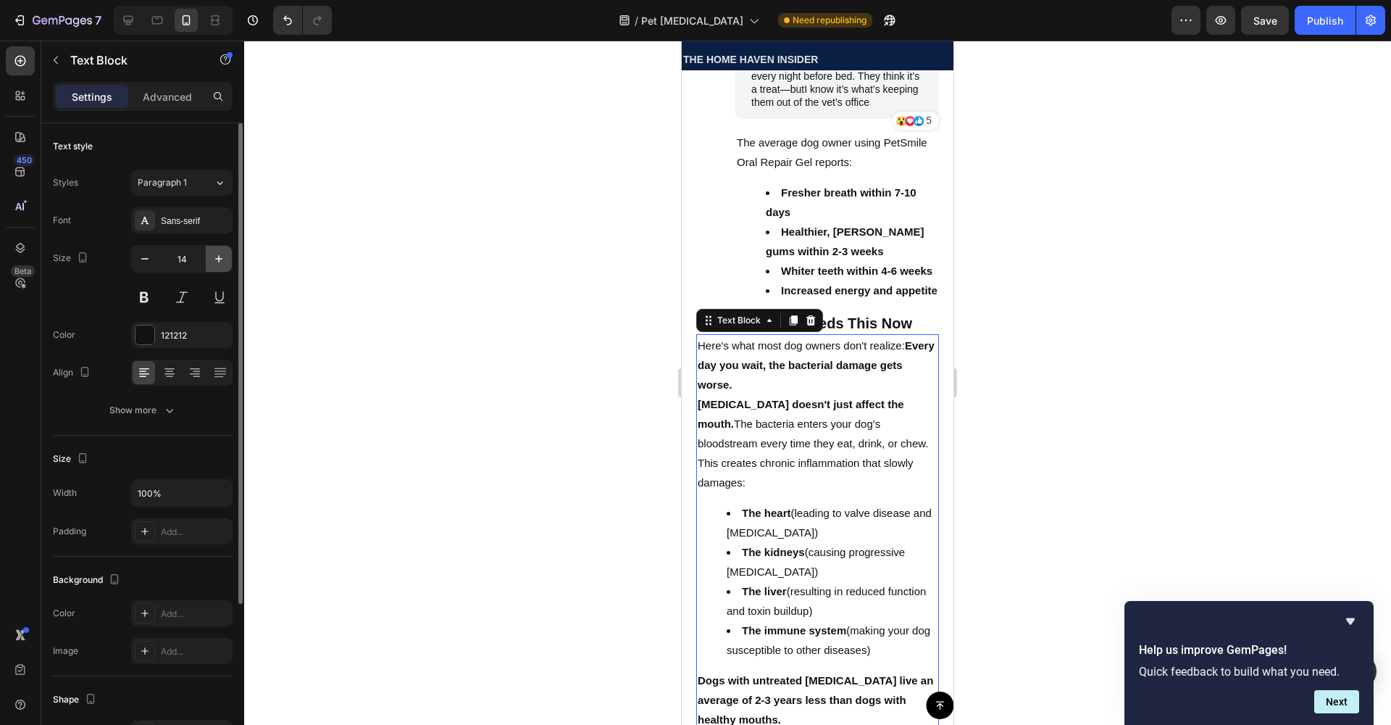
type input "15"
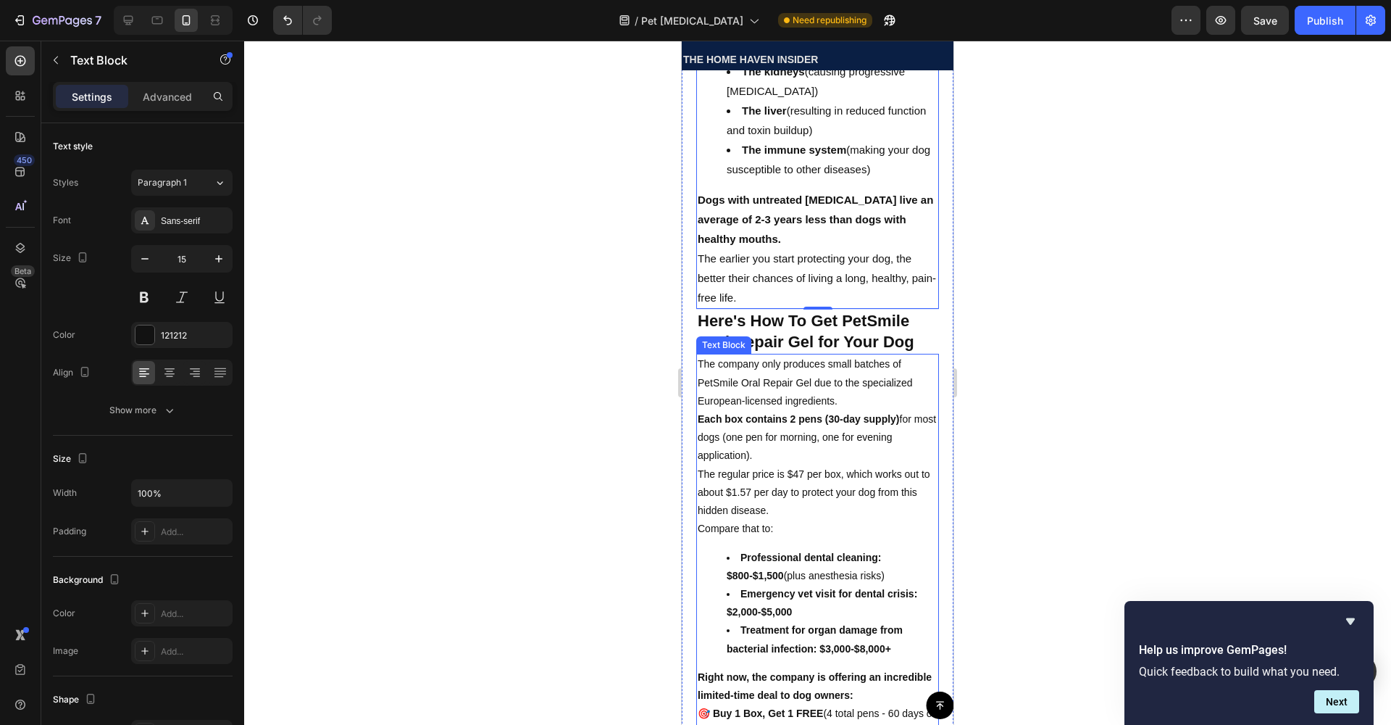
scroll to position [7677, 0]
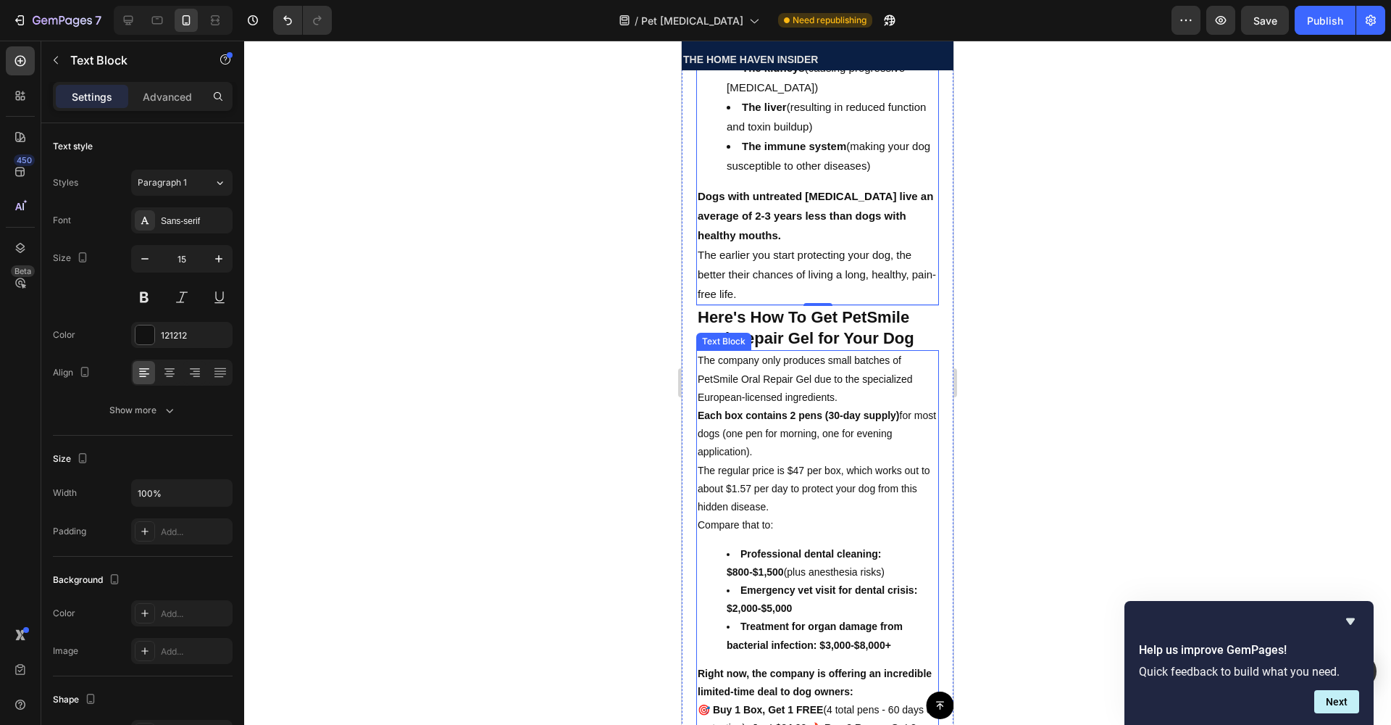
click at [711, 351] on p "The company only produces small batches of PetSmile Oral Repair Gel due to the …" at bounding box center [818, 378] width 240 height 55
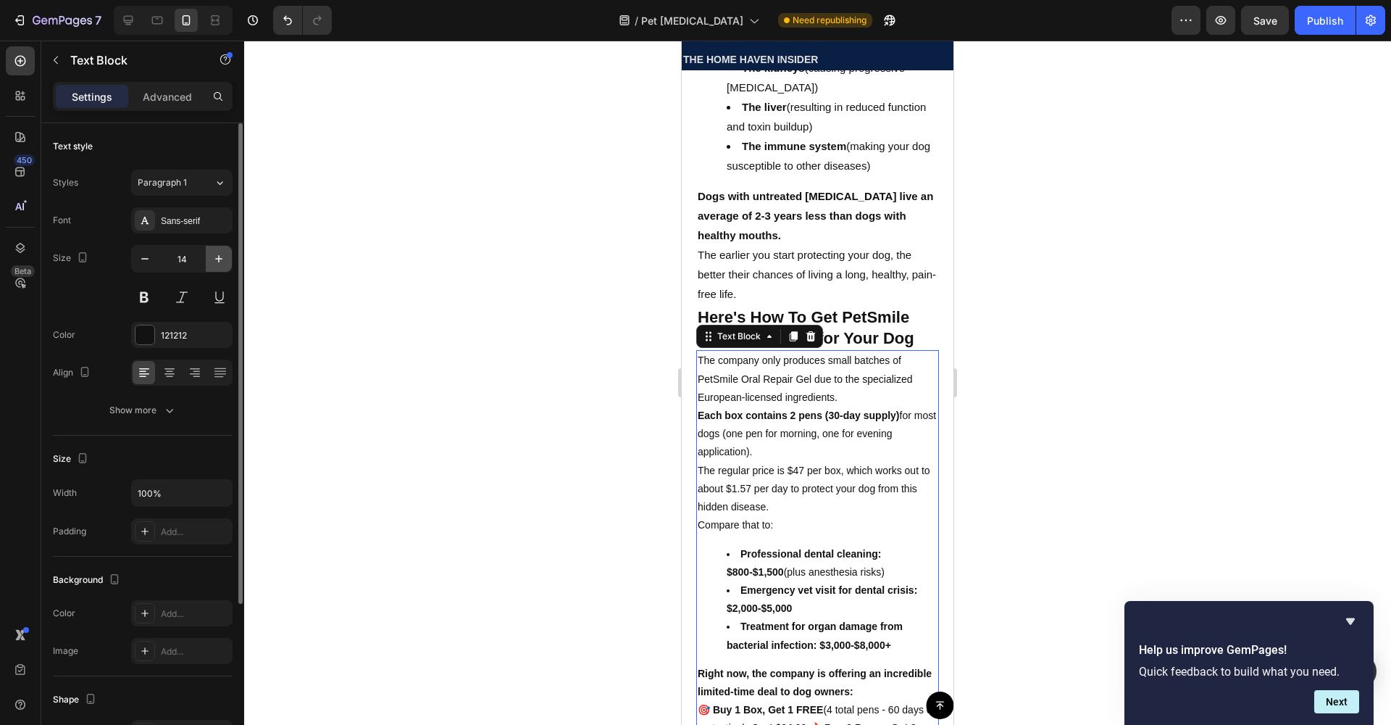
click at [223, 255] on icon "button" at bounding box center [219, 258] width 14 height 14
type input "15"
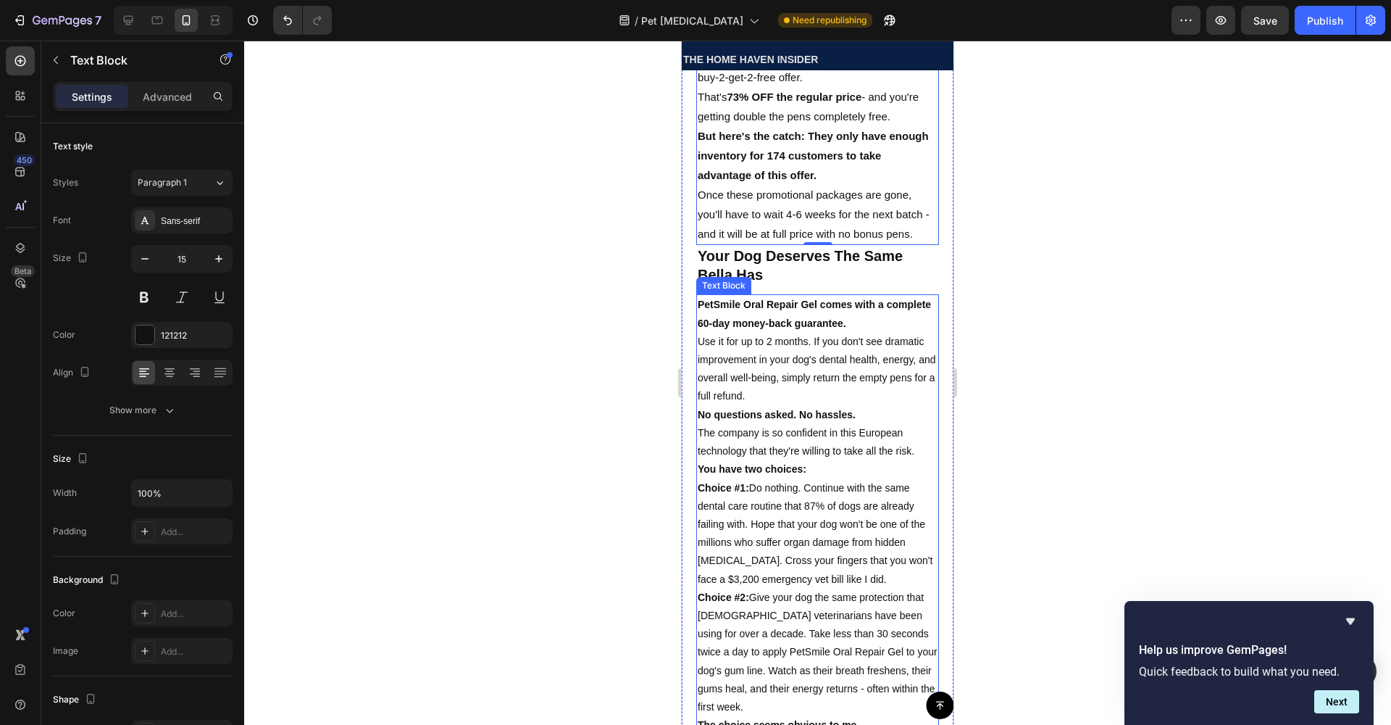
scroll to position [8458, 0]
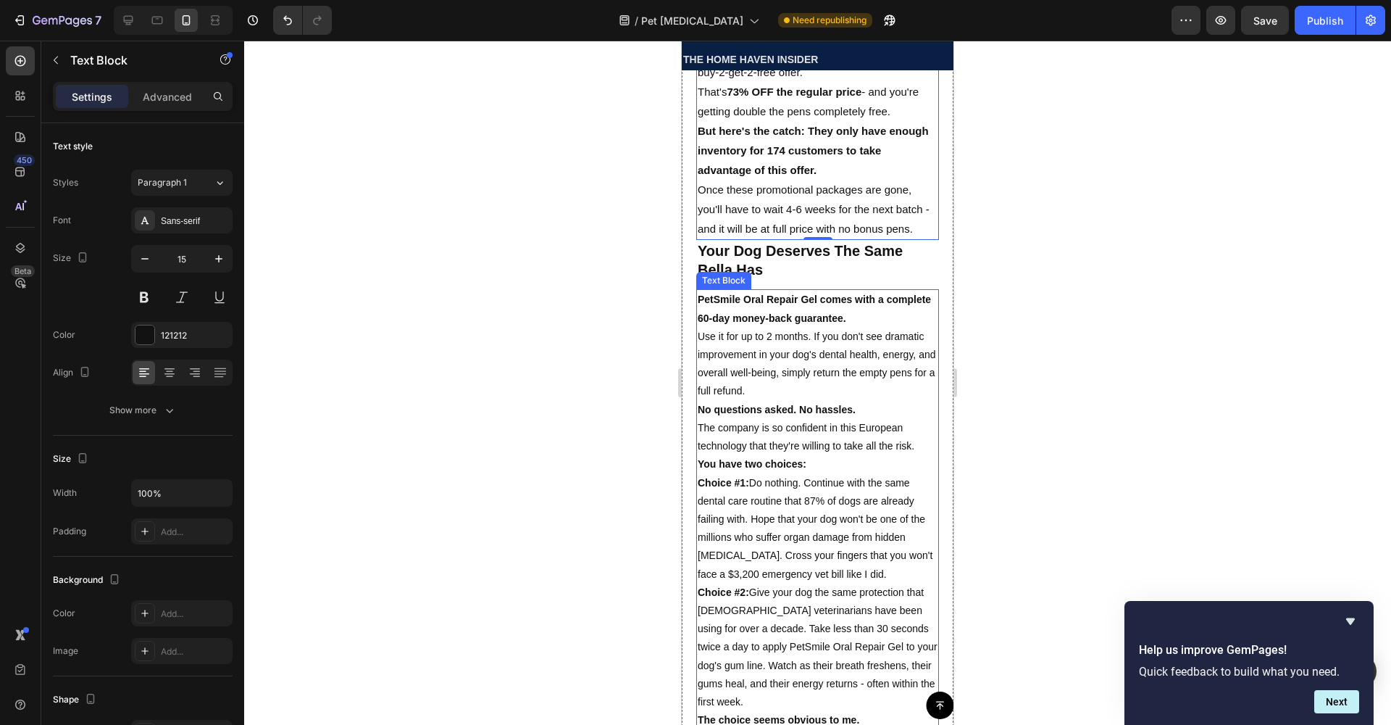
click at [769, 337] on p "Use it for up to 2 months. If you don't see dramatic improvement in your dog's …" at bounding box center [818, 364] width 240 height 73
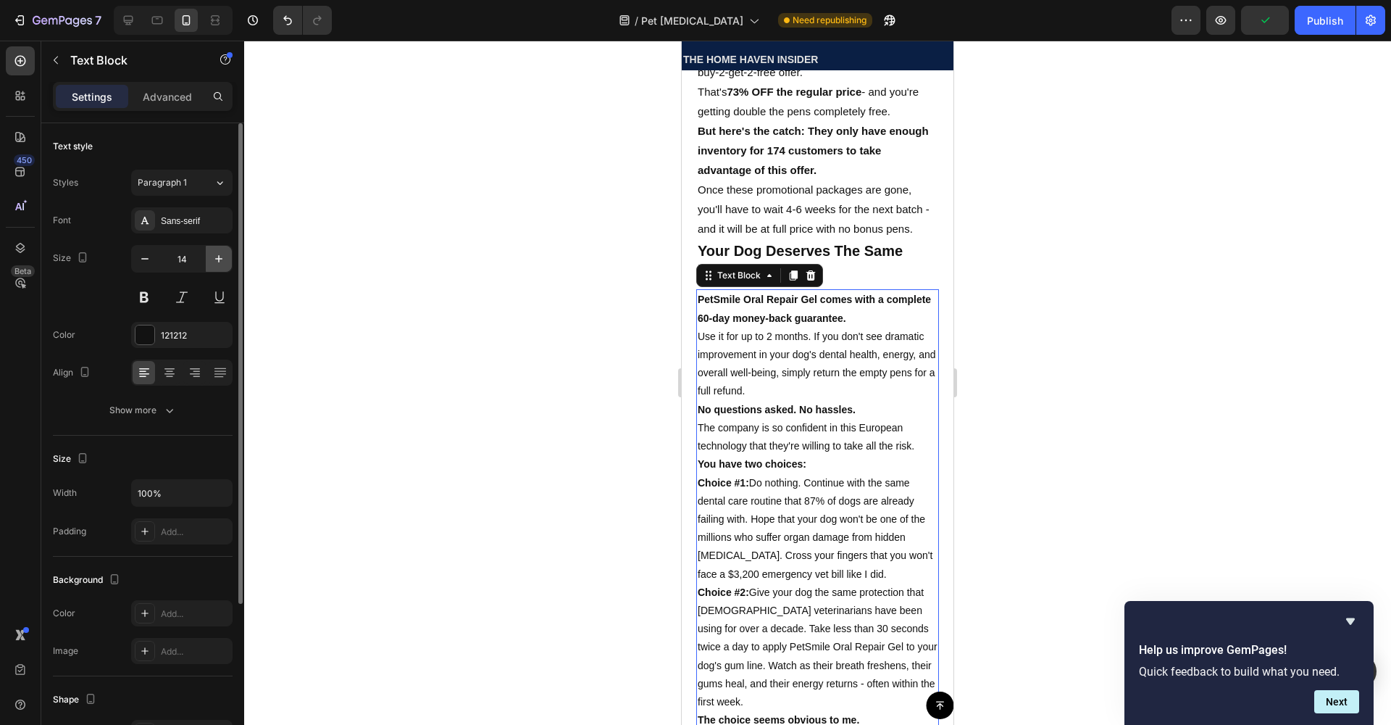
click at [221, 266] on button "button" at bounding box center [219, 259] width 26 height 26
type input "15"
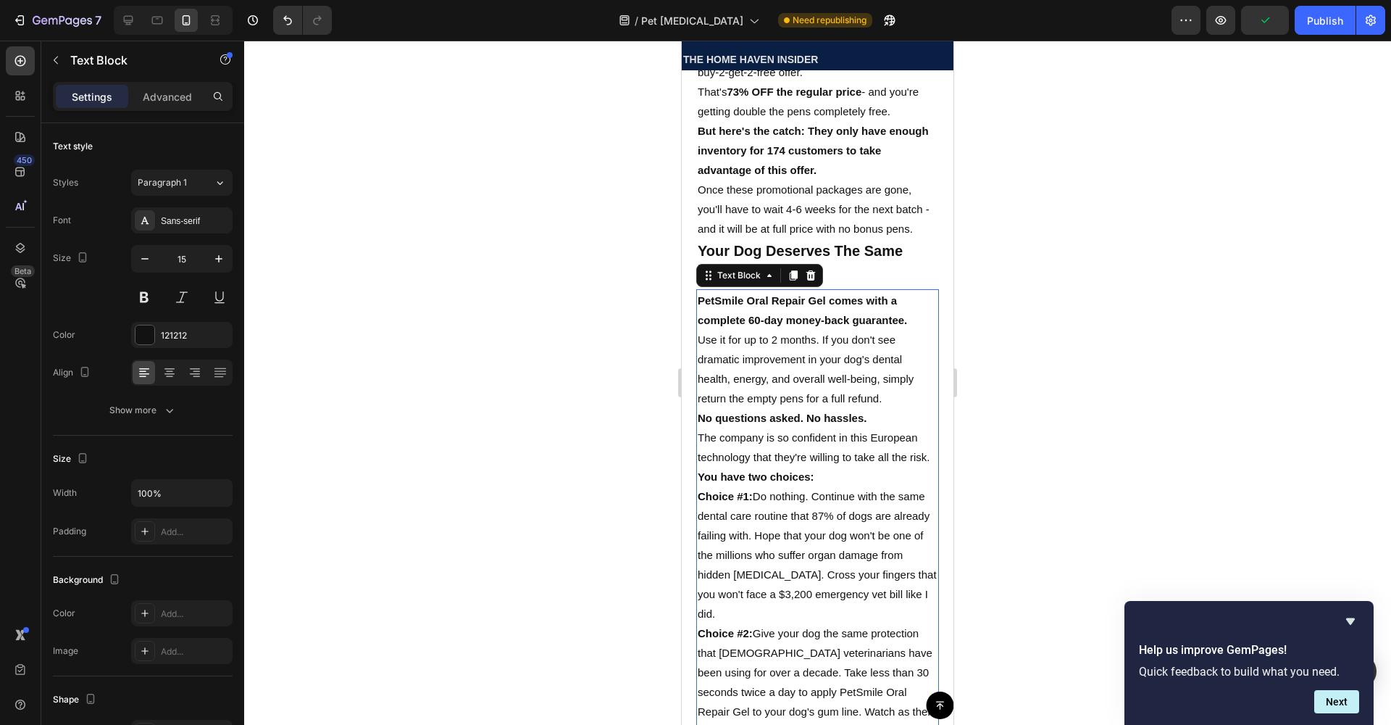
click at [579, 327] on div at bounding box center [817, 383] width 1147 height 684
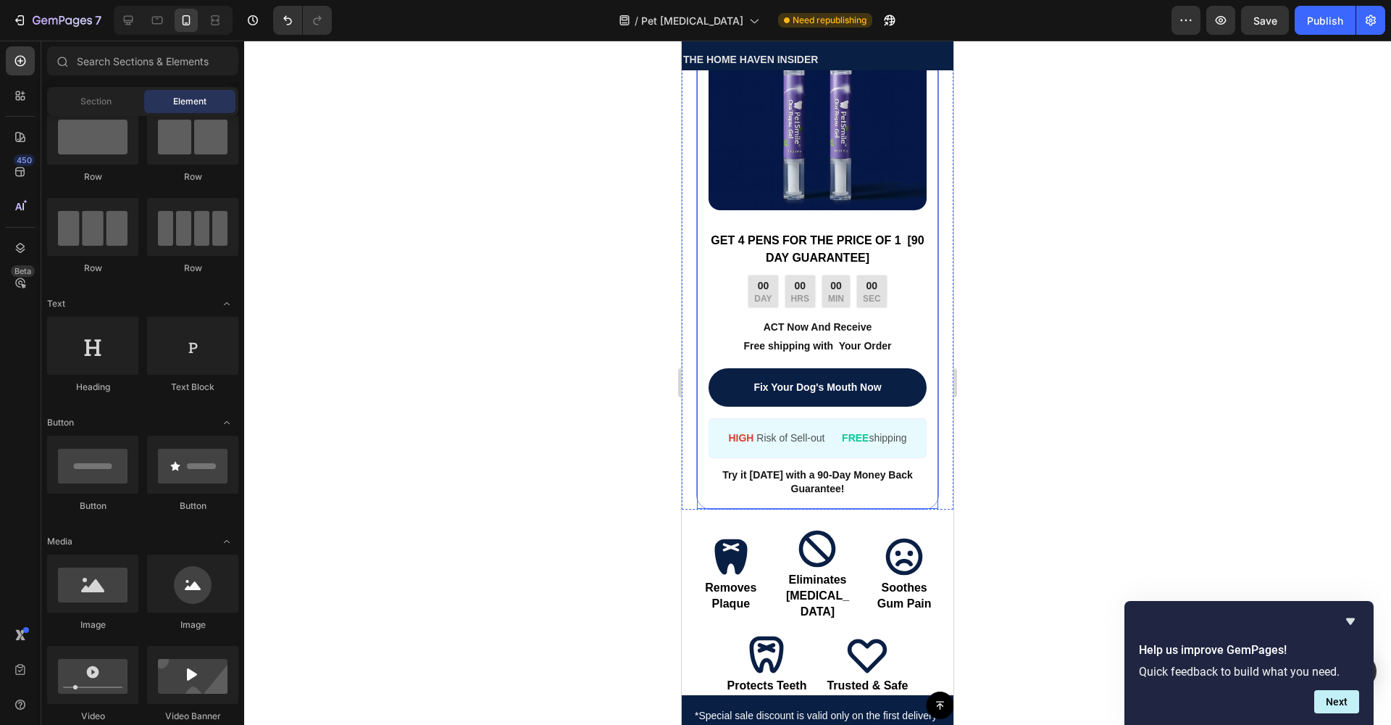
scroll to position [9298, 0]
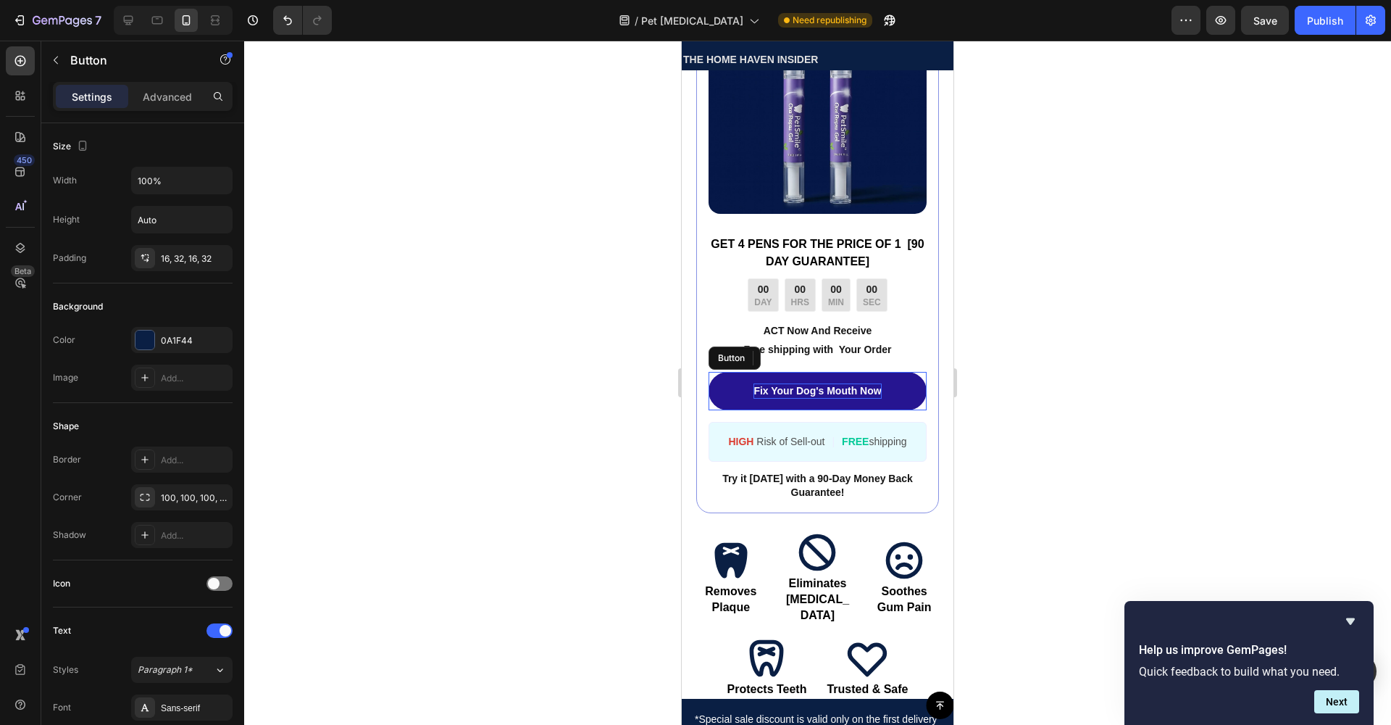
click at [820, 383] on p "Fix Your Dog's Mouth Now" at bounding box center [818, 390] width 128 height 15
click at [848, 383] on p "Fix Your Dog's Mouth Now" at bounding box center [818, 390] width 128 height 15
click at [873, 383] on p "Fix Your Dog's Mouth Now" at bounding box center [818, 390] width 128 height 15
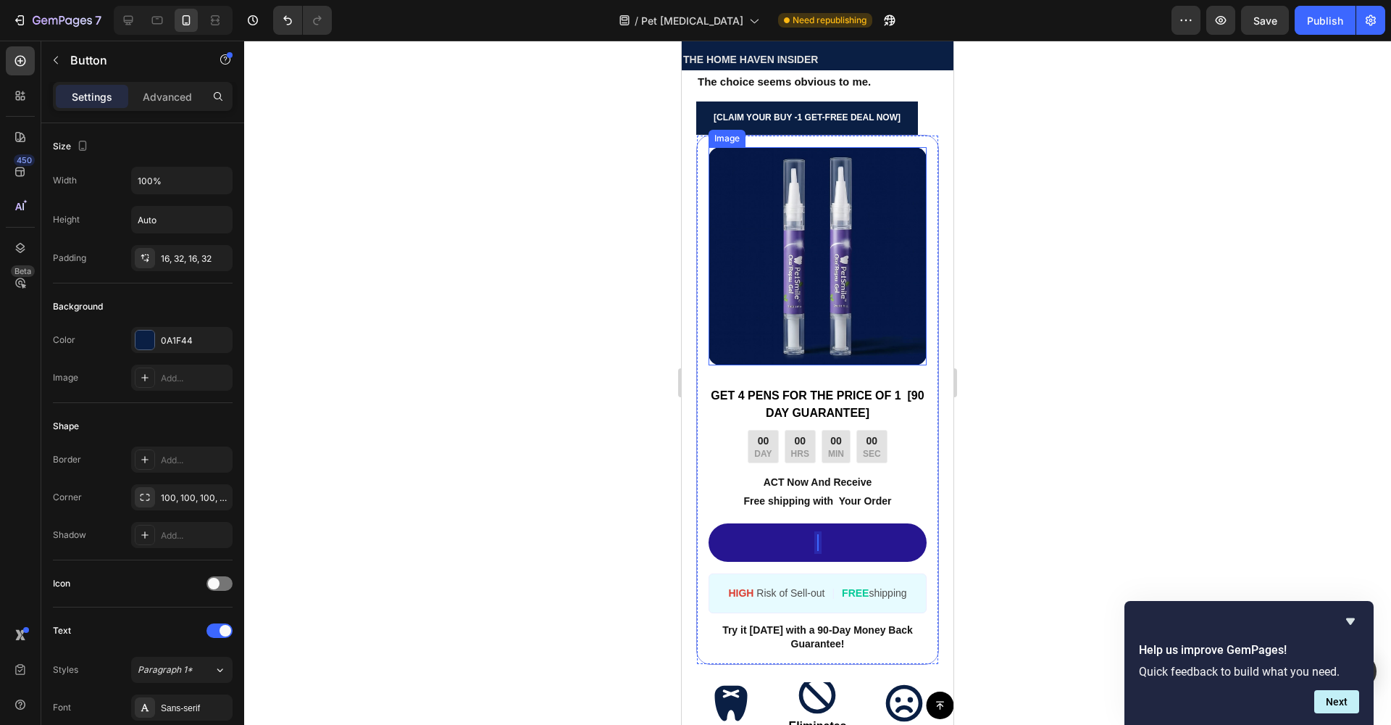
scroll to position [9153, 0]
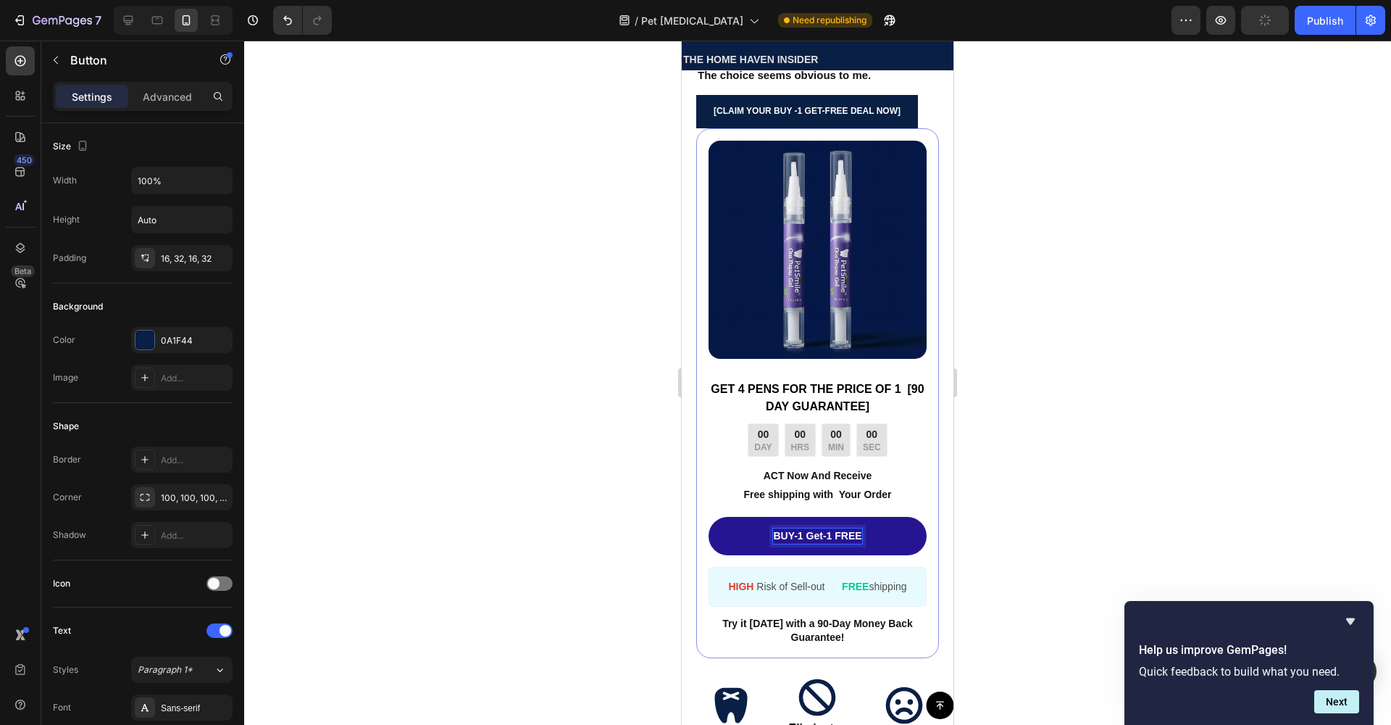
click at [1083, 330] on div at bounding box center [817, 383] width 1147 height 684
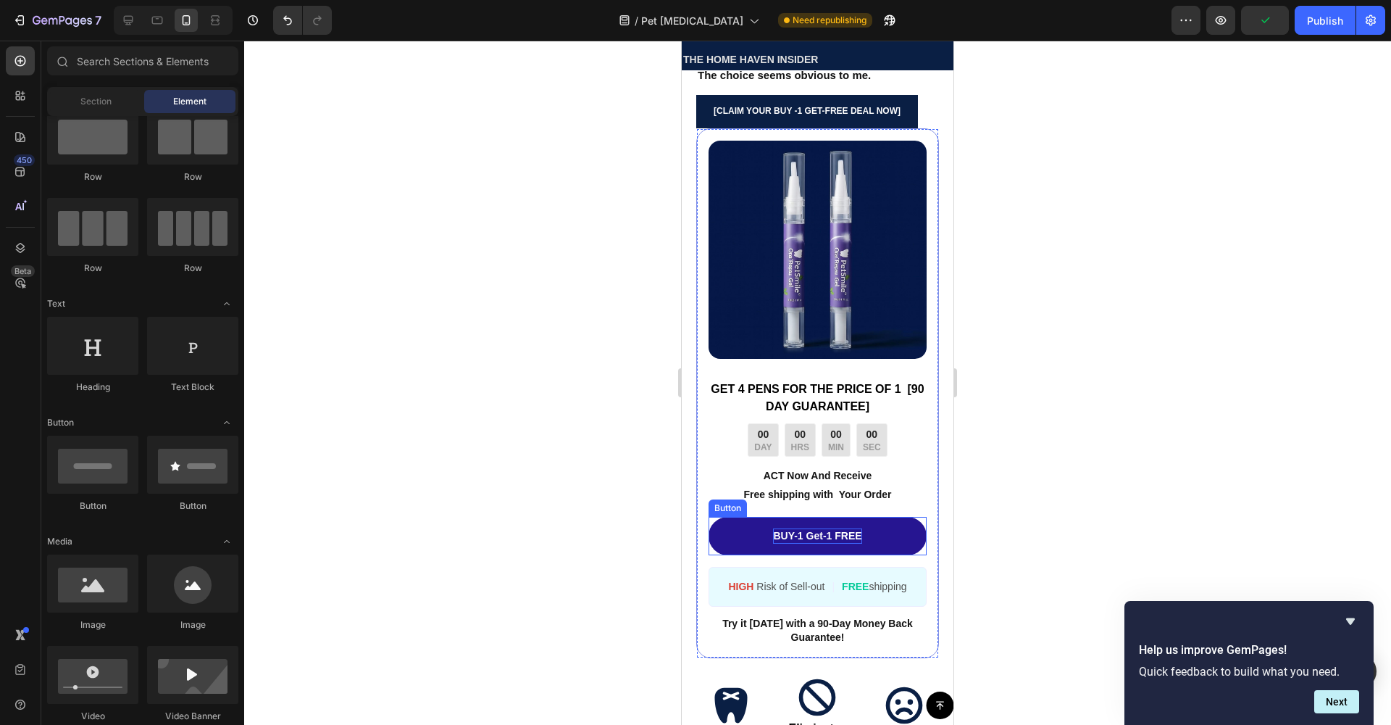
click at [824, 528] on p "BUY-1 Get-1 FREE" at bounding box center [817, 535] width 88 height 15
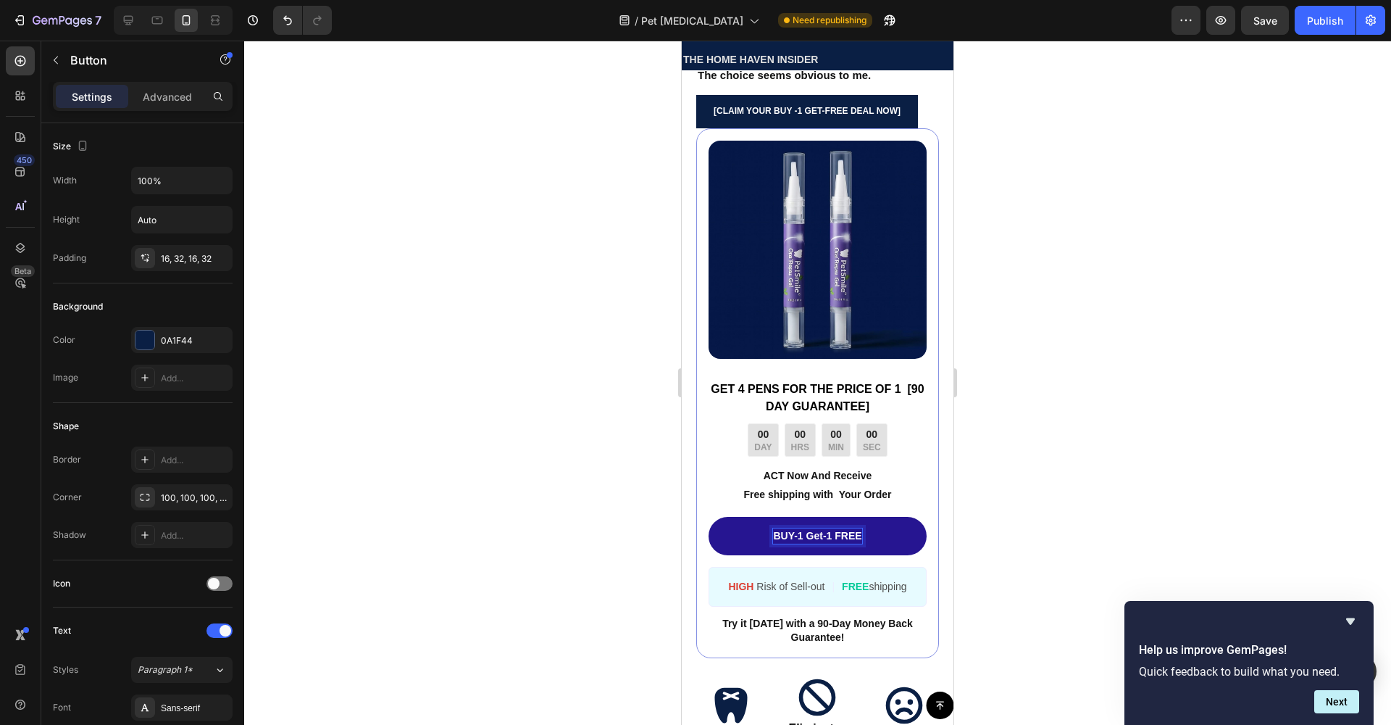
click at [820, 528] on p "BUY-1 Get-1 FREE" at bounding box center [817, 535] width 88 height 15
click at [790, 528] on p "BUY-1 Get- 1 FREE" at bounding box center [817, 535] width 91 height 15
click at [587, 488] on div at bounding box center [817, 383] width 1147 height 684
click at [757, 525] on link "BUY- 1 Get- 1 FREE" at bounding box center [818, 536] width 218 height 38
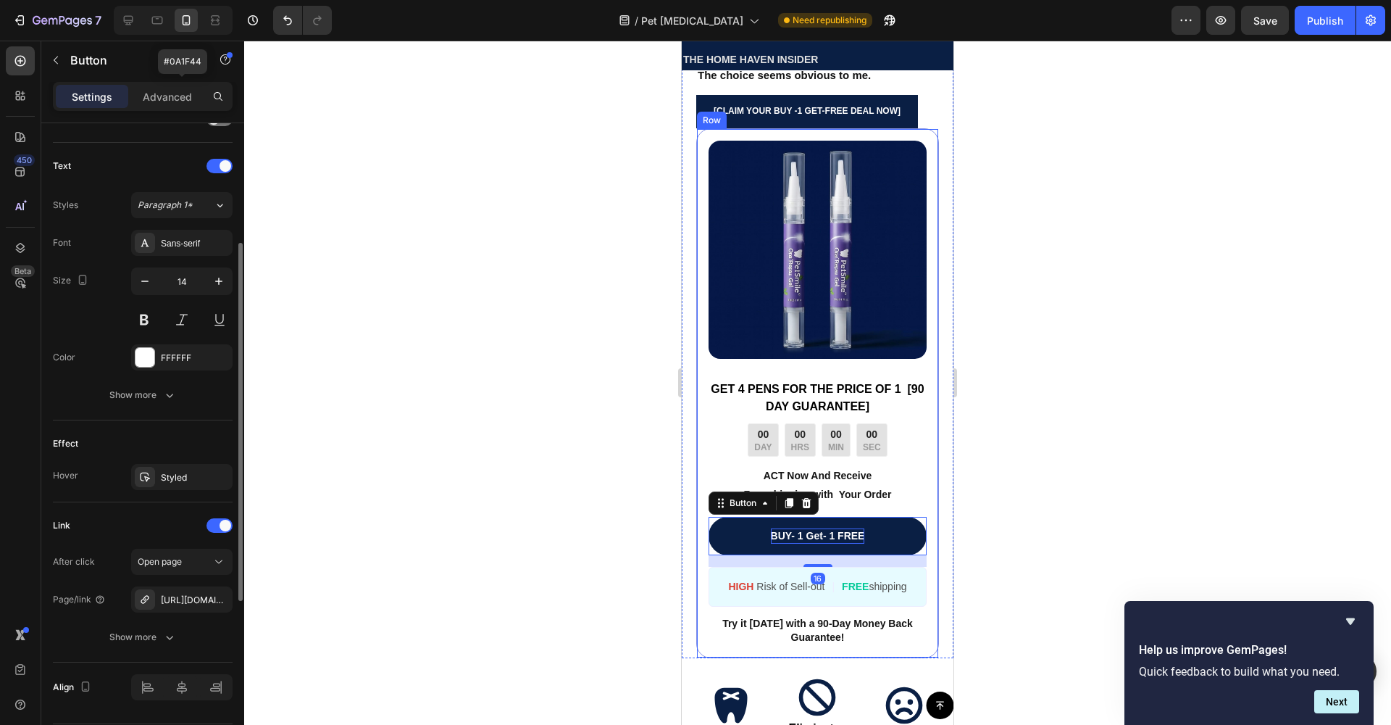
scroll to position [509, 0]
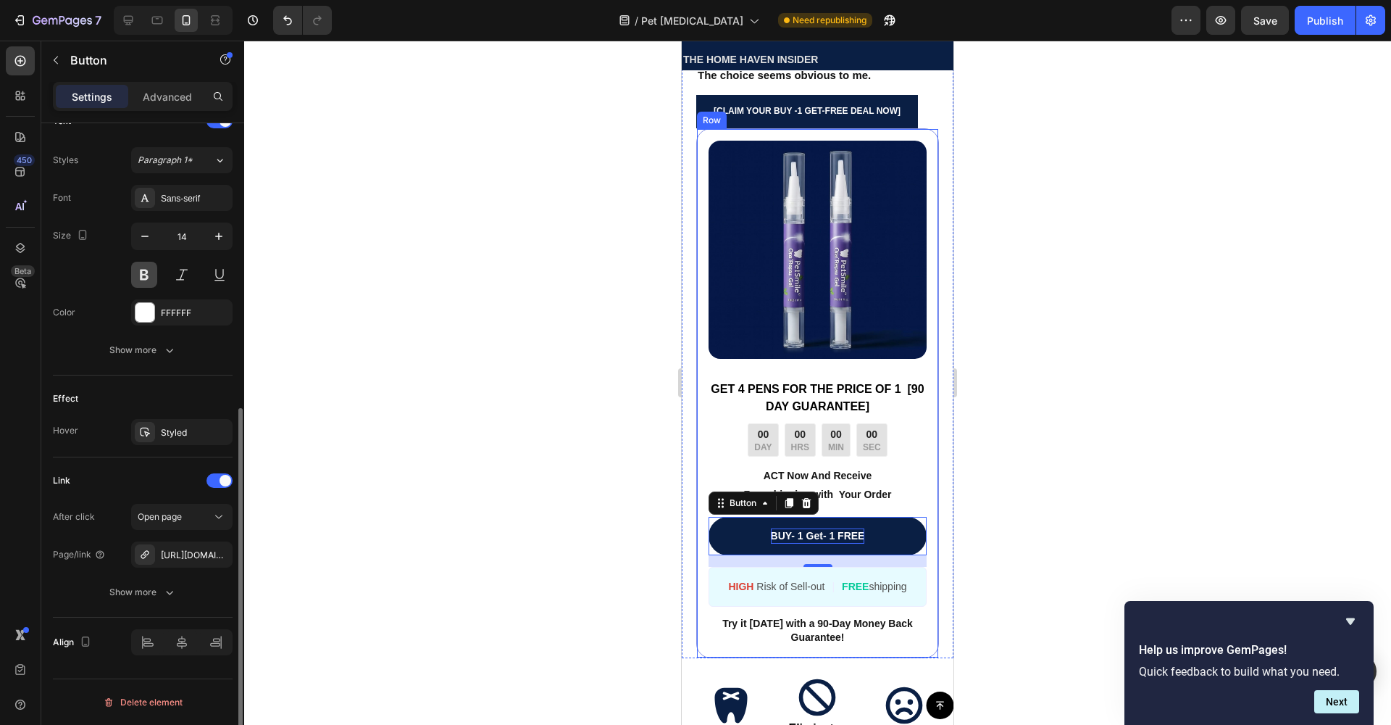
click at [145, 278] on button at bounding box center [144, 275] width 26 height 26
click at [354, 338] on div at bounding box center [817, 383] width 1147 height 684
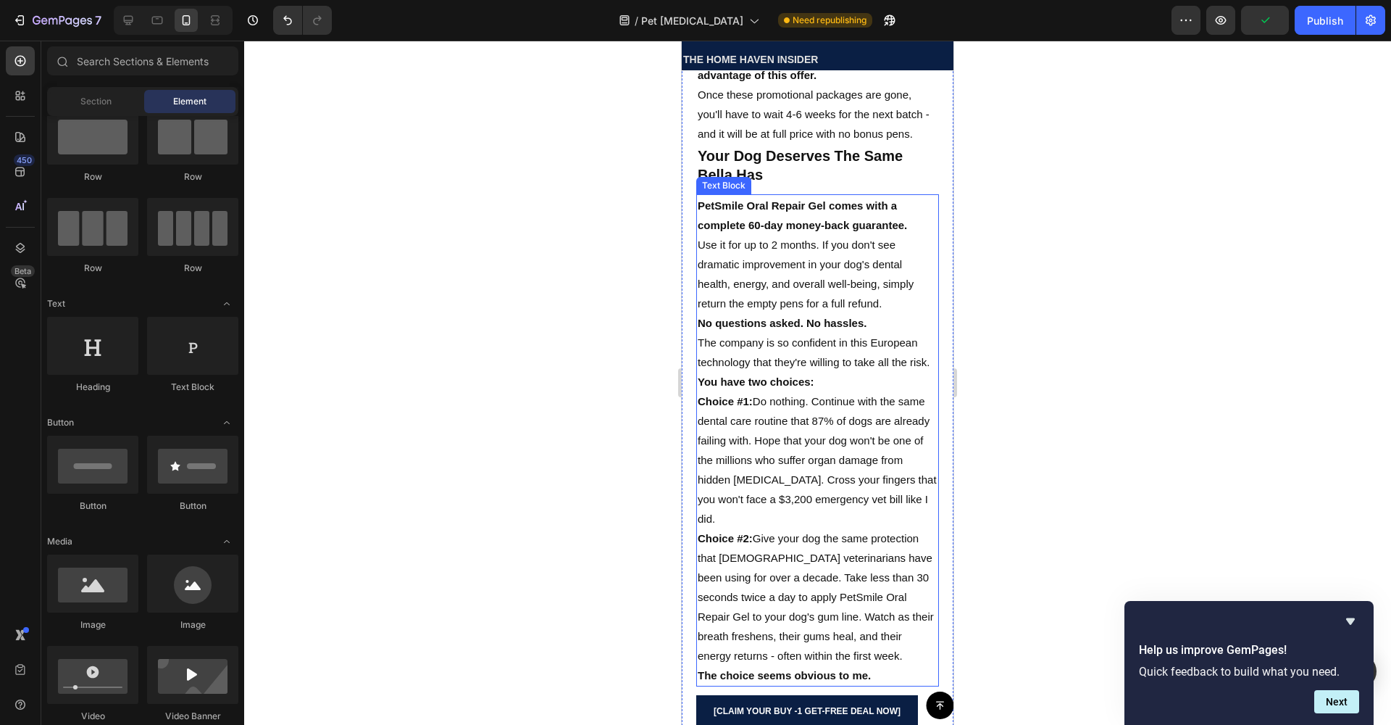
scroll to position [8530, 0]
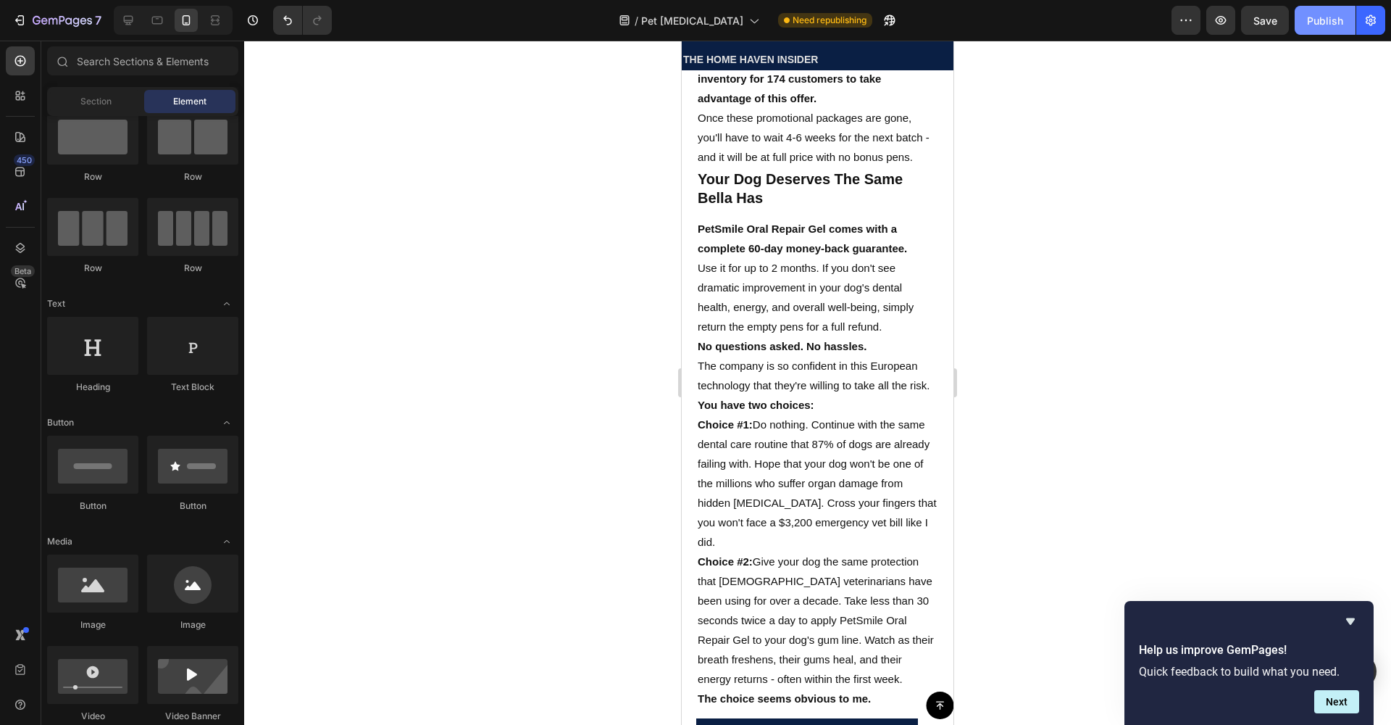
click at [1309, 25] on div "Publish" at bounding box center [1325, 20] width 36 height 15
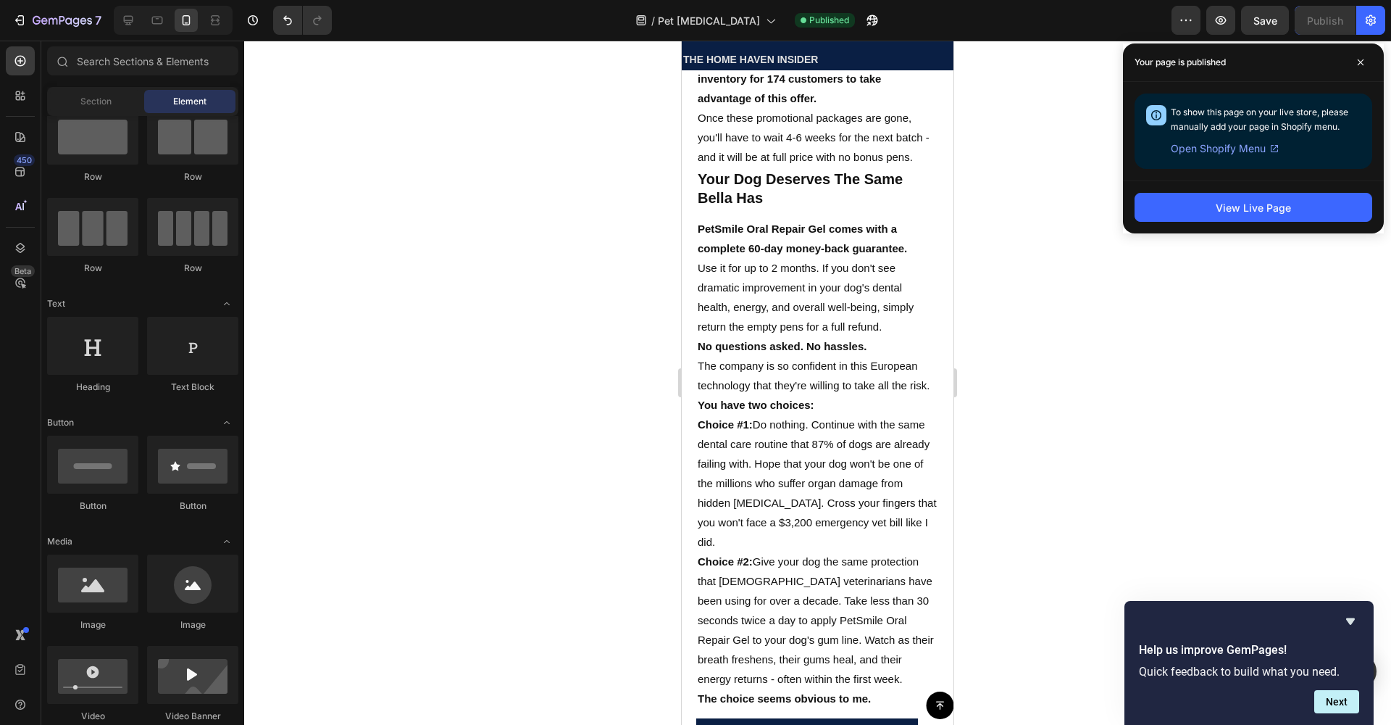
click at [4, 18] on div "7" at bounding box center [54, 20] width 108 height 29
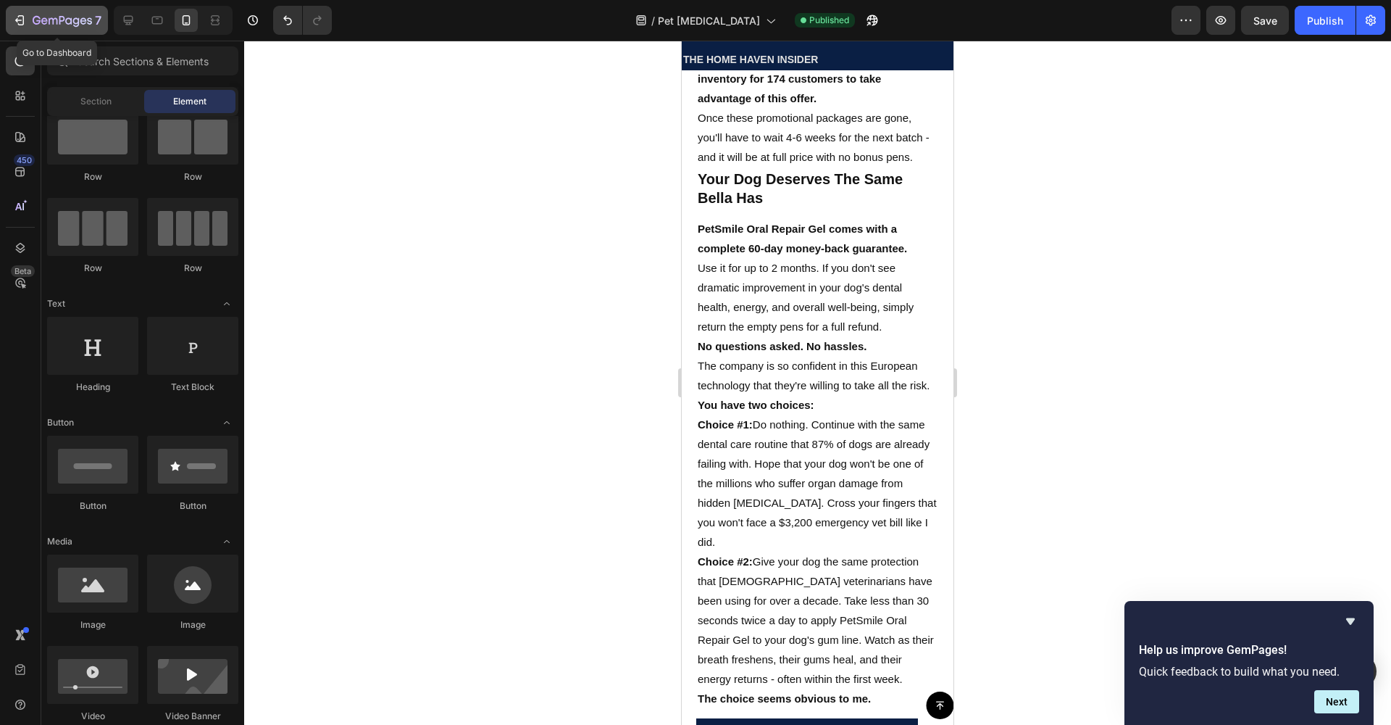
click at [10, 21] on button "7" at bounding box center [57, 20] width 102 height 29
